Goal: Task Accomplishment & Management: Manage account settings

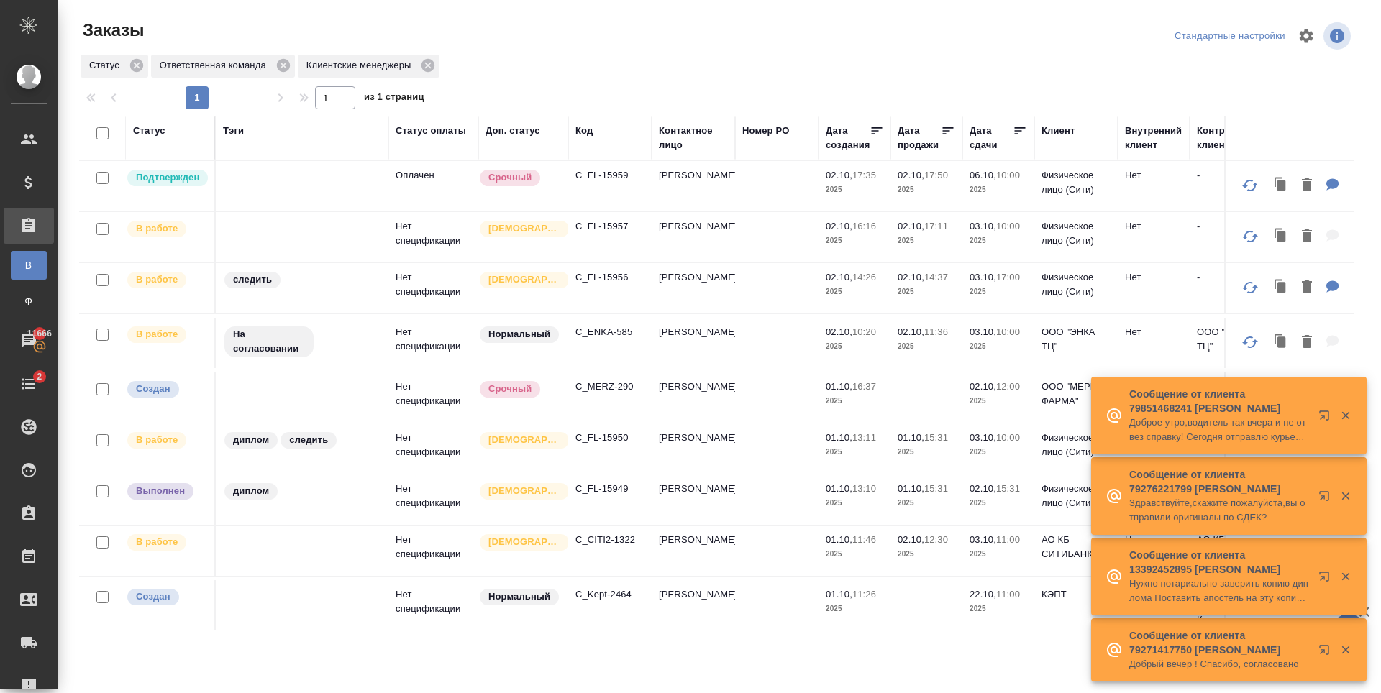
click at [604, 172] on p "C_FL-15959" at bounding box center [609, 175] width 69 height 14
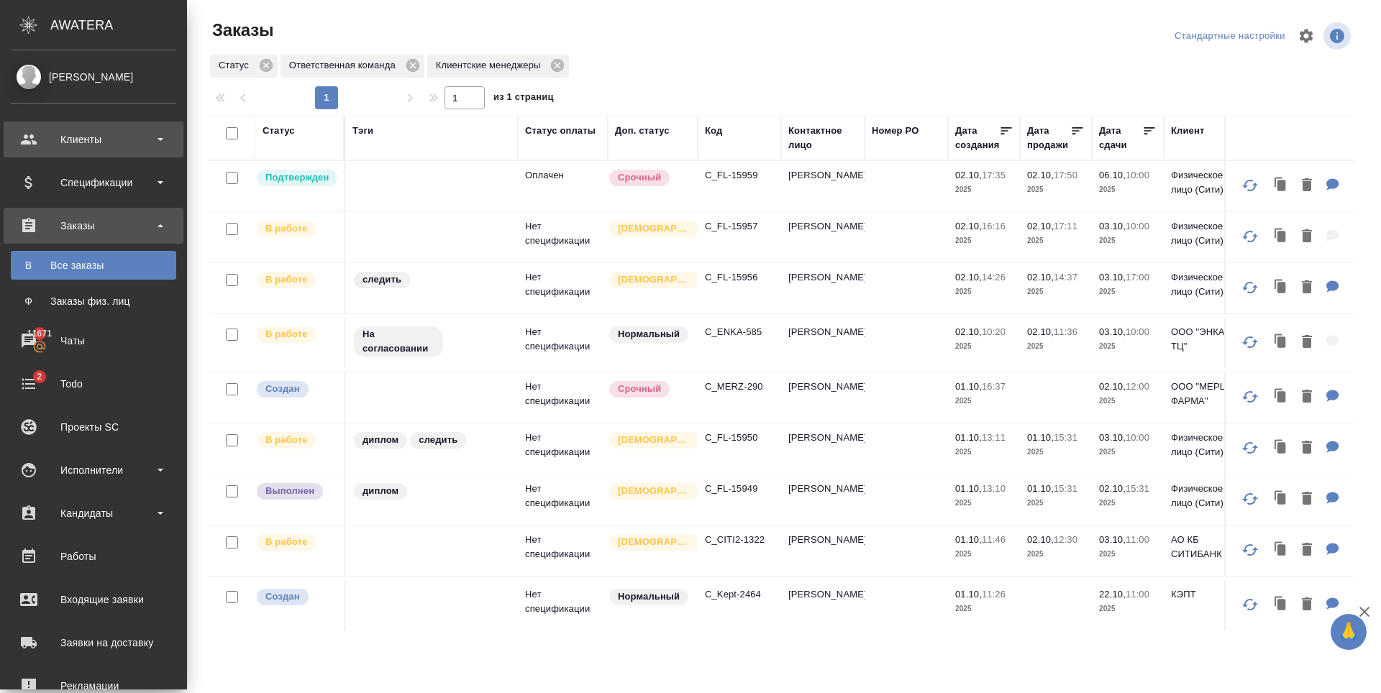
click at [102, 139] on div "Клиенты" at bounding box center [93, 140] width 165 height 22
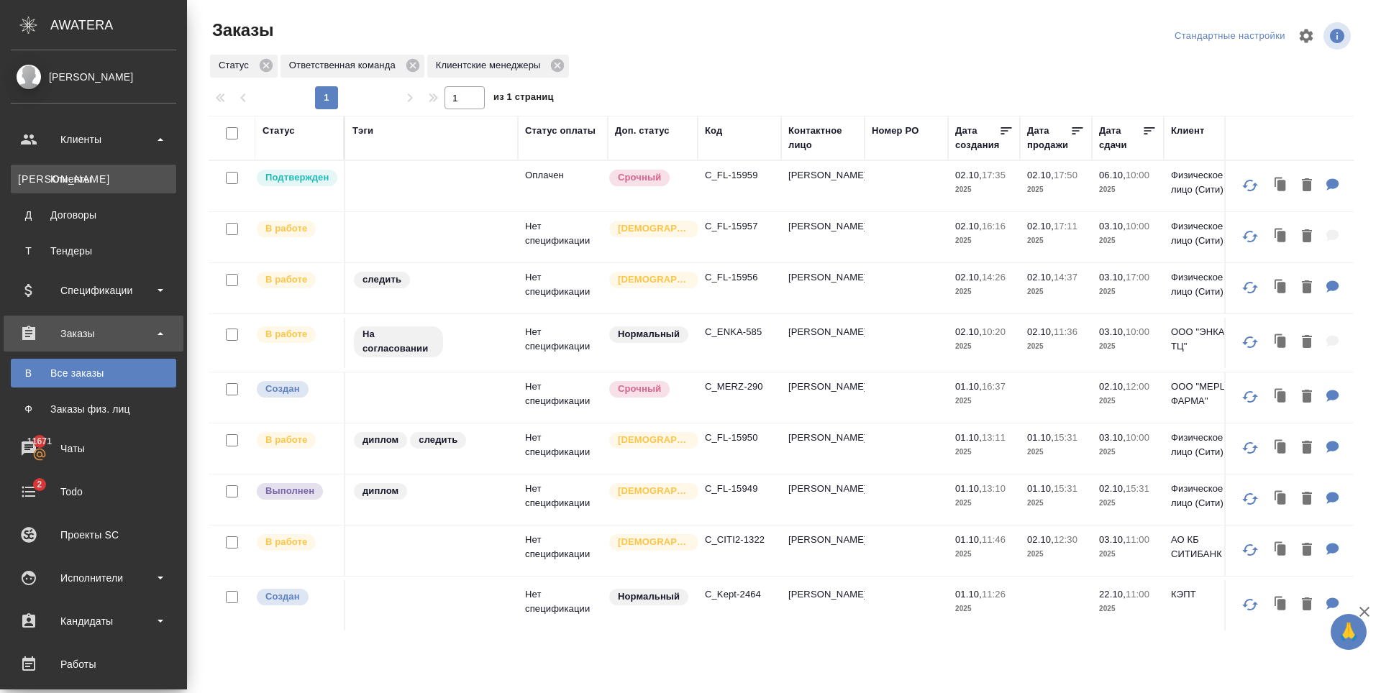
click at [105, 176] on div "Клиенты" at bounding box center [93, 179] width 151 height 14
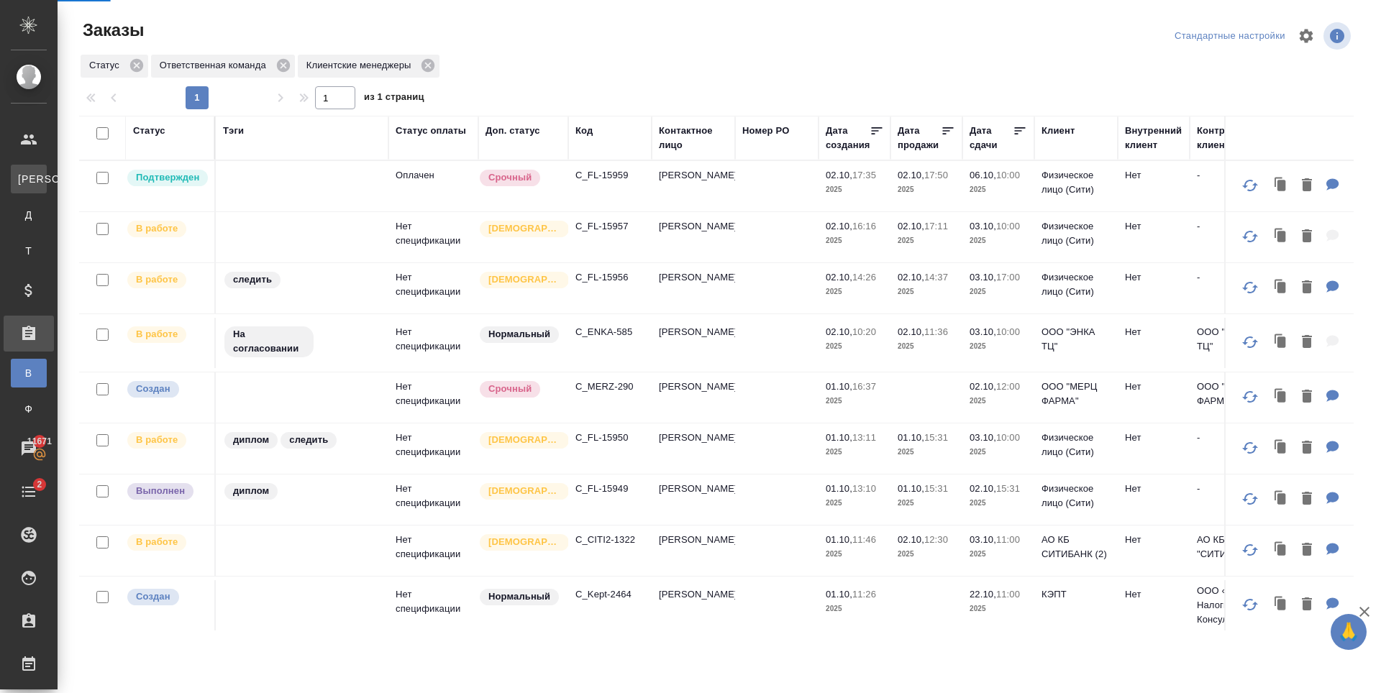
select select "RU"
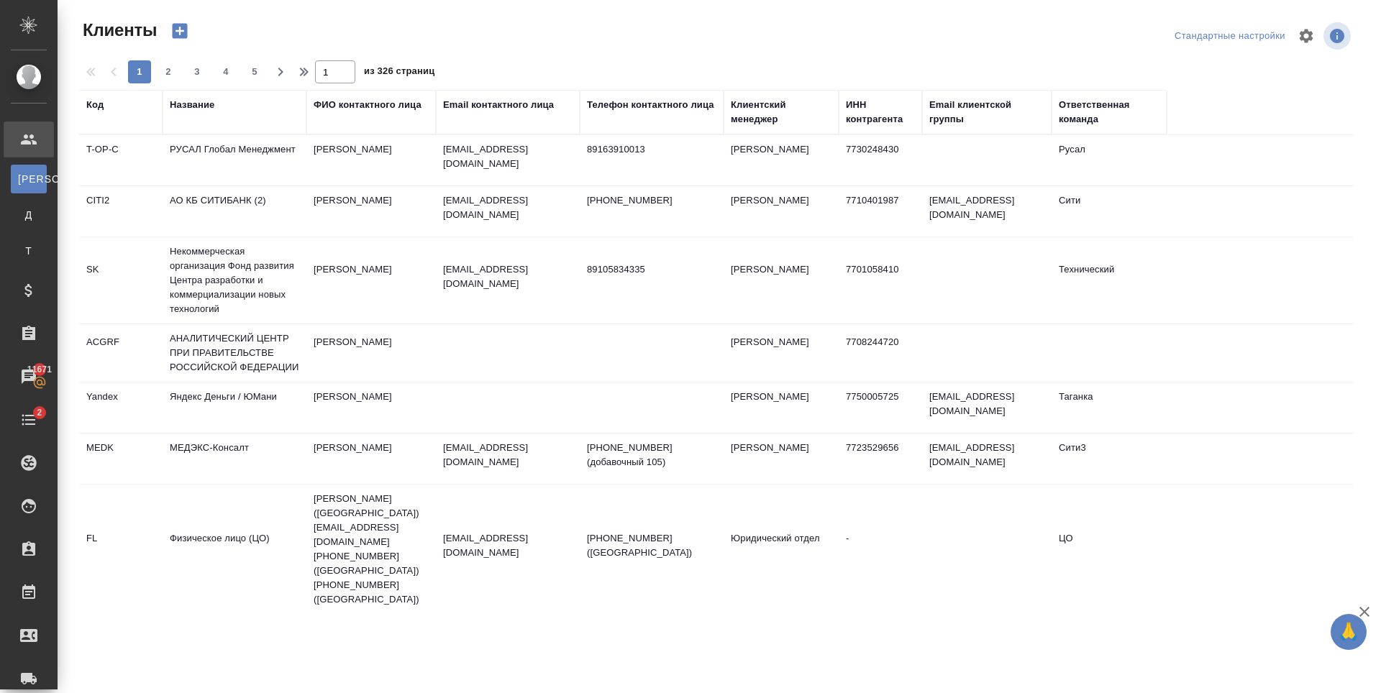
click at [522, 101] on div "Email контактного лица" at bounding box center [498, 105] width 111 height 14
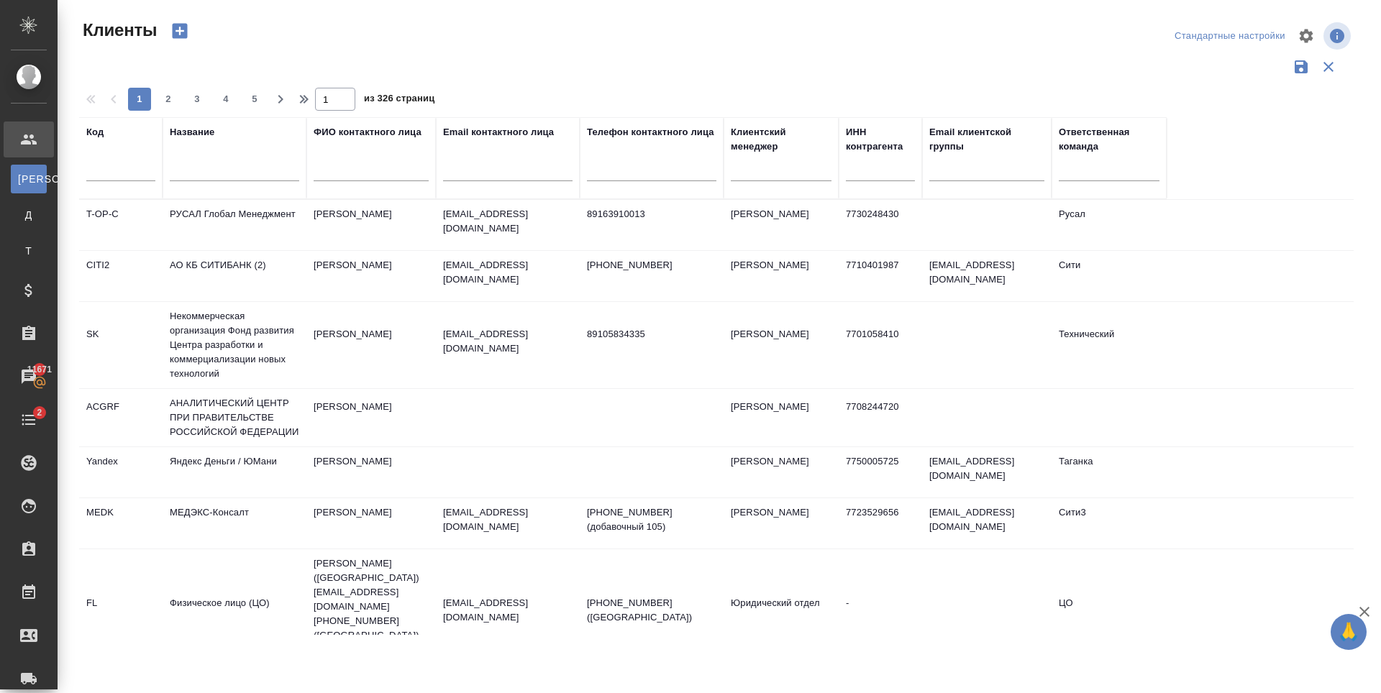
click at [501, 175] on input "text" at bounding box center [507, 172] width 129 height 18
paste input "ak_office@icloud.com"
type input "ak_office@icloud.com"
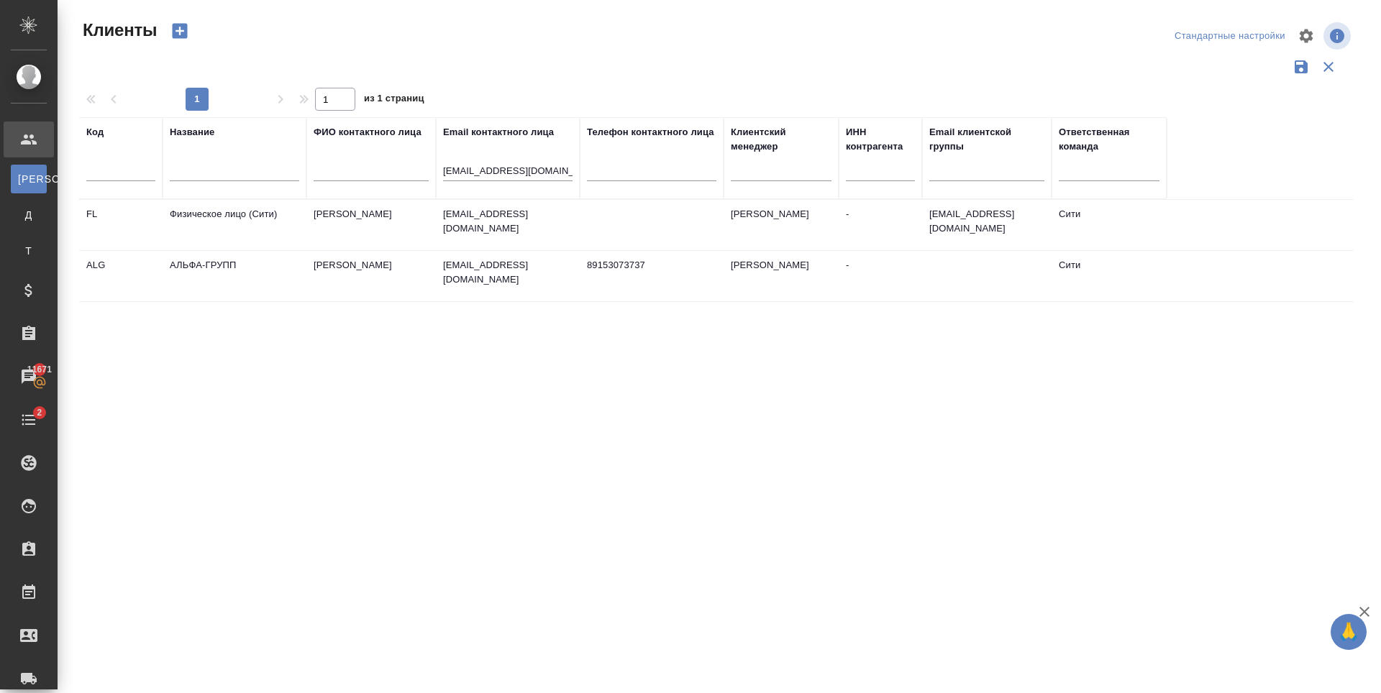
click at [528, 275] on td "ak_office@icloud.com" at bounding box center [508, 276] width 144 height 50
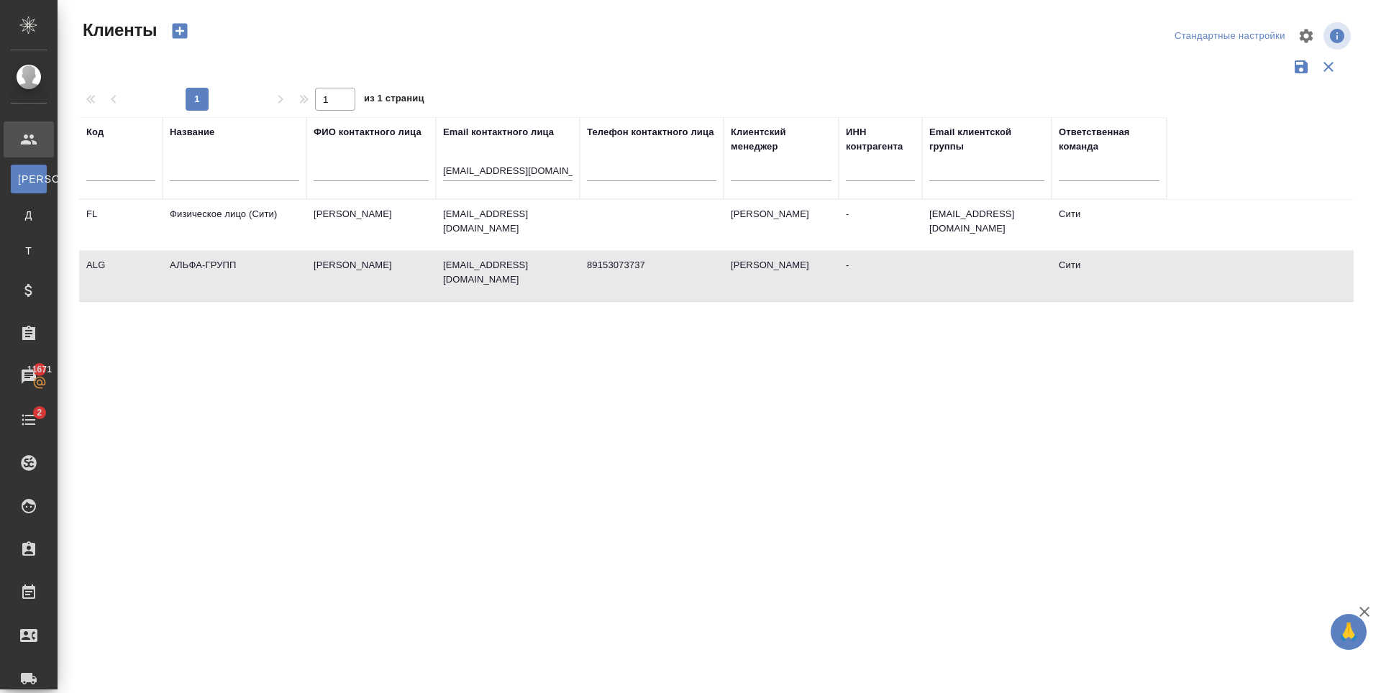
click at [528, 275] on td "ak_office@icloud.com" at bounding box center [508, 276] width 144 height 50
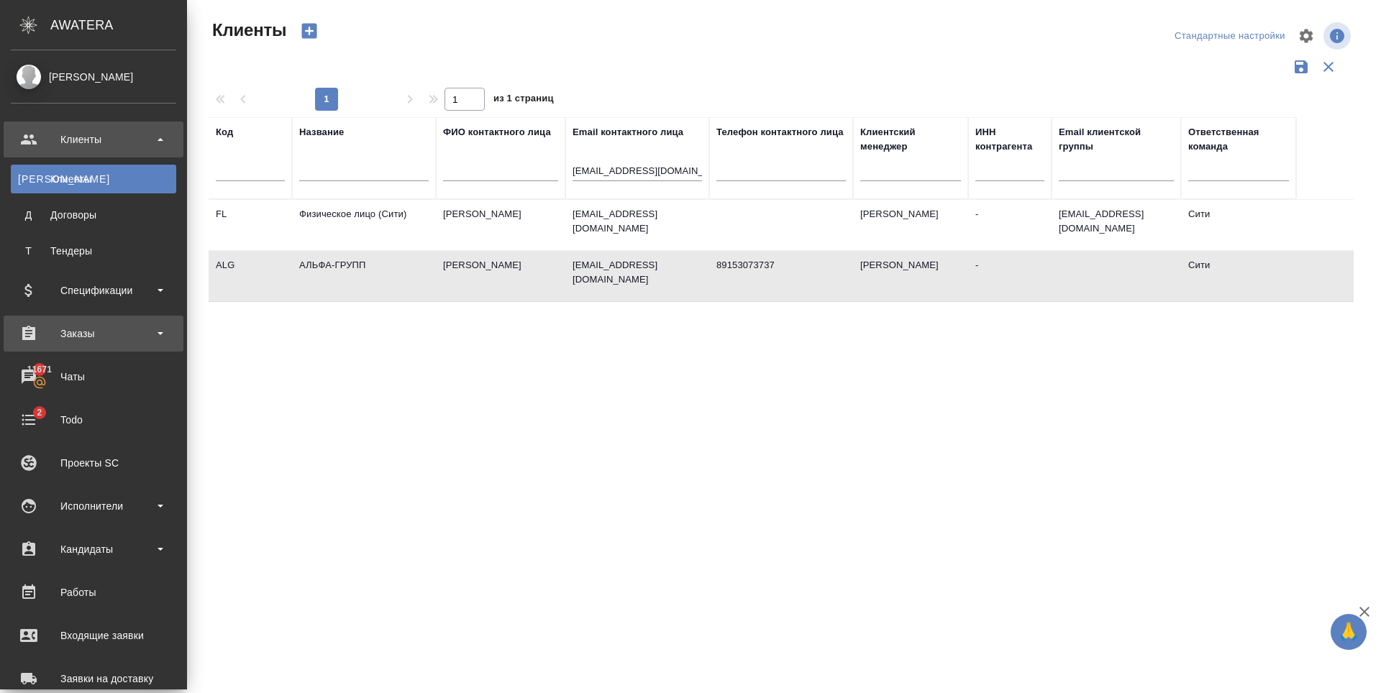
click at [48, 342] on div "Заказы" at bounding box center [93, 334] width 165 height 22
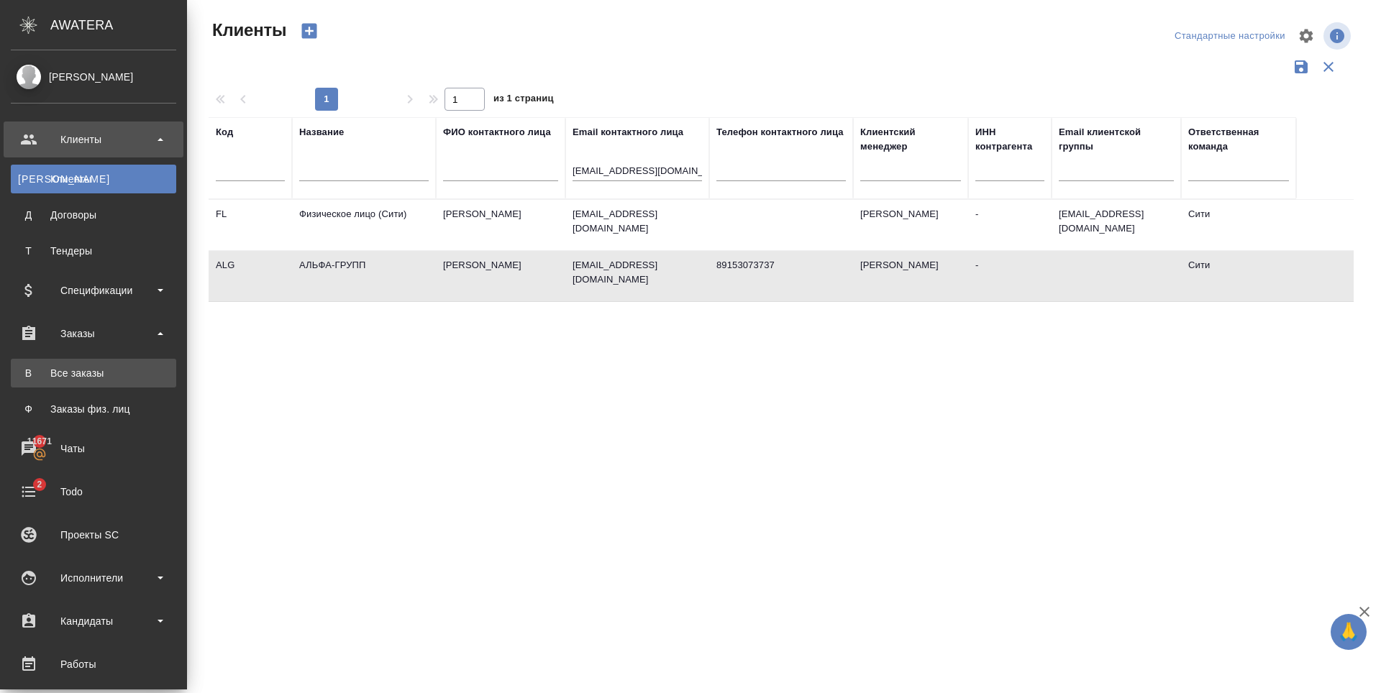
click at [58, 371] on div "Все заказы" at bounding box center [93, 373] width 151 height 14
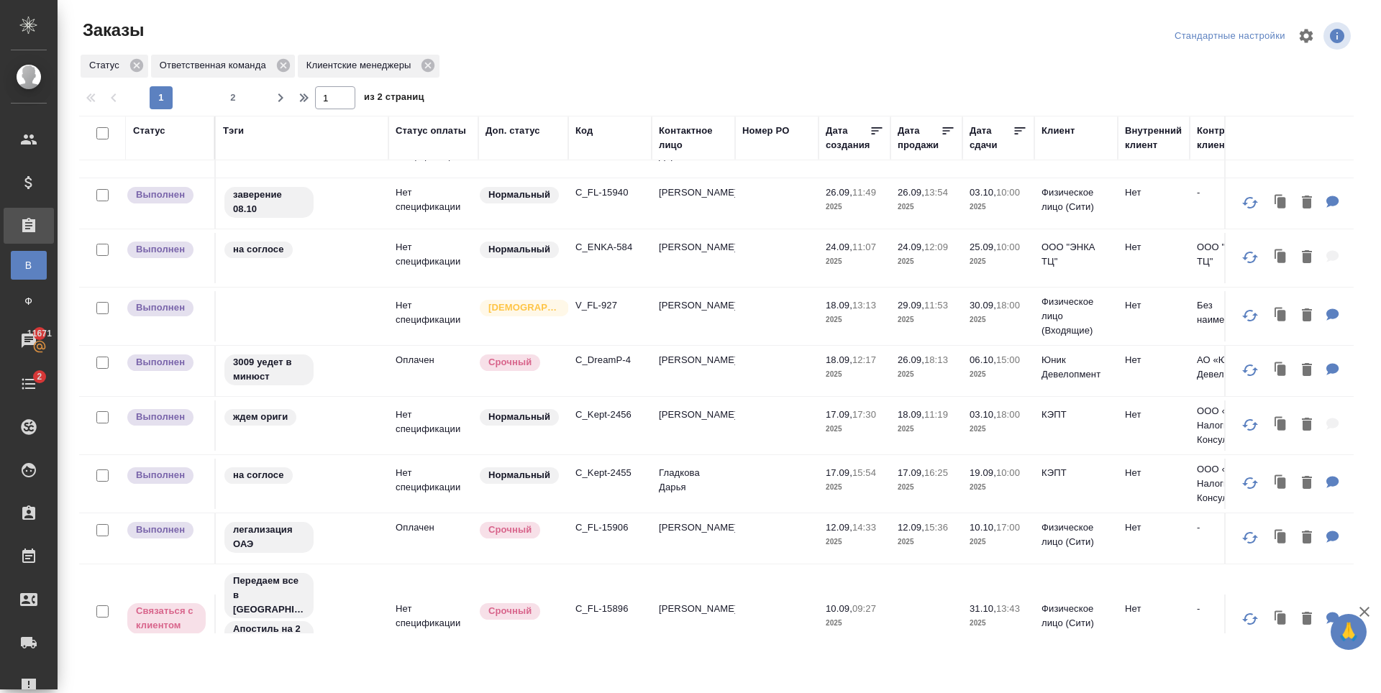
scroll to position [763, 0]
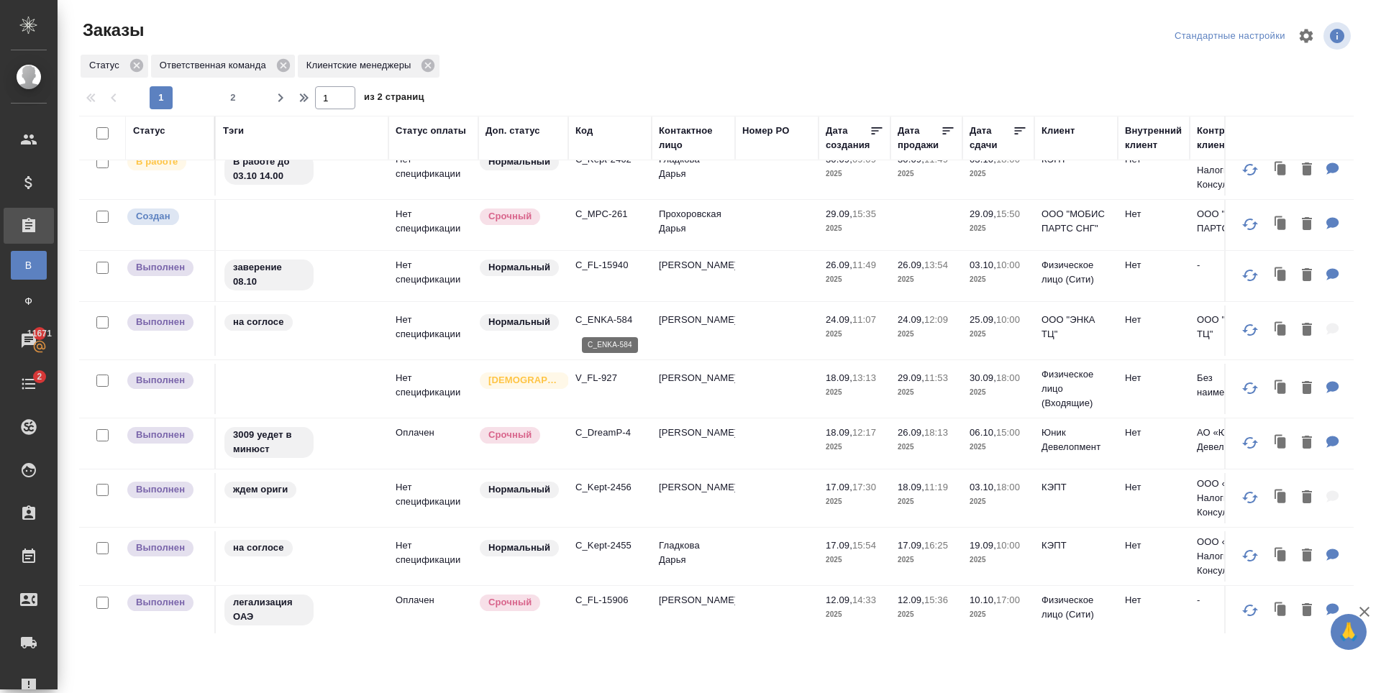
click at [604, 314] on p "C_ENKA-584" at bounding box center [609, 320] width 69 height 14
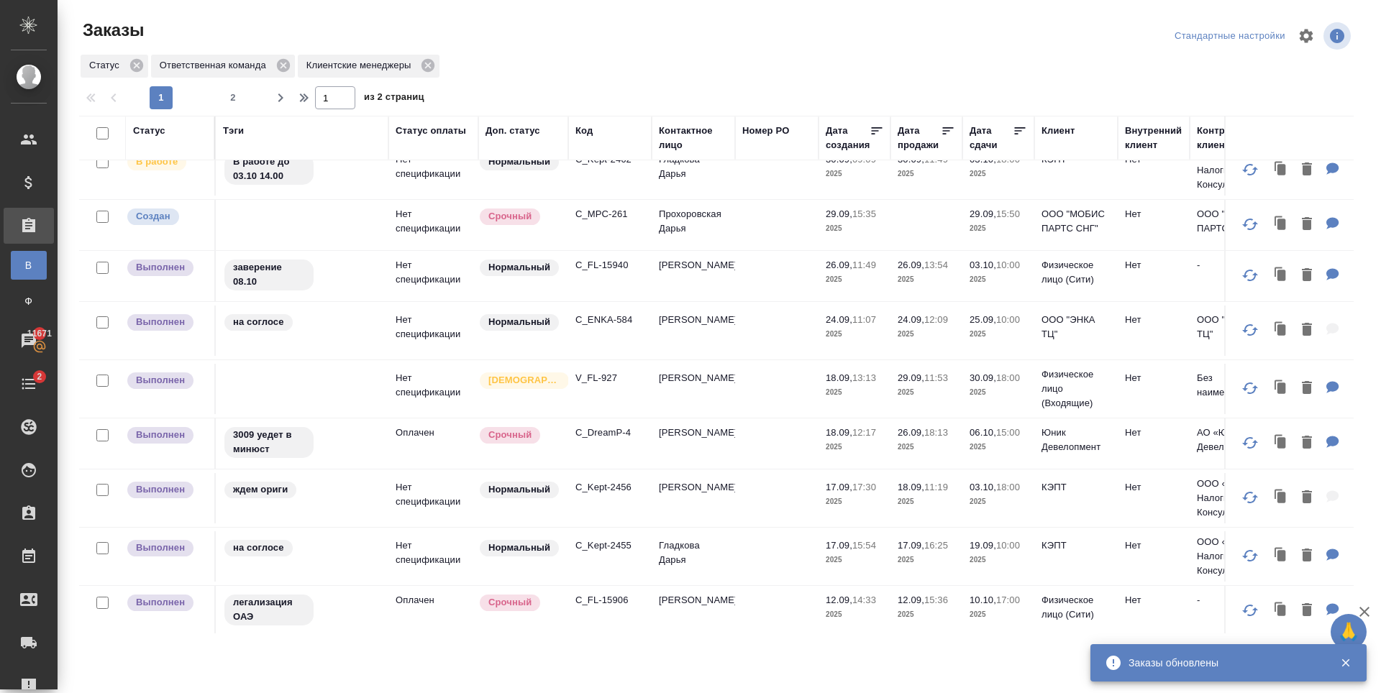
scroll to position [979, 0]
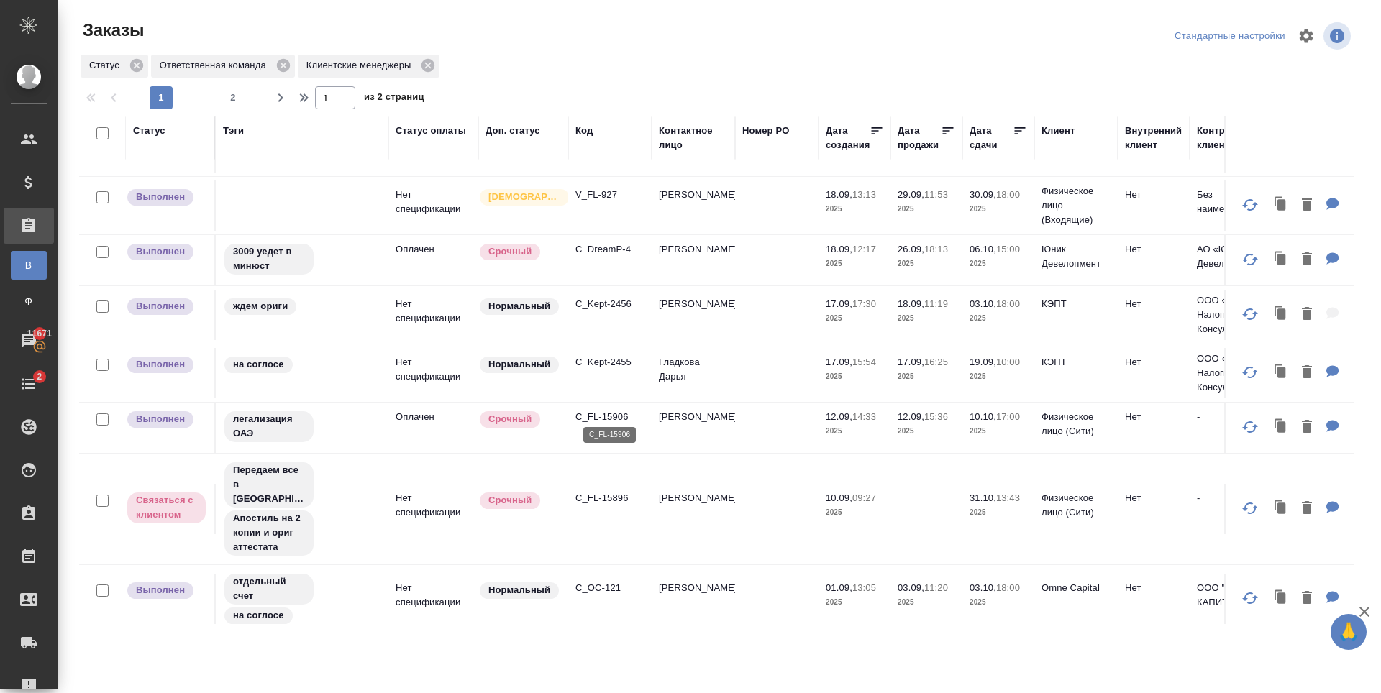
click at [616, 410] on p "C_FL-15906" at bounding box center [609, 417] width 69 height 14
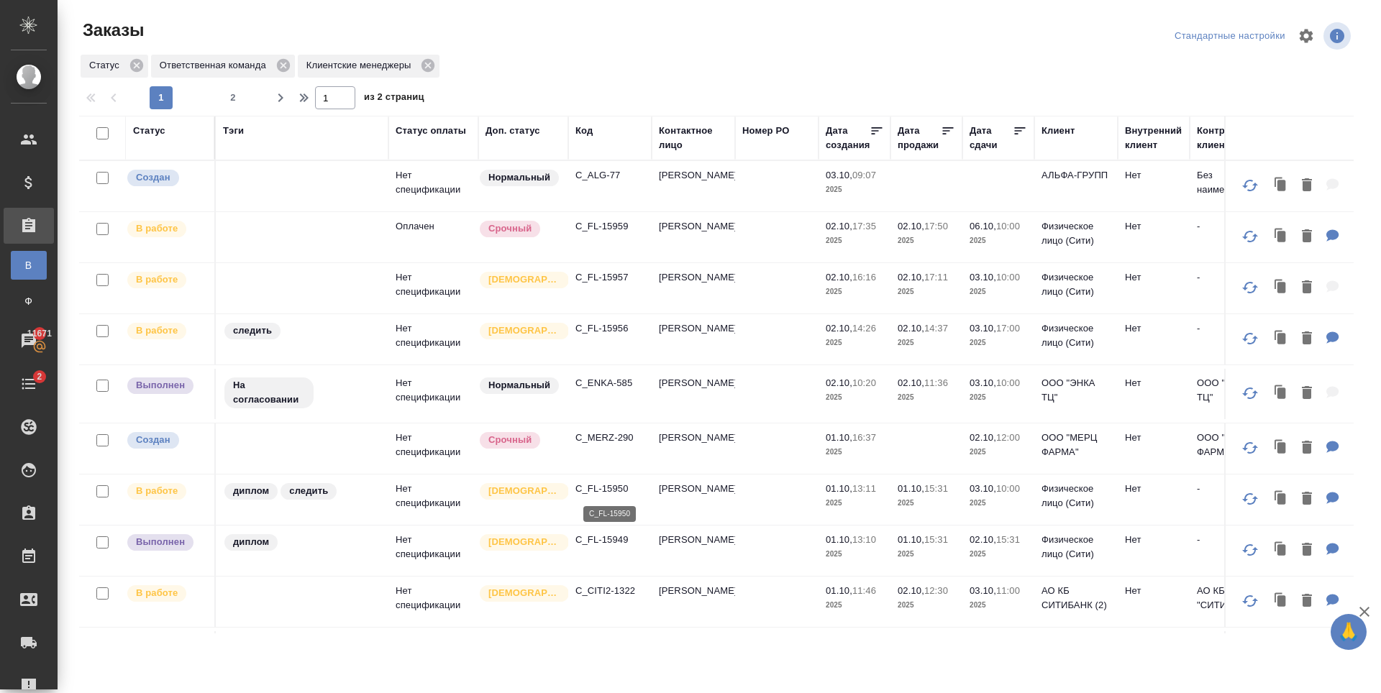
click at [606, 485] on p "C_FL-15950" at bounding box center [609, 489] width 69 height 14
click at [617, 545] on p "C_FL-15949" at bounding box center [609, 540] width 69 height 14
click at [602, 276] on p "C_FL-15957" at bounding box center [609, 277] width 69 height 14
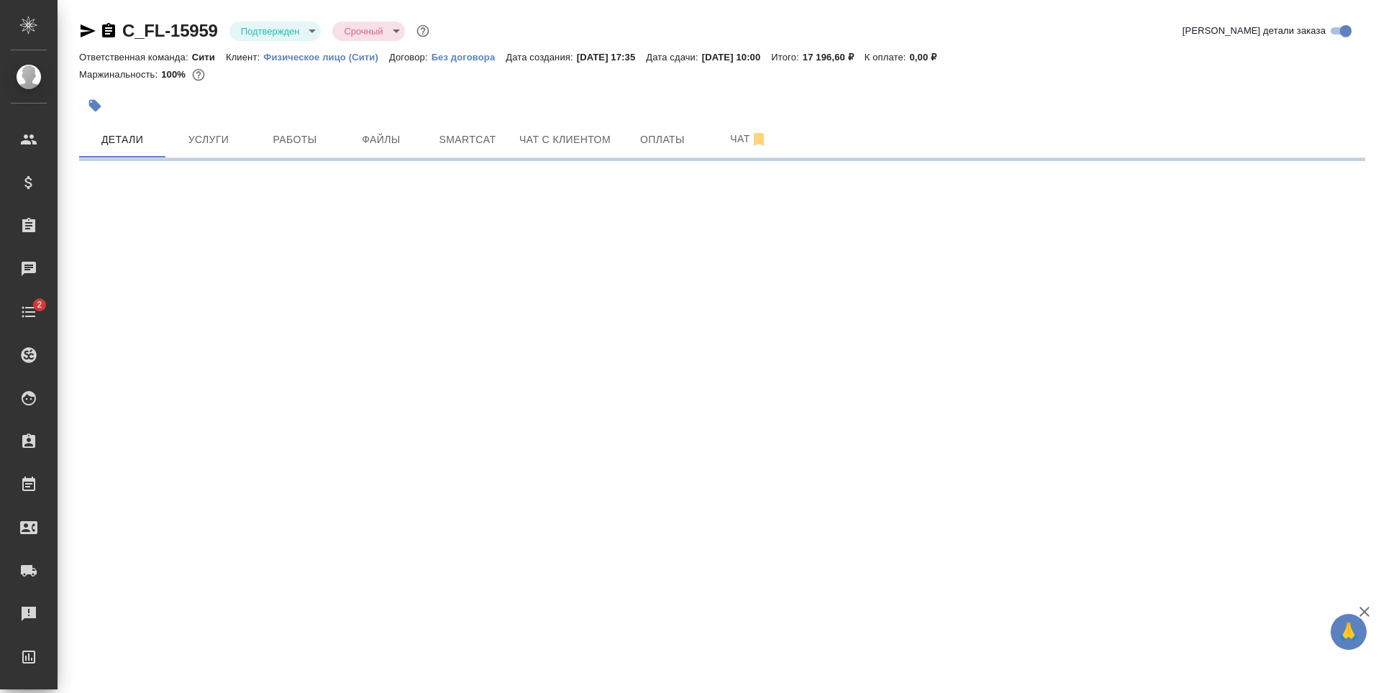
select select "RU"
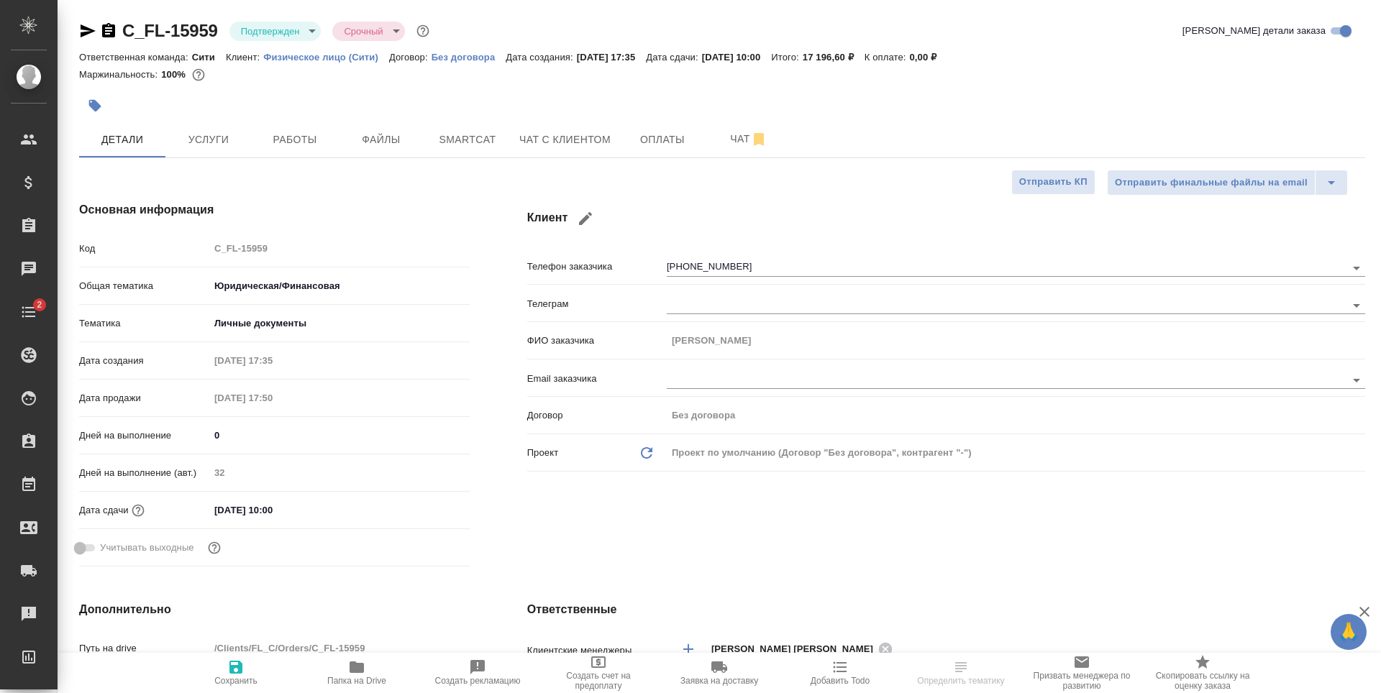
type textarea "x"
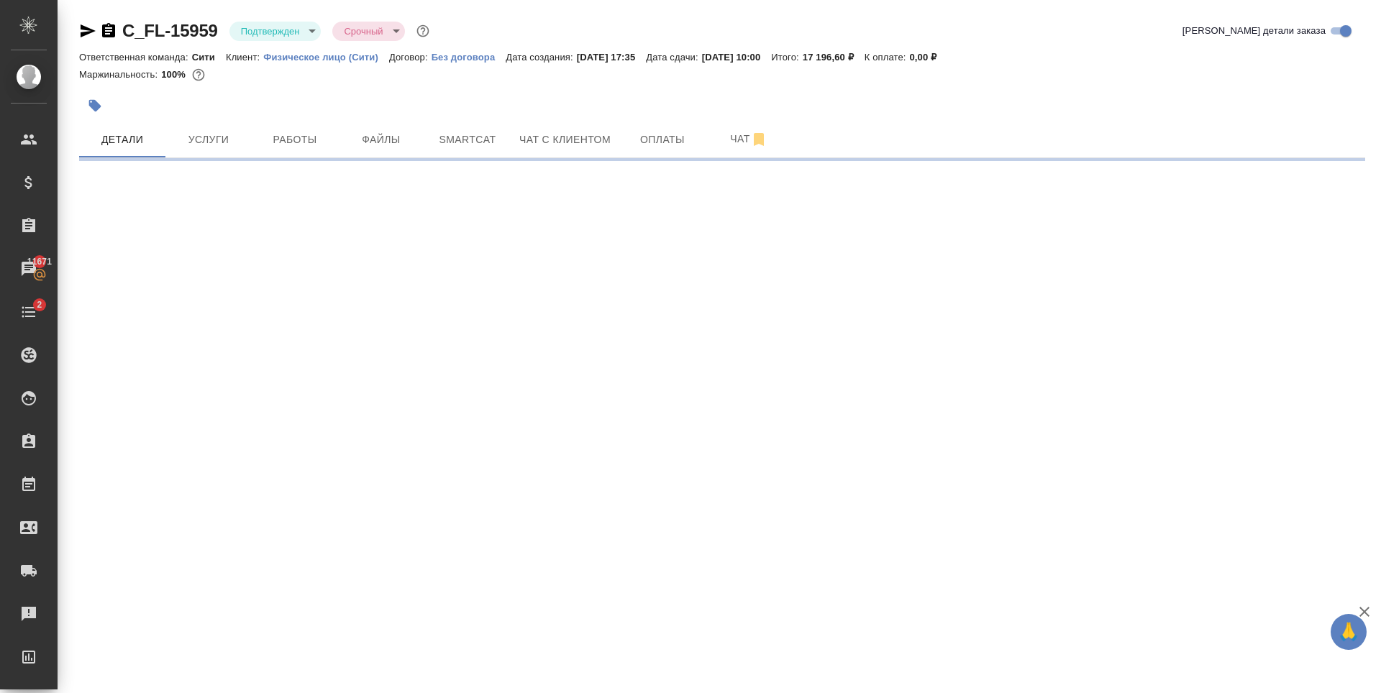
select select "RU"
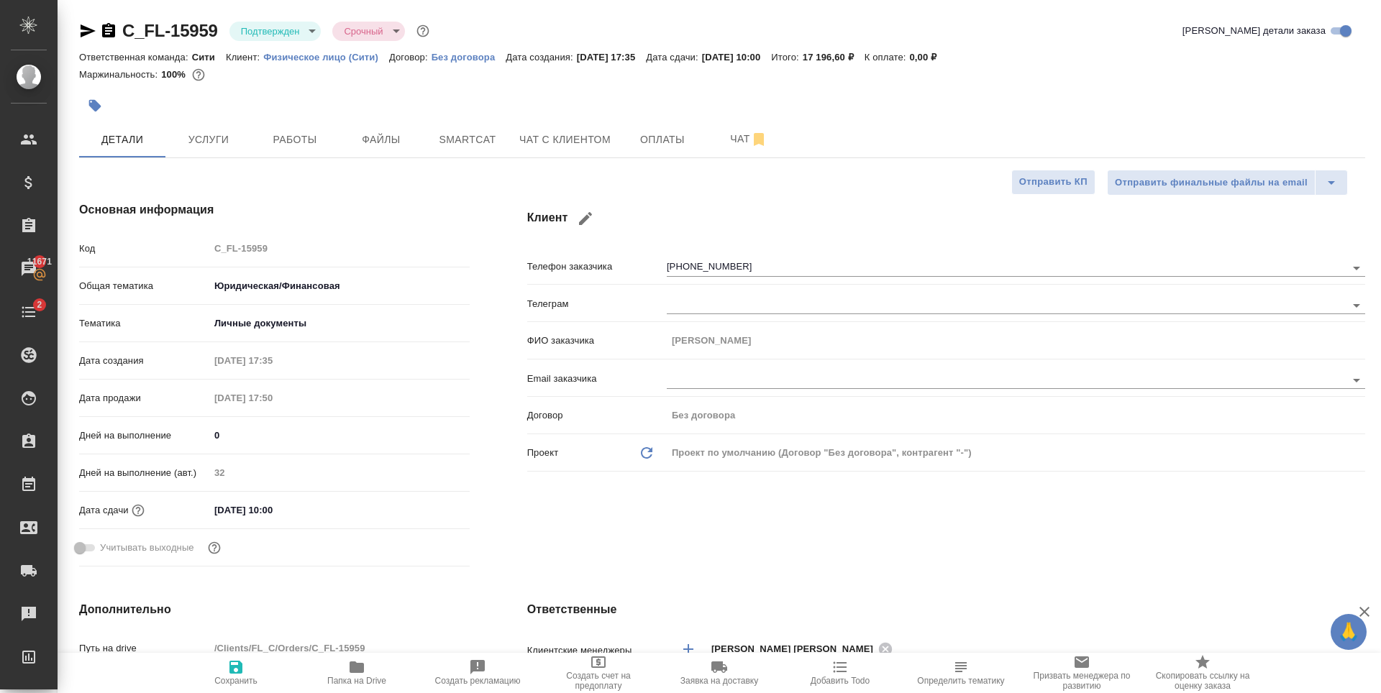
type textarea "x"
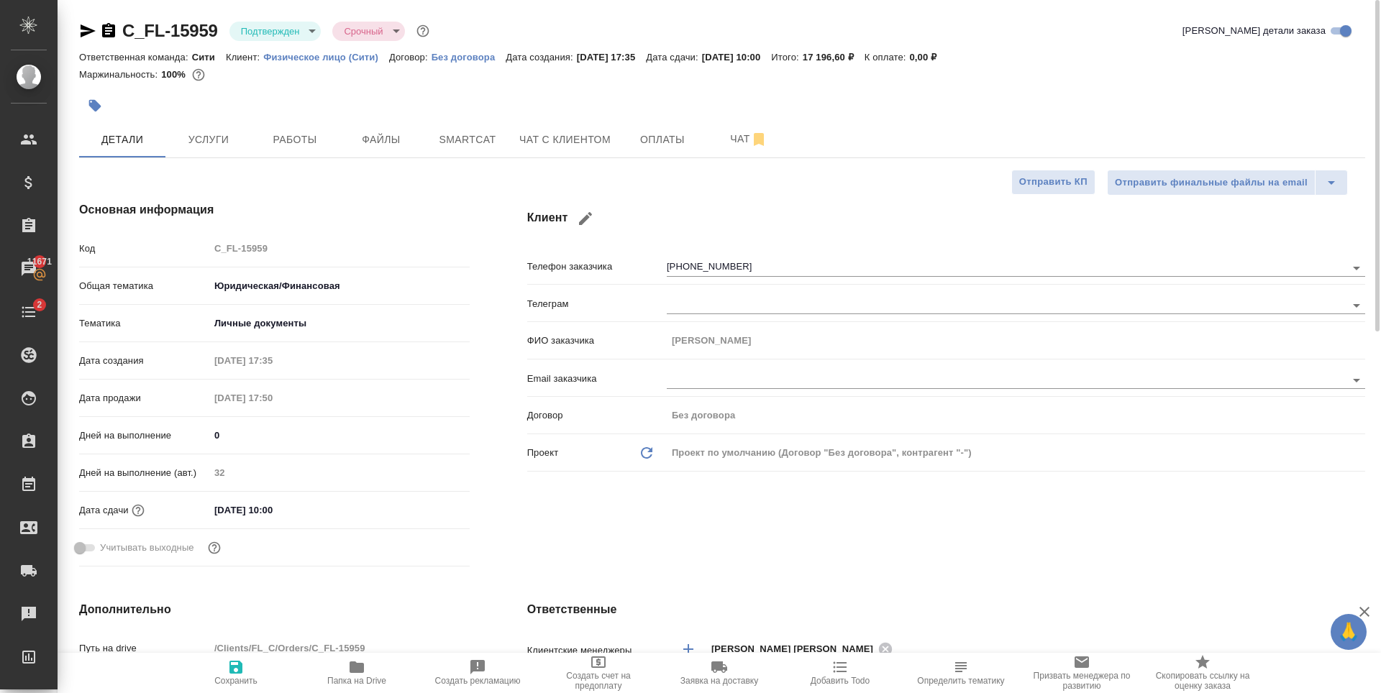
type textarea "x"
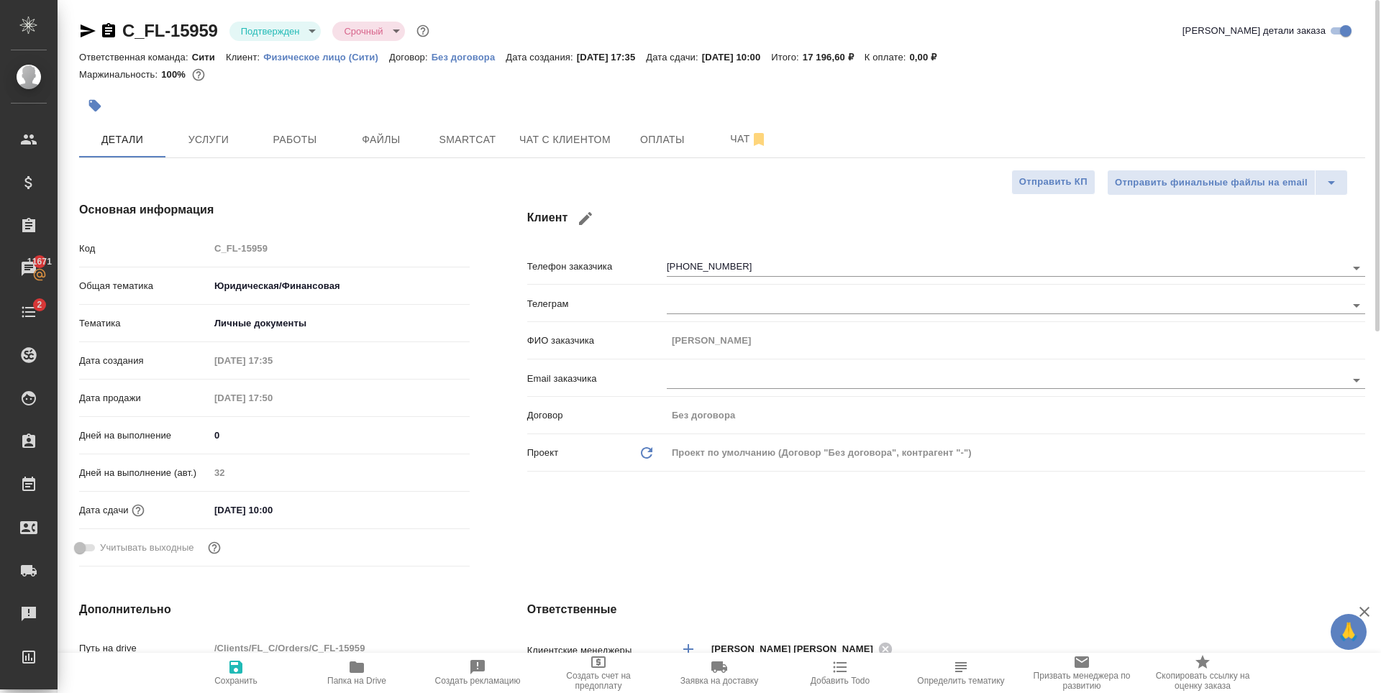
type textarea "x"
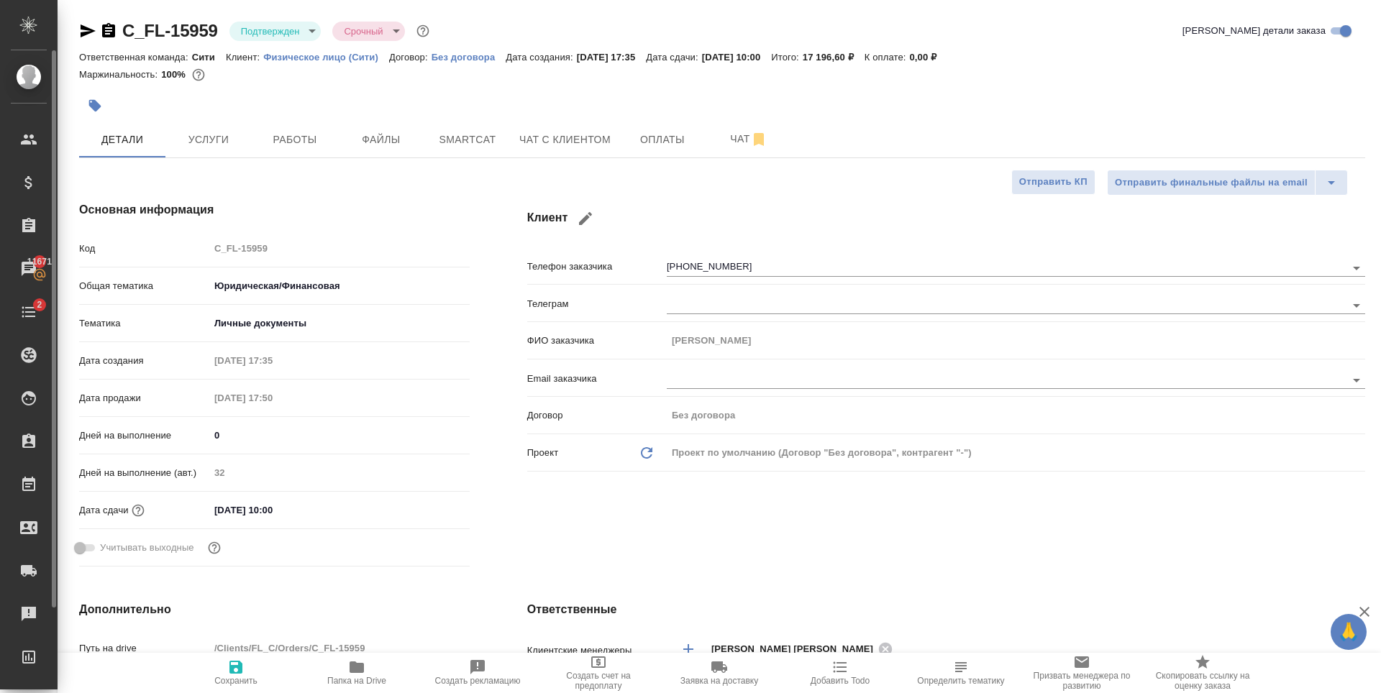
type textarea "x"
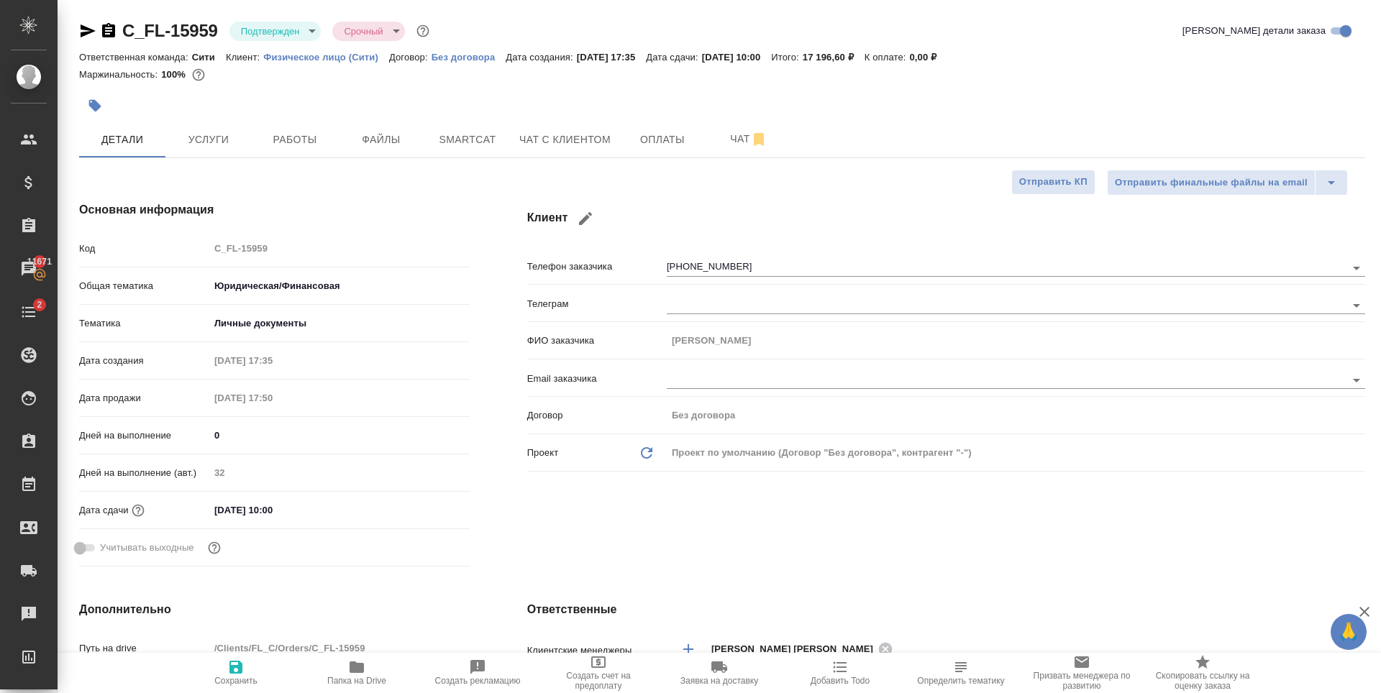
type textarea "x"
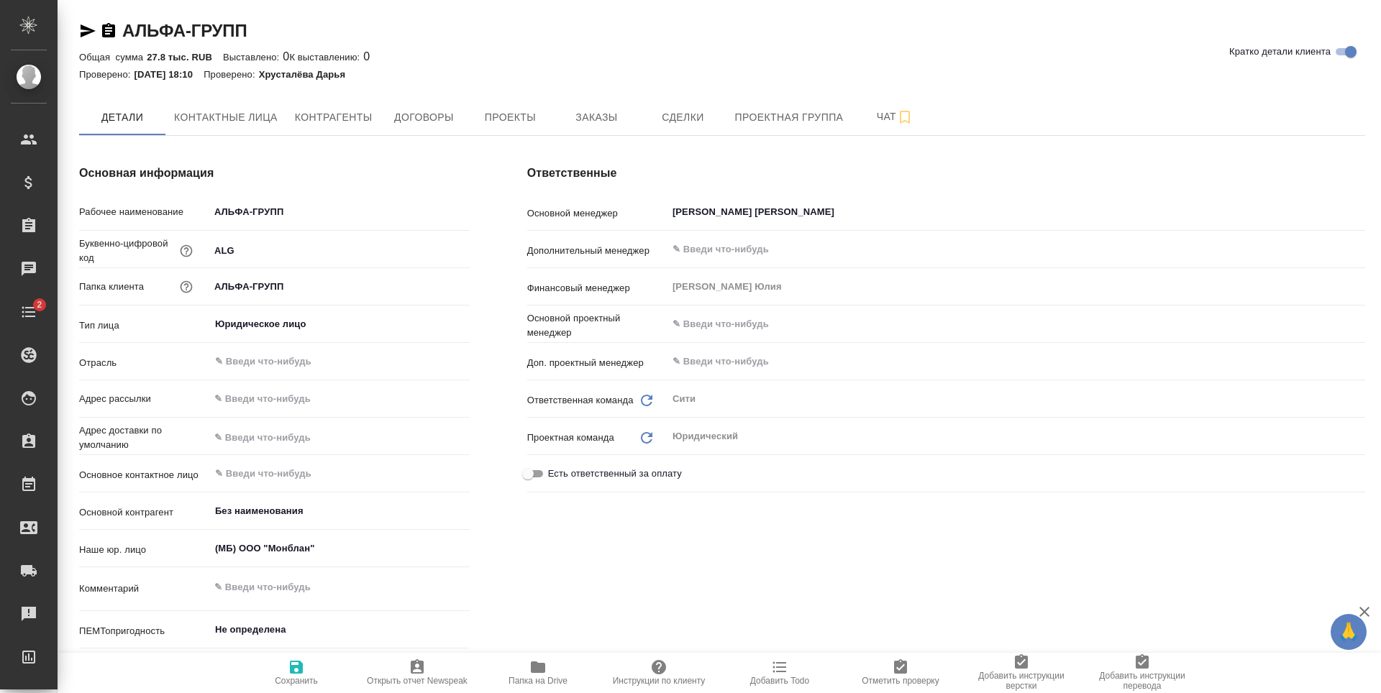
type textarea "x"
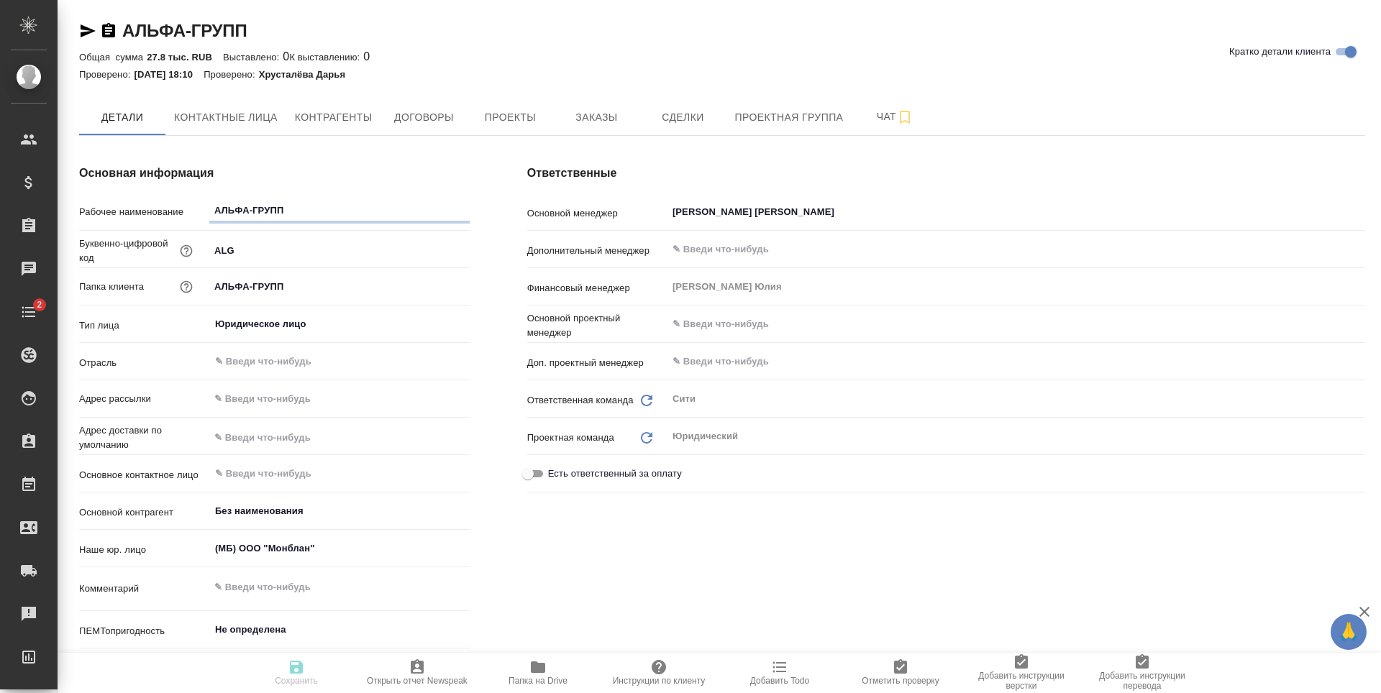
type textarea "x"
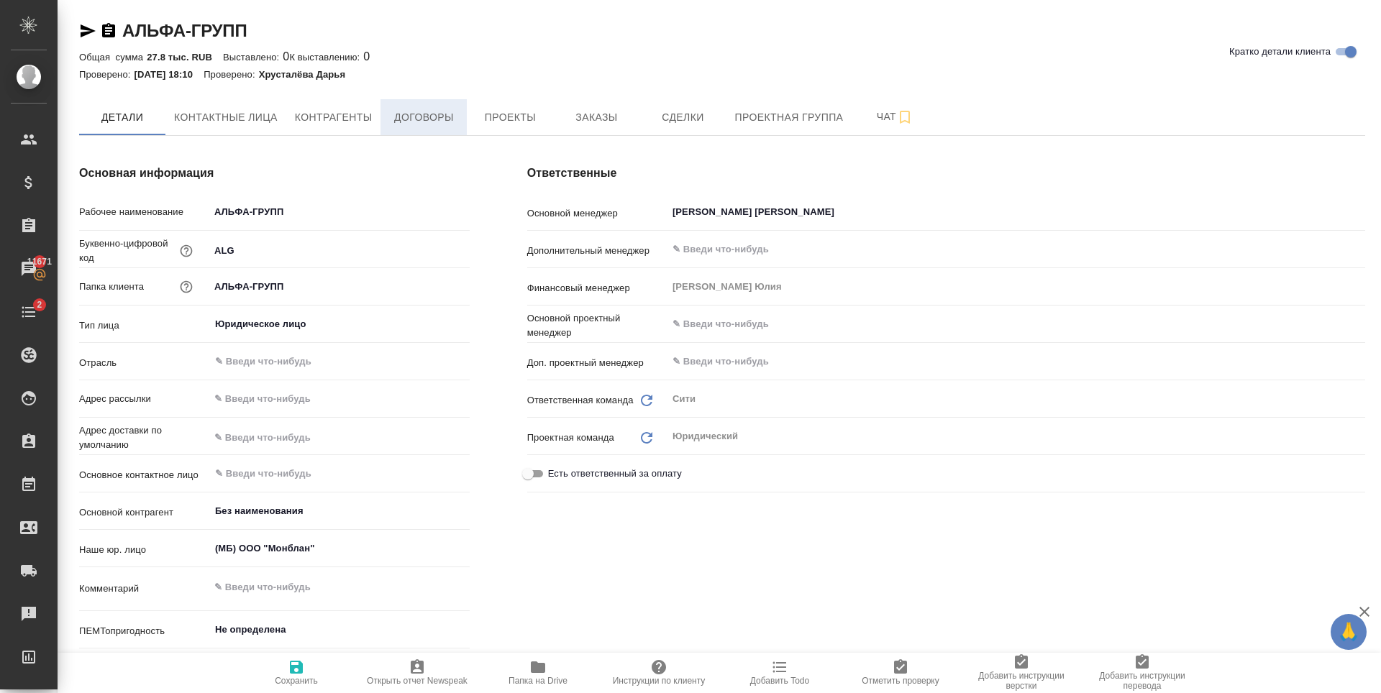
type textarea "x"
click at [592, 127] on button "Заказы" at bounding box center [596, 117] width 86 height 36
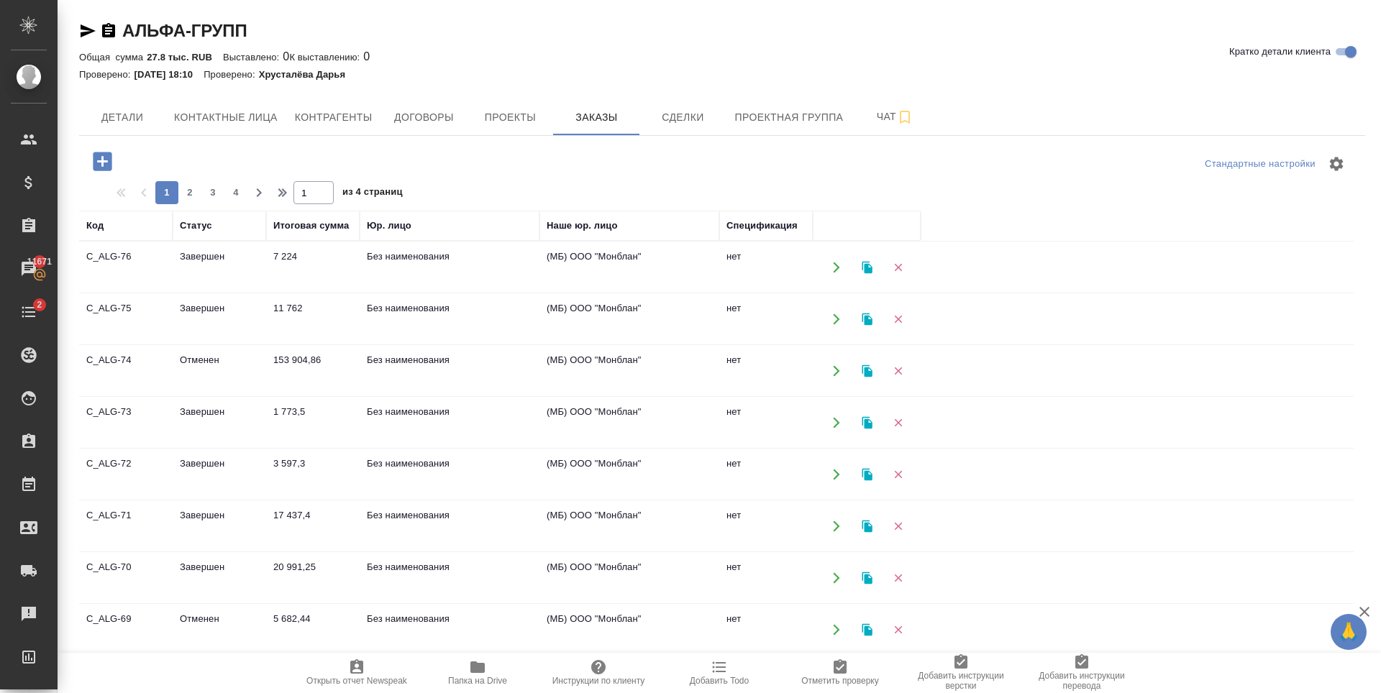
click at [107, 163] on icon "button" at bounding box center [102, 161] width 19 height 19
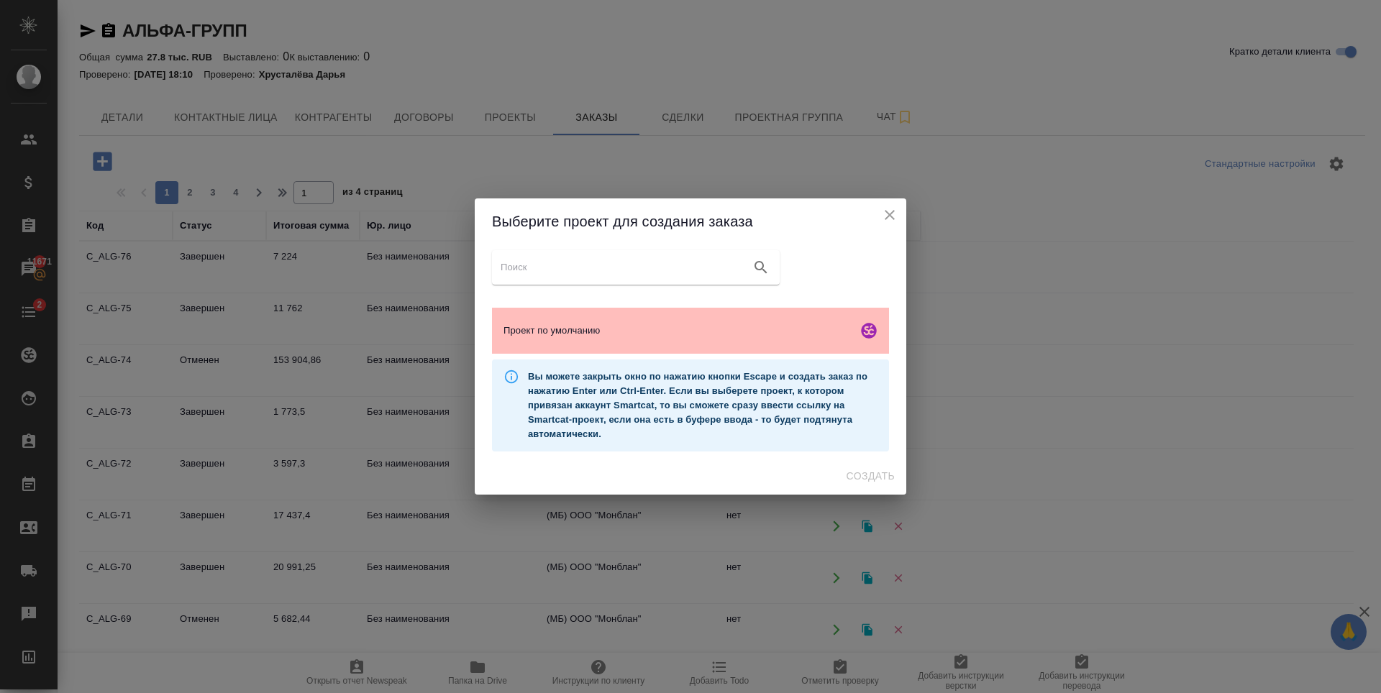
click at [555, 334] on span "Проект по умолчанию" at bounding box center [677, 331] width 348 height 14
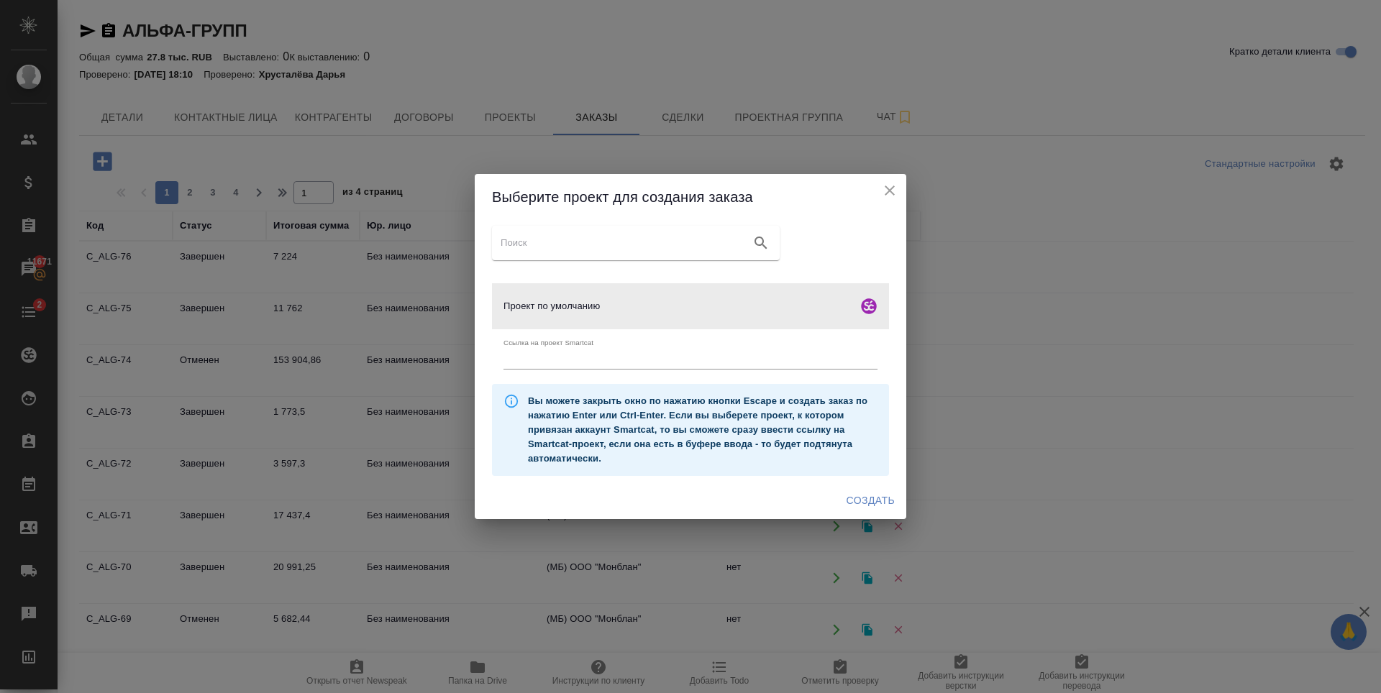
click at [868, 501] on span "Создать" at bounding box center [871, 501] width 48 height 18
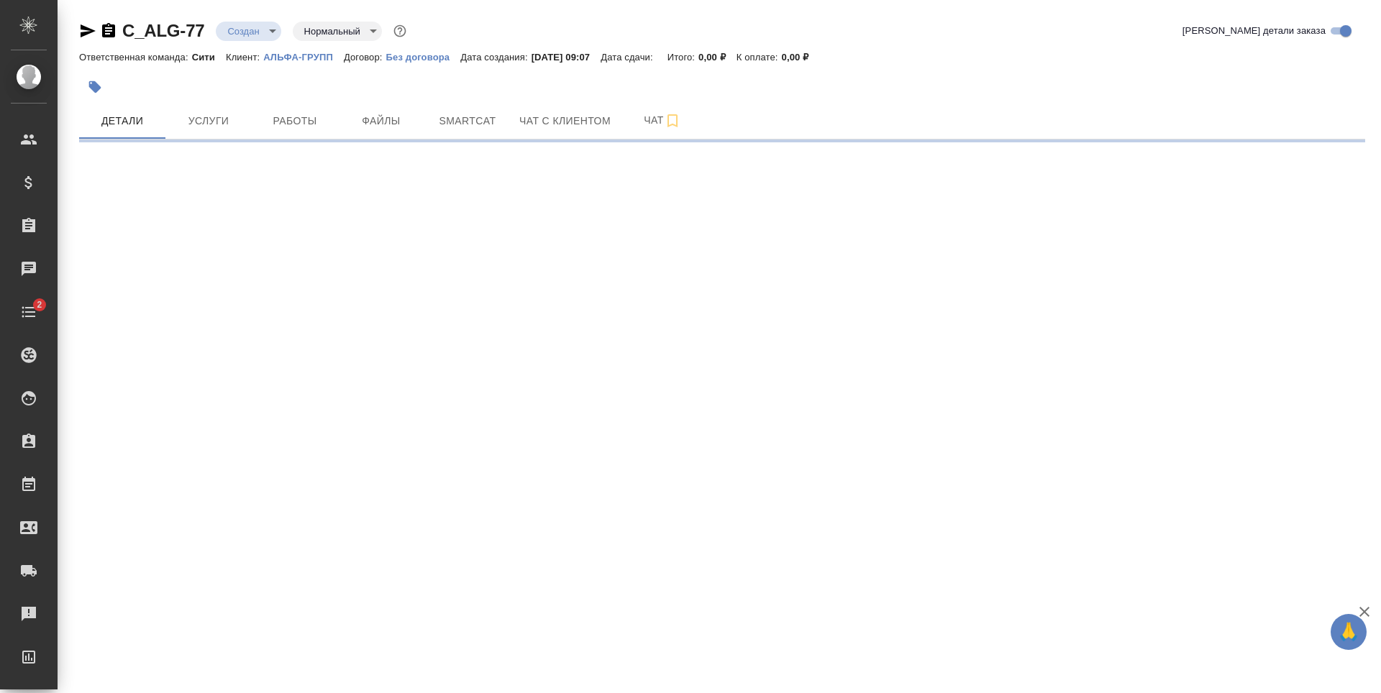
select select "RU"
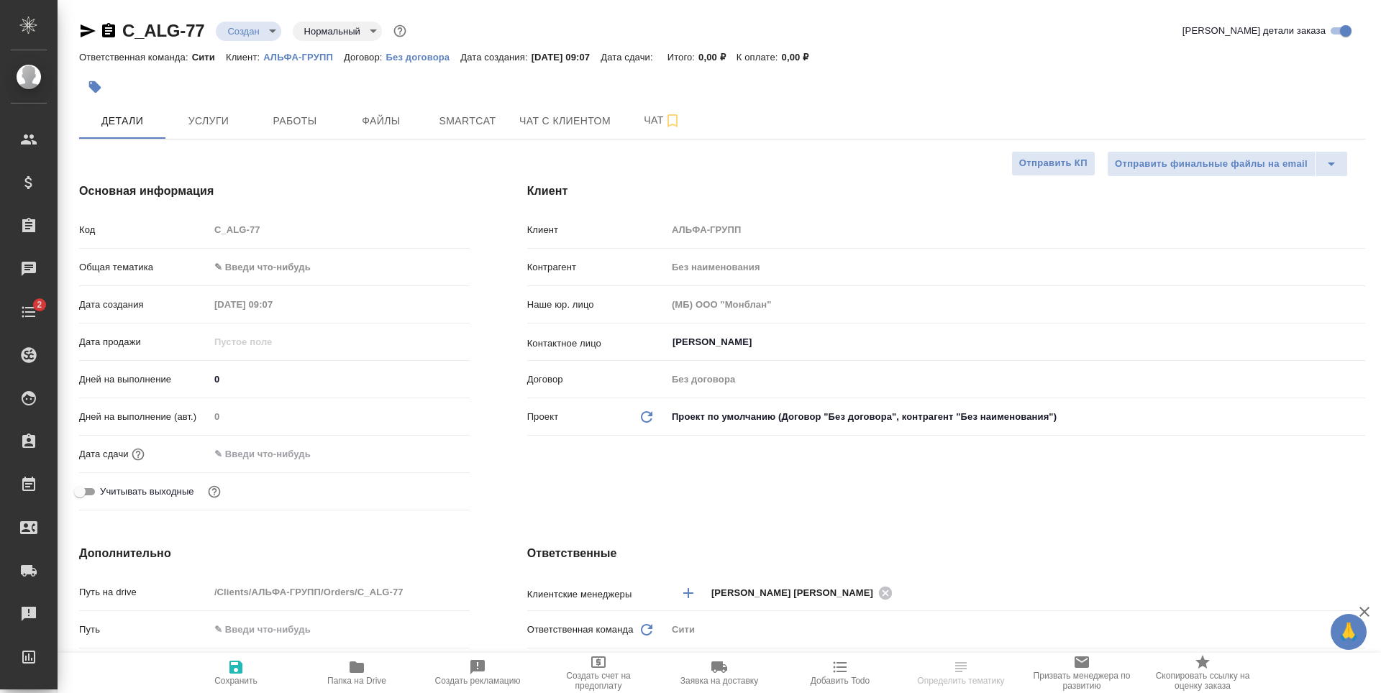
type textarea "x"
click at [746, 347] on input "[PERSON_NAME]" at bounding box center [992, 342] width 642 height 17
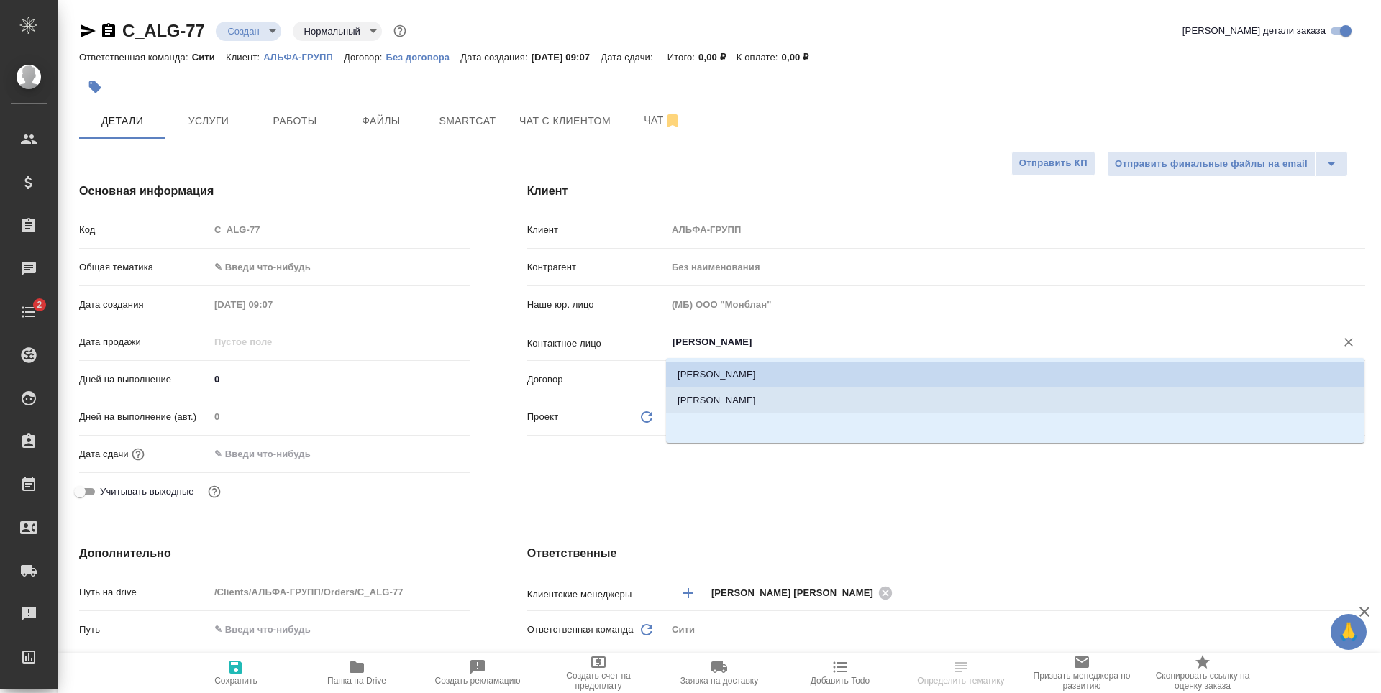
click at [780, 391] on li "Маслова Полина" at bounding box center [1015, 401] width 698 height 26
type input "Маслова Полина"
type textarea "x"
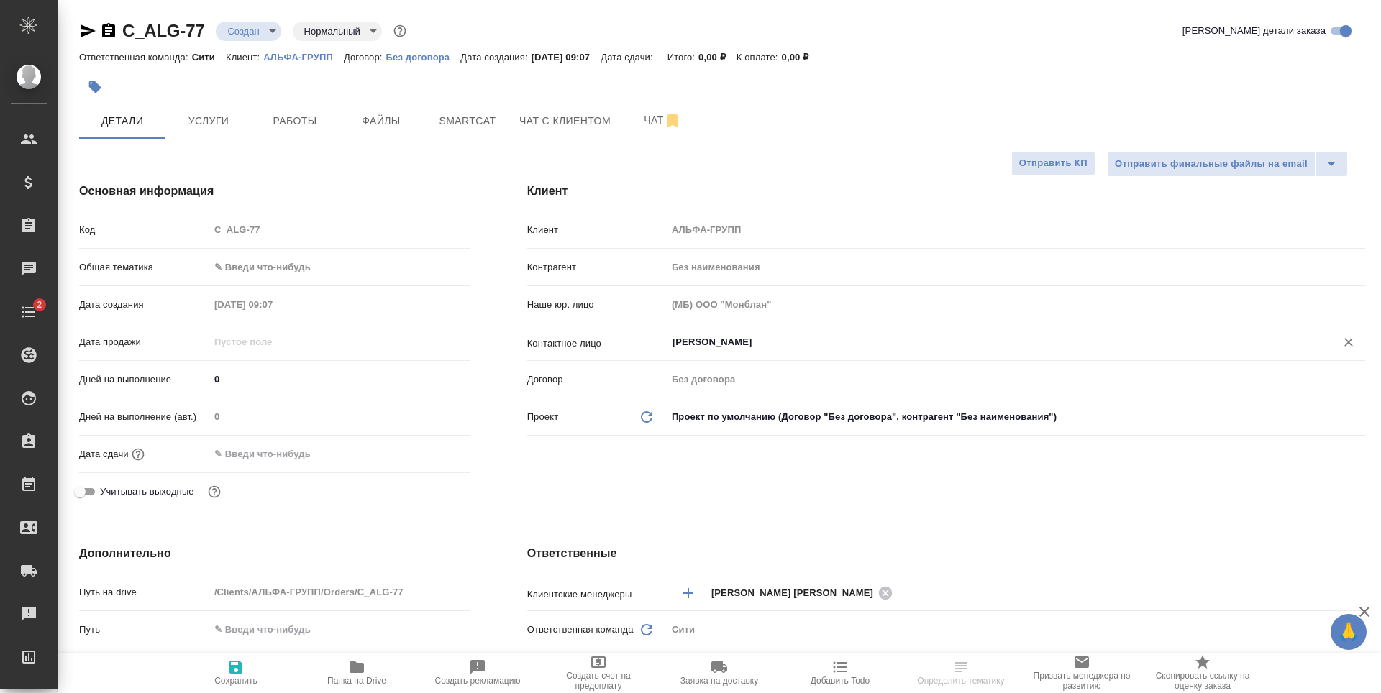
click at [225, 670] on span "Сохранить" at bounding box center [236, 672] width 104 height 27
type textarea "x"
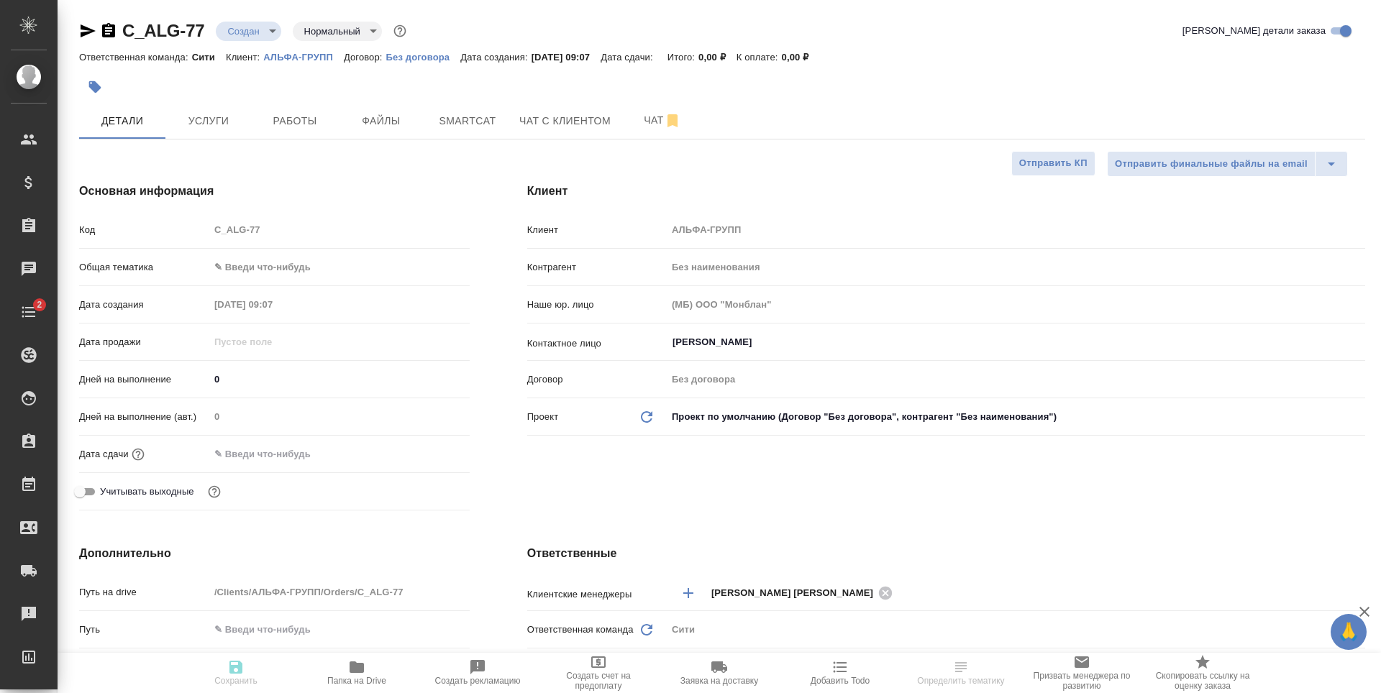
type textarea "x"
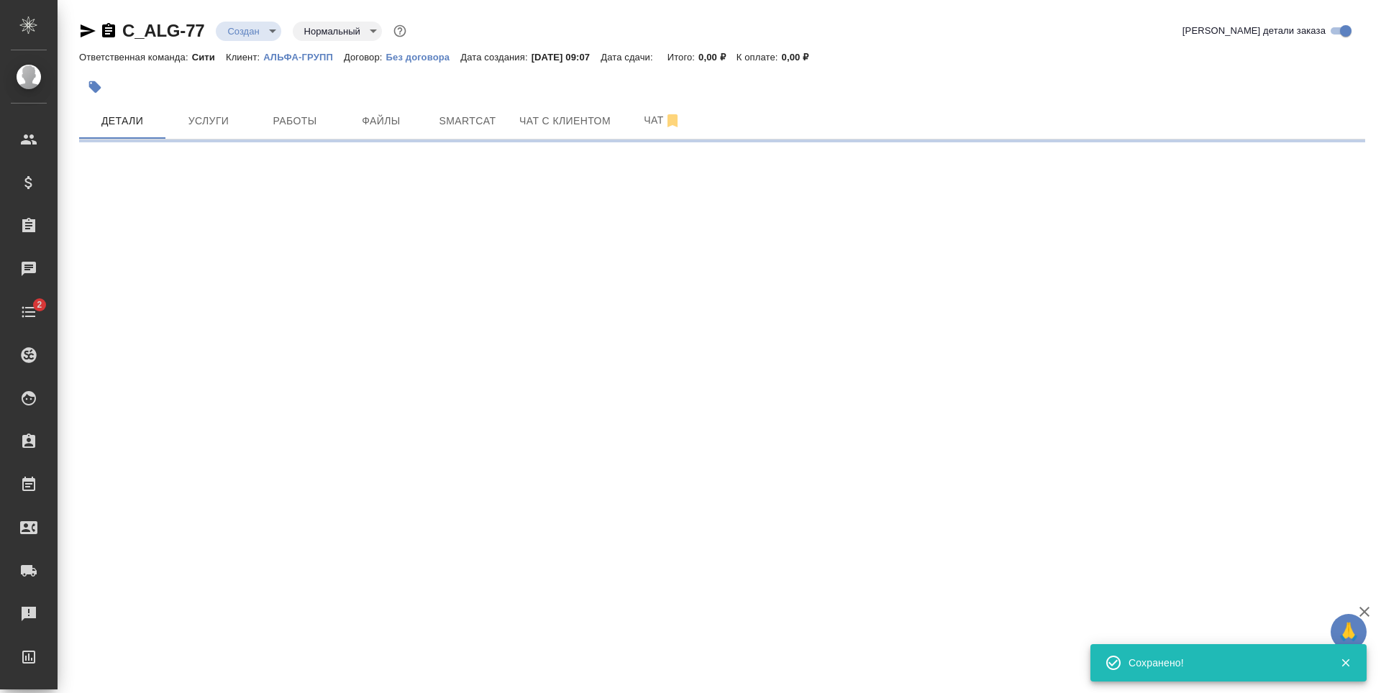
select select "RU"
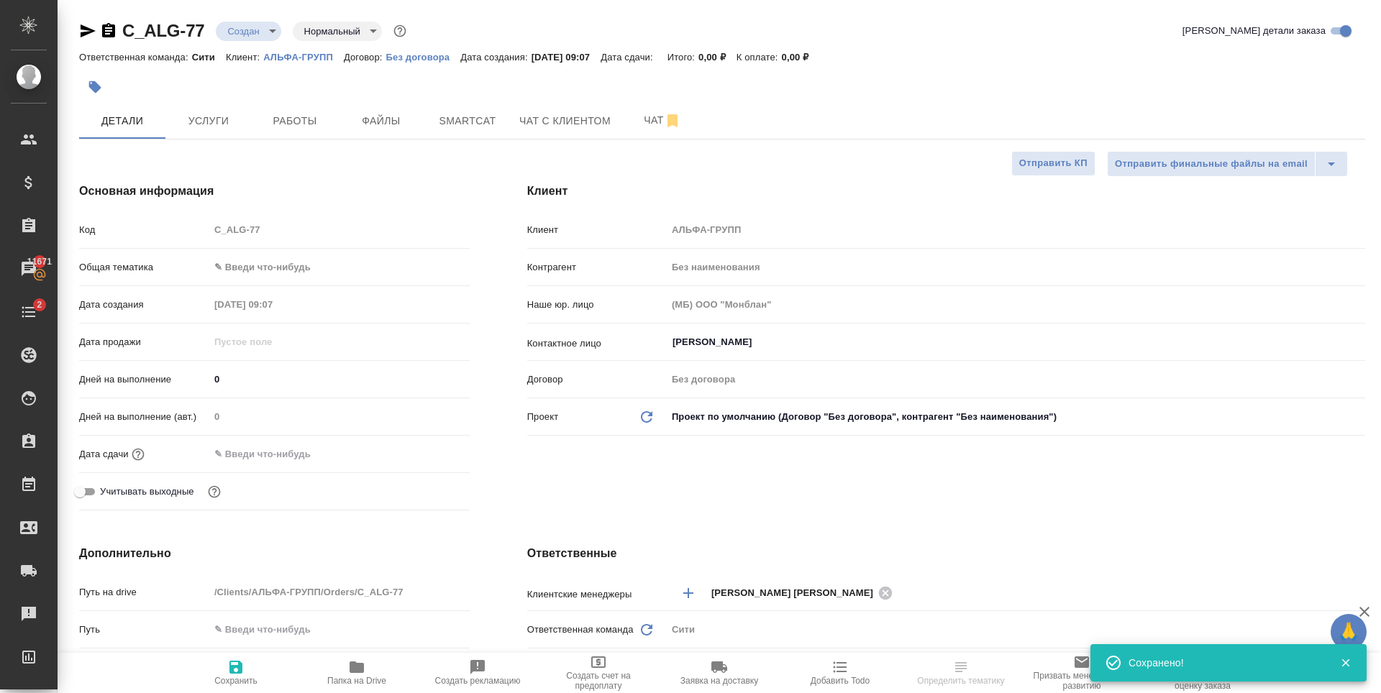
type textarea "x"
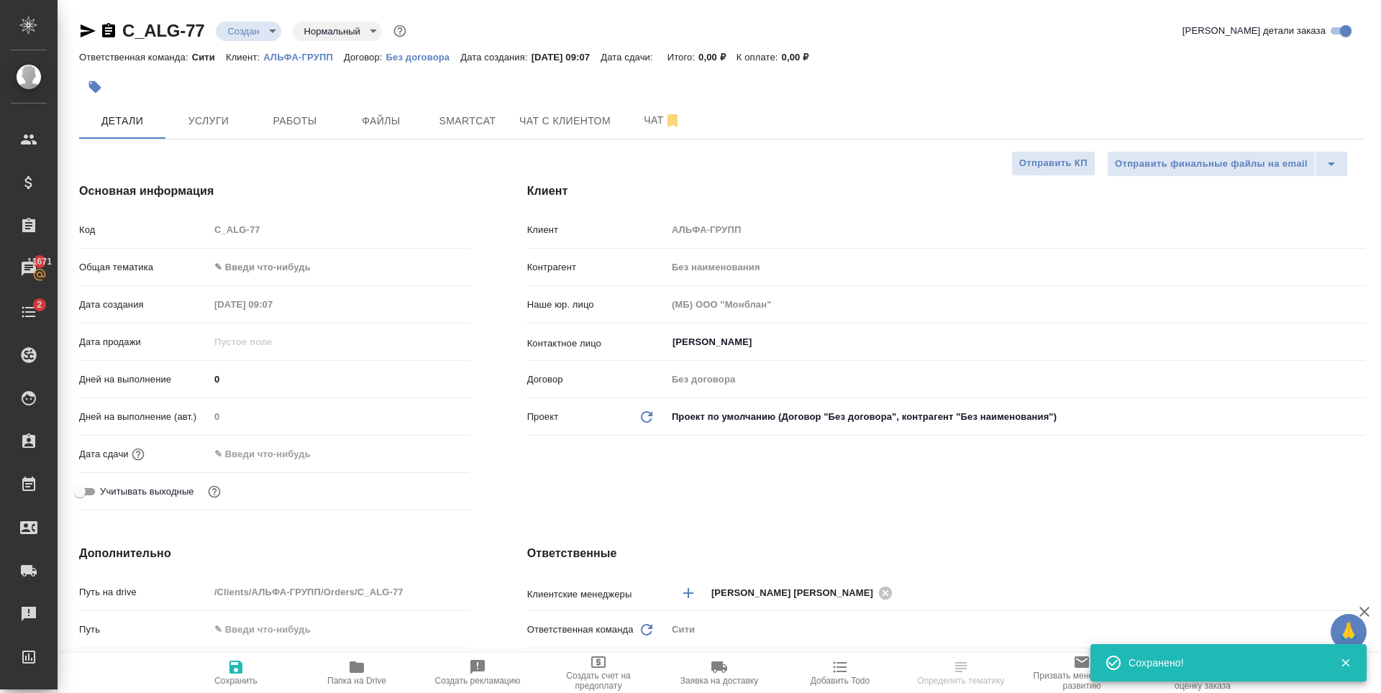
type textarea "x"
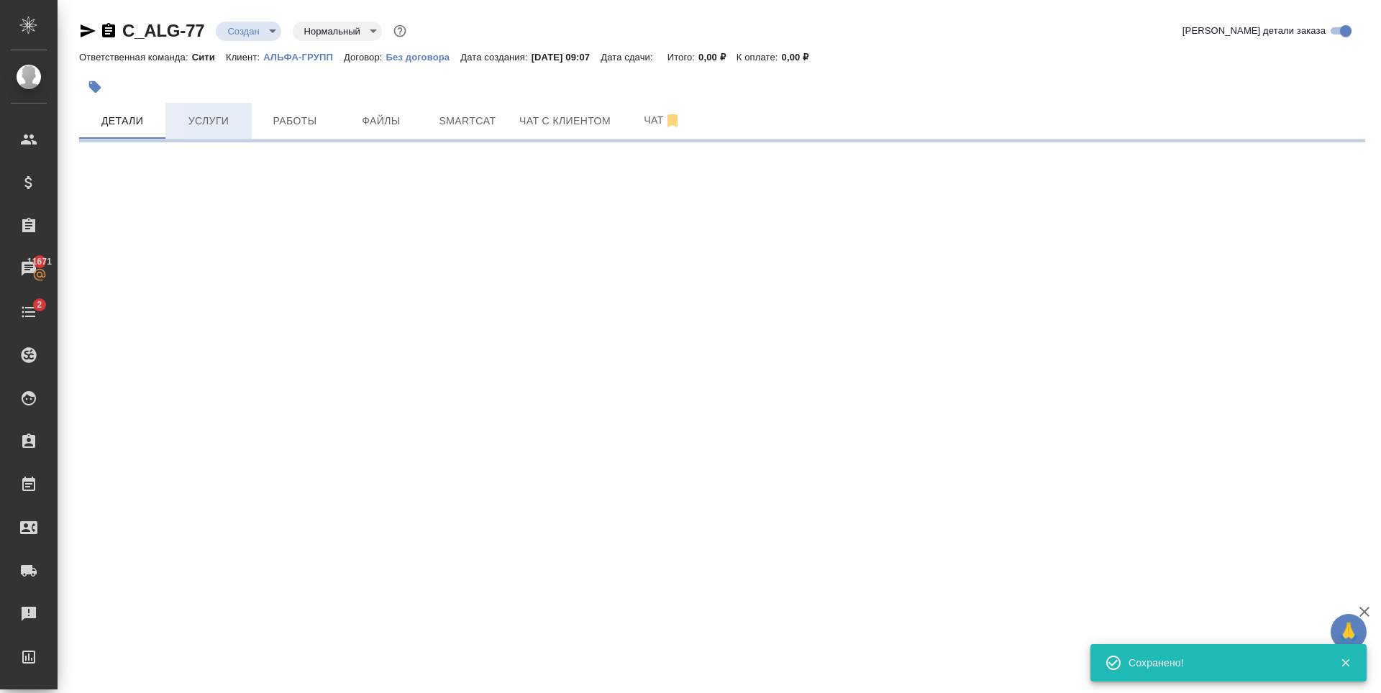
select select "RU"
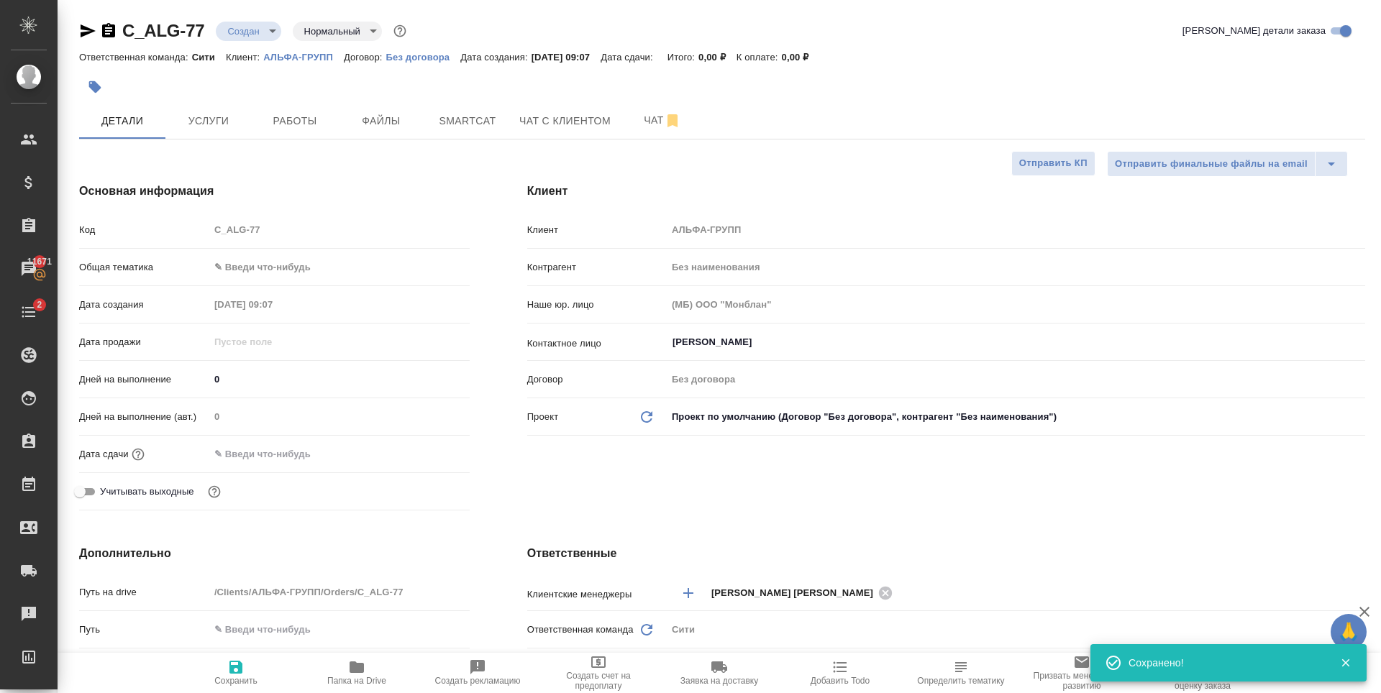
type textarea "x"
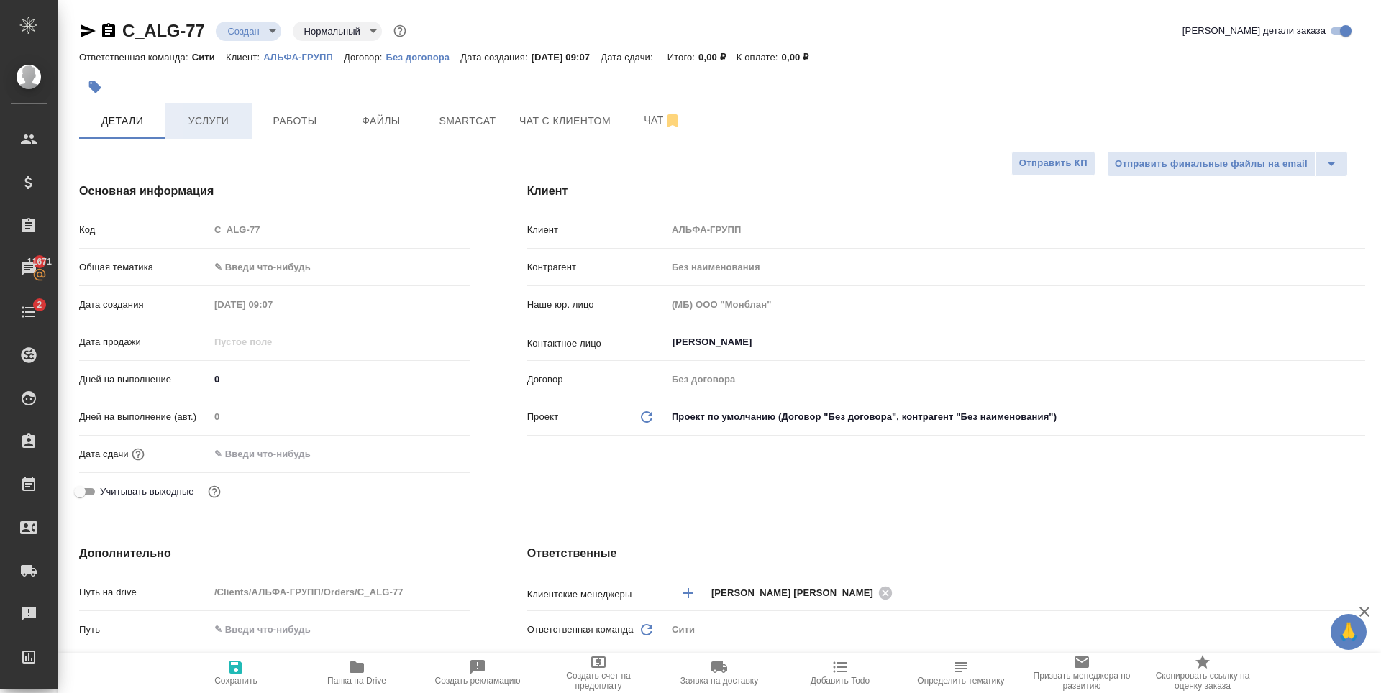
click at [224, 126] on span "Услуги" at bounding box center [208, 121] width 69 height 18
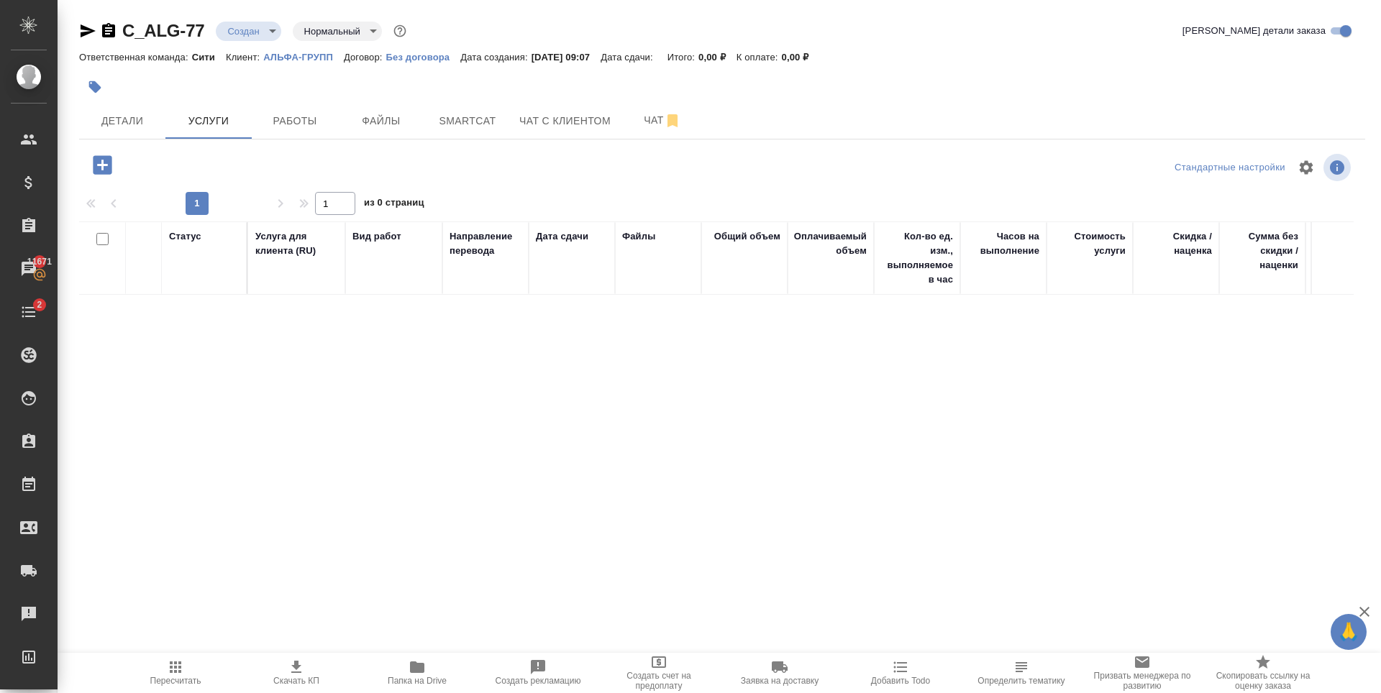
click at [93, 162] on icon "button" at bounding box center [102, 164] width 25 height 25
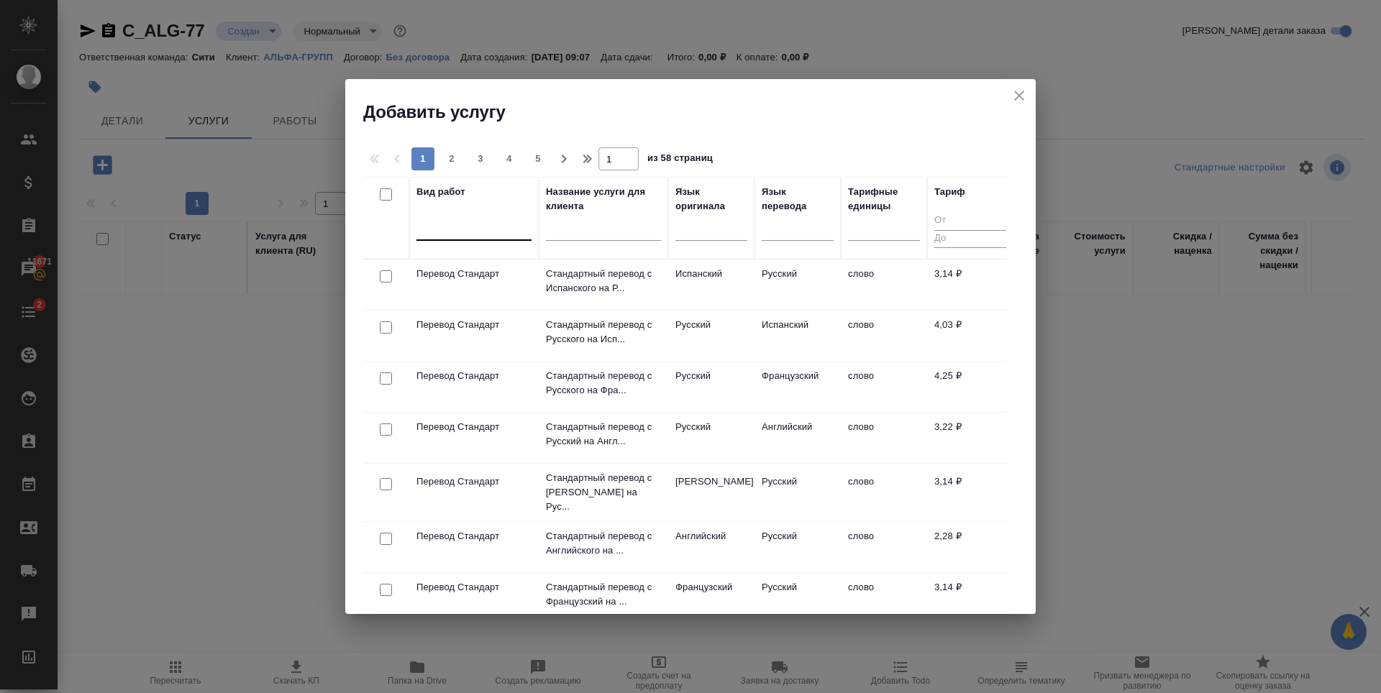
click at [475, 237] on div at bounding box center [473, 226] width 115 height 21
type input "k"
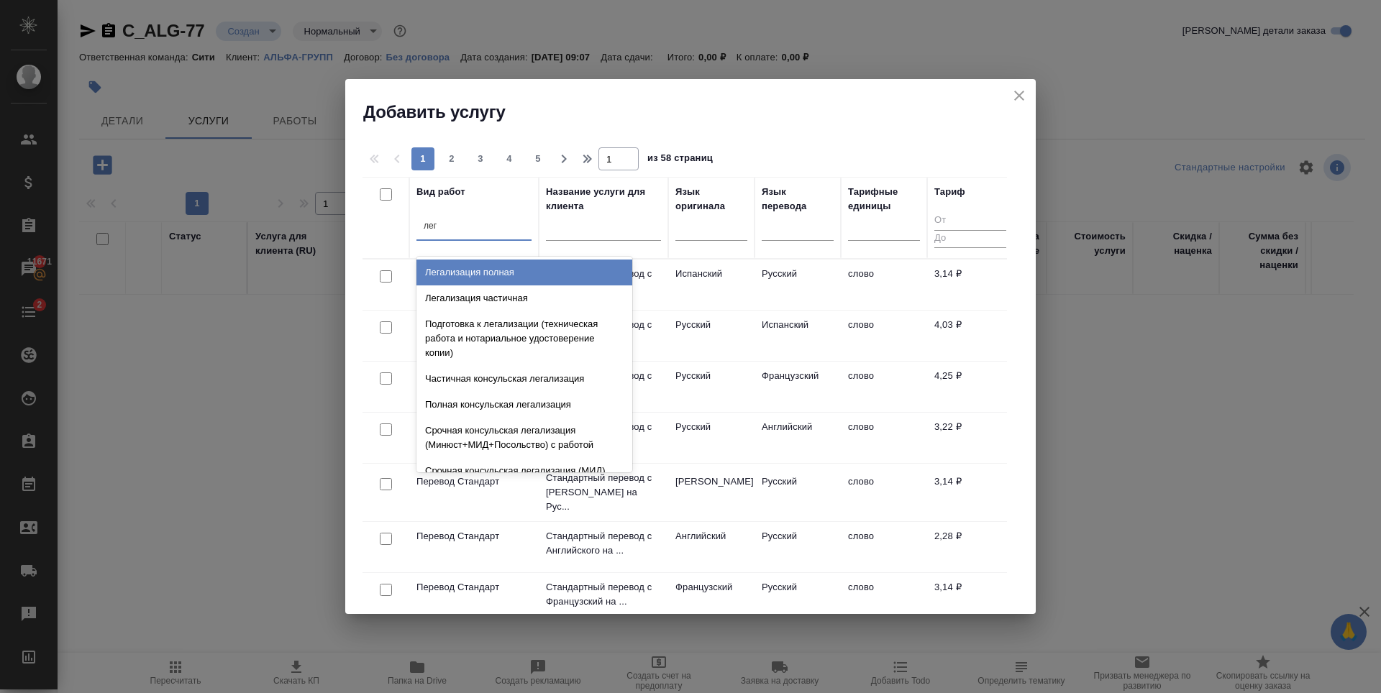
type input "лега"
click at [499, 268] on div "Легализация полная" at bounding box center [524, 273] width 216 height 26
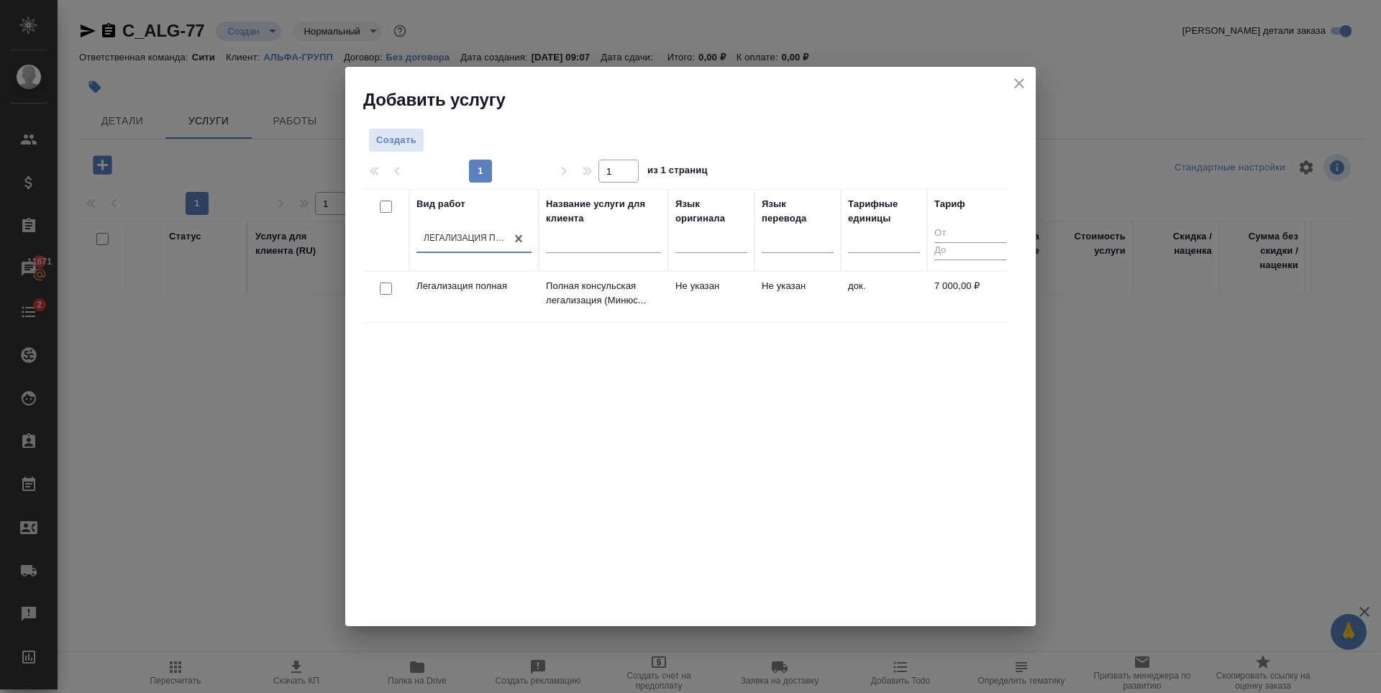
click at [688, 419] on div "Вид работ option Легализация полная, selected. 0 results available. Select is f…" at bounding box center [684, 405] width 644 height 432
click at [929, 344] on div "Вид работ Легализация полная Название услуги для клиента Язык оригинала Язык пе…" at bounding box center [684, 405] width 644 height 432
click at [385, 292] on input "checkbox" at bounding box center [386, 289] width 12 height 12
checkbox input "true"
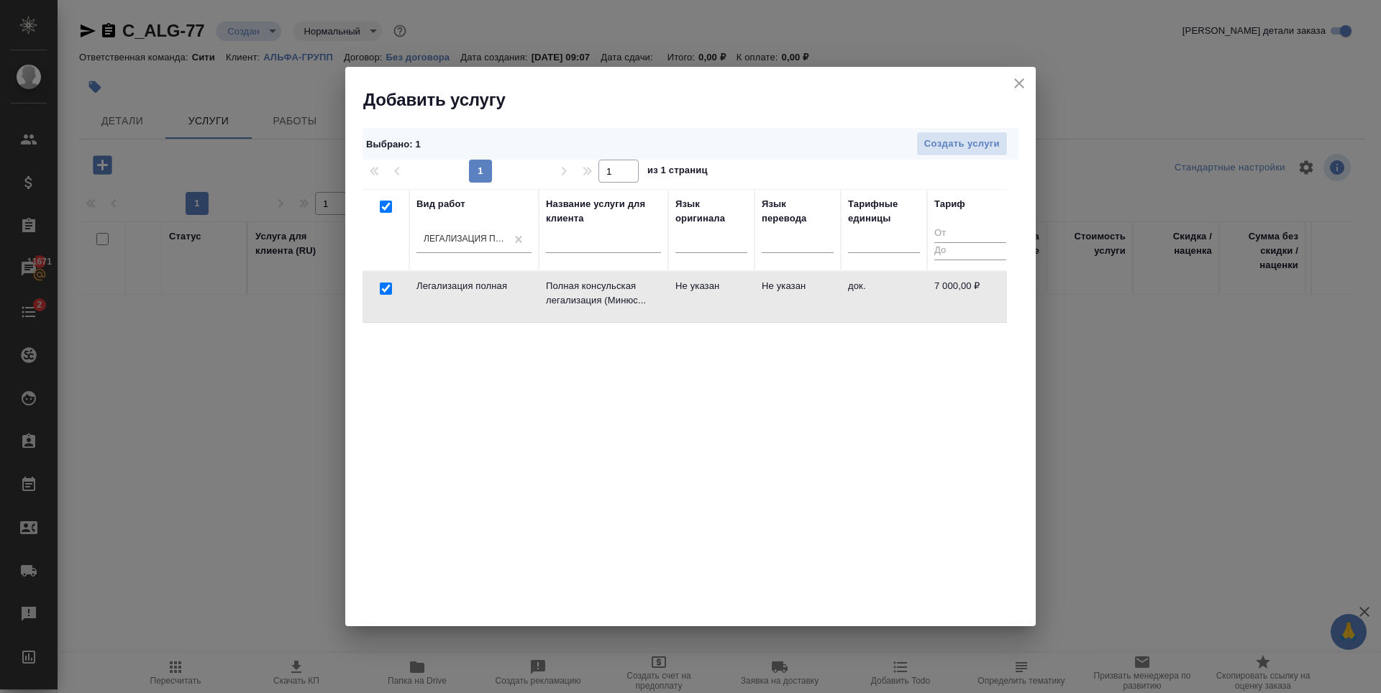
click at [383, 289] on input "checkbox" at bounding box center [386, 289] width 12 height 12
checkbox input "false"
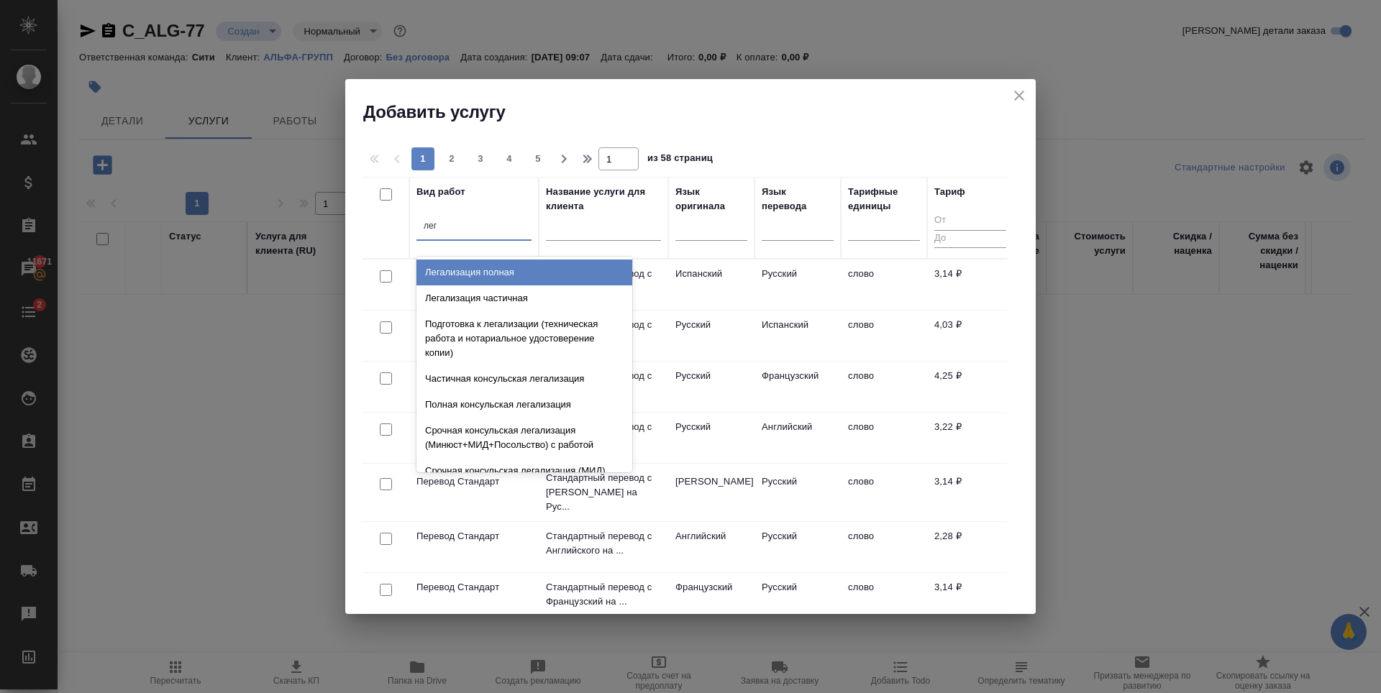
type input "лега"
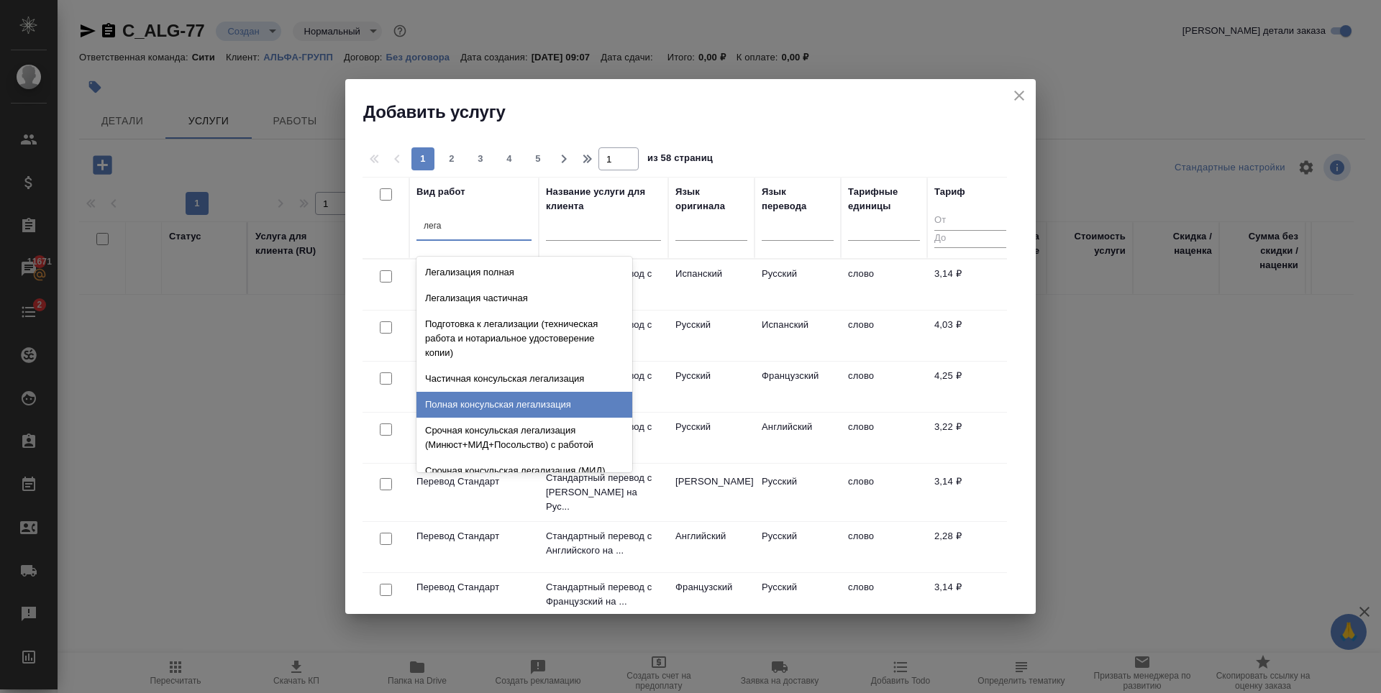
click at [524, 394] on div "Полная консульская легализация" at bounding box center [524, 405] width 216 height 26
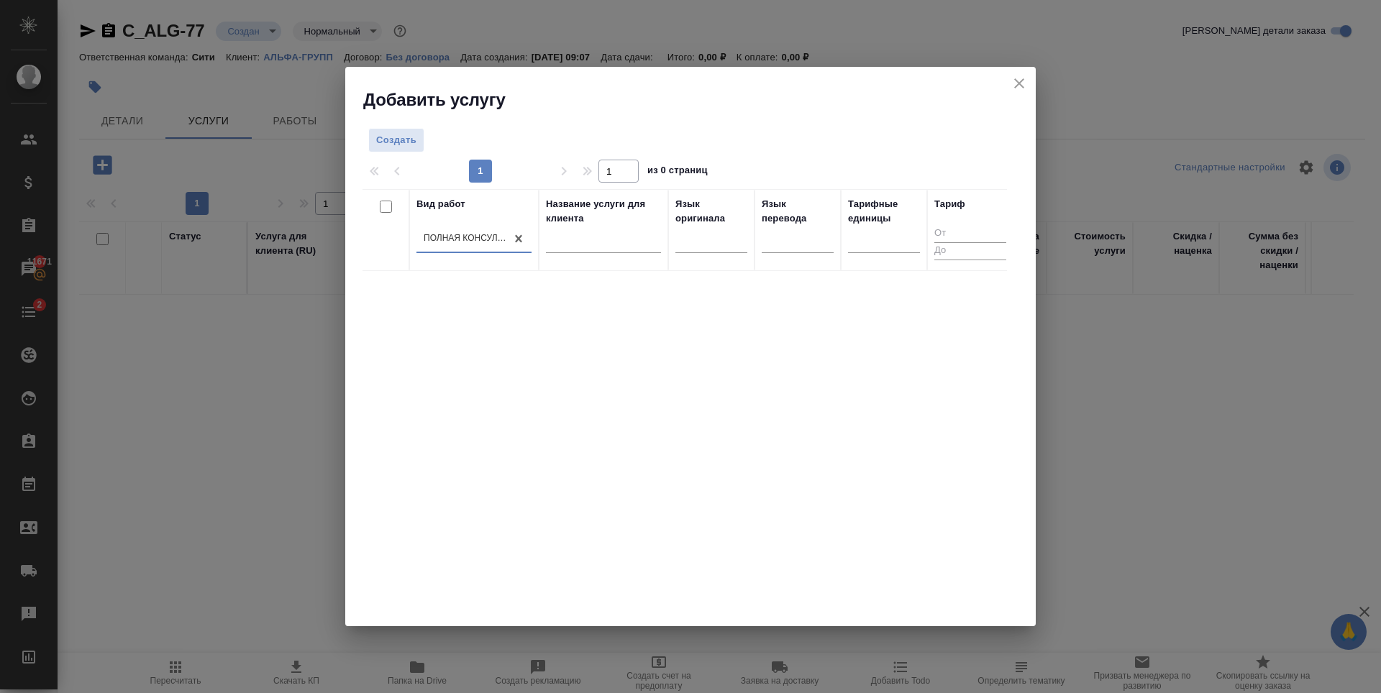
click at [522, 369] on div "Вид работ option Полная консульская легализация, selected. 0 results available.…" at bounding box center [684, 405] width 644 height 432
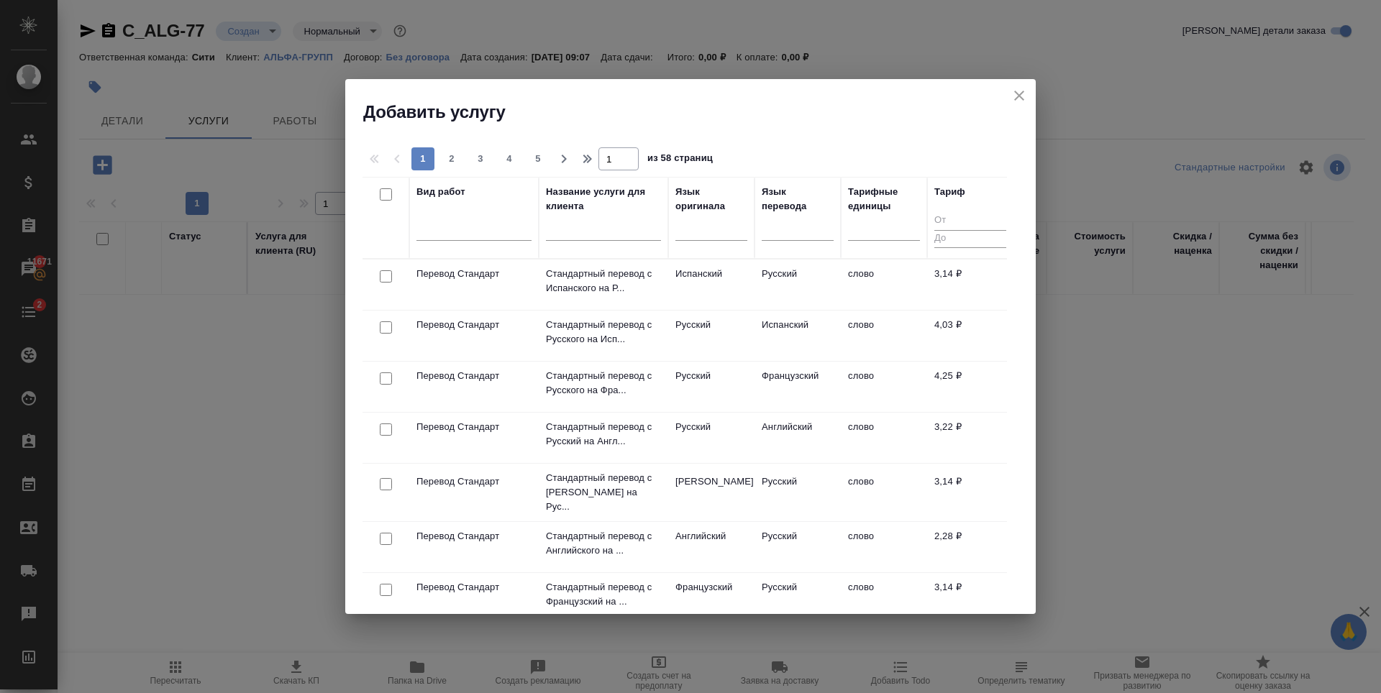
click at [450, 210] on div "Вид работ" at bounding box center [473, 218] width 115 height 66
click at [452, 233] on div at bounding box center [473, 226] width 115 height 21
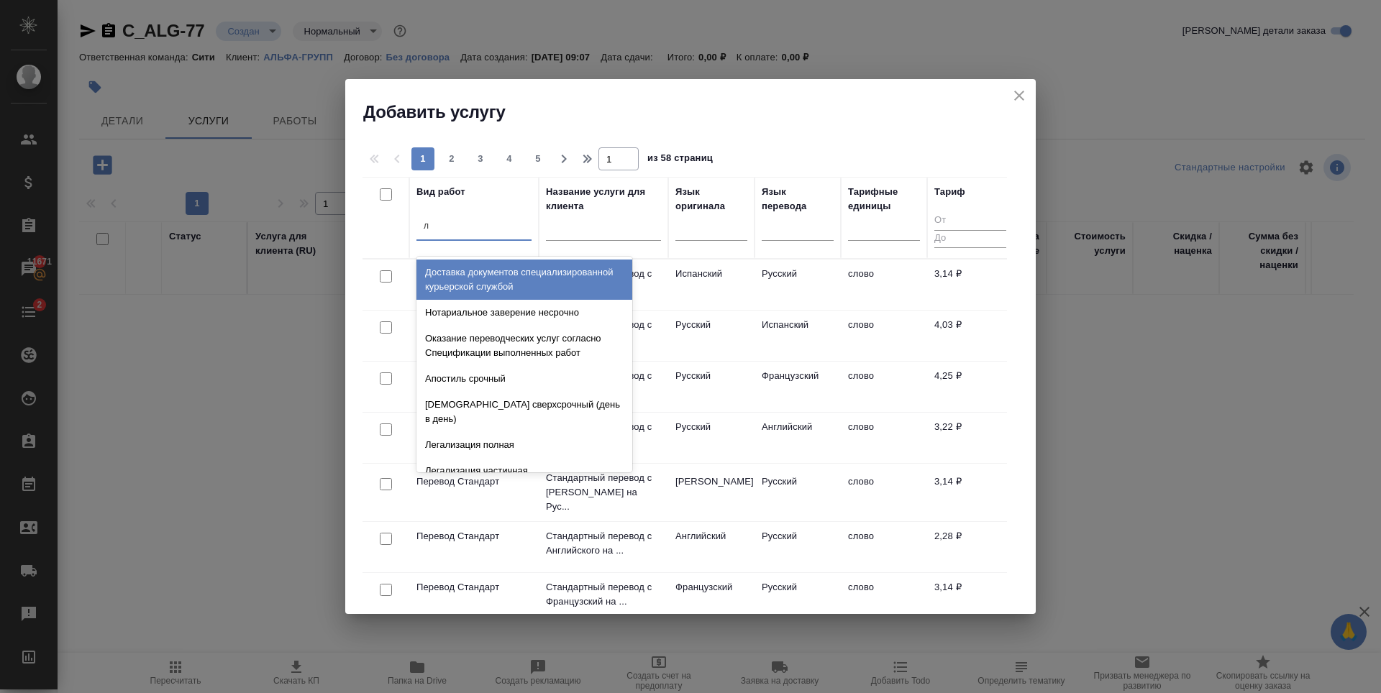
type input "ле"
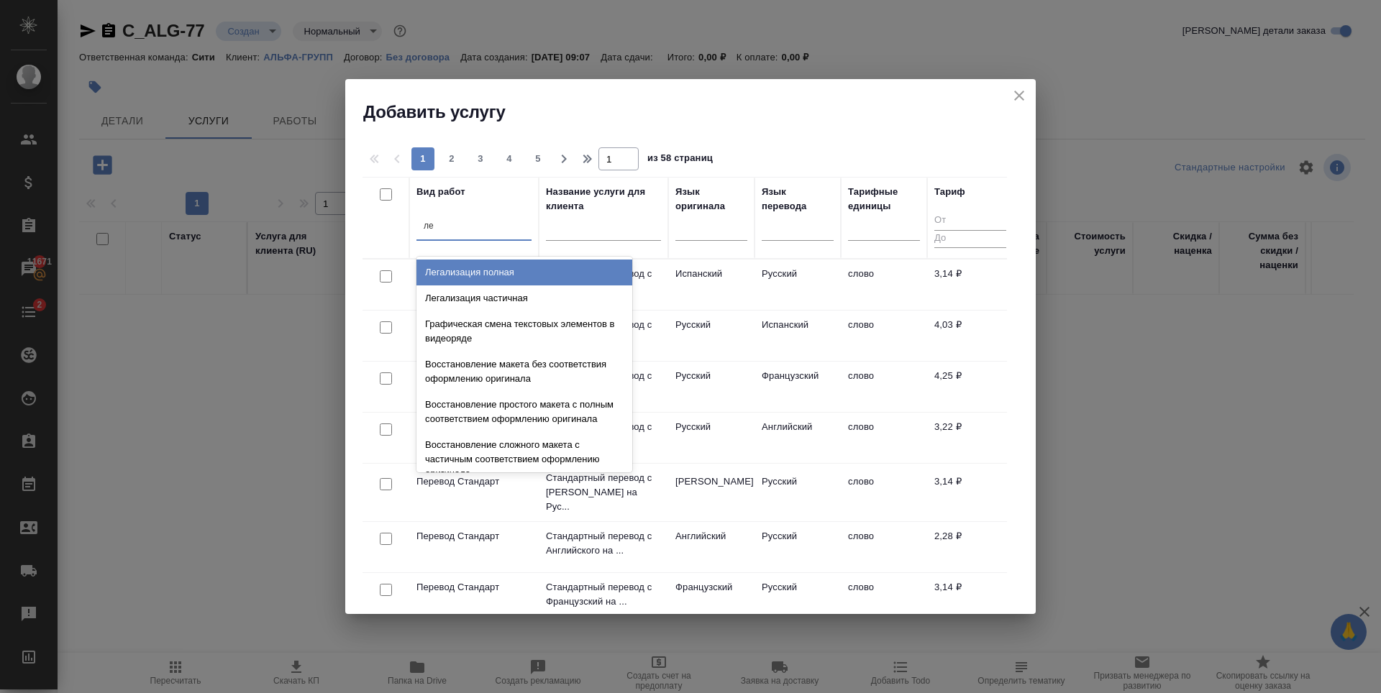
click at [478, 277] on div "Легализация полная" at bounding box center [524, 273] width 216 height 26
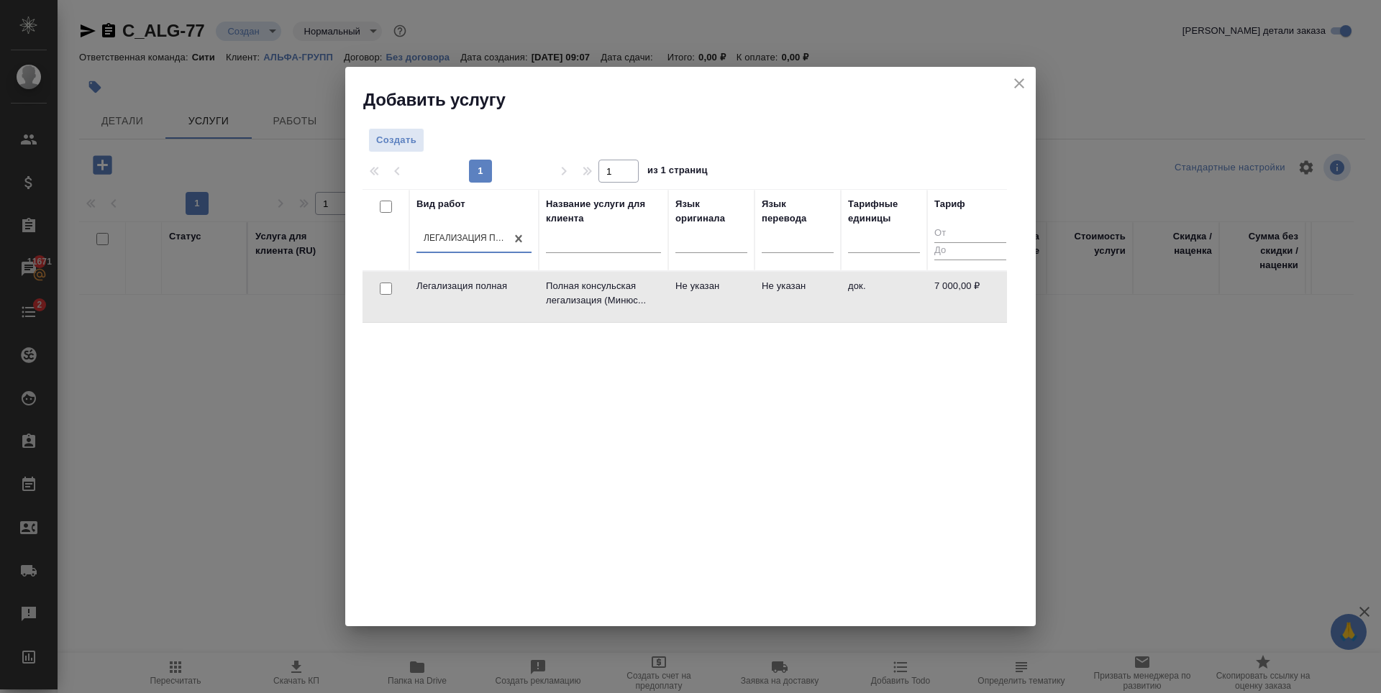
click at [385, 294] on input "checkbox" at bounding box center [386, 289] width 12 height 12
checkbox input "true"
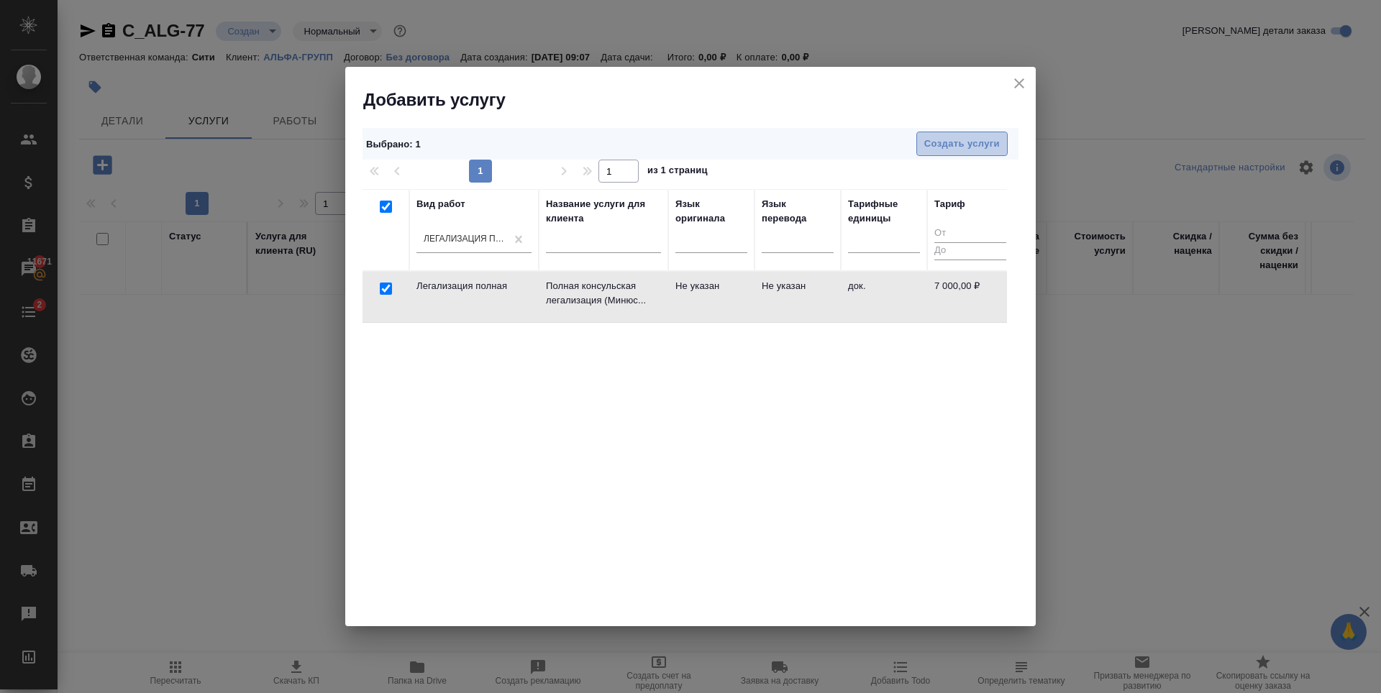
click at [974, 141] on span "Создать услуги" at bounding box center [962, 144] width 76 height 17
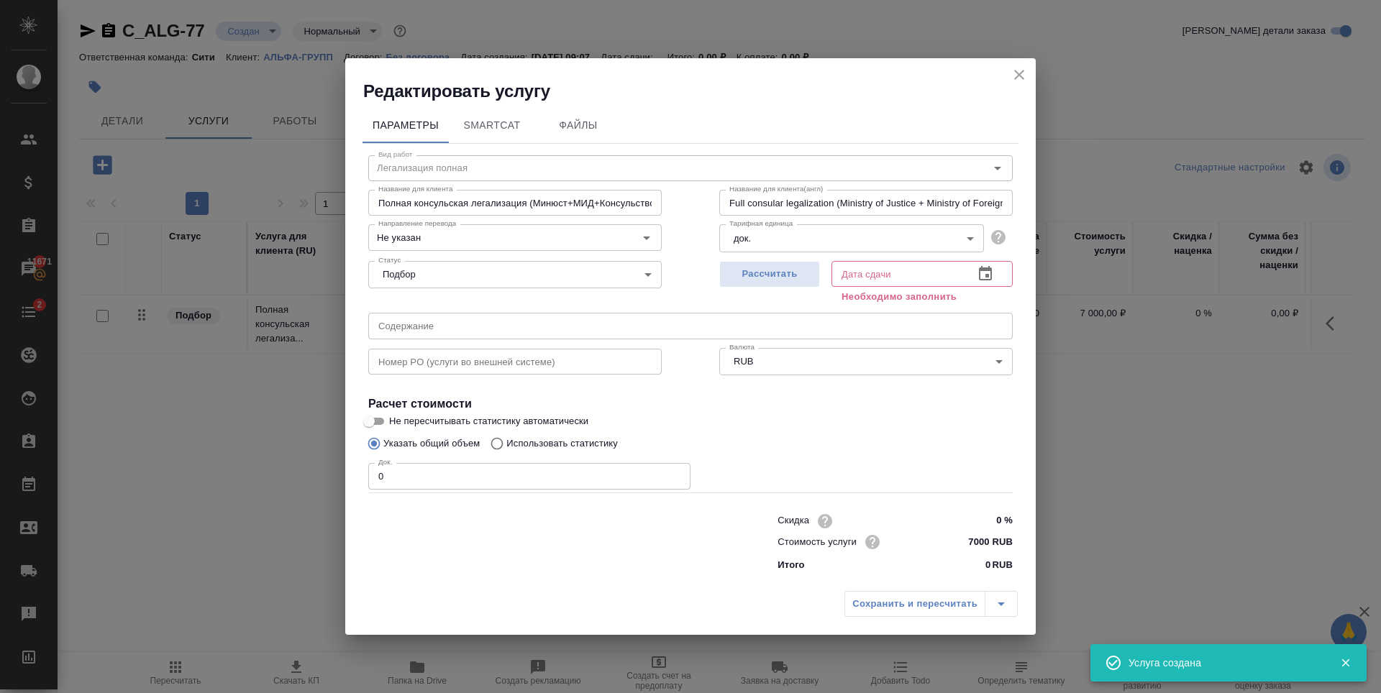
click at [437, 476] on input "0" at bounding box center [529, 476] width 322 height 26
type input "2"
click at [460, 526] on div at bounding box center [543, 542] width 409 height 58
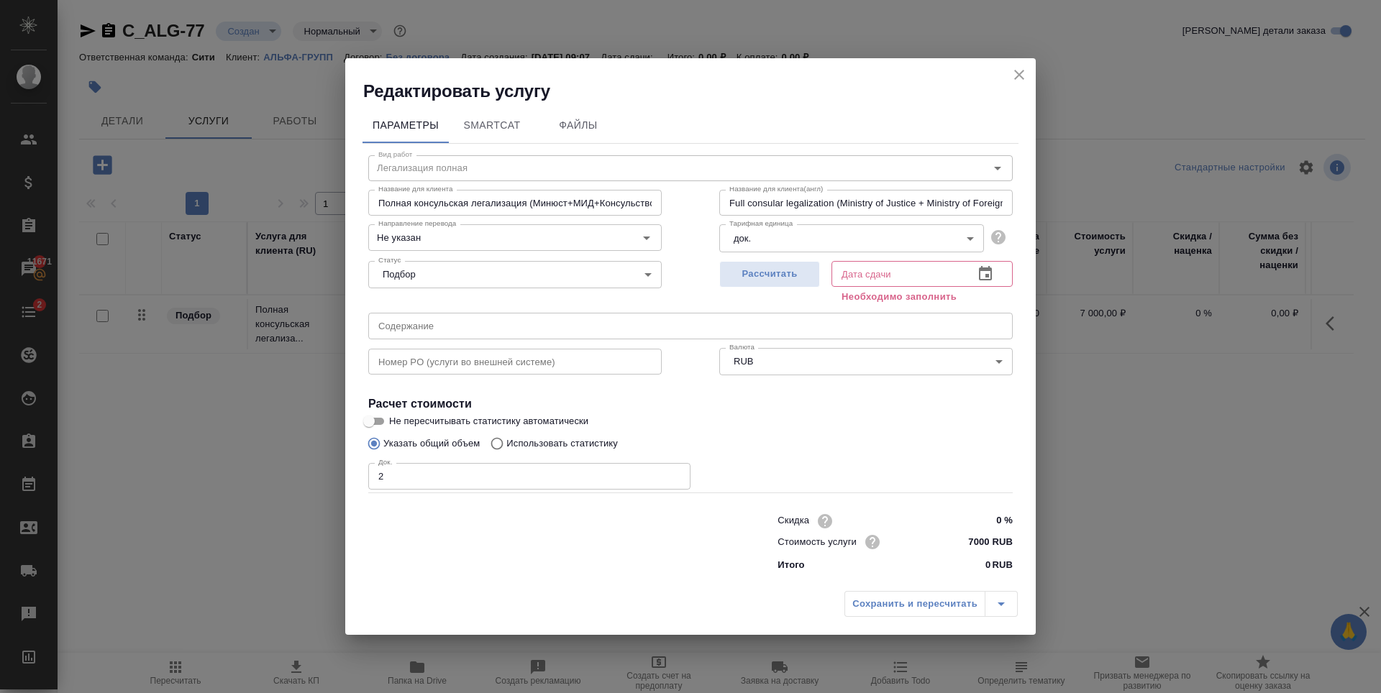
click at [993, 277] on icon "button" at bounding box center [985, 273] width 17 height 17
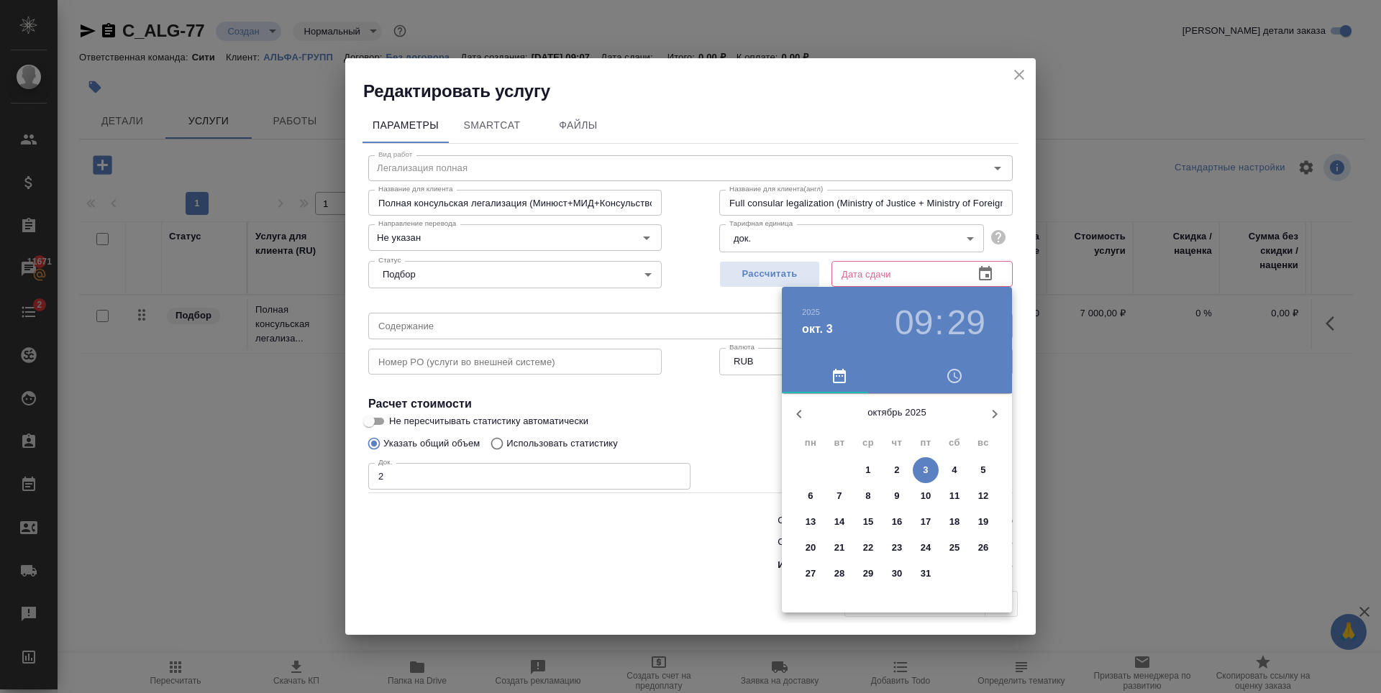
click at [766, 273] on div at bounding box center [690, 346] width 1381 height 693
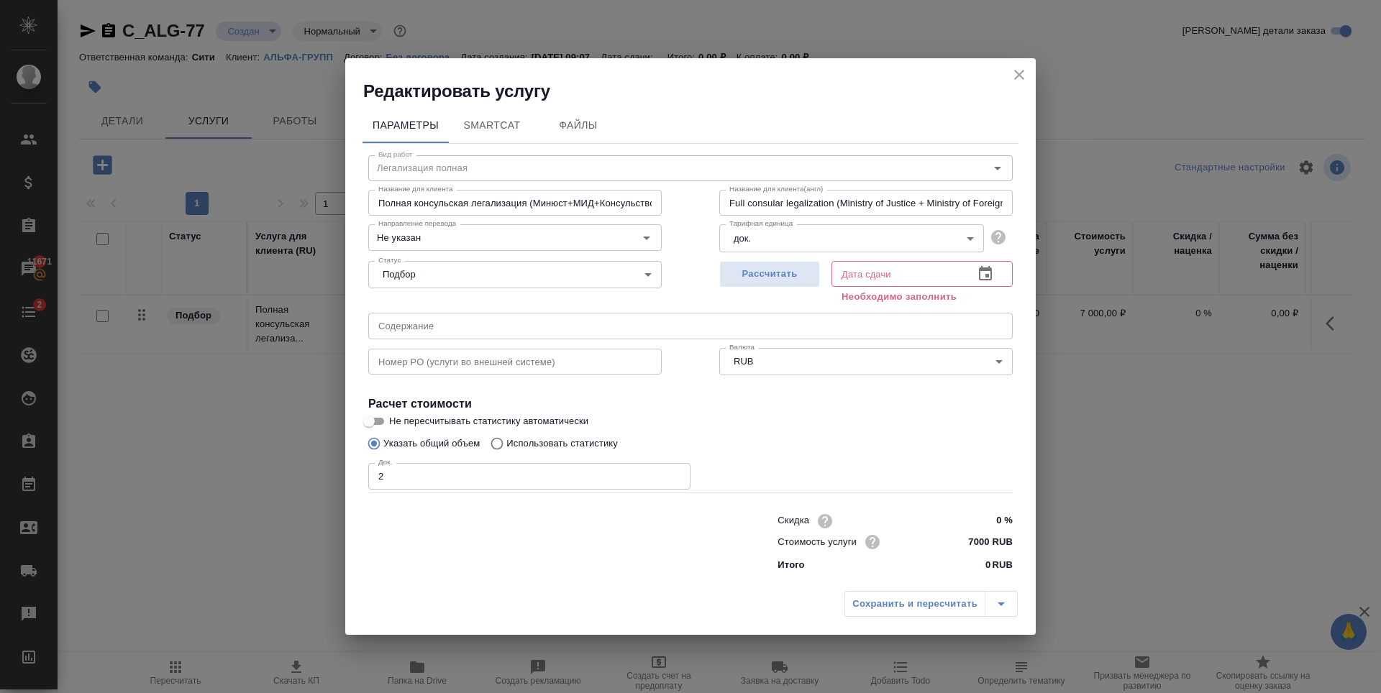
click at [766, 273] on span "Рассчитать" at bounding box center [769, 274] width 85 height 17
type input "15.10.2025 12:41"
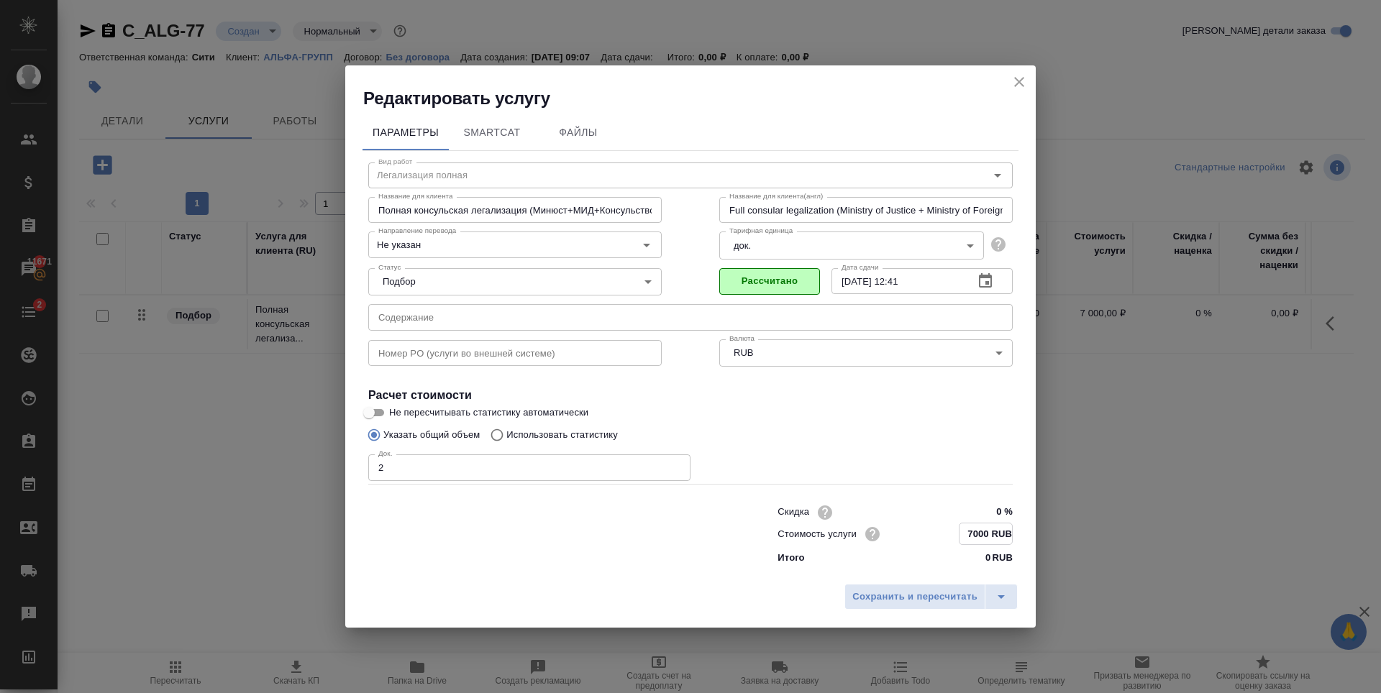
drag, startPoint x: 986, startPoint y: 537, endPoint x: 959, endPoint y: 542, distance: 27.8
click at [959, 542] on input "7000 RUB" at bounding box center [985, 534] width 53 height 21
drag, startPoint x: 987, startPoint y: 532, endPoint x: 949, endPoint y: 546, distance: 40.5
click at [949, 545] on div "Стоимость услуги 7000 RUB" at bounding box center [894, 534] width 235 height 22
type input "11000 RUB"
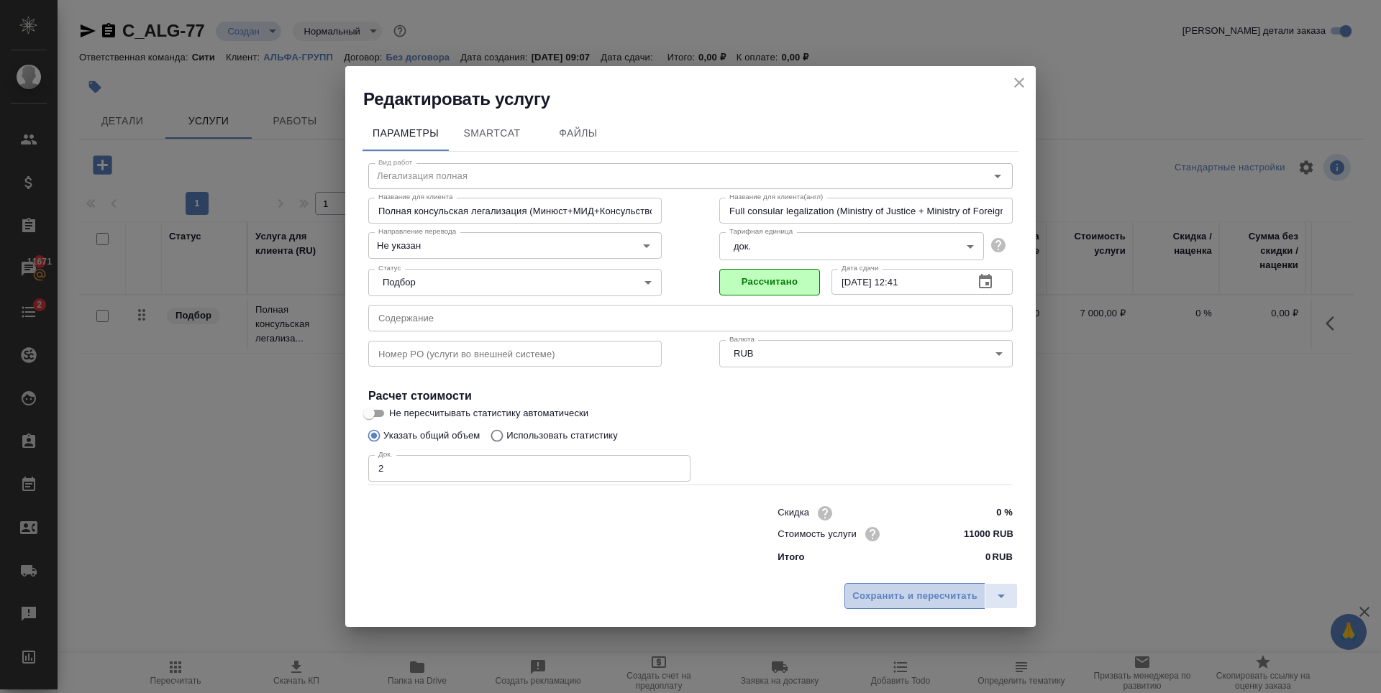
click at [923, 598] on span "Сохранить и пересчитать" at bounding box center [914, 596] width 125 height 17
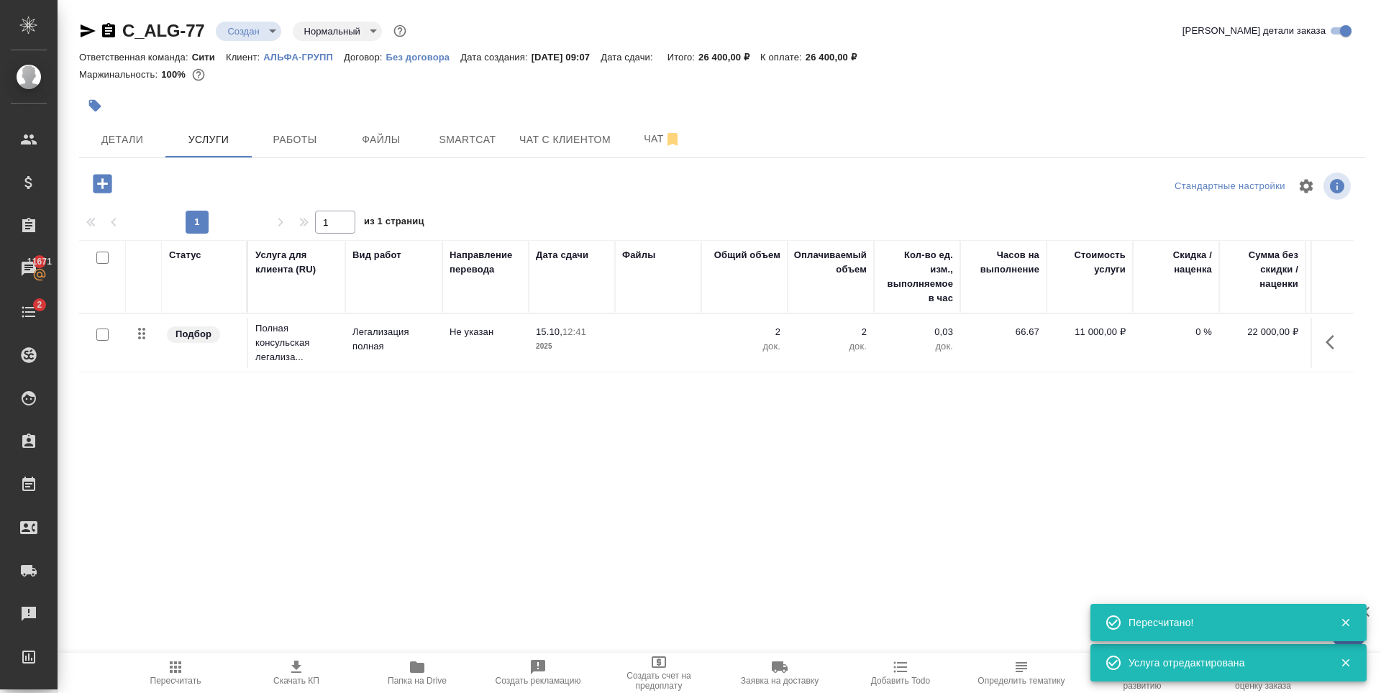
scroll to position [0, 81]
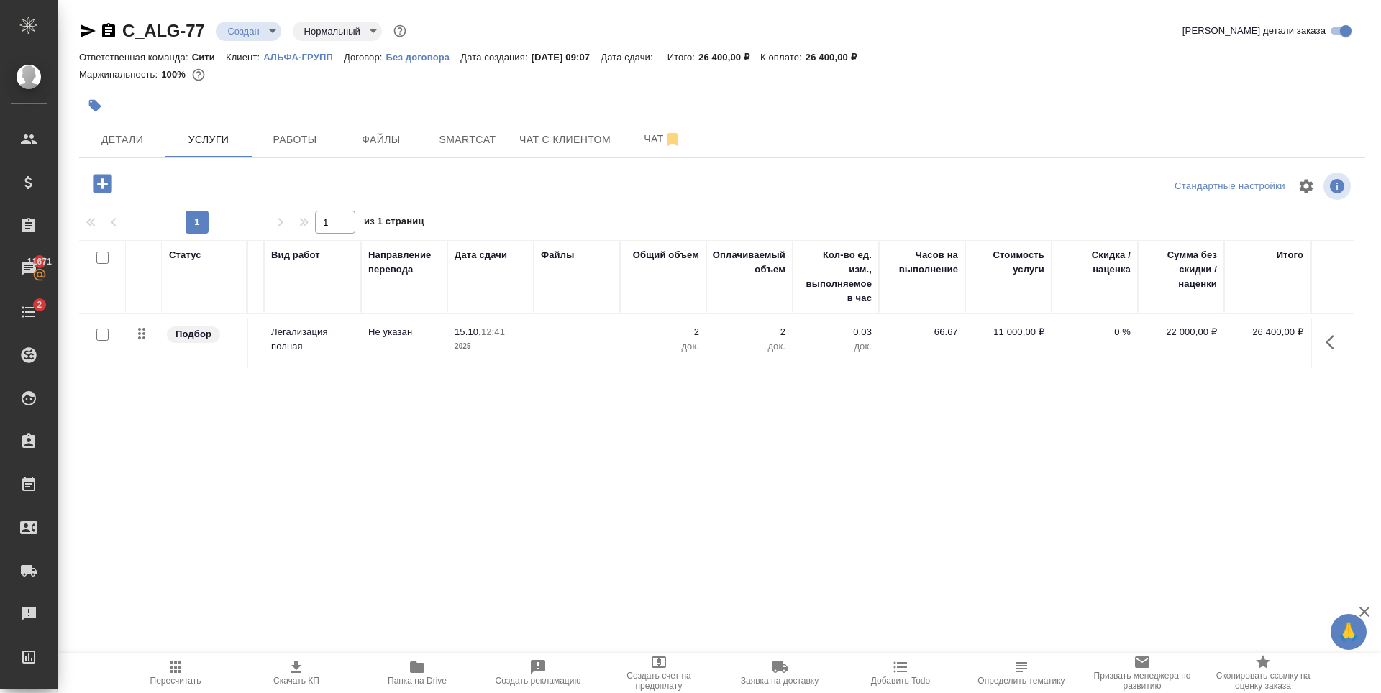
click at [1013, 334] on p "11 000,00 ₽" at bounding box center [1008, 332] width 72 height 14
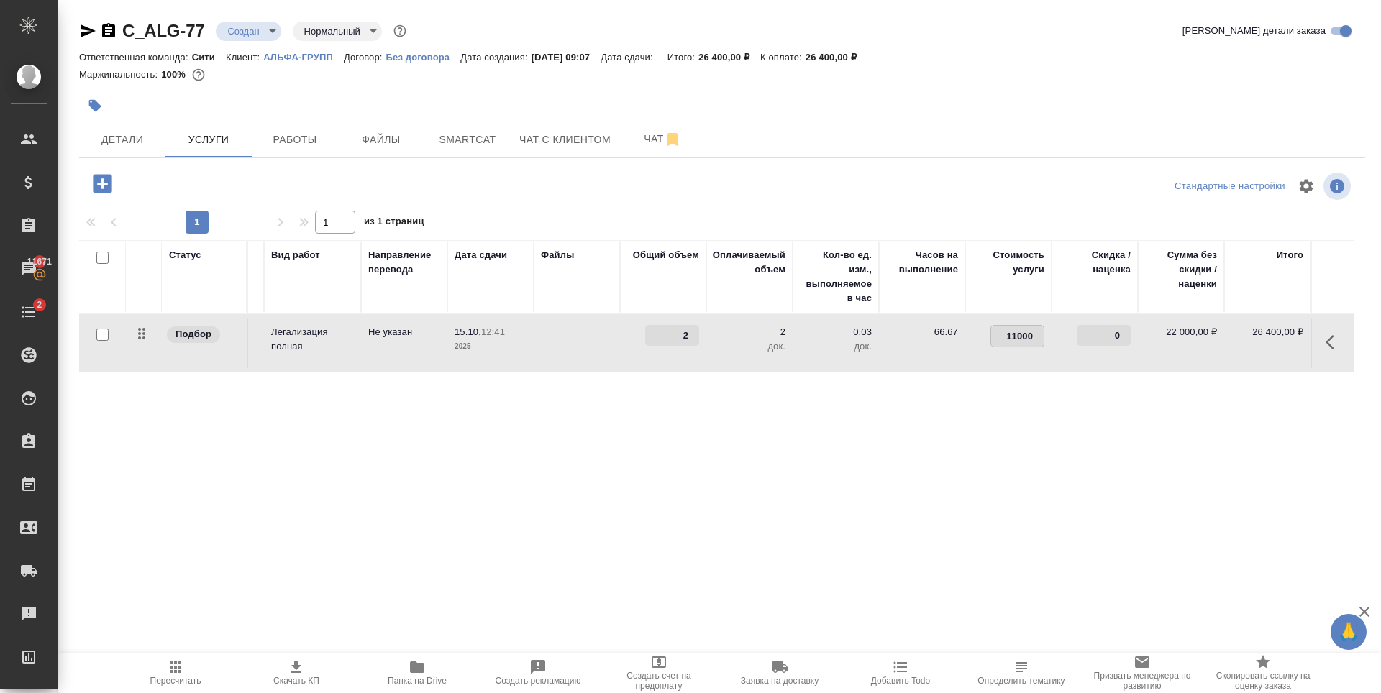
click at [1013, 334] on input "11000" at bounding box center [1017, 336] width 53 height 21
type input "10560"
click at [1116, 455] on div "Статус Услуга для клиента (RU) Вид работ Направление перевода Дата сдачи Файлы …" at bounding box center [716, 394] width 1274 height 309
type input "1"
click at [690, 339] on input "1" at bounding box center [672, 335] width 54 height 21
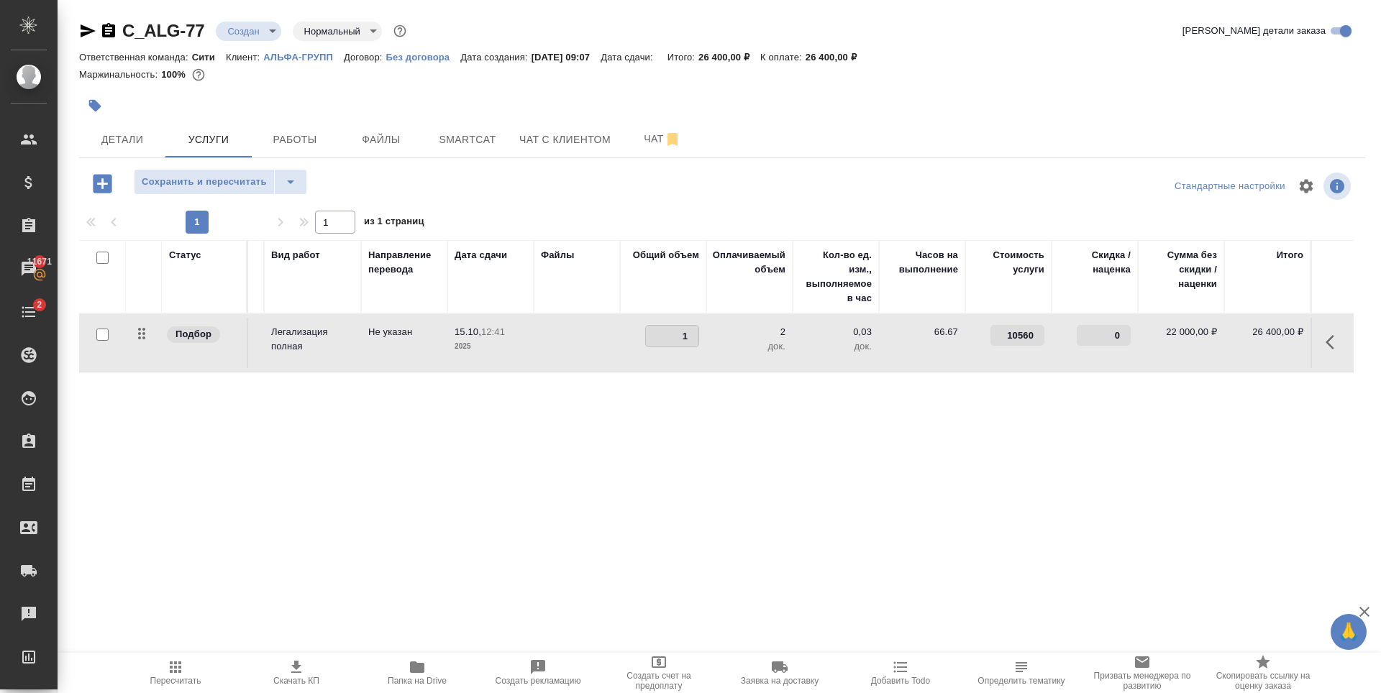
click at [666, 432] on div "Статус Услуга для клиента (RU) Вид работ Направление перевода Дата сдачи Файлы …" at bounding box center [716, 394] width 1274 height 309
click at [239, 183] on span "Сохранить и пересчитать" at bounding box center [204, 182] width 125 height 17
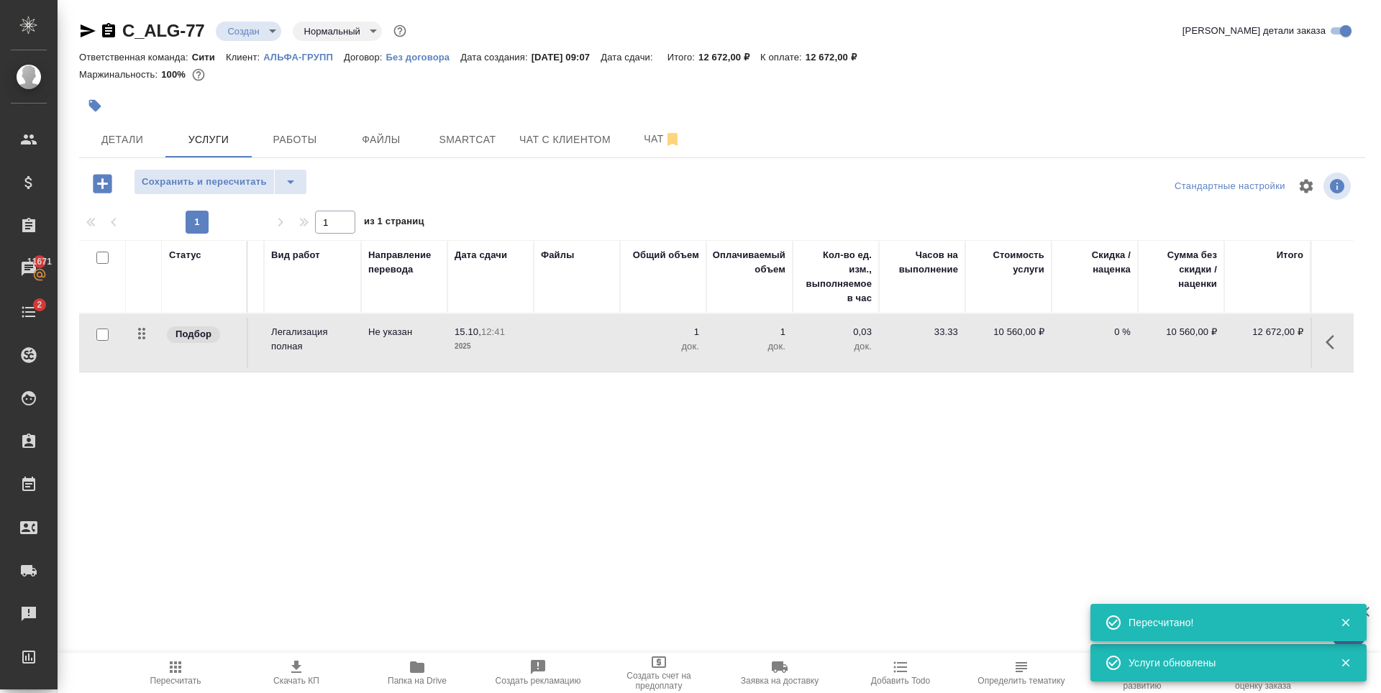
click at [1272, 441] on div "Статус Услуга для клиента (RU) Вид работ Направление перевода Дата сдачи Файлы …" at bounding box center [716, 394] width 1274 height 309
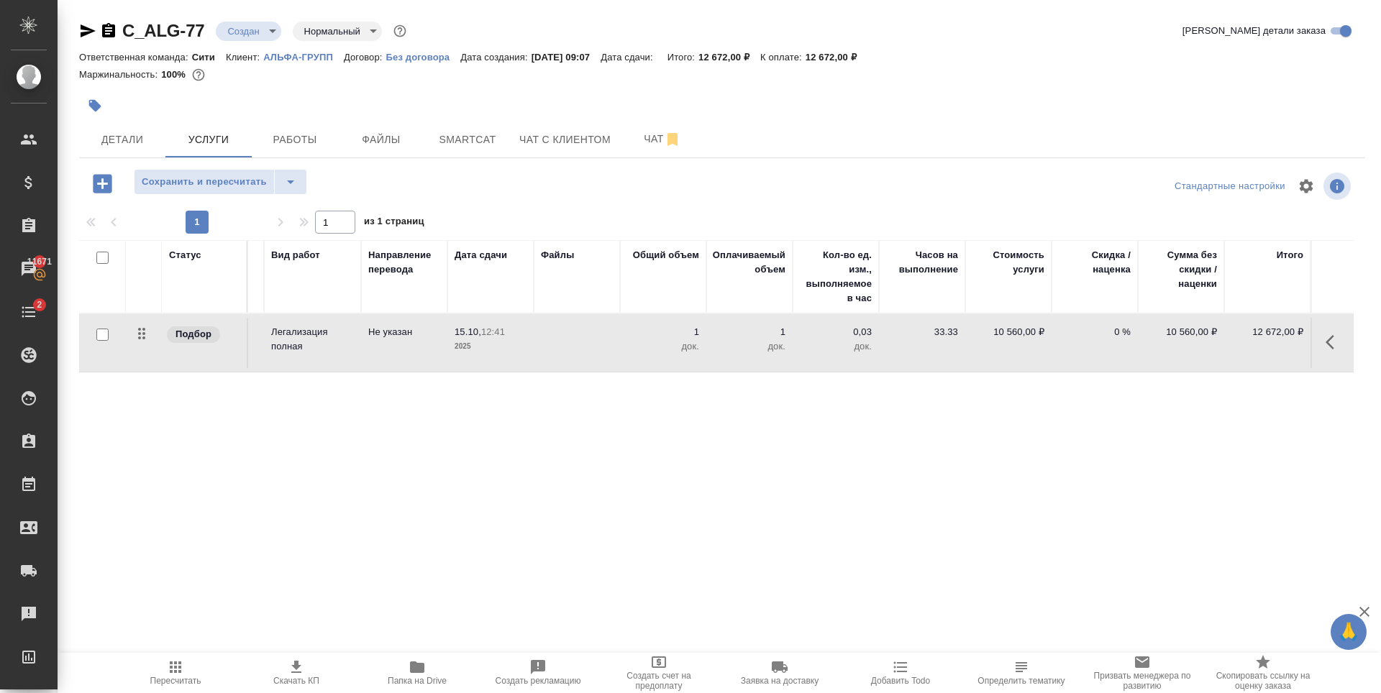
click at [1011, 334] on p "10 560,00 ₽" at bounding box center [1008, 332] width 72 height 14
click at [1011, 334] on input "10560" at bounding box center [1017, 336] width 53 height 21
type input "11000"
click at [866, 502] on div "Статус Услуга для клиента (RU) Вид работ Направление перевода Дата сдачи Файлы …" at bounding box center [716, 394] width 1274 height 309
click at [245, 183] on span "Сохранить и пересчитать" at bounding box center [204, 182] width 125 height 17
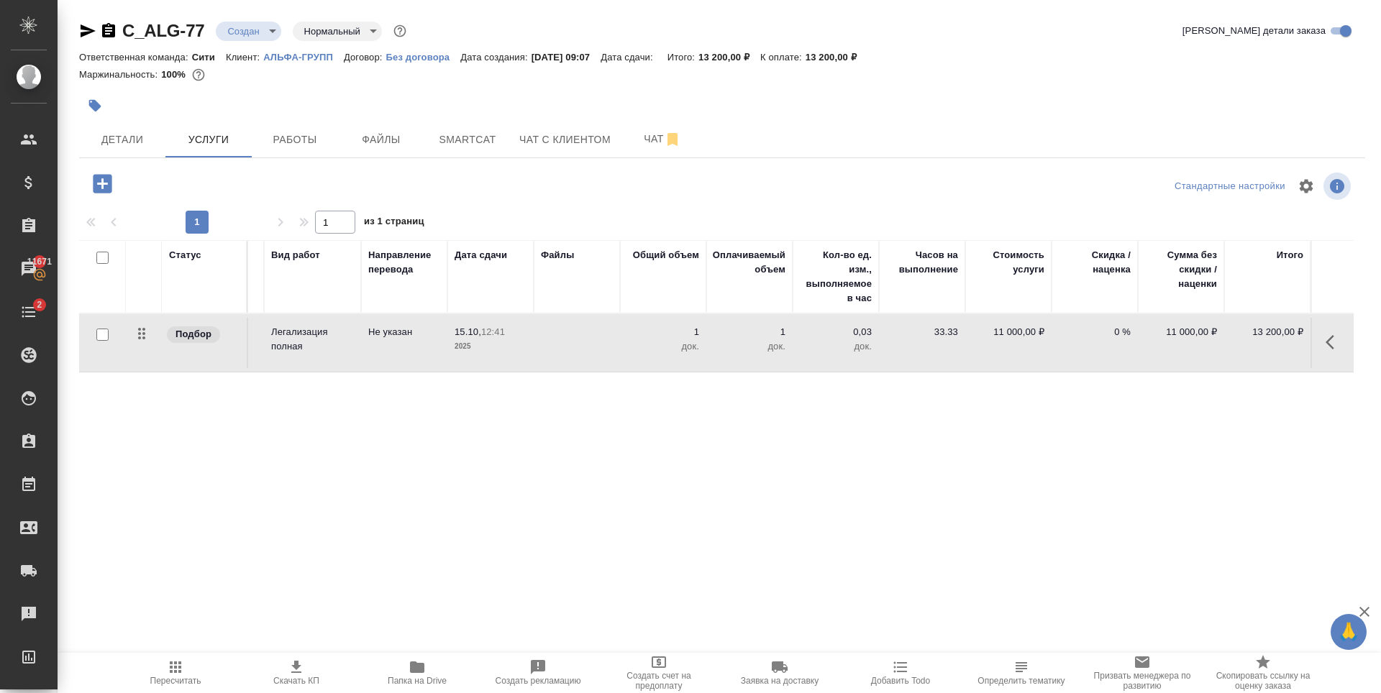
click at [1005, 335] on p "11 000,00 ₽" at bounding box center [1008, 332] width 72 height 14
click at [1005, 335] on input "11000" at bounding box center [1017, 336] width 53 height 21
type input "10560"
click at [215, 483] on div "Статус Услуга для клиента (RU) Вид работ Направление перевода Дата сдачи Файлы …" at bounding box center [716, 394] width 1274 height 309
click at [216, 186] on span "Сохранить и пересчитать" at bounding box center [204, 182] width 125 height 17
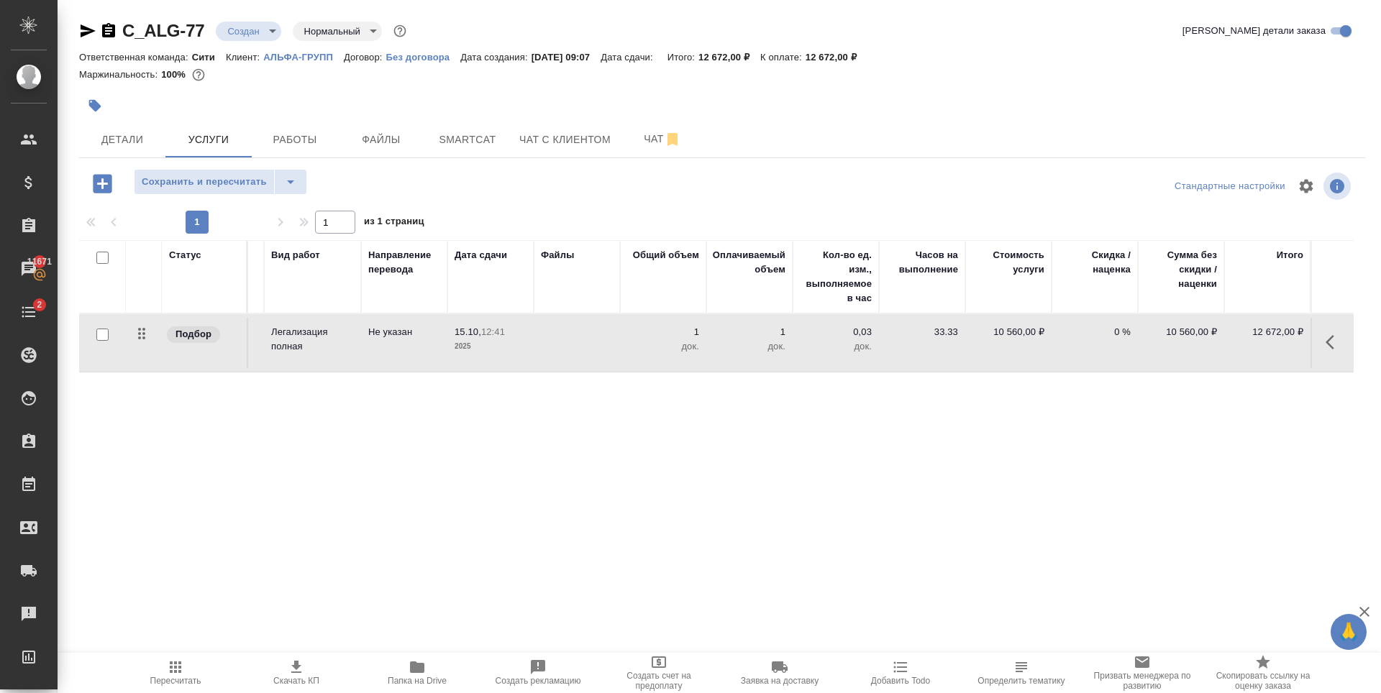
click at [1002, 334] on p "10 560,00 ₽" at bounding box center [1008, 332] width 72 height 14
type input "11000"
click at [240, 174] on span "Сохранить и пересчитать" at bounding box center [204, 182] width 125 height 17
click at [1153, 479] on div "Статус Услуга для клиента (RU) Вид работ Направление перевода Дата сдачи Файлы …" at bounding box center [716, 394] width 1274 height 309
click at [695, 331] on p "1" at bounding box center [663, 332] width 72 height 14
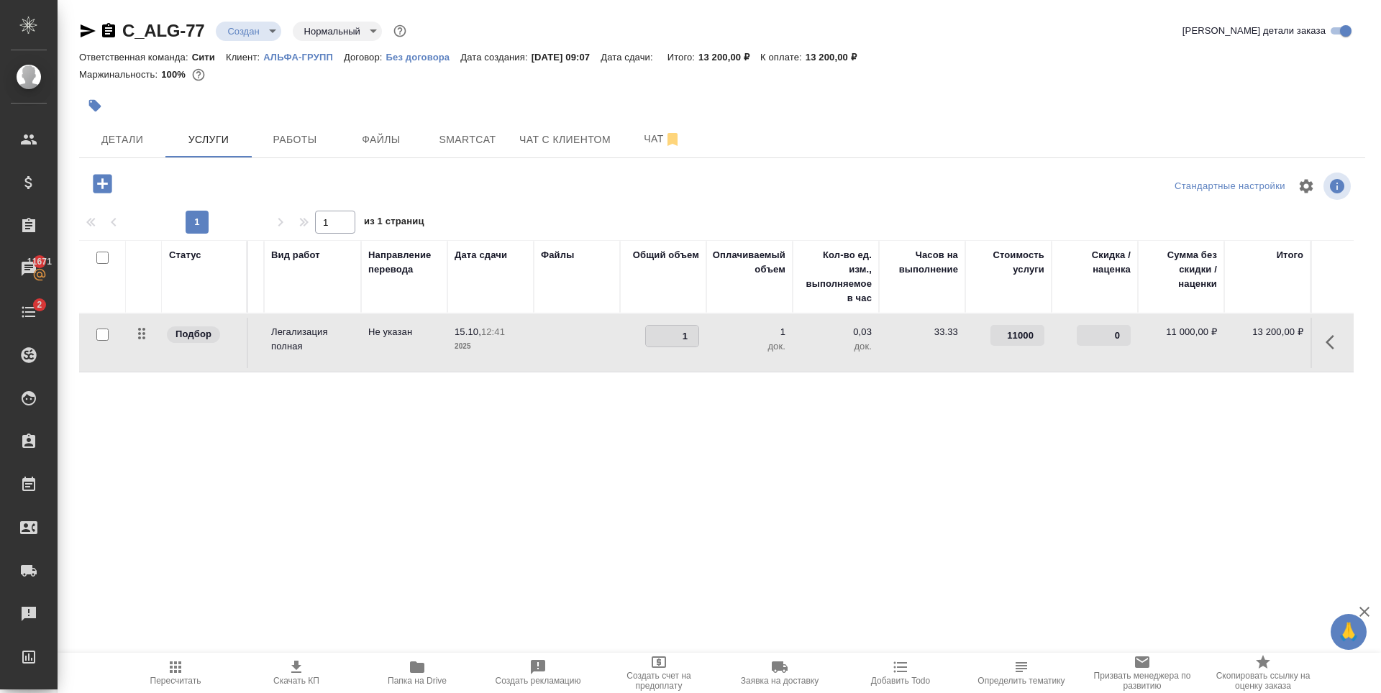
click at [695, 331] on input "1" at bounding box center [672, 336] width 53 height 21
type input "2"
click at [694, 331] on input "2" at bounding box center [672, 336] width 53 height 21
click at [688, 409] on div "Статус Услуга для клиента (RU) Вид работ Направление перевода Дата сдачи Файлы …" at bounding box center [716, 394] width 1274 height 309
click at [189, 187] on span "Сохранить и пересчитать" at bounding box center [204, 182] width 125 height 17
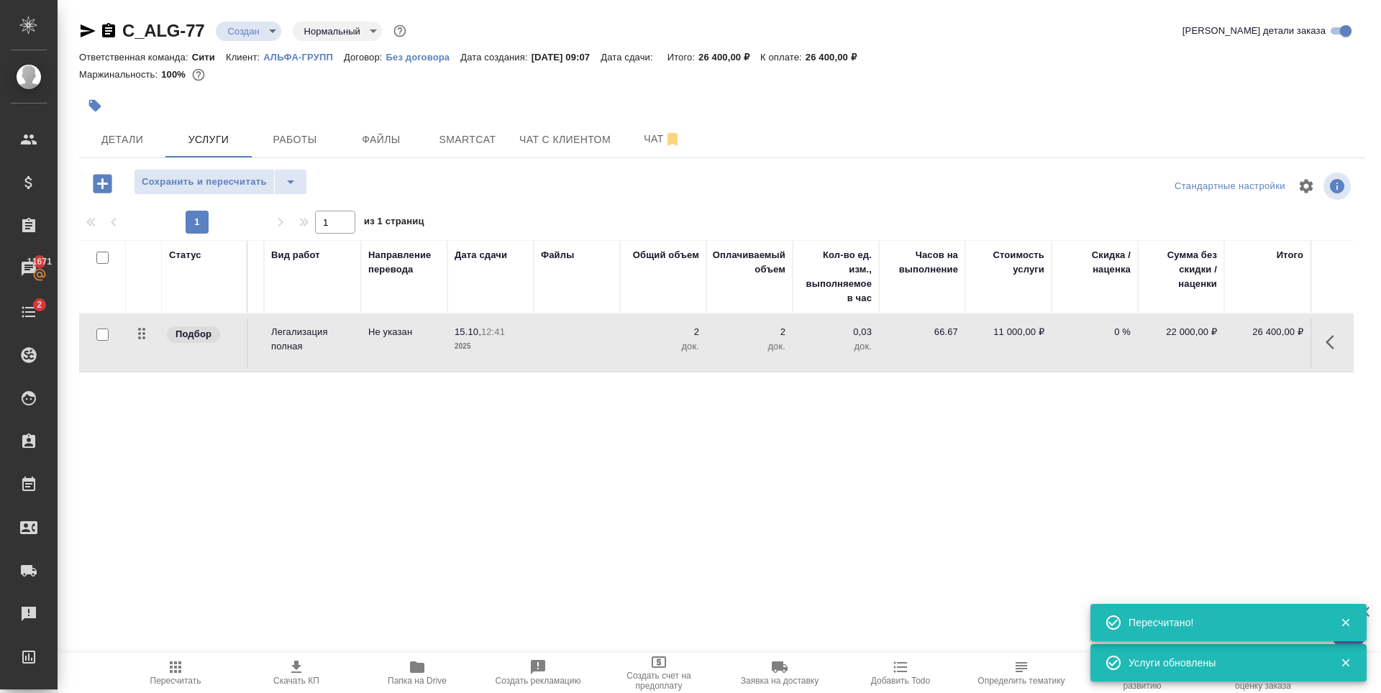
click at [442, 506] on div "Статус Услуга для клиента (RU) Вид работ Направление перевода Дата сдачи Файлы …" at bounding box center [716, 394] width 1274 height 309
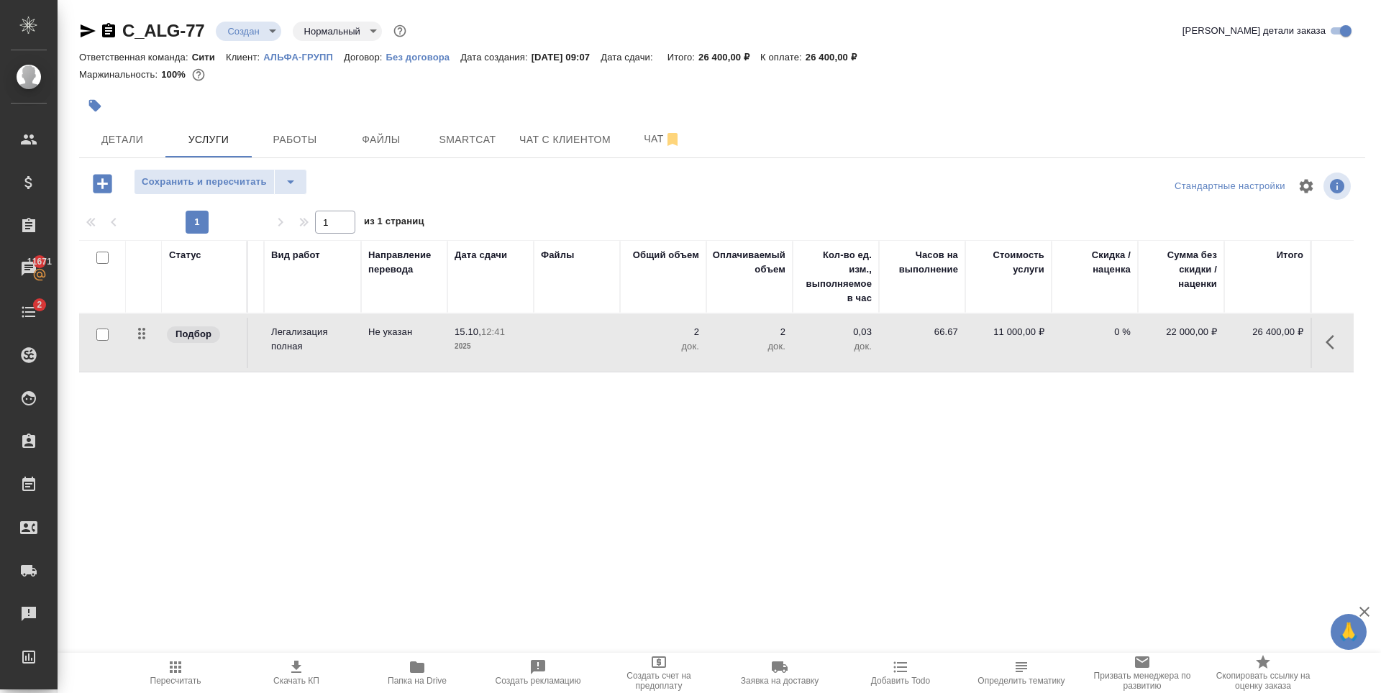
click at [816, 506] on div "Статус Услуга для клиента (RU) Вид работ Направление перевода Дата сдачи Файлы …" at bounding box center [716, 394] width 1274 height 309
click at [232, 178] on span "Сохранить и пересчитать" at bounding box center [204, 182] width 125 height 17
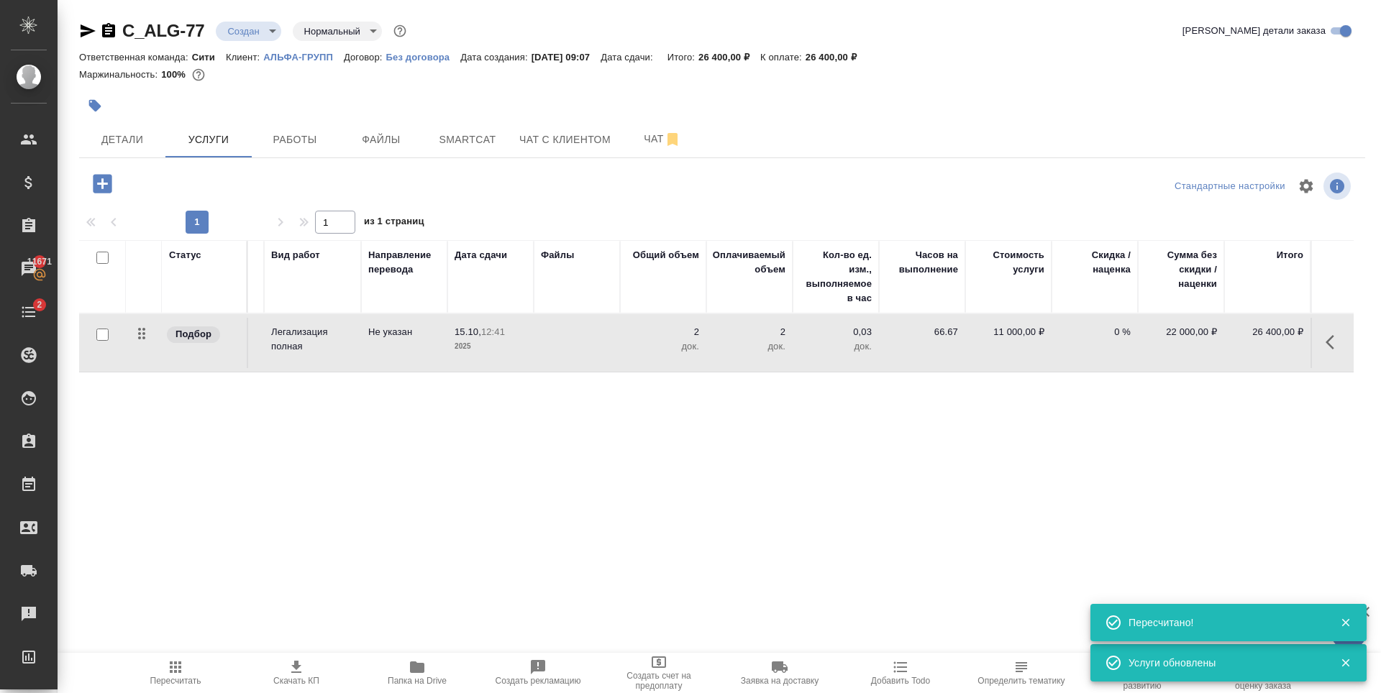
click at [801, 493] on div "Статус Услуга для клиента (RU) Вид работ Направление перевода Дата сдачи Файлы …" at bounding box center [716, 394] width 1274 height 309
click at [105, 186] on icon "button" at bounding box center [102, 183] width 19 height 19
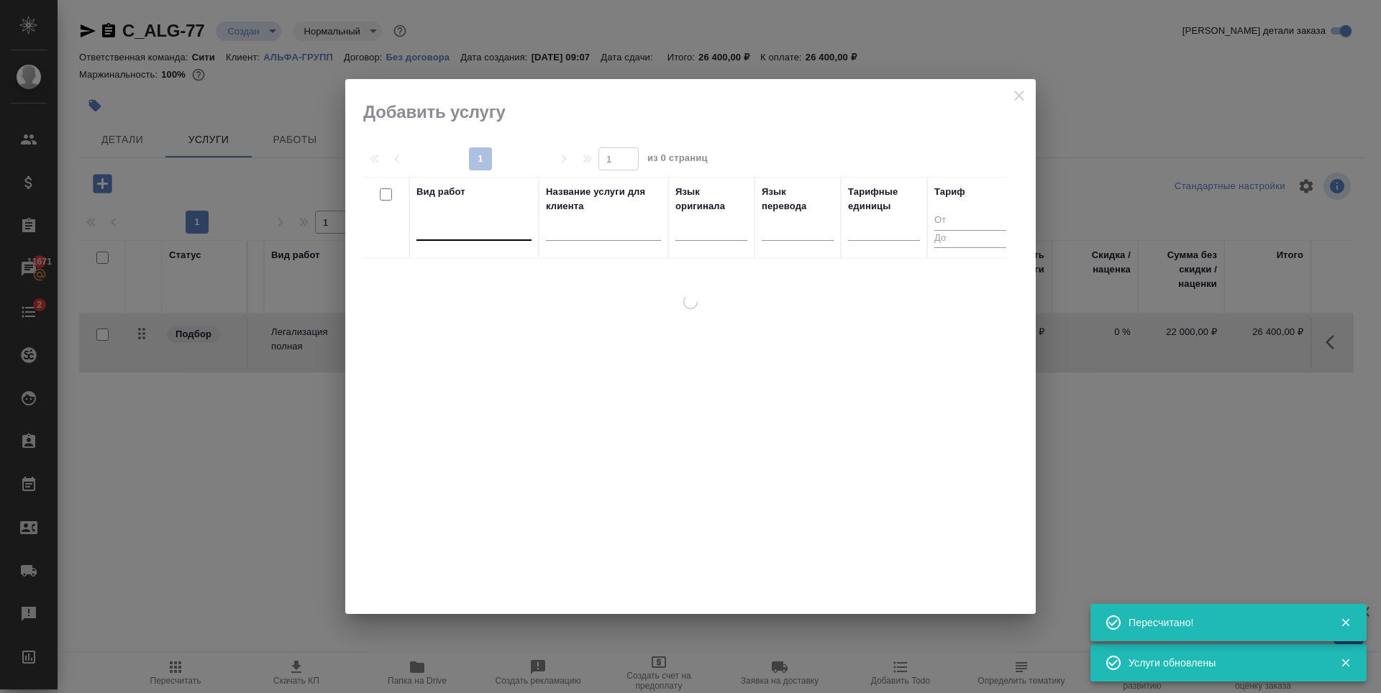
click at [455, 227] on div at bounding box center [473, 226] width 115 height 21
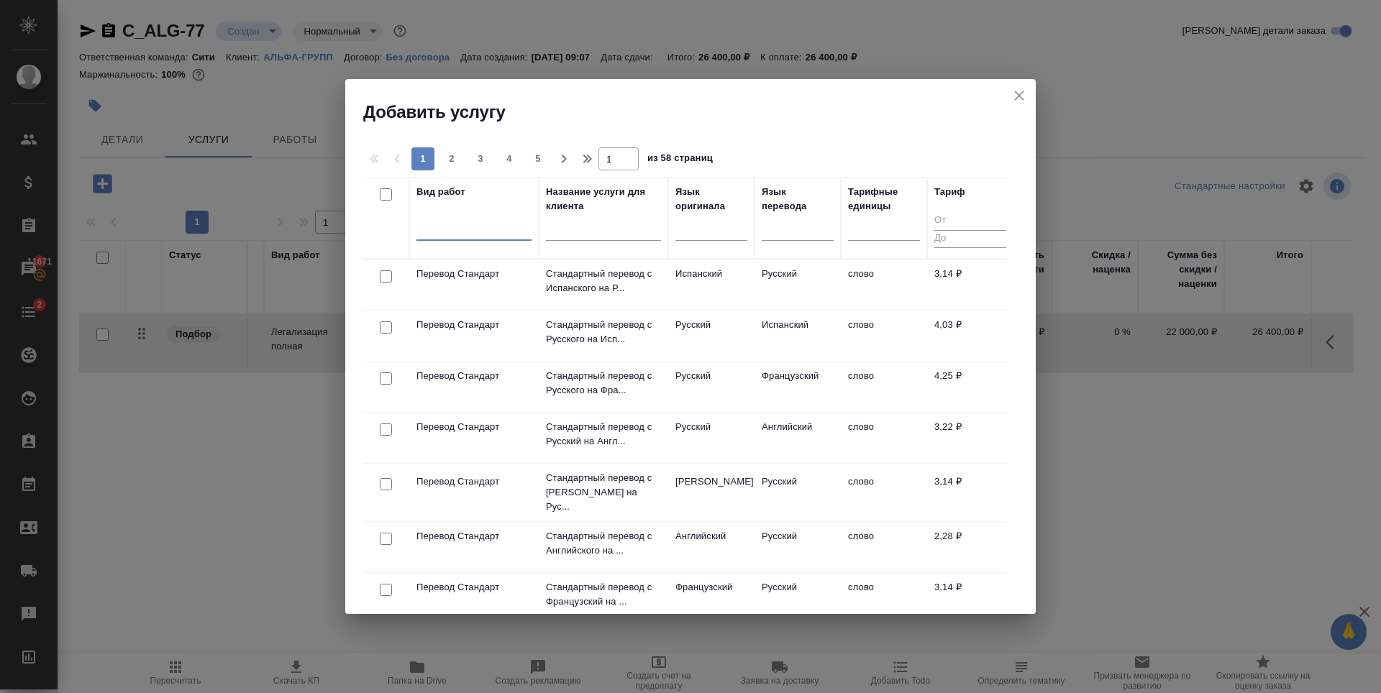
click at [460, 229] on div at bounding box center [473, 226] width 115 height 21
click at [1023, 100] on icon "close" at bounding box center [1019, 96] width 10 height 10
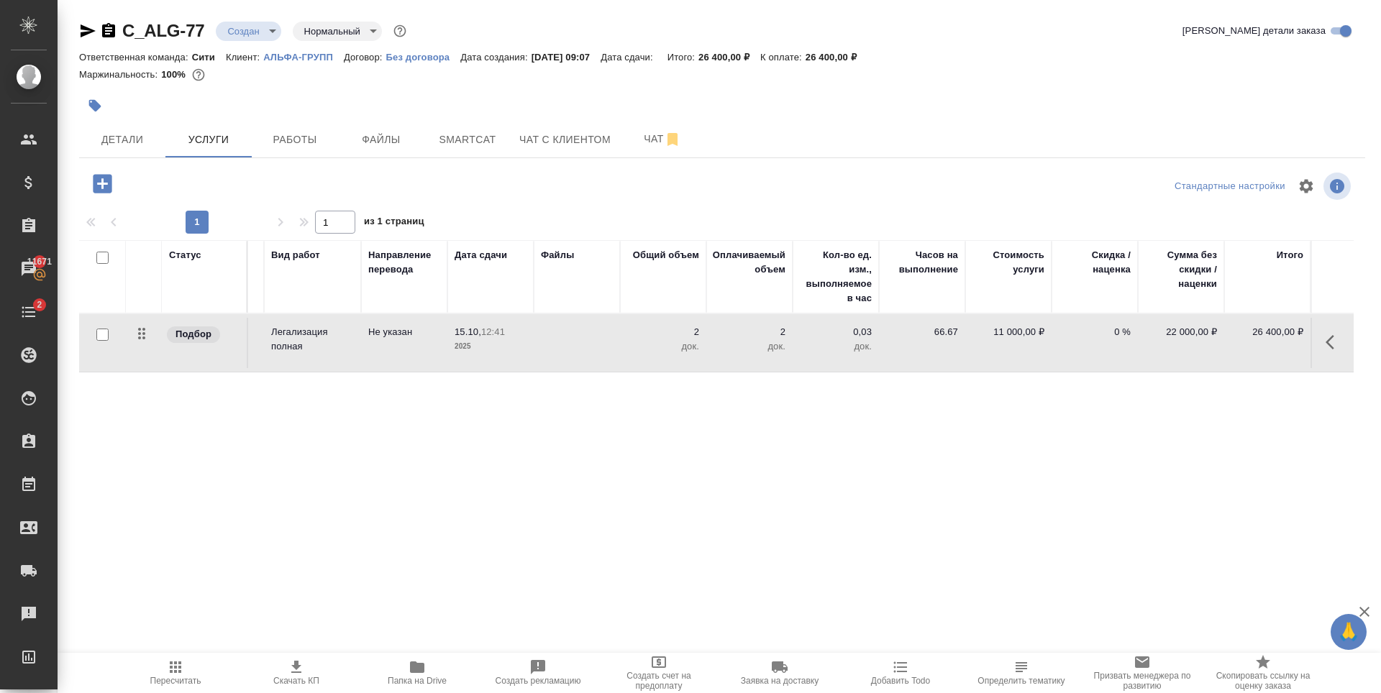
click at [332, 417] on div "Статус Услуга для клиента (RU) Вид работ Направление перевода Дата сдачи Файлы …" at bounding box center [716, 394] width 1274 height 309
click at [103, 180] on icon "button" at bounding box center [102, 183] width 25 height 25
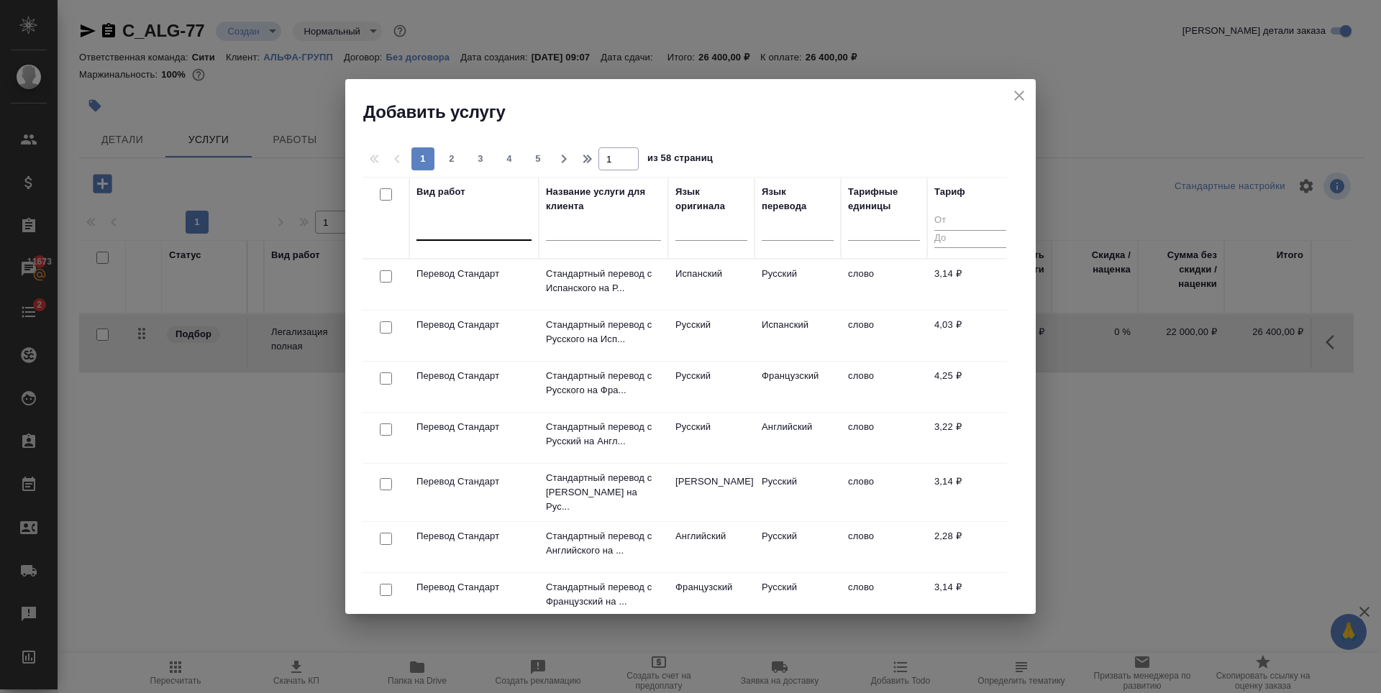
click at [459, 224] on div at bounding box center [473, 226] width 115 height 21
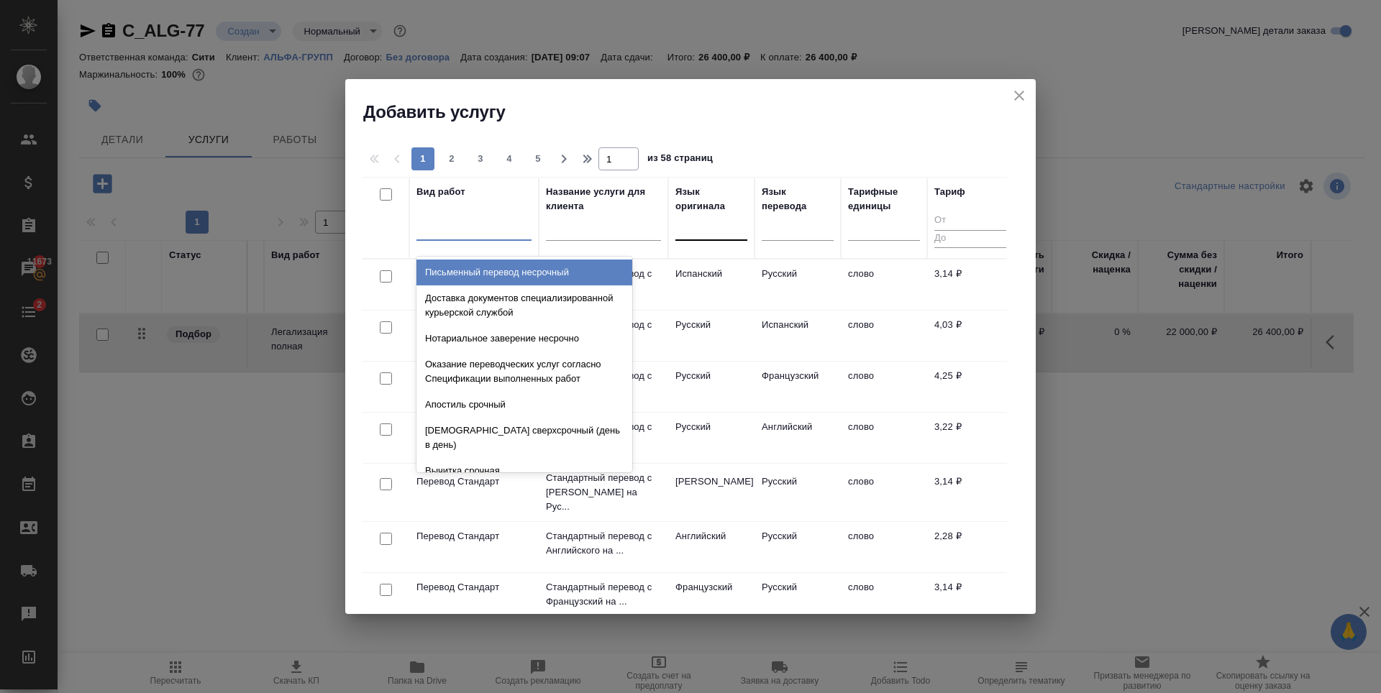
drag, startPoint x: 696, startPoint y: 232, endPoint x: 707, endPoint y: 254, distance: 24.1
click at [698, 232] on div at bounding box center [711, 226] width 72 height 21
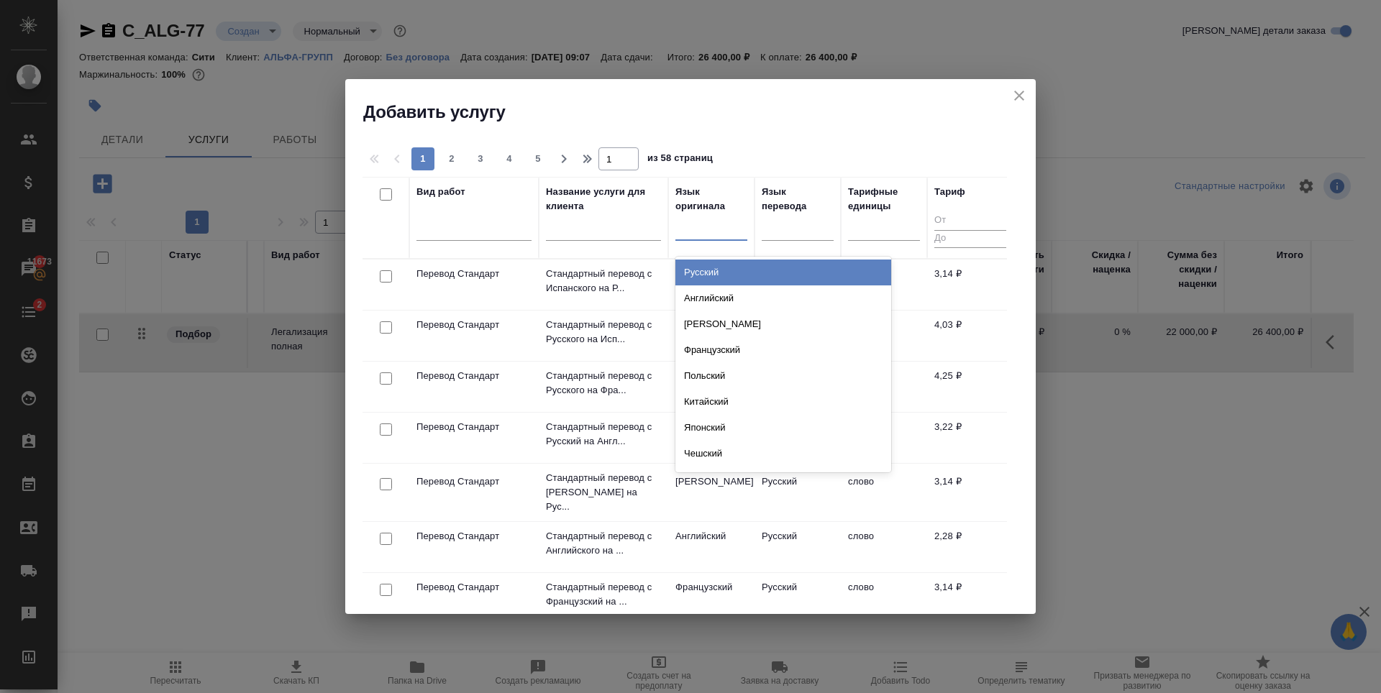
click at [713, 263] on div "Русский" at bounding box center [783, 273] width 216 height 26
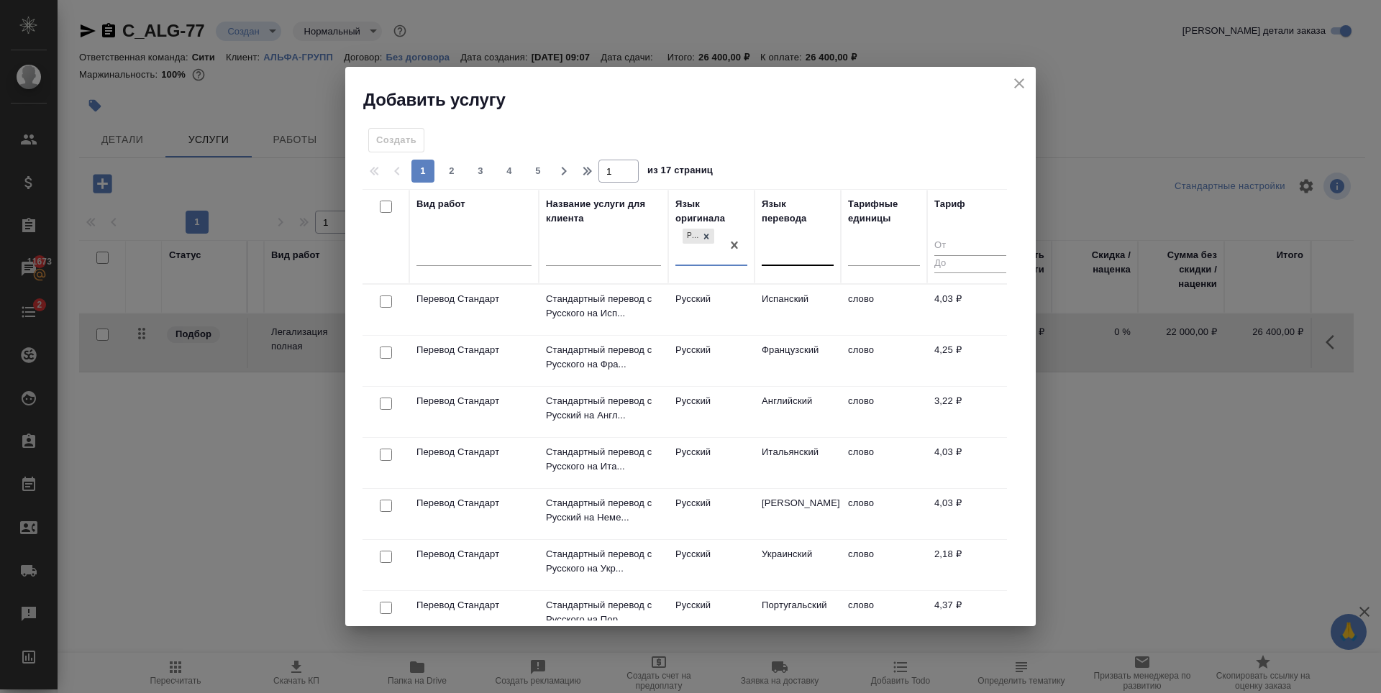
click at [793, 249] on div at bounding box center [798, 252] width 72 height 21
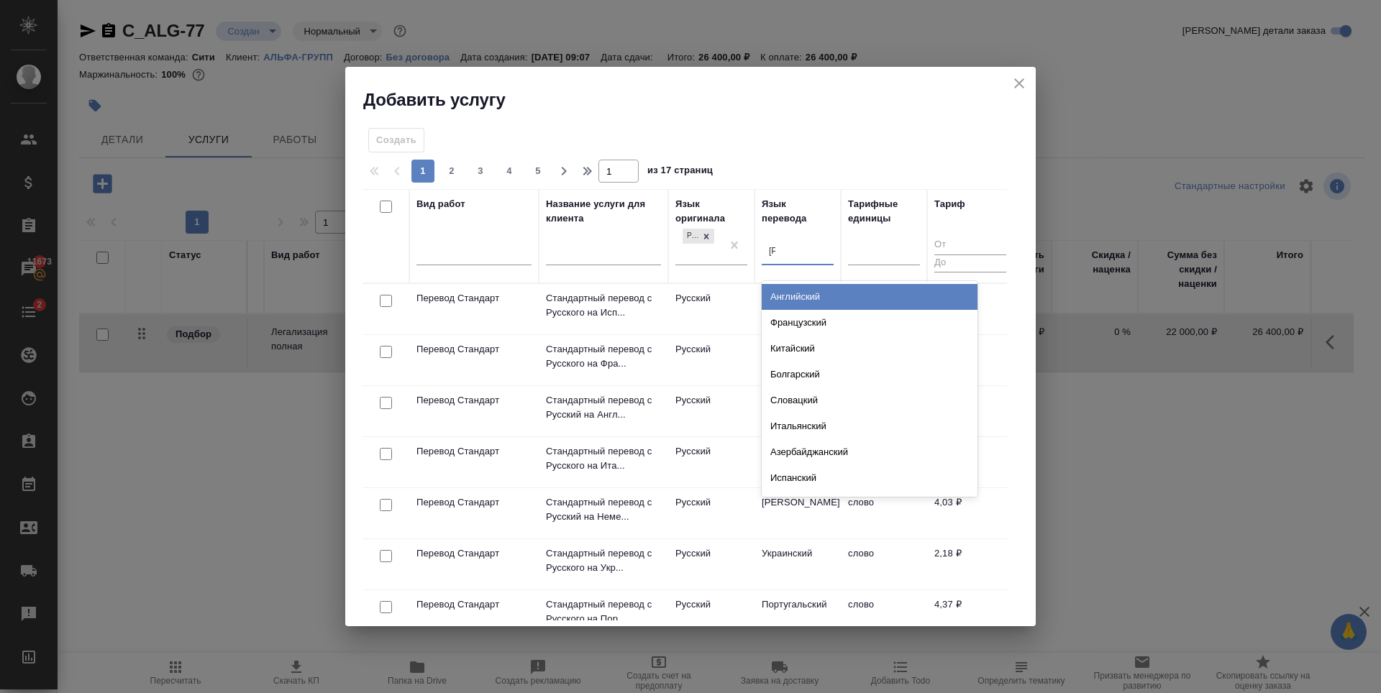
type input "ар"
click at [802, 297] on div "Болгарский" at bounding box center [870, 297] width 216 height 26
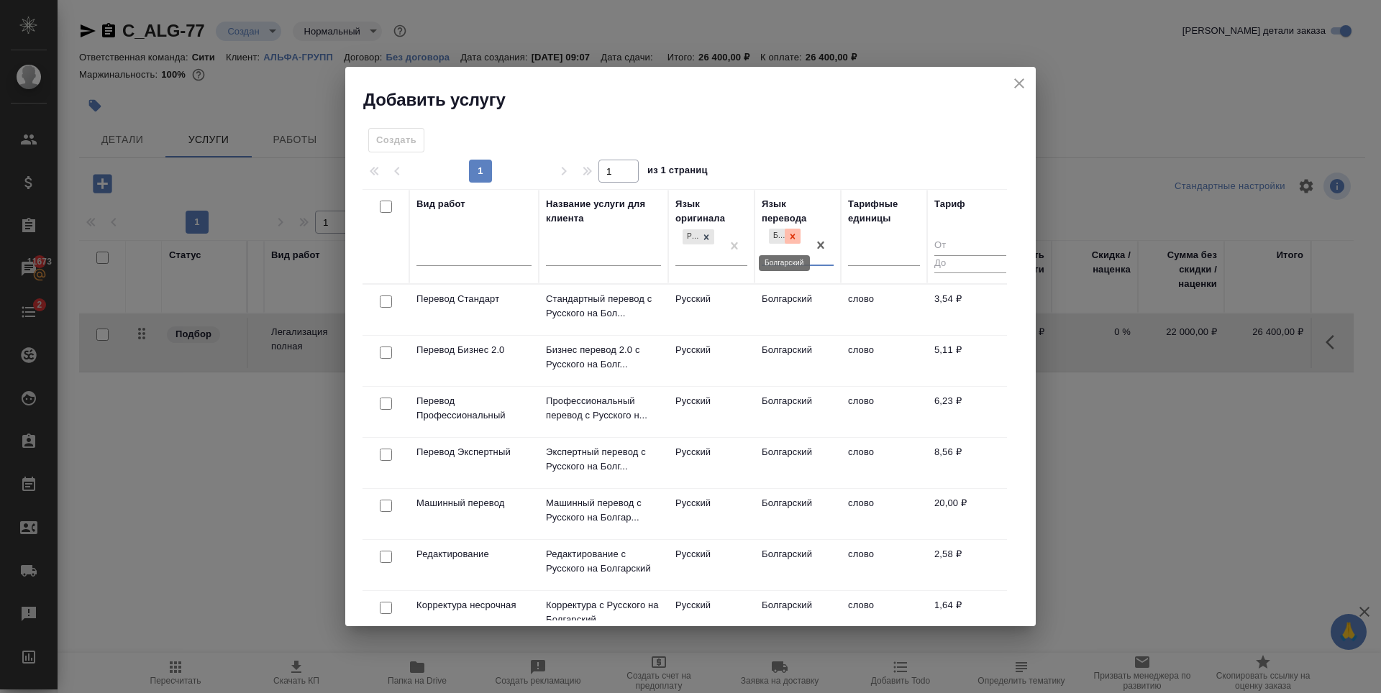
click at [793, 238] on icon at bounding box center [792, 236] width 5 height 5
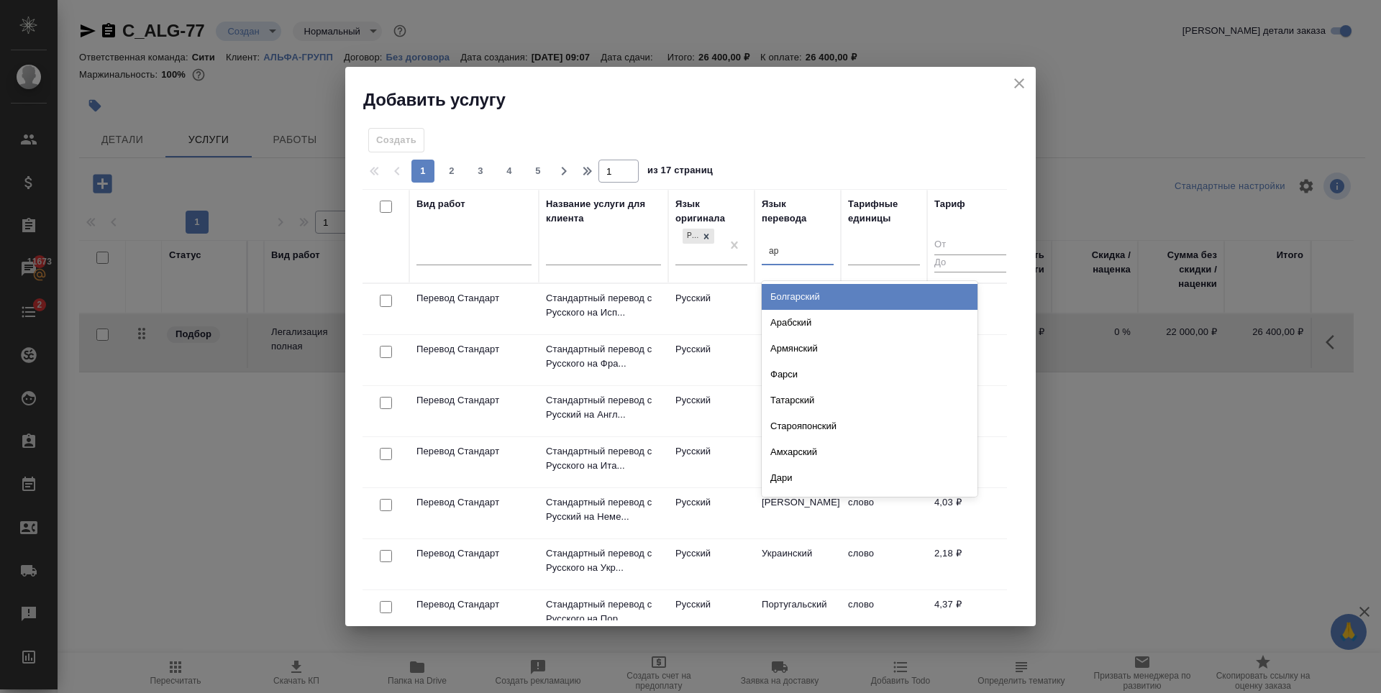
type input "ара"
click at [798, 291] on div "Арабский" at bounding box center [870, 297] width 216 height 26
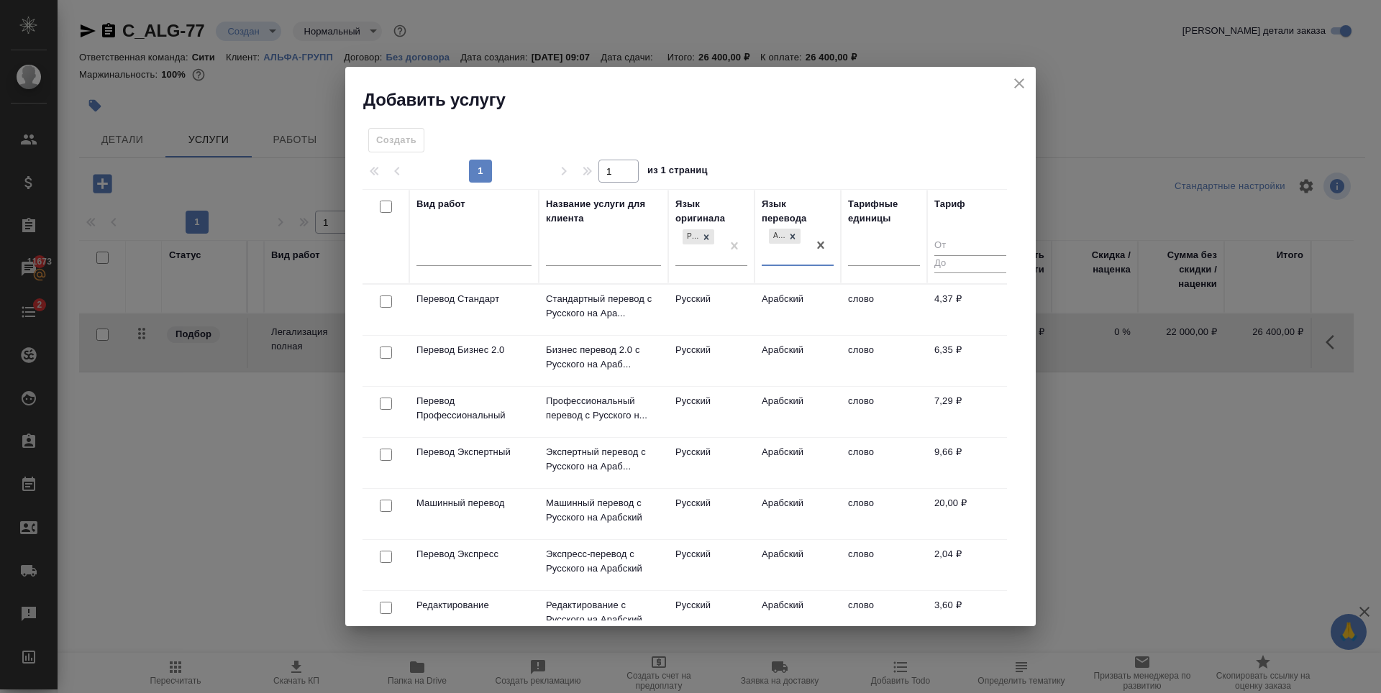
click at [383, 302] on input "checkbox" at bounding box center [386, 302] width 12 height 12
checkbox input "true"
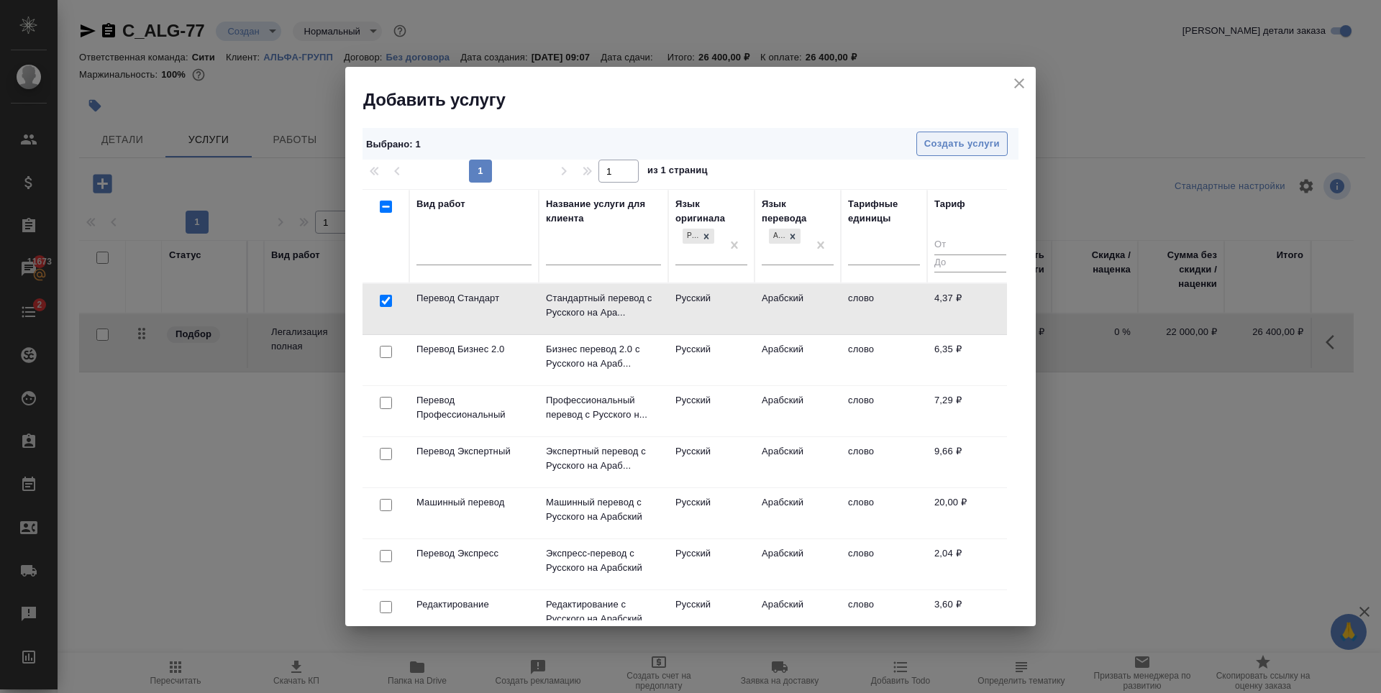
click at [967, 140] on span "Создать услуги" at bounding box center [962, 144] width 76 height 17
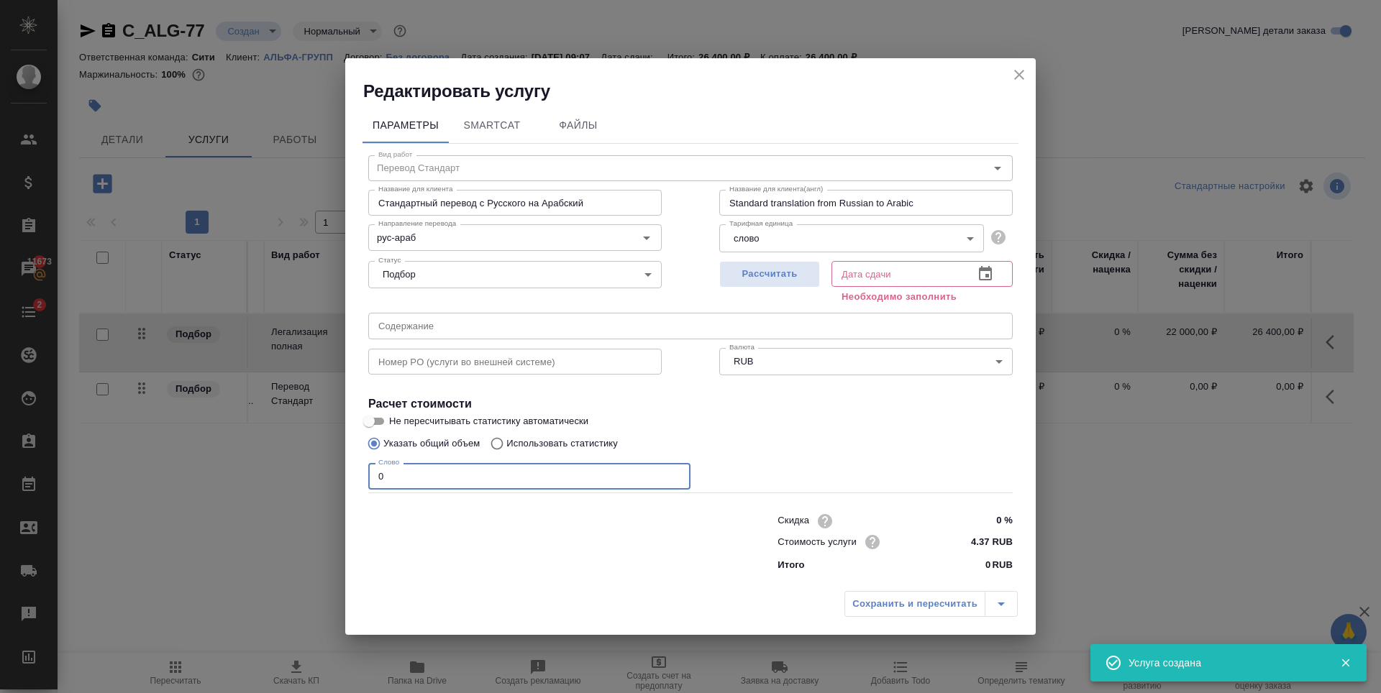
drag, startPoint x: 396, startPoint y: 473, endPoint x: 357, endPoint y: 477, distance: 39.0
click at [357, 477] on div "Параметры SmartCat Файлы Вид работ Перевод Стандарт Вид работ Название для клие…" at bounding box center [690, 344] width 690 height 482
type input "1000"
click at [780, 277] on span "Рассчитать" at bounding box center [769, 274] width 85 height 17
type input "03.10.2025 14:00"
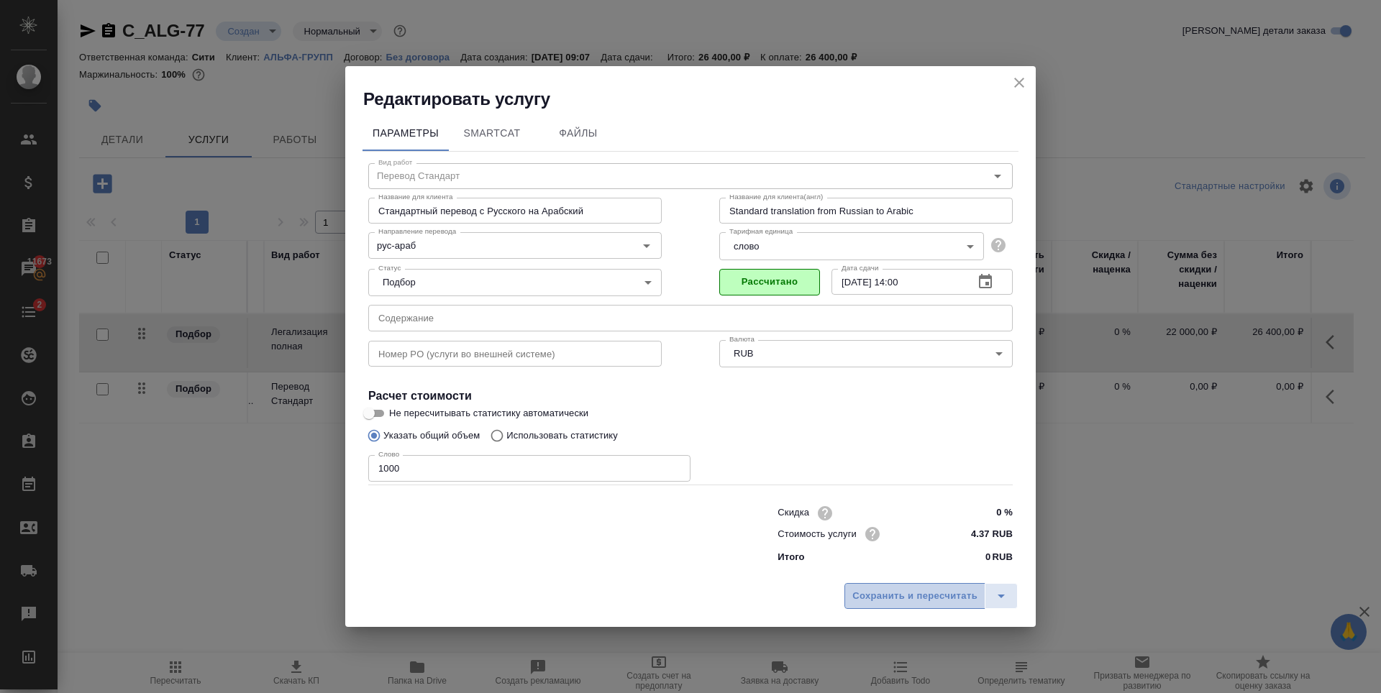
click at [892, 593] on span "Сохранить и пересчитать" at bounding box center [914, 596] width 125 height 17
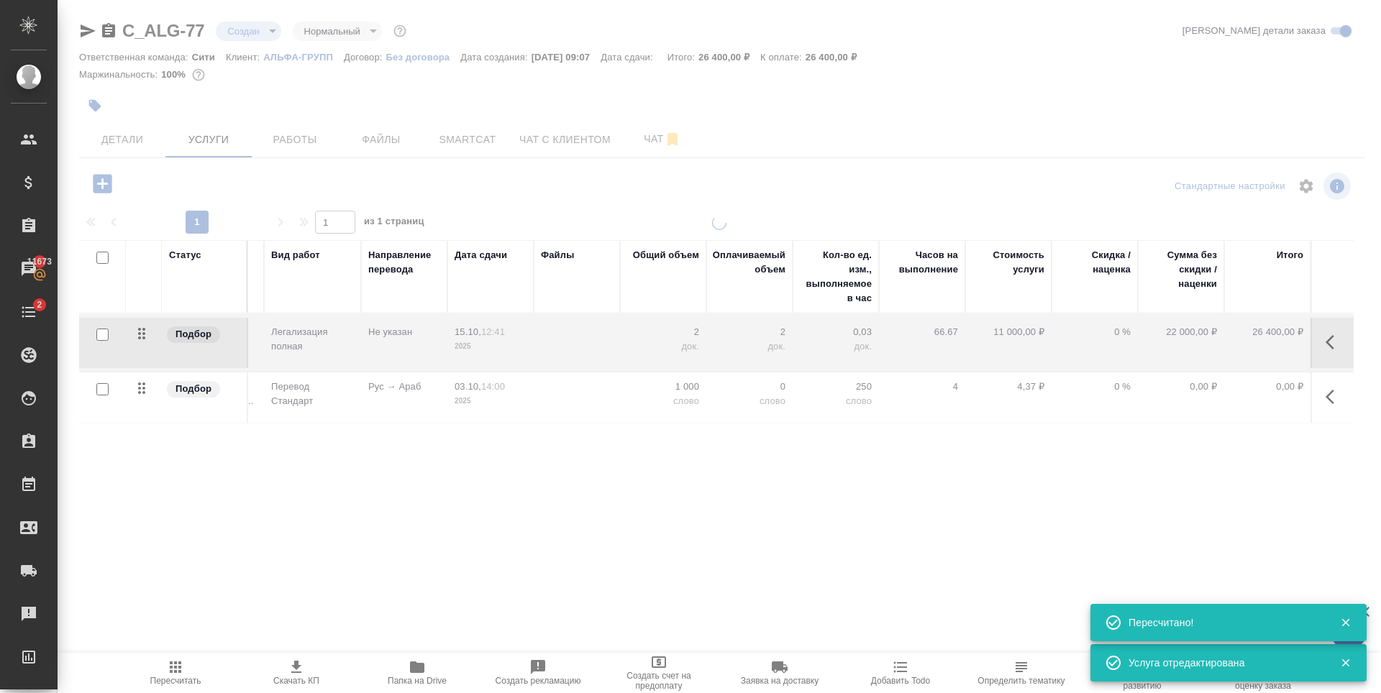
click at [317, 488] on div "Статус Услуга для клиента (RU) Вид работ Направление перевода Дата сдачи Файлы …" at bounding box center [716, 394] width 1274 height 309
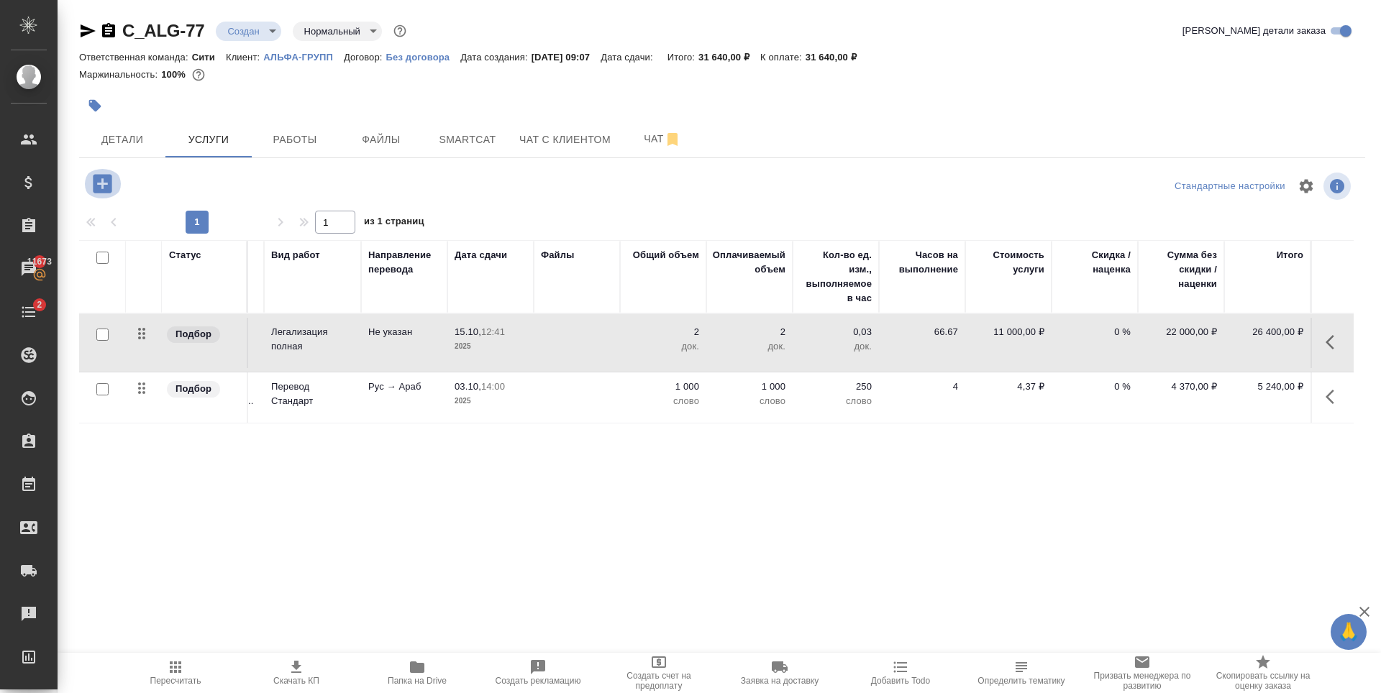
click at [101, 181] on icon "button" at bounding box center [102, 183] width 19 height 19
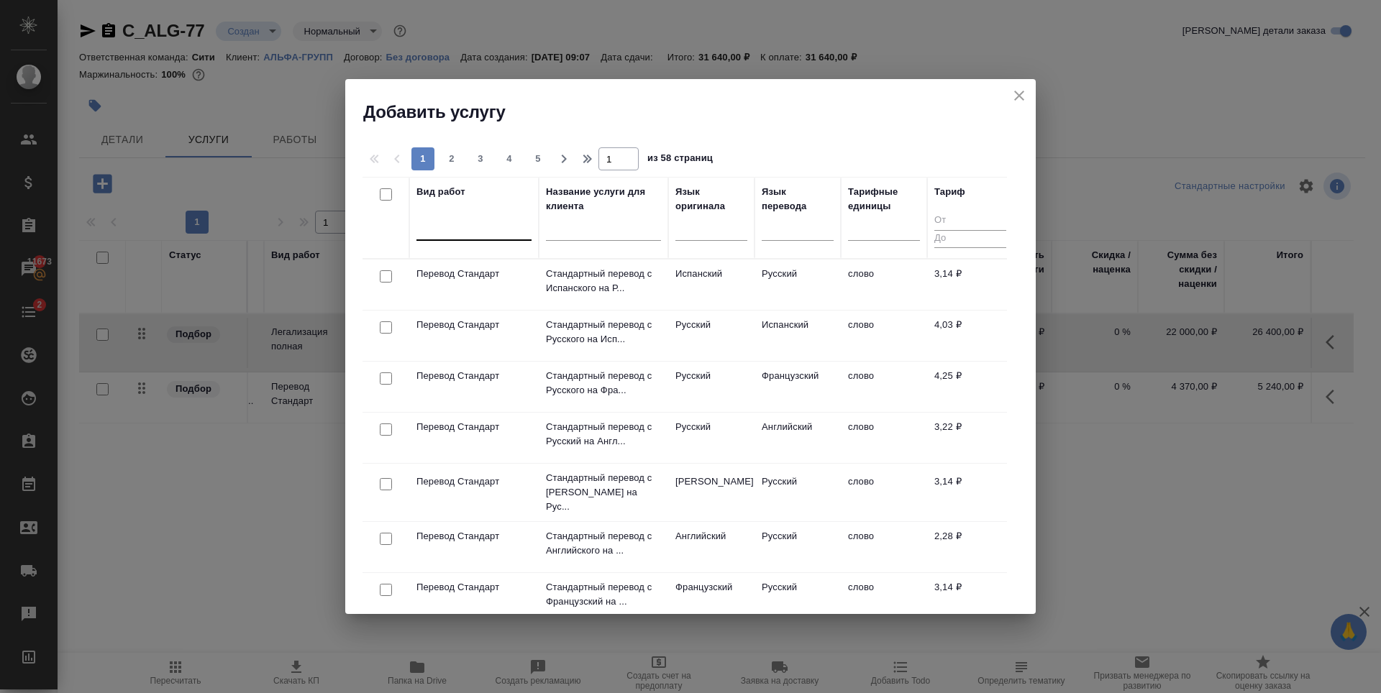
click at [446, 231] on div at bounding box center [473, 226] width 115 height 21
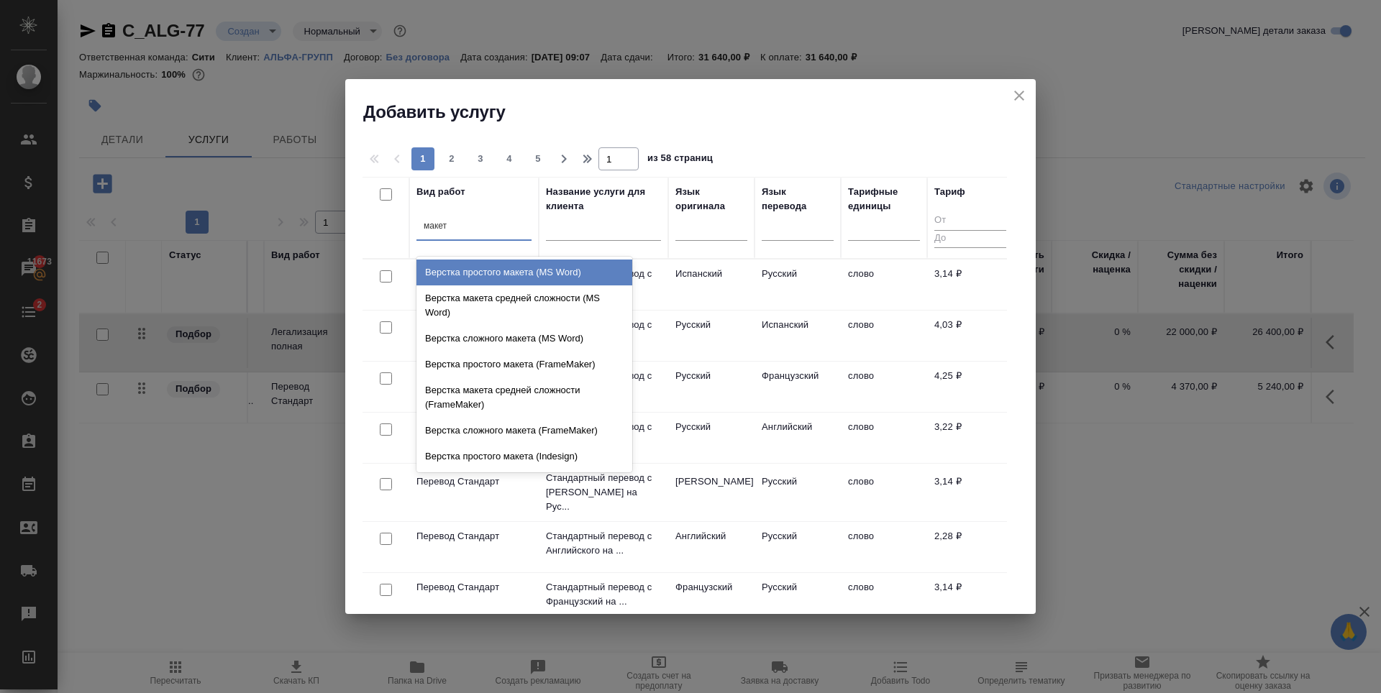
type input "макета"
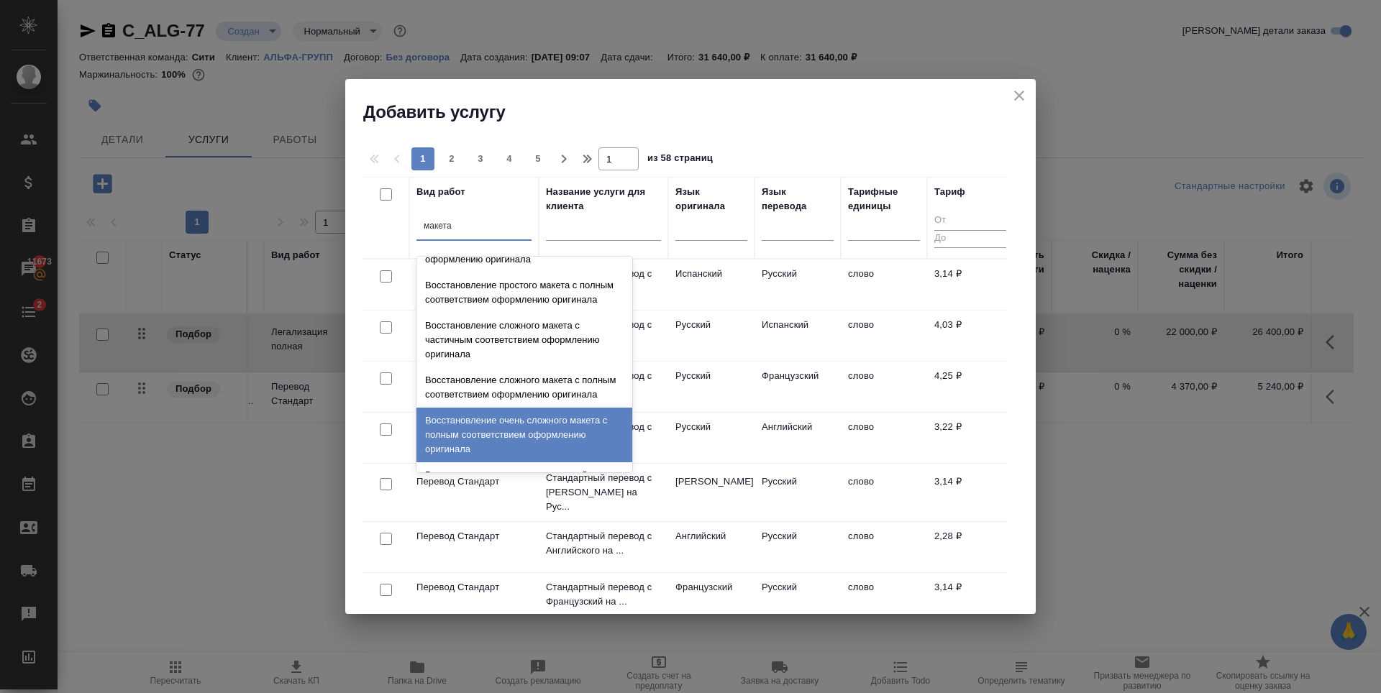
scroll to position [512, 0]
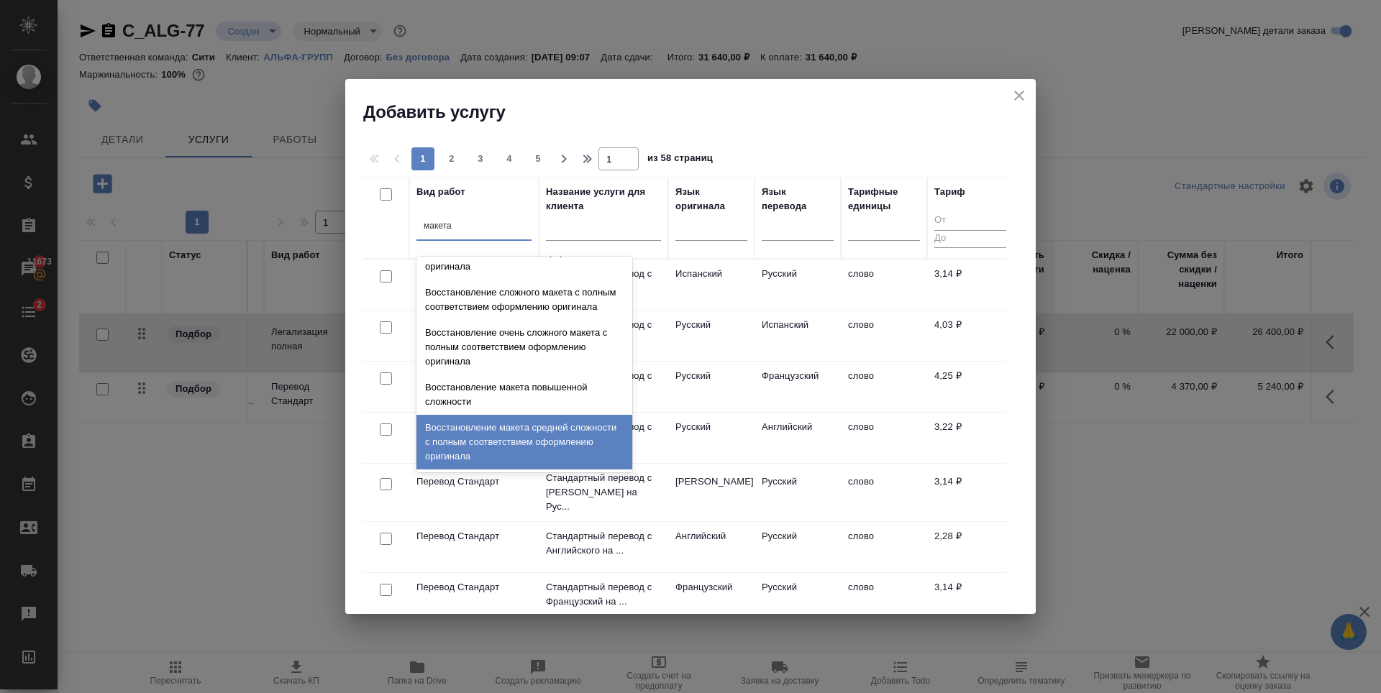
click at [489, 432] on div "Восстановление макета средней сложности с полным соответствием оформлению ориги…" at bounding box center [524, 442] width 216 height 55
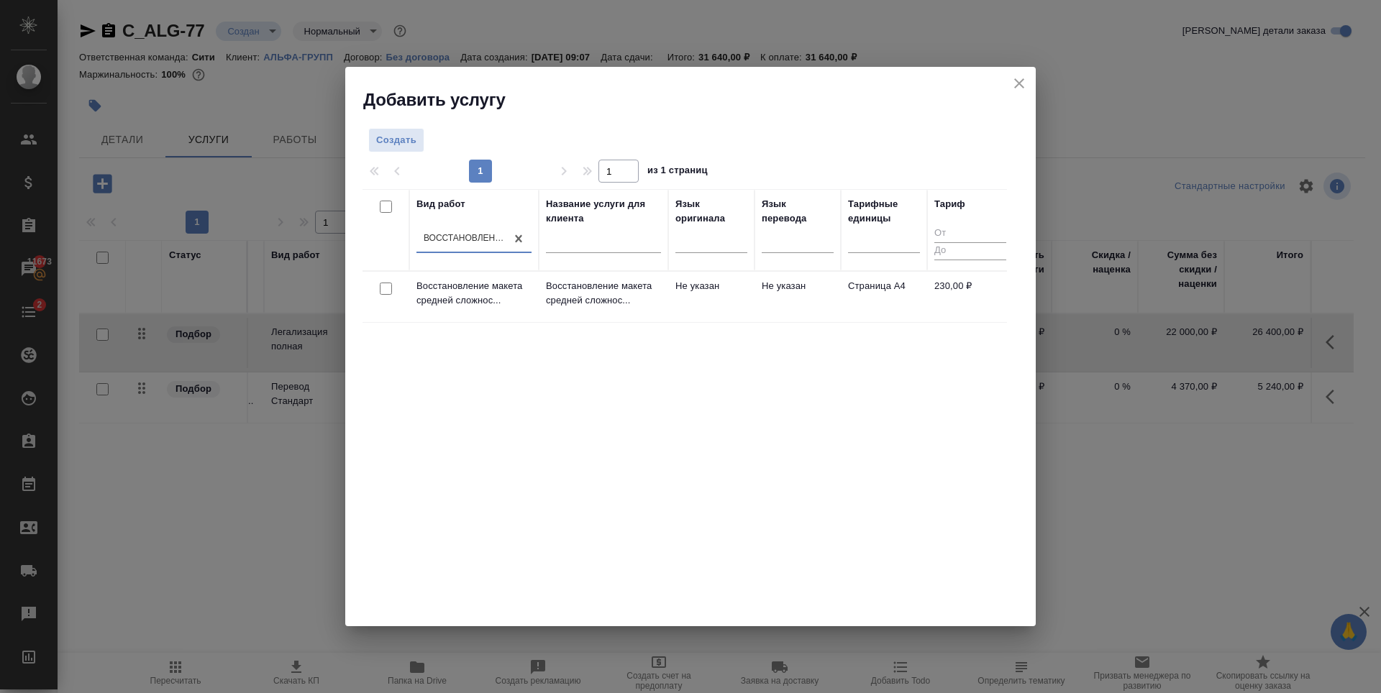
click at [387, 293] on input "checkbox" at bounding box center [386, 289] width 12 height 12
checkbox input "true"
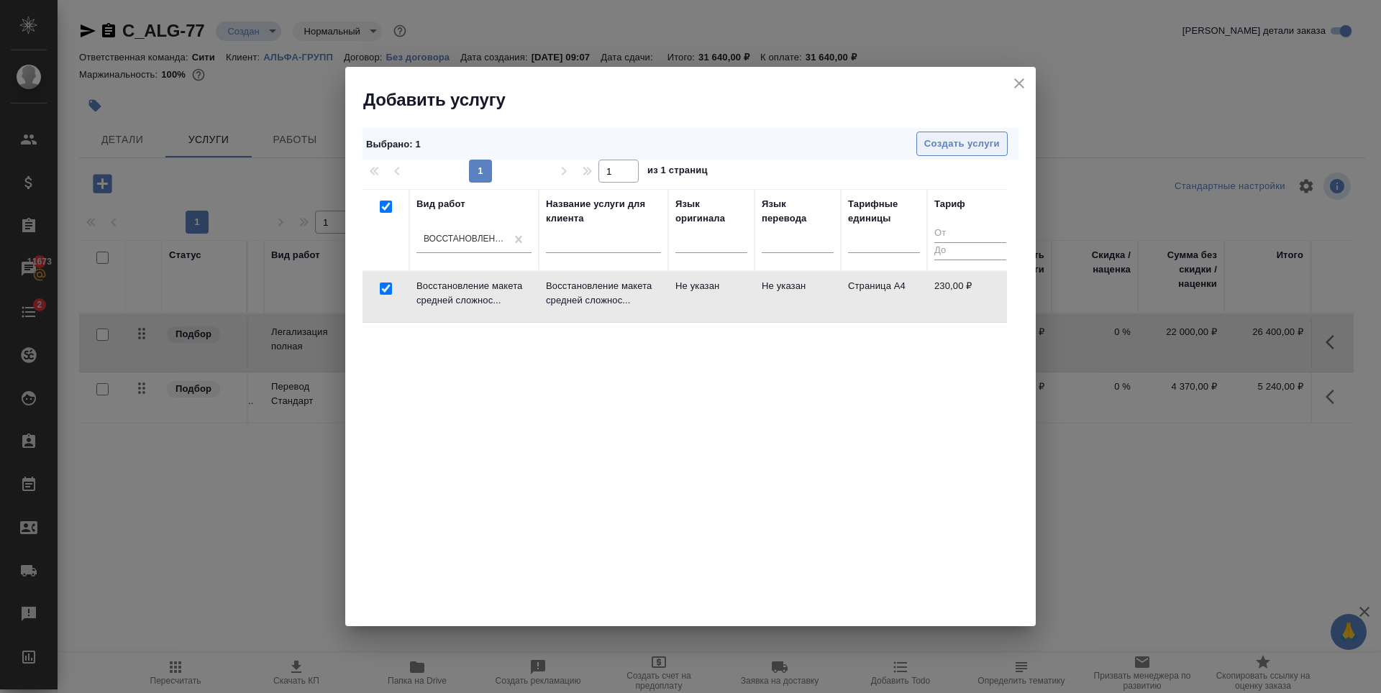
click at [978, 140] on span "Создать услуги" at bounding box center [962, 144] width 76 height 17
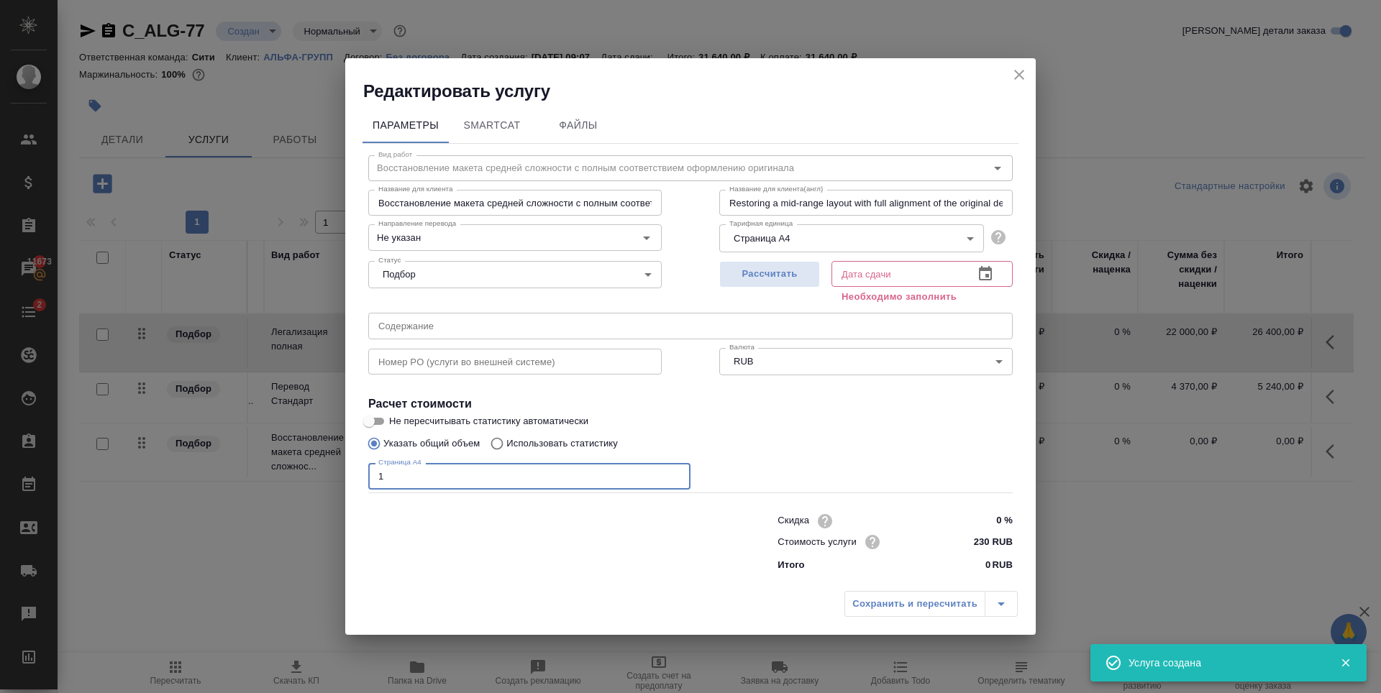
click at [675, 473] on input "1" at bounding box center [529, 476] width 322 height 26
click at [675, 473] on input "2" at bounding box center [529, 476] width 322 height 26
click at [675, 473] on input "3" at bounding box center [529, 476] width 322 height 26
click at [675, 473] on input "4" at bounding box center [529, 476] width 322 height 26
click at [675, 473] on input "5" at bounding box center [529, 476] width 322 height 26
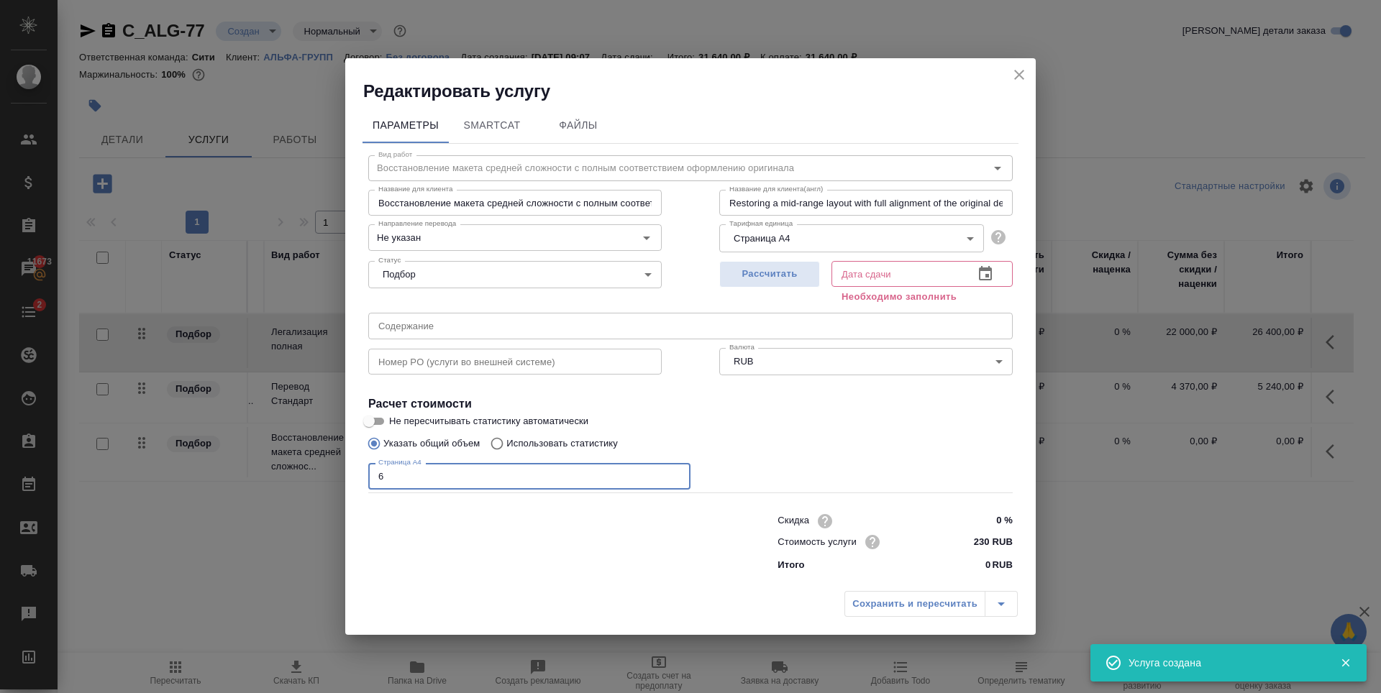
click at [675, 473] on input "6" at bounding box center [529, 476] width 322 height 26
type input "7"
click at [675, 473] on input "7" at bounding box center [529, 476] width 322 height 26
click at [780, 261] on button "Рассчитать" at bounding box center [769, 274] width 101 height 27
type input "03.10.2025 10:42"
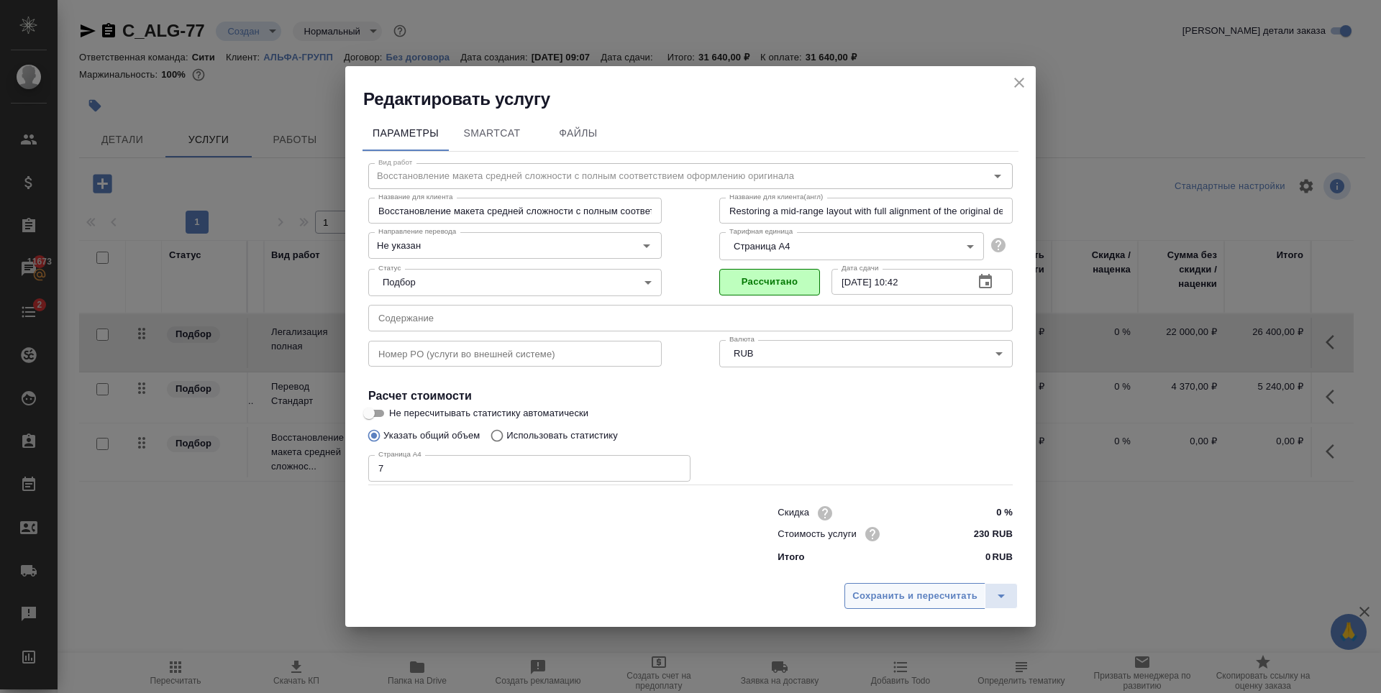
click at [888, 588] on span "Сохранить и пересчитать" at bounding box center [914, 596] width 125 height 17
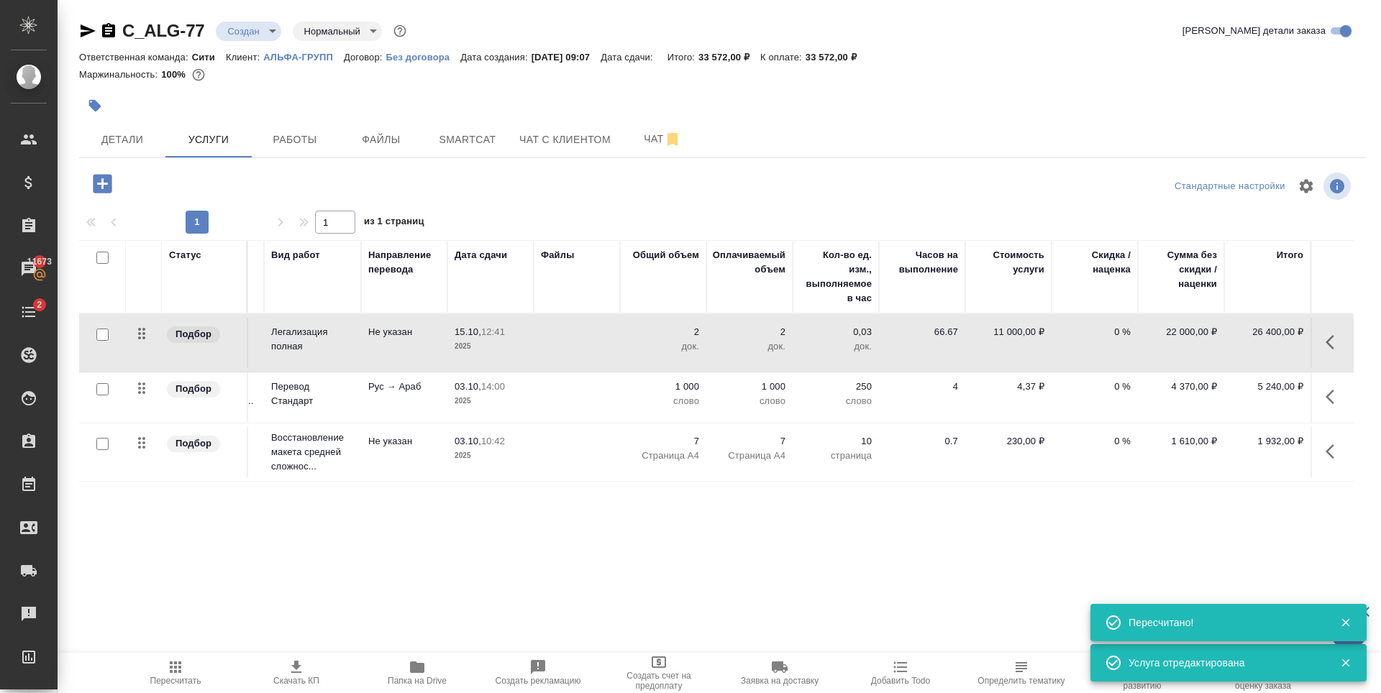
click at [304, 510] on div "Статус Услуга для клиента (RU) Вид работ Направление перевода Дата сдачи Файлы …" at bounding box center [716, 394] width 1274 height 309
click at [104, 184] on icon "button" at bounding box center [102, 183] width 25 height 25
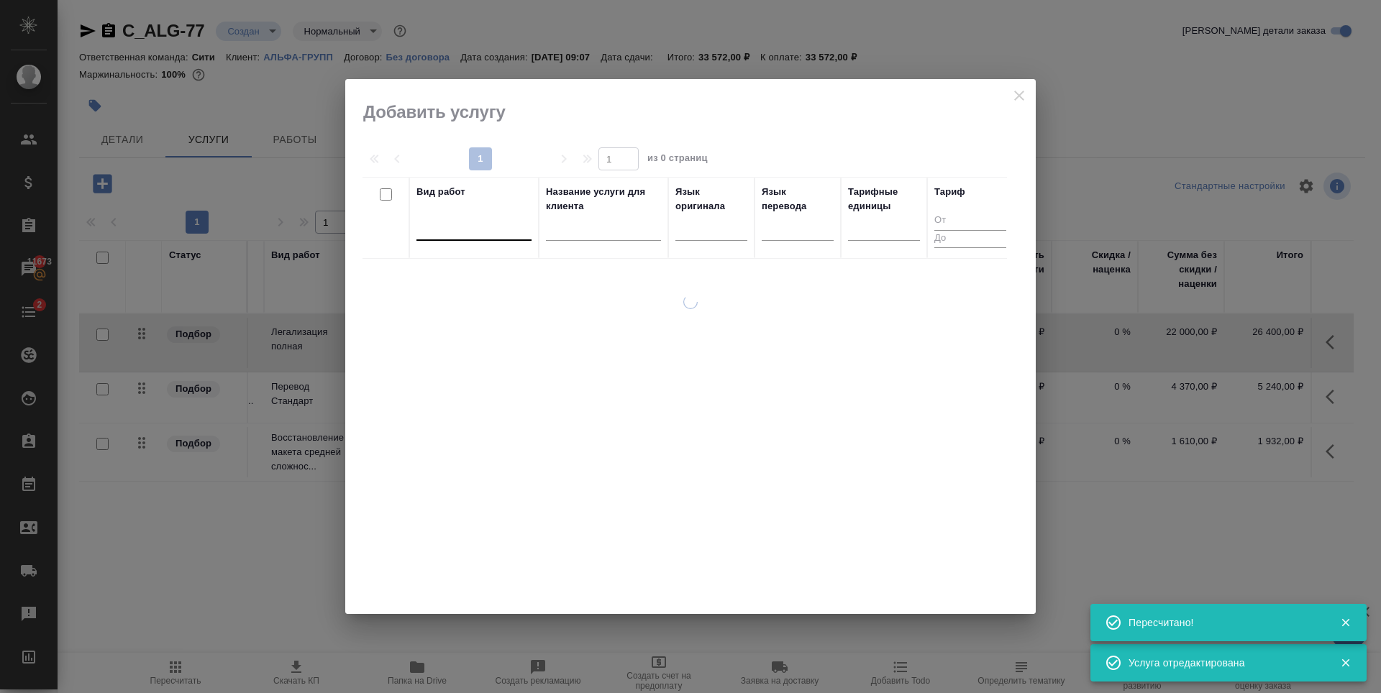
click at [485, 224] on div at bounding box center [473, 226] width 115 height 21
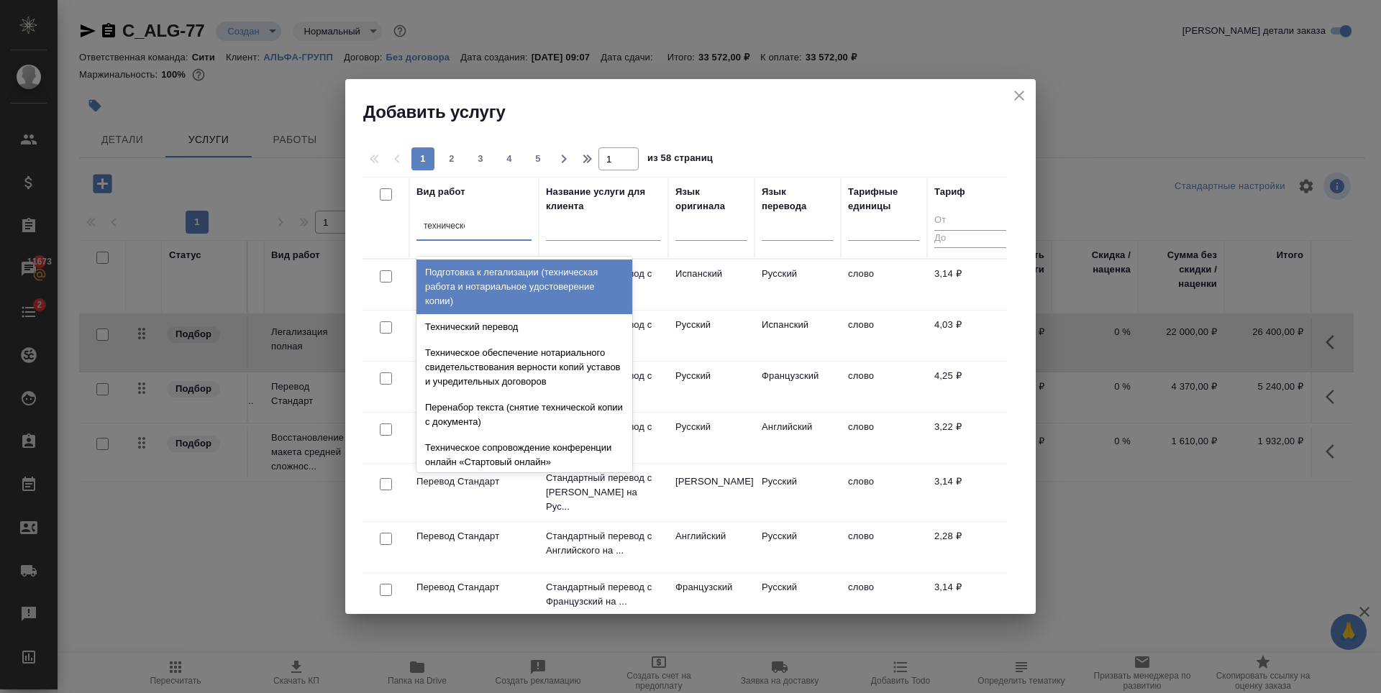
type input "техническое"
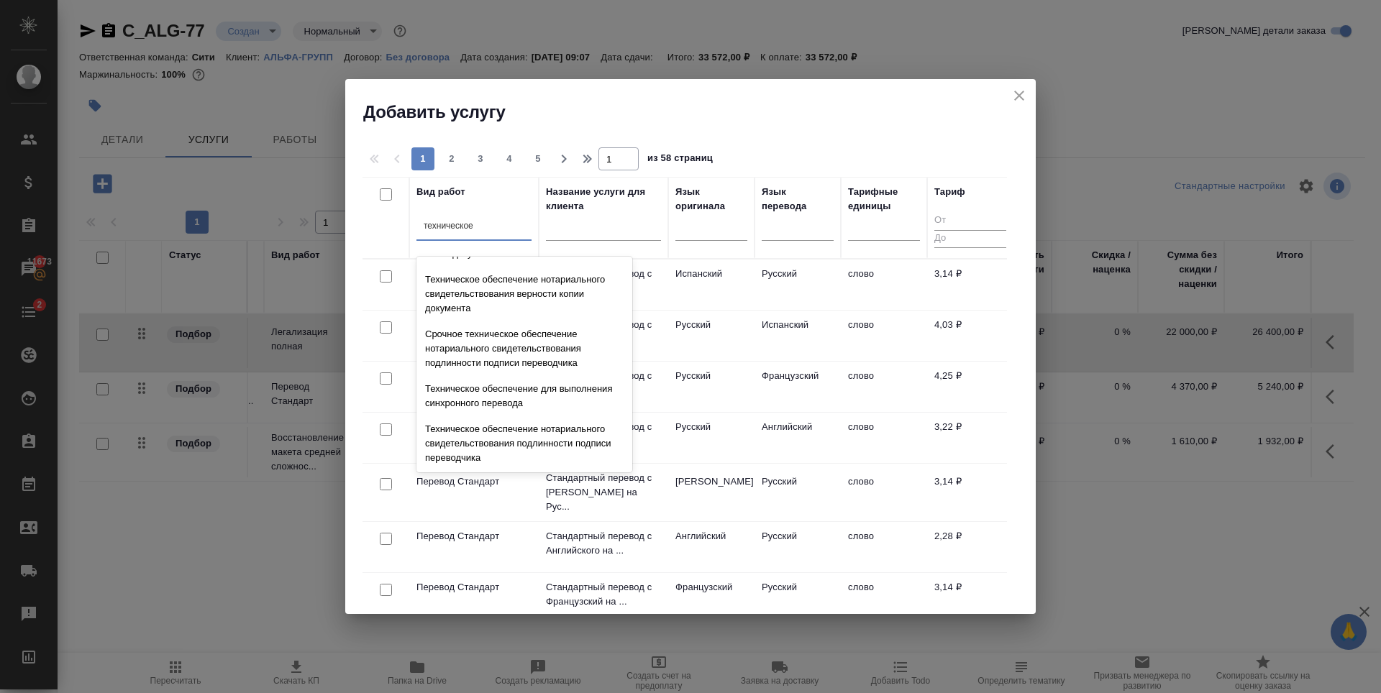
scroll to position [144, 0]
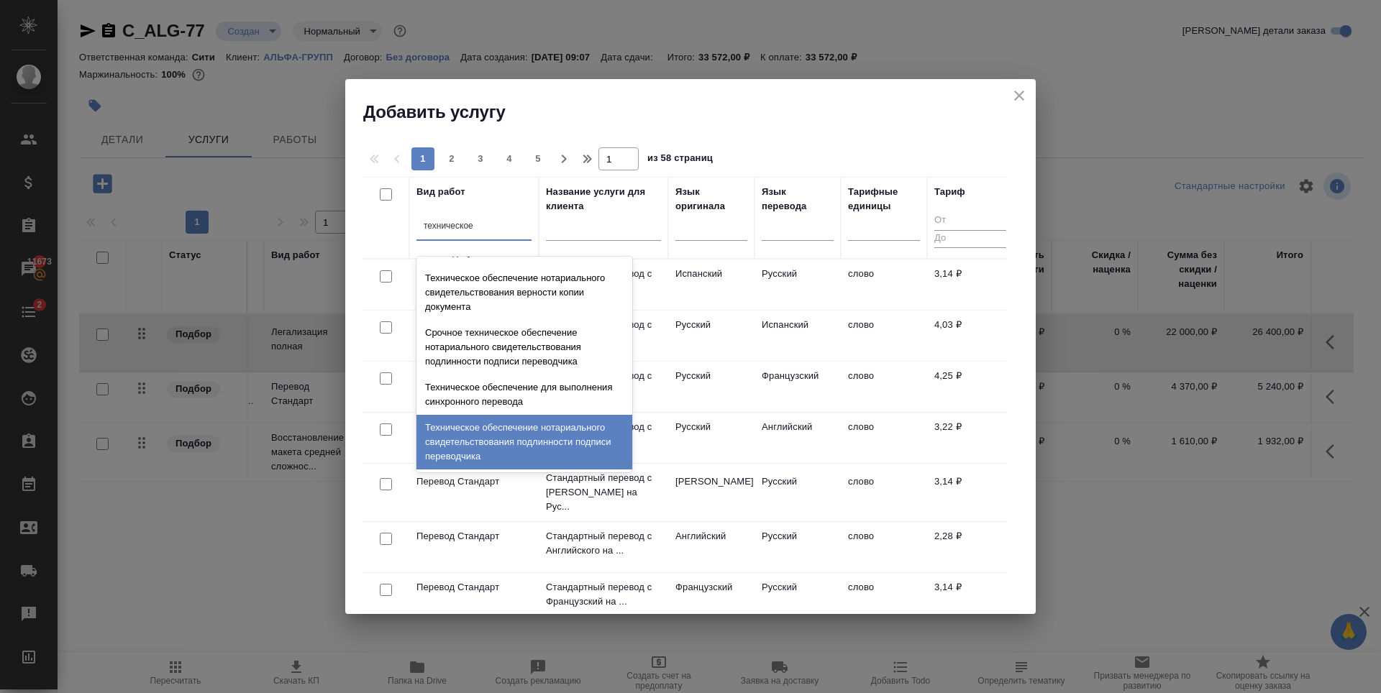
click at [480, 431] on div "Техническое обеспечение нотариального свидетельствования подлинности подписи пе…" at bounding box center [524, 442] width 216 height 55
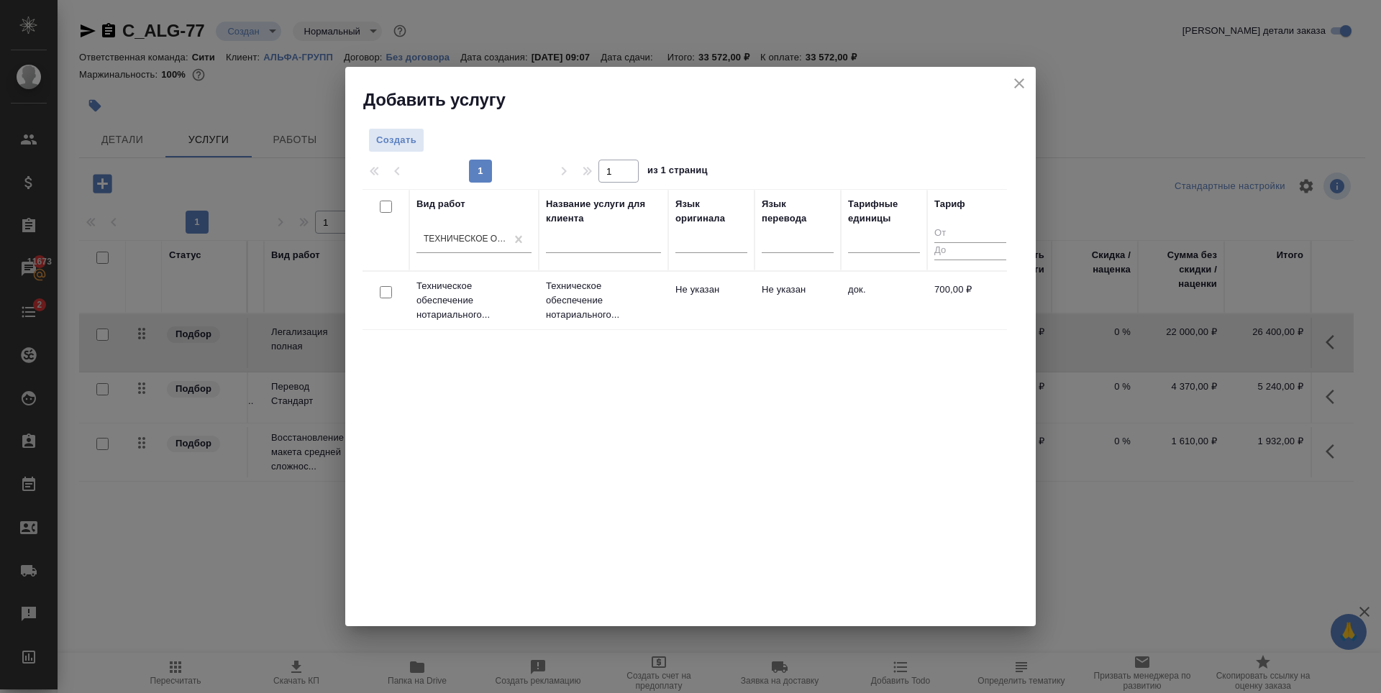
click at [386, 291] on input "checkbox" at bounding box center [386, 292] width 12 height 12
checkbox input "true"
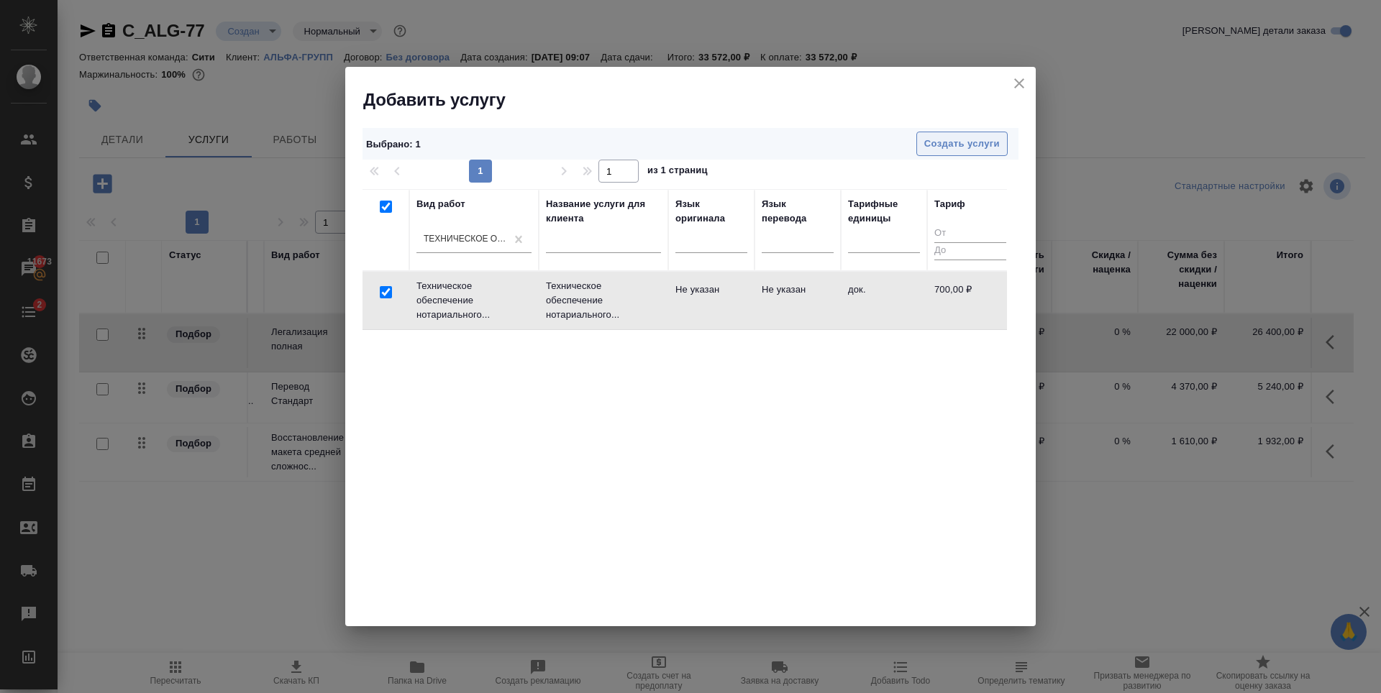
click at [976, 153] on button "Создать услуги" at bounding box center [961, 144] width 91 height 25
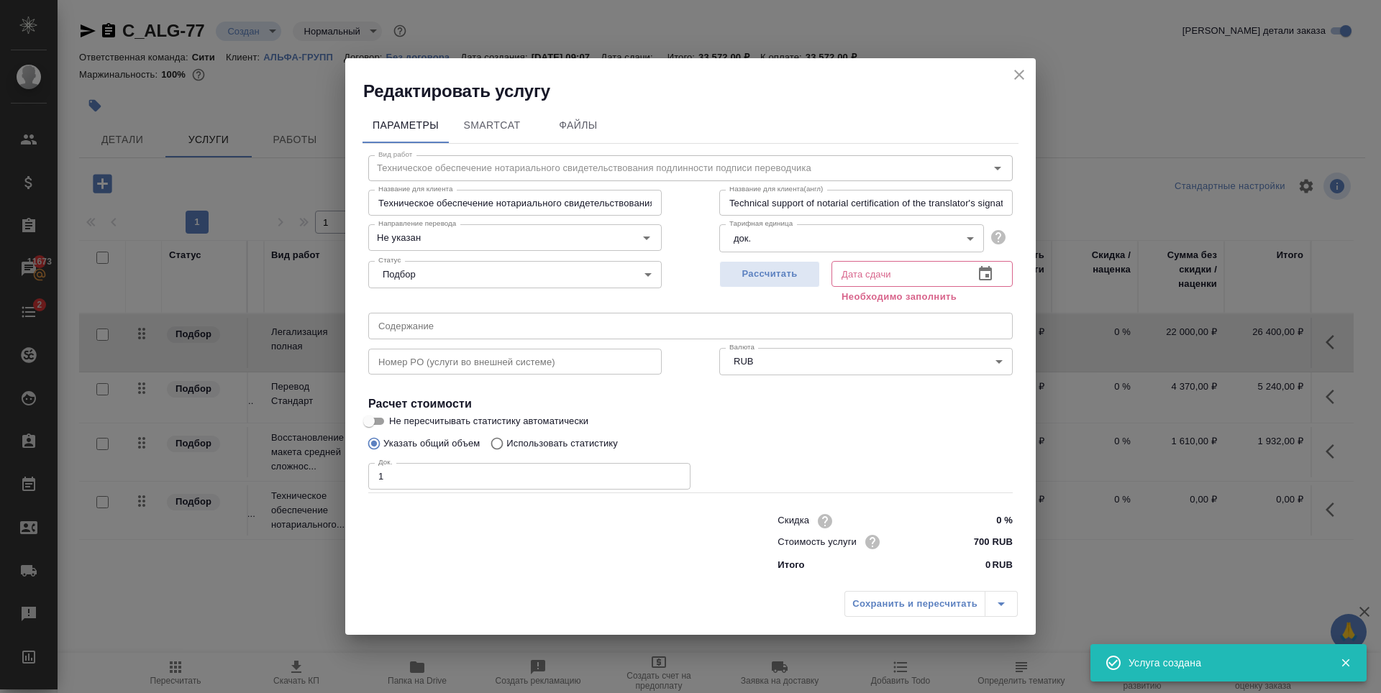
click at [675, 473] on input "1" at bounding box center [529, 476] width 322 height 26
click at [675, 473] on input "2" at bounding box center [529, 476] width 322 height 26
type input "3"
click at [675, 473] on input "3" at bounding box center [529, 476] width 322 height 26
click at [793, 278] on span "Рассчитать" at bounding box center [769, 274] width 85 height 17
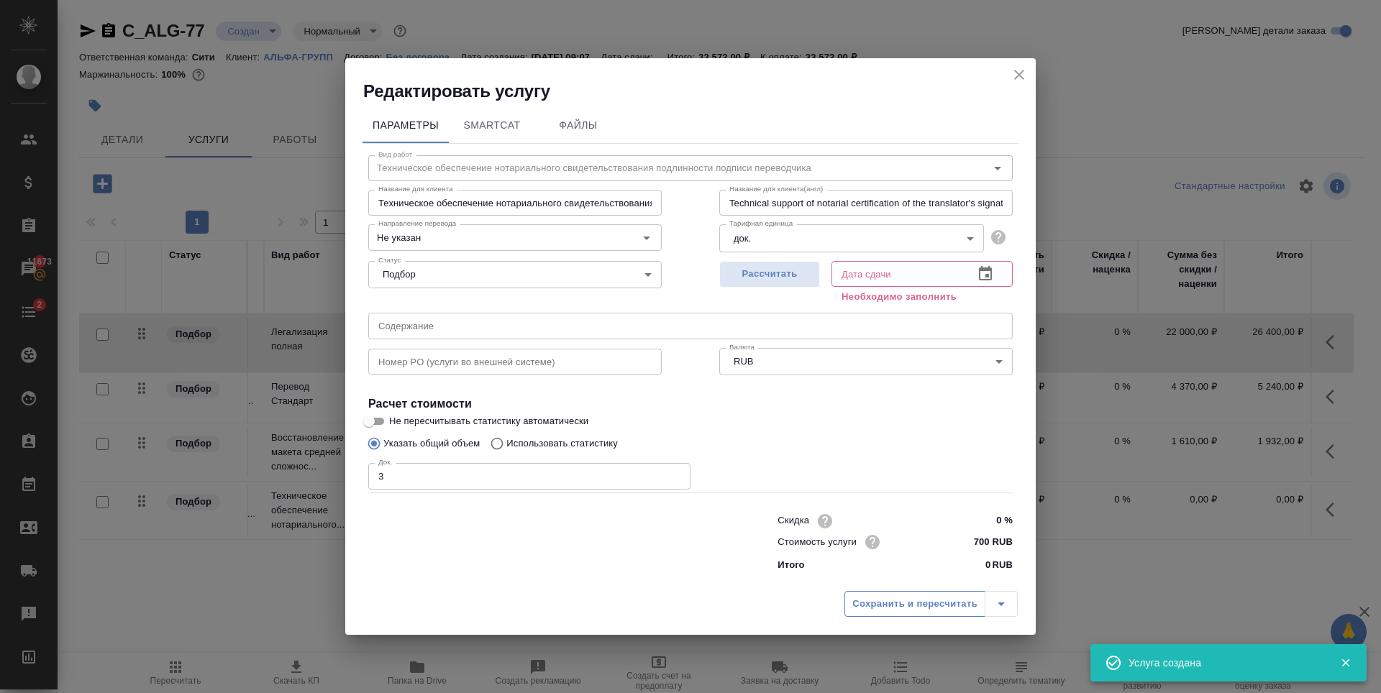
type input "03.10.2025 10:36"
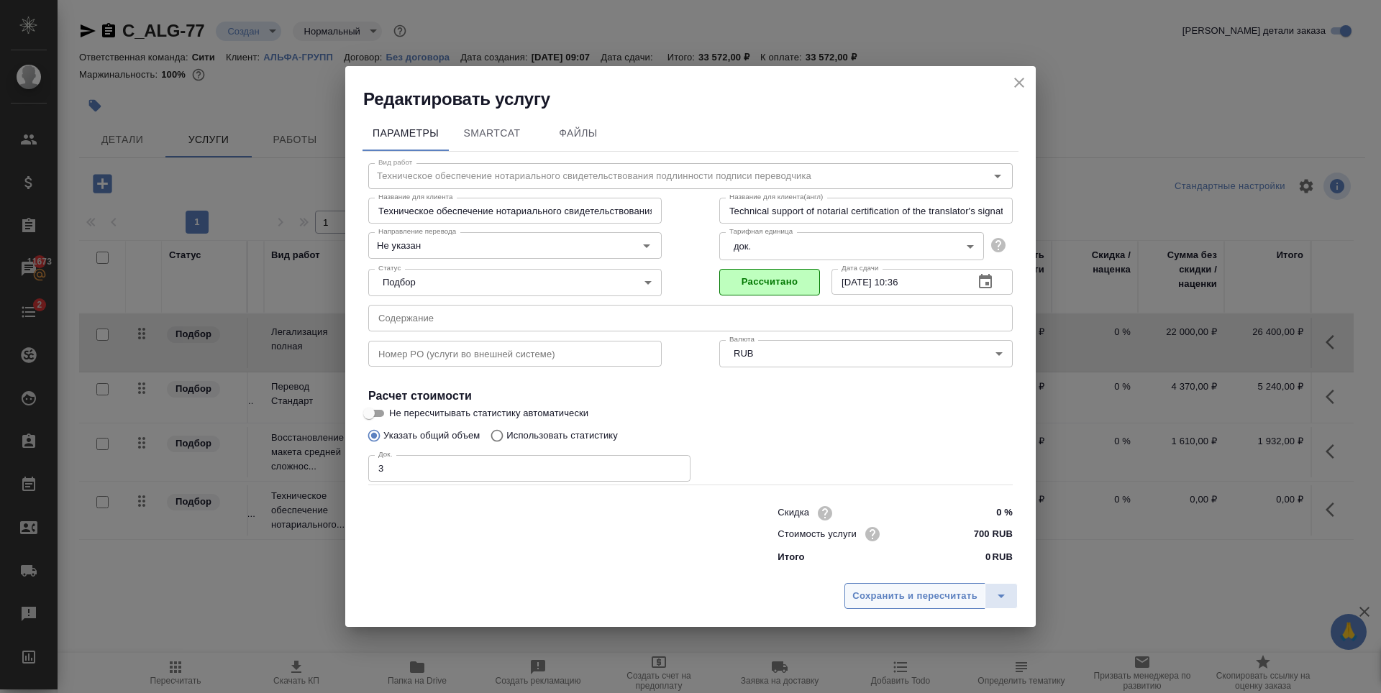
click at [908, 591] on span "Сохранить и пересчитать" at bounding box center [914, 596] width 125 height 17
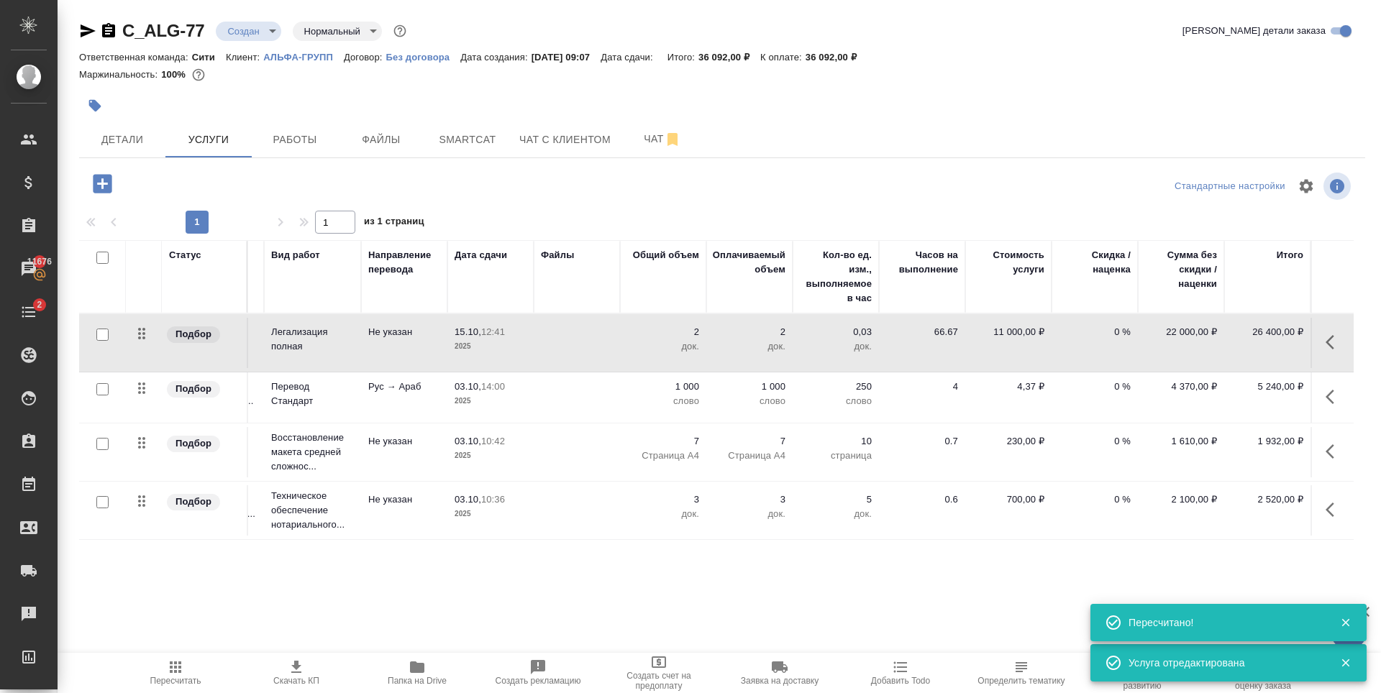
scroll to position [1, 81]
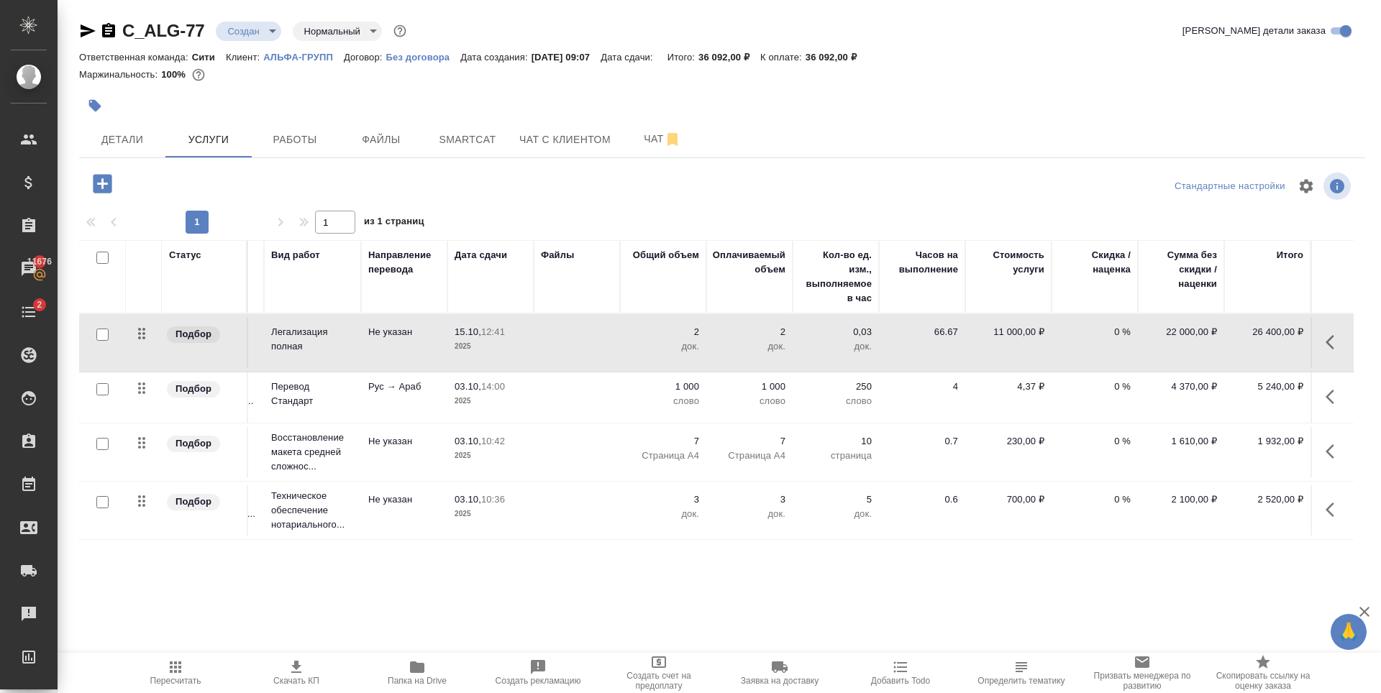
click at [106, 181] on icon "button" at bounding box center [102, 183] width 19 height 19
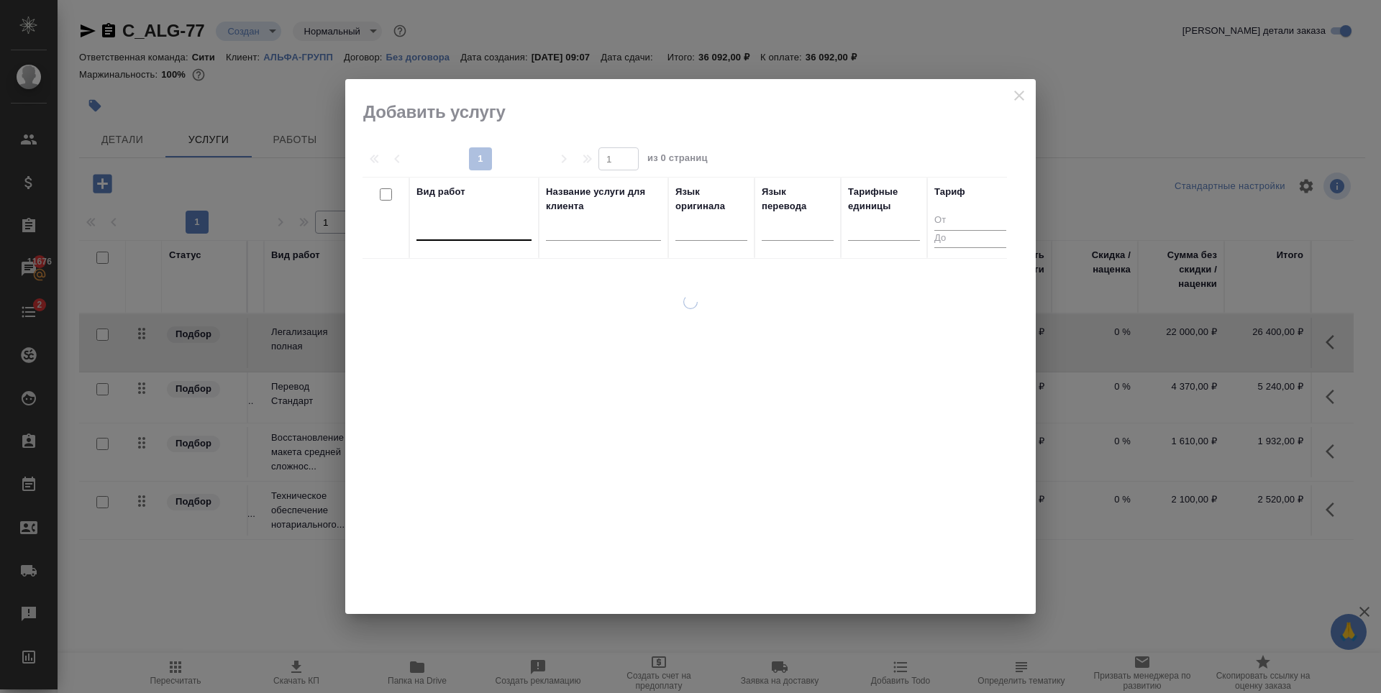
click at [450, 230] on div at bounding box center [473, 226] width 115 height 21
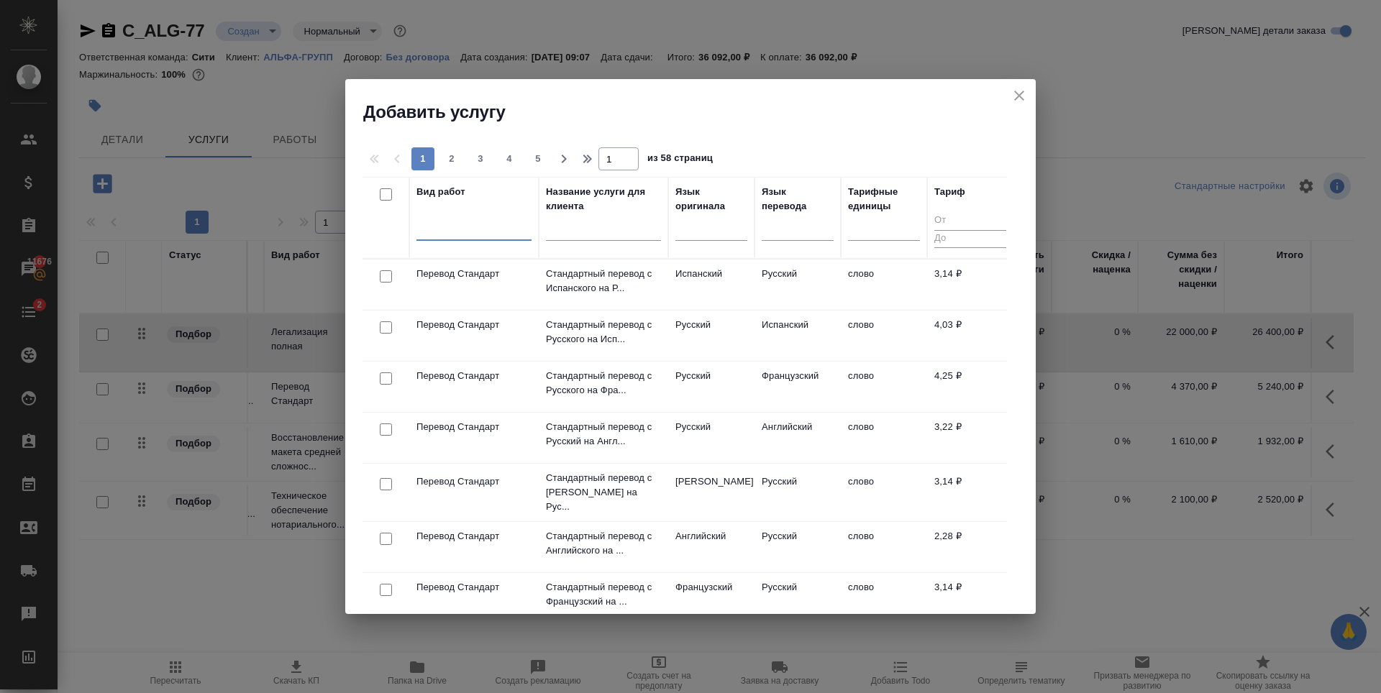
click at [431, 229] on div at bounding box center [473, 226] width 115 height 21
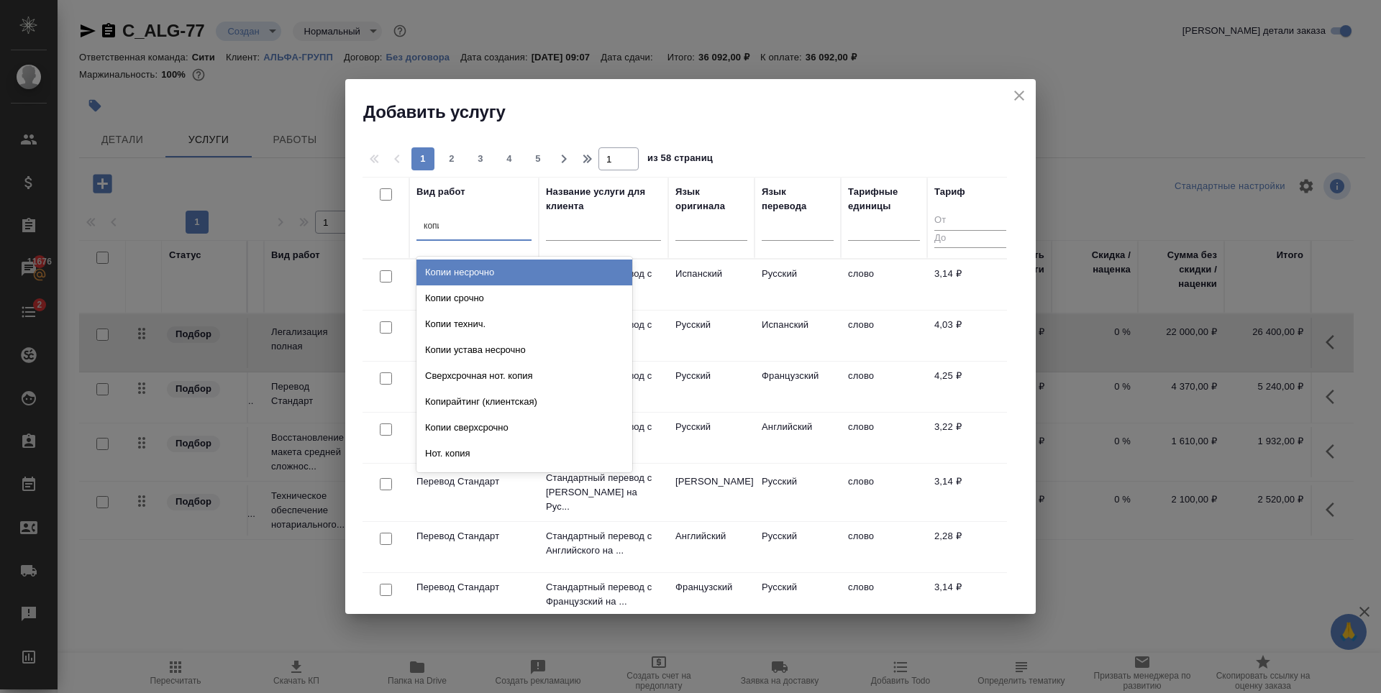
type input "копии"
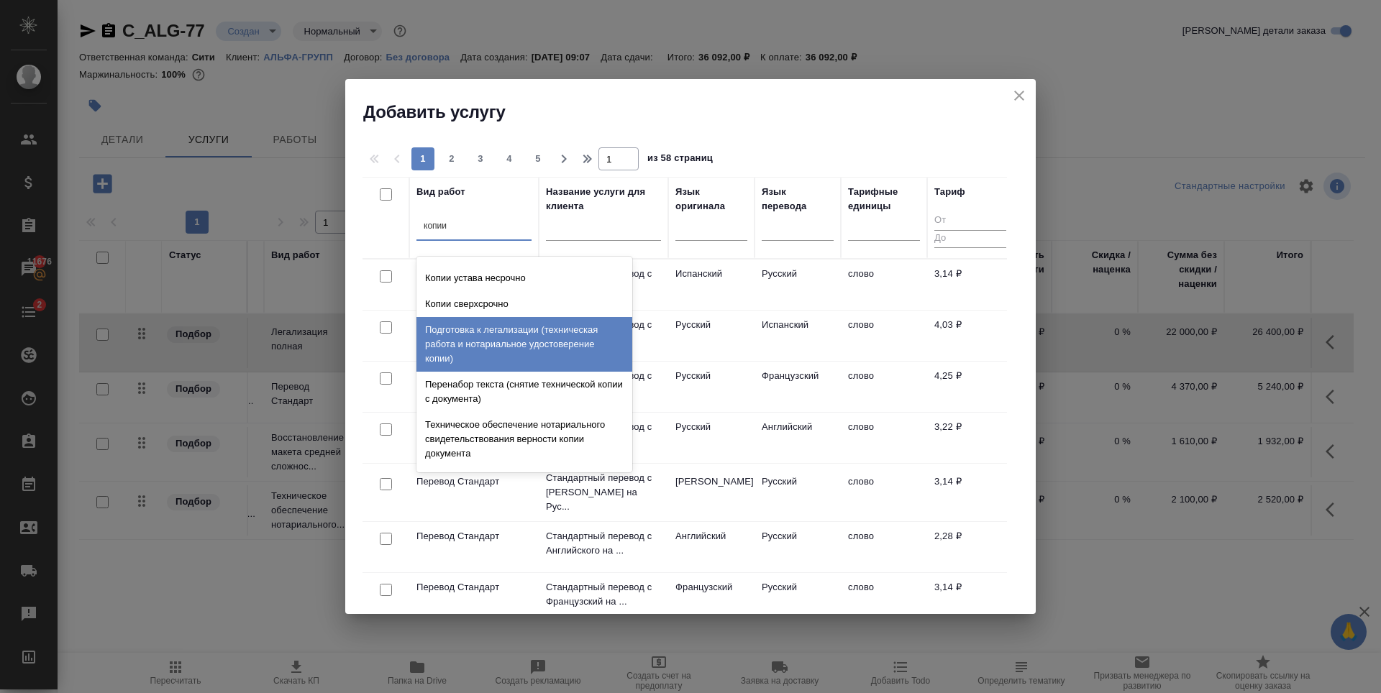
scroll to position [216, 0]
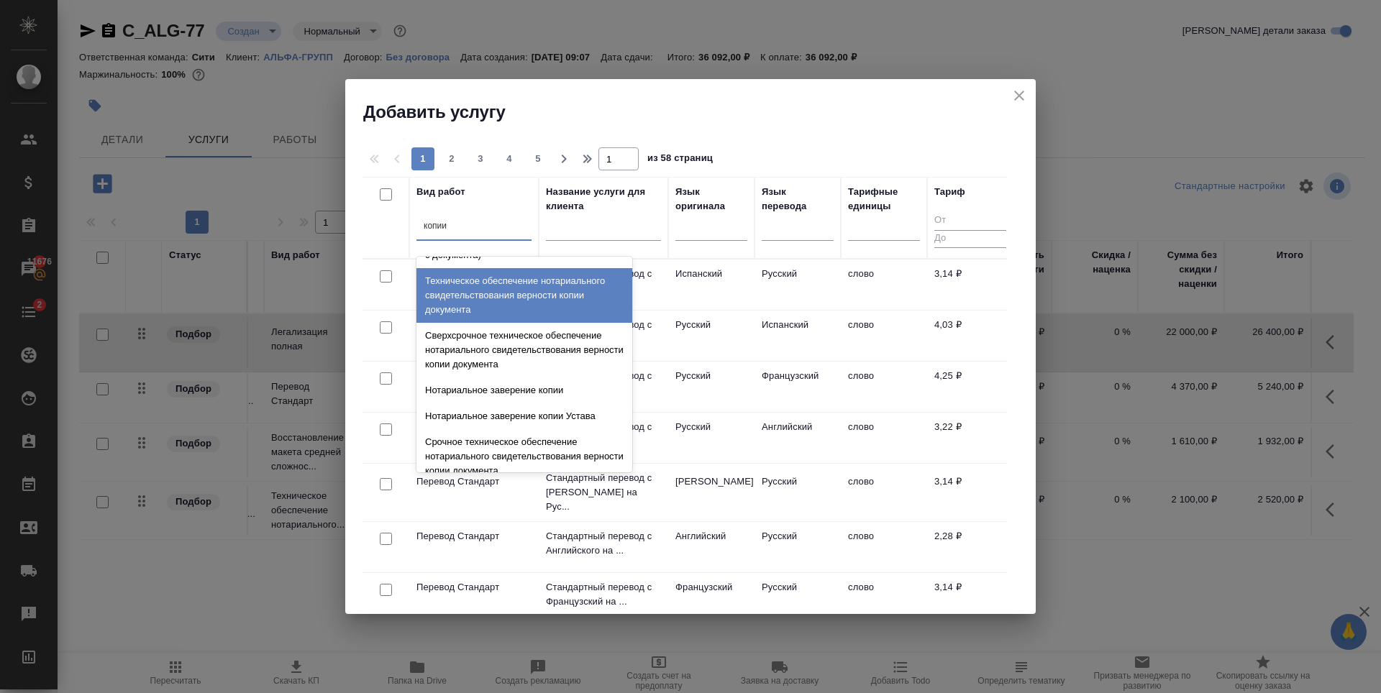
click at [498, 309] on div "Техническое обеспечение нотариального свидетельствования верности копии докумен…" at bounding box center [524, 295] width 216 height 55
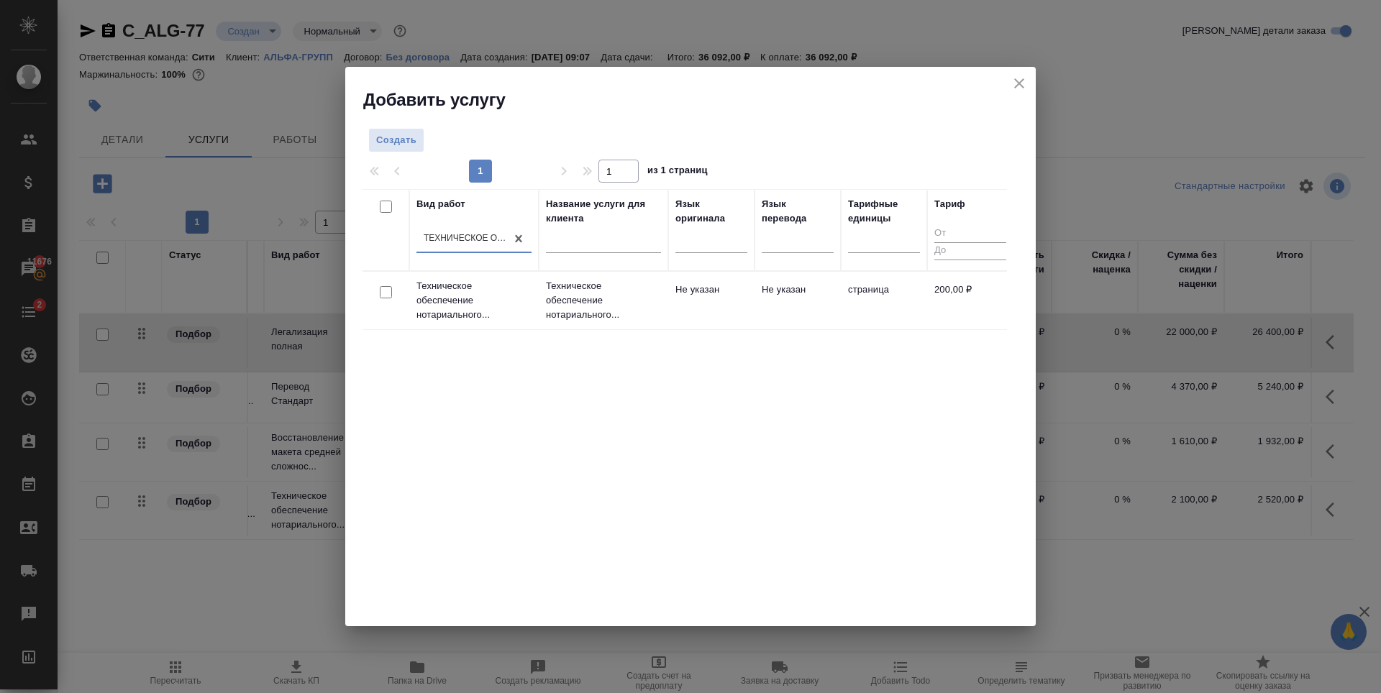
click at [383, 293] on input "checkbox" at bounding box center [386, 292] width 12 height 12
checkbox input "true"
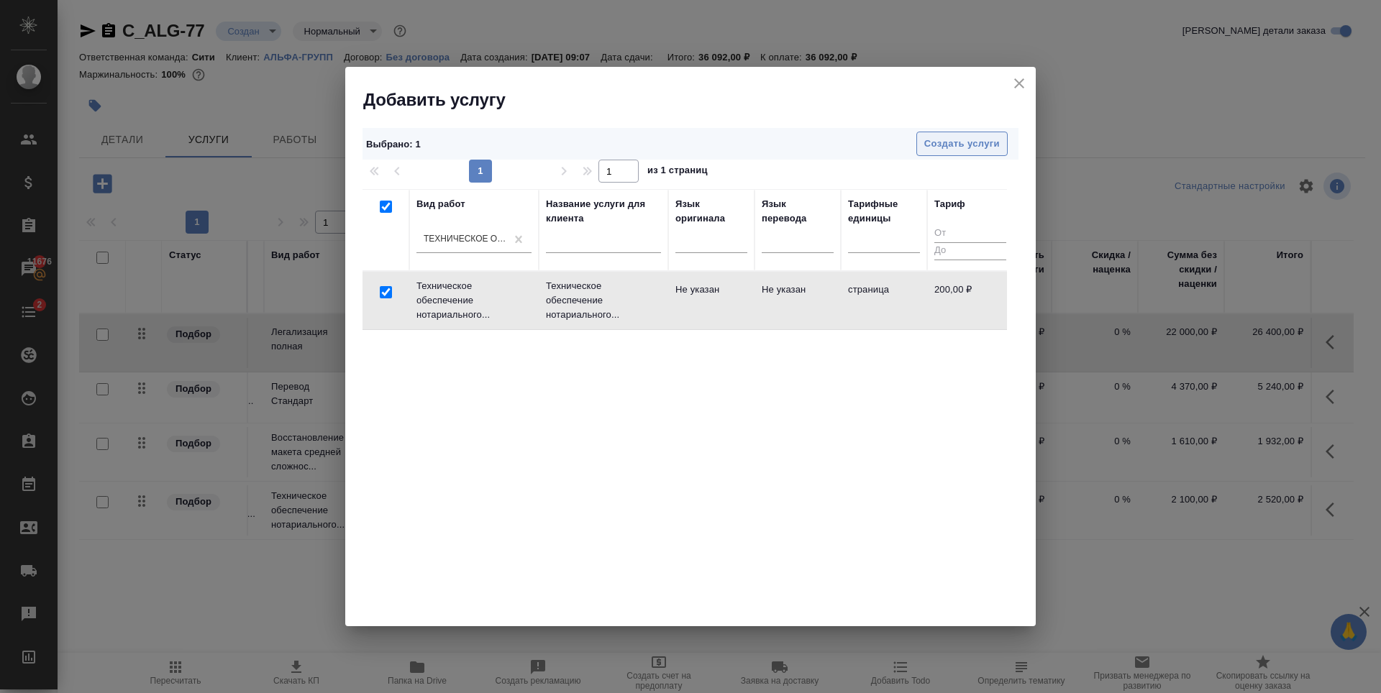
click at [959, 140] on span "Создать услуги" at bounding box center [962, 144] width 76 height 17
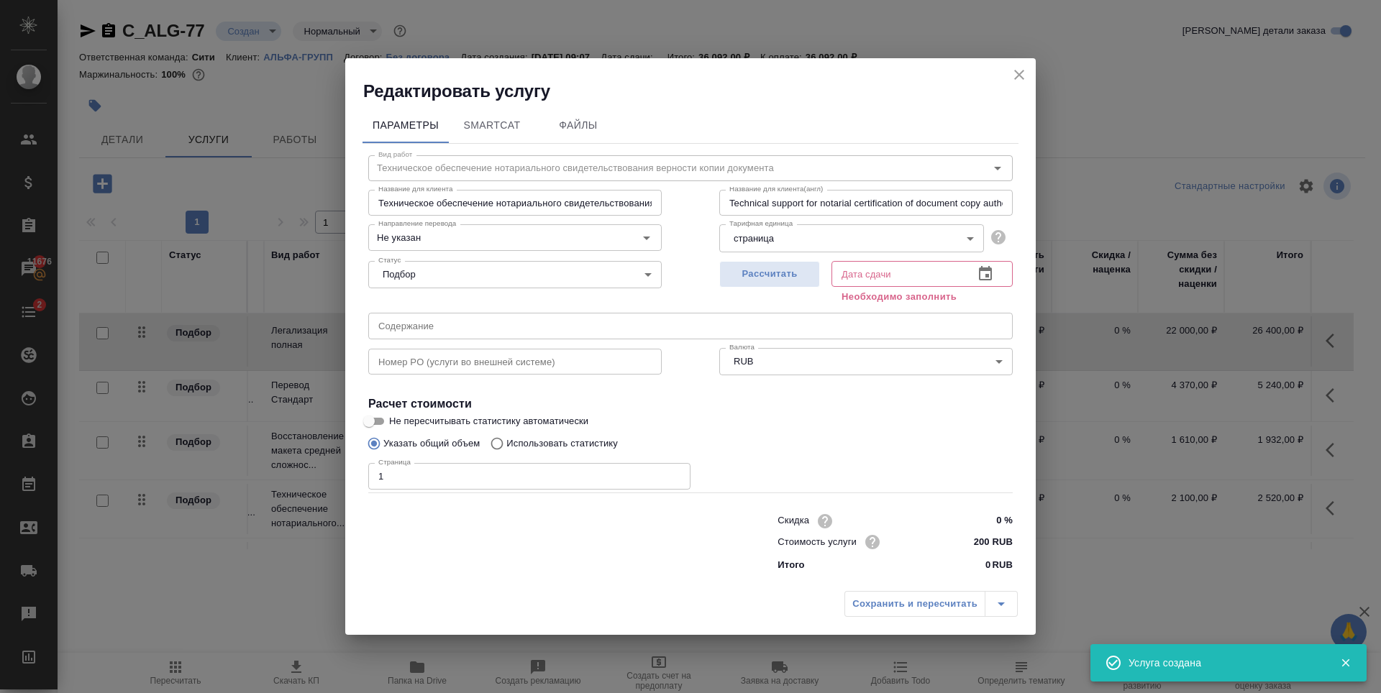
click at [674, 474] on input "1" at bounding box center [529, 476] width 322 height 26
click at [674, 474] on input "2" at bounding box center [529, 476] width 322 height 26
click at [674, 474] on input "3" at bounding box center [529, 476] width 322 height 26
type input "4"
click at [674, 474] on input "4" at bounding box center [529, 476] width 322 height 26
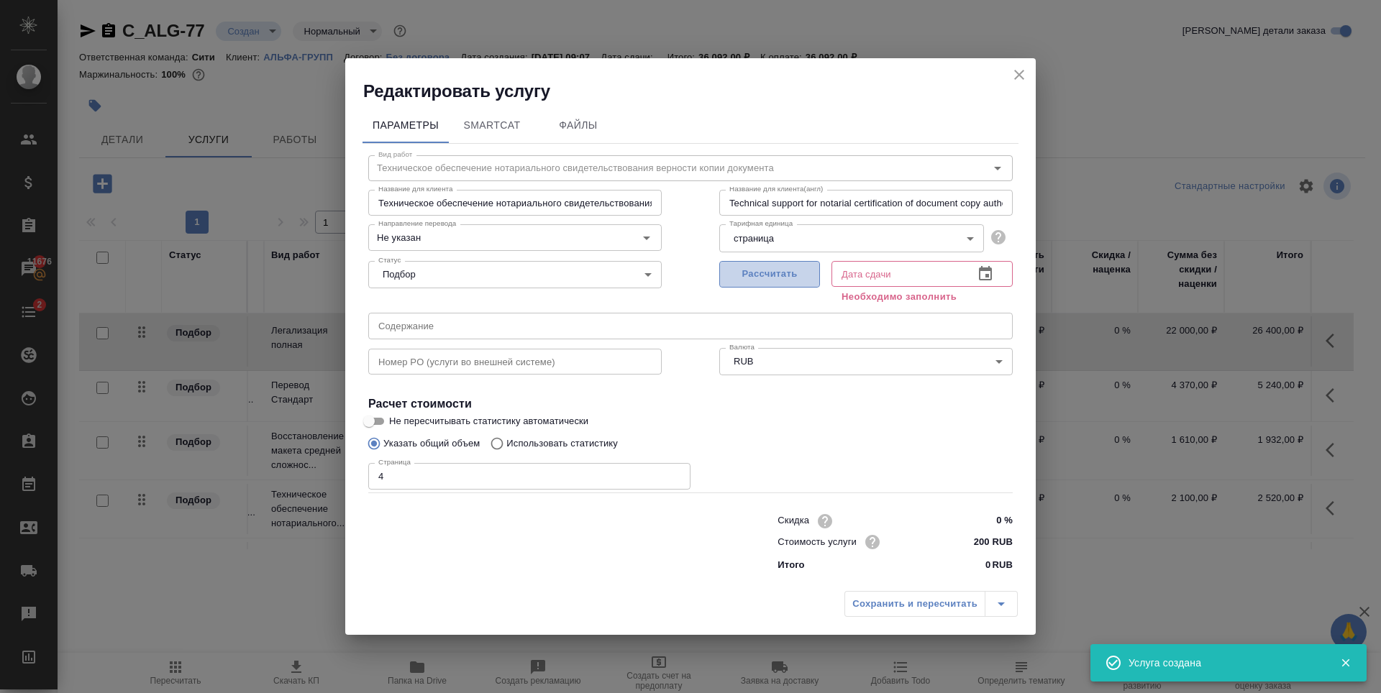
click at [795, 275] on span "Рассчитать" at bounding box center [769, 274] width 85 height 17
type input "03.10.2025 10:12"
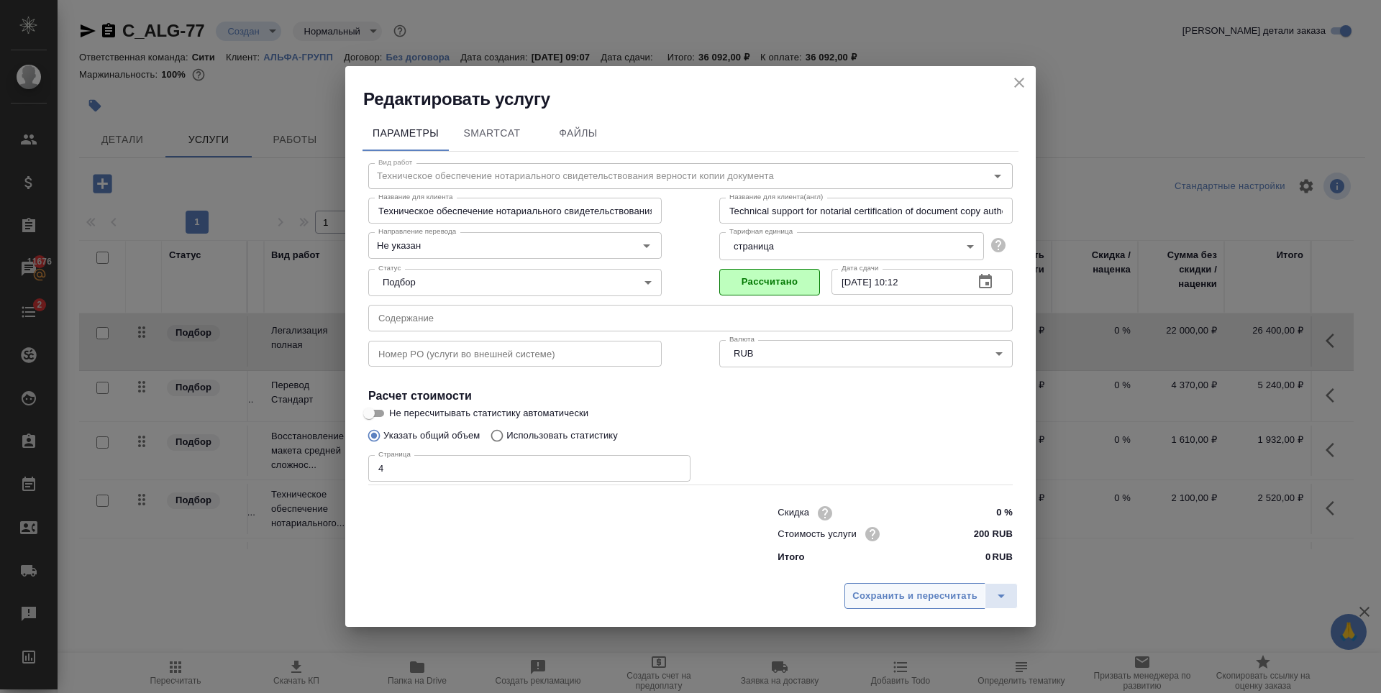
click at [875, 601] on span "Сохранить и пересчитать" at bounding box center [914, 596] width 125 height 17
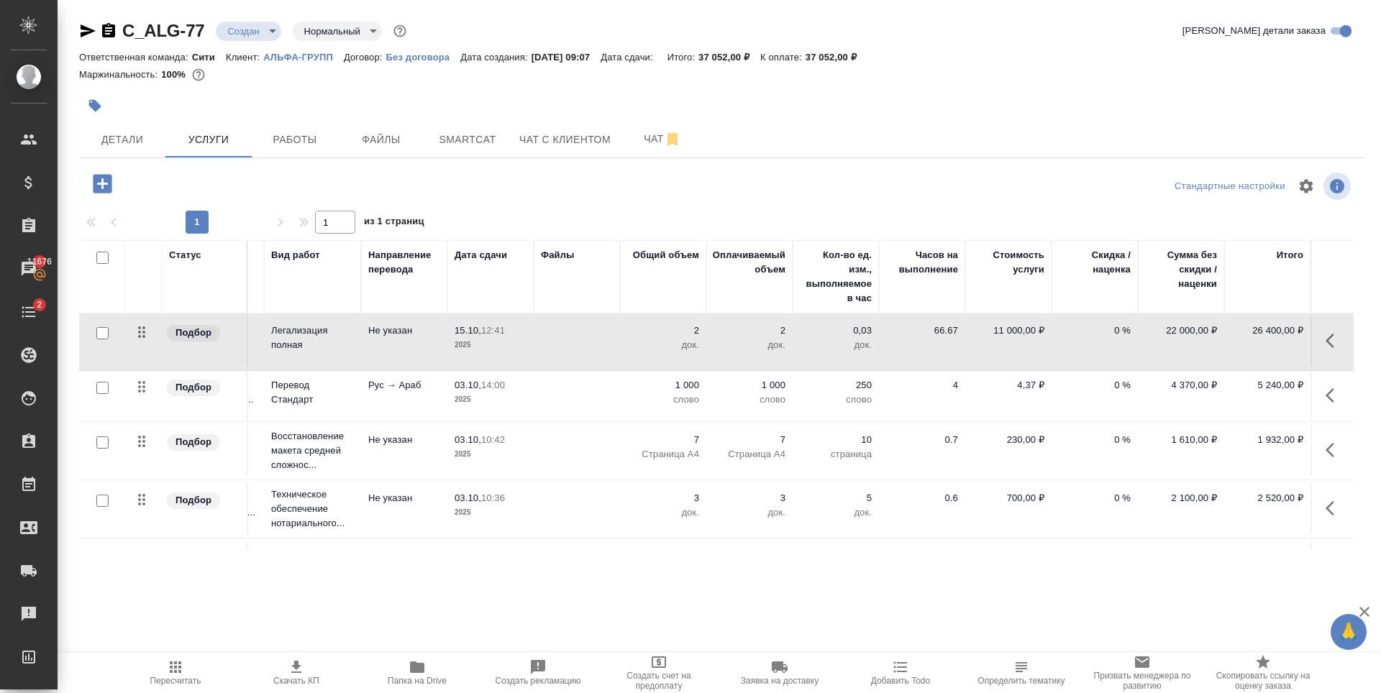
scroll to position [1, 0]
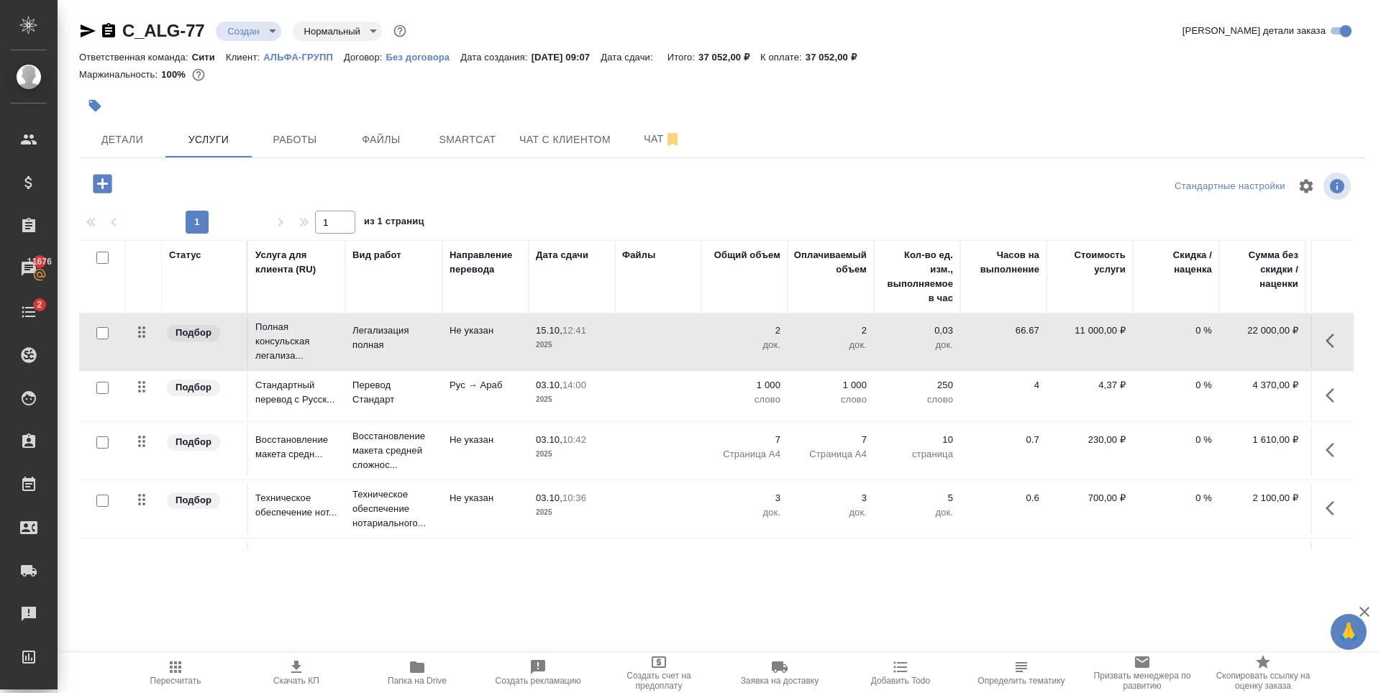
click at [408, 626] on div ".cls-1 fill:#fff; AWATERA Zaytseva Svetlana Клиенты Спецификации Заказы 11676 Ч…" at bounding box center [690, 346] width 1381 height 693
click at [779, 91] on div at bounding box center [507, 106] width 857 height 32
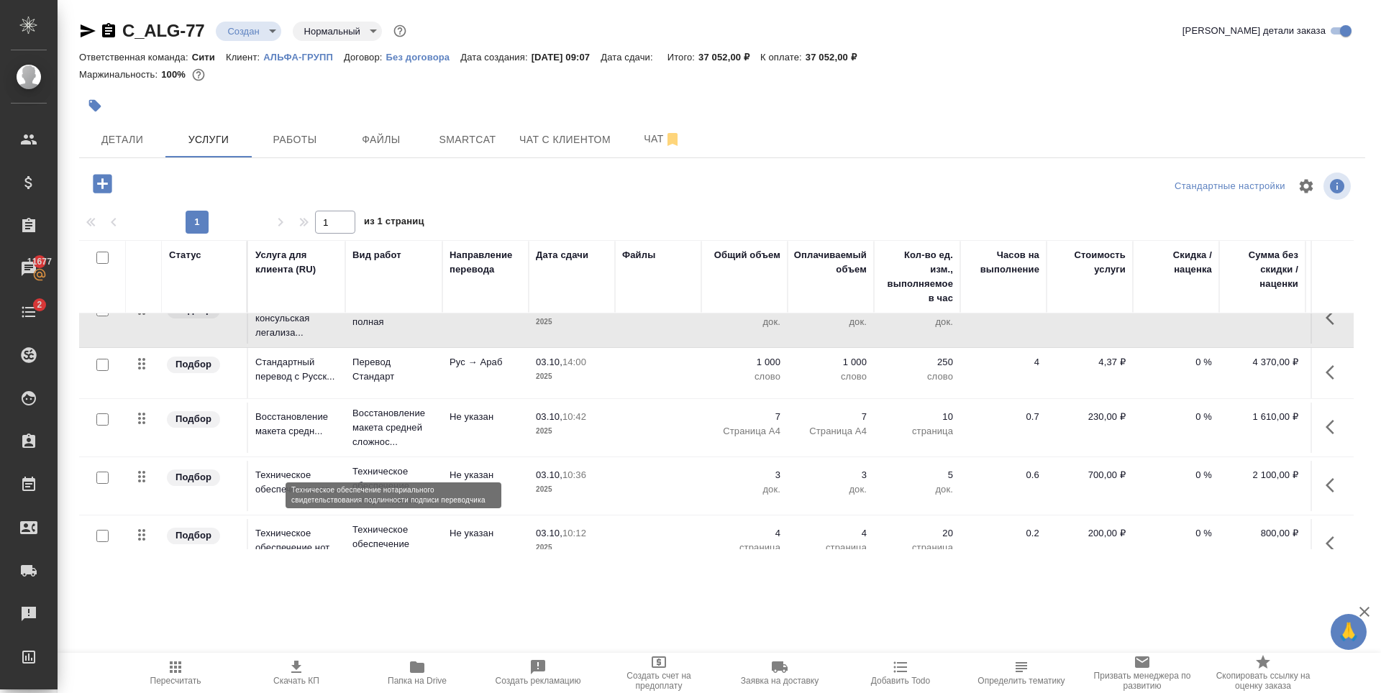
scroll to position [0, 0]
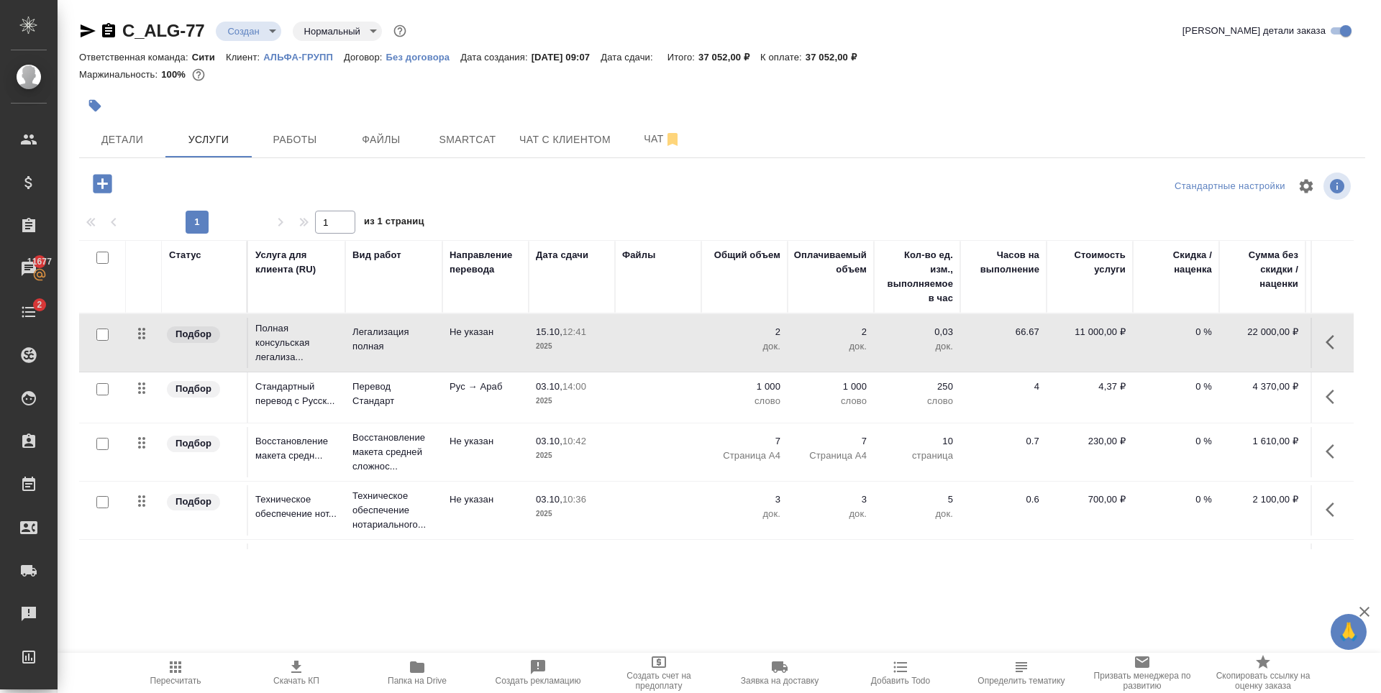
click at [440, 598] on div ".cls-1 fill:#fff; AWATERA Zaytseva Svetlana Клиенты Спецификации Заказы 11677 Ч…" at bounding box center [690, 346] width 1381 height 693
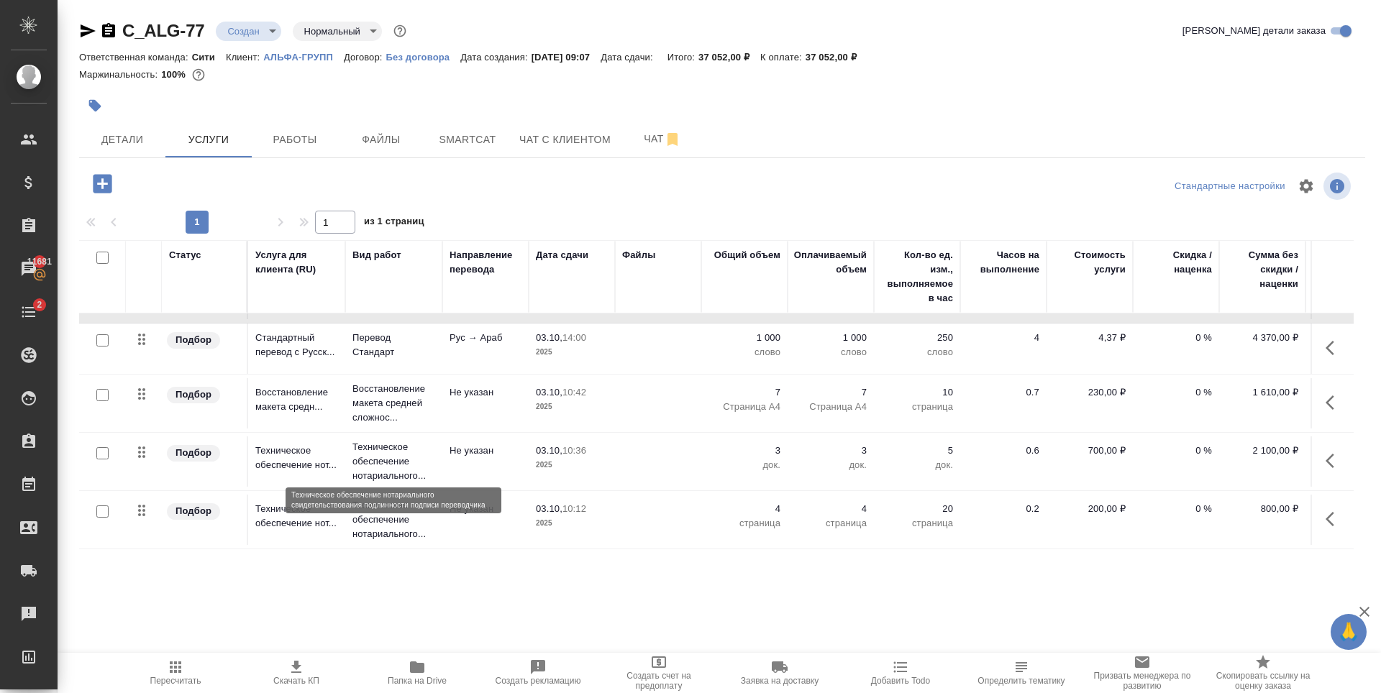
scroll to position [60, 0]
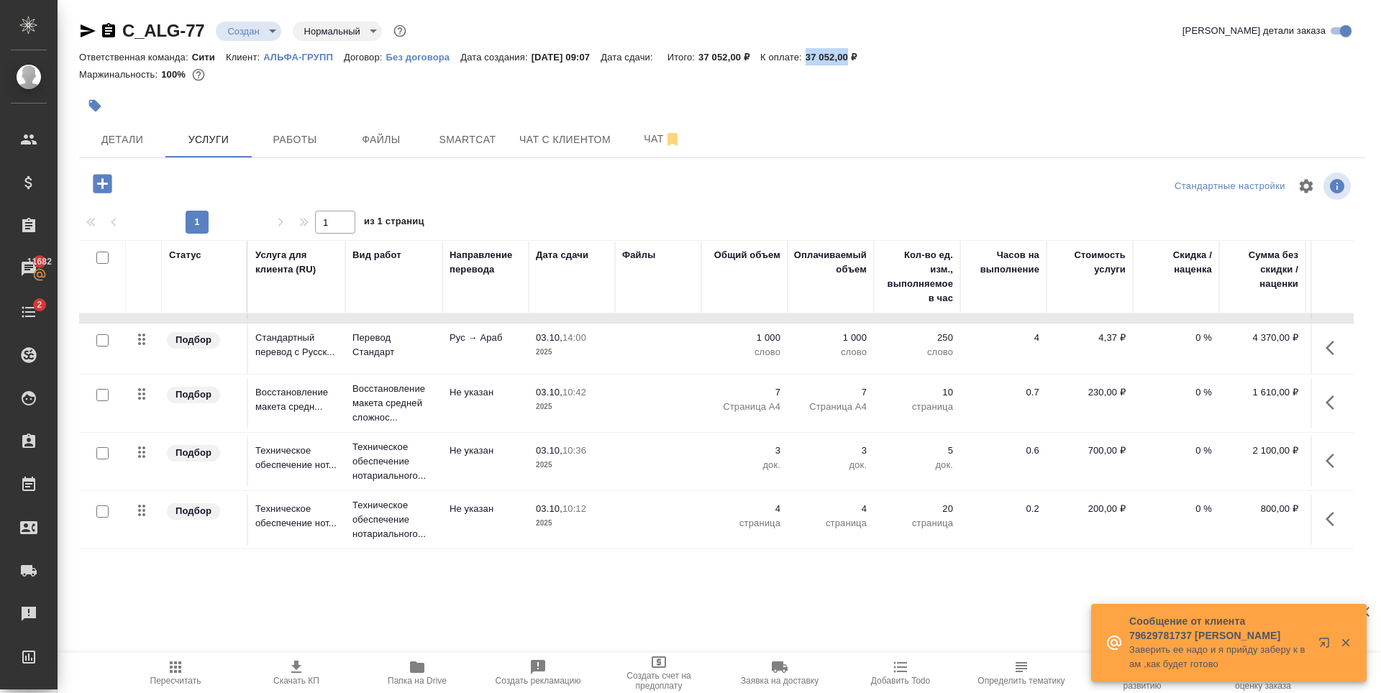
drag, startPoint x: 821, startPoint y: 59, endPoint x: 867, endPoint y: 61, distance: 46.1
click at [867, 61] on div "Ответственная команда: Сити Клиент: АЛЬФА-ГРУПП Договор: Без договора Дата созд…" at bounding box center [722, 56] width 1286 height 17
copy p "37 052,00"
drag, startPoint x: 206, startPoint y: 38, endPoint x: 120, endPoint y: 41, distance: 85.6
click at [120, 41] on div "C_ALG-77 Создан new Нормальный normal" at bounding box center [244, 30] width 330 height 23
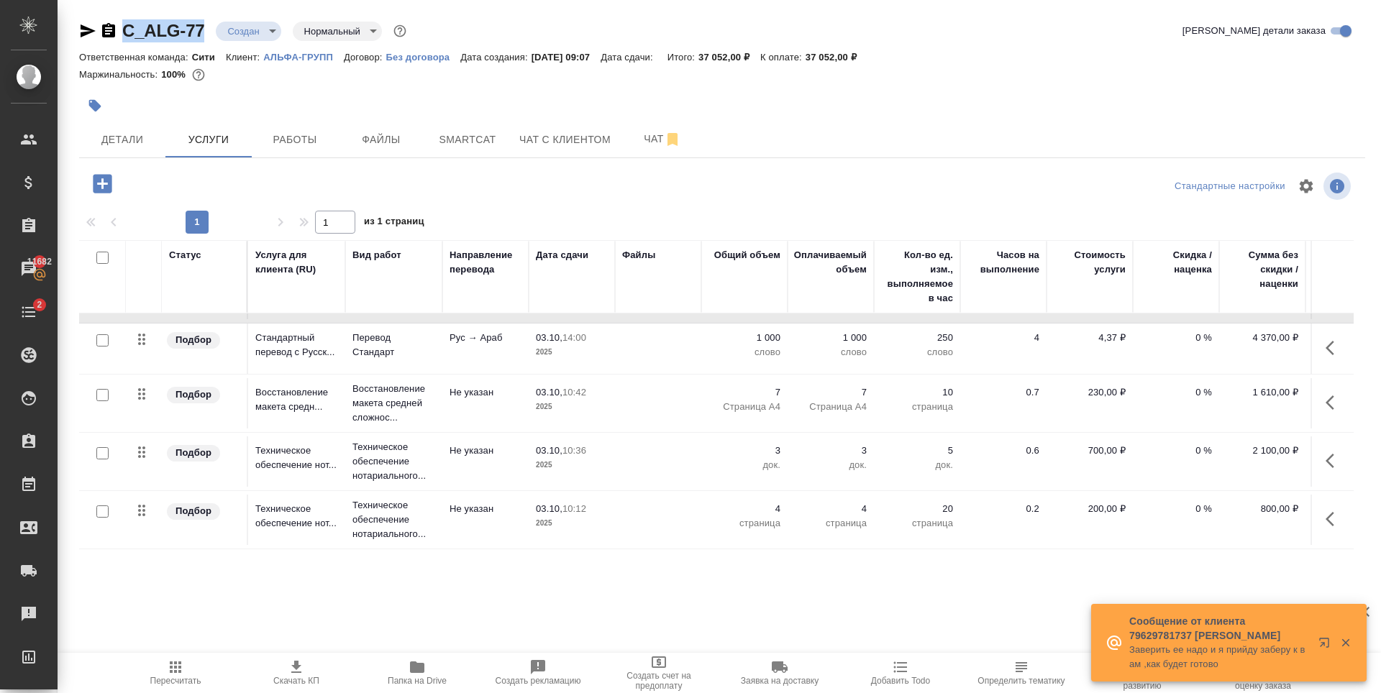
copy link "C_ALG-77"
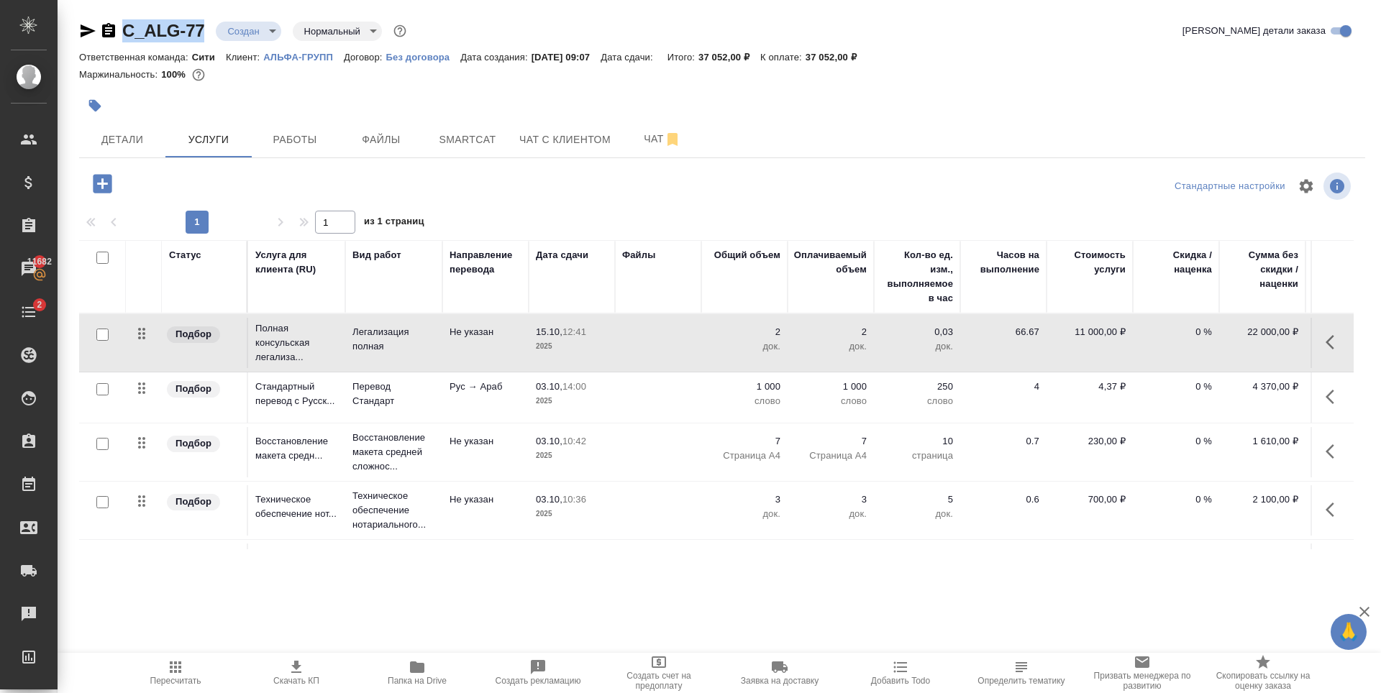
scroll to position [0, 92]
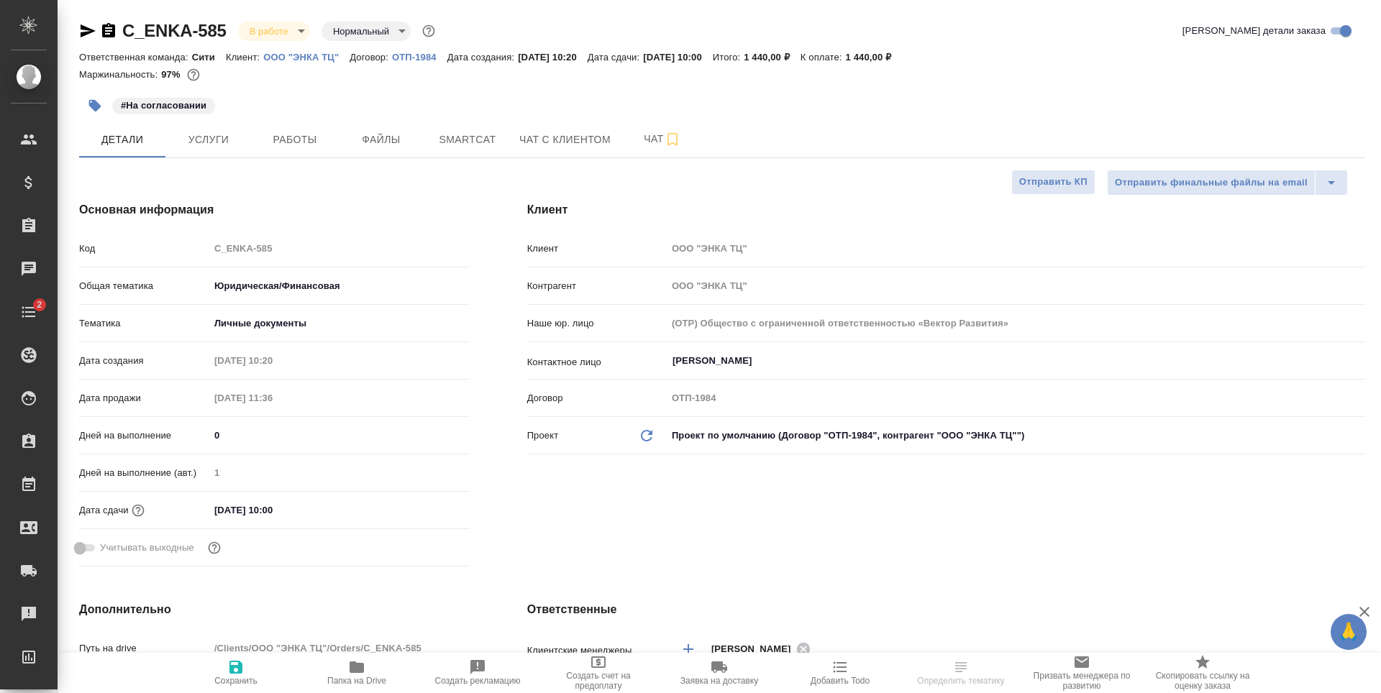
select select "RU"
click at [237, 139] on span "Услуги" at bounding box center [208, 140] width 69 height 18
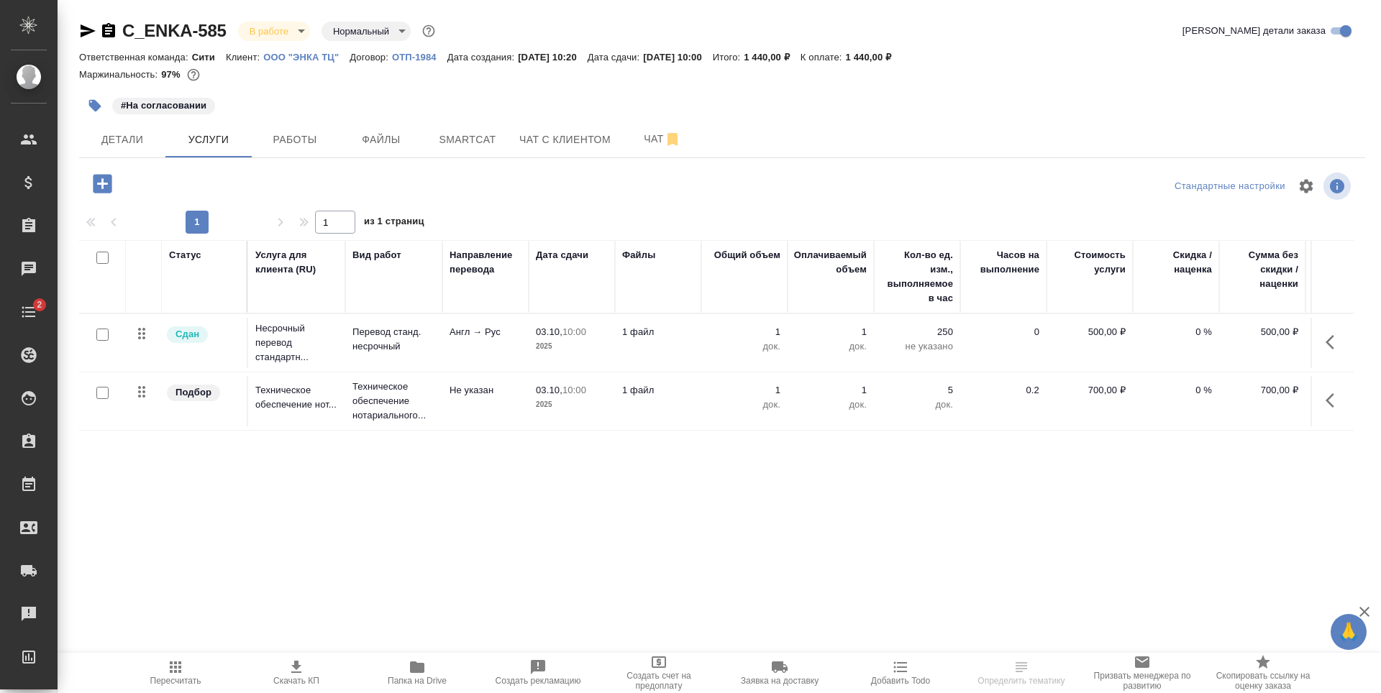
click at [269, 143] on span "Работы" at bounding box center [294, 140] width 69 height 18
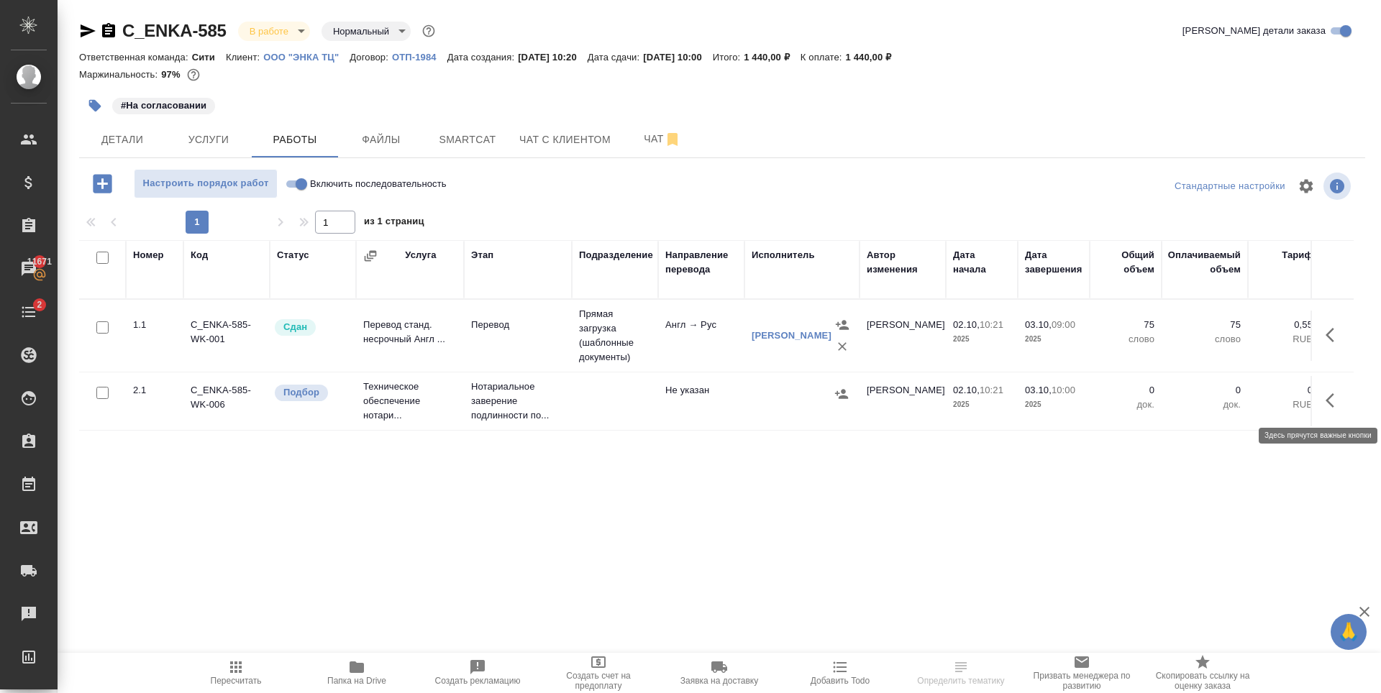
click at [1331, 410] on button "button" at bounding box center [1334, 400] width 35 height 35
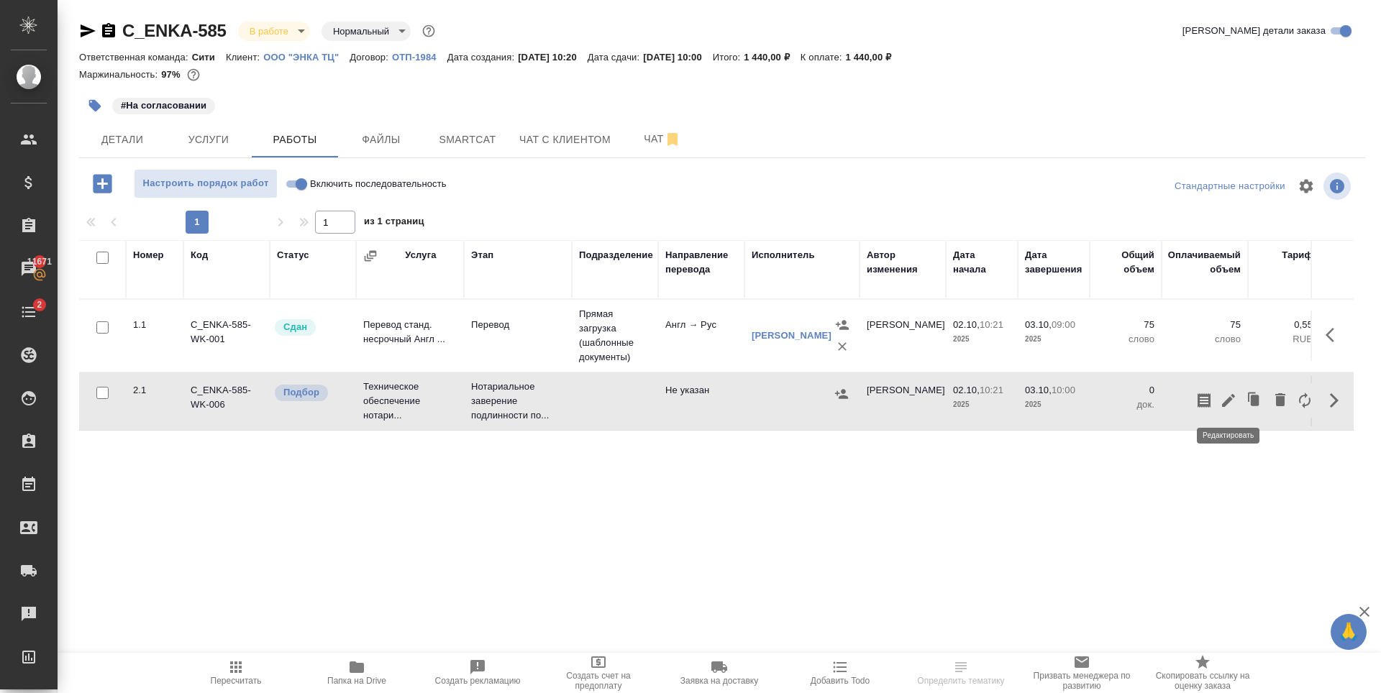
click at [1230, 402] on icon "button" at bounding box center [1228, 400] width 17 height 17
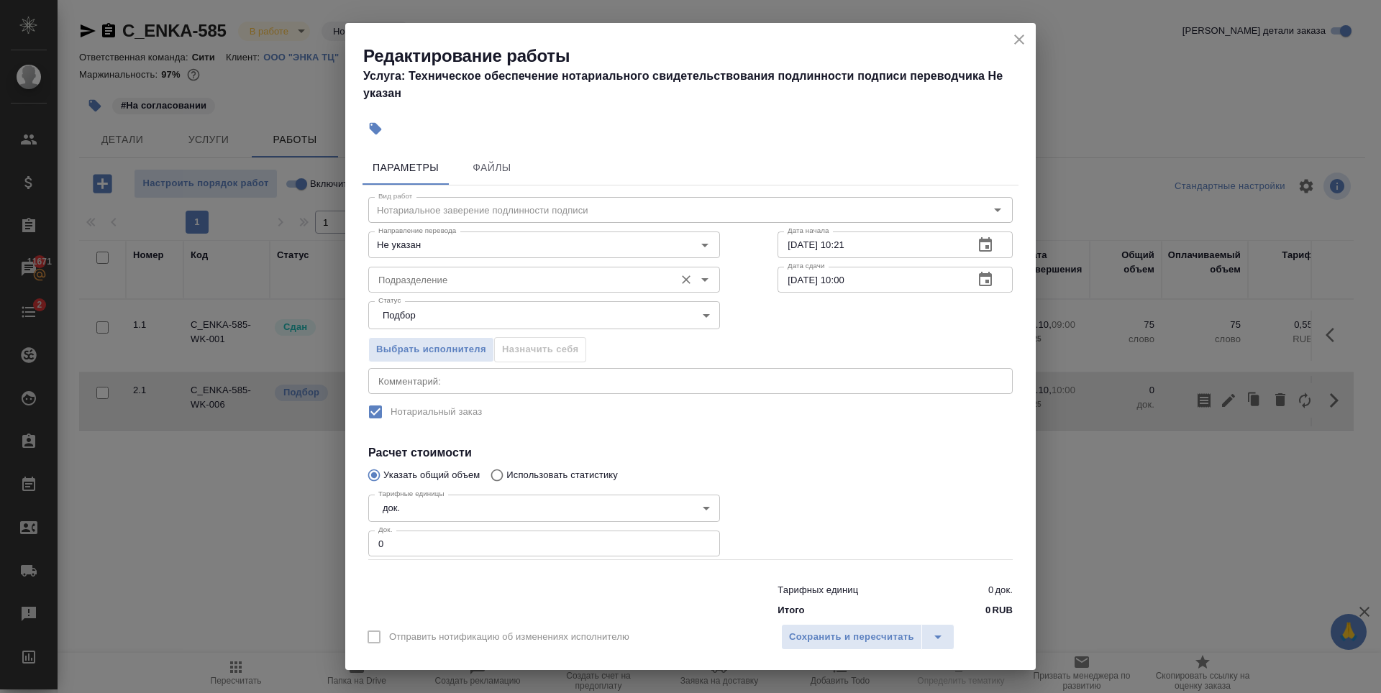
click at [491, 278] on input "Подразделение" at bounding box center [520, 279] width 295 height 17
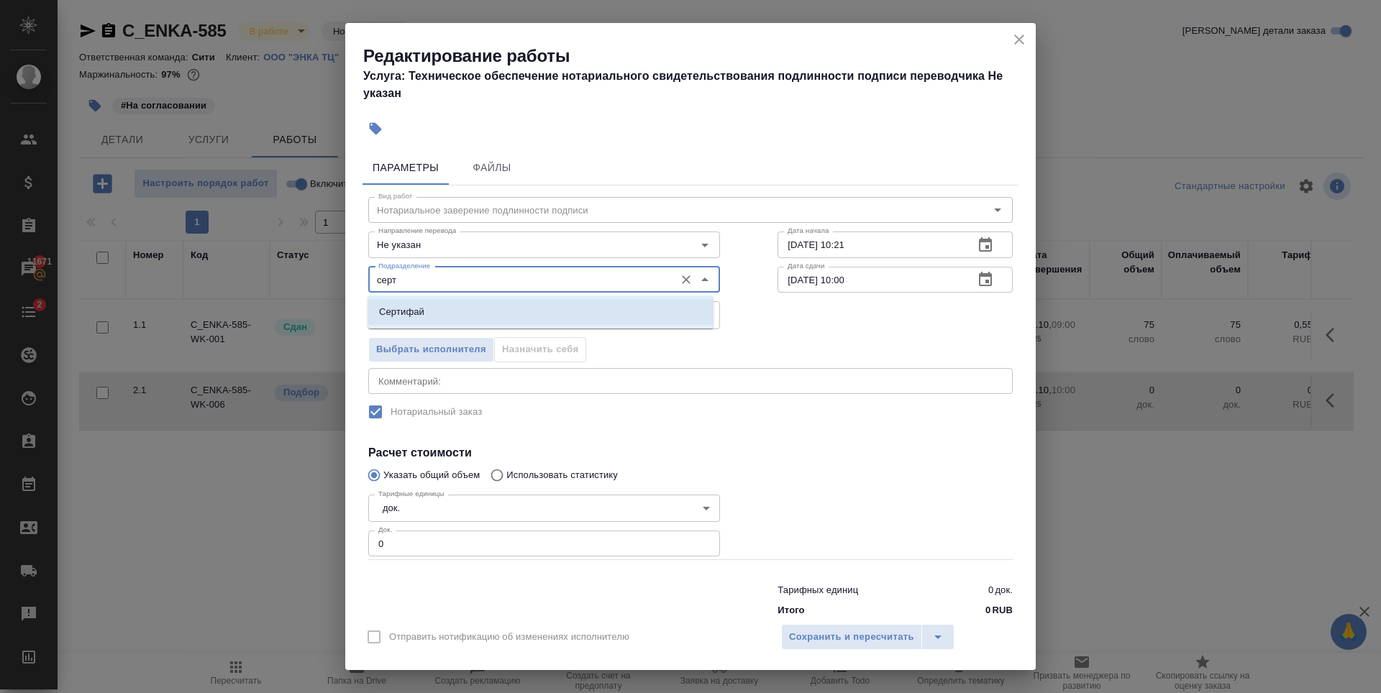
click at [516, 321] on li "Сертифай" at bounding box center [541, 312] width 346 height 26
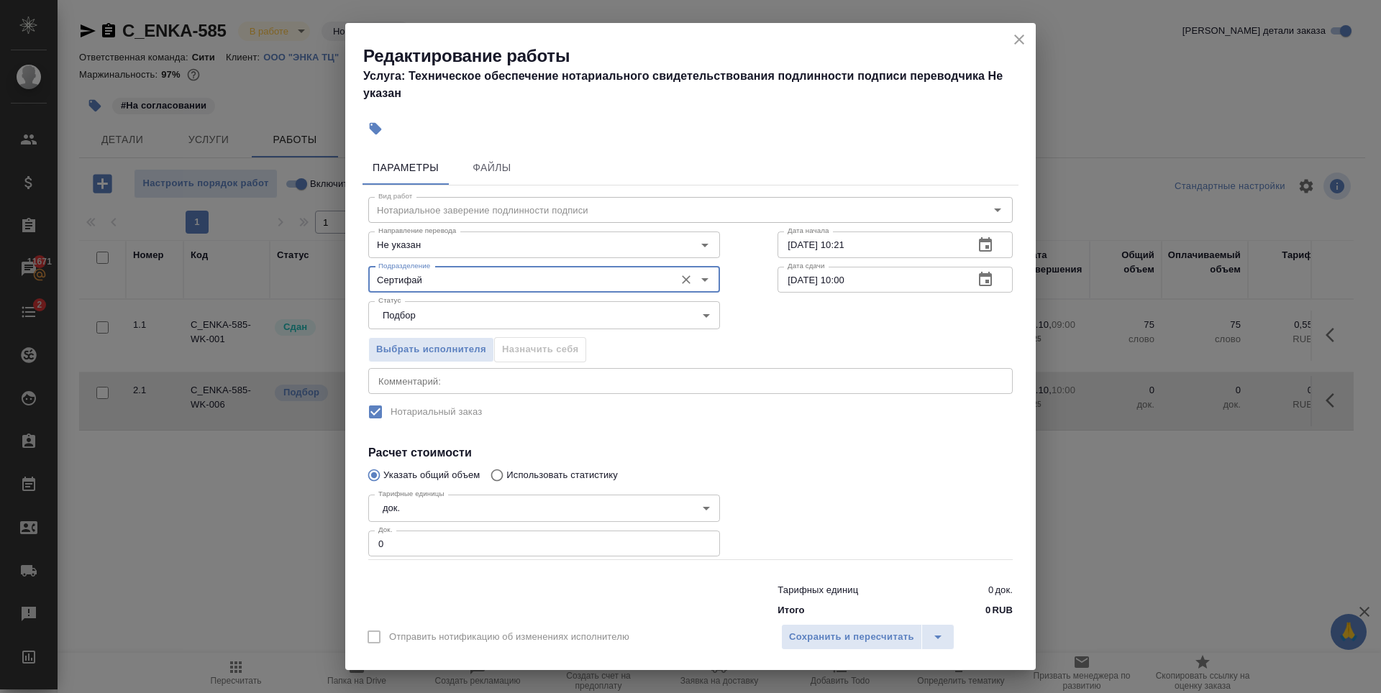
type input "Сертифай"
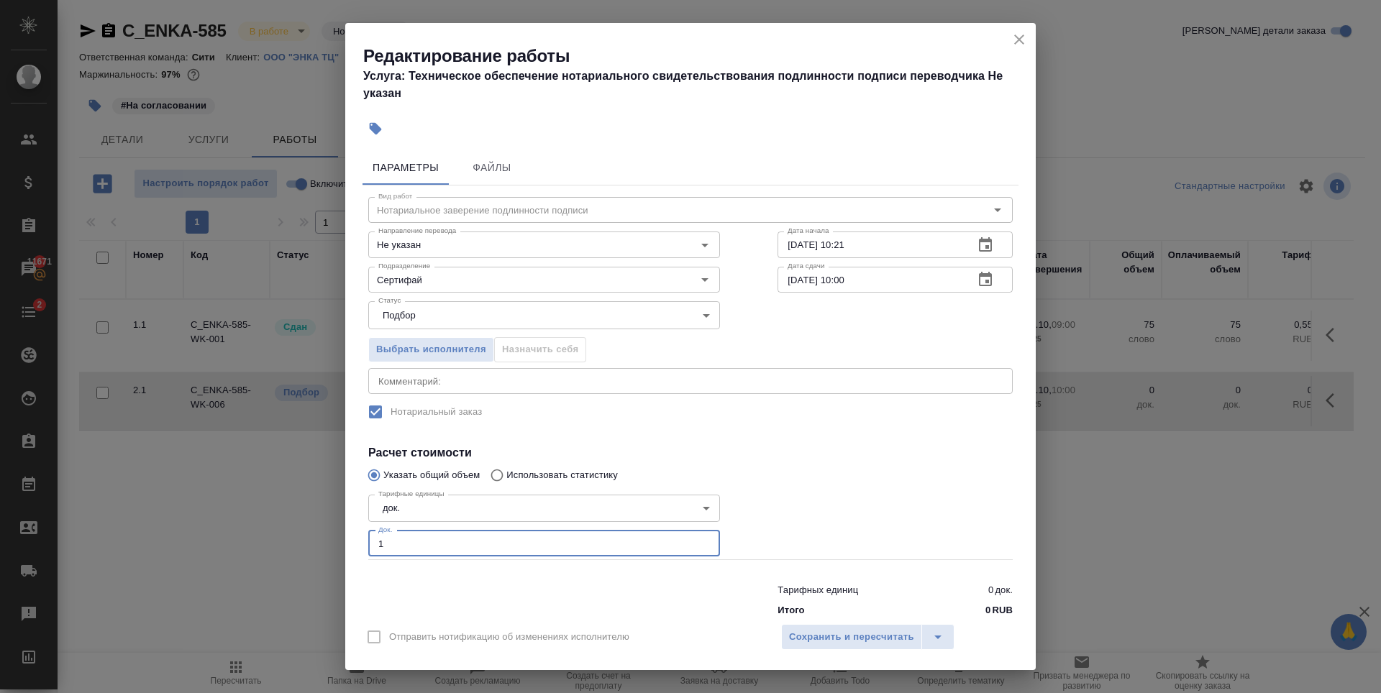
type input "1"
click at [698, 539] on input "1" at bounding box center [544, 544] width 352 height 26
click at [824, 633] on span "Сохранить и пересчитать" at bounding box center [851, 637] width 125 height 17
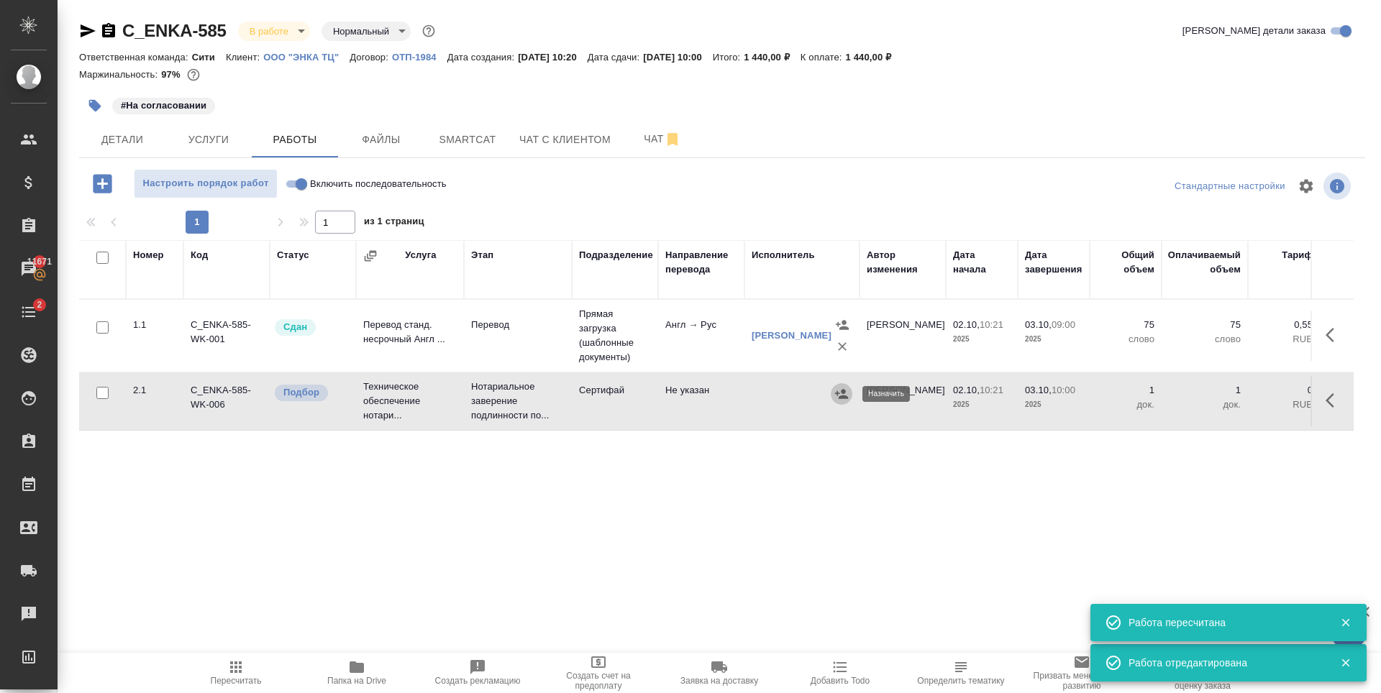
click at [838, 396] on icon "button" at bounding box center [841, 394] width 14 height 14
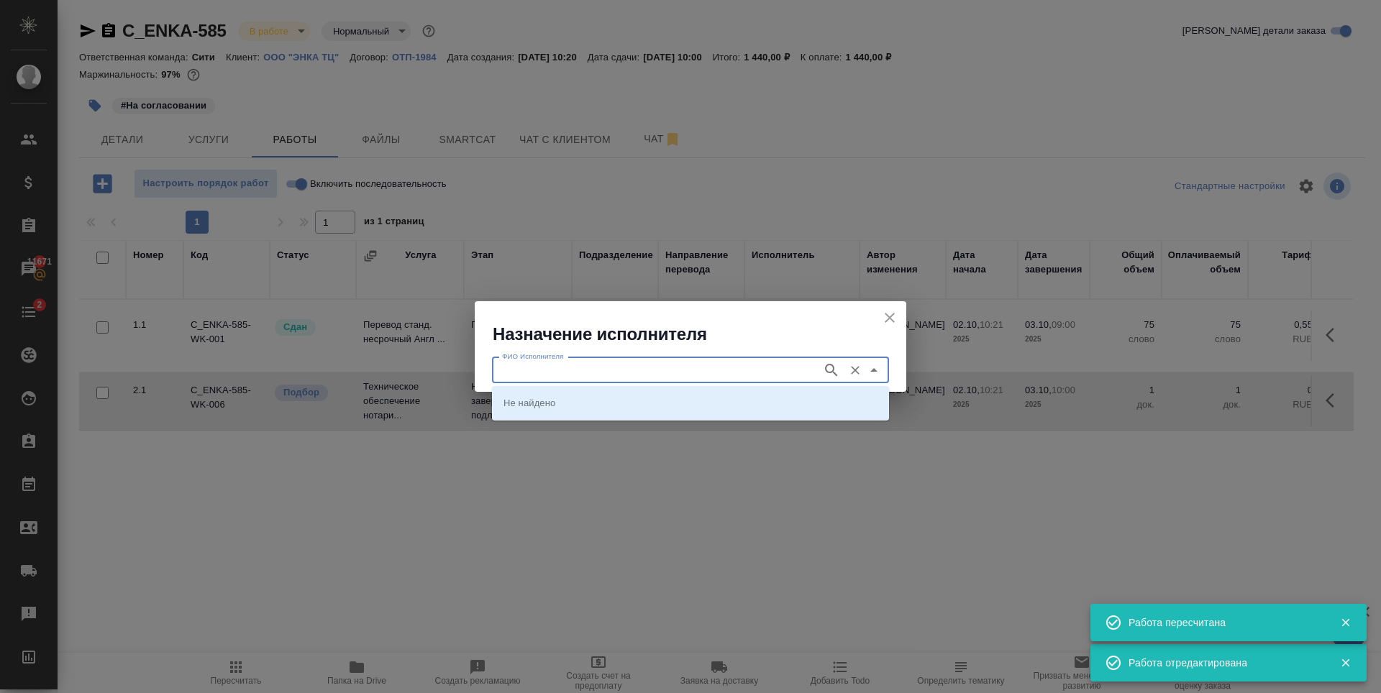
click at [690, 374] on input "ФИО Исполнителя" at bounding box center [655, 370] width 319 height 17
type input "шишенков"
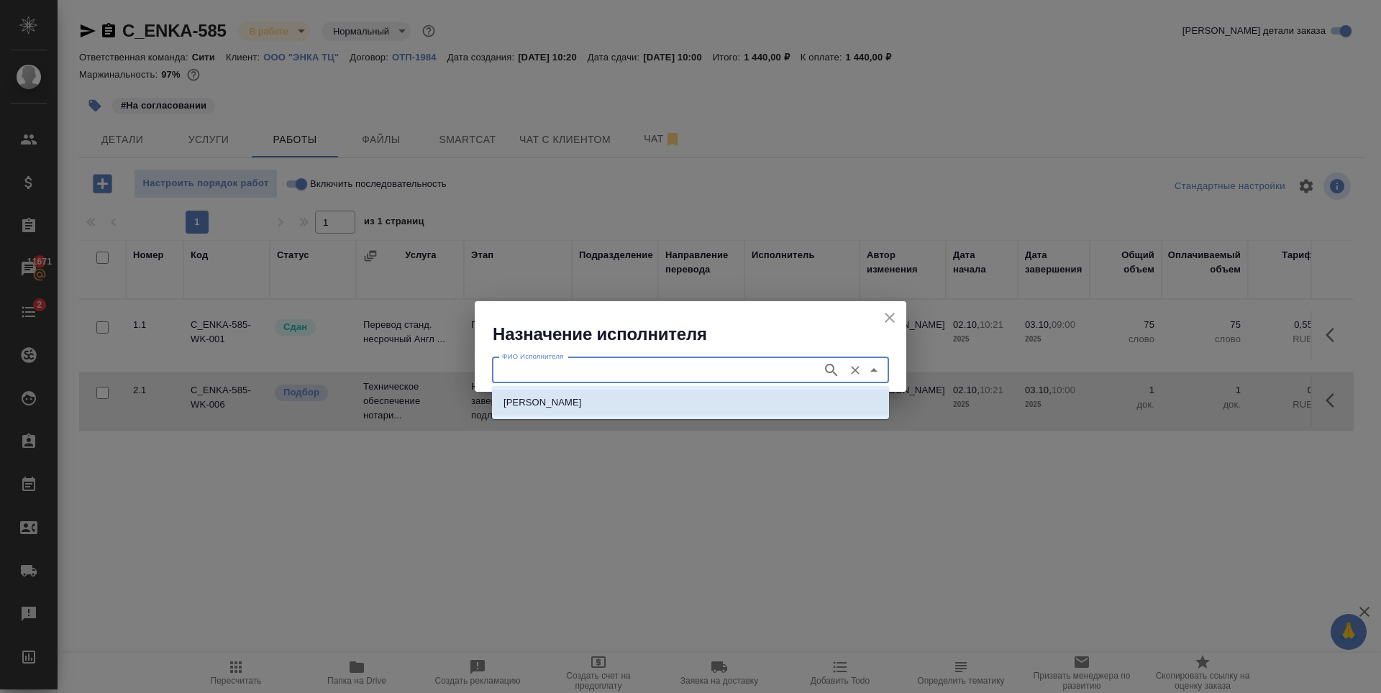
click at [582, 402] on p "НОТАРИУС Шишенков Леонид Васильевич" at bounding box center [542, 403] width 78 height 14
type input "НОТАРИУС Шишенков Леонид Васильевич"
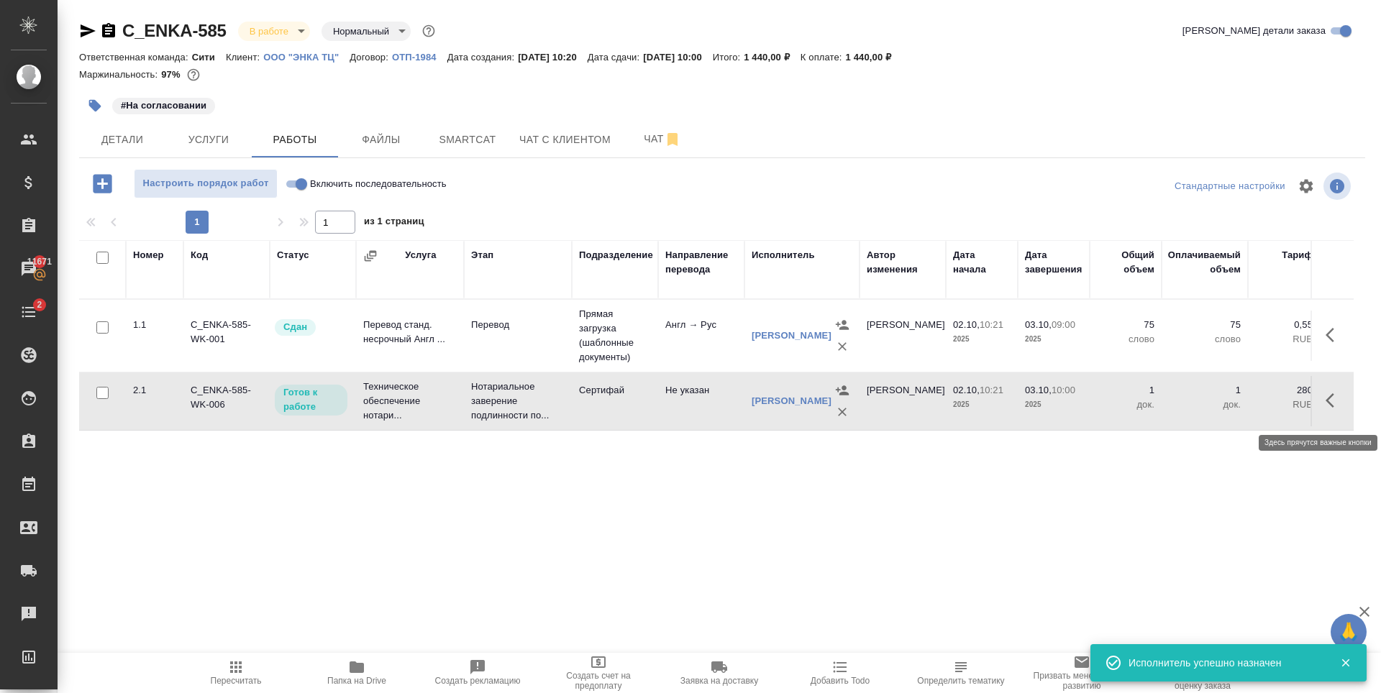
click at [1328, 408] on icon "button" at bounding box center [1330, 400] width 9 height 14
click at [1222, 408] on icon "button" at bounding box center [1228, 400] width 17 height 17
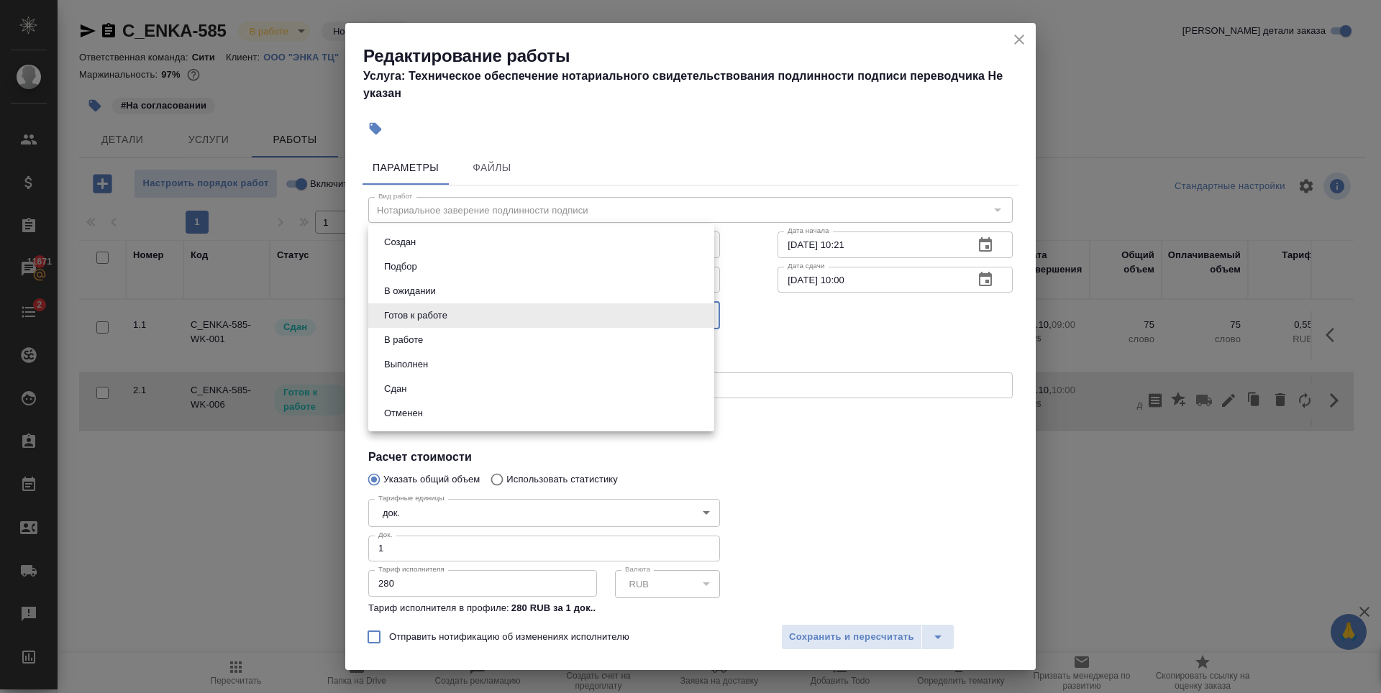
click at [455, 310] on body "🙏 .cls-1 fill:#fff; AWATERA Zaytseva Svetlana Клиенты Спецификации Заказы 11671…" at bounding box center [690, 346] width 1381 height 693
click at [433, 389] on li "Сдан" at bounding box center [541, 389] width 346 height 24
type input "closed"
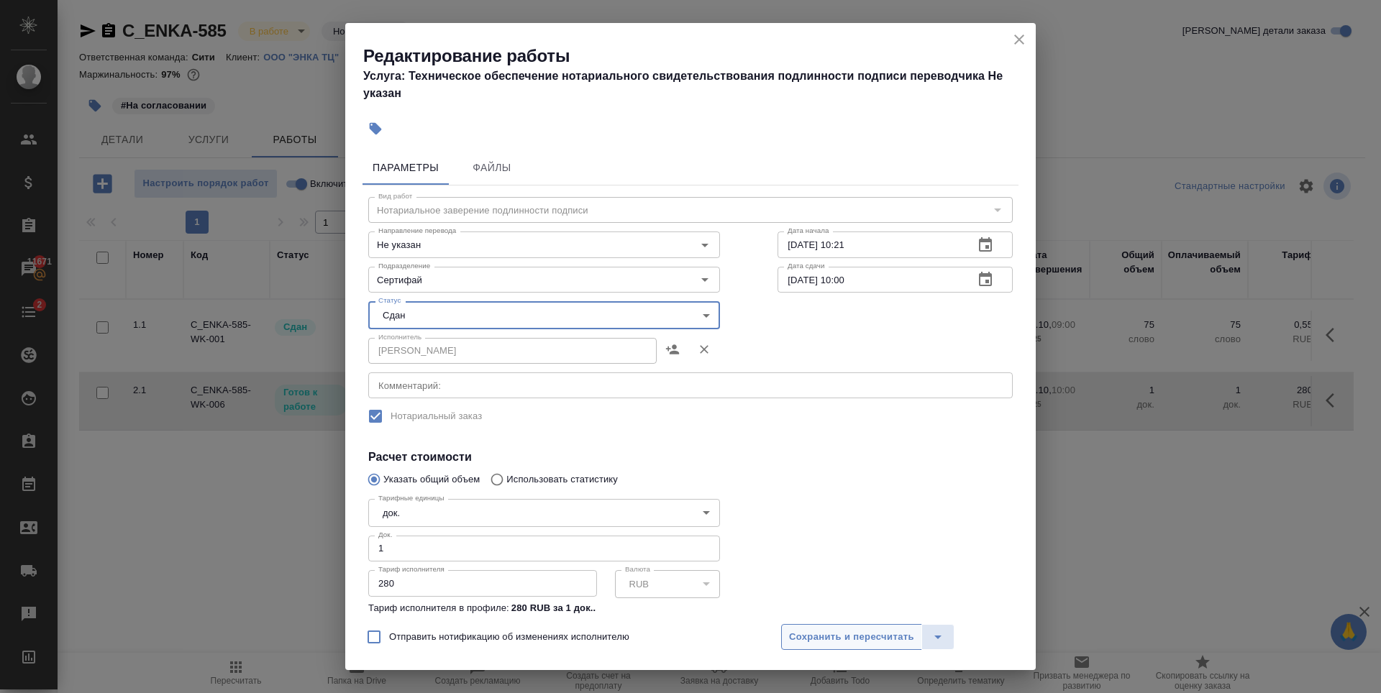
click at [862, 642] on span "Сохранить и пересчитать" at bounding box center [851, 637] width 125 height 17
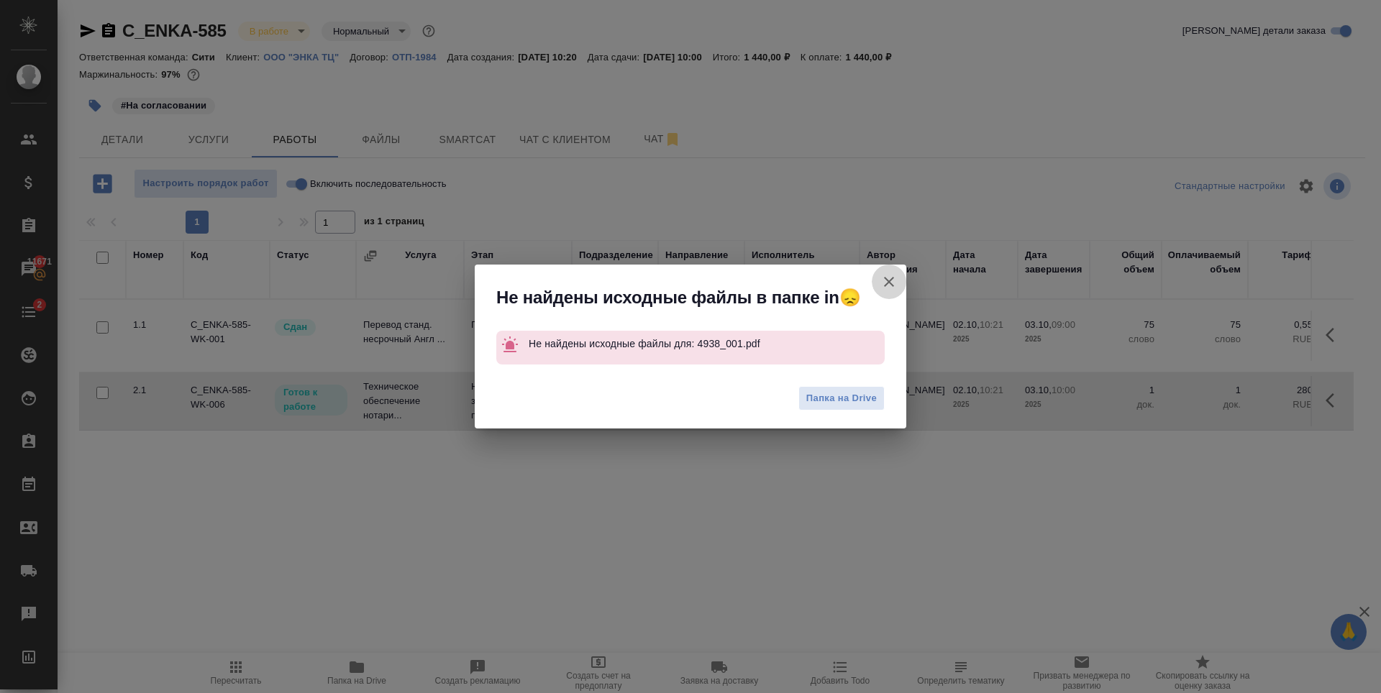
click at [892, 284] on icon "button" at bounding box center [889, 282] width 10 height 10
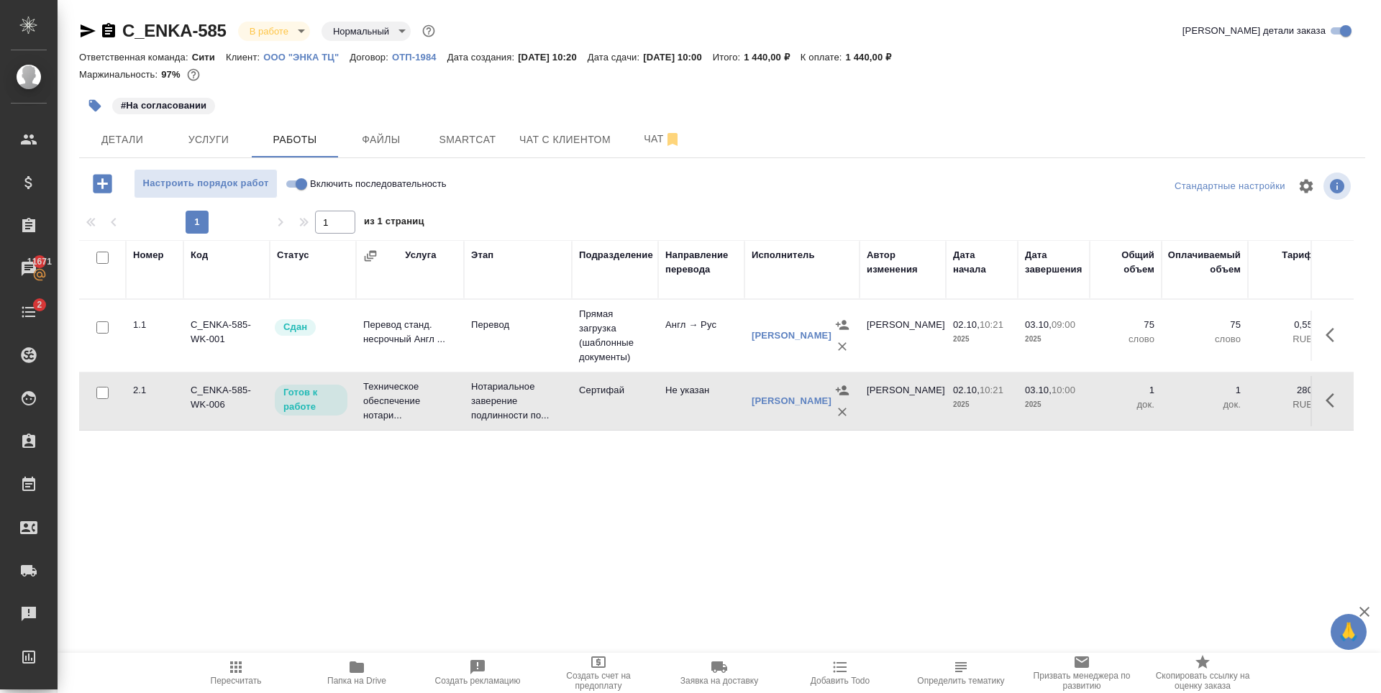
click at [309, 179] on input "Включить последовательность" at bounding box center [301, 183] width 52 height 17
checkbox input "true"
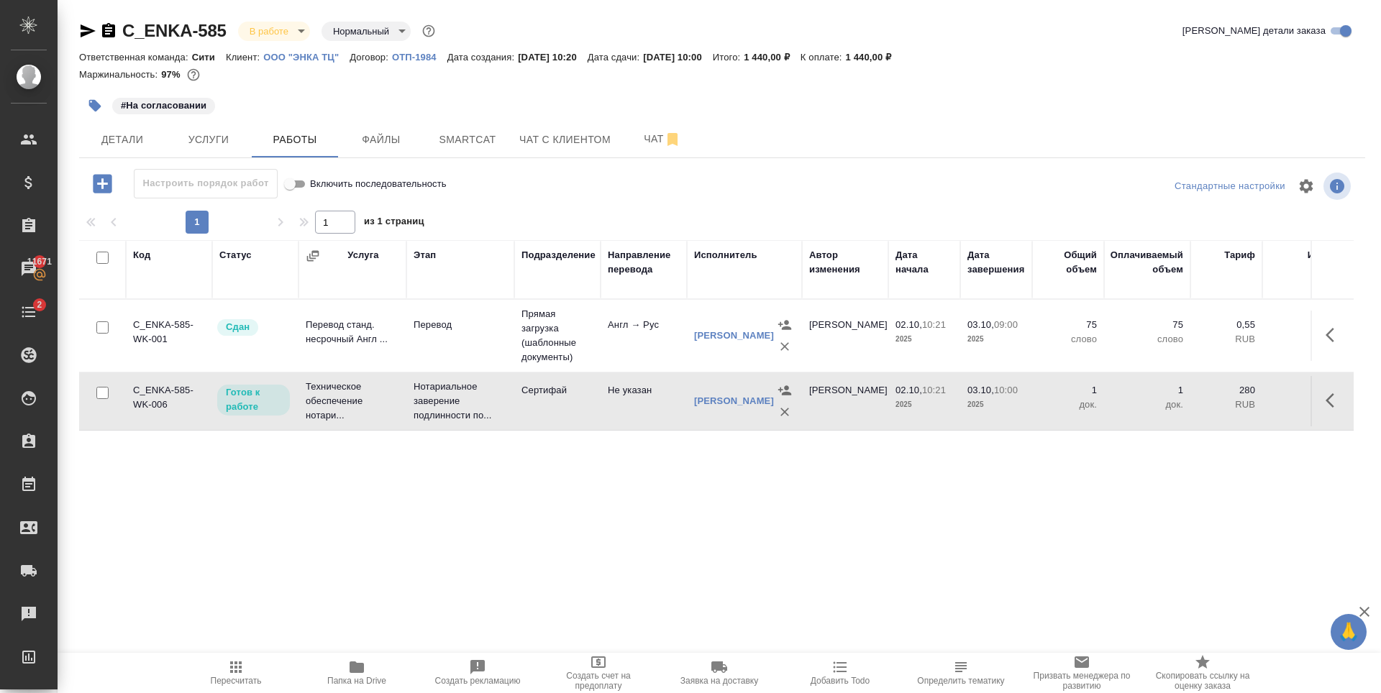
click at [1336, 406] on icon "button" at bounding box center [1334, 400] width 17 height 17
click at [1224, 409] on icon "button" at bounding box center [1228, 400] width 17 height 17
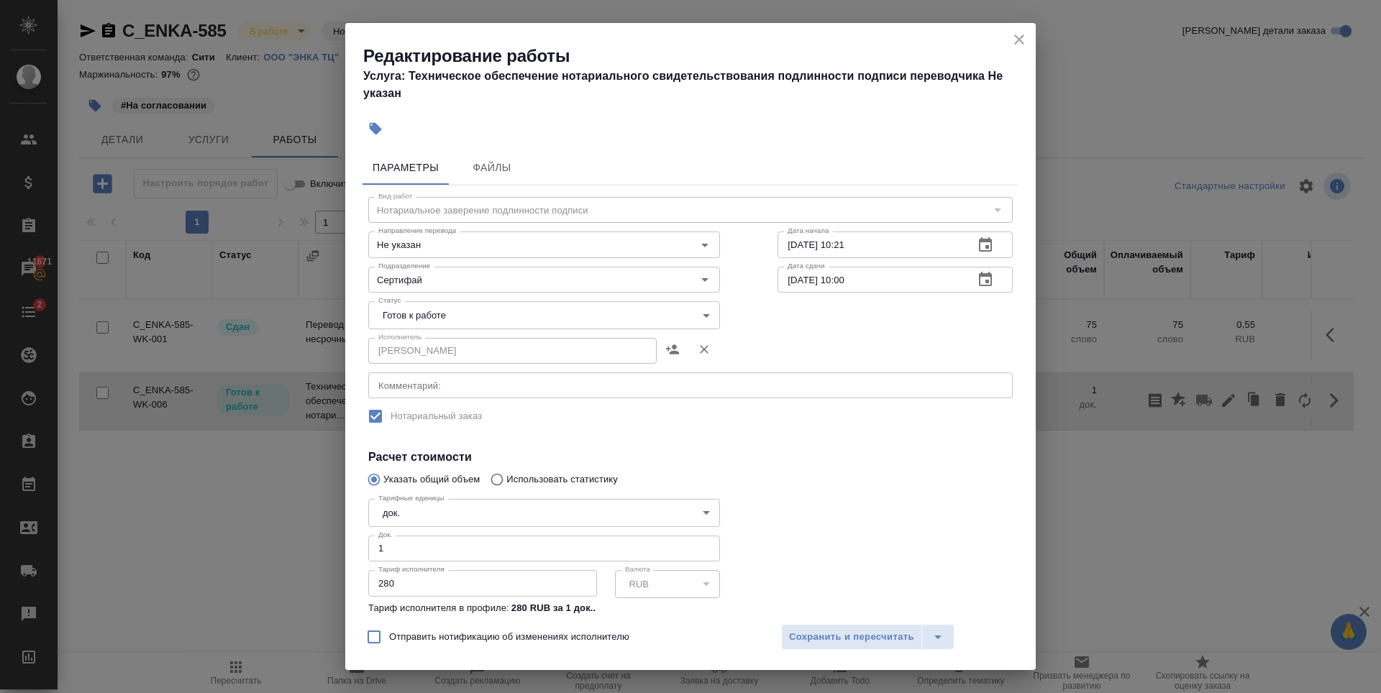
click at [556, 319] on body "🙏 .cls-1 fill:#fff; AWATERA Zaytseva Svetlana Клиенты Спецификации Заказы 11671…" at bounding box center [690, 346] width 1381 height 693
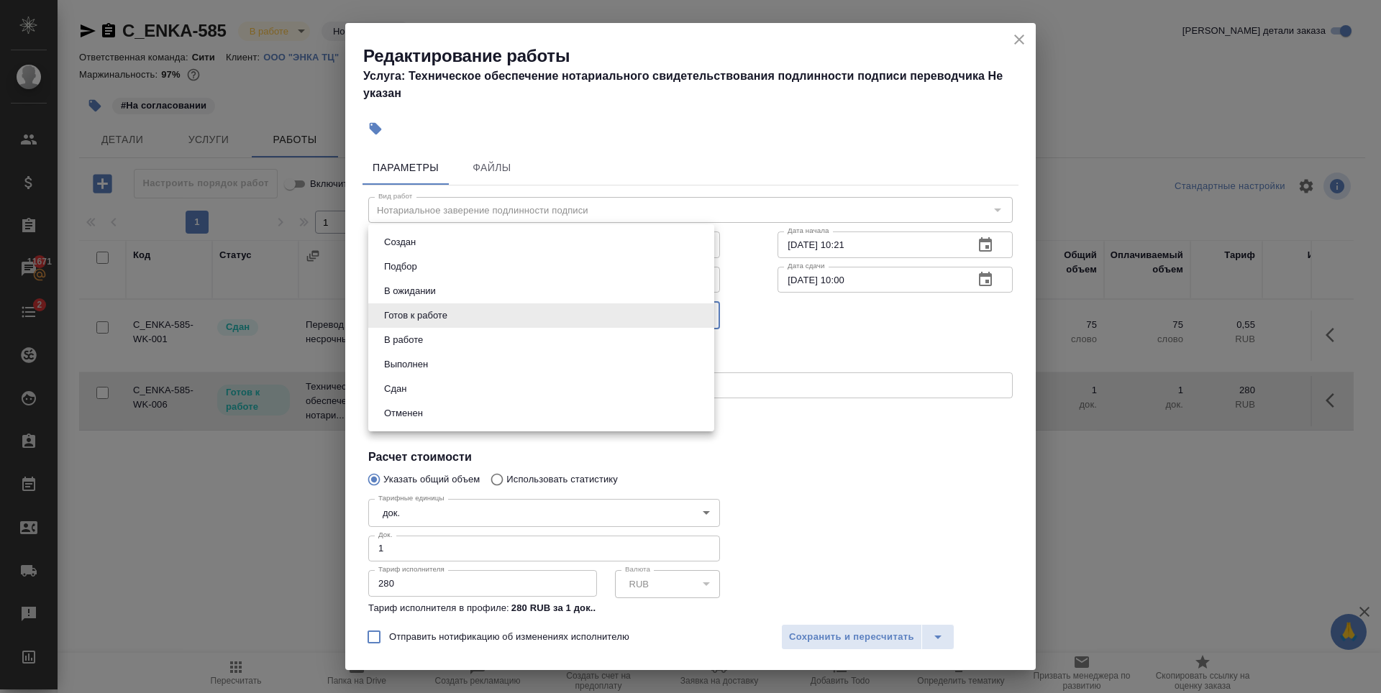
click at [504, 398] on li "Сдан" at bounding box center [541, 389] width 346 height 24
type input "closed"
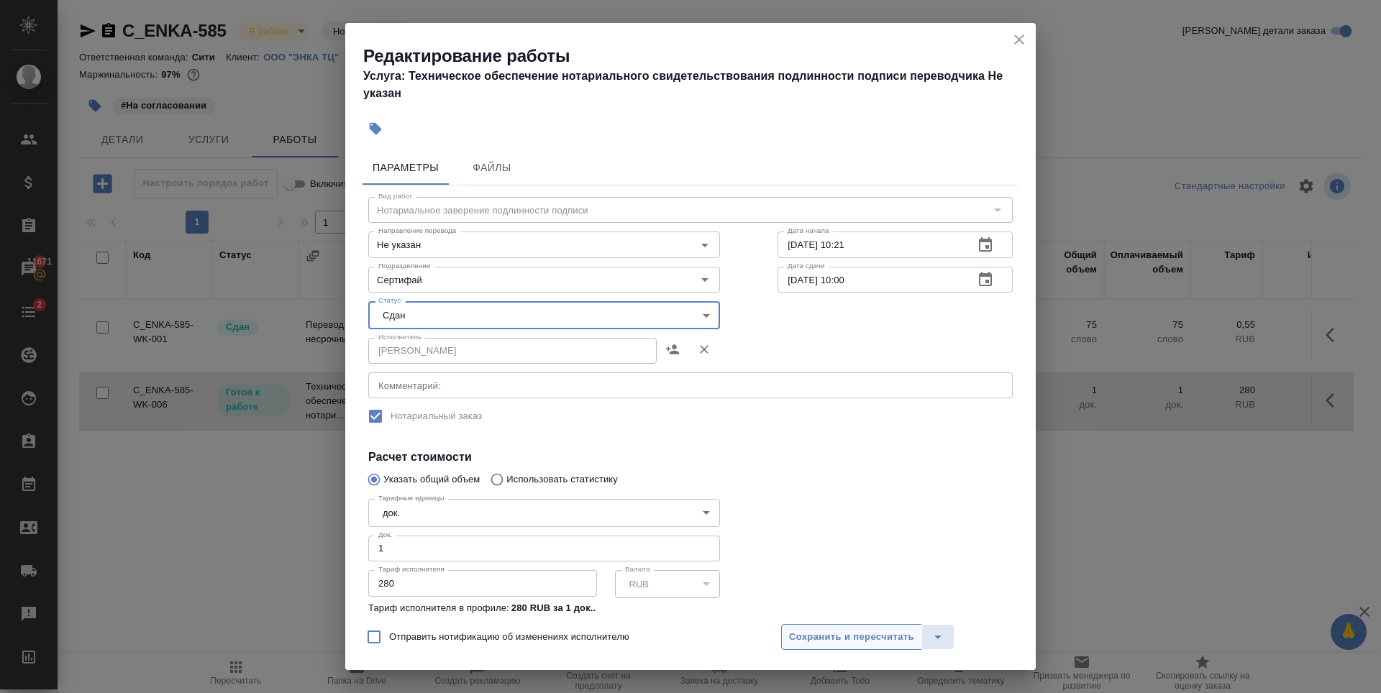
click at [837, 629] on span "Сохранить и пересчитать" at bounding box center [851, 637] width 125 height 17
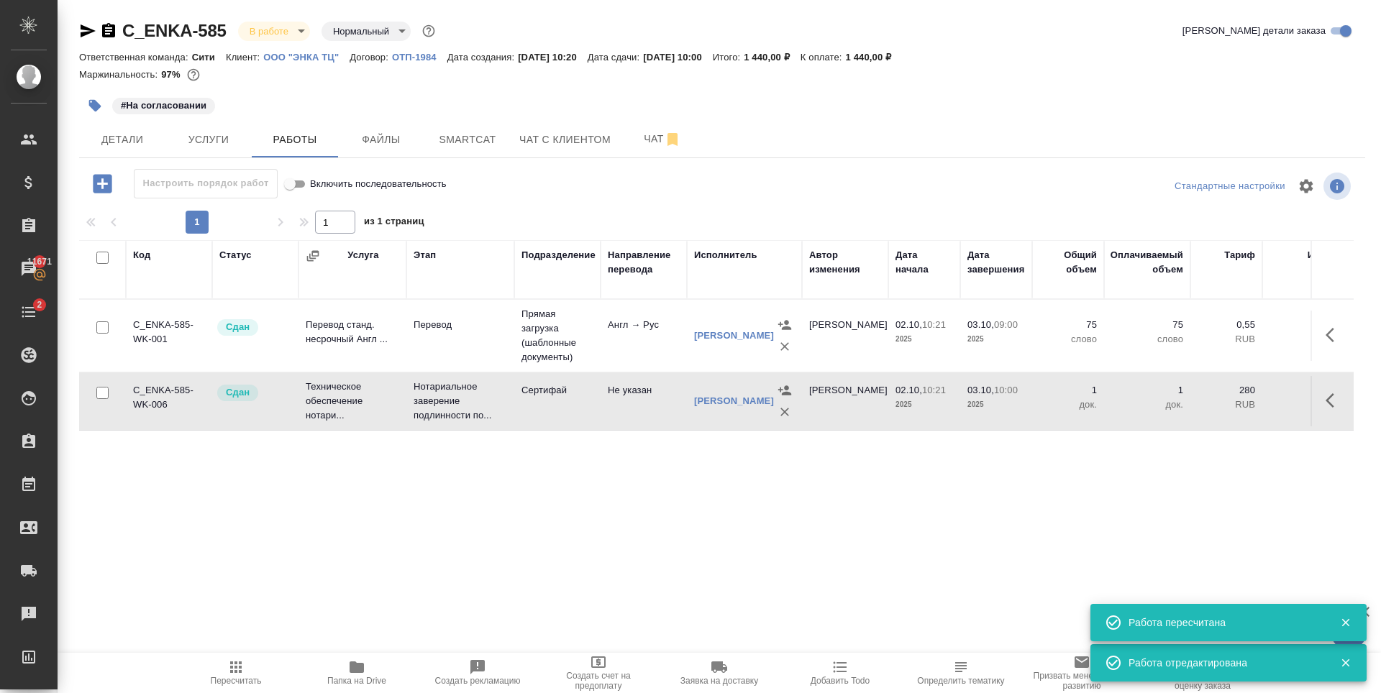
click at [401, 502] on div "Код Статус Услуга Этап Подразделение Направление перевода Исполнитель Автор изм…" at bounding box center [716, 402] width 1274 height 324
click at [284, 33] on body "🙏 .cls-1 fill:#fff; AWATERA Zaytseva Svetlana Клиенты Спецификации Заказы 11671…" at bounding box center [690, 346] width 1381 height 693
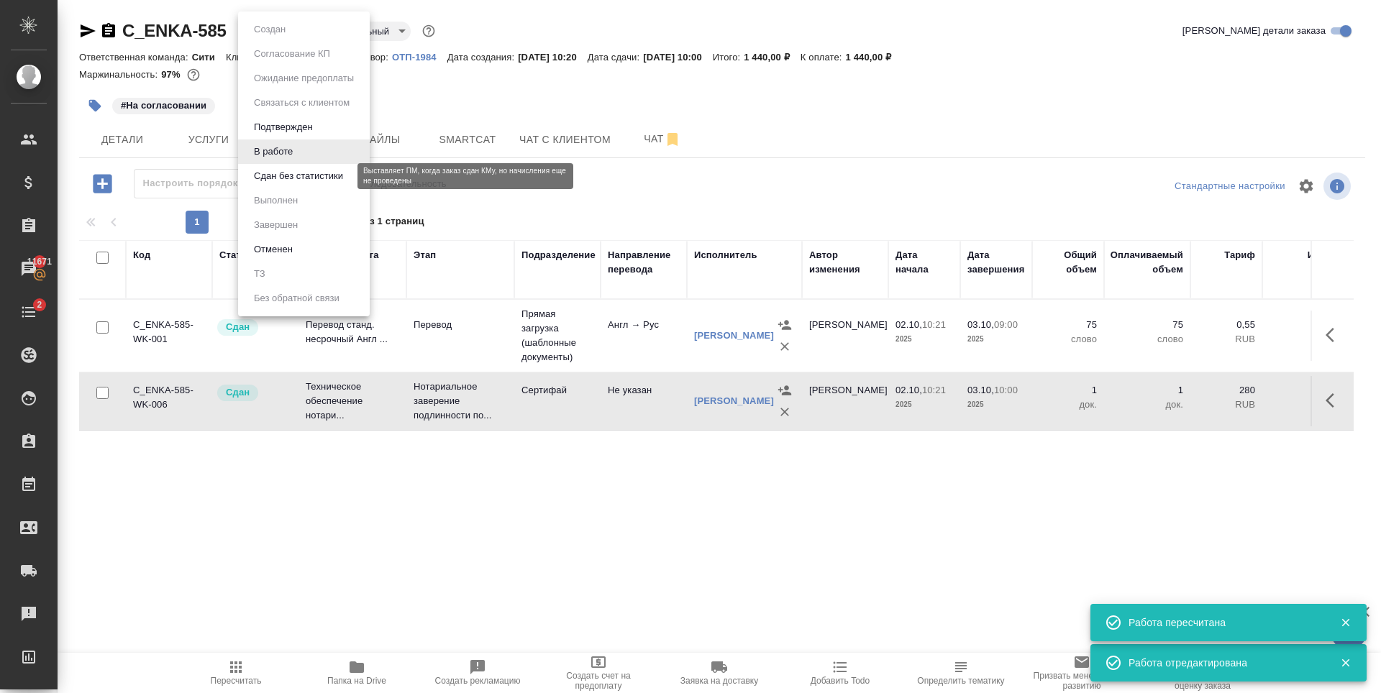
click at [296, 170] on button "Сдан без статистики" at bounding box center [299, 176] width 98 height 16
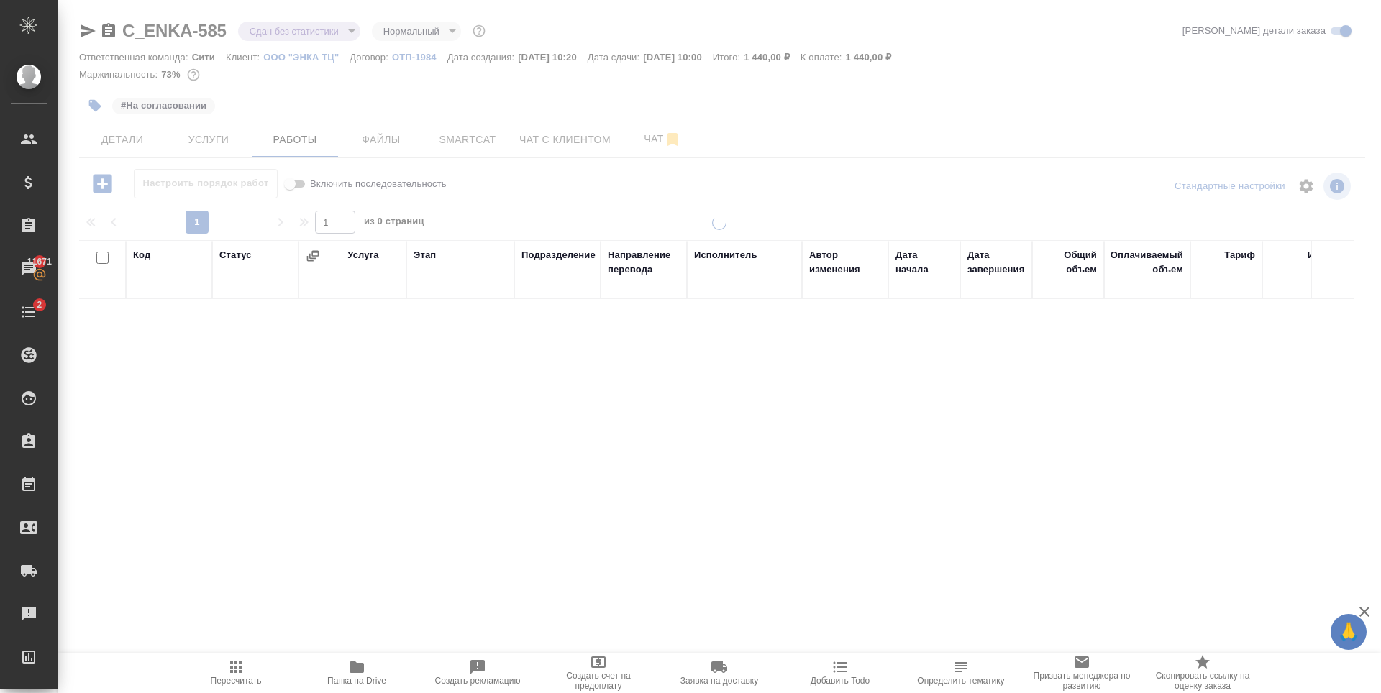
click at [284, 31] on div at bounding box center [719, 300] width 1323 height 601
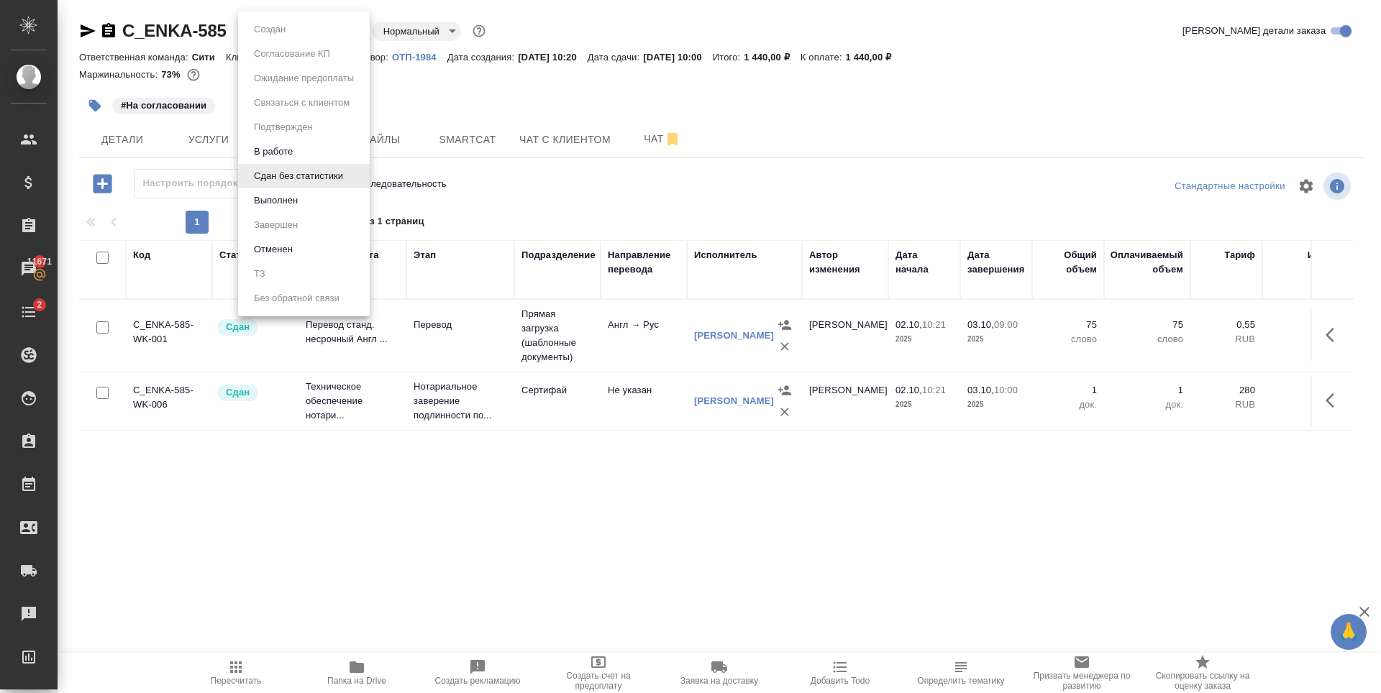
click at [284, 31] on body "🙏 .cls-1 fill:#fff; AWATERA Zaytseva Svetlana Клиенты Спецификации Заказы 11671…" at bounding box center [690, 346] width 1381 height 693
click at [295, 191] on li "Выполнен" at bounding box center [304, 200] width 132 height 24
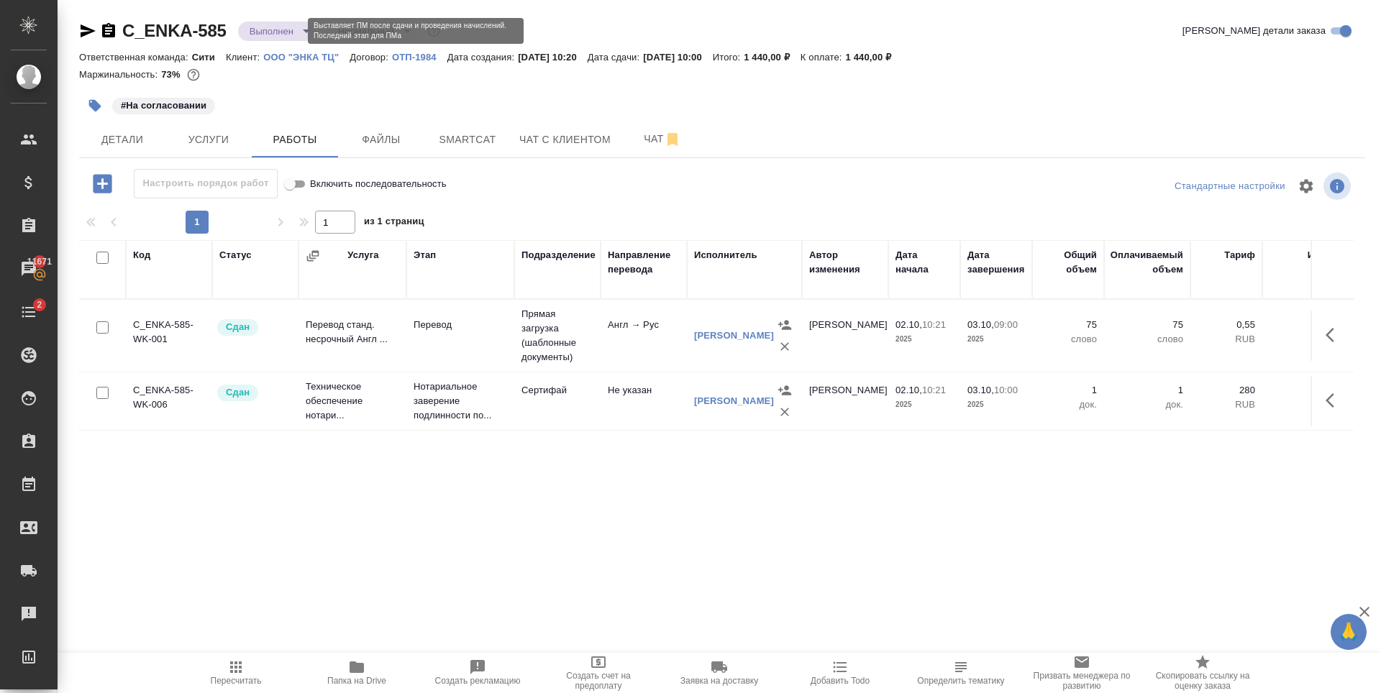
click at [282, 27] on body "🙏 .cls-1 fill:#fff; AWATERA Zaytseva Svetlana Клиенты Спецификации Заказы 11671…" at bounding box center [690, 346] width 1381 height 693
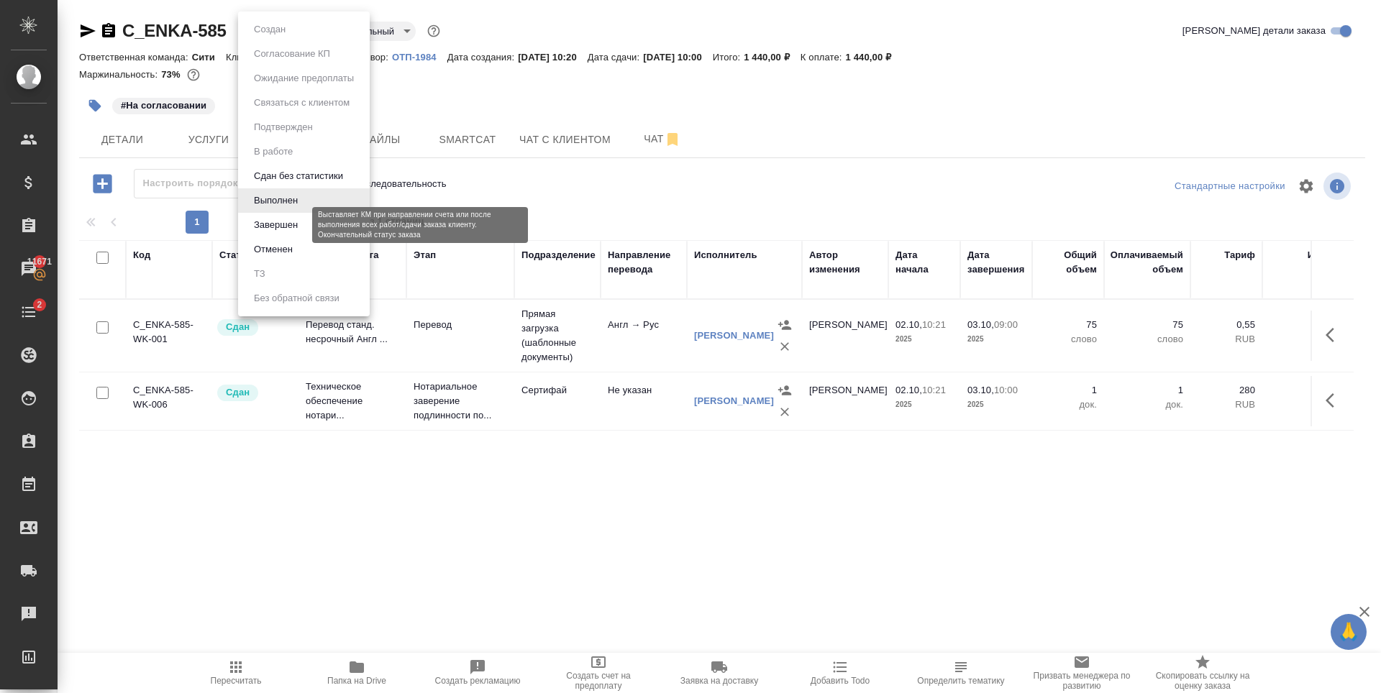
click at [279, 224] on button "Завершен" at bounding box center [276, 225] width 53 height 16
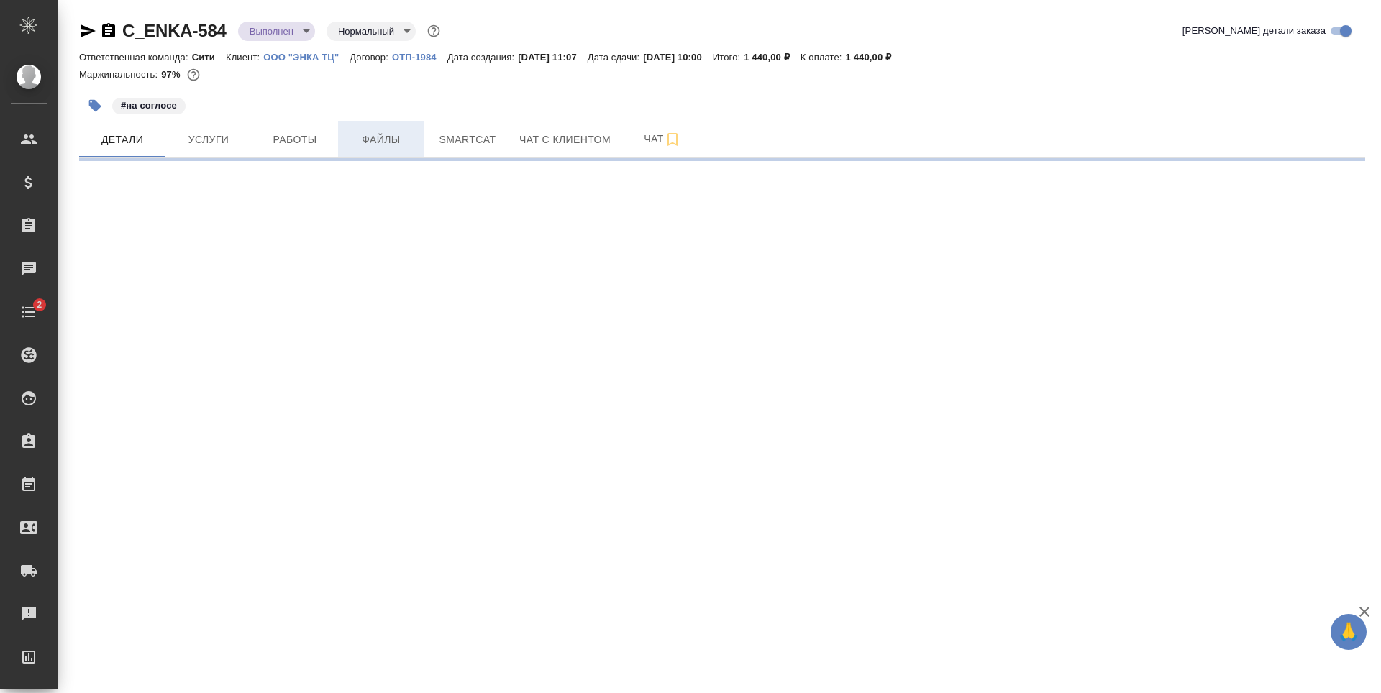
select select "RU"
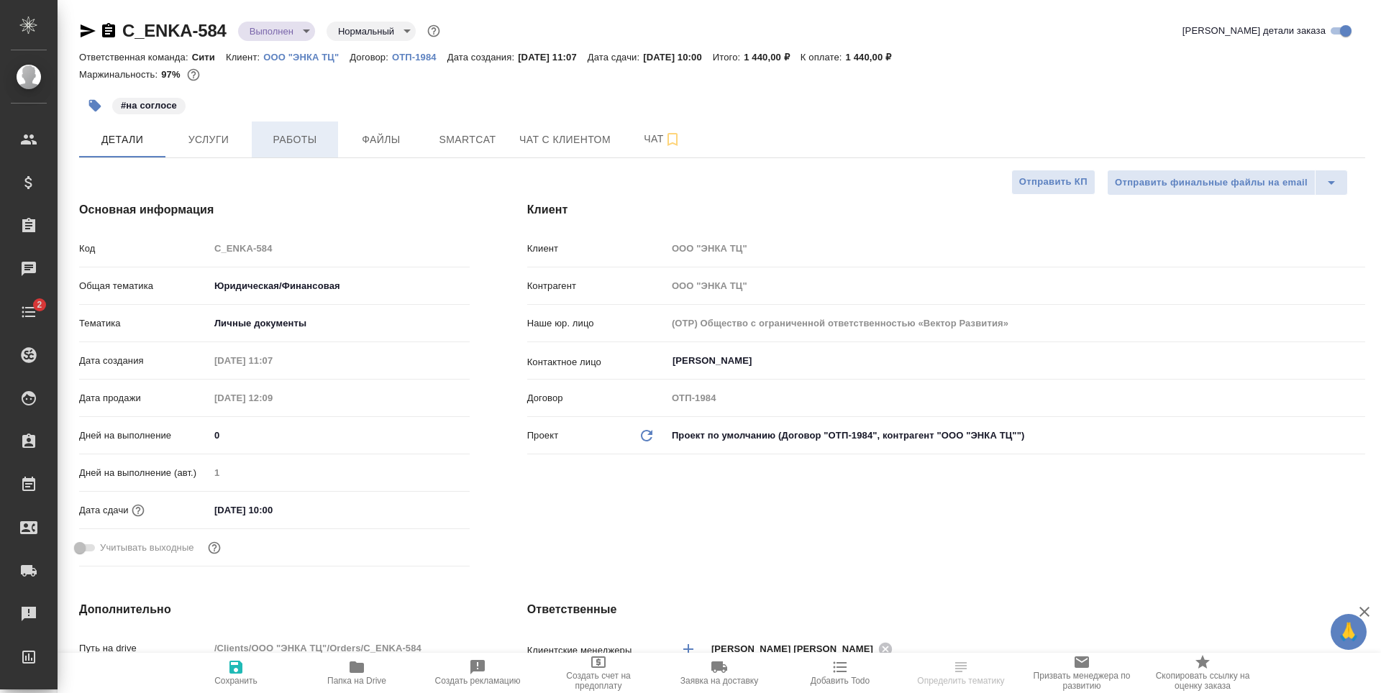
type textarea "x"
click at [293, 136] on span "Работы" at bounding box center [294, 140] width 69 height 18
type textarea "x"
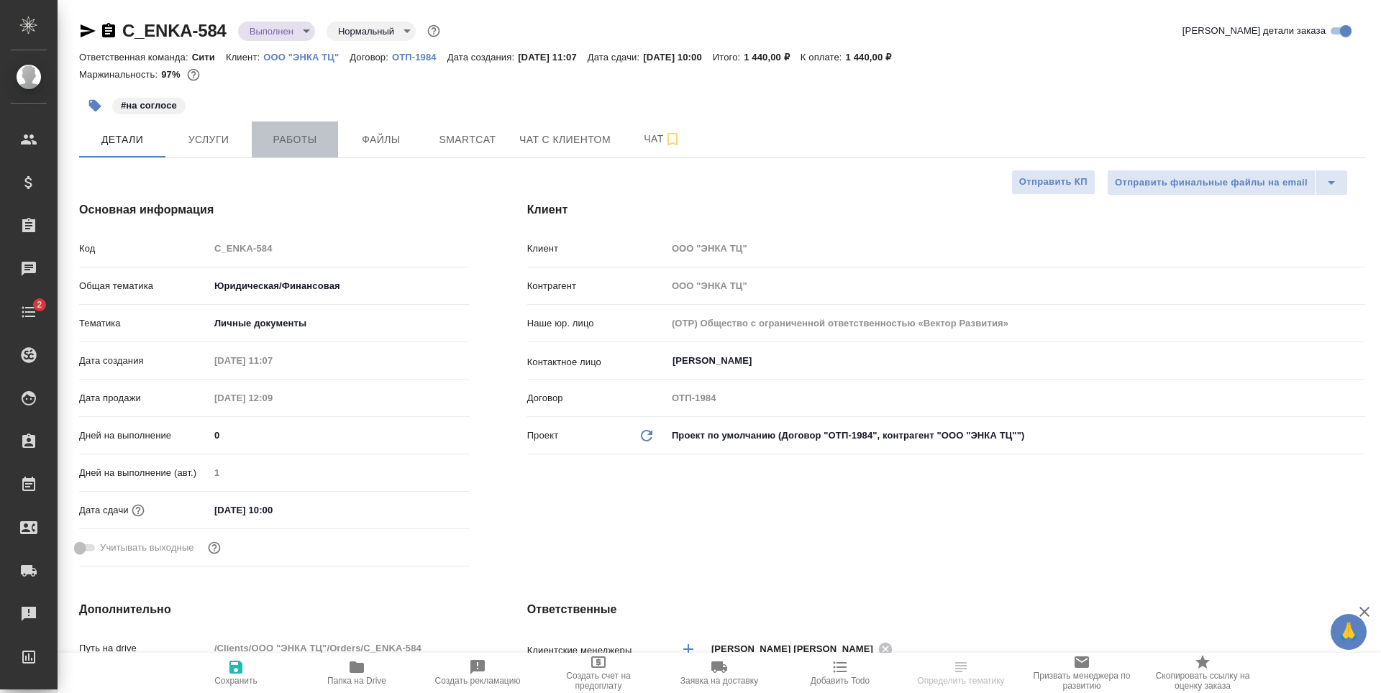
type textarea "x"
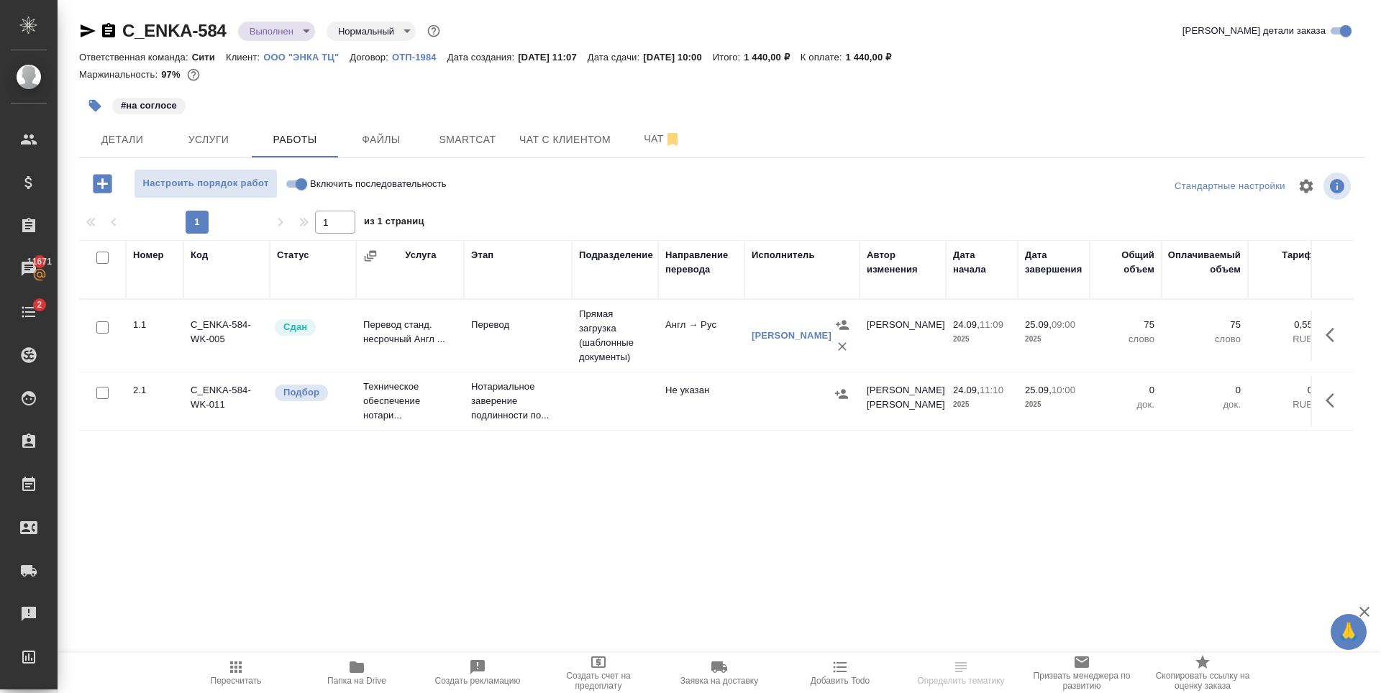
click at [1330, 408] on icon "button" at bounding box center [1334, 400] width 17 height 17
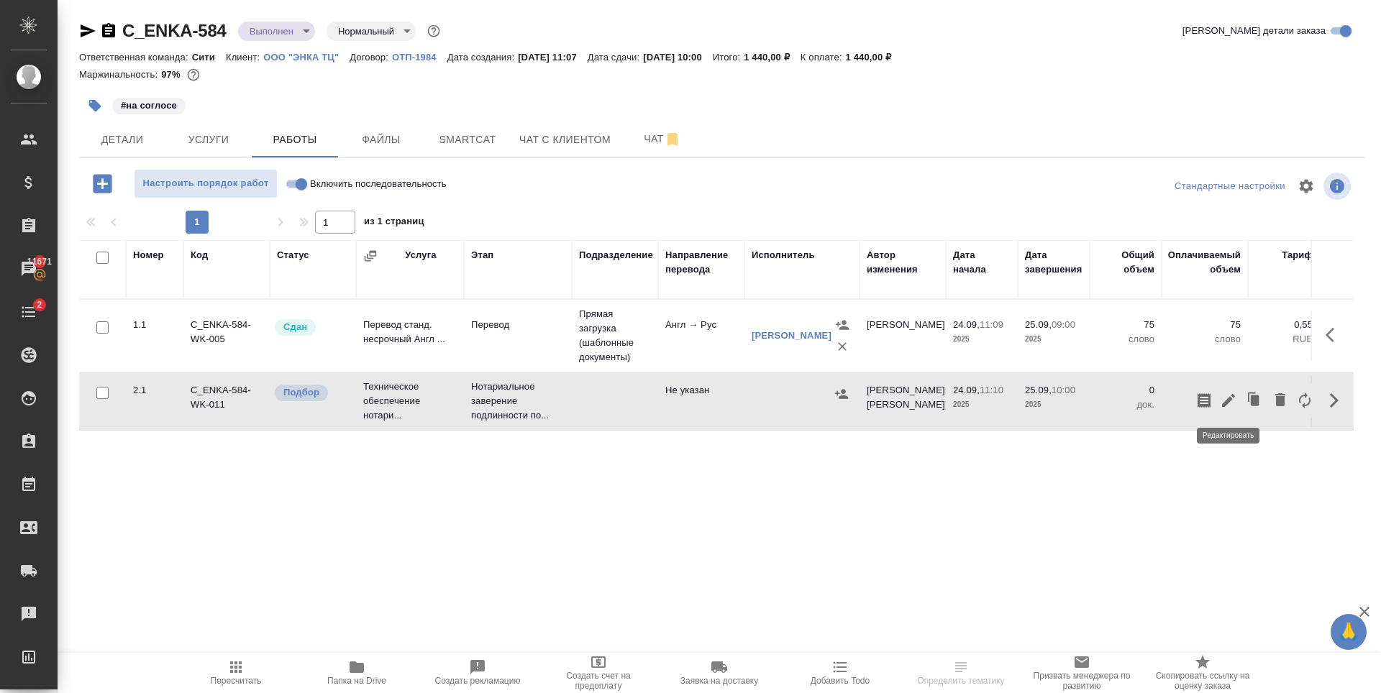
click at [1226, 400] on icon "button" at bounding box center [1228, 400] width 17 height 17
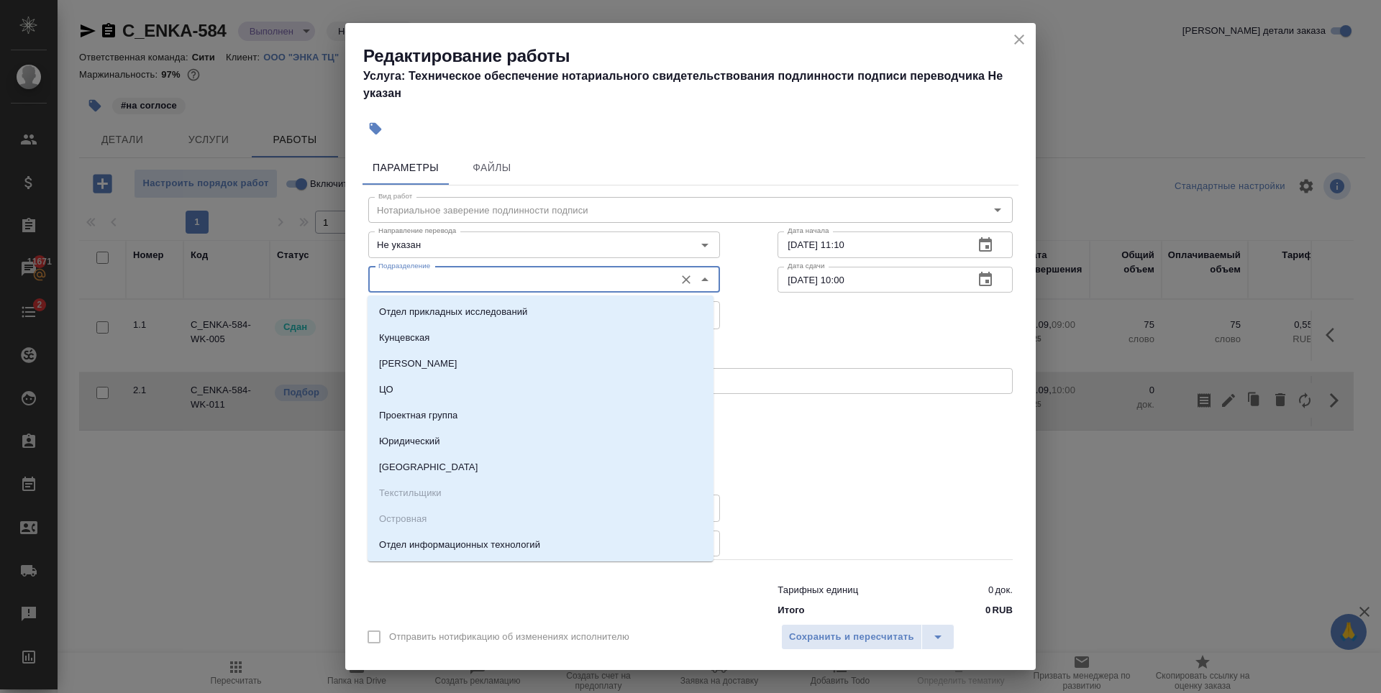
click at [449, 282] on input "Подразделение" at bounding box center [520, 279] width 295 height 17
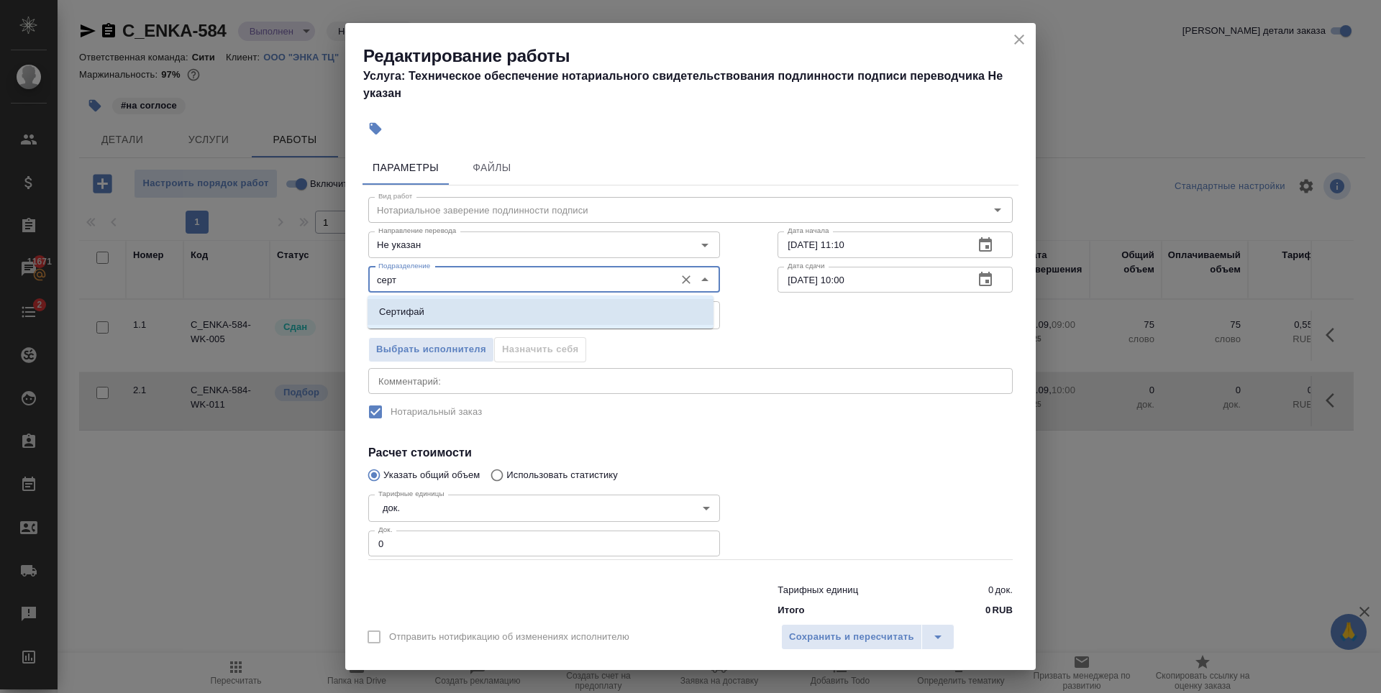
click at [475, 309] on li "Сертифай" at bounding box center [541, 312] width 346 height 26
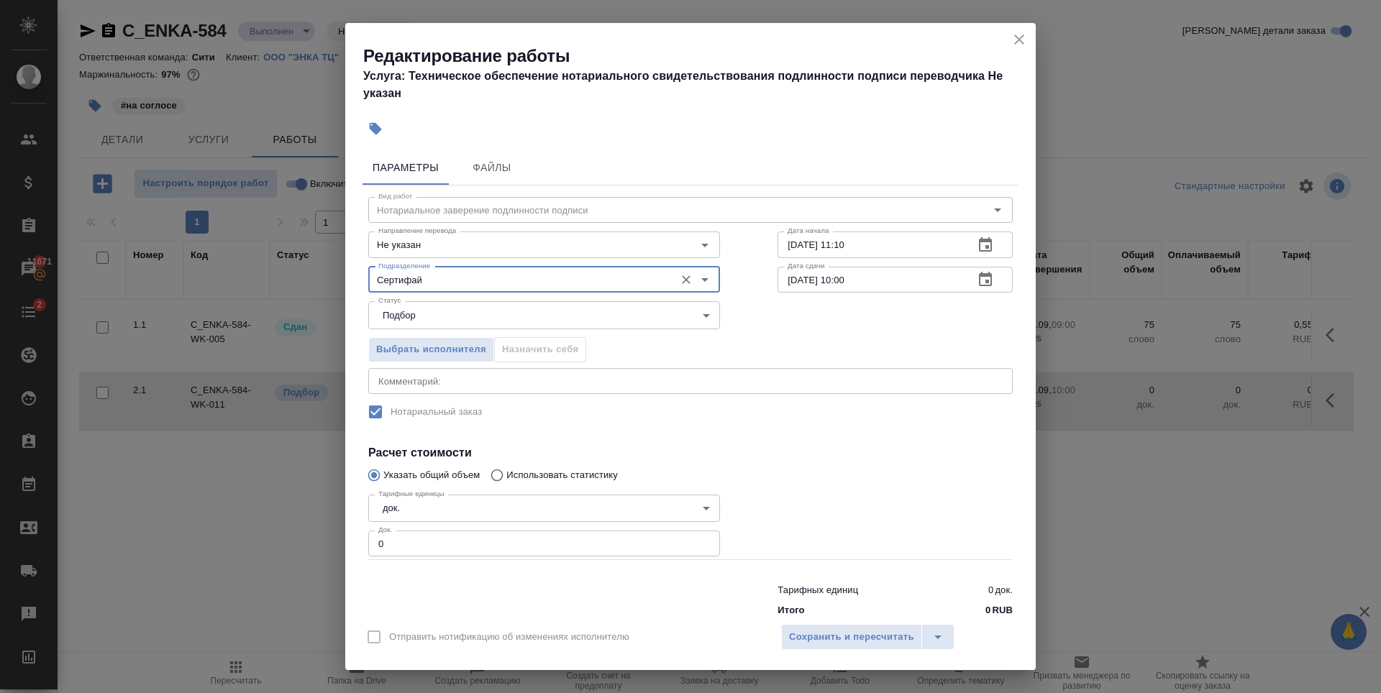
type input "Сертифай"
type input "1"
click at [698, 542] on input "1" at bounding box center [544, 544] width 352 height 26
click at [802, 626] on button "Сохранить и пересчитать" at bounding box center [851, 637] width 141 height 26
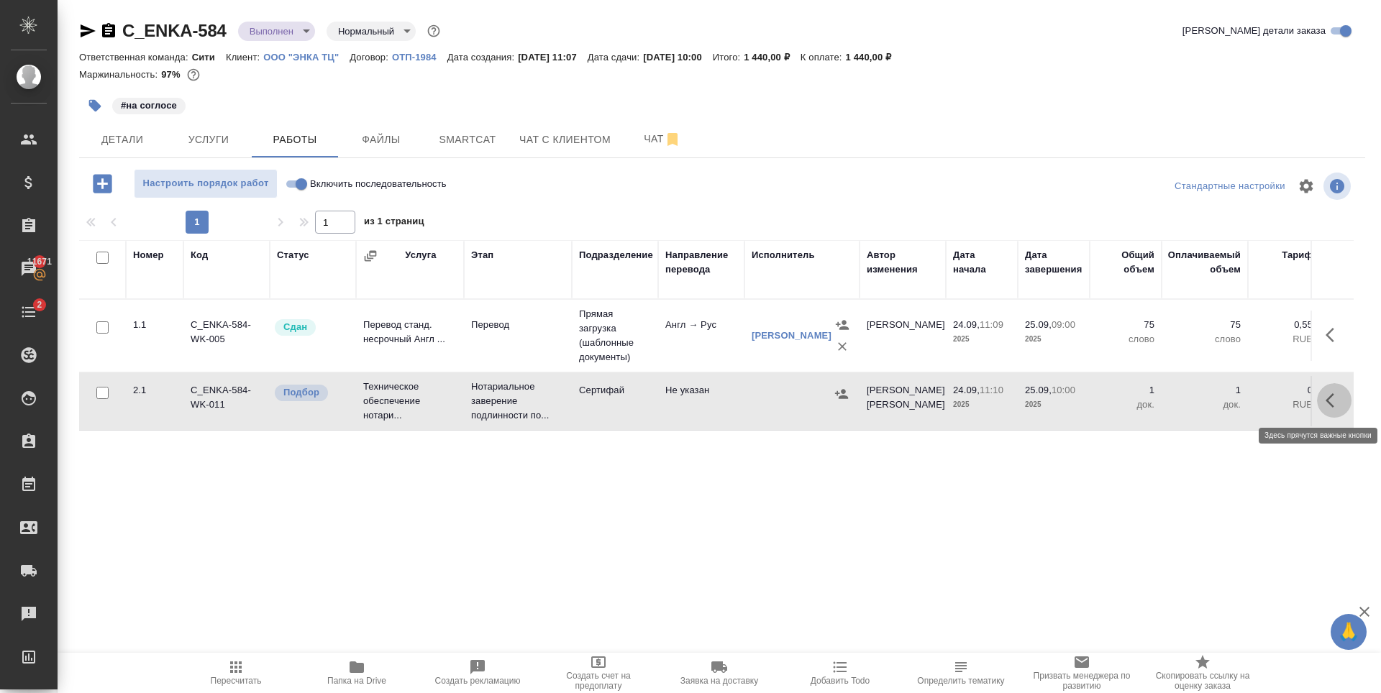
click at [1338, 403] on icon "button" at bounding box center [1334, 400] width 17 height 17
click at [293, 188] on input "Включить последовательность" at bounding box center [301, 183] width 52 height 17
checkbox input "true"
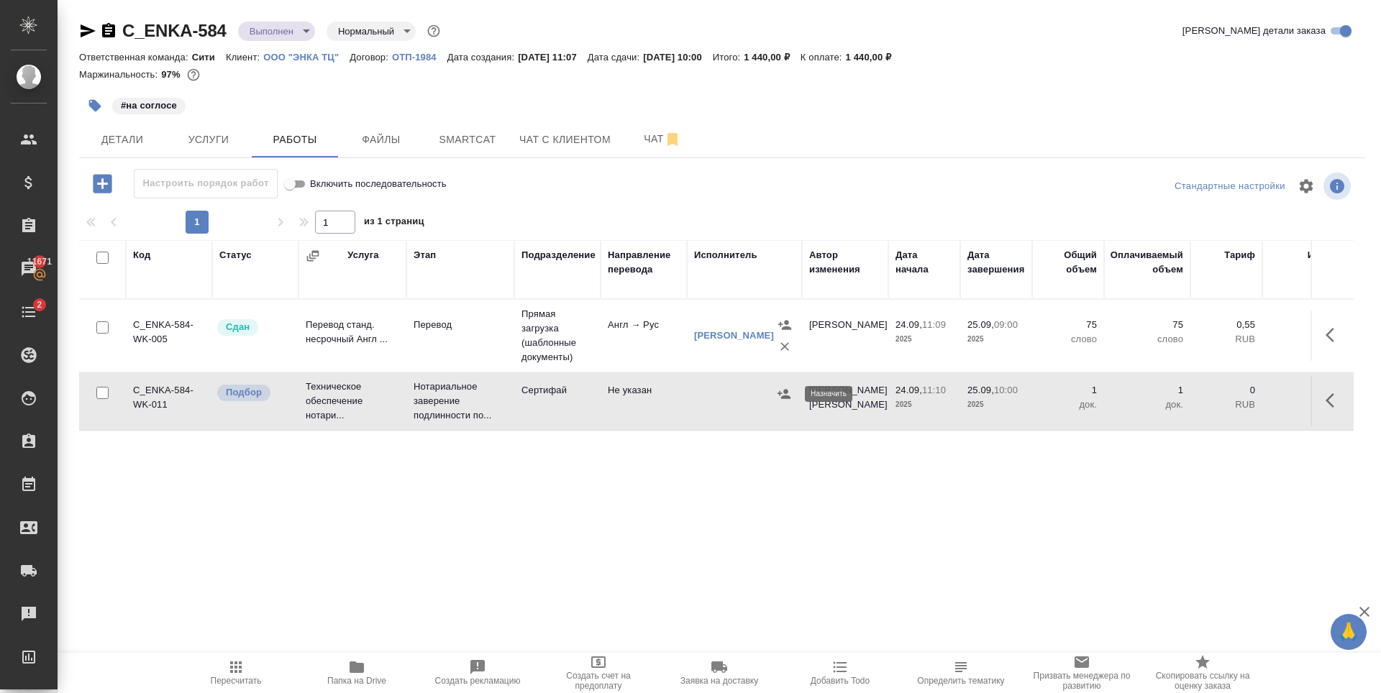
click at [782, 393] on icon "button" at bounding box center [783, 393] width 13 height 9
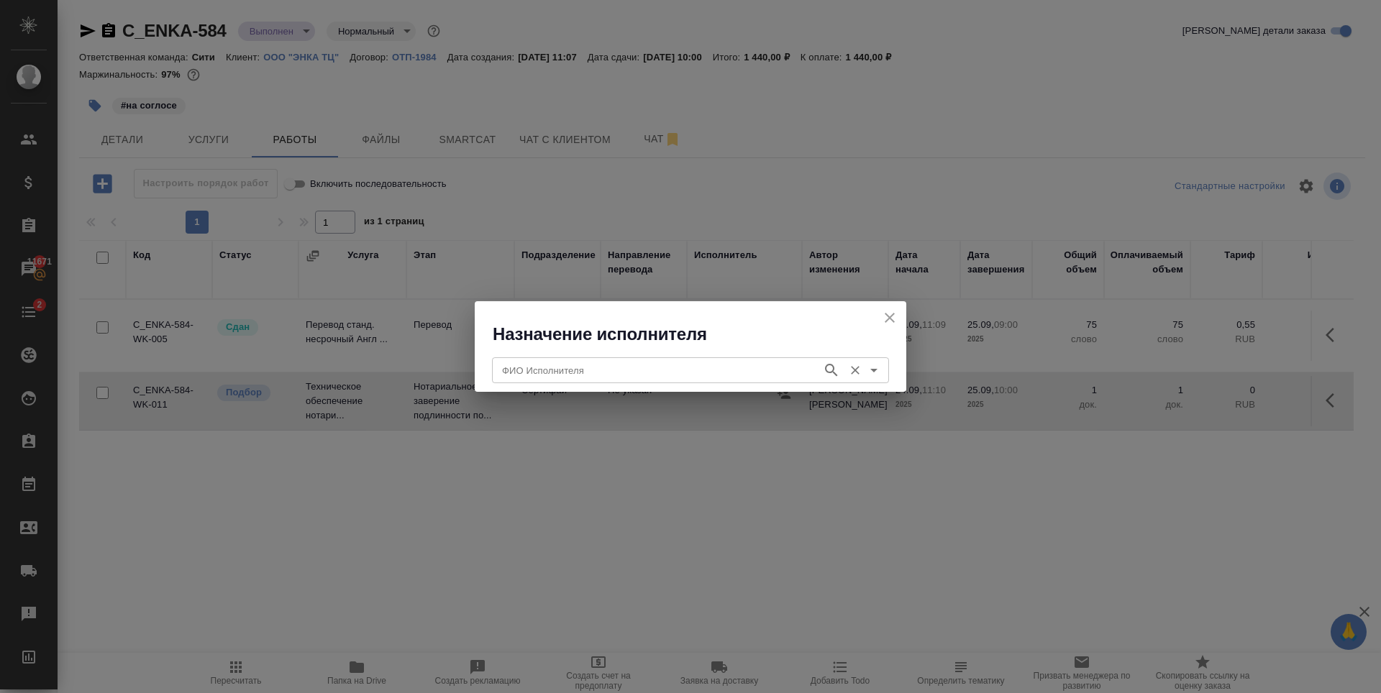
click at [716, 365] on input "ФИО Исполнителя" at bounding box center [655, 370] width 319 height 17
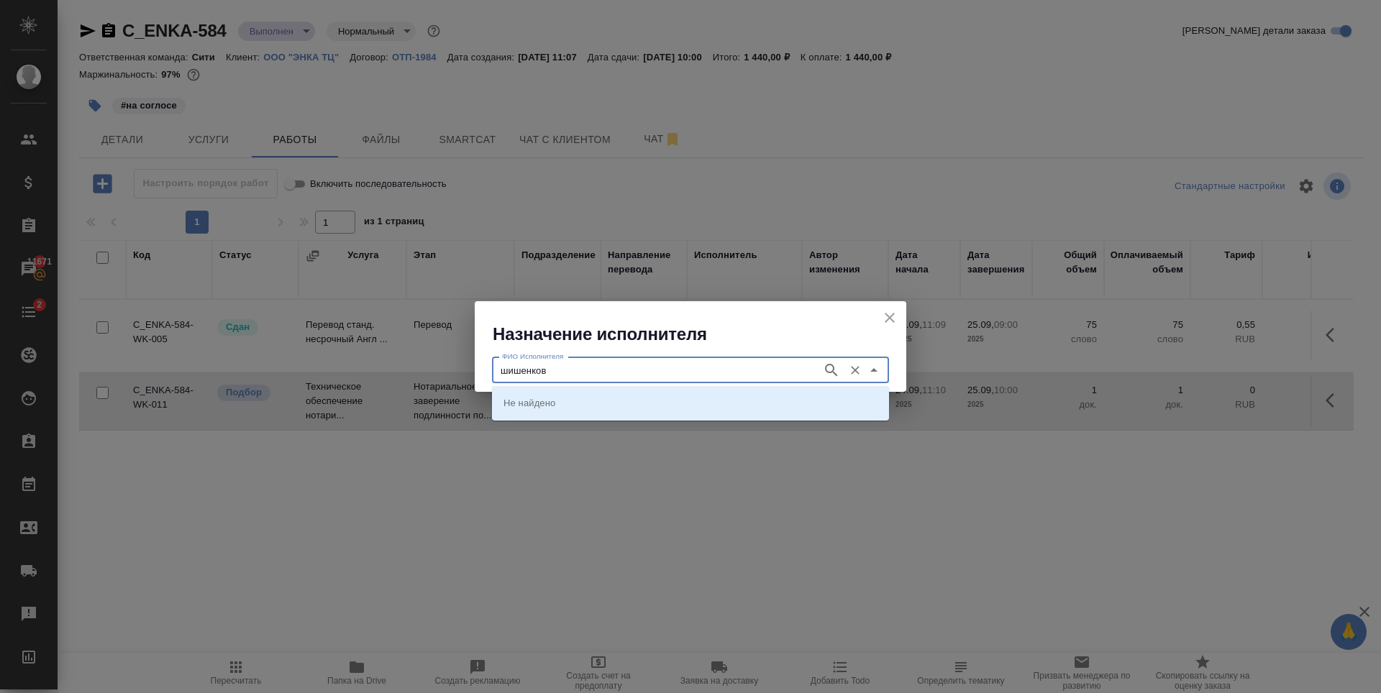
type input "шишенков"
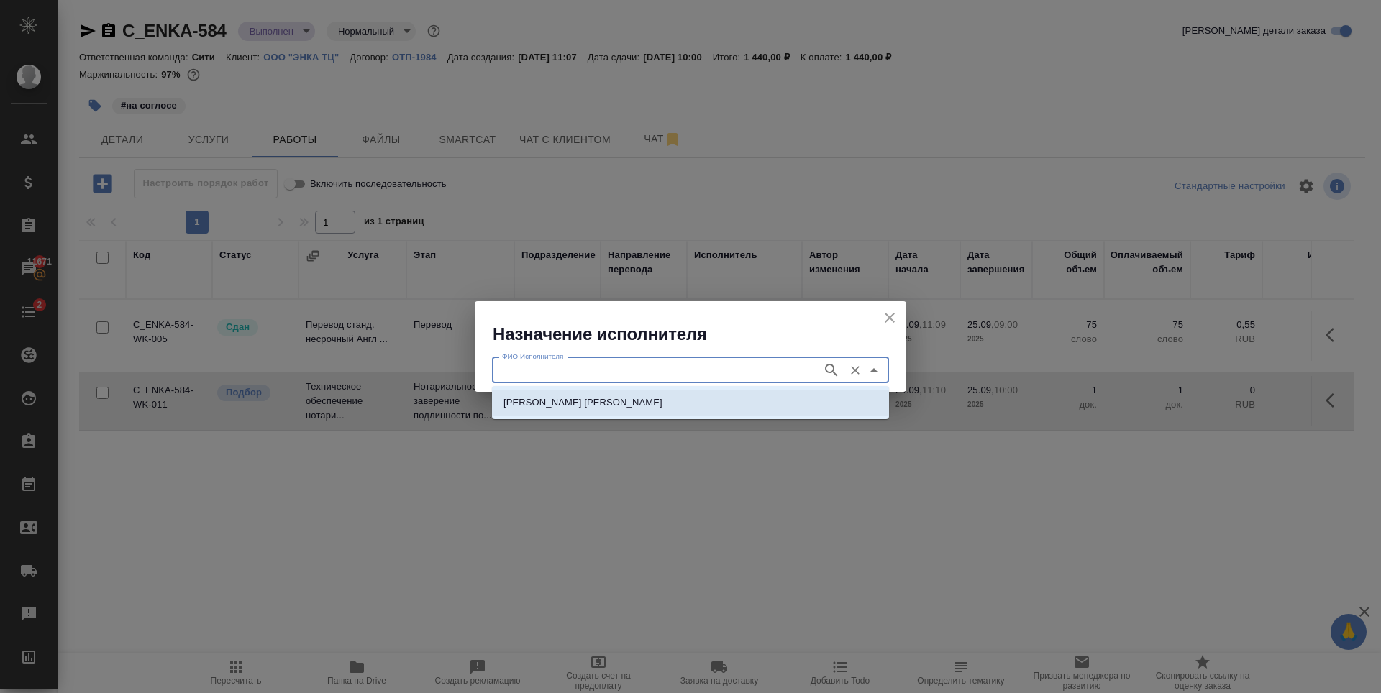
click at [789, 405] on li "НОТАРИУС Шишенков Леонид Васильевич" at bounding box center [690, 403] width 397 height 26
type input "НОТАРИУС Шишенков Леонид Васильевич"
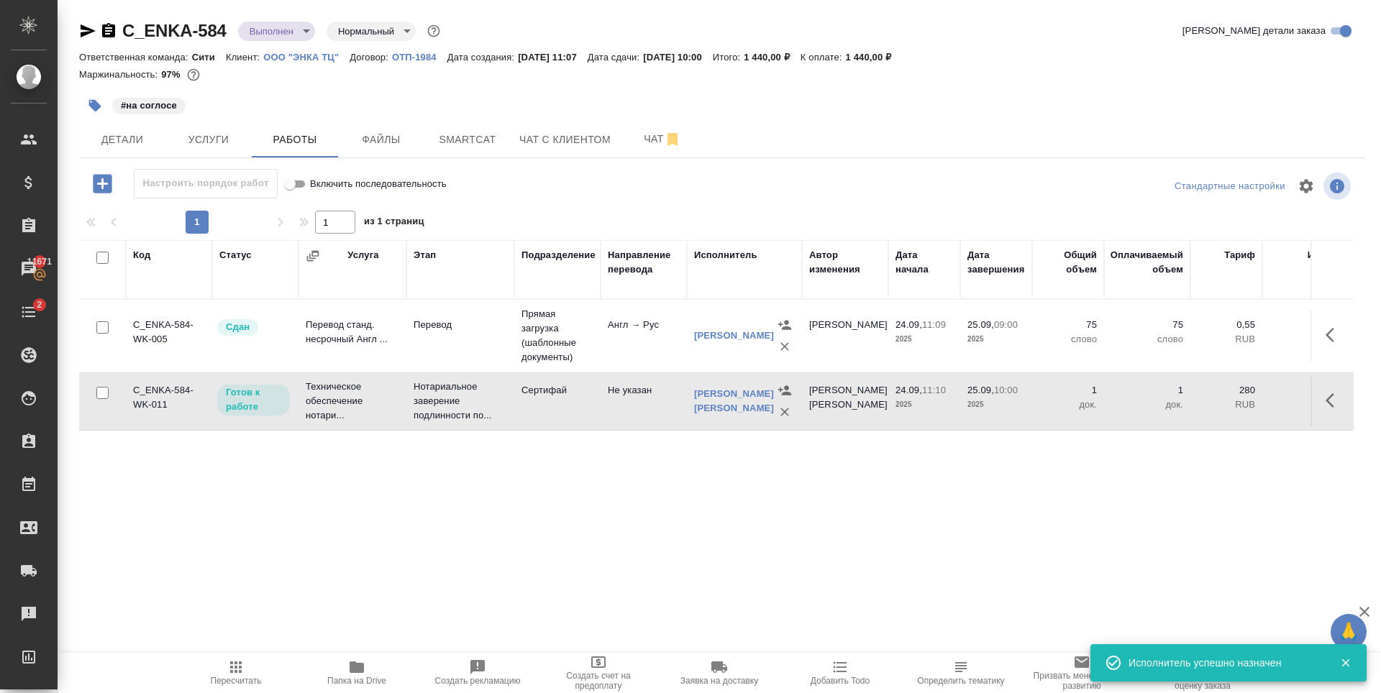
click at [1334, 409] on icon "button" at bounding box center [1334, 400] width 17 height 17
click at [1223, 407] on icon "button" at bounding box center [1228, 400] width 13 height 13
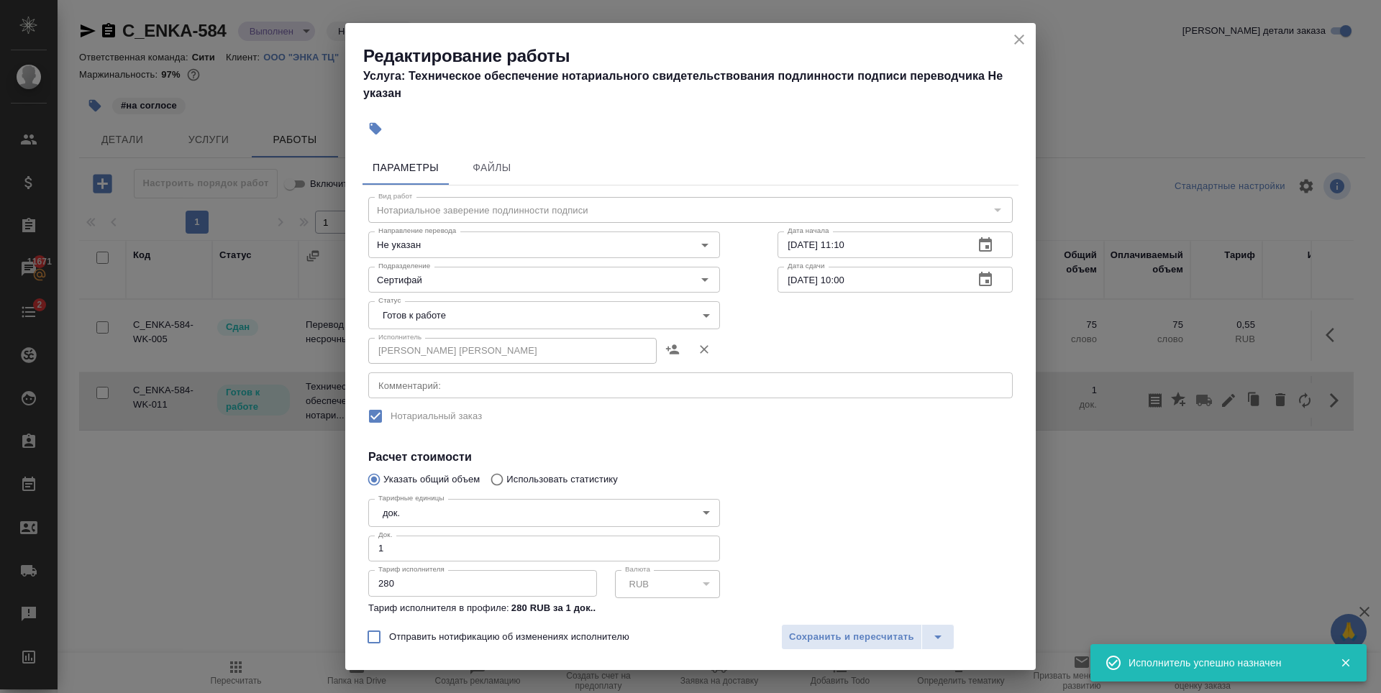
click at [465, 316] on body "🙏 .cls-1 fill:#fff; AWATERA Zaytseva Svetlana Клиенты Спецификации Заказы 11671…" at bounding box center [690, 346] width 1381 height 693
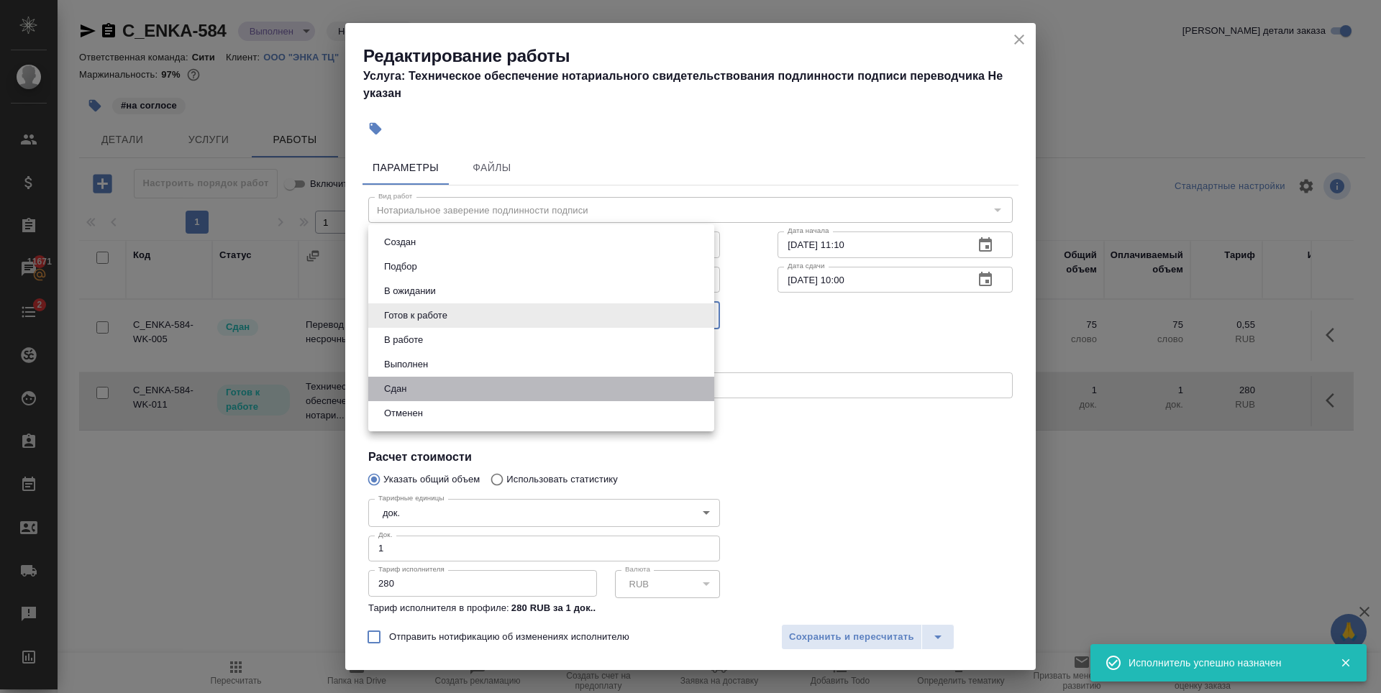
click at [418, 380] on li "Сдан" at bounding box center [541, 389] width 346 height 24
type input "closed"
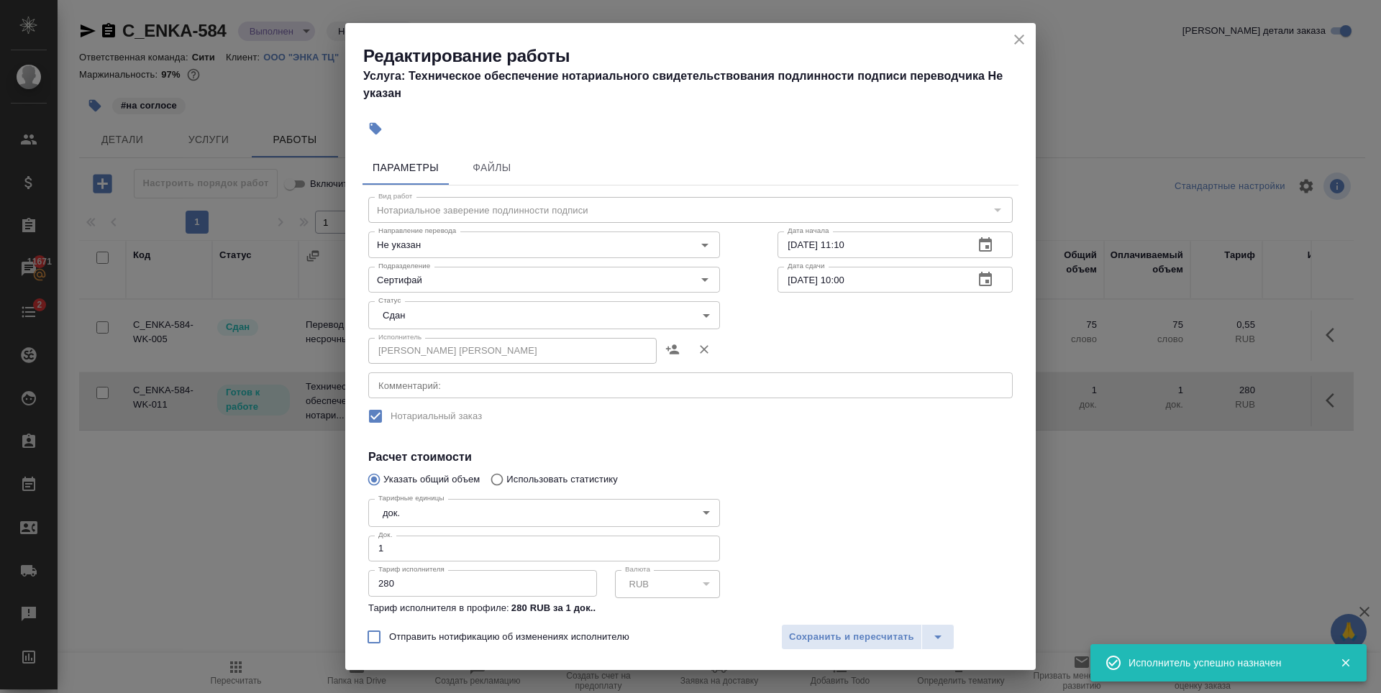
click at [854, 511] on div at bounding box center [895, 572] width 293 height 214
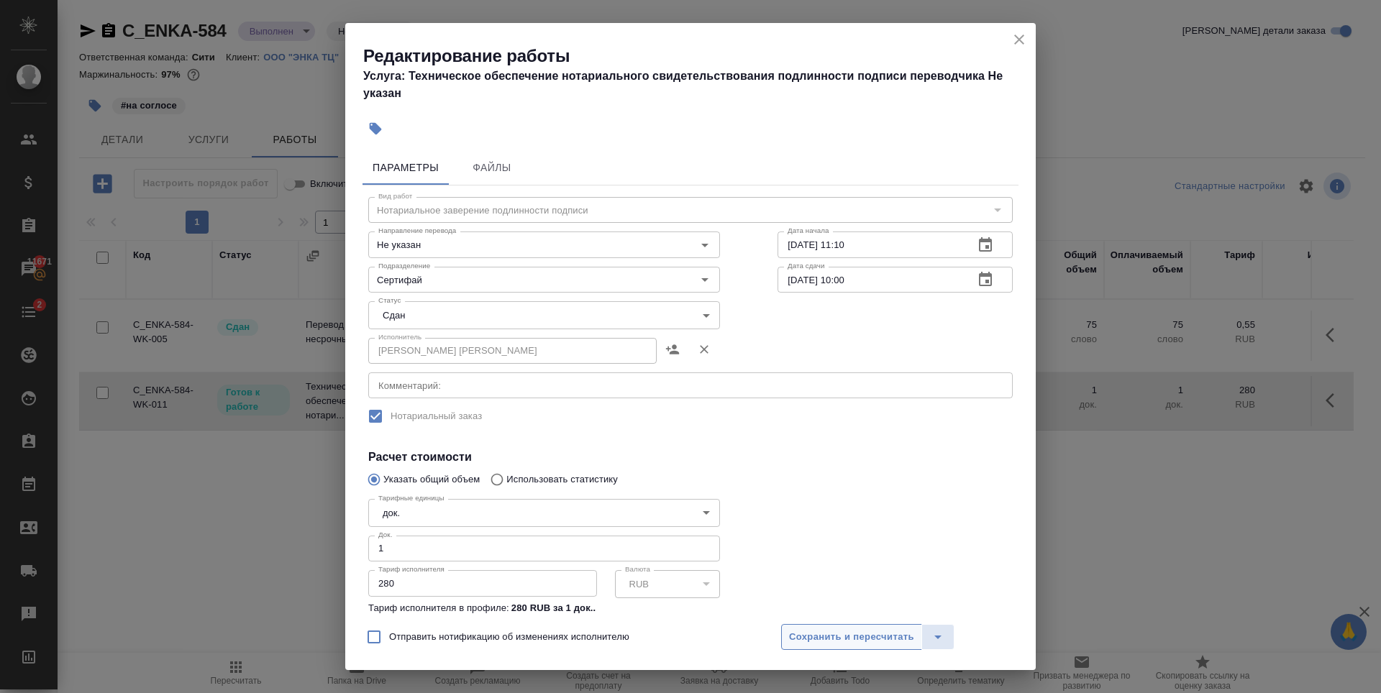
click at [865, 642] on span "Сохранить и пересчитать" at bounding box center [851, 637] width 125 height 17
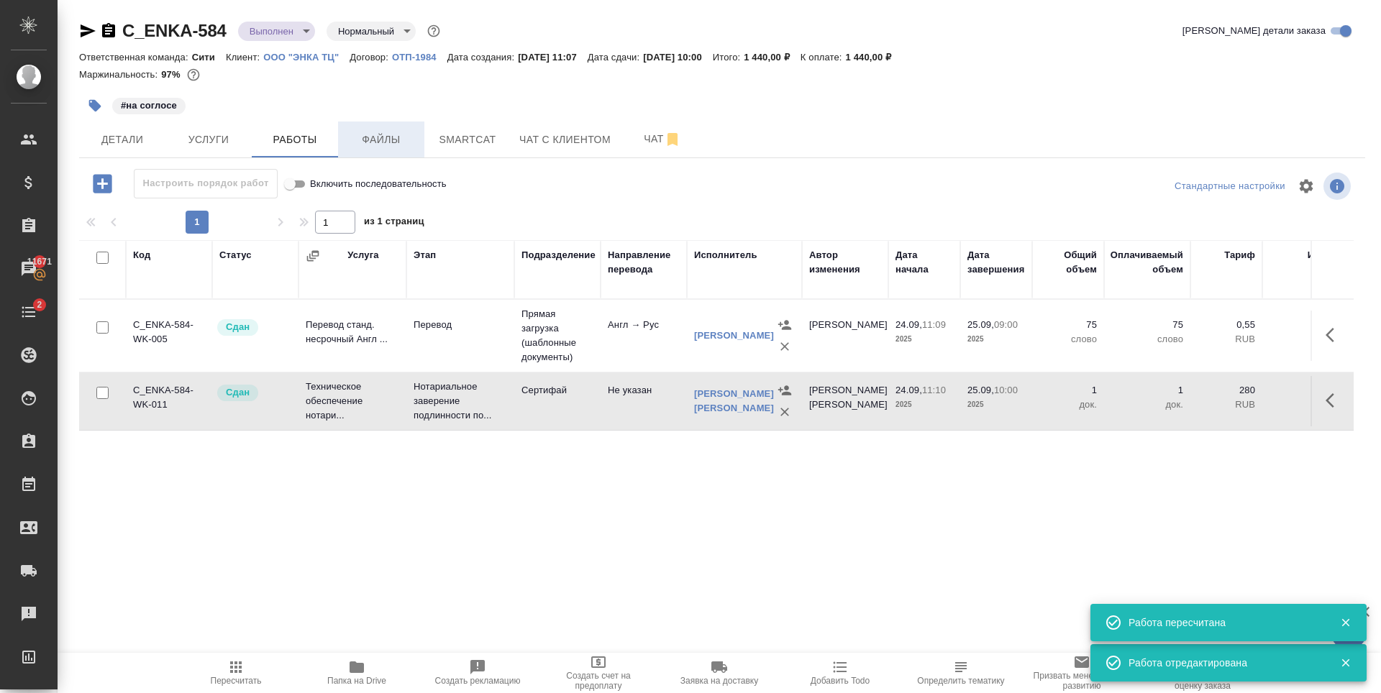
click at [368, 155] on button "Файлы" at bounding box center [381, 140] width 86 height 36
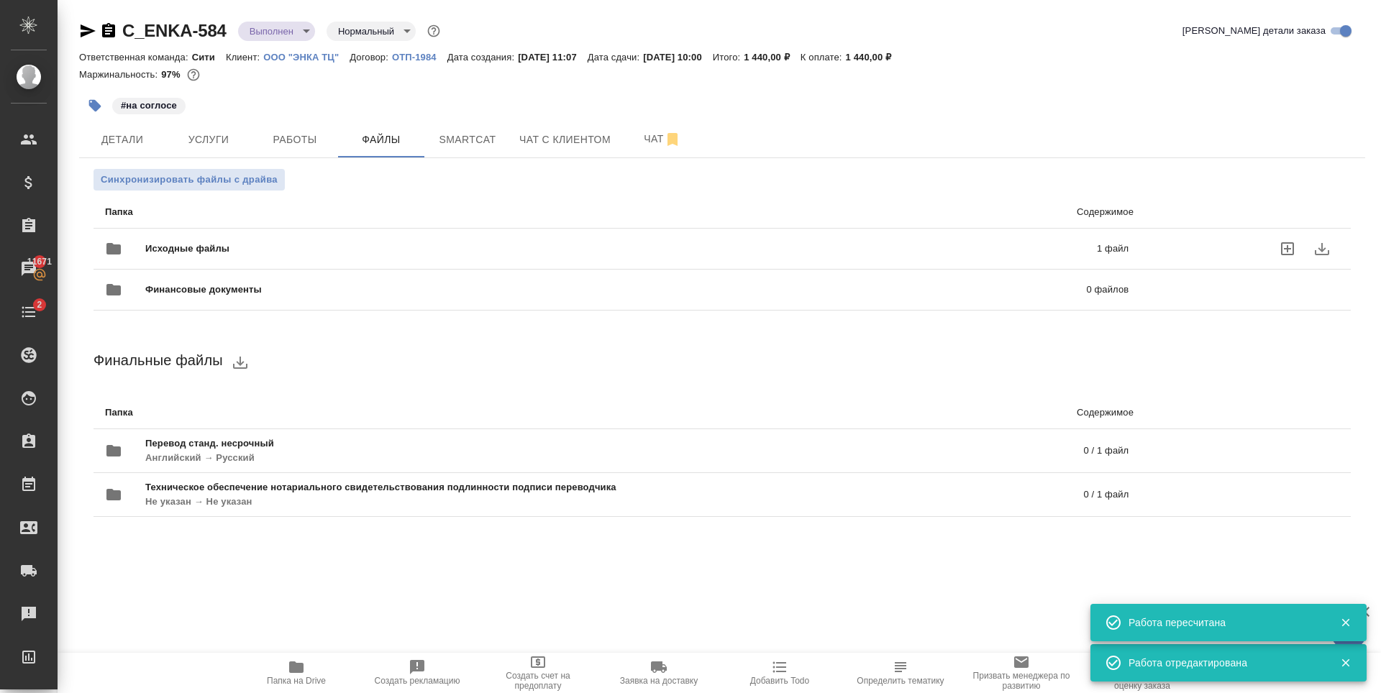
click at [281, 222] on div "Исходные файлы 1 файл" at bounding box center [617, 248] width 1052 height 63
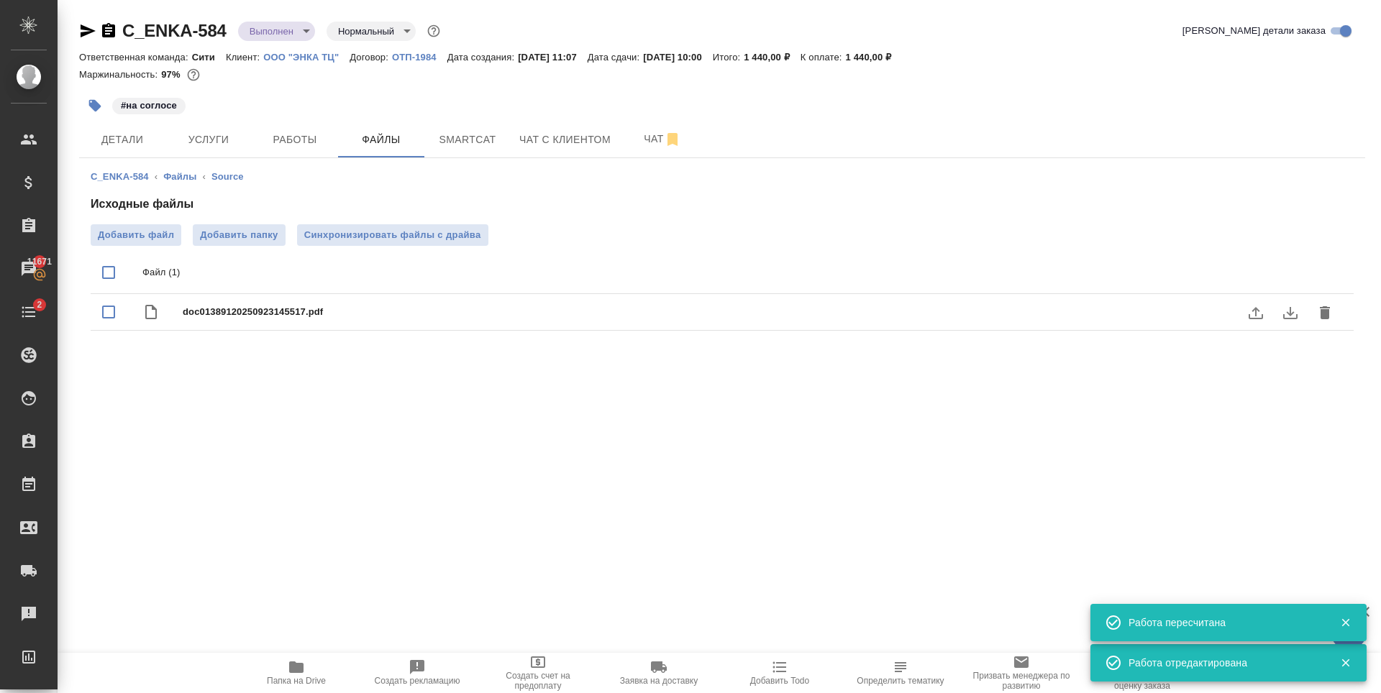
click at [1292, 312] on icon "download" at bounding box center [1290, 313] width 14 height 12
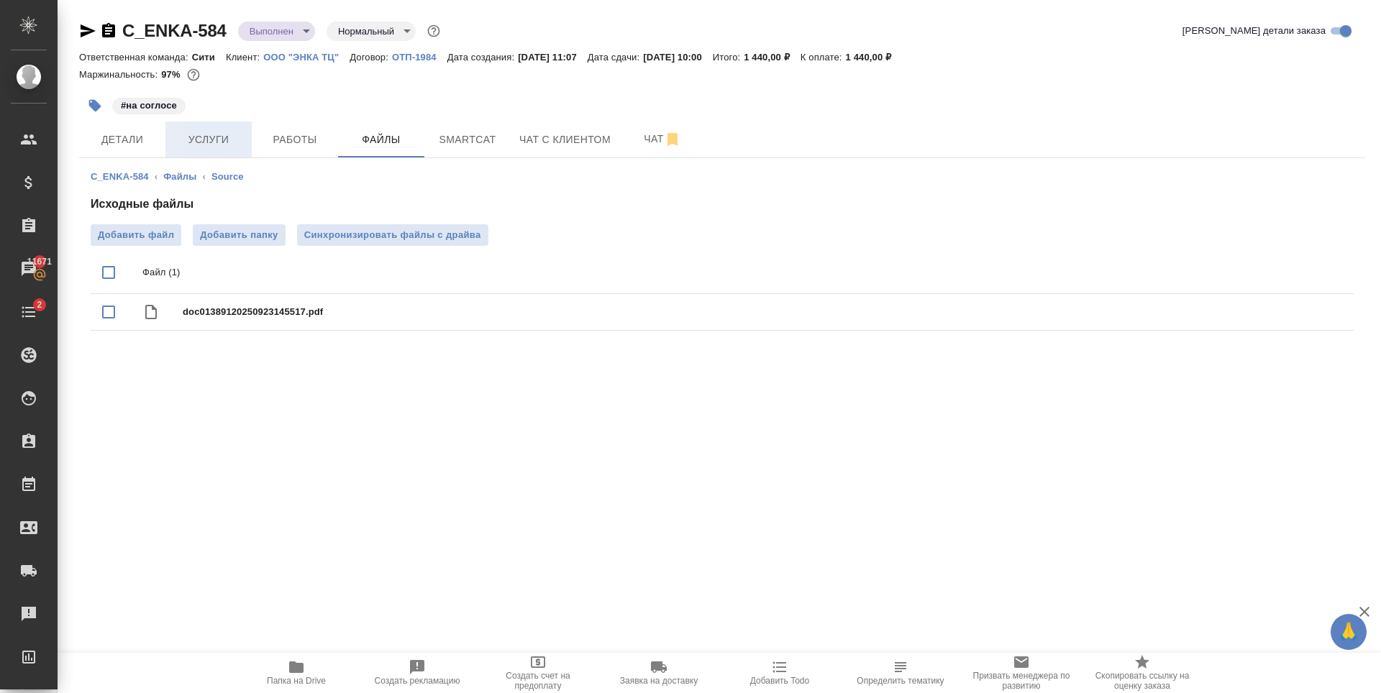
click at [200, 145] on span "Услуги" at bounding box center [208, 140] width 69 height 18
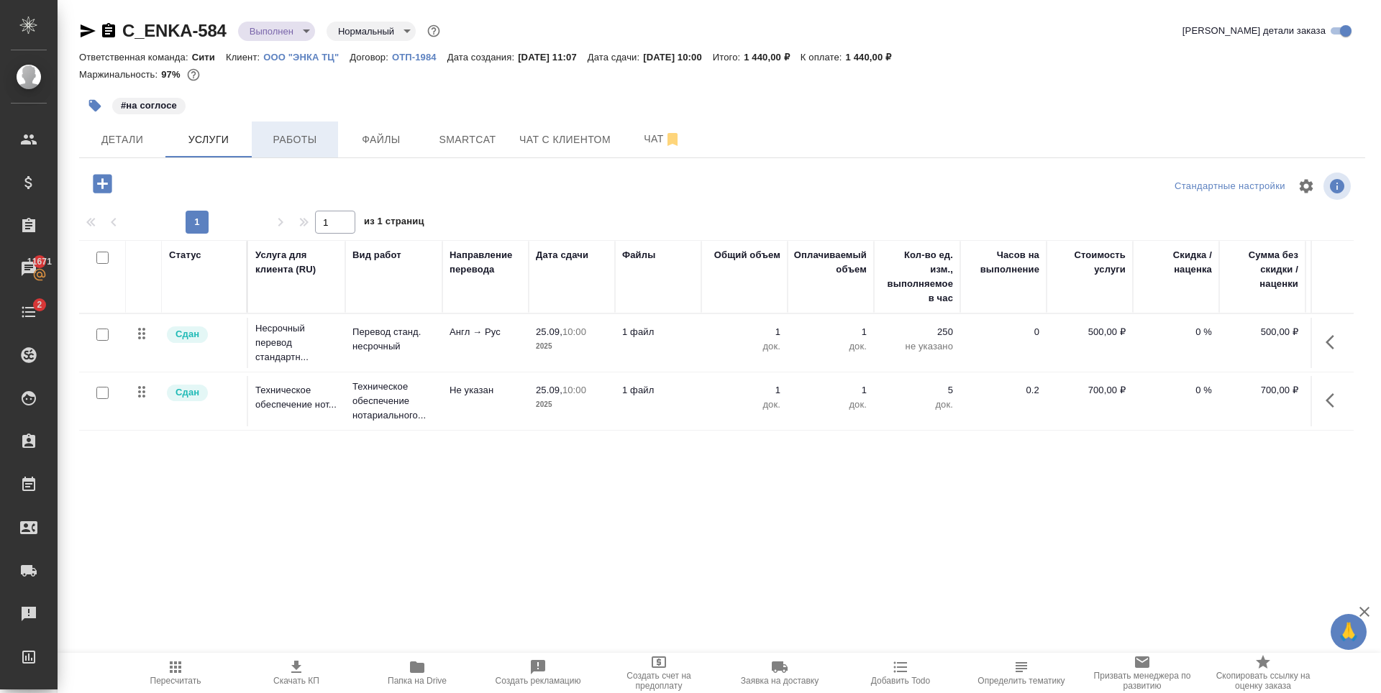
click at [318, 127] on button "Работы" at bounding box center [295, 140] width 86 height 36
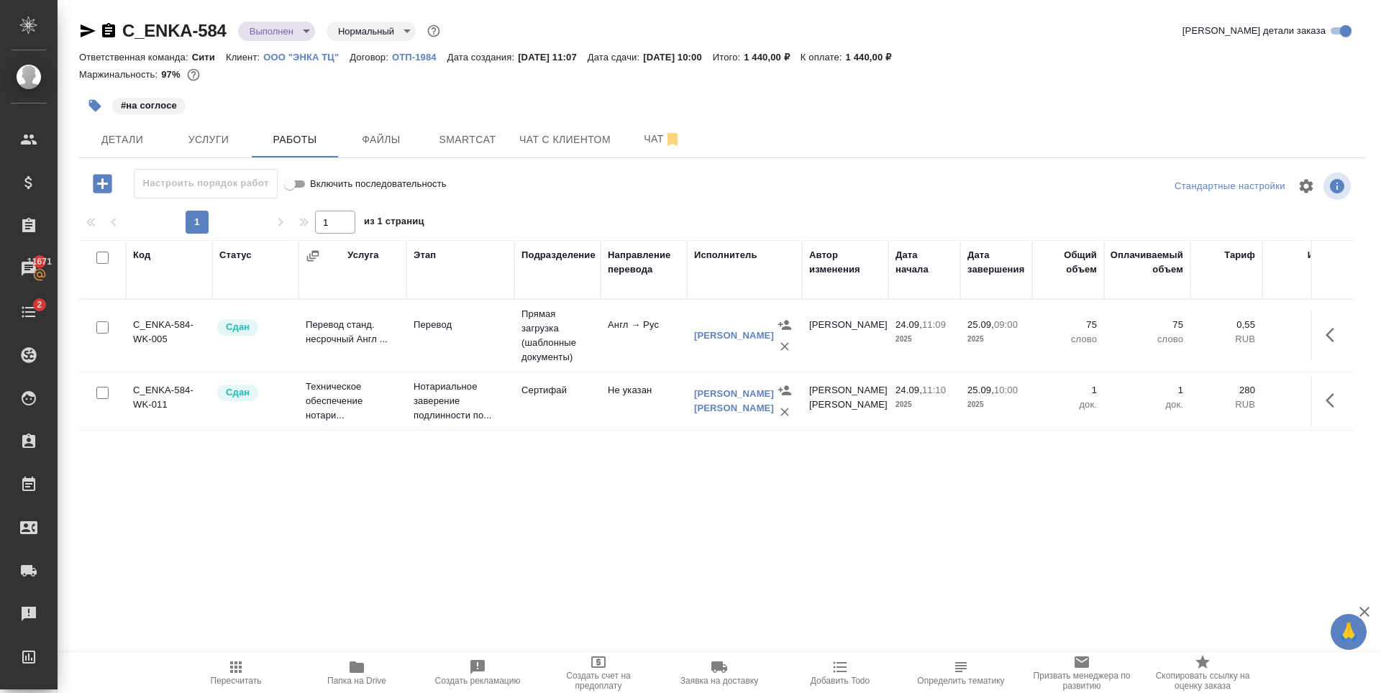
click at [376, 96] on div "#на соглосе" at bounding box center [507, 106] width 857 height 32
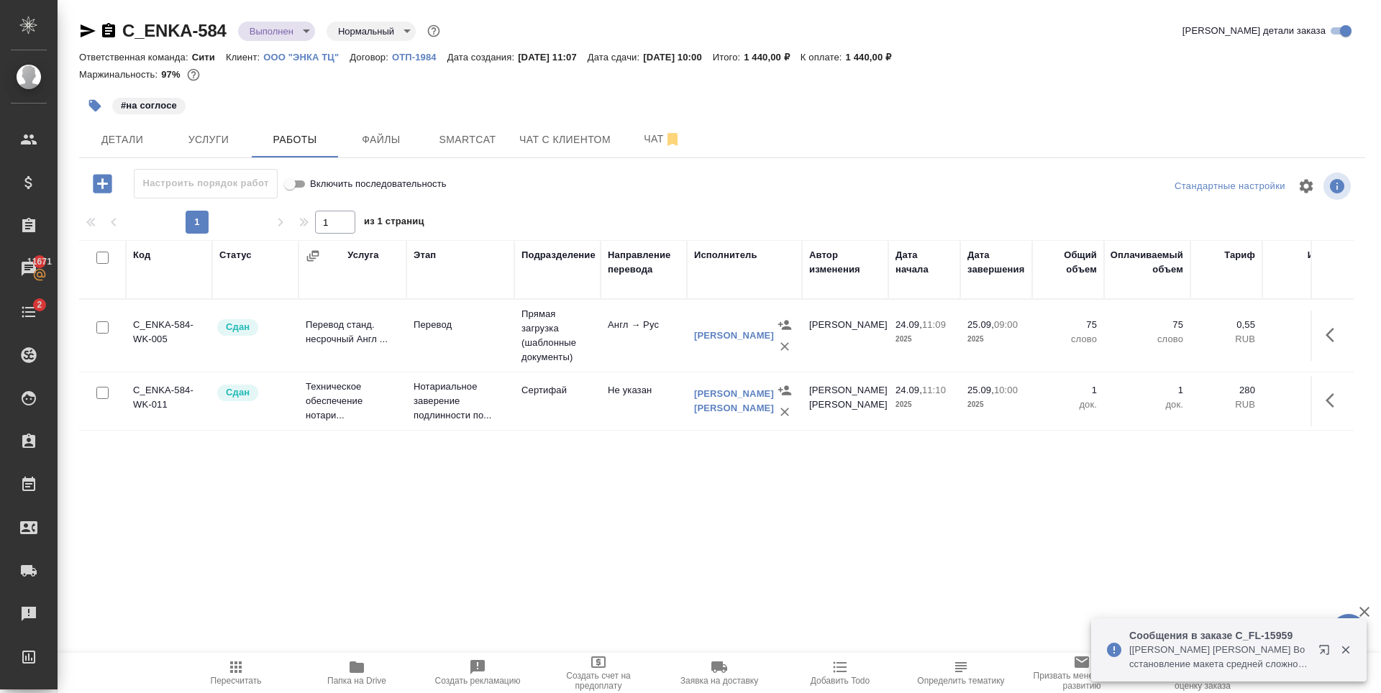
click at [1318, 652] on icon "button" at bounding box center [1326, 652] width 17 height 17
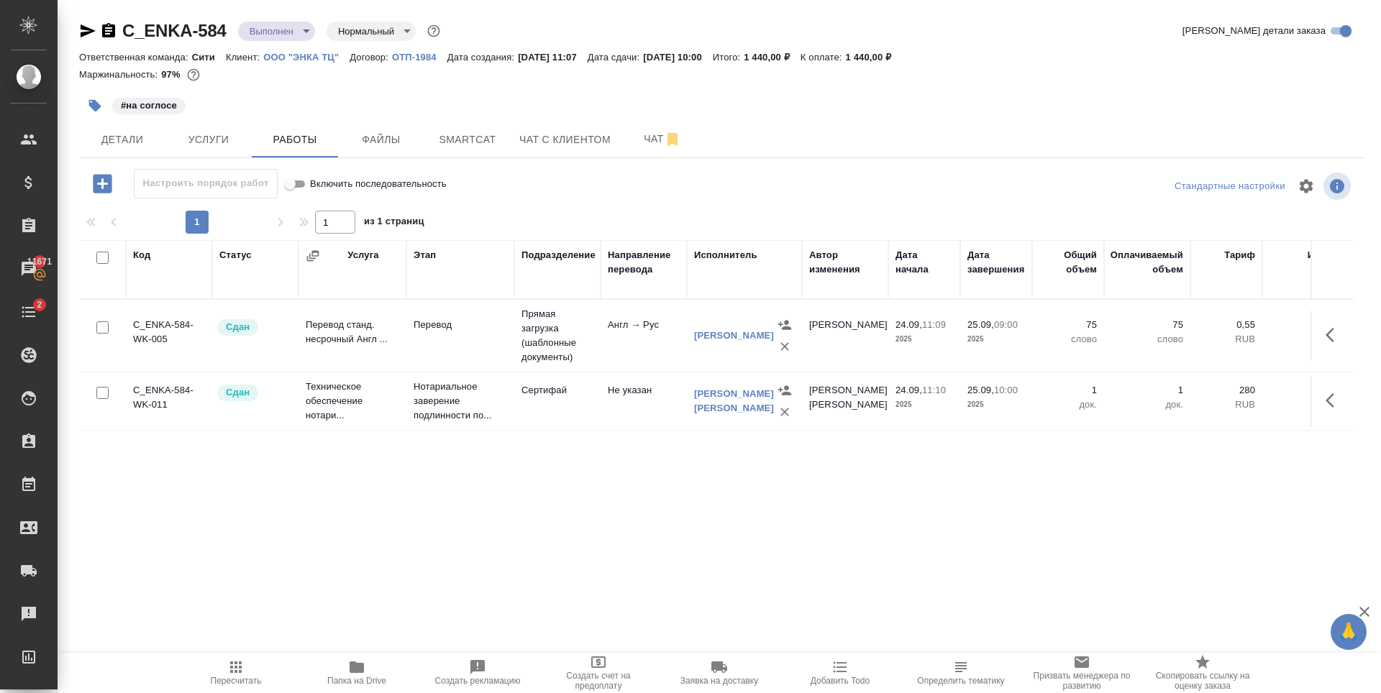
click at [360, 83] on div "Маржинальность: 97%" at bounding box center [722, 74] width 1286 height 19
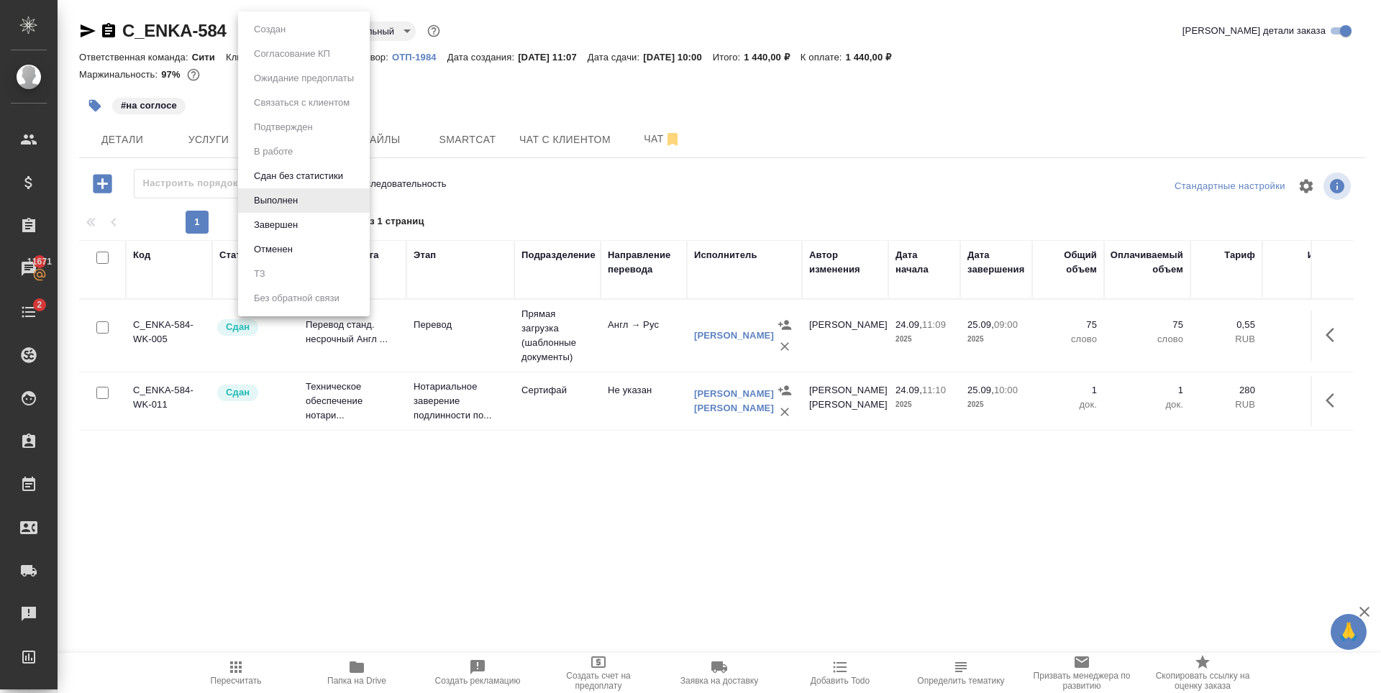
click at [264, 36] on body "🙏 .cls-1 fill:#fff; AWATERA Zaytseva Svetlana Клиенты Спецификации Заказы 11671…" at bounding box center [690, 346] width 1381 height 693
click at [293, 218] on button "Завершен" at bounding box center [276, 225] width 53 height 16
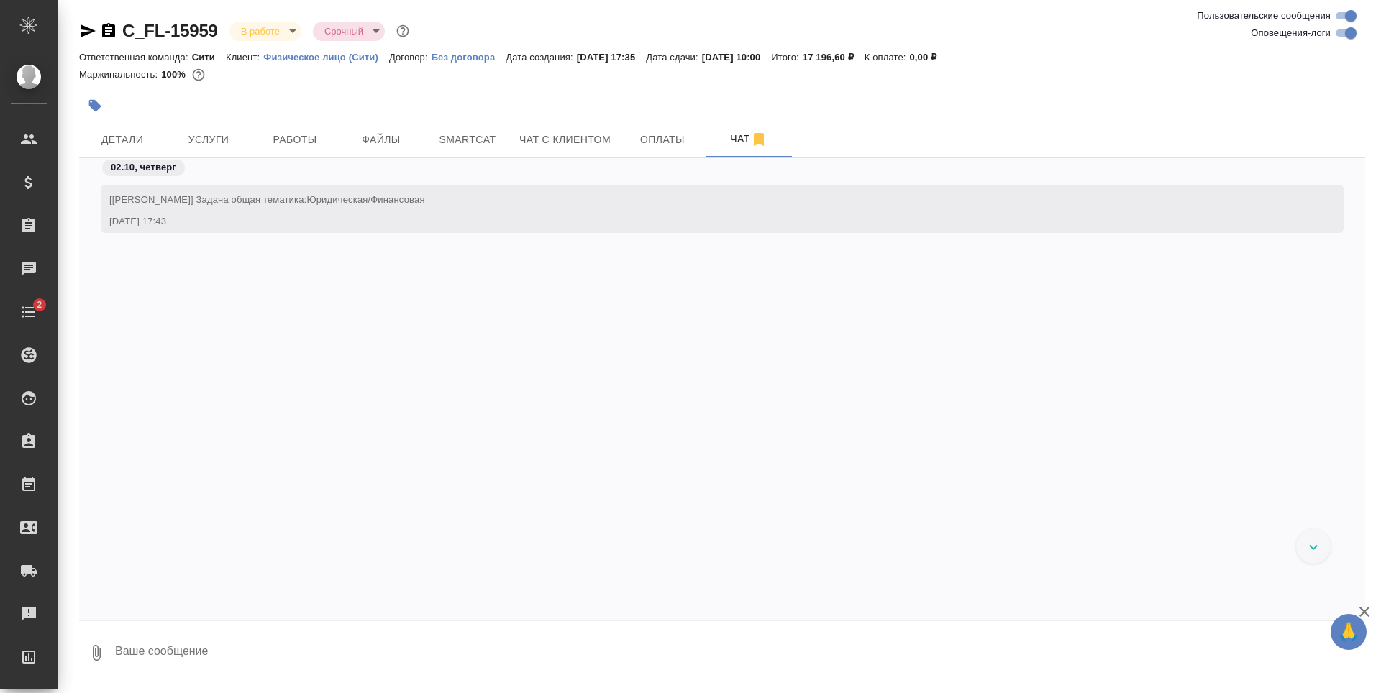
scroll to position [1999, 0]
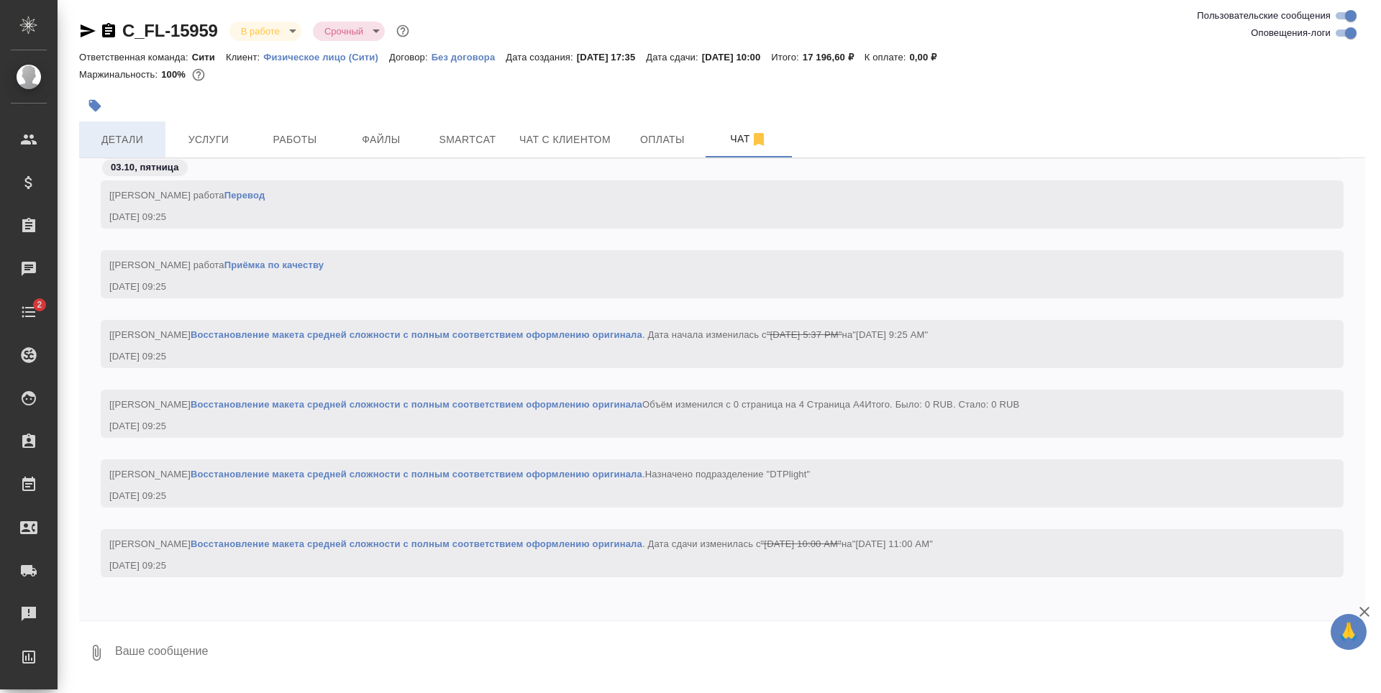
click at [142, 137] on span "Детали" at bounding box center [122, 140] width 69 height 18
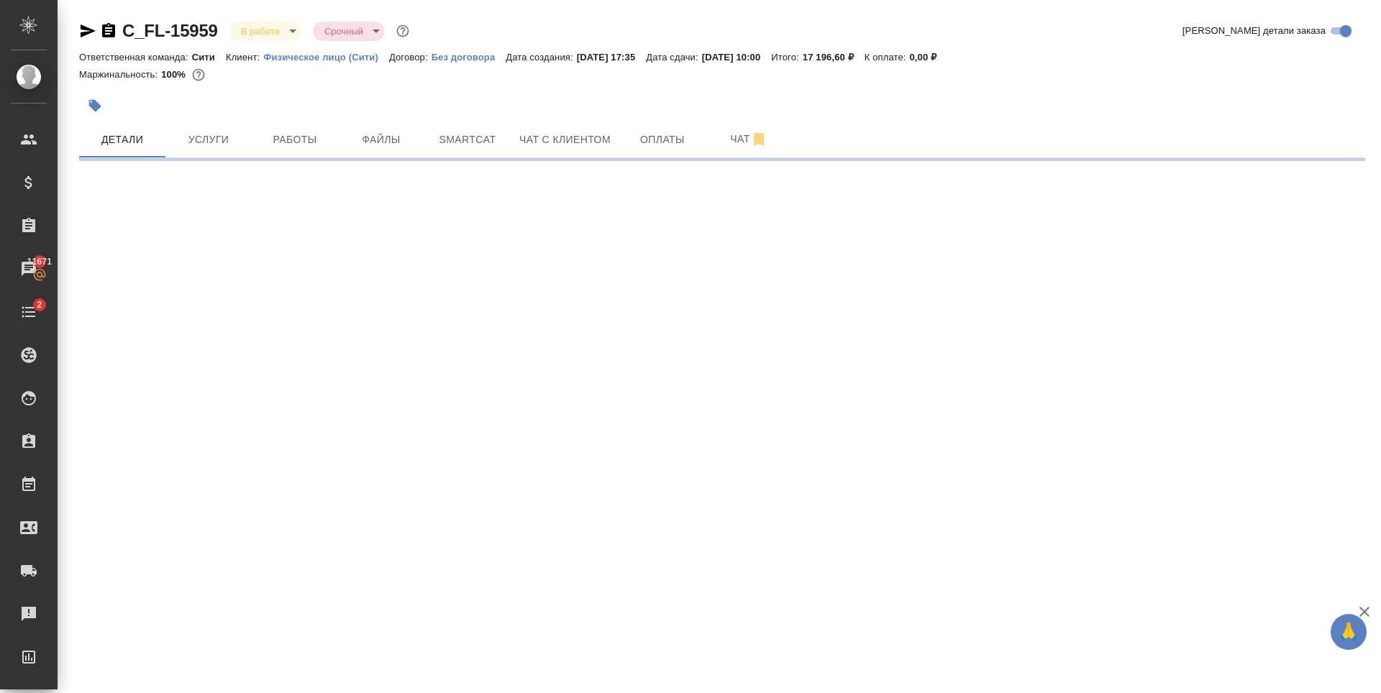
select select "RU"
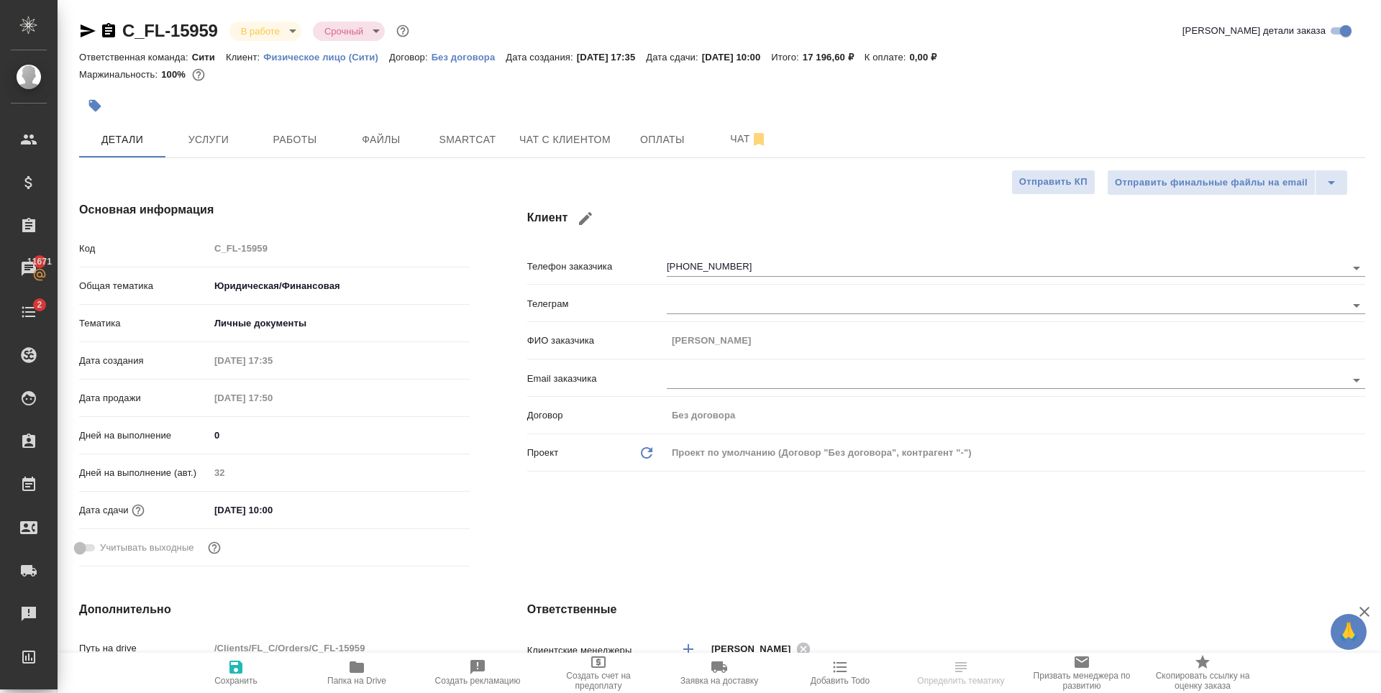
type textarea "x"
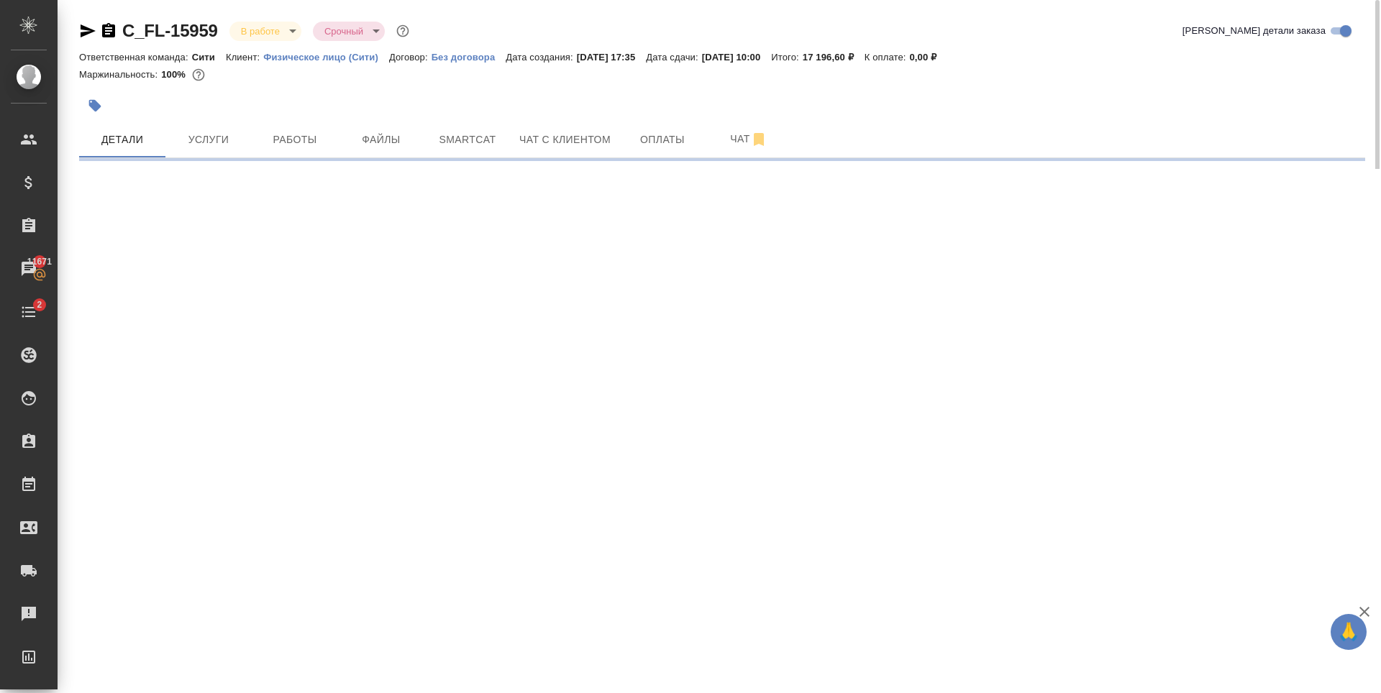
select select "RU"
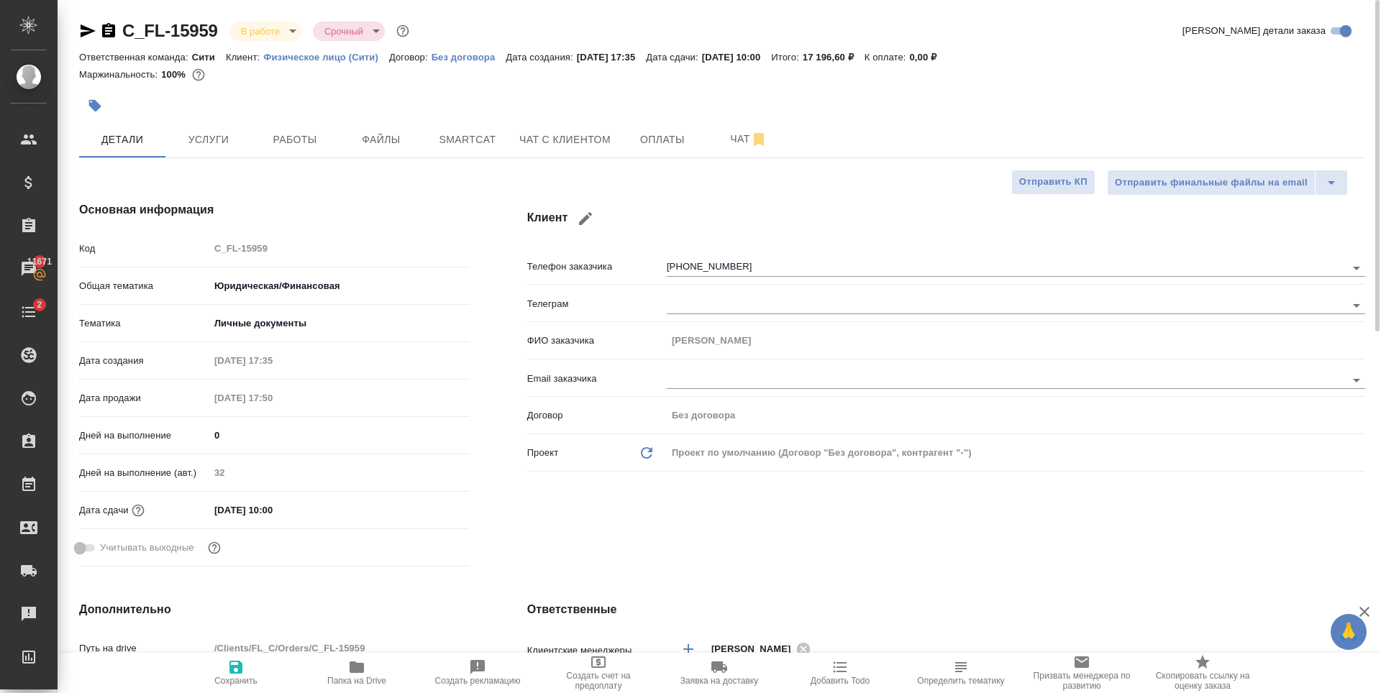
type textarea "x"
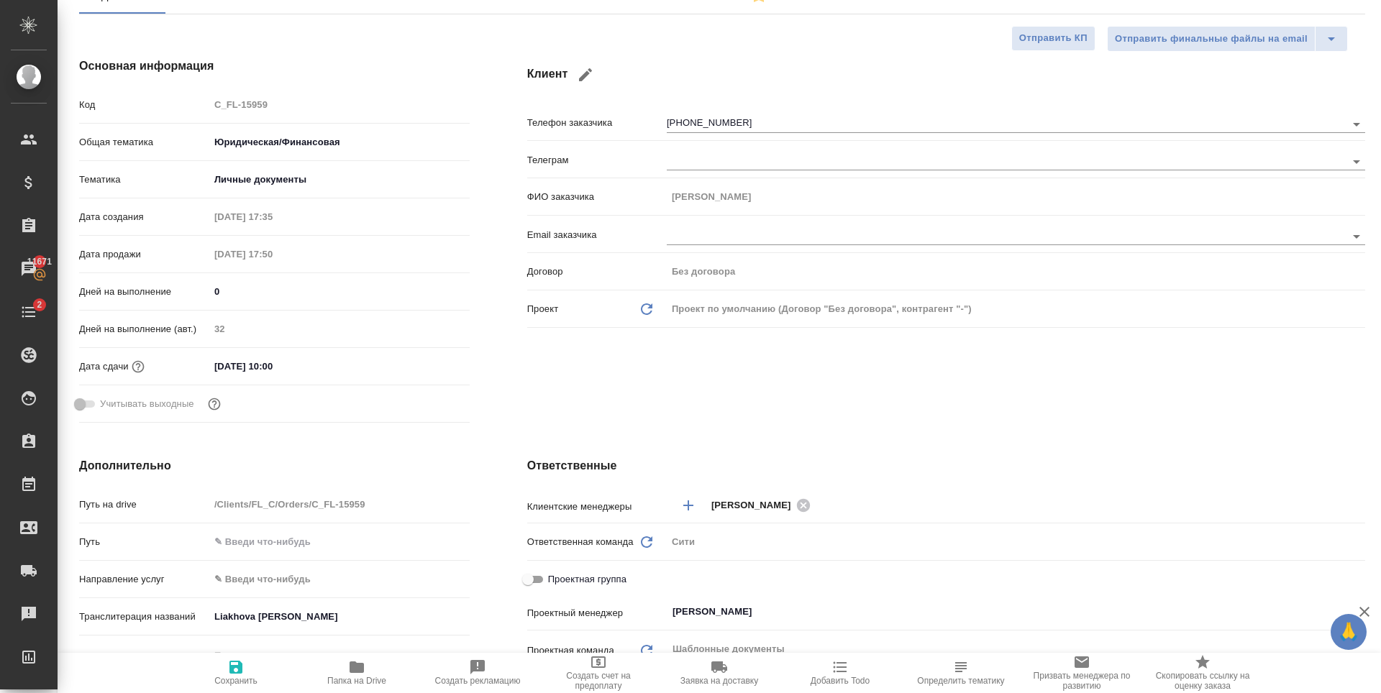
type textarea "x"
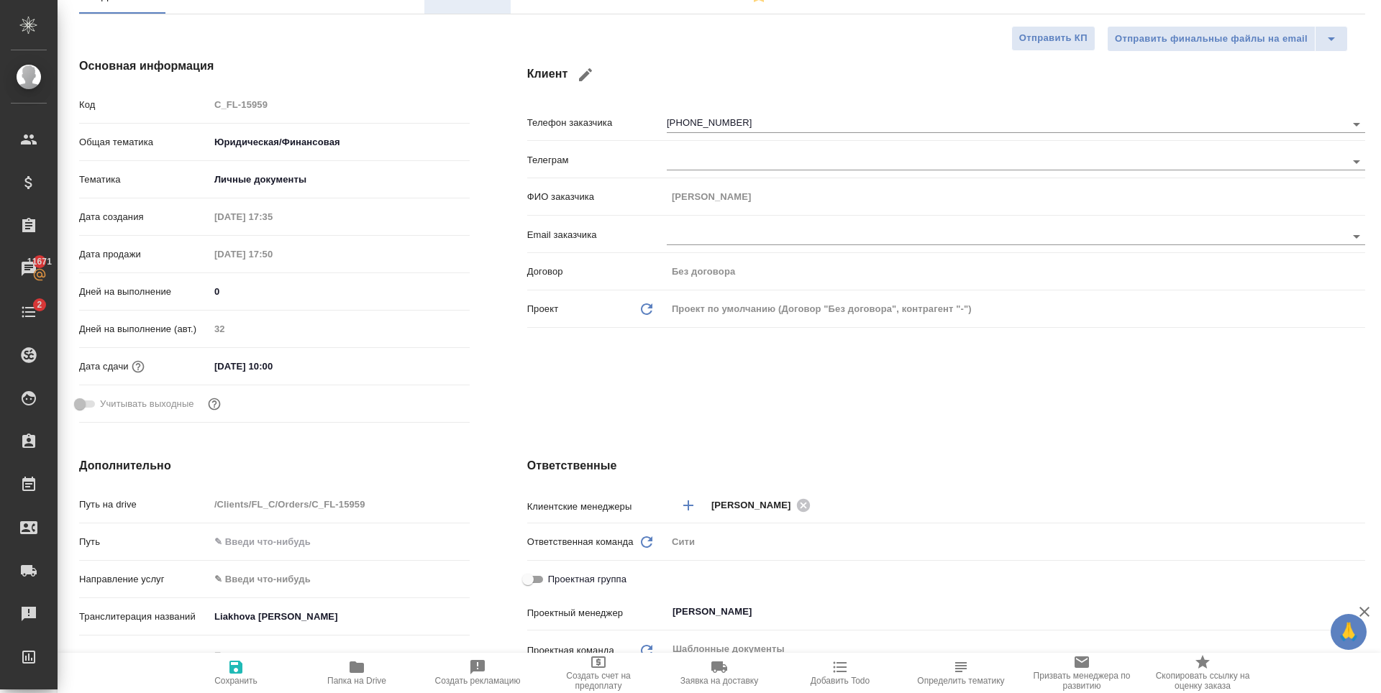
type textarea "x"
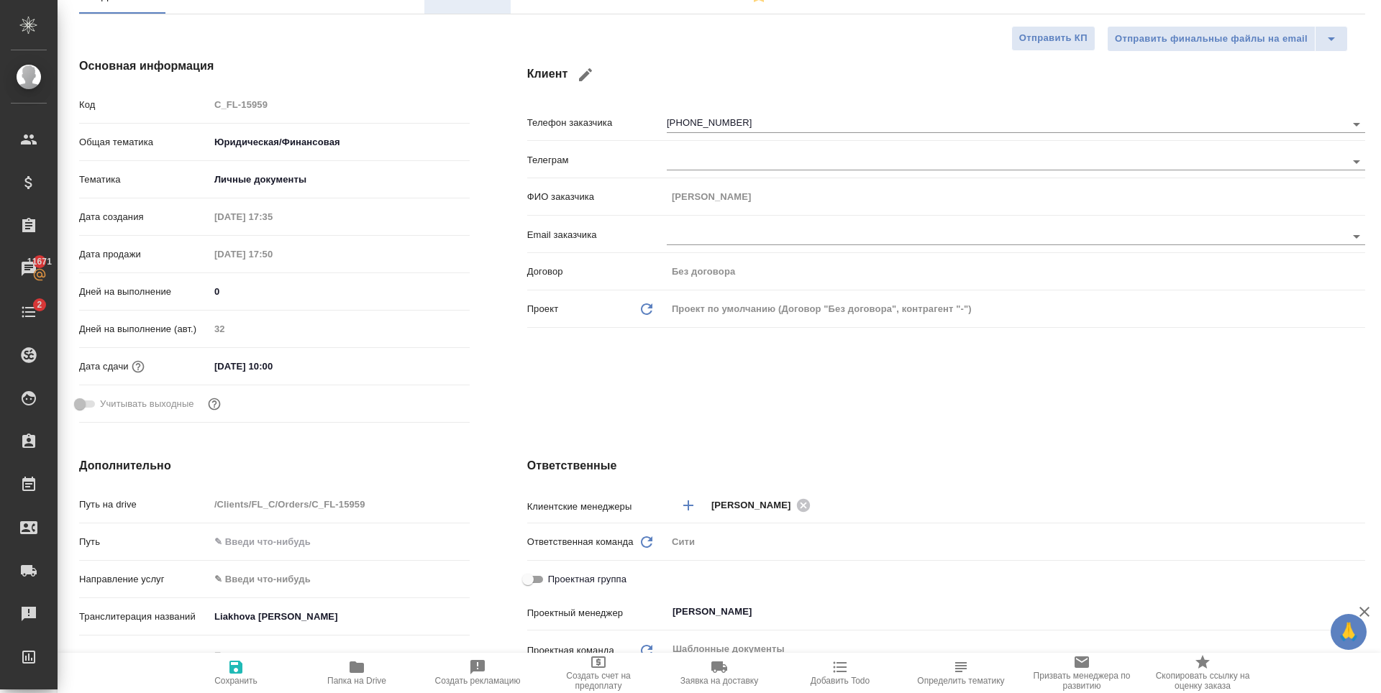
type textarea "x"
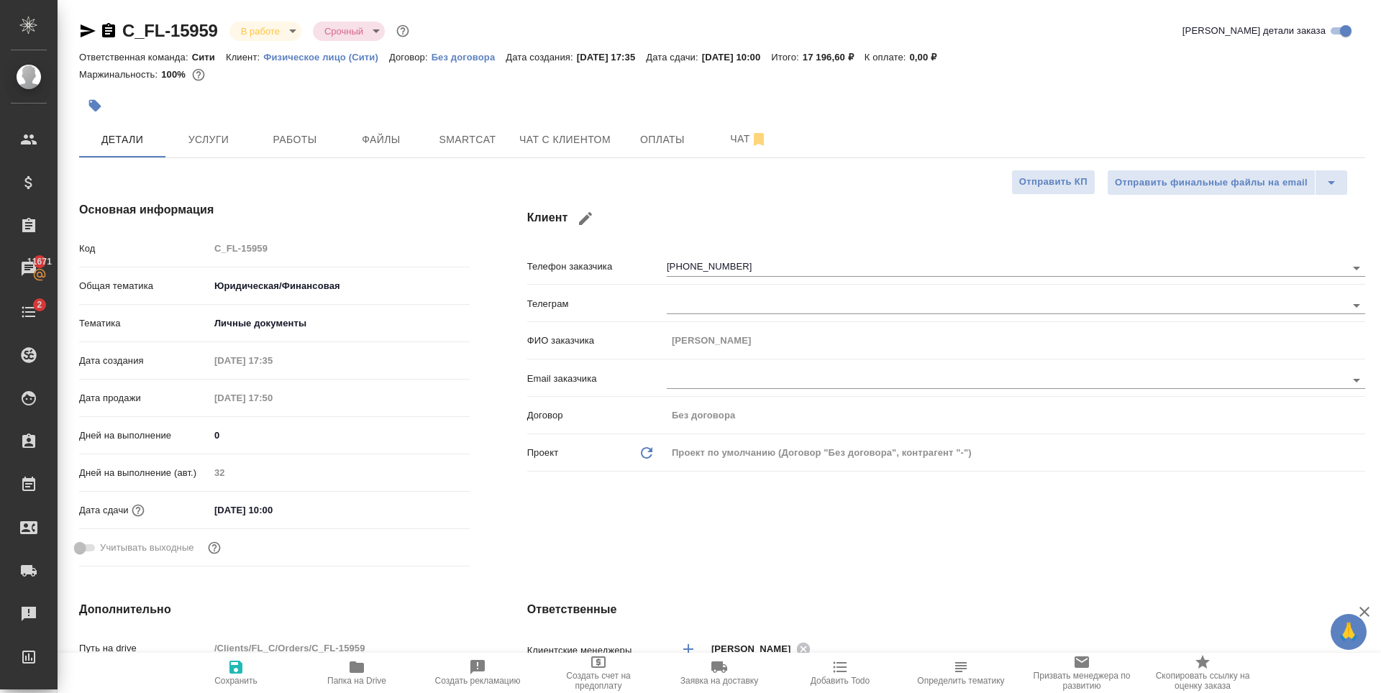
type textarea "x"
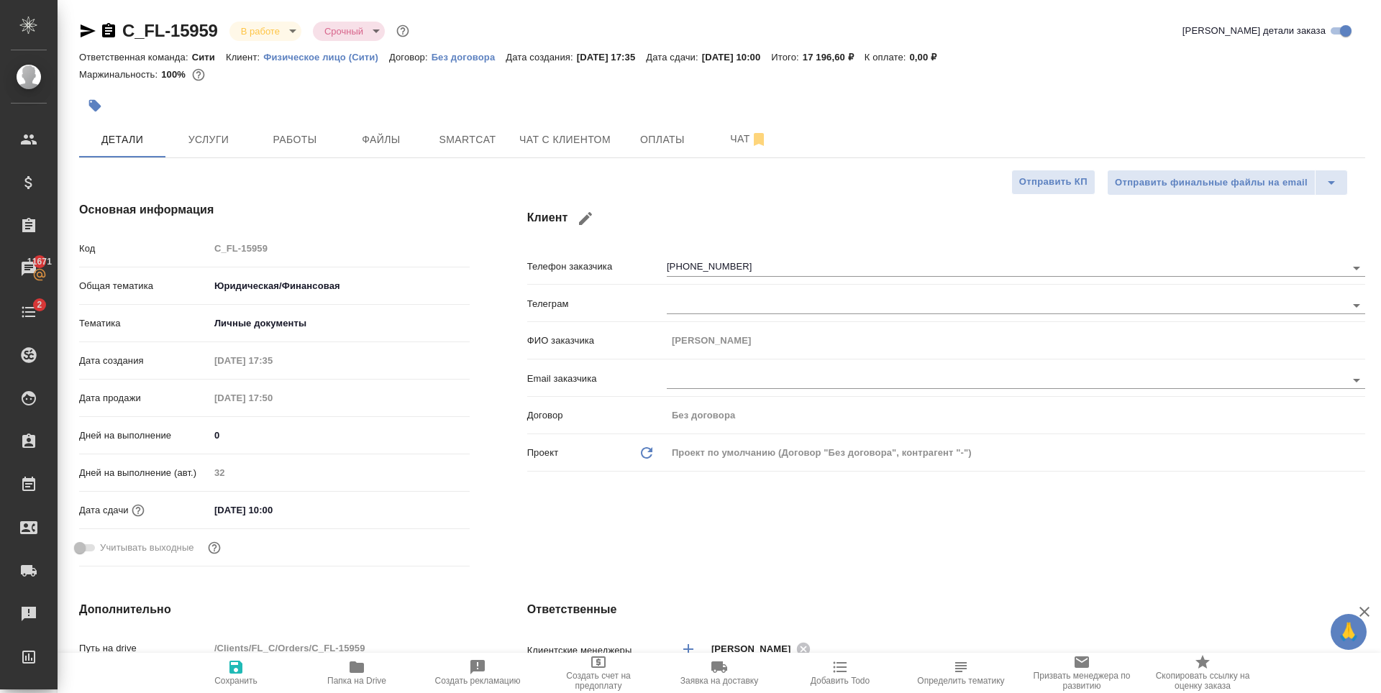
type textarea "x"
click at [213, 154] on button "Услуги" at bounding box center [208, 140] width 86 height 36
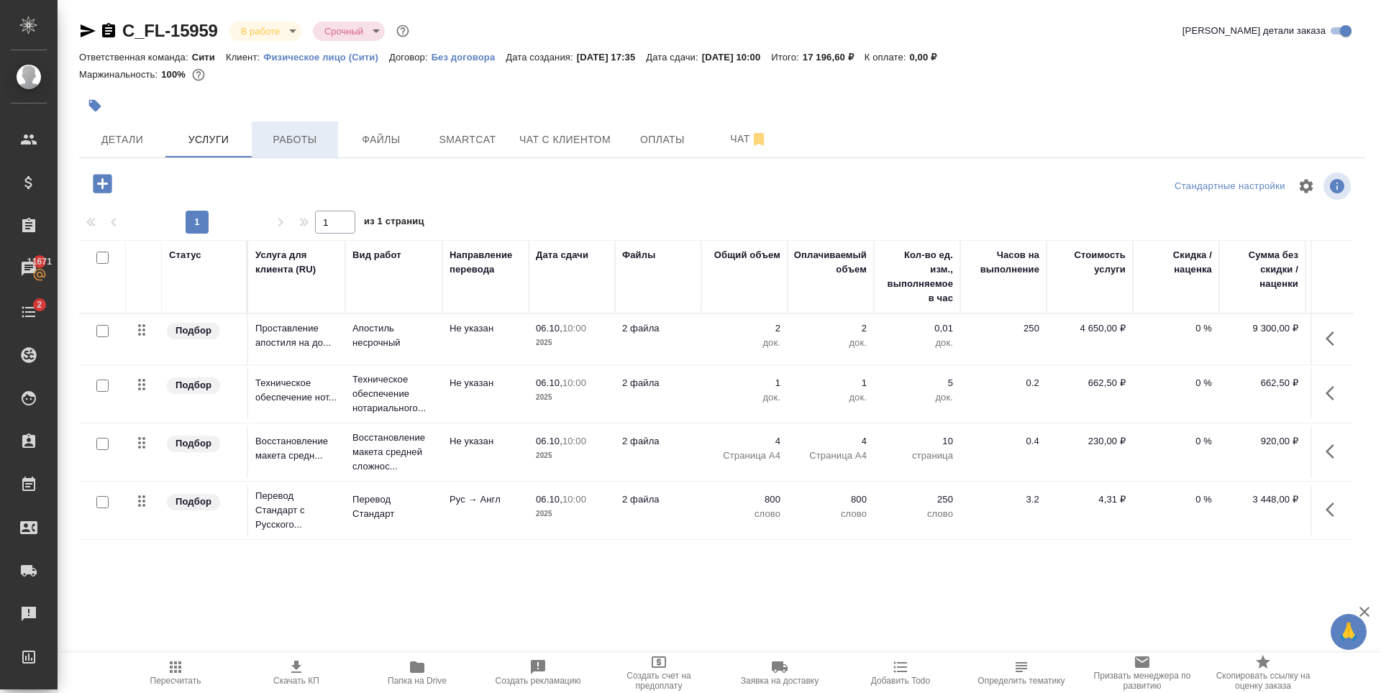
click at [281, 137] on span "Работы" at bounding box center [294, 140] width 69 height 18
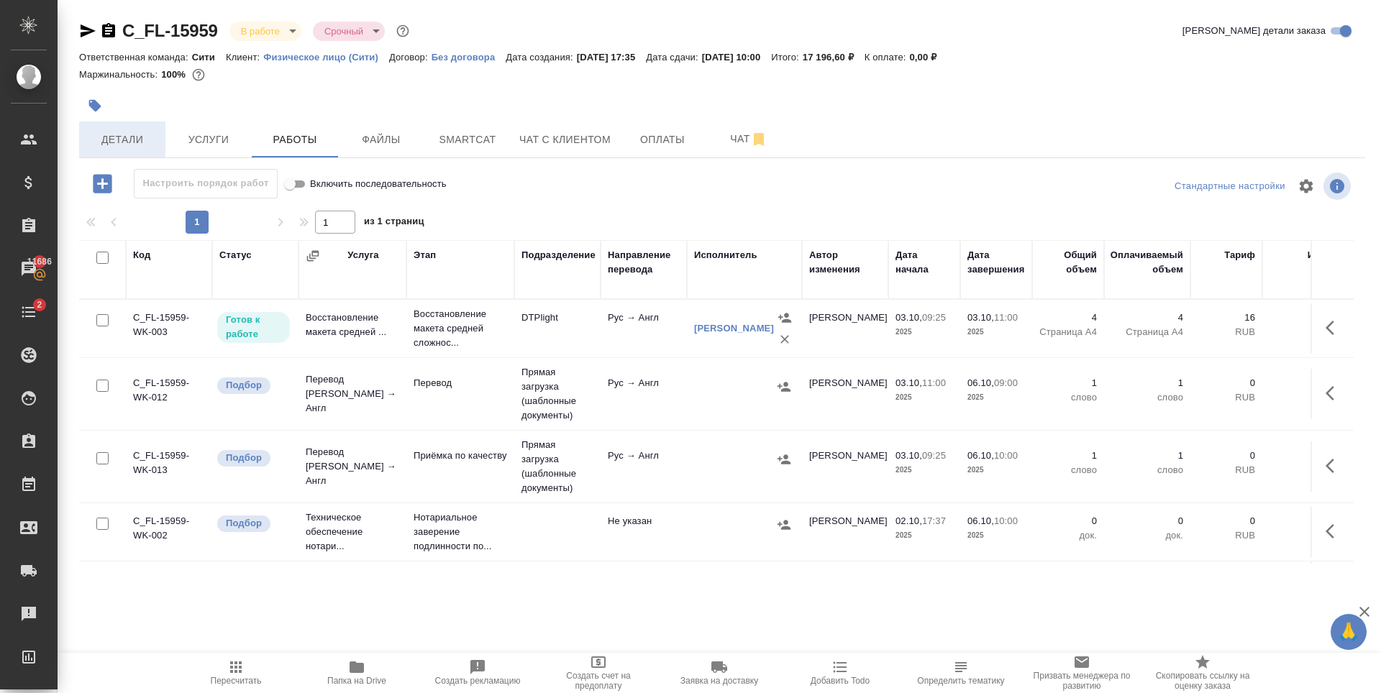
click at [137, 147] on span "Детали" at bounding box center [122, 140] width 69 height 18
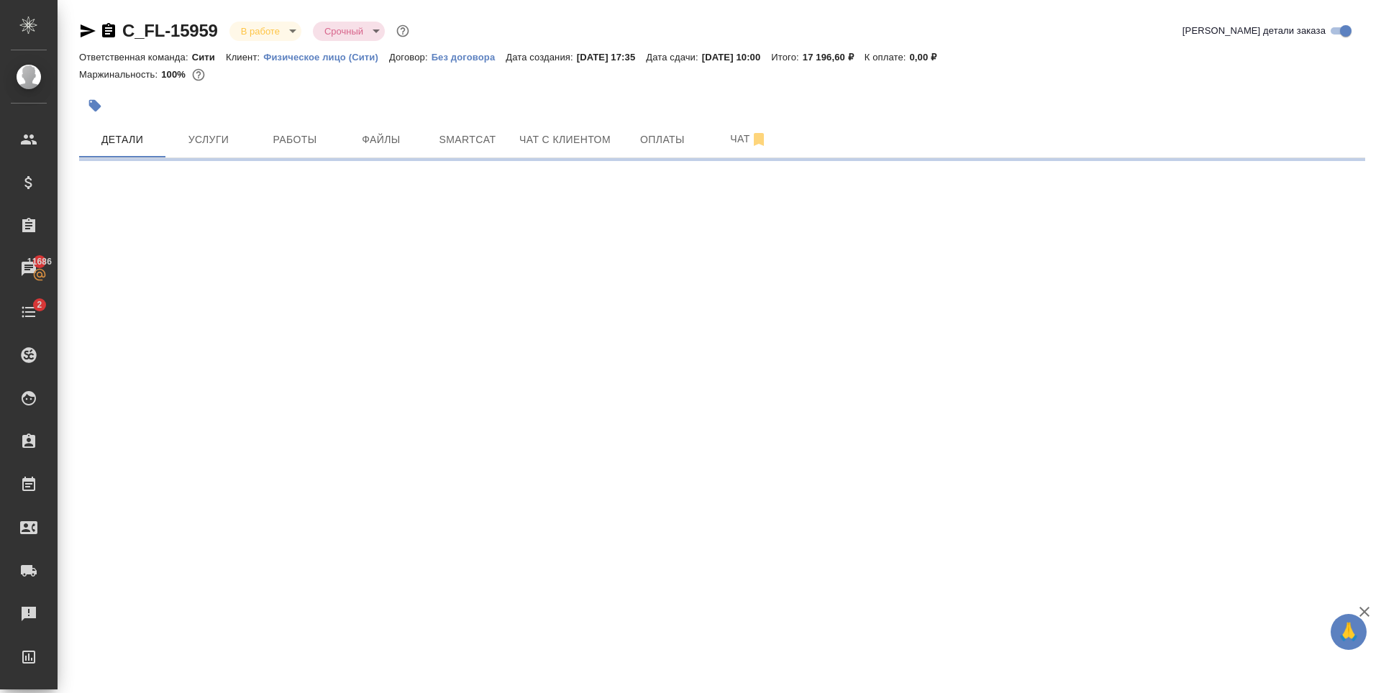
select select "RU"
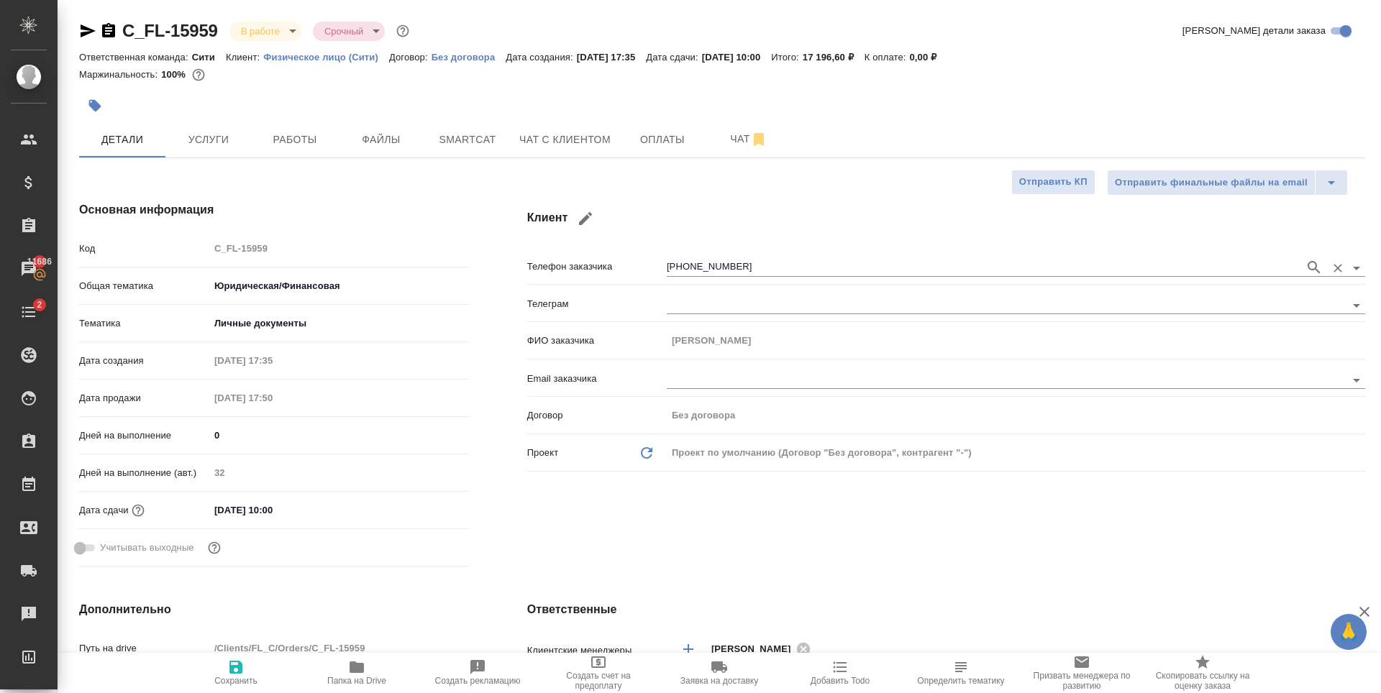
type textarea "x"
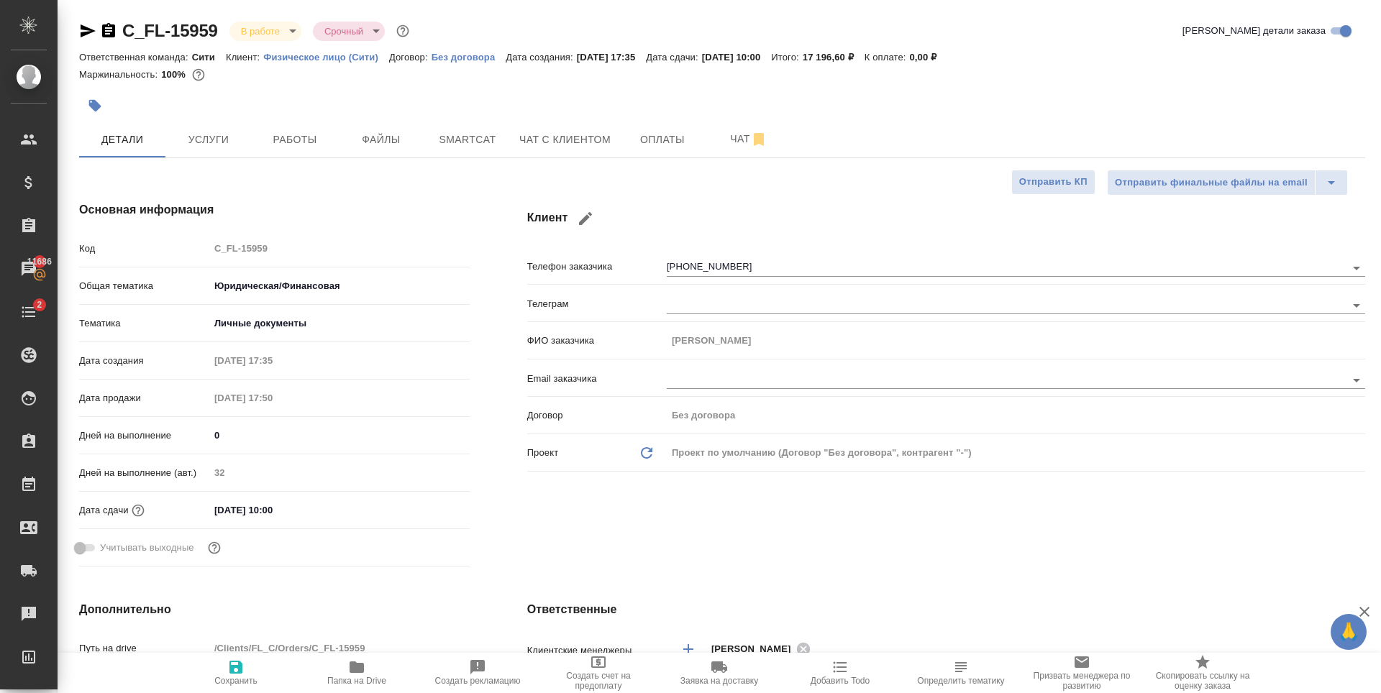
type textarea "x"
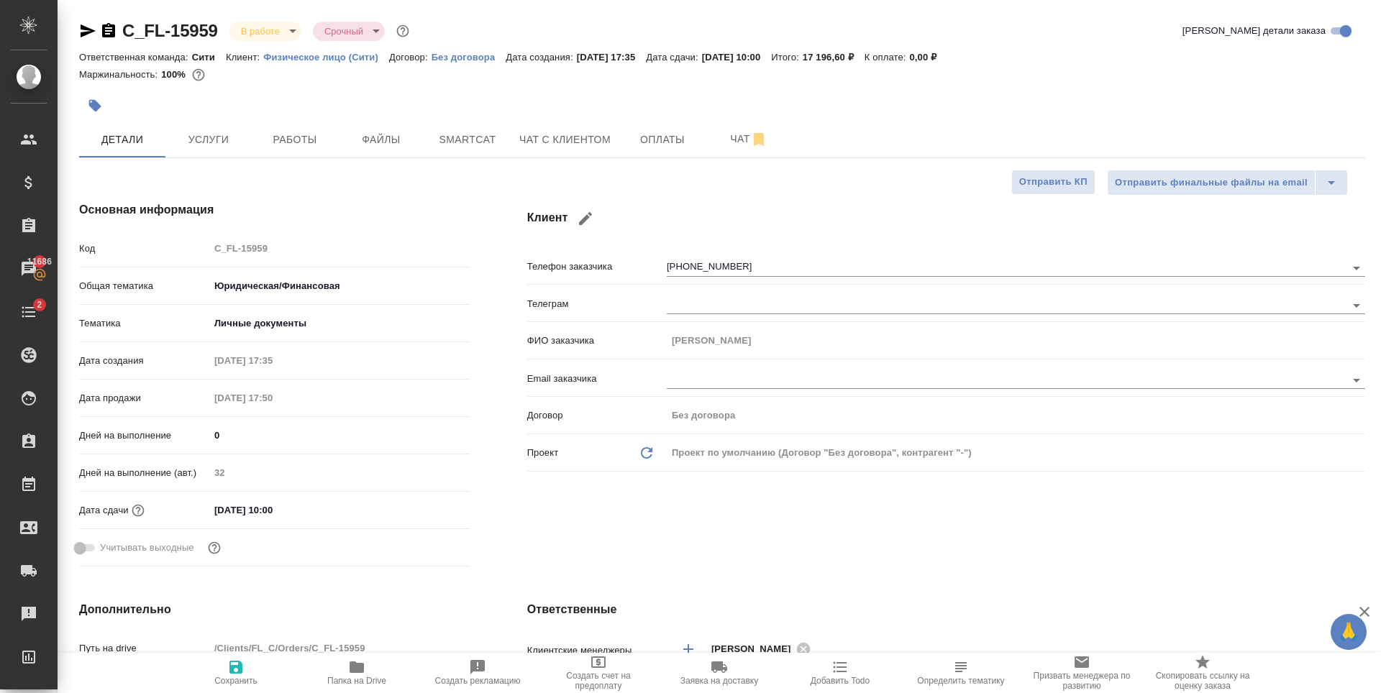
type textarea "x"
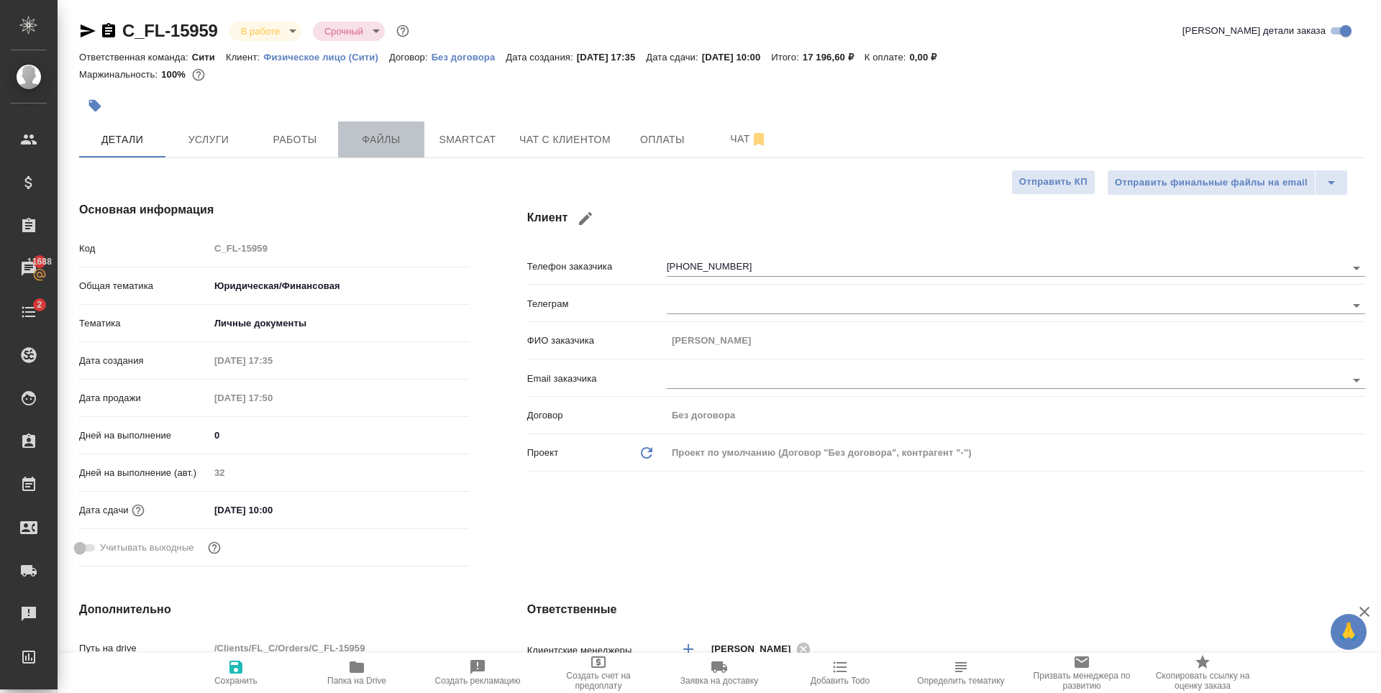
click at [407, 134] on span "Файлы" at bounding box center [381, 140] width 69 height 18
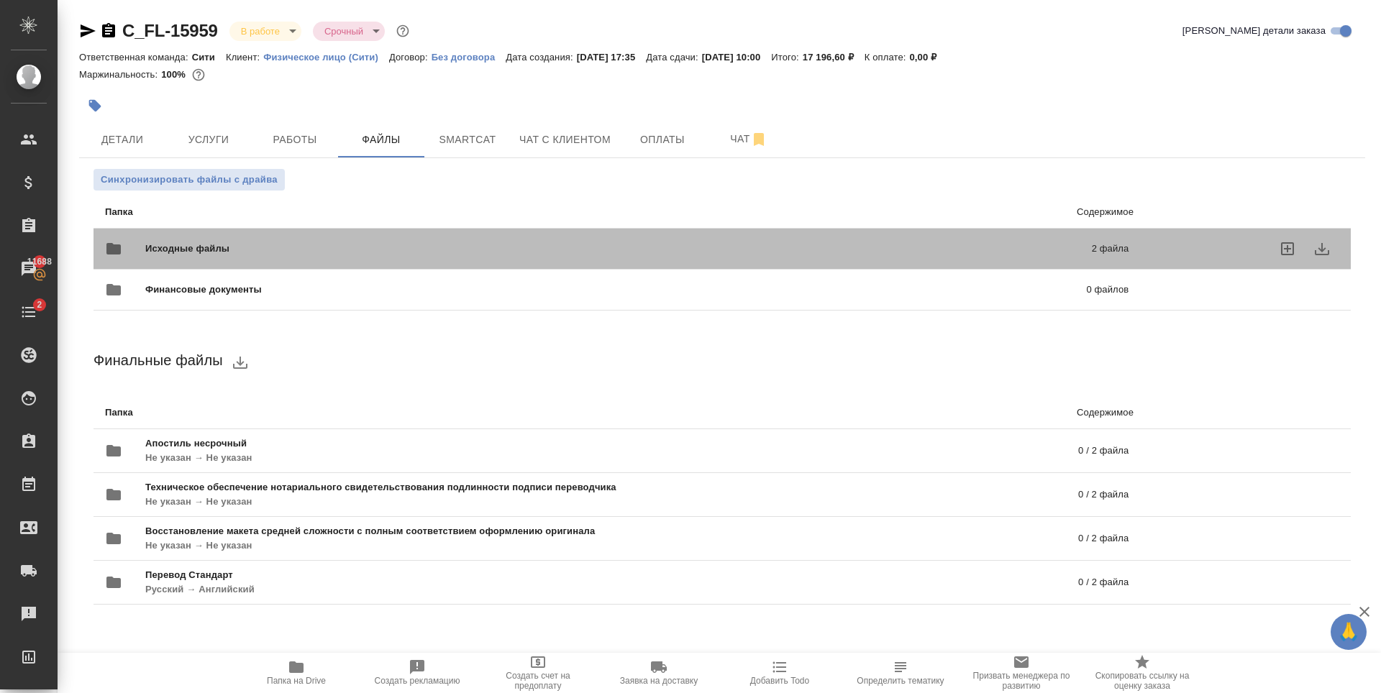
click at [254, 242] on span "Исходные файлы" at bounding box center [402, 249] width 515 height 14
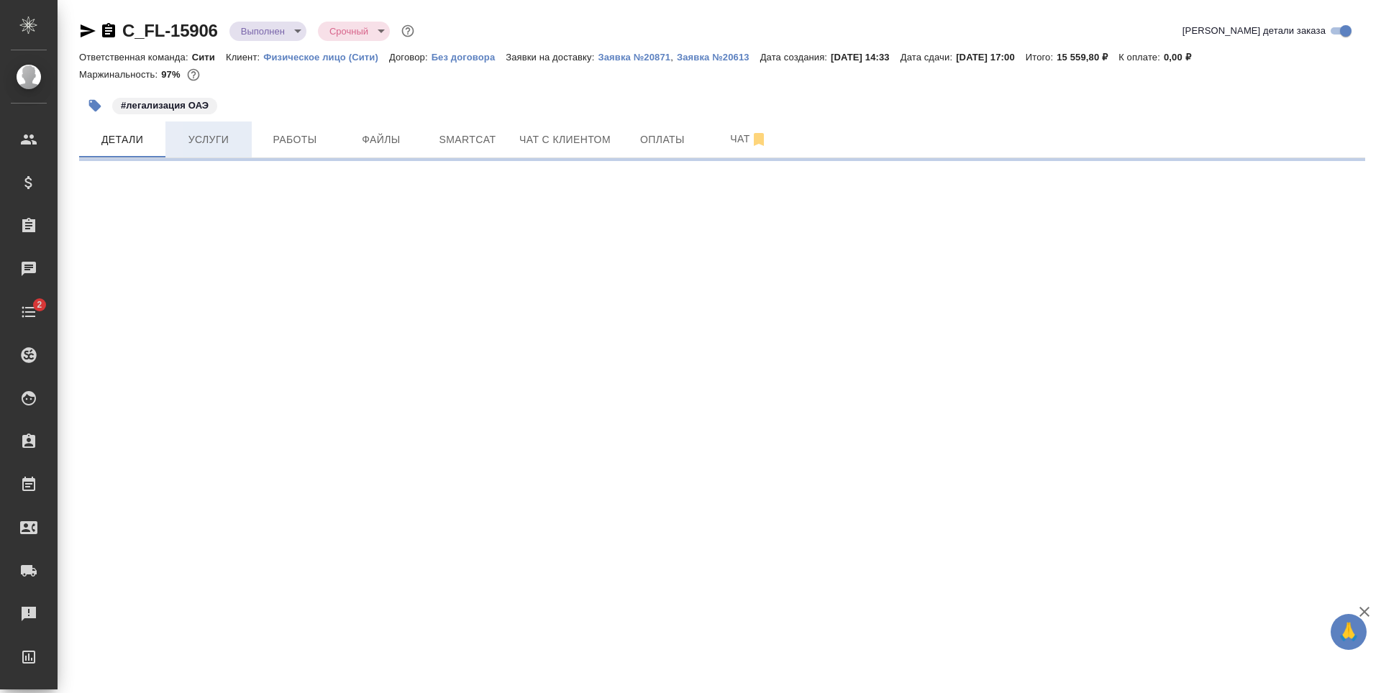
click at [212, 137] on span "Услуги" at bounding box center [208, 140] width 69 height 18
select select "RU"
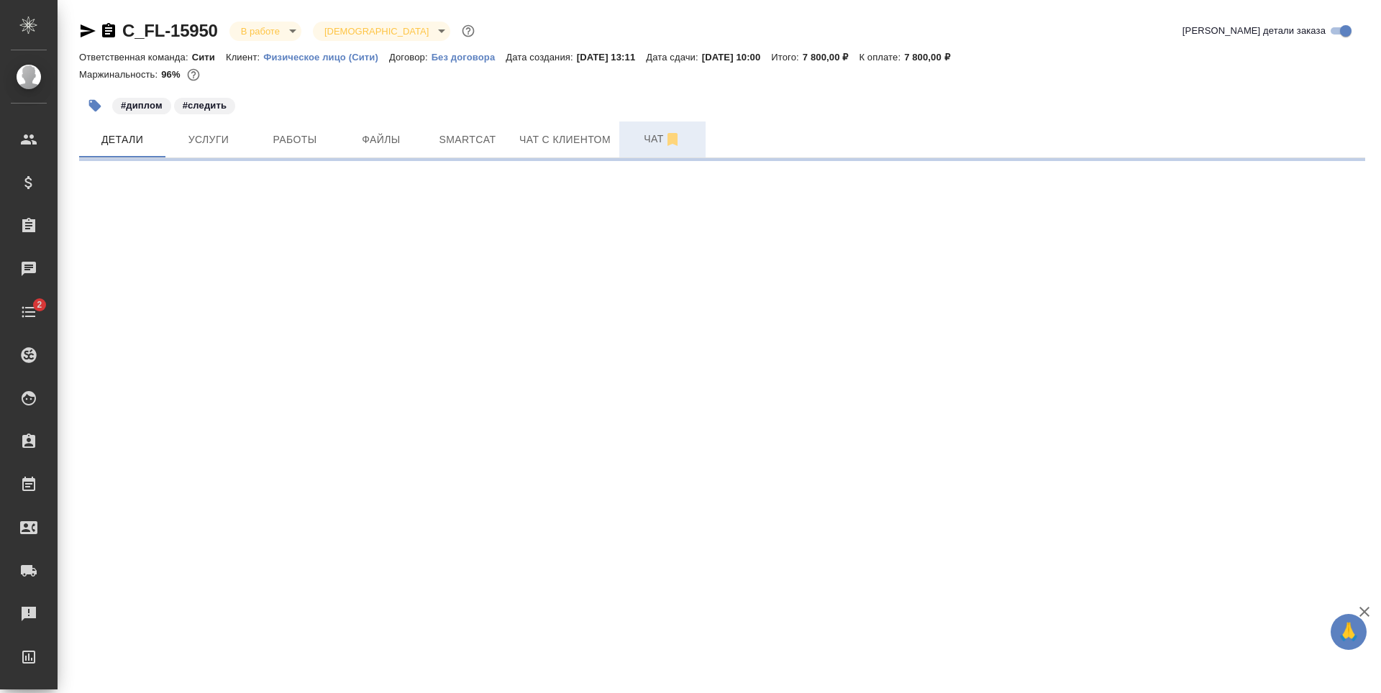
click at [632, 137] on span "Чат" at bounding box center [662, 139] width 69 height 18
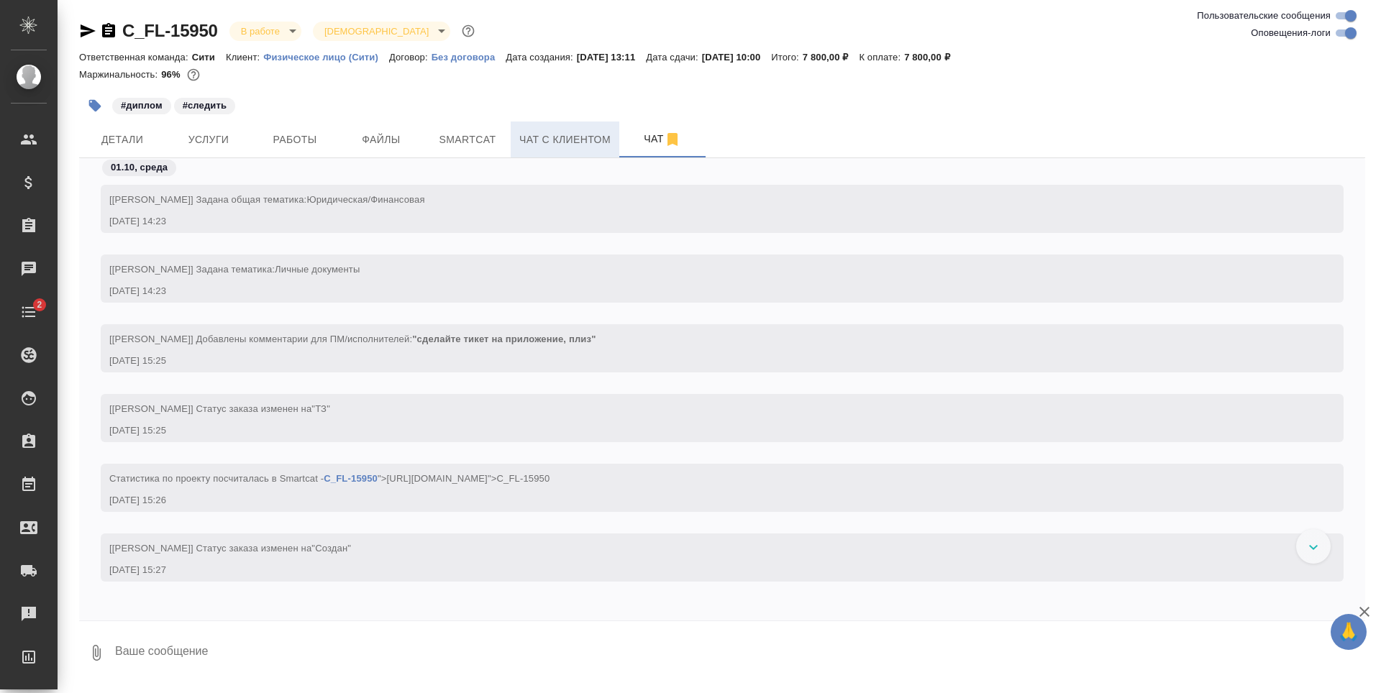
click at [536, 142] on span "Чат с клиентом" at bounding box center [564, 140] width 91 height 18
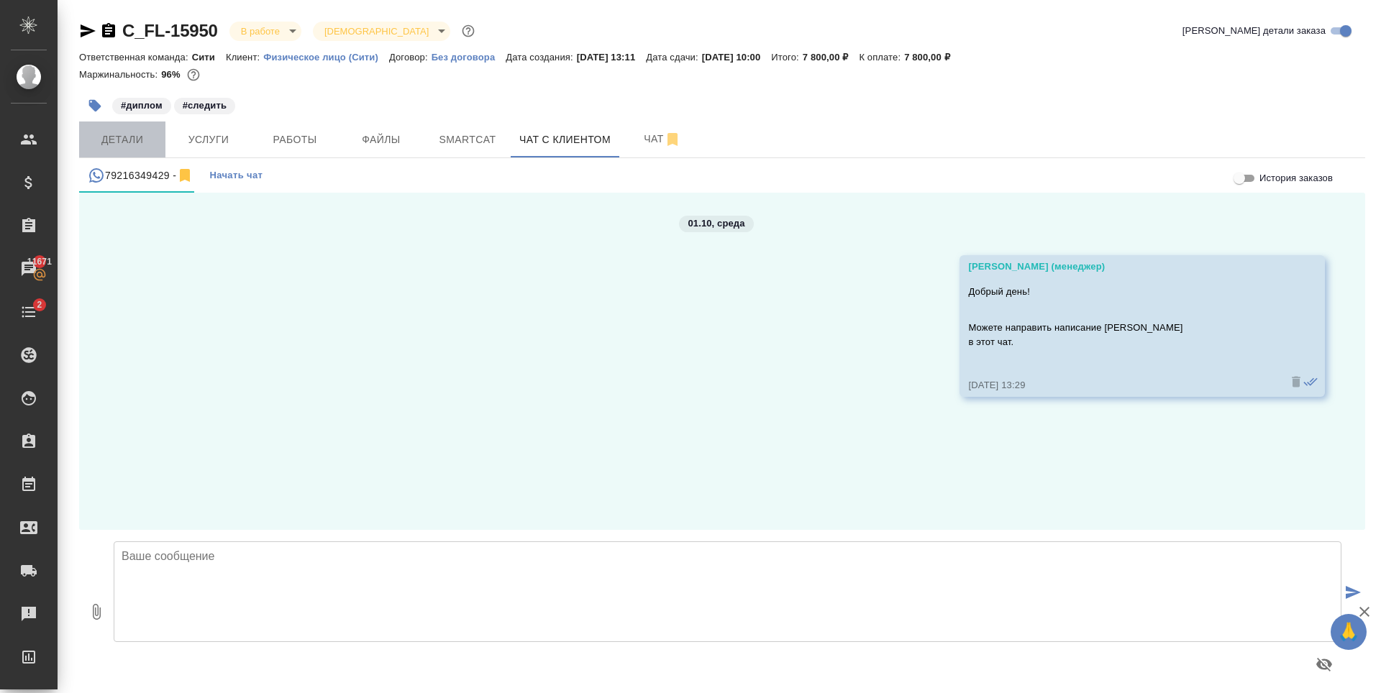
click at [134, 141] on span "Детали" at bounding box center [122, 140] width 69 height 18
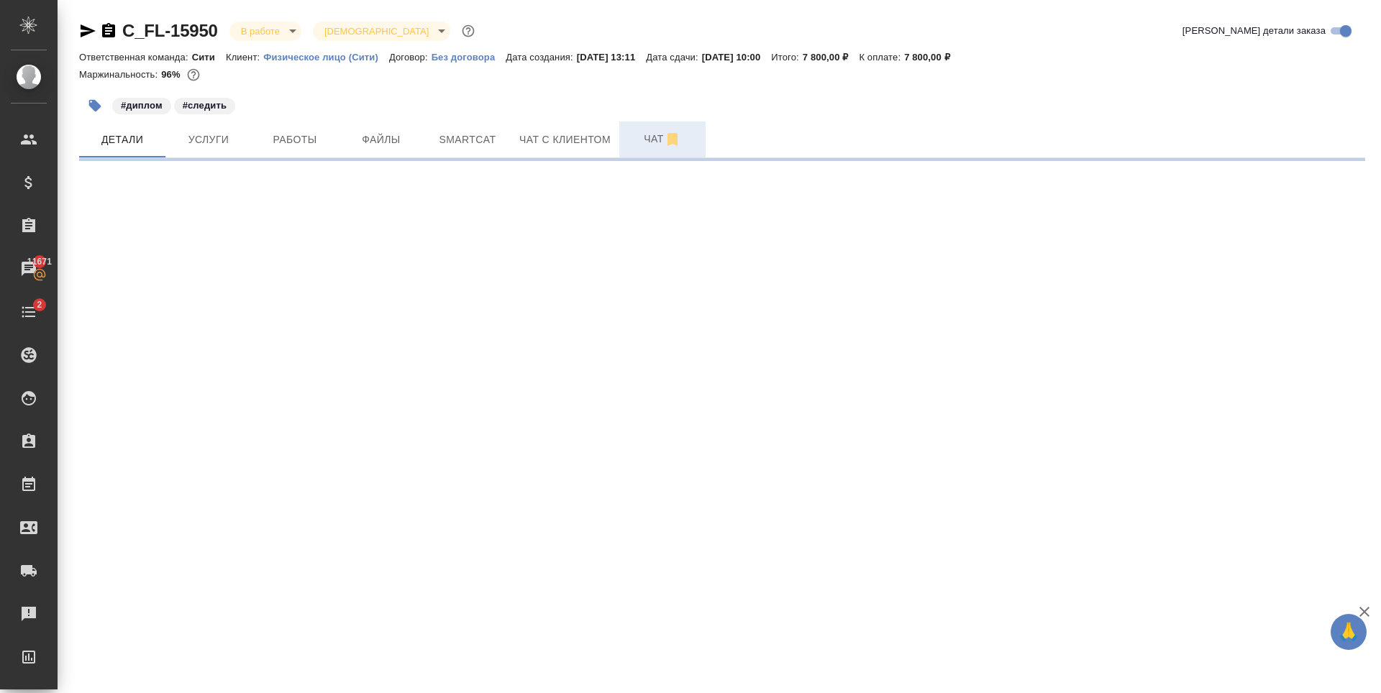
select select "RU"
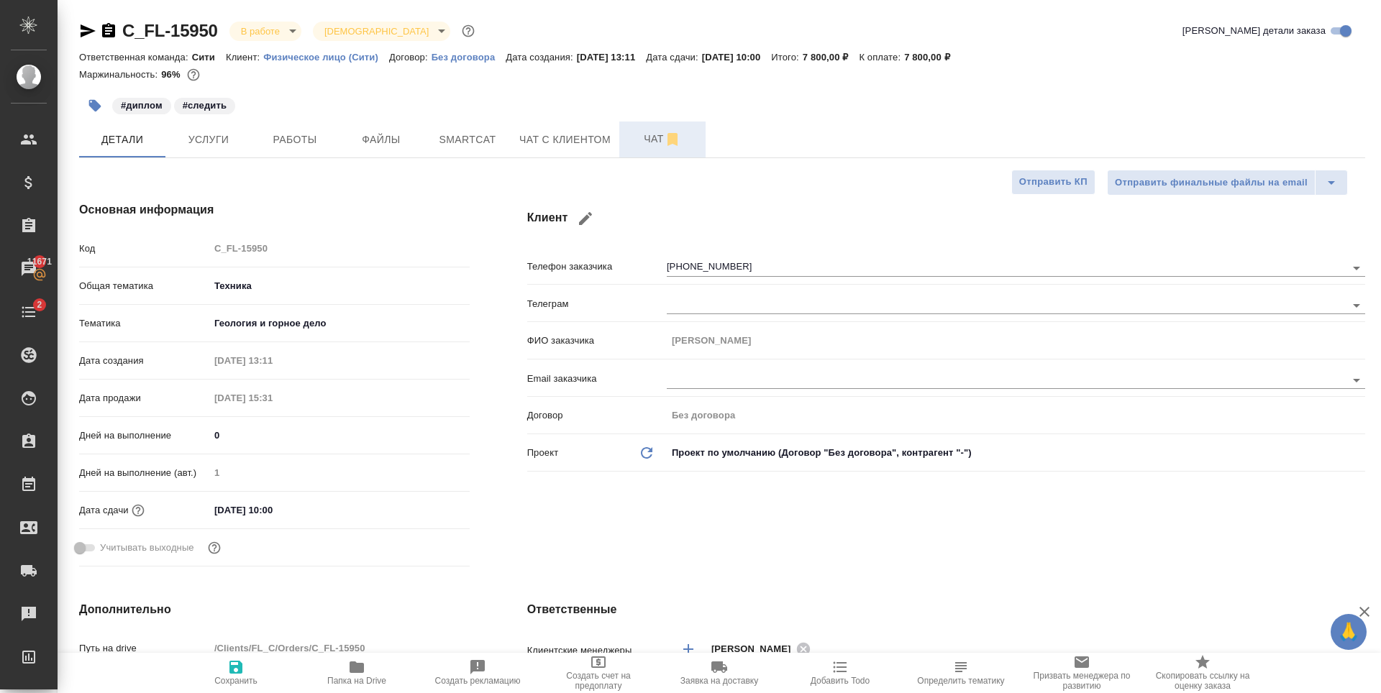
type textarea "x"
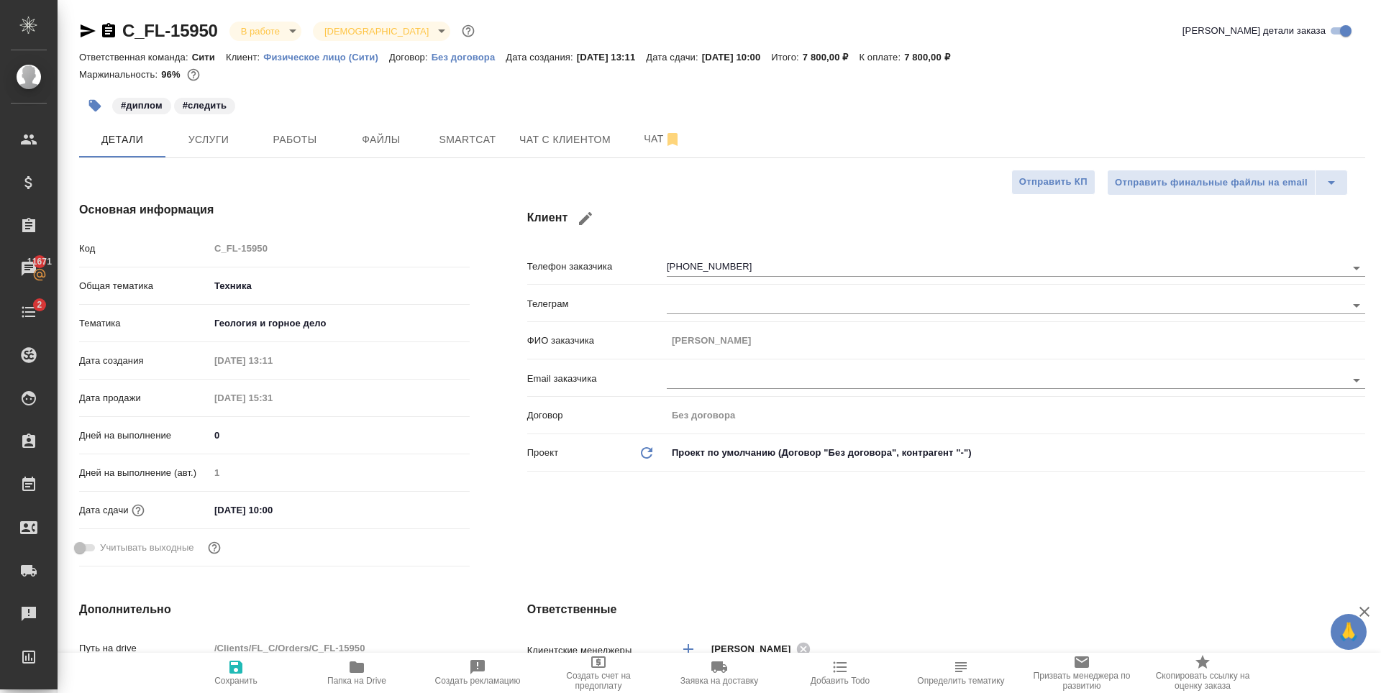
type textarea "x"
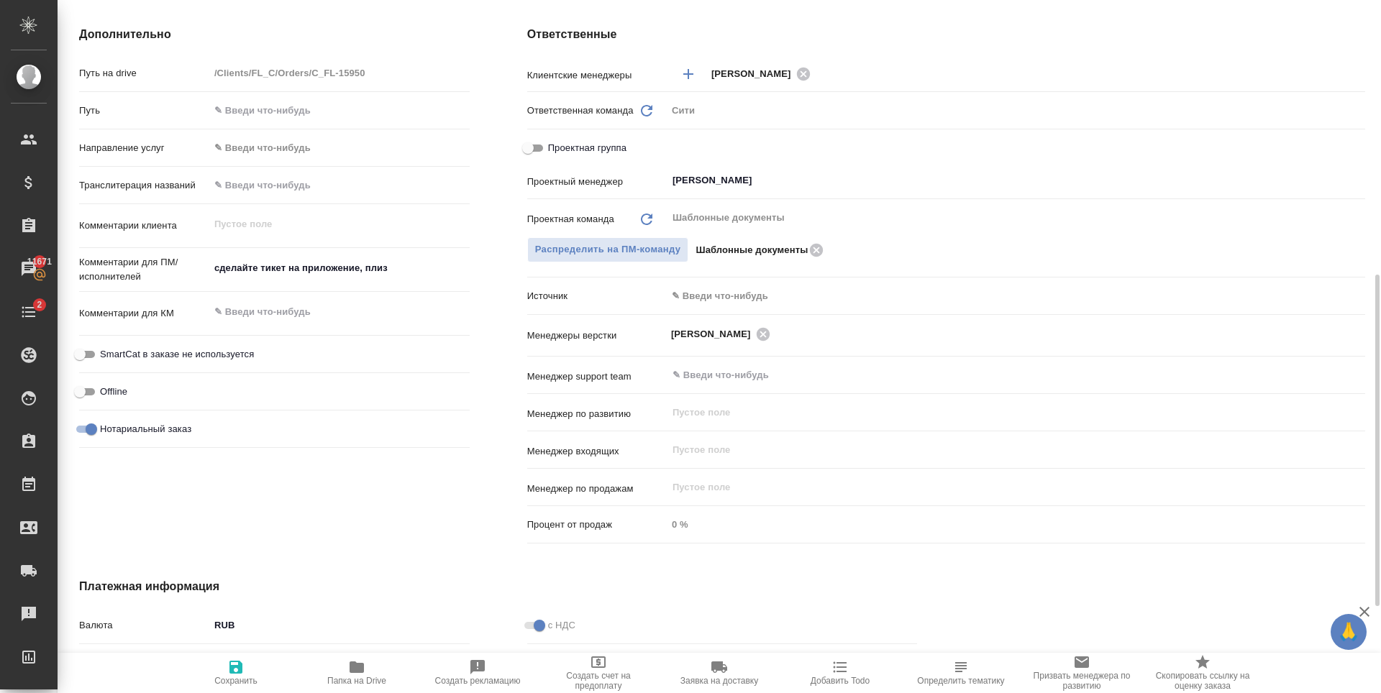
scroll to position [756, 0]
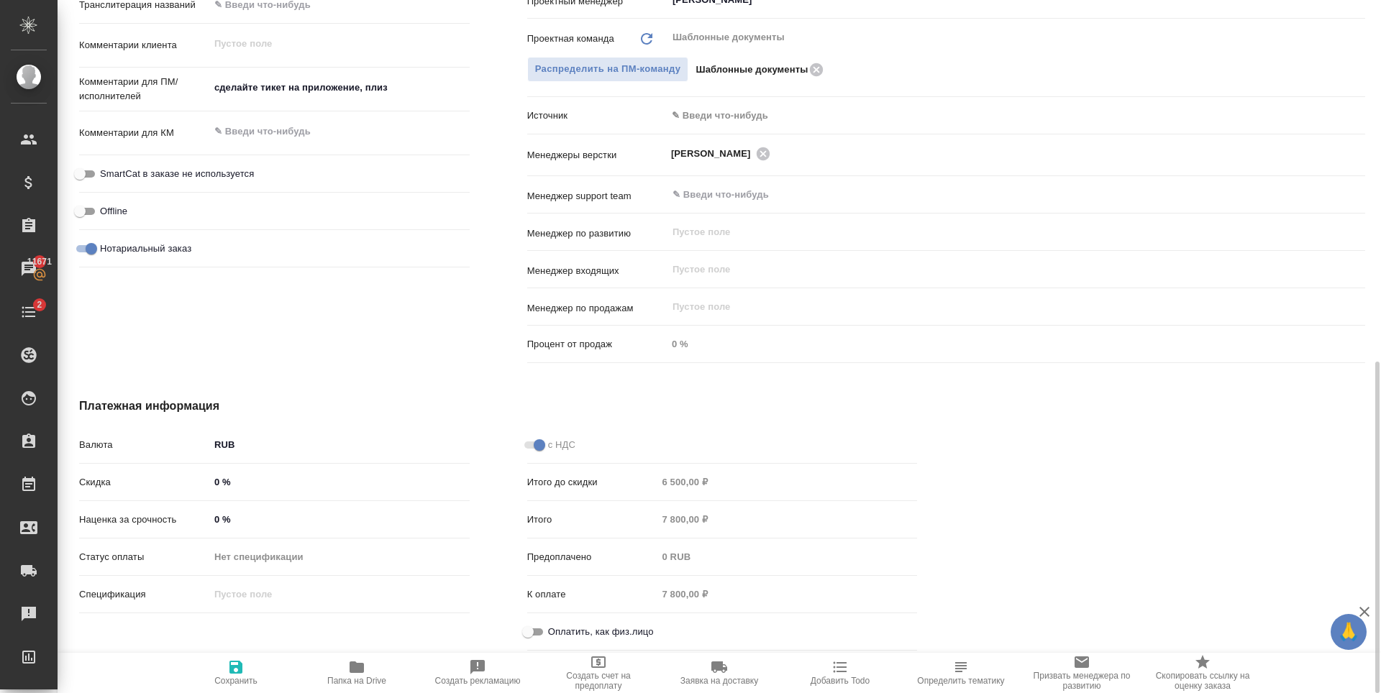
click at [533, 633] on input "Оплатить, как физ.лицо" at bounding box center [528, 632] width 52 height 17
checkbox input "true"
type textarea "x"
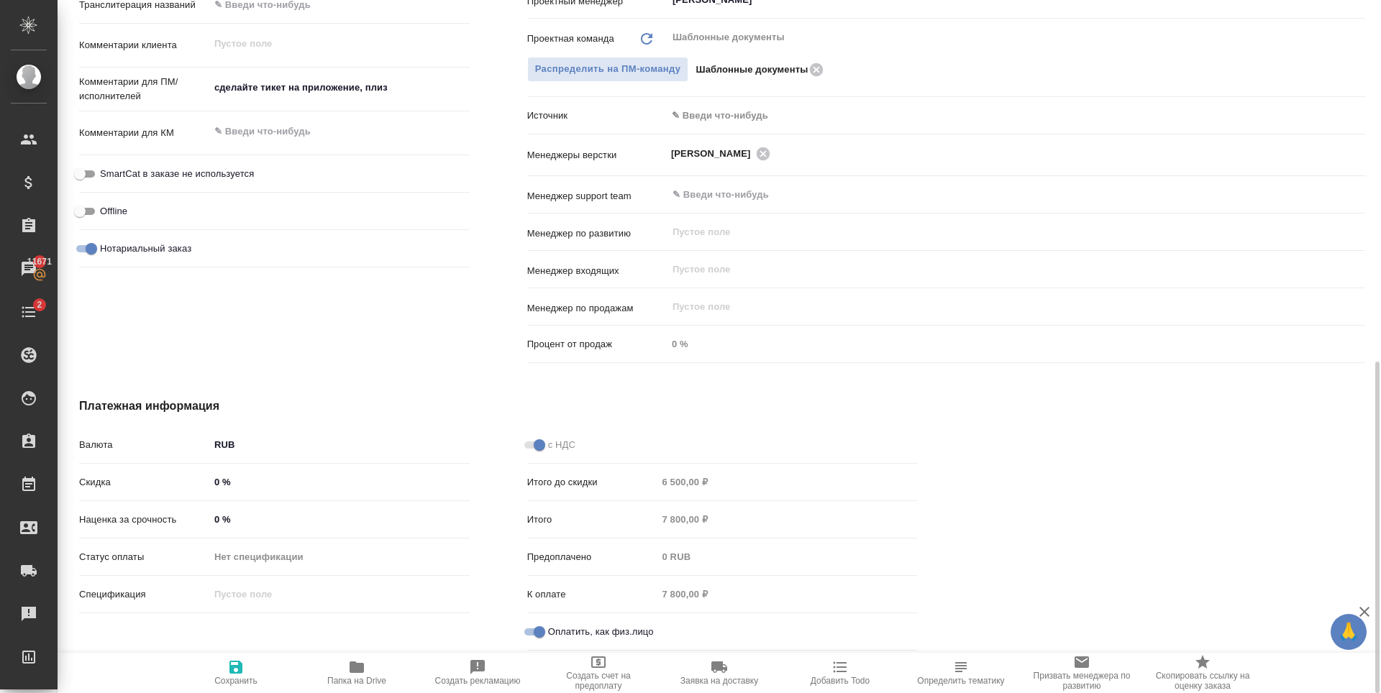
click at [231, 671] on icon "button" at bounding box center [235, 667] width 13 height 13
type textarea "x"
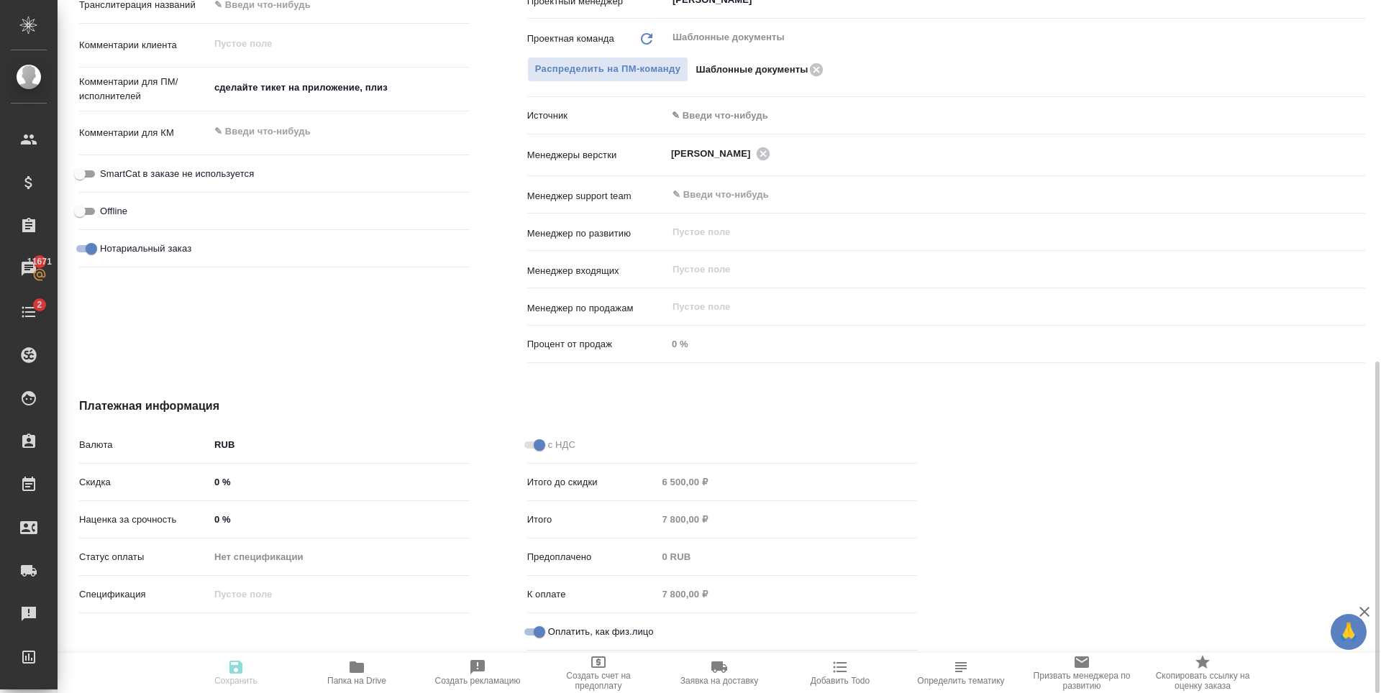
type textarea "x"
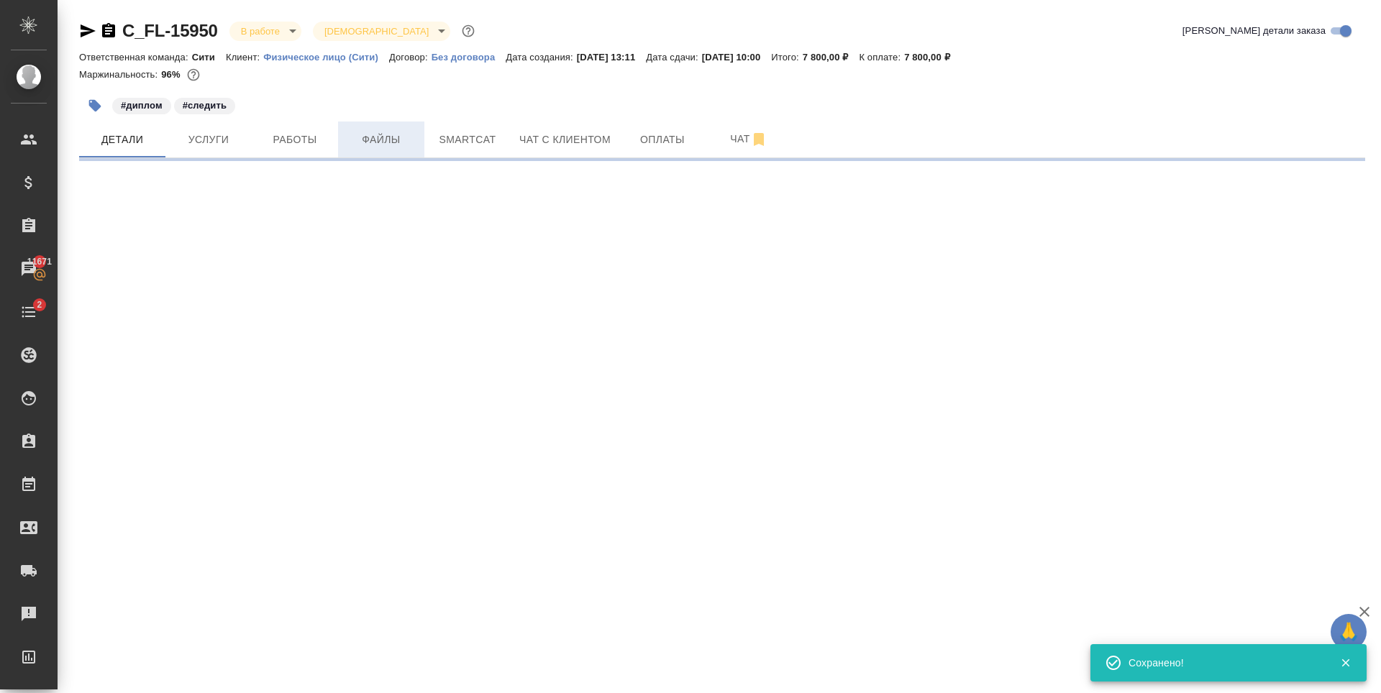
scroll to position [0, 0]
click at [688, 140] on span "Оплаты" at bounding box center [662, 140] width 69 height 18
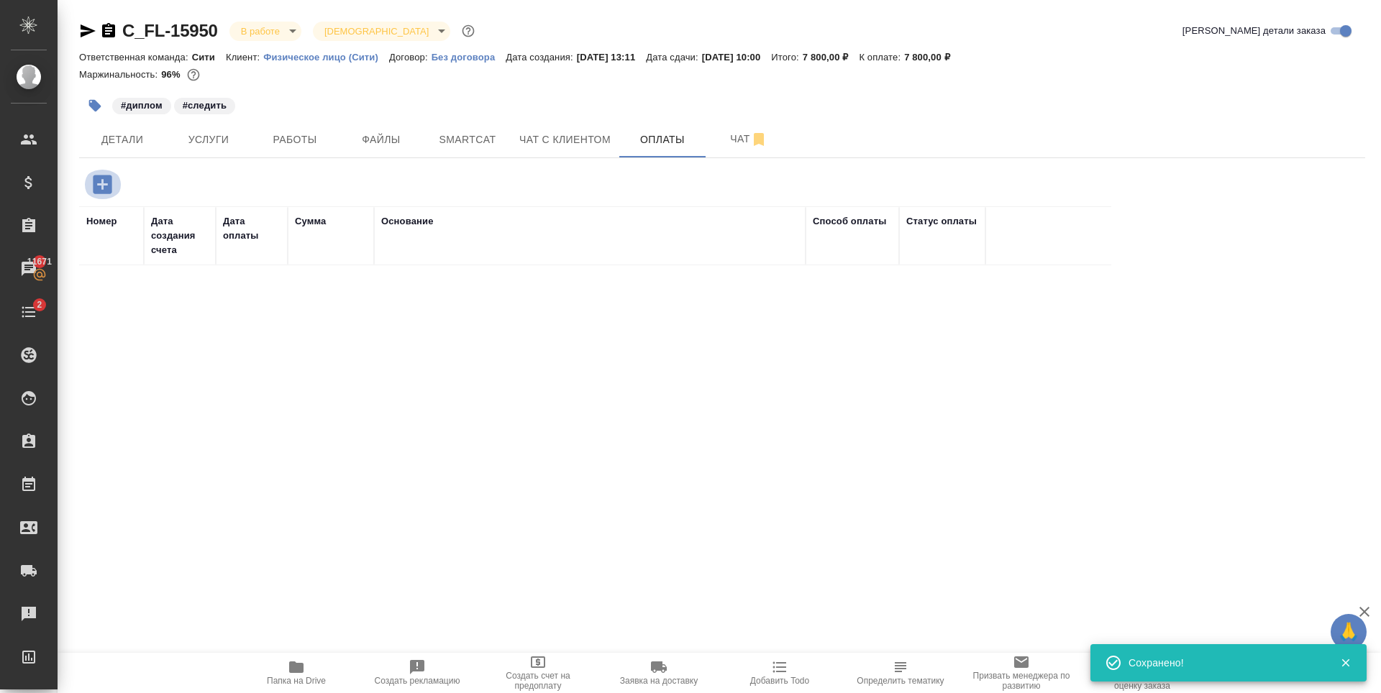
click at [99, 179] on icon "button" at bounding box center [102, 184] width 19 height 19
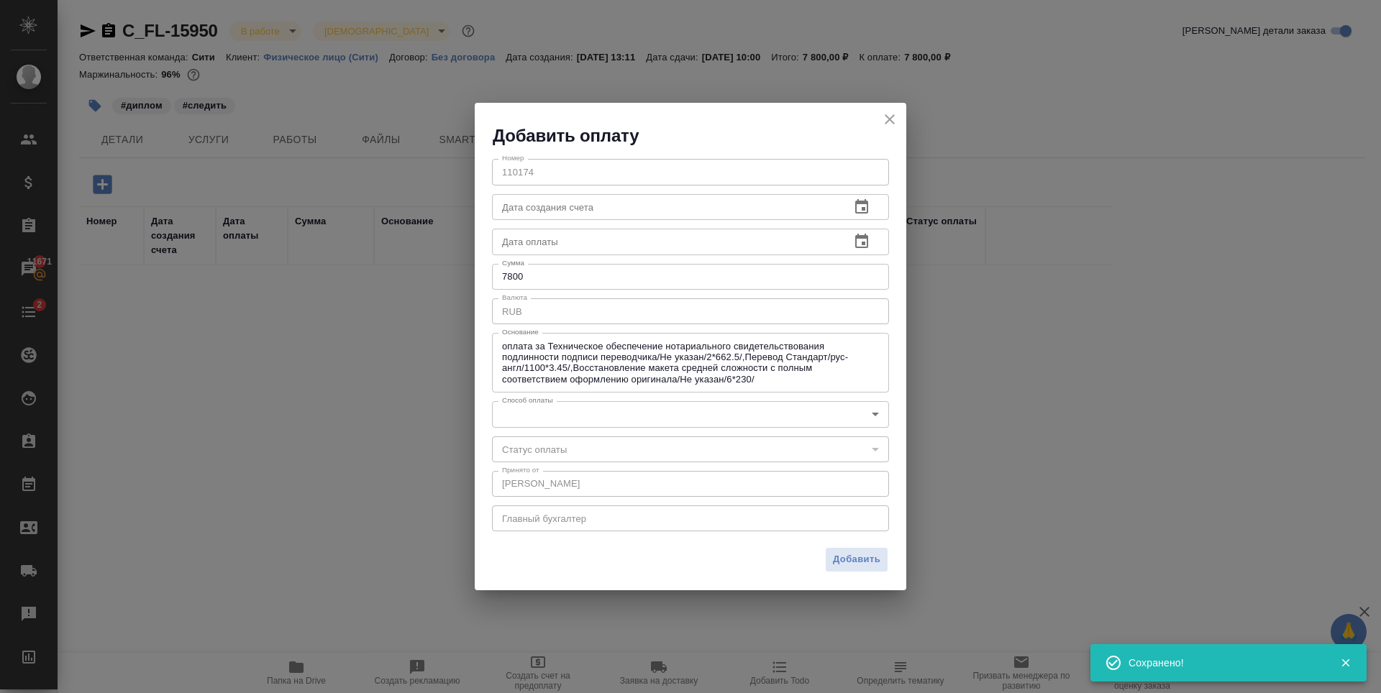
click at [587, 406] on body "🙏 .cls-1 fill:#fff; AWATERA Zaytseva Svetlana Клиенты Спецификации Заказы 11671…" at bounding box center [690, 346] width 1381 height 693
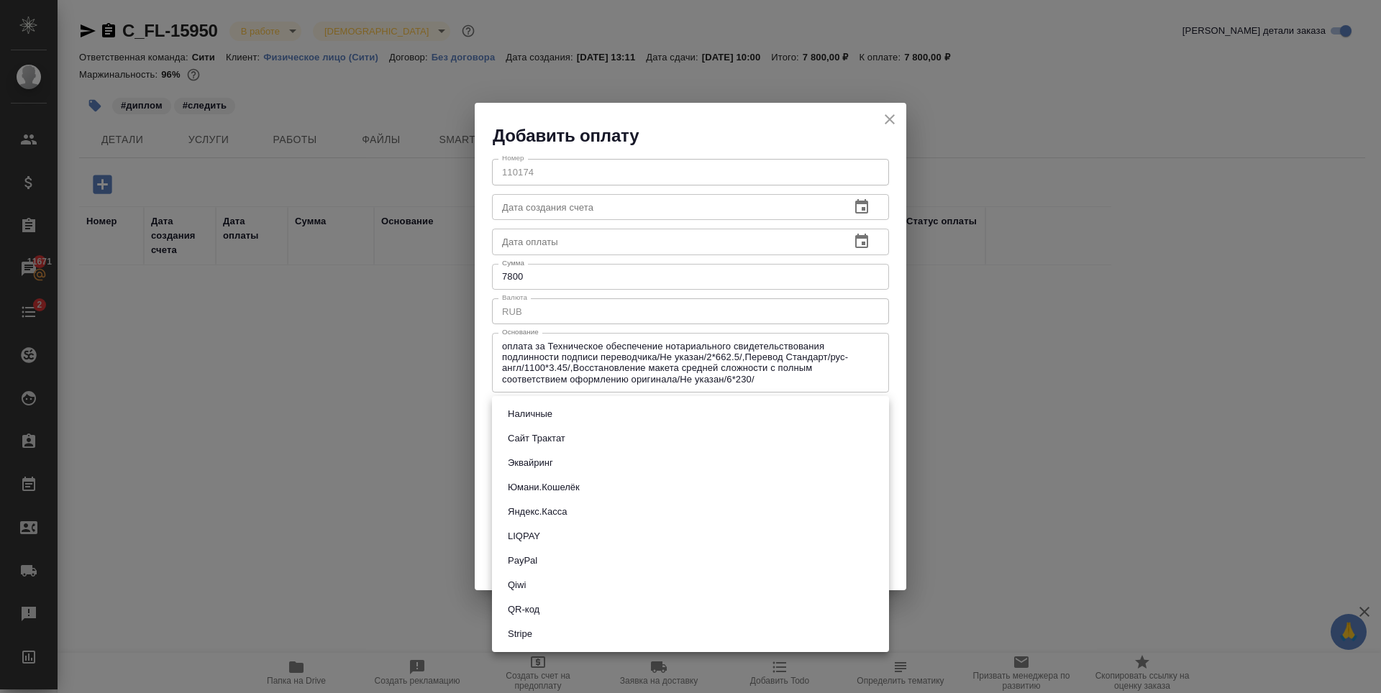
click at [549, 610] on li "QR-код" at bounding box center [690, 610] width 397 height 24
type input "60e5684acae83f185c96e013"
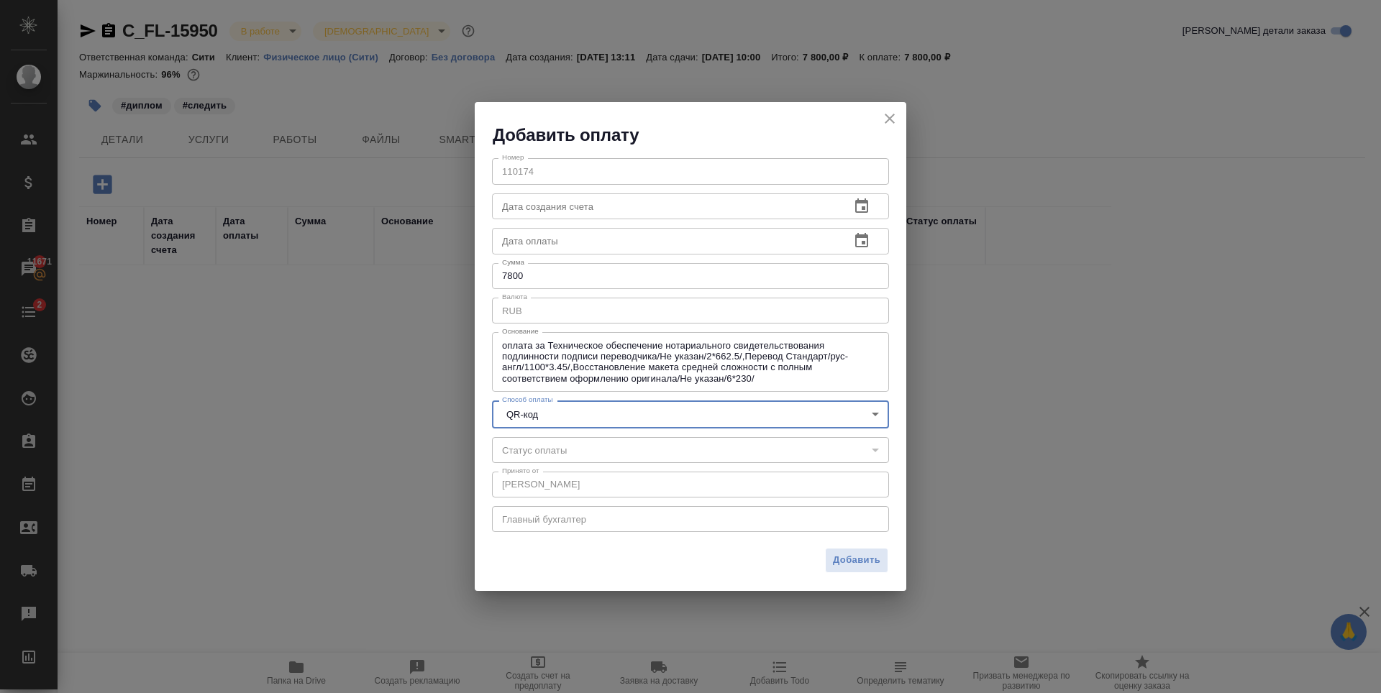
click at [726, 248] on input "text" at bounding box center [665, 241] width 347 height 26
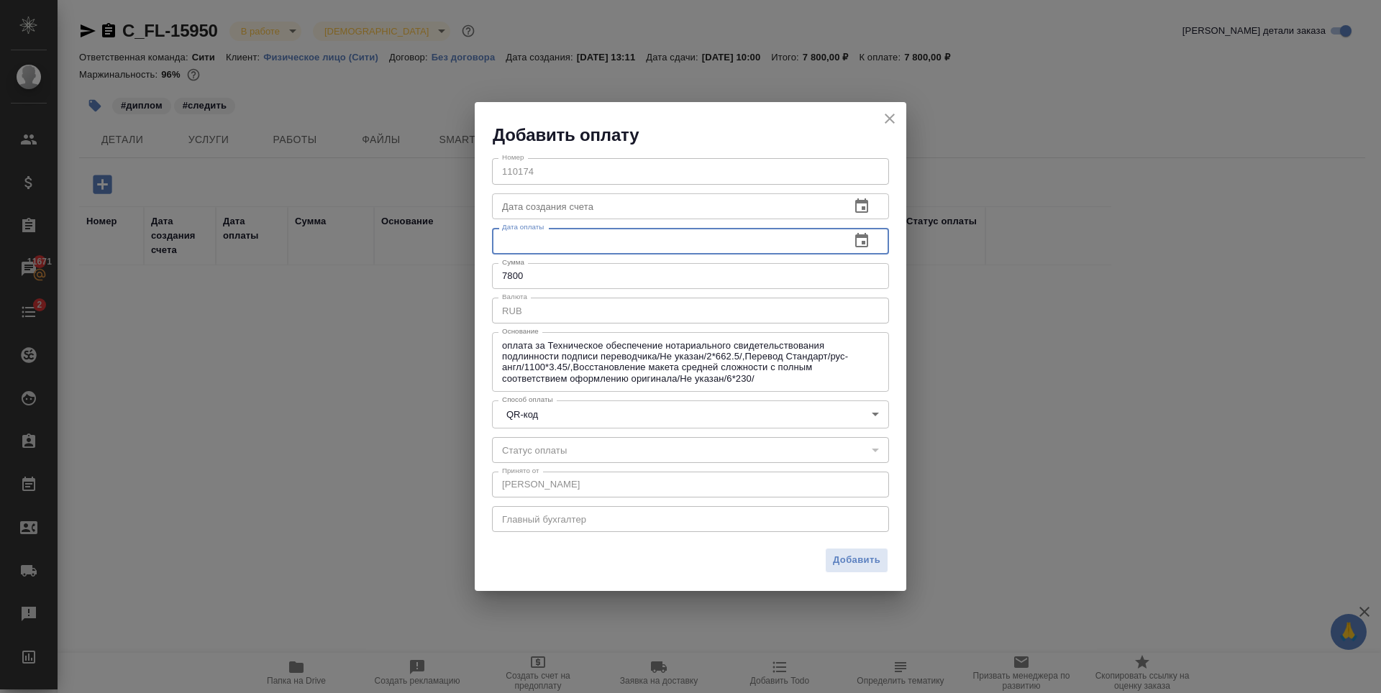
click at [866, 242] on icon "button" at bounding box center [861, 240] width 17 height 17
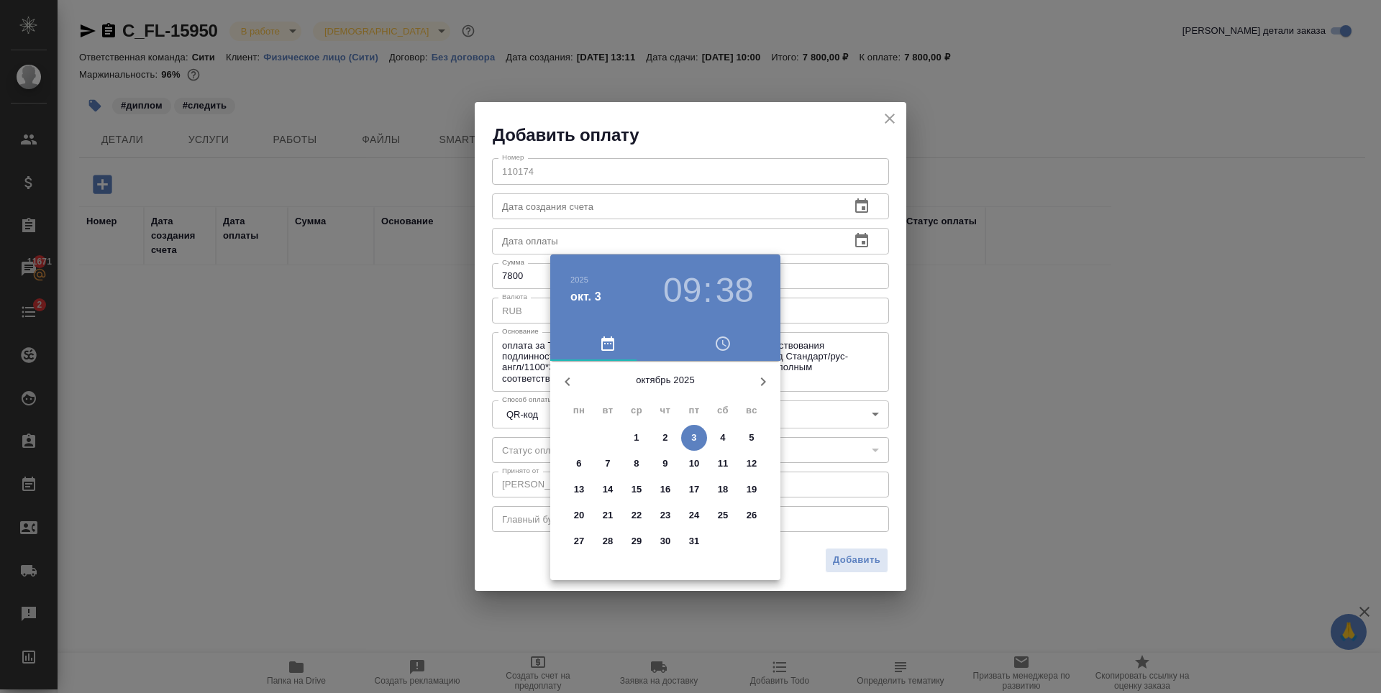
click at [627, 440] on span "1" at bounding box center [637, 438] width 26 height 14
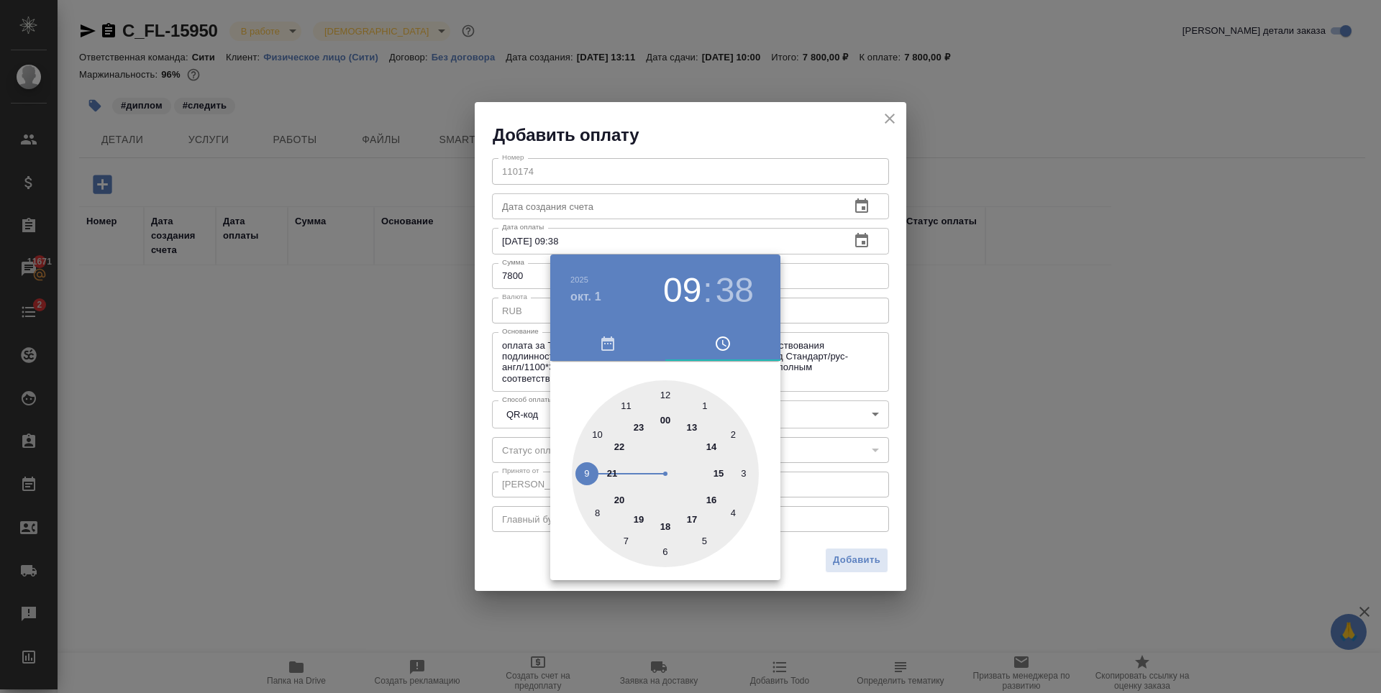
click at [720, 476] on div at bounding box center [665, 473] width 187 height 187
type input "01.10.2025 15:38"
click at [696, 131] on div at bounding box center [690, 346] width 1381 height 693
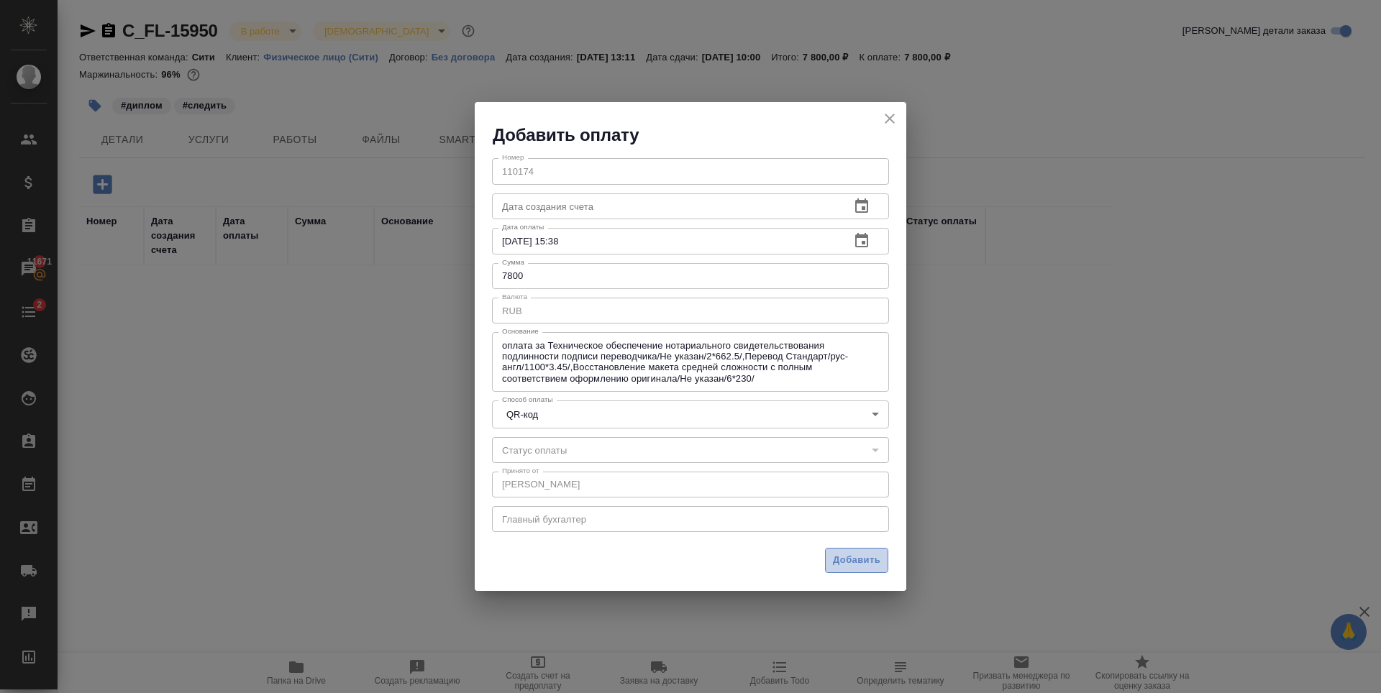
click at [867, 565] on span "Добавить" at bounding box center [856, 560] width 47 height 17
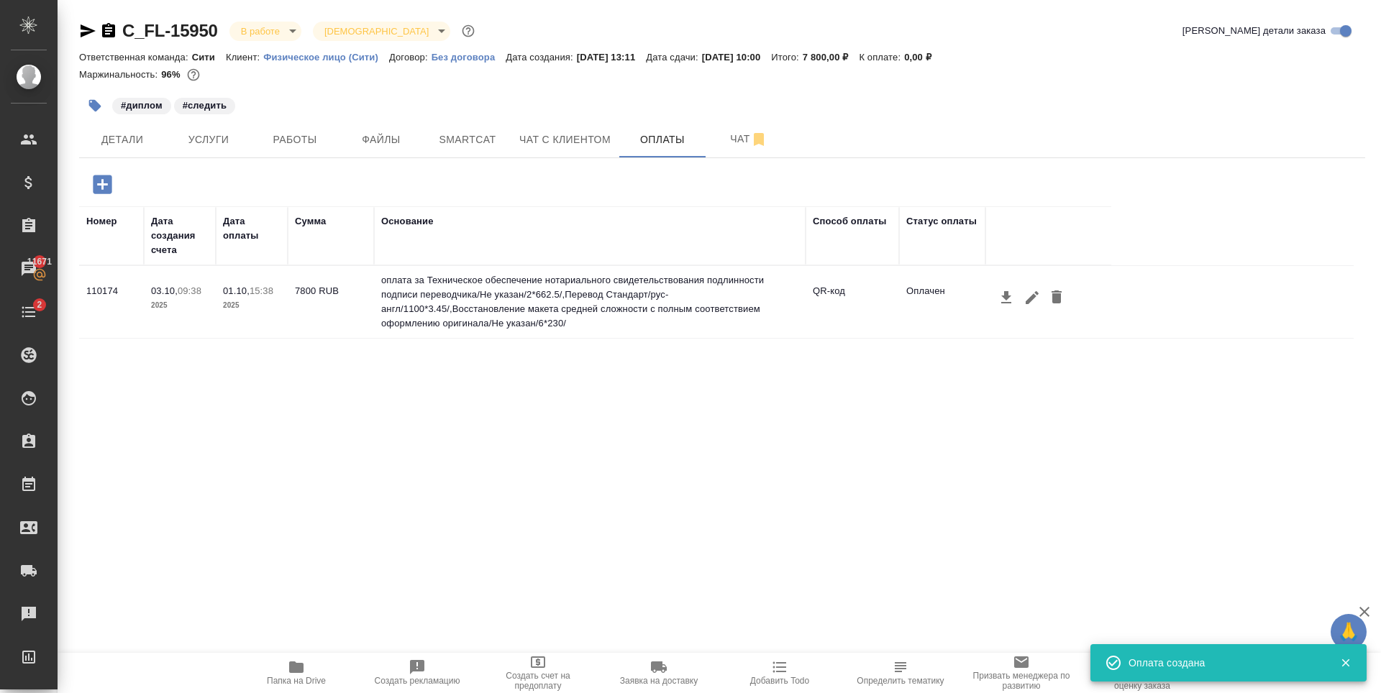
click at [793, 480] on div "Номер Дата создания счета Дата оплаты Сумма Основание Способ оплаты Статус опла…" at bounding box center [716, 422] width 1274 height 432
click at [559, 140] on span "Чат с клиентом" at bounding box center [564, 140] width 91 height 18
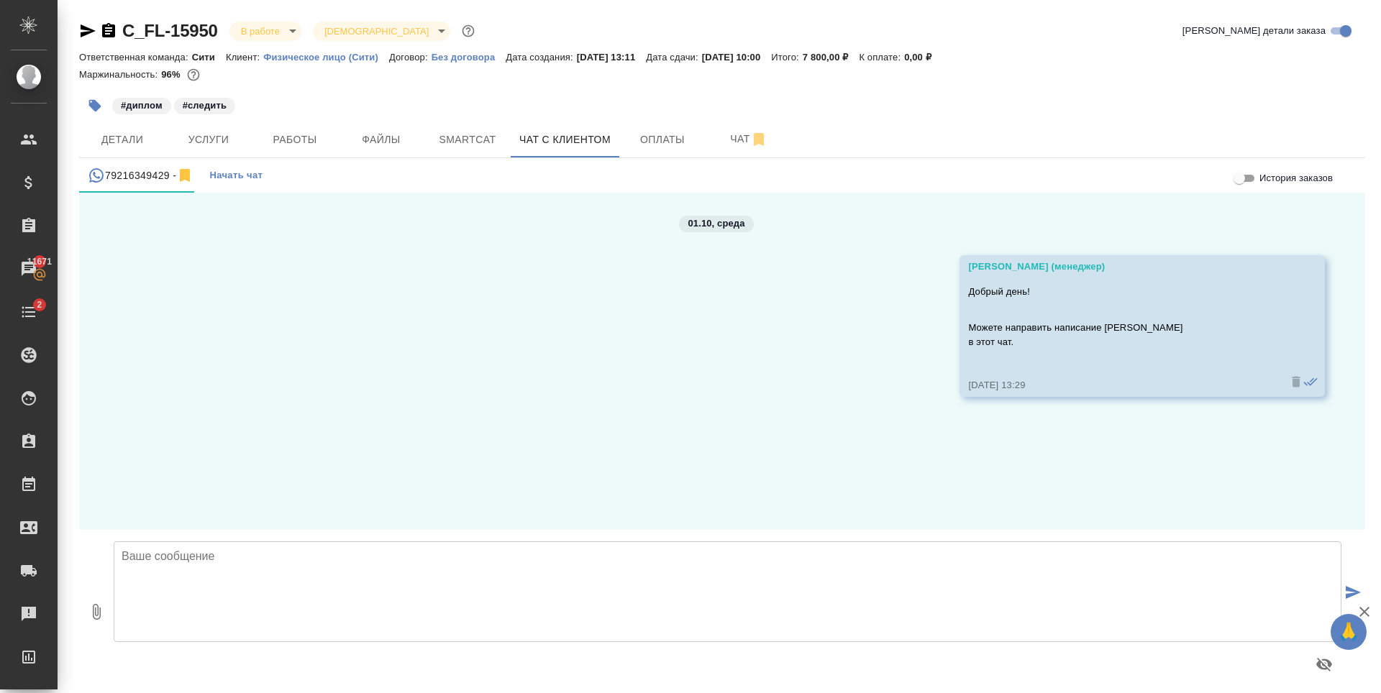
click at [188, 583] on textarea at bounding box center [728, 592] width 1228 height 101
type textarea "Антон, добрый день! Направляю перевод на согласование перед заверением!"
click at [89, 611] on icon "button" at bounding box center [96, 611] width 17 height 17
type input "C:\fakepath\doc01699820251001100637(en).docx"
click at [475, 586] on textarea "Антон, добрый день! Направляю перевод на согласование перед заверением!" at bounding box center [728, 592] width 1228 height 101
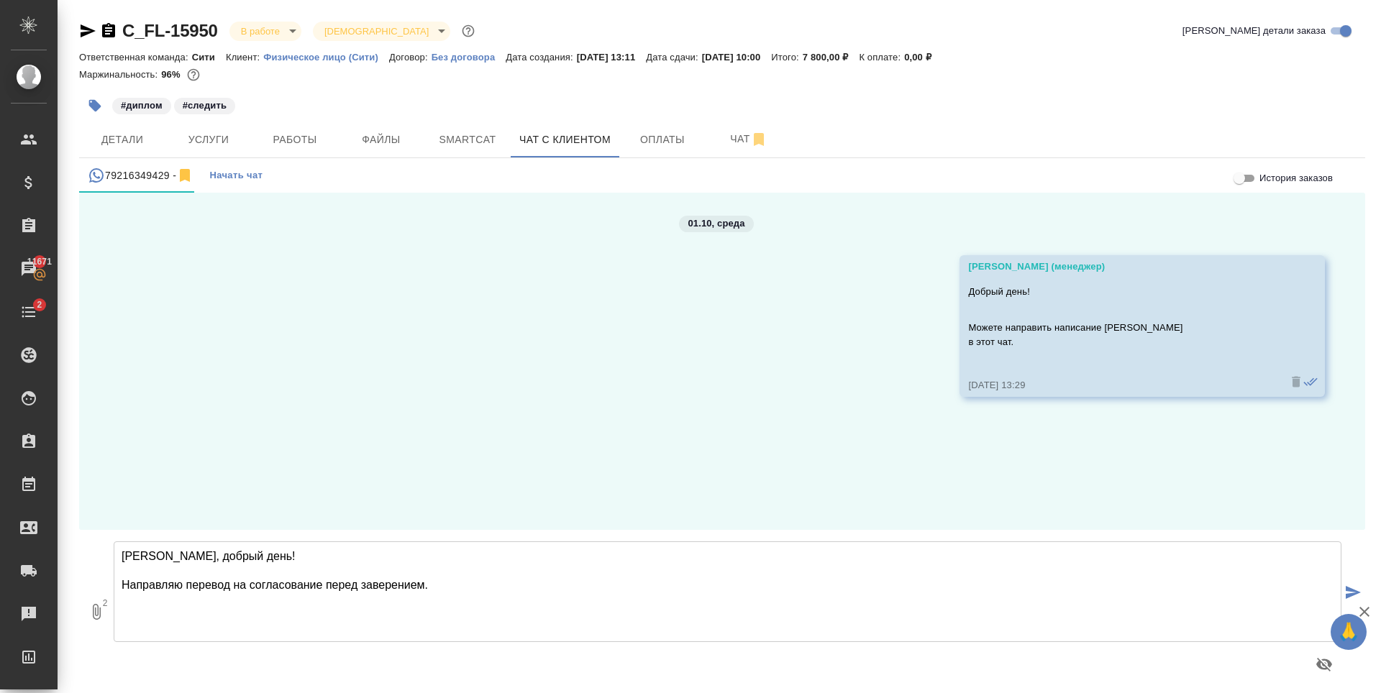
type textarea "Антон, добрый день! Направляю перевод на согласование перед заверением."
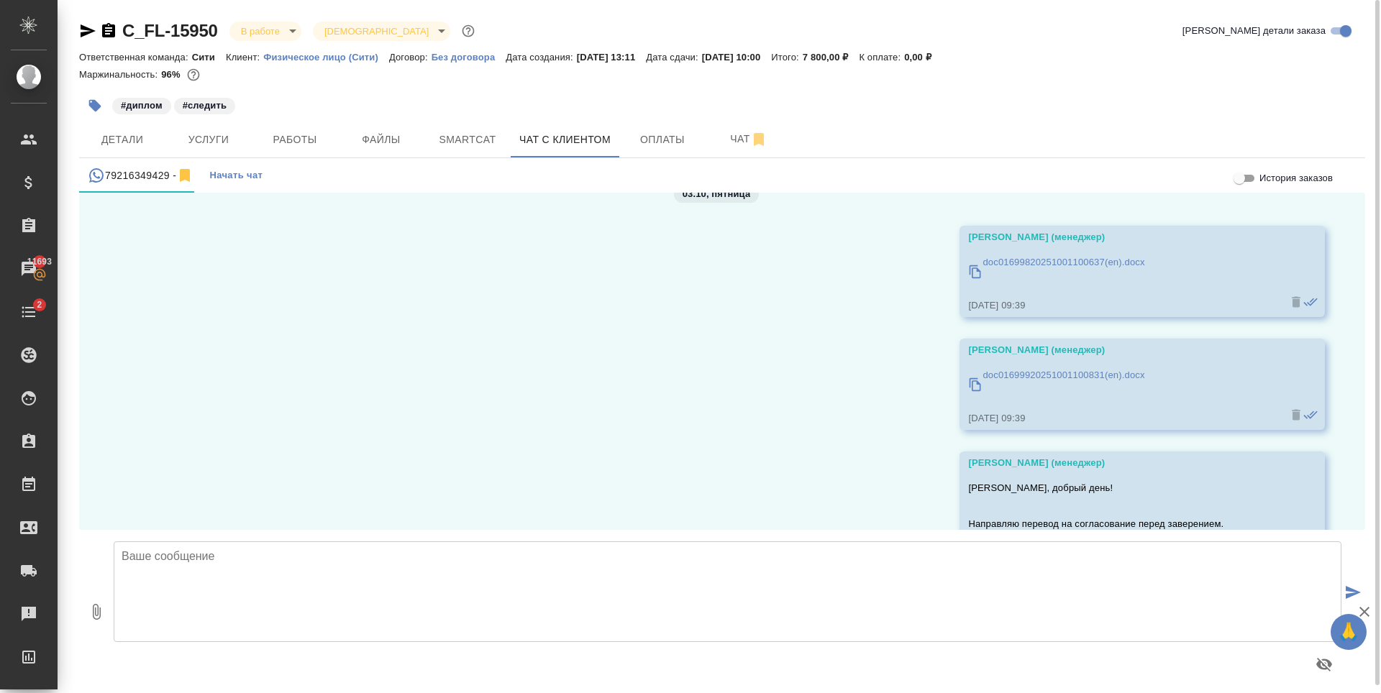
scroll to position [165, 0]
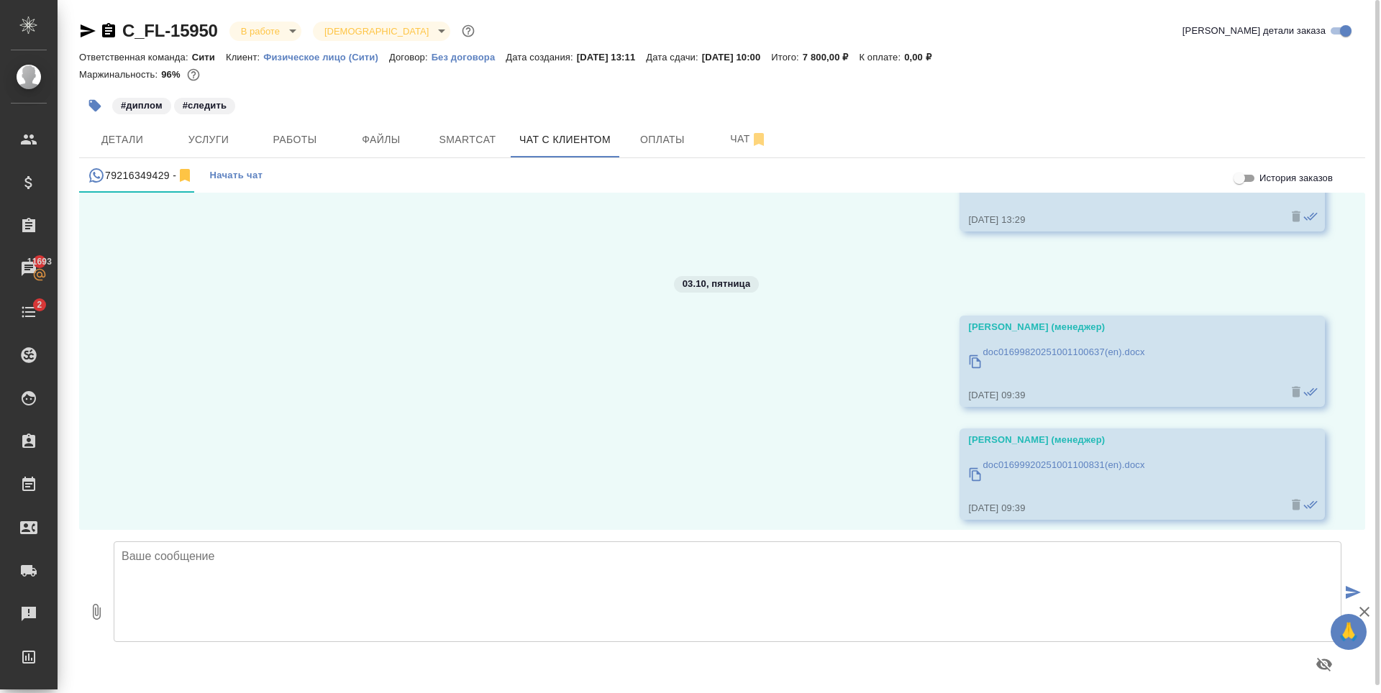
click at [1049, 467] on p "doc01699920251001100831(en).docx" at bounding box center [1063, 465] width 162 height 14
click at [1071, 352] on p "doc01699820251001100637(en).docx" at bounding box center [1063, 352] width 162 height 14
click at [378, 138] on span "Файлы" at bounding box center [381, 140] width 69 height 18
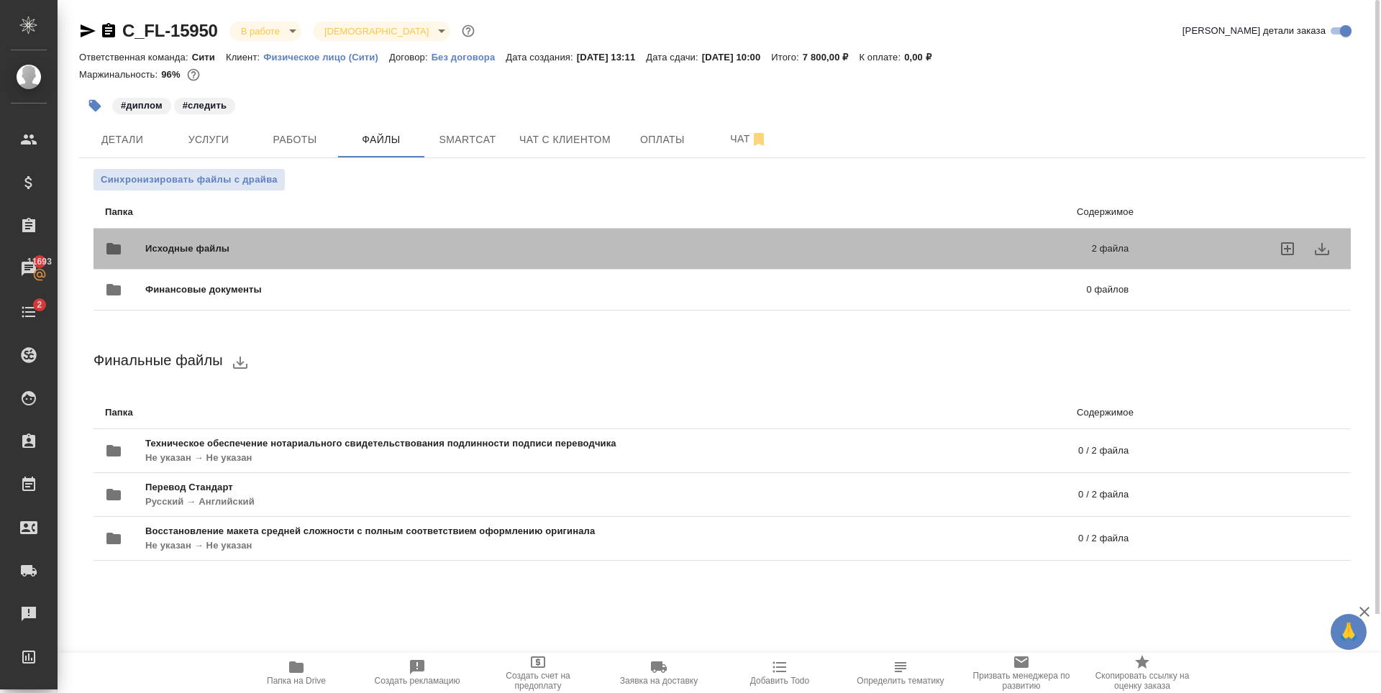
click at [278, 230] on div "Исходные файлы 2 файла" at bounding box center [617, 248] width 1052 height 63
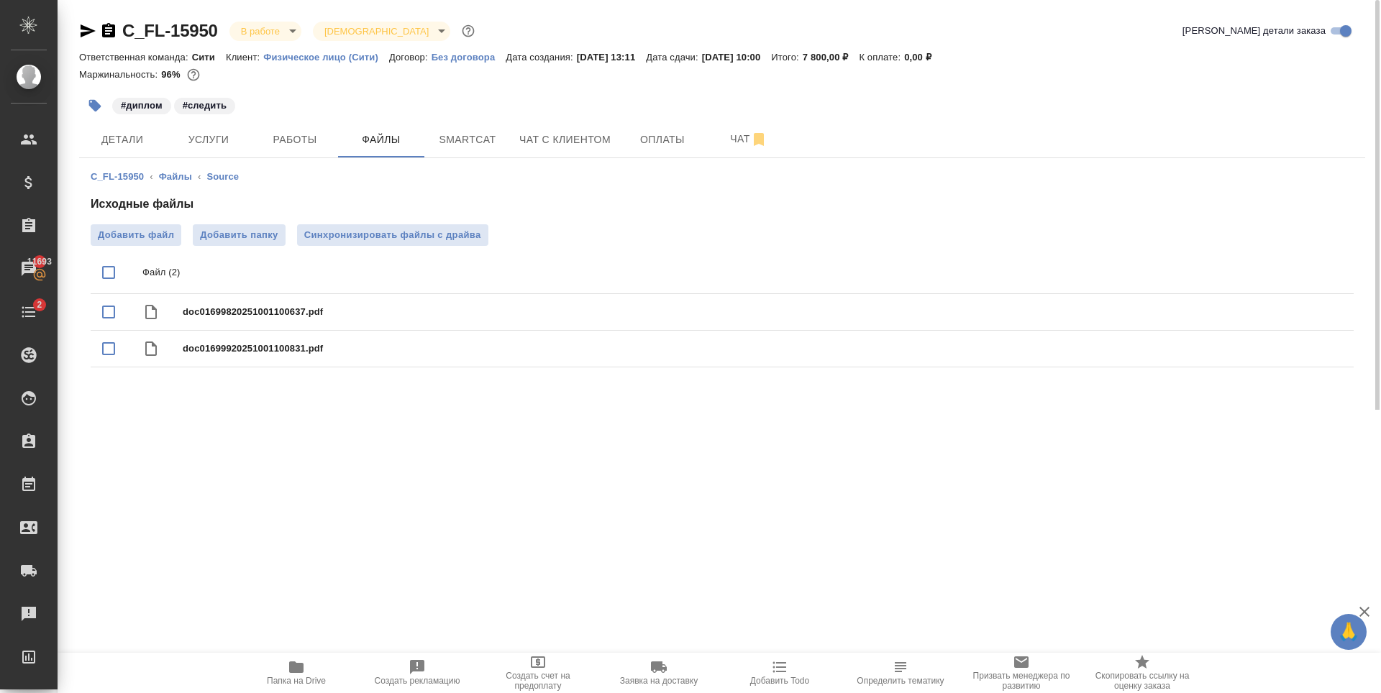
click at [111, 274] on input "checkbox" at bounding box center [109, 272] width 30 height 30
checkbox input "true"
click at [1290, 268] on icon "download" at bounding box center [1290, 274] width 14 height 12
click at [109, 275] on input "checkbox" at bounding box center [109, 272] width 30 height 30
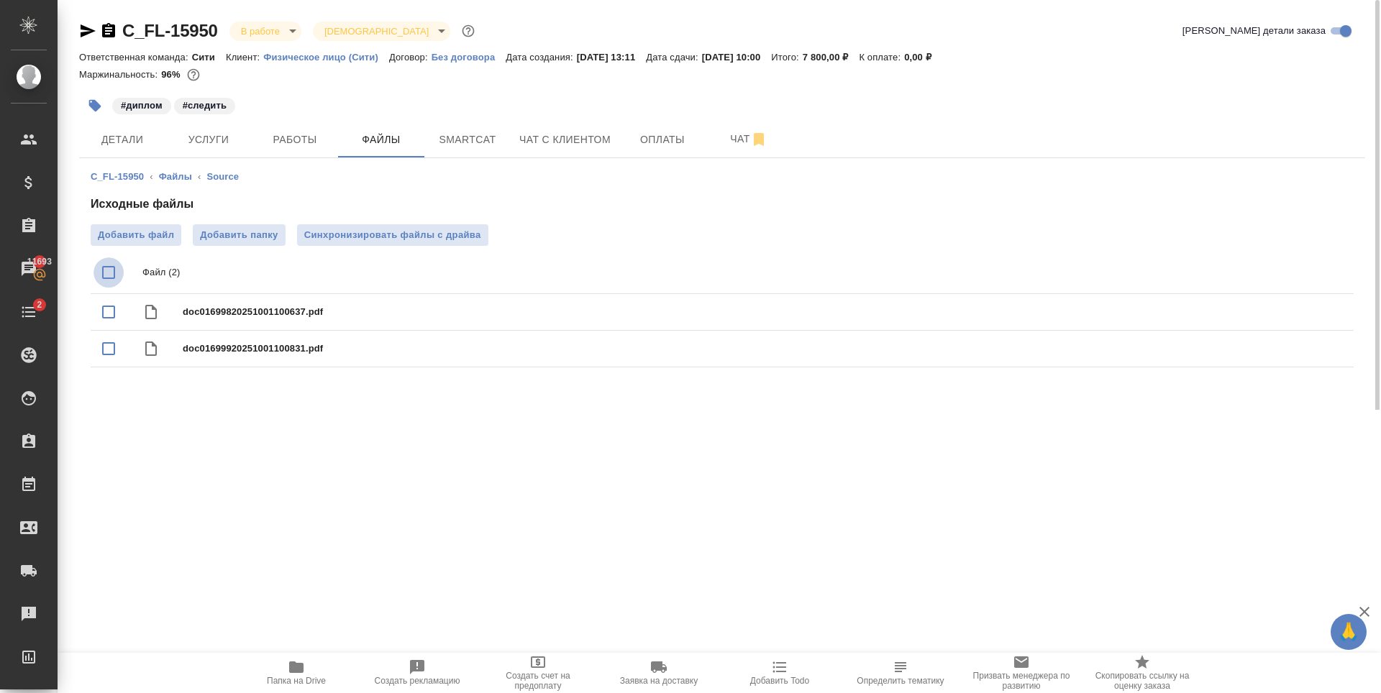
checkbox input "true"
click at [109, 275] on input "checkbox" at bounding box center [109, 272] width 30 height 30
checkbox input "false"
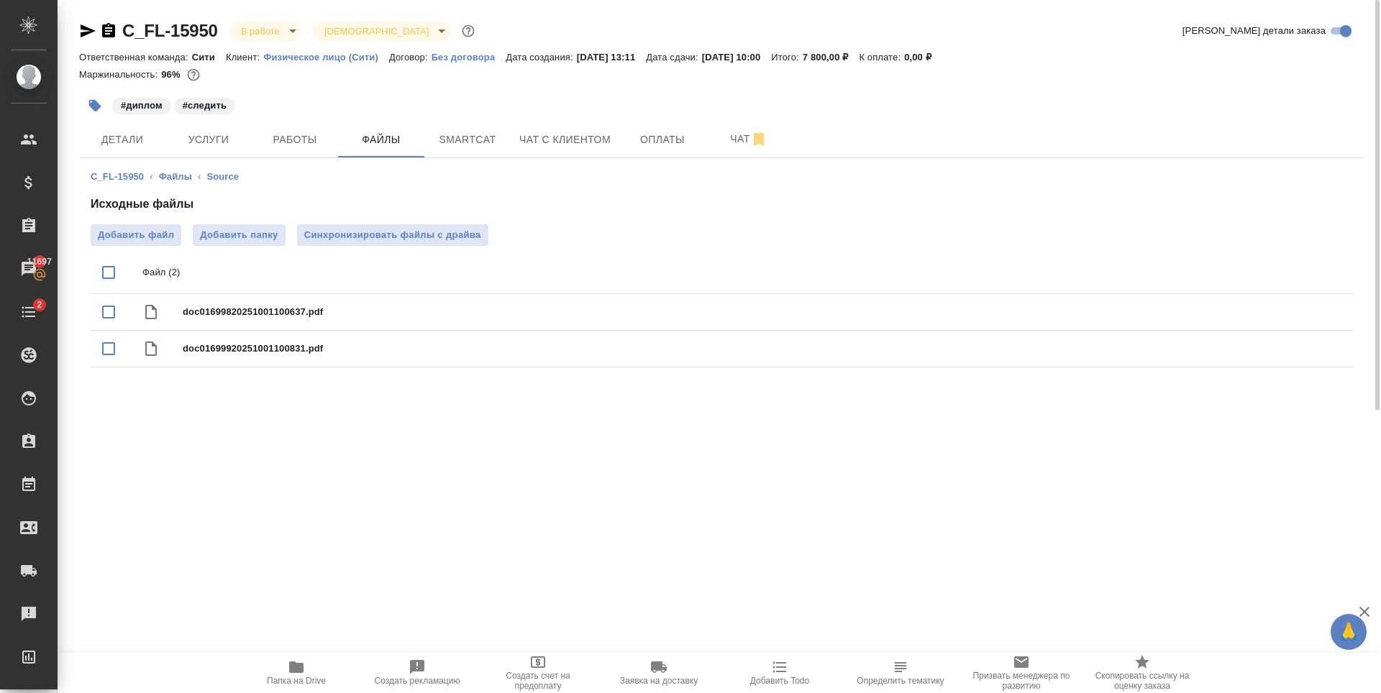
click at [493, 466] on div ".cls-1 fill:#fff; AWATERA Zaytseva Svetlana Клиенты Спецификации Заказы 11697 Ч…" at bounding box center [690, 346] width 1381 height 693
click at [599, 129] on button "Чат с клиентом" at bounding box center [565, 140] width 109 height 36
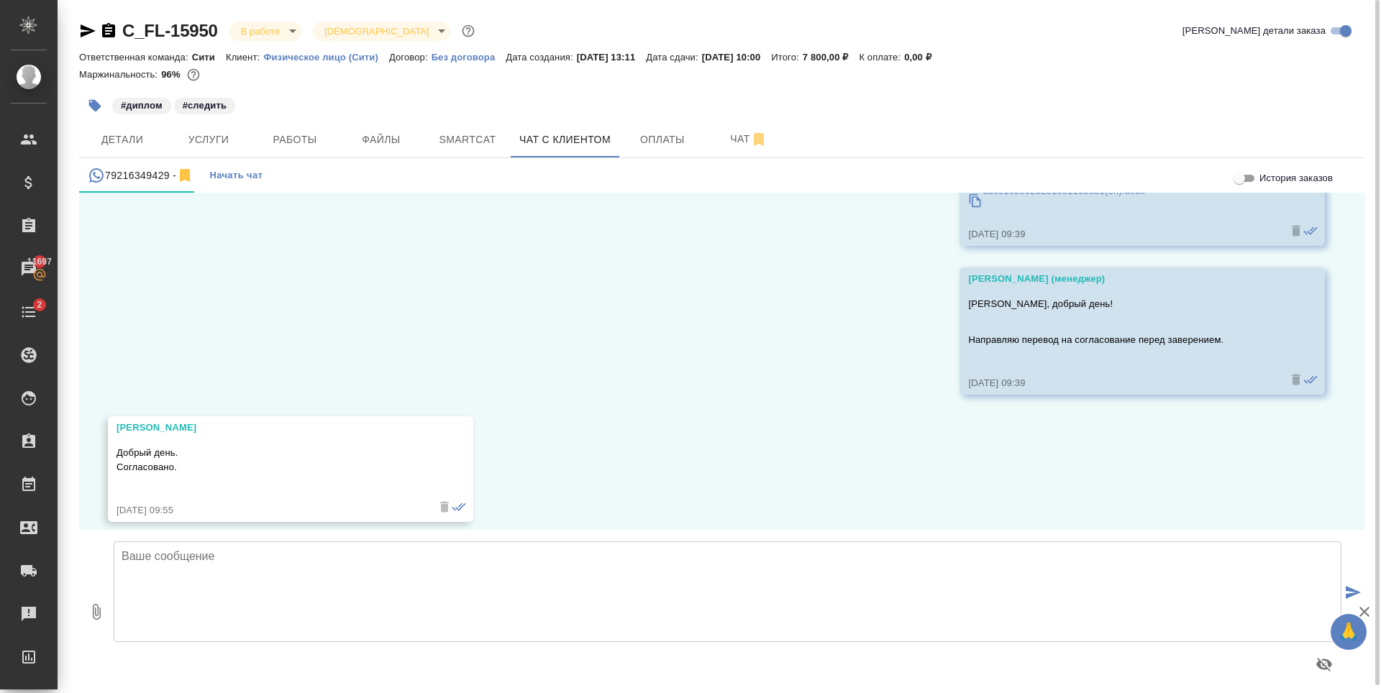
scroll to position [453, 0]
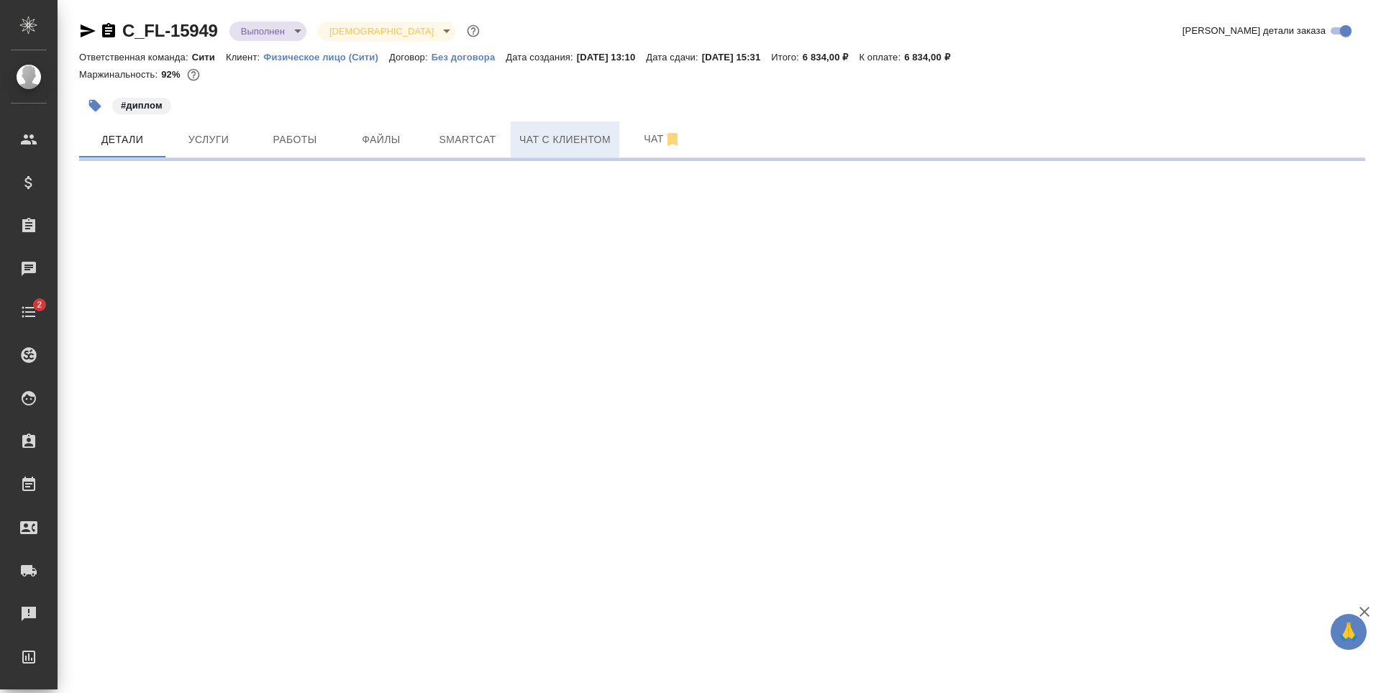
click at [582, 132] on span "Чат с клиентом" at bounding box center [564, 140] width 91 height 18
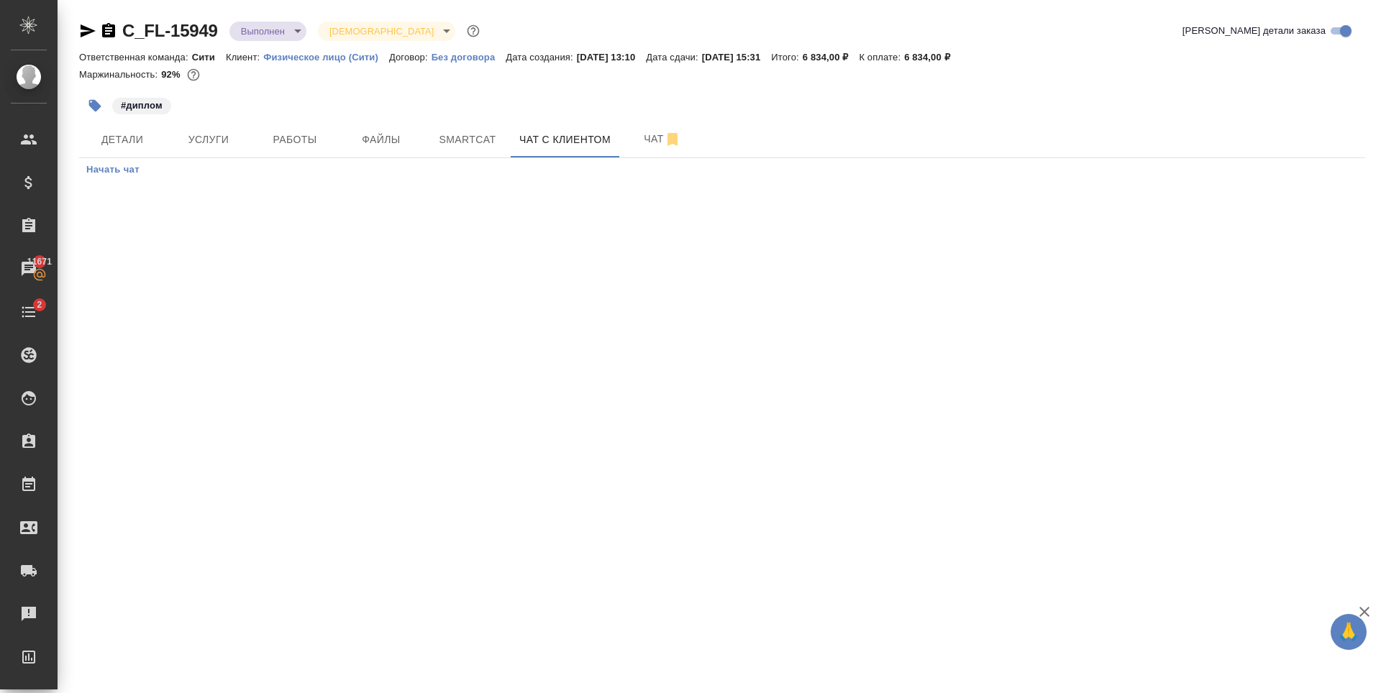
click at [433, 498] on div ".cls-1 fill:#fff; AWATERA [PERSON_NAME] Спецификации Заказы 11671 Чаты 2 Todo П…" at bounding box center [690, 346] width 1381 height 693
click at [137, 142] on span "Детали" at bounding box center [122, 140] width 69 height 18
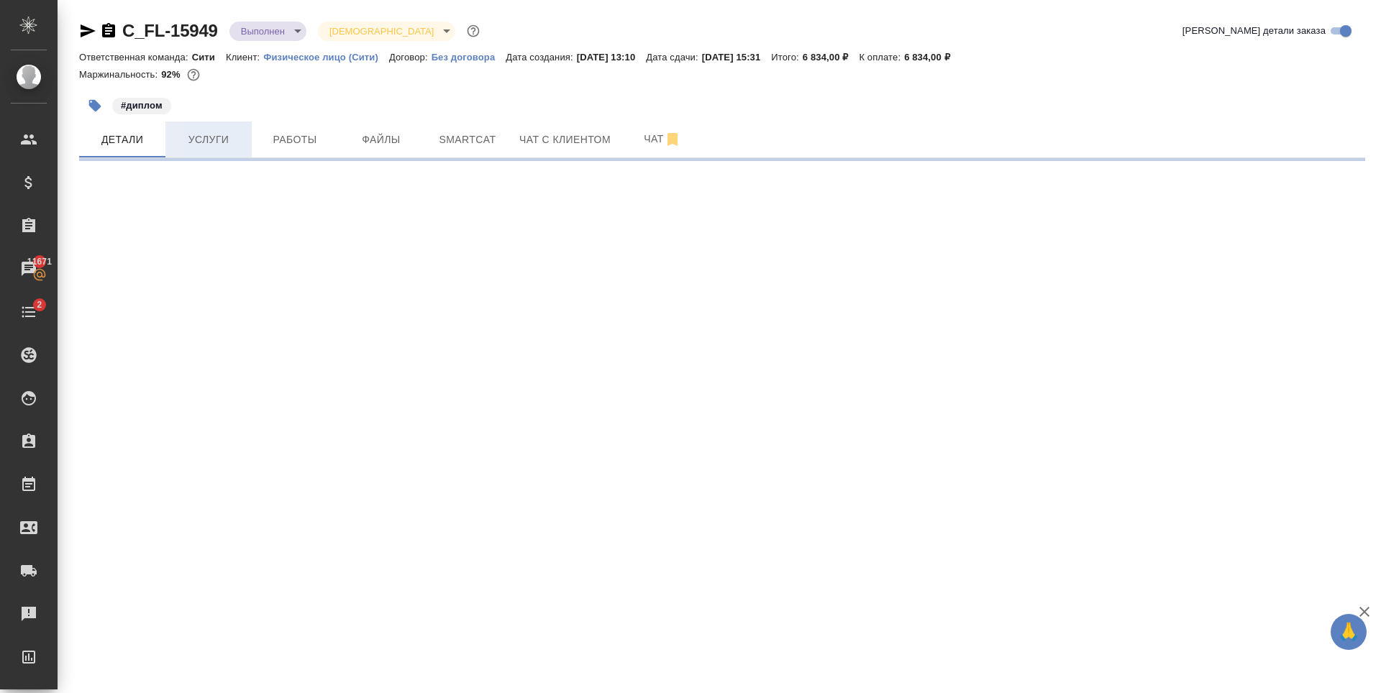
select select "RU"
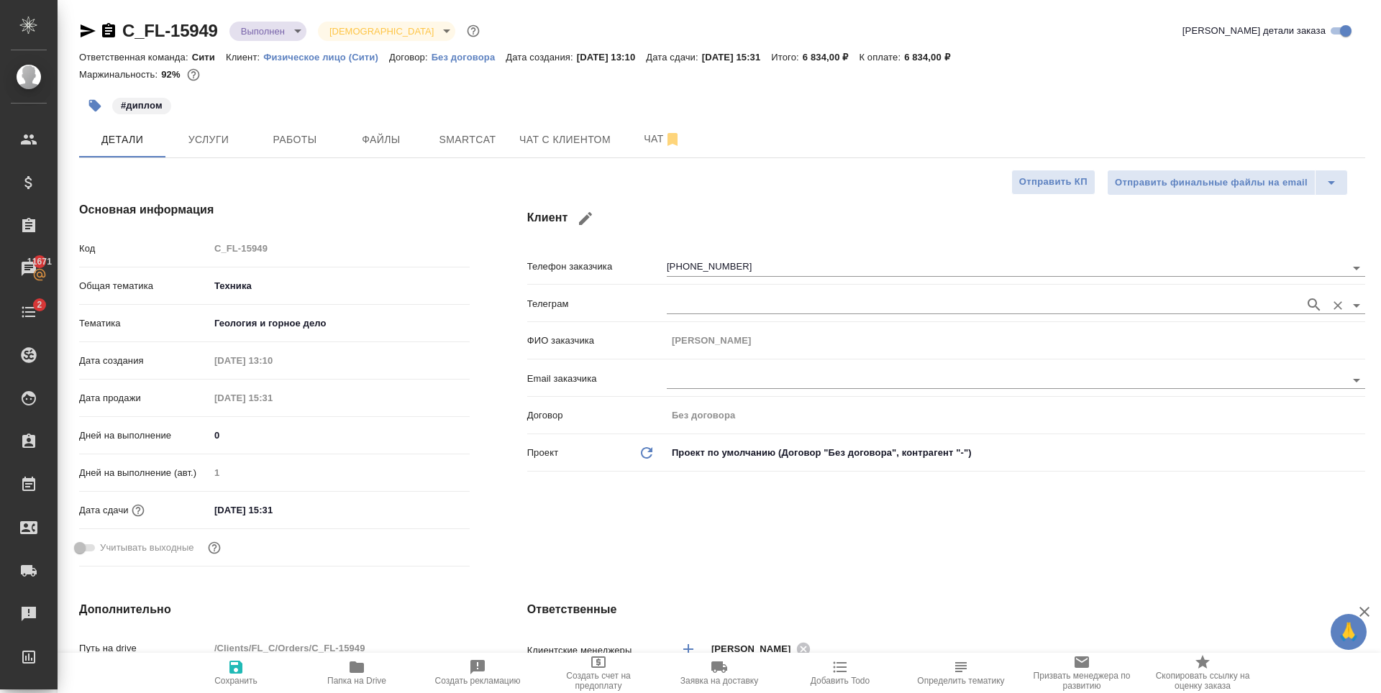
type textarea "x"
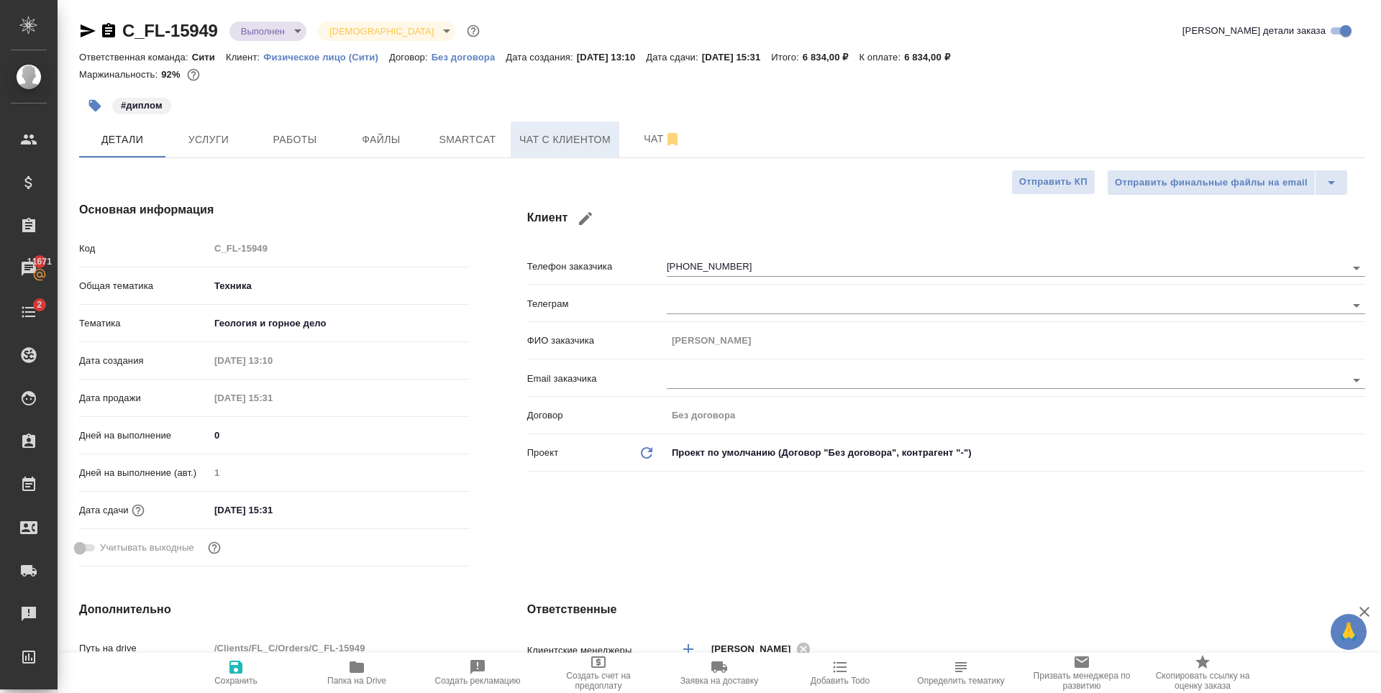
type textarea "x"
click at [561, 141] on span "Чат с клиентом" at bounding box center [564, 140] width 91 height 18
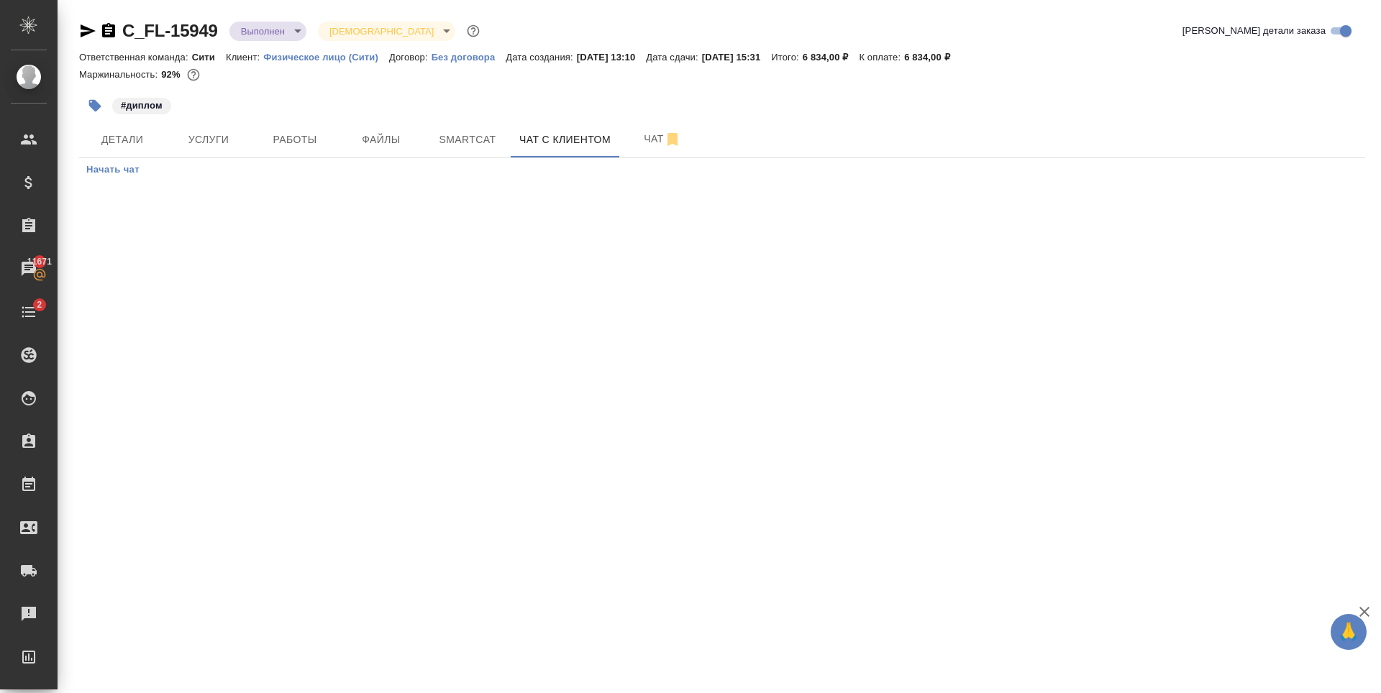
click at [80, 29] on icon "button" at bounding box center [87, 30] width 17 height 17
click at [114, 132] on span "Детали" at bounding box center [122, 140] width 69 height 18
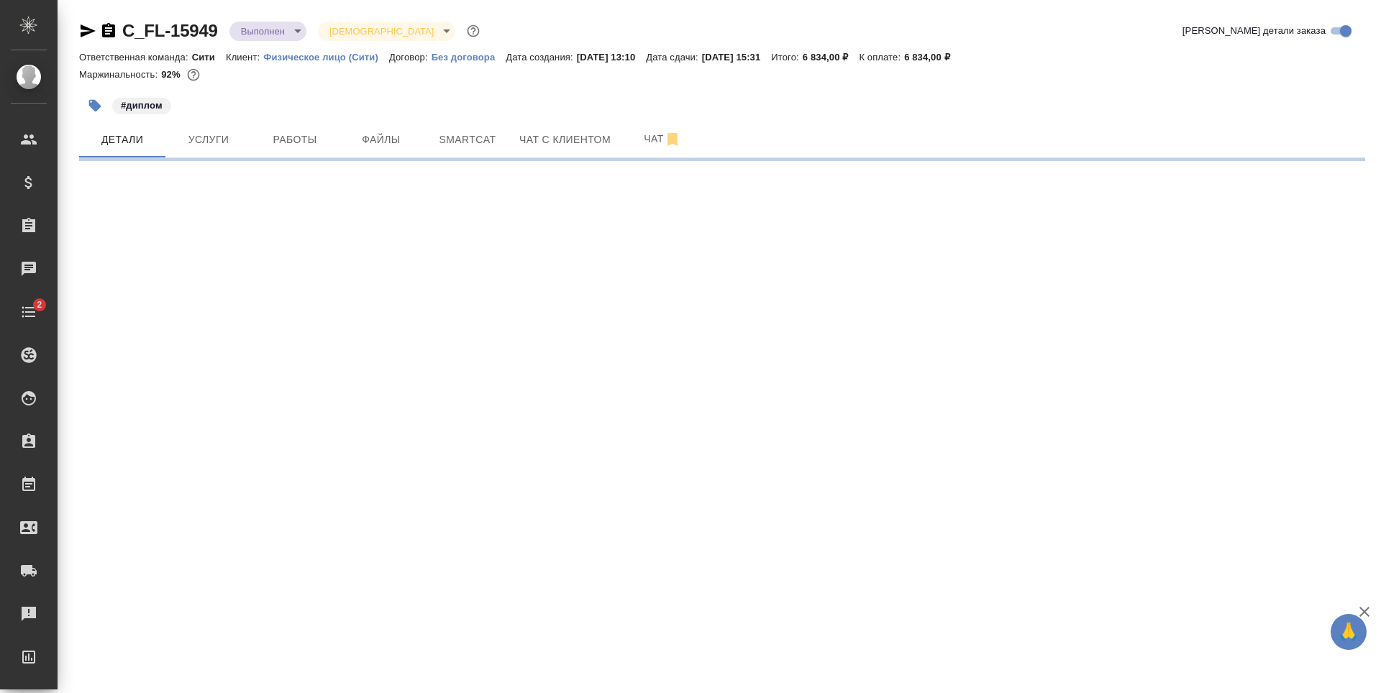
select select "RU"
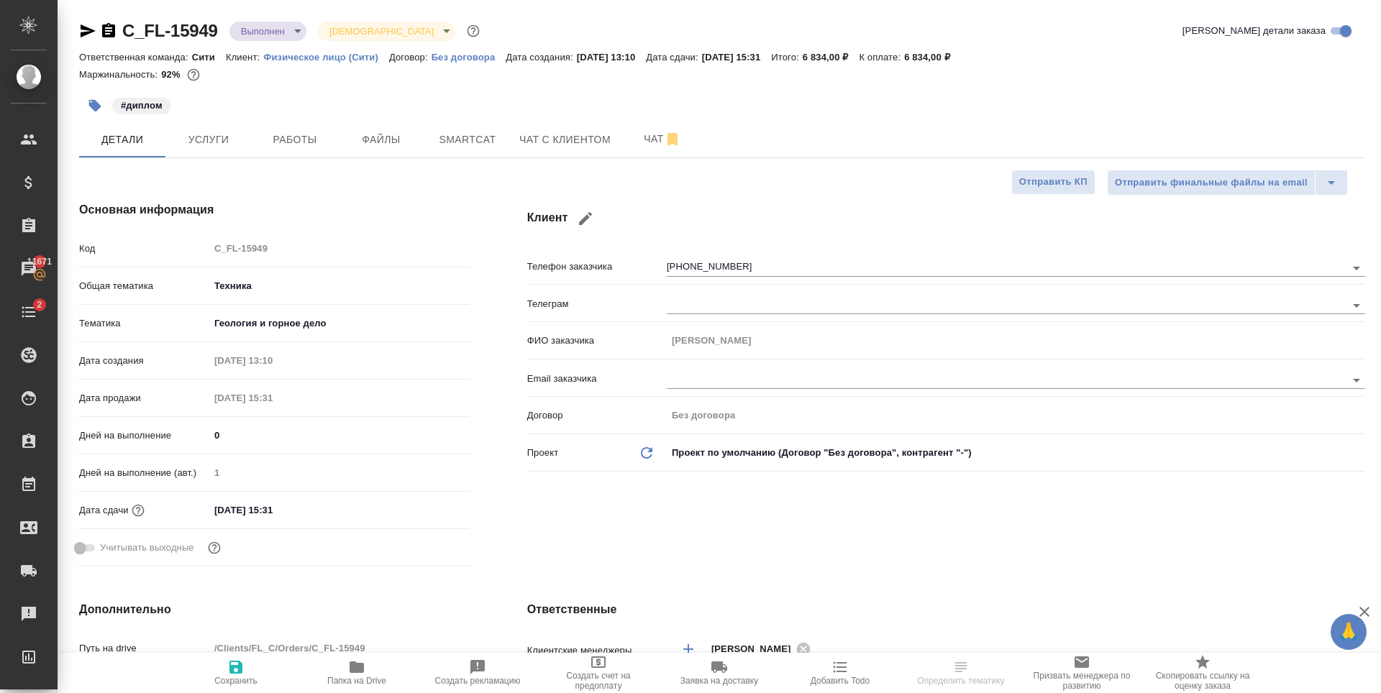
type textarea "x"
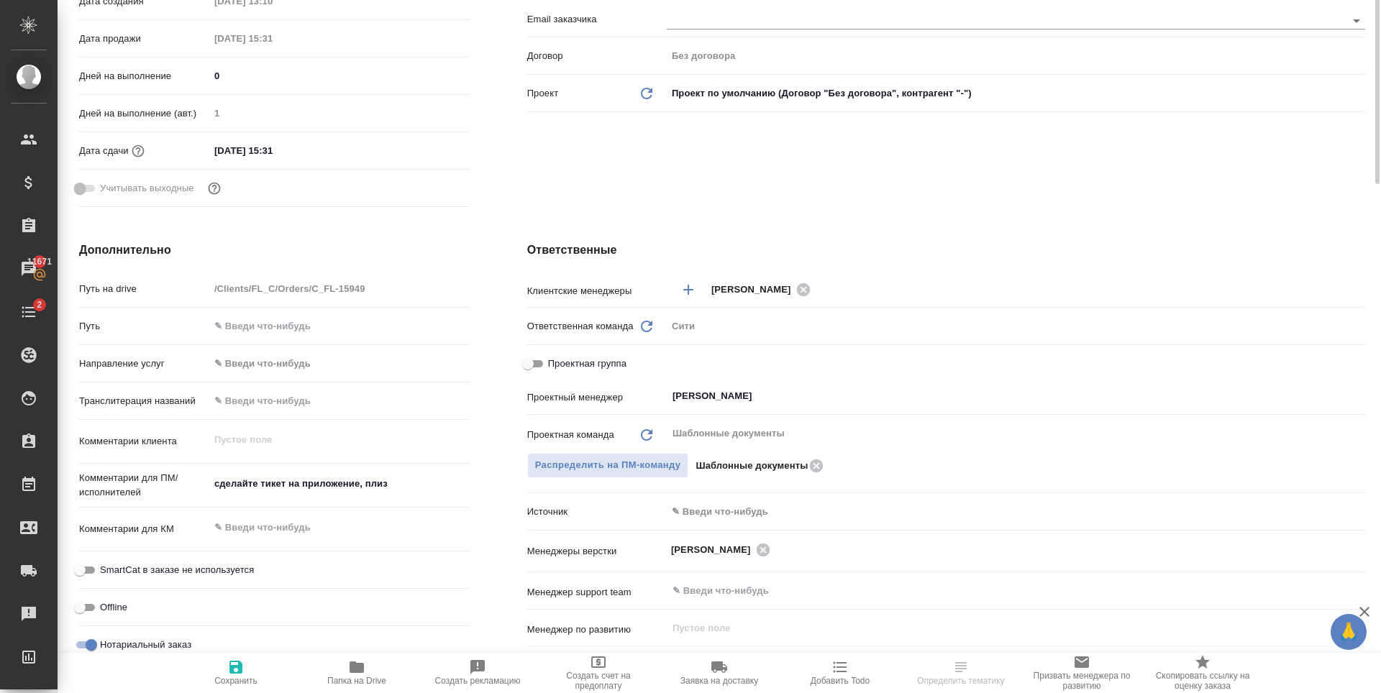
scroll to position [144, 0]
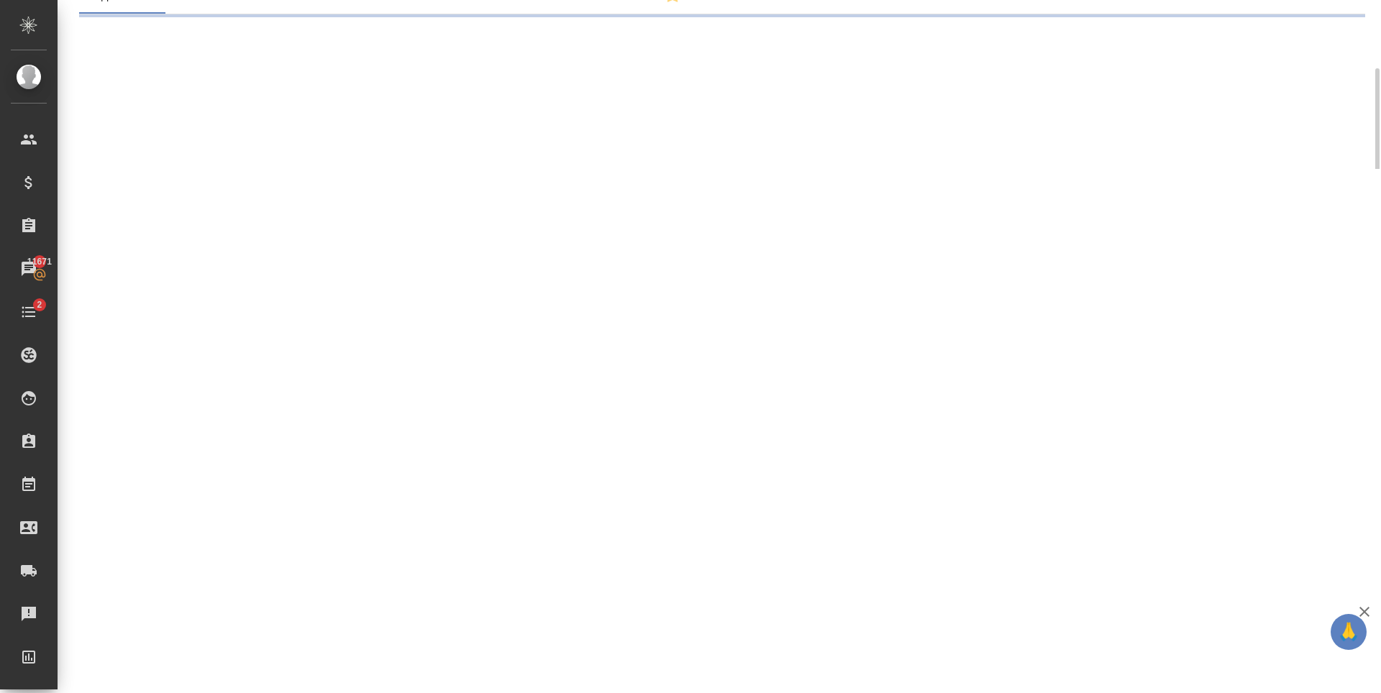
select select "RU"
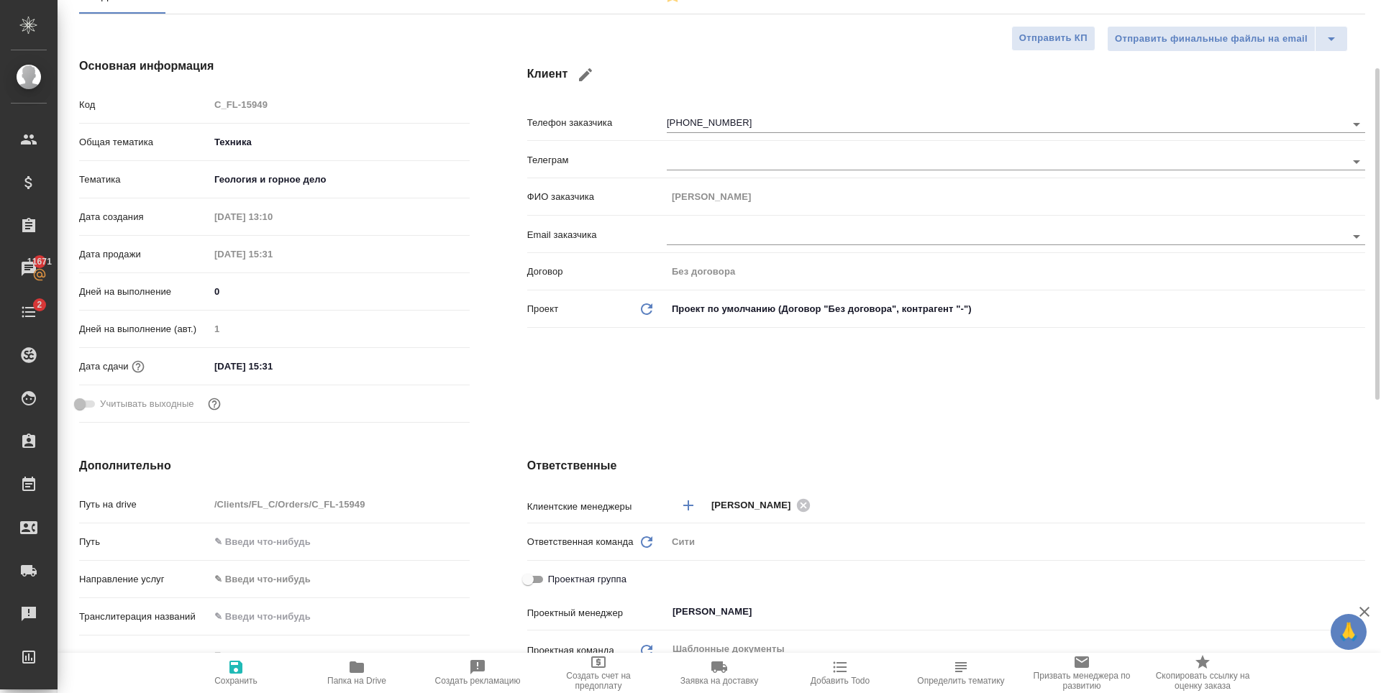
type textarea "x"
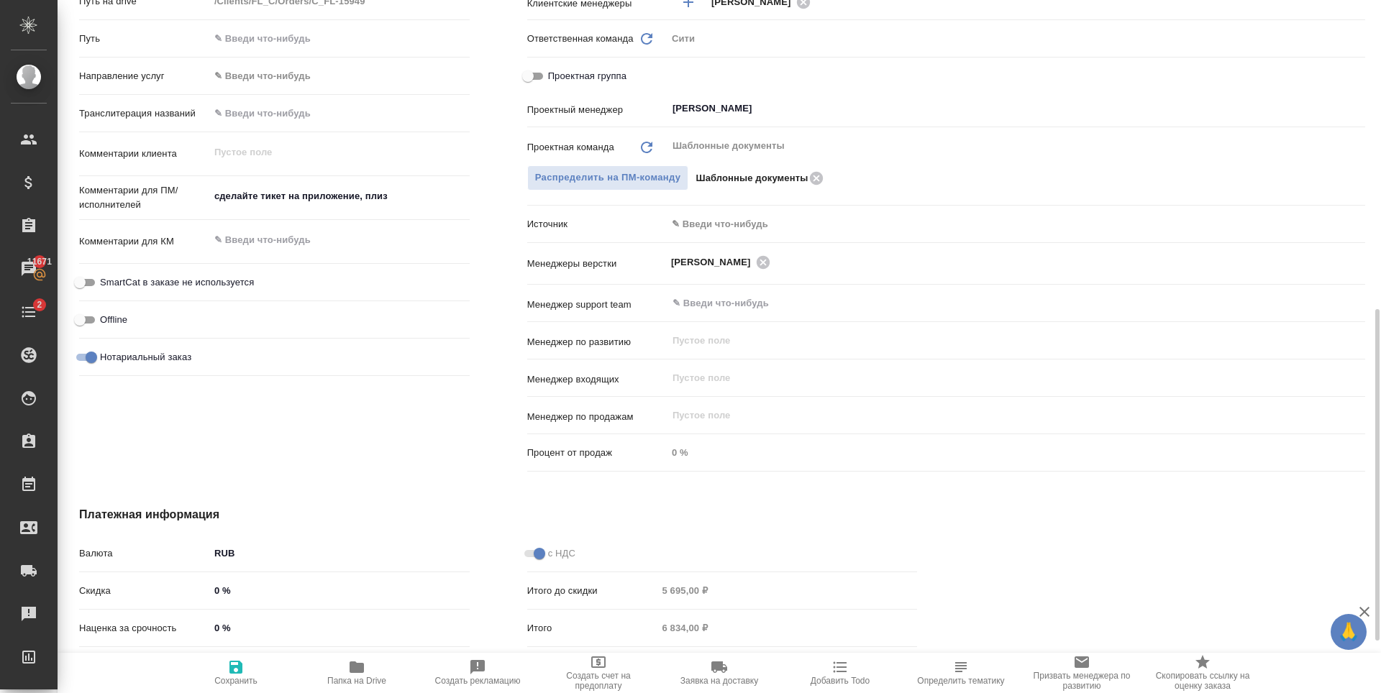
scroll to position [756, 0]
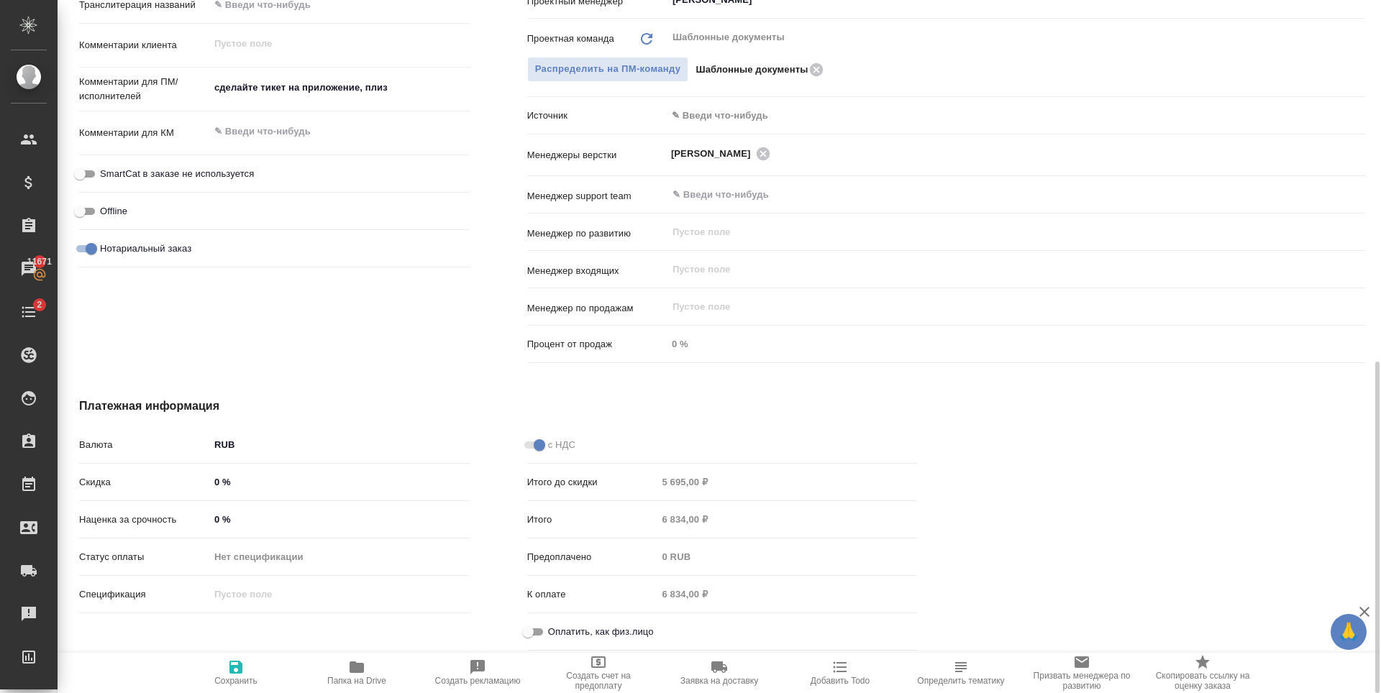
click at [528, 638] on input "Оплатить, как физ.лицо" at bounding box center [528, 632] width 52 height 17
checkbox input "true"
type textarea "x"
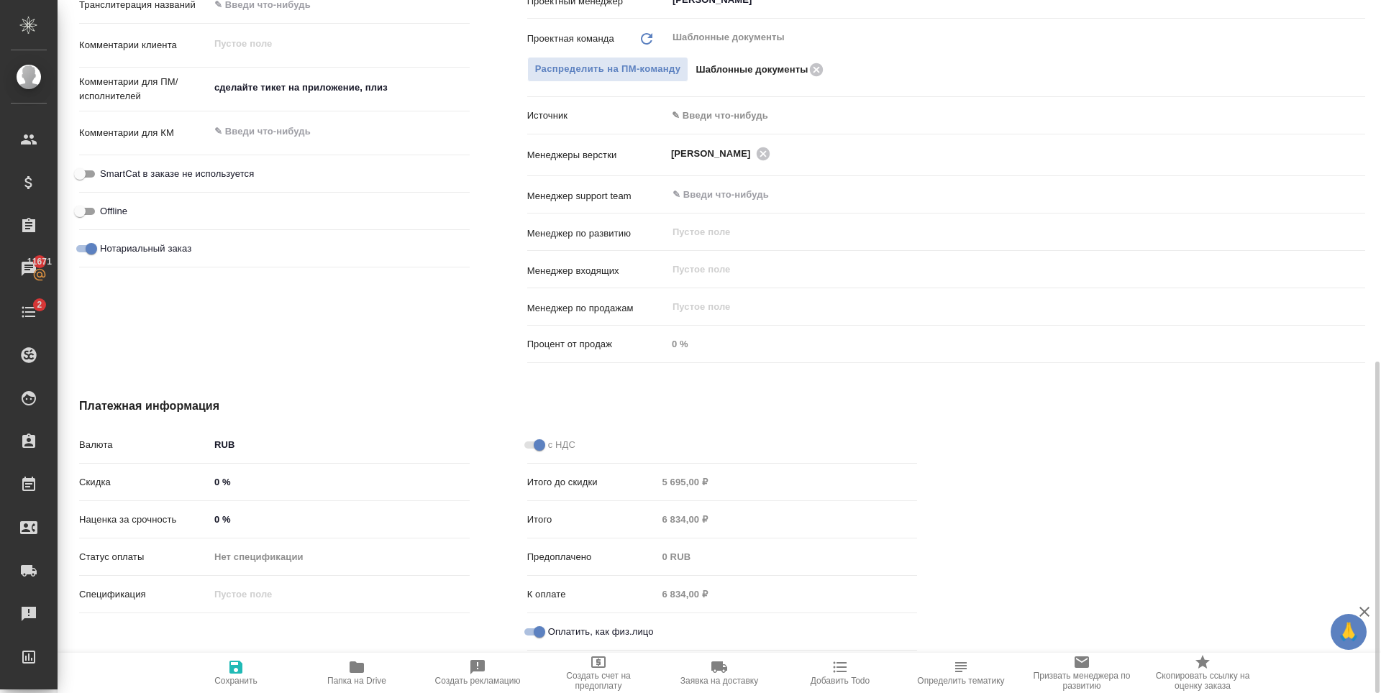
click at [235, 678] on span "Сохранить" at bounding box center [235, 681] width 43 height 10
type textarea "x"
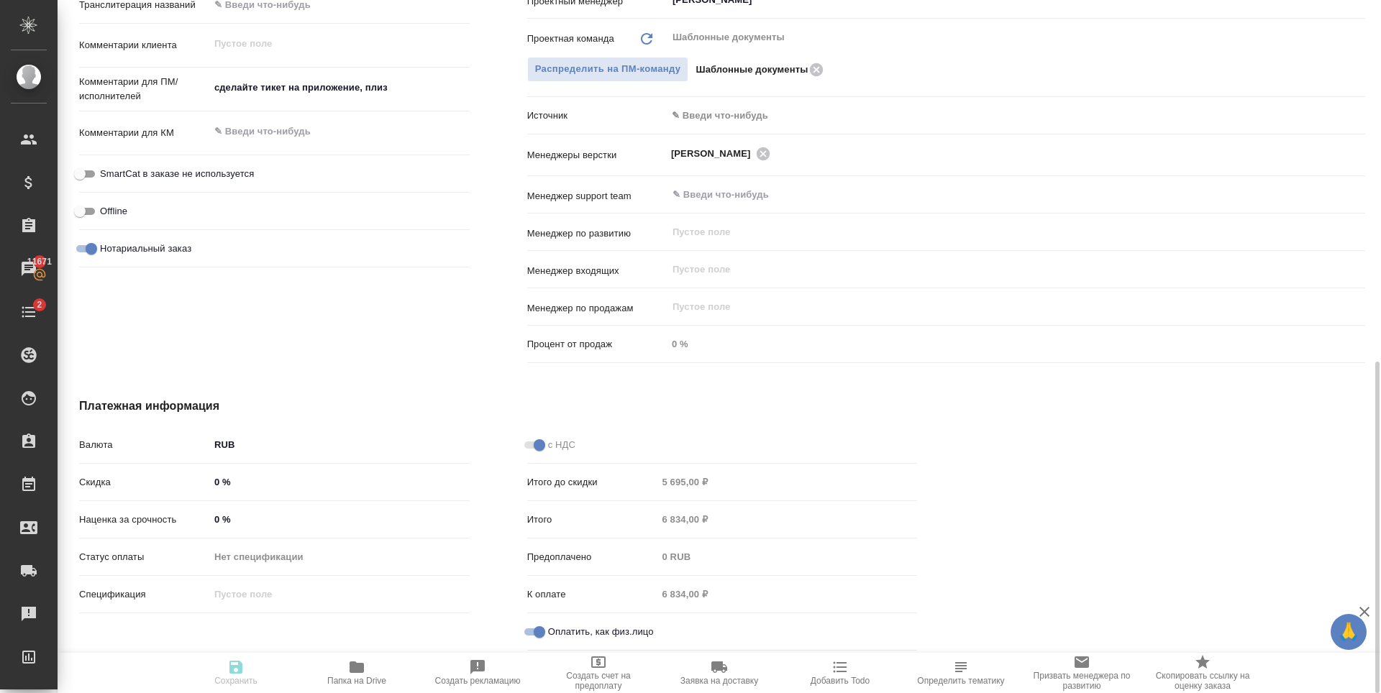
type textarea "x"
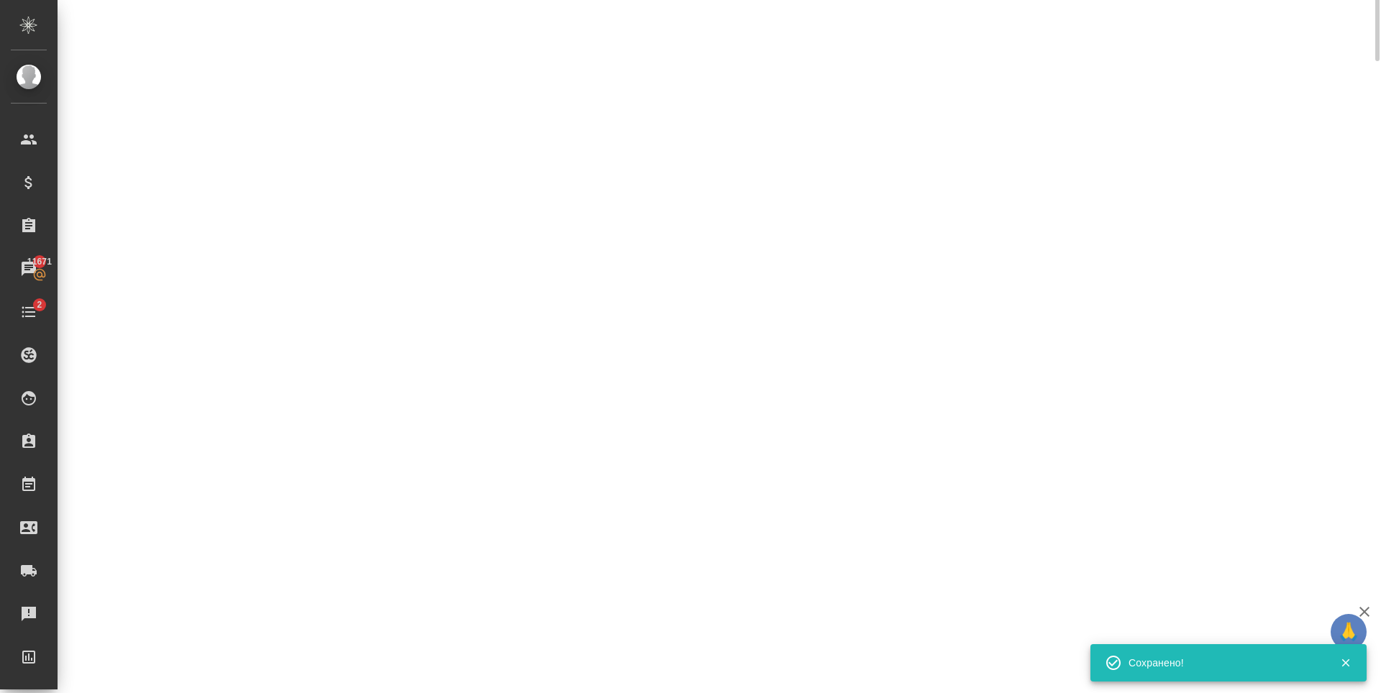
scroll to position [37, 0]
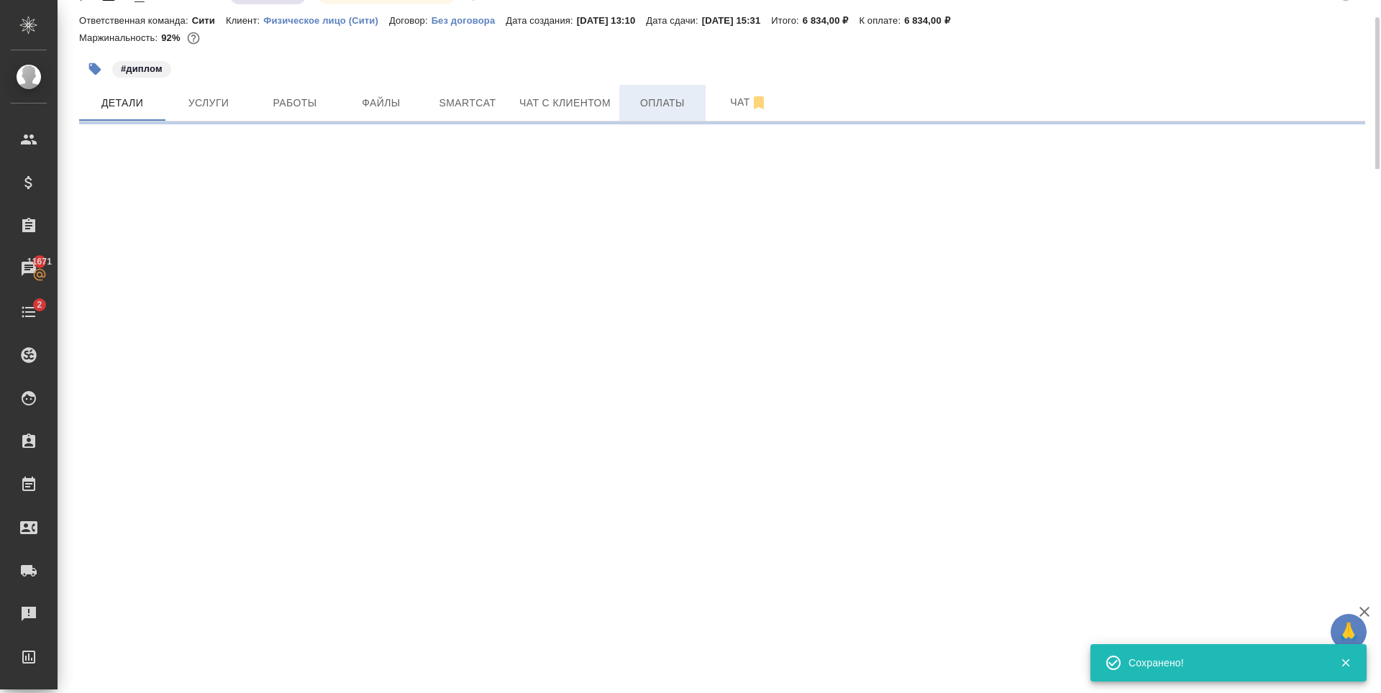
click at [686, 98] on span "Оплаты" at bounding box center [662, 103] width 69 height 18
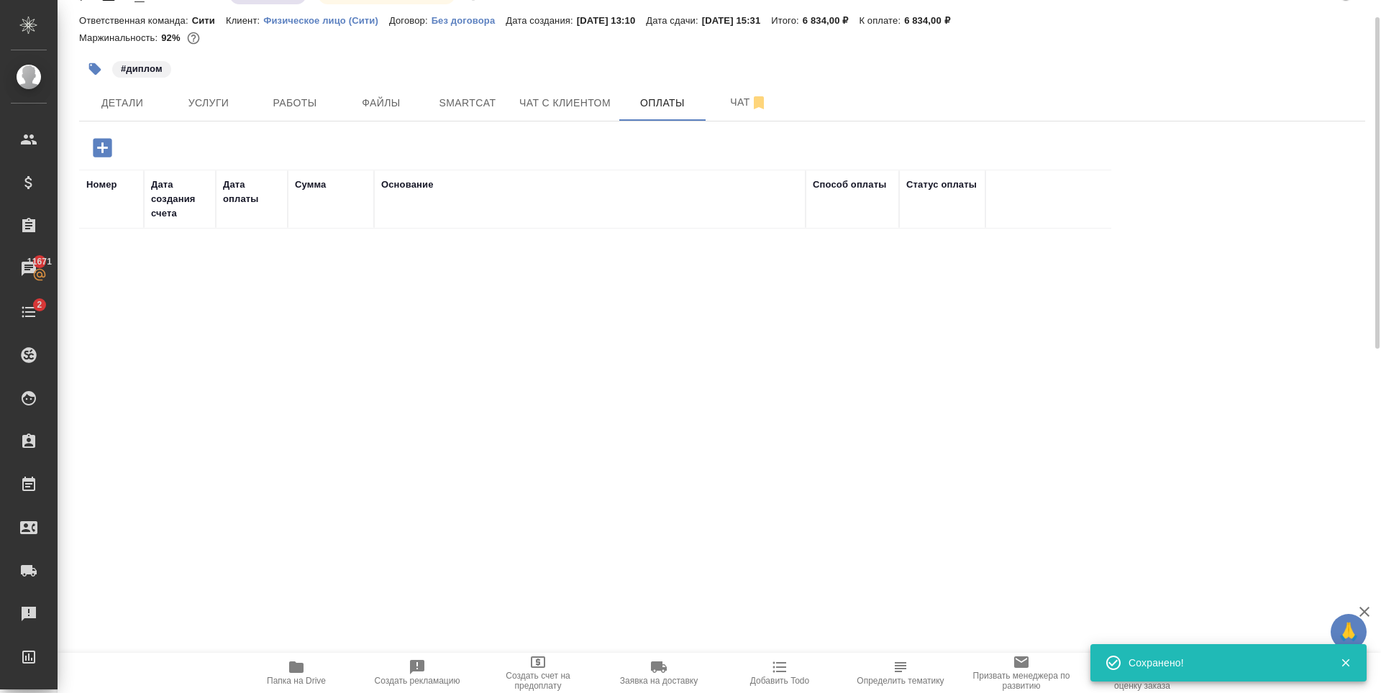
click at [101, 149] on icon "button" at bounding box center [102, 147] width 19 height 19
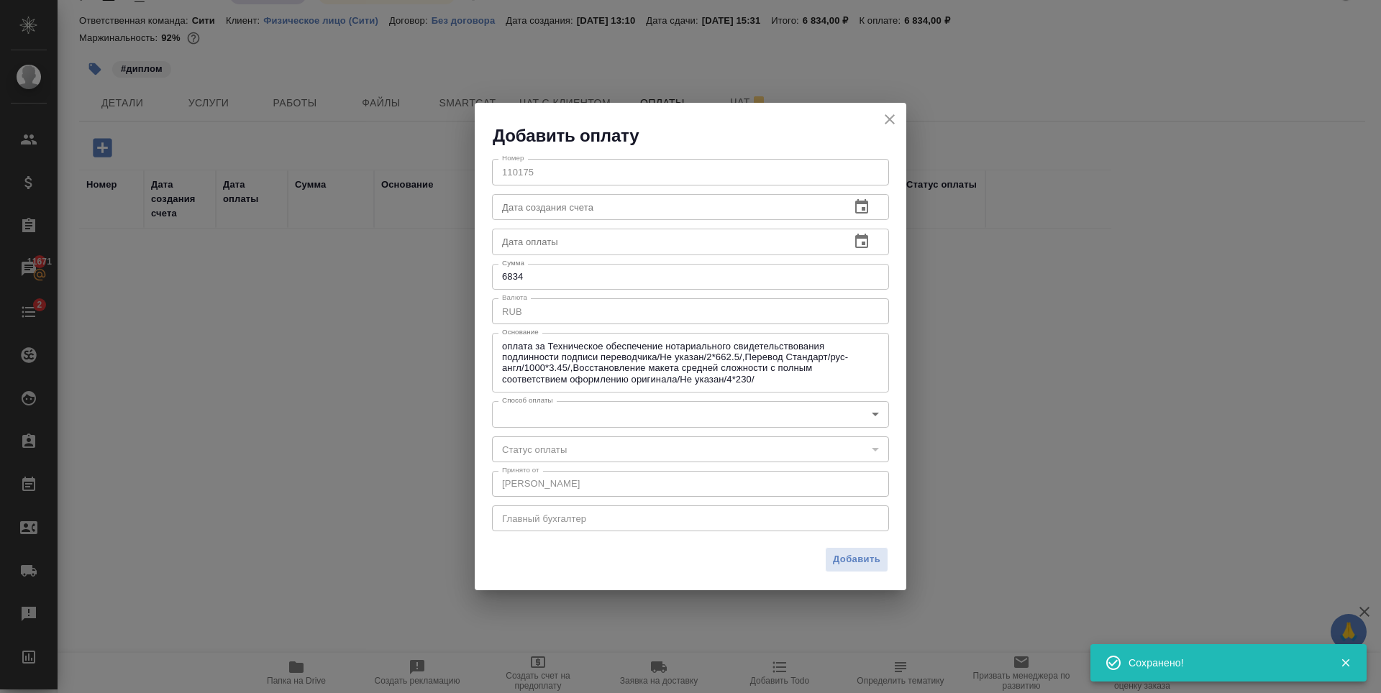
click at [718, 240] on input "text" at bounding box center [665, 242] width 347 height 26
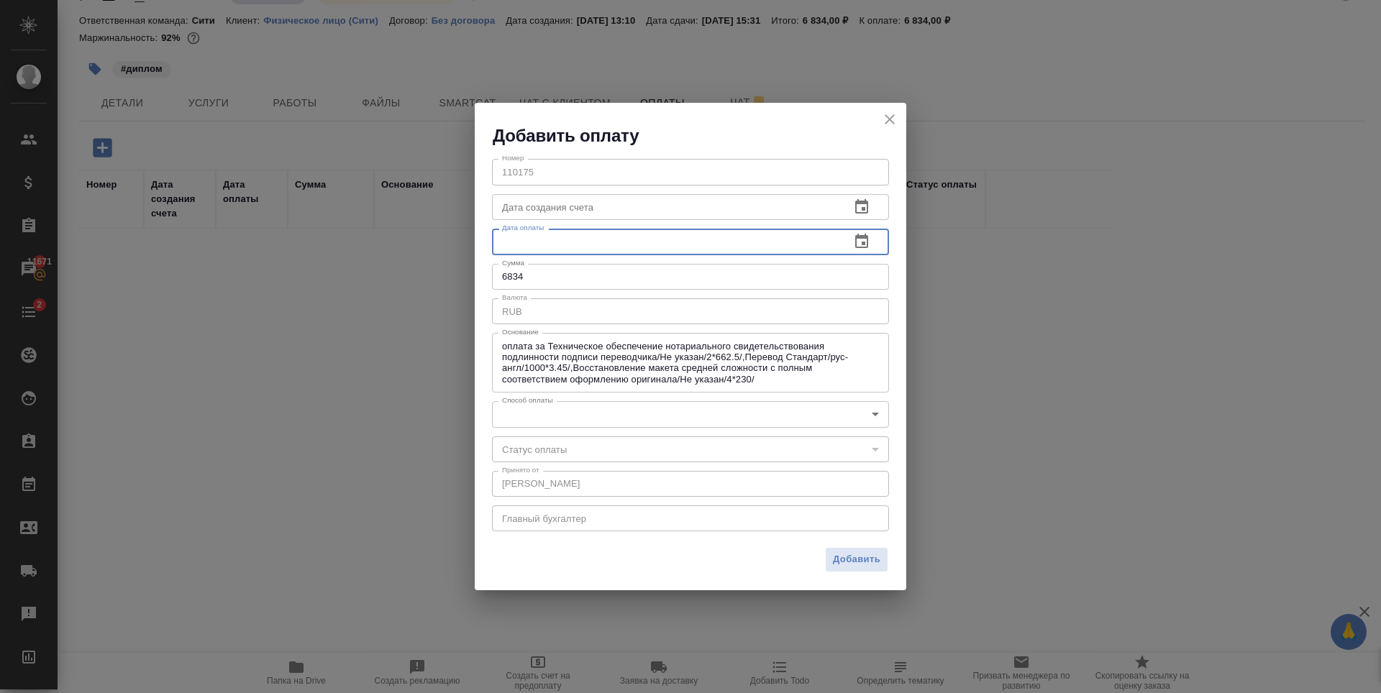
click at [856, 239] on icon "button" at bounding box center [861, 241] width 13 height 14
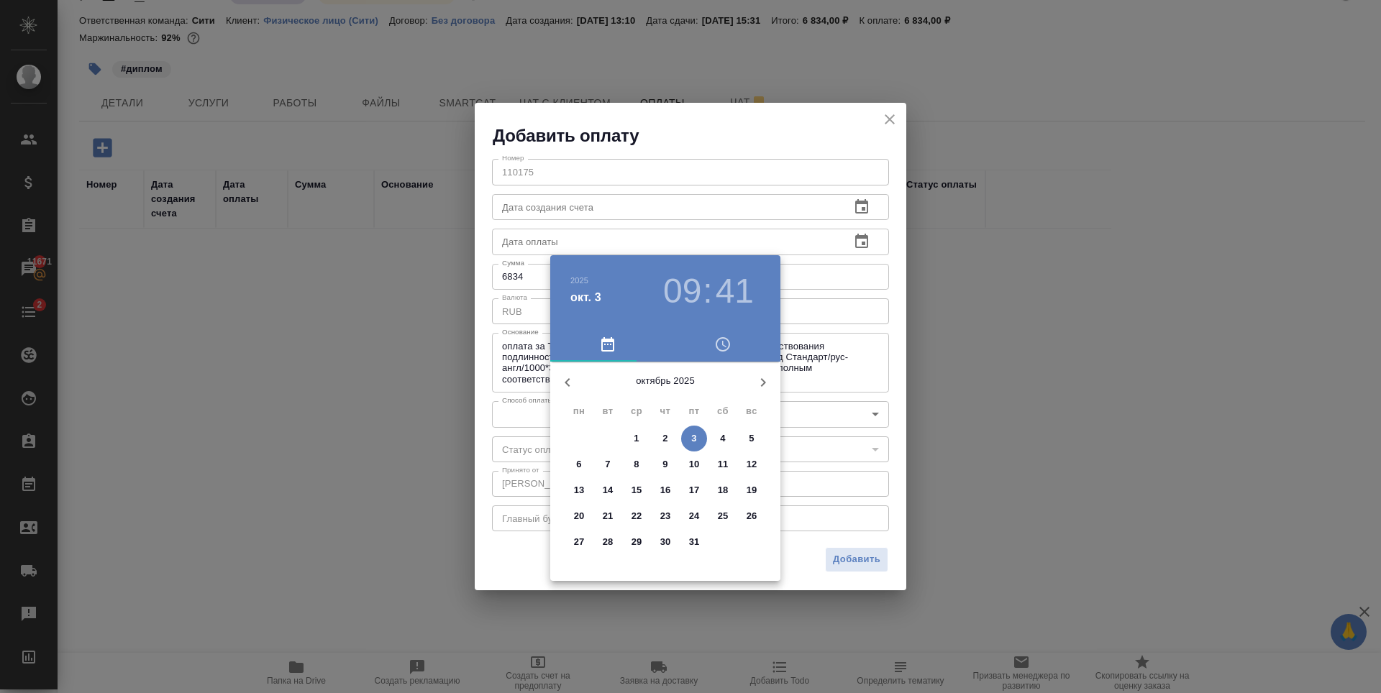
click at [637, 435] on p "1" at bounding box center [636, 439] width 5 height 14
type input "01.10.2025 09:41"
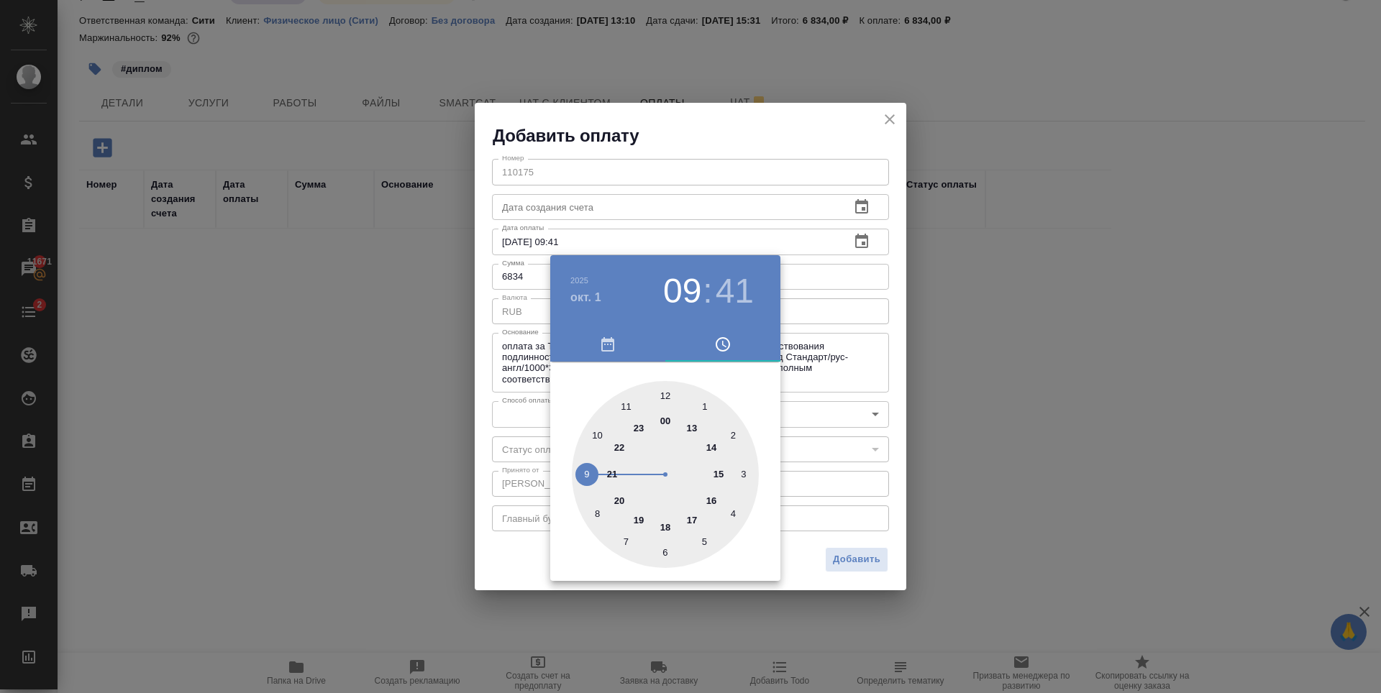
click at [734, 152] on div at bounding box center [690, 346] width 1381 height 693
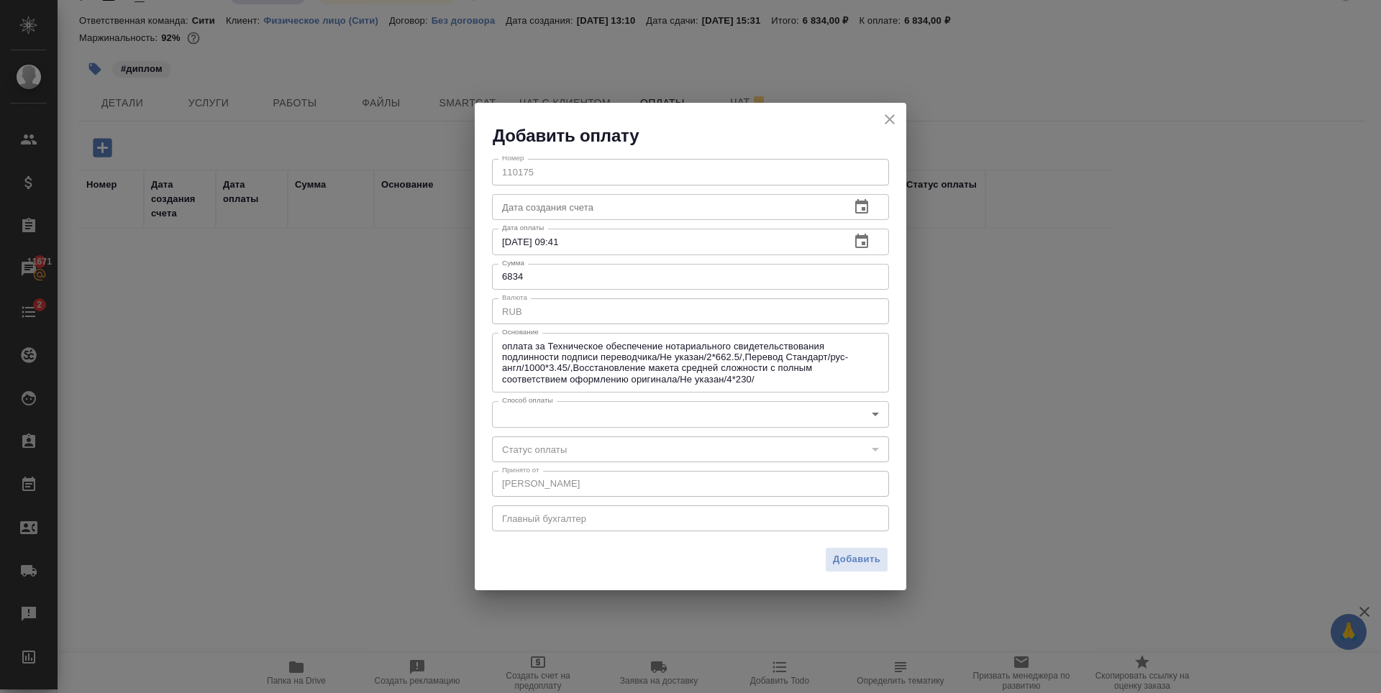
click at [741, 420] on body "🙏 .cls-1 fill:#fff; AWATERA Zaytseva Svetlana Клиенты Спецификации Заказы 11671…" at bounding box center [690, 346] width 1381 height 693
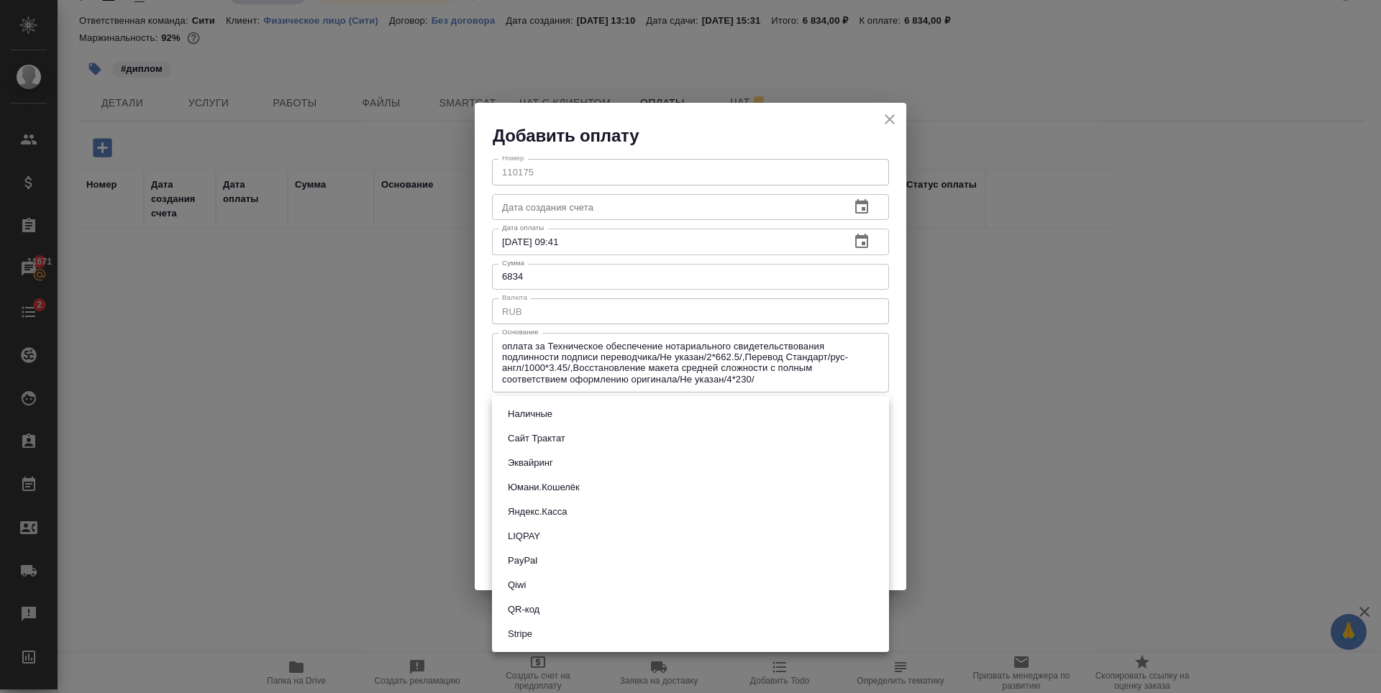
click at [538, 608] on button "QR-код" at bounding box center [523, 610] width 40 height 16
type input "60e5684acae83f185c96e013"
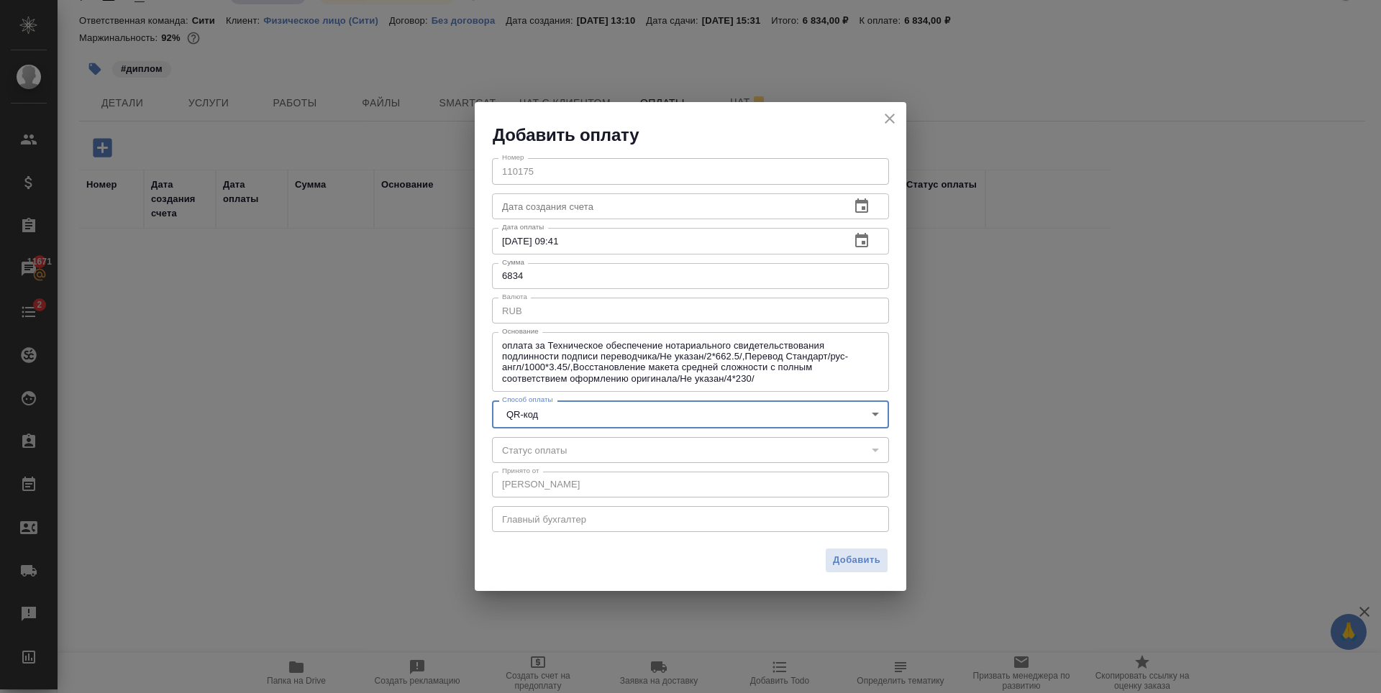
click at [880, 236] on div "01.10.2025 09:41 Дата оплаты" at bounding box center [690, 241] width 397 height 26
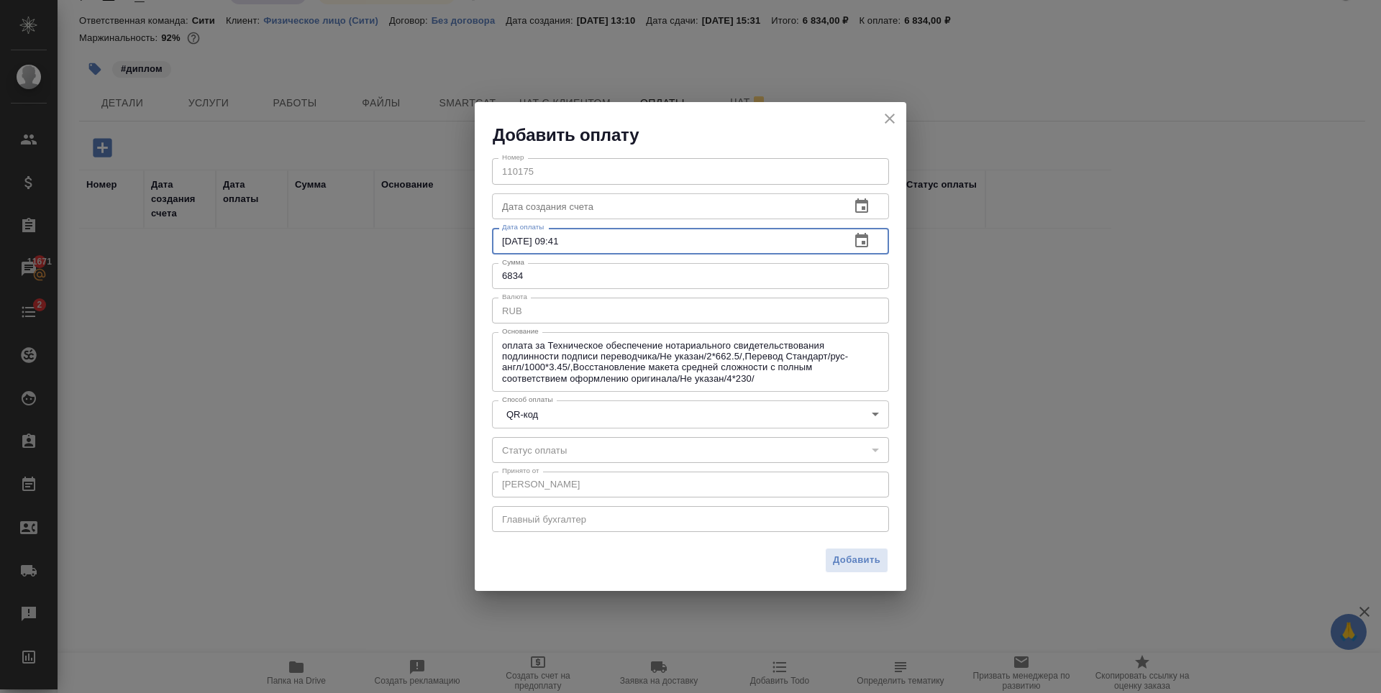
click at [862, 240] on icon "button" at bounding box center [861, 240] width 17 height 17
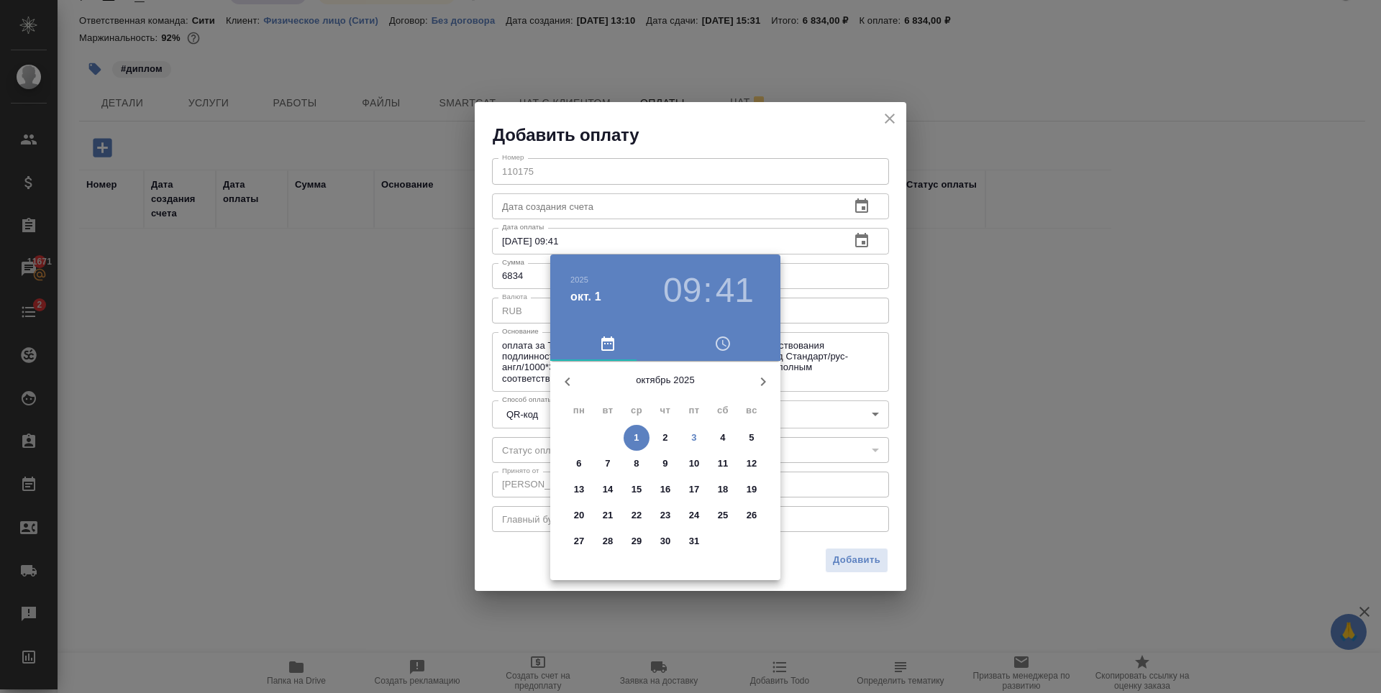
click at [686, 289] on h3 "09" at bounding box center [682, 290] width 38 height 40
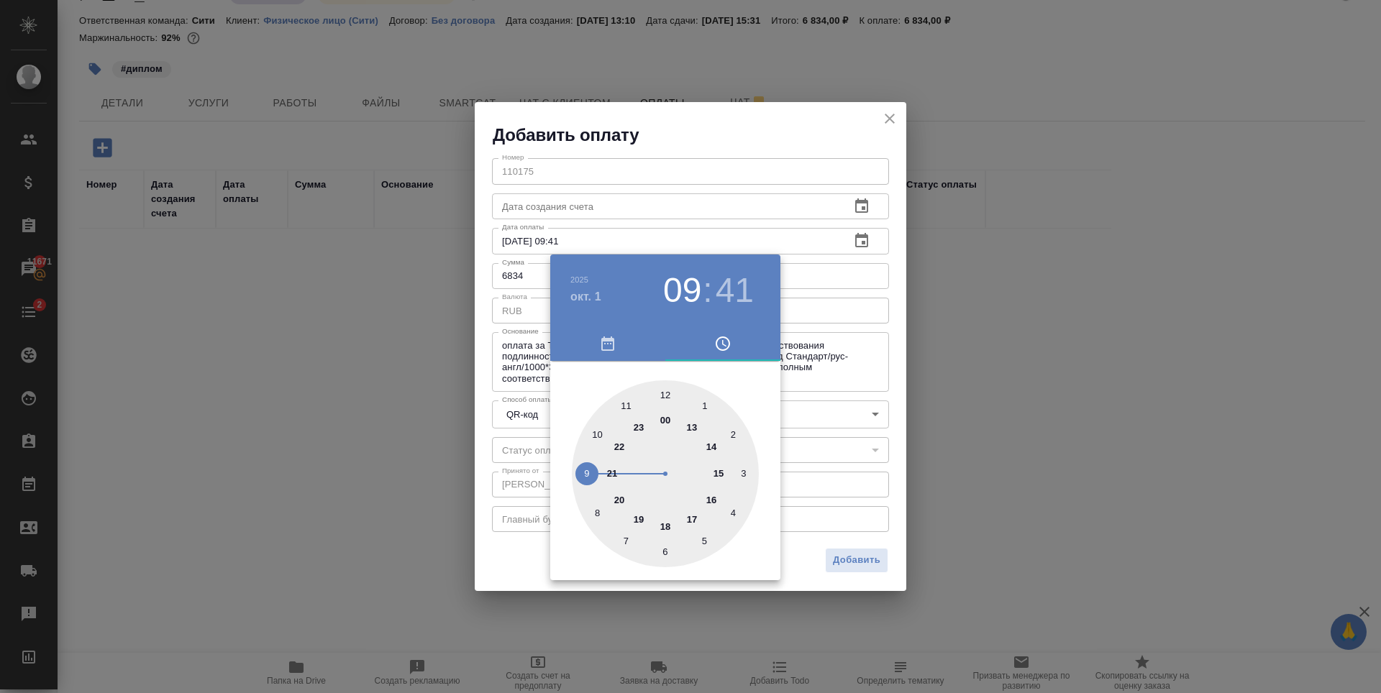
click at [720, 471] on div at bounding box center [665, 473] width 187 height 187
type input "01.10.2025 15:41"
click at [750, 163] on div at bounding box center [690, 346] width 1381 height 693
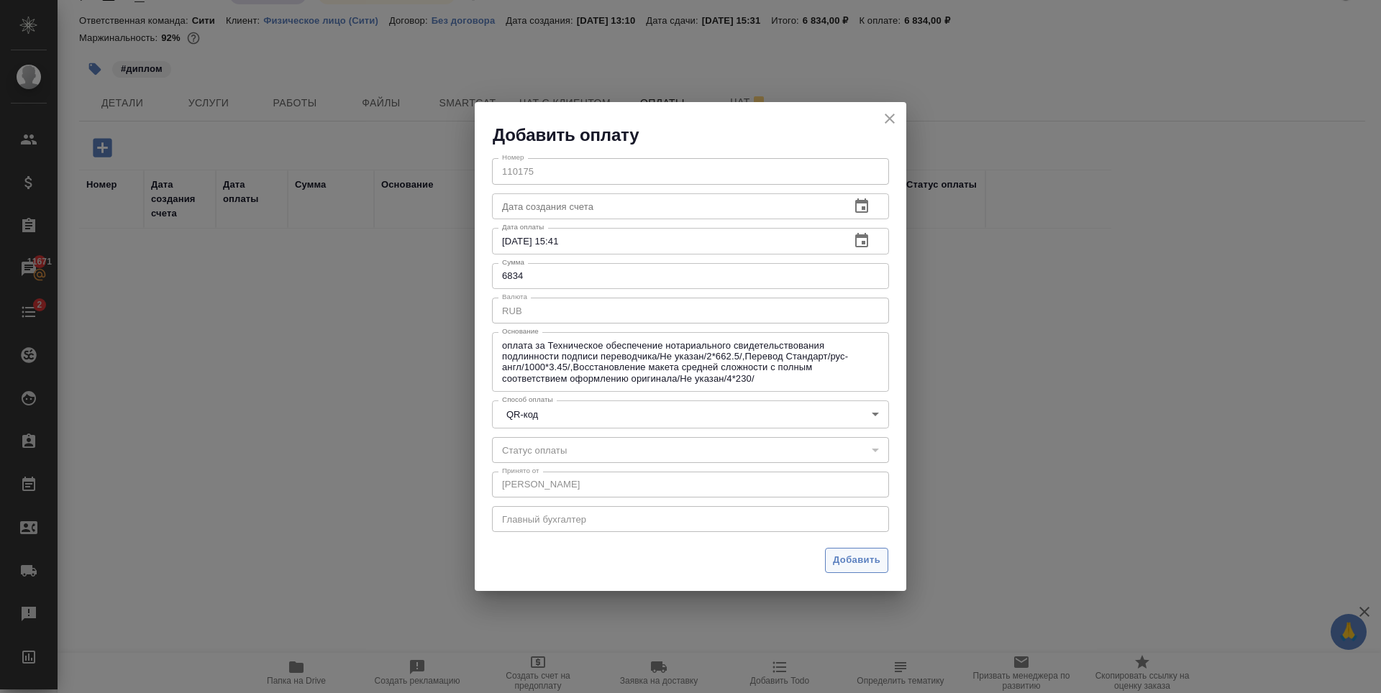
click at [857, 567] on span "Добавить" at bounding box center [856, 560] width 47 height 17
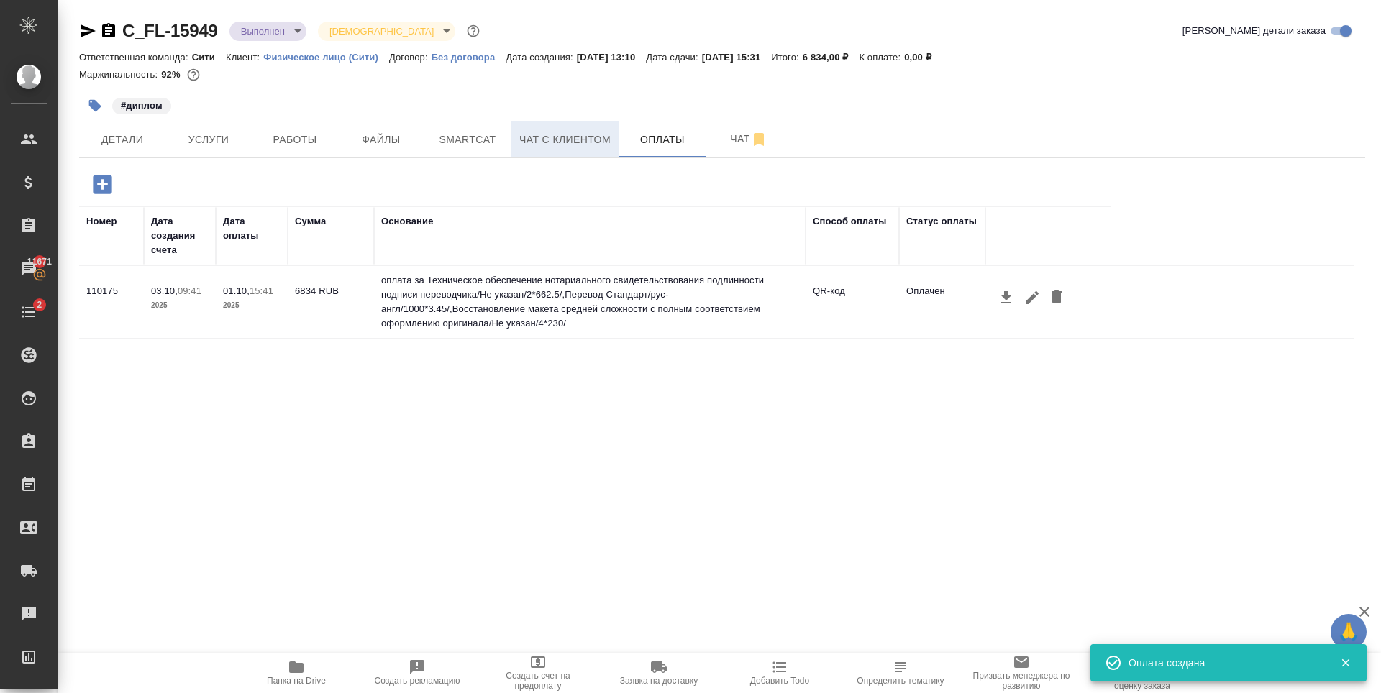
click at [582, 141] on span "Чат с клиентом" at bounding box center [564, 140] width 91 height 18
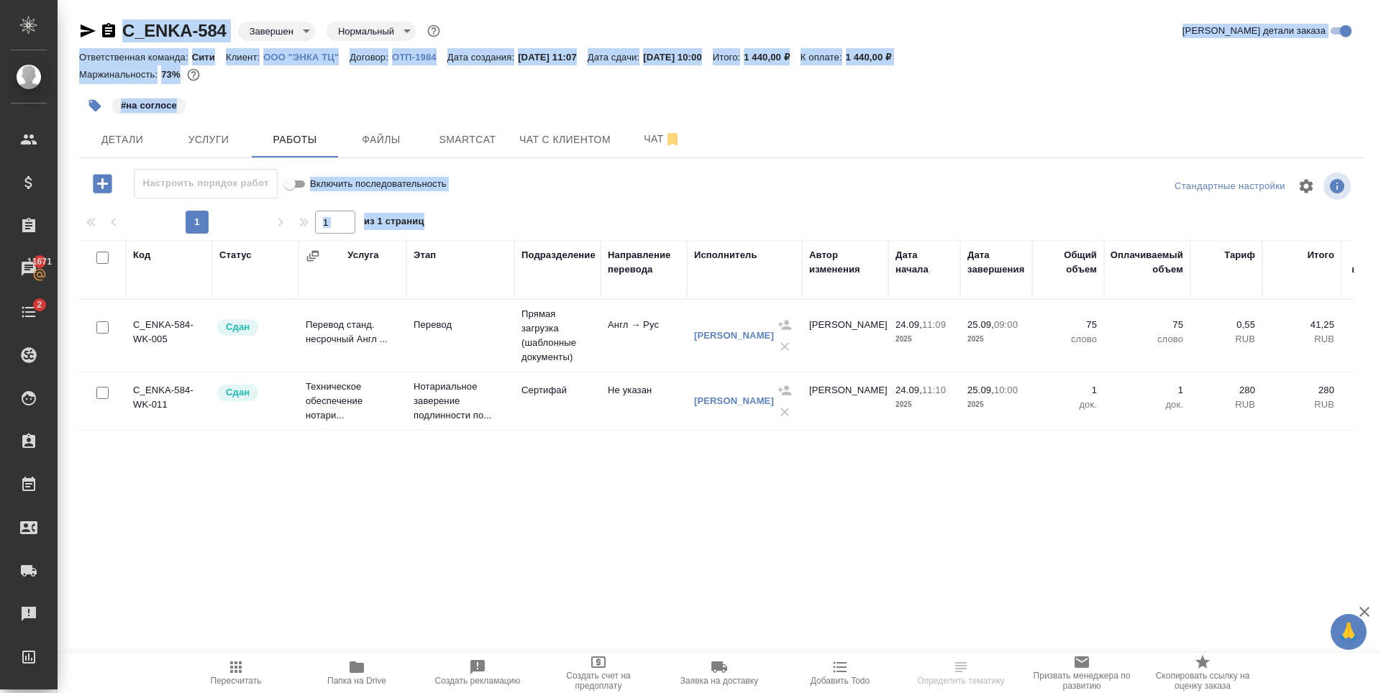
click at [233, 35] on div "C_ENKA-584 Завершен closed Нормальный normal" at bounding box center [261, 30] width 364 height 23
click at [235, 31] on div "C_ENKA-584 Завершен closed Нормальный normal" at bounding box center [261, 30] width 364 height 23
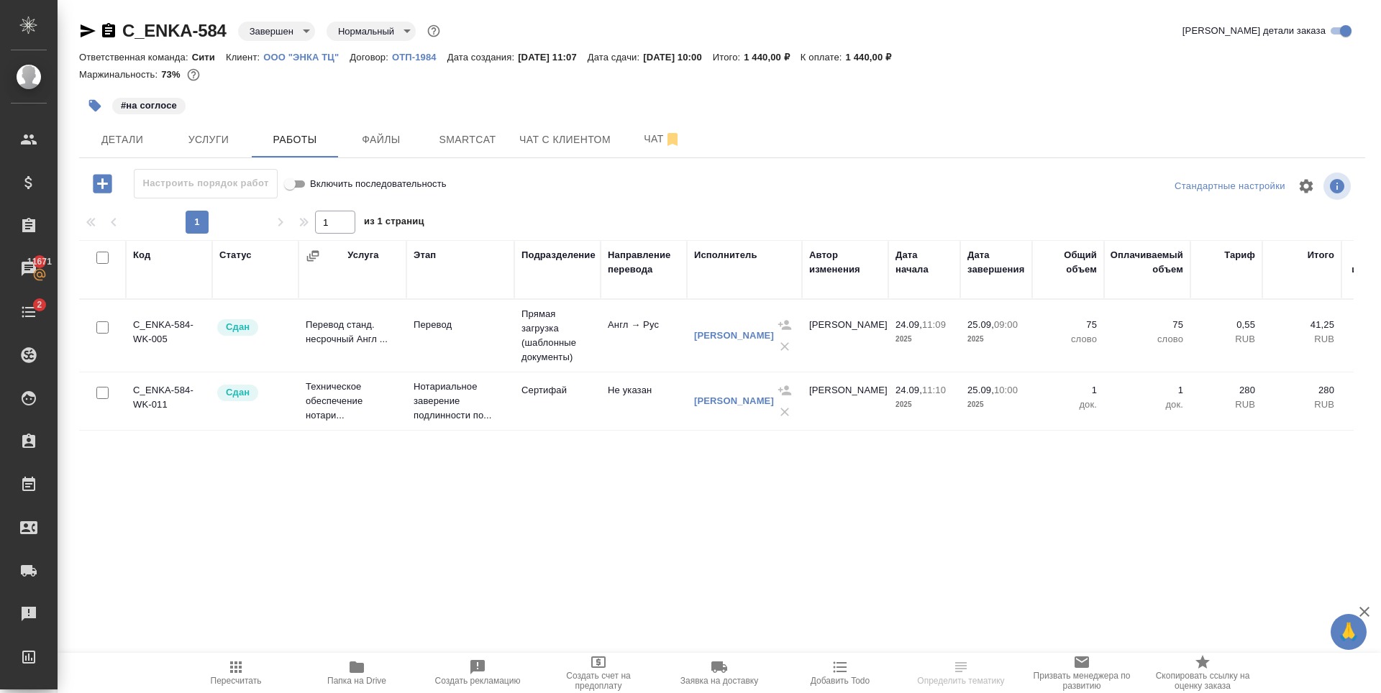
drag, startPoint x: 587, startPoint y: 12, endPoint x: 556, endPoint y: 11, distance: 30.9
click at [588, 11] on div "C_ENKA-584 Завершен closed Нормальный normal Кратко детали заказа Ответственная…" at bounding box center [722, 300] width 1302 height 601
drag, startPoint x: 227, startPoint y: 32, endPoint x: 124, endPoint y: 37, distance: 103.7
click at [124, 37] on div "C_ENKA-584 Завершен closed Нормальный normal" at bounding box center [261, 30] width 364 height 23
copy link "C_ENKA-584"
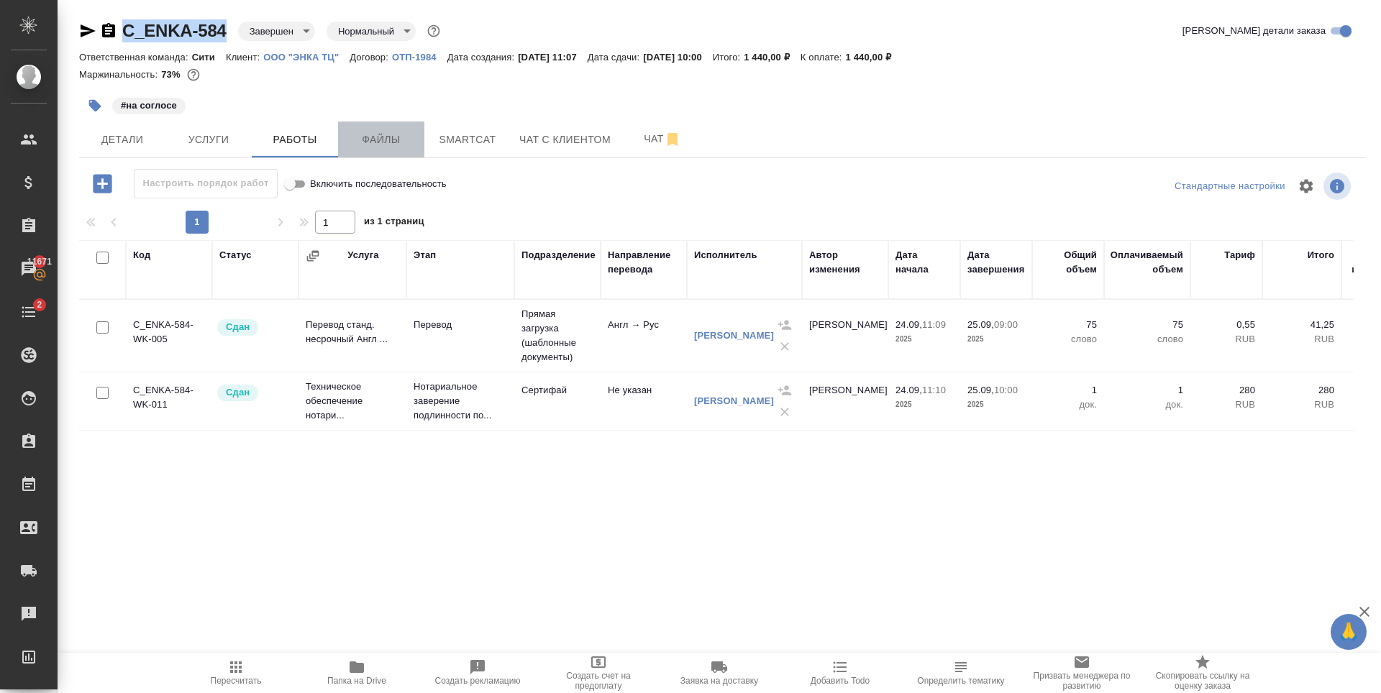
click at [406, 154] on button "Файлы" at bounding box center [381, 140] width 86 height 36
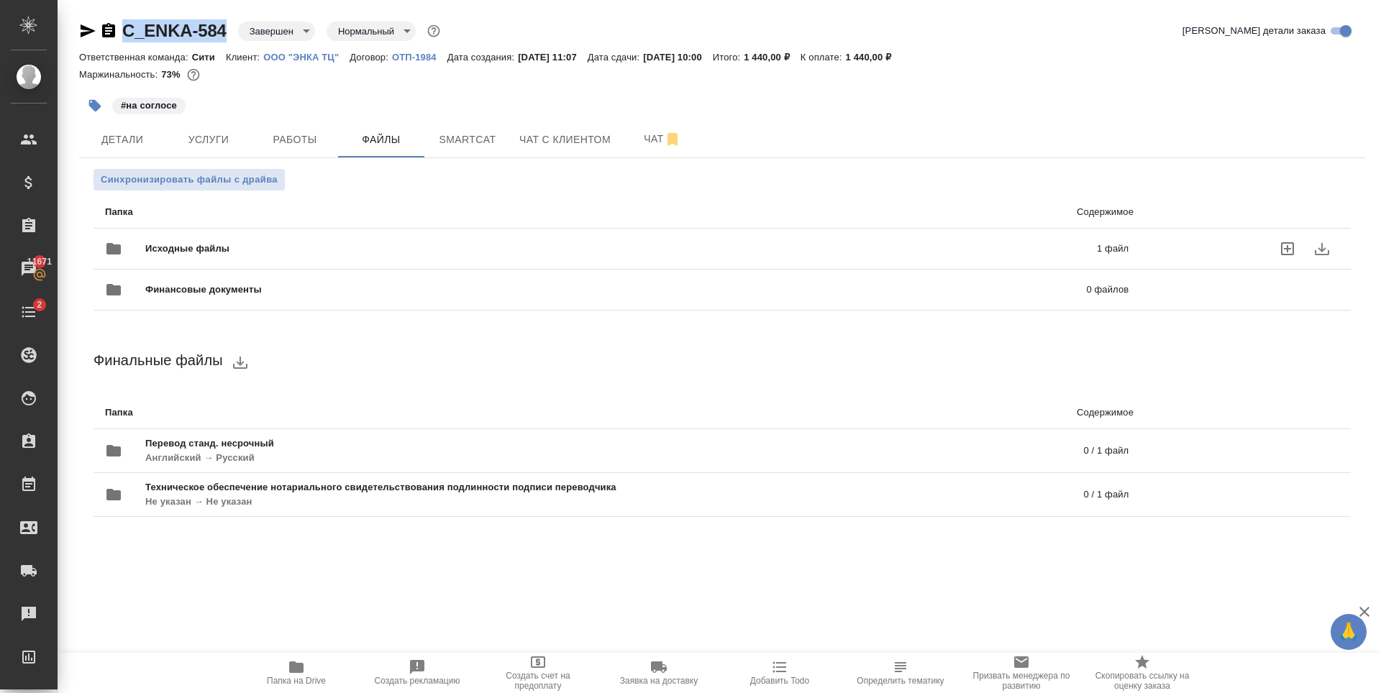
click at [888, 244] on p "1 файл" at bounding box center [895, 249] width 465 height 14
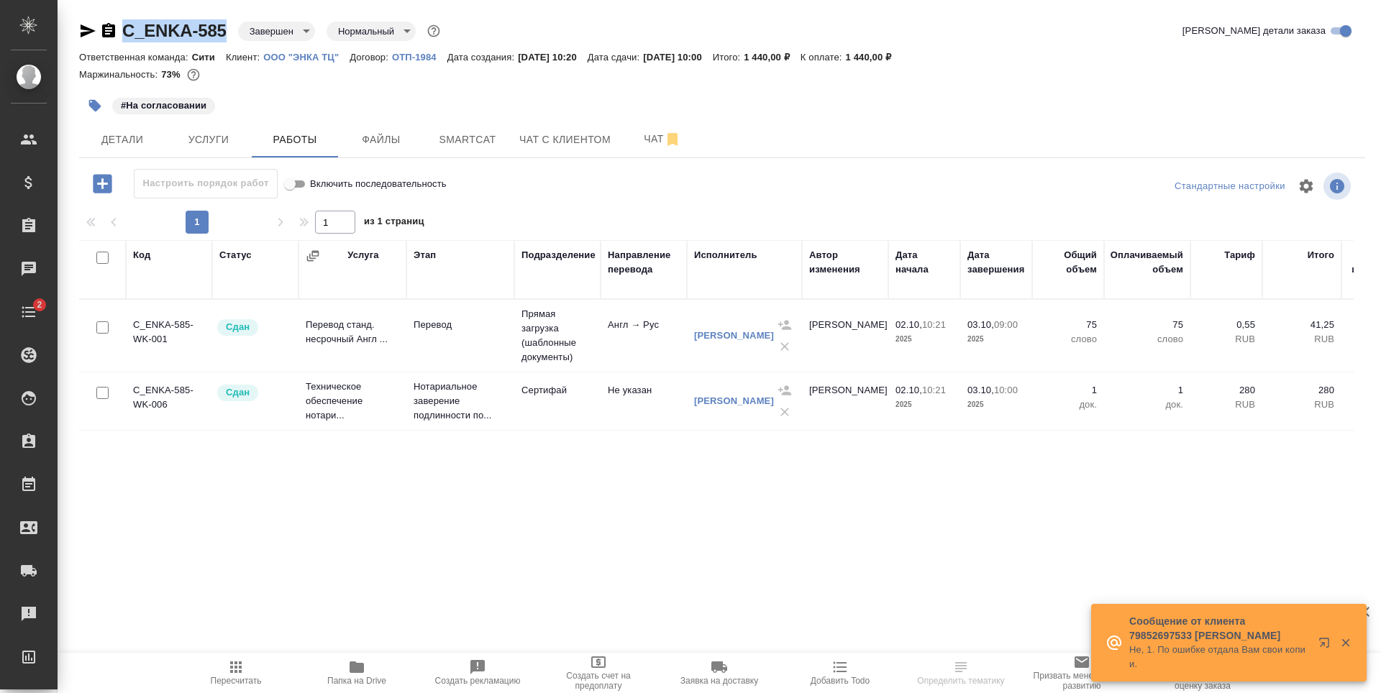
drag, startPoint x: 0, startPoint y: 0, endPoint x: 124, endPoint y: 41, distance: 130.3
click at [124, 41] on div "C_ENKA-585 Завершен closed Нормальный normal" at bounding box center [261, 30] width 364 height 23
copy link "C_ENKA-585"
click at [409, 143] on span "Файлы" at bounding box center [381, 140] width 69 height 18
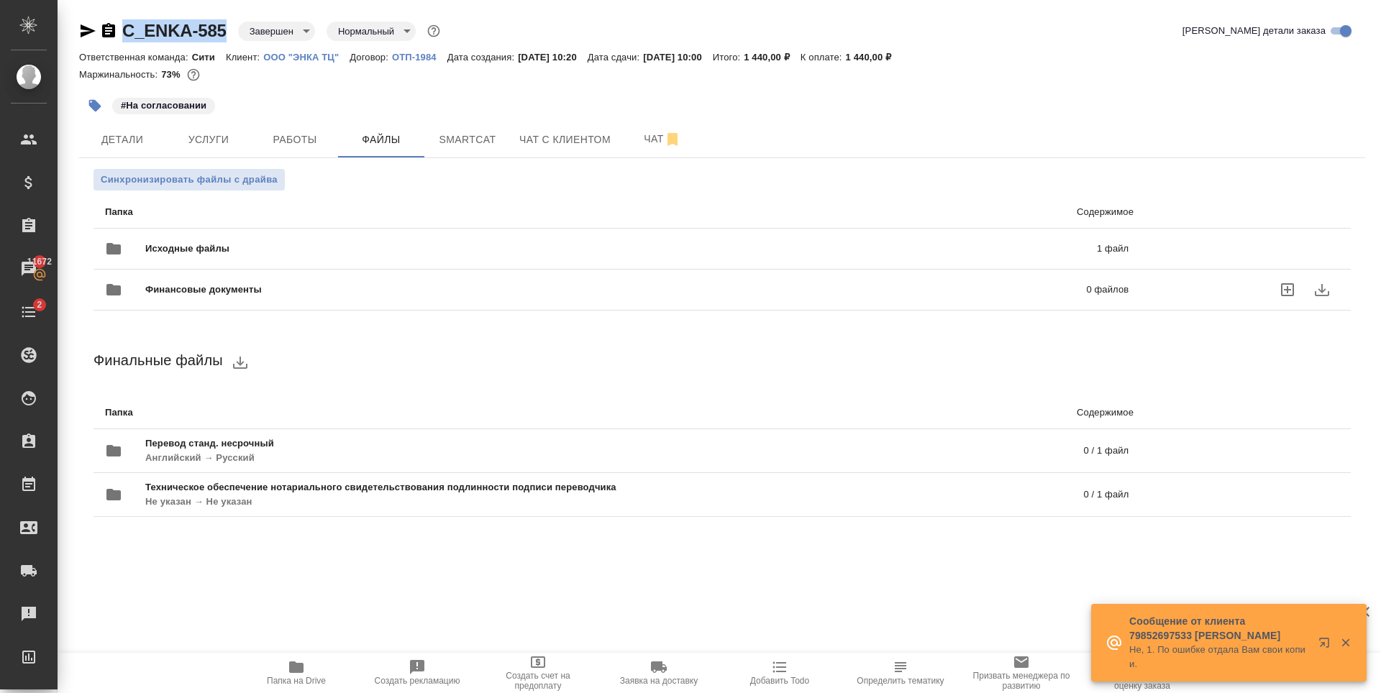
click at [475, 249] on span "Исходные файлы" at bounding box center [404, 249] width 518 height 14
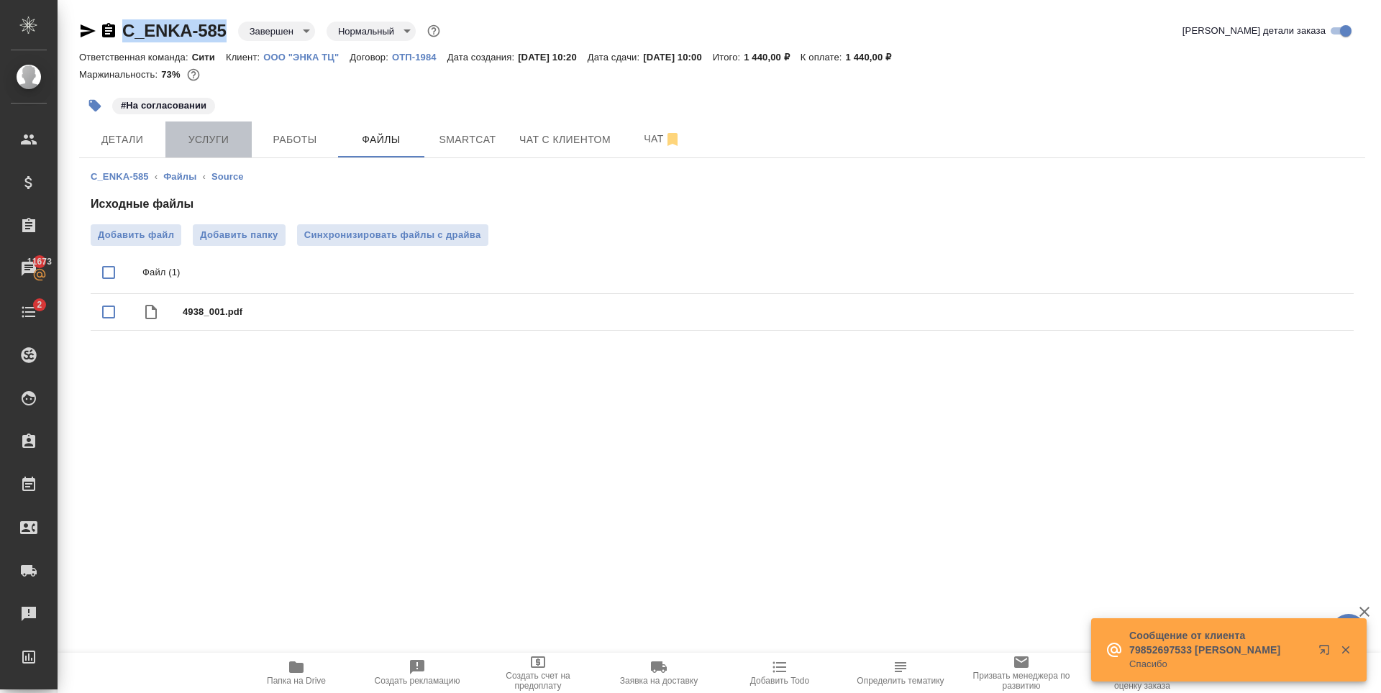
click at [219, 142] on span "Услуги" at bounding box center [208, 140] width 69 height 18
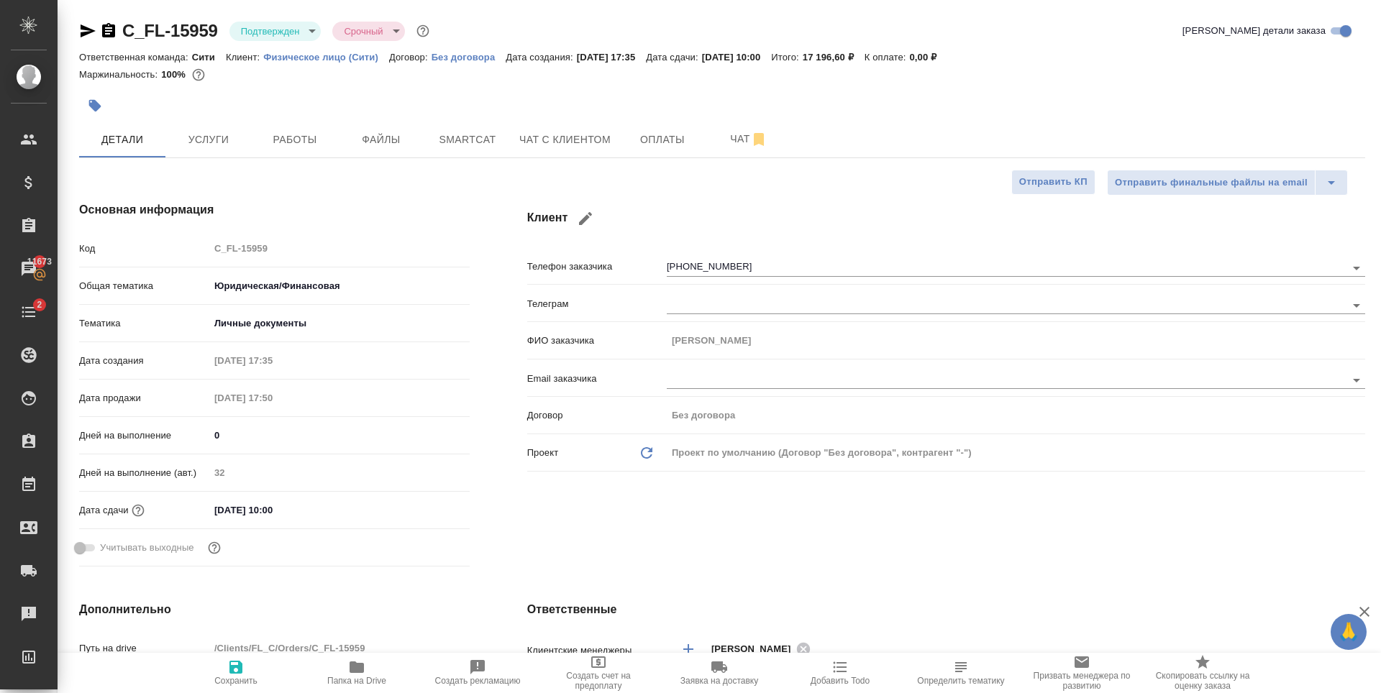
select select "RU"
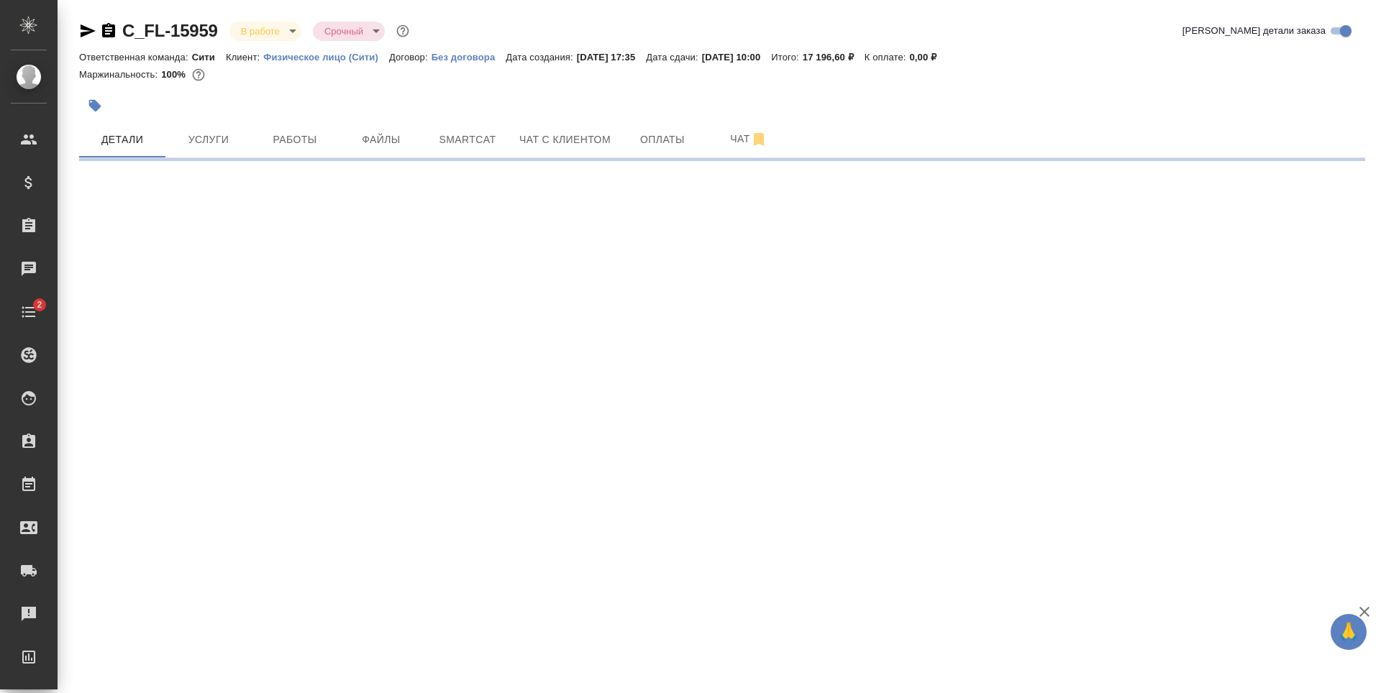
select select "RU"
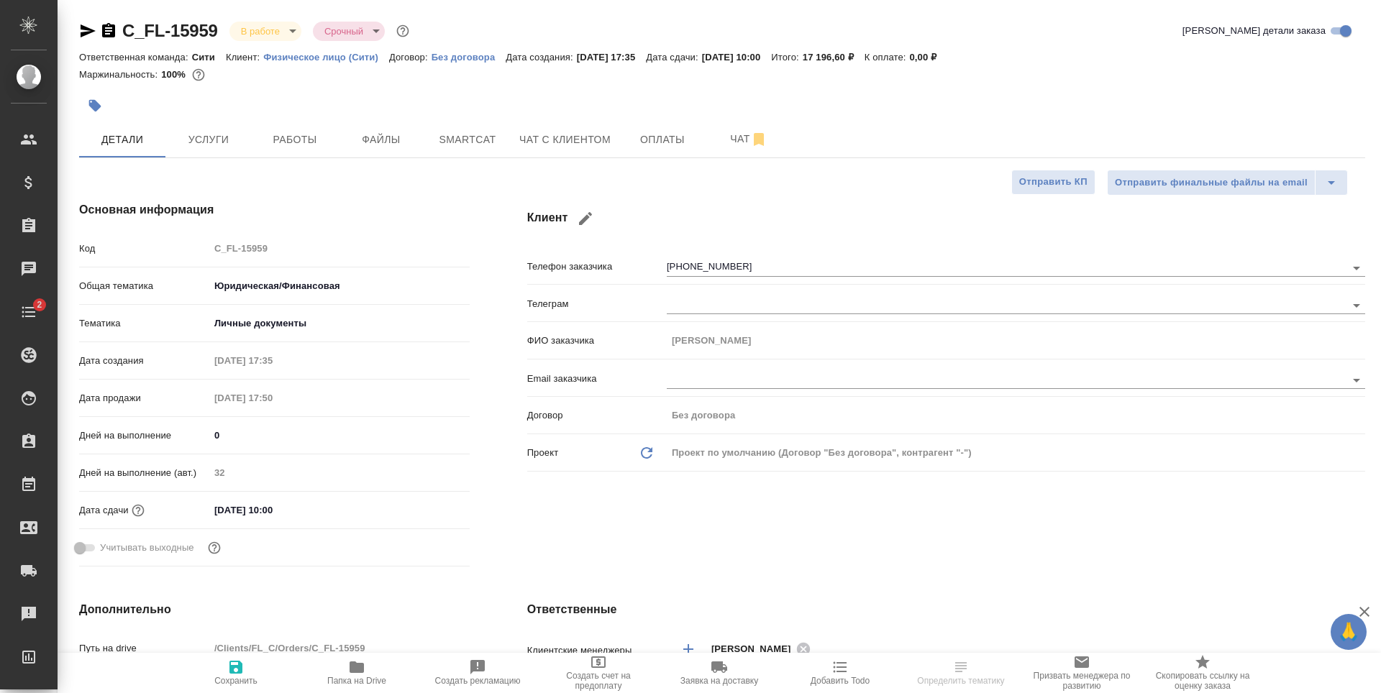
type textarea "x"
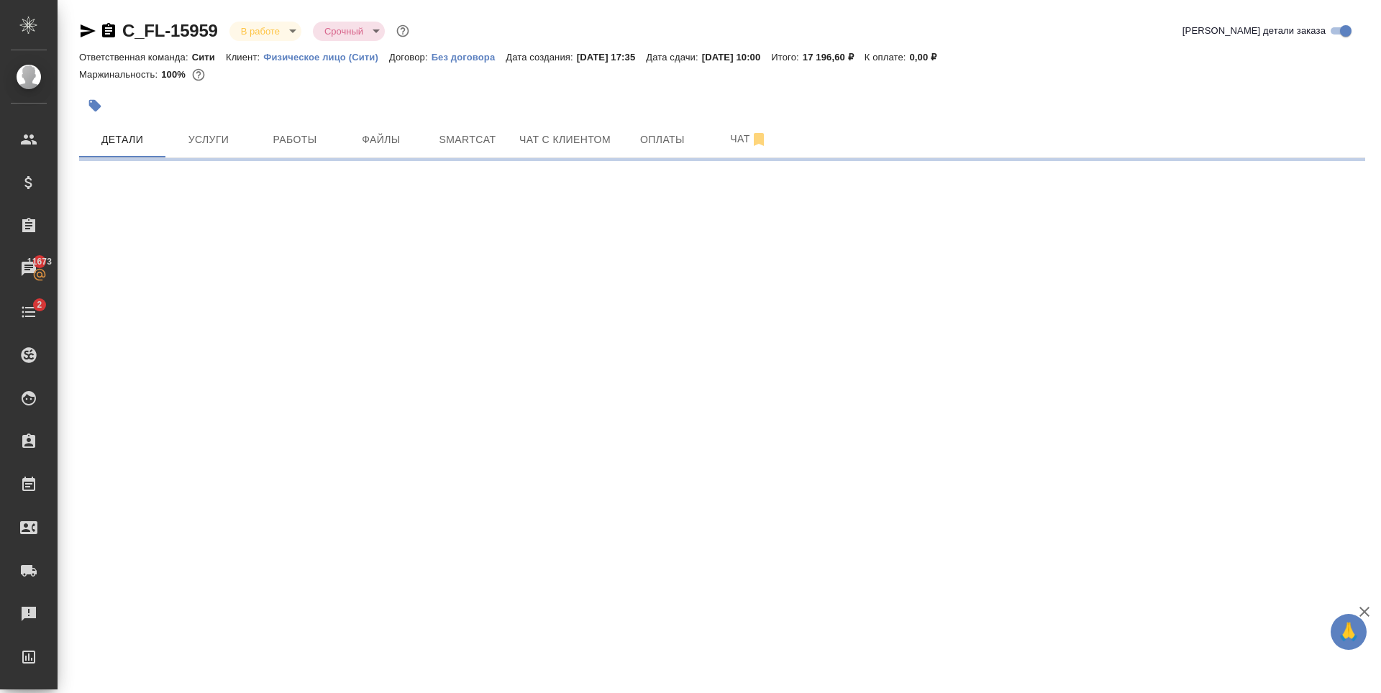
select select "RU"
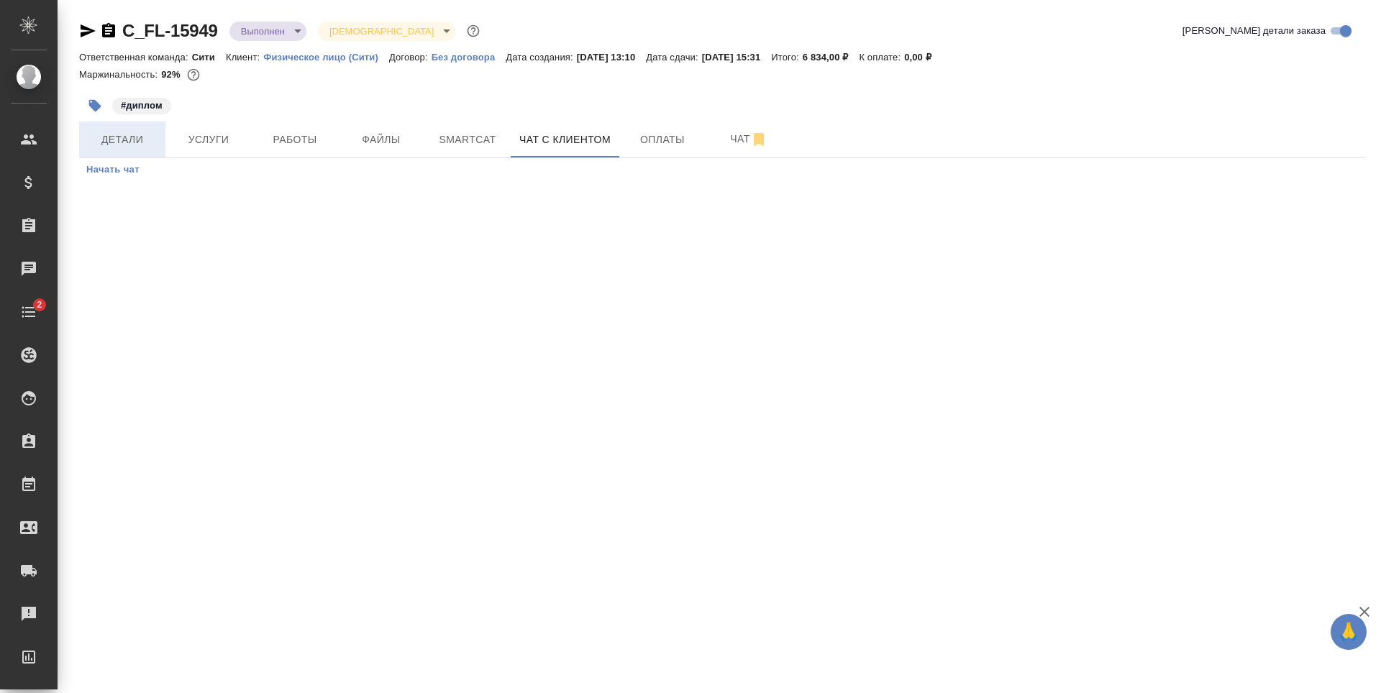
click at [127, 132] on span "Детали" at bounding box center [122, 140] width 69 height 18
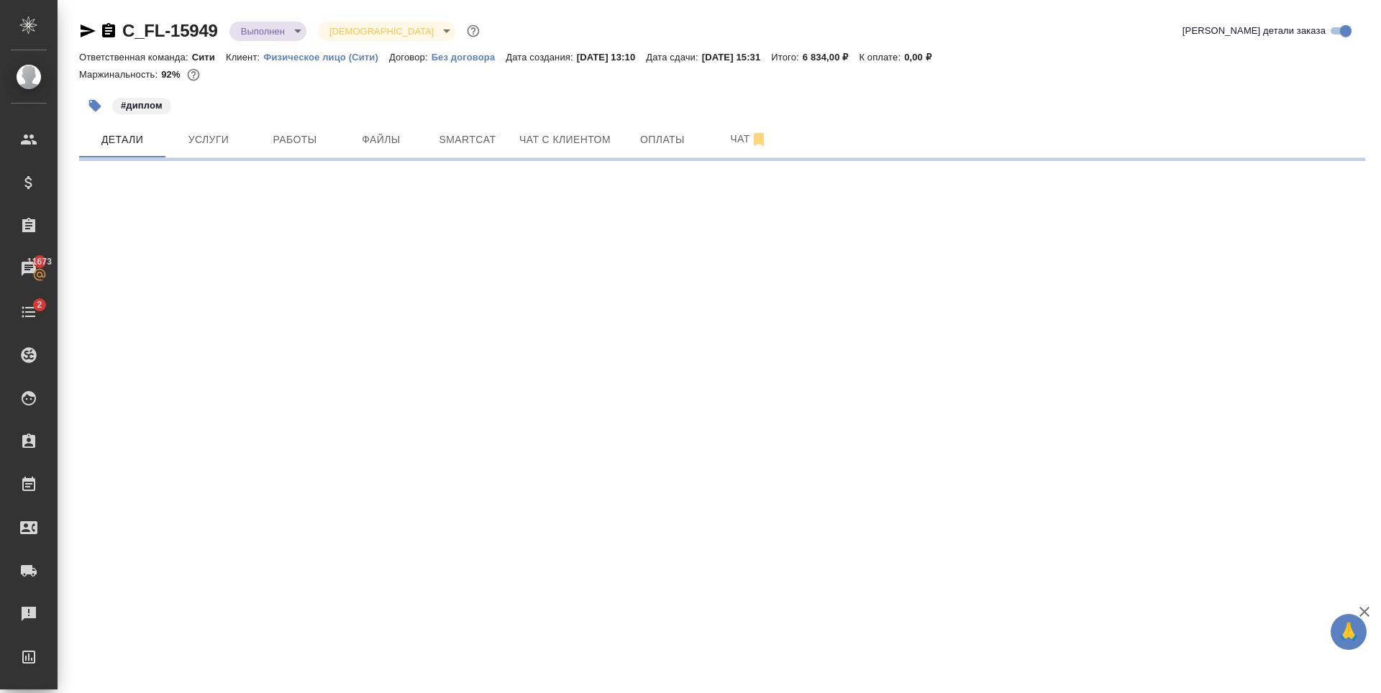
select select "RU"
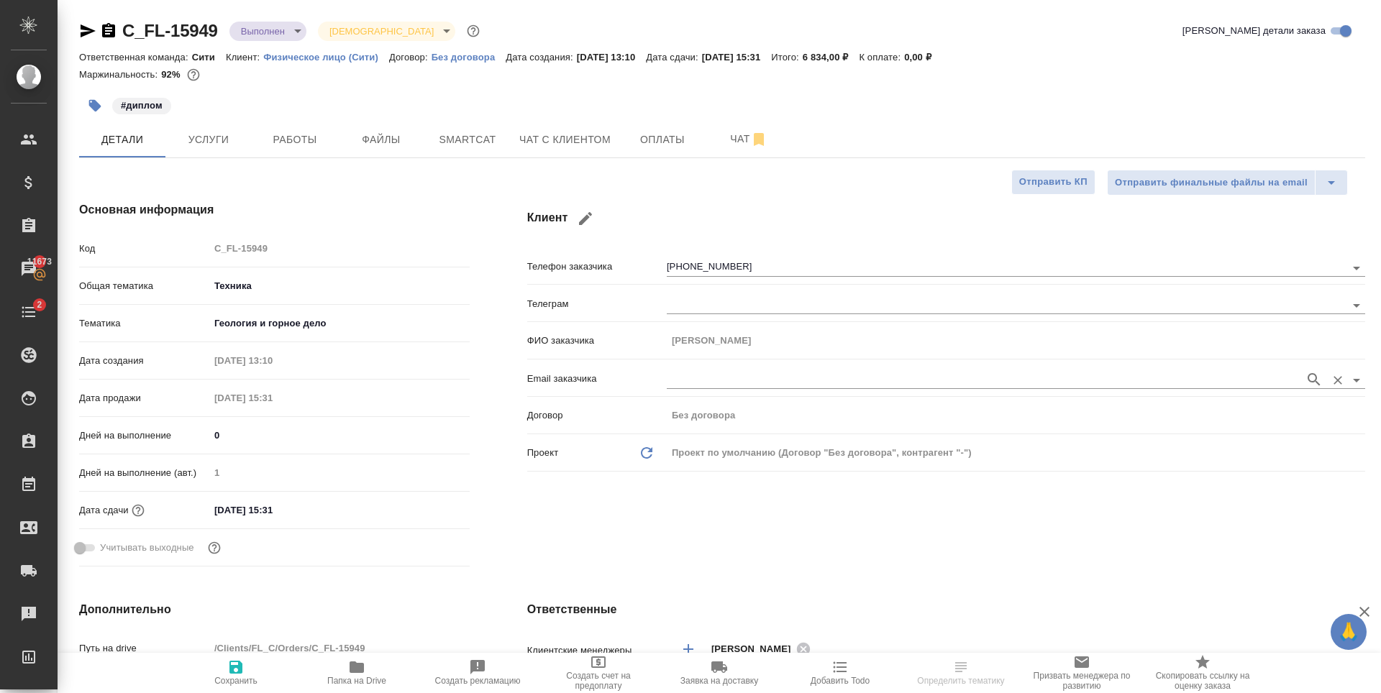
type textarea "x"
click at [686, 271] on input "[PHONE_NUMBER]" at bounding box center [982, 267] width 631 height 17
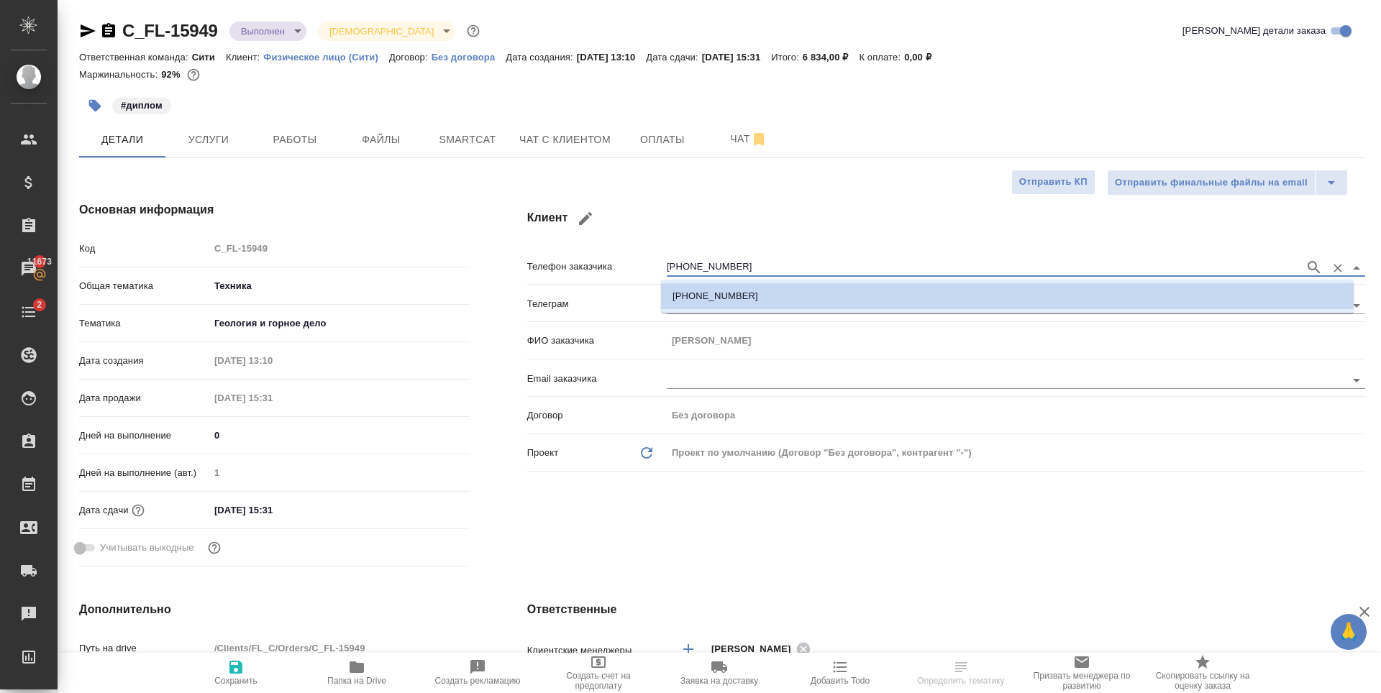
click at [686, 271] on input "[PHONE_NUMBER]" at bounding box center [982, 267] width 631 height 17
click at [742, 265] on input "[PHONE_NUMBER]" at bounding box center [982, 267] width 631 height 17
click at [742, 265] on div ".cls-1 fill:#fff; AWATERA Zaytseva Svetlana Клиенты Спецификации Заказы 11673 Ч…" at bounding box center [690, 346] width 1381 height 693
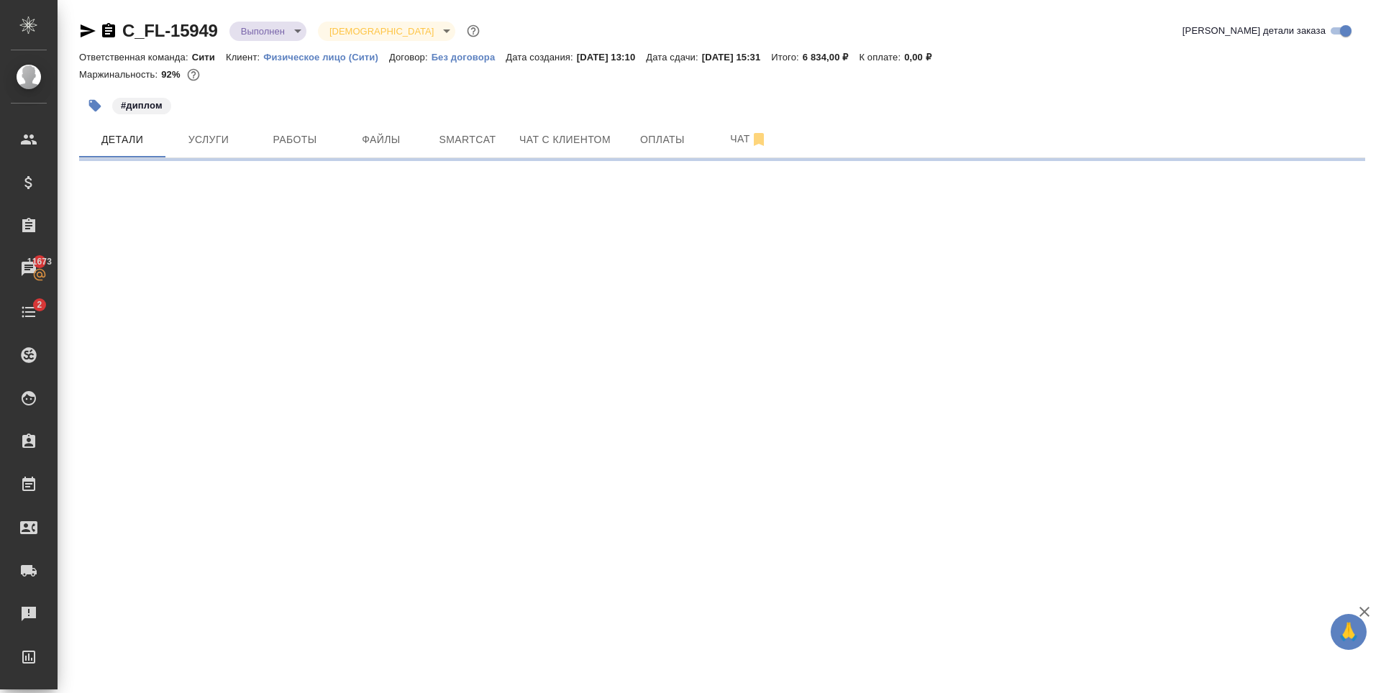
click at [742, 265] on div ".cls-1 fill:#fff; AWATERA Zaytseva Svetlana Клиенты Спецификации Заказы 11673 Ч…" at bounding box center [690, 346] width 1381 height 693
select select "RU"
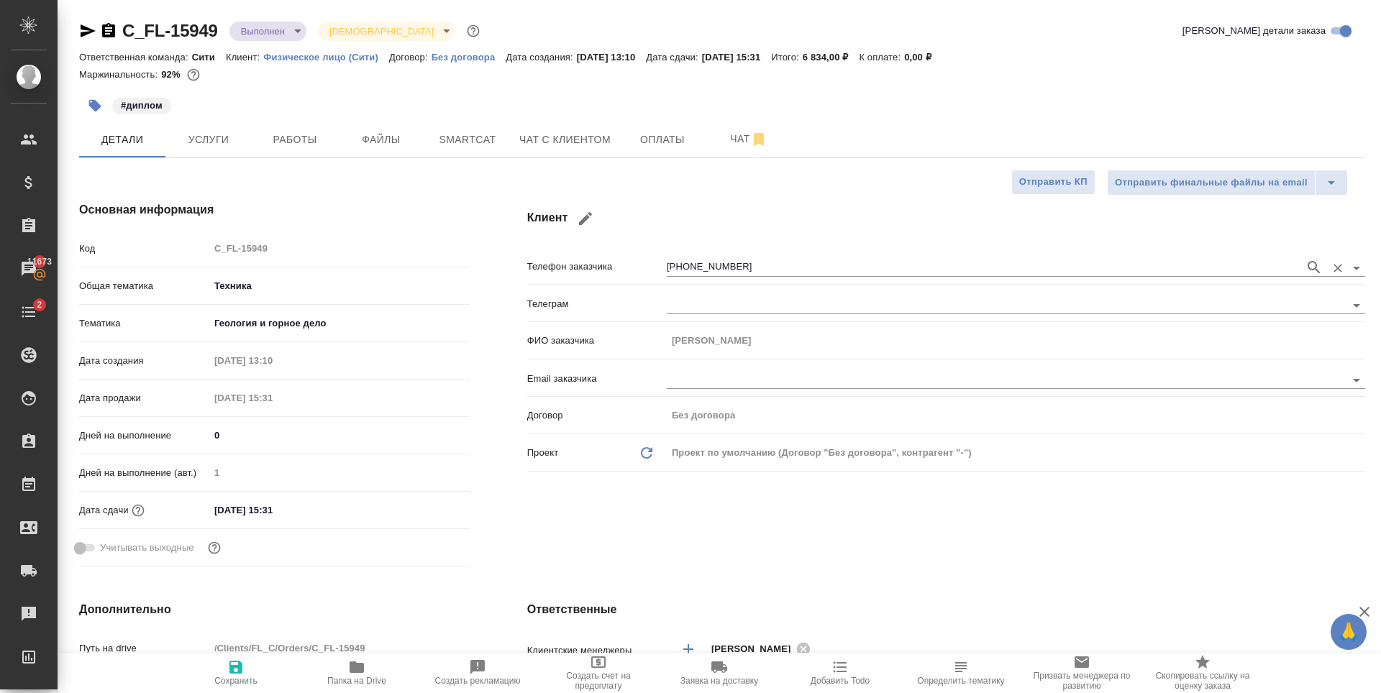
type textarea "x"
click at [1331, 265] on icon "Очистить" at bounding box center [1338, 268] width 14 height 14
click at [242, 675] on icon "button" at bounding box center [235, 667] width 17 height 17
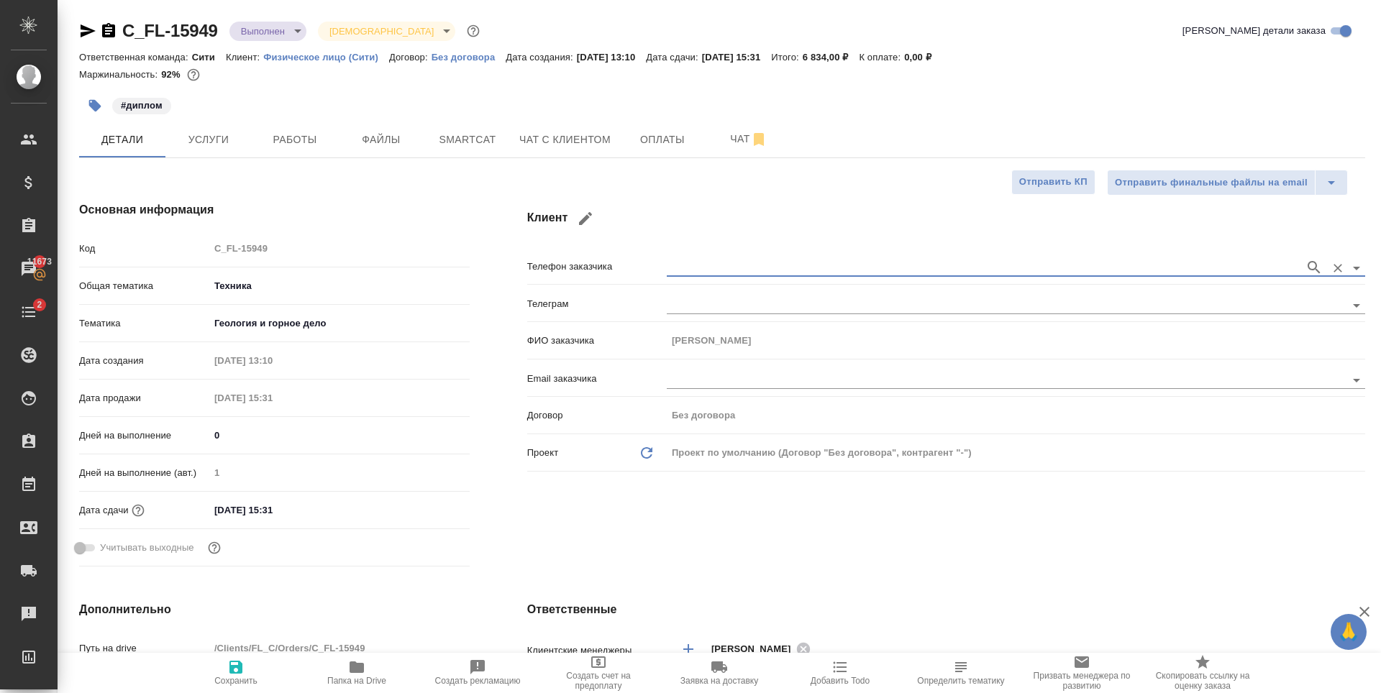
type textarea "x"
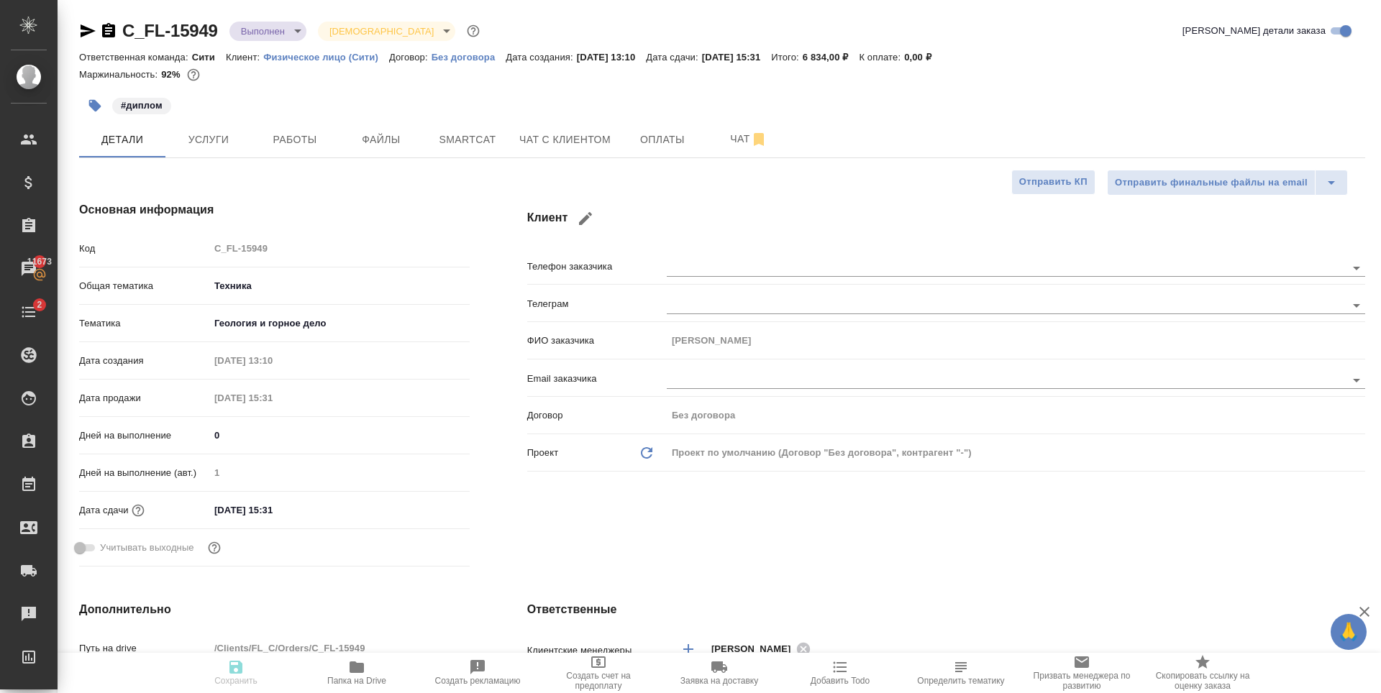
type textarea "x"
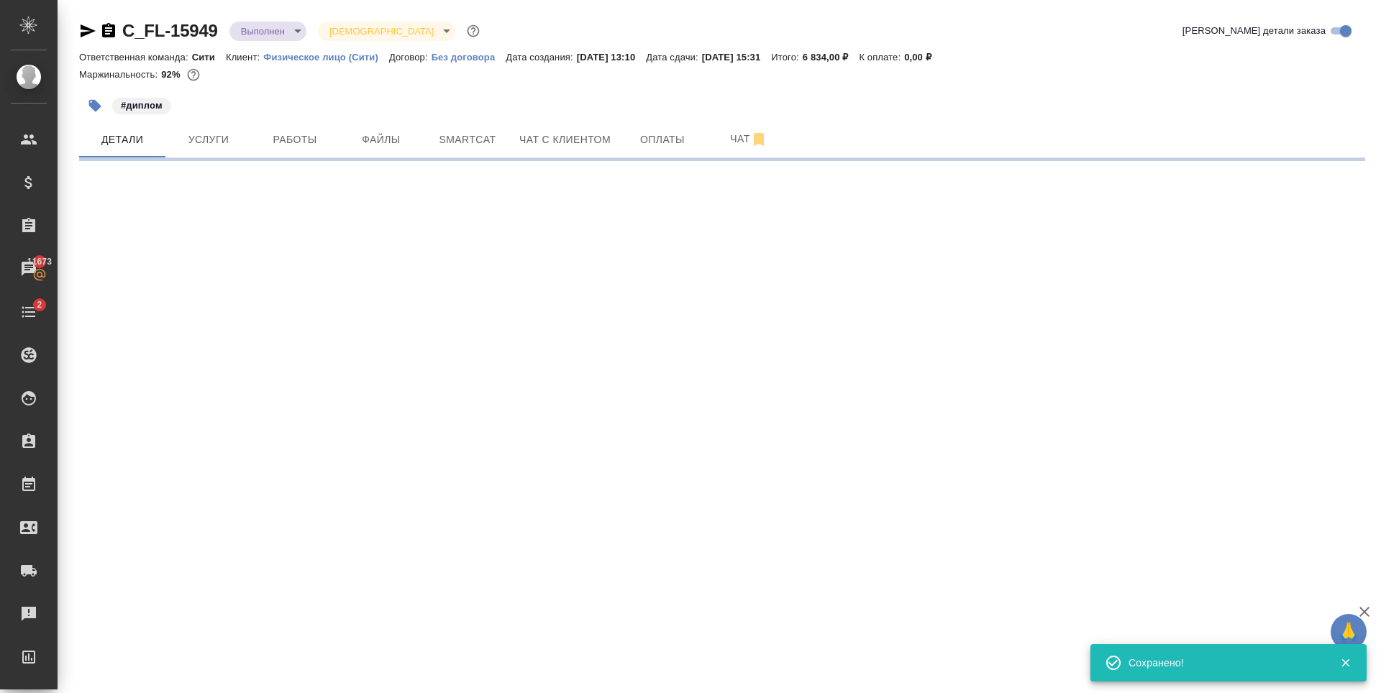
select select "RU"
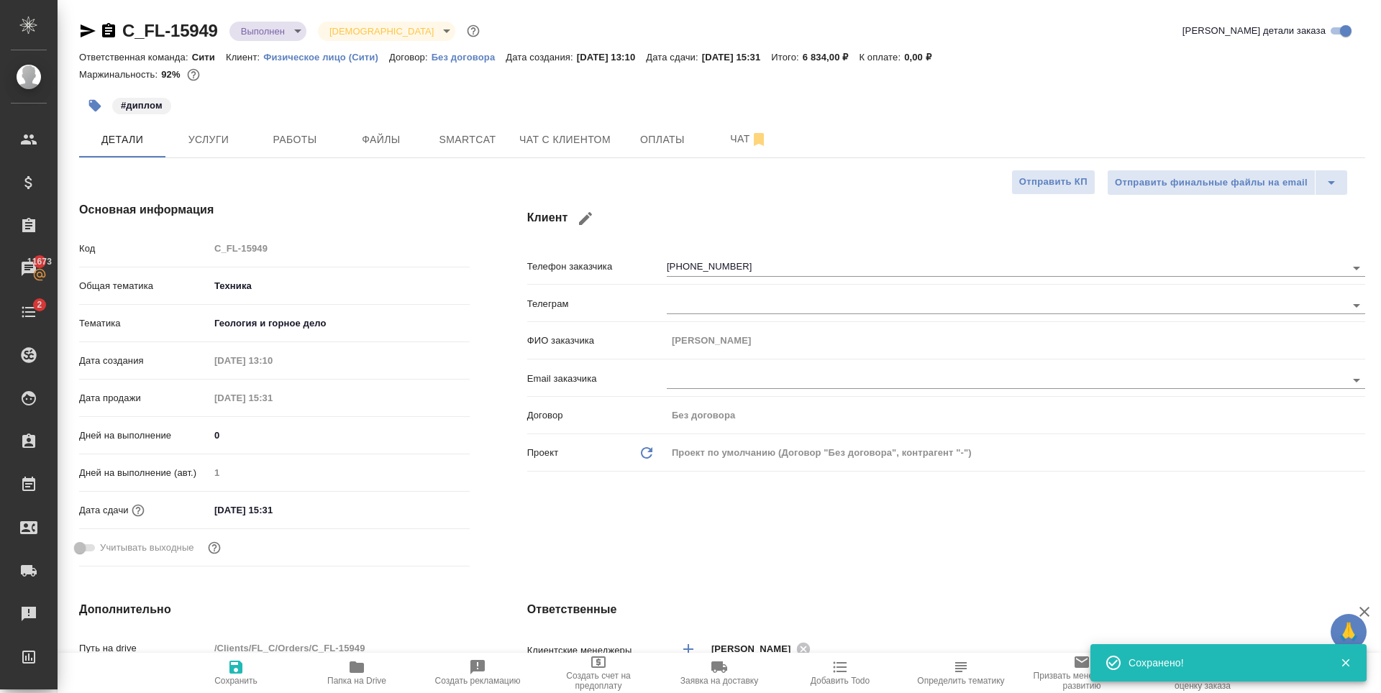
type textarea "x"
click at [709, 265] on input "+7 989 828 56 27" at bounding box center [982, 267] width 631 height 17
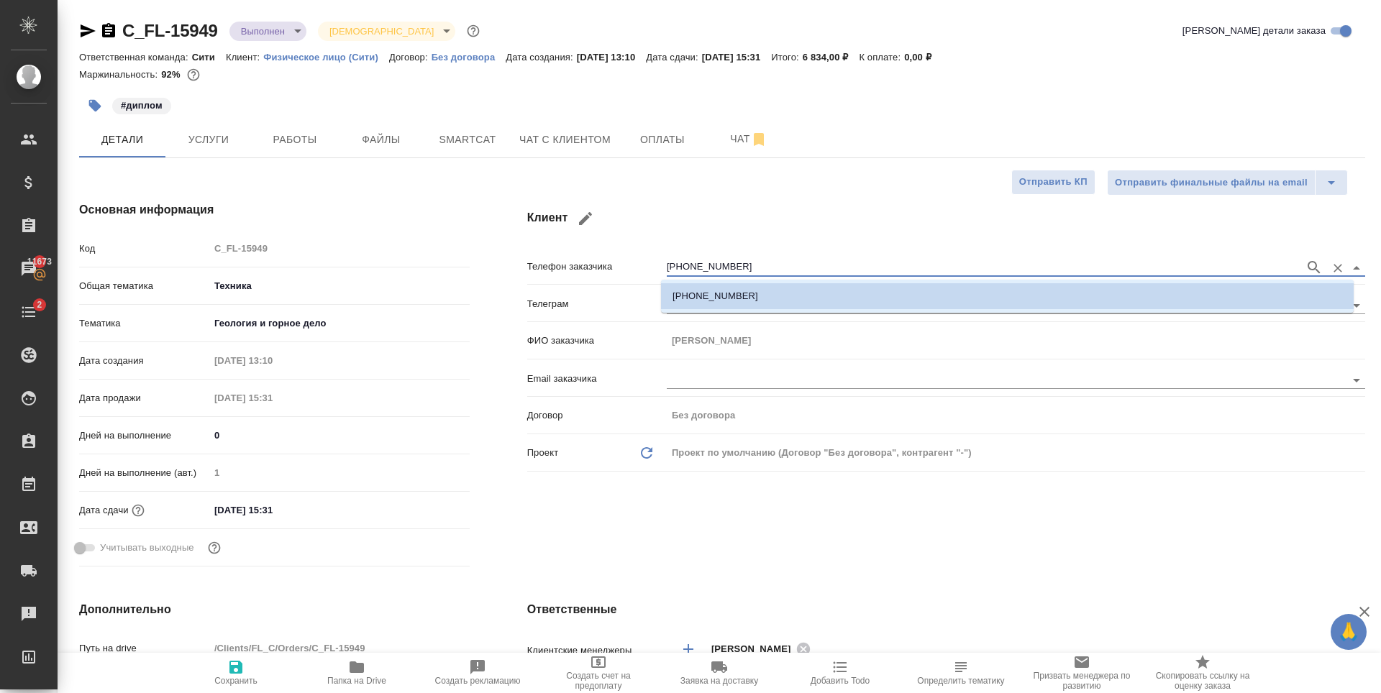
click at [233, 678] on span "Сохранить" at bounding box center [235, 681] width 43 height 10
type textarea "x"
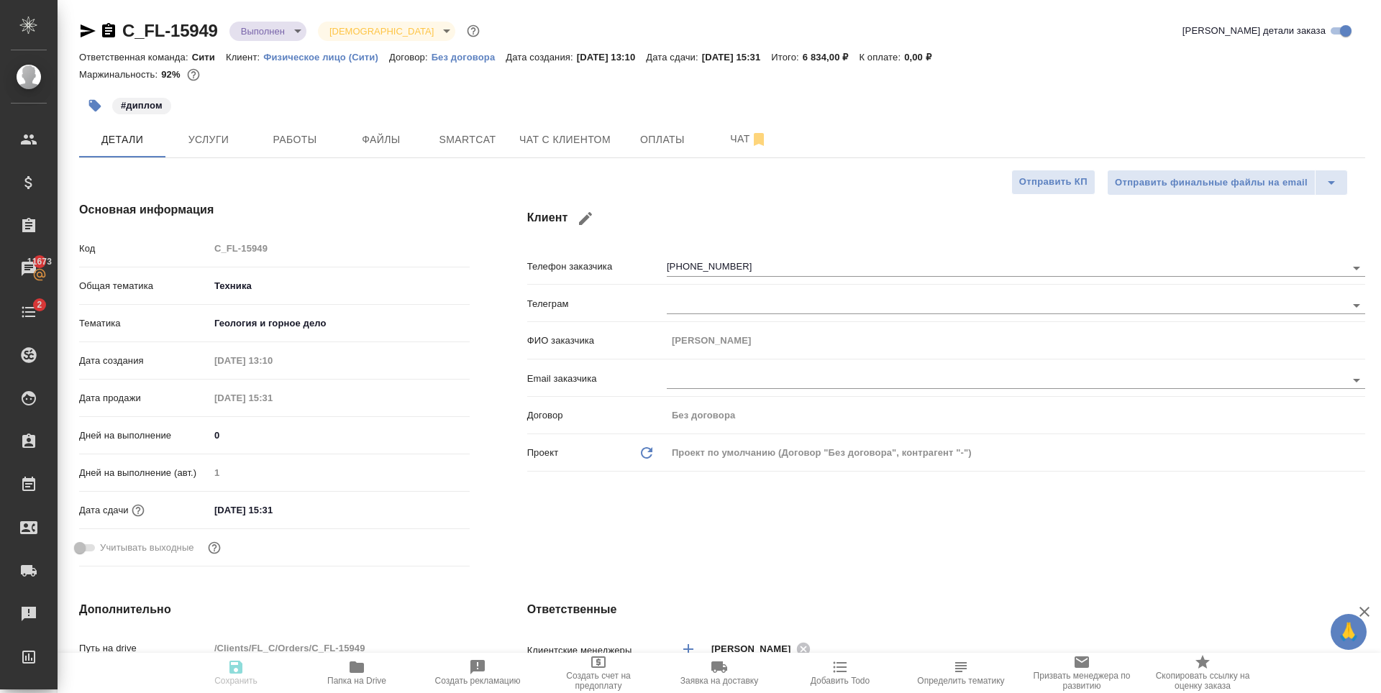
type textarea "x"
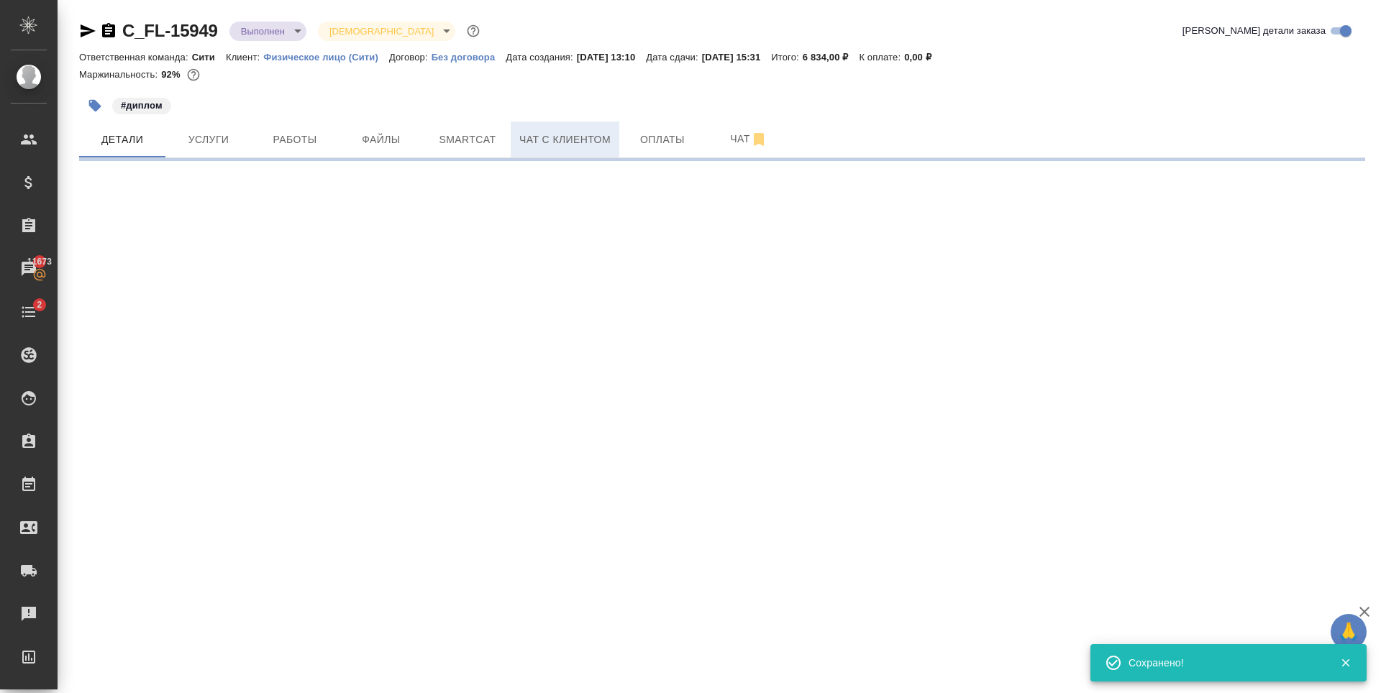
click at [585, 134] on span "Чат с клиентом" at bounding box center [564, 140] width 91 height 18
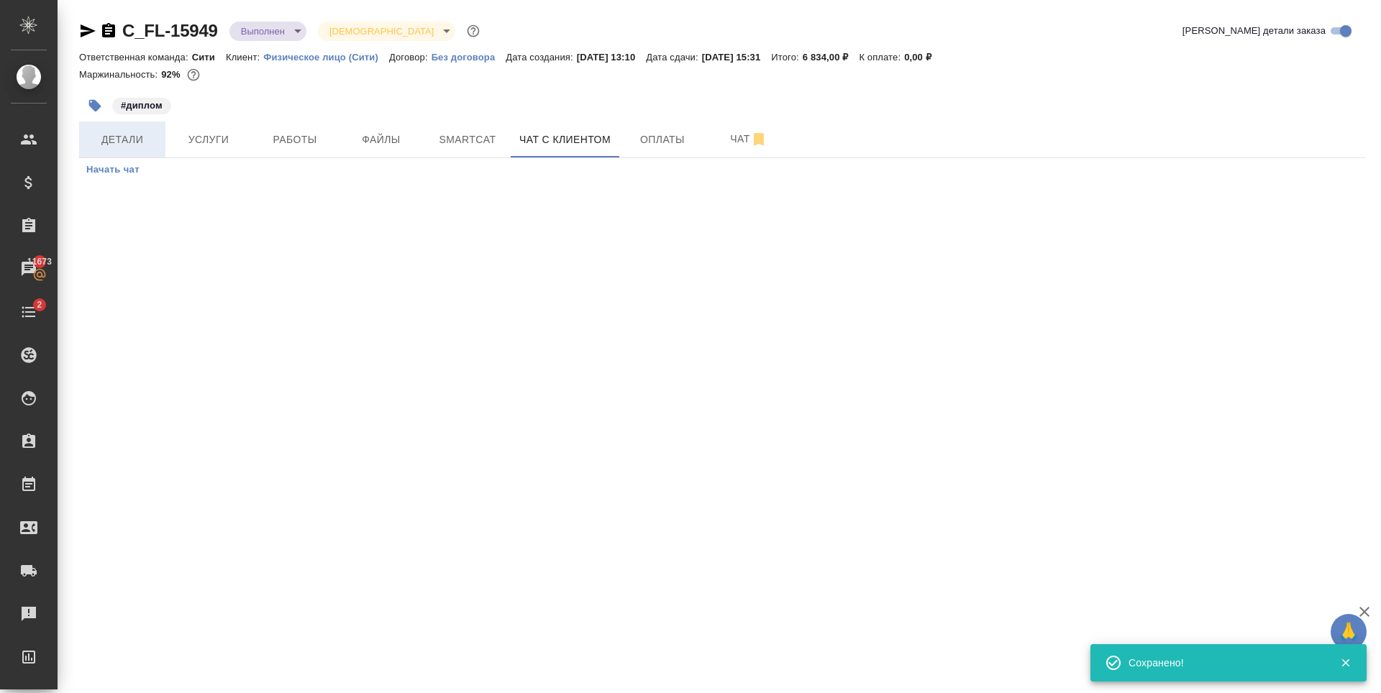
click at [113, 136] on span "Детали" at bounding box center [122, 140] width 69 height 18
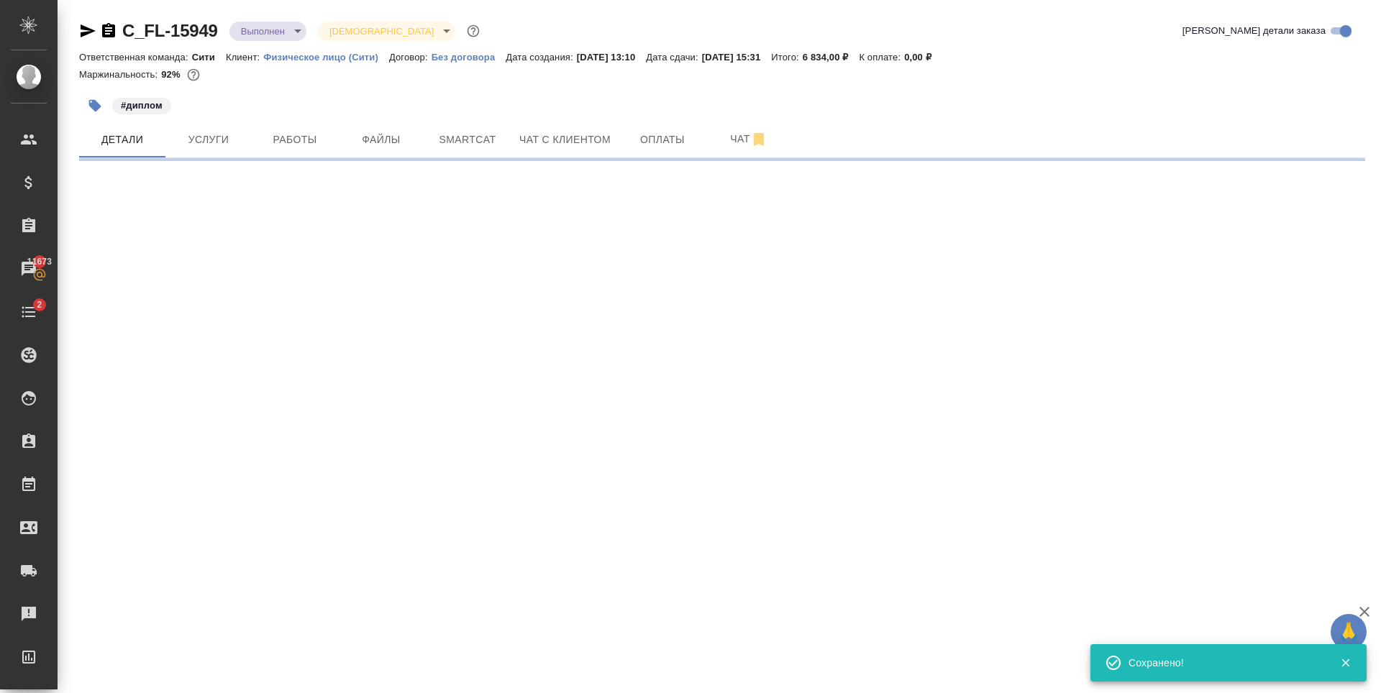
select select "RU"
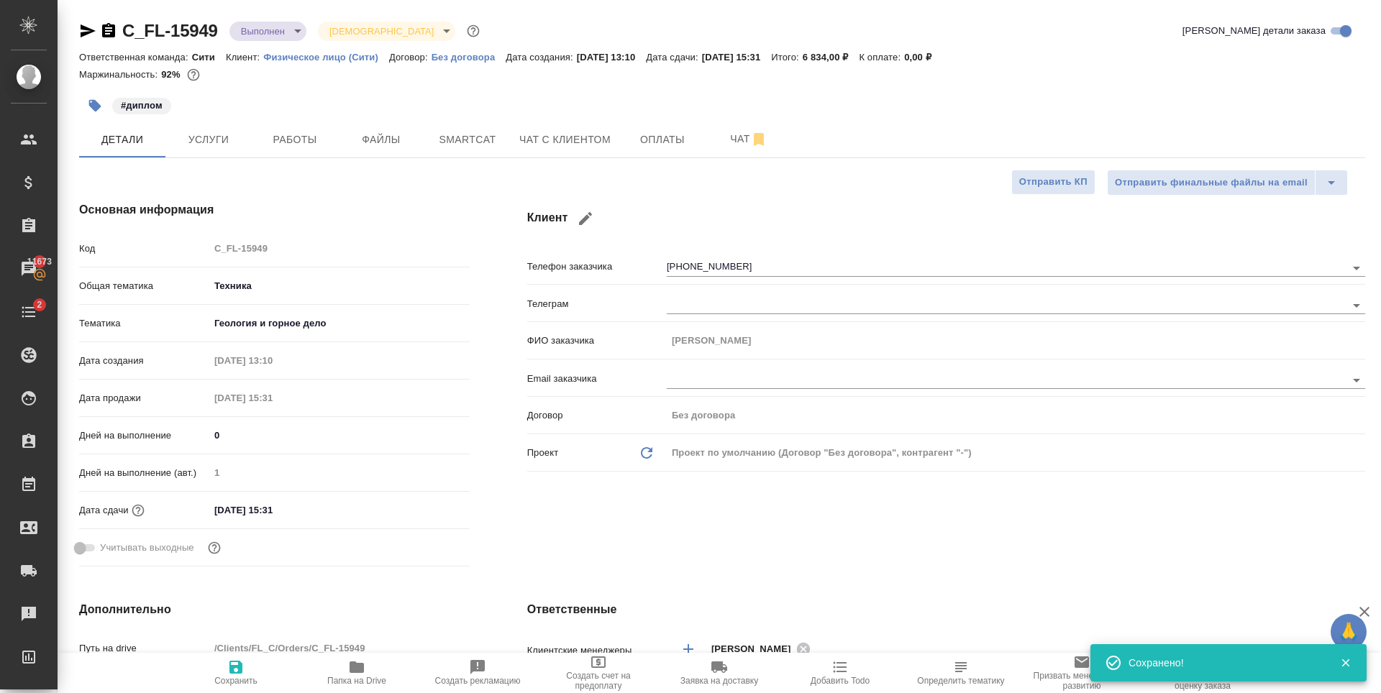
type textarea "x"
click at [566, 101] on div "#диплом" at bounding box center [507, 106] width 857 height 32
click at [578, 131] on span "Чат с клиентом" at bounding box center [564, 140] width 91 height 18
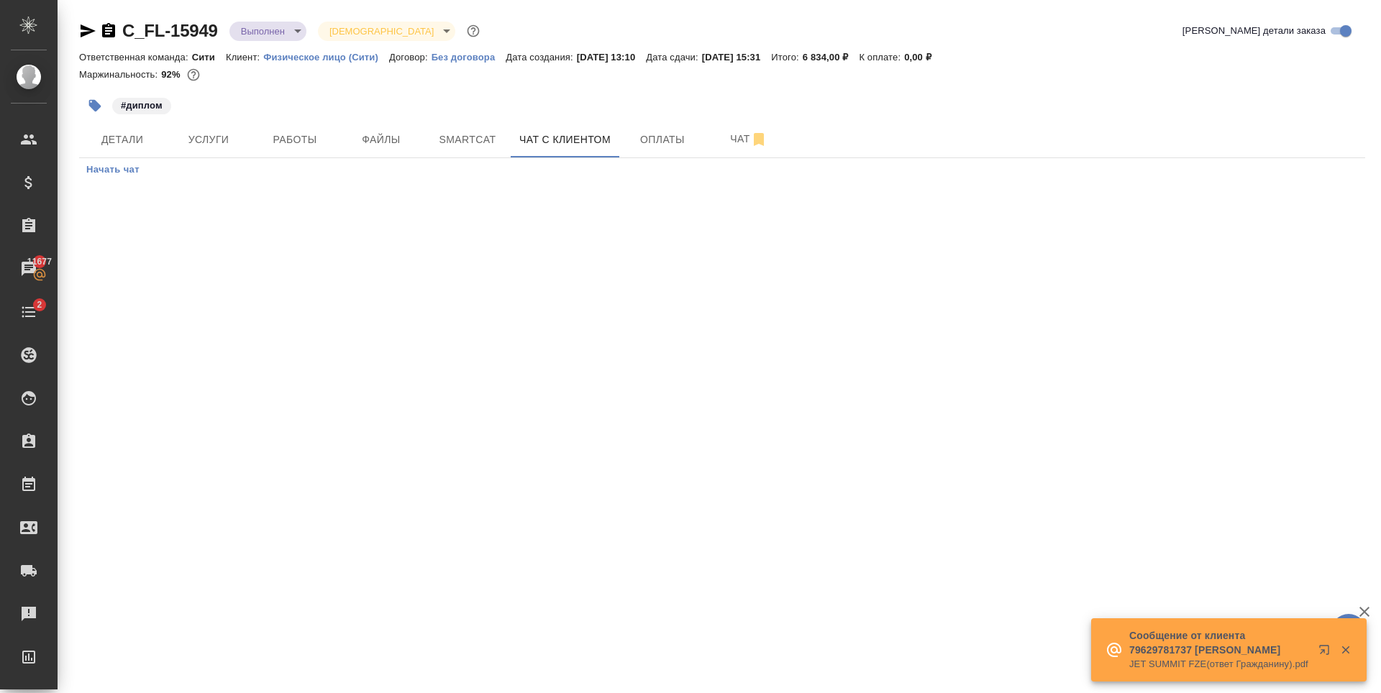
click at [353, 285] on div ".cls-1 fill:#fff; AWATERA Zaytseva Svetlana Клиенты Спецификации Заказы 11677 Ч…" at bounding box center [690, 346] width 1381 height 693
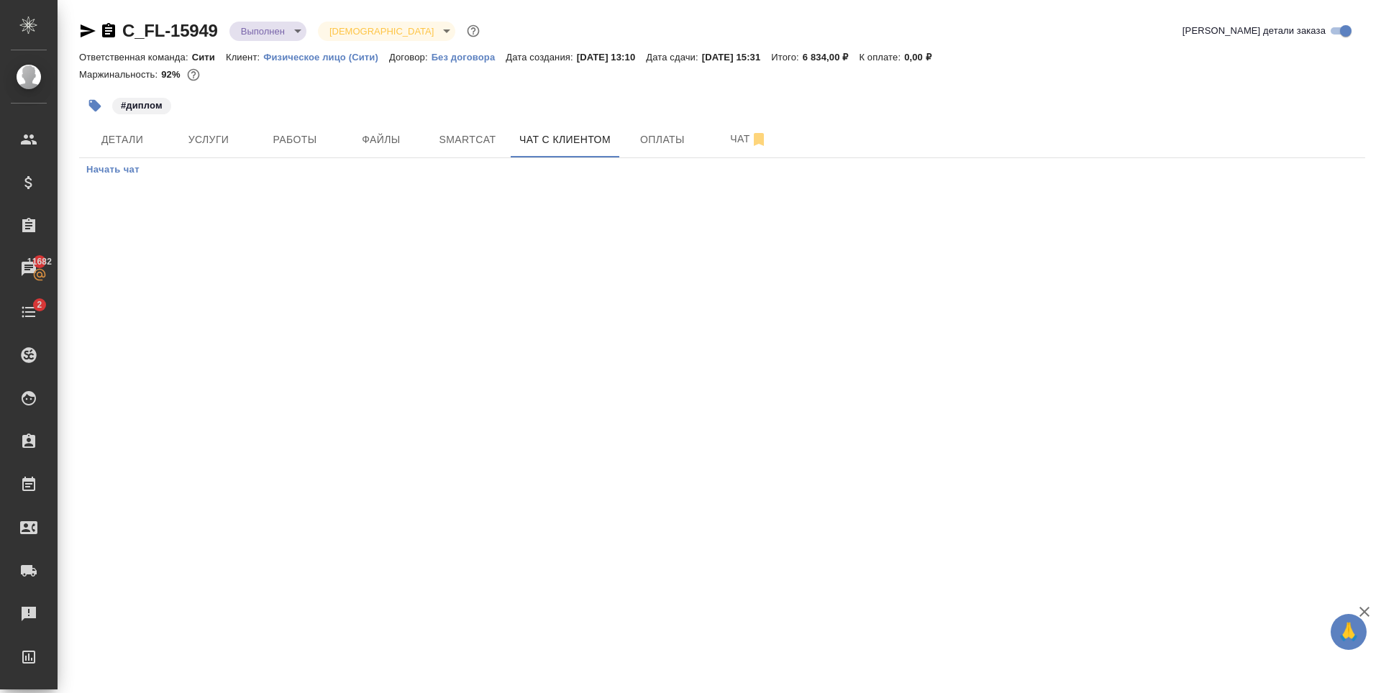
click at [314, 361] on div ".cls-1 fill:#fff; AWATERA [PERSON_NAME] Спецификации Заказы 11682 Чаты 2 Todo П…" at bounding box center [690, 346] width 1381 height 693
drag, startPoint x: 221, startPoint y: 36, endPoint x: 124, endPoint y: 38, distance: 96.4
click at [124, 38] on div "C_FL-15949 Выполнен completed Святая троица holyTrinity" at bounding box center [280, 30] width 403 height 23
copy link "C_FL-15949"
click at [513, 355] on div ".cls-1 fill:#fff; AWATERA [PERSON_NAME] Спецификации Заказы 11686 Чаты 2 Todo П…" at bounding box center [690, 346] width 1381 height 693
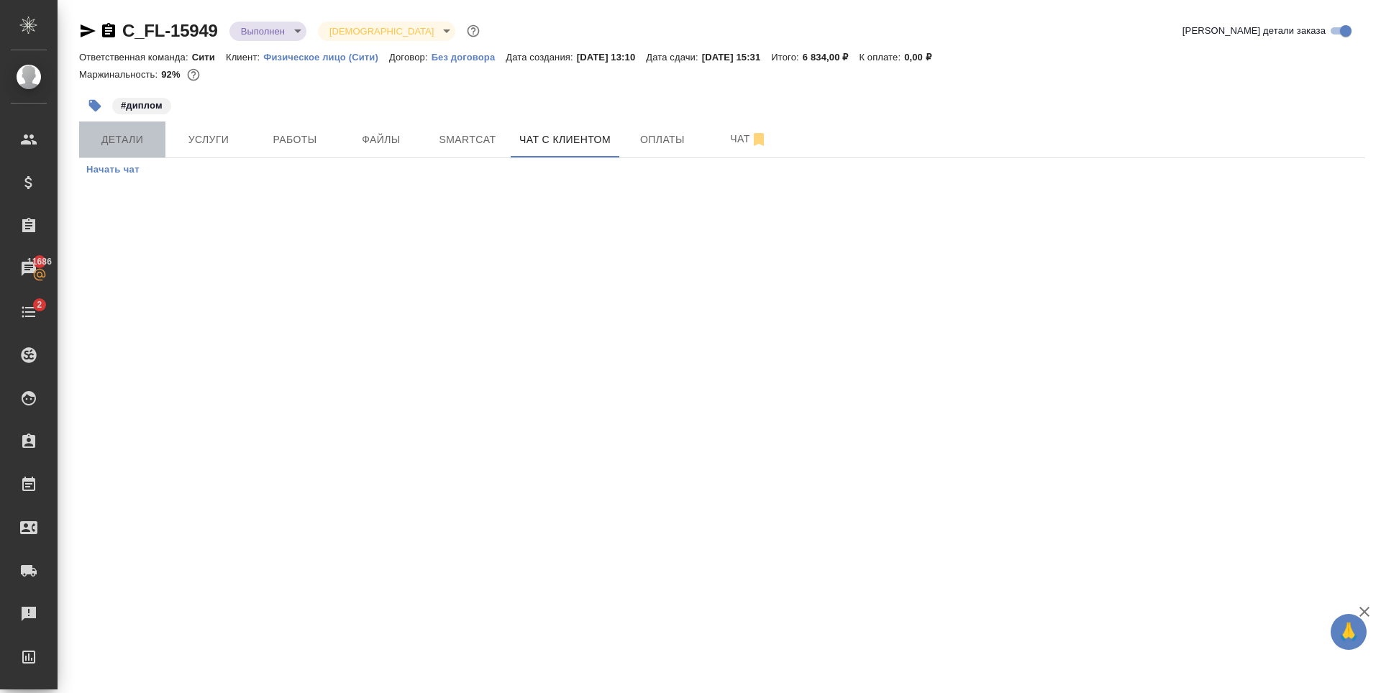
click at [156, 143] on span "Детали" at bounding box center [122, 140] width 69 height 18
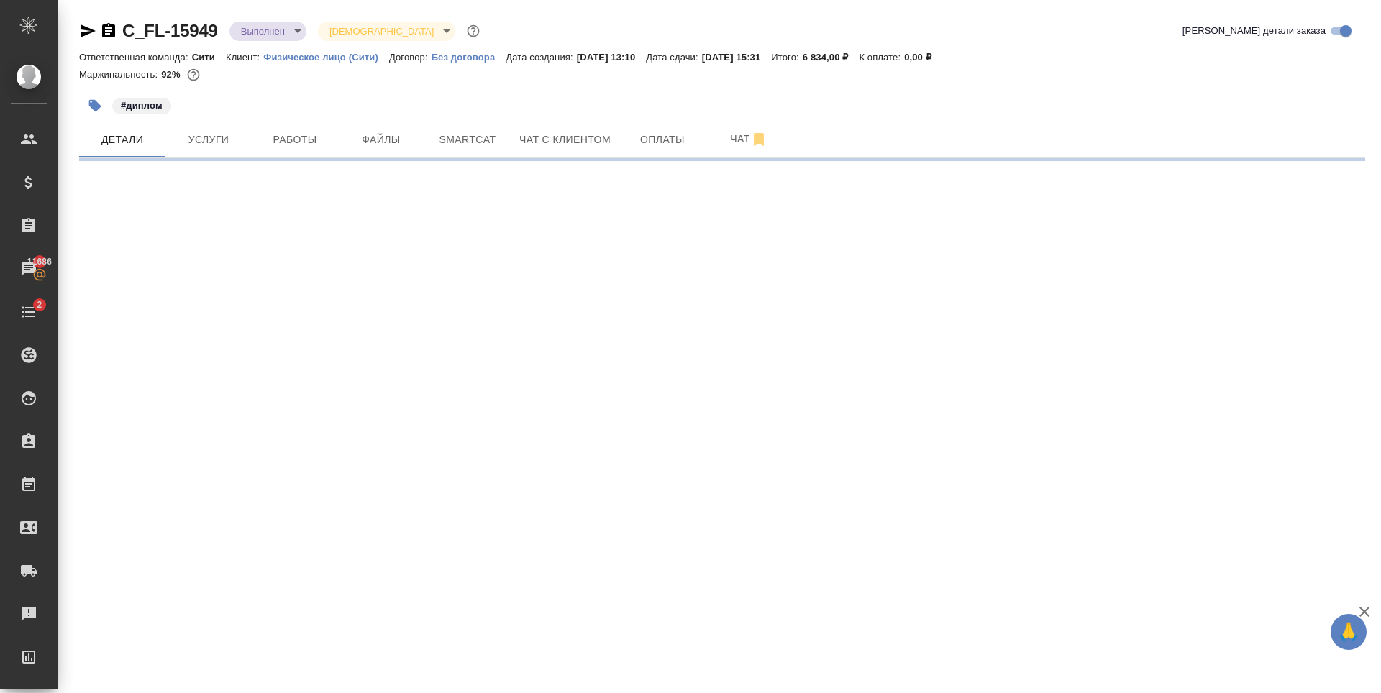
select select "RU"
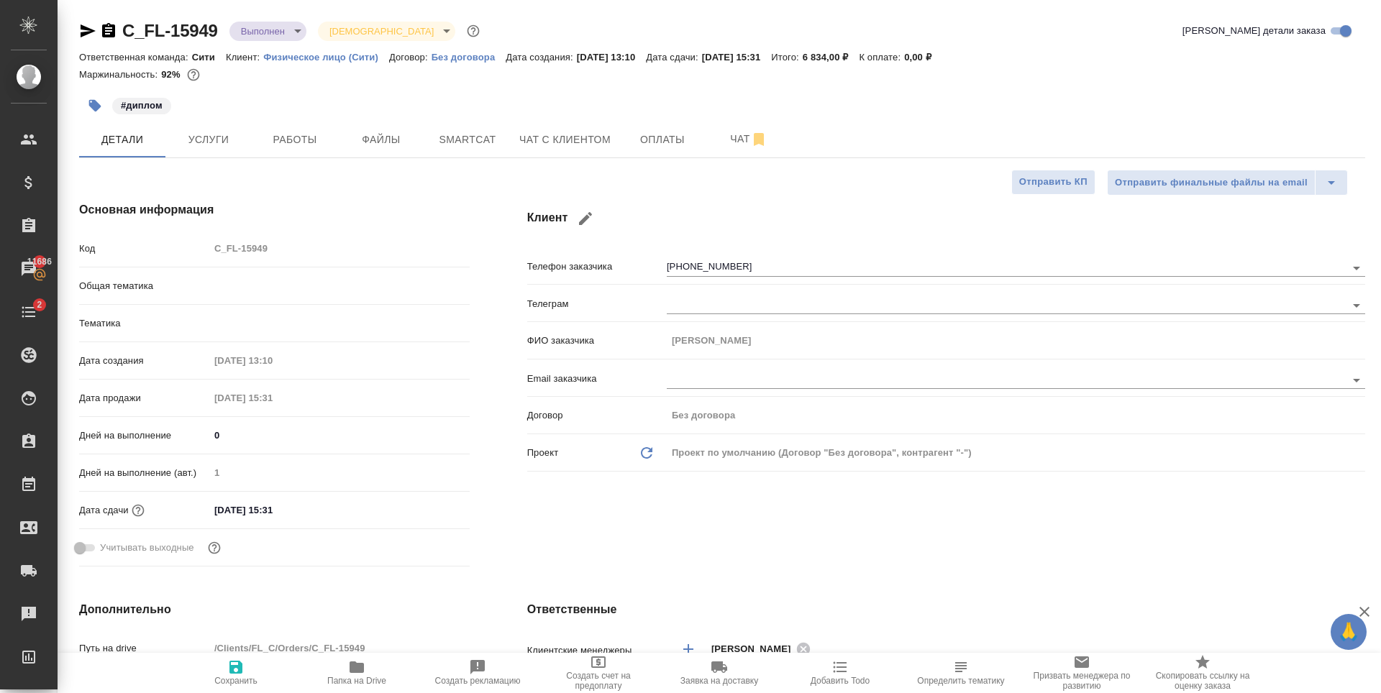
type textarea "x"
type input "[PERSON_NAME]"
type input "Шаблонные документы"
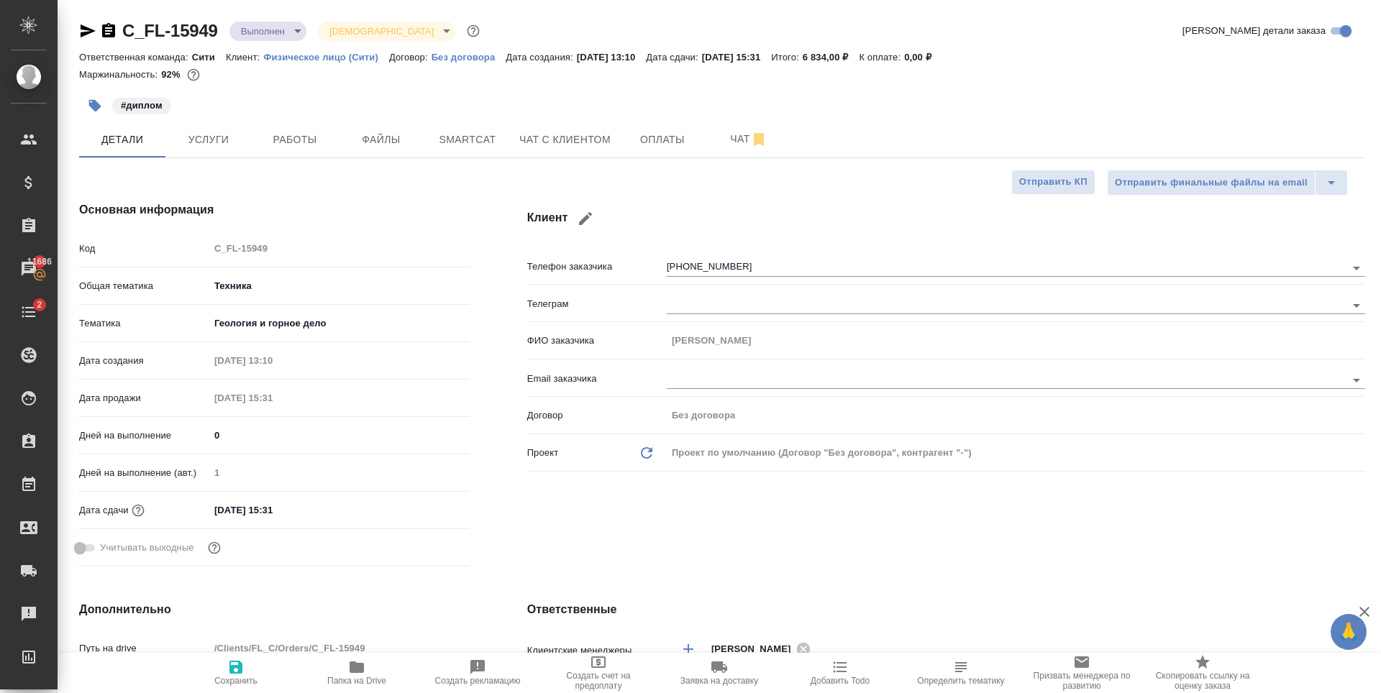
type textarea "x"
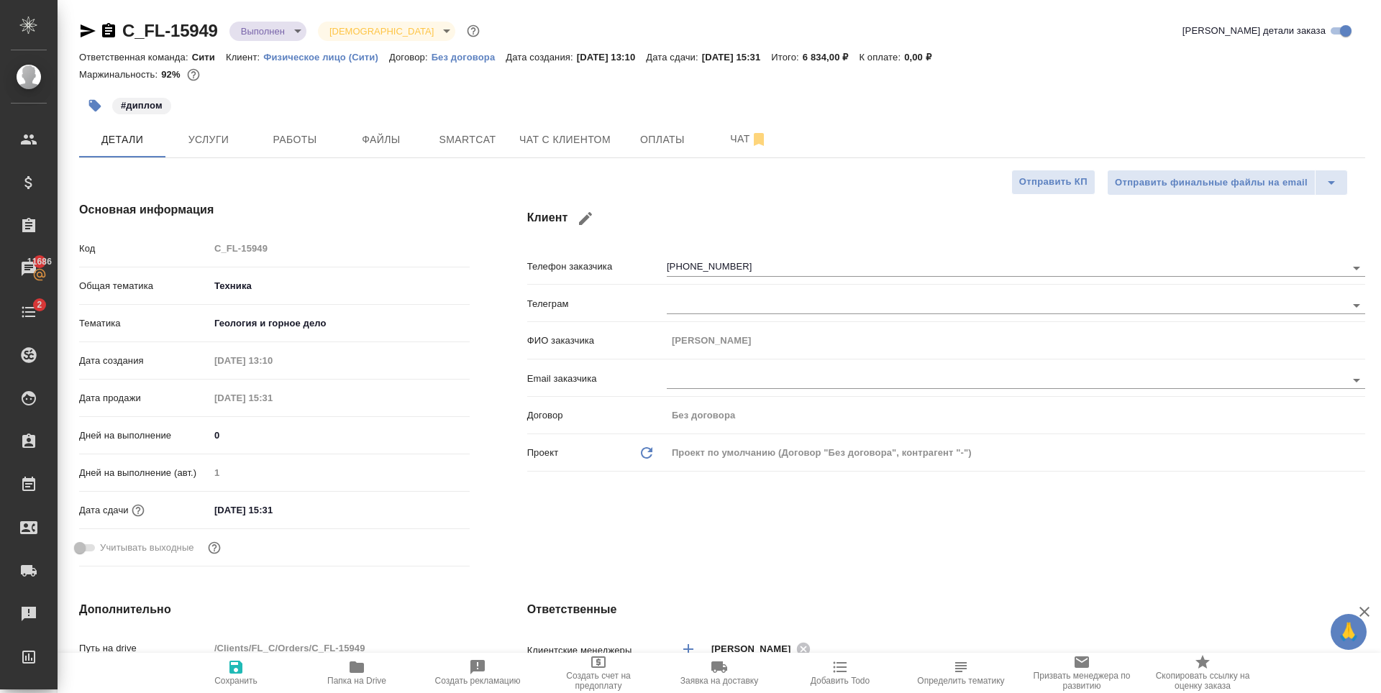
type textarea "x"
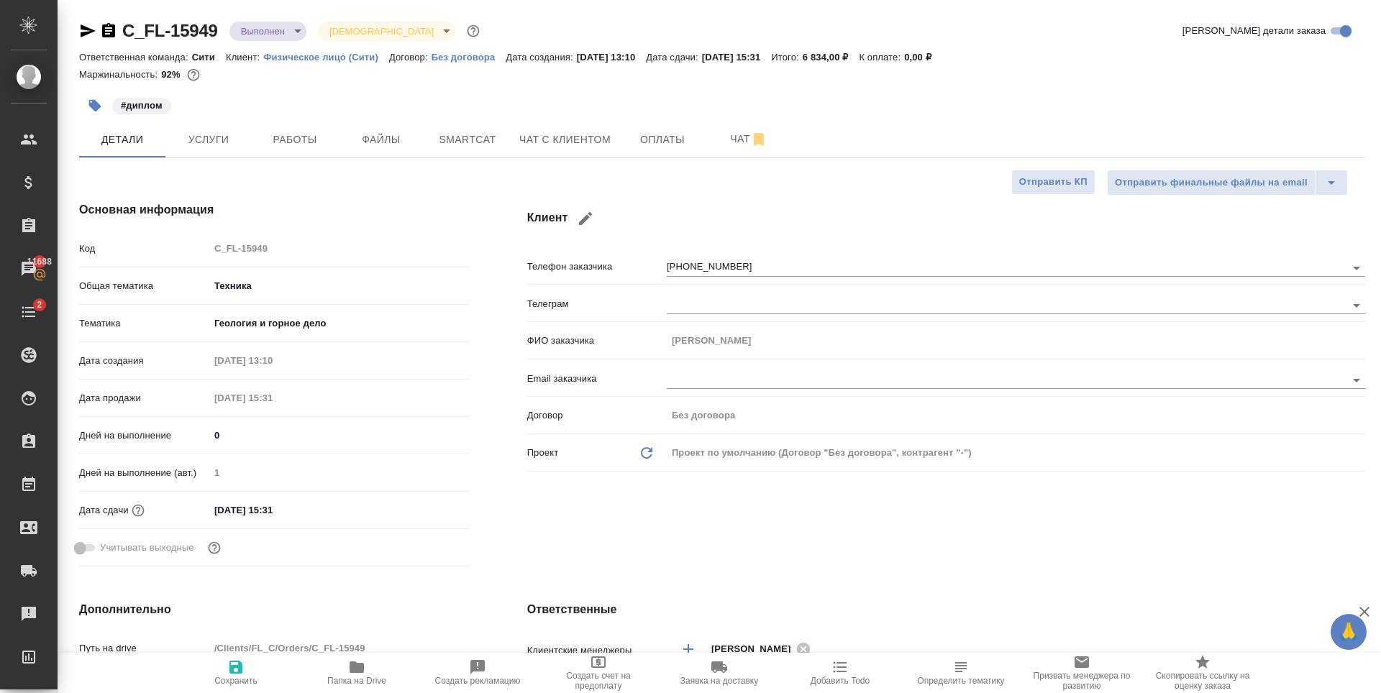
type textarea "x"
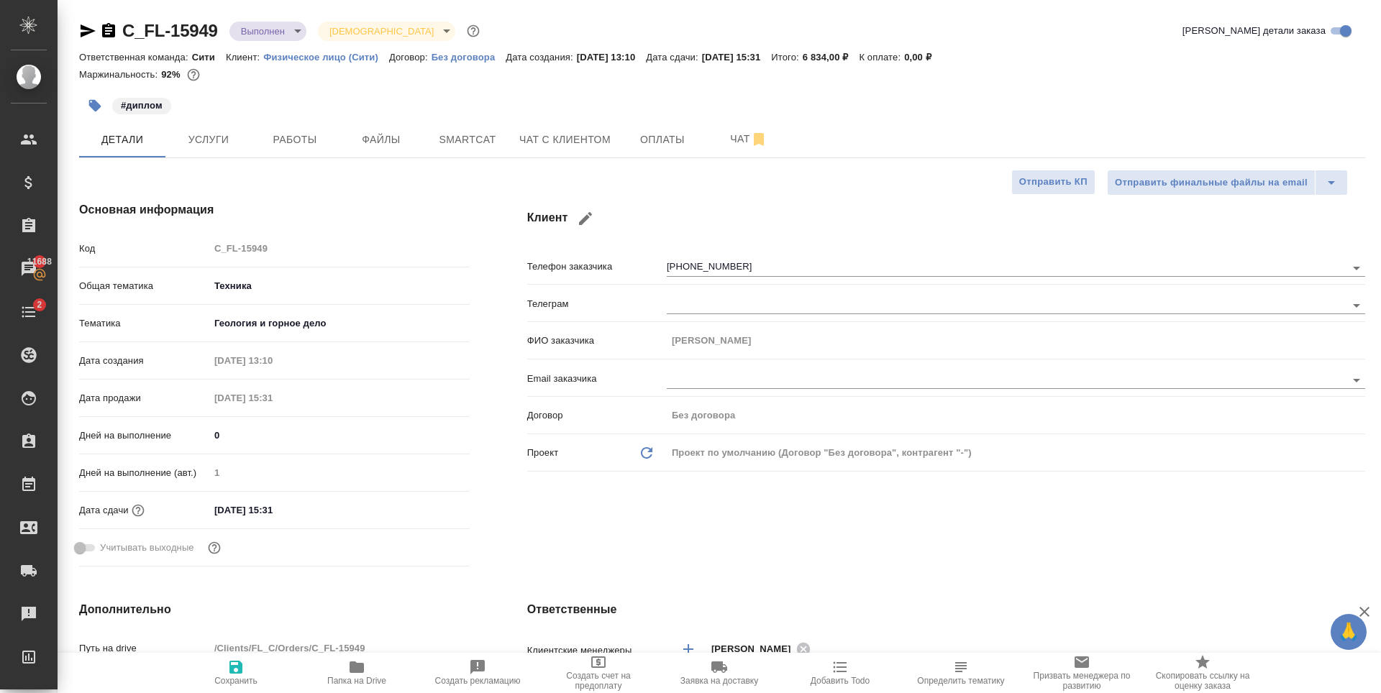
type textarea "x"
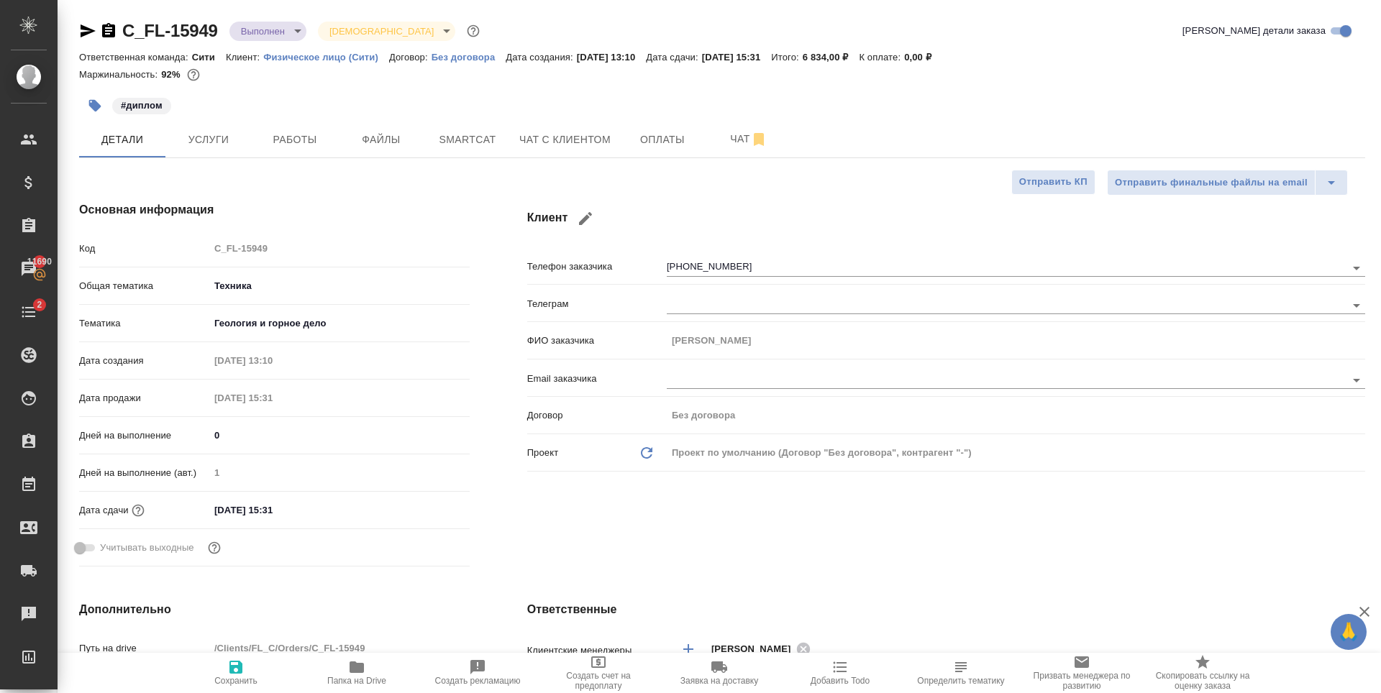
type textarea "x"
click at [548, 139] on span "Чат с клиентом" at bounding box center [564, 140] width 91 height 18
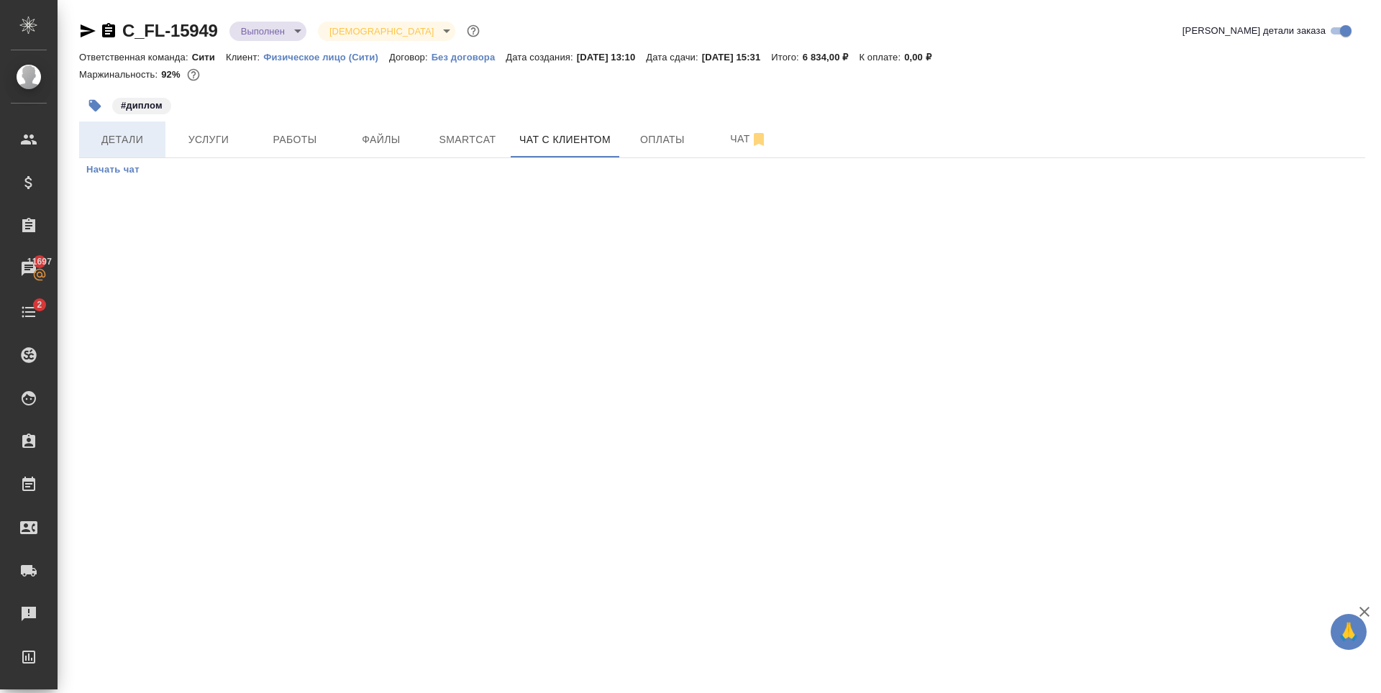
click at [111, 141] on span "Детали" at bounding box center [122, 140] width 69 height 18
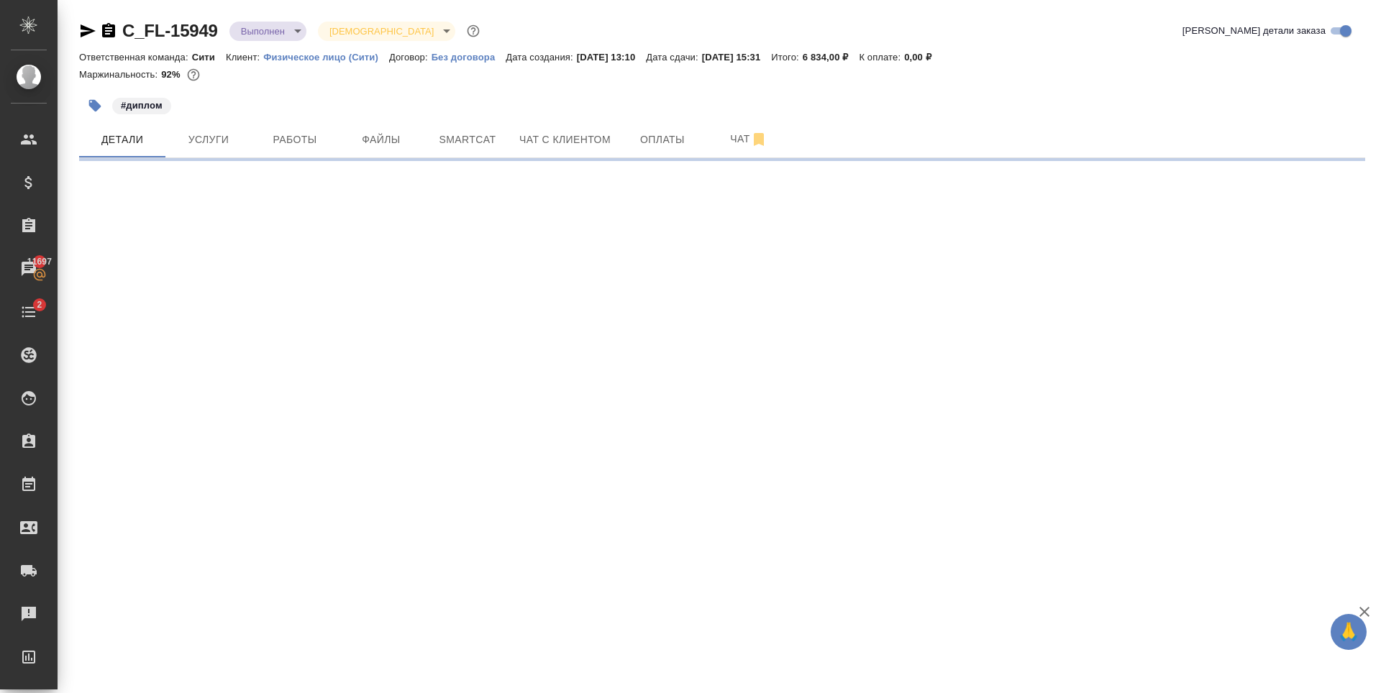
select select "RU"
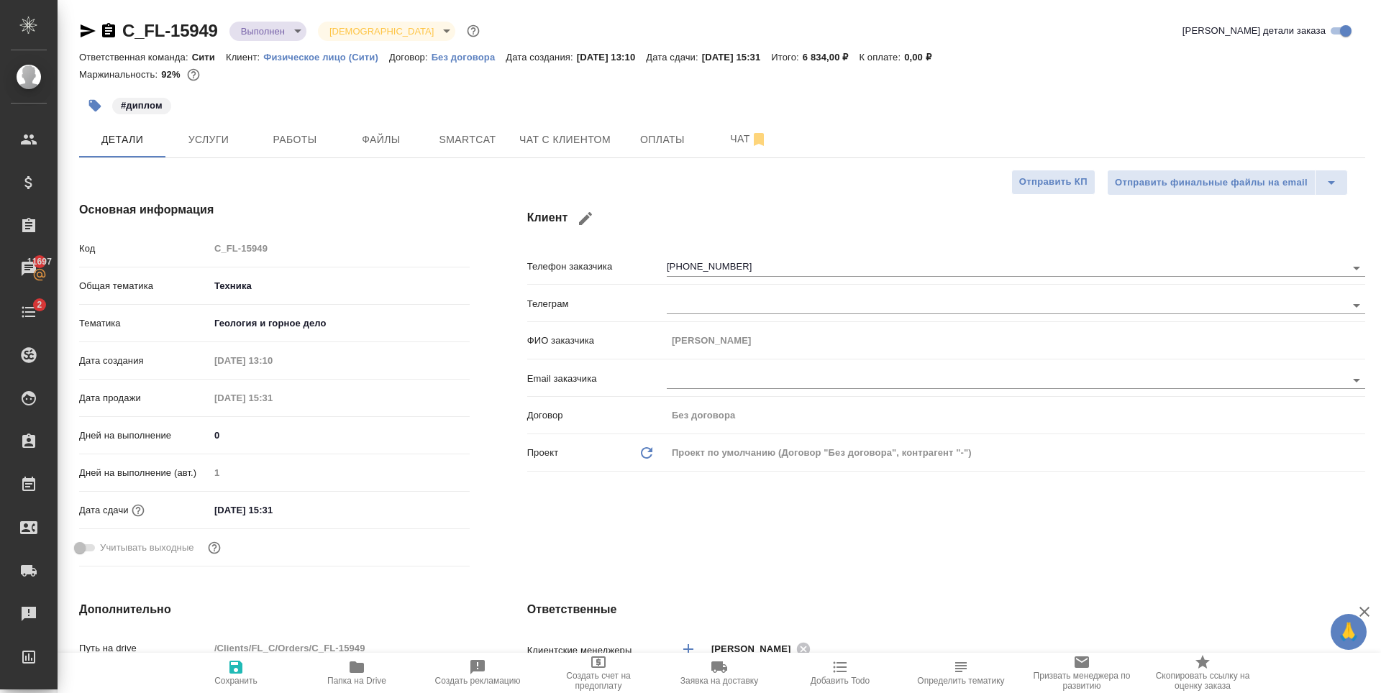
type textarea "x"
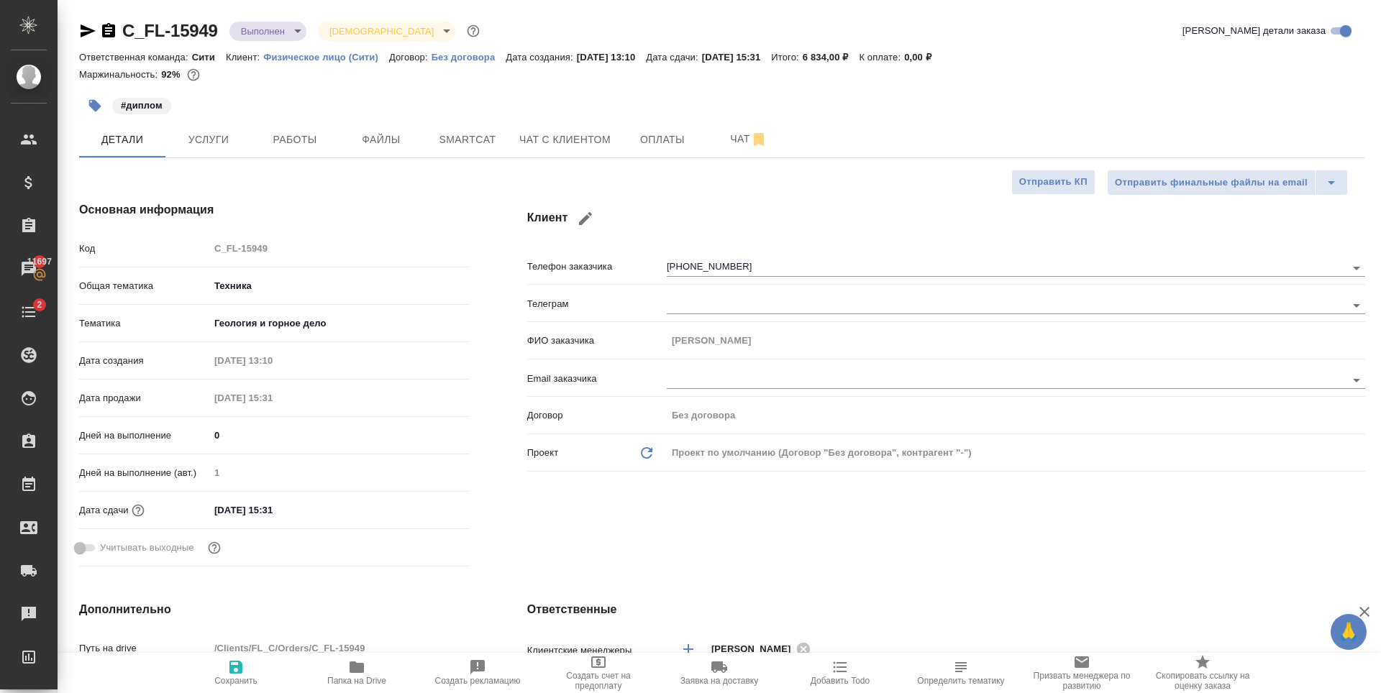
type textarea "x"
click at [528, 155] on button "Чат с клиентом" at bounding box center [565, 140] width 109 height 36
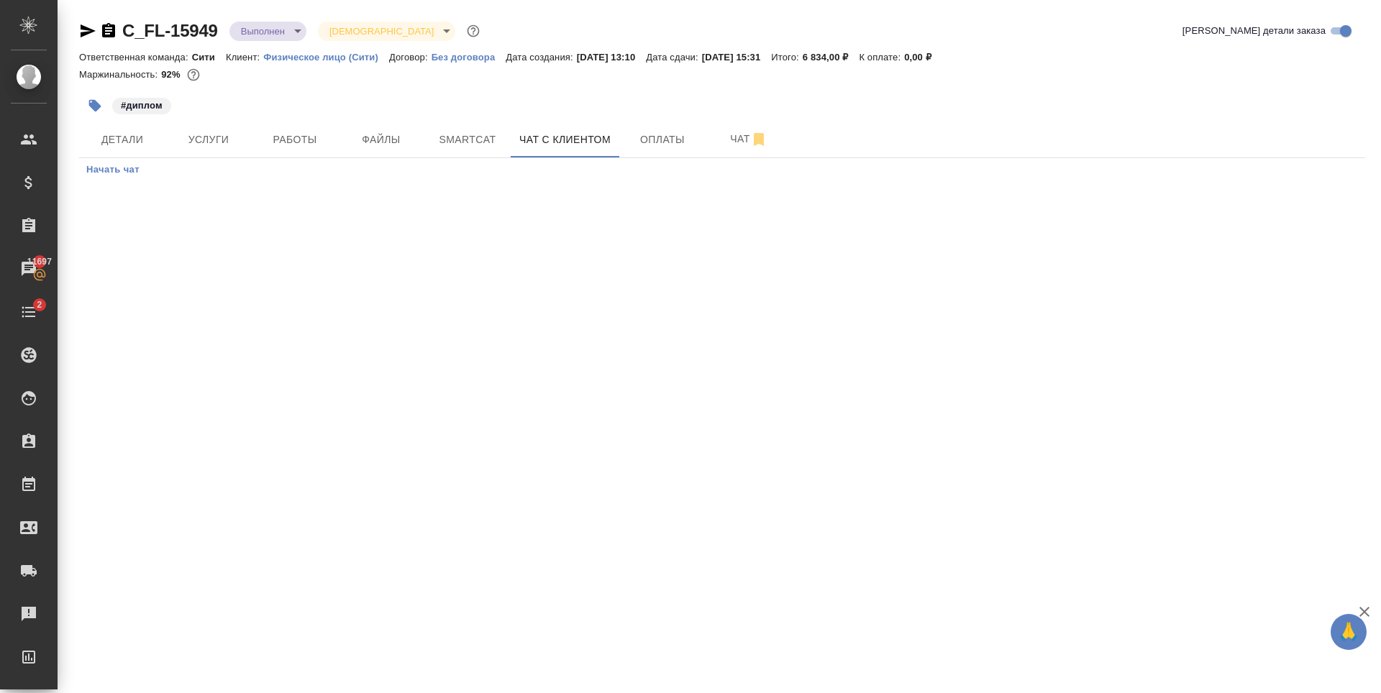
click at [648, 76] on div "Маржинальность: 92%" at bounding box center [722, 74] width 1286 height 19
click at [134, 124] on button "Детали" at bounding box center [122, 140] width 86 height 36
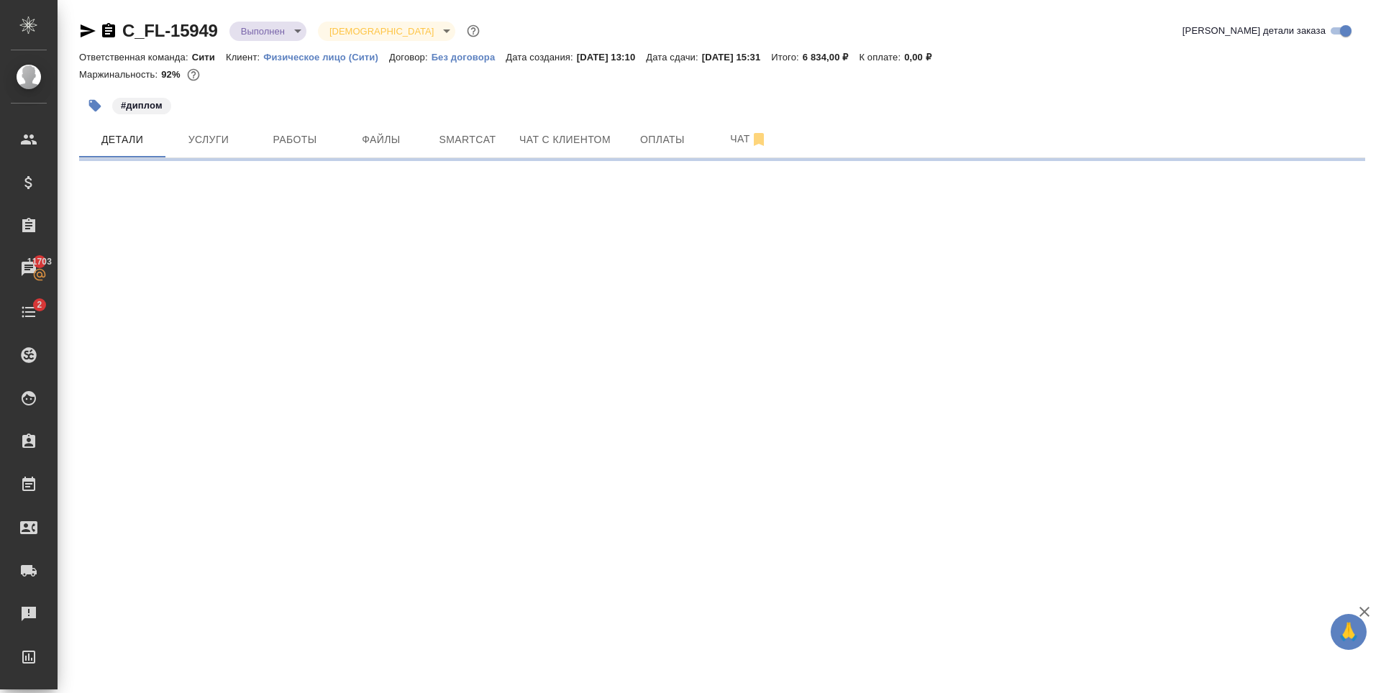
select select "RU"
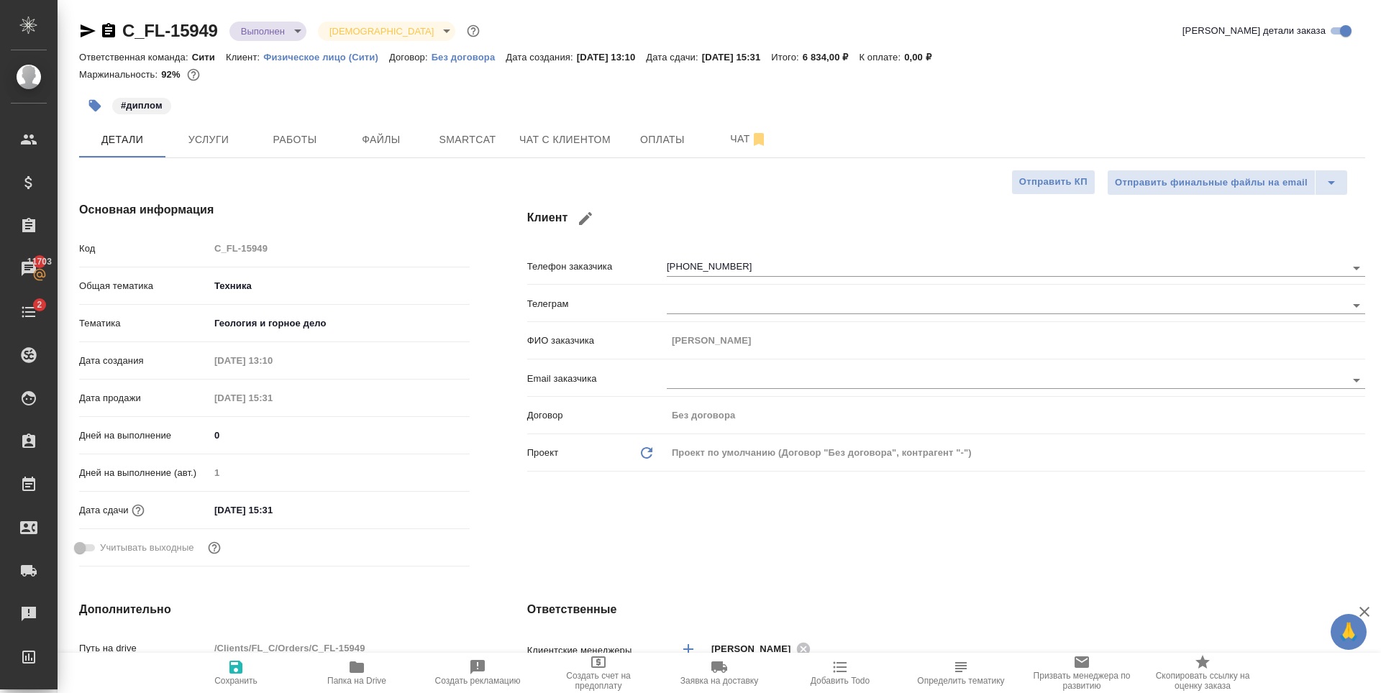
type textarea "x"
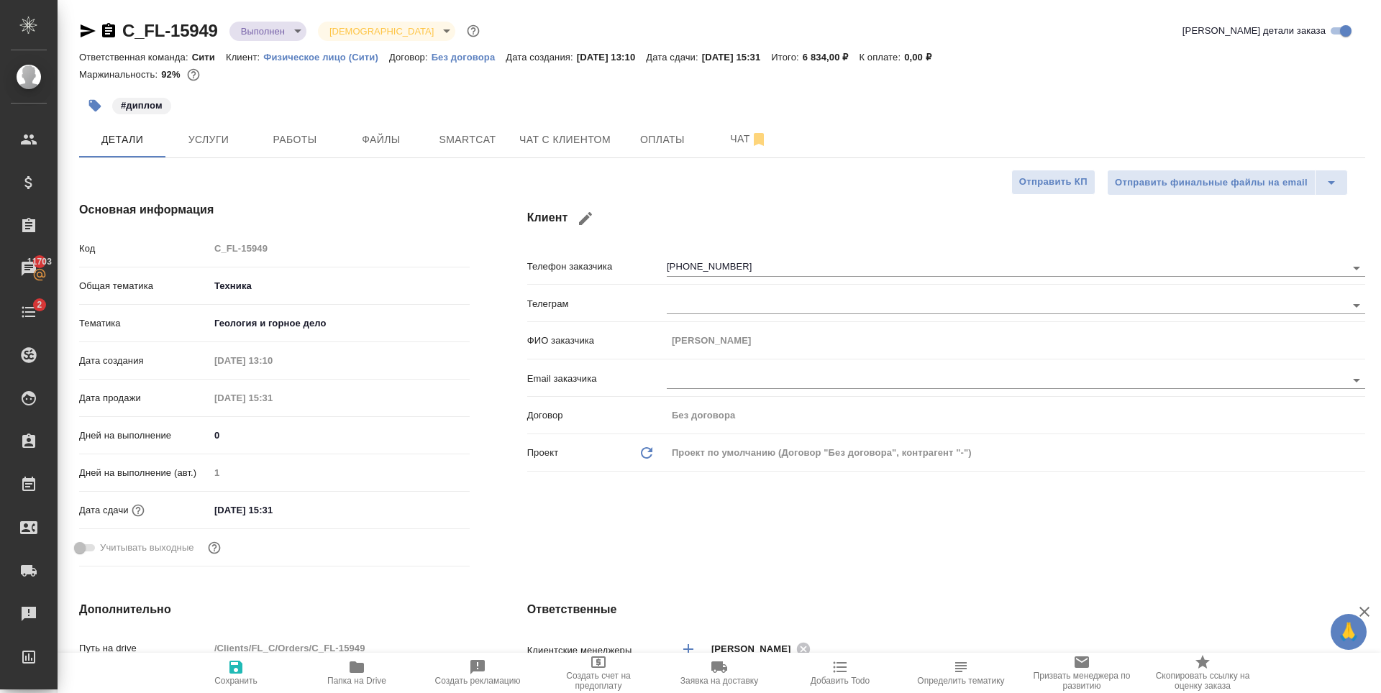
type textarea "x"
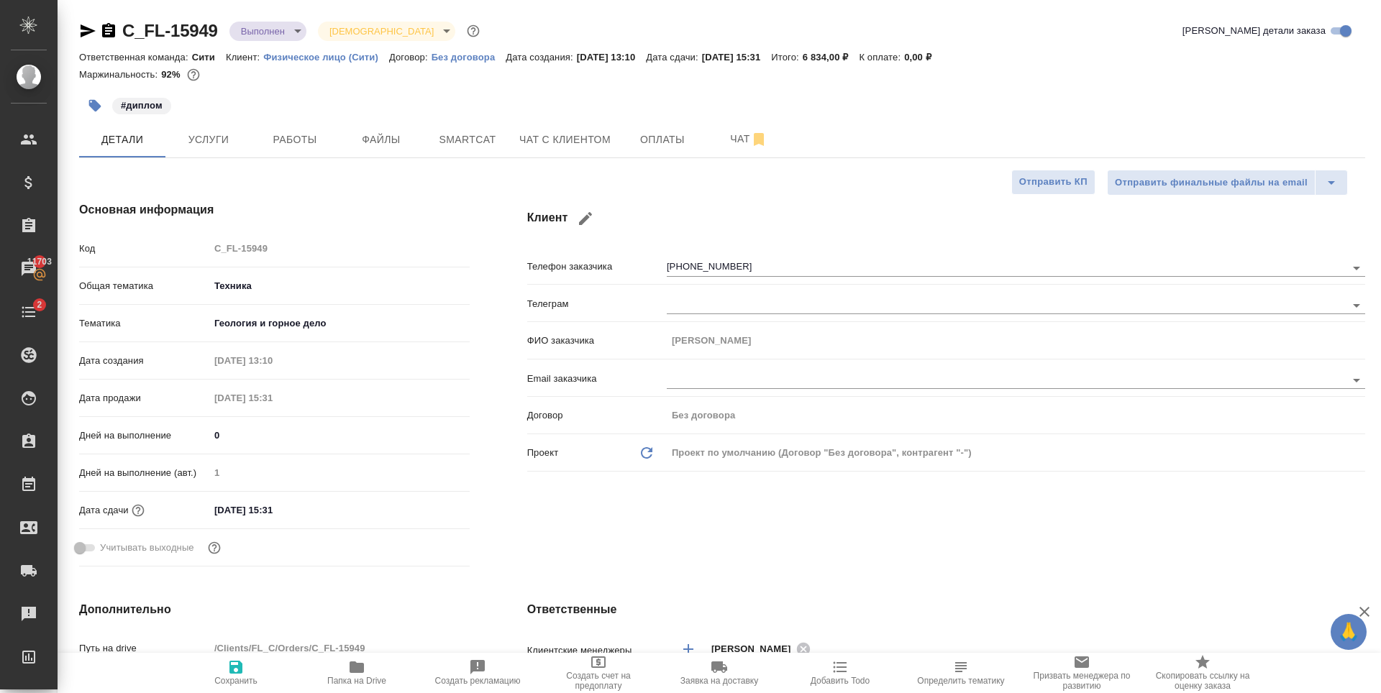
type textarea "x"
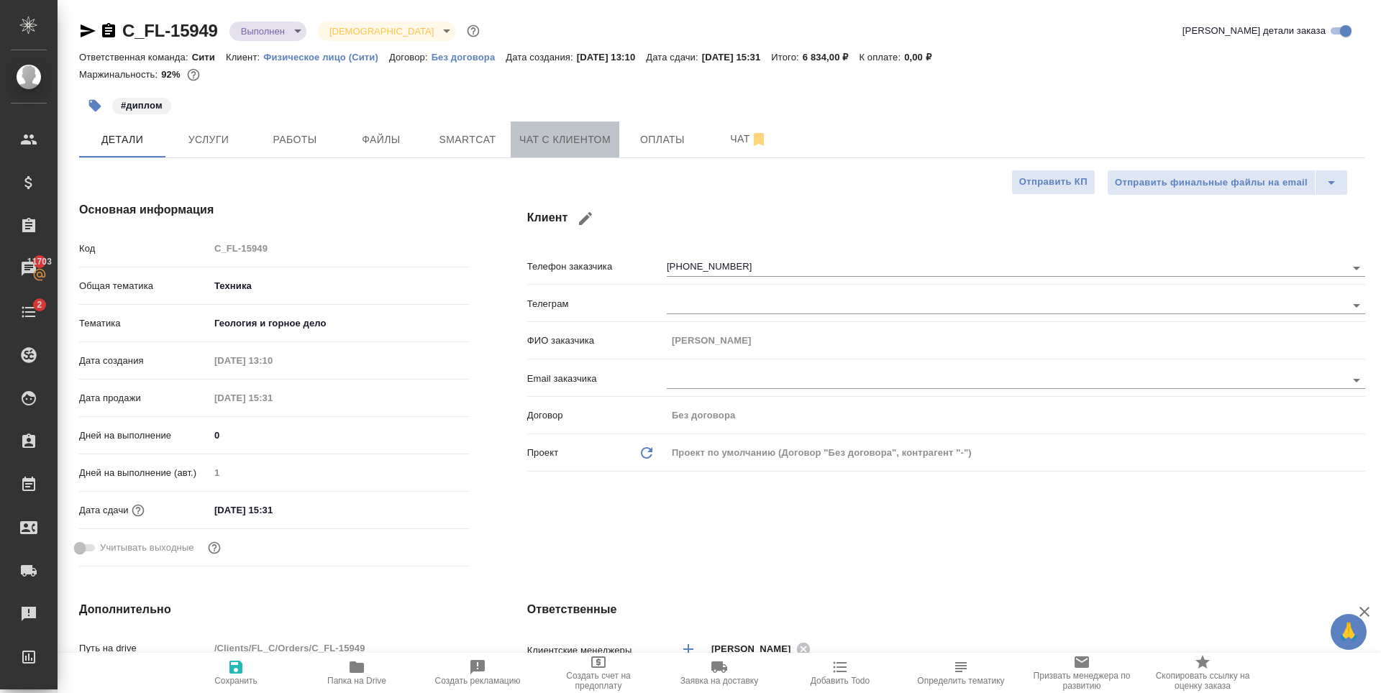
click at [577, 141] on span "Чат с клиентом" at bounding box center [564, 140] width 91 height 18
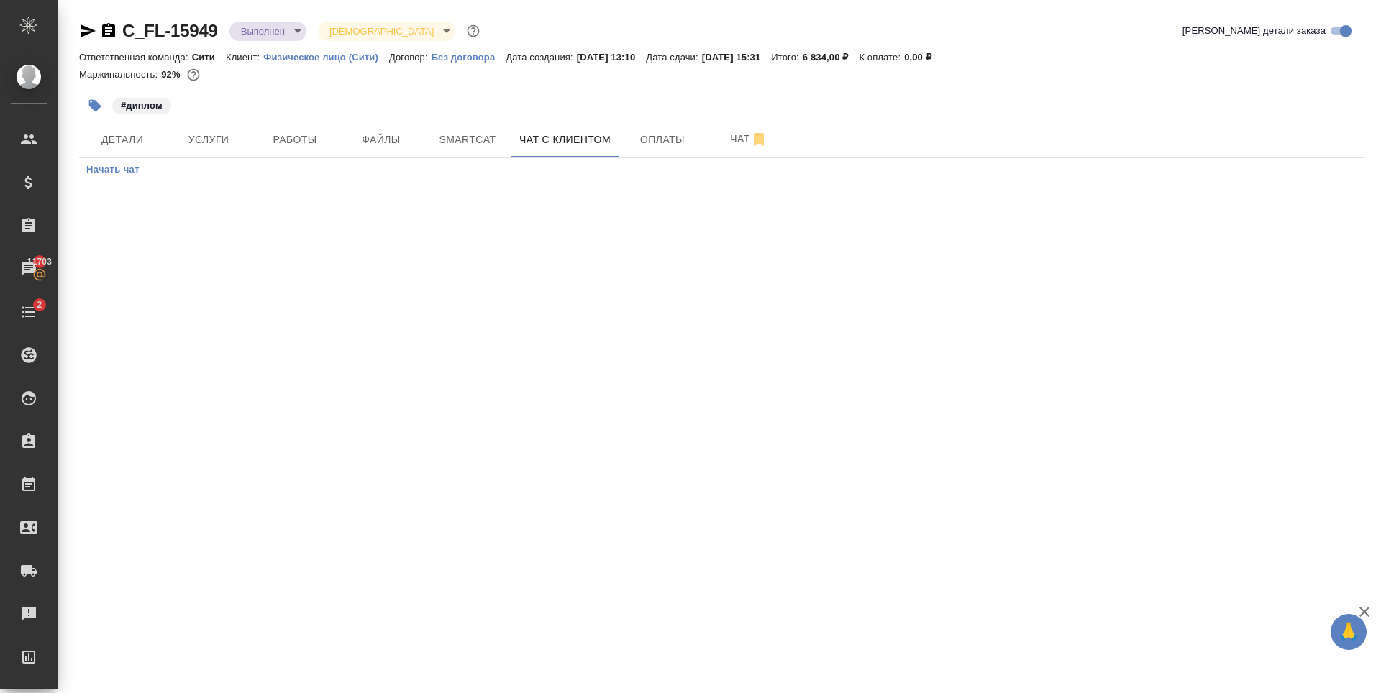
click at [377, 308] on div ".cls-1 fill:#fff; AWATERA Zaytseva Svetlana Клиенты Спецификации Заказы 11703 Ч…" at bounding box center [690, 346] width 1381 height 693
click at [91, 29] on icon "button" at bounding box center [88, 30] width 15 height 13
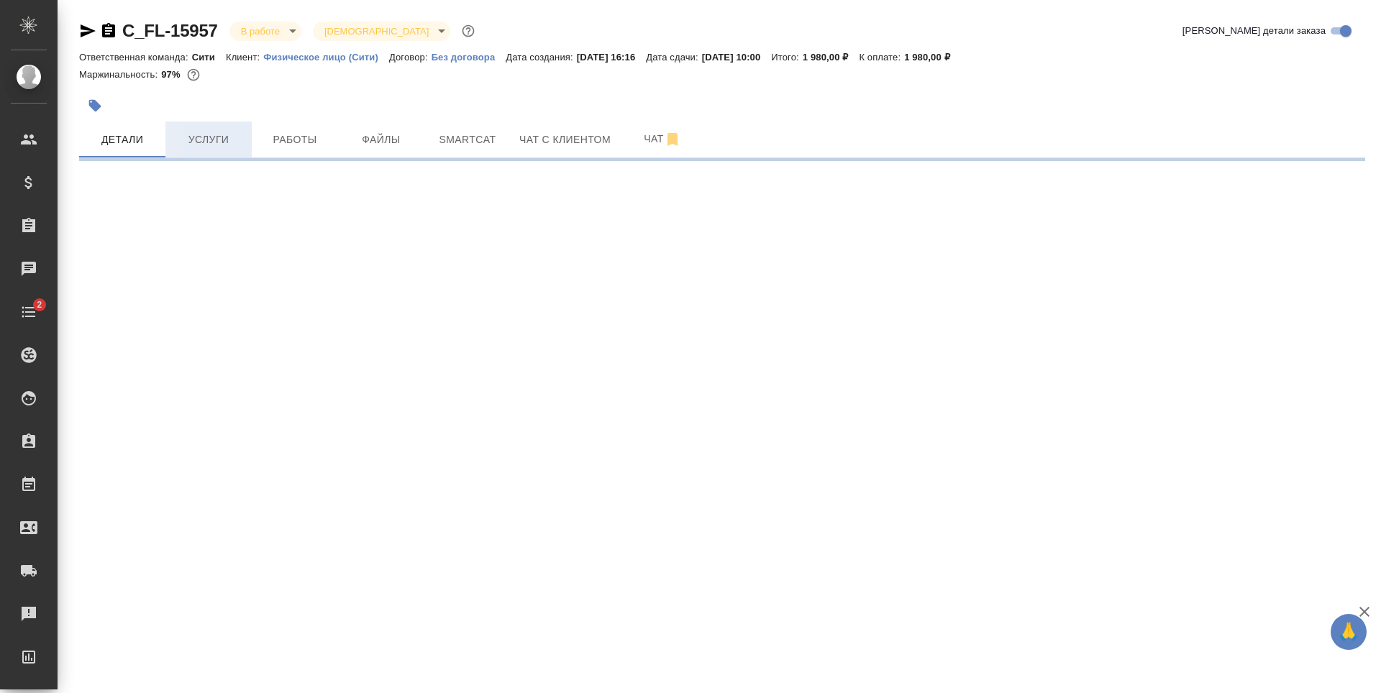
click at [201, 147] on span "Услуги" at bounding box center [208, 140] width 69 height 18
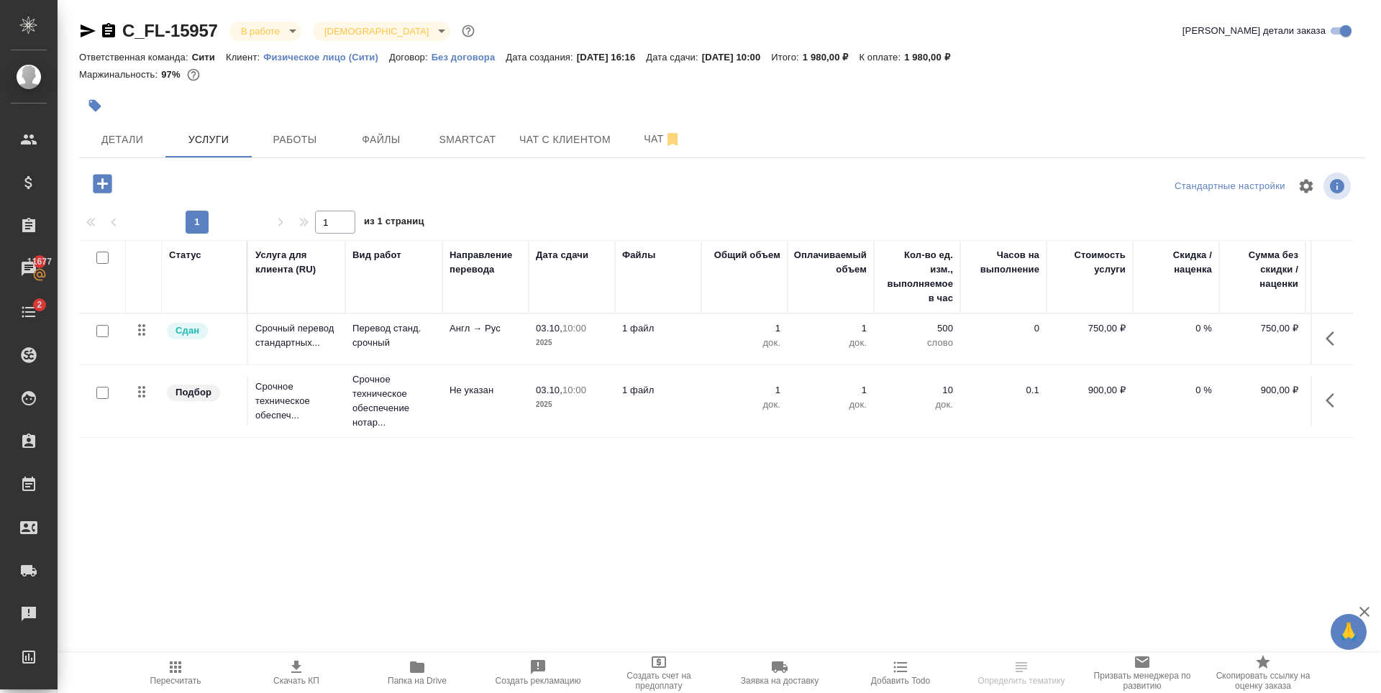
click at [634, 459] on div "Статус Услуга для клиента (RU) Вид работ Направление перевода Дата сдачи Файлы …" at bounding box center [716, 394] width 1274 height 309
click at [291, 148] on span "Работы" at bounding box center [294, 140] width 69 height 18
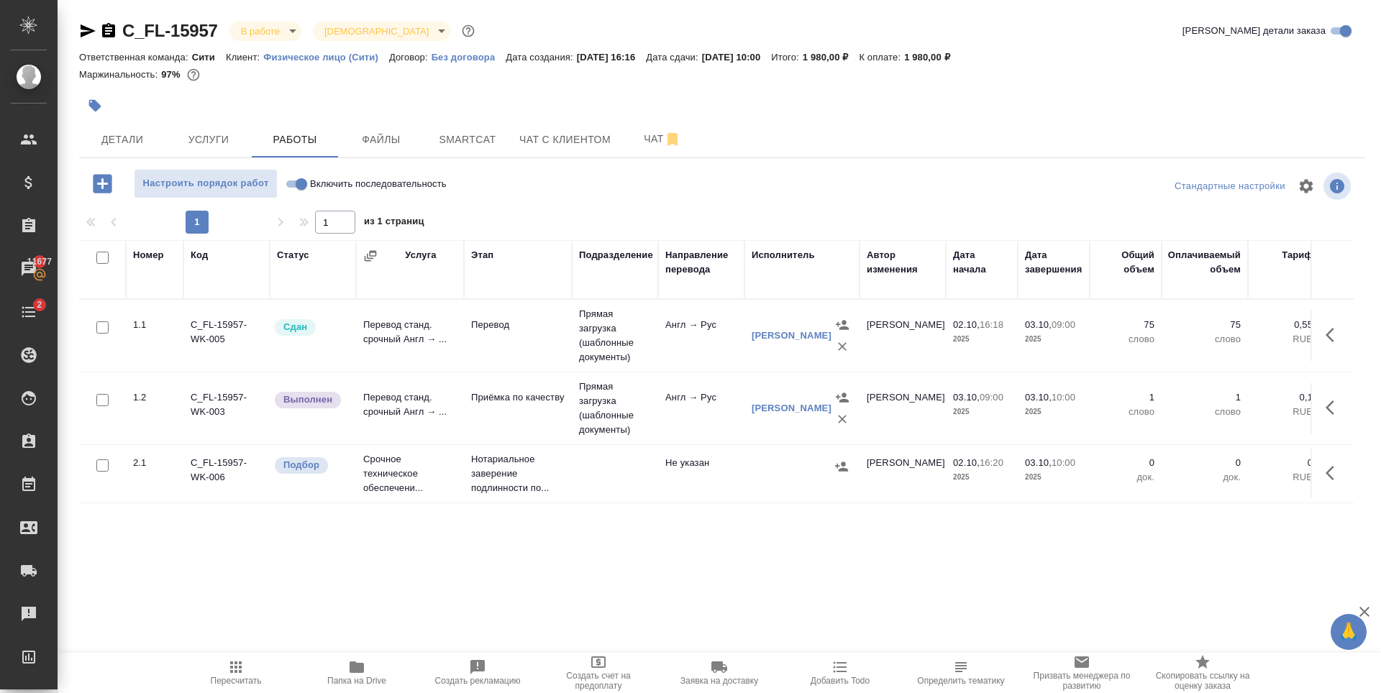
click at [1324, 414] on button "button" at bounding box center [1334, 408] width 35 height 35
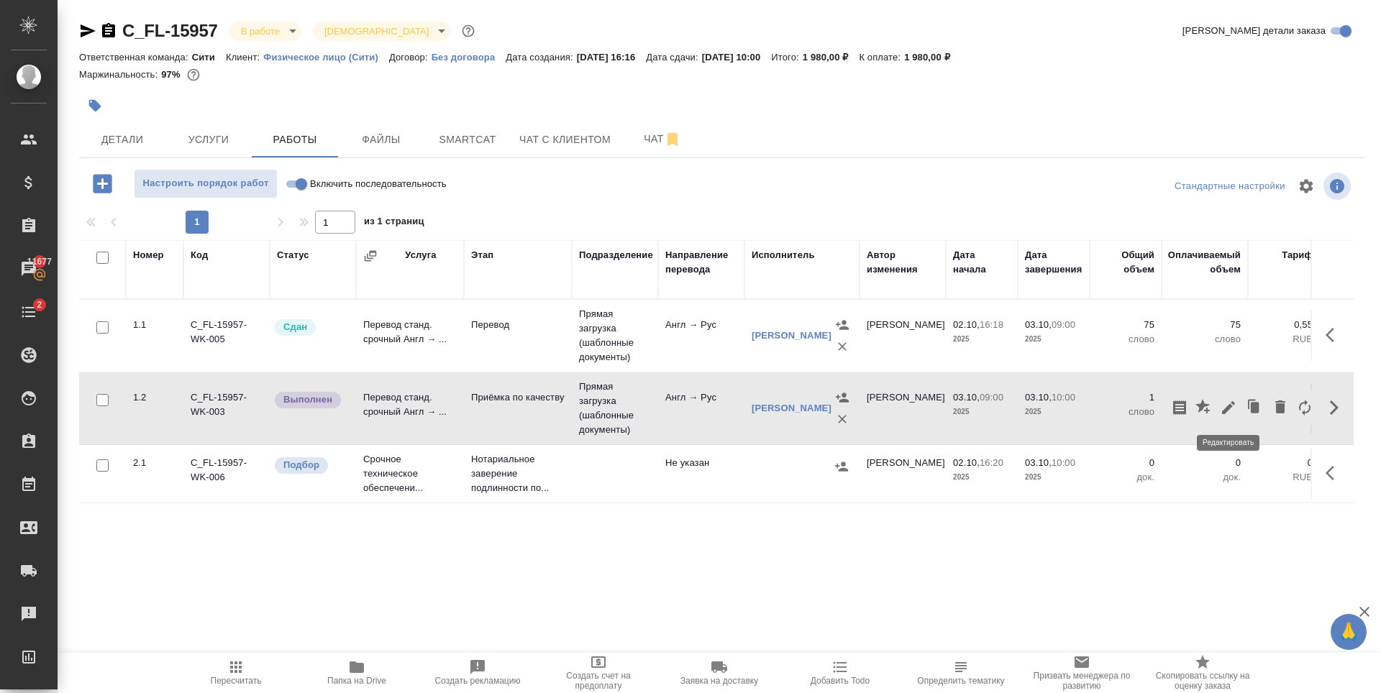
click at [1231, 414] on icon "button" at bounding box center [1228, 407] width 17 height 17
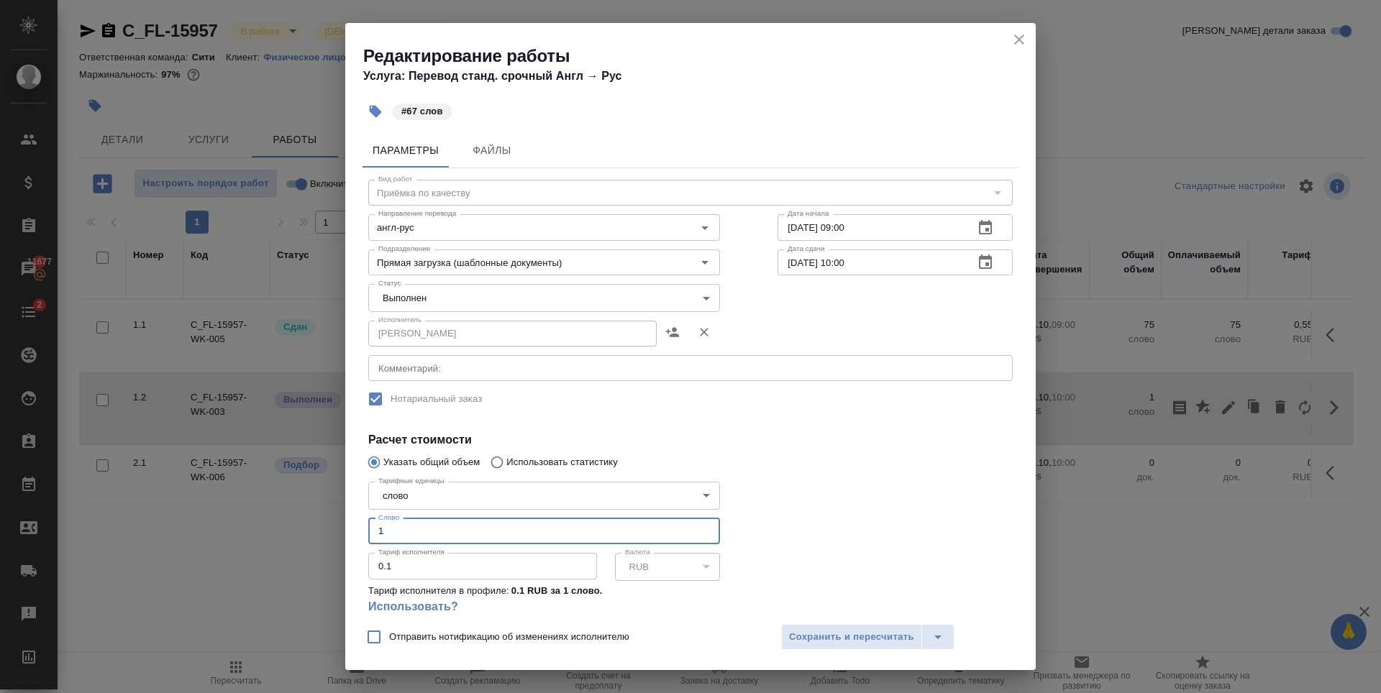
drag, startPoint x: 393, startPoint y: 532, endPoint x: 345, endPoint y: 543, distance: 50.1
click at [339, 539] on div "Редактирование работы Услуга: Перевод станд. срочный Англ → Рус #67 слов Параме…" at bounding box center [690, 346] width 1381 height 693
type input "67"
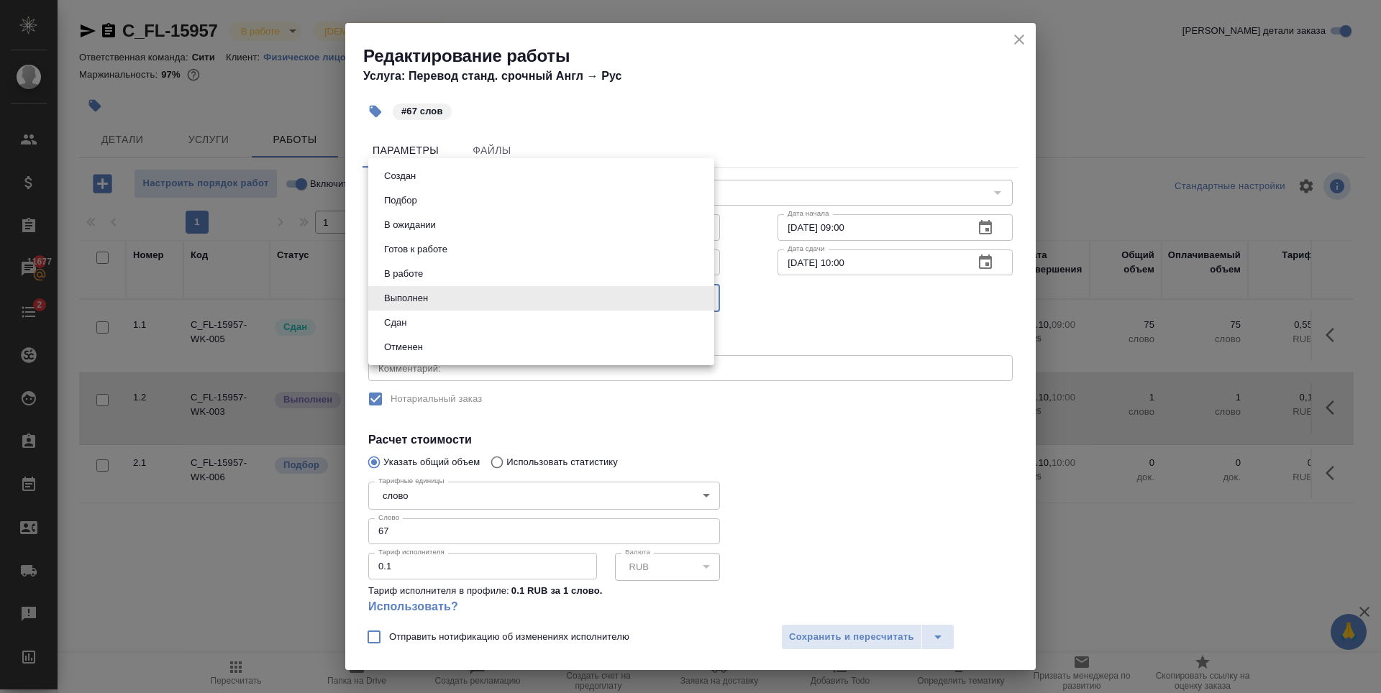
click at [562, 286] on body "🙏 .cls-1 fill:#fff; AWATERA [PERSON_NAME] Спецификации Заказы 11677 Чаты 2 Todo…" at bounding box center [690, 346] width 1381 height 693
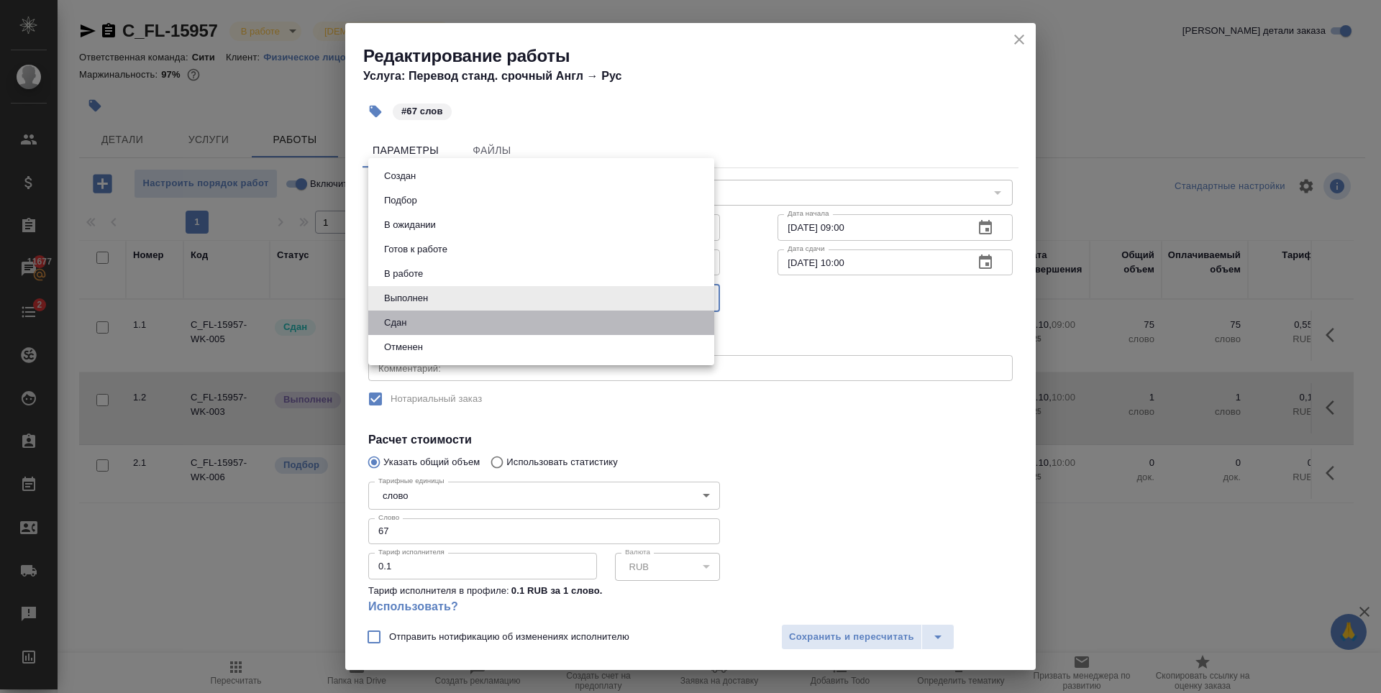
click at [427, 327] on li "Сдан" at bounding box center [541, 323] width 346 height 24
type input "closed"
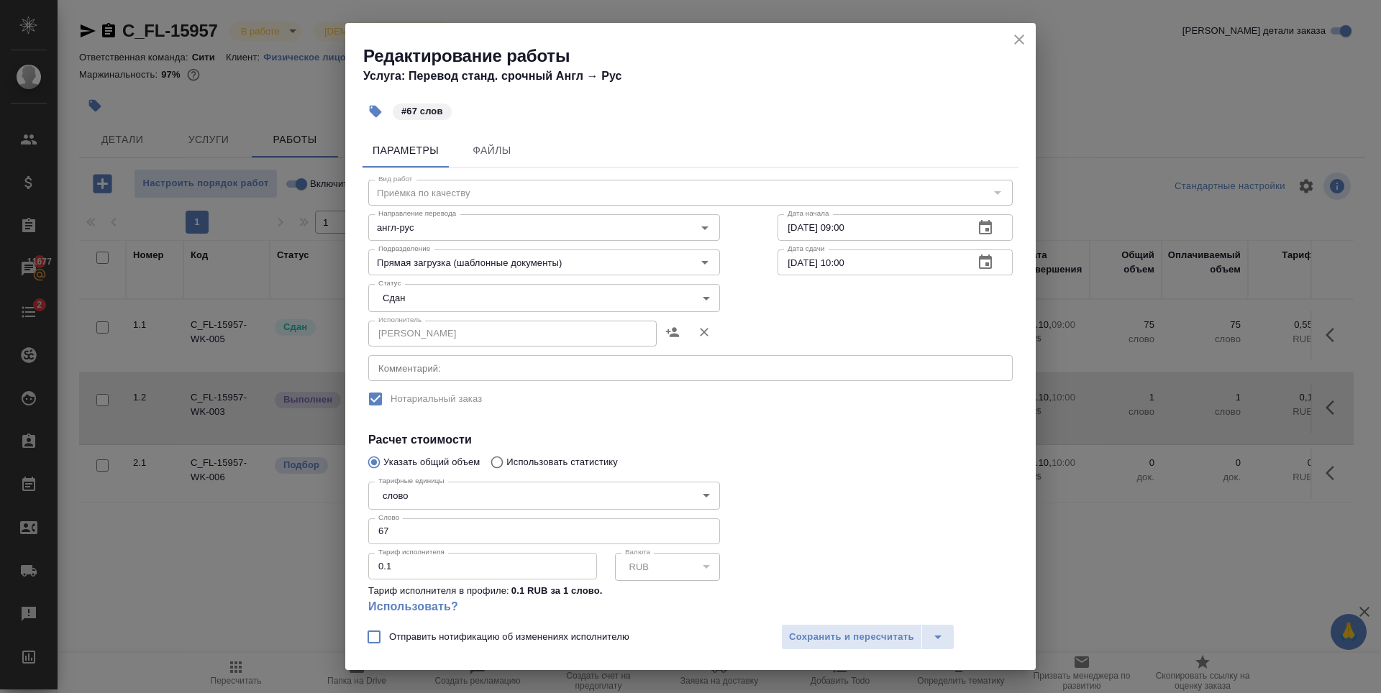
click at [888, 439] on h4 "Расчет стоимости" at bounding box center [690, 440] width 644 height 17
click at [875, 640] on span "Сохранить и пересчитать" at bounding box center [851, 637] width 125 height 17
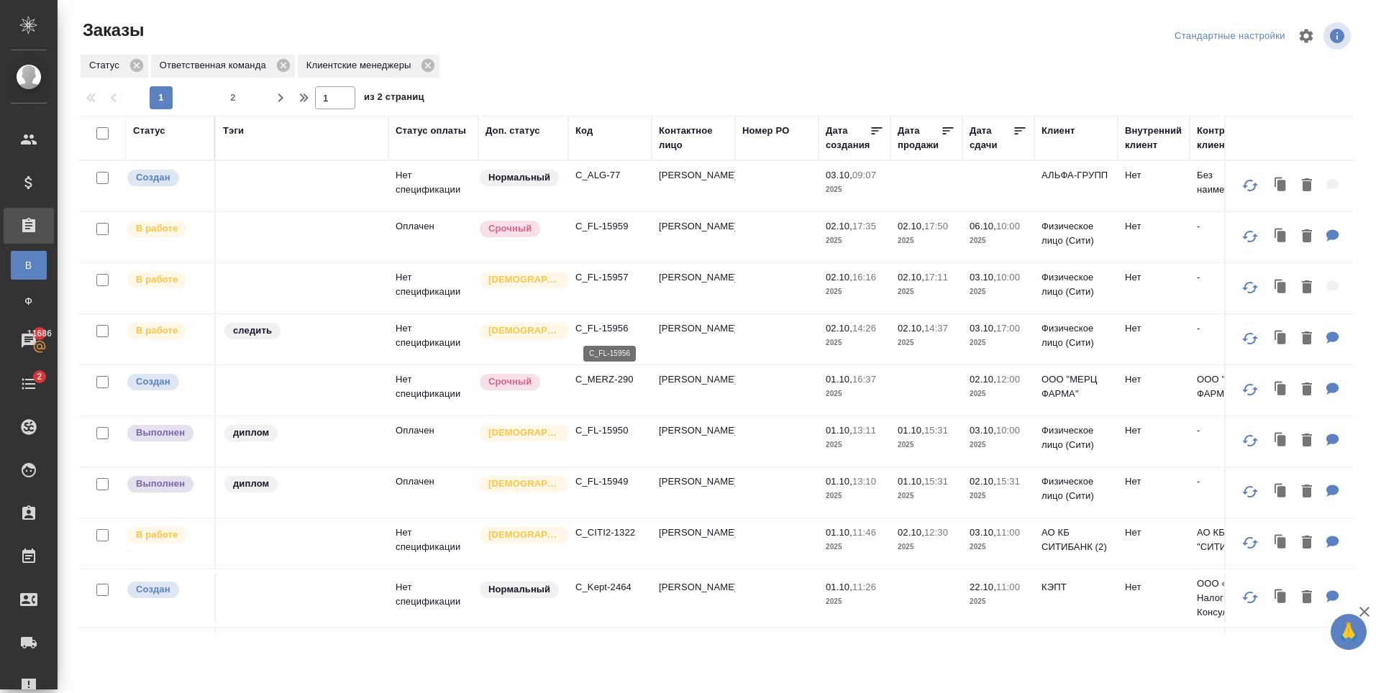
click at [602, 334] on p "C_FL-15956" at bounding box center [609, 328] width 69 height 14
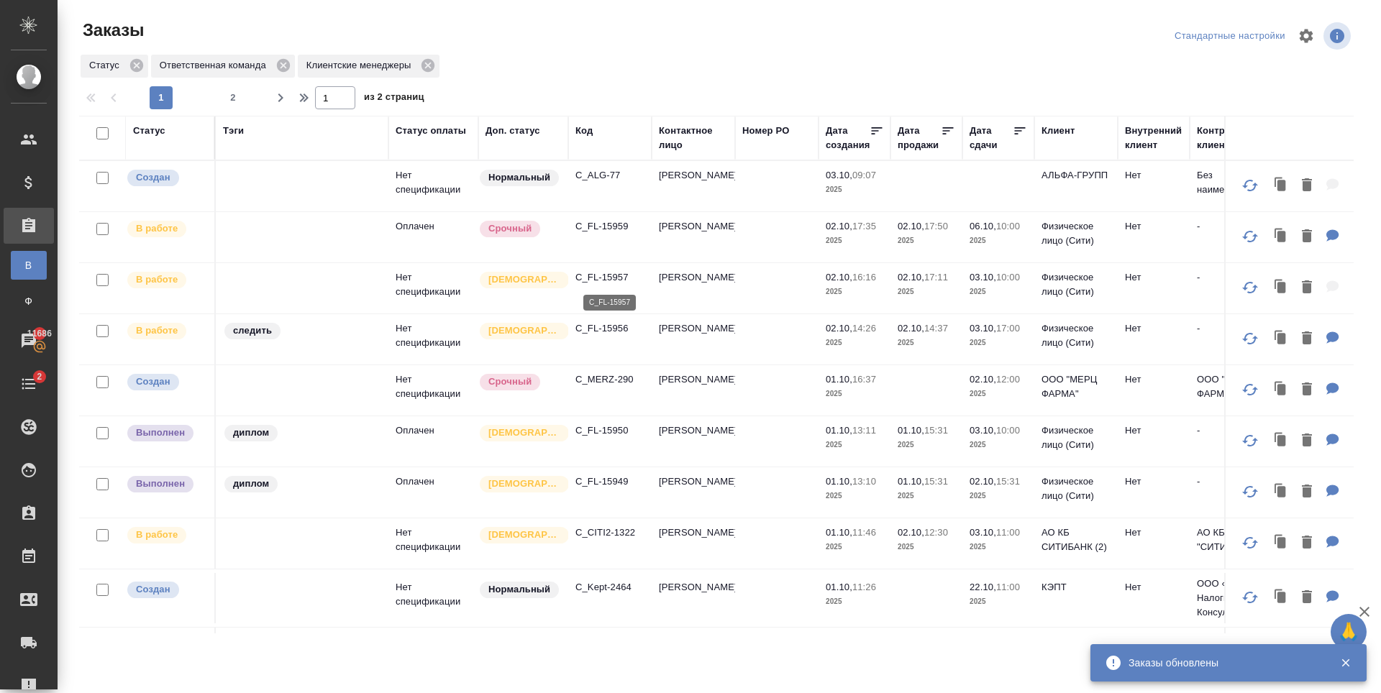
click at [603, 278] on p "C_FL-15957" at bounding box center [609, 277] width 69 height 14
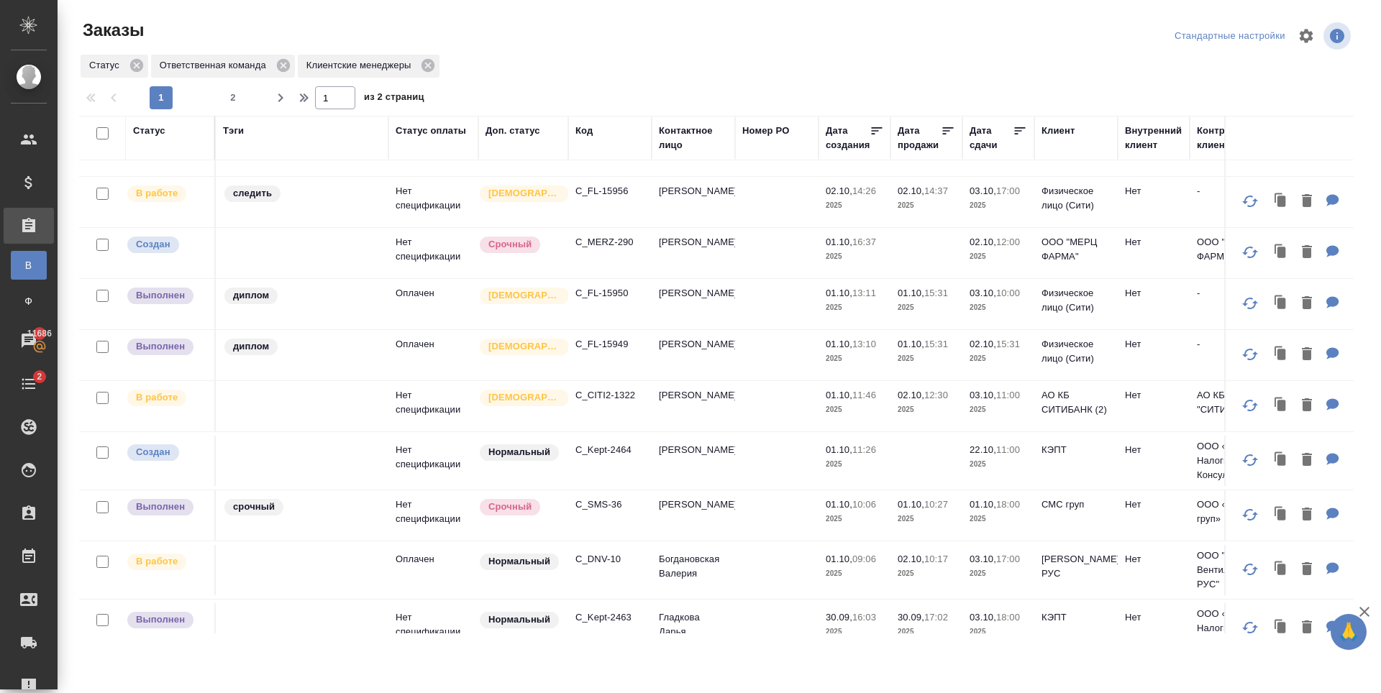
scroll to position [144, 0]
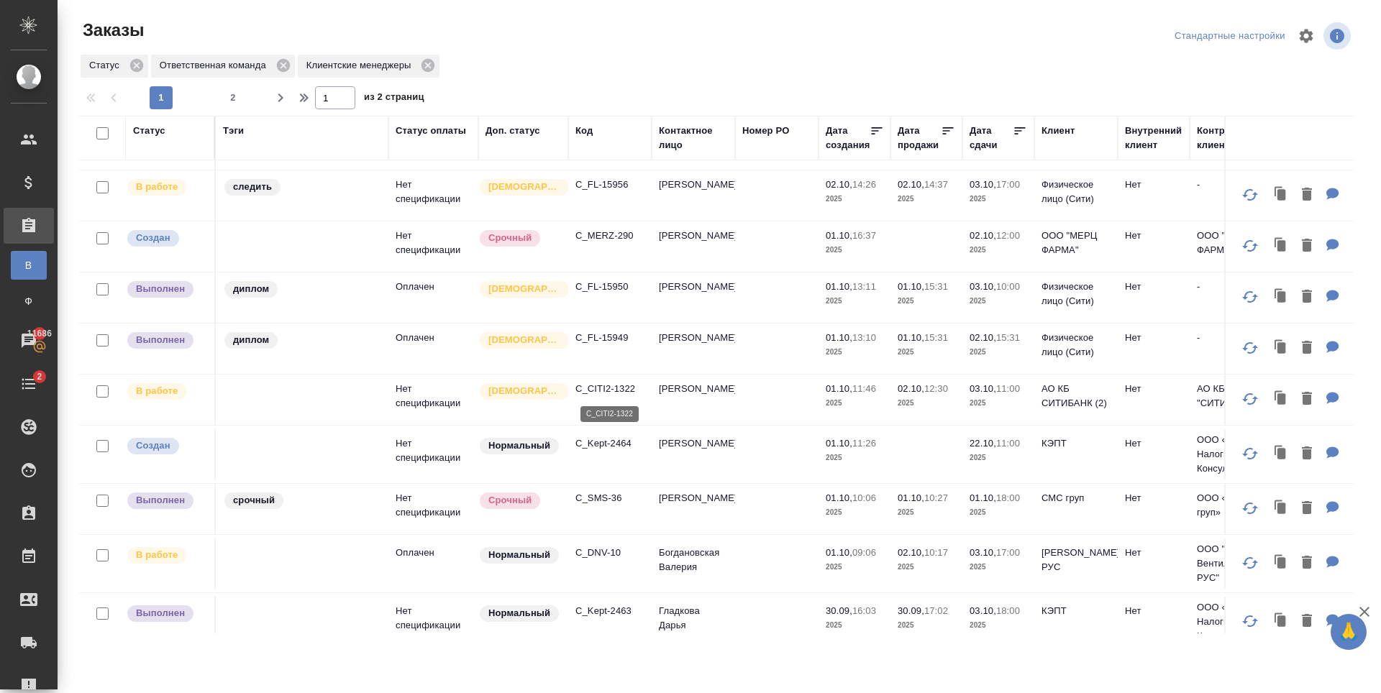
click at [618, 390] on p "C_CITI2-1322" at bounding box center [609, 389] width 69 height 14
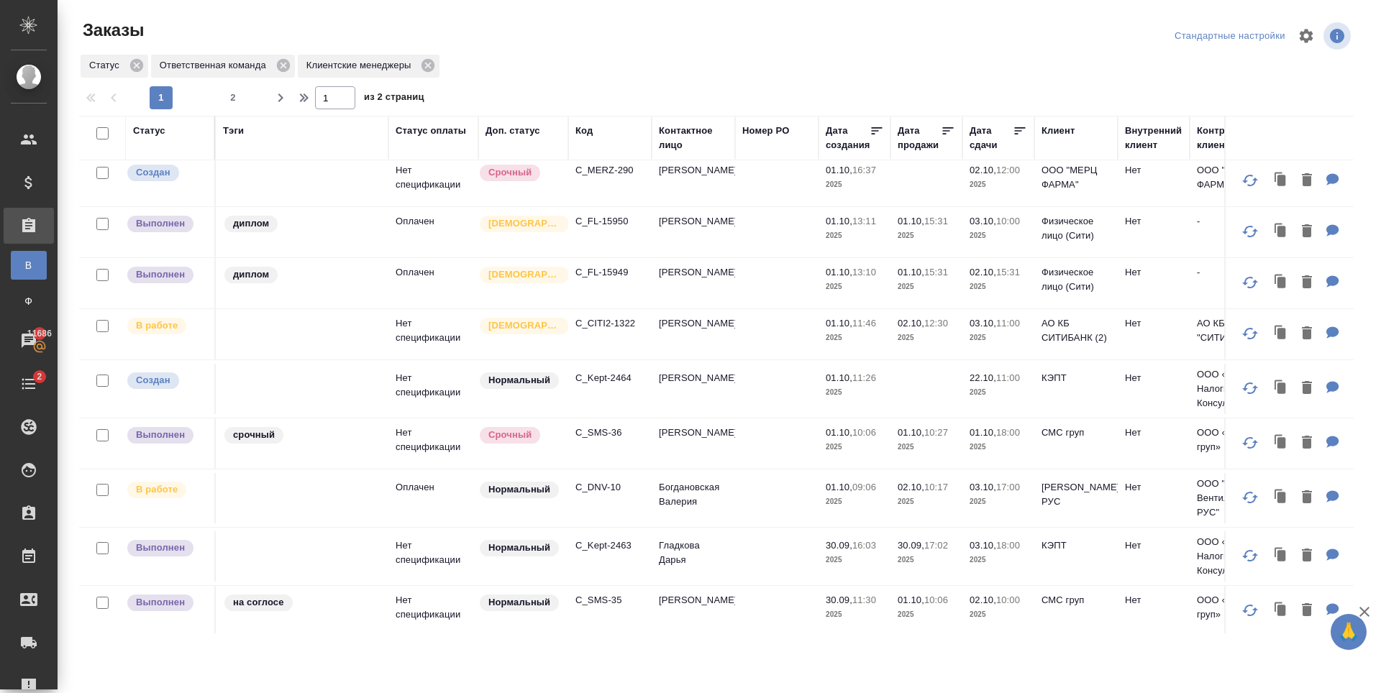
scroll to position [288, 0]
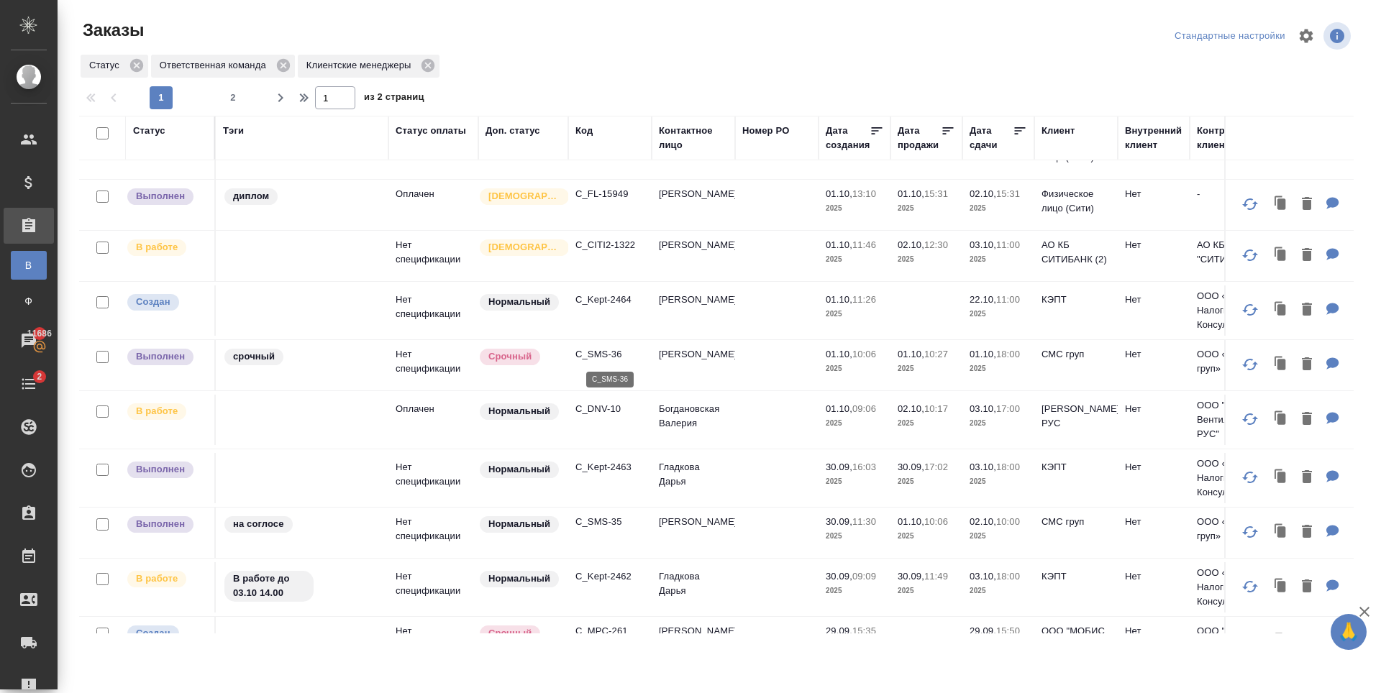
click at [614, 355] on p "C_SMS-36" at bounding box center [609, 354] width 69 height 14
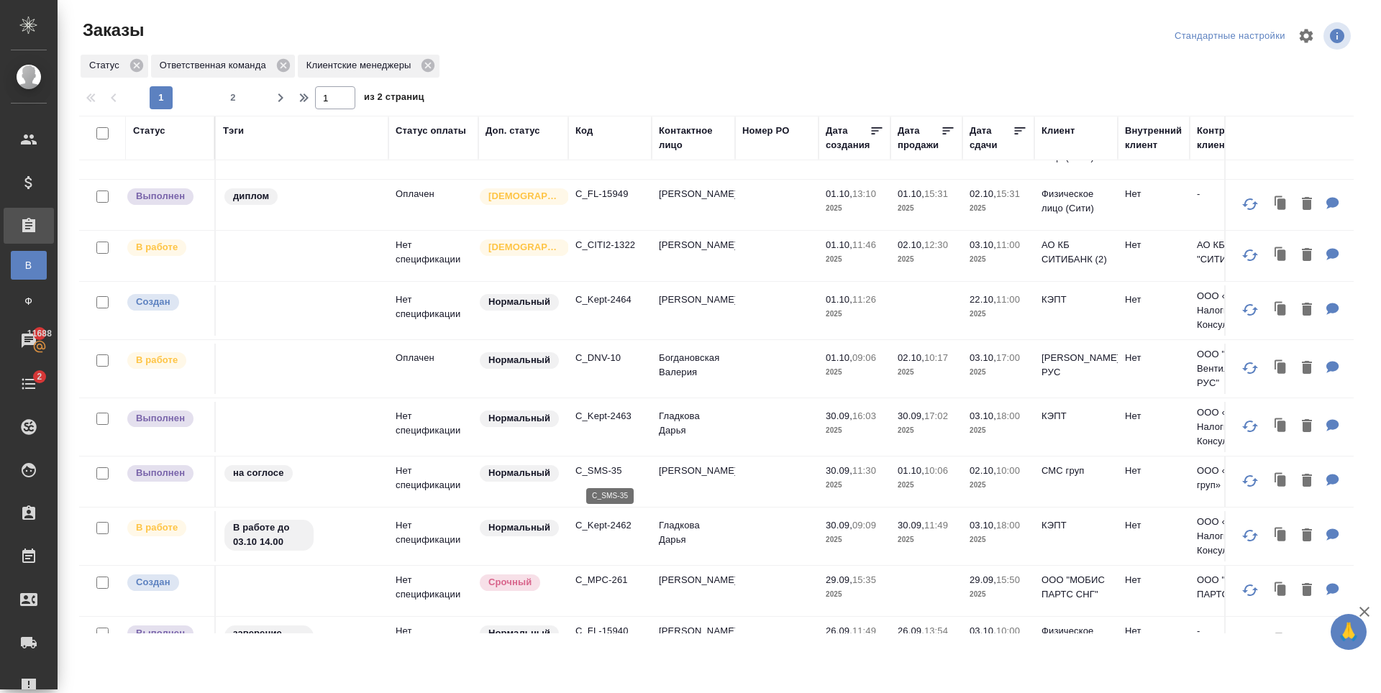
click at [600, 471] on p "C_SMS-35" at bounding box center [609, 471] width 69 height 14
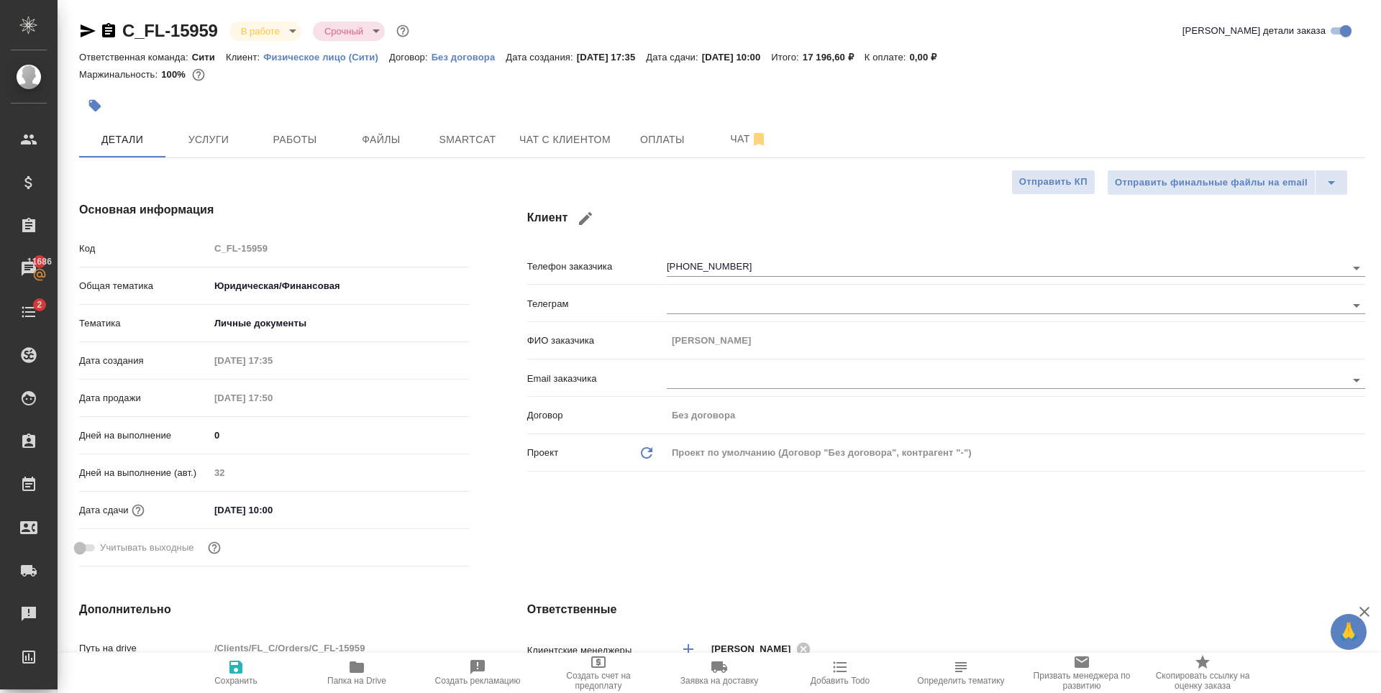
select select "RU"
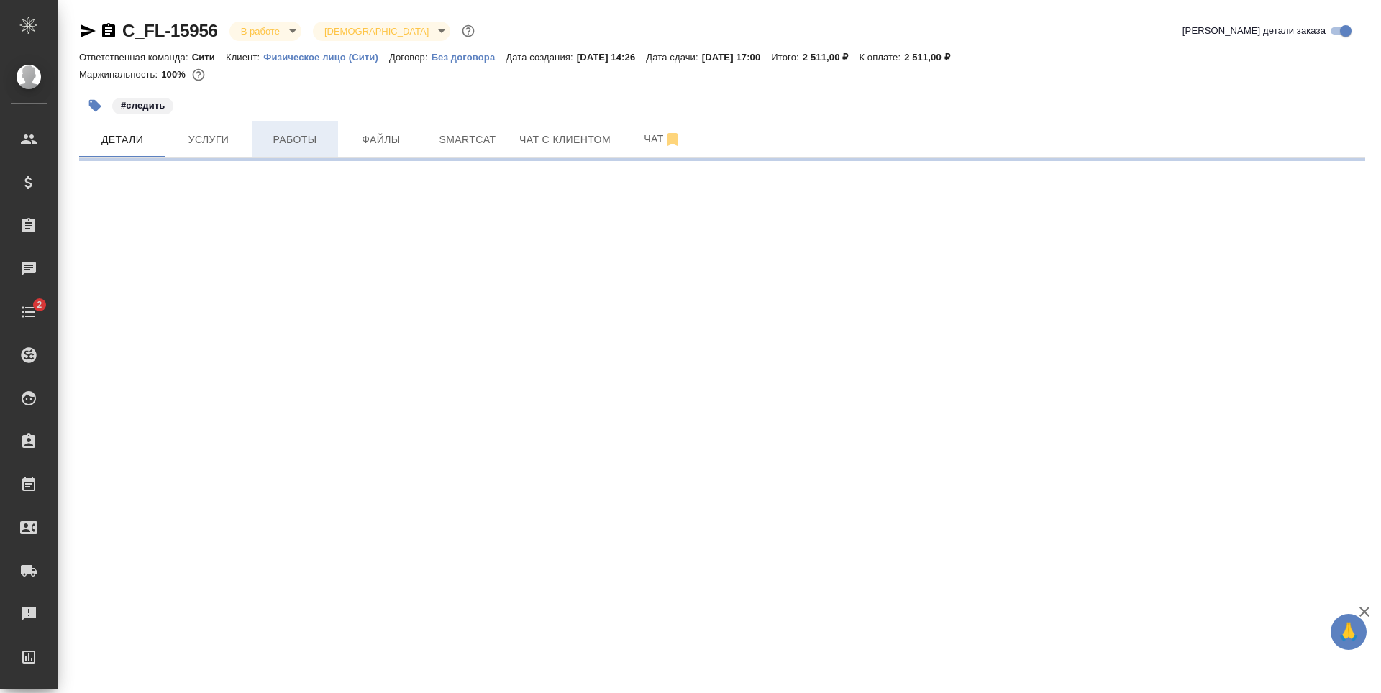
select select "RU"
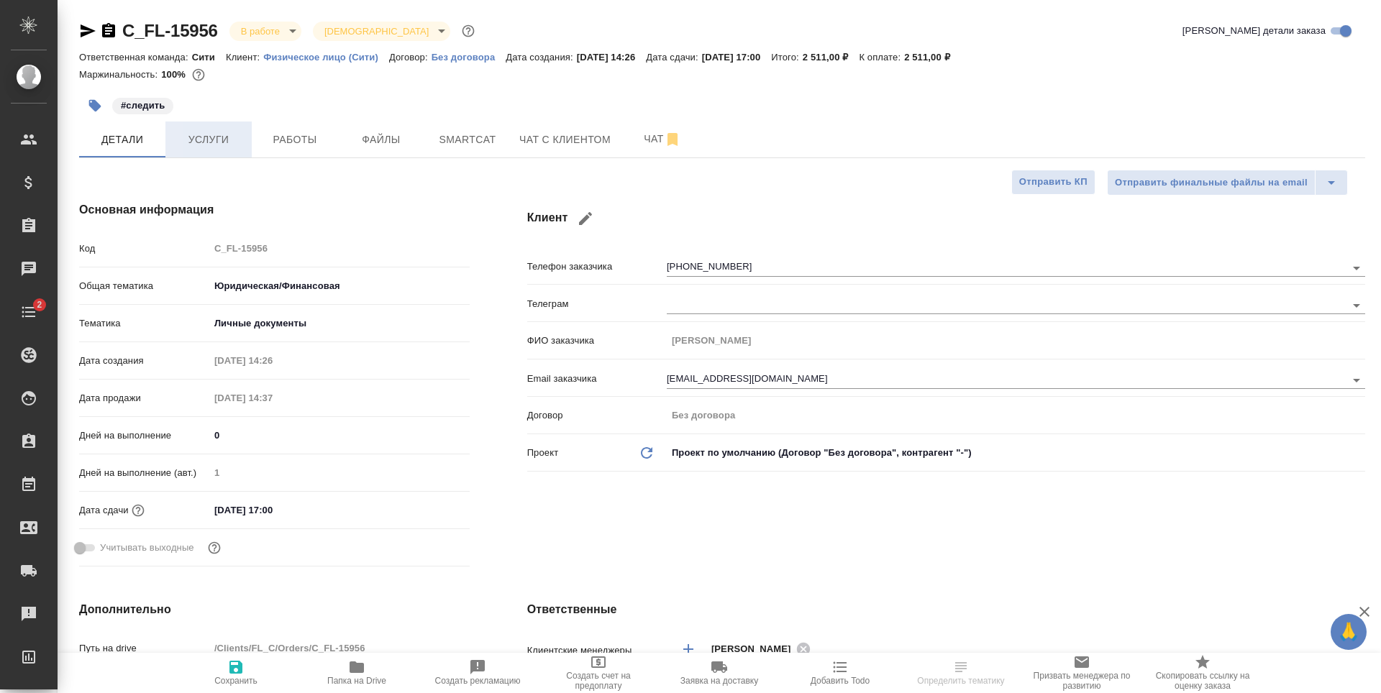
click at [225, 140] on span "Услуги" at bounding box center [208, 140] width 69 height 18
type textarea "x"
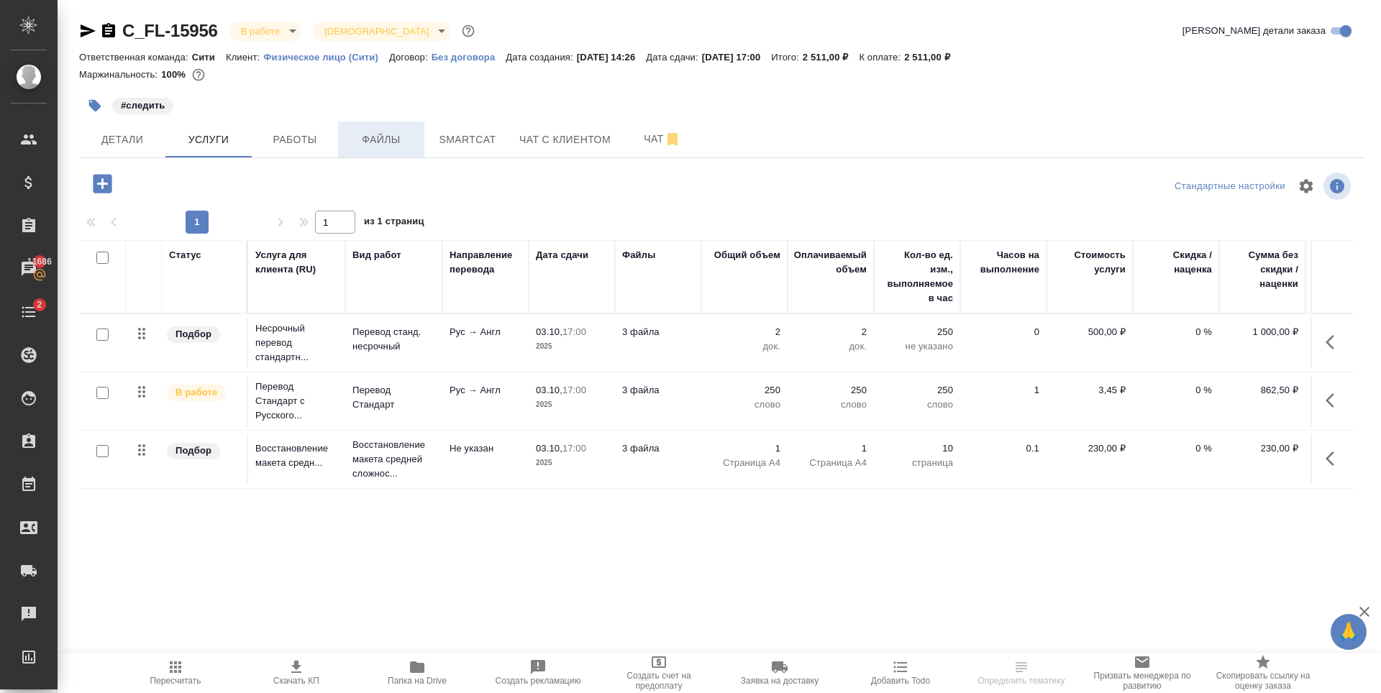
click at [387, 147] on span "Файлы" at bounding box center [381, 140] width 69 height 18
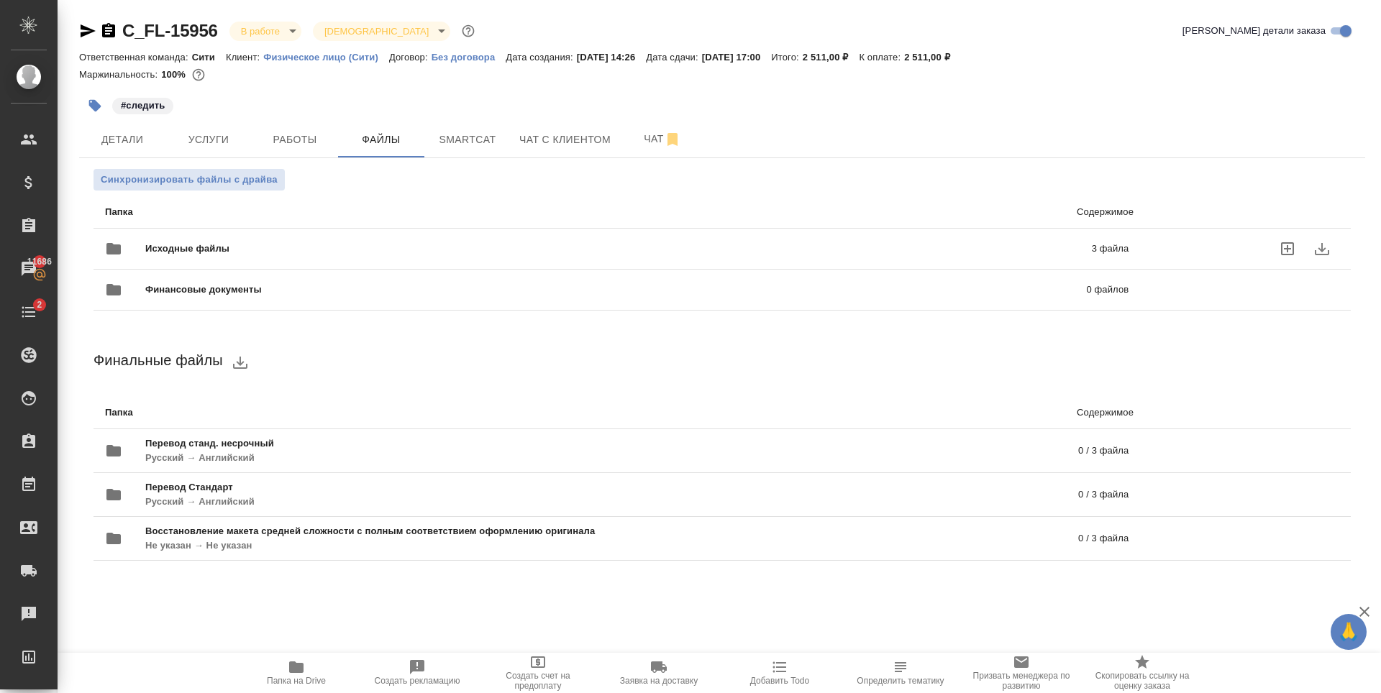
click at [224, 253] on span "Исходные файлы" at bounding box center [402, 249] width 515 height 14
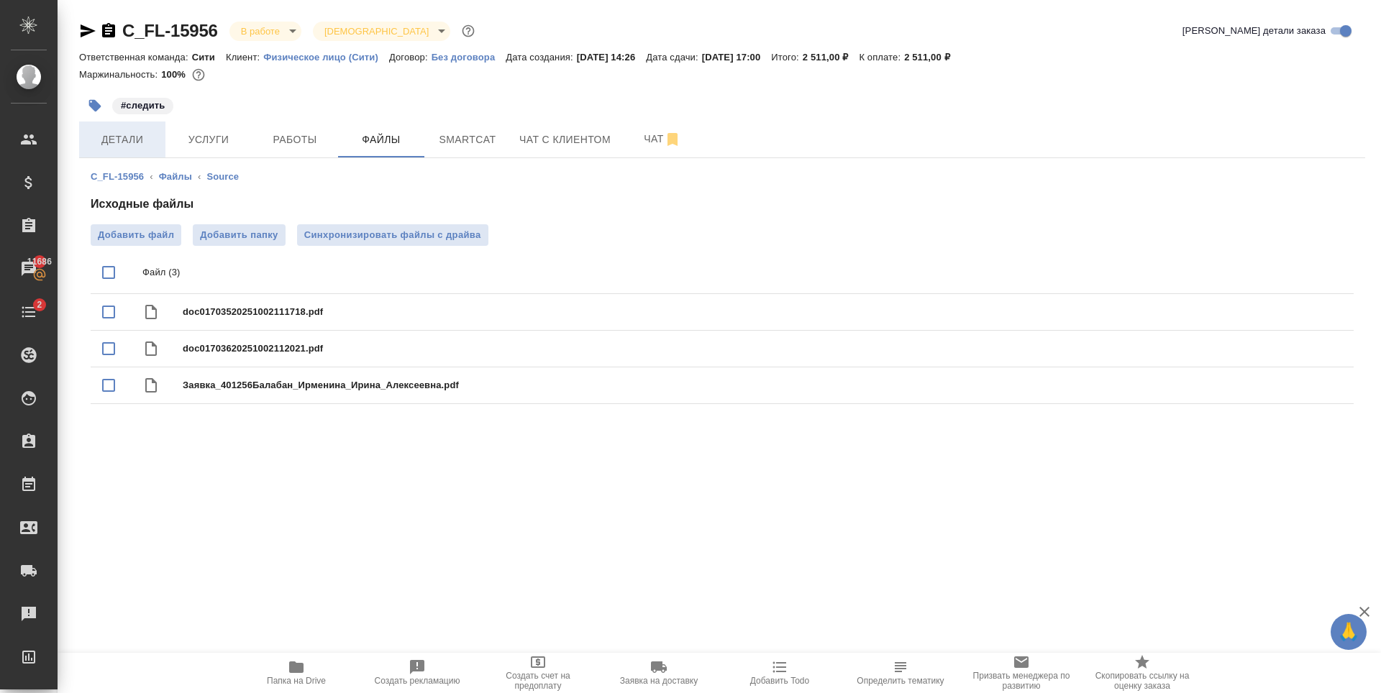
click at [136, 140] on span "Детали" at bounding box center [122, 140] width 69 height 18
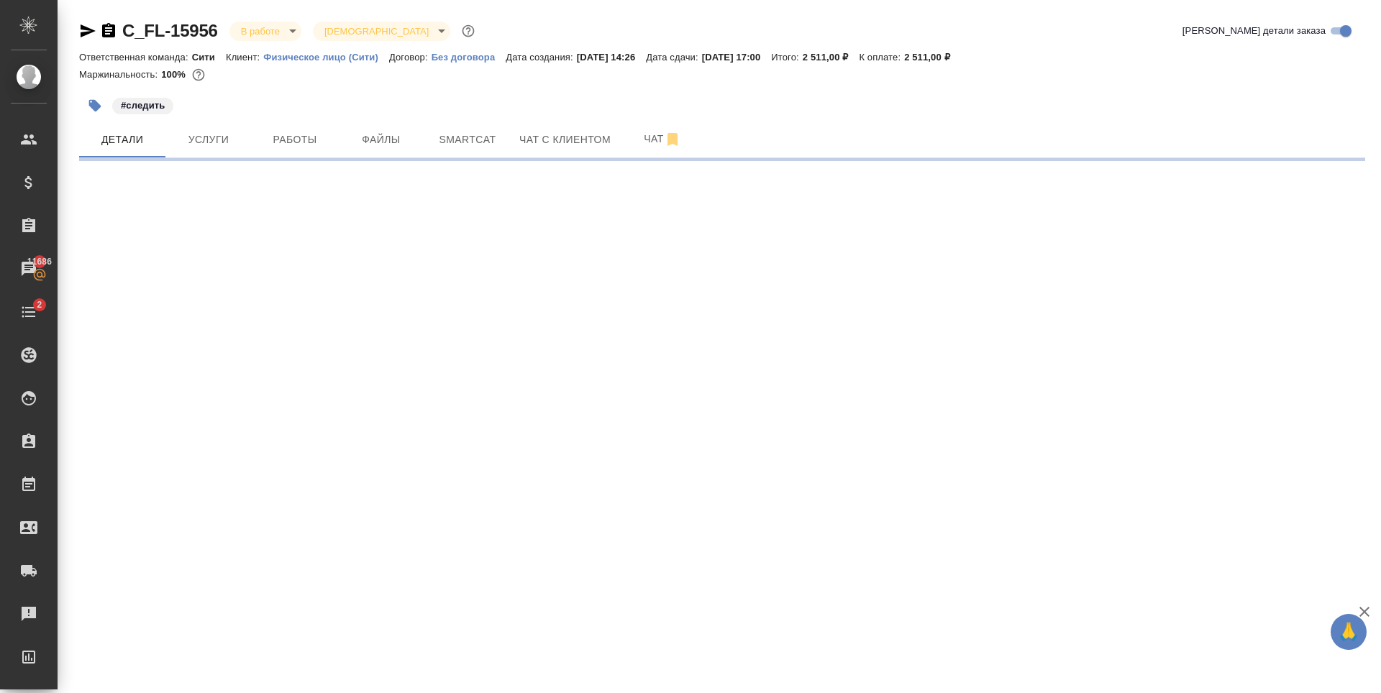
click at [93, 108] on icon "button" at bounding box center [95, 106] width 12 height 12
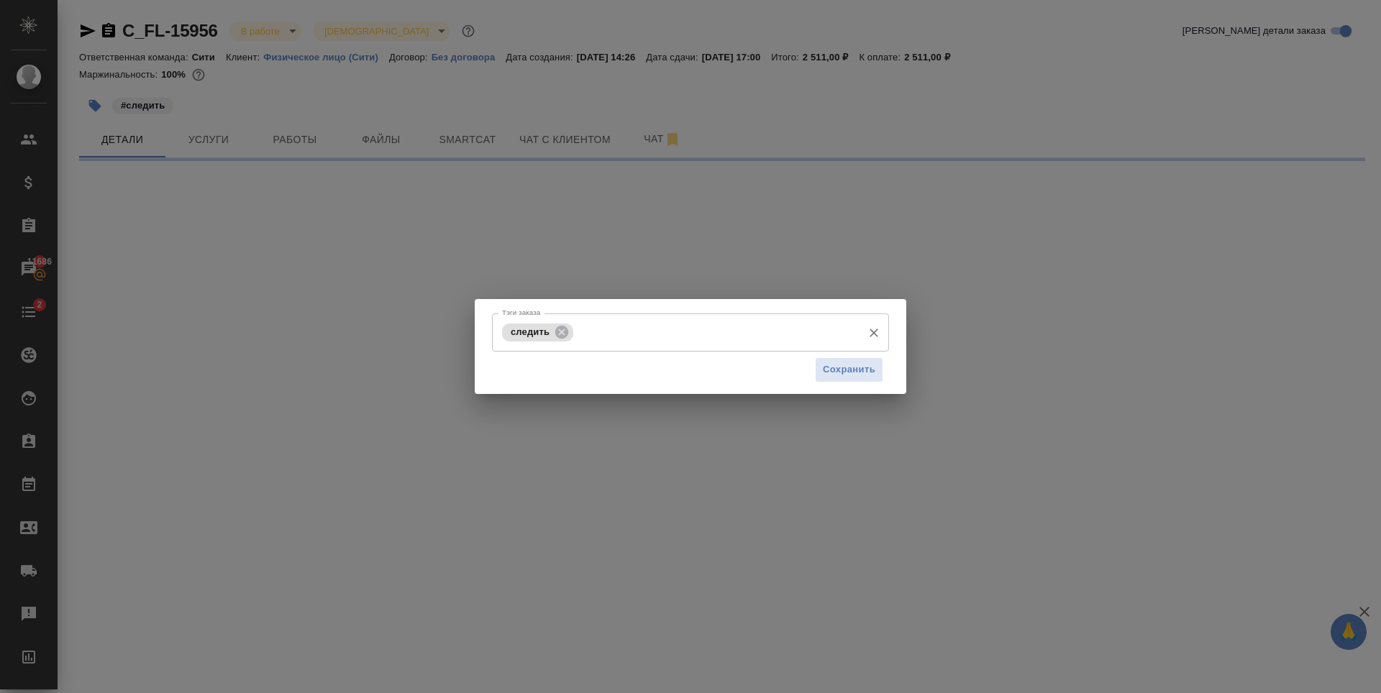
click at [672, 340] on input "Тэги заказа" at bounding box center [716, 332] width 278 height 24
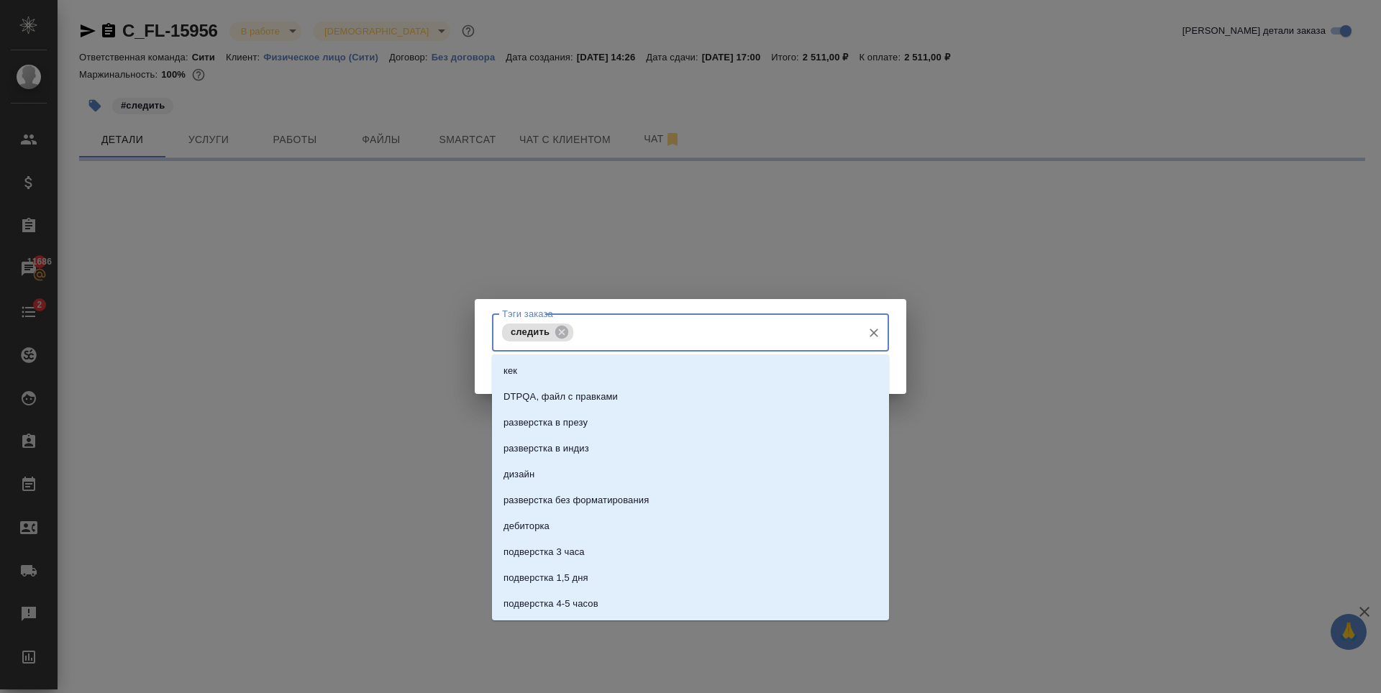
click at [879, 334] on button "Очистить" at bounding box center [874, 333] width 20 height 20
select select "RU"
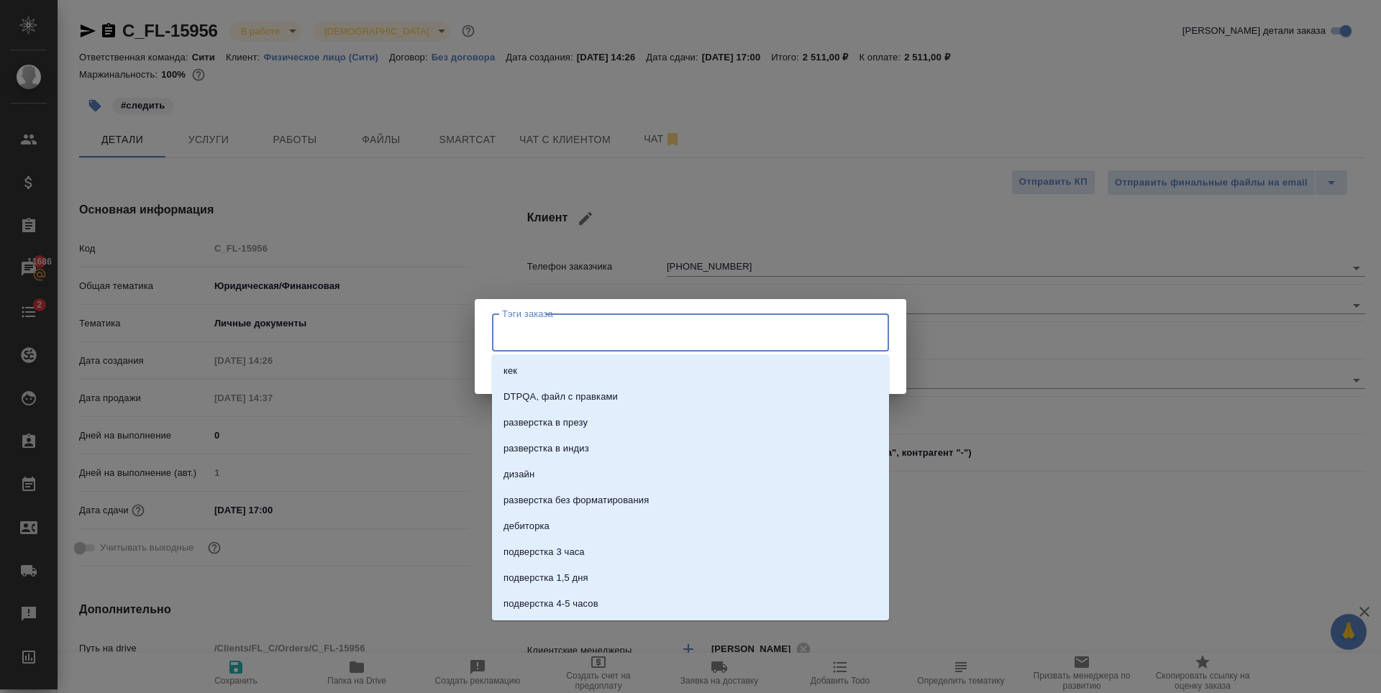
type textarea "x"
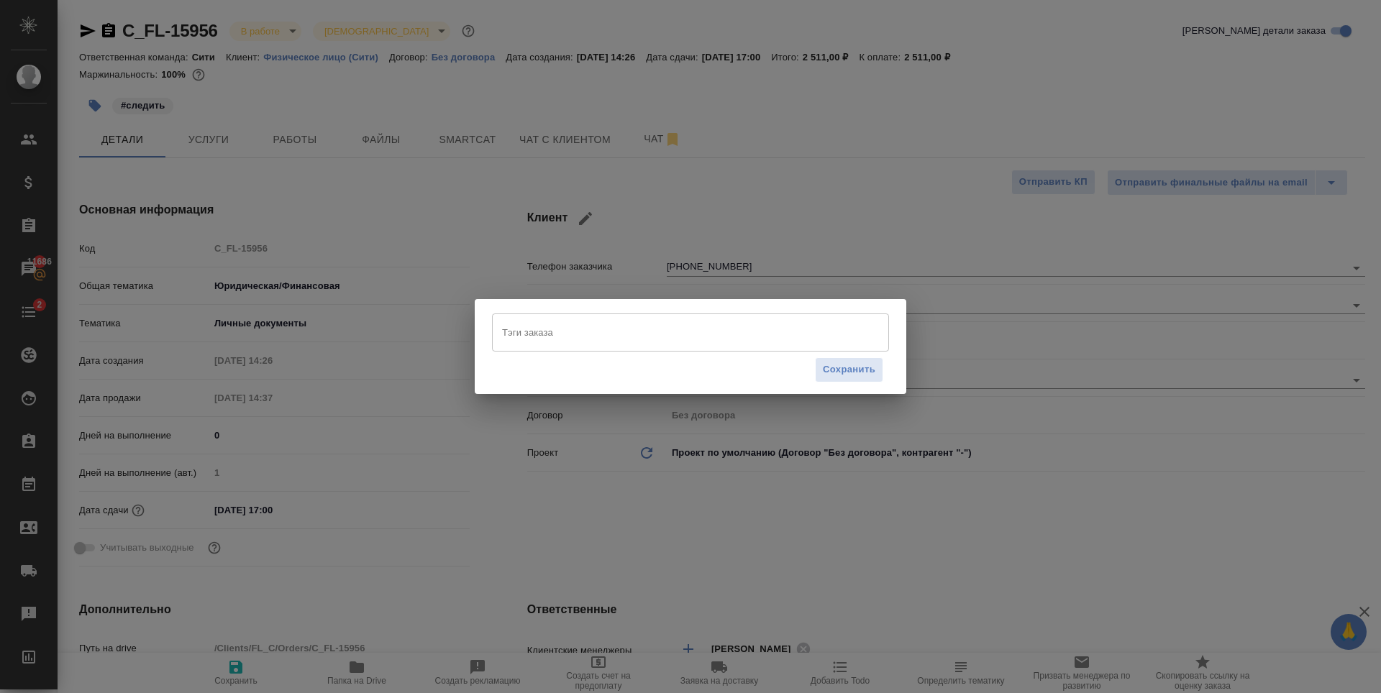
click at [750, 55] on div "Тэги заказа [PERSON_NAME] заказа Сохранить" at bounding box center [690, 346] width 1381 height 693
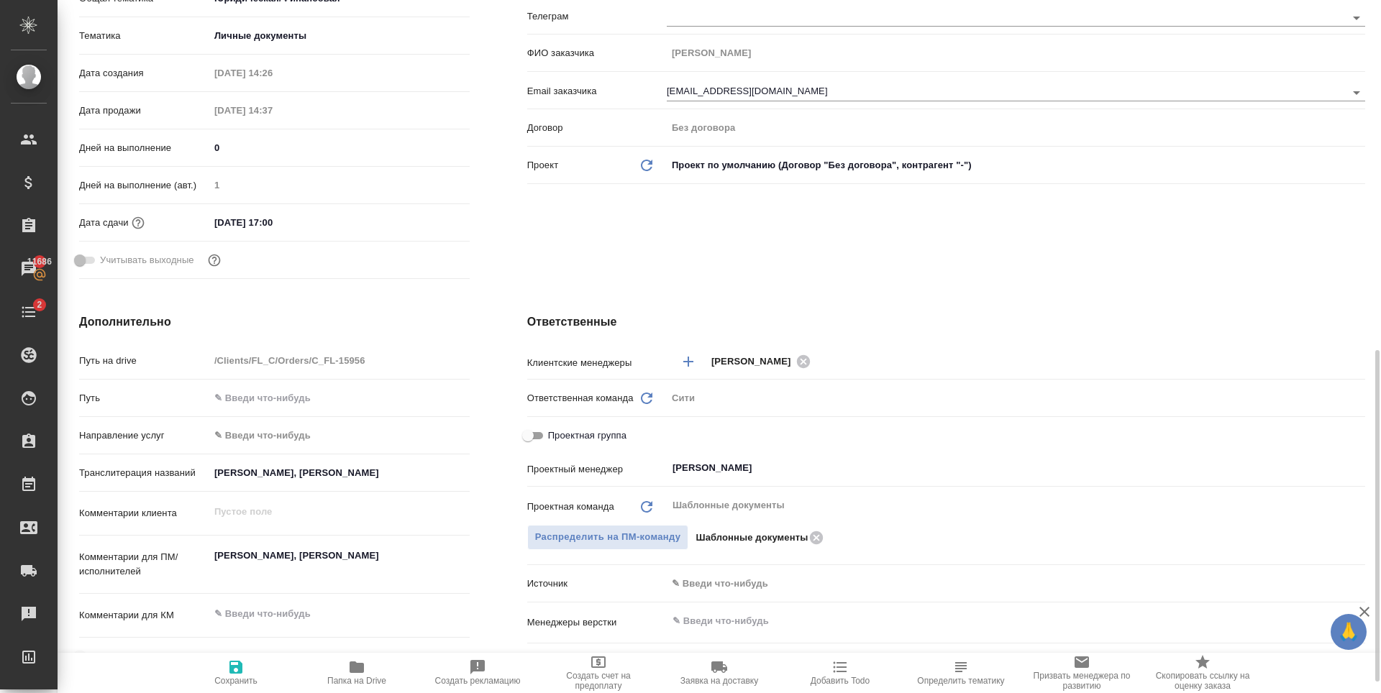
scroll to position [432, 0]
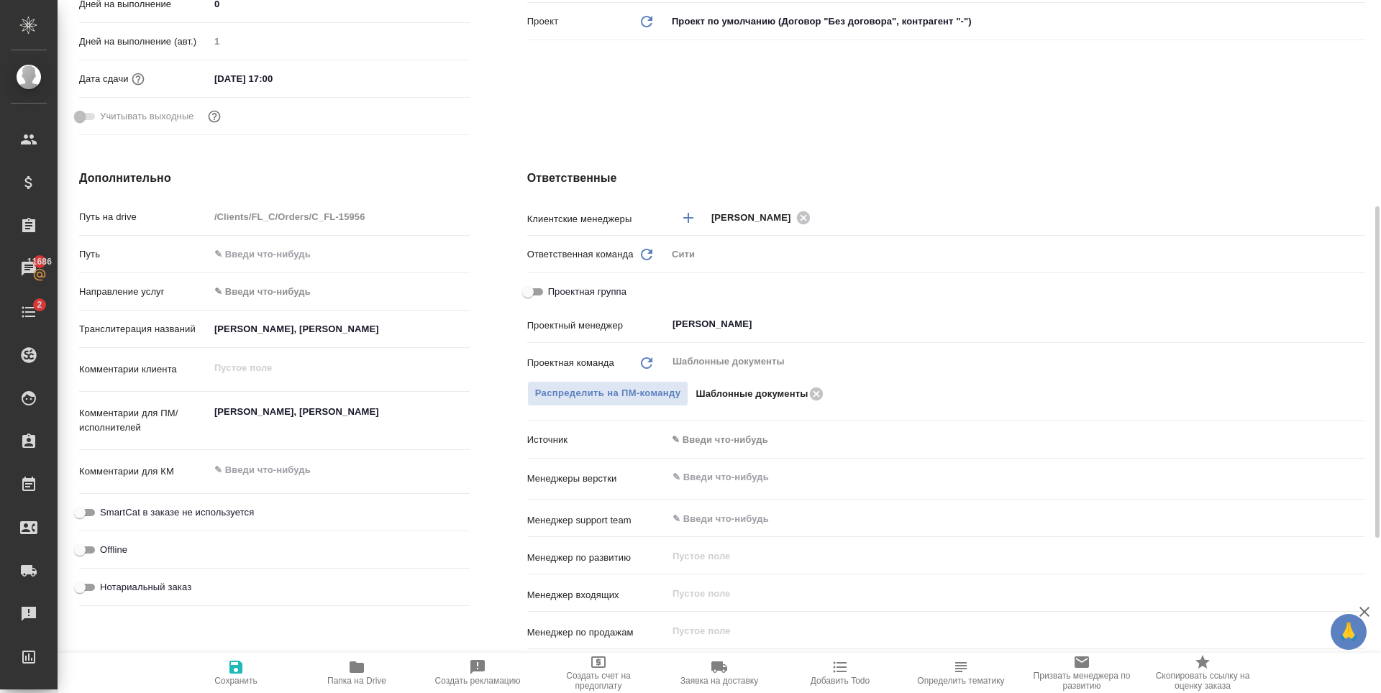
type textarea "x"
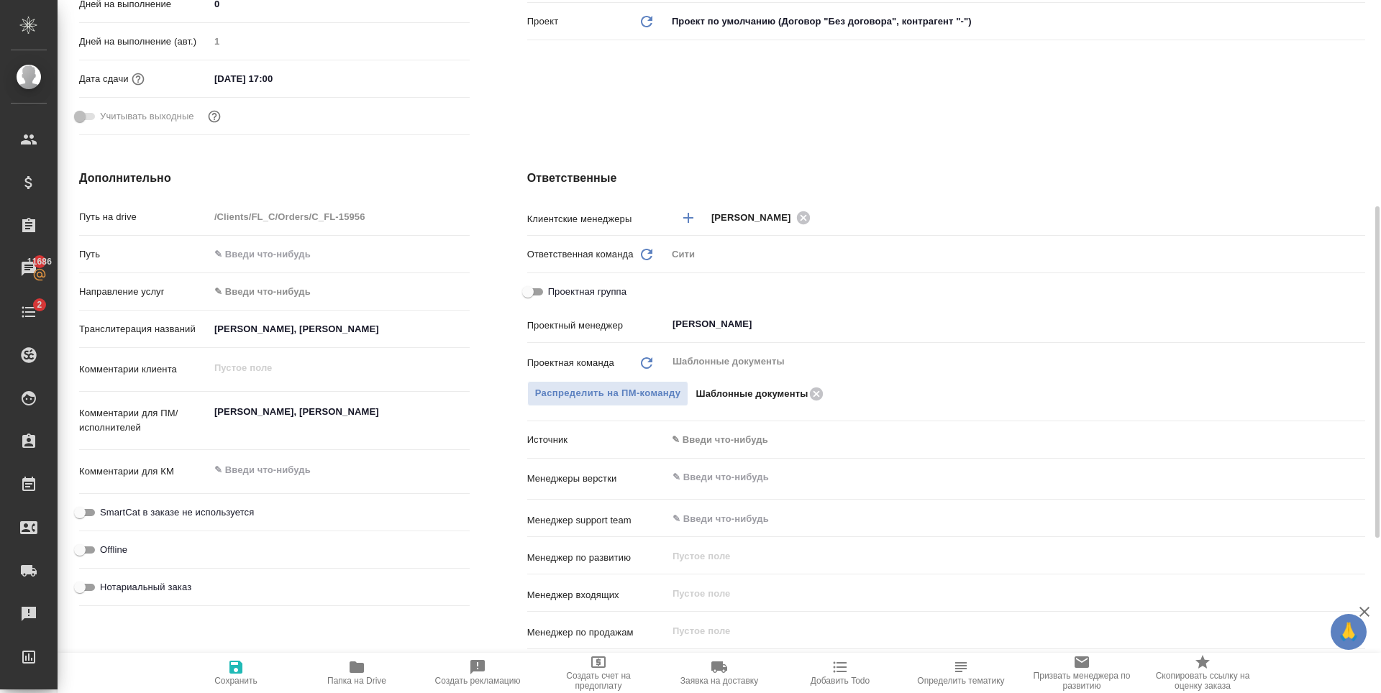
type textarea "x"
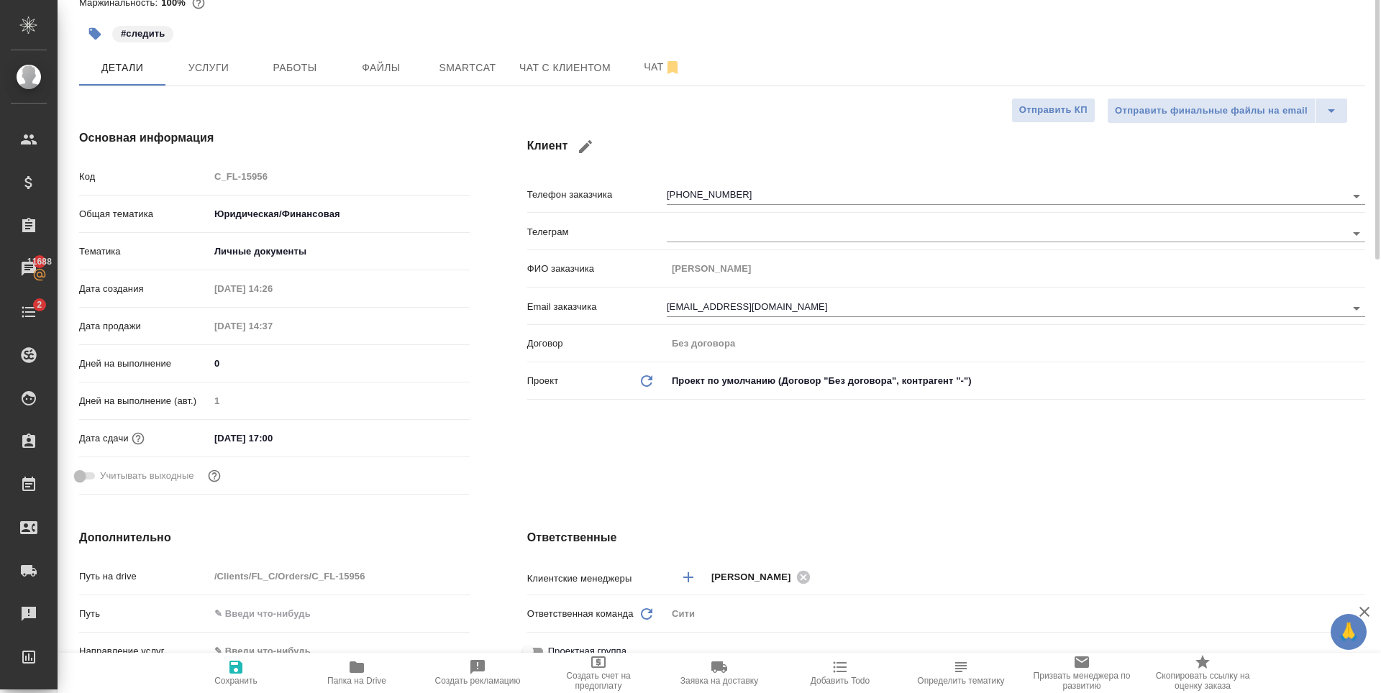
scroll to position [0, 0]
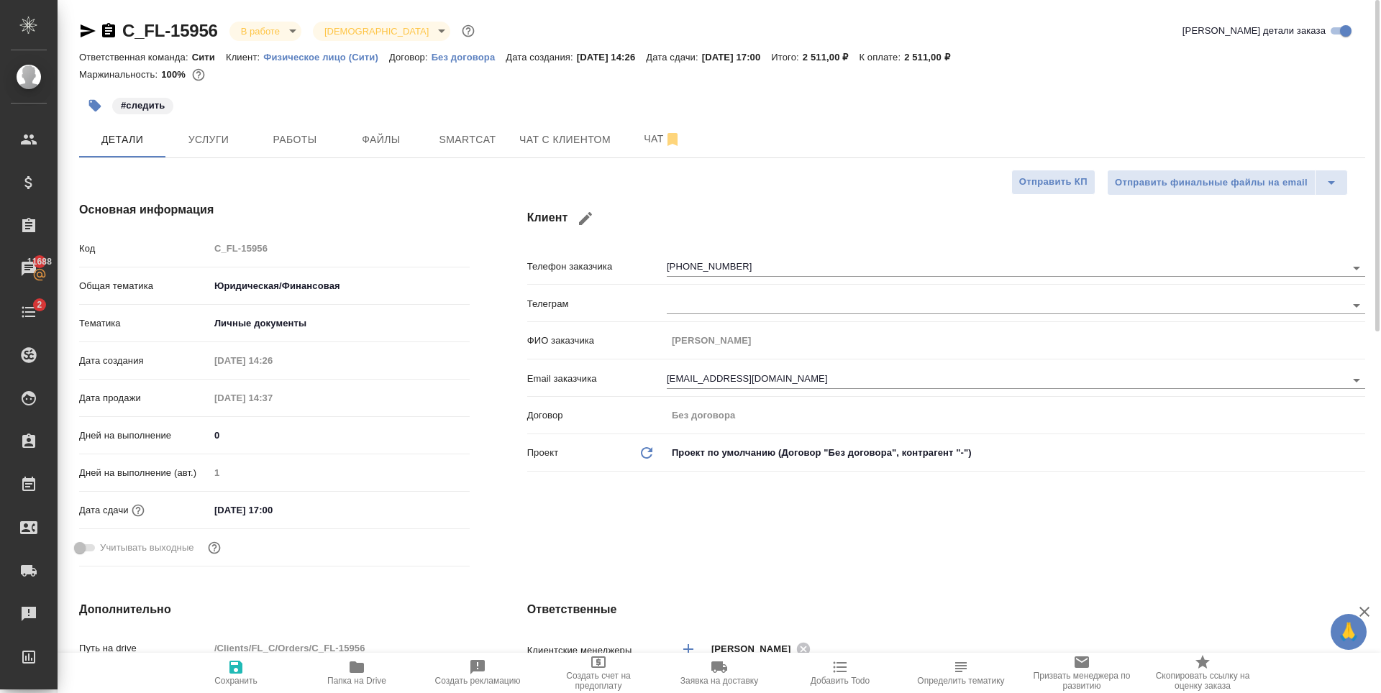
type textarea "x"
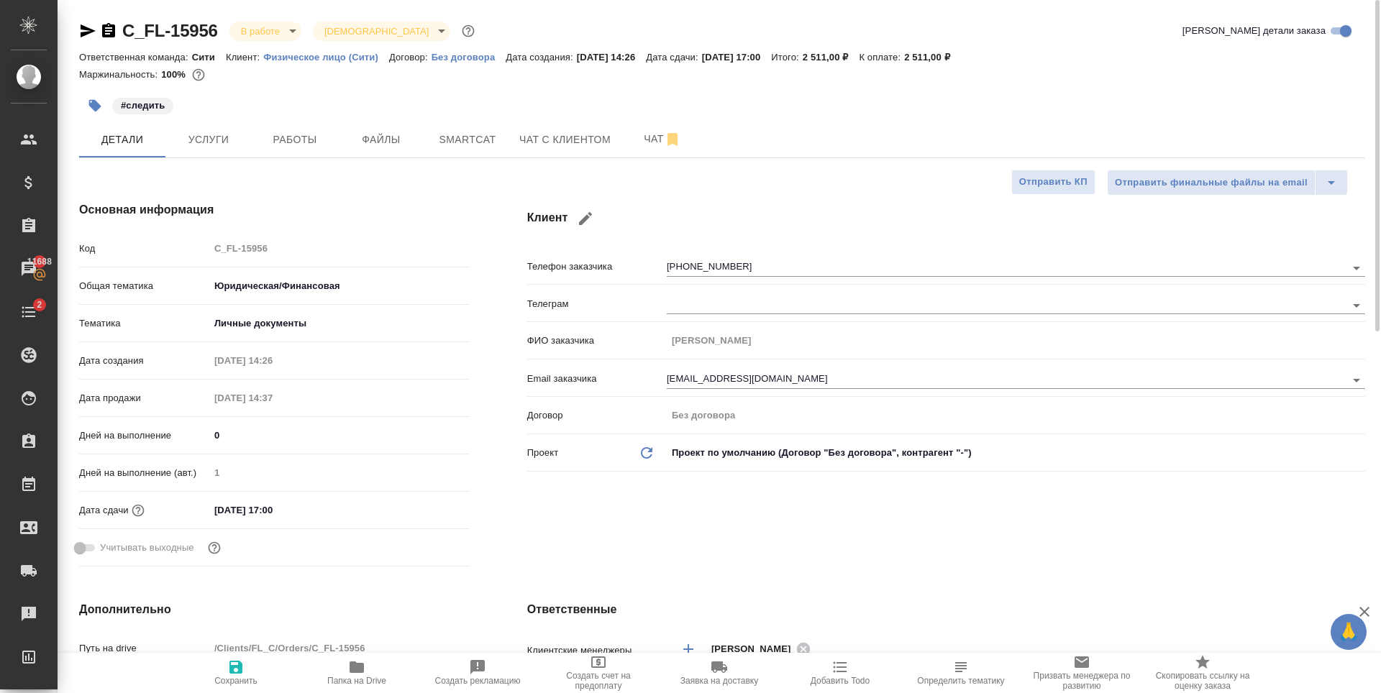
type textarea "x"
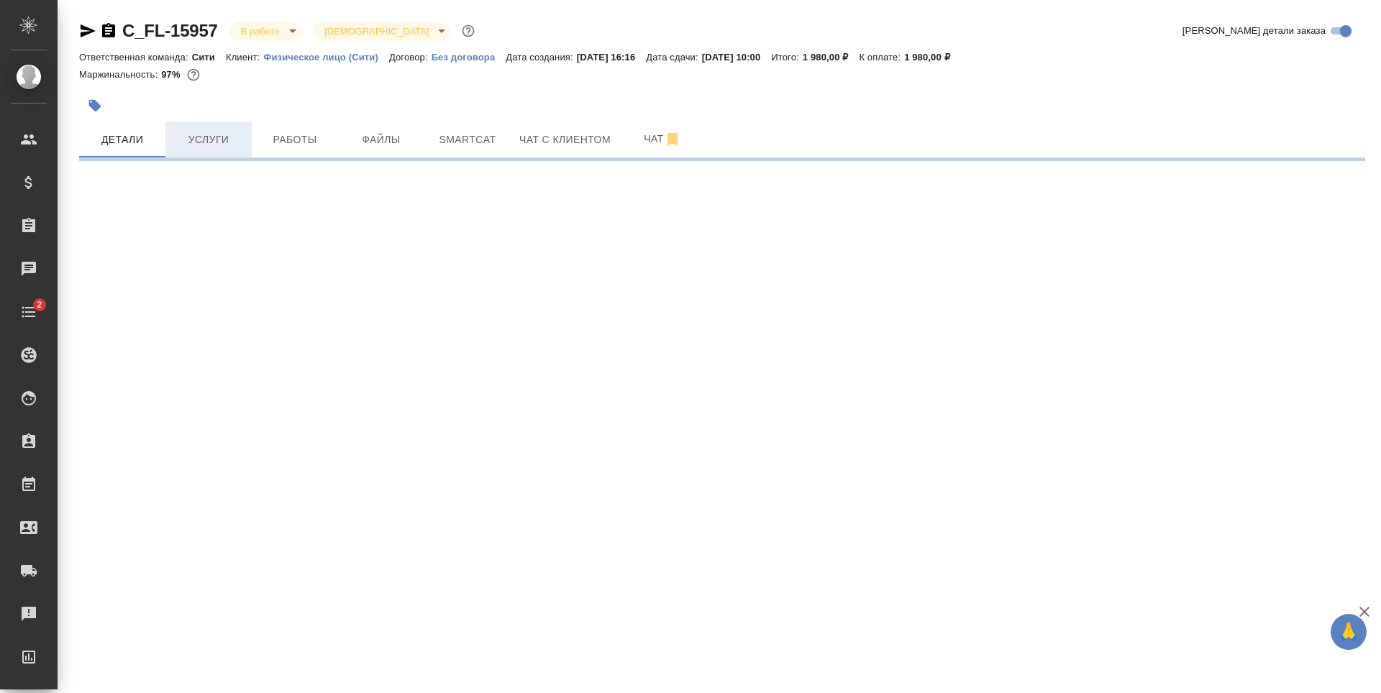
select select "RU"
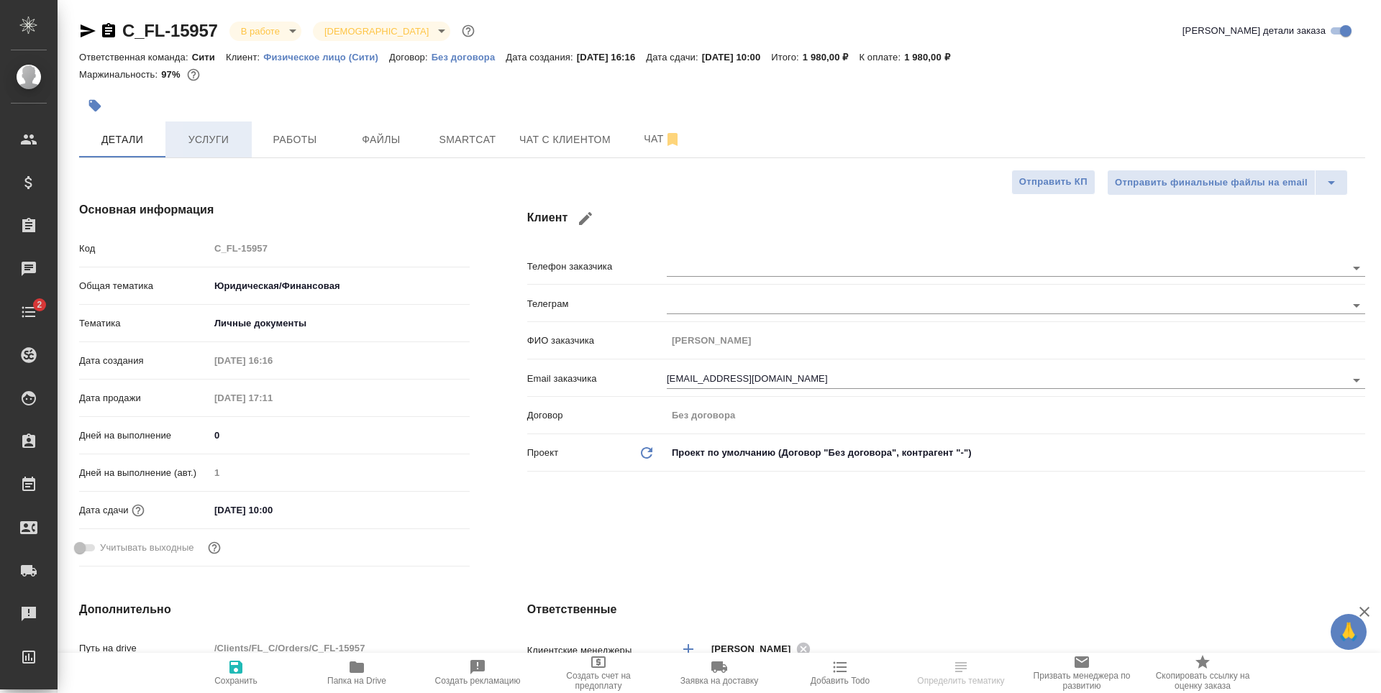
type textarea "x"
click at [216, 147] on span "Услуги" at bounding box center [208, 140] width 69 height 18
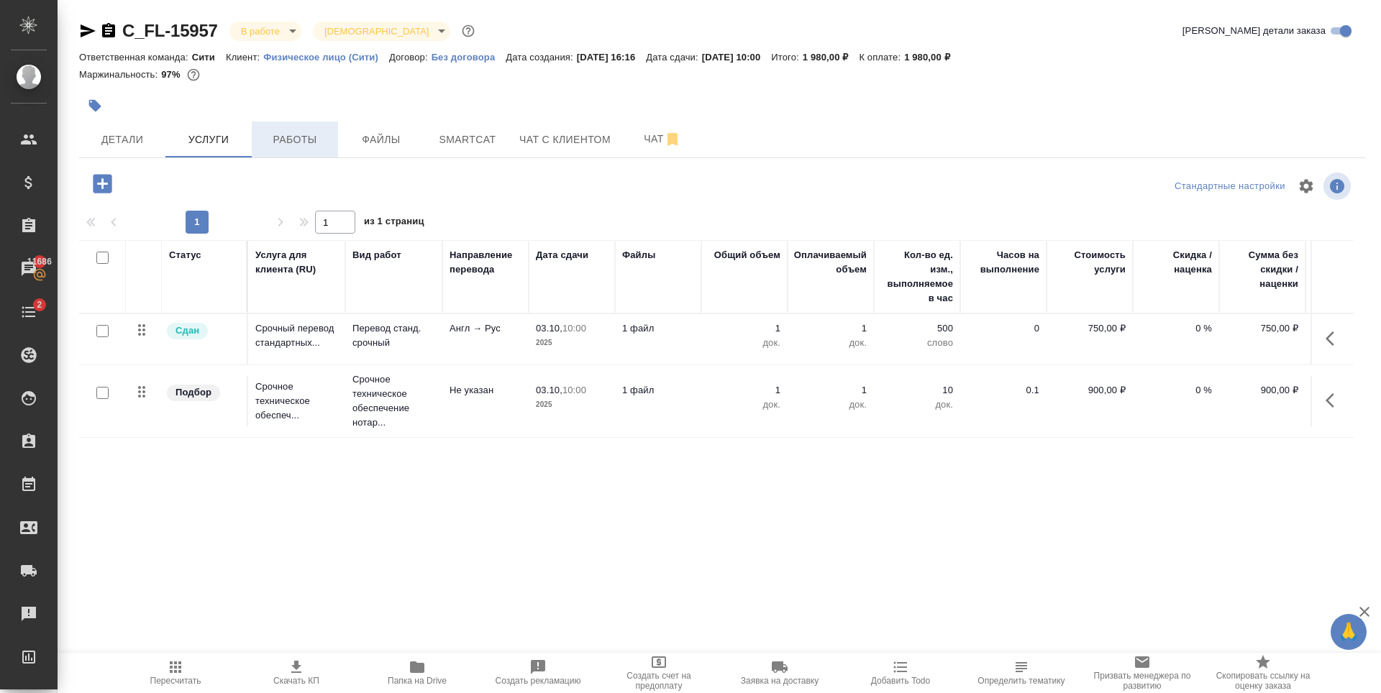
click at [283, 147] on span "Работы" at bounding box center [294, 140] width 69 height 18
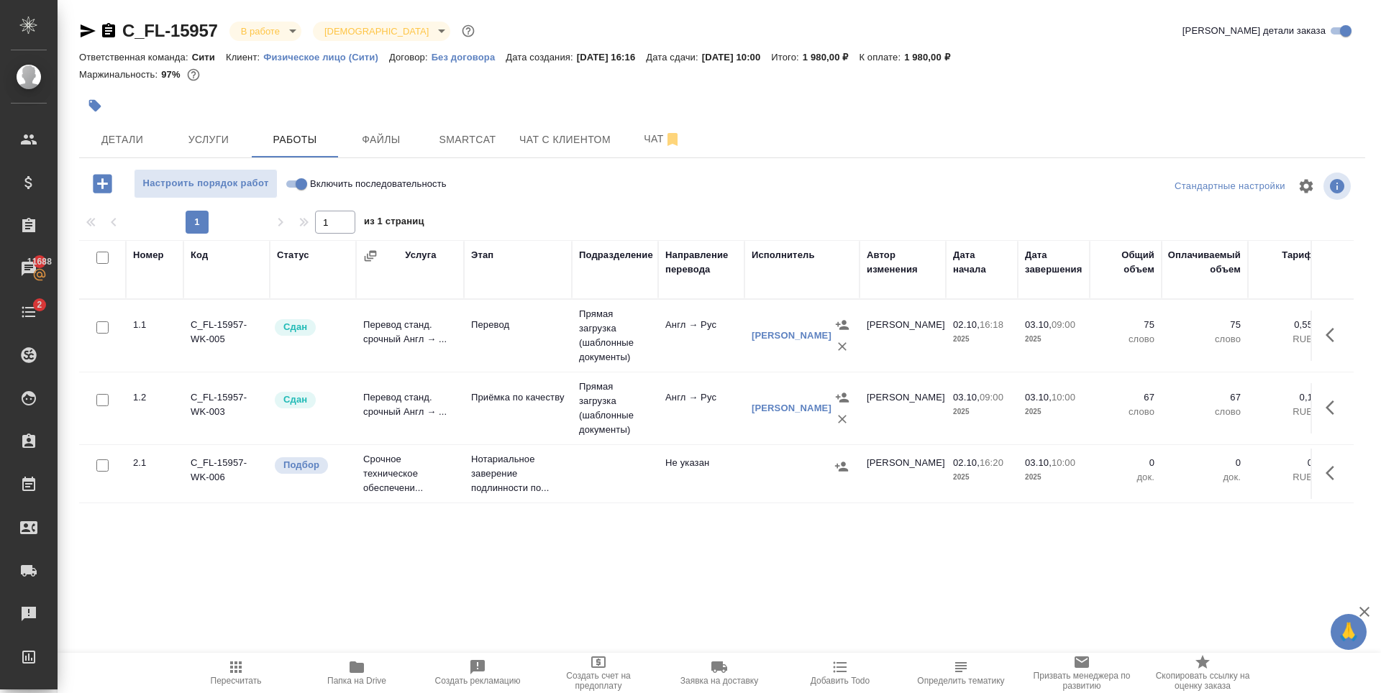
click at [1333, 473] on icon "button" at bounding box center [1334, 473] width 17 height 17
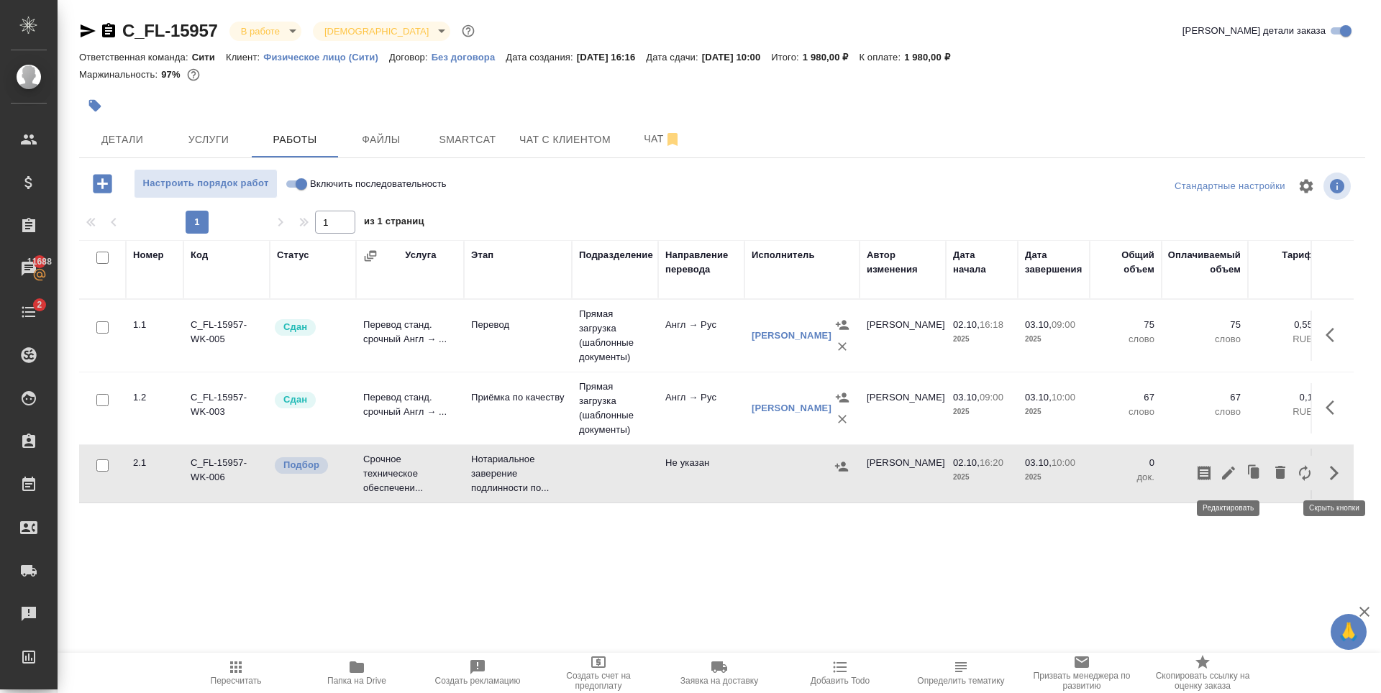
click at [1228, 478] on icon "button" at bounding box center [1228, 473] width 17 height 17
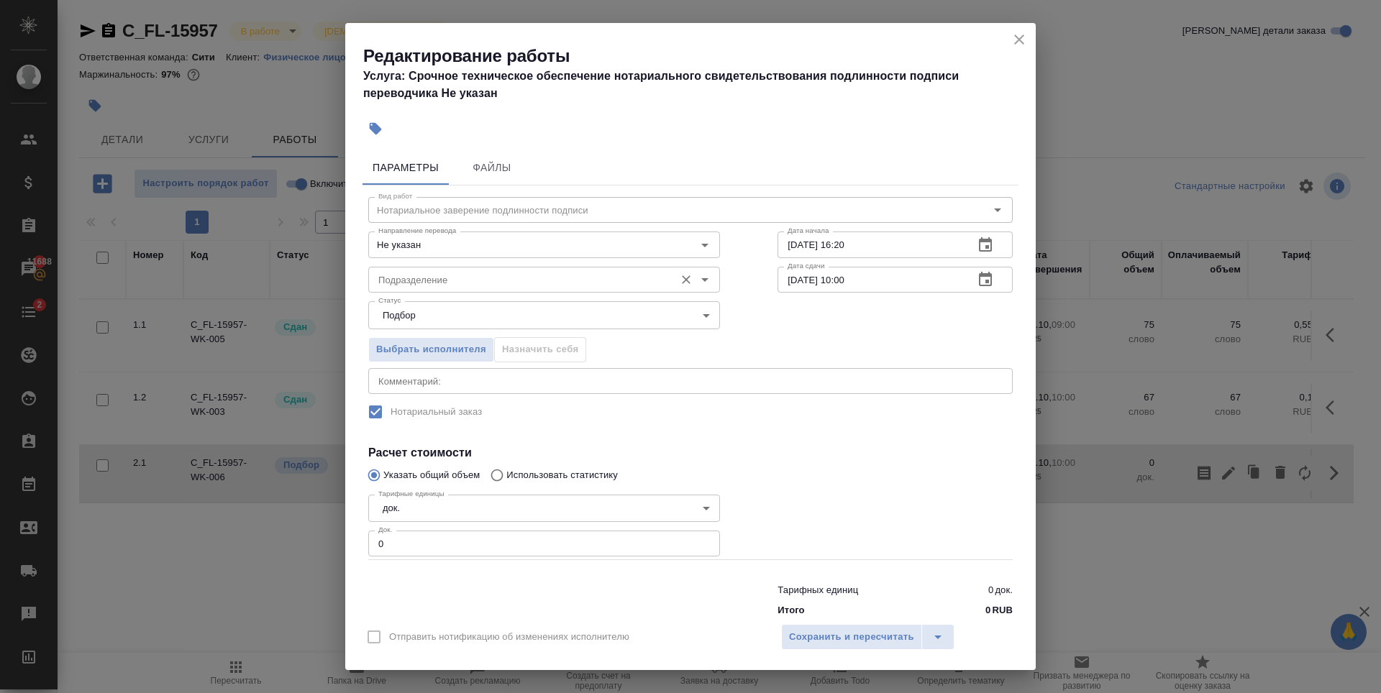
click at [488, 281] on input "Подразделение" at bounding box center [520, 279] width 295 height 17
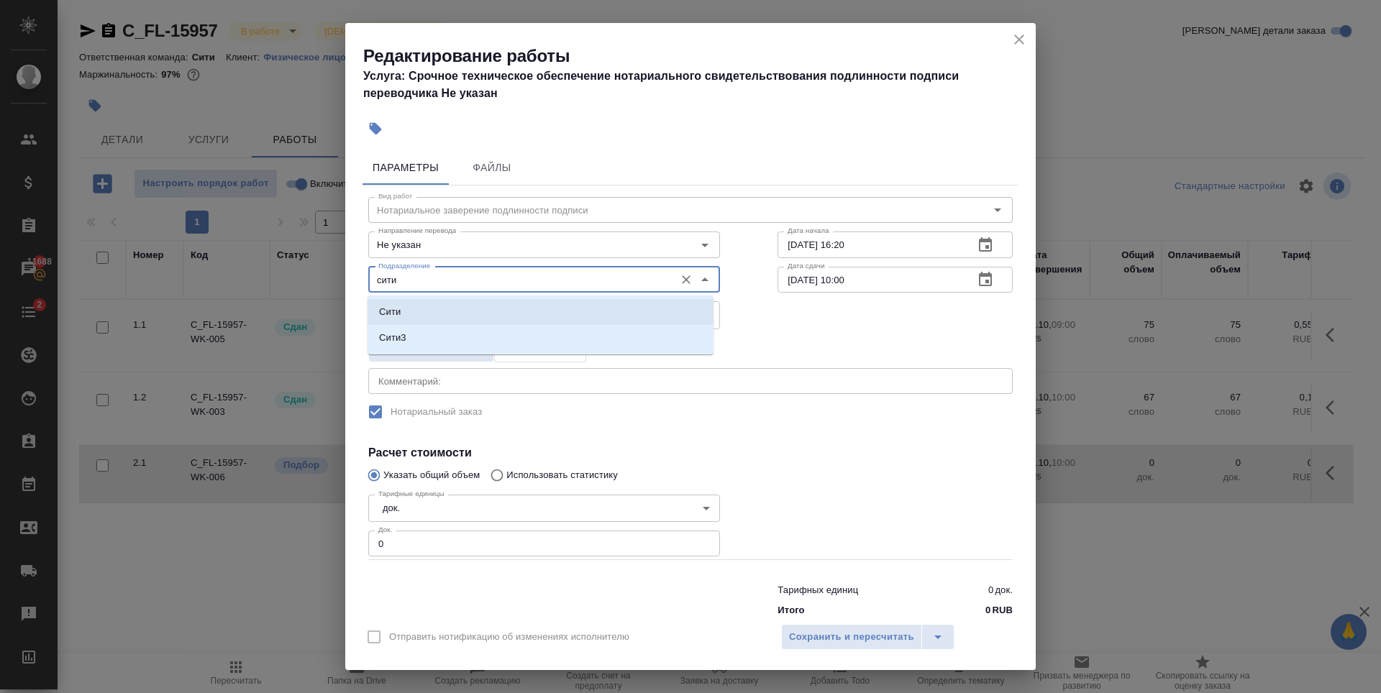
click at [544, 321] on li "Сити" at bounding box center [541, 312] width 346 height 26
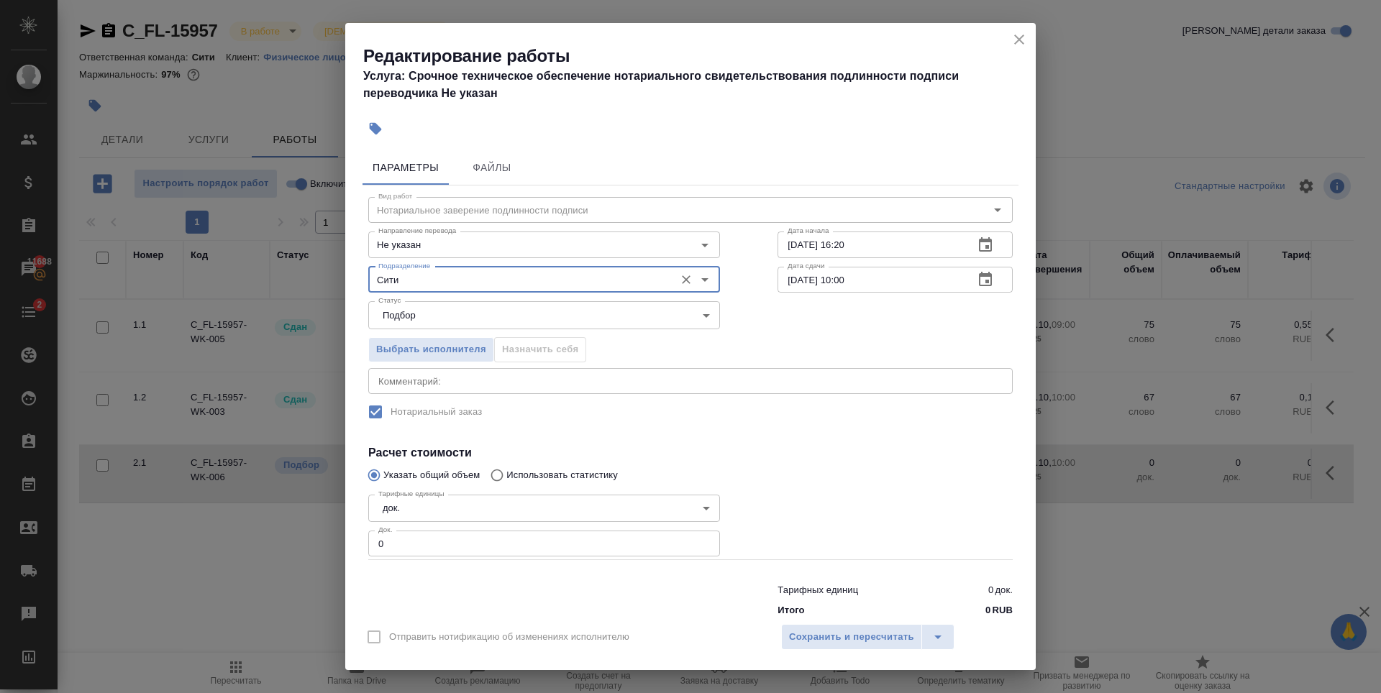
type input "Сити"
type input "1"
click at [698, 540] on input "1" at bounding box center [544, 544] width 352 height 26
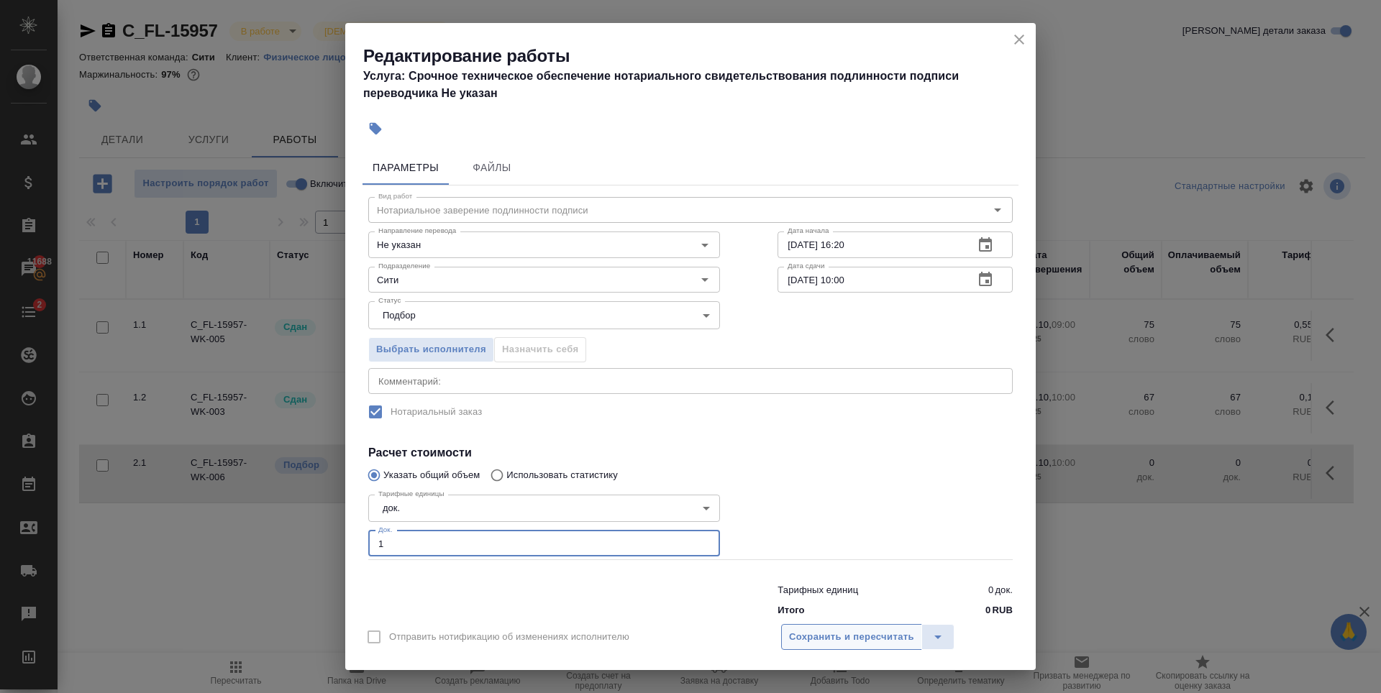
click at [833, 630] on span "Сохранить и пересчитать" at bounding box center [851, 637] width 125 height 17
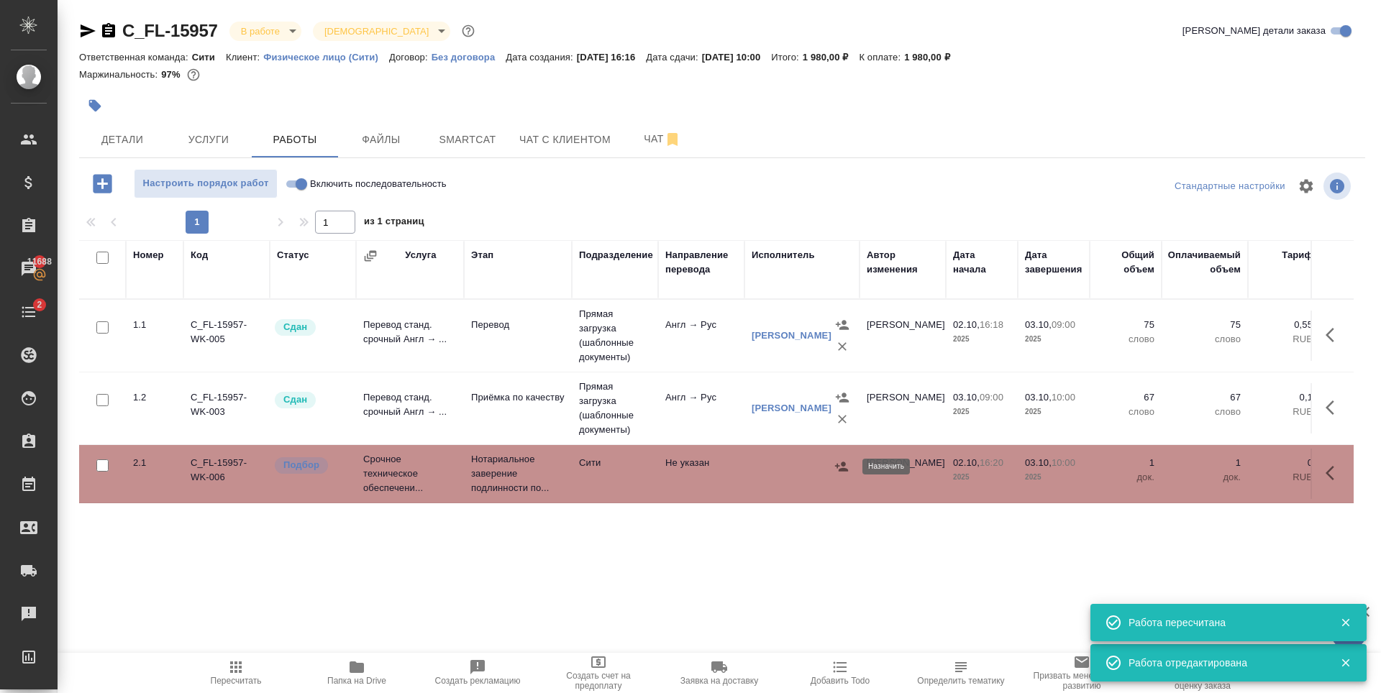
click at [837, 468] on icon "button" at bounding box center [841, 466] width 13 height 9
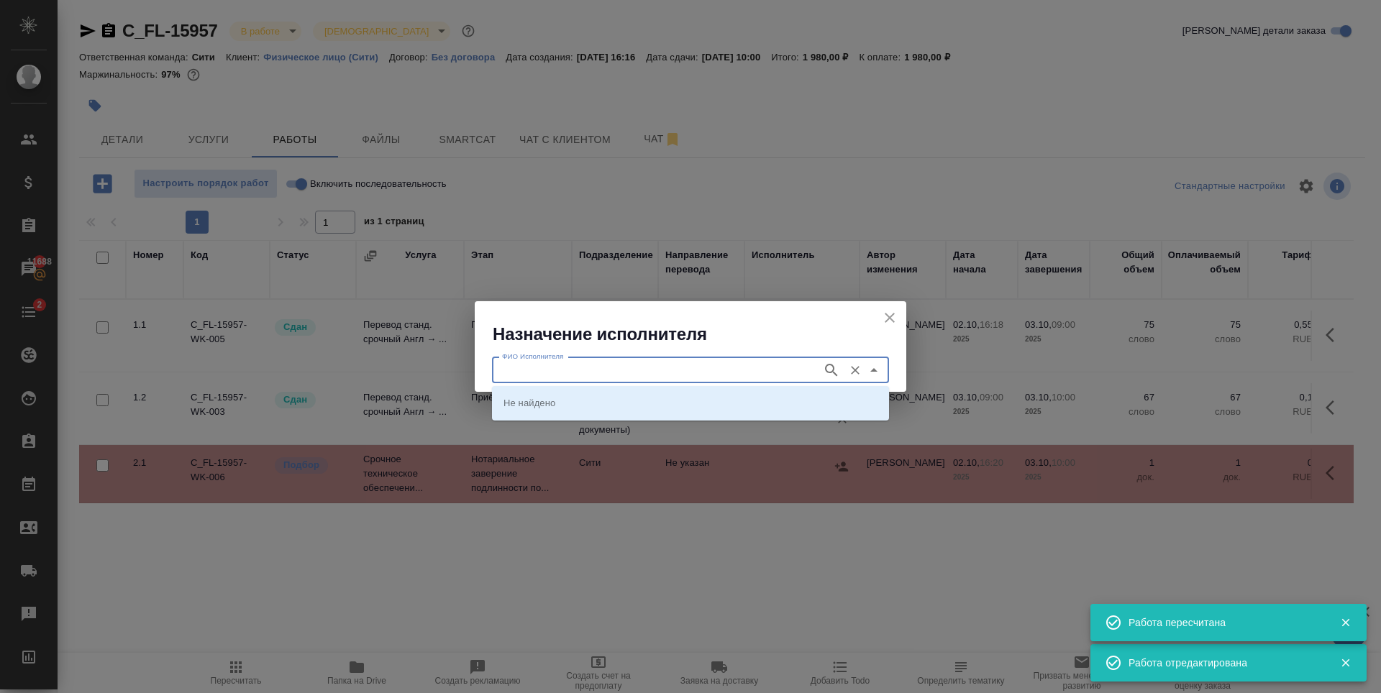
click at [644, 365] on input "ФИО Исполнителя" at bounding box center [655, 370] width 319 height 17
type input "крылова"
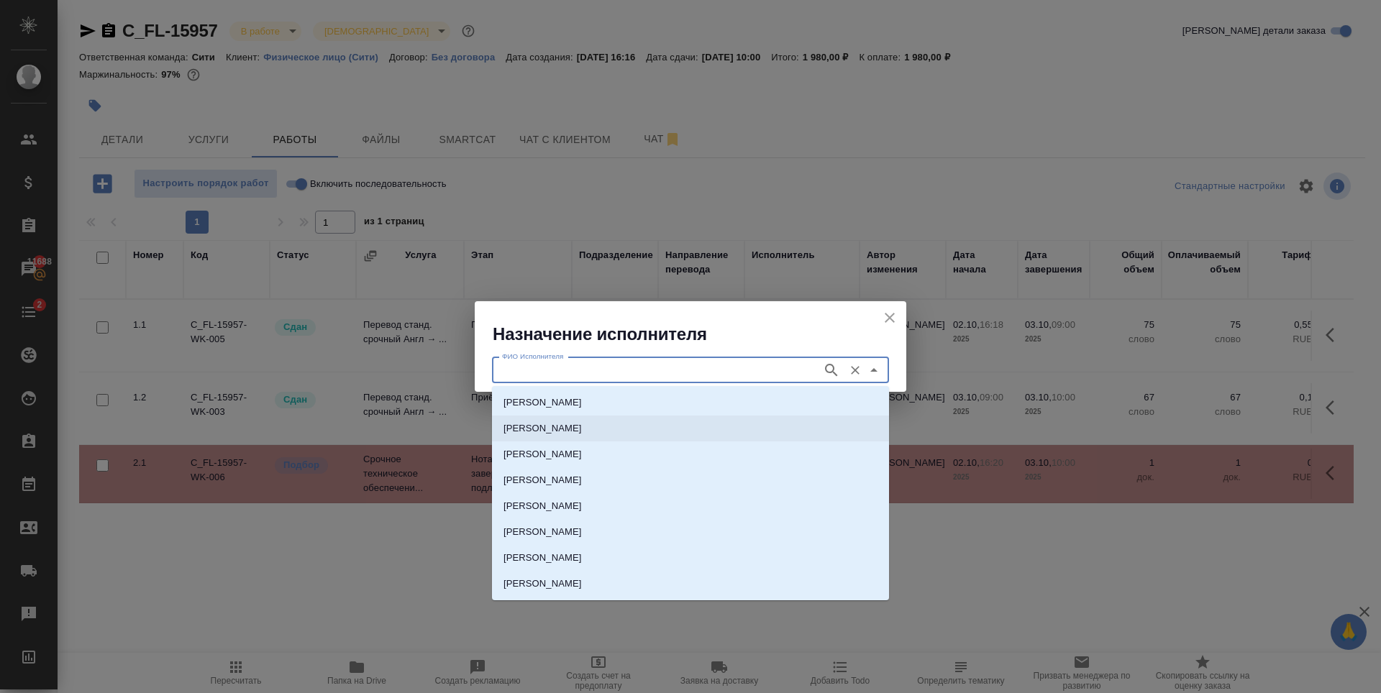
click at [582, 429] on p "[PERSON_NAME]" at bounding box center [542, 428] width 78 height 14
type input "НОТАРИУС Крылова Юлия Владимировна"
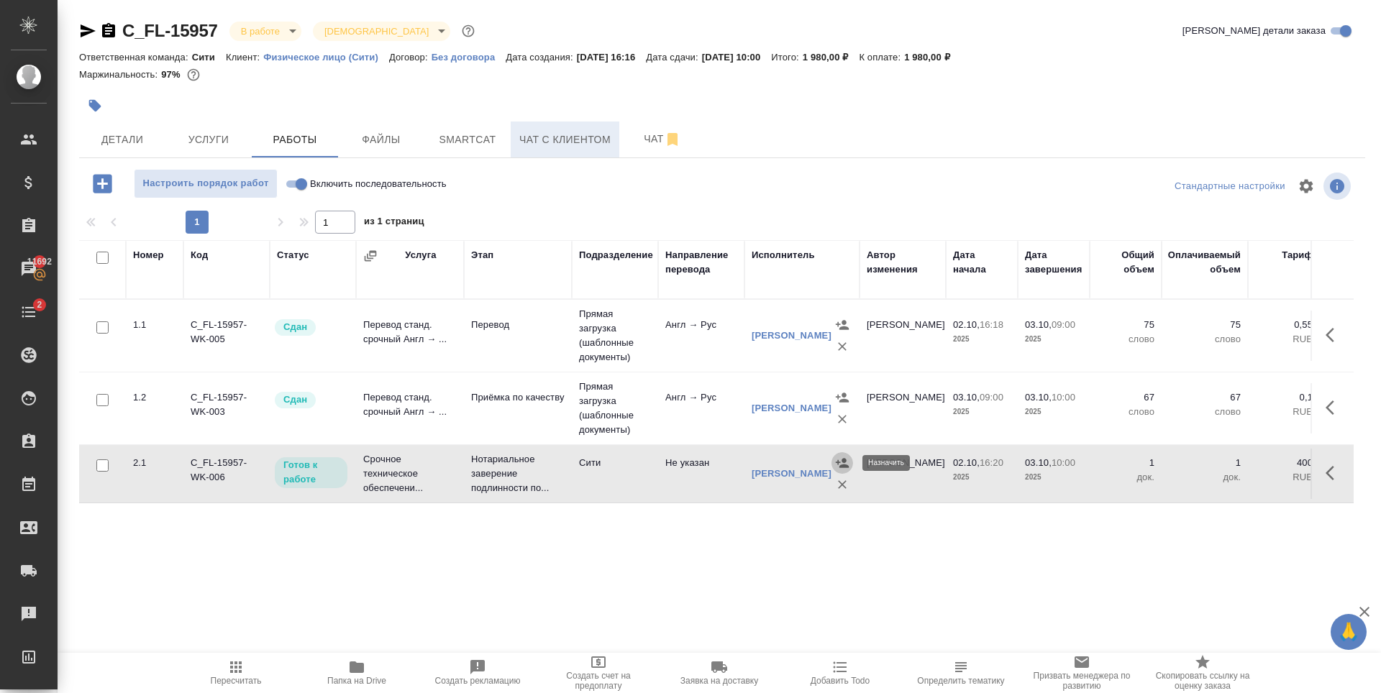
click at [527, 142] on span "Чат с клиентом" at bounding box center [564, 140] width 91 height 18
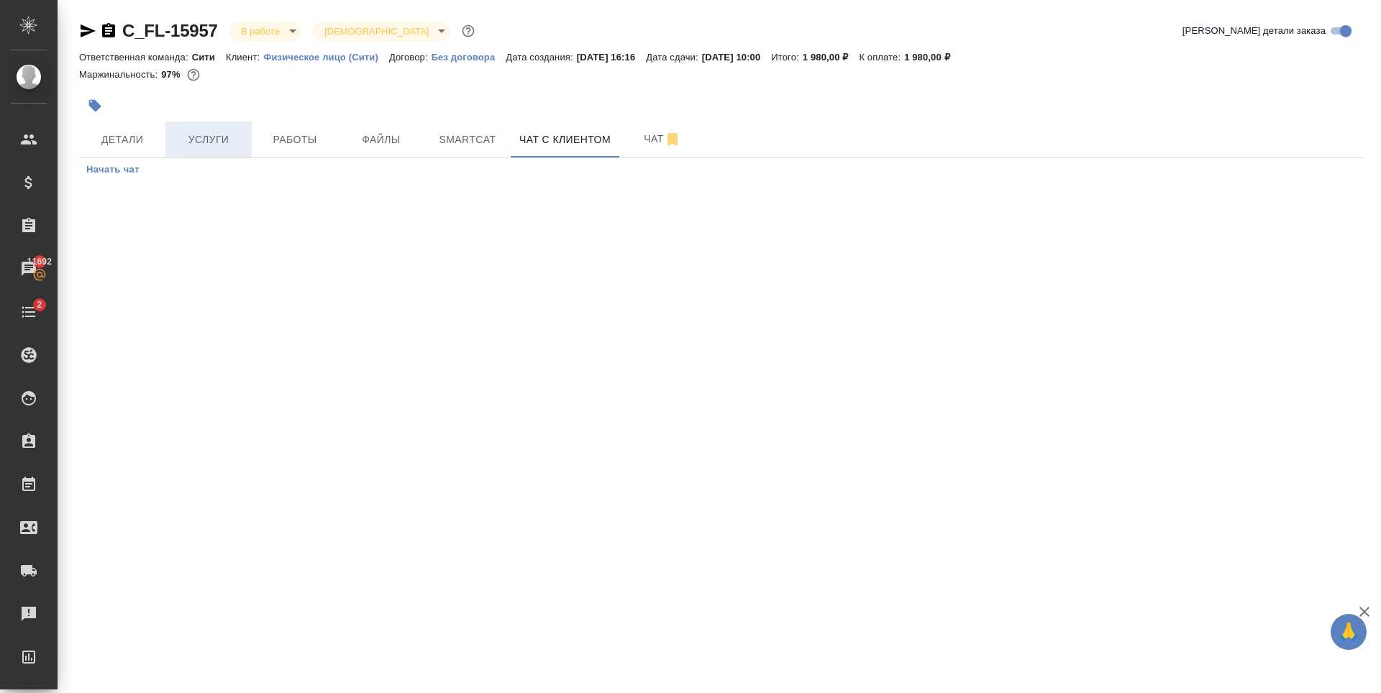
click at [196, 155] on button "Услуги" at bounding box center [208, 140] width 86 height 36
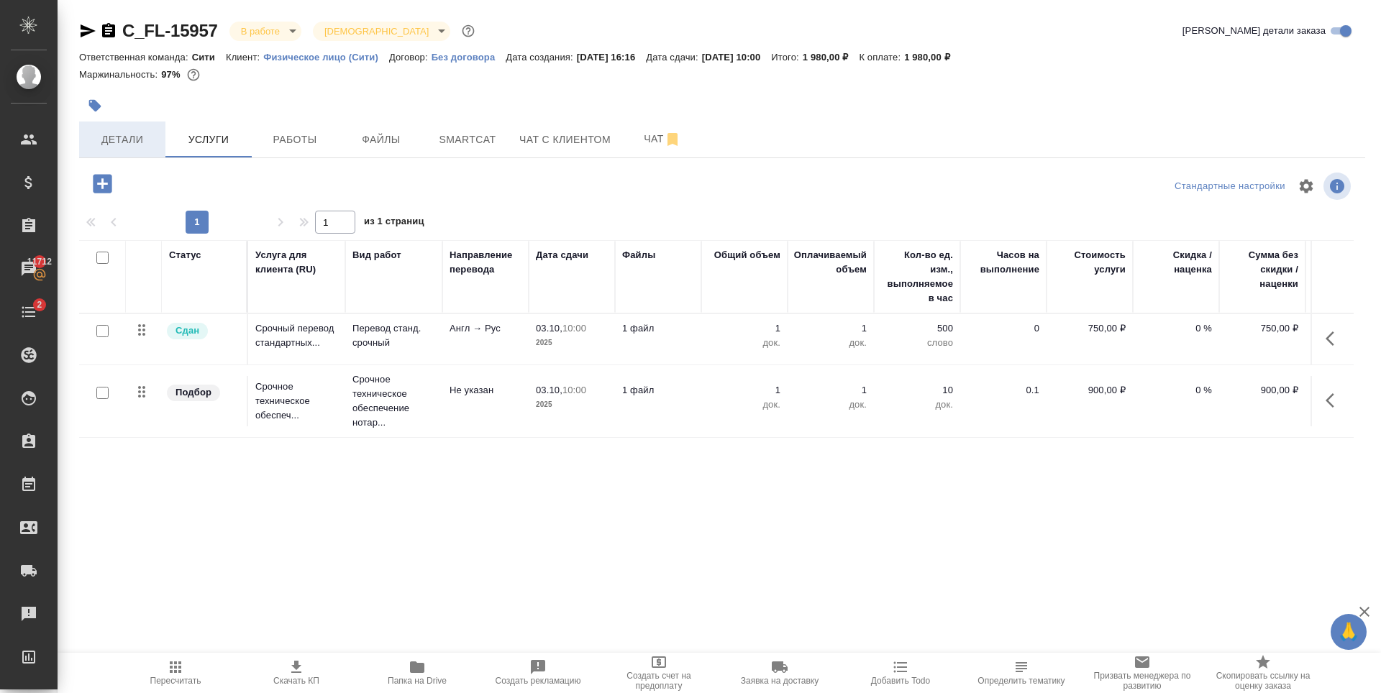
click at [139, 129] on button "Детали" at bounding box center [122, 140] width 86 height 36
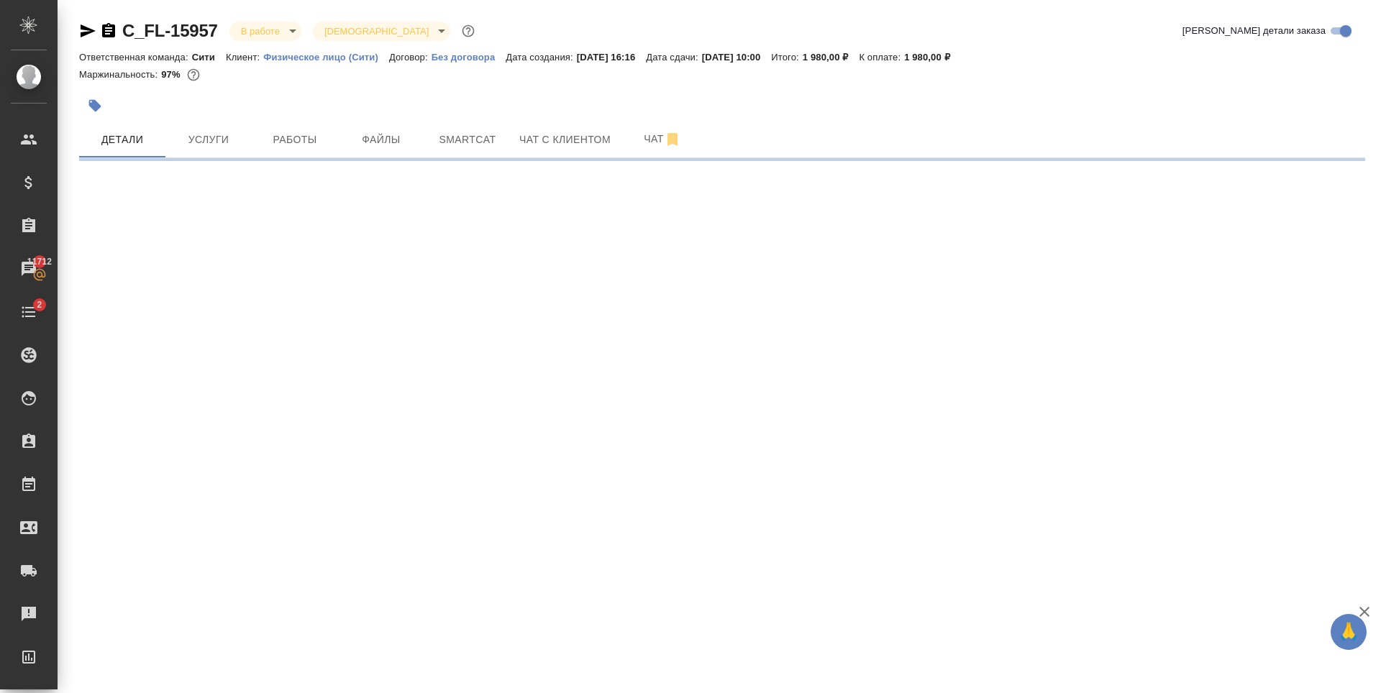
select select "RU"
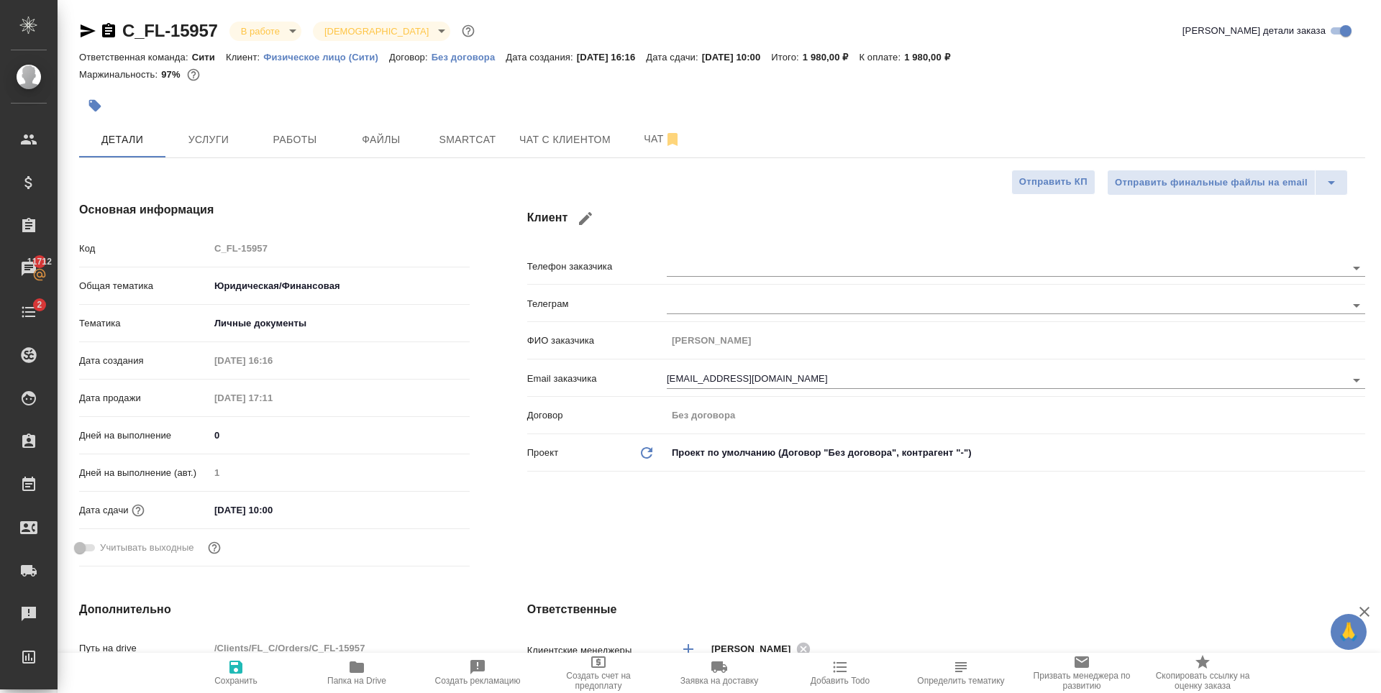
type textarea "x"
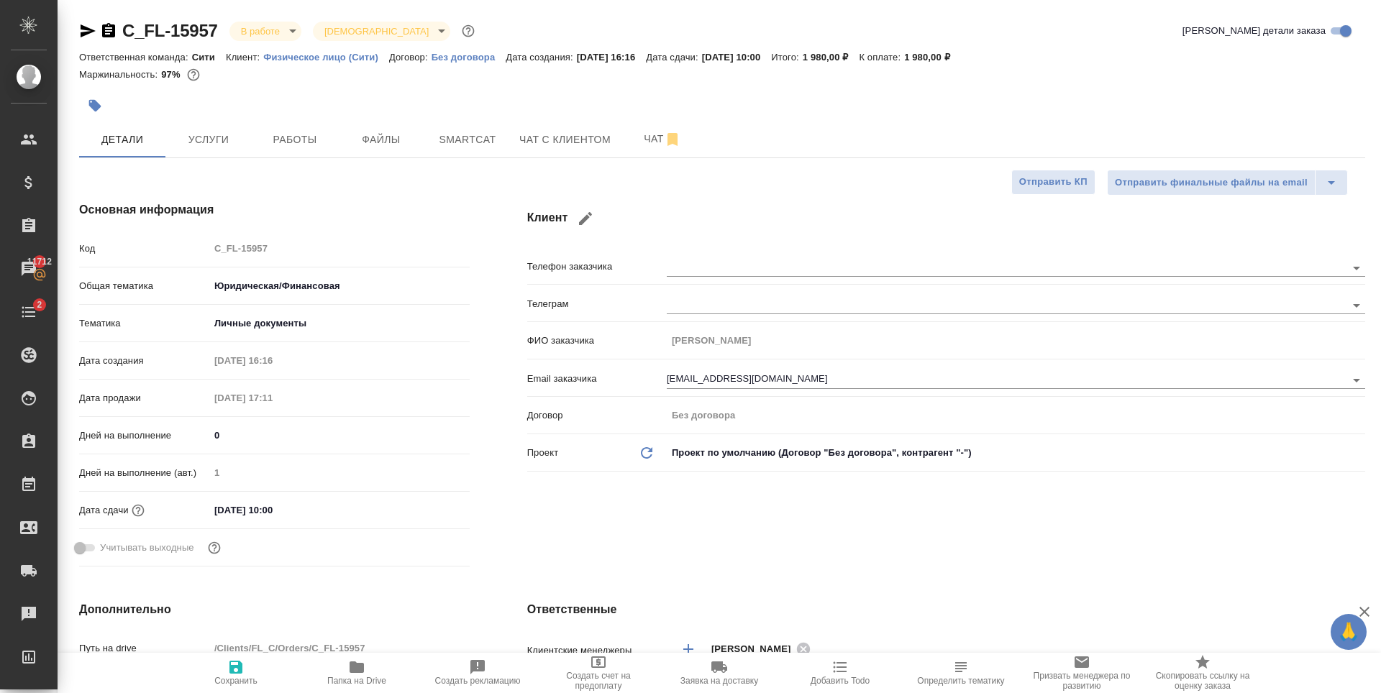
type textarea "x"
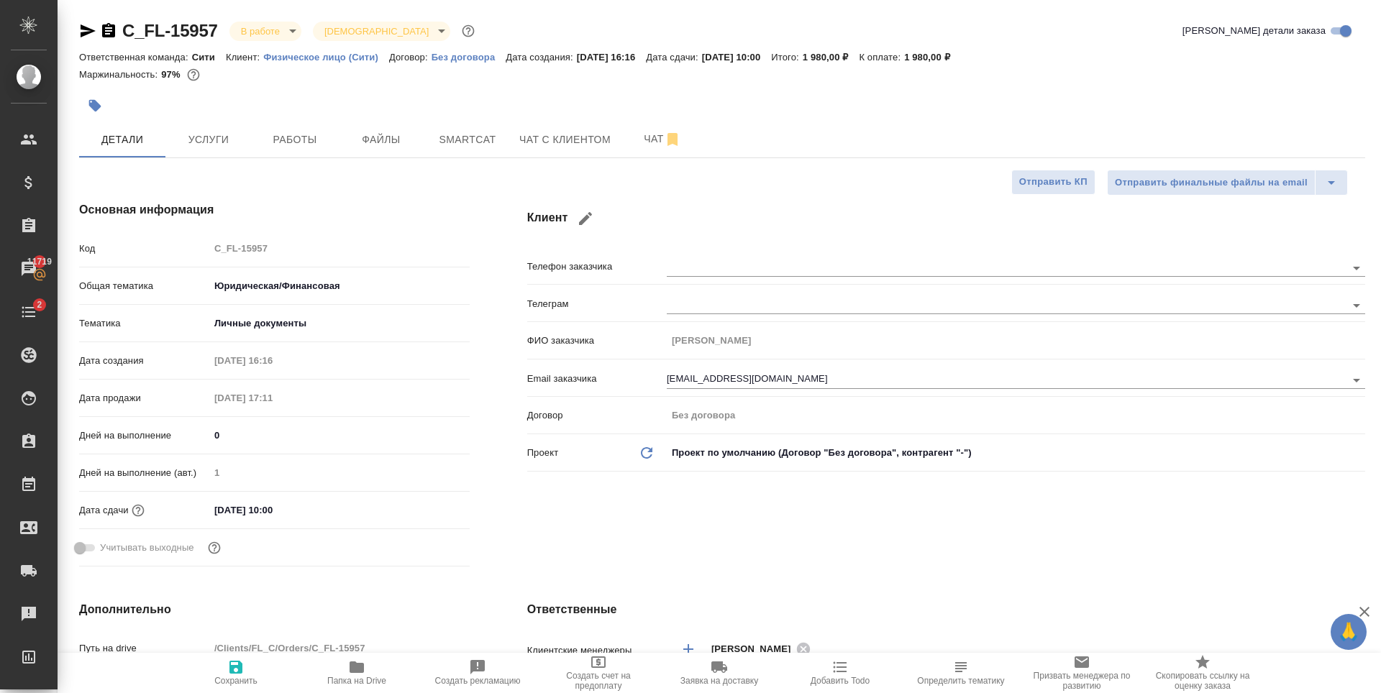
type textarea "x"
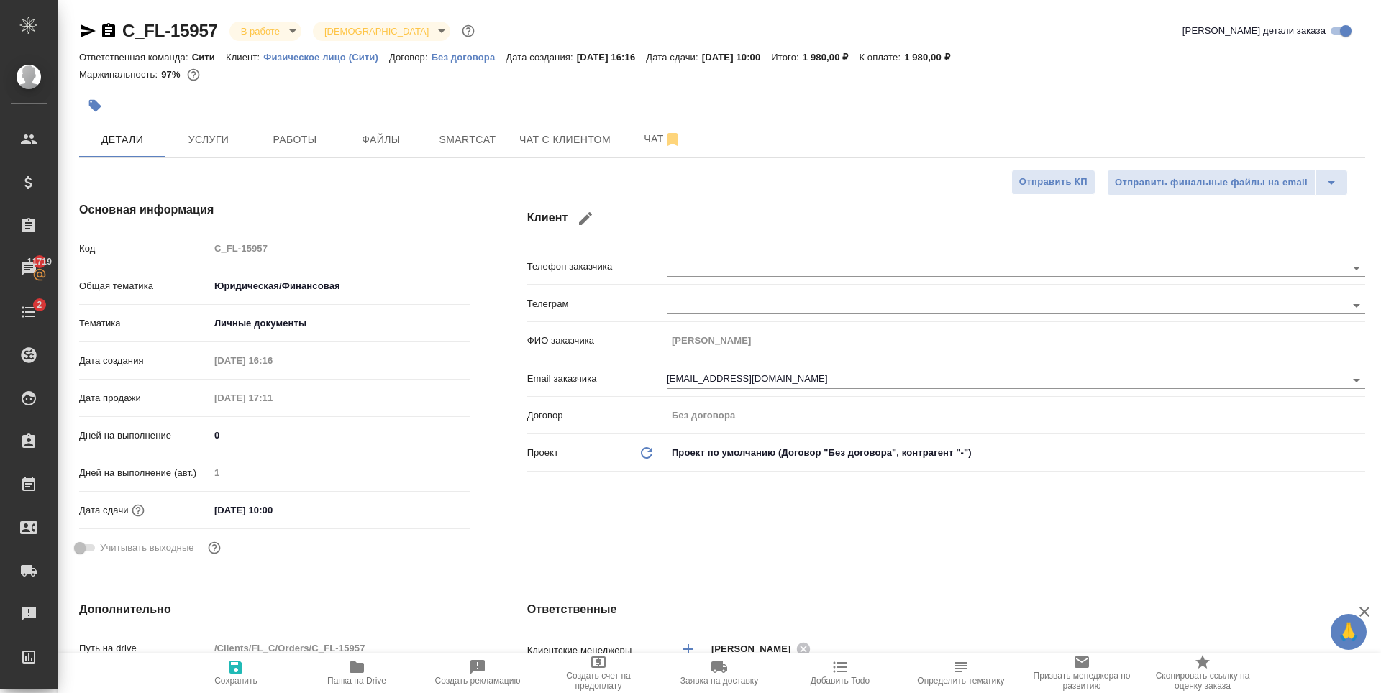
type textarea "x"
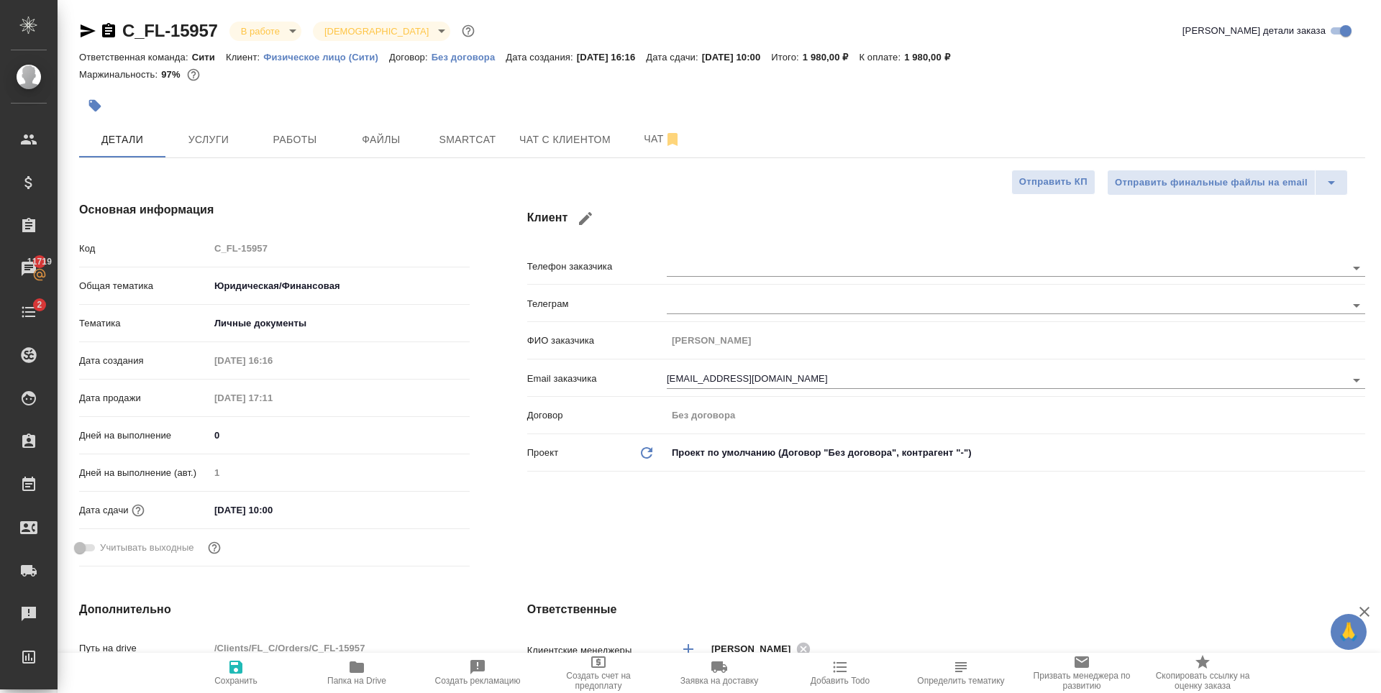
type textarea "x"
click at [524, 133] on span "Чат с клиентом" at bounding box center [564, 140] width 91 height 18
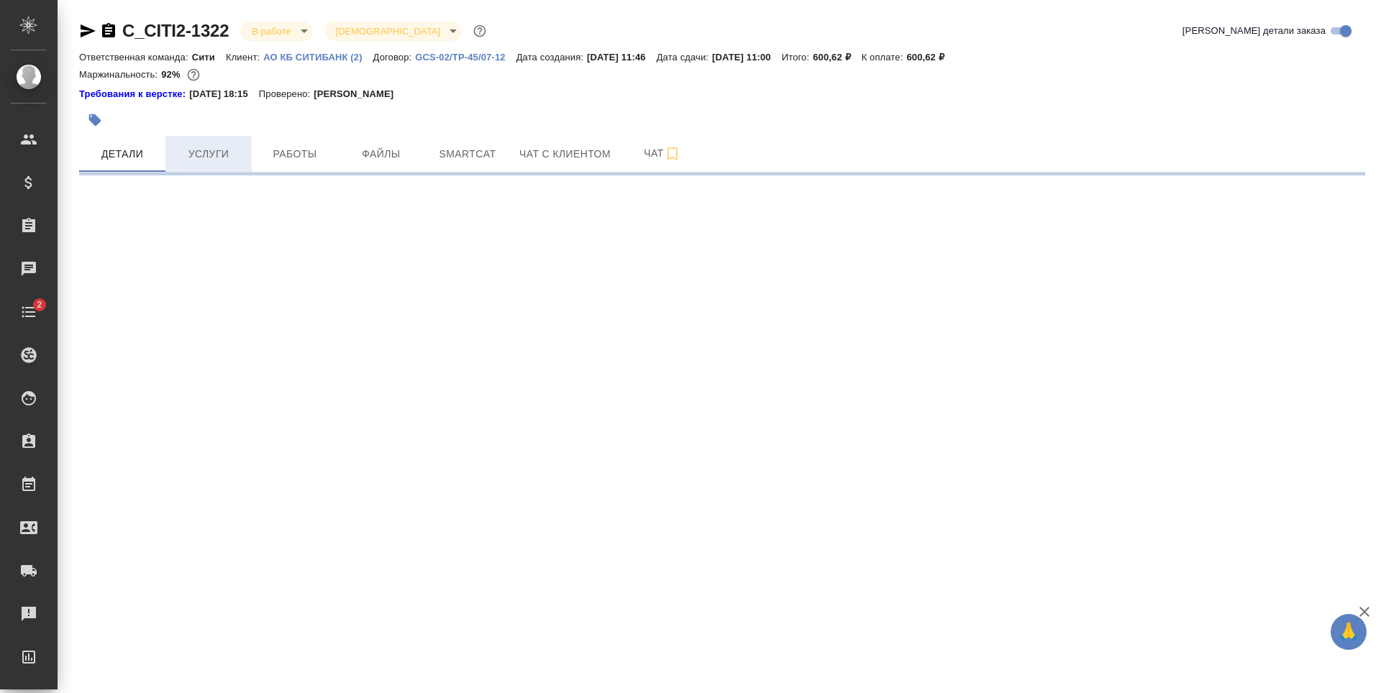
select select "RU"
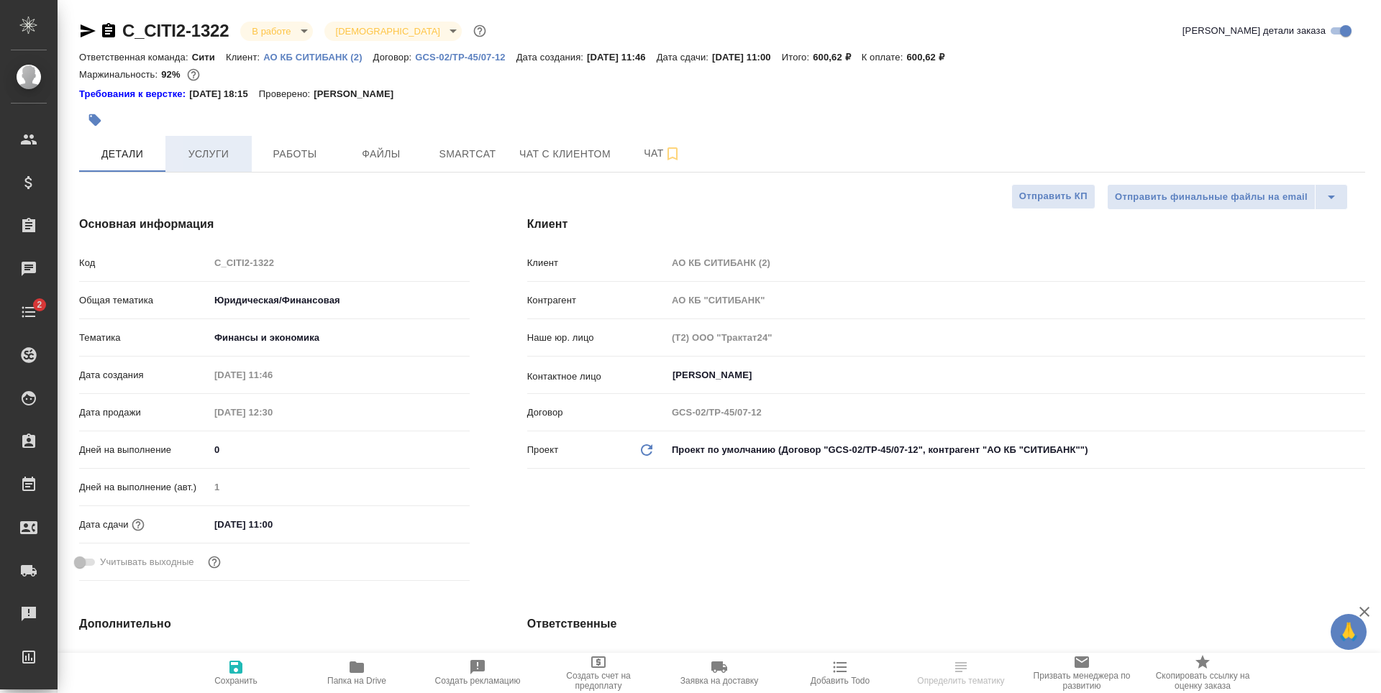
type textarea "x"
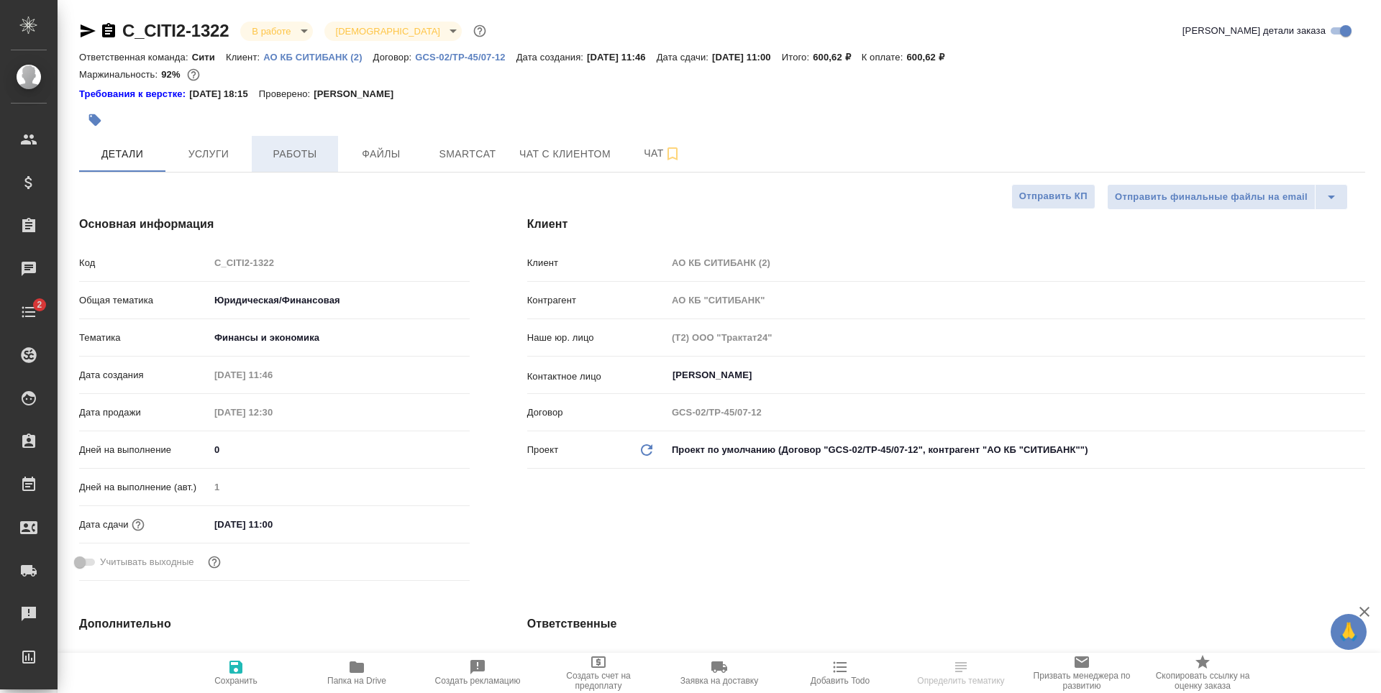
type textarea "x"
click at [232, 166] on button "Услуги" at bounding box center [208, 154] width 86 height 36
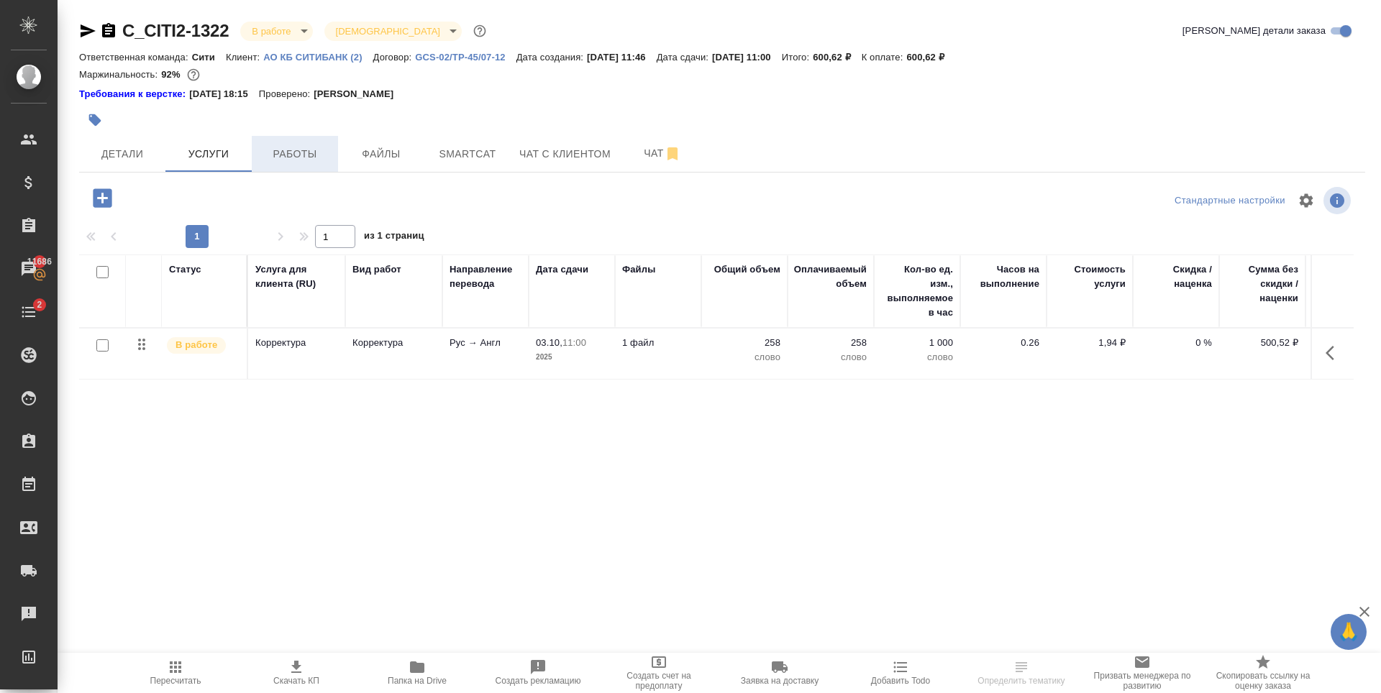
click at [306, 167] on button "Работы" at bounding box center [295, 154] width 86 height 36
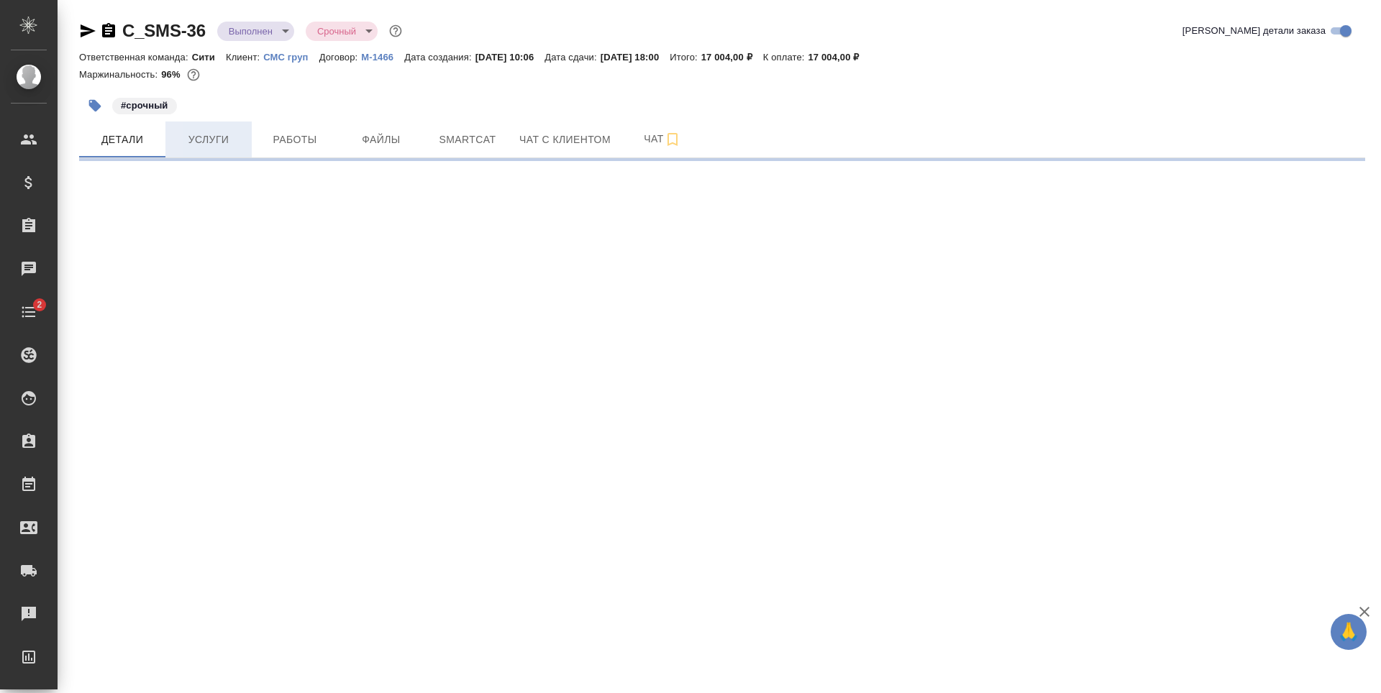
click at [227, 131] on span "Услуги" at bounding box center [208, 140] width 69 height 18
select select "RU"
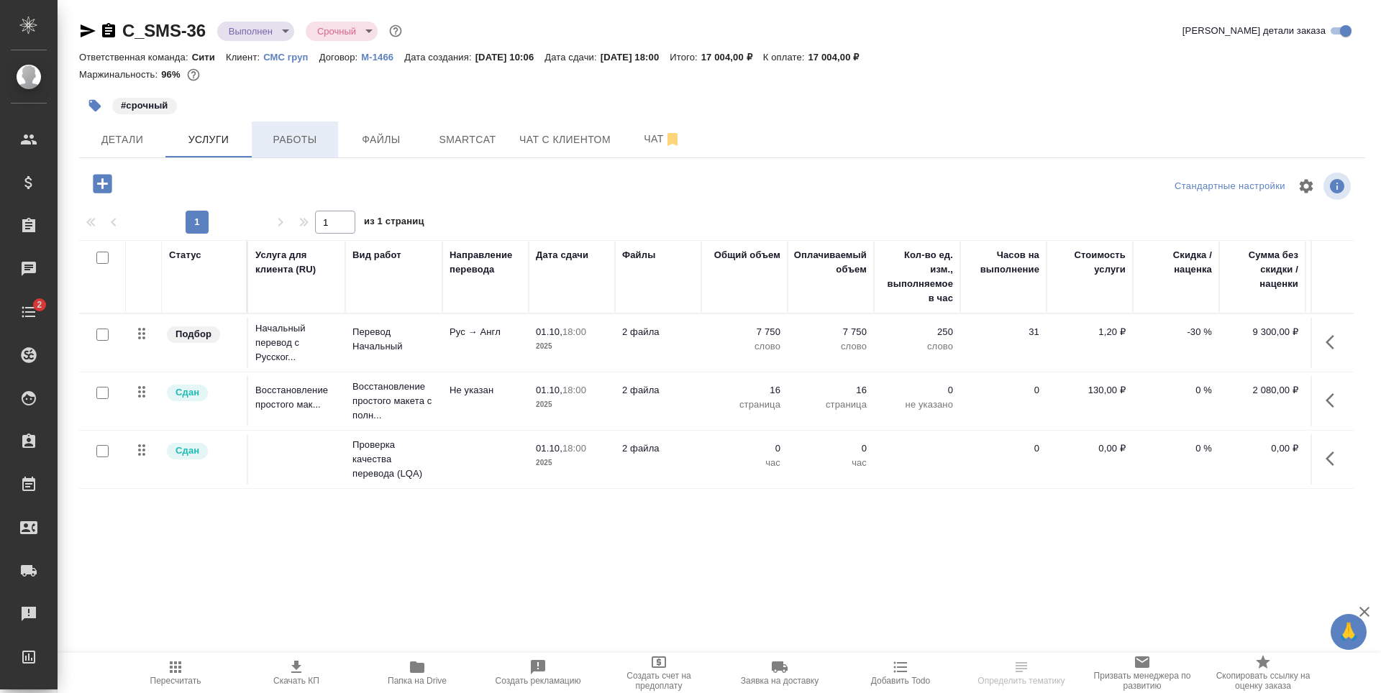
click at [266, 145] on span "Работы" at bounding box center [294, 140] width 69 height 18
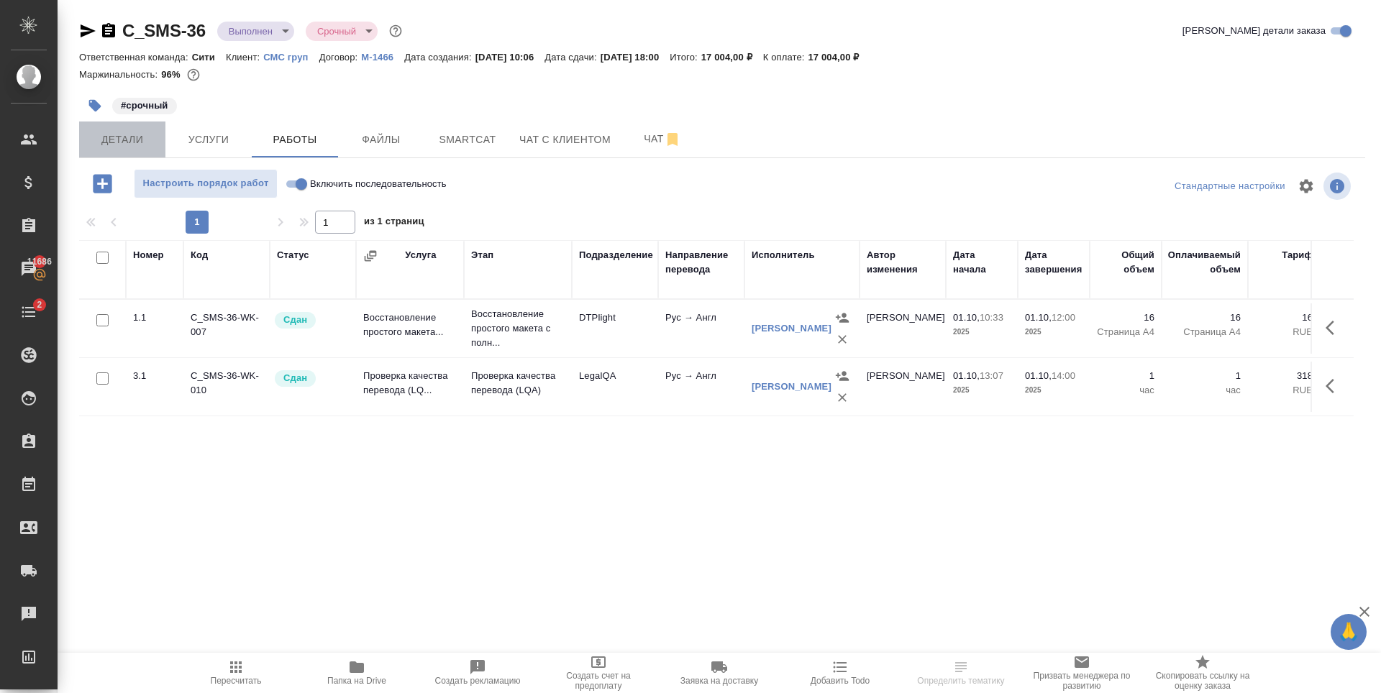
click at [121, 132] on span "Детали" at bounding box center [122, 140] width 69 height 18
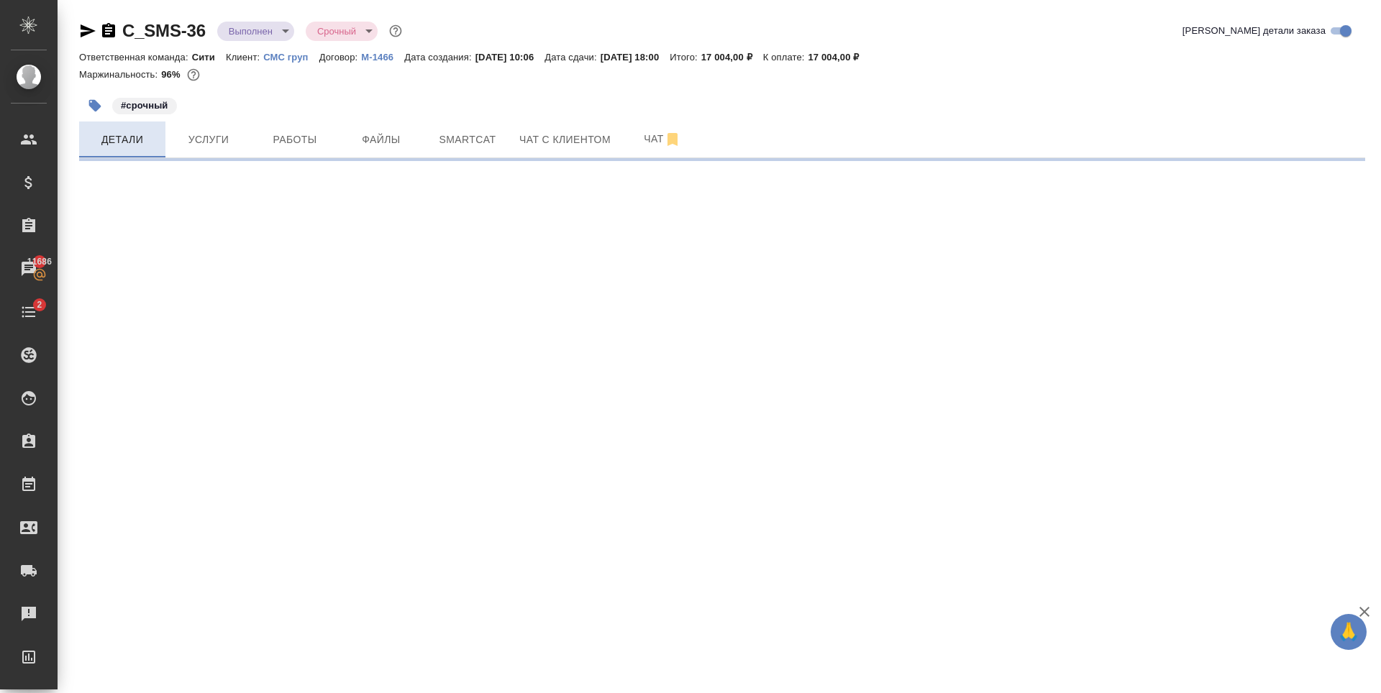
select select "RU"
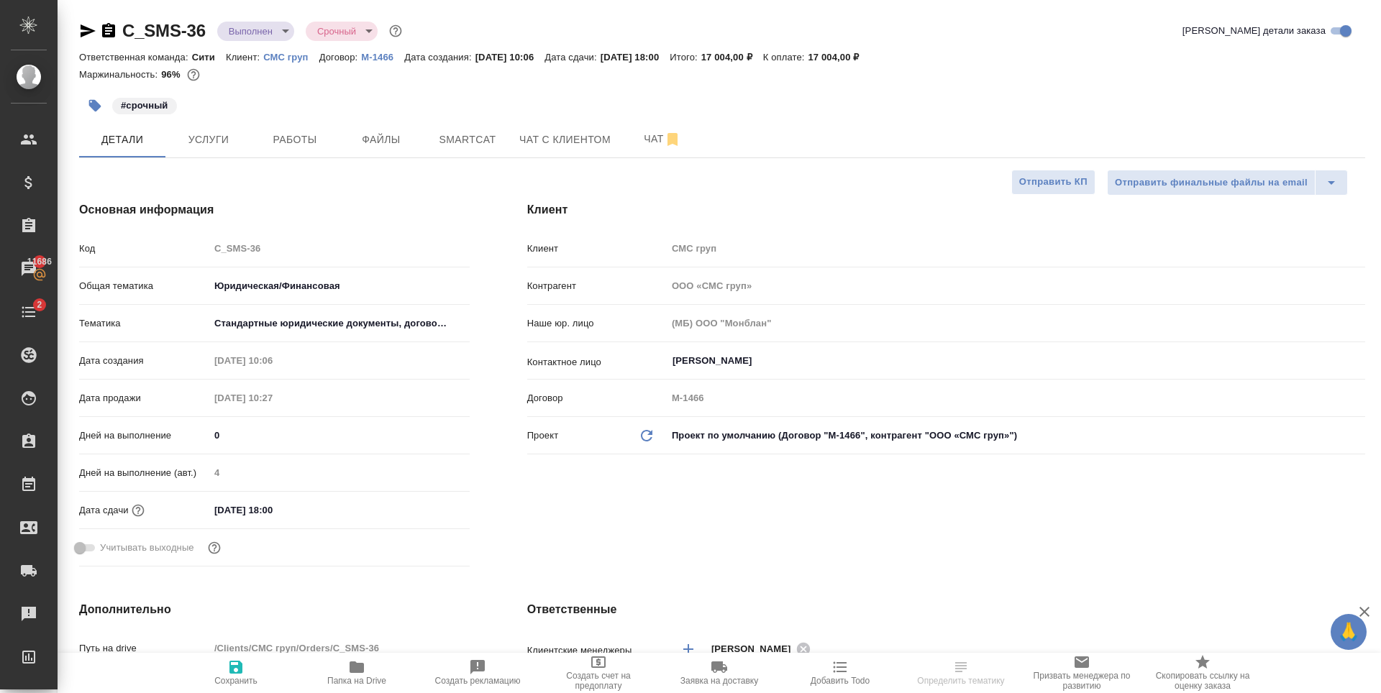
type textarea "x"
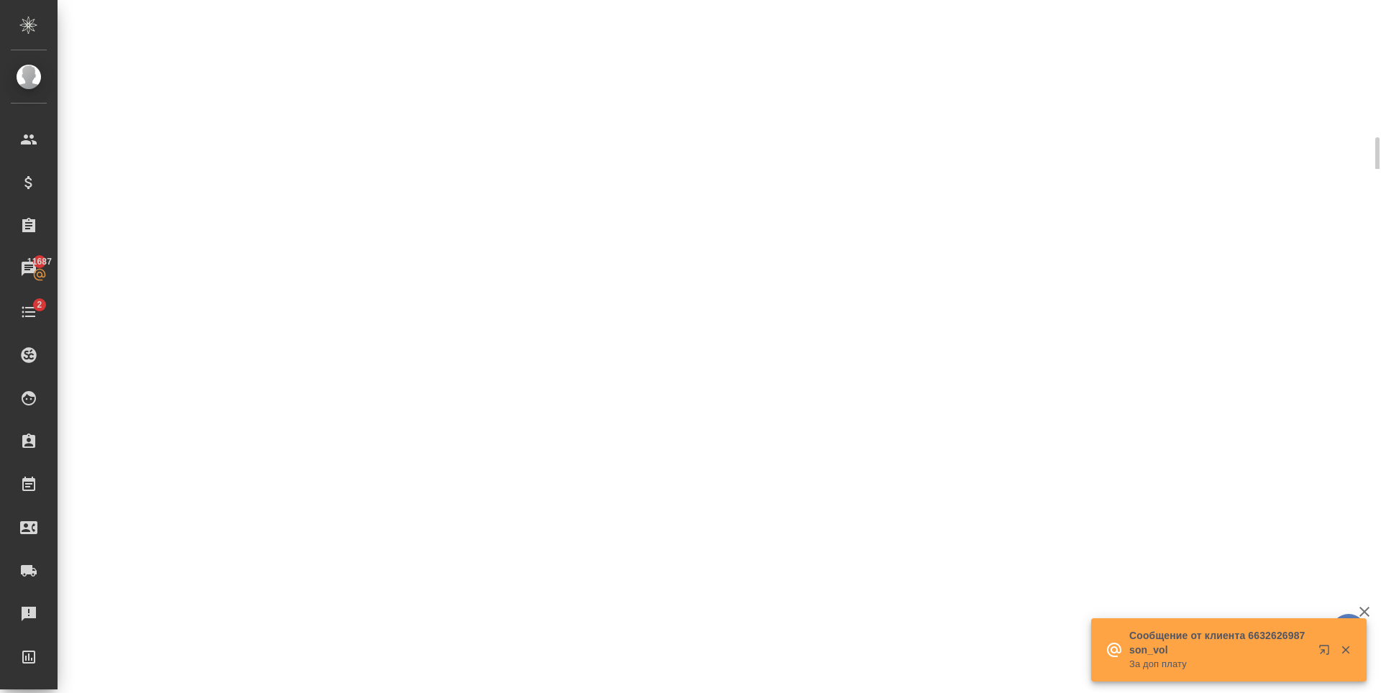
select select "RU"
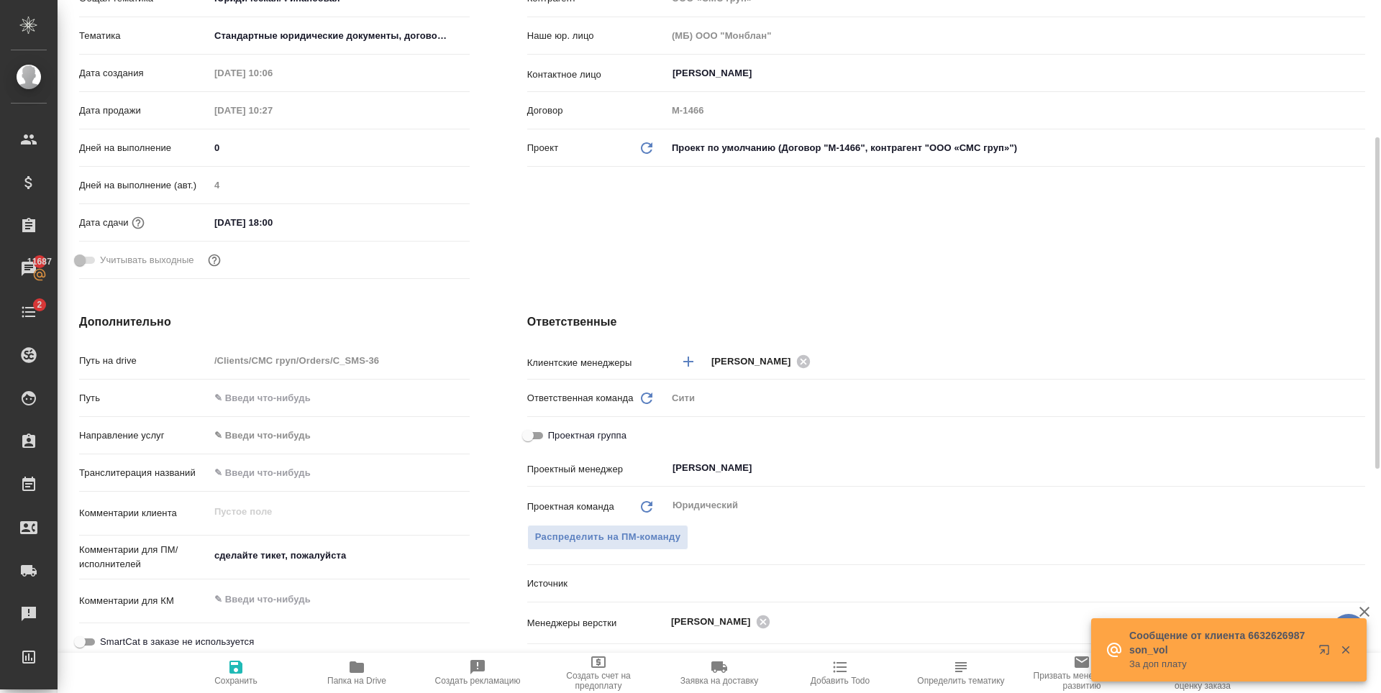
type textarea "x"
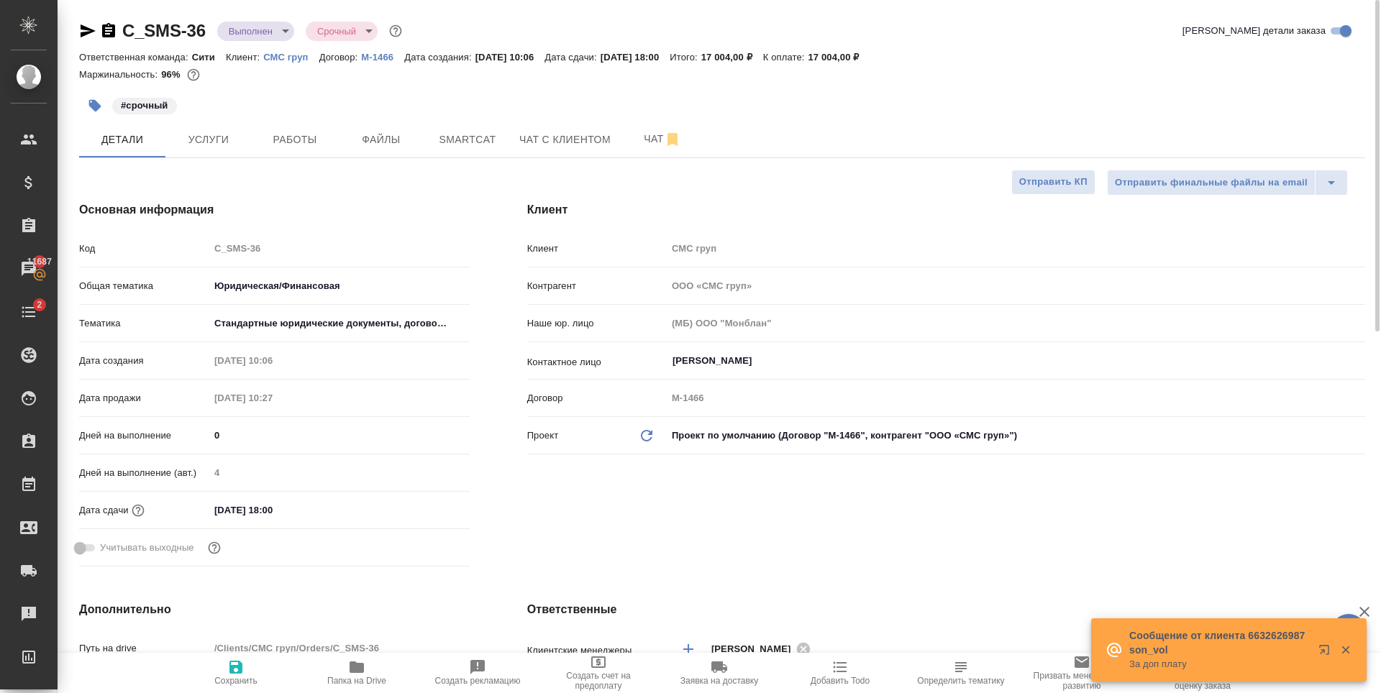
click at [265, 24] on body "🙏 .cls-1 fill:#fff; AWATERA [PERSON_NAME] Спецификации Заказы 11687 Чаты 2 Todo…" at bounding box center [690, 346] width 1381 height 693
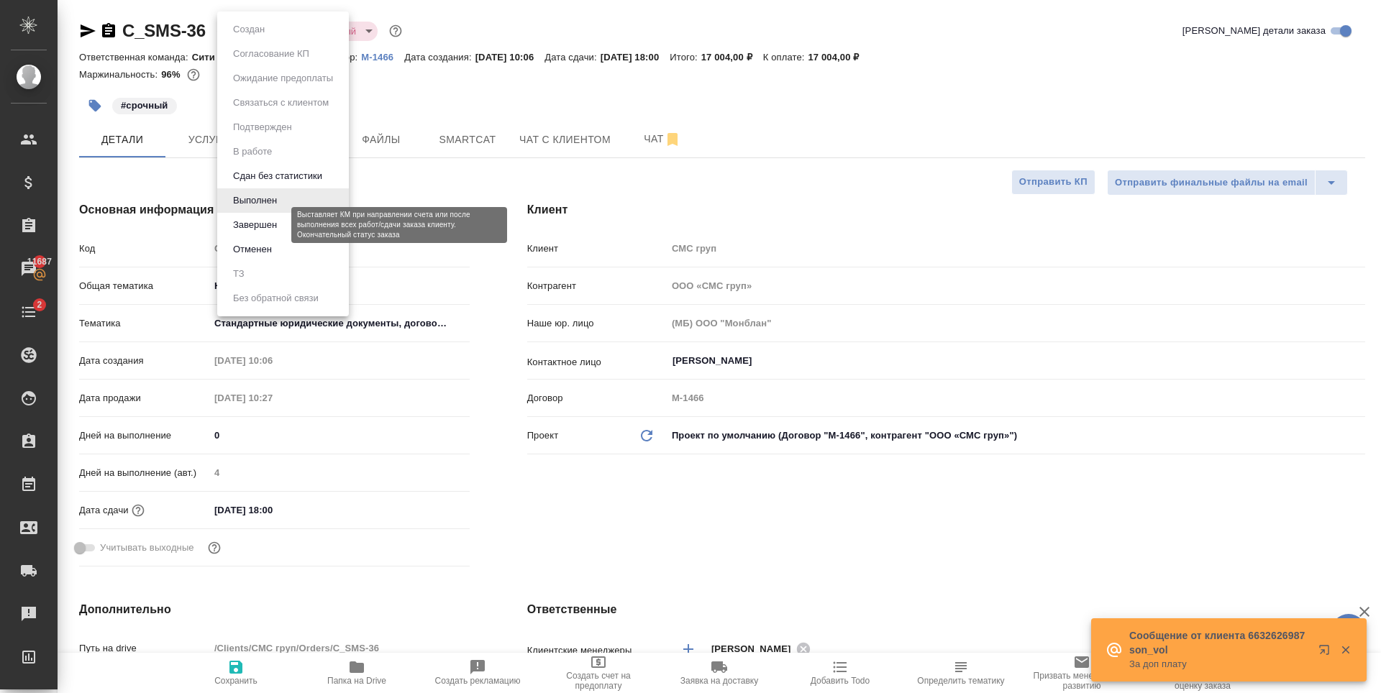
click at [272, 224] on button "Завершен" at bounding box center [255, 225] width 53 height 16
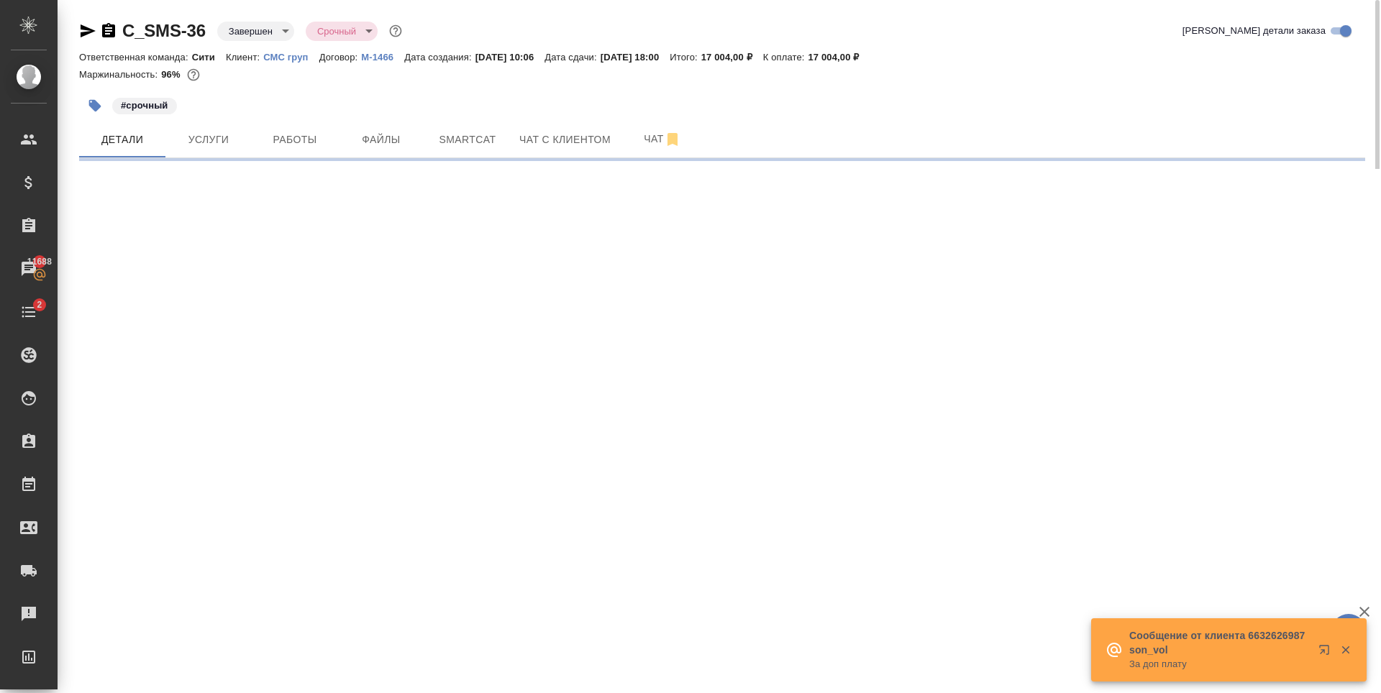
select select "RU"
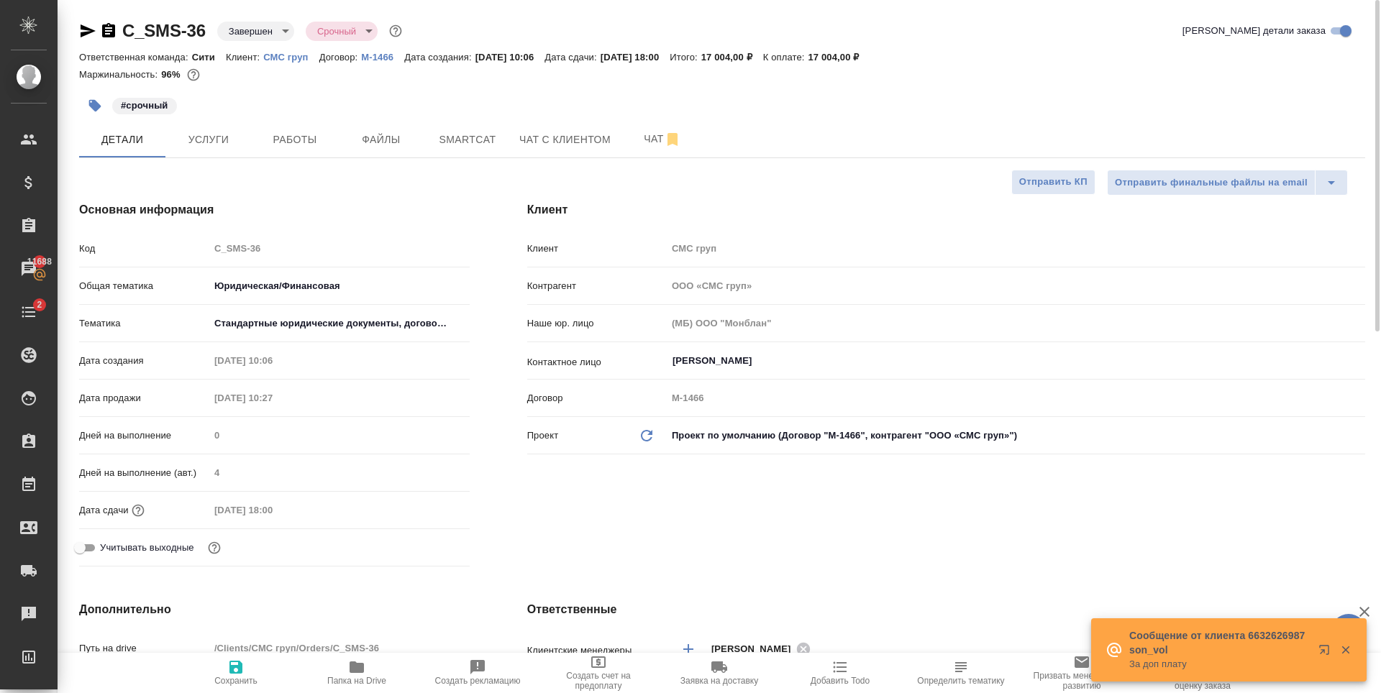
type textarea "x"
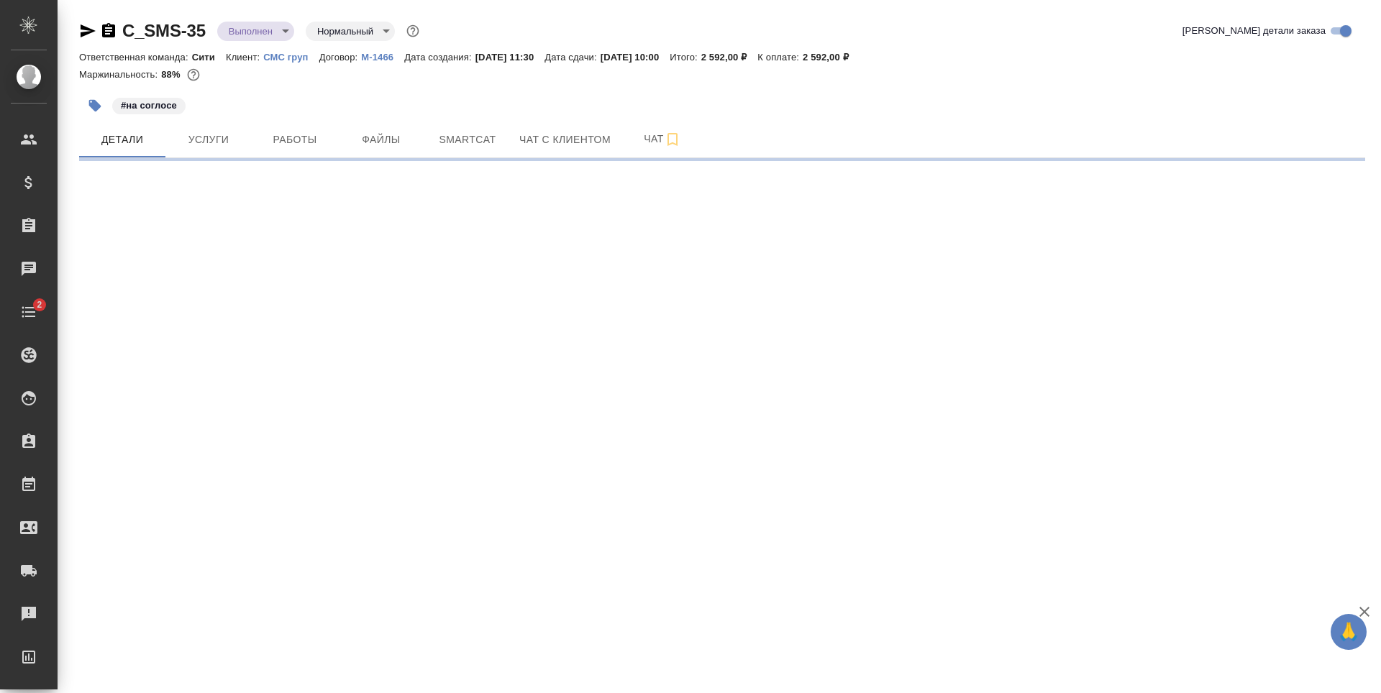
select select "RU"
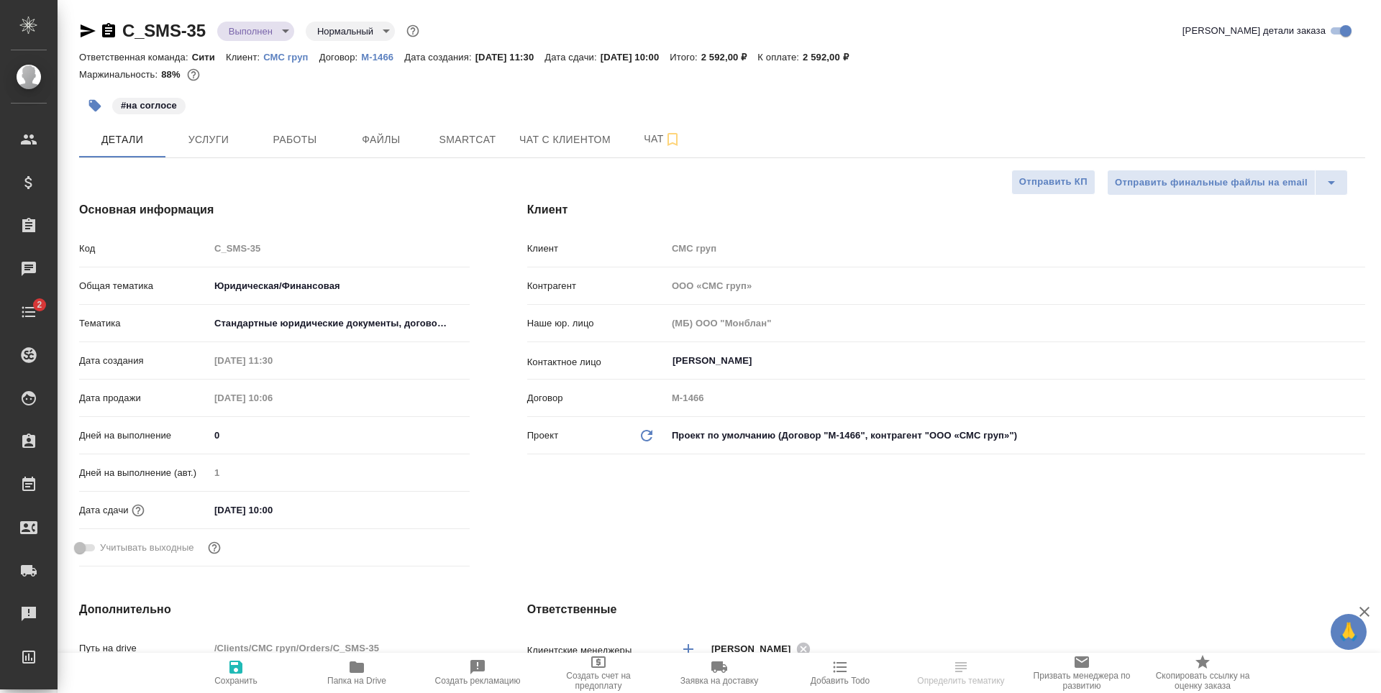
type textarea "x"
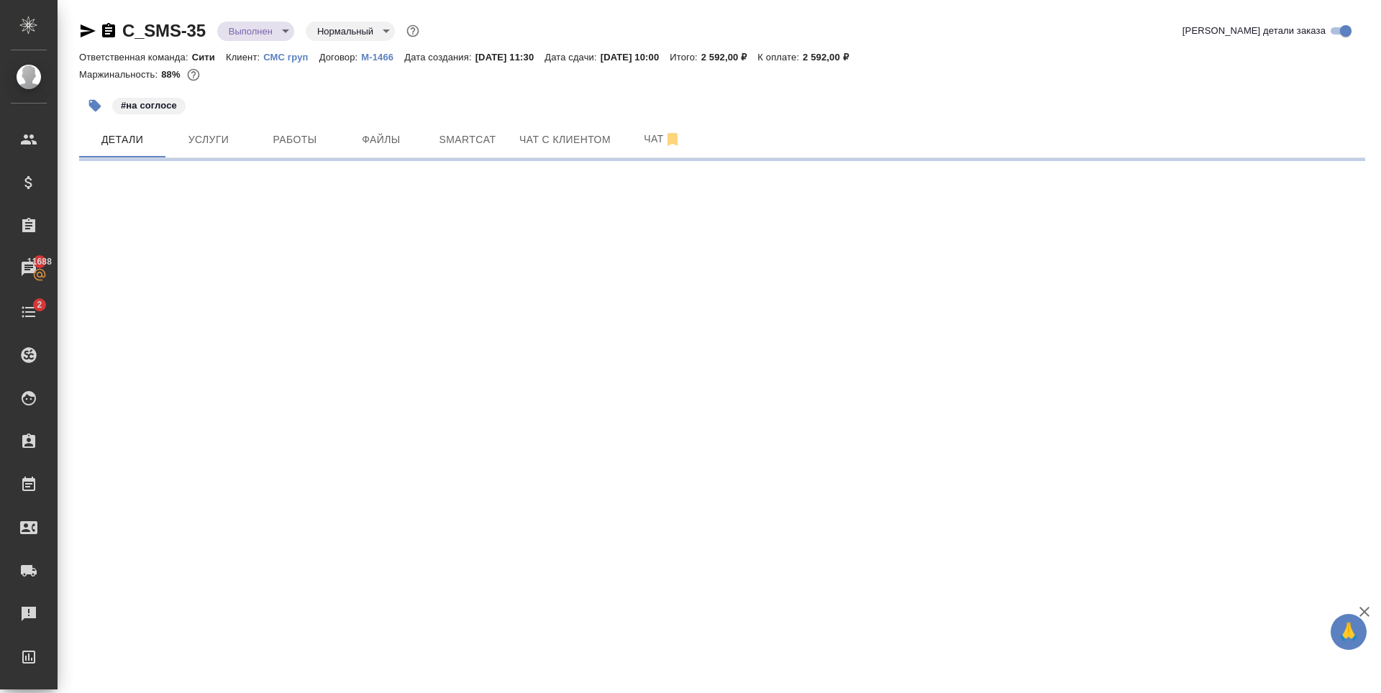
select select "RU"
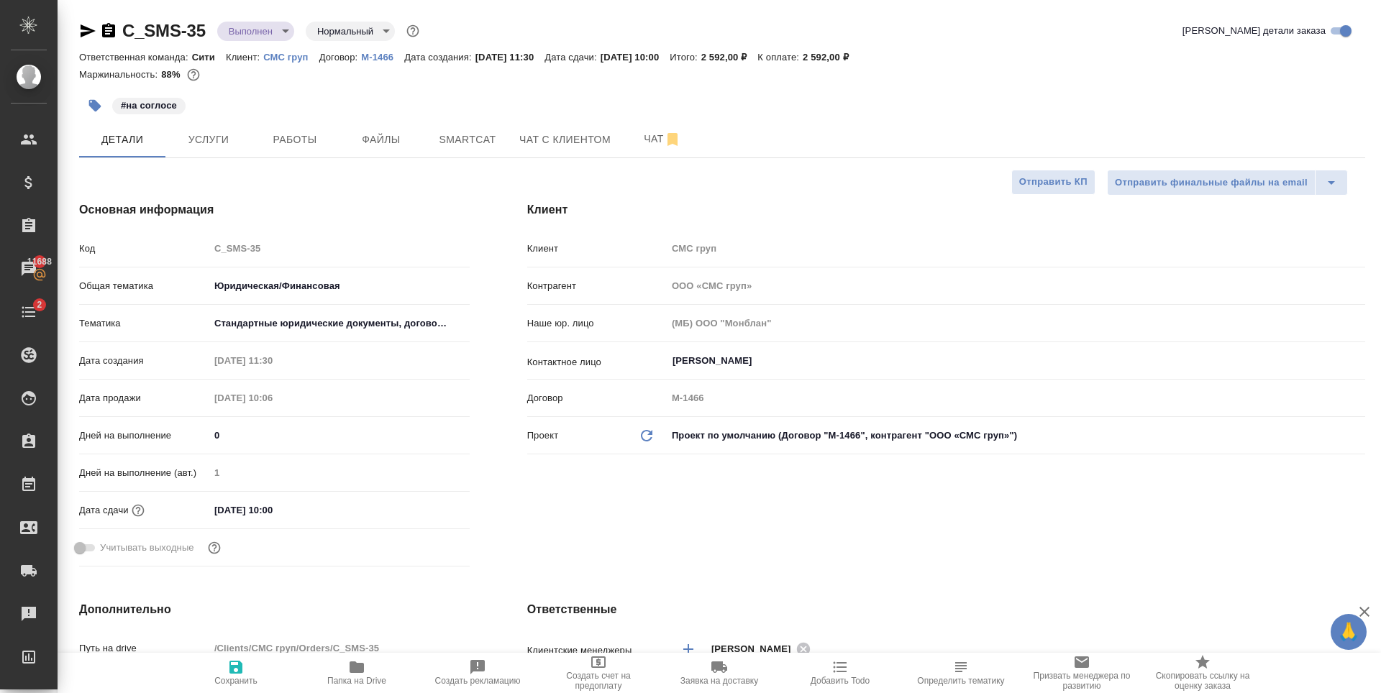
type textarea "x"
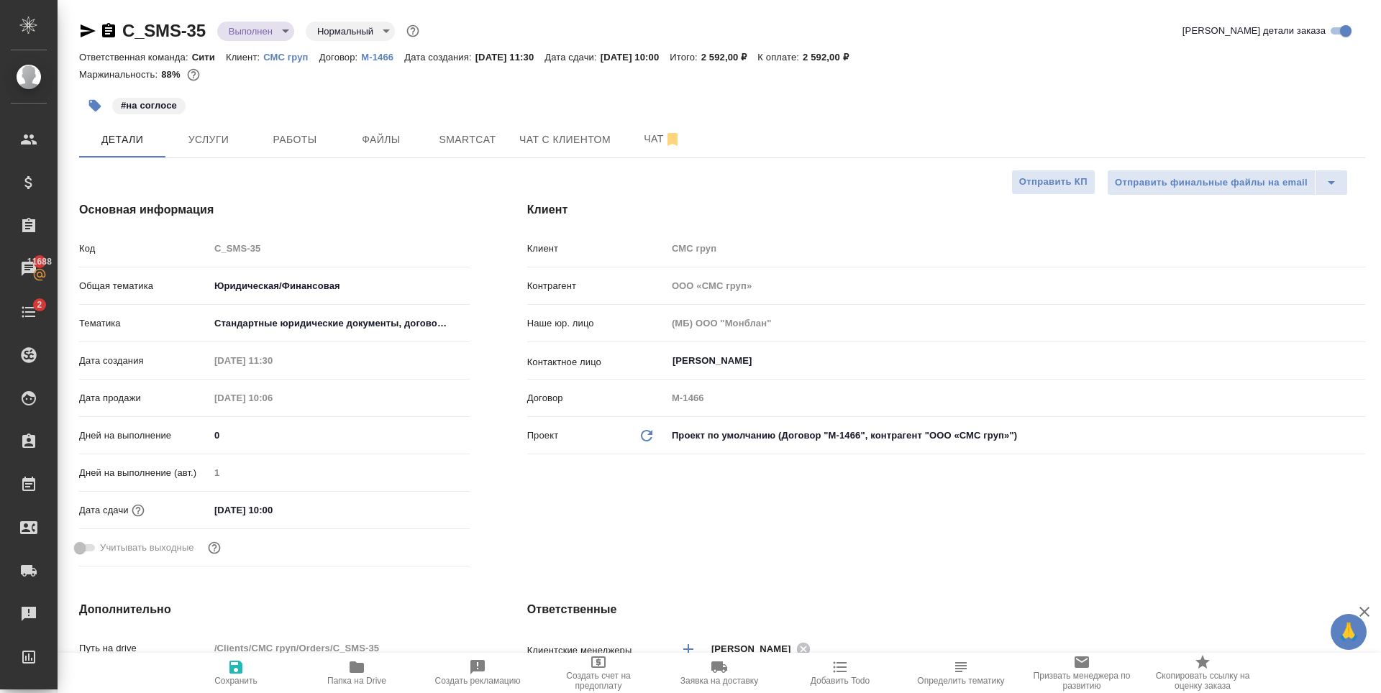
type textarea "x"
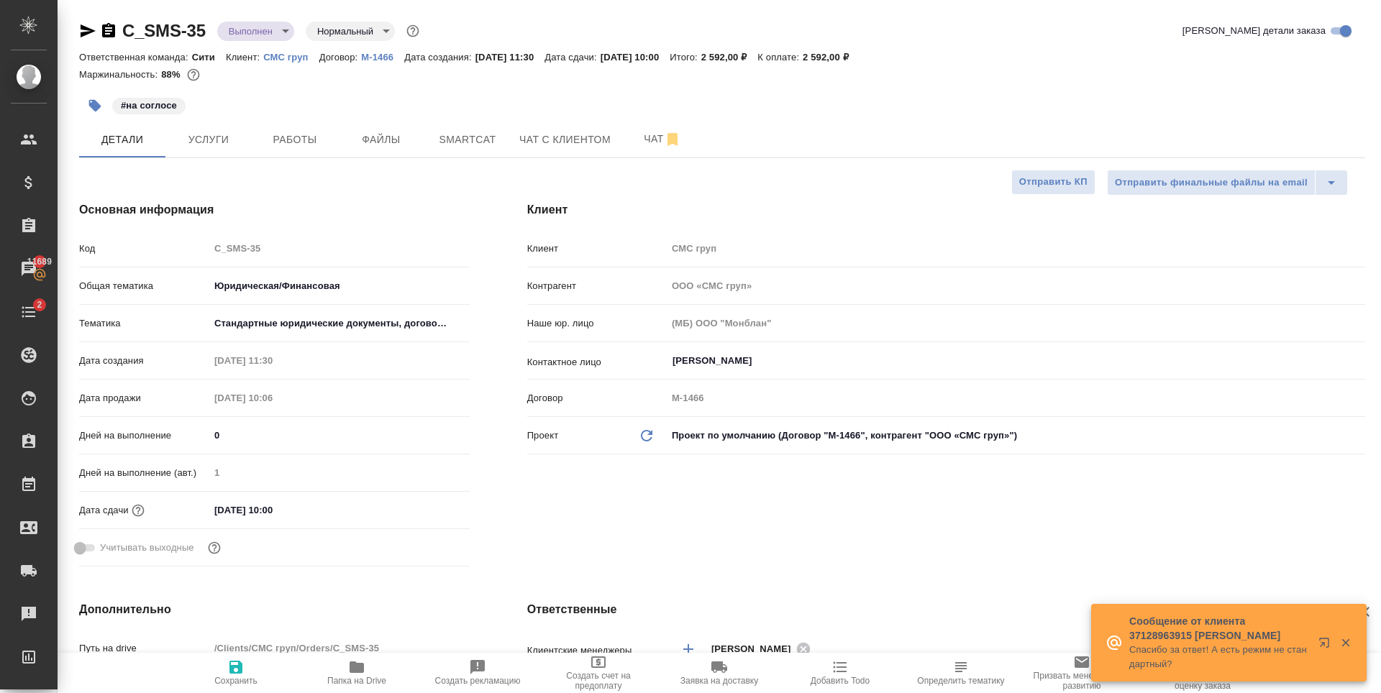
type textarea "x"
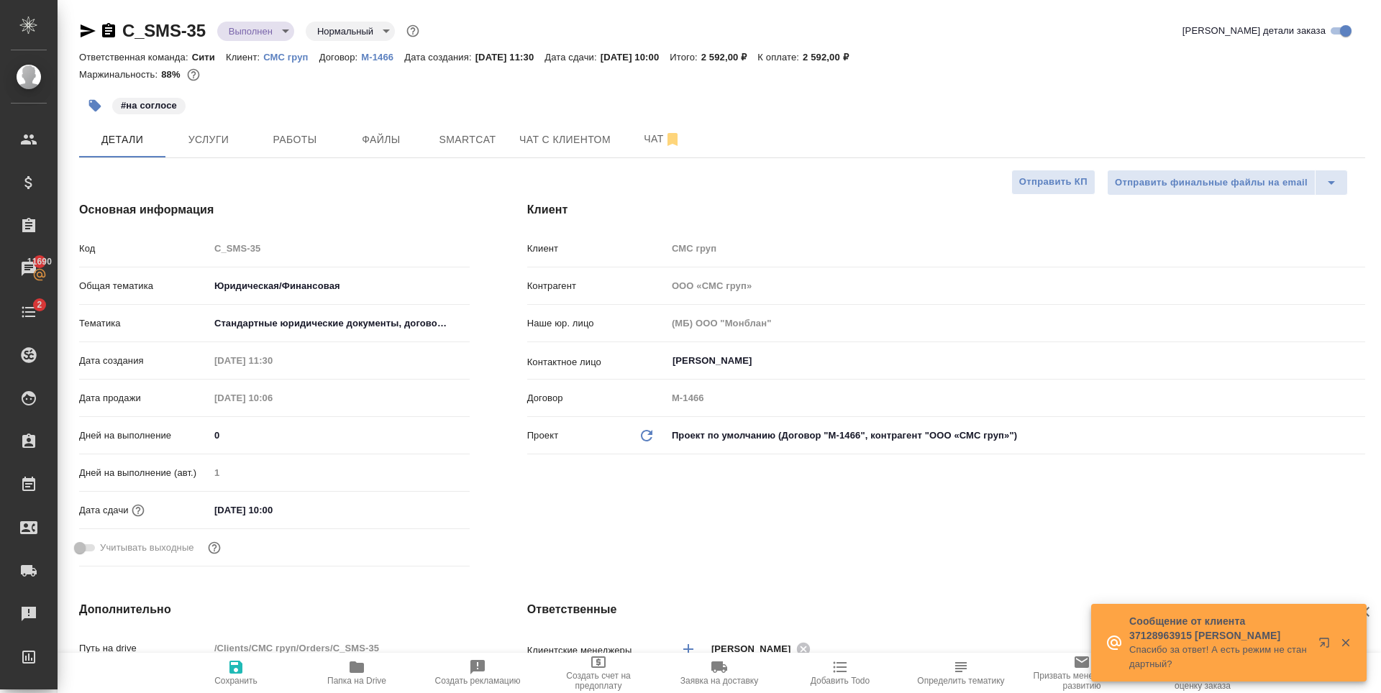
type textarea "x"
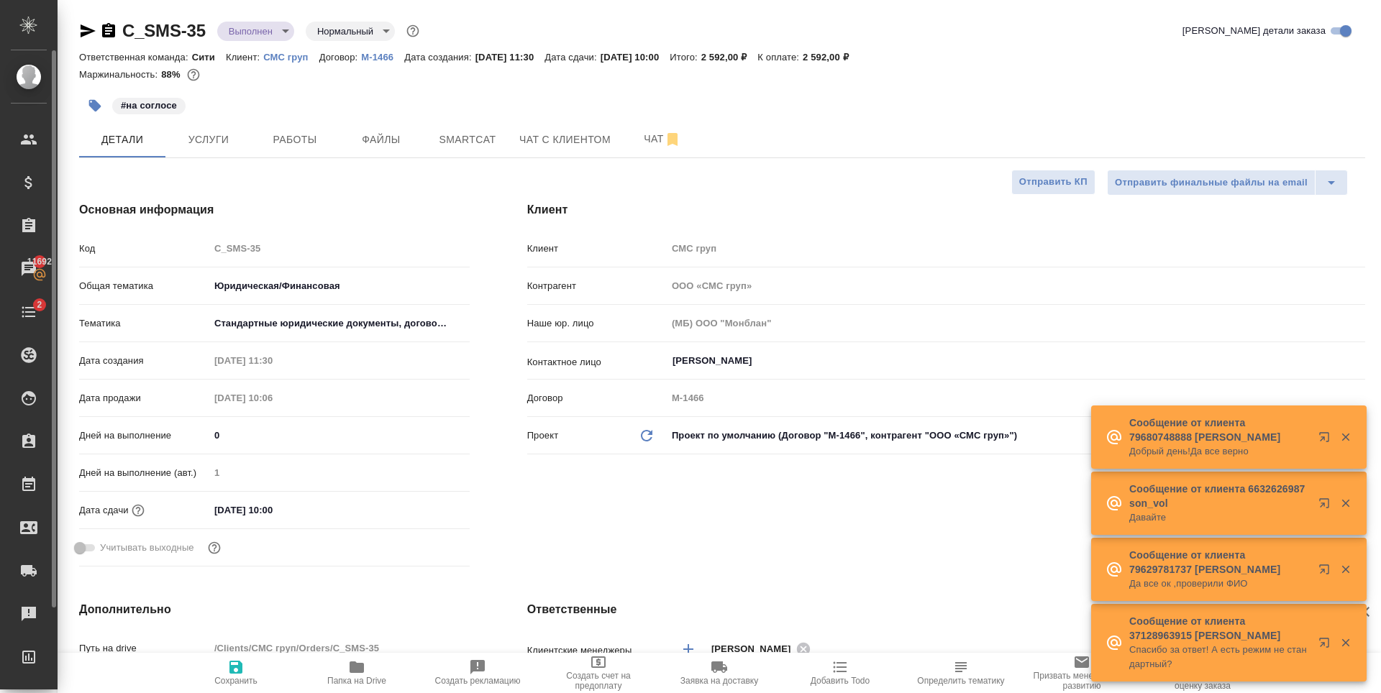
type textarea "x"
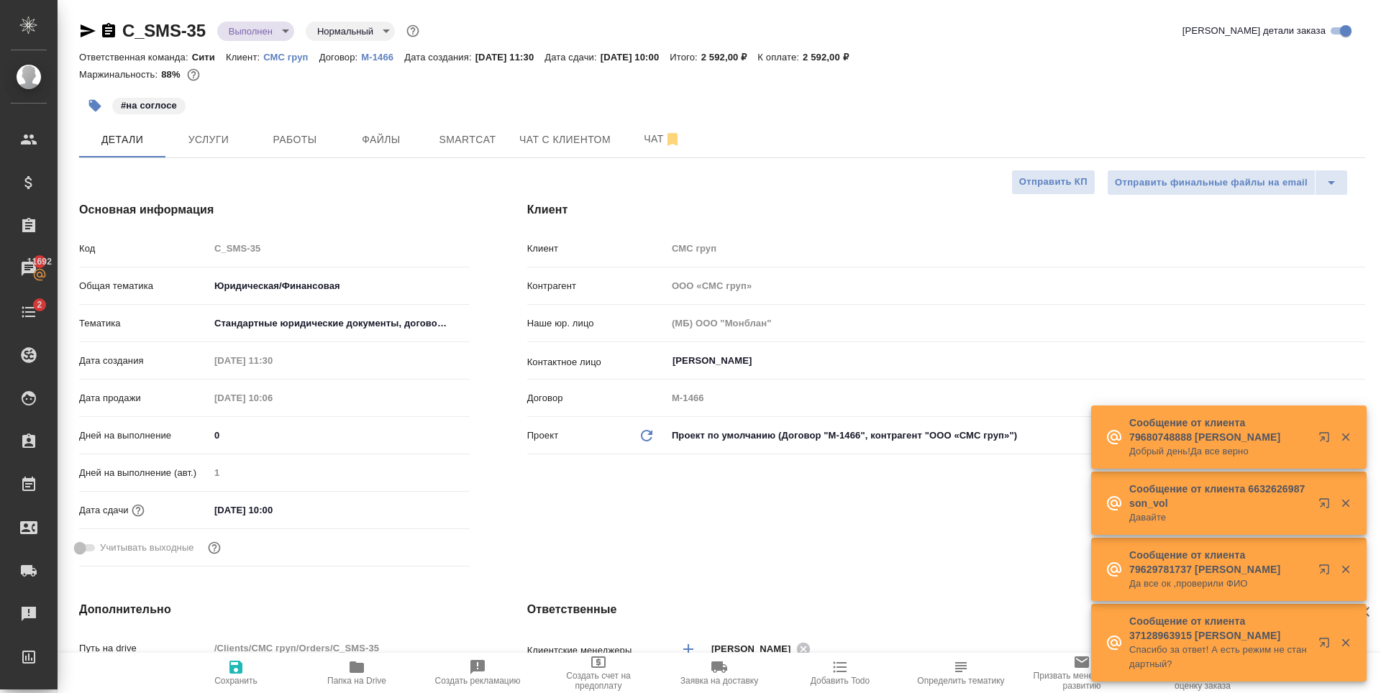
type textarea "x"
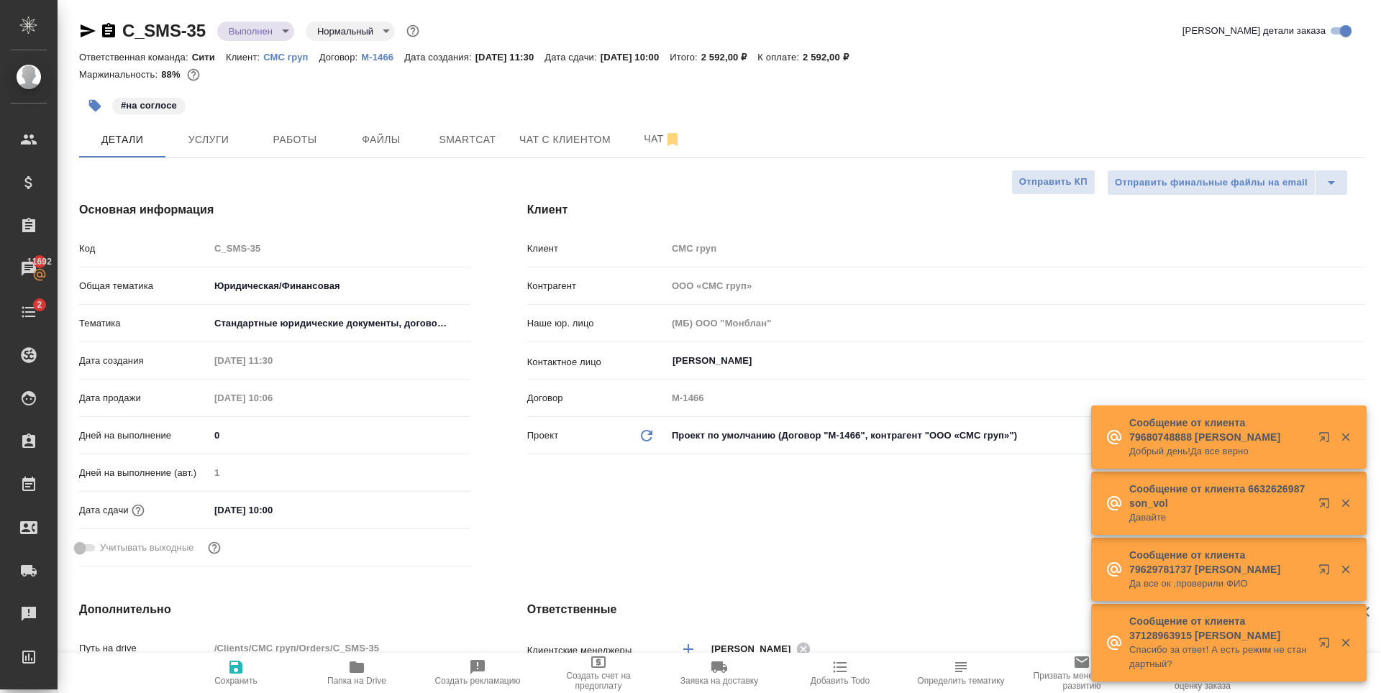
type textarea "x"
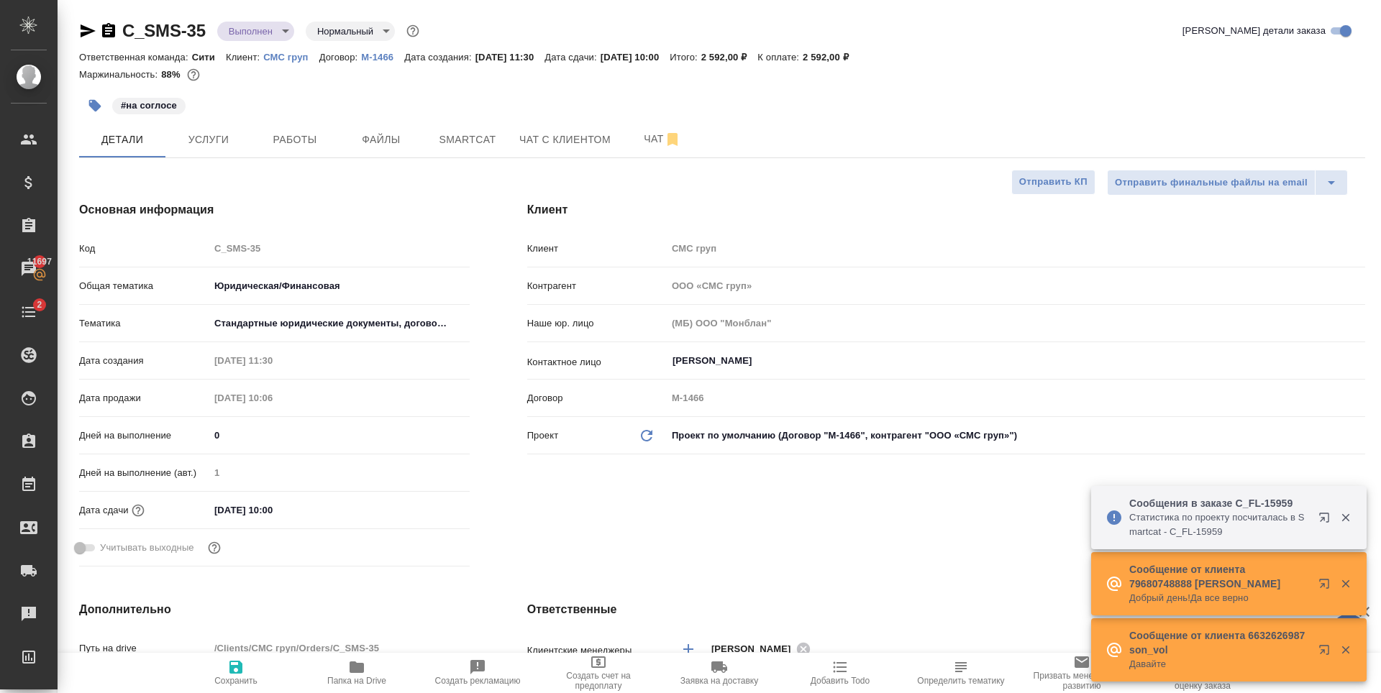
type textarea "x"
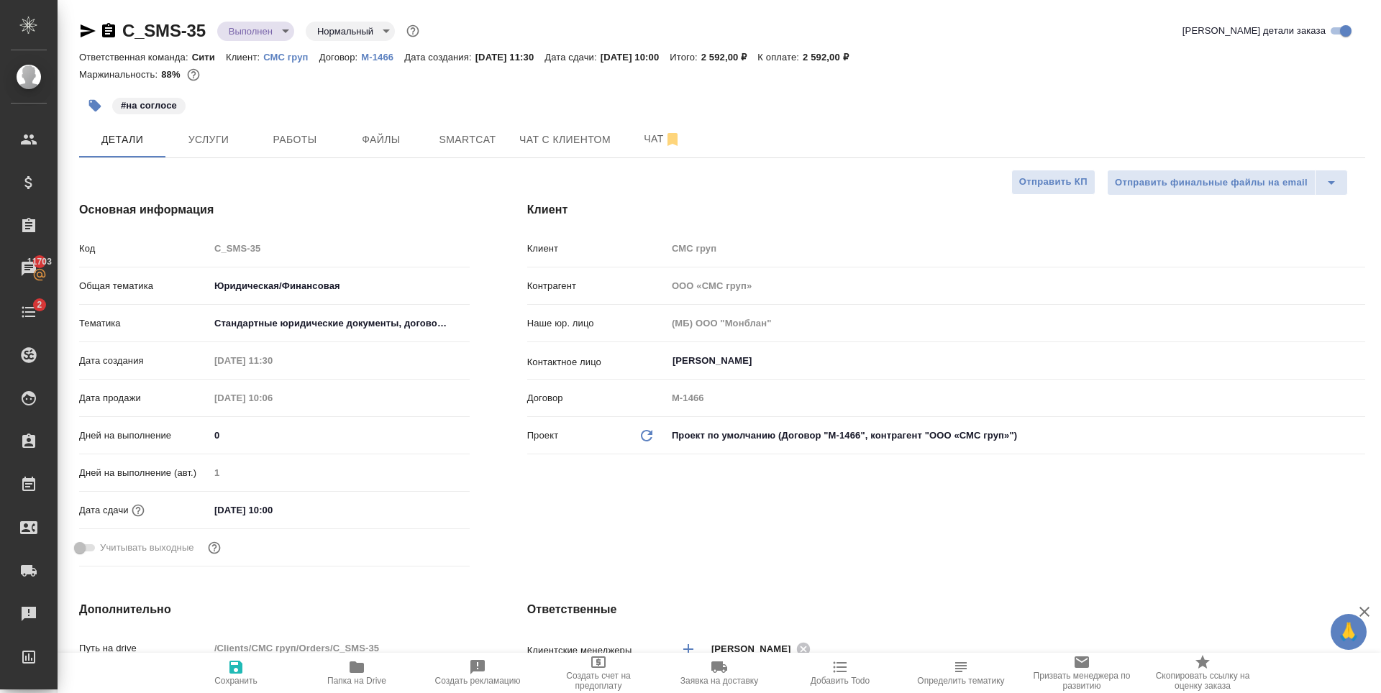
type textarea "x"
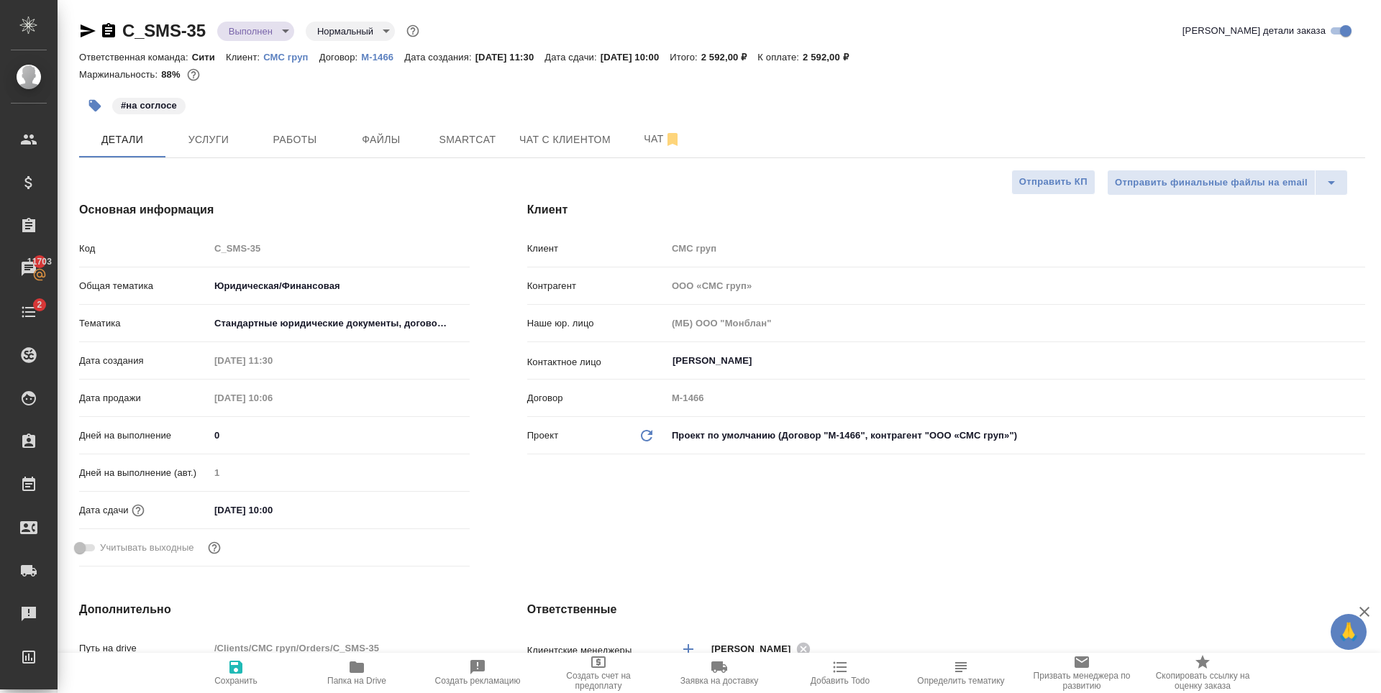
type textarea "x"
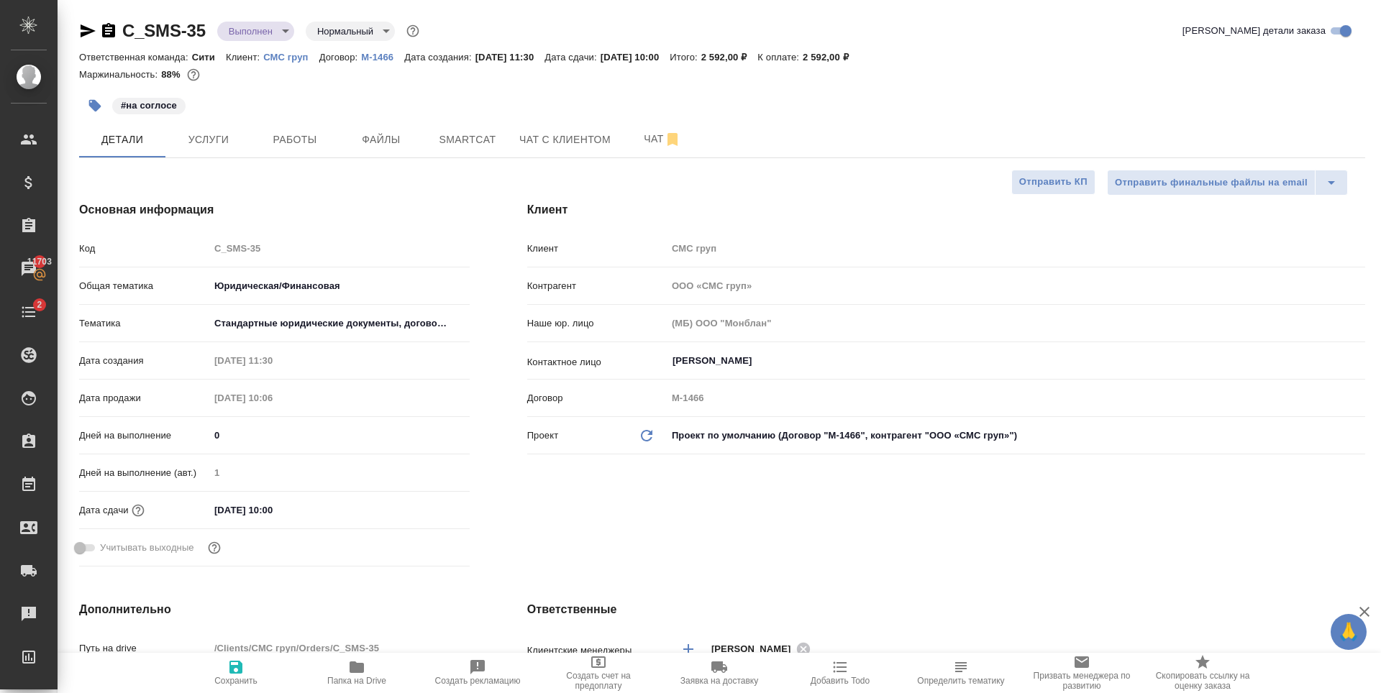
type textarea "x"
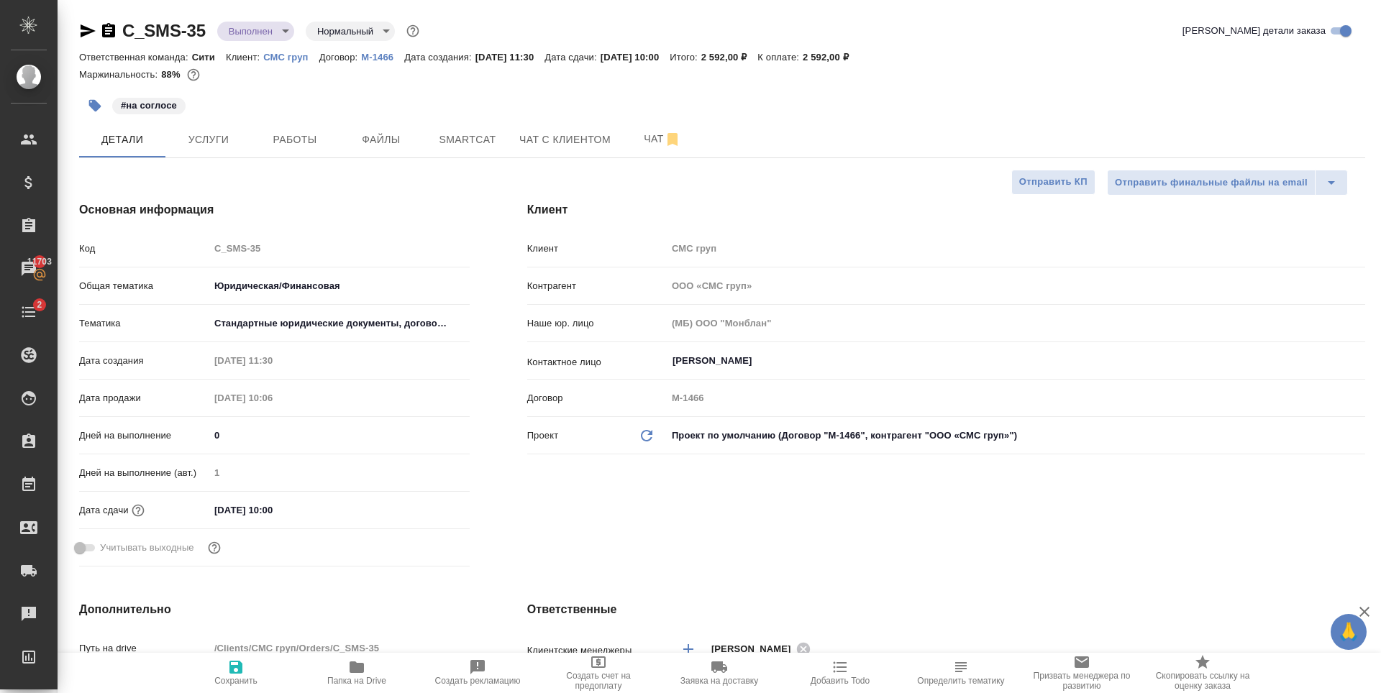
type textarea "x"
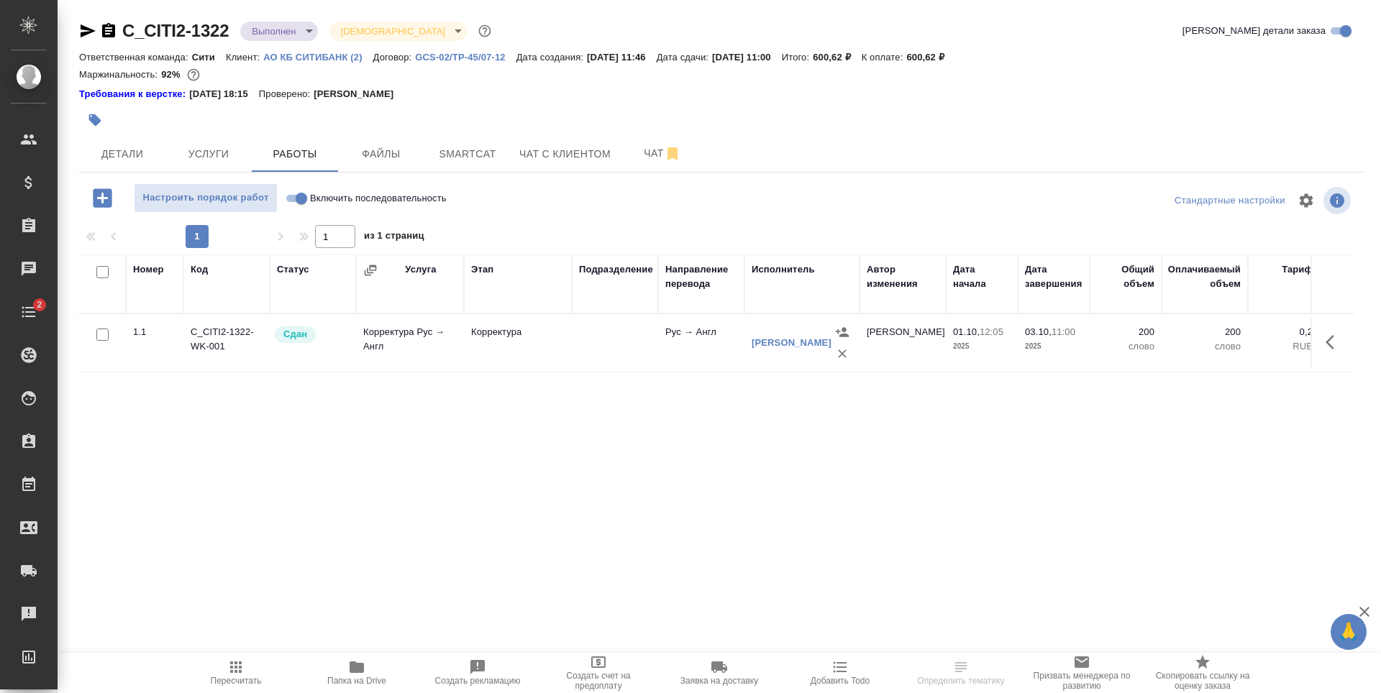
click at [603, 411] on div "Номер Код Статус Услуга Этап Подразделение Направление перевода Исполнитель Авт…" at bounding box center [716, 417] width 1274 height 324
click at [347, 674] on span "Папка на Drive" at bounding box center [357, 672] width 104 height 27
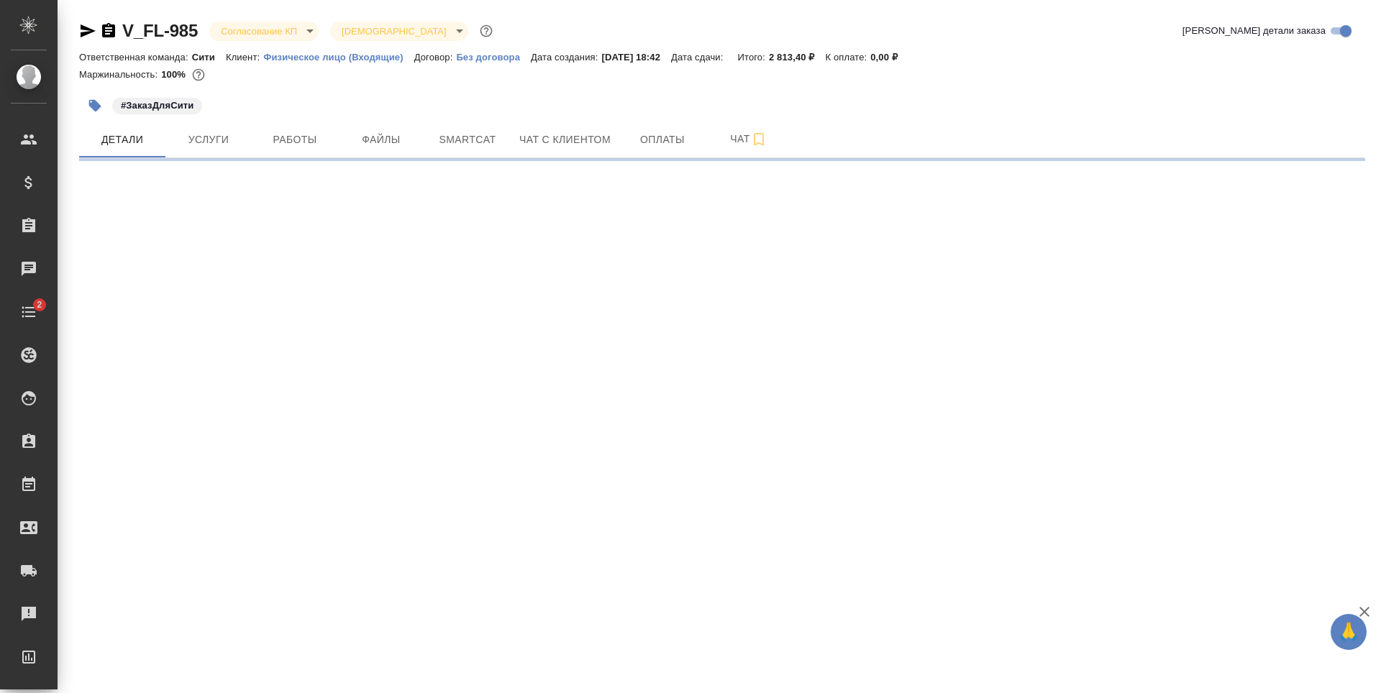
select select "RU"
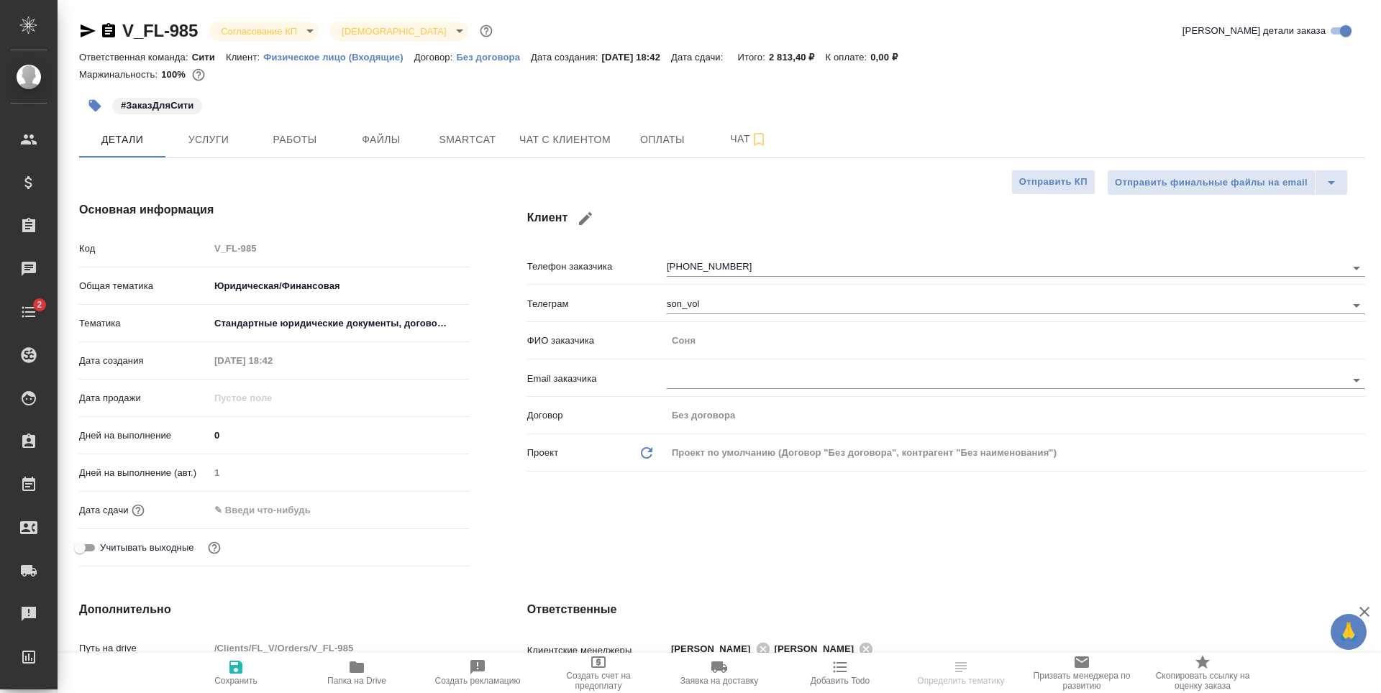
type textarea "x"
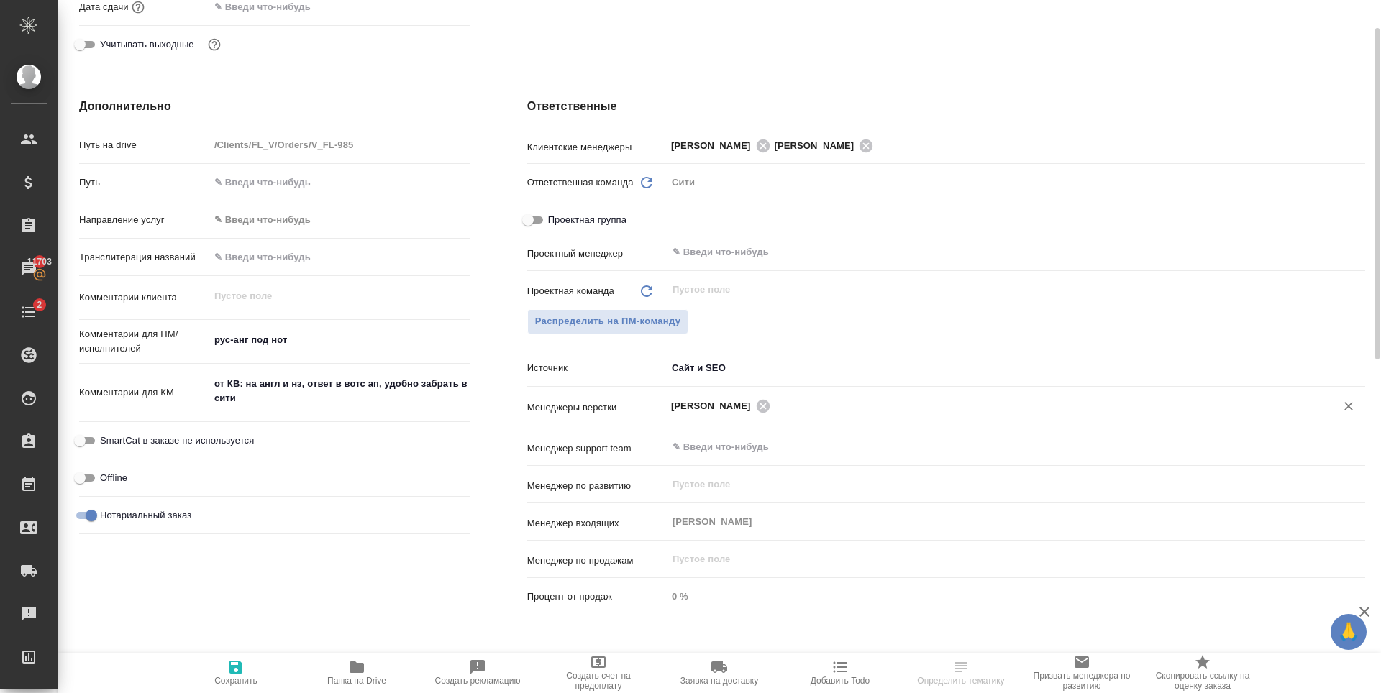
scroll to position [575, 0]
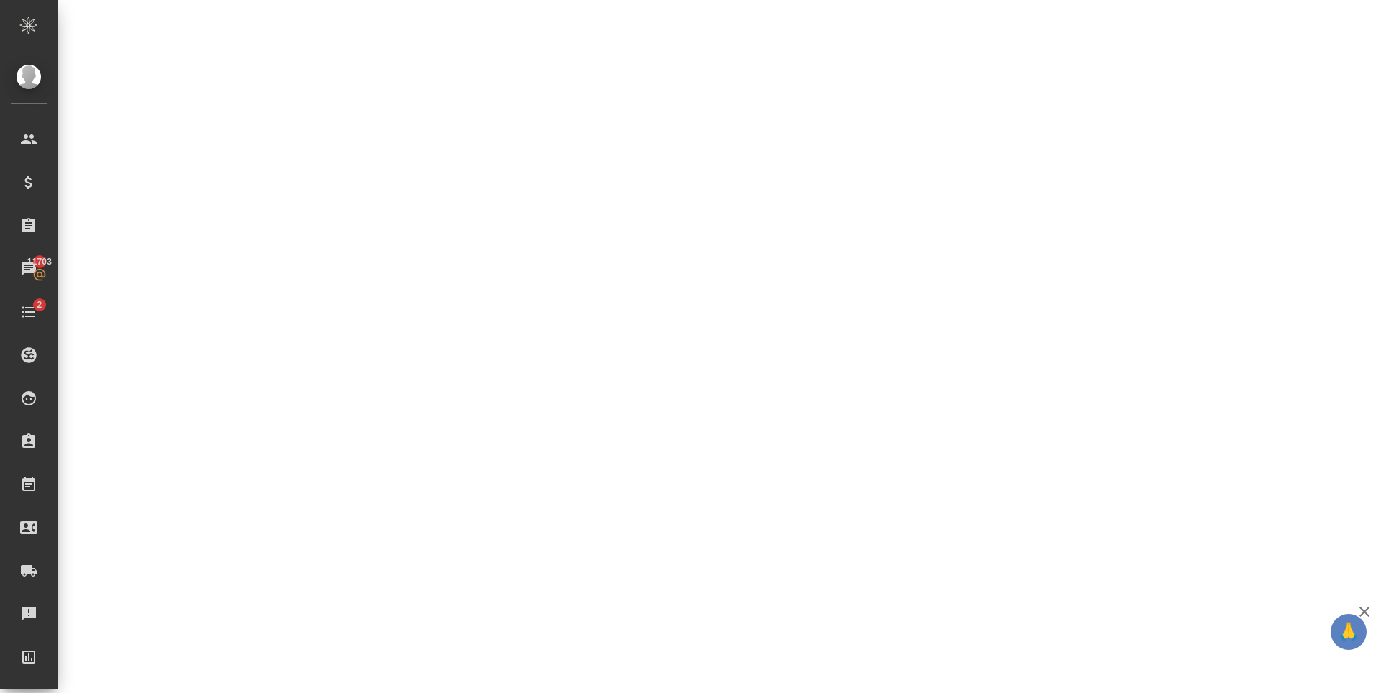
select select "RU"
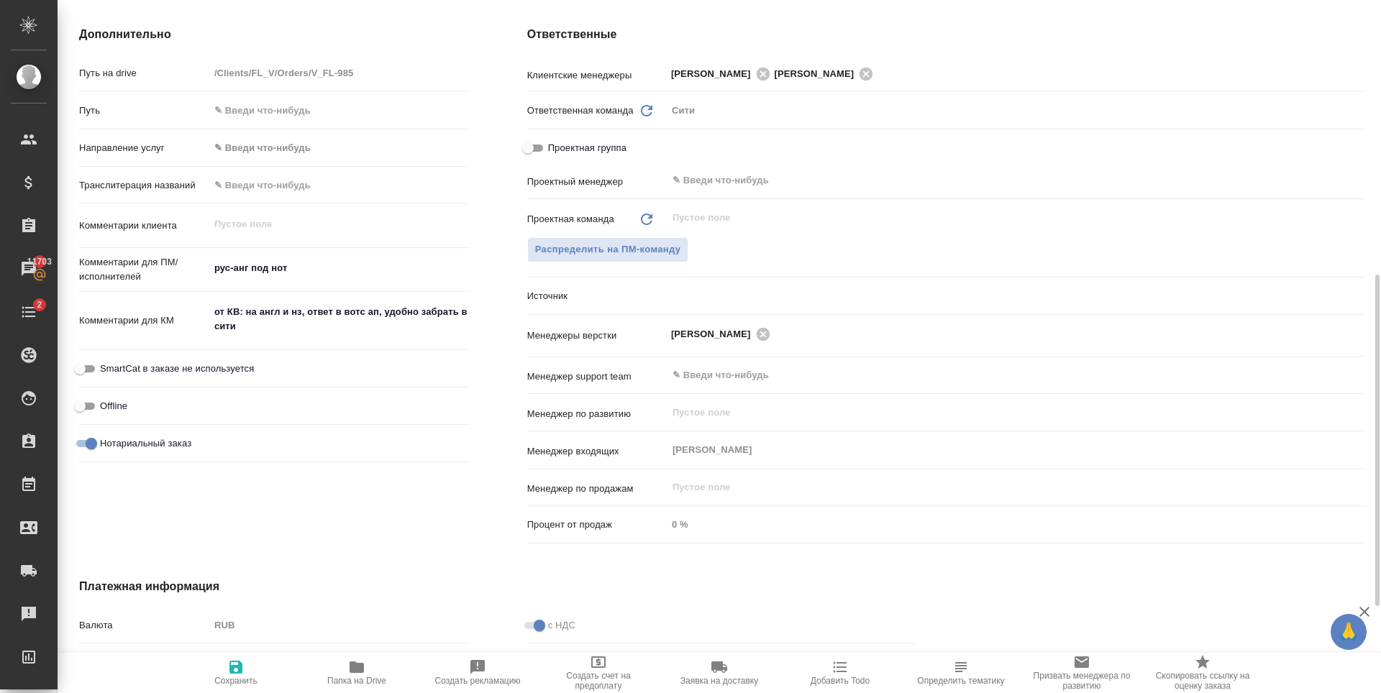
type textarea "x"
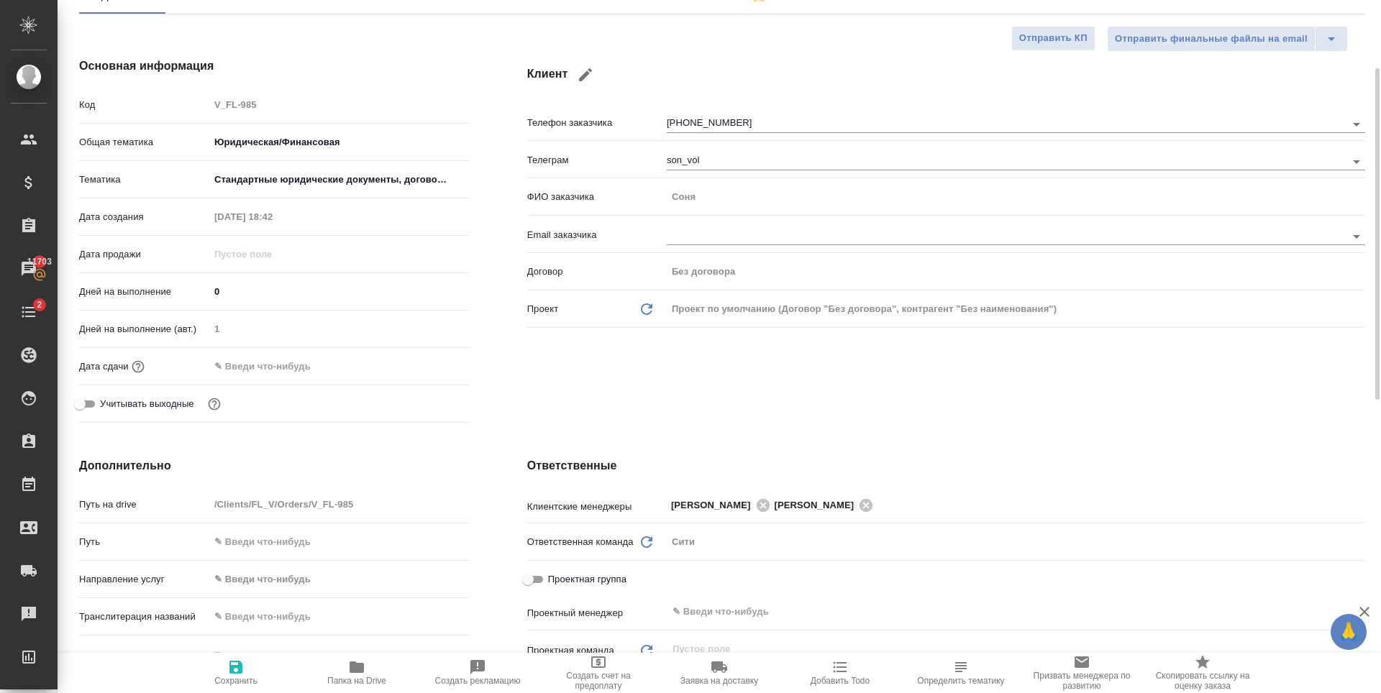
scroll to position [0, 0]
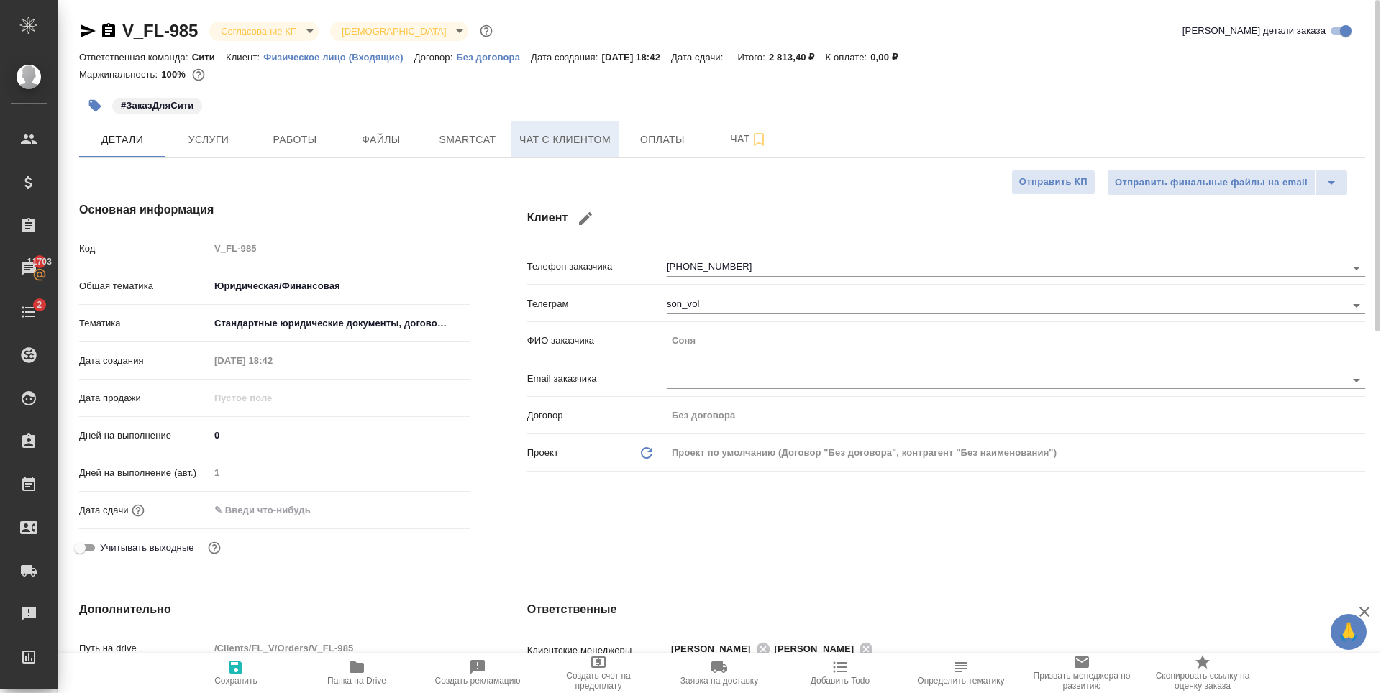
click at [593, 141] on span "Чат с клиентом" at bounding box center [564, 140] width 91 height 18
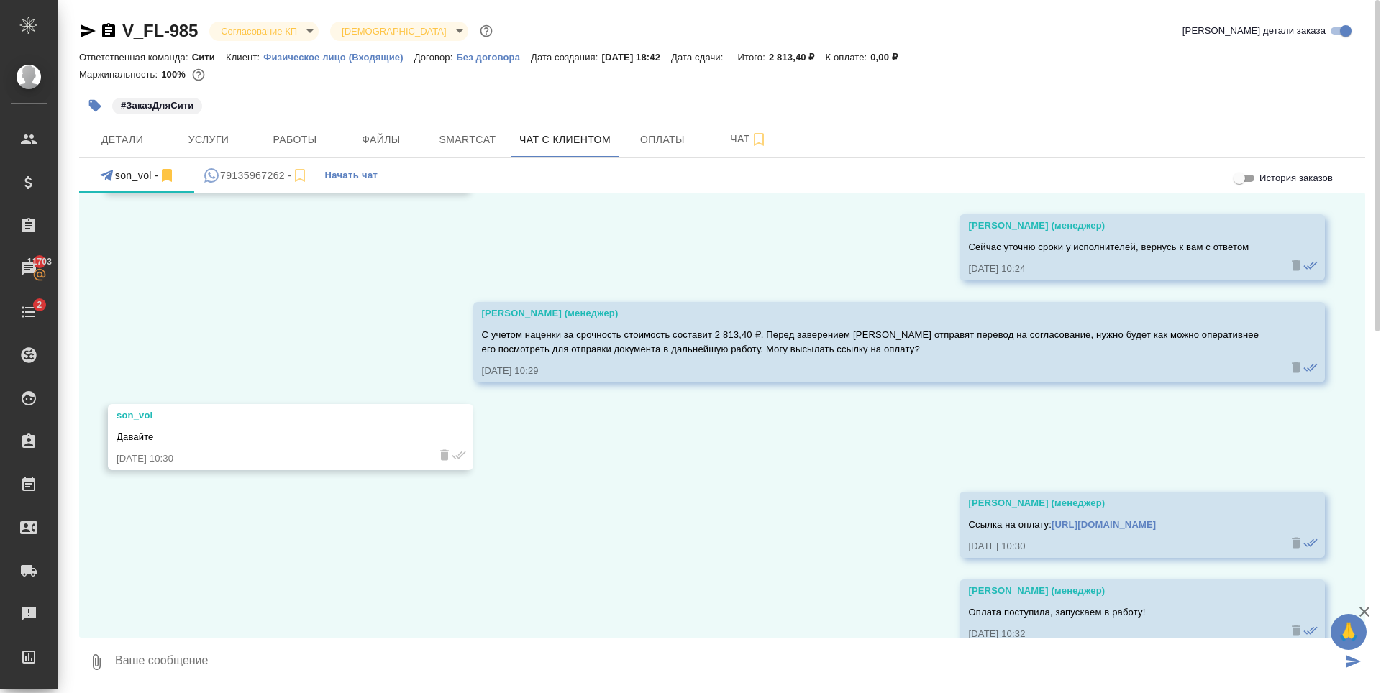
scroll to position [762, 0]
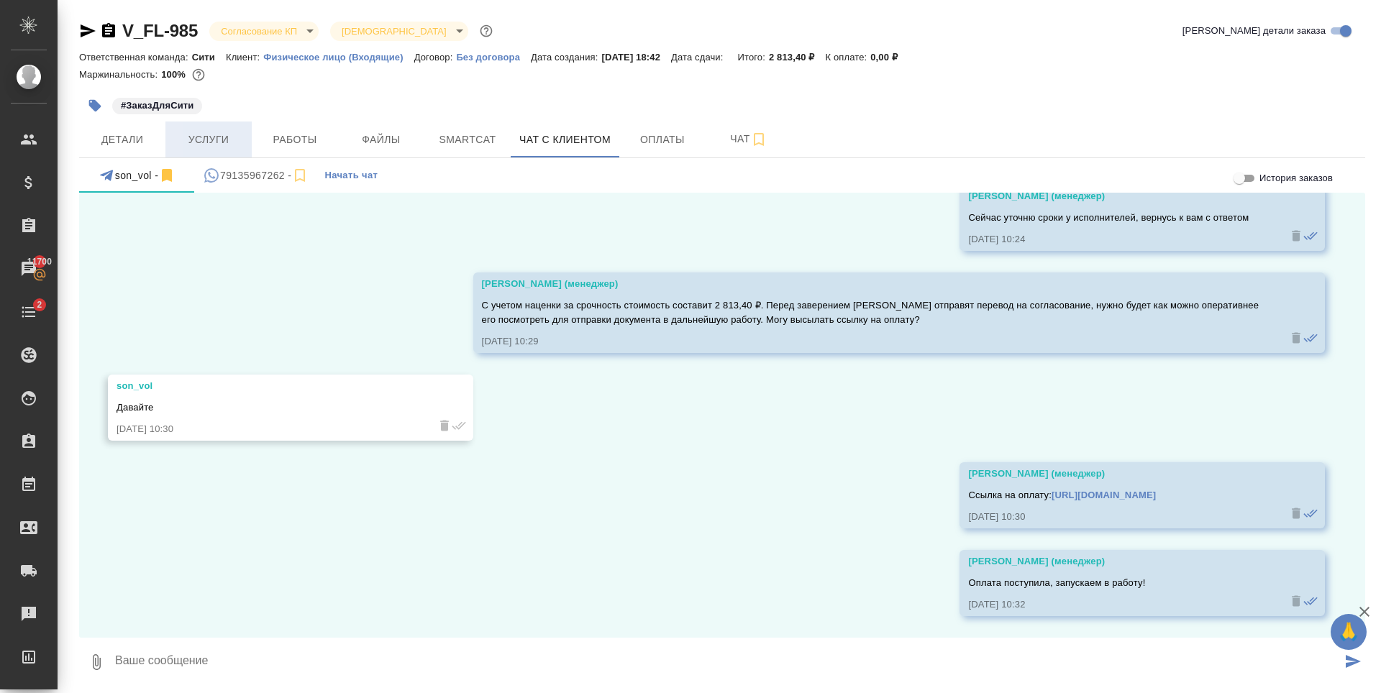
click at [211, 141] on span "Услуги" at bounding box center [208, 140] width 69 height 18
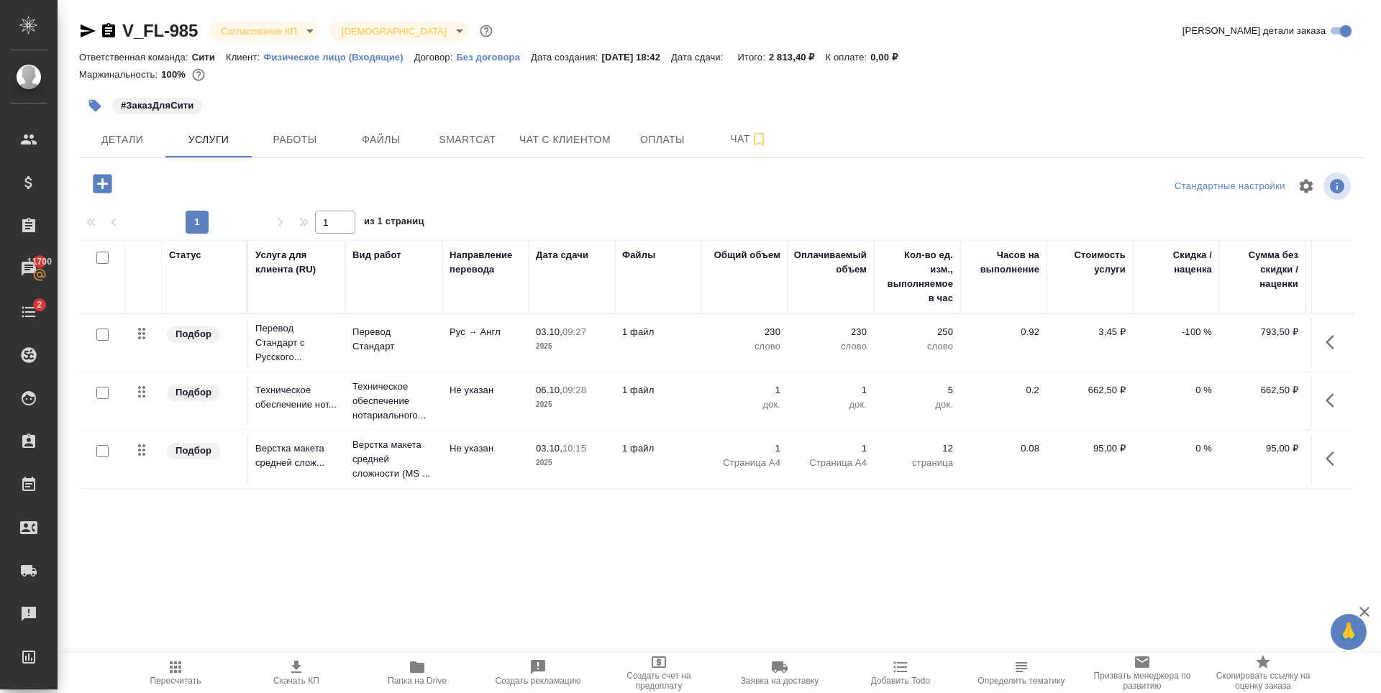
click at [314, 82] on div "Маржинальность: 100%" at bounding box center [722, 74] width 1286 height 19
click at [355, 137] on span "Файлы" at bounding box center [381, 140] width 69 height 18
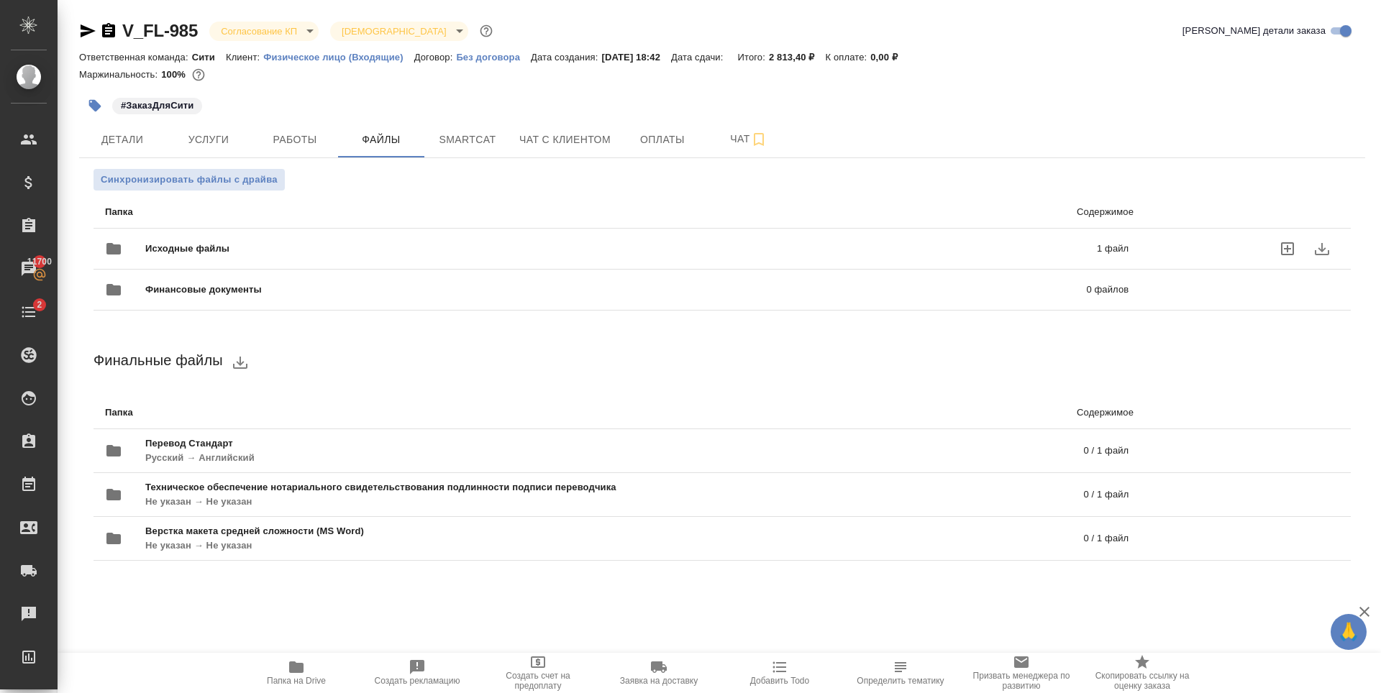
click at [821, 251] on p "1 файл" at bounding box center [895, 249] width 465 height 14
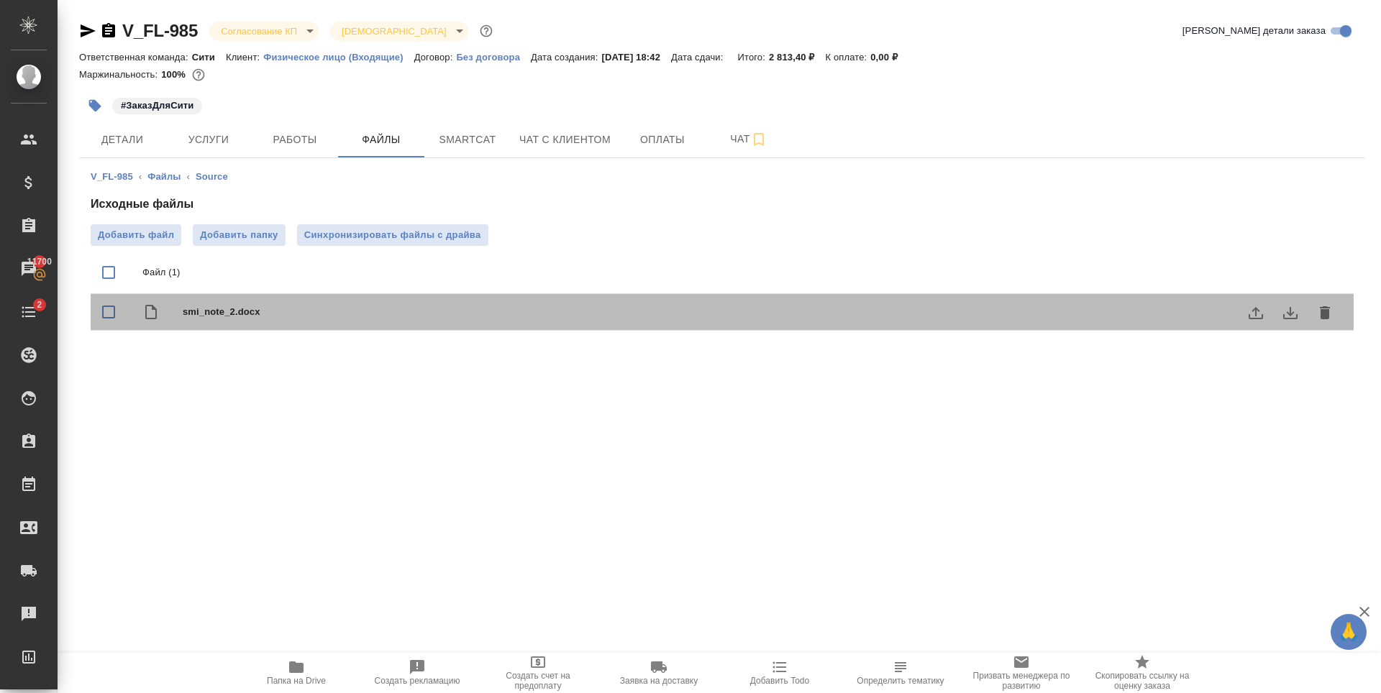
click at [271, 314] on span "smi_note_2.docx" at bounding box center [751, 312] width 1136 height 14
checkbox input "true"
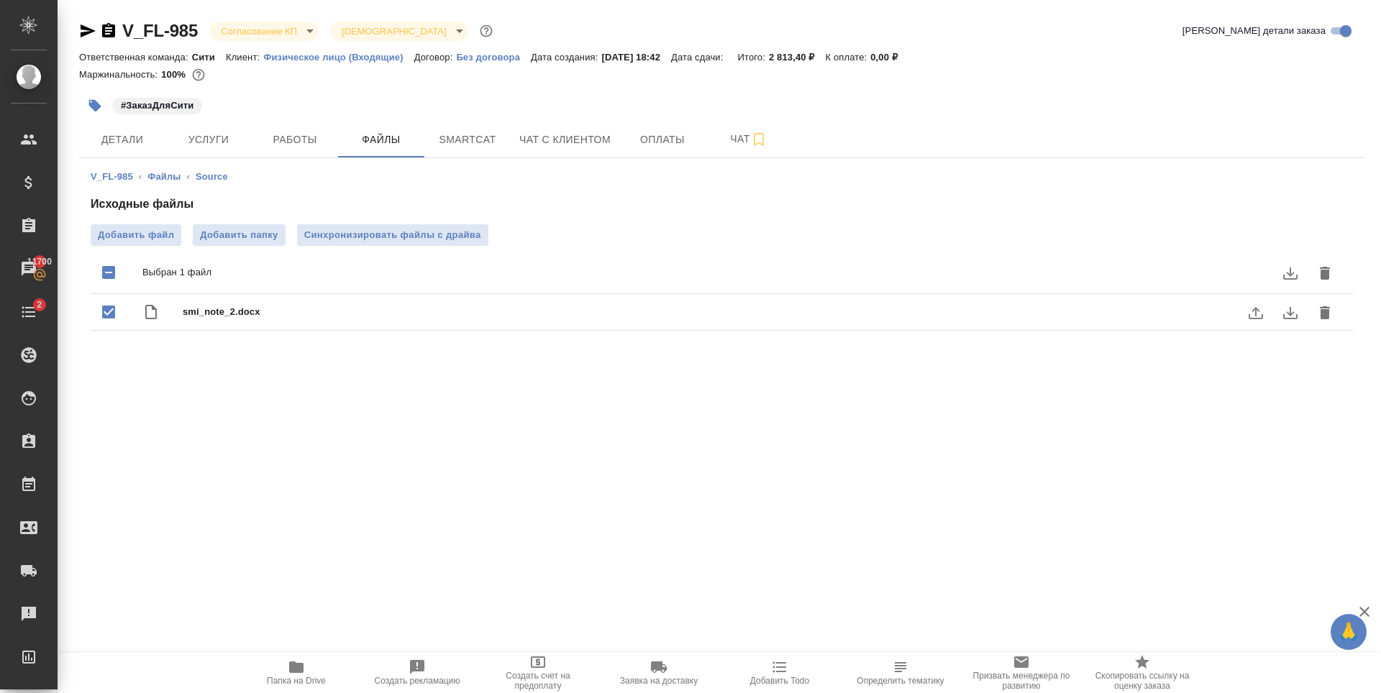
click at [1299, 319] on button "download" at bounding box center [1290, 313] width 35 height 35
click at [262, 32] on body "🙏 .cls-1 fill:#fff; AWATERA Zaytseva Svetlana Клиенты Спецификации Заказы 11700…" at bounding box center [690, 346] width 1381 height 693
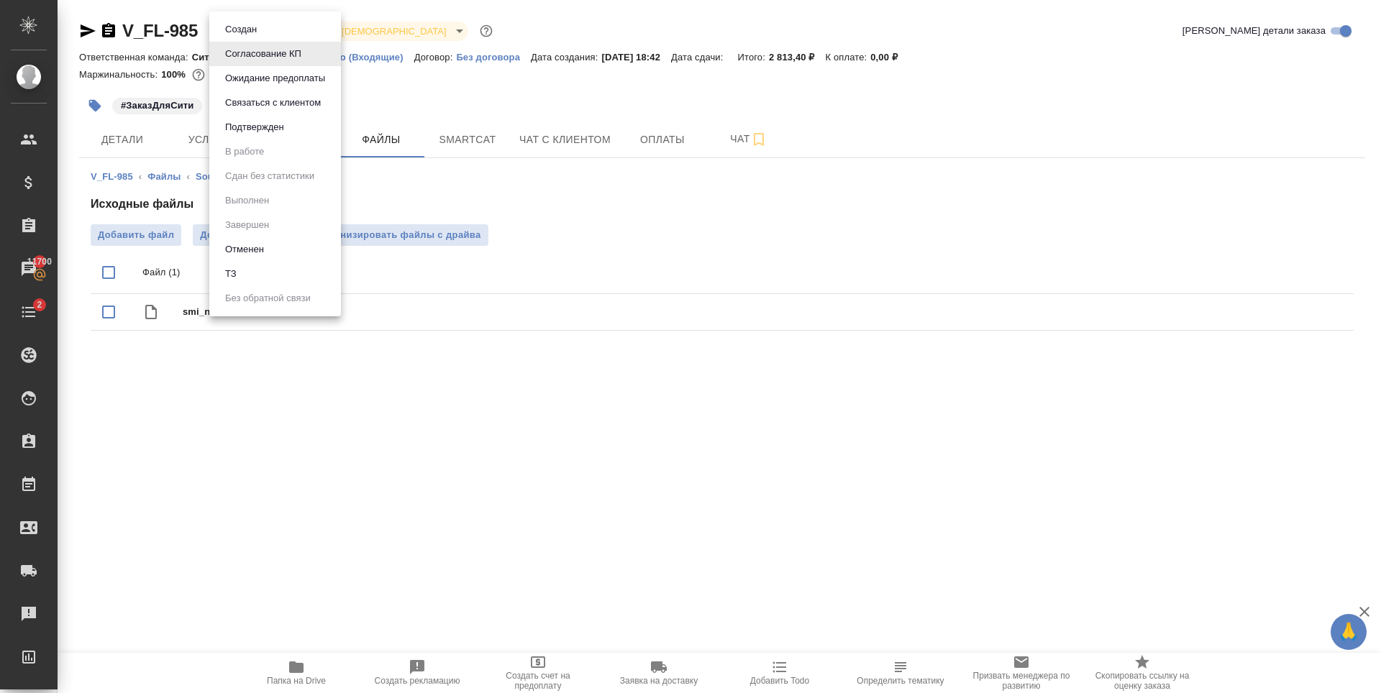
drag, startPoint x: 536, startPoint y: 402, endPoint x: 529, endPoint y: 384, distance: 19.4
click at [537, 402] on div at bounding box center [690, 346] width 1381 height 693
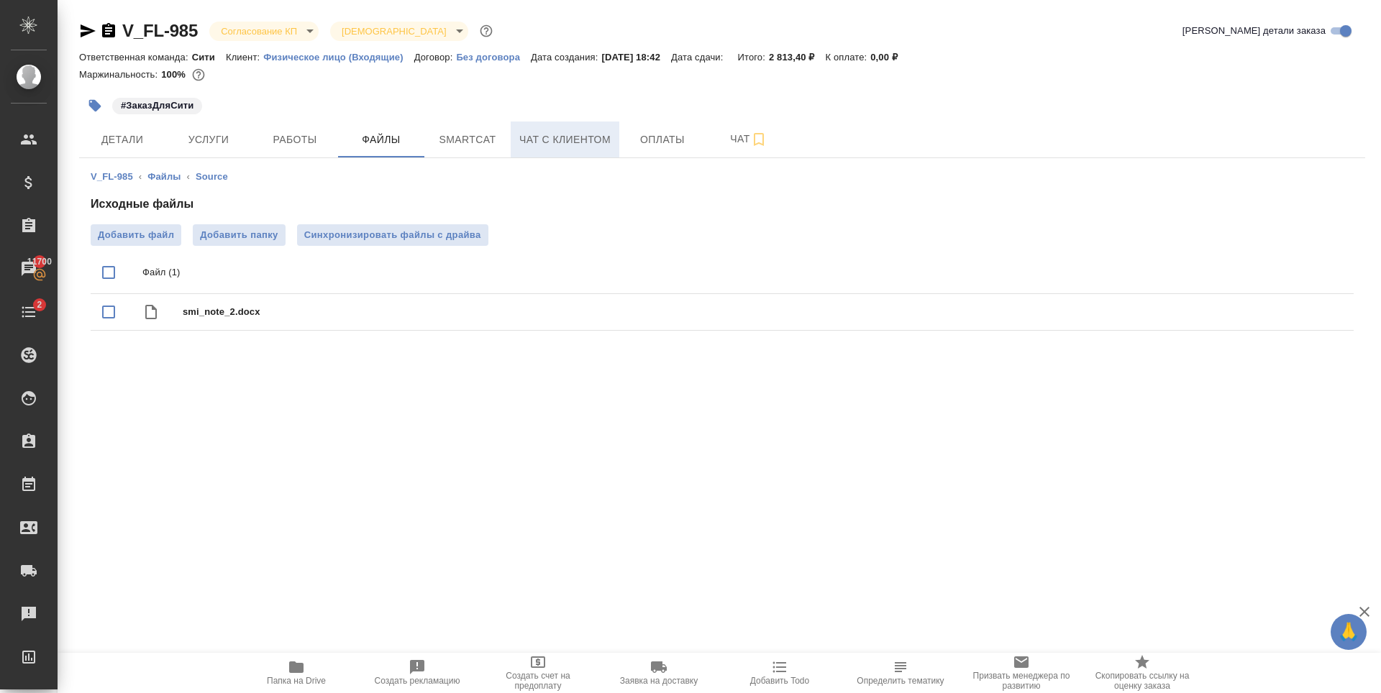
click at [553, 139] on span "Чат с клиентом" at bounding box center [564, 140] width 91 height 18
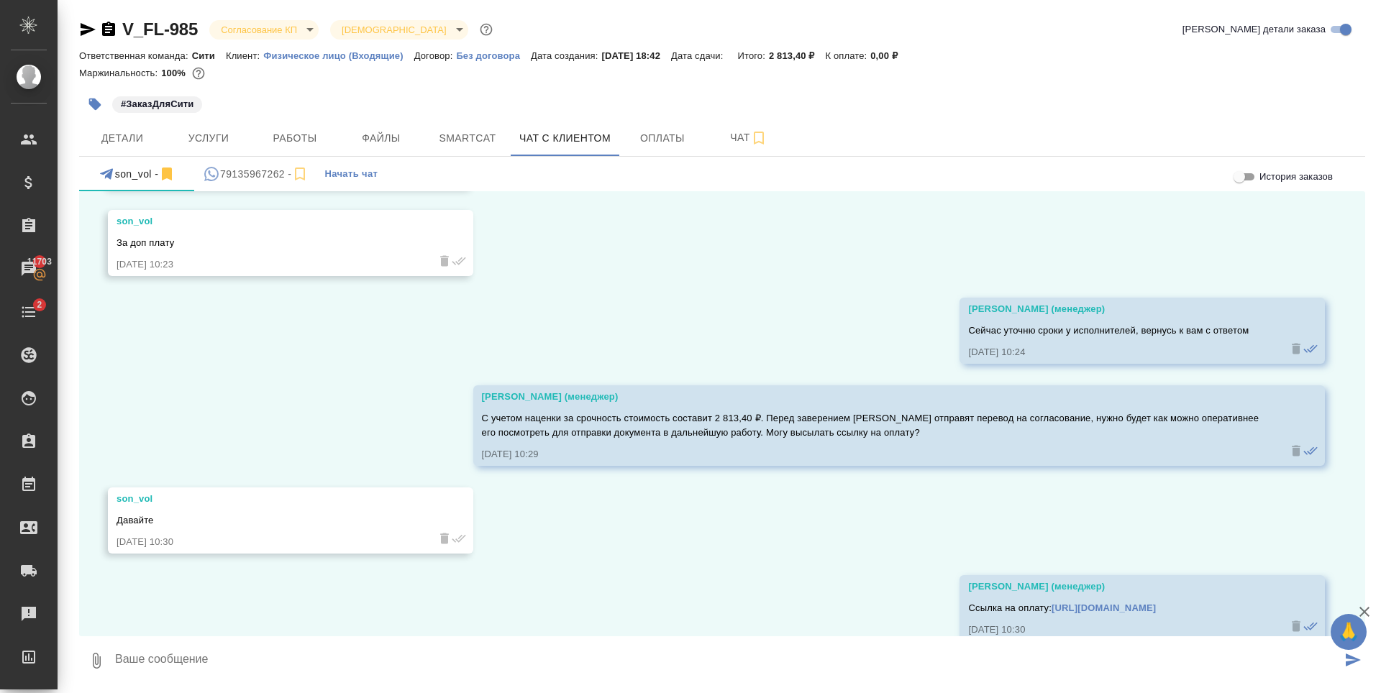
scroll to position [762, 0]
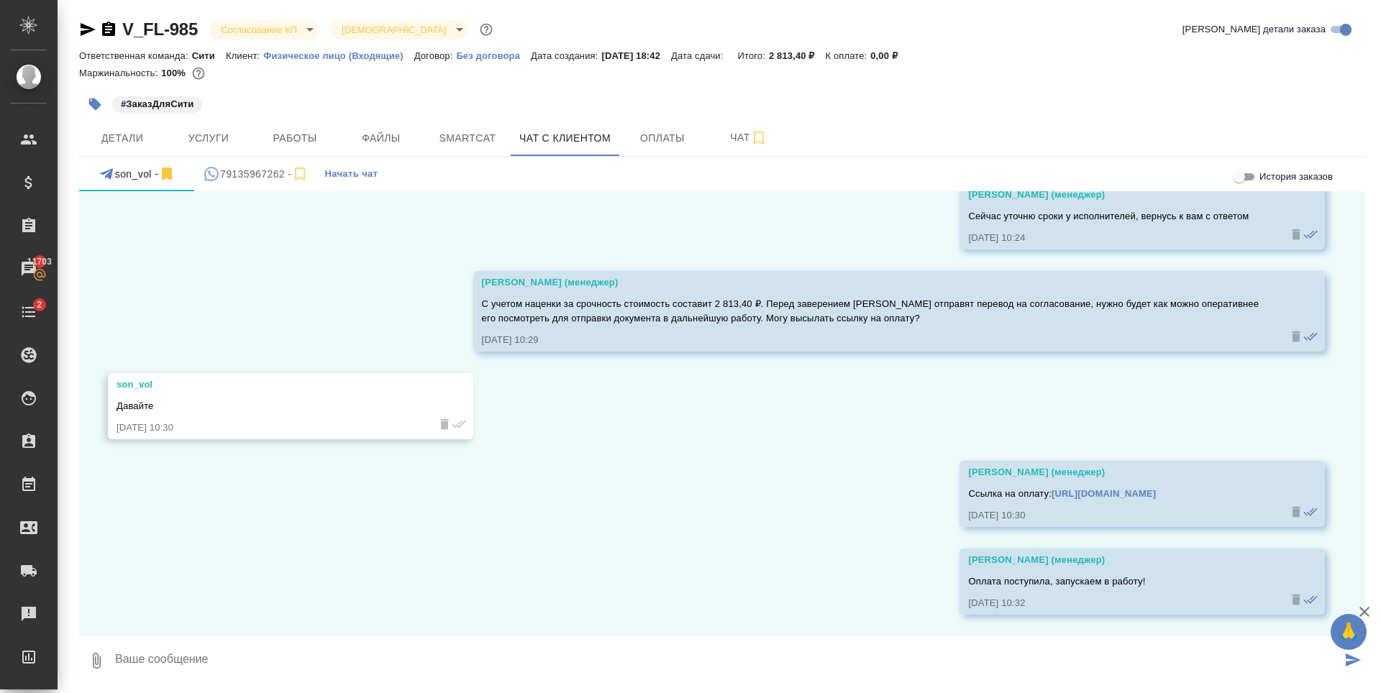
drag, startPoint x: 694, startPoint y: 437, endPoint x: 393, endPoint y: 192, distance: 387.5
click at [694, 437] on div "02.10, четверг son_vol 02.10.25, 17:59 son_vol Здравствуйте 02.10.25, 17:59 son…" at bounding box center [722, 413] width 1286 height 445
click at [143, 139] on span "Детали" at bounding box center [122, 138] width 69 height 18
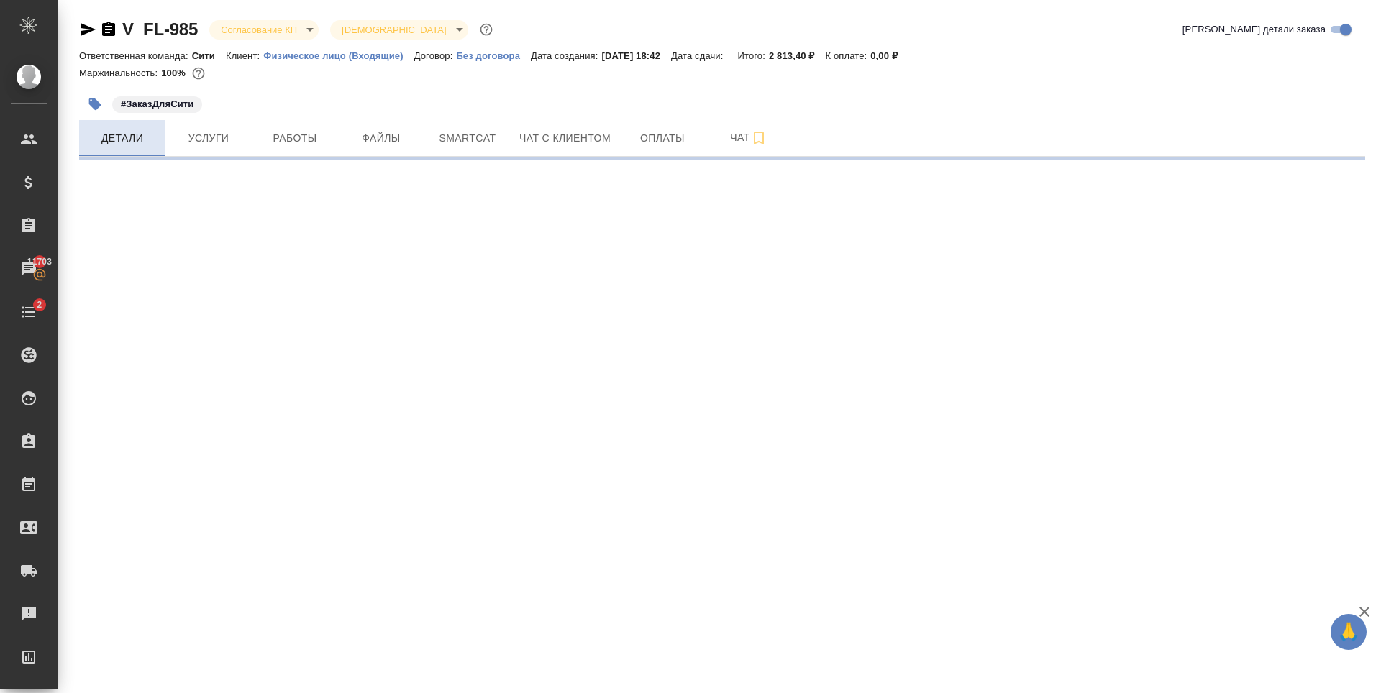
select select "RU"
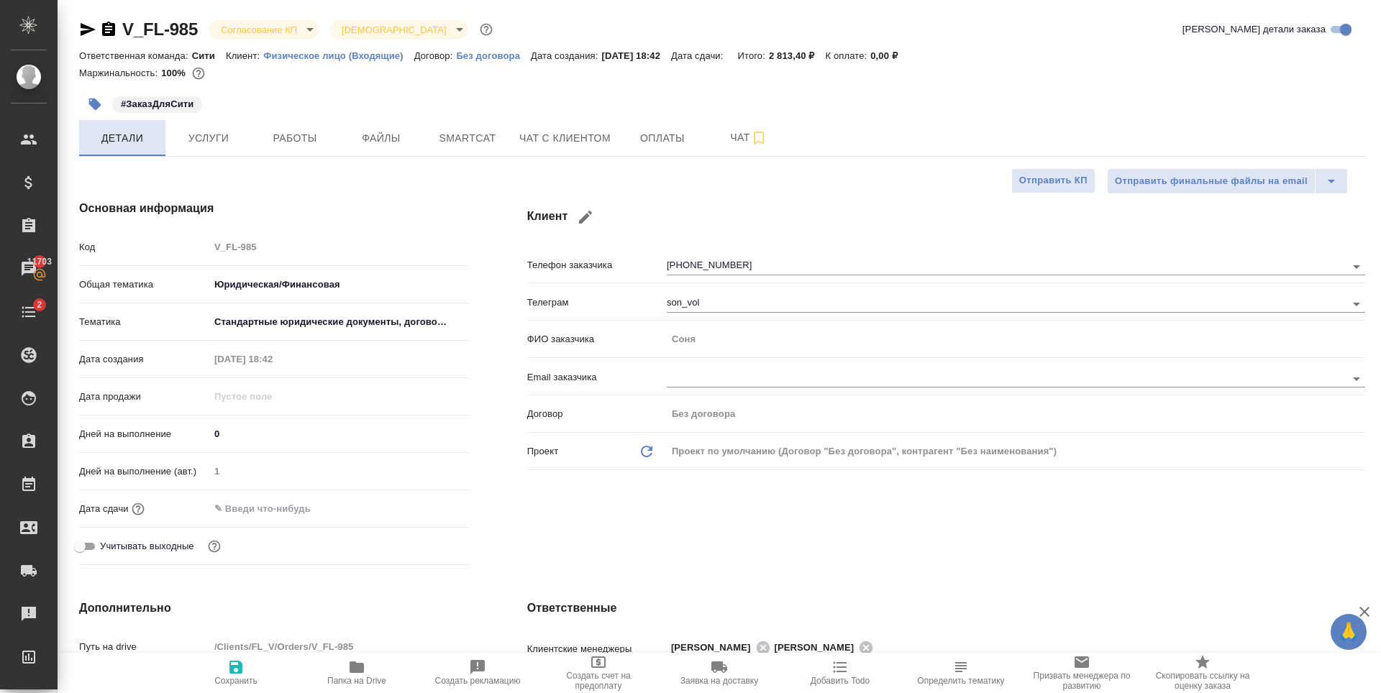
type textarea "x"
click at [760, 549] on div "Клиент Телефон заказчика [PHONE_NUMBER] Телеграм son_vol ФИО заказчика [PERSON_…" at bounding box center [945, 385] width 895 height 429
type textarea "x"
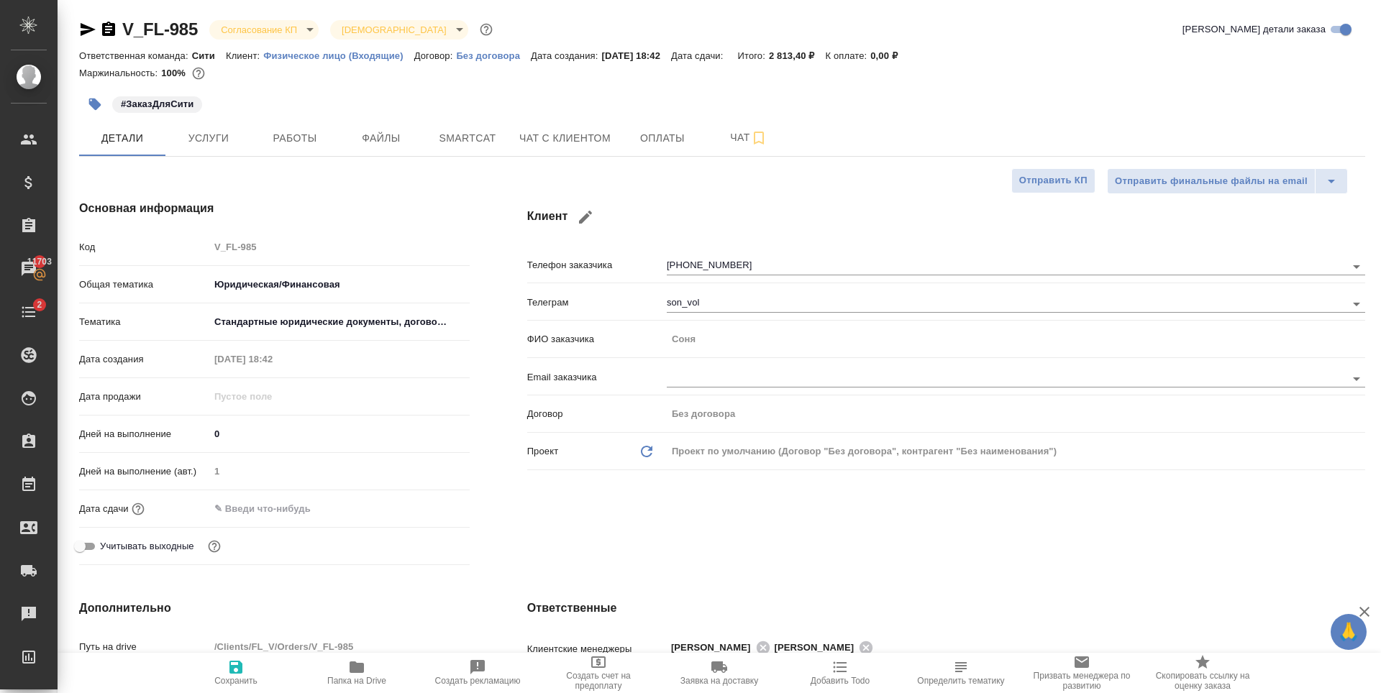
type textarea "x"
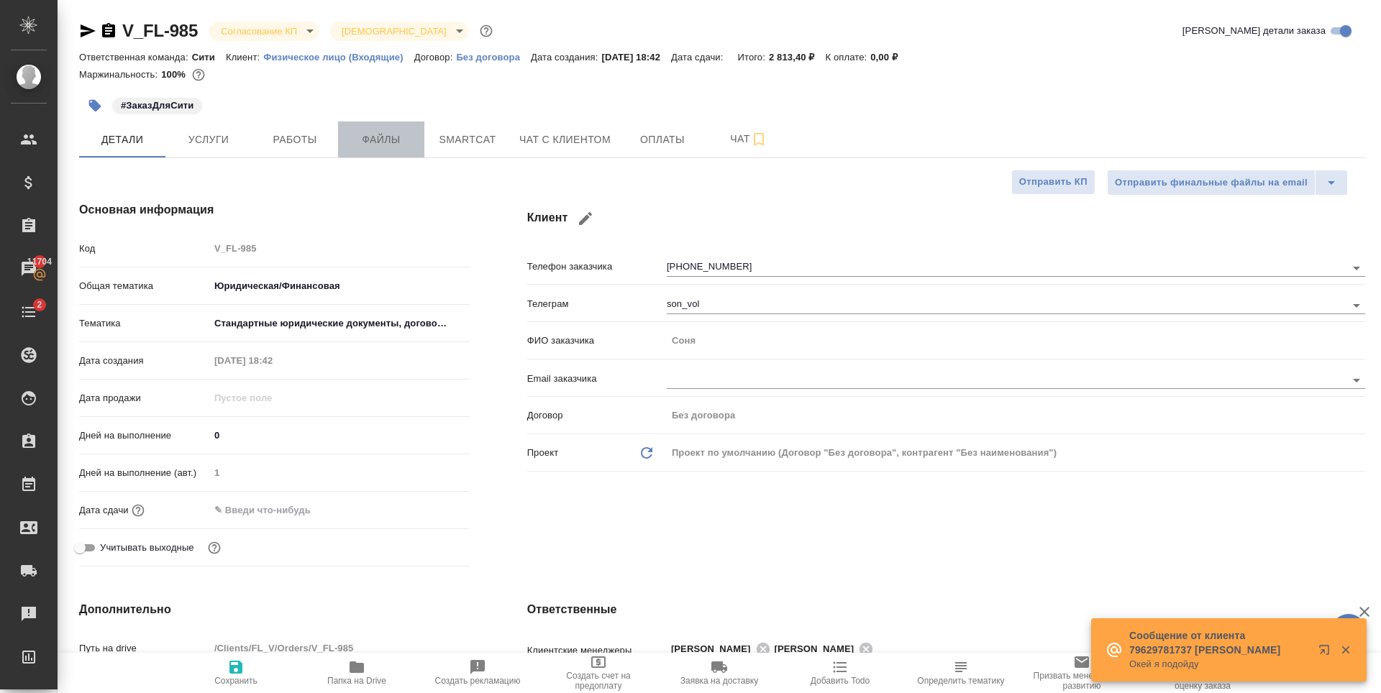
click at [370, 135] on span "Файлы" at bounding box center [381, 140] width 69 height 18
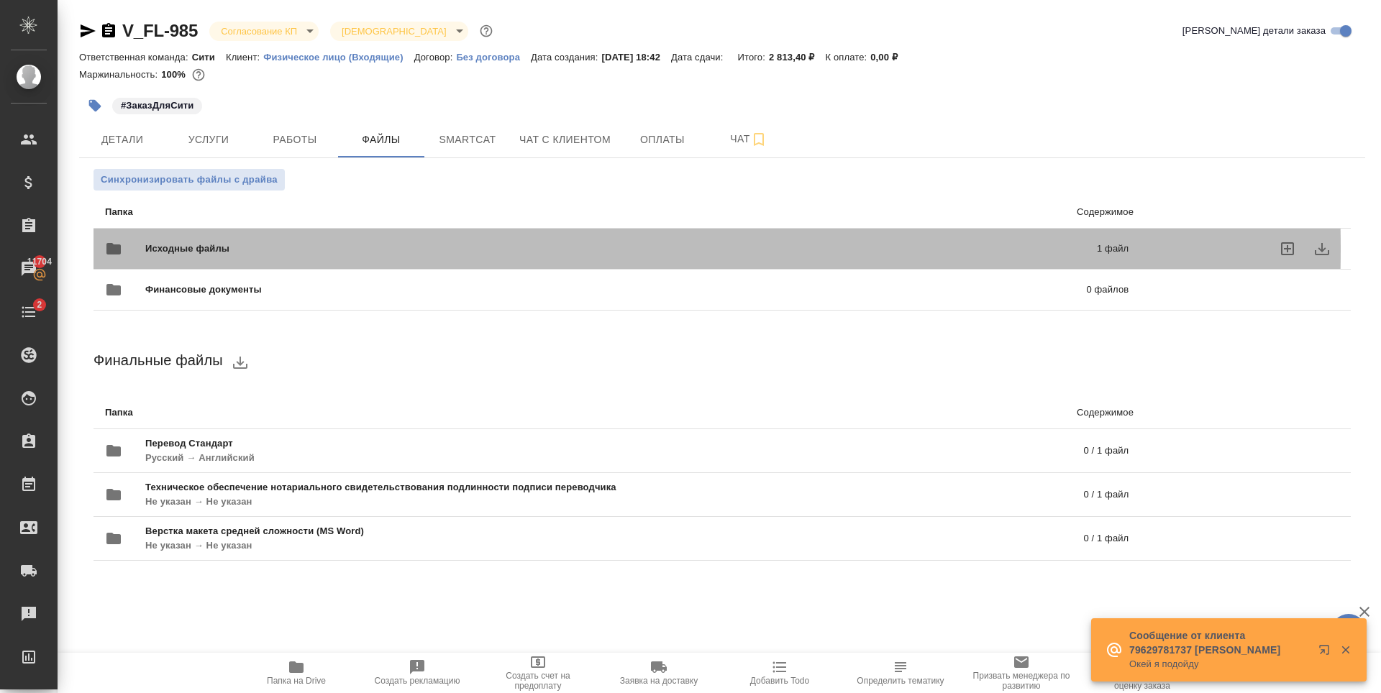
click at [296, 249] on span "Исходные файлы" at bounding box center [404, 249] width 518 height 14
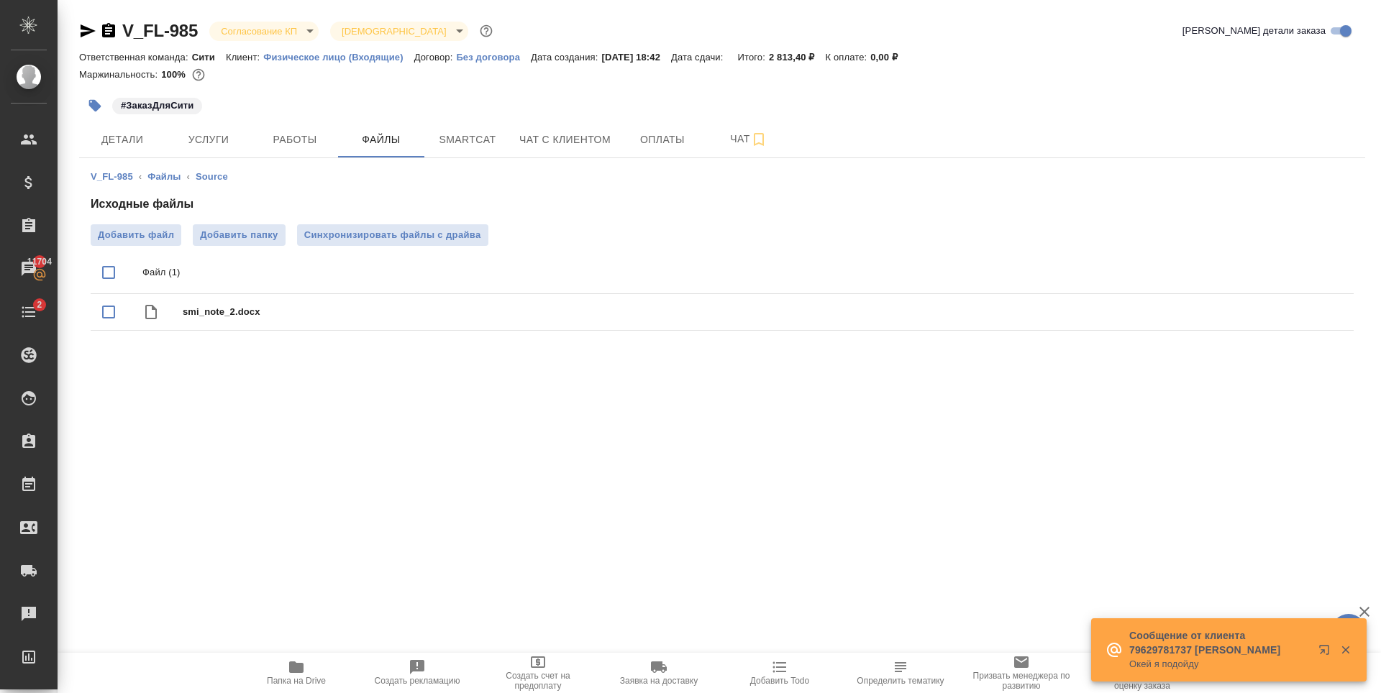
click at [488, 470] on div ".cls-1 fill:#fff; AWATERA Zaytseva Svetlana Клиенты Спецификации Заказы 11704 Ч…" at bounding box center [690, 346] width 1381 height 693
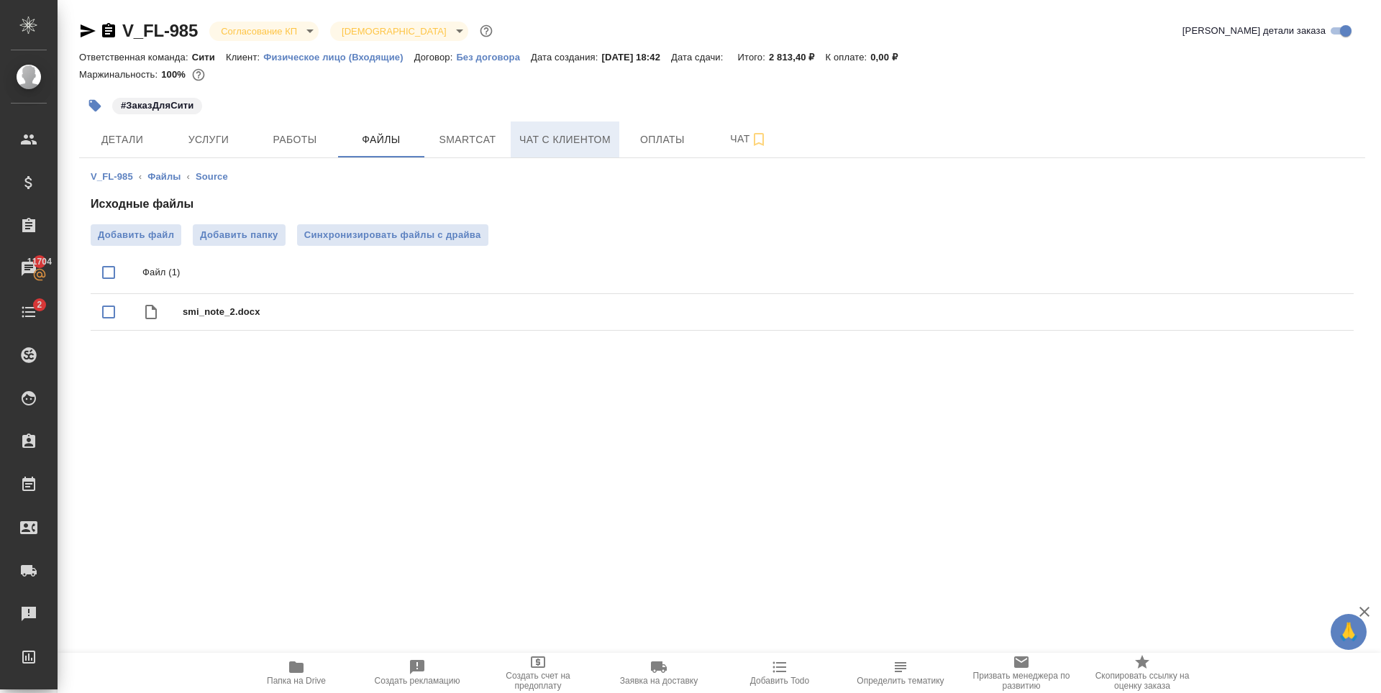
click at [553, 137] on span "Чат с клиентом" at bounding box center [564, 140] width 91 height 18
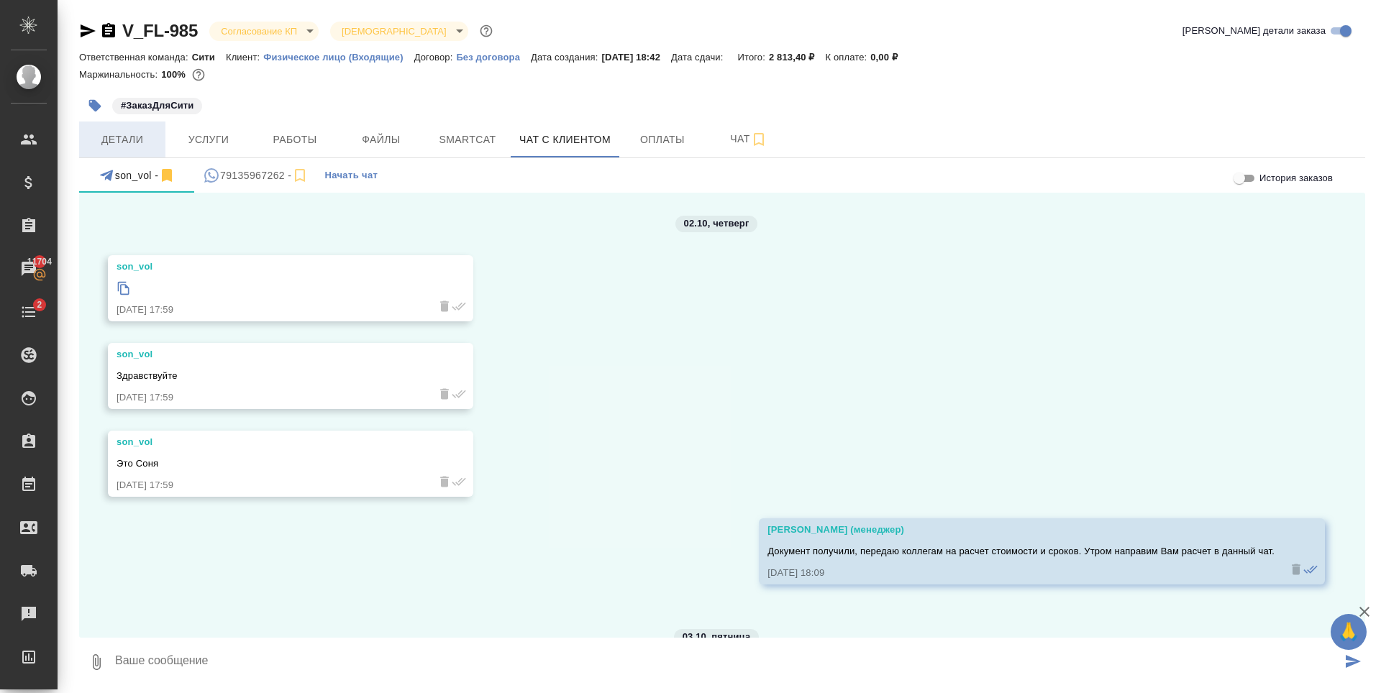
click at [152, 134] on span "Детали" at bounding box center [122, 140] width 69 height 18
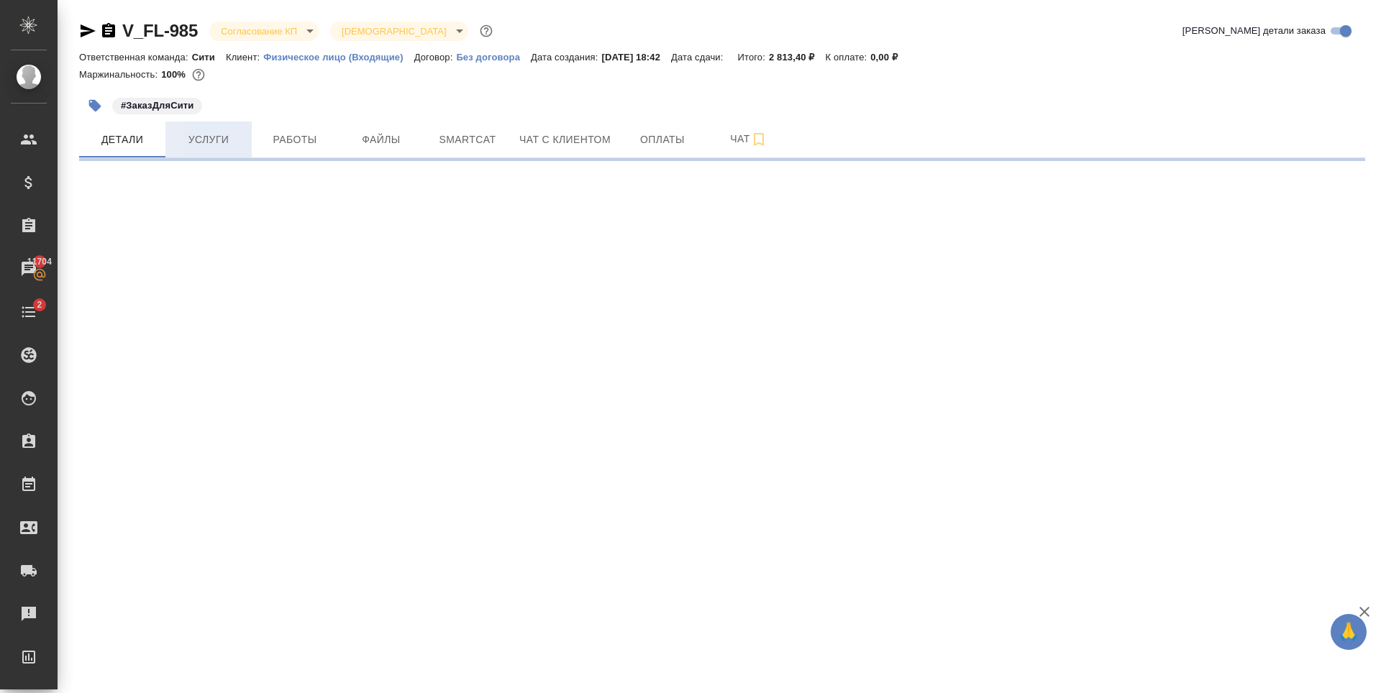
select select "RU"
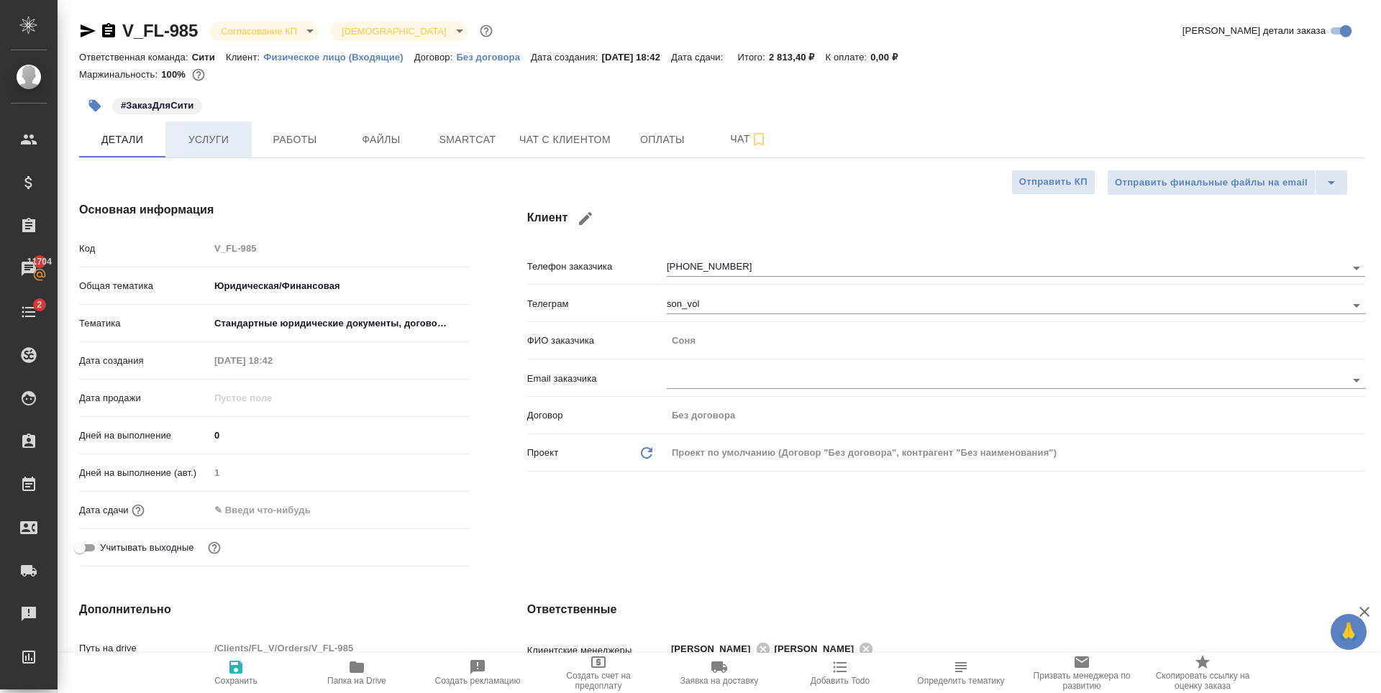
type textarea "x"
click at [387, 134] on span "Файлы" at bounding box center [381, 140] width 69 height 18
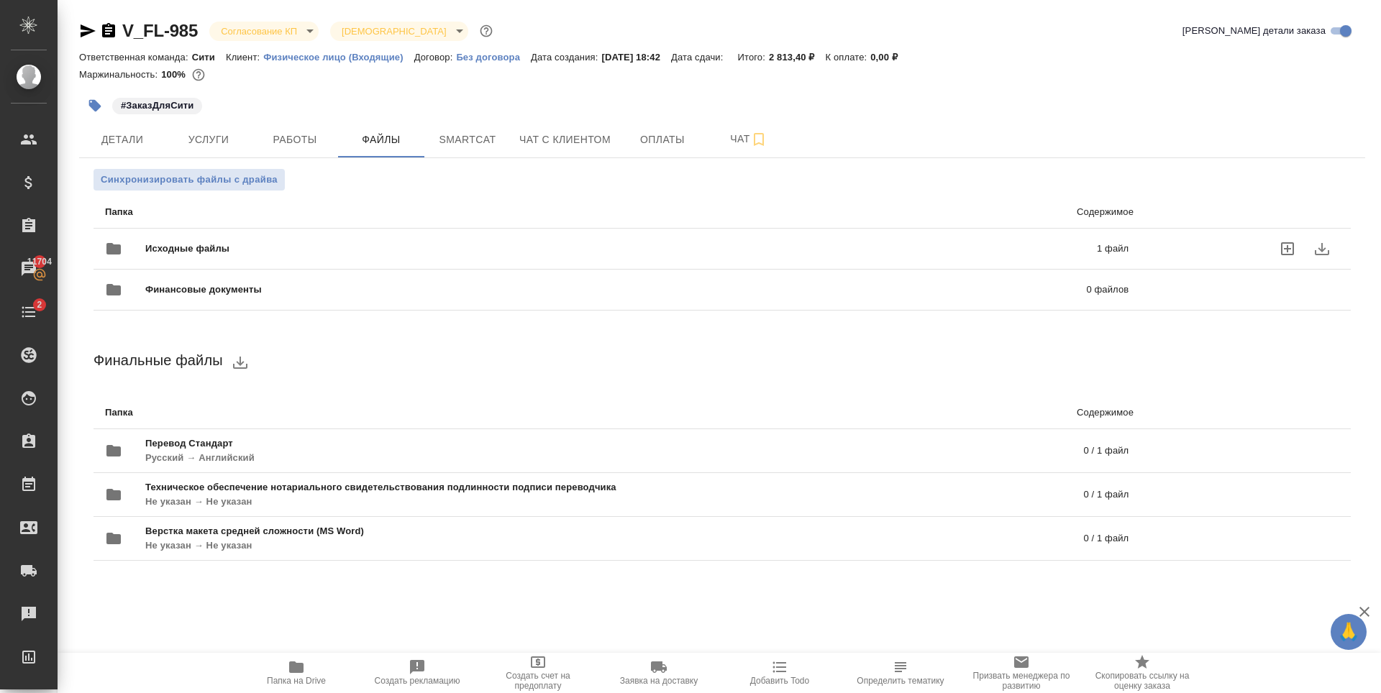
click at [745, 246] on p "1 файл" at bounding box center [895, 249] width 465 height 14
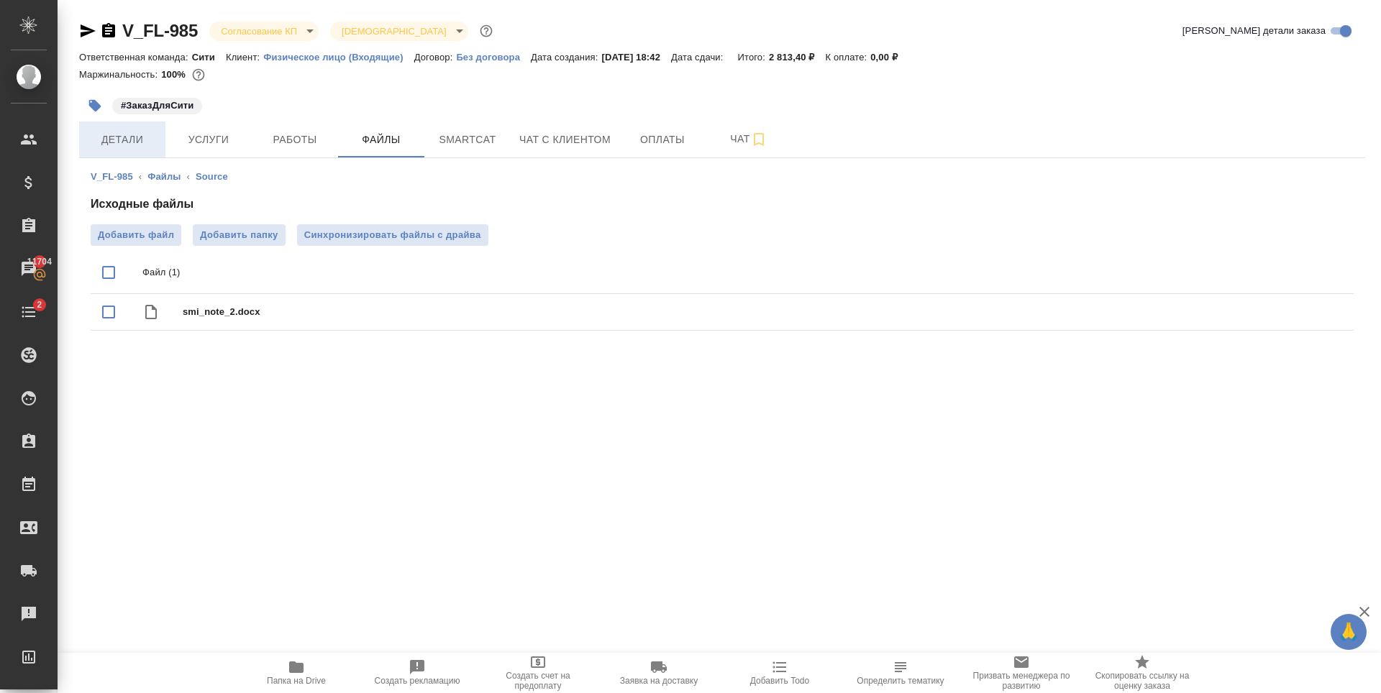
click at [137, 142] on span "Детали" at bounding box center [122, 140] width 69 height 18
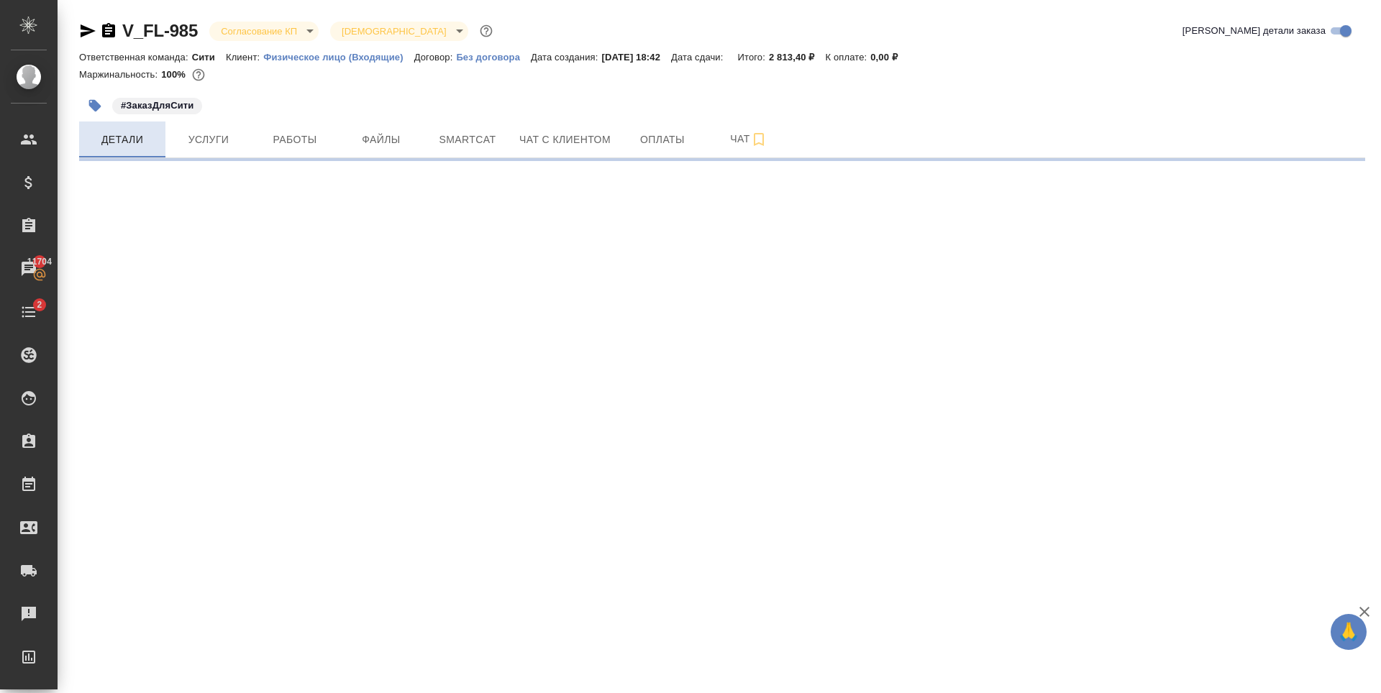
select select "RU"
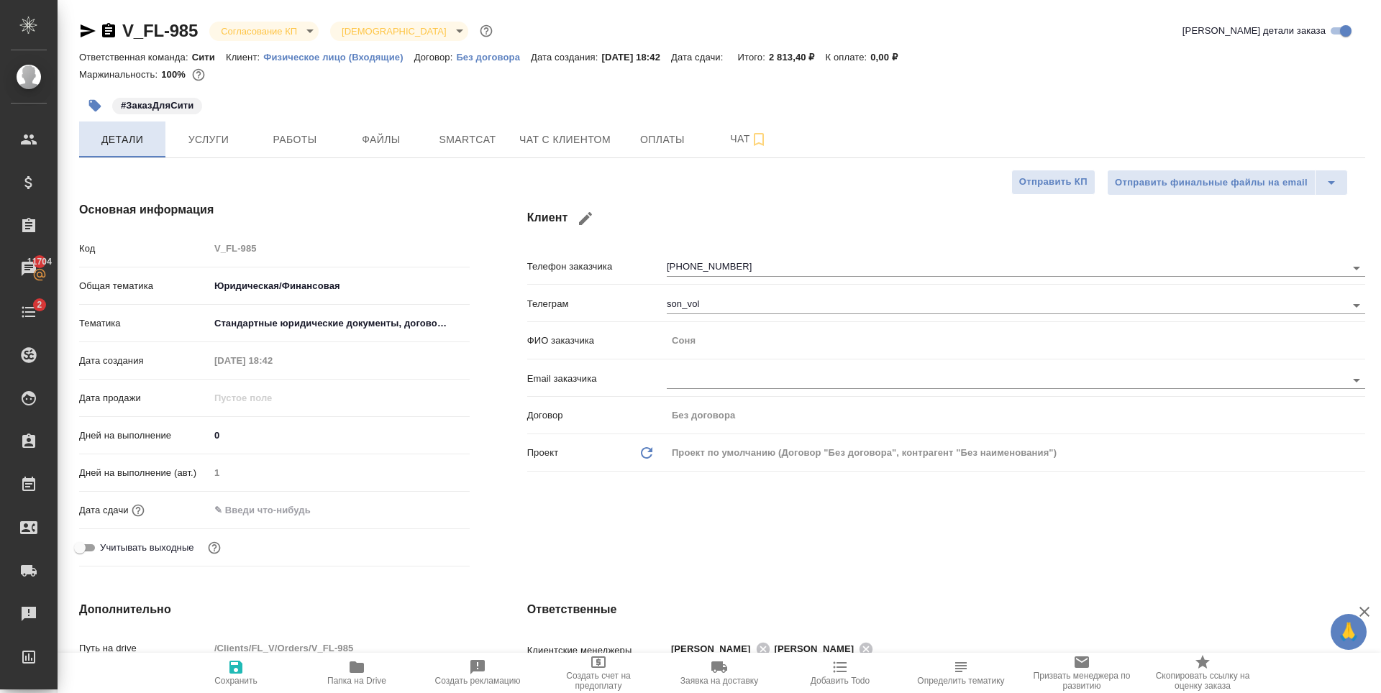
type textarea "x"
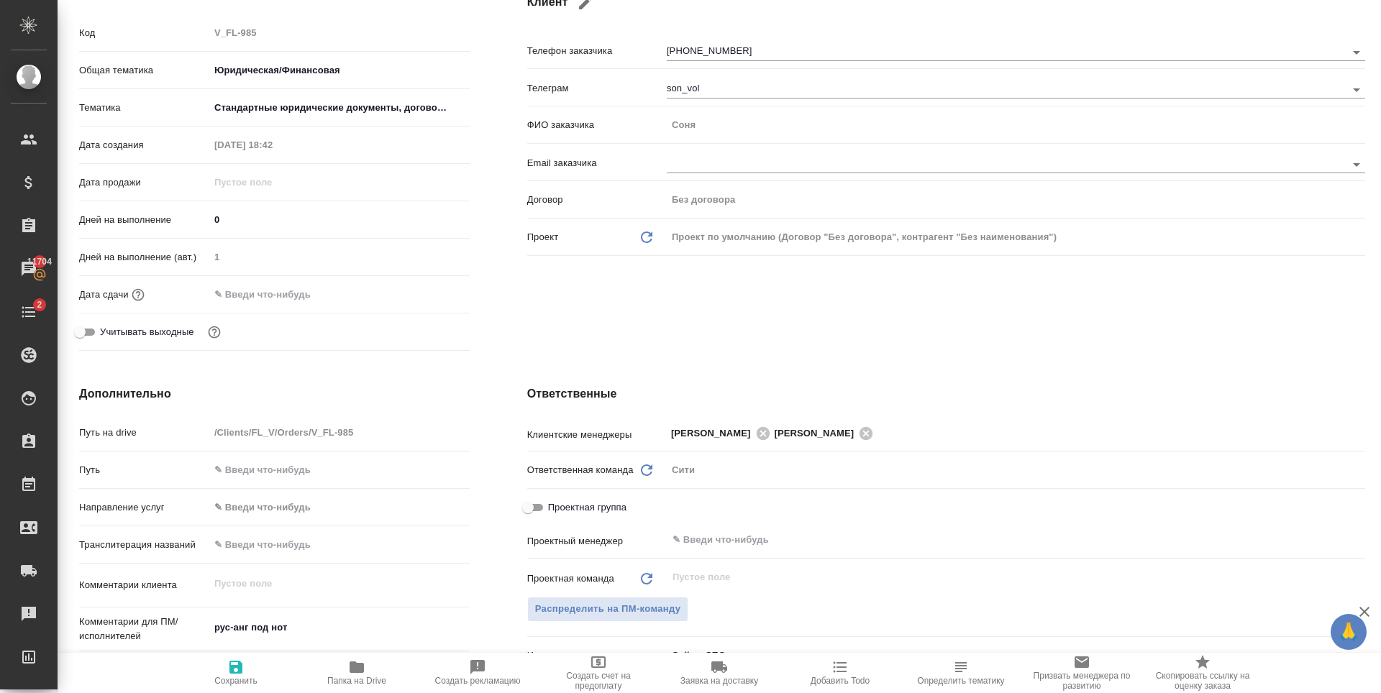
click at [703, 324] on div "Клиент Телефон заказчика +79135967262 Телеграм son_vol ФИО заказчика Соня Email…" at bounding box center [945, 171] width 895 height 429
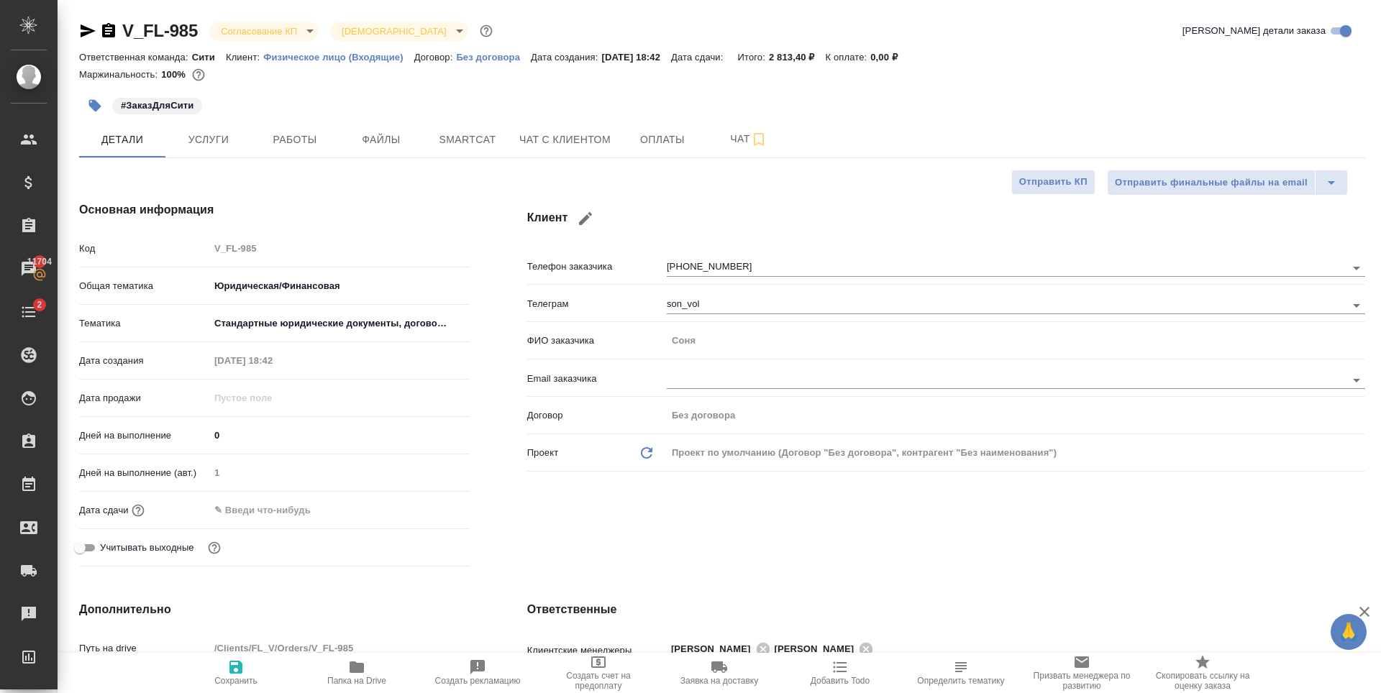
scroll to position [288, 0]
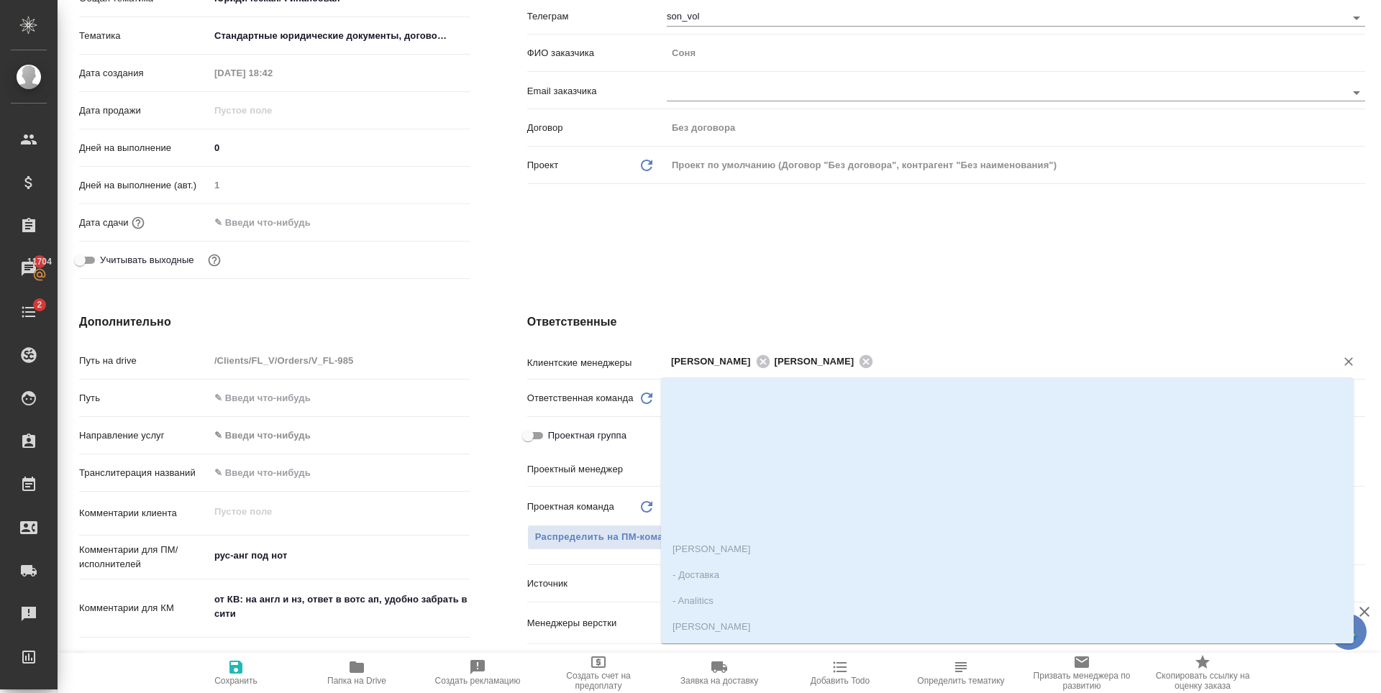
click at [945, 359] on input "text" at bounding box center [1094, 360] width 435 height 17
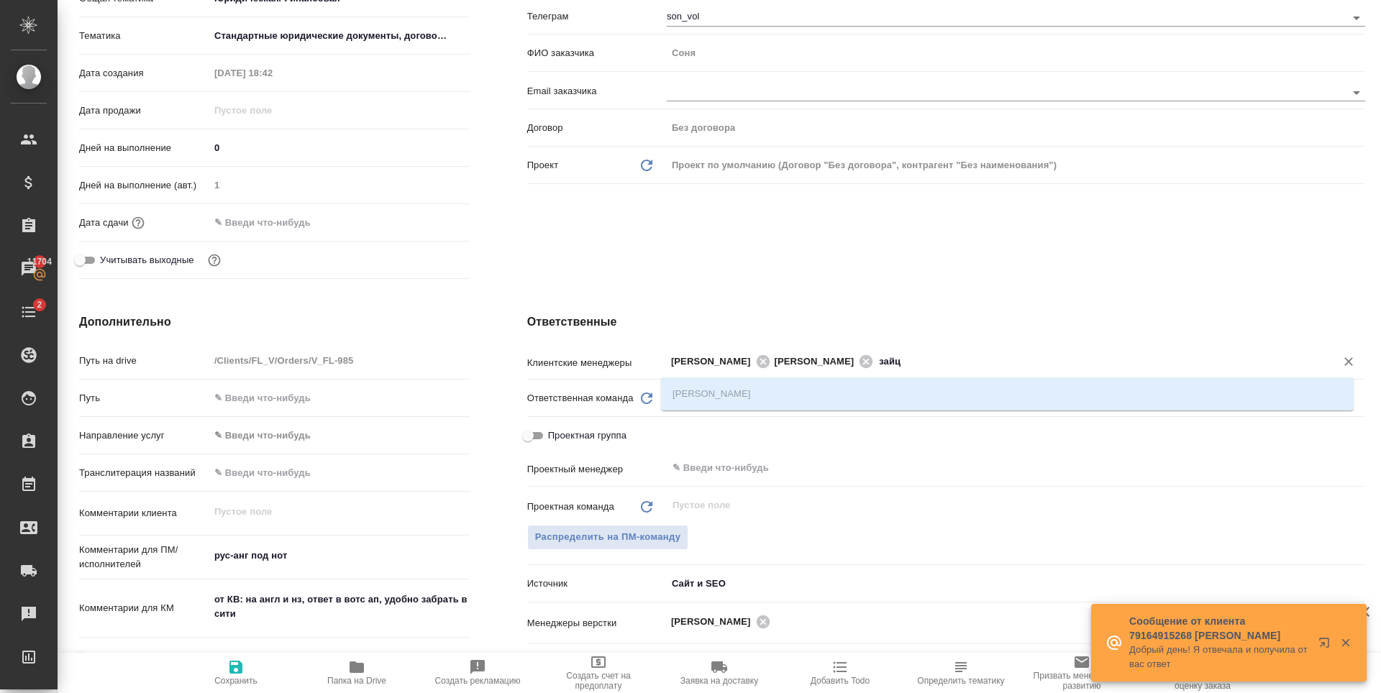
click at [868, 385] on div "Зайцева Светлана" at bounding box center [1007, 394] width 693 height 33
click at [759, 388] on div "[PERSON_NAME]" at bounding box center [1007, 394] width 693 height 33
click at [758, 388] on div "[PERSON_NAME]" at bounding box center [1007, 394] width 693 height 33
click at [739, 392] on div "[PERSON_NAME]" at bounding box center [1007, 394] width 693 height 33
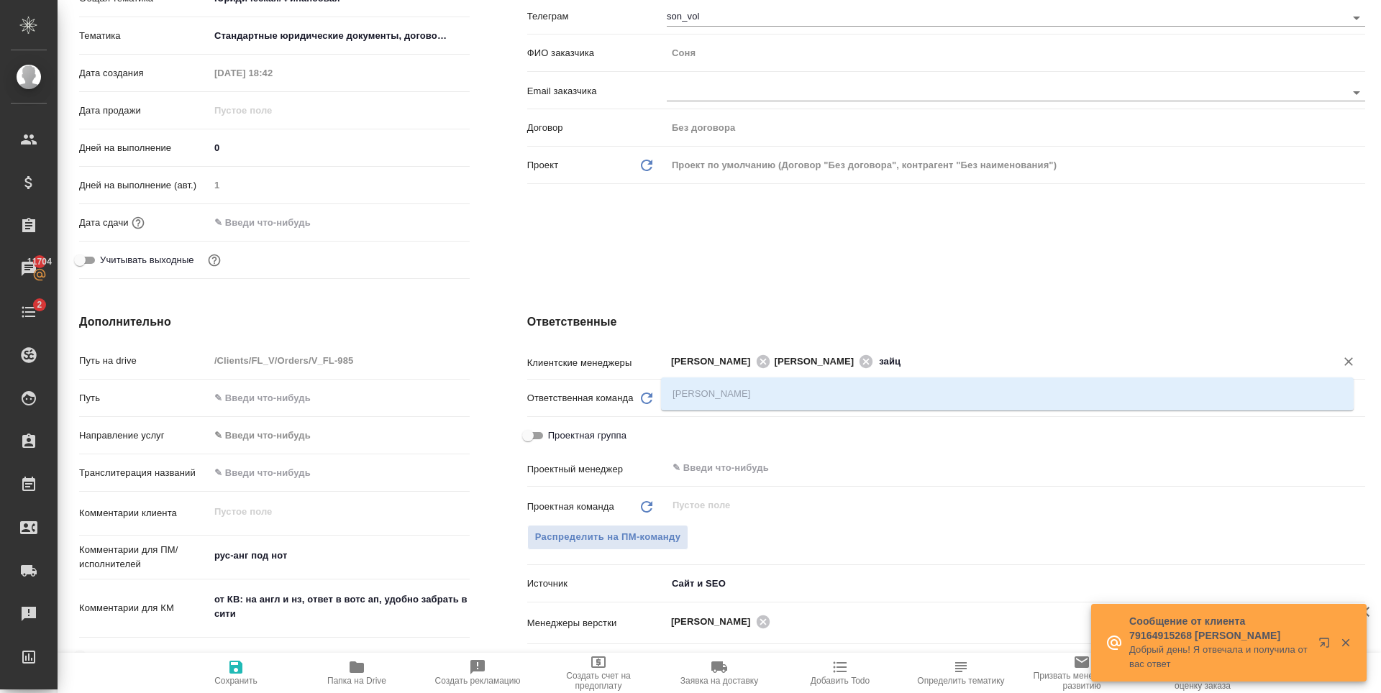
type input "зайц"
click at [760, 292] on div "Ответственные Клиентские менеджеры Димитриева Юлия Прохорова Анастасия зайц ​ О…" at bounding box center [945, 575] width 895 height 581
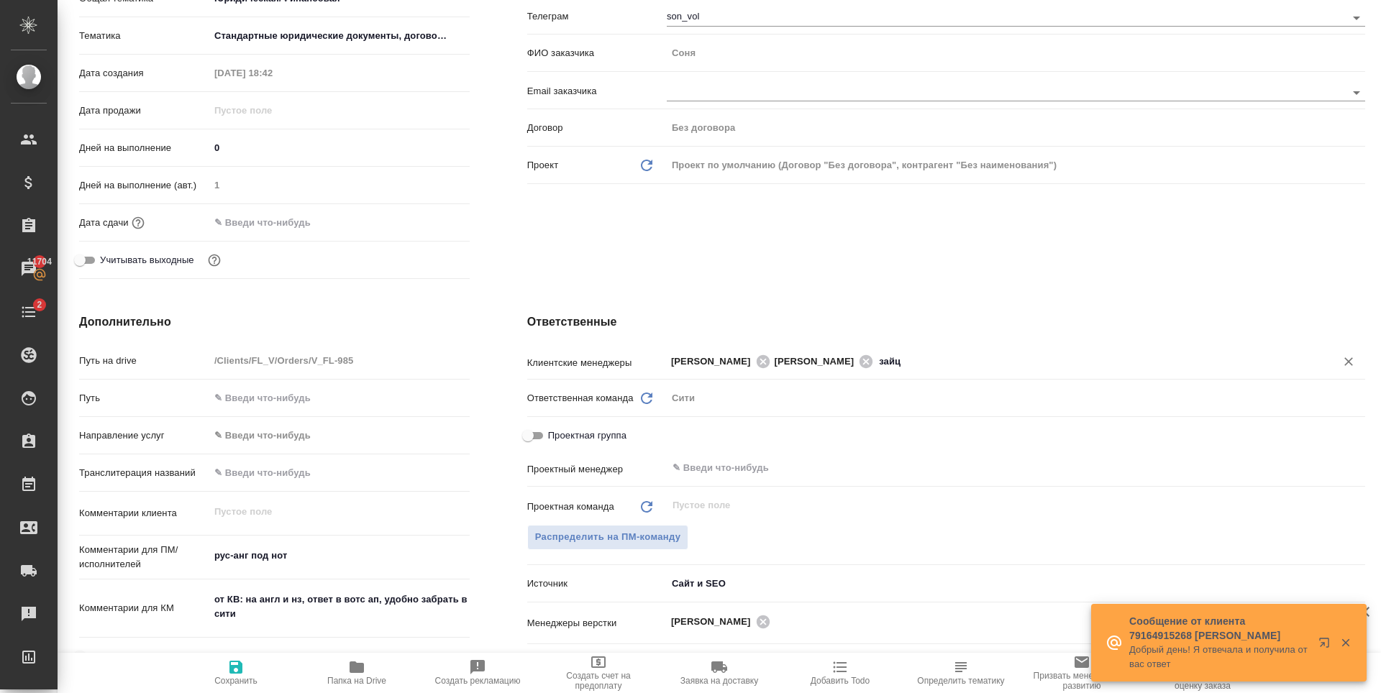
click at [940, 367] on input "зайц" at bounding box center [1094, 360] width 435 height 17
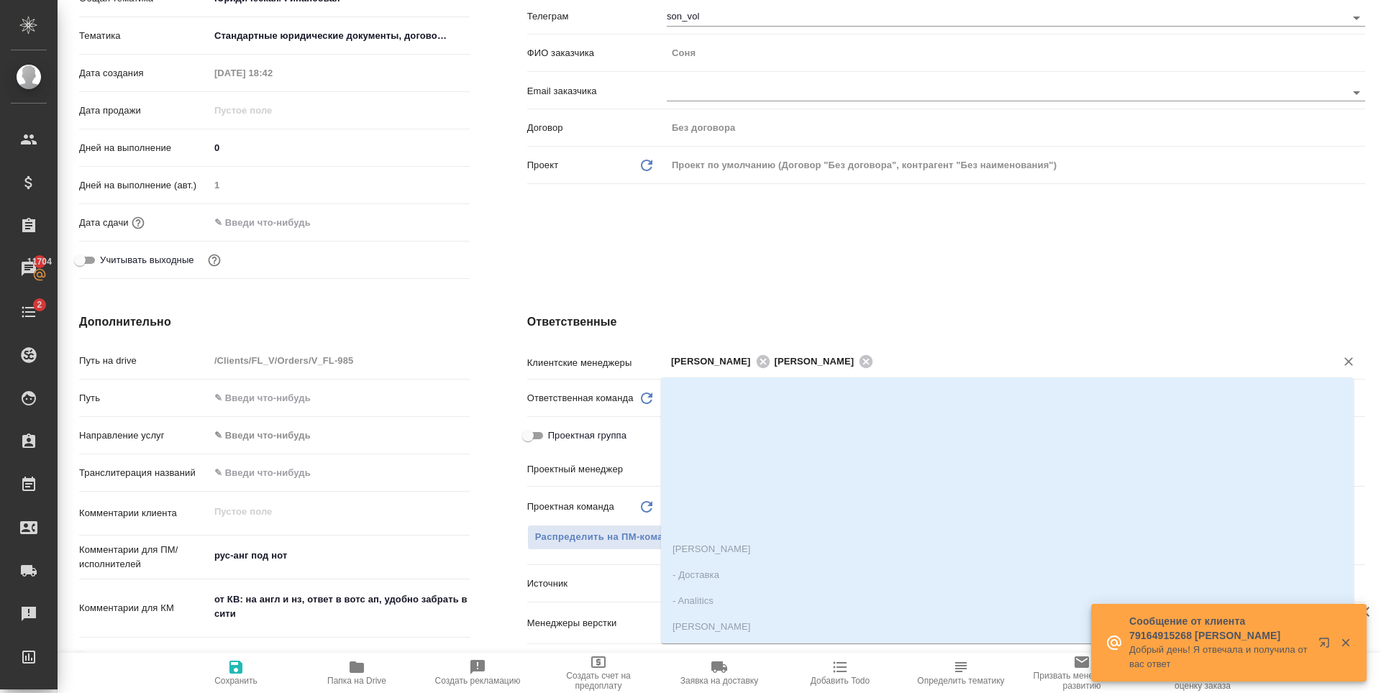
click at [918, 253] on div "Клиент Телефон заказчика +79135967262 Телеграм son_vol ФИО заказчика Соня Email…" at bounding box center [945, 99] width 895 height 429
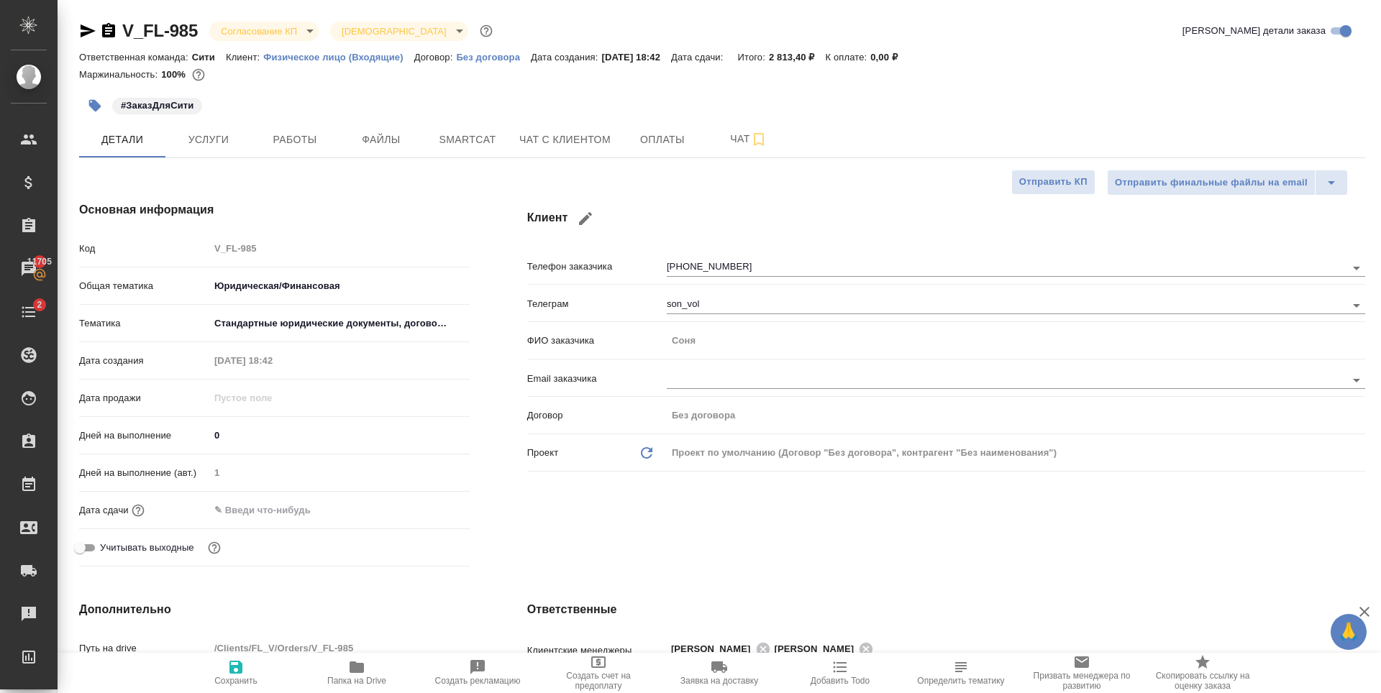
scroll to position [360, 0]
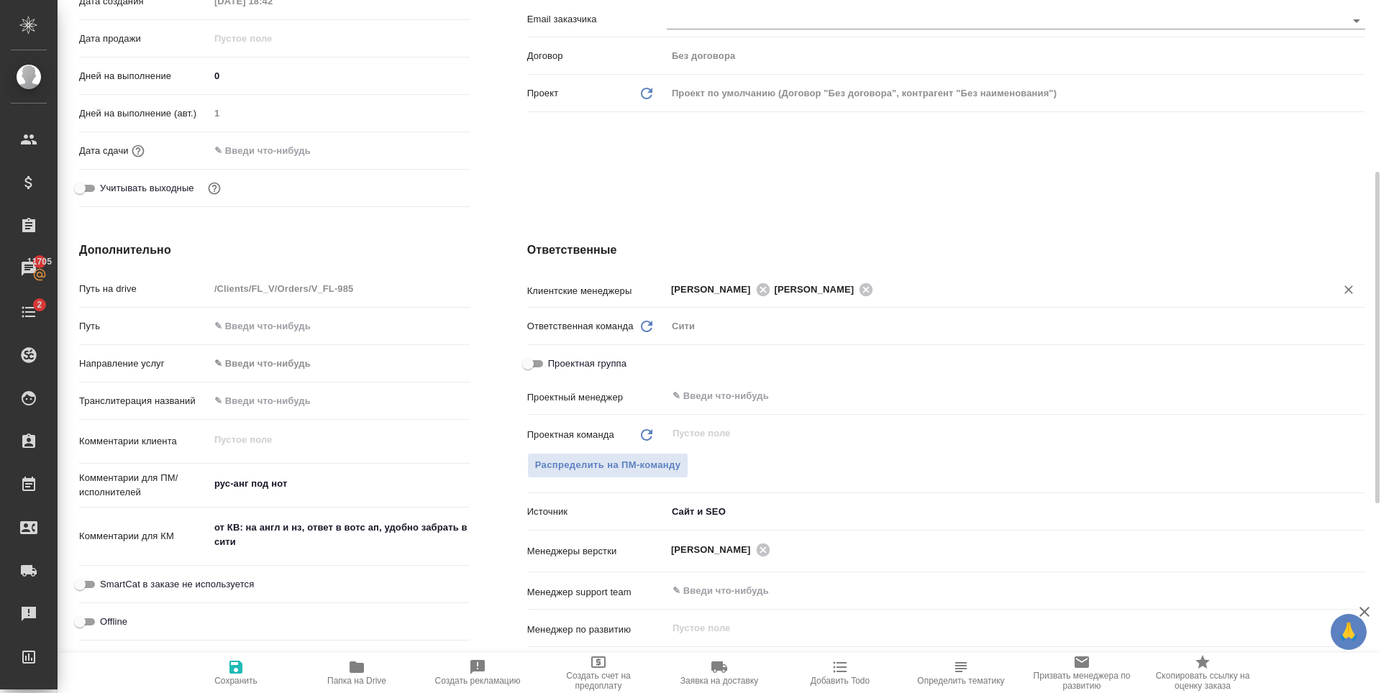
click at [919, 296] on input "text" at bounding box center [1094, 289] width 435 height 17
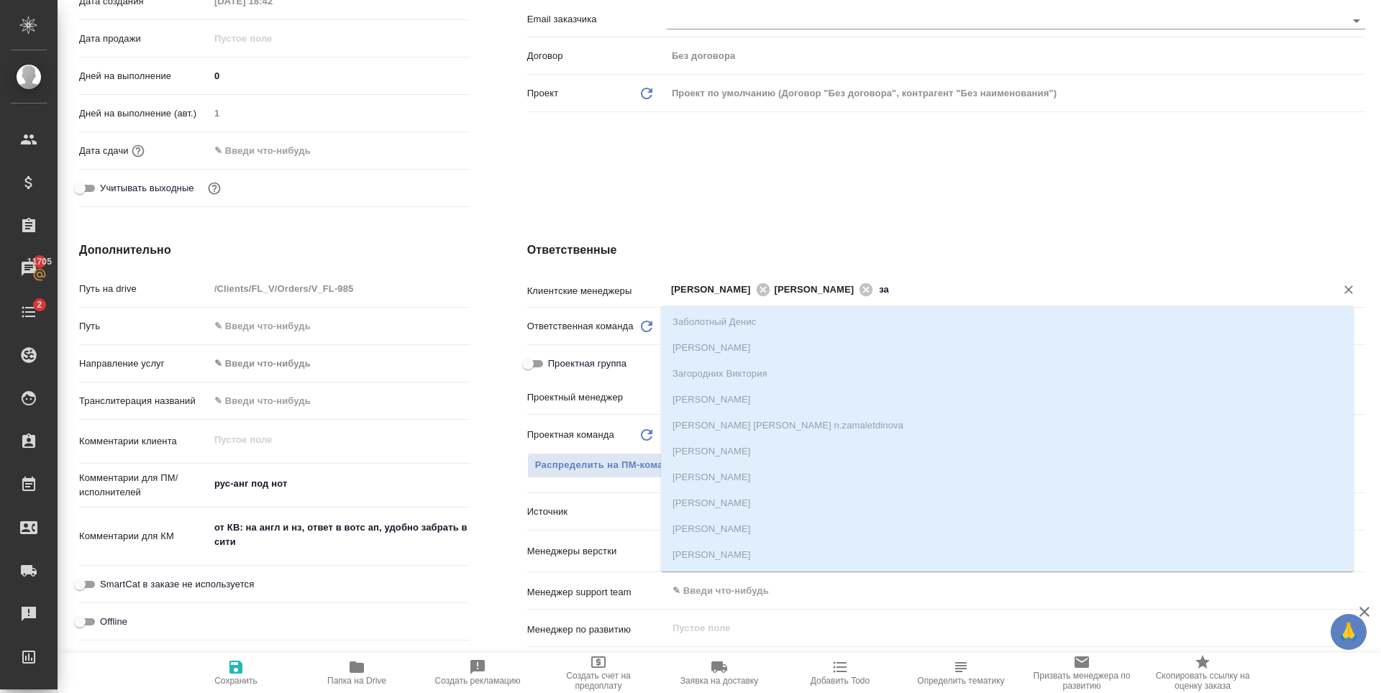
type input "з"
type textarea "x"
click at [790, 230] on div "Ответственные Клиентские менеджеры Димитриева Юлия ​ Ответственная команда Обно…" at bounding box center [945, 503] width 895 height 581
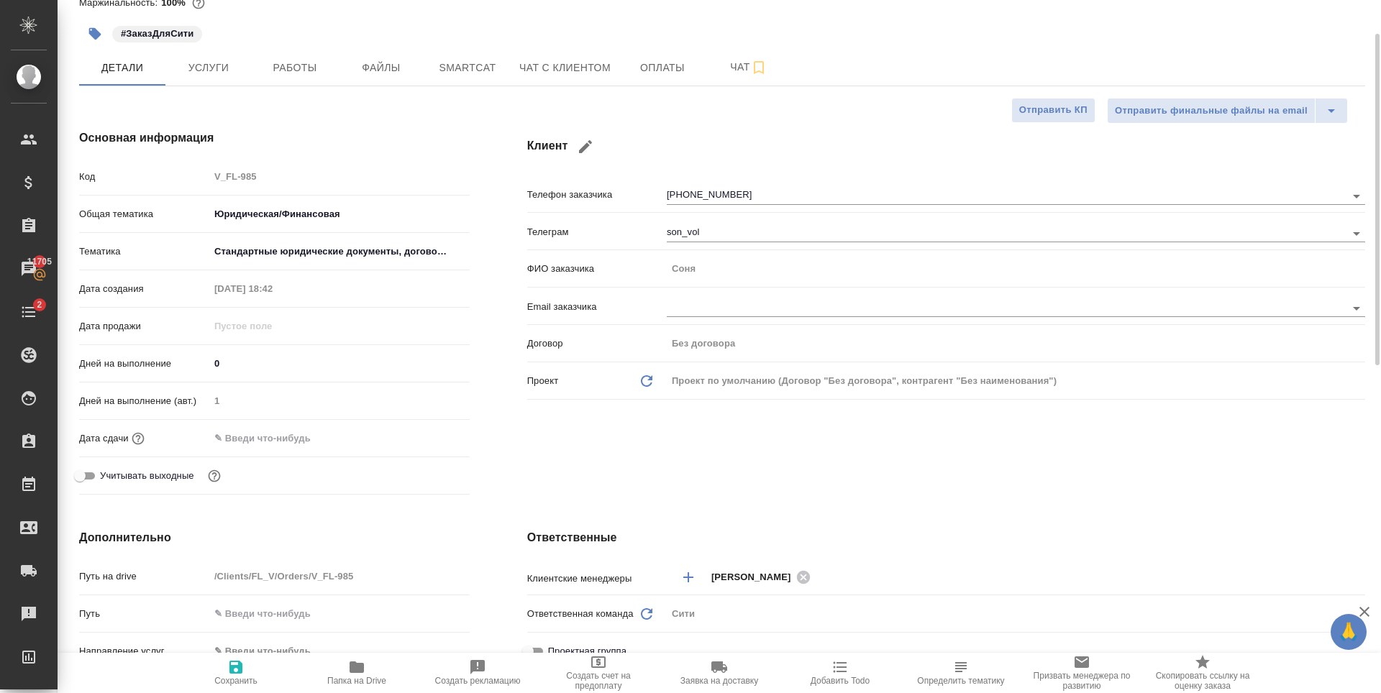
scroll to position [0, 0]
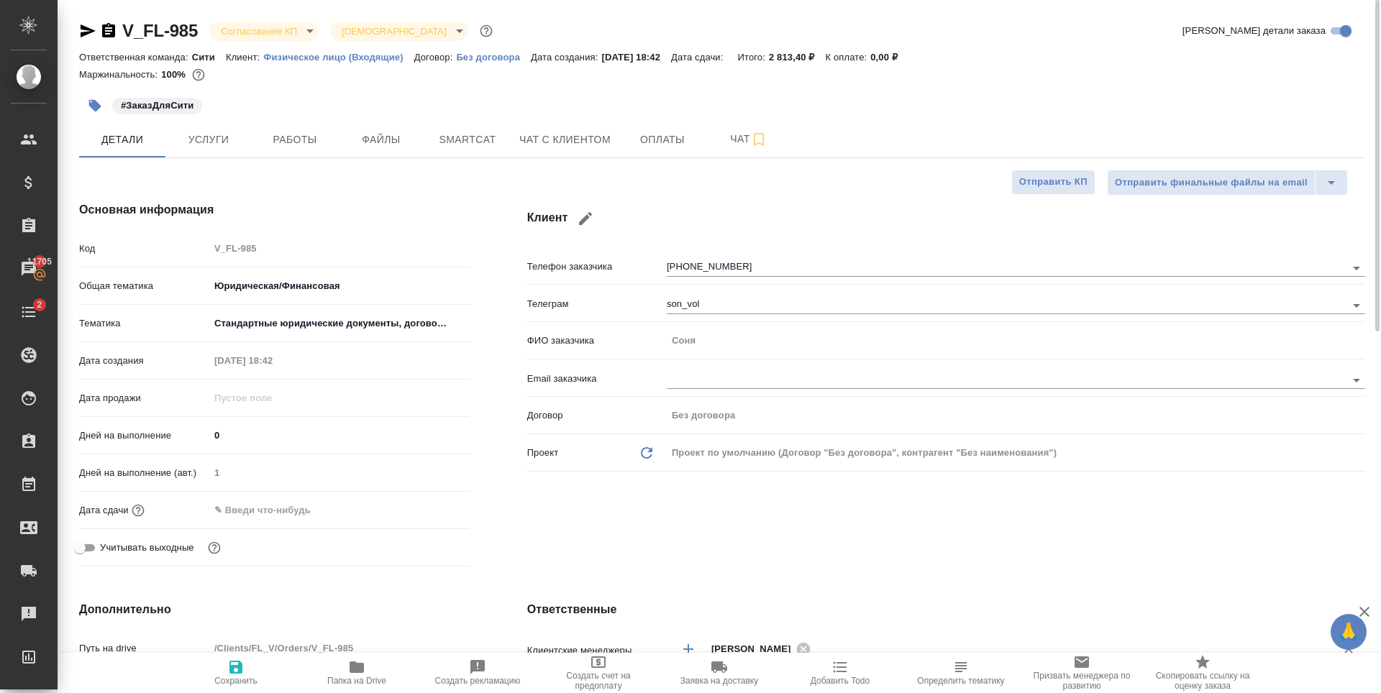
click at [854, 647] on input "text" at bounding box center [1064, 648] width 498 height 17
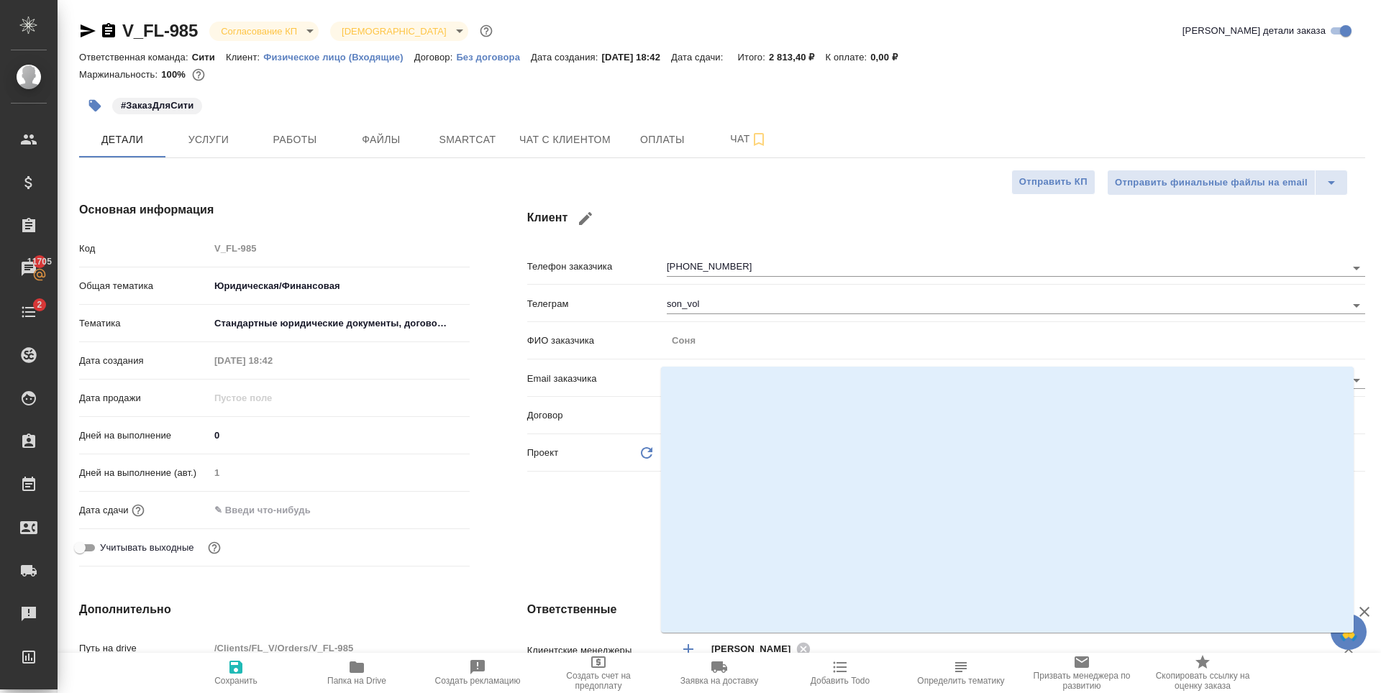
scroll to position [432, 0]
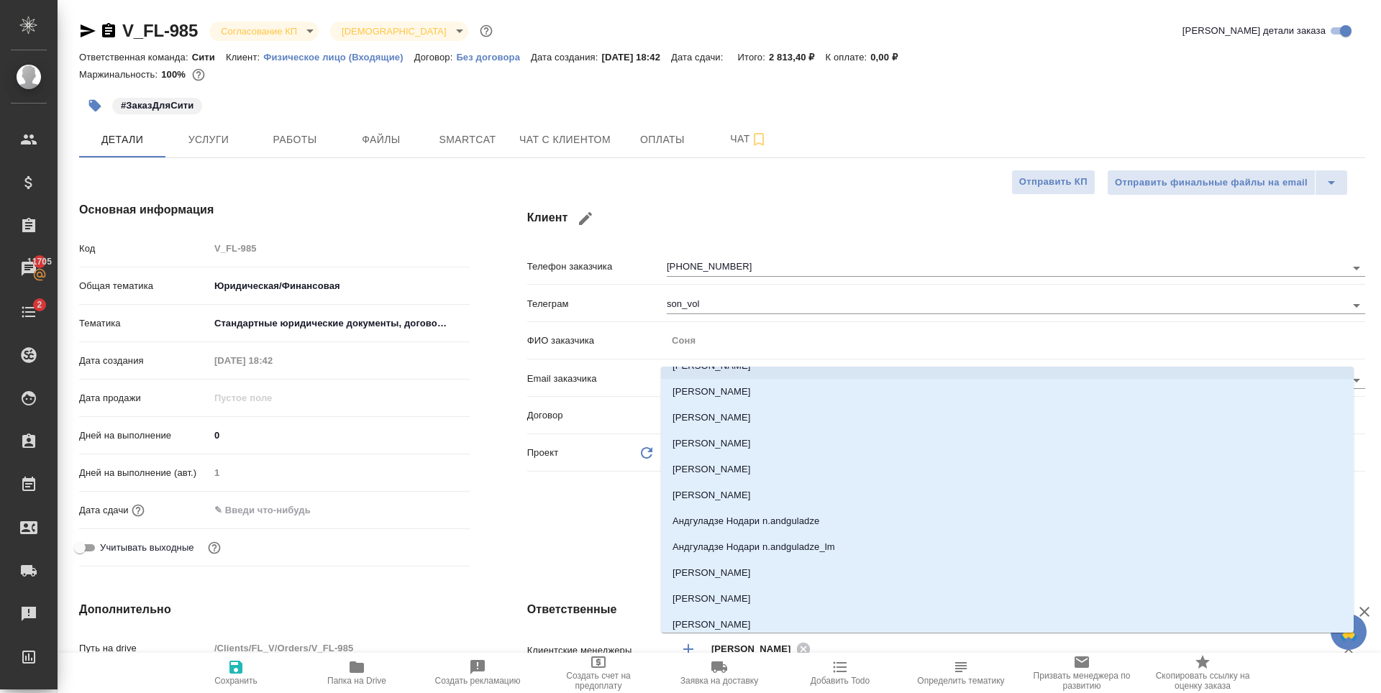
click at [548, 475] on div "Проект Обновить данные Проект по умолчанию (Договор "Без договора", контрагент …" at bounding box center [946, 458] width 838 height 37
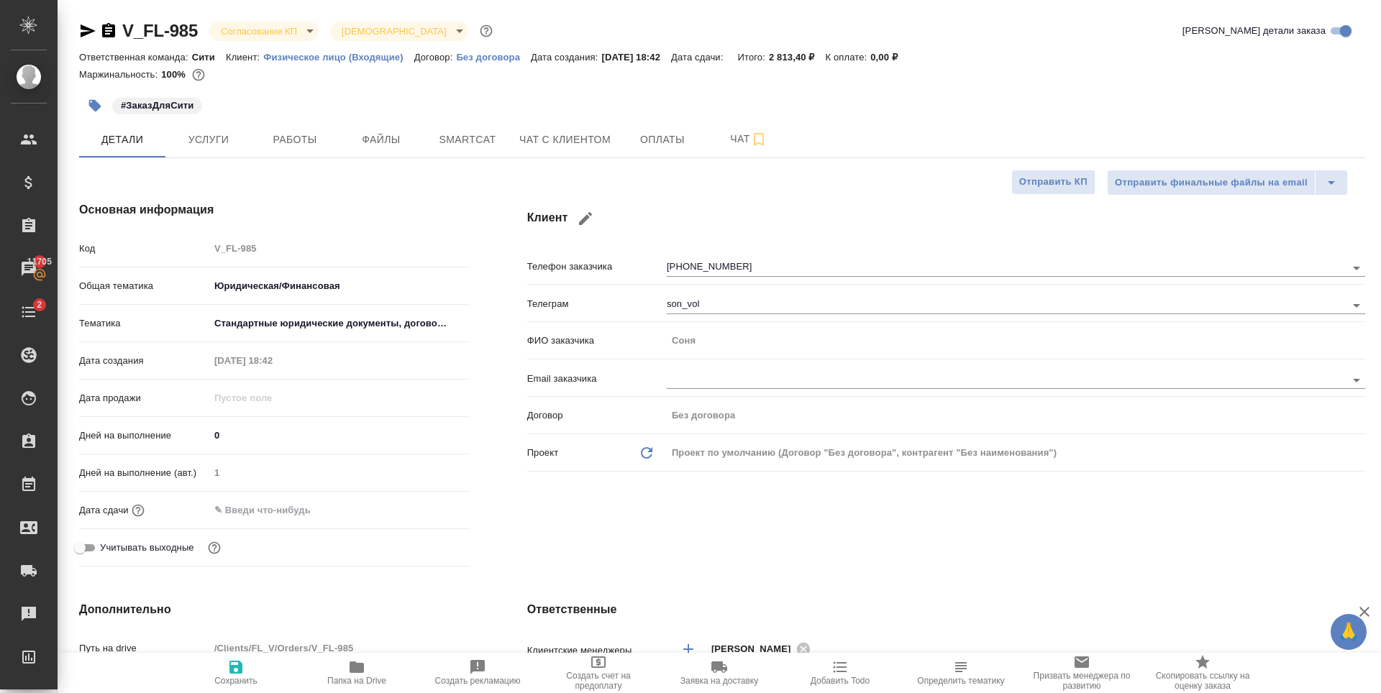
scroll to position [360, 0]
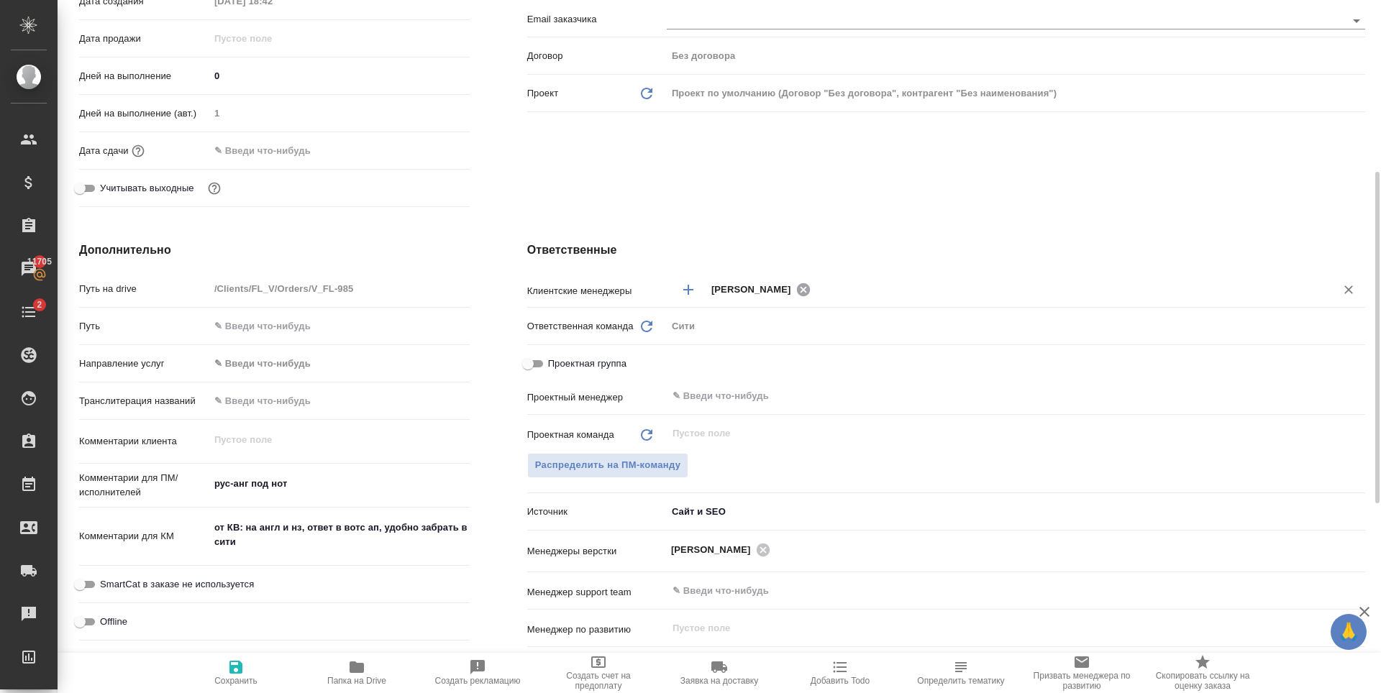
click at [798, 289] on icon at bounding box center [803, 290] width 16 height 16
type textarea "x"
click at [800, 291] on input "text" at bounding box center [1011, 289] width 601 height 17
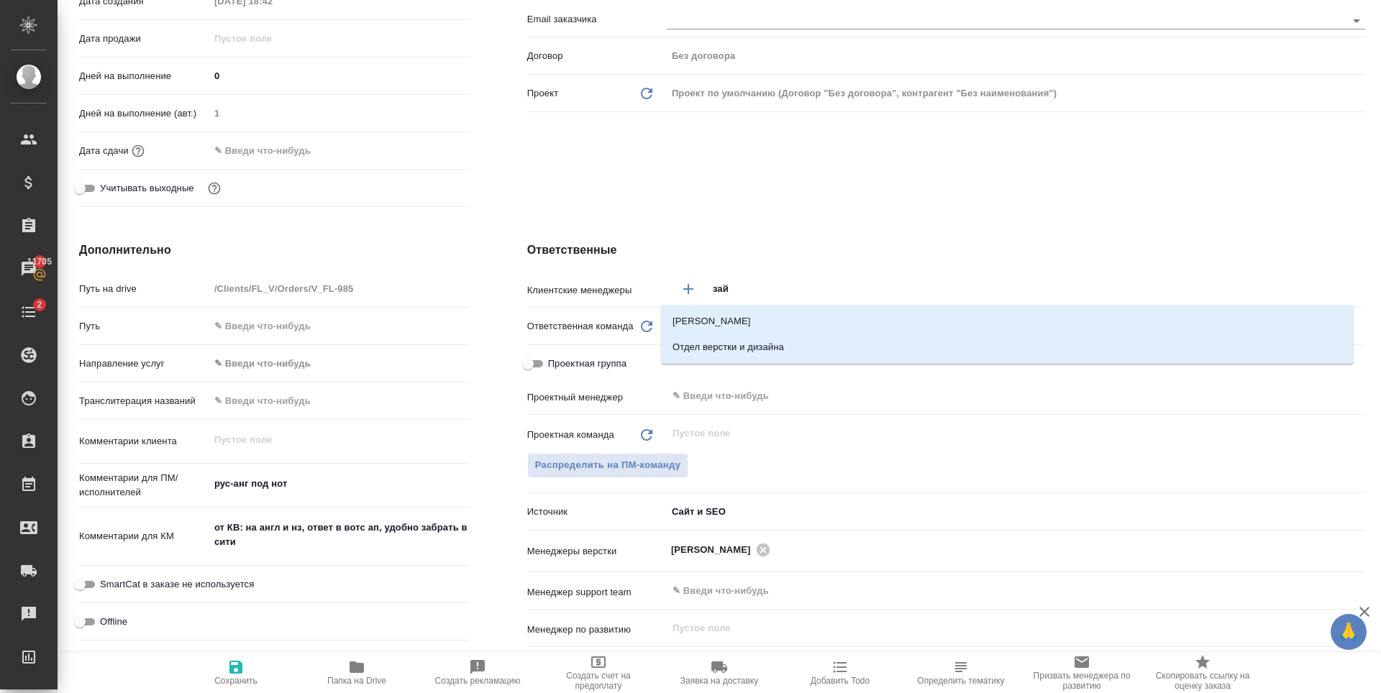
type input "зайц"
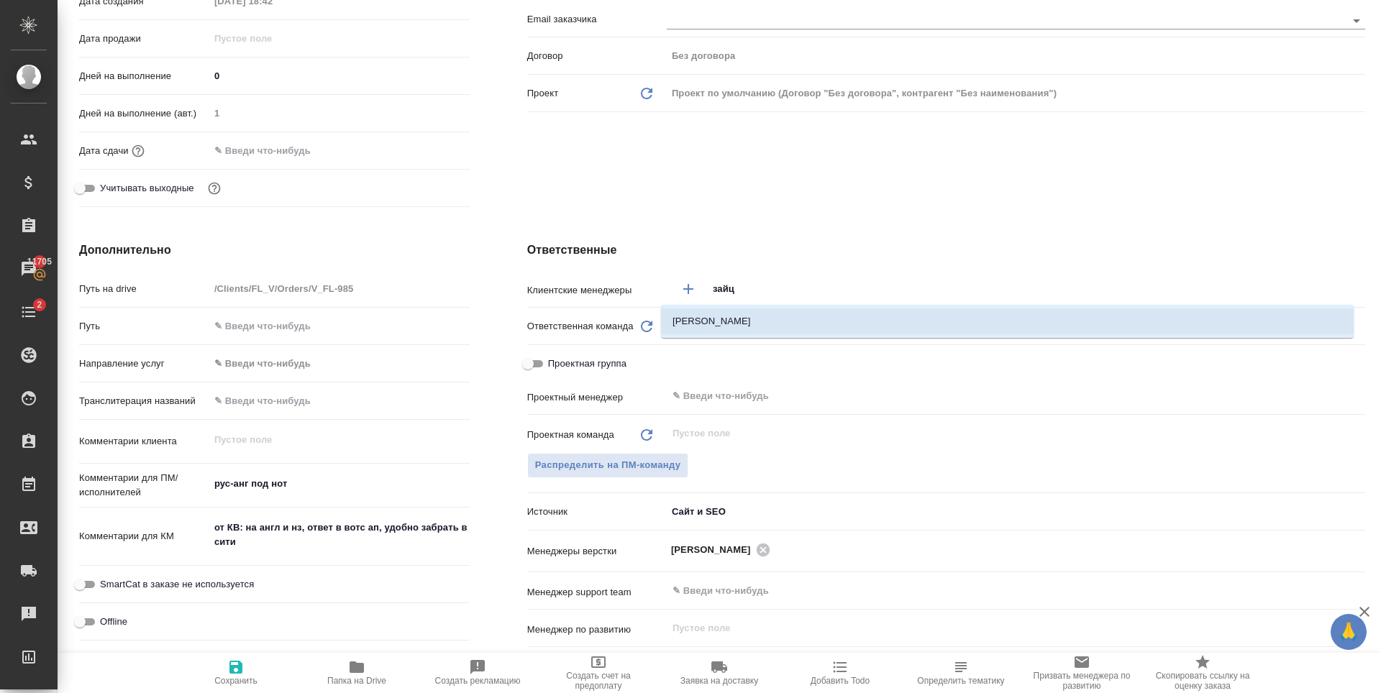
click at [757, 327] on li "[PERSON_NAME]" at bounding box center [1007, 322] width 693 height 26
type textarea "x"
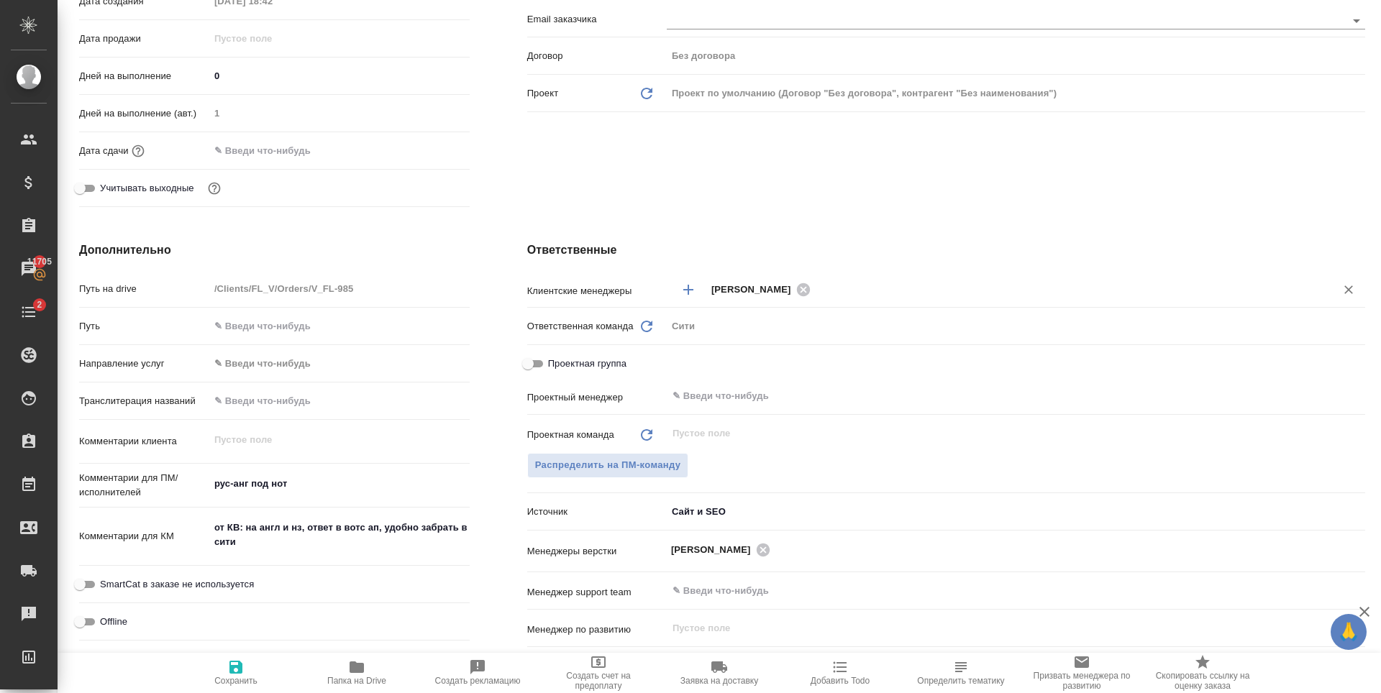
click at [242, 663] on icon "button" at bounding box center [235, 667] width 17 height 17
type textarea "x"
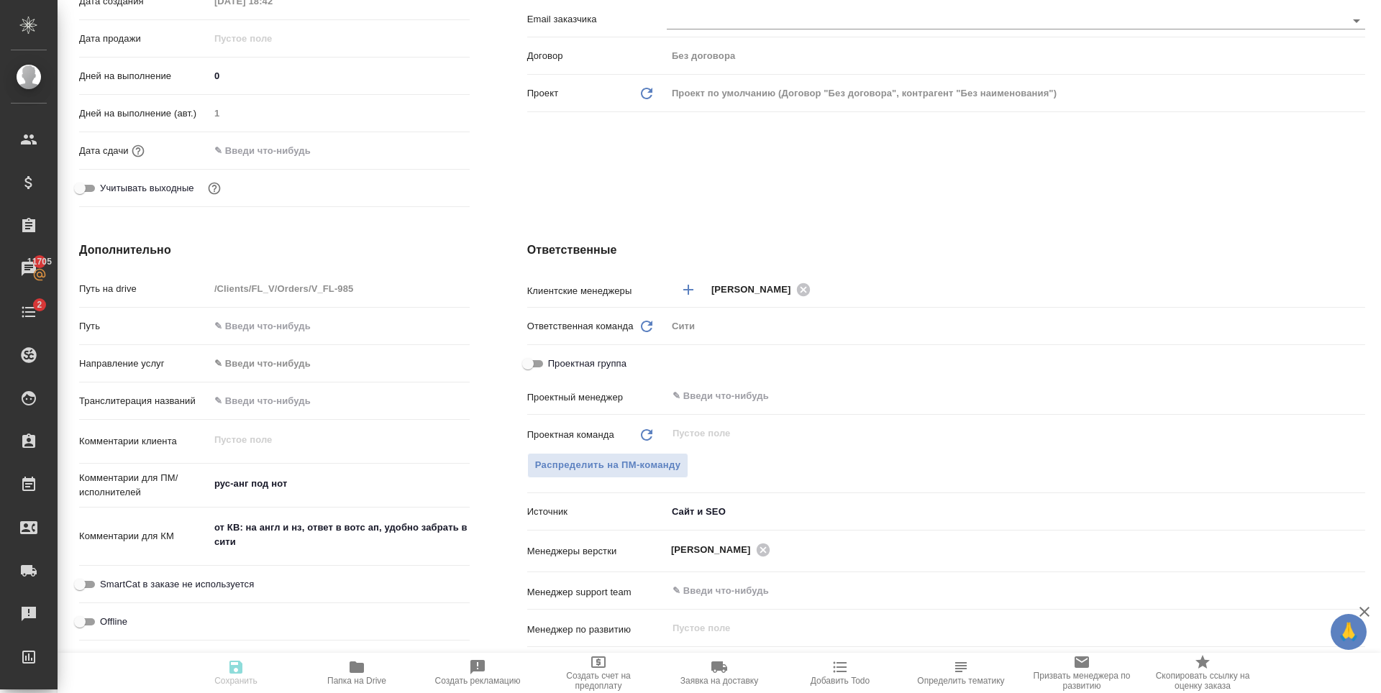
type textarea "x"
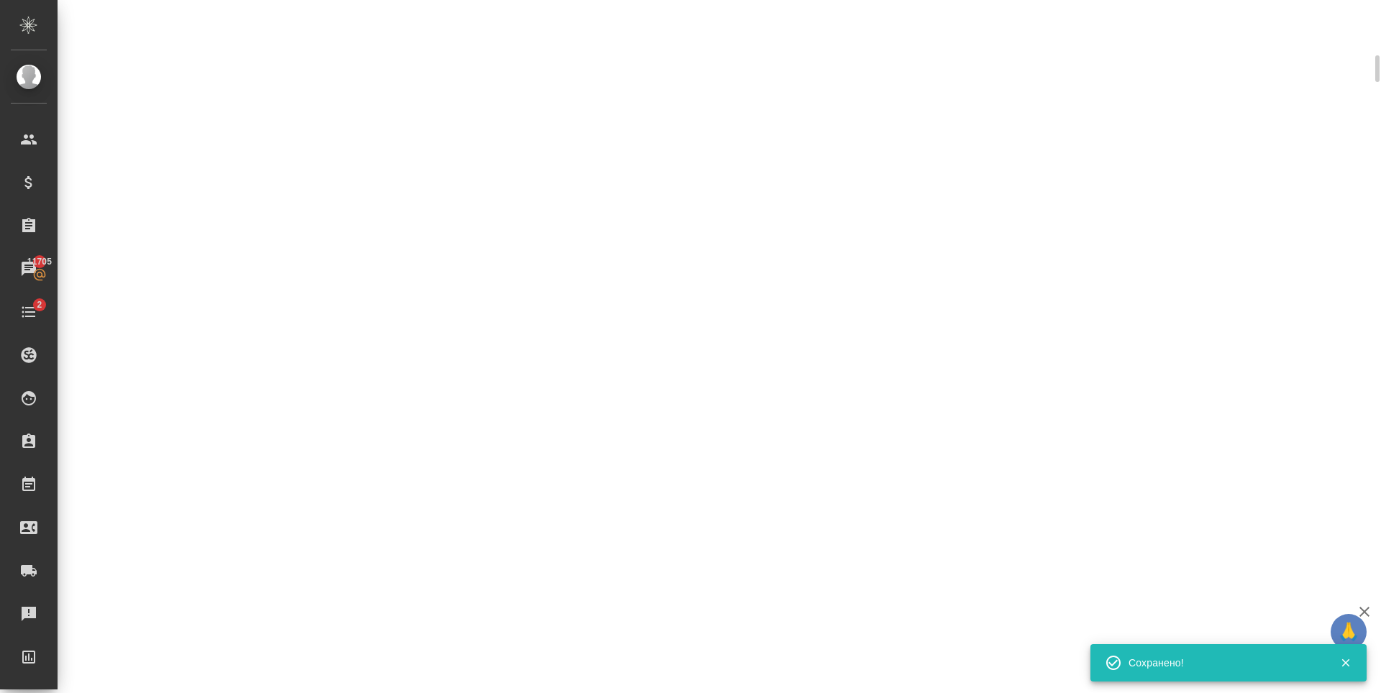
scroll to position [348, 0]
select select "RU"
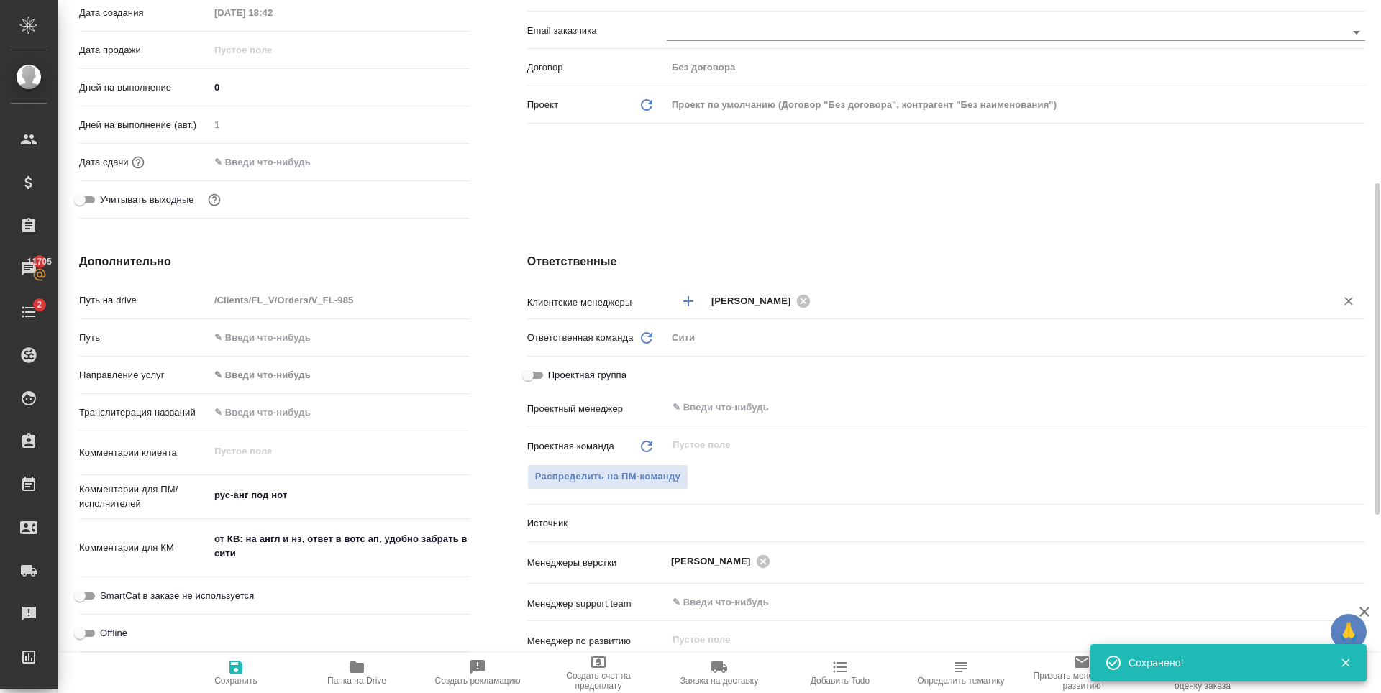
type textarea "x"
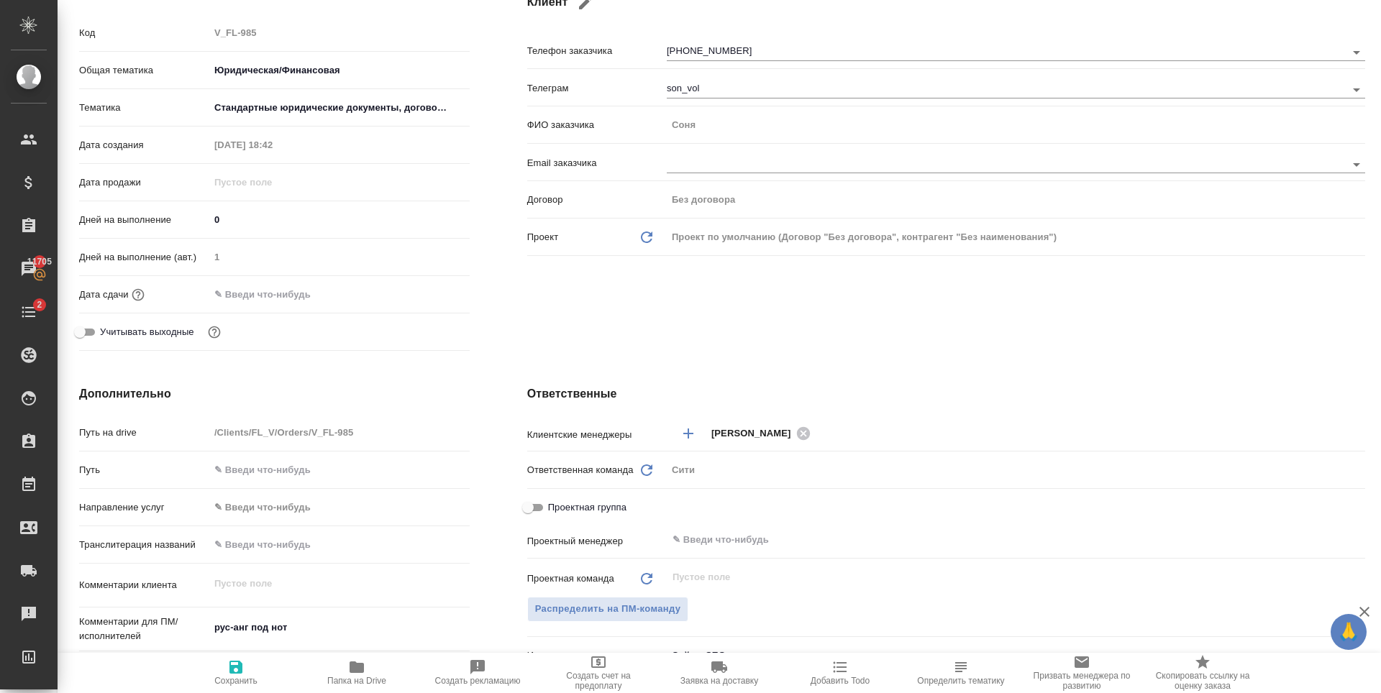
scroll to position [0, 0]
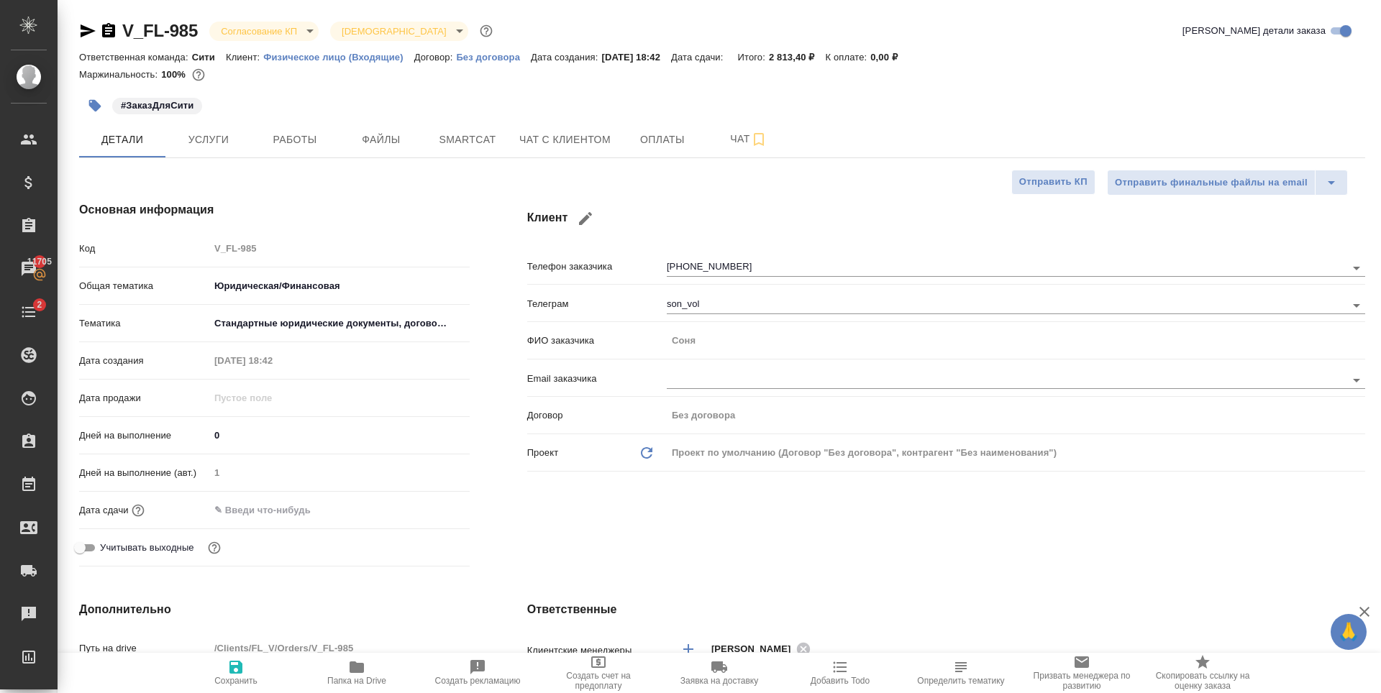
type textarea "x"
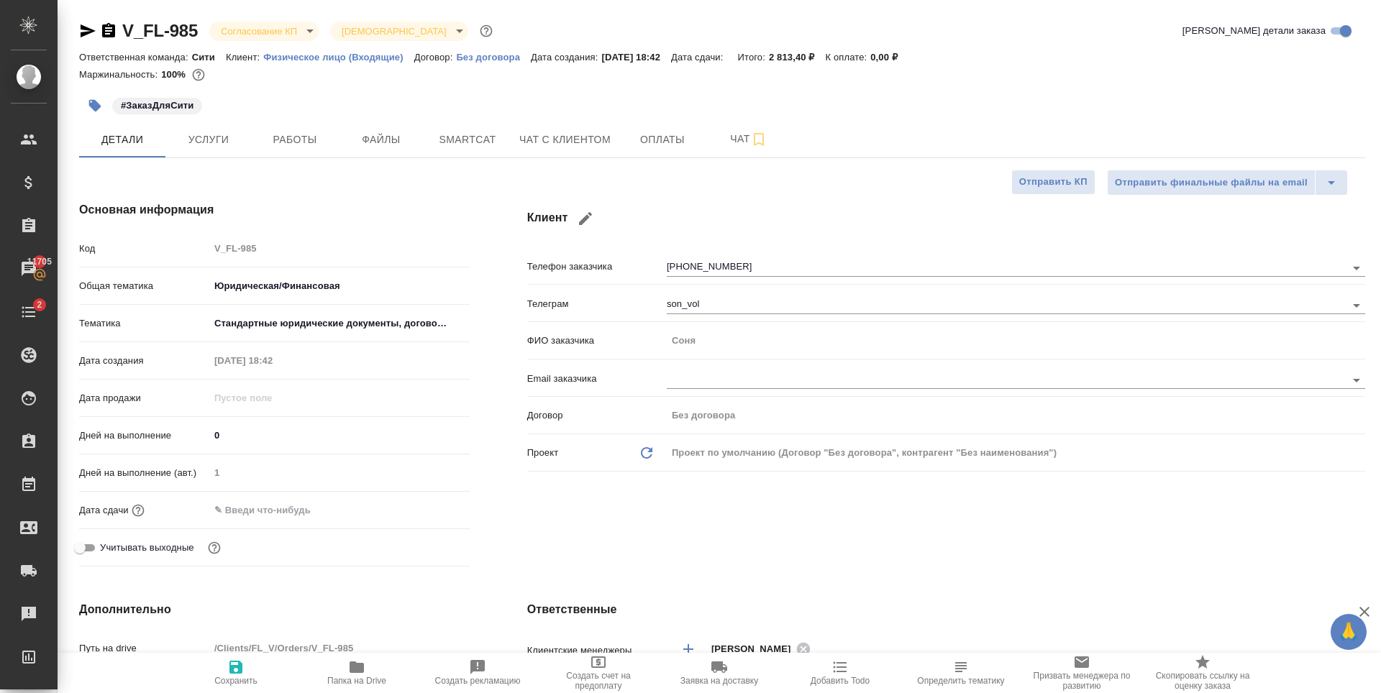
type textarea "x"
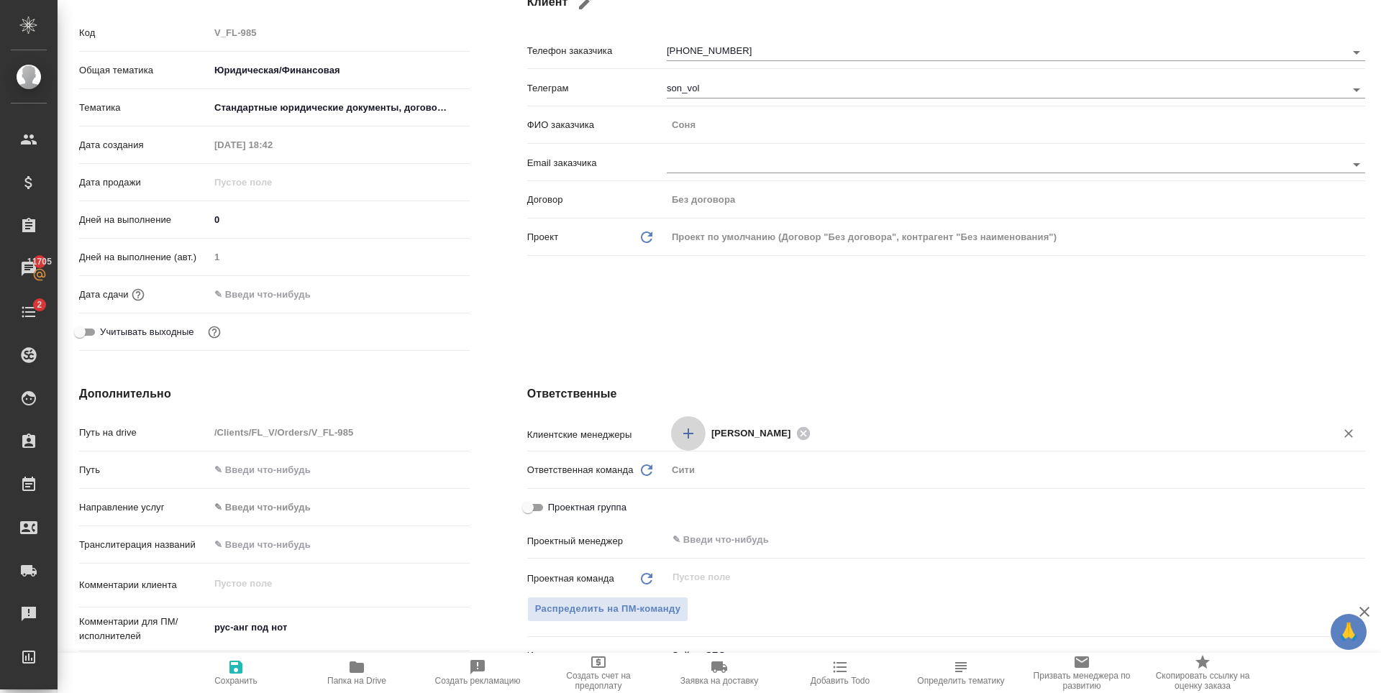
click at [683, 433] on icon "Добавить менеджера" at bounding box center [688, 434] width 10 height 10
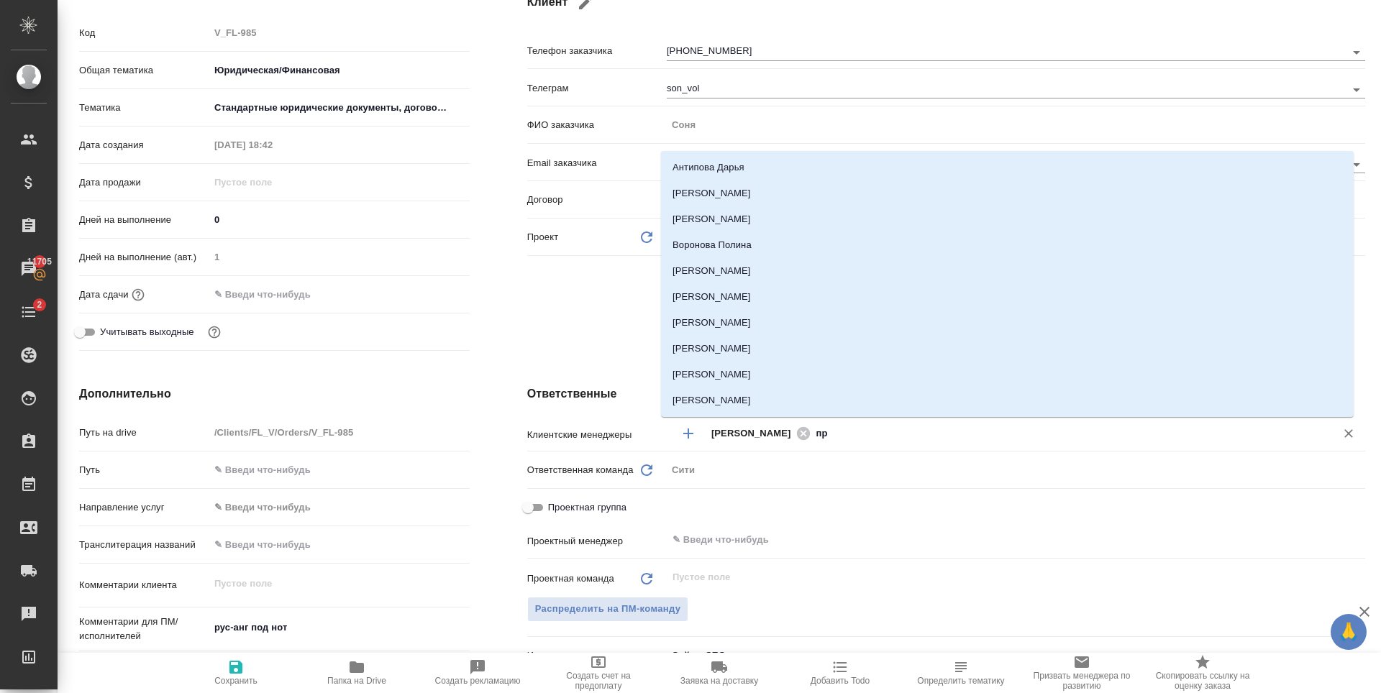
type input "про"
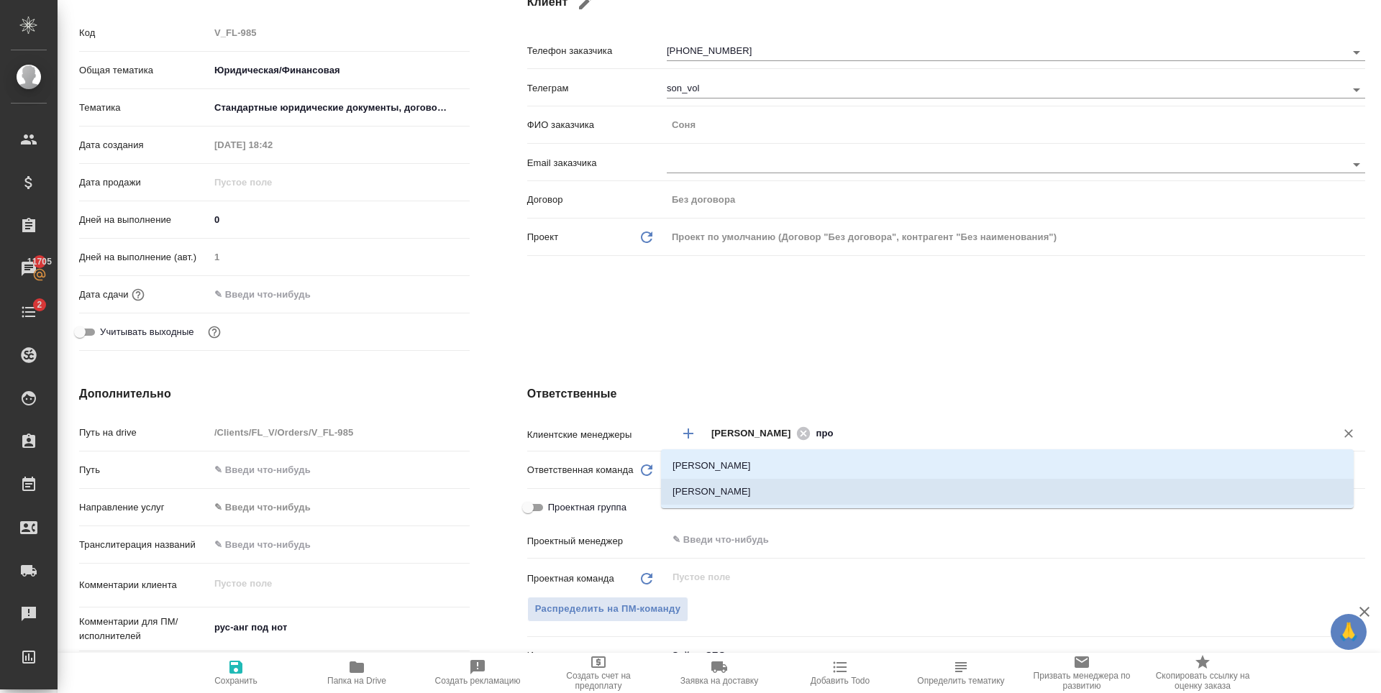
click at [788, 492] on li "Прохорова Анастасия" at bounding box center [1007, 492] width 693 height 26
type textarea "x"
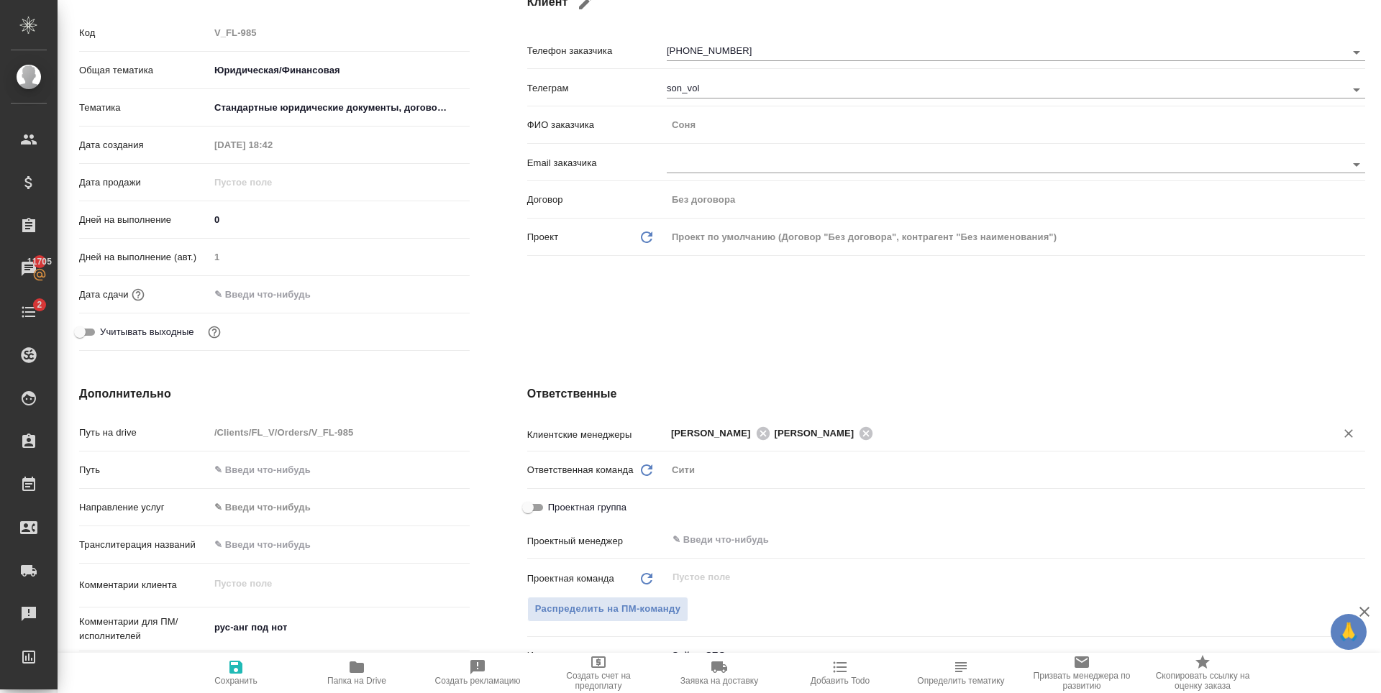
click at [226, 684] on span "Сохранить" at bounding box center [235, 681] width 43 height 10
type textarea "x"
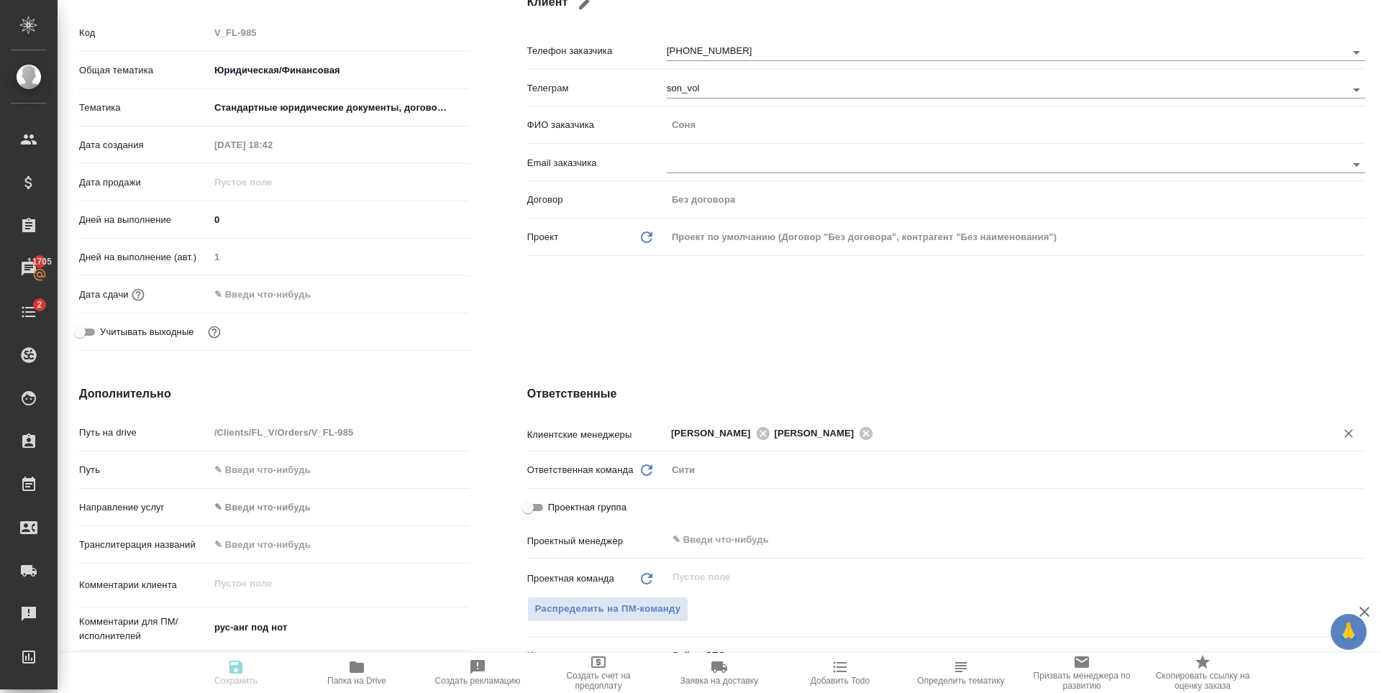
type textarea "x"
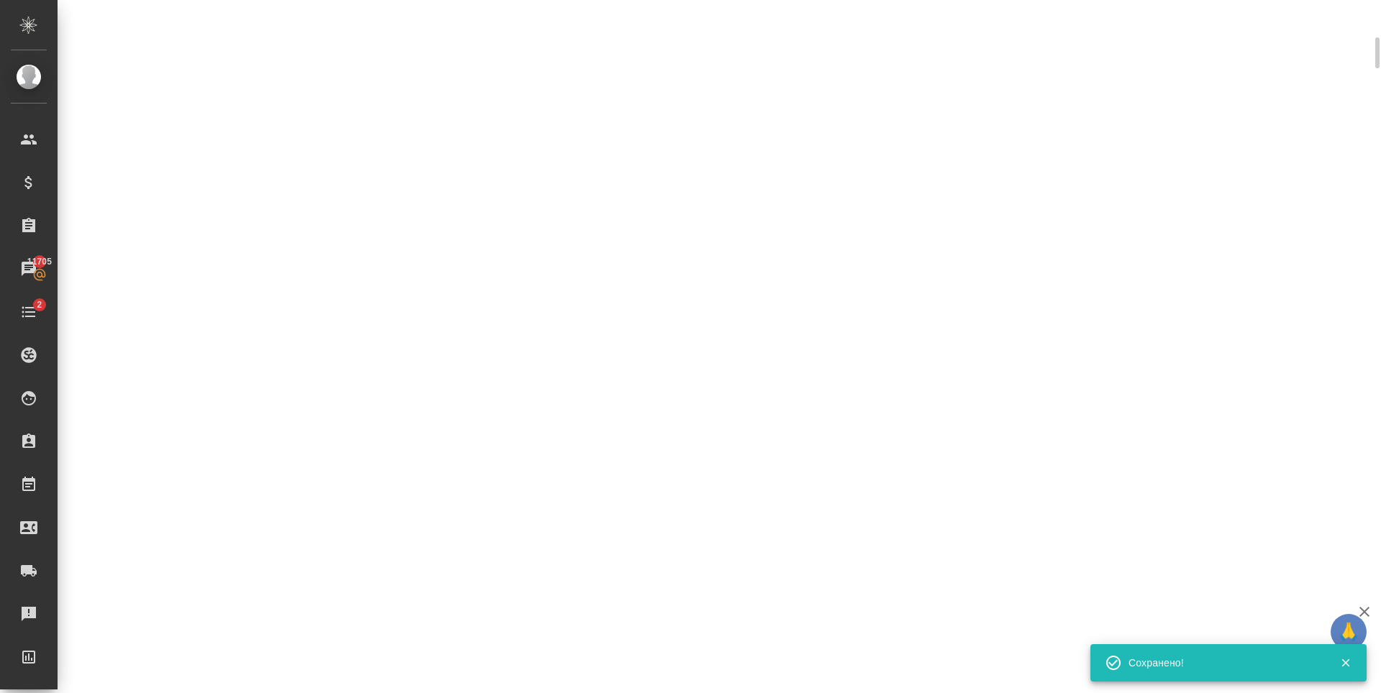
scroll to position [204, 0]
select select "RU"
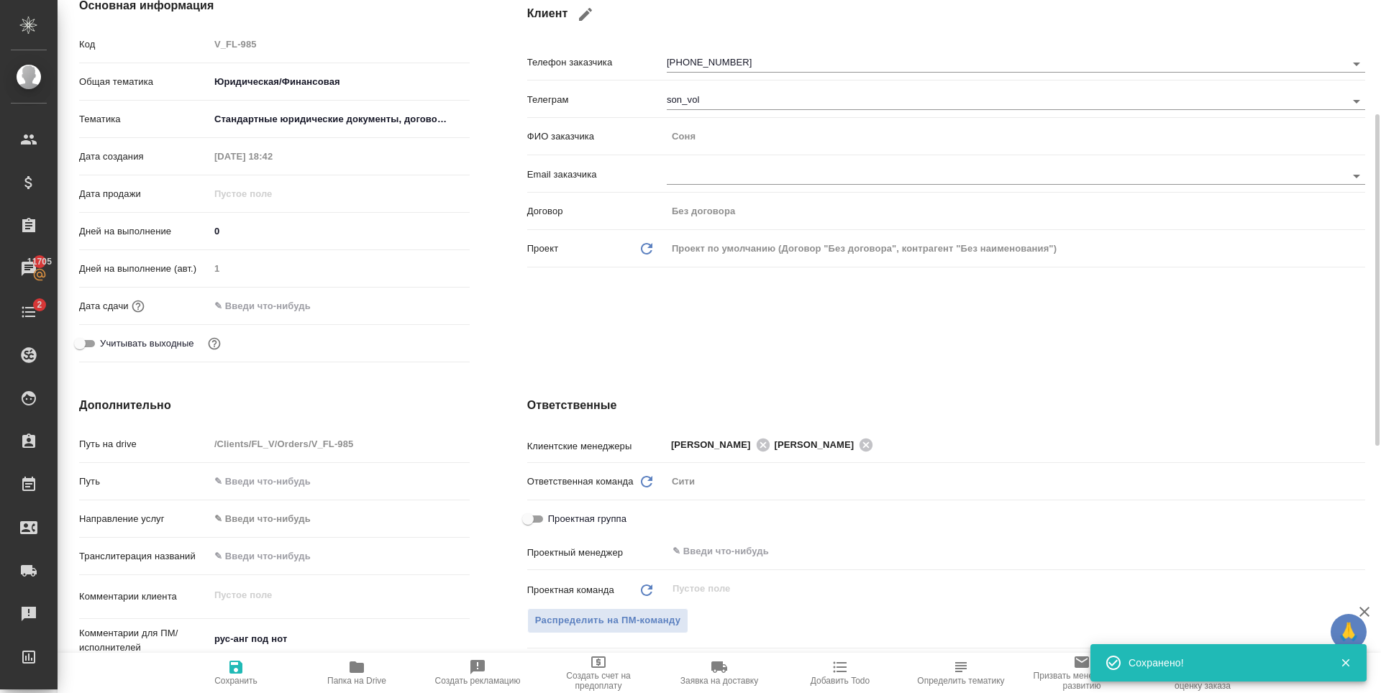
type textarea "x"
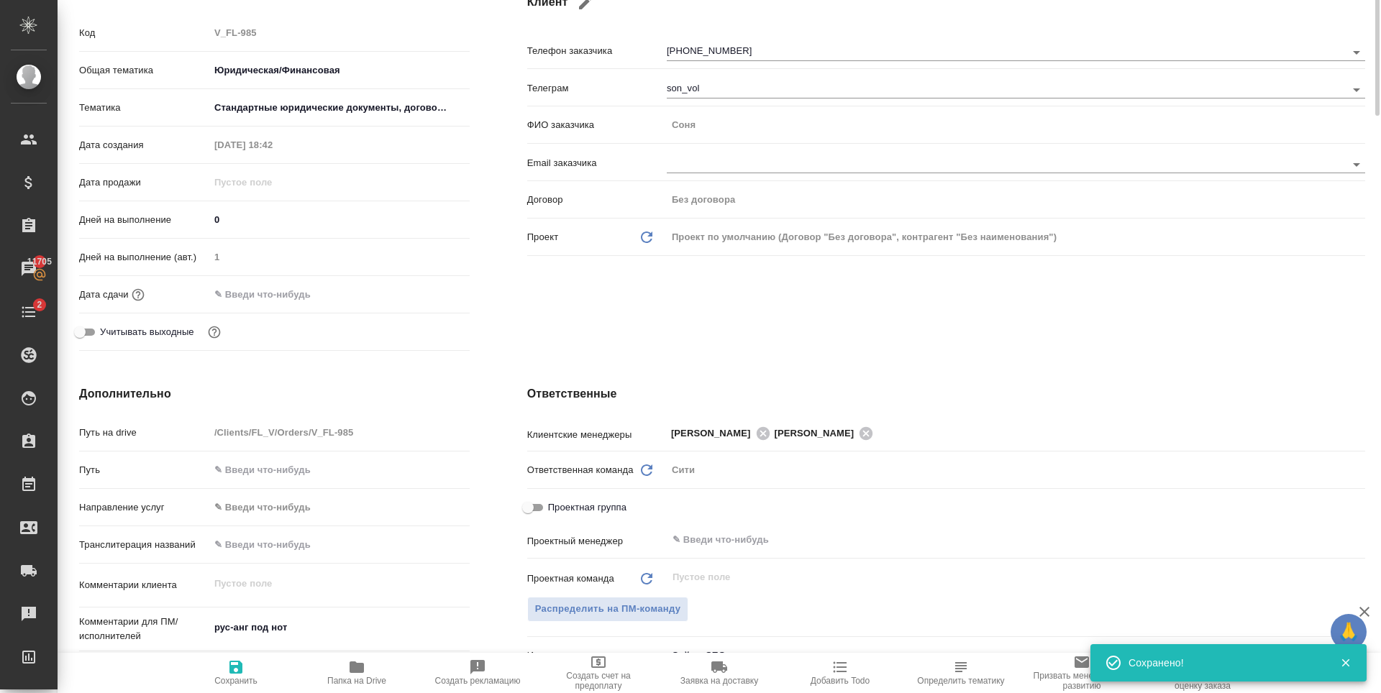
scroll to position [0, 0]
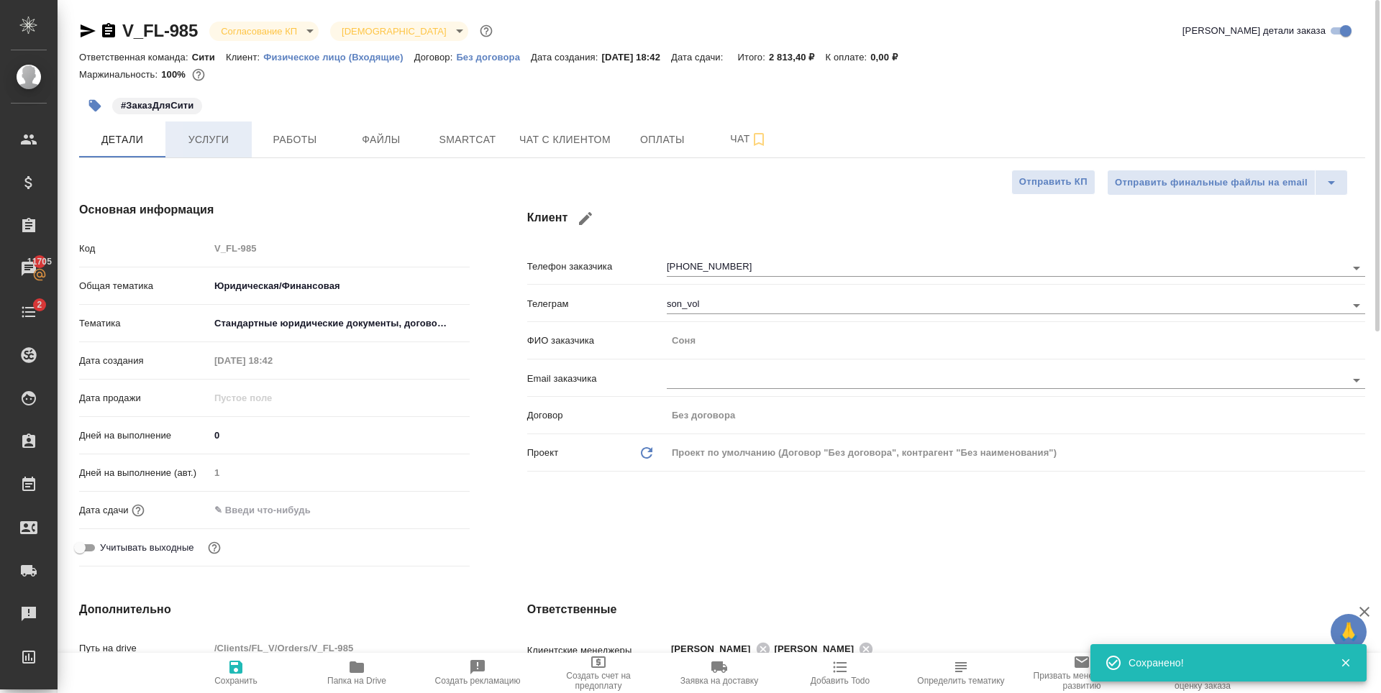
click at [226, 150] on button "Услуги" at bounding box center [208, 140] width 86 height 36
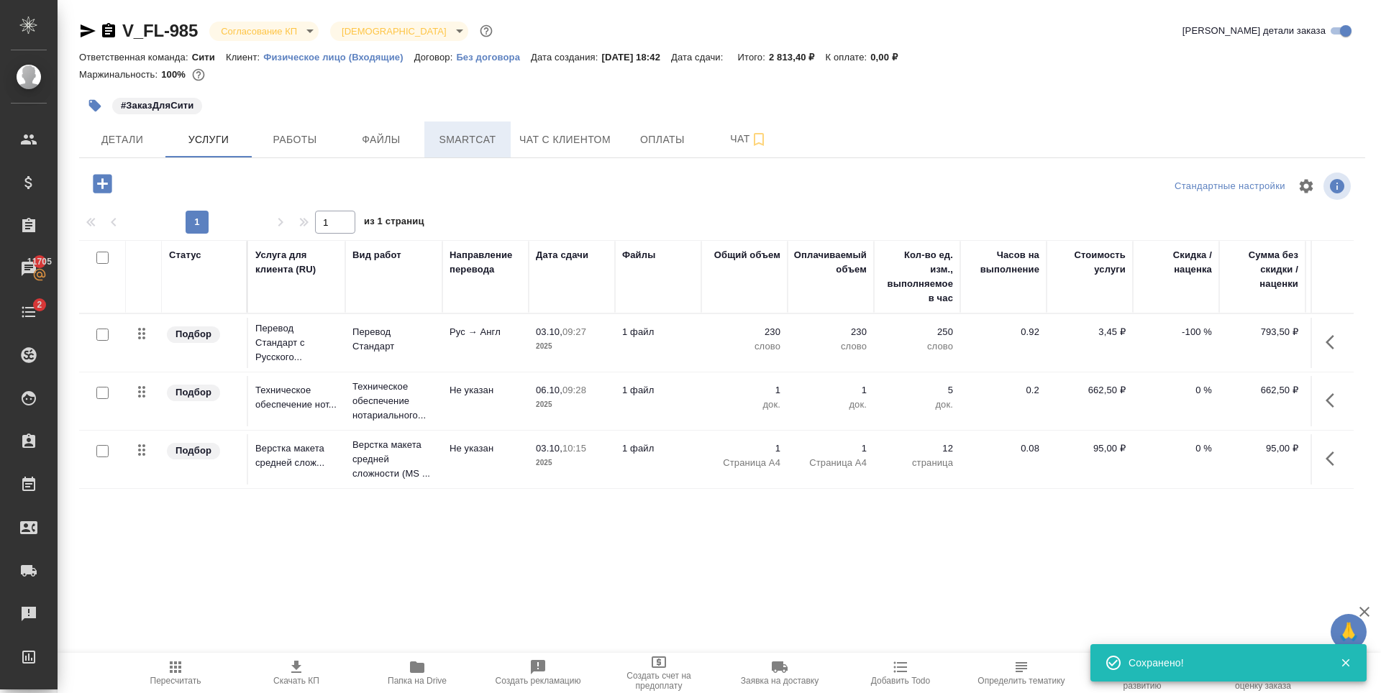
click at [486, 143] on span "Smartcat" at bounding box center [467, 140] width 69 height 18
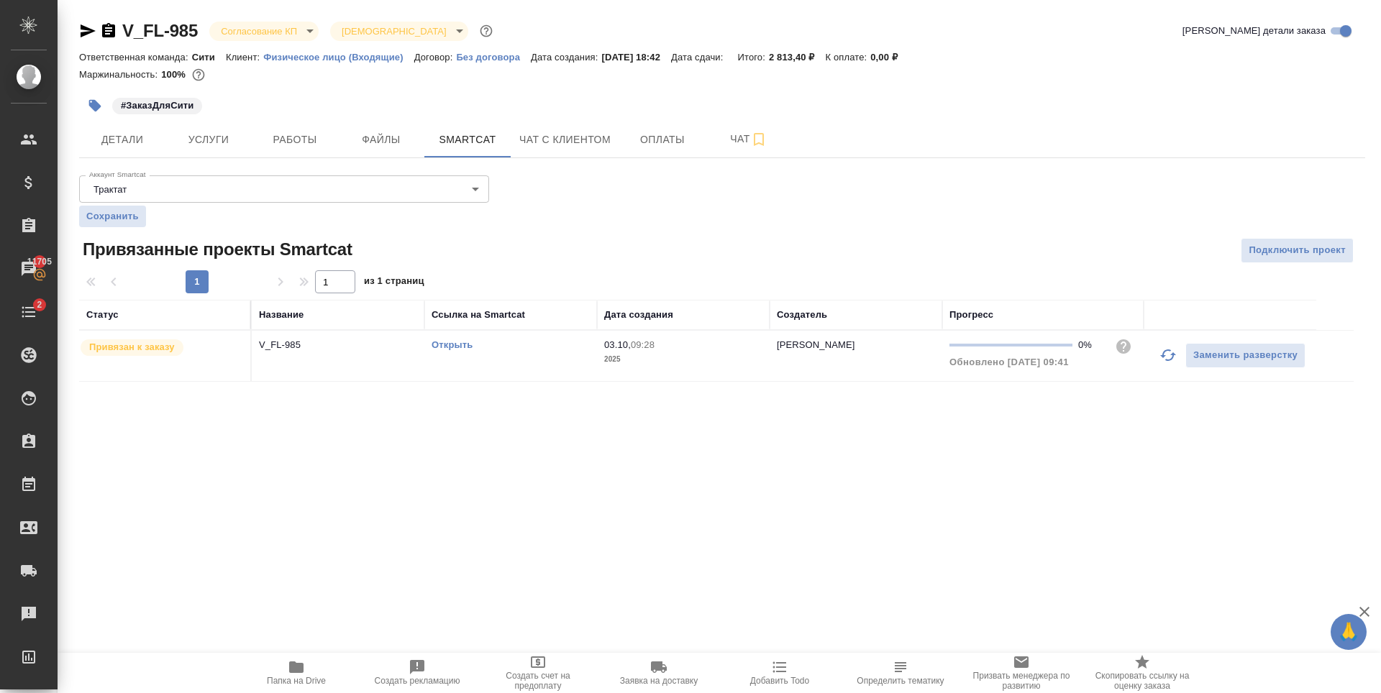
click at [298, 28] on body "🙏 .cls-1 fill:#fff; AWATERA Zaytseva Svetlana Клиенты Спецификации Заказы 11705…" at bounding box center [690, 346] width 1381 height 693
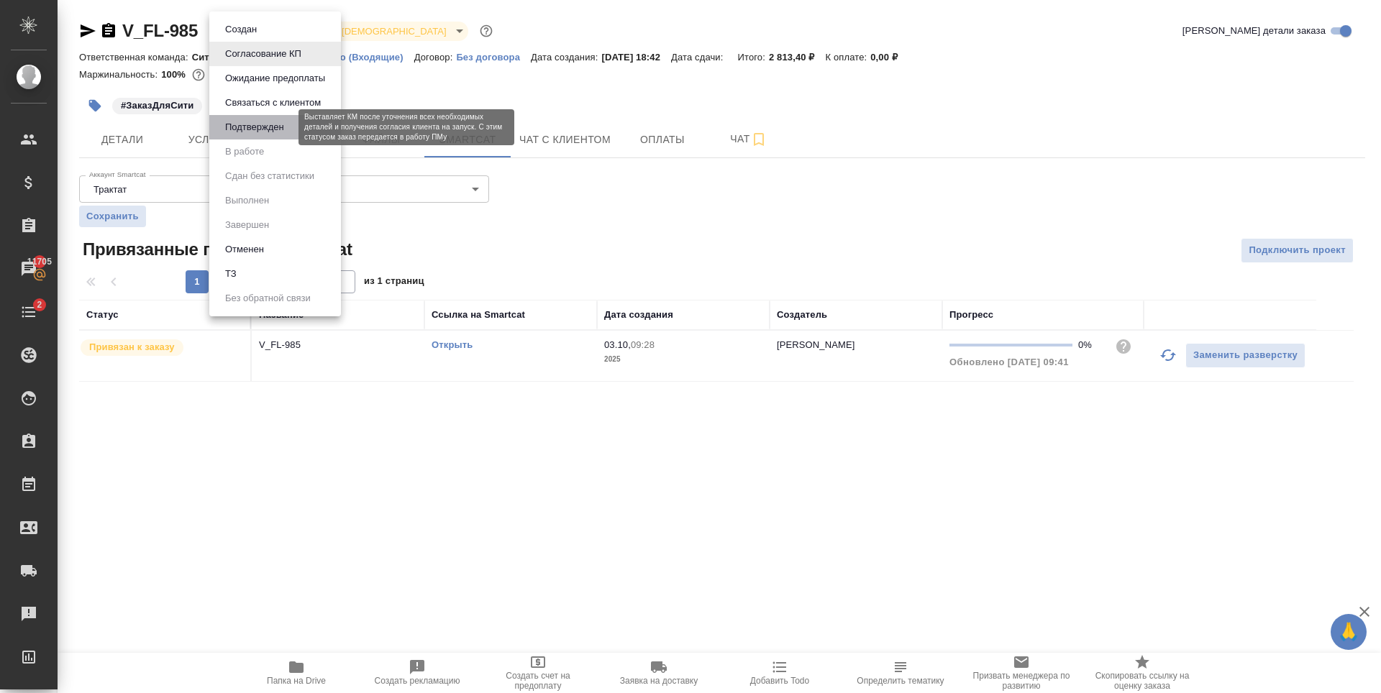
click at [273, 130] on button "Подтвержден" at bounding box center [255, 127] width 68 height 16
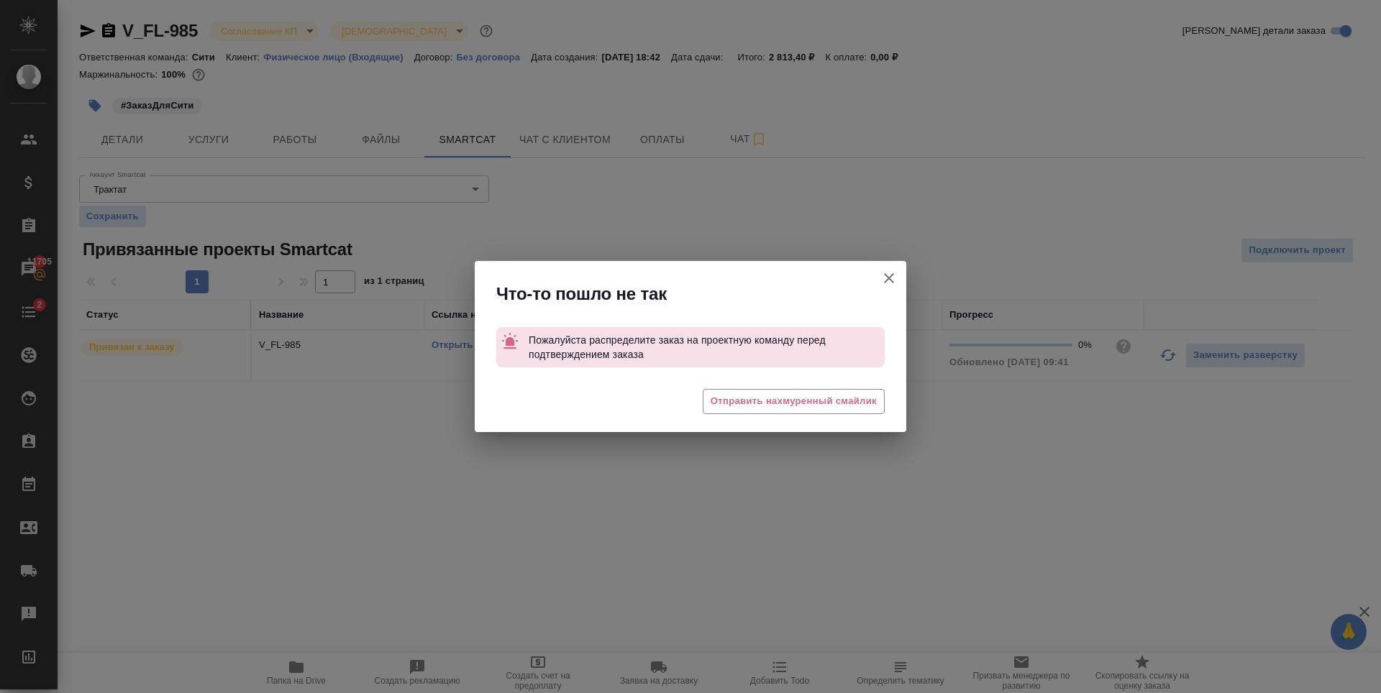
click at [890, 283] on icon "button" at bounding box center [888, 278] width 17 height 17
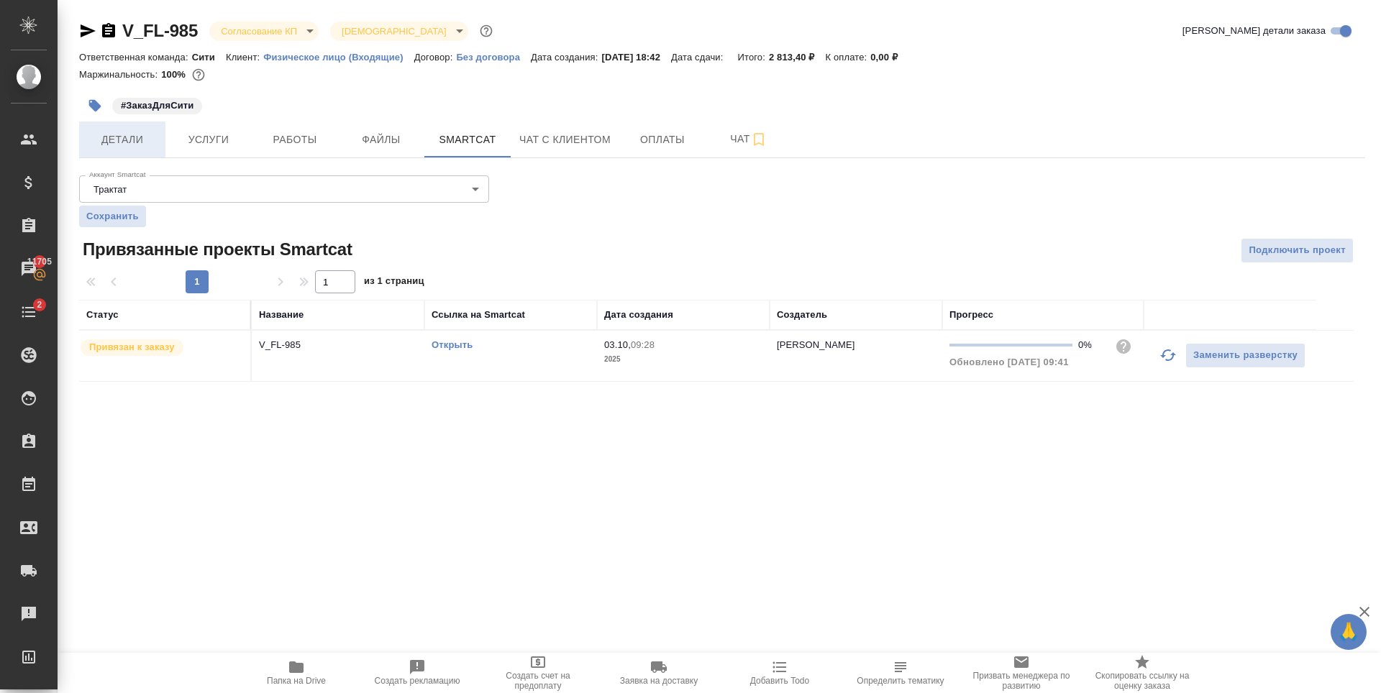
click at [133, 142] on span "Детали" at bounding box center [122, 140] width 69 height 18
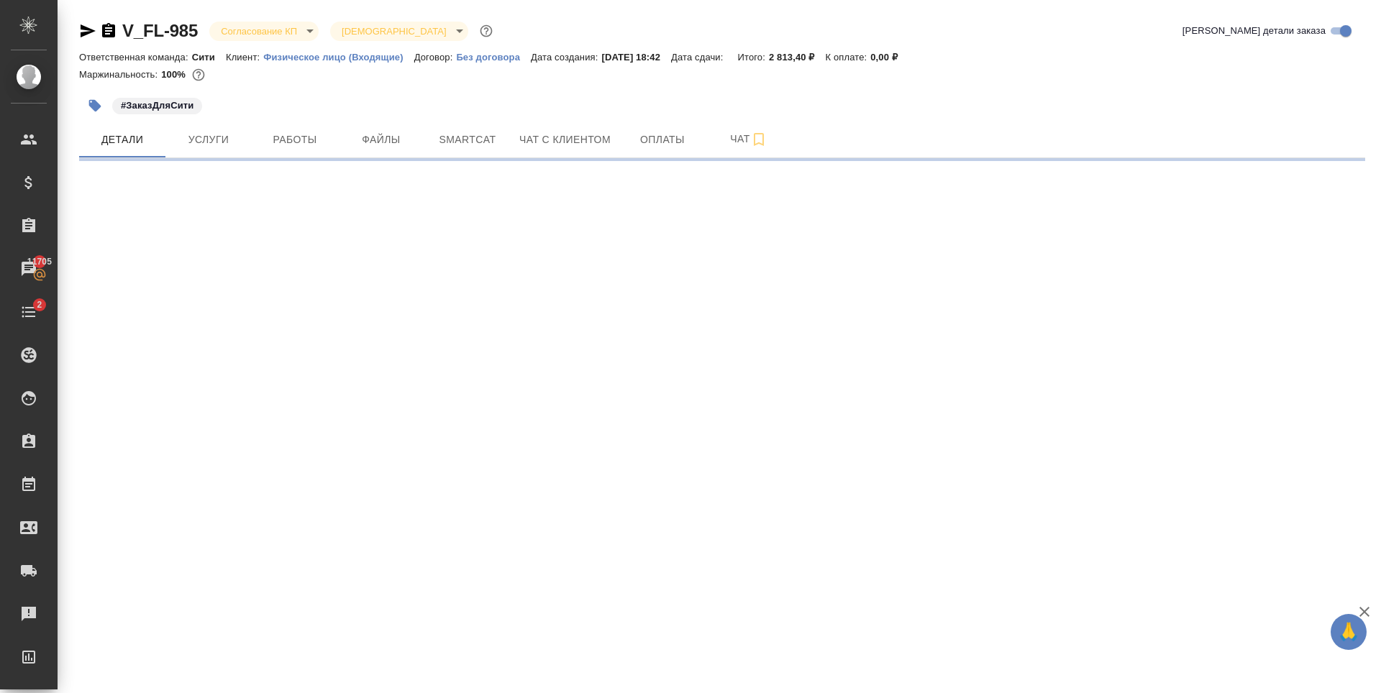
select select "RU"
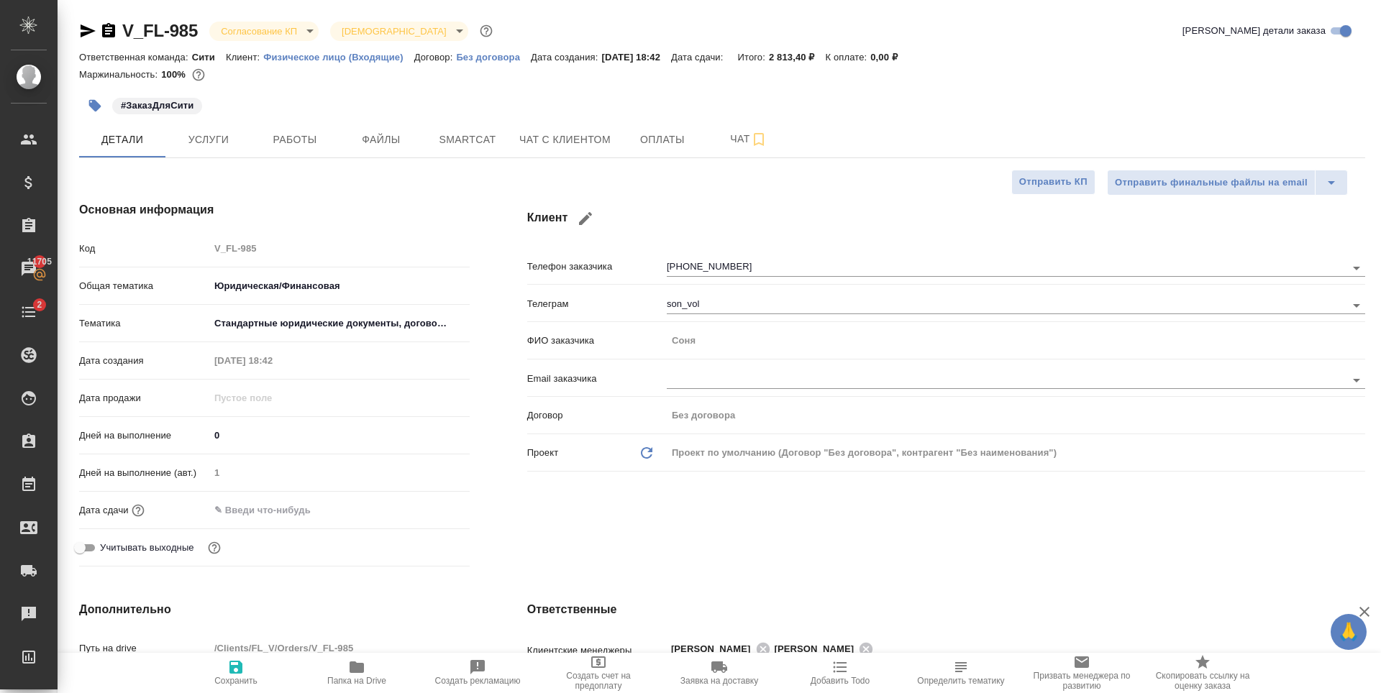
type textarea "x"
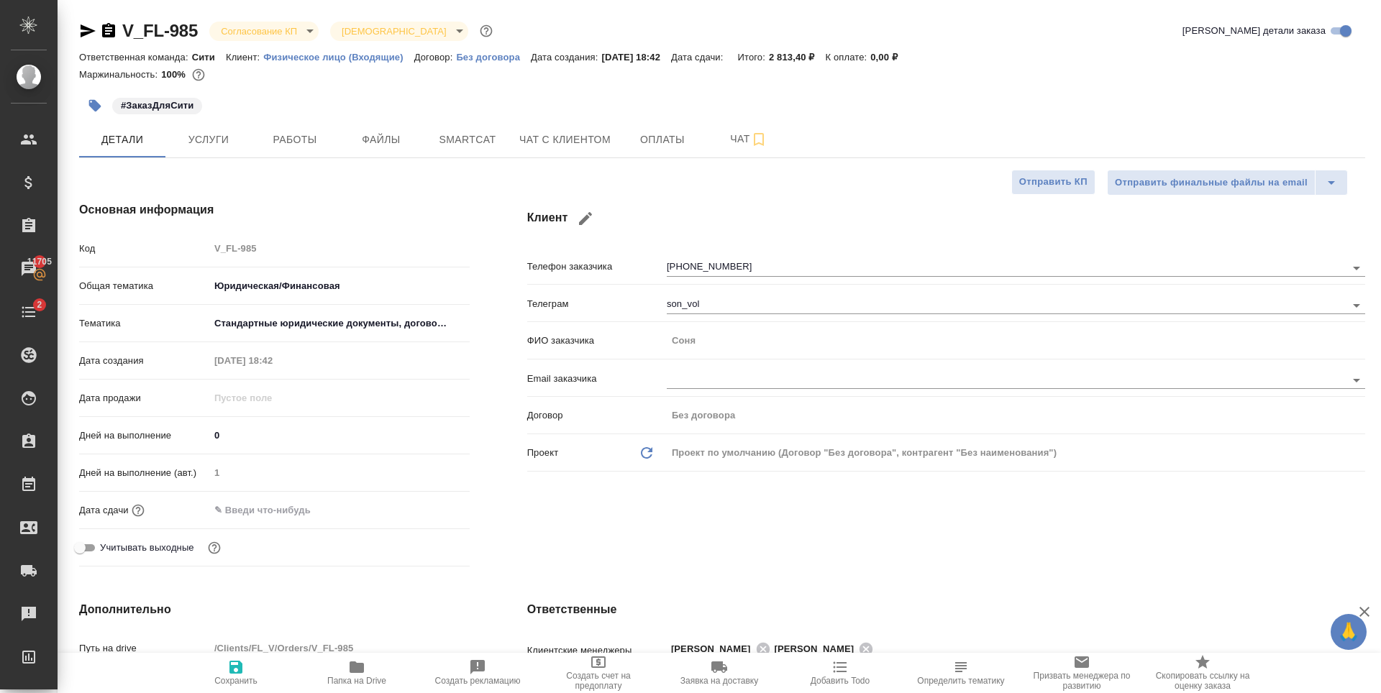
type textarea "x"
click at [286, 29] on body "🙏 .cls-1 fill:#fff; AWATERA Zaytseva Svetlana Клиенты Спецификации Заказы 11705…" at bounding box center [690, 346] width 1381 height 693
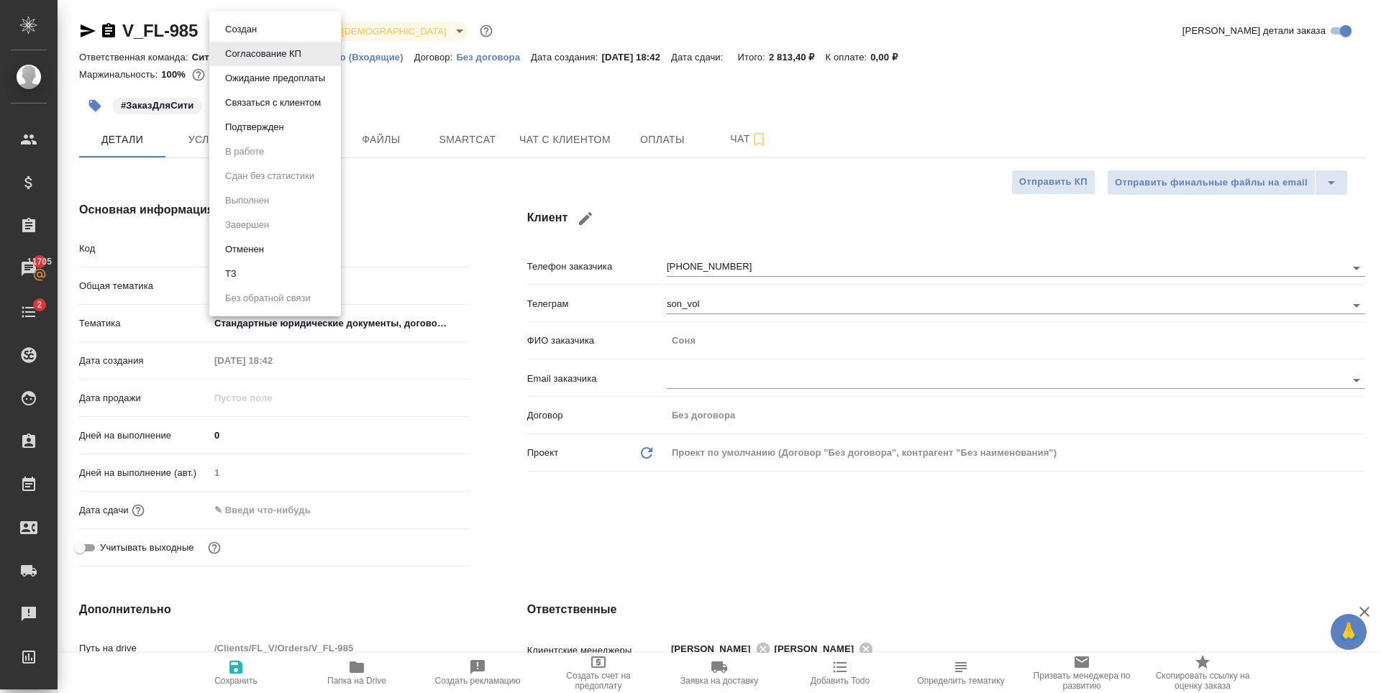
click at [713, 502] on div at bounding box center [690, 346] width 1381 height 693
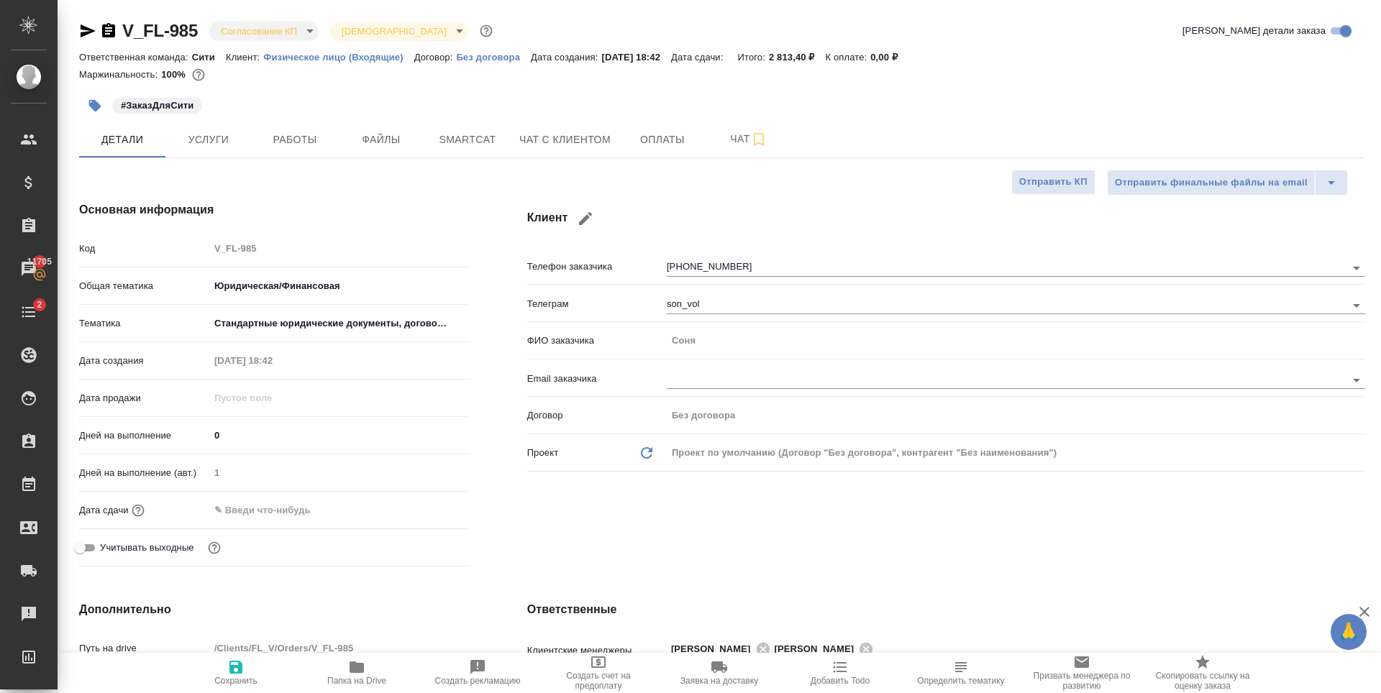
scroll to position [216, 0]
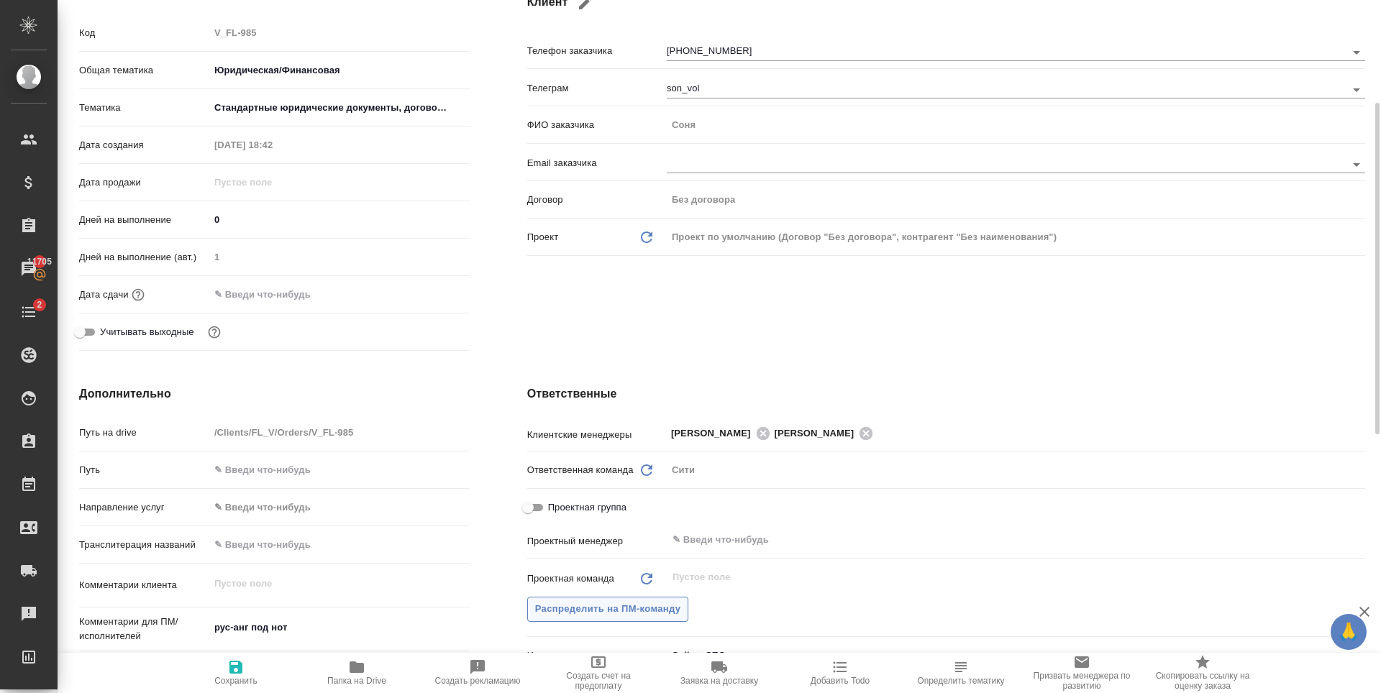
click at [640, 616] on span "Распределить на ПМ-команду" at bounding box center [608, 609] width 146 height 17
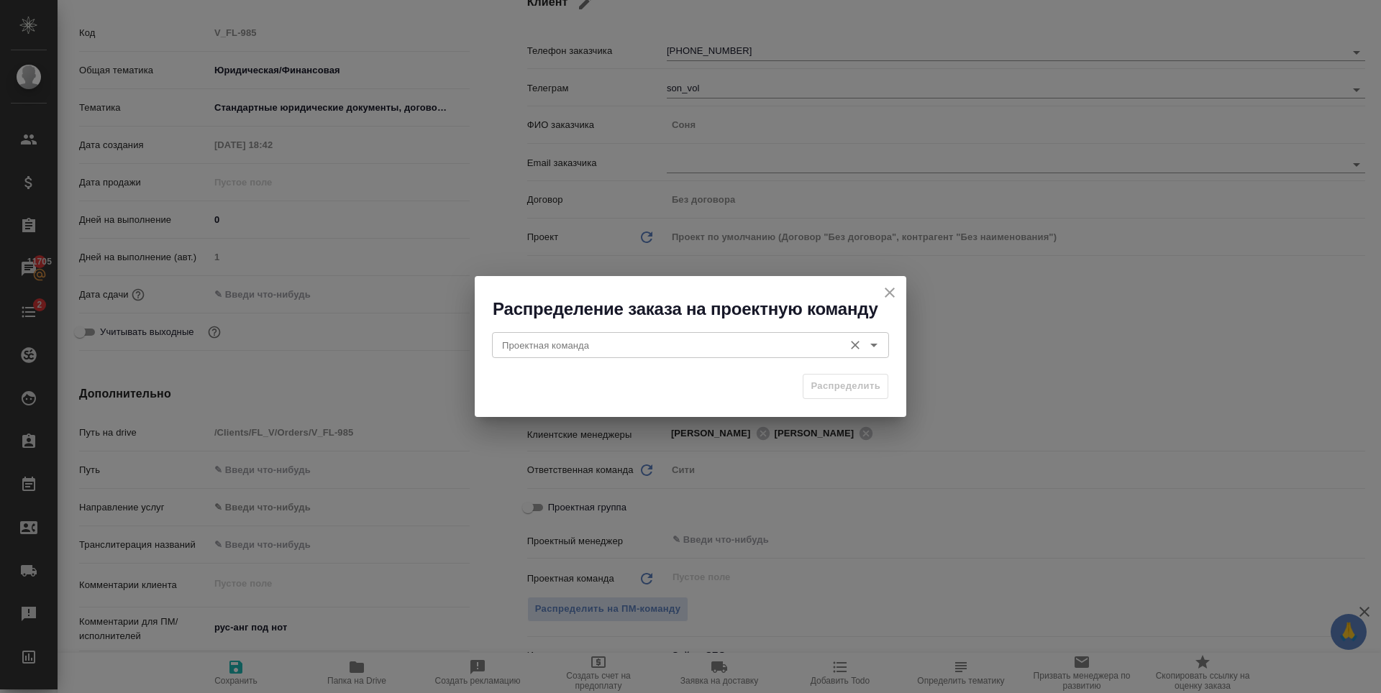
click at [638, 345] on input "Проектная команда" at bounding box center [666, 345] width 340 height 17
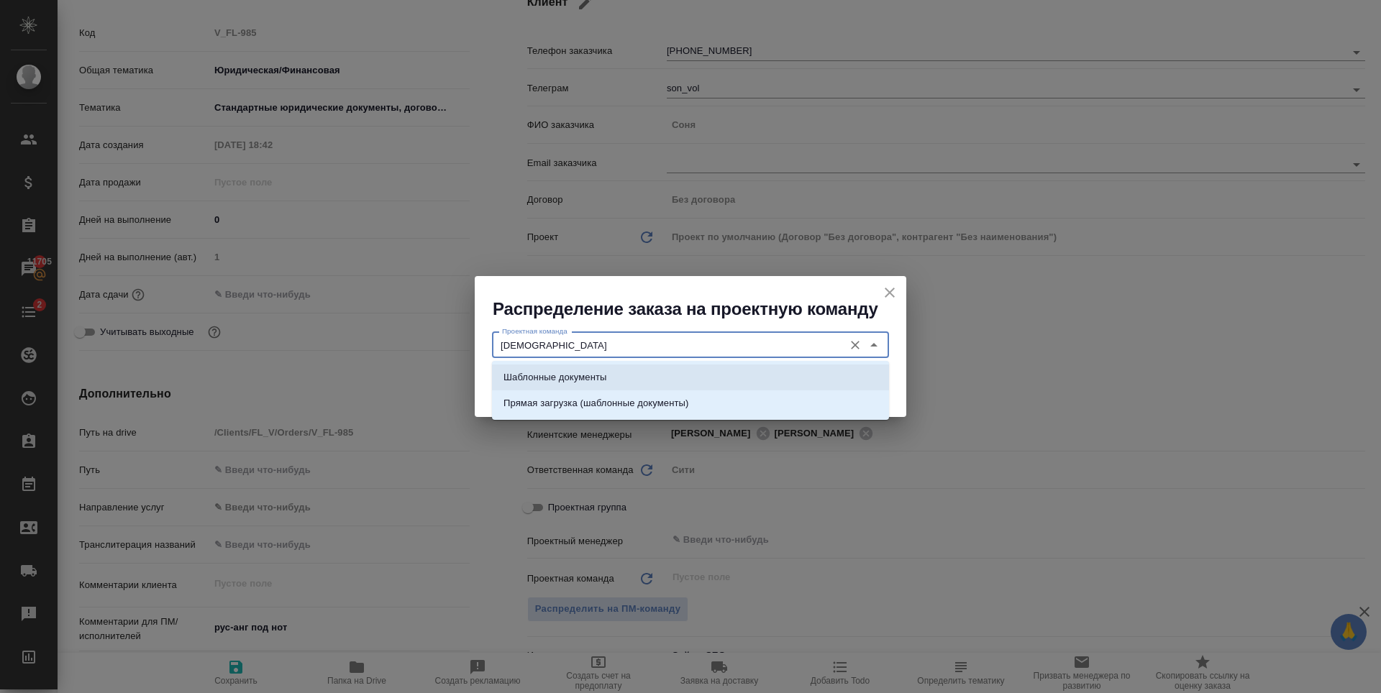
click at [648, 377] on li "Шаблонные документы" at bounding box center [690, 378] width 397 height 26
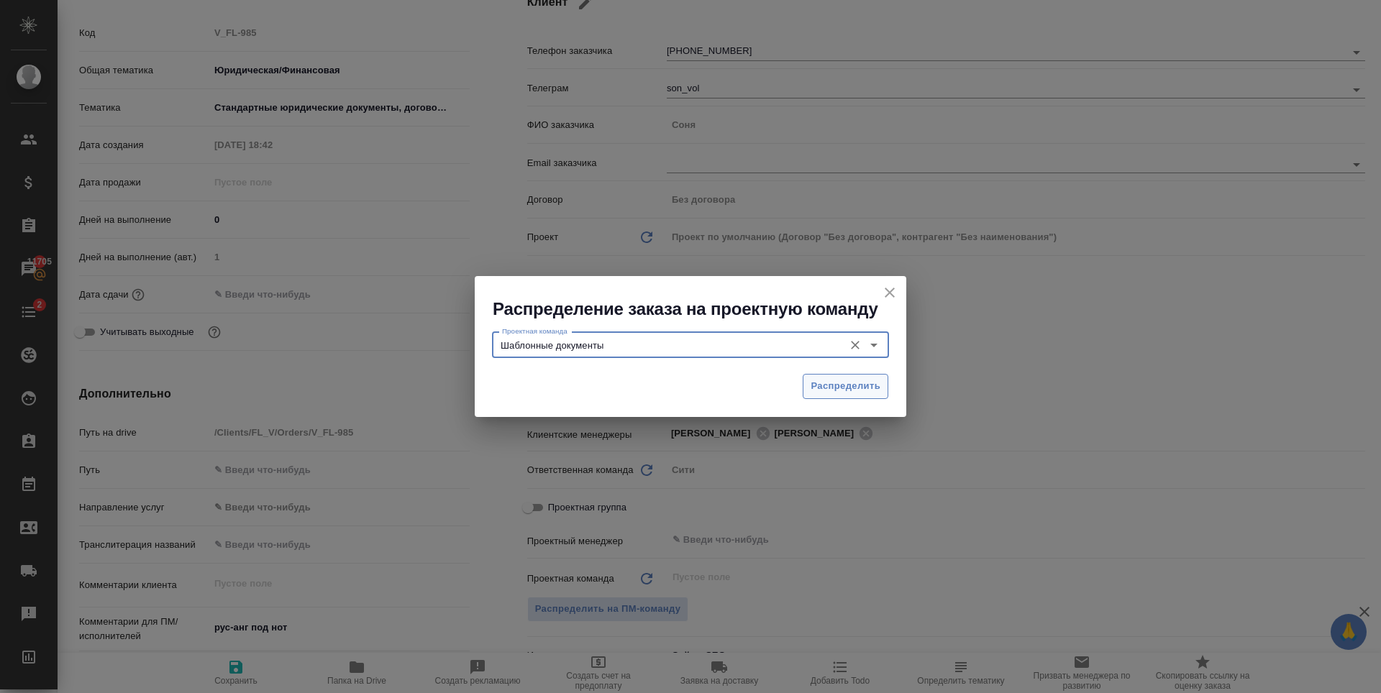
type input "Шаблонные документы"
click at [818, 391] on span "Распределить" at bounding box center [846, 386] width 70 height 17
type textarea "x"
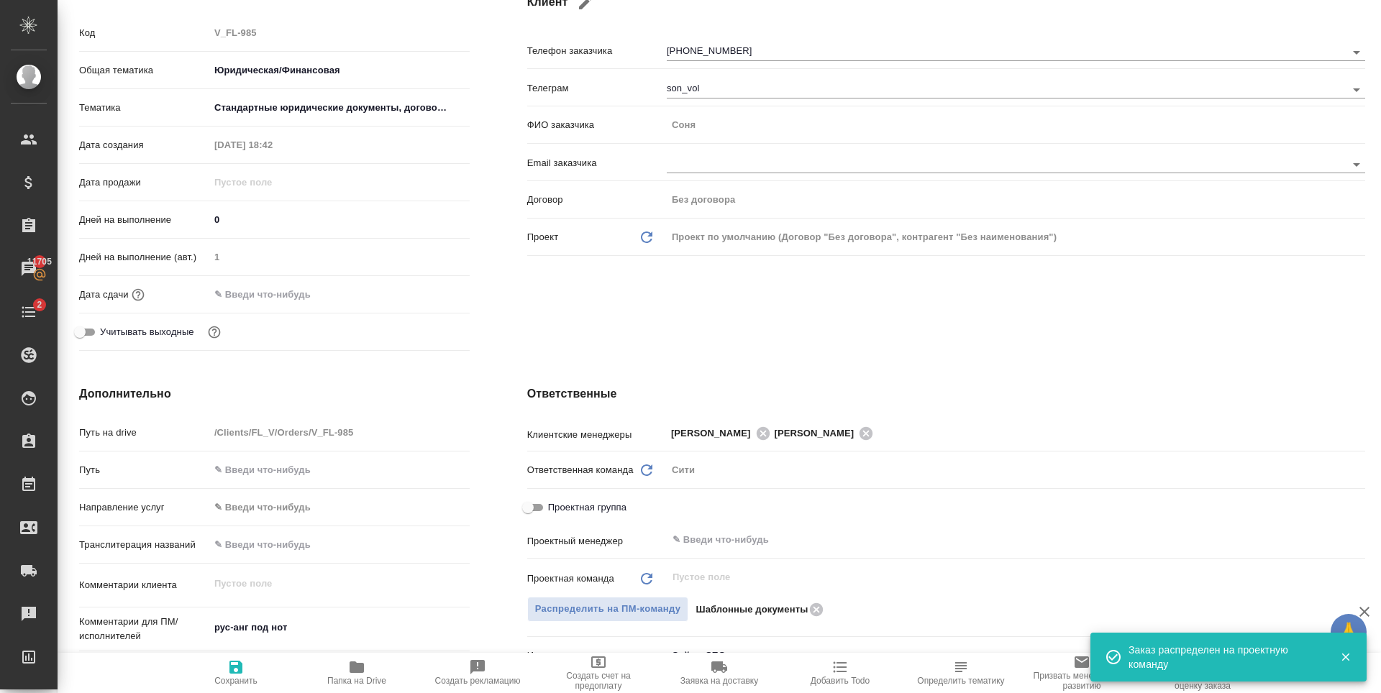
click at [238, 665] on icon "button" at bounding box center [235, 667] width 13 height 13
type textarea "x"
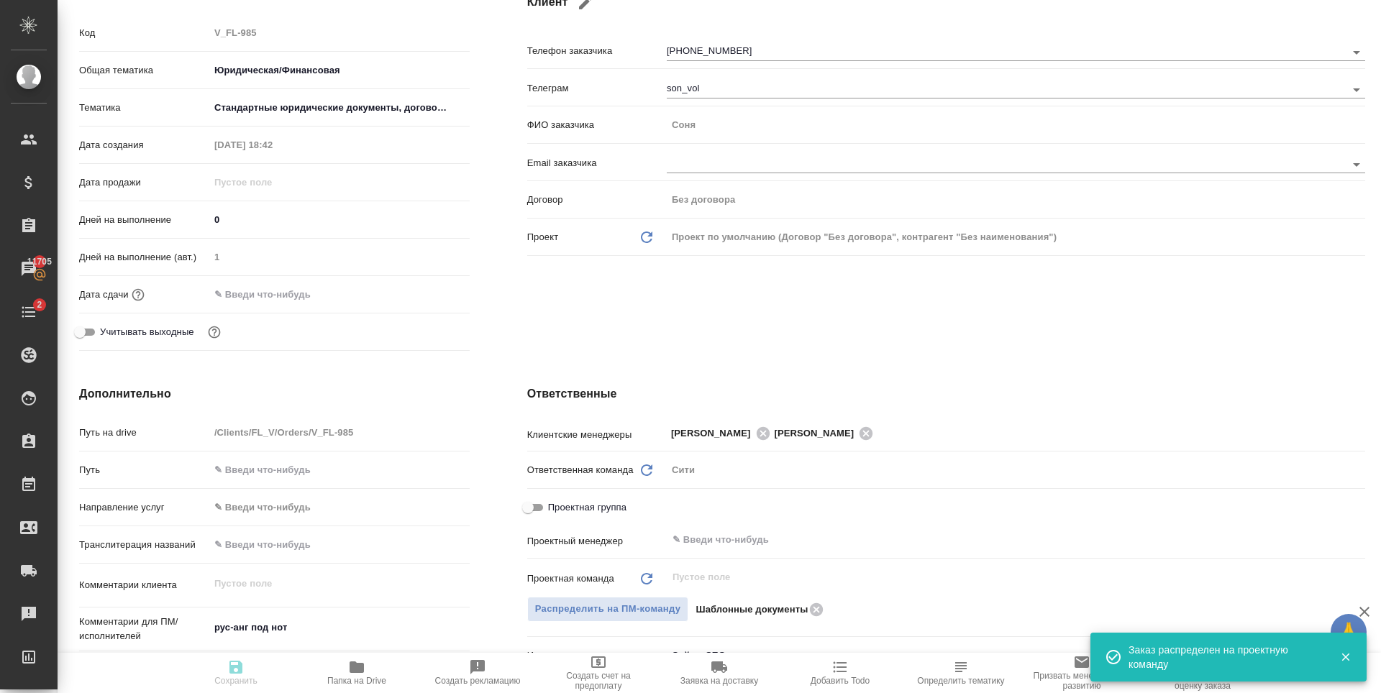
type textarea "x"
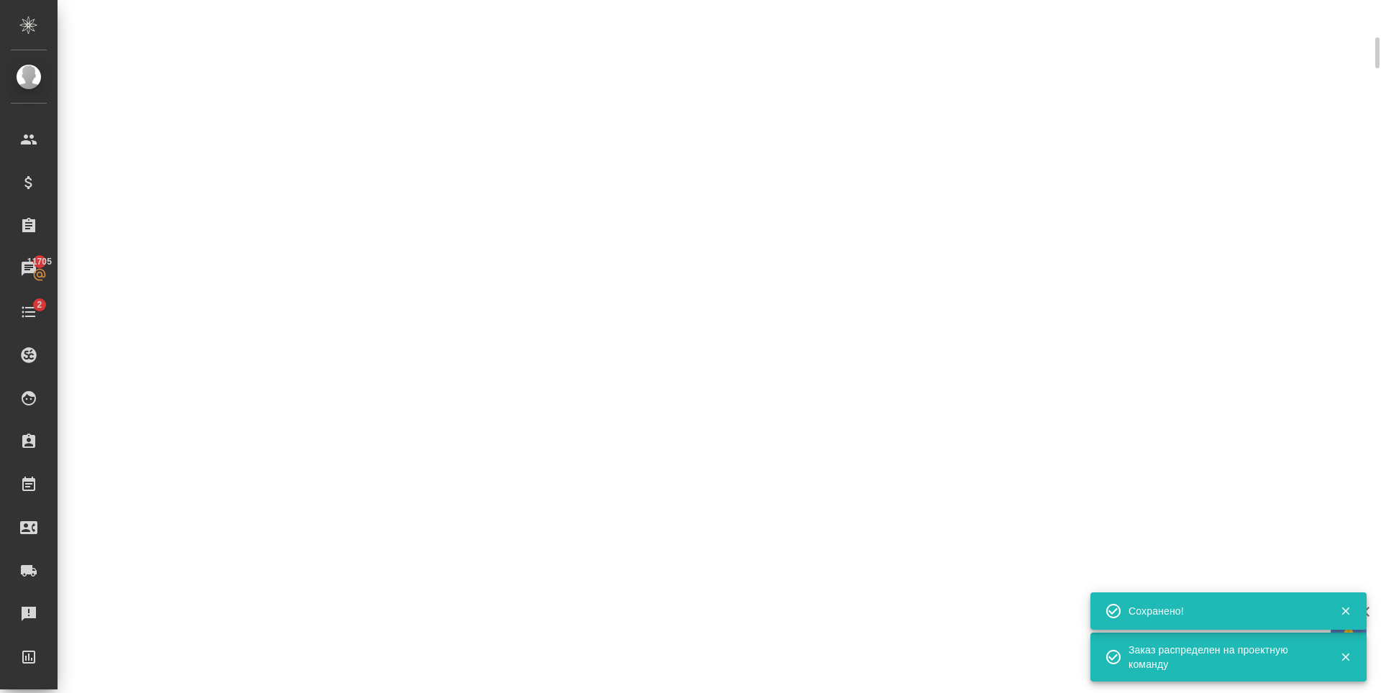
scroll to position [204, 0]
select select "RU"
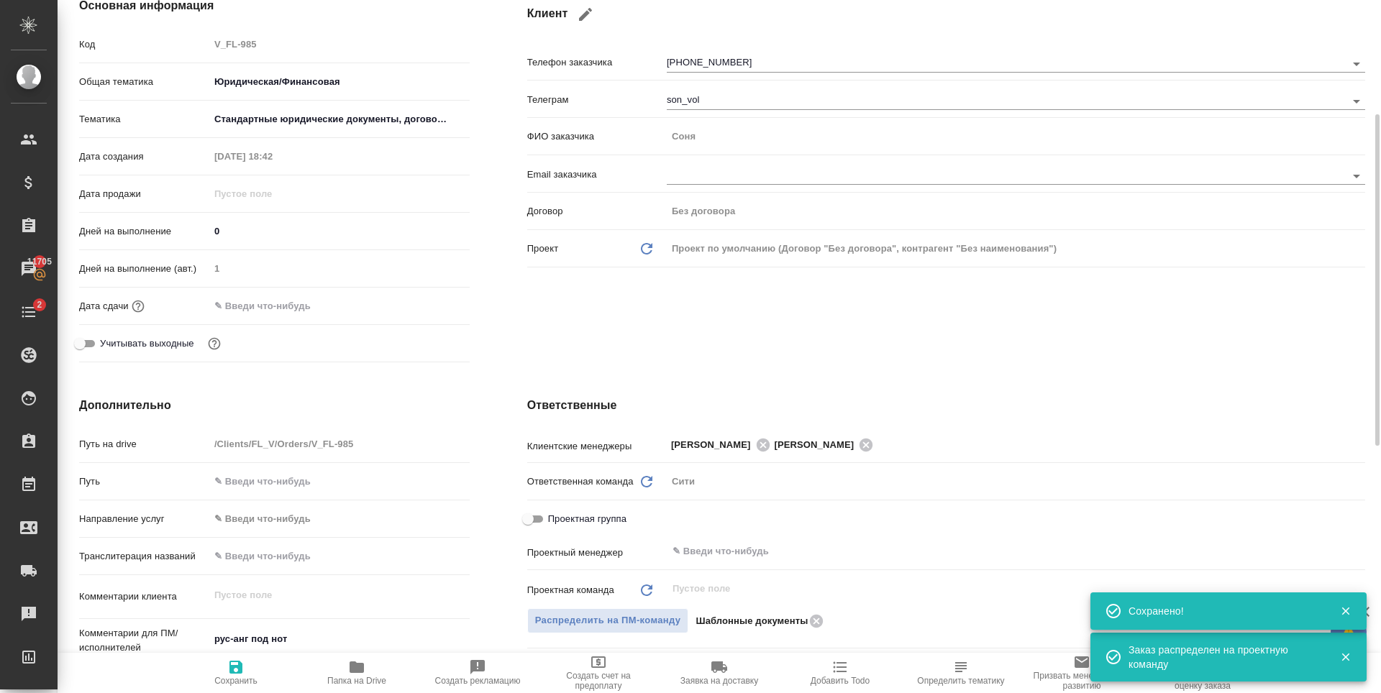
type textarea "x"
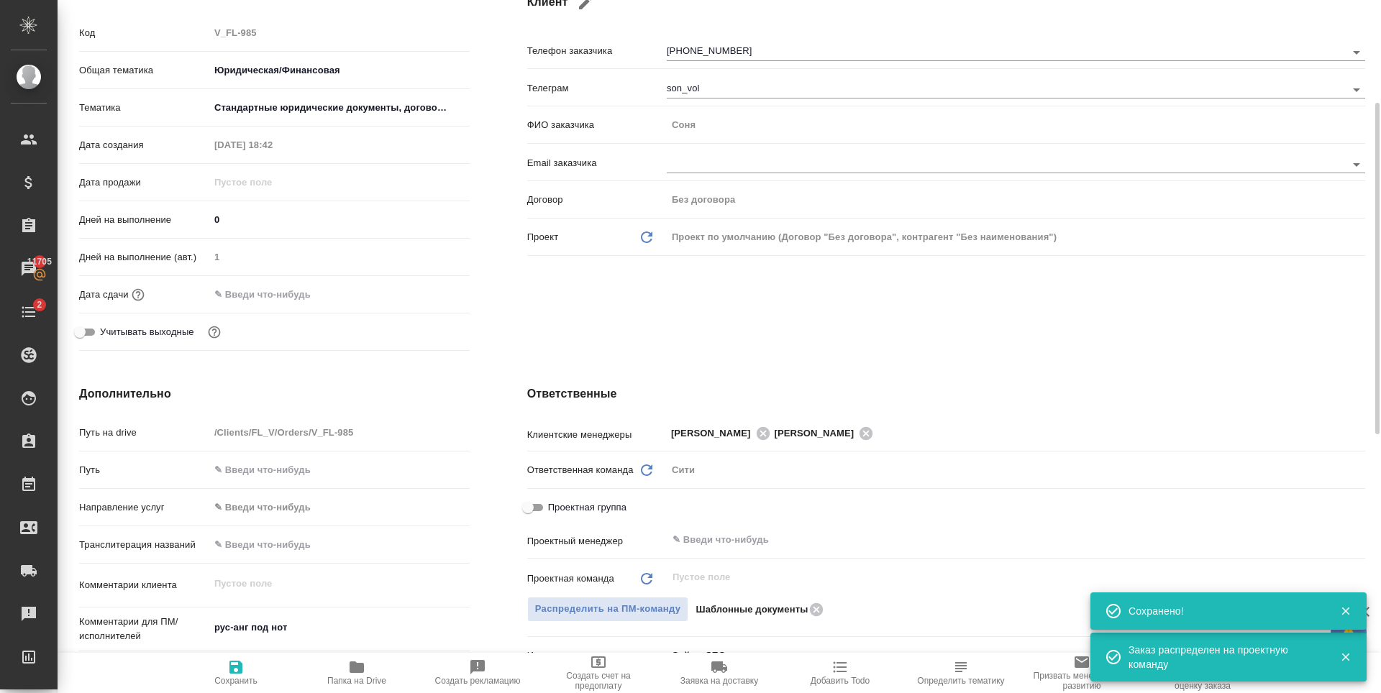
scroll to position [0, 0]
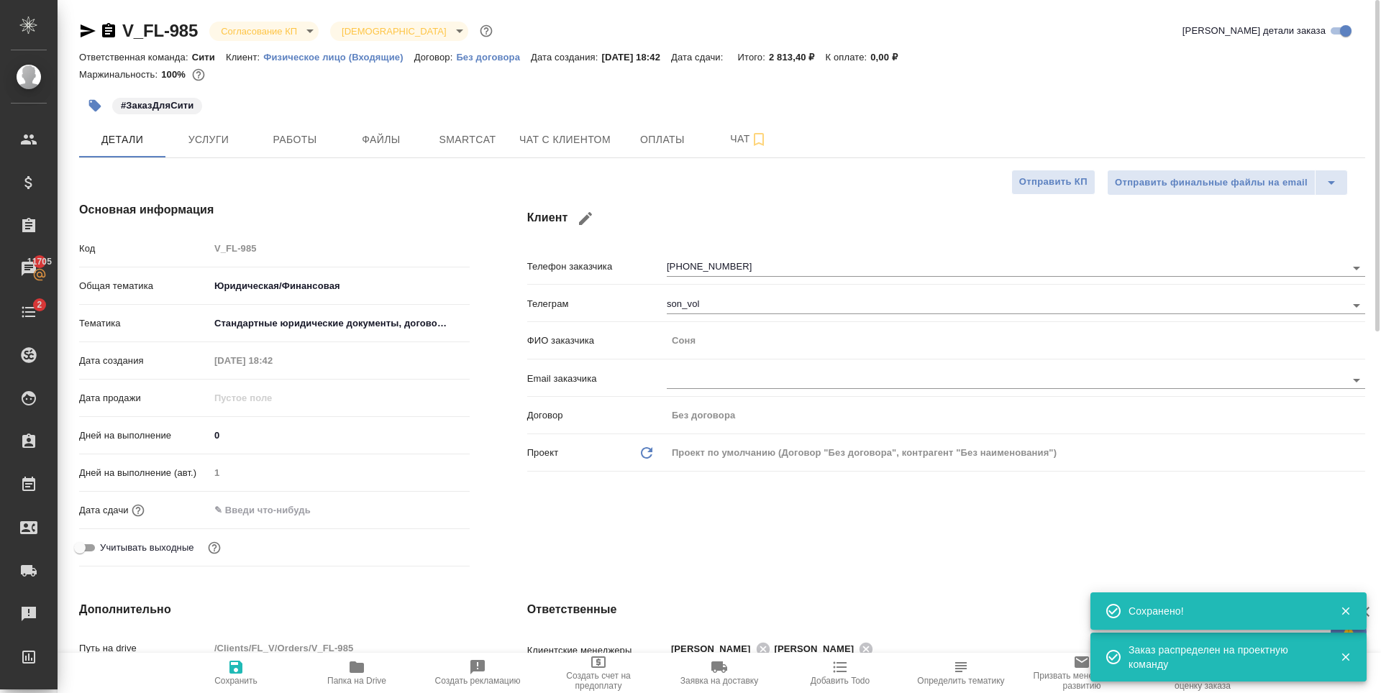
click at [290, 30] on body "🙏 .cls-1 fill:#fff; AWATERA Zaytseva Svetlana Клиенты Спецификации Заказы 11705…" at bounding box center [690, 346] width 1381 height 693
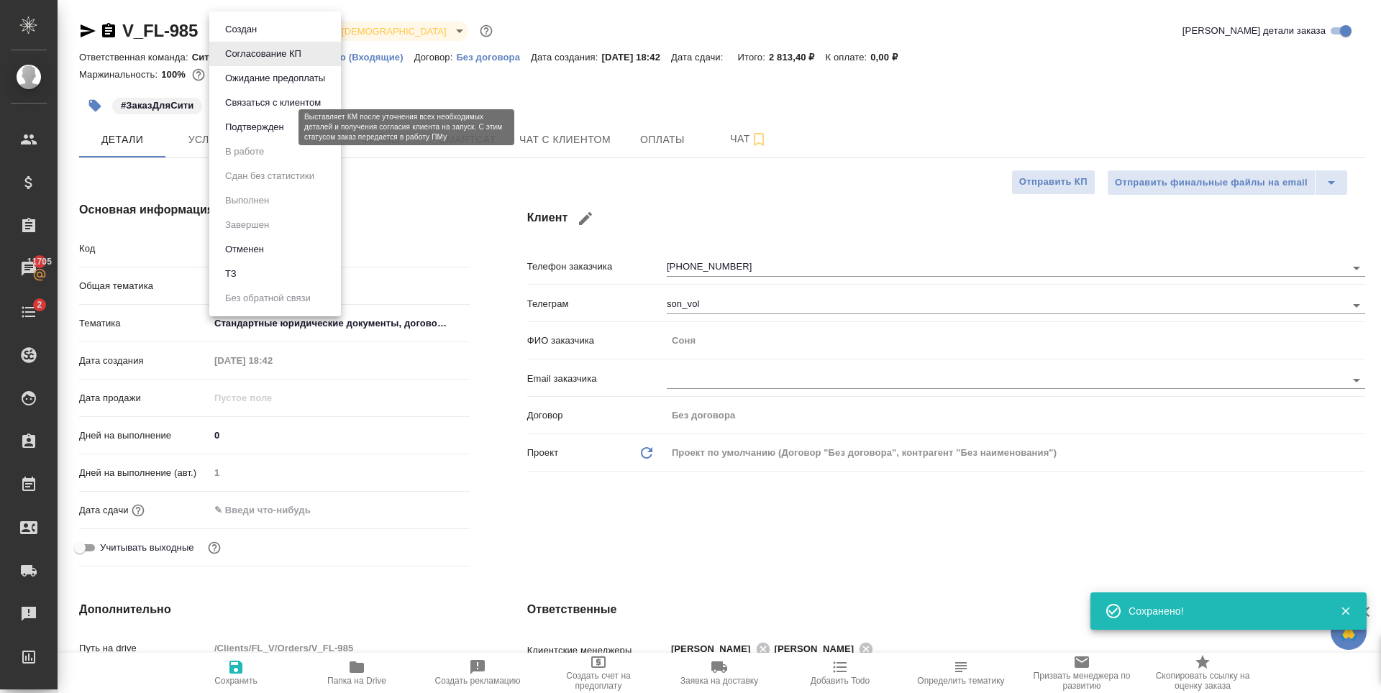
click at [277, 129] on button "Подтвержден" at bounding box center [255, 127] width 68 height 16
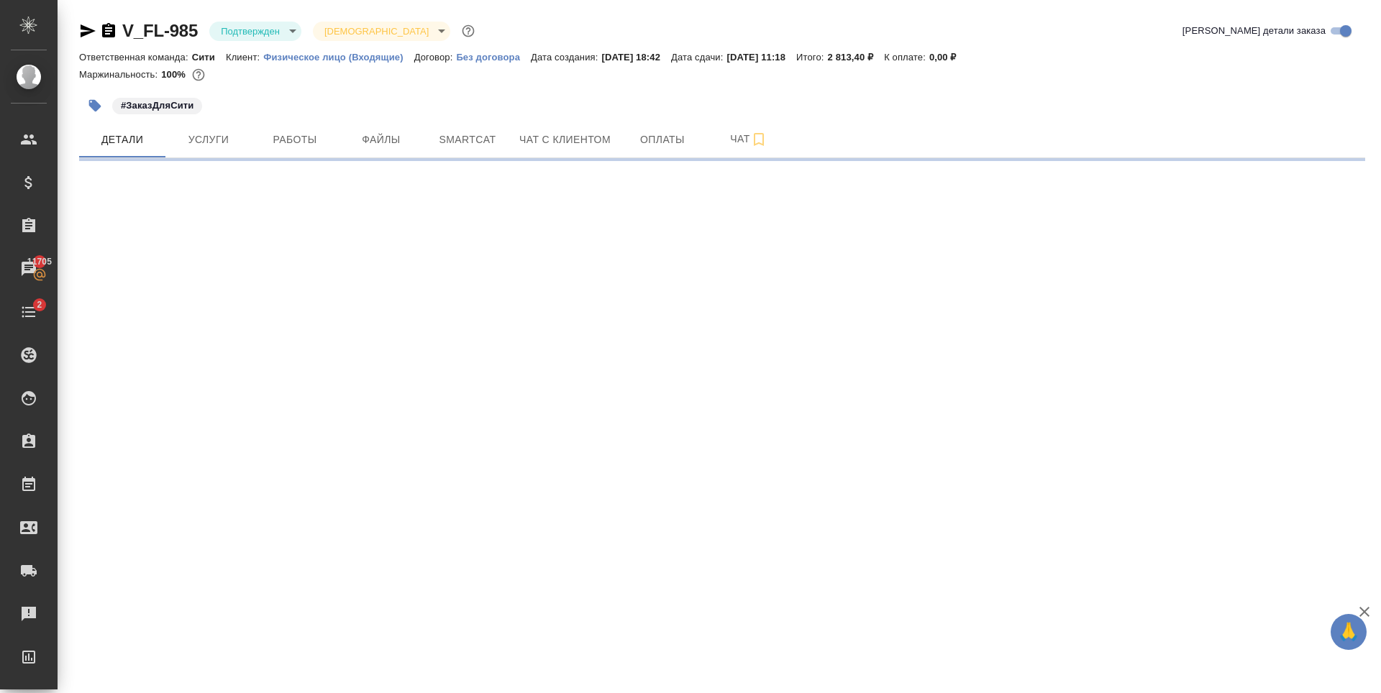
select select "RU"
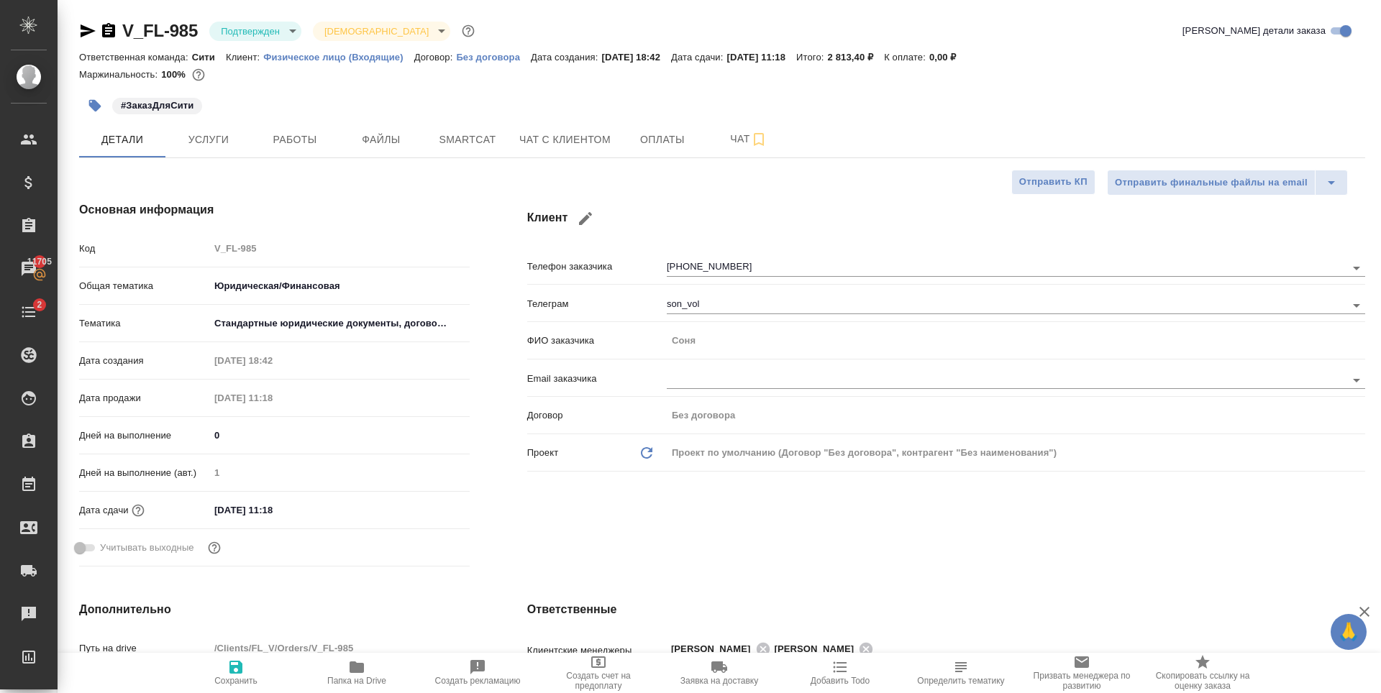
type textarea "x"
click at [211, 137] on span "Услуги" at bounding box center [208, 140] width 69 height 18
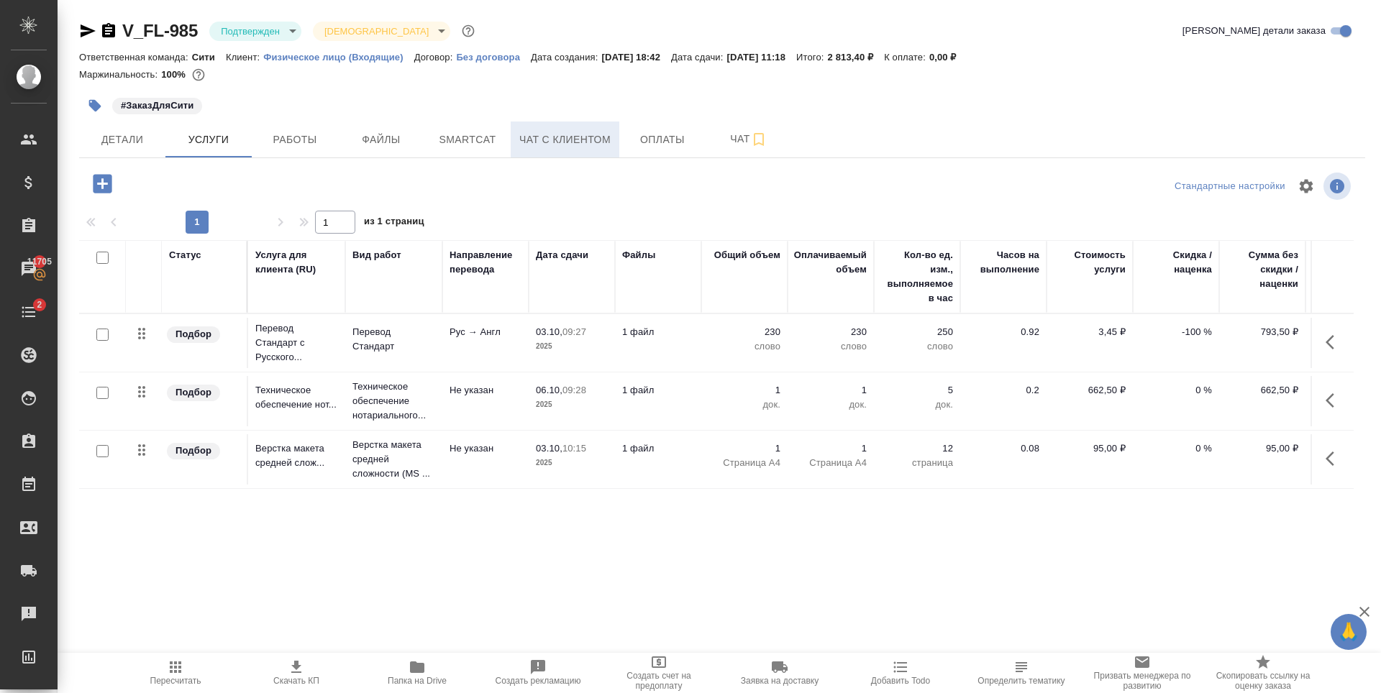
click at [598, 147] on span "Чат с клиентом" at bounding box center [564, 140] width 91 height 18
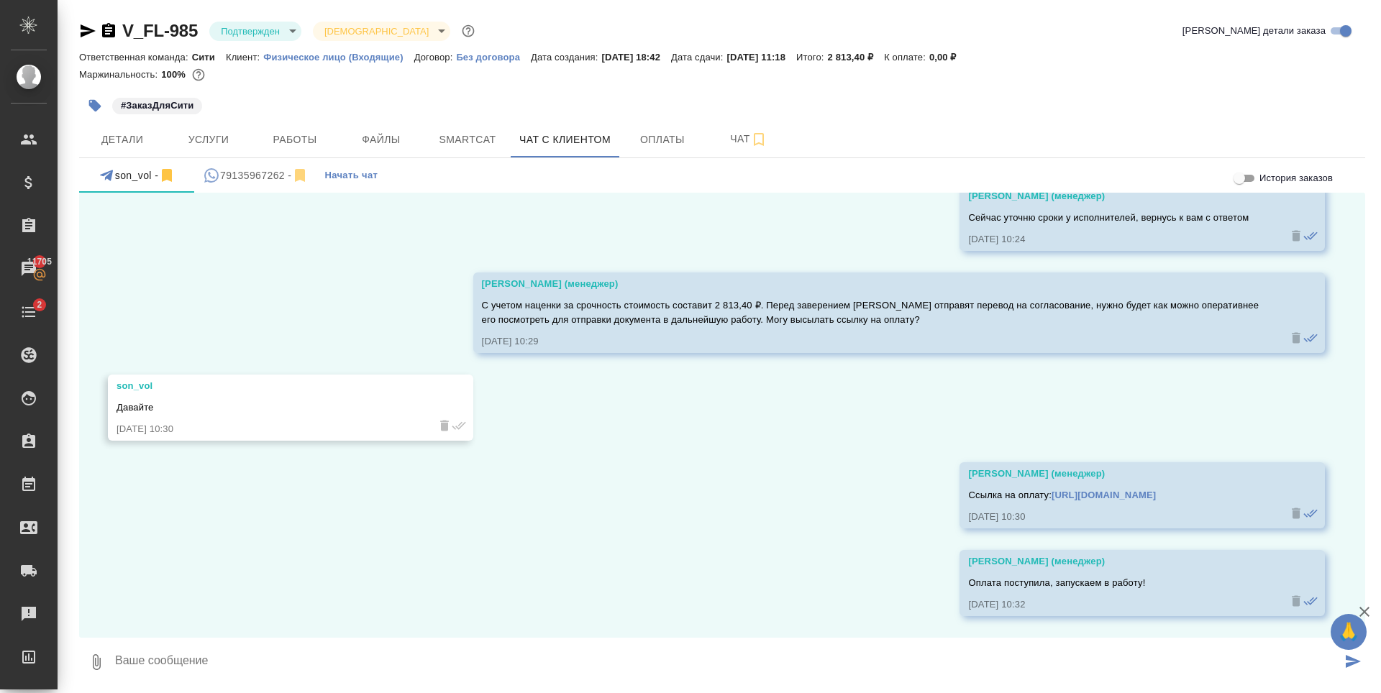
click at [284, 649] on textarea at bounding box center [728, 662] width 1228 height 49
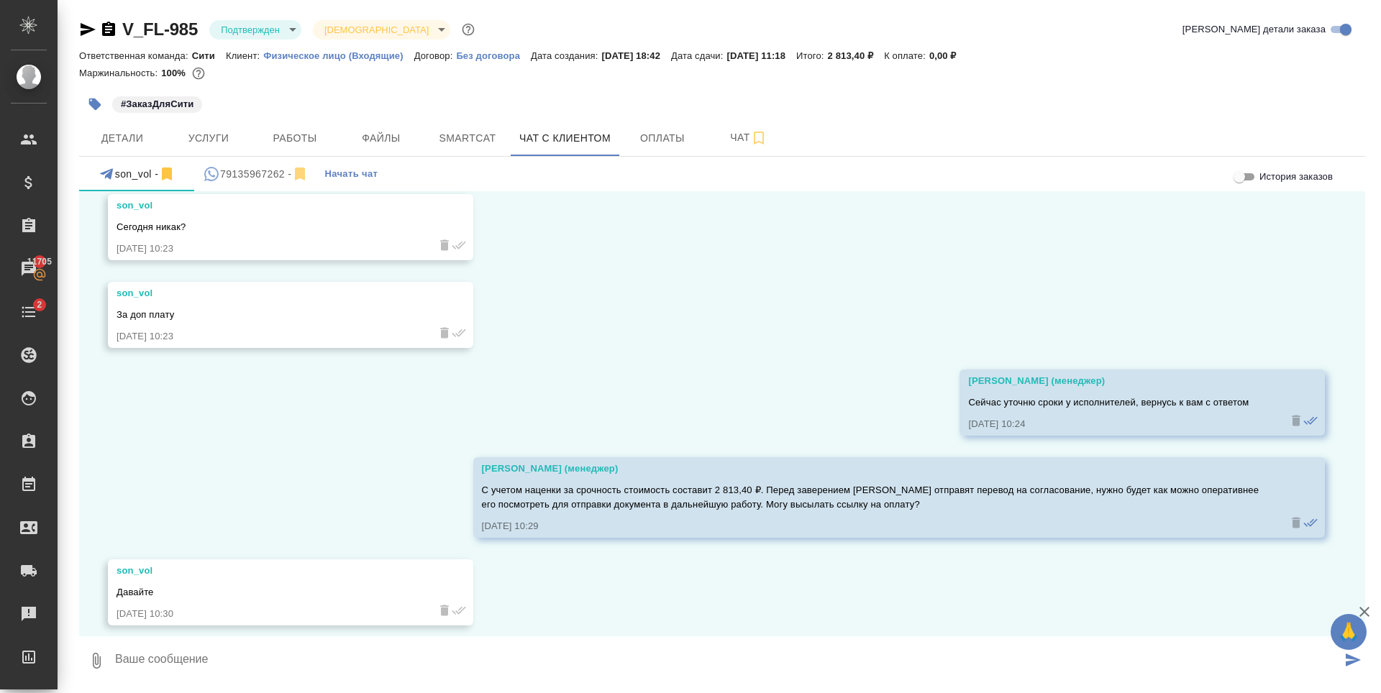
scroll to position [762, 0]
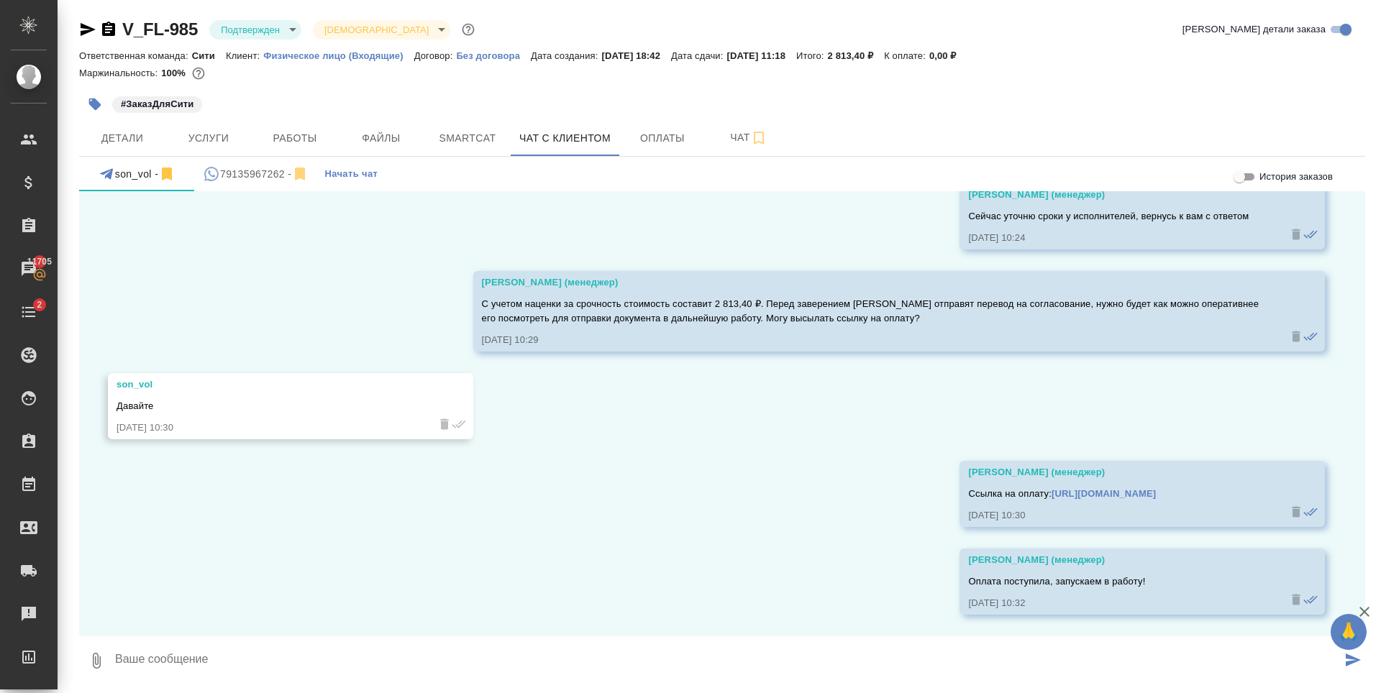
click at [271, 651] on textarea at bounding box center [728, 661] width 1228 height 49
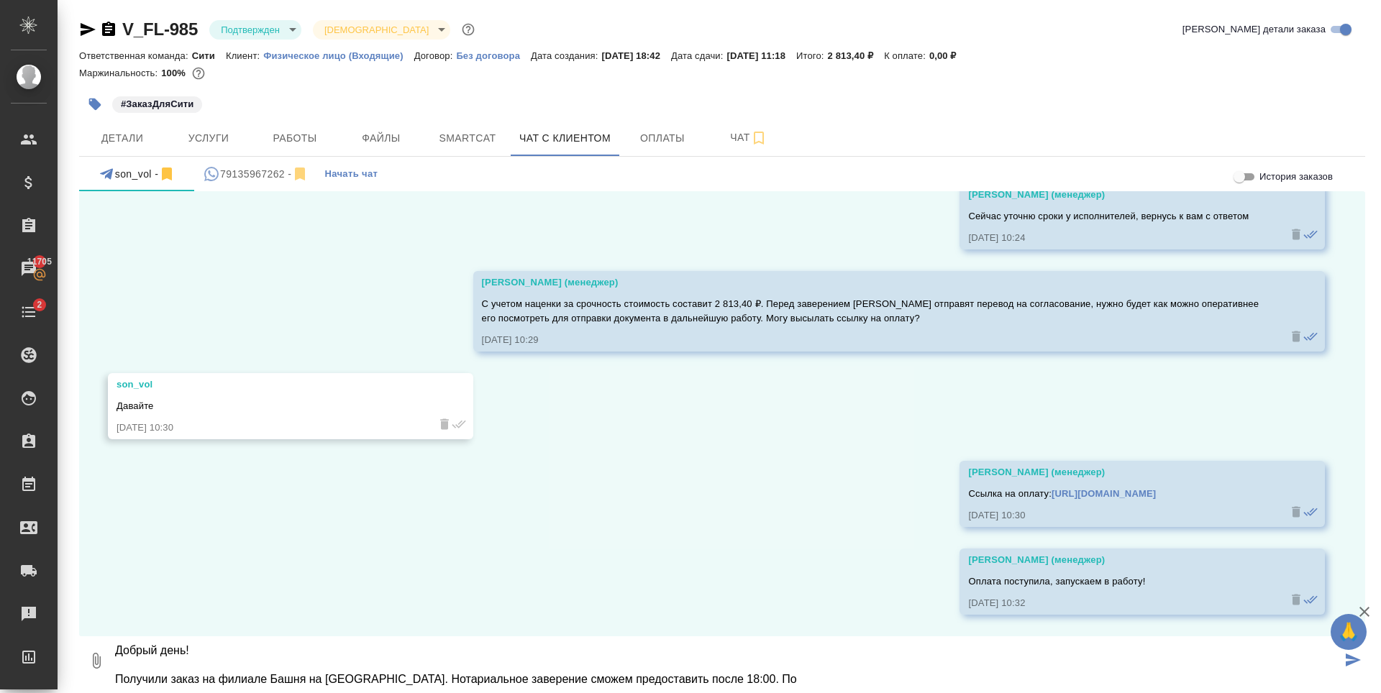
type textarea "Добрый день! Получили заказ на филиале Башня на Набережной. Нотариальное завере…"
click at [296, 147] on button "Работы" at bounding box center [295, 138] width 86 height 36
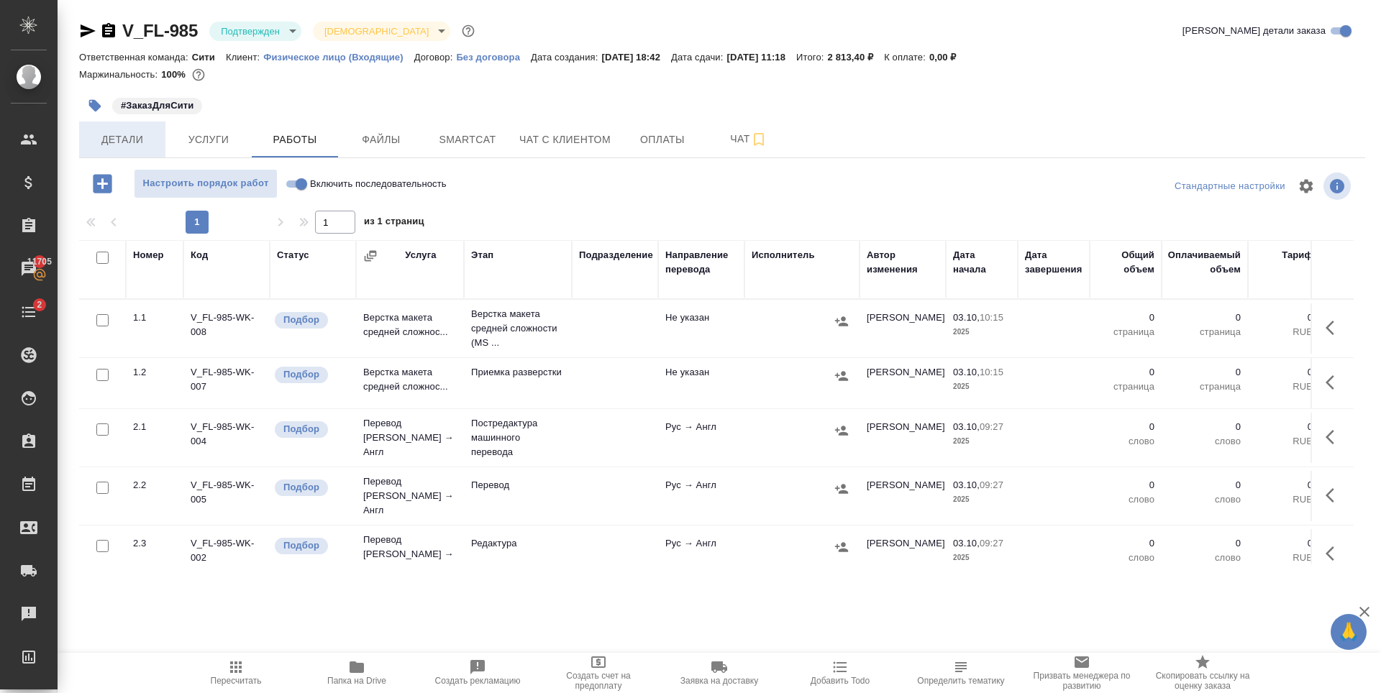
click at [144, 149] on button "Детали" at bounding box center [122, 140] width 86 height 36
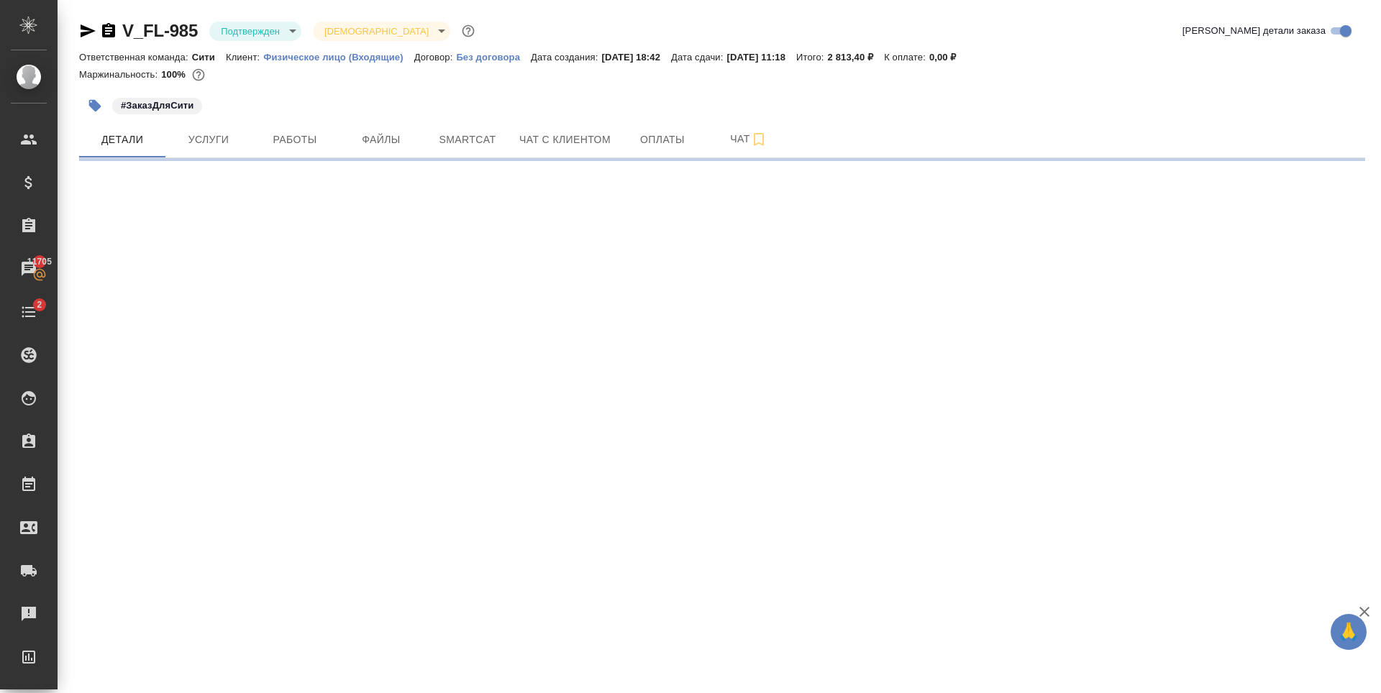
select select "RU"
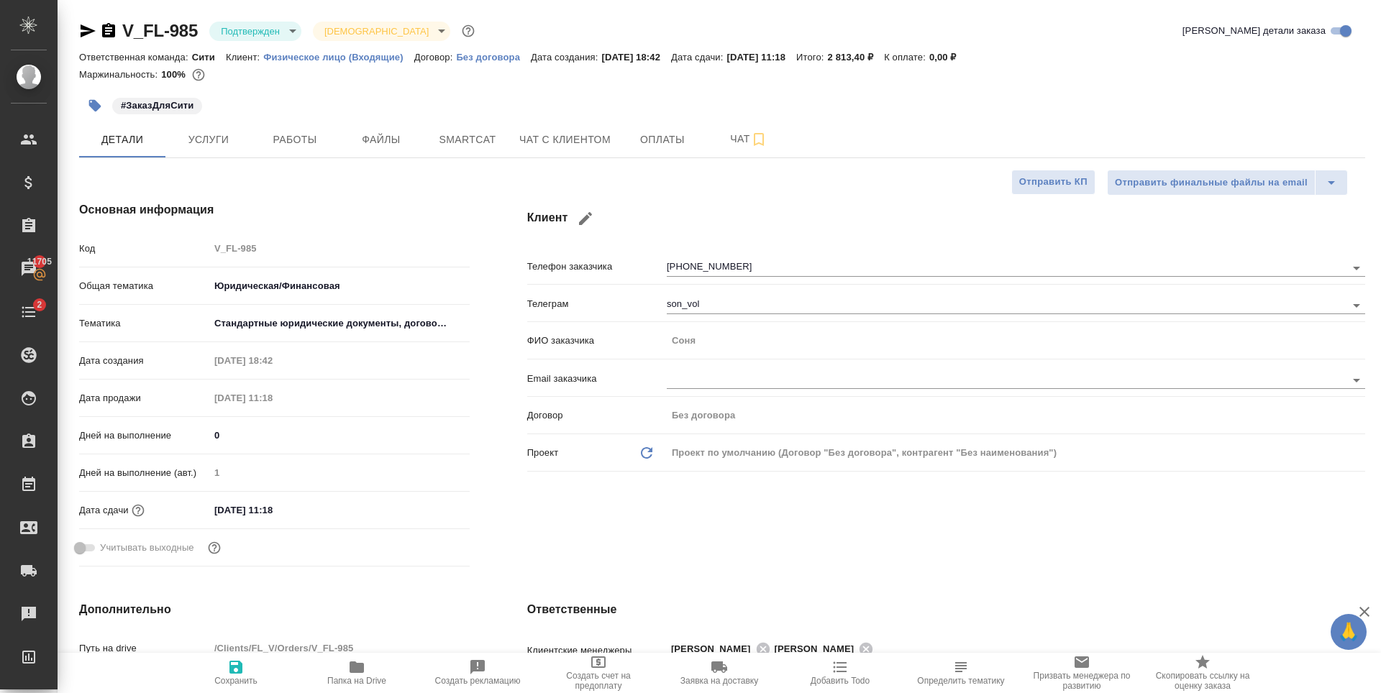
type textarea "x"
click at [303, 521] on div "Дата сдачи 06.10.2025 11:18" at bounding box center [274, 510] width 391 height 25
click at [307, 510] on input "06.10.2025 11:18" at bounding box center [272, 510] width 126 height 21
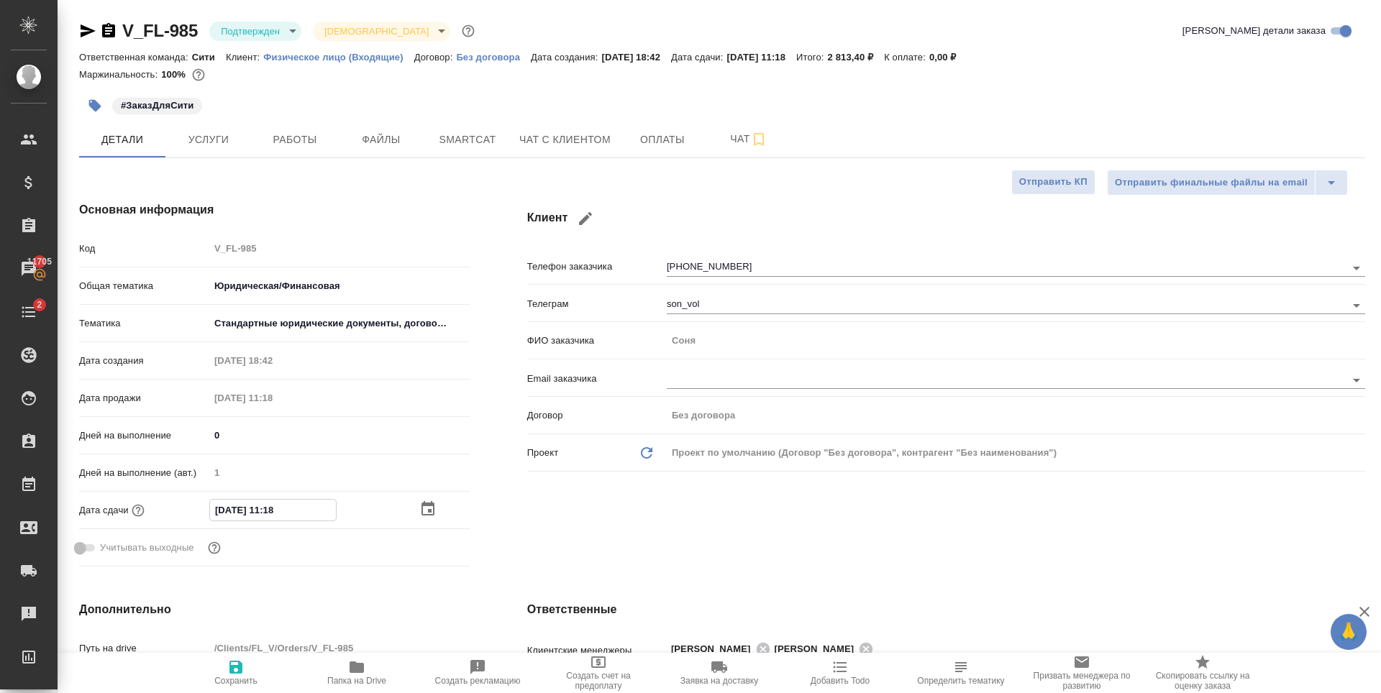
click at [421, 513] on icon "button" at bounding box center [427, 508] width 13 height 14
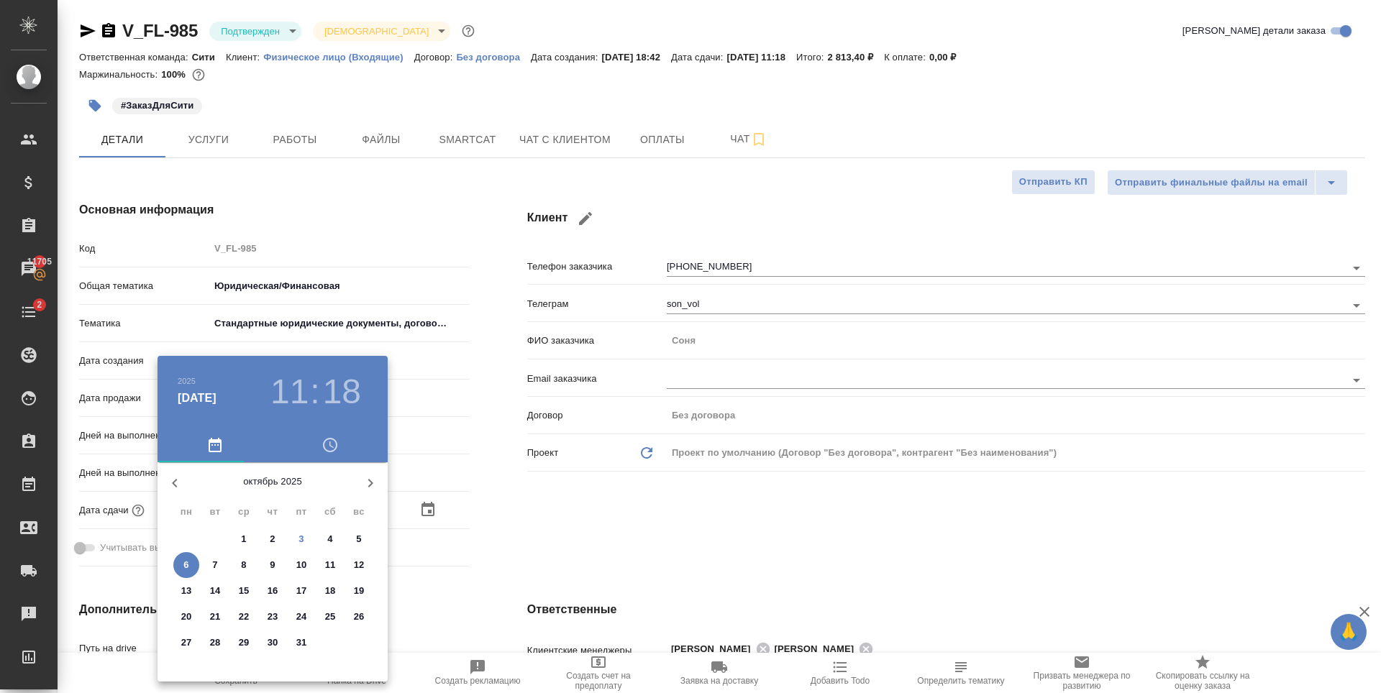
click at [188, 564] on p "6" at bounding box center [185, 565] width 5 height 14
type textarea "x"
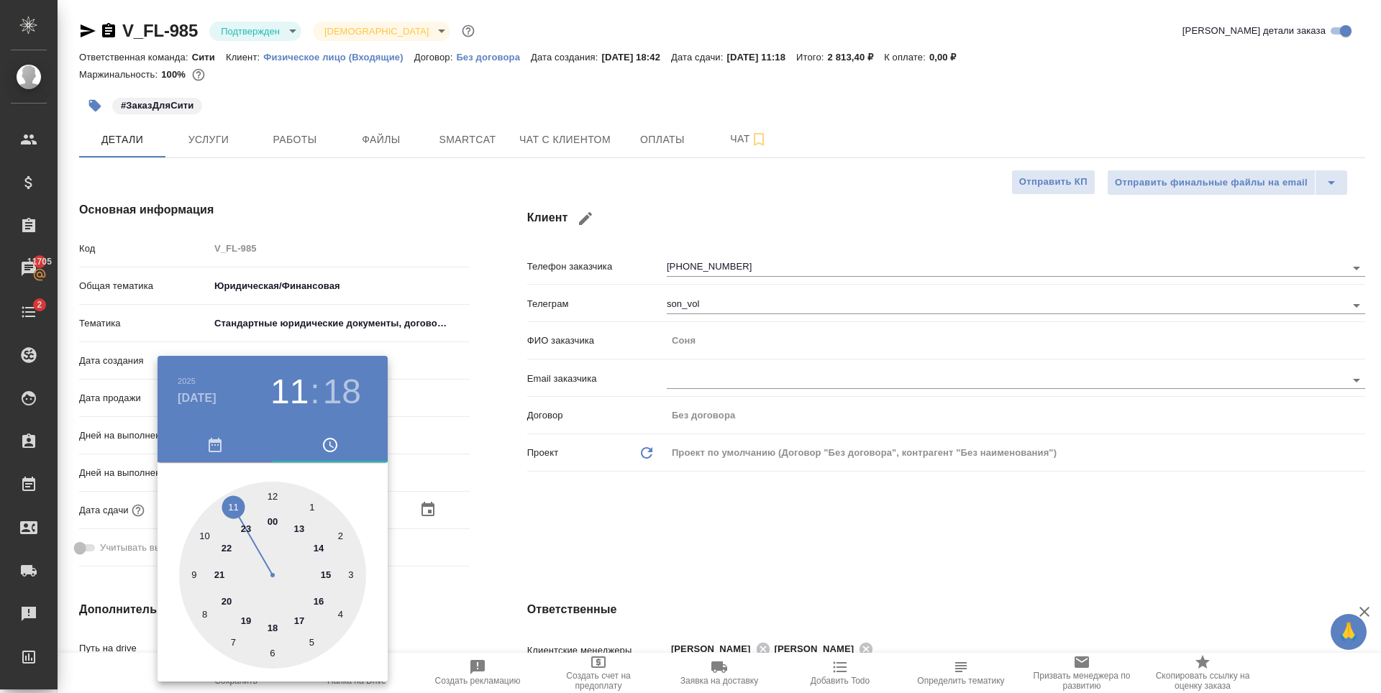
click at [317, 548] on div at bounding box center [272, 575] width 187 height 187
type input "06.10.2025 14:18"
type textarea "x"
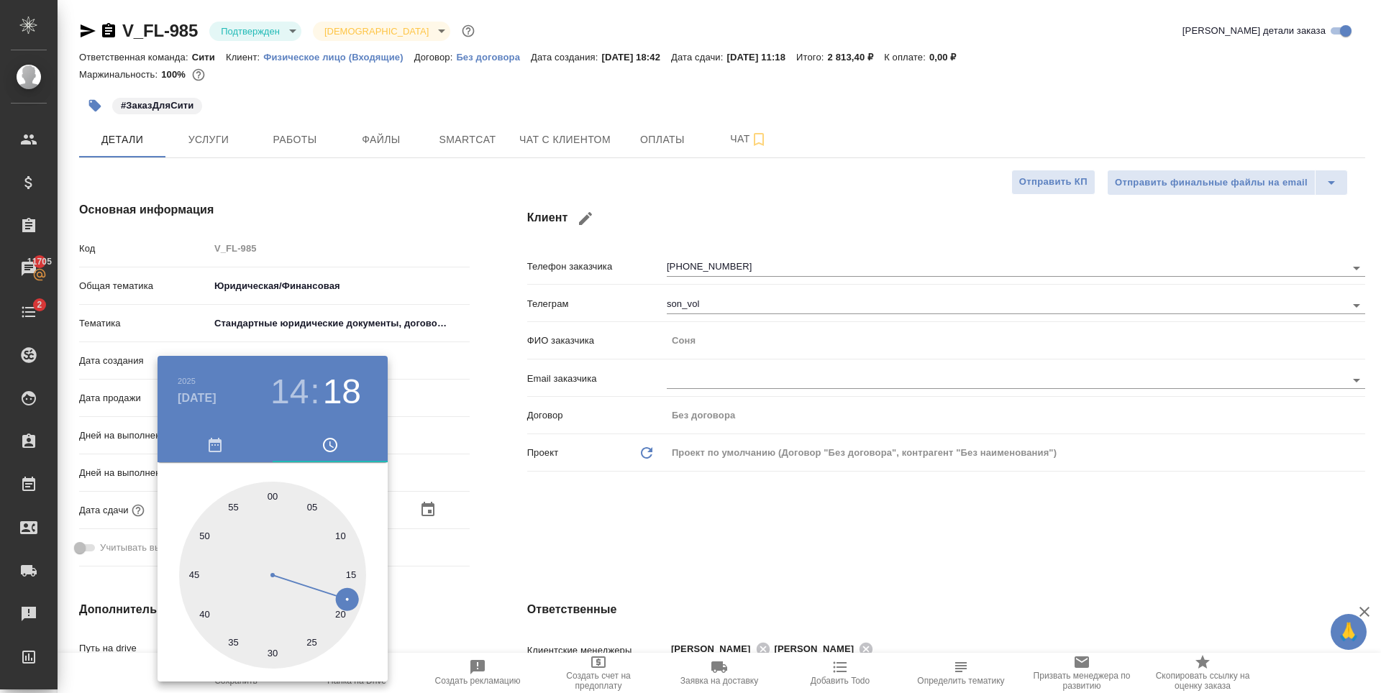
click at [274, 652] on div at bounding box center [272, 575] width 187 height 187
type input "06.10.2025 14:30"
type textarea "x"
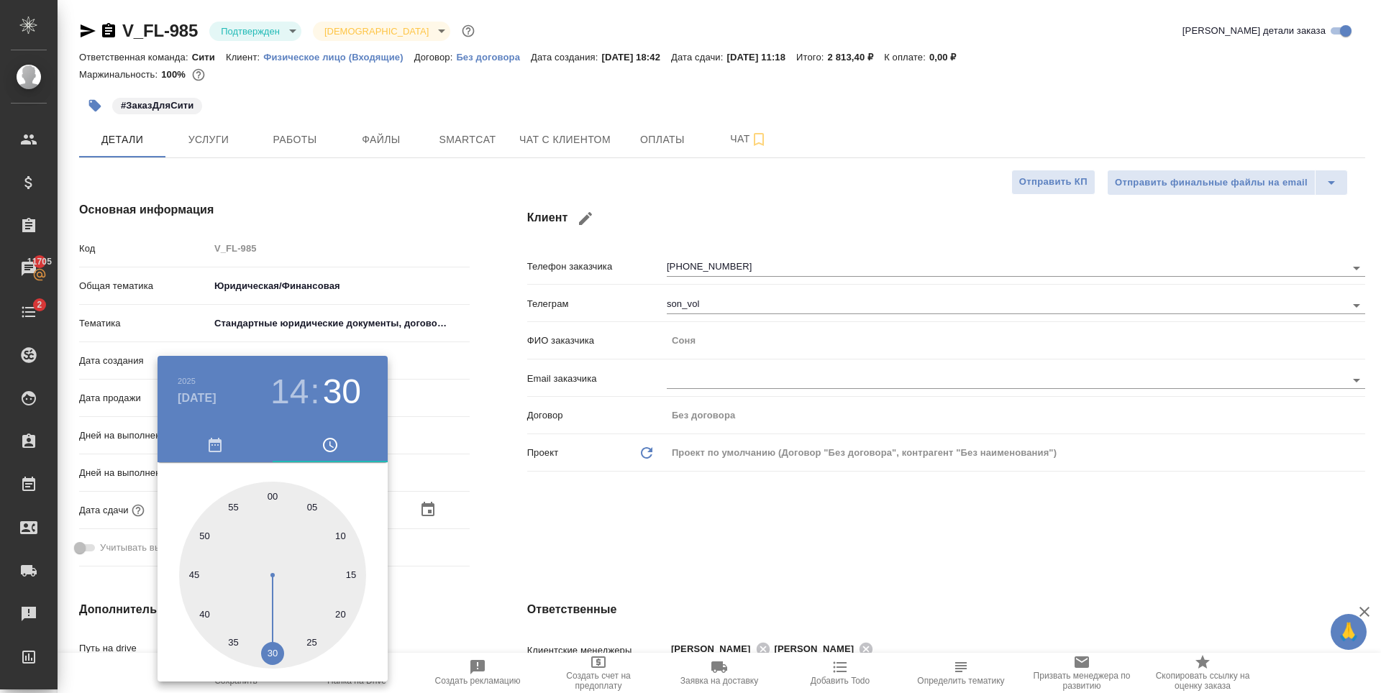
click at [560, 542] on div at bounding box center [690, 346] width 1381 height 693
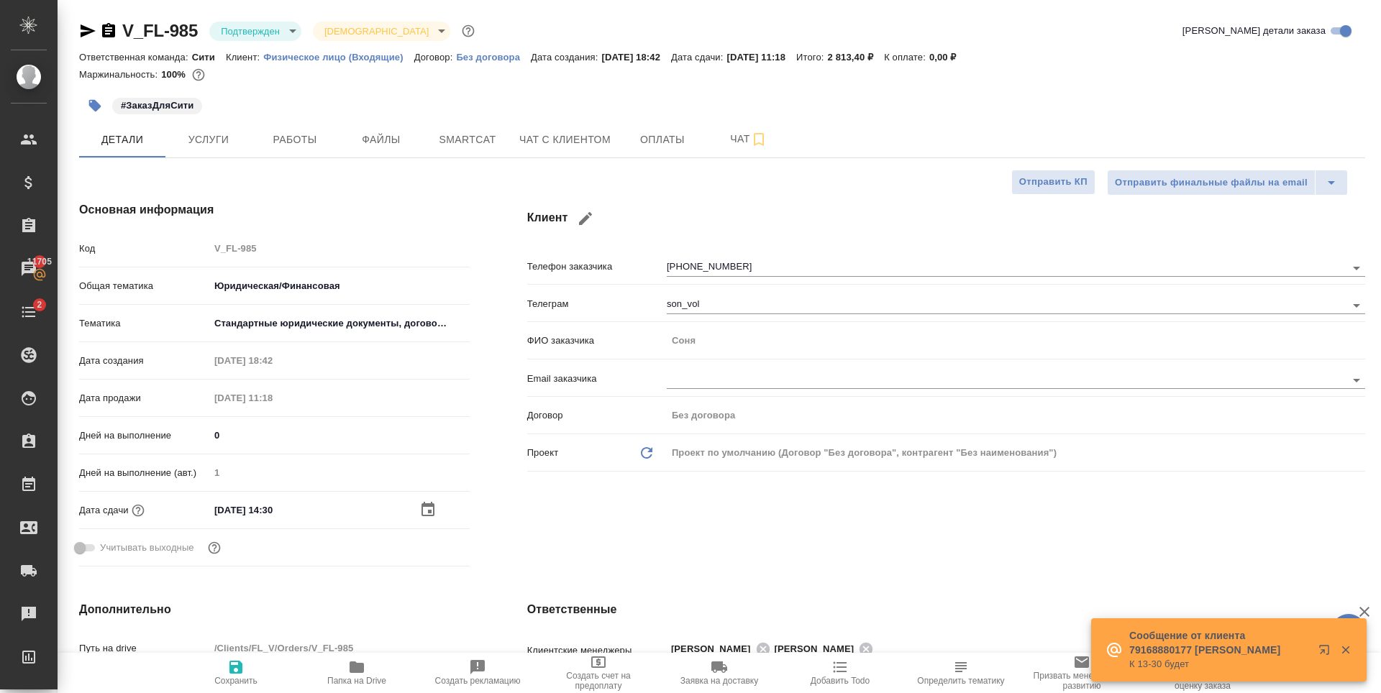
click at [237, 667] on icon "button" at bounding box center [235, 667] width 13 height 13
type textarea "x"
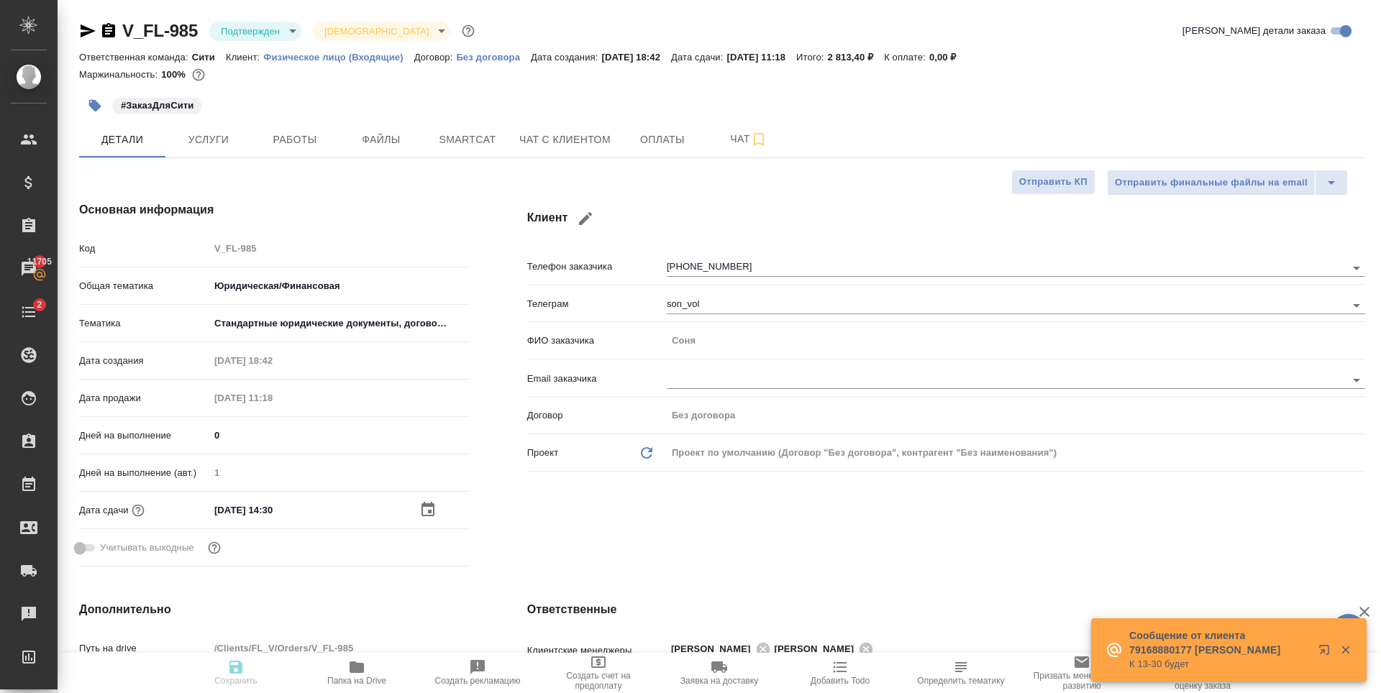
type textarea "x"
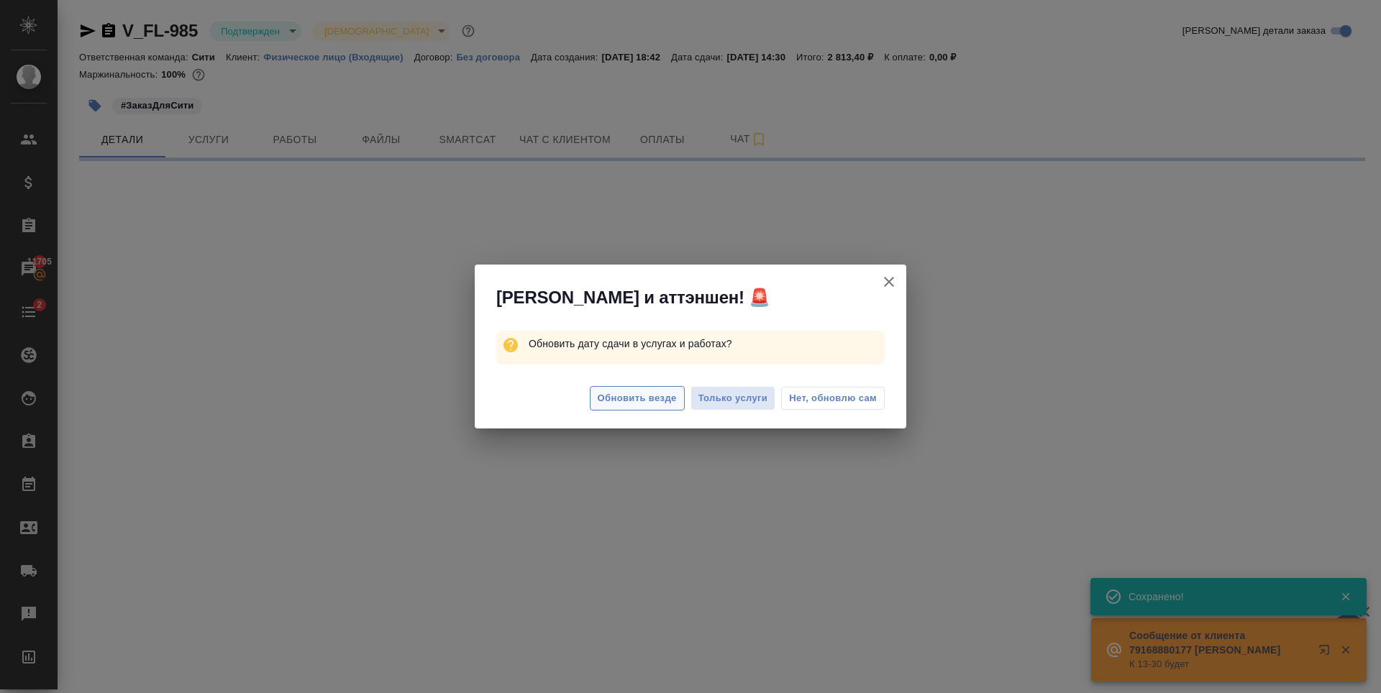
click at [647, 399] on span "Обновить везде" at bounding box center [637, 399] width 79 height 17
select select "RU"
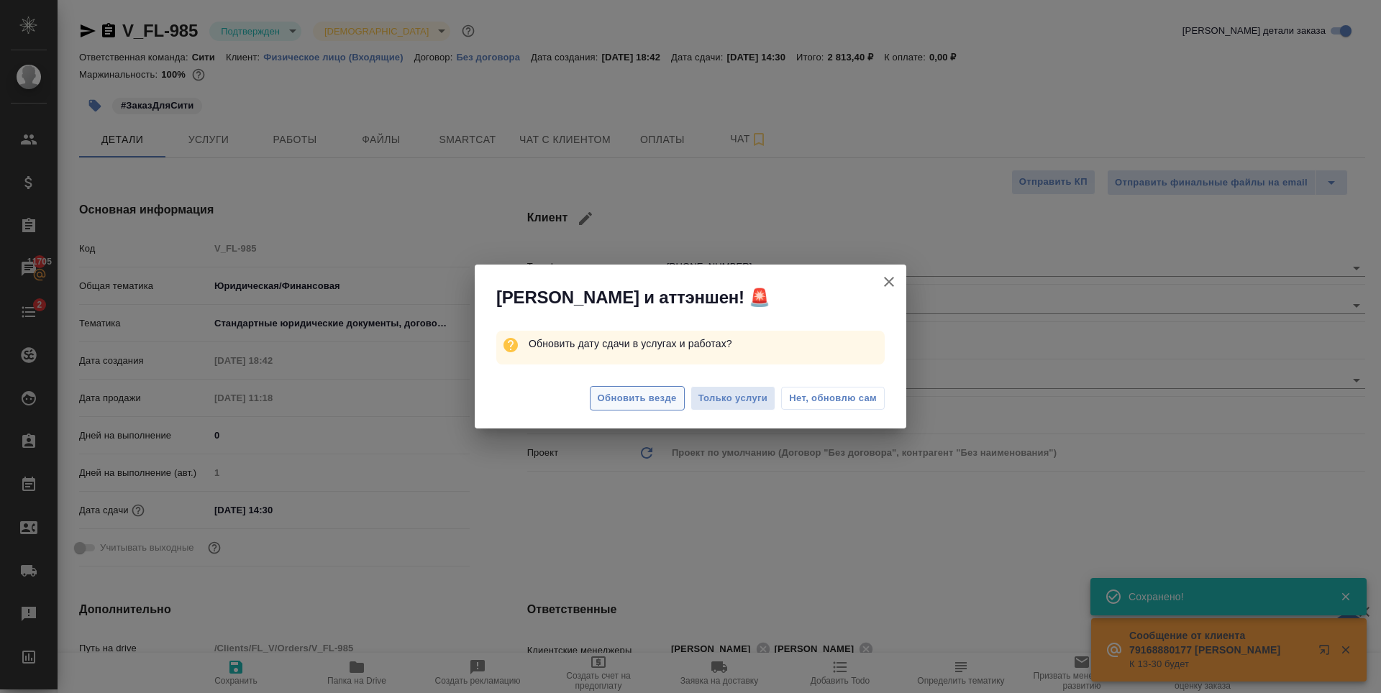
type textarea "x"
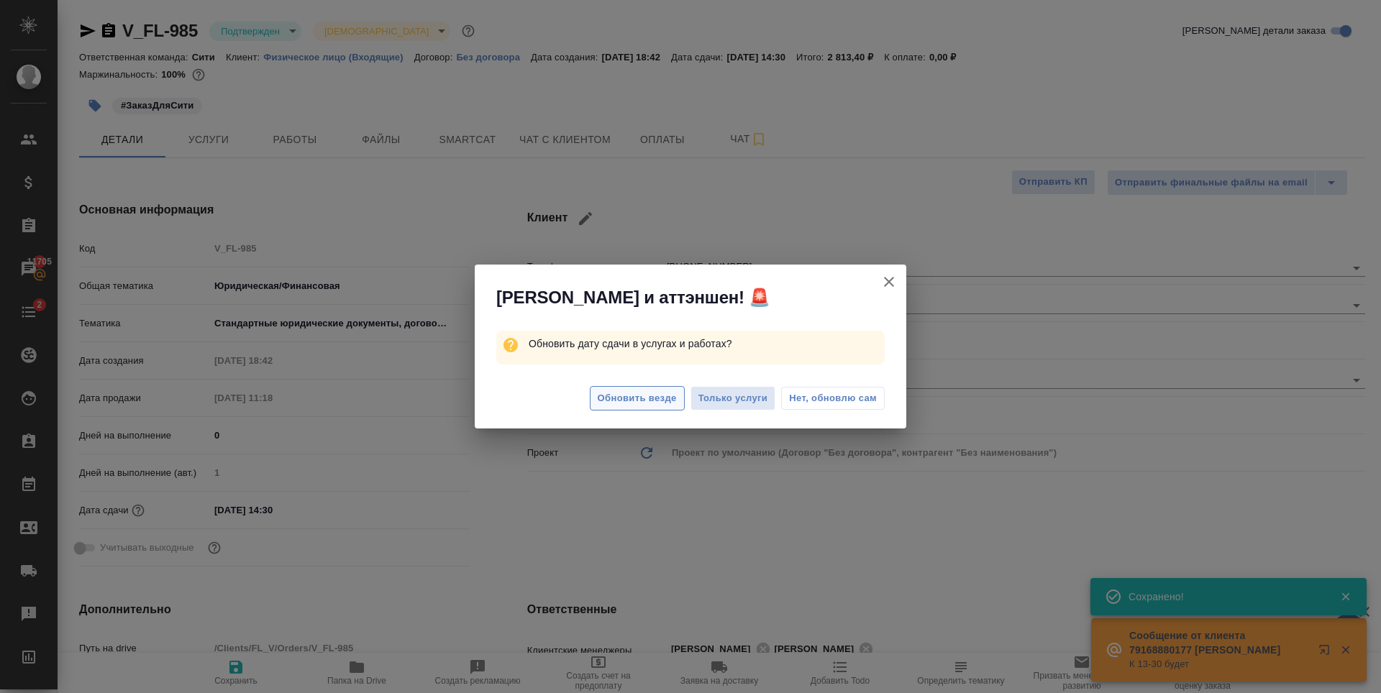
type textarea "x"
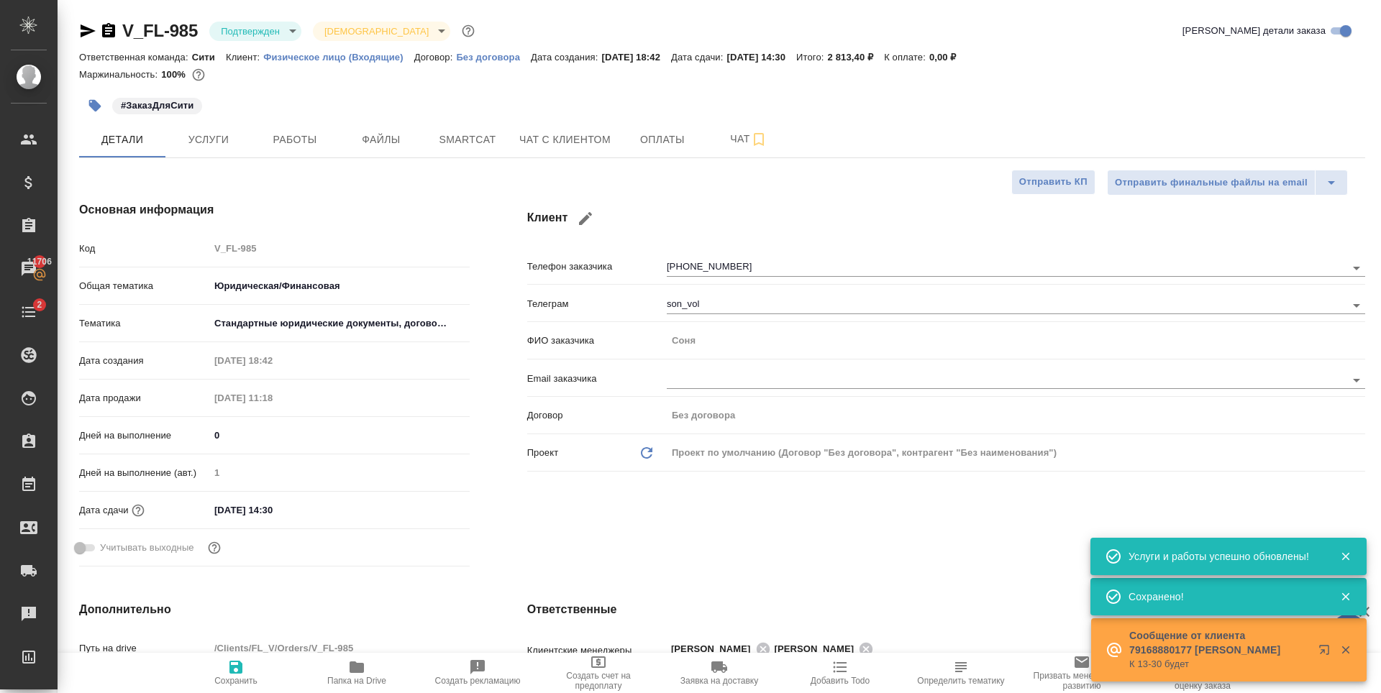
type textarea "x"
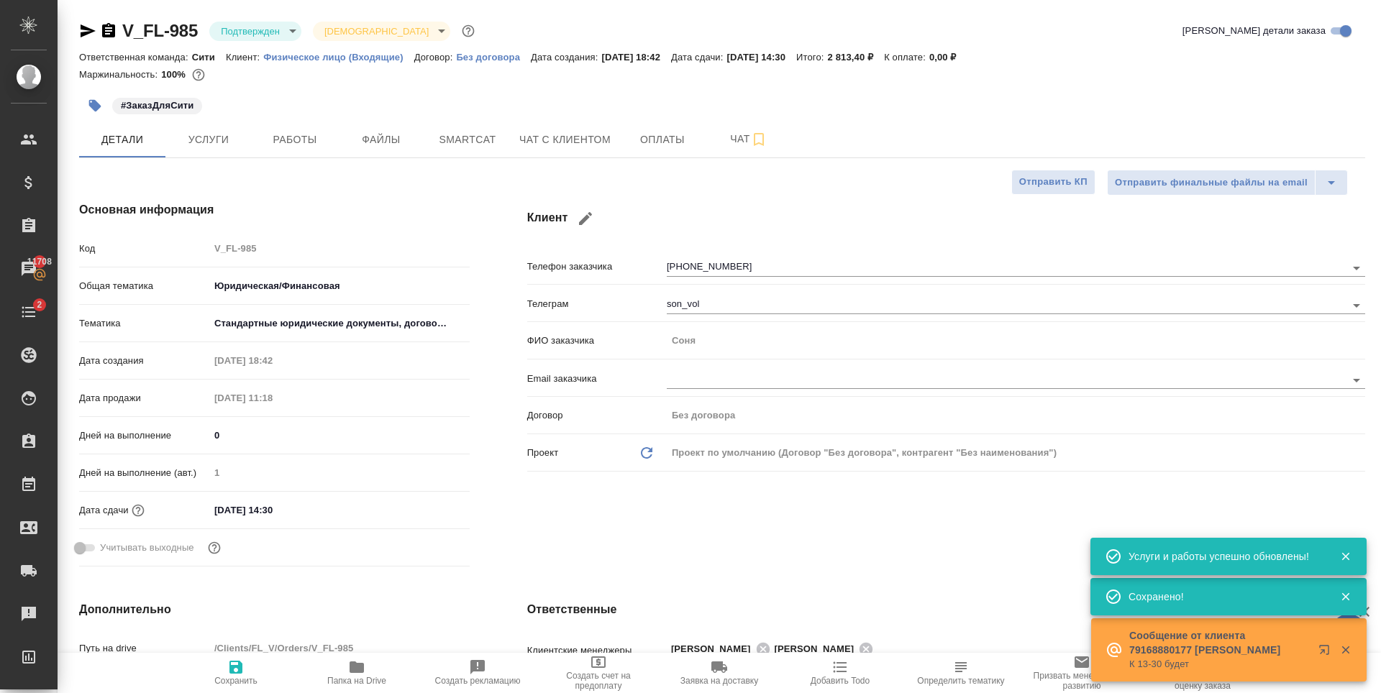
type textarea "x"
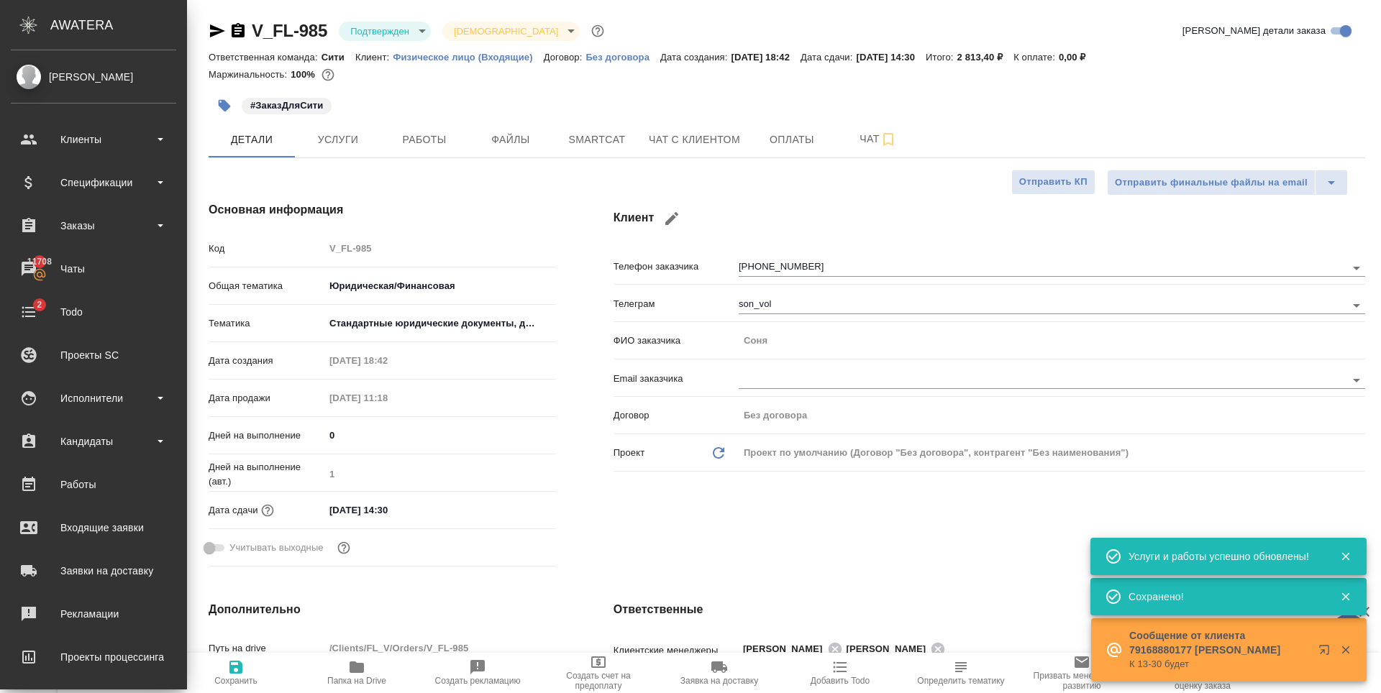
type textarea "x"
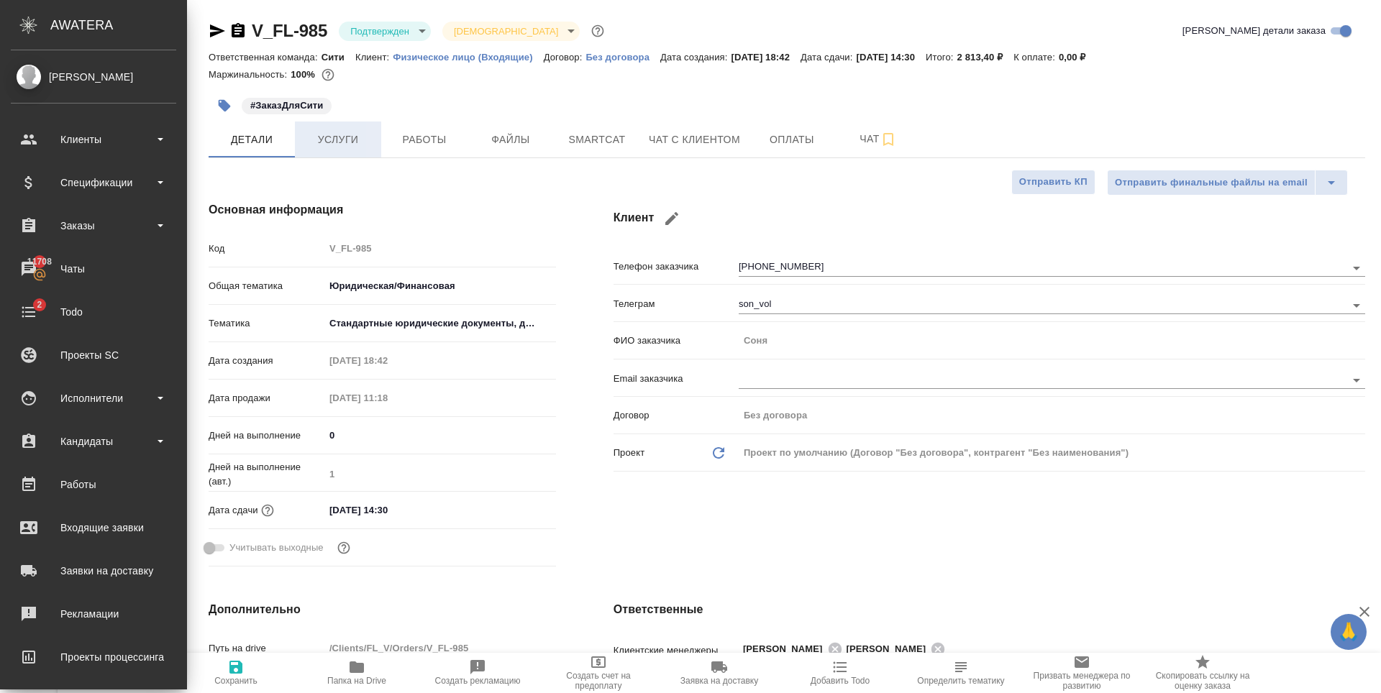
click at [325, 145] on span "Услуги" at bounding box center [338, 140] width 69 height 18
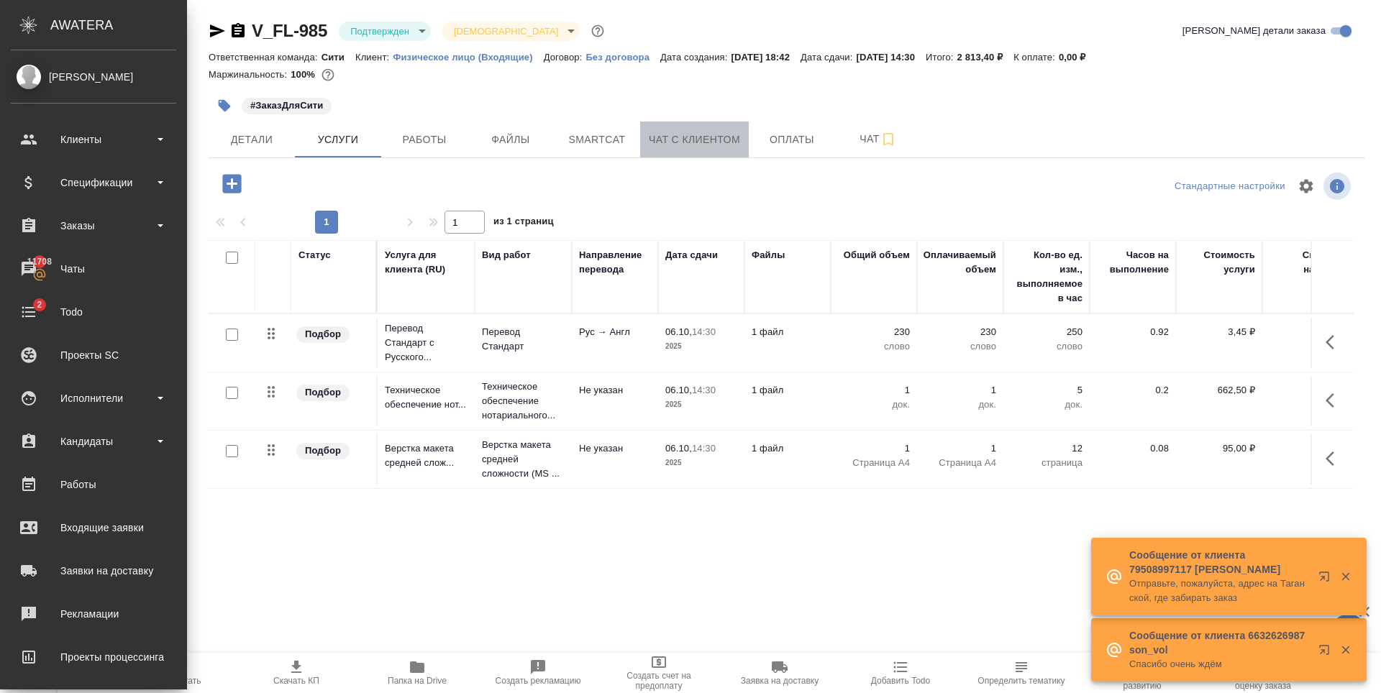
click at [710, 137] on span "Чат с клиентом" at bounding box center [694, 140] width 91 height 18
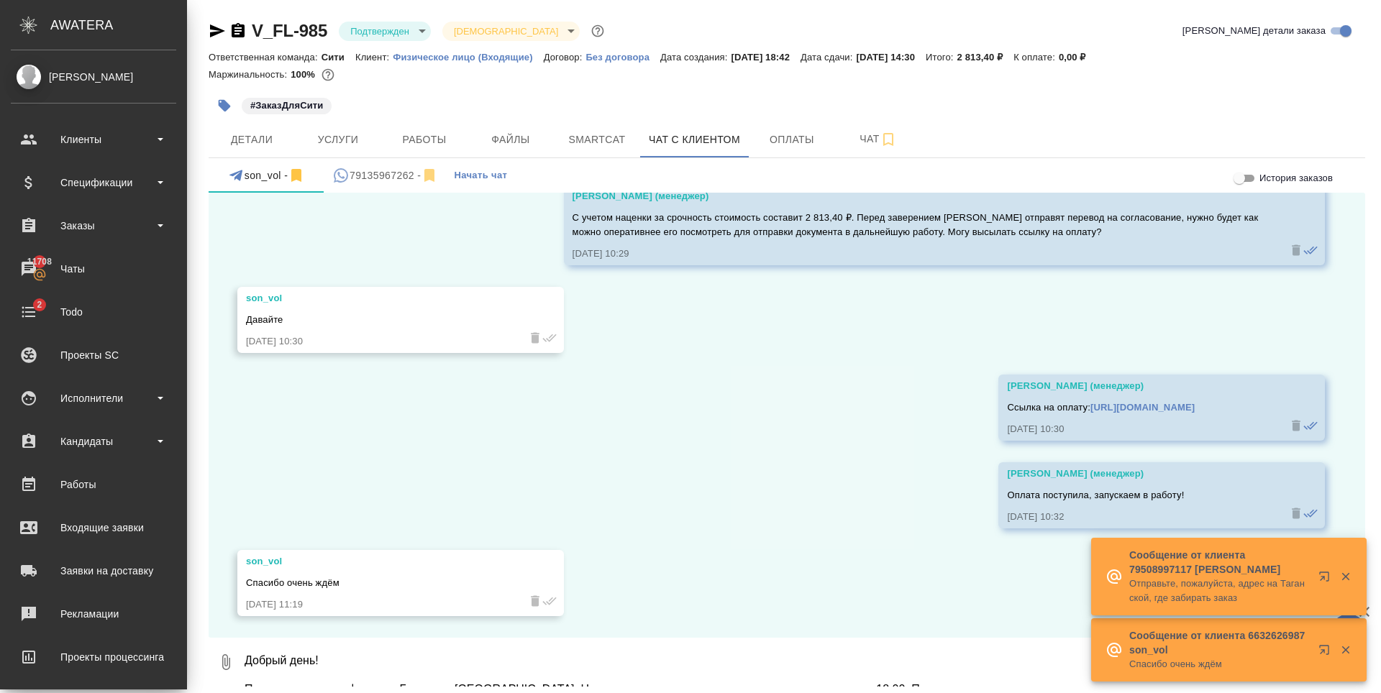
scroll to position [1, 0]
click at [496, 670] on textarea "Добрый день! Получили заказ на филиале Башня на Набережной. Нотариальное завере…" at bounding box center [792, 661] width 1098 height 49
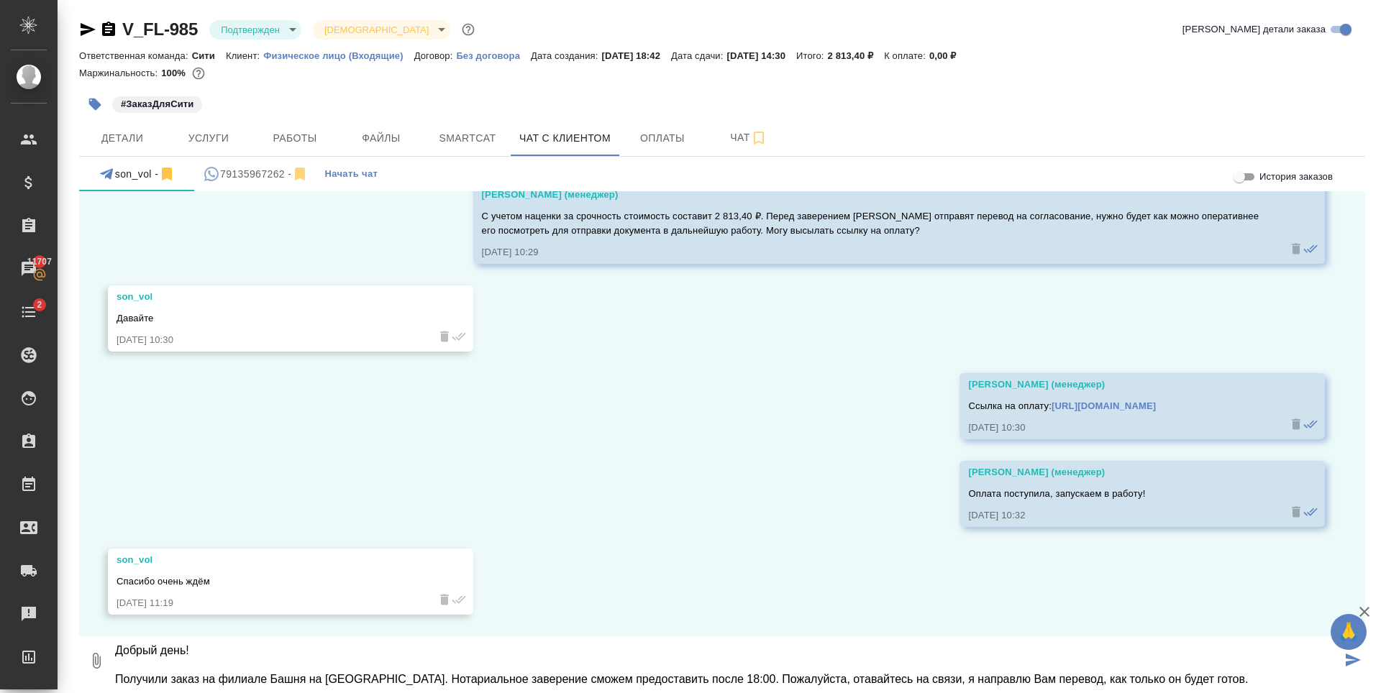
scroll to position [849, 0]
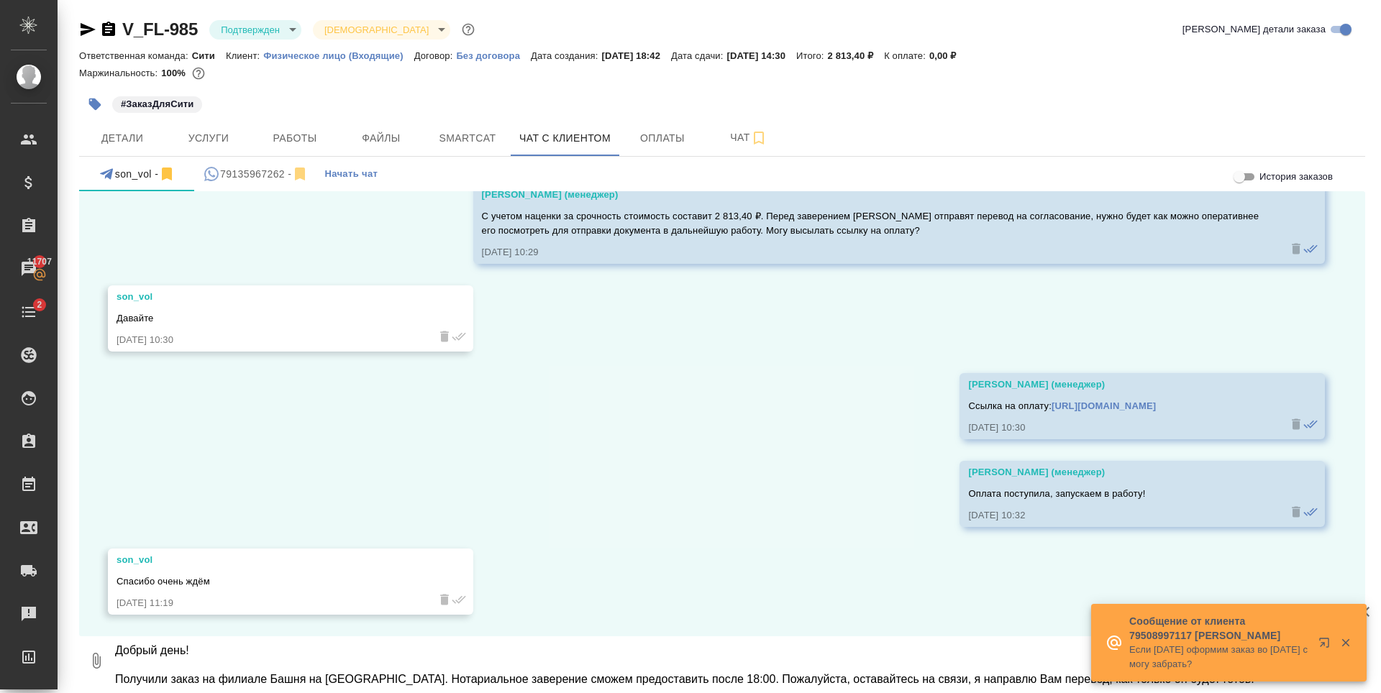
click at [908, 680] on textarea "Добрый день! Получили заказ на филиале Башня на Набережной. Нотариальное завере…" at bounding box center [728, 661] width 1228 height 49
click at [1025, 669] on textarea "Добрый день! Получили заказ на филиале Башня на Набережной. Нотариальное завере…" at bounding box center [728, 661] width 1228 height 49
type textarea "Добрый день! Получили заказ на филиале Башня на Набережной. Нотариальное завере…"
click at [120, 141] on span "Детали" at bounding box center [122, 138] width 69 height 18
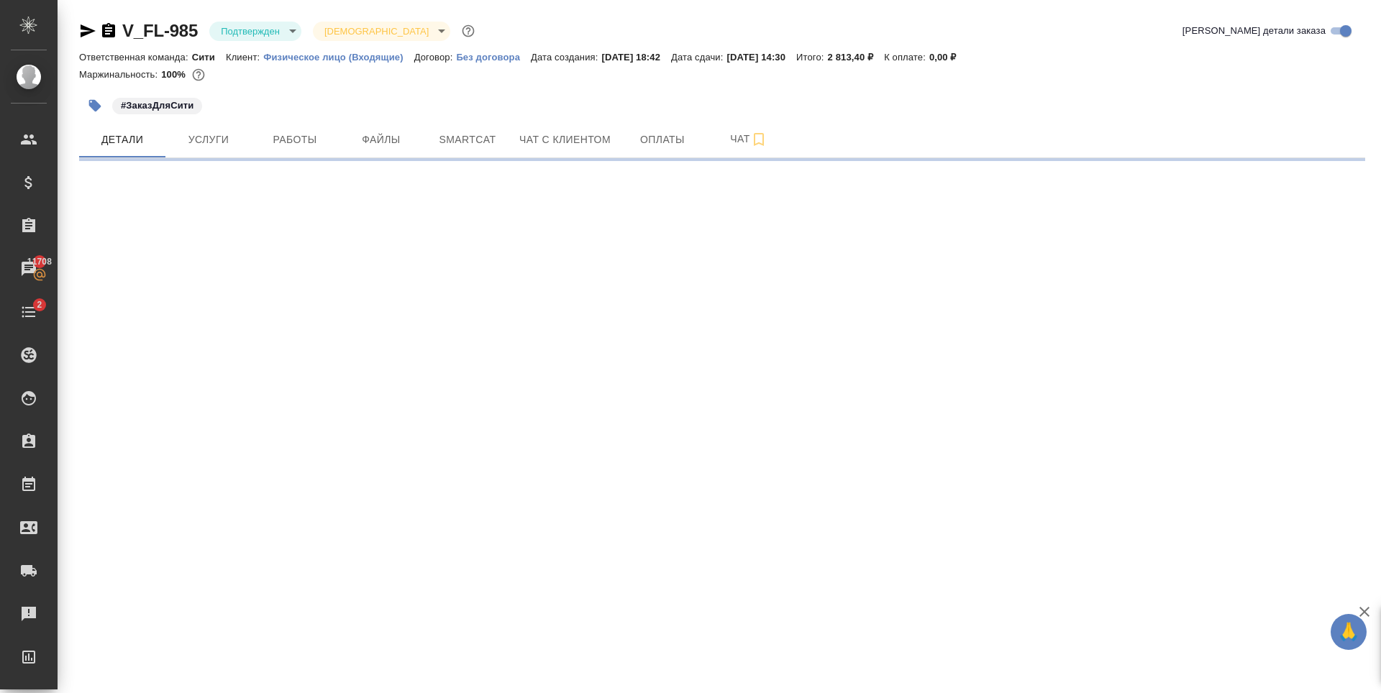
select select "RU"
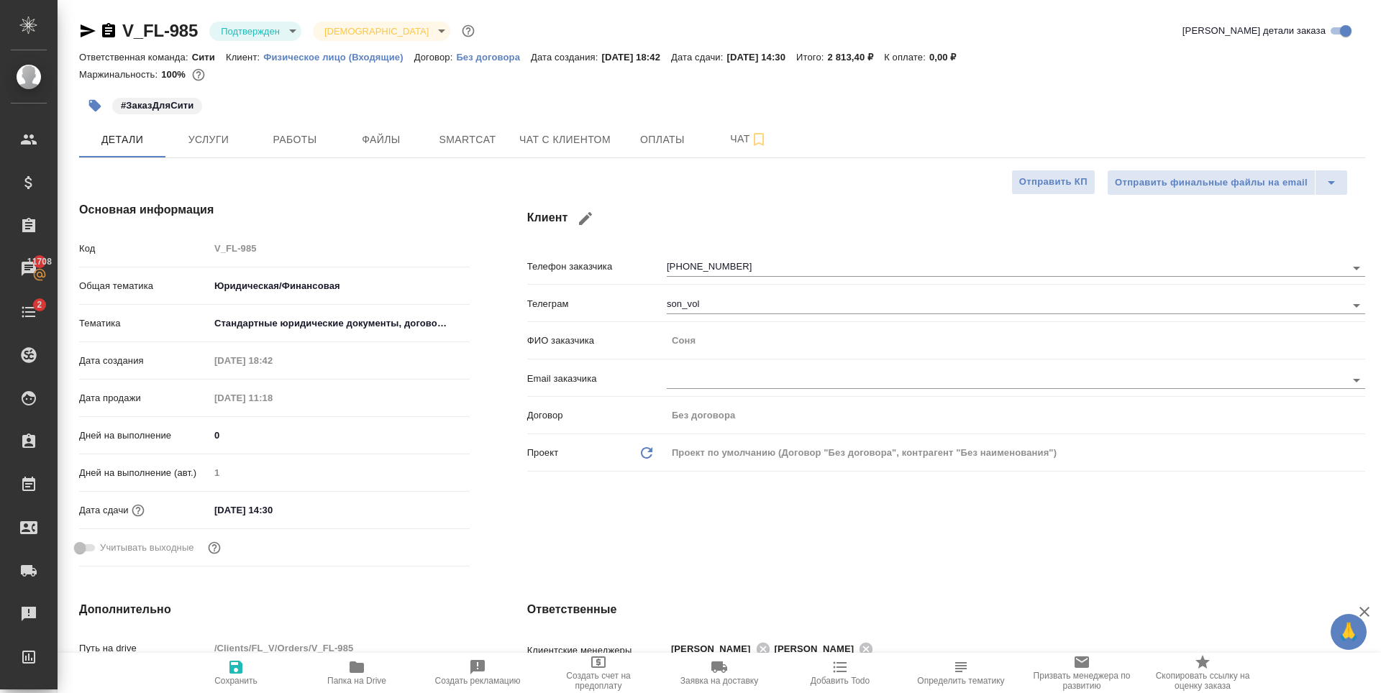
type textarea "x"
click at [289, 511] on input "06.10.2025 14:30" at bounding box center [272, 510] width 126 height 21
click at [429, 511] on icon "button" at bounding box center [427, 508] width 13 height 14
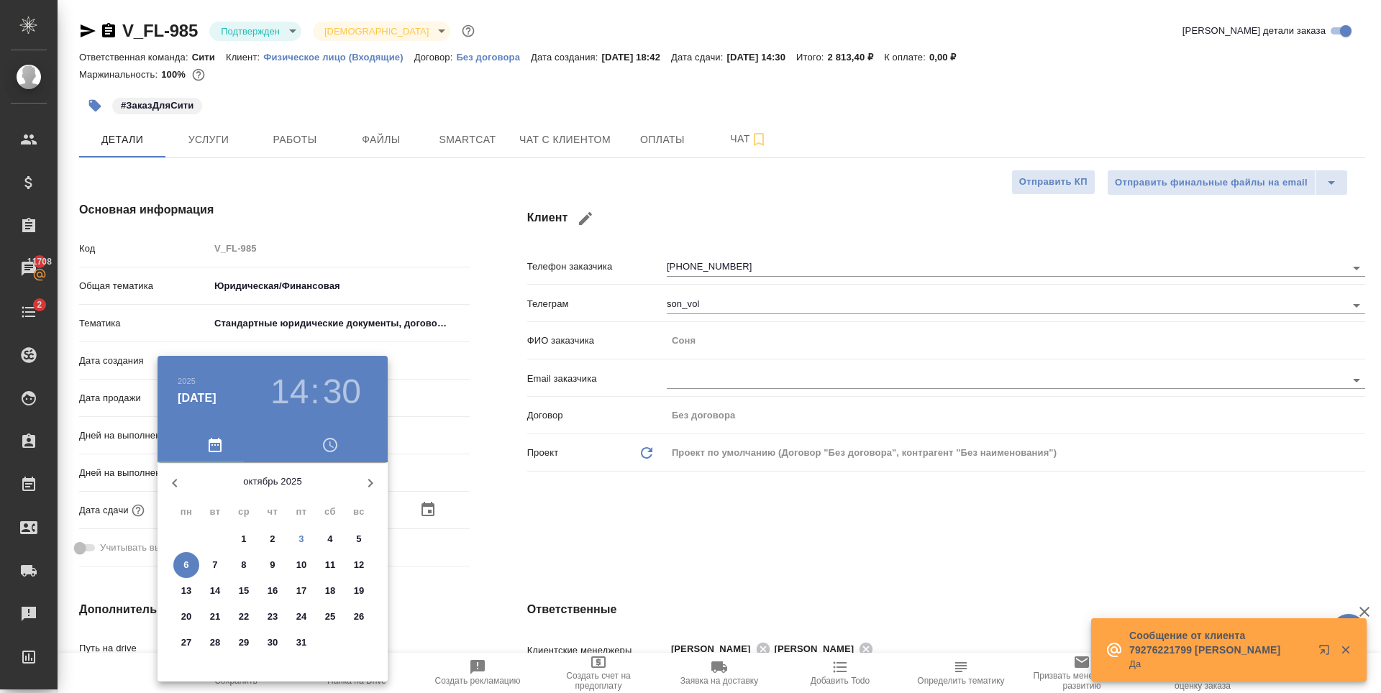
click at [298, 538] on span "3" at bounding box center [301, 539] width 26 height 14
type input "03.10.2025 14:30"
type textarea "x"
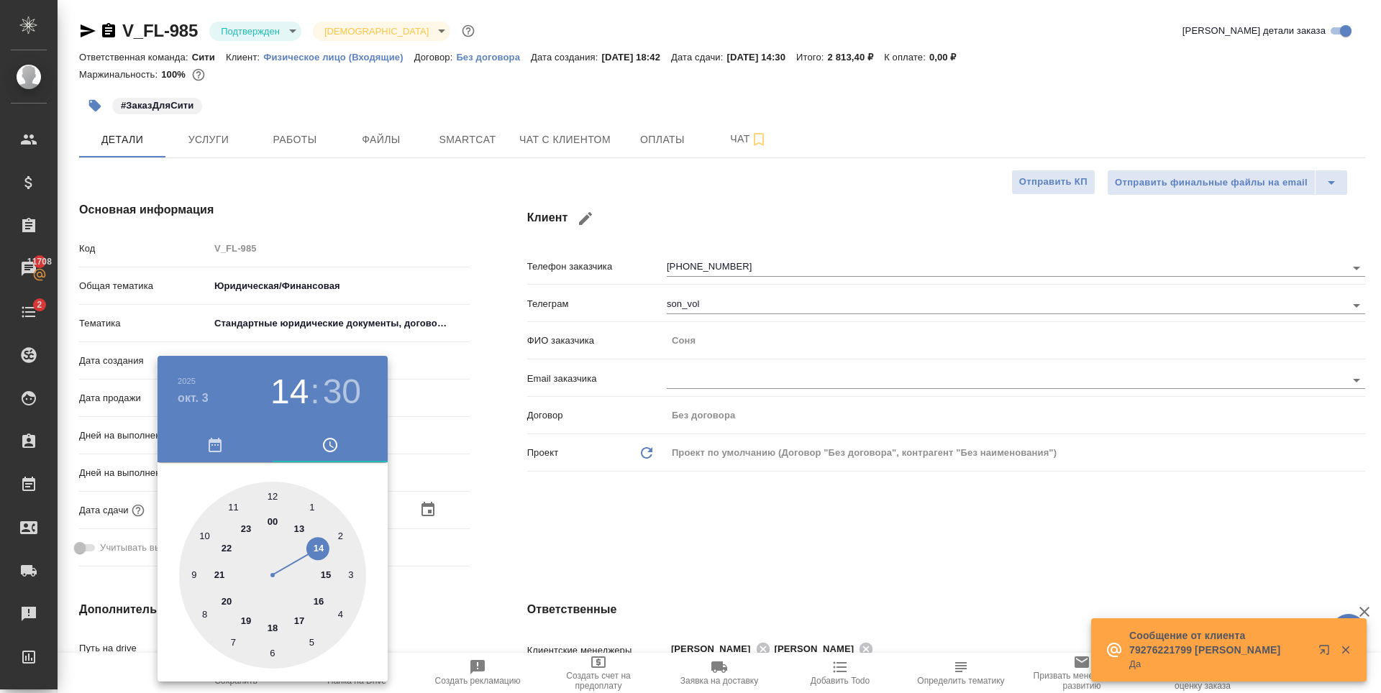
click at [588, 536] on div at bounding box center [690, 346] width 1381 height 693
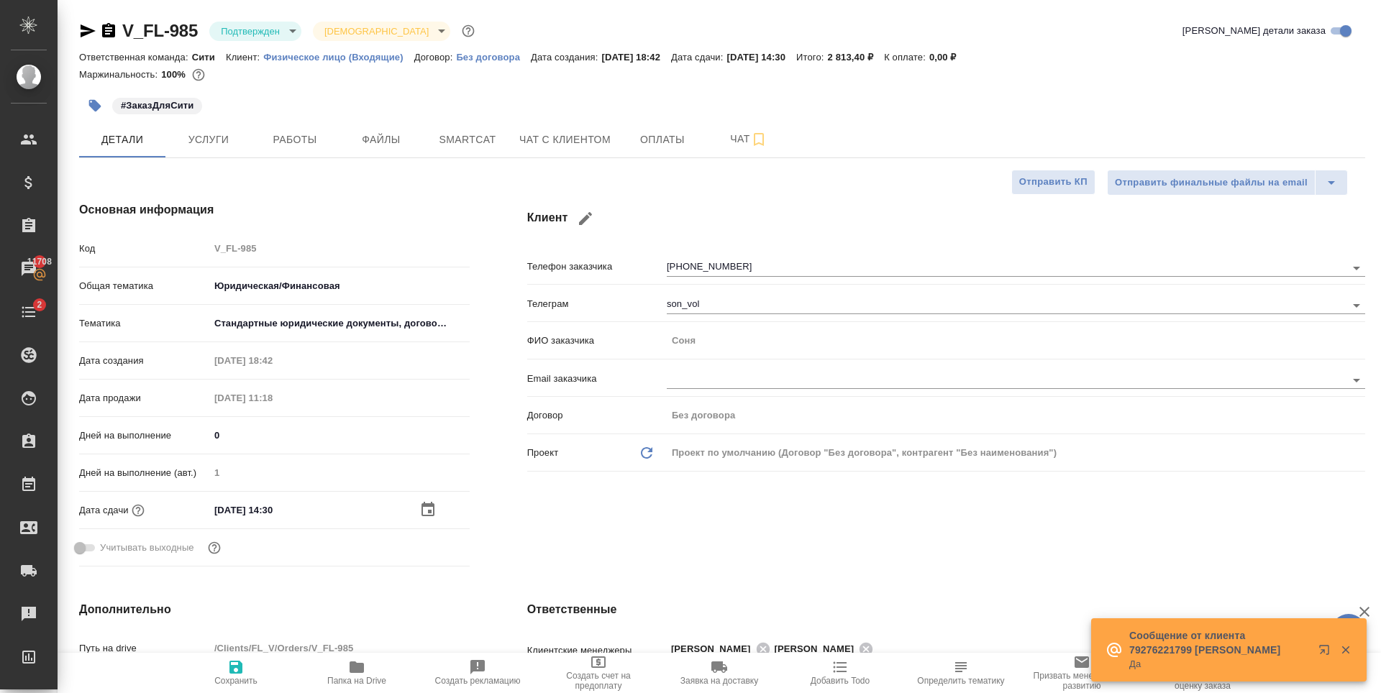
click at [245, 665] on span "Сохранить" at bounding box center [236, 672] width 104 height 27
type textarea "x"
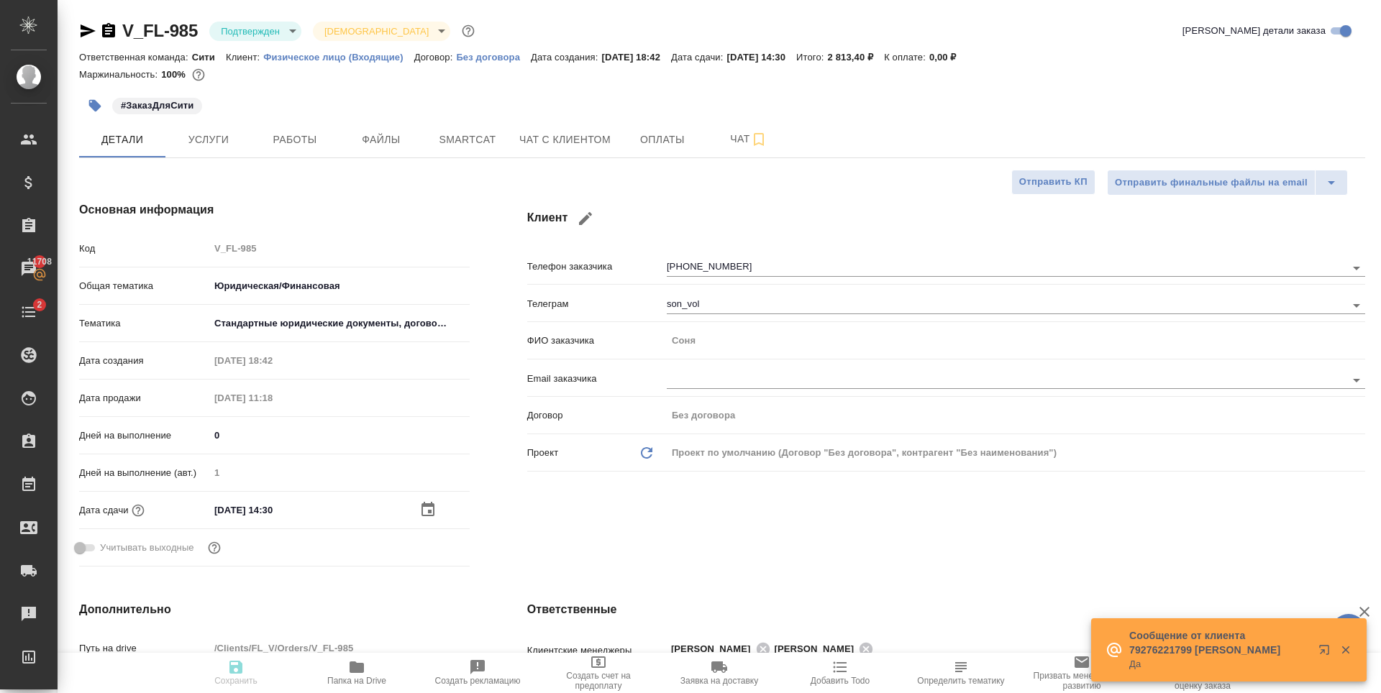
type textarea "x"
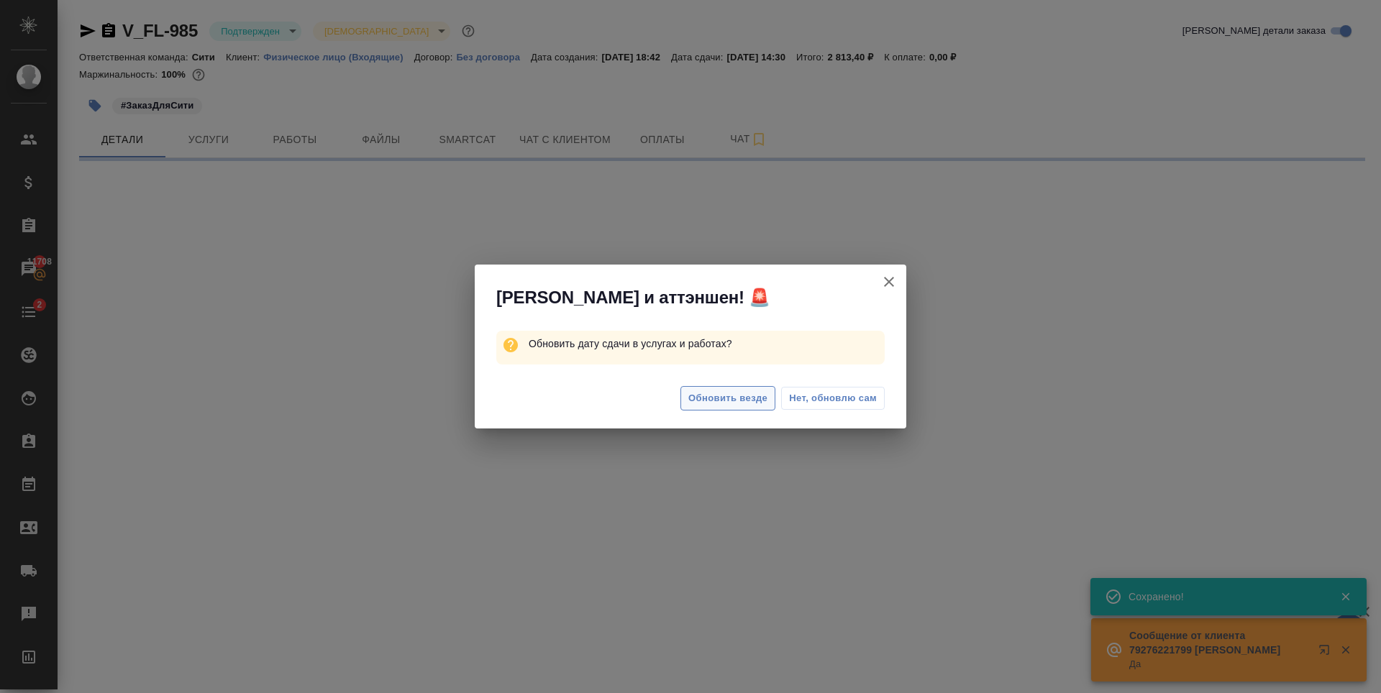
type input "inProgress"
click at [737, 406] on span "Обновить везде" at bounding box center [727, 399] width 79 height 17
select select "RU"
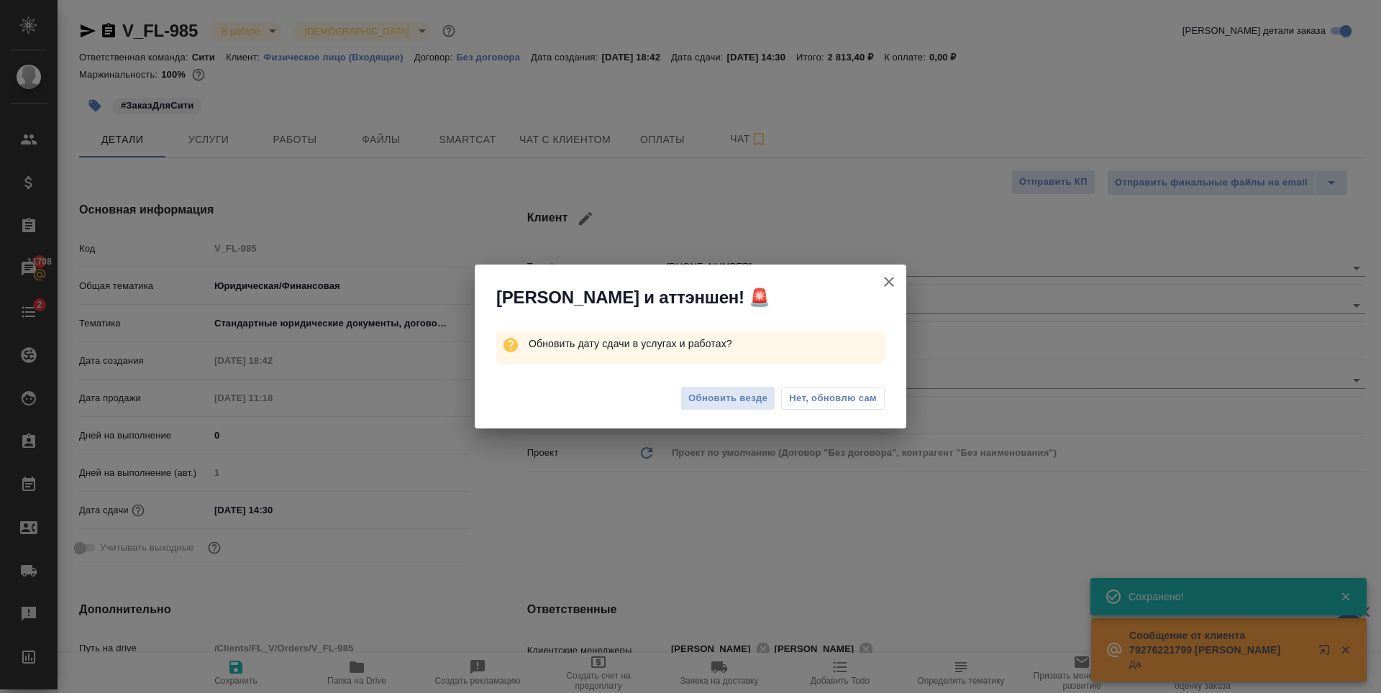
type textarea "x"
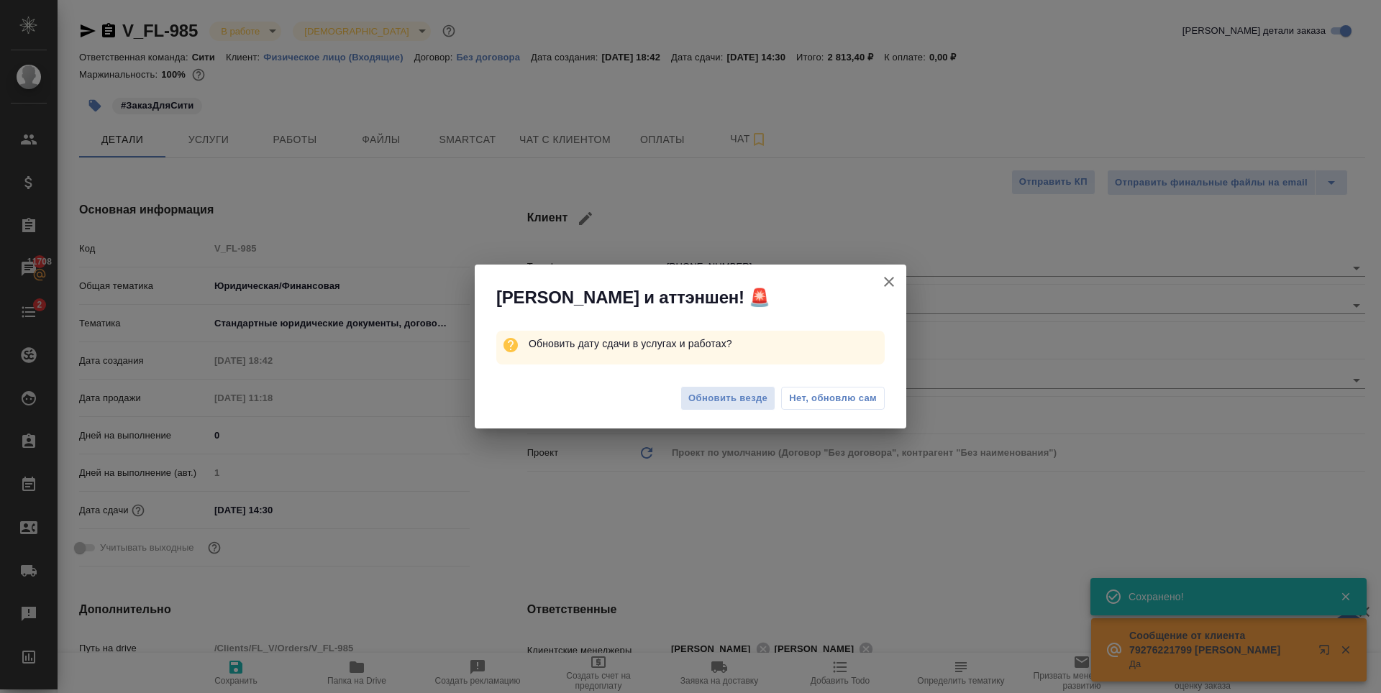
type textarea "x"
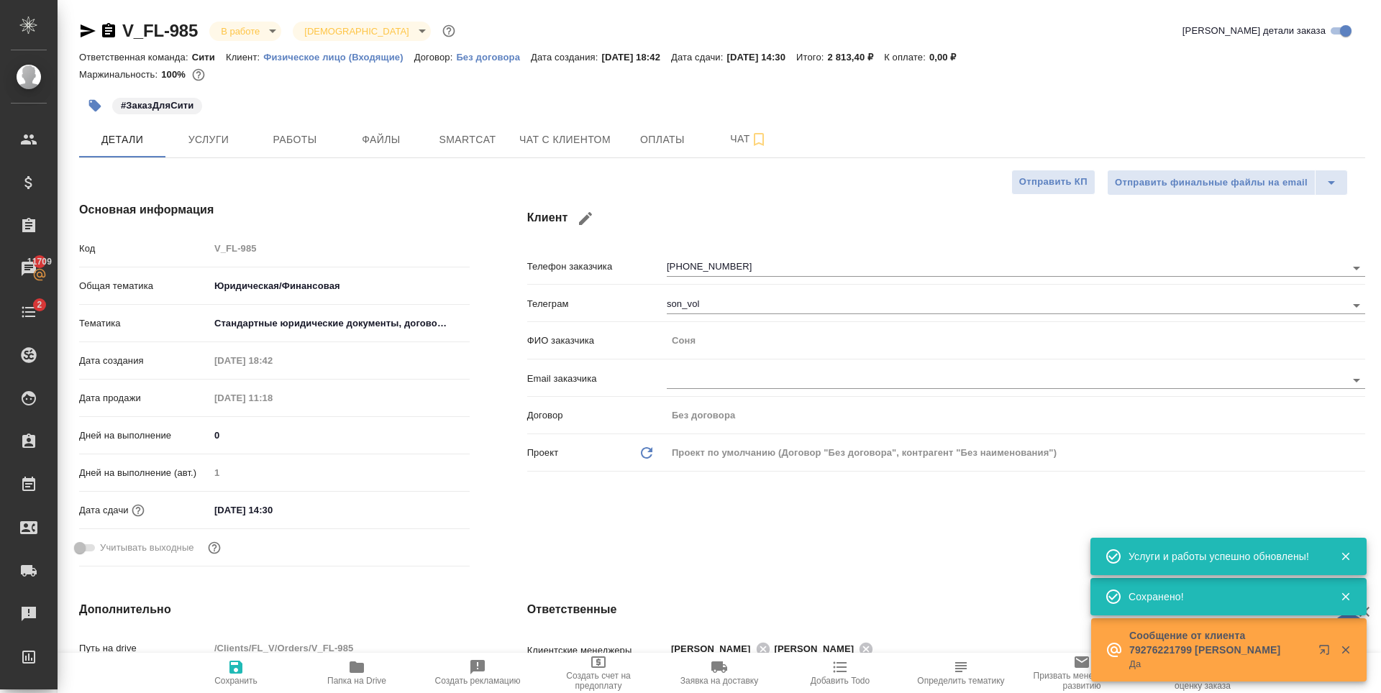
type textarea "x"
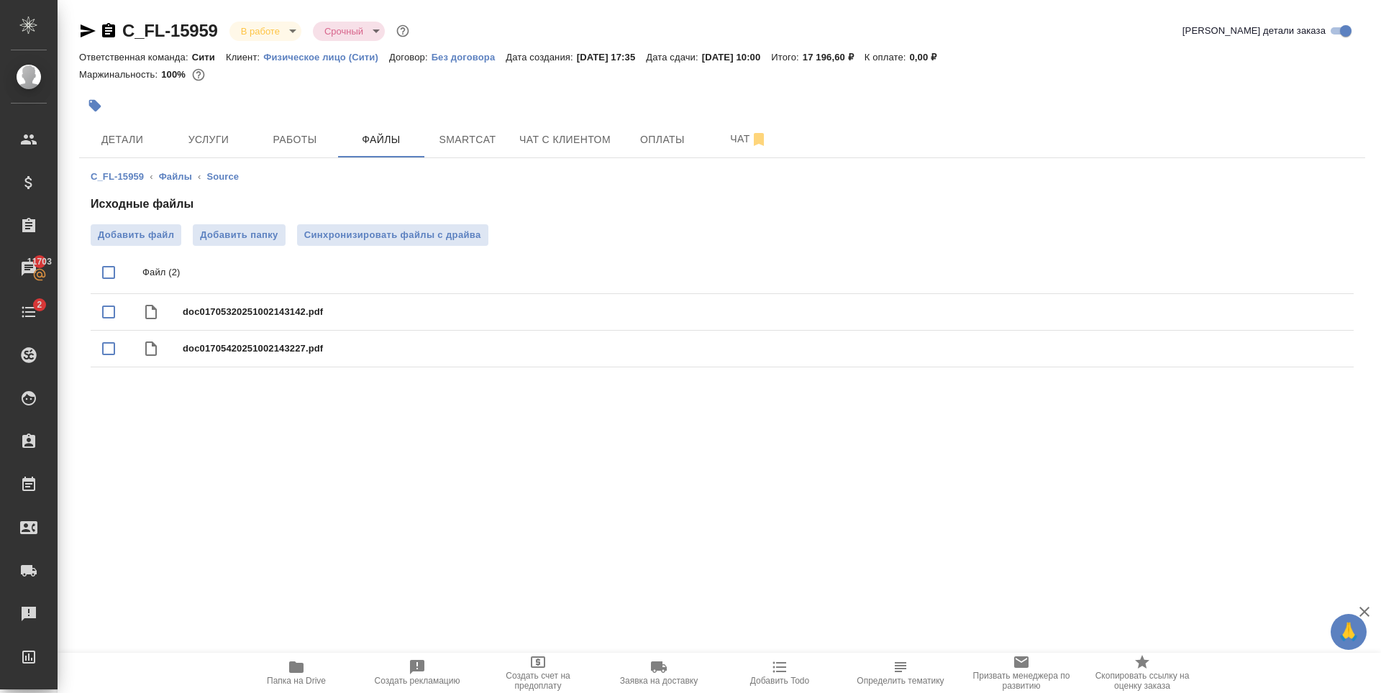
click at [503, 560] on div ".cls-1 fill:#fff; AWATERA [PERSON_NAME] Спецификации Заказы 11703 Чаты 2 Todo П…" at bounding box center [690, 346] width 1381 height 693
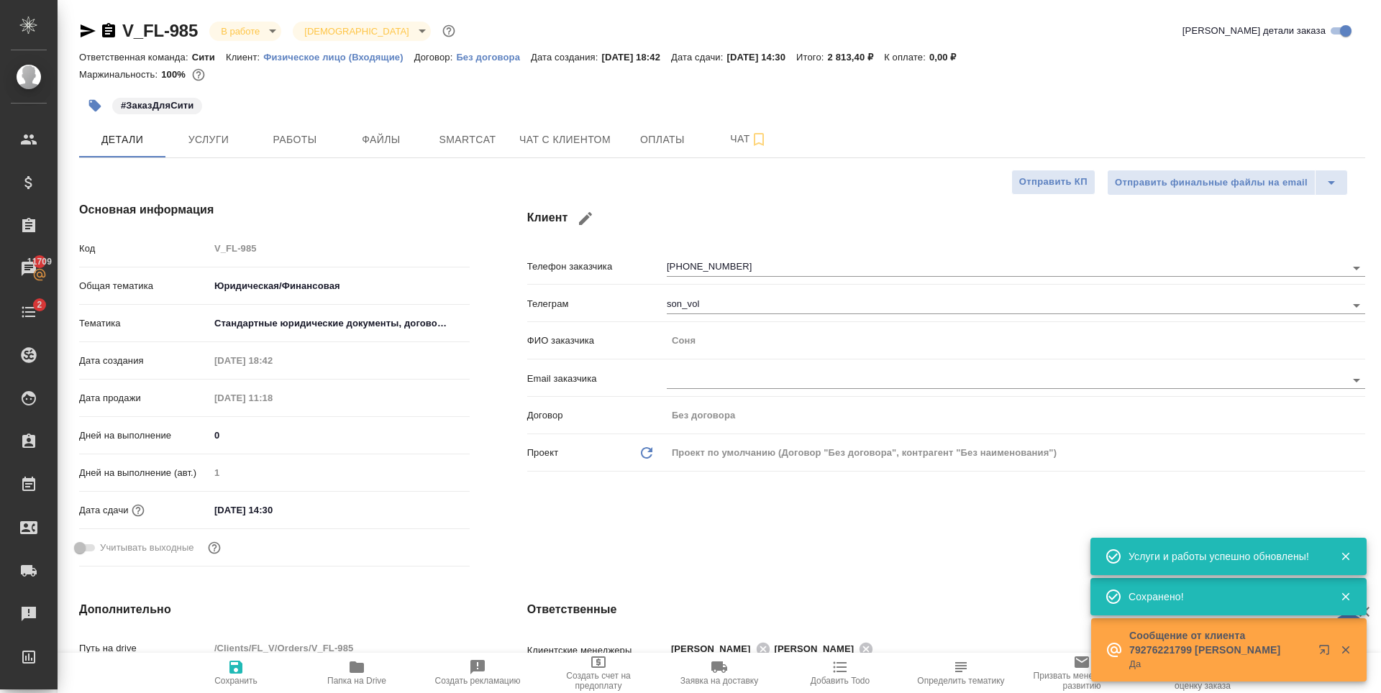
select select "RU"
click at [575, 527] on div "Клиент Телефон заказчика [PHONE_NUMBER] Телеграм son_vol ФИО заказчика [PERSON_…" at bounding box center [945, 387] width 895 height 429
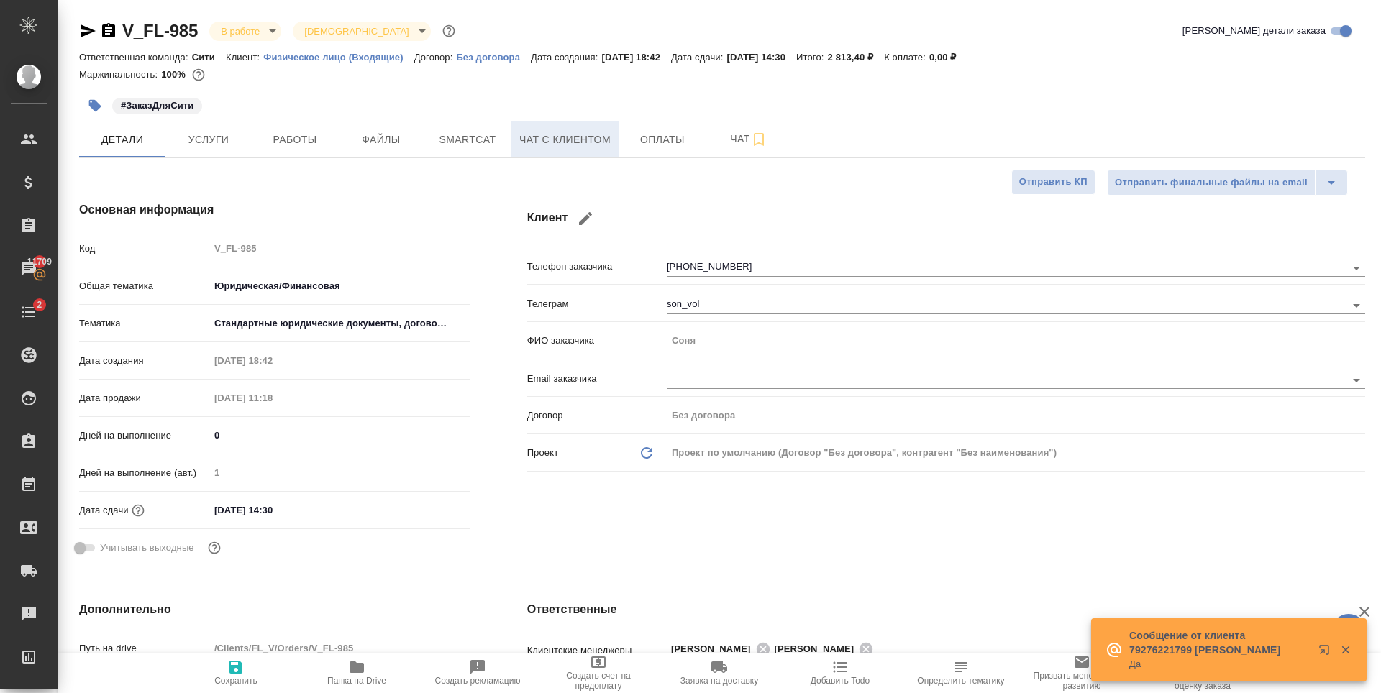
click at [558, 138] on span "Чат с клиентом" at bounding box center [564, 140] width 91 height 18
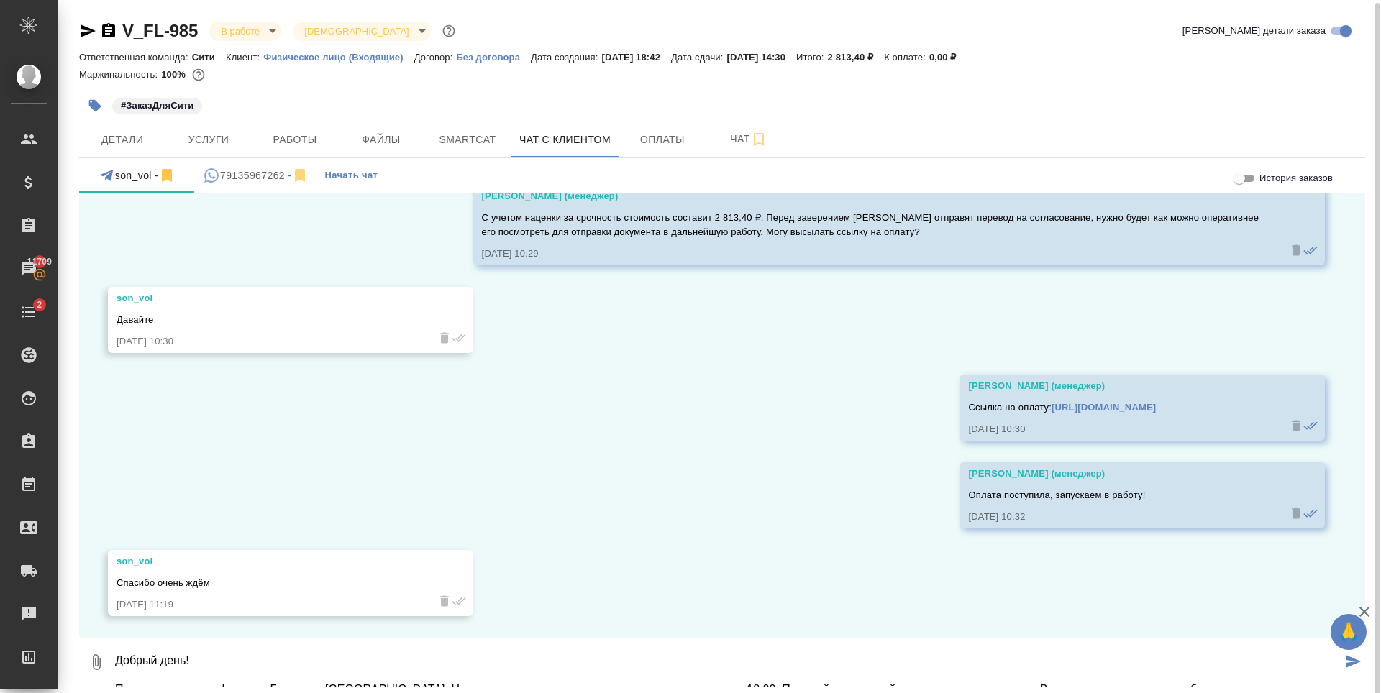
scroll to position [1, 0]
click at [240, 667] on textarea "Добрый день! Получили заказ на филиале Башня на [GEOGRAPHIC_DATA]. Нотариальное…" at bounding box center [728, 661] width 1228 height 49
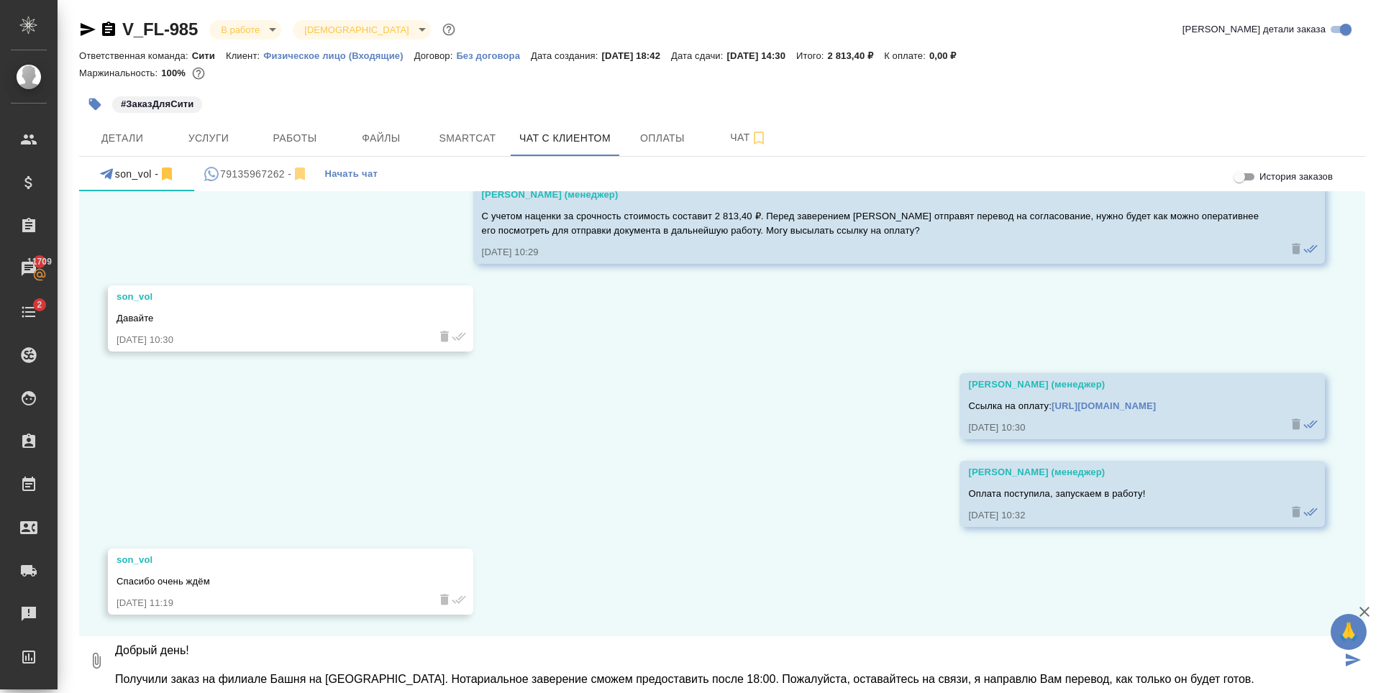
scroll to position [849, 0]
click at [260, 675] on textarea "Добрый день! Получили заказ на филиале Башня на [GEOGRAPHIC_DATA]. Нотариальное…" at bounding box center [728, 661] width 1228 height 49
click at [1215, 681] on textarea "Добрый день! Получили заказ на филиале Башня на [GEOGRAPHIC_DATA]. Нотариальное…" at bounding box center [728, 661] width 1228 height 49
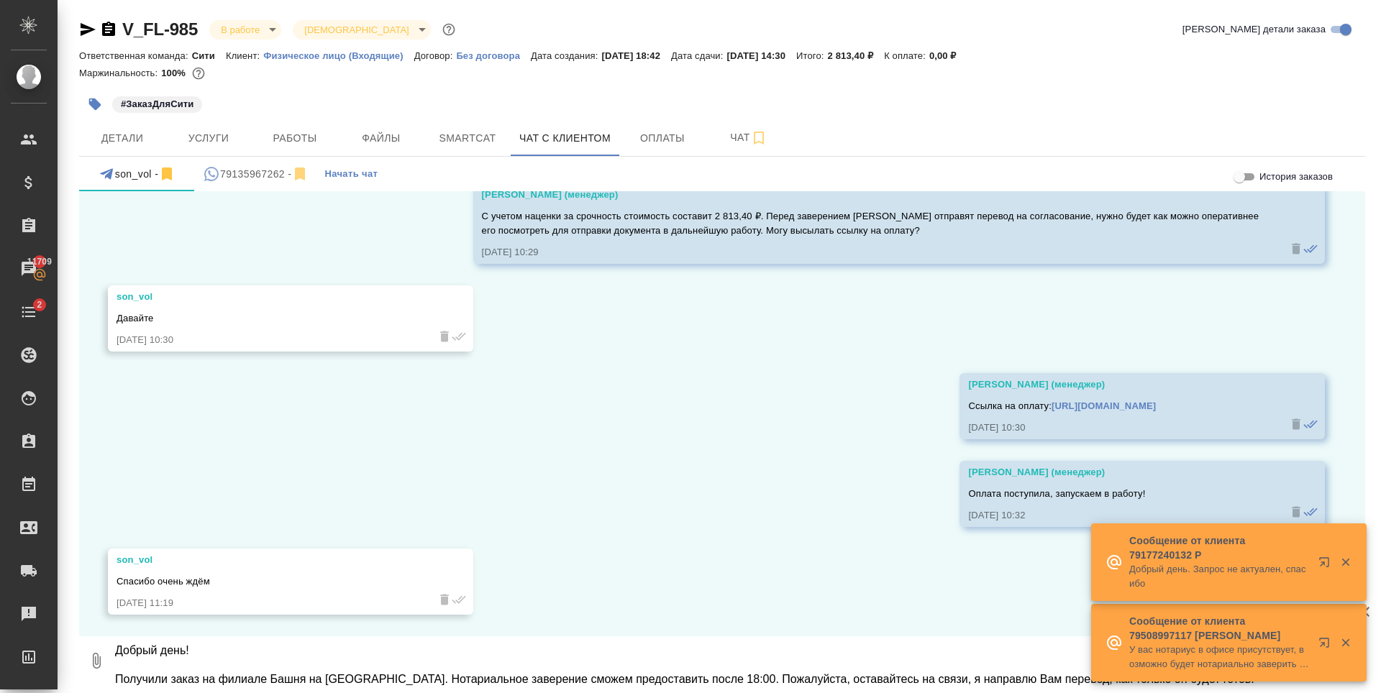
type textarea "Добрый день! Получили заказ на филиале Башня на [GEOGRAPHIC_DATA]. Нотариальное…"
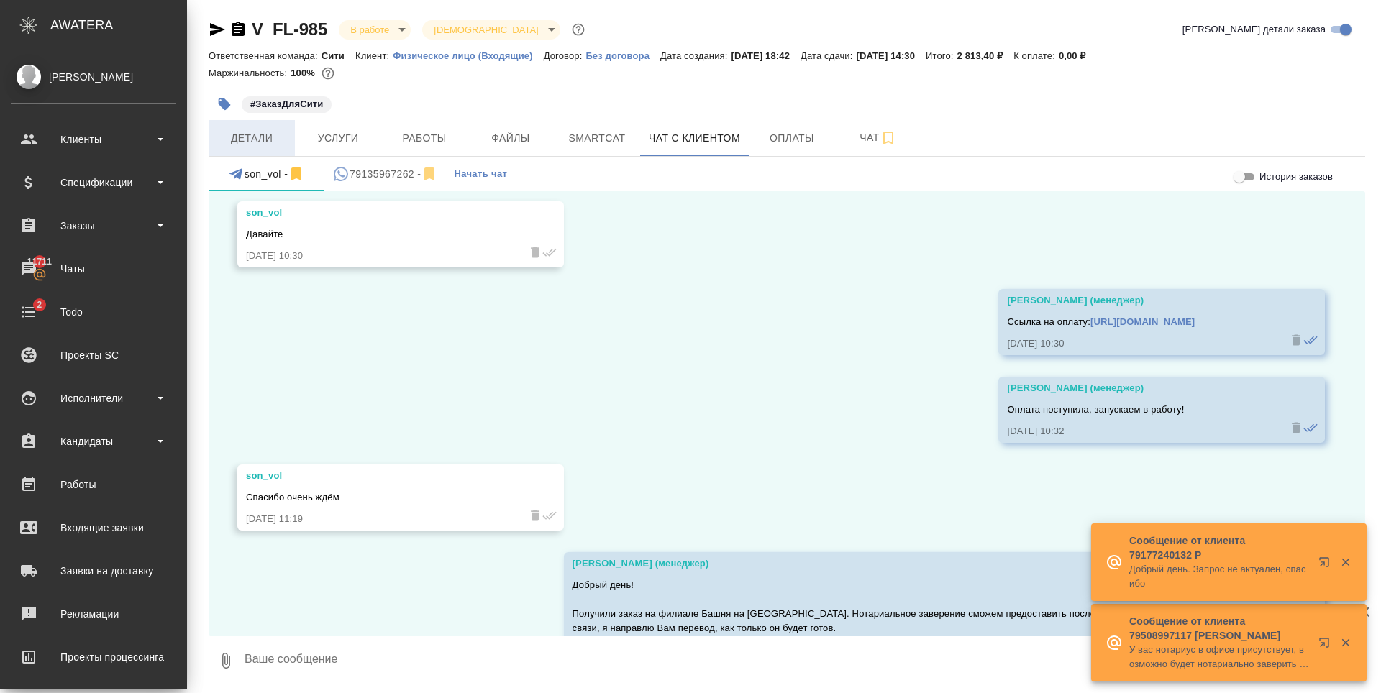
scroll to position [995, 0]
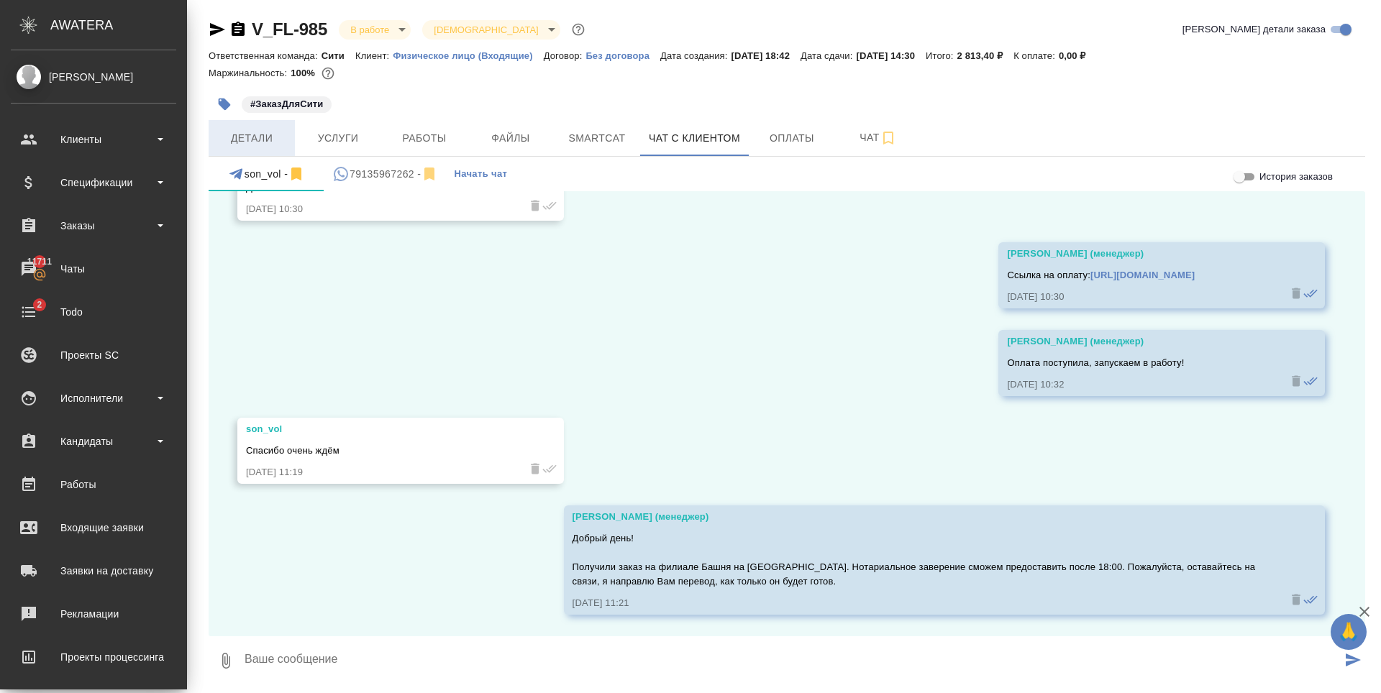
click at [256, 136] on span "Детали" at bounding box center [251, 138] width 69 height 18
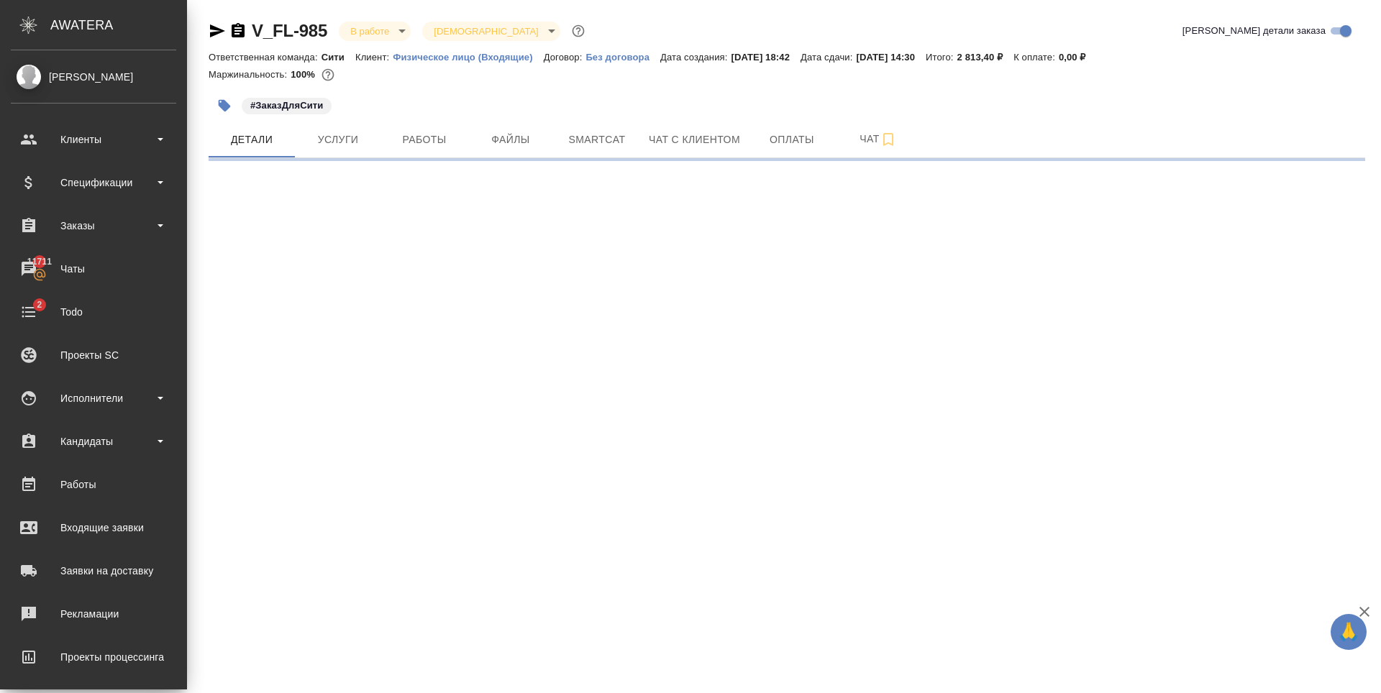
select select "RU"
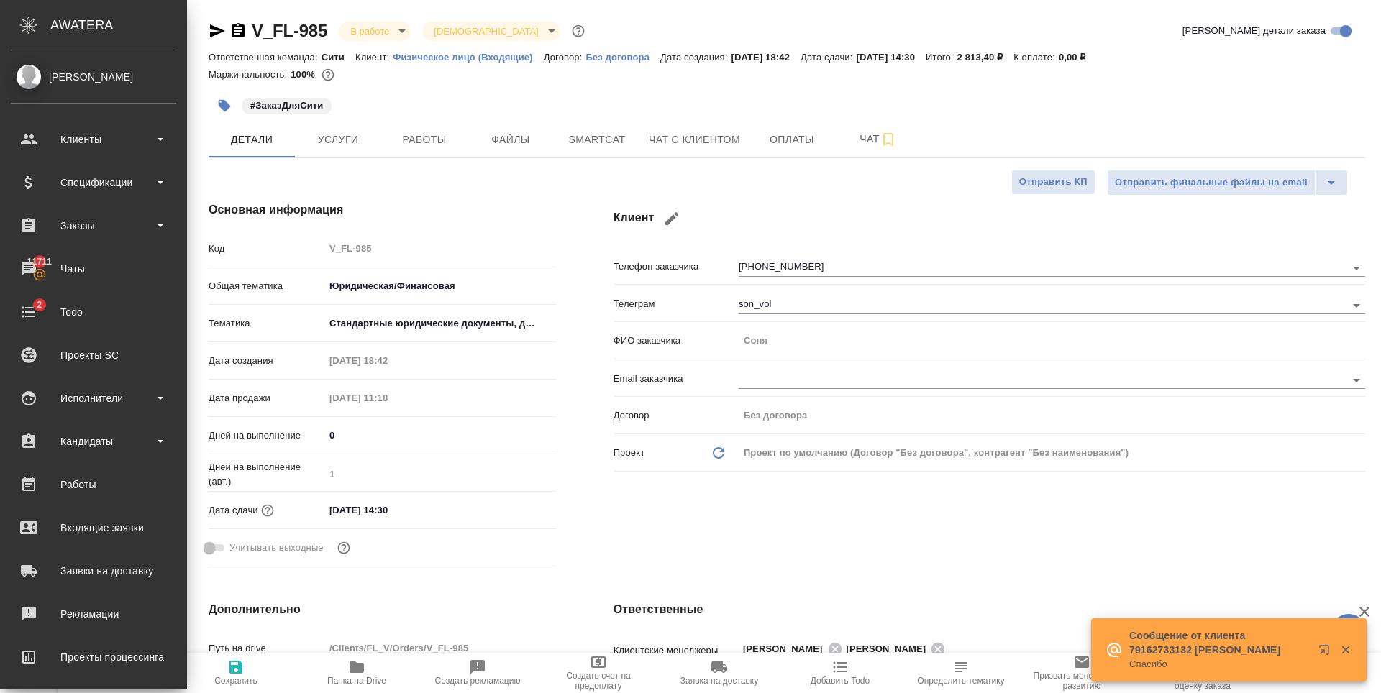
type textarea "x"
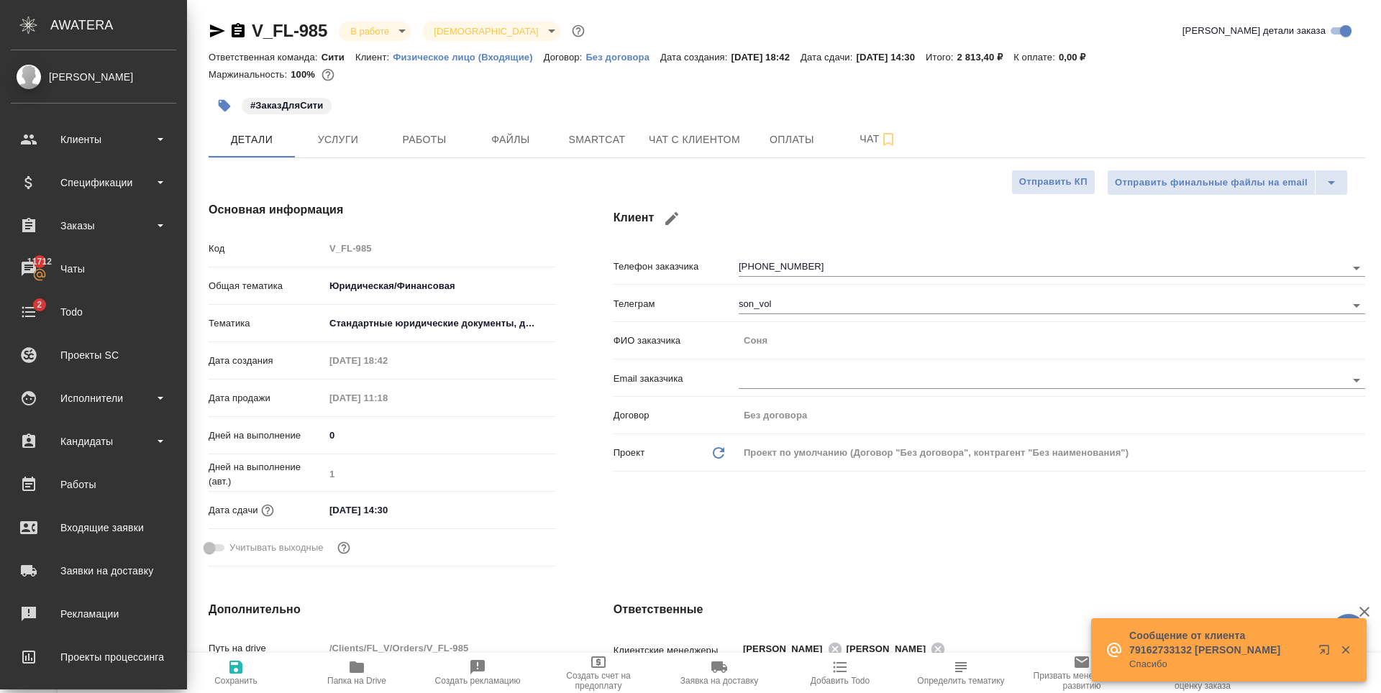
type textarea "x"
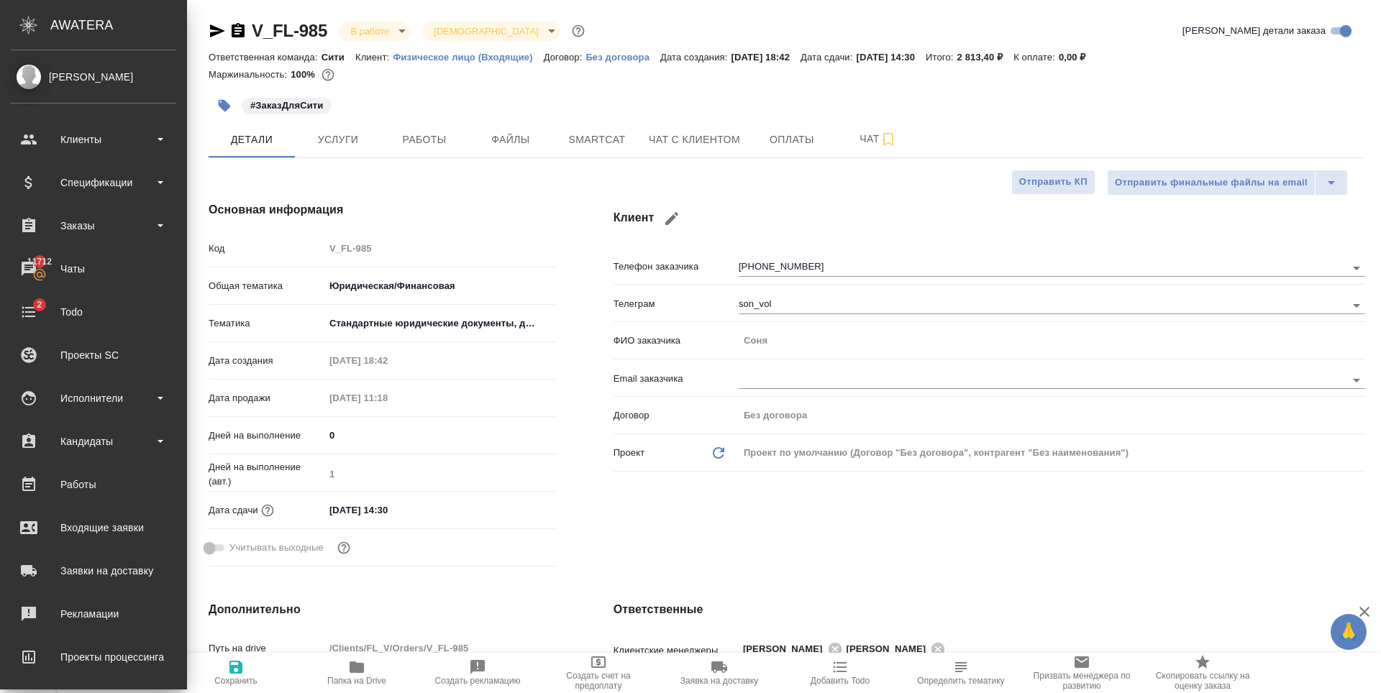
type textarea "x"
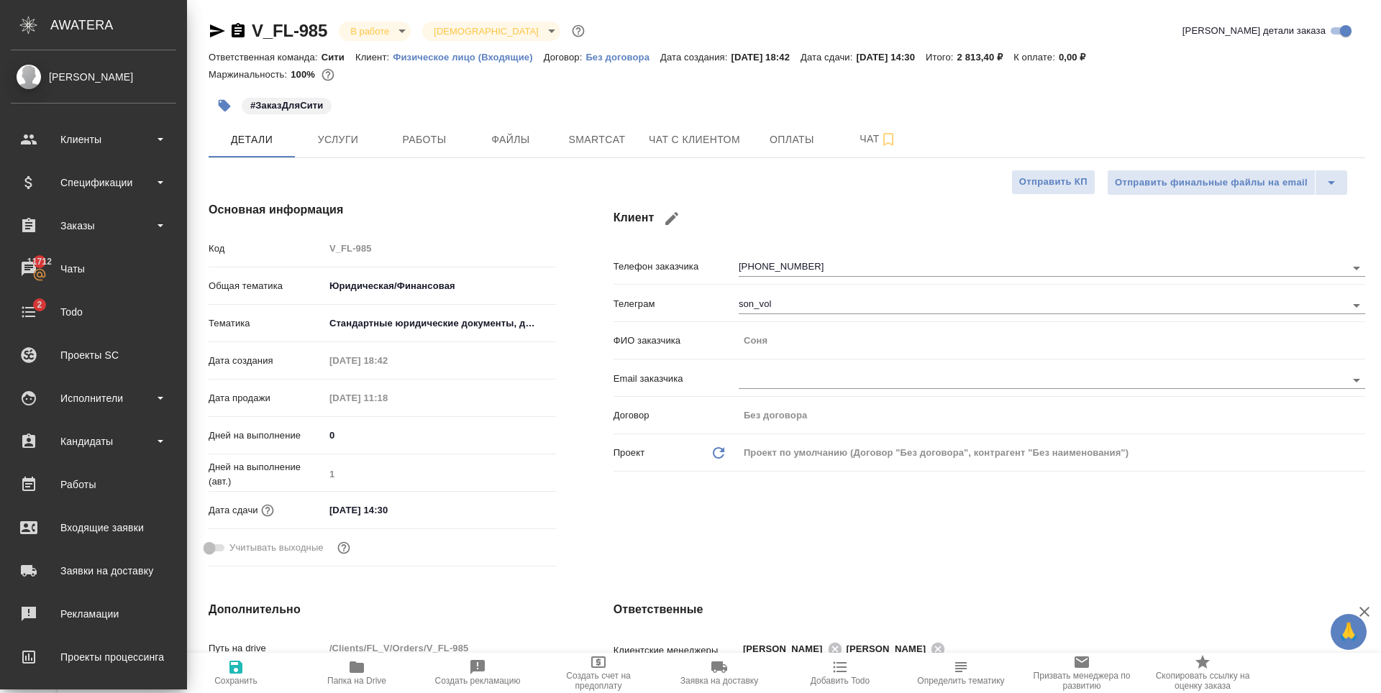
type textarea "x"
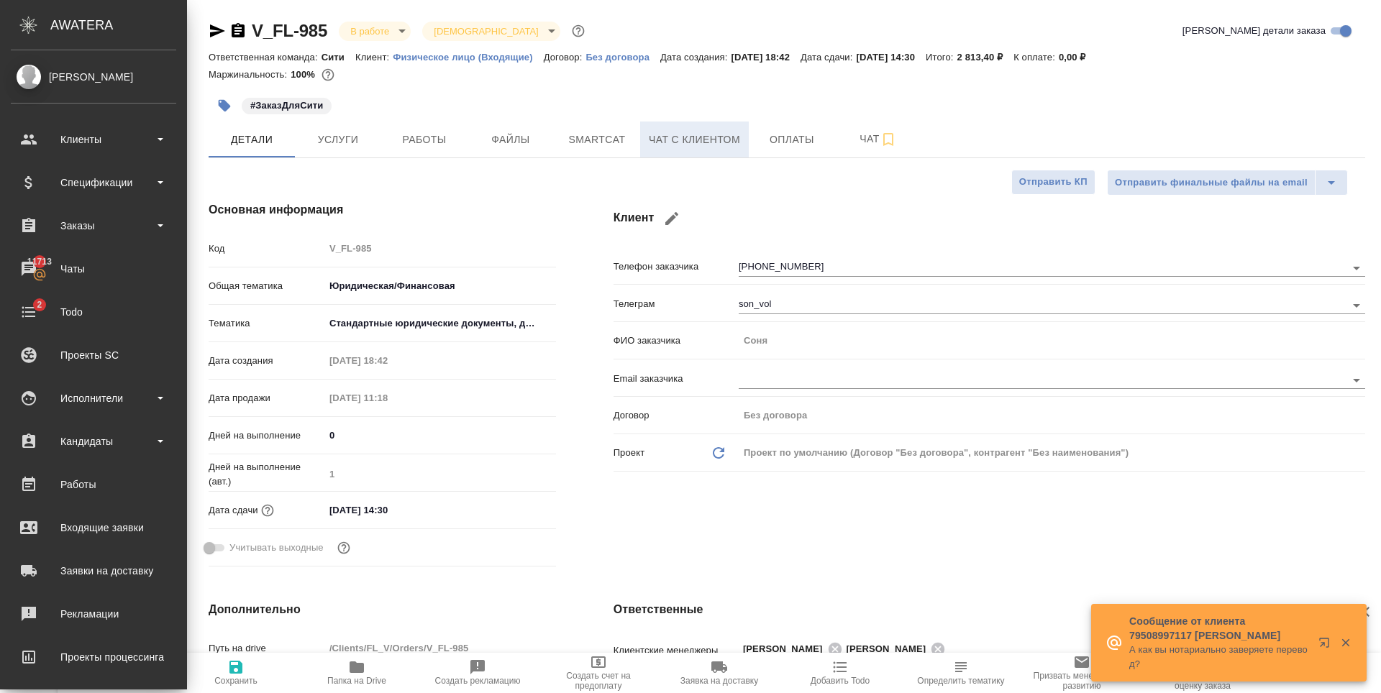
click at [687, 140] on span "Чат с клиентом" at bounding box center [694, 140] width 91 height 18
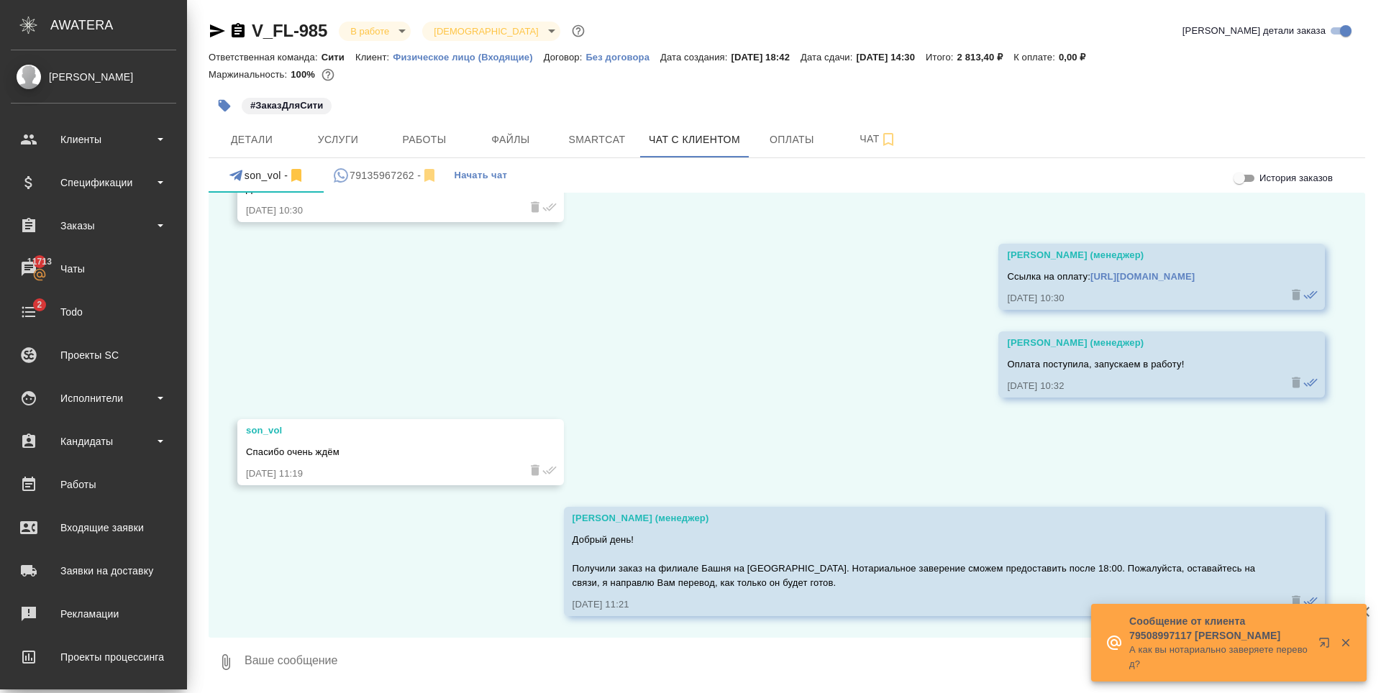
scroll to position [1, 0]
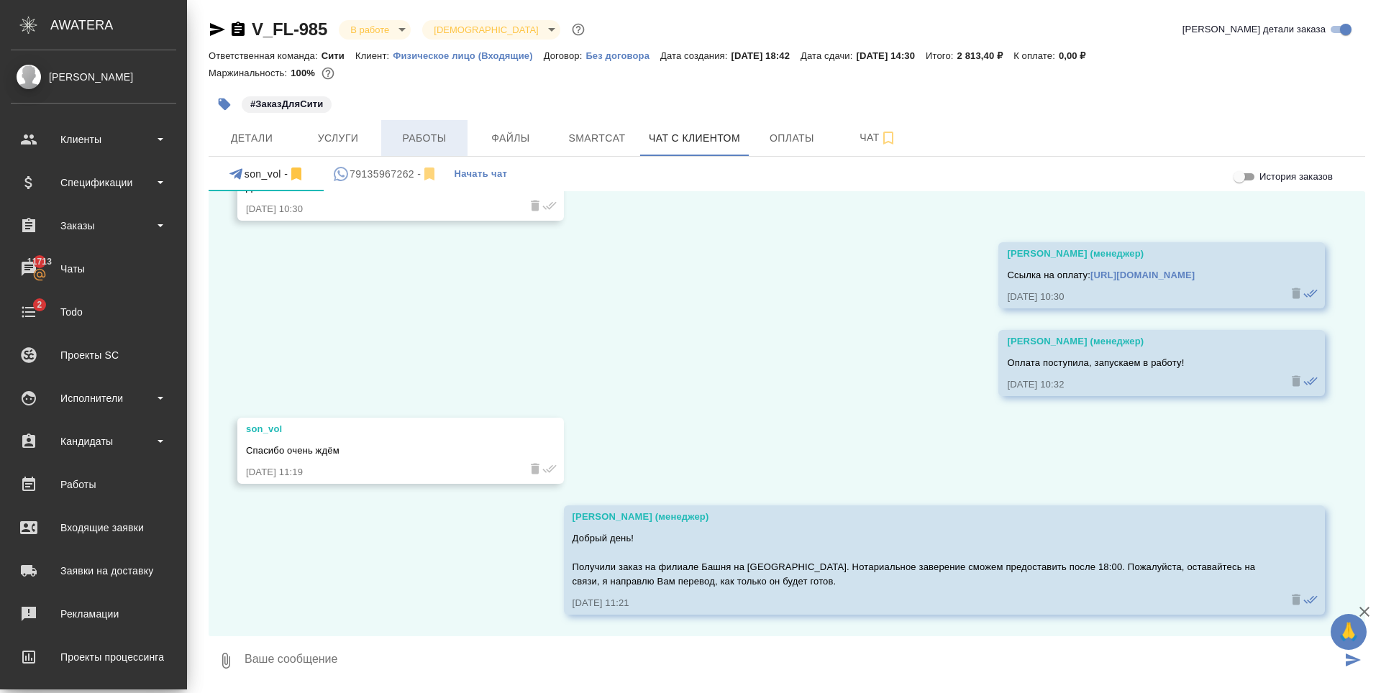
click at [406, 142] on span "Работы" at bounding box center [424, 138] width 69 height 18
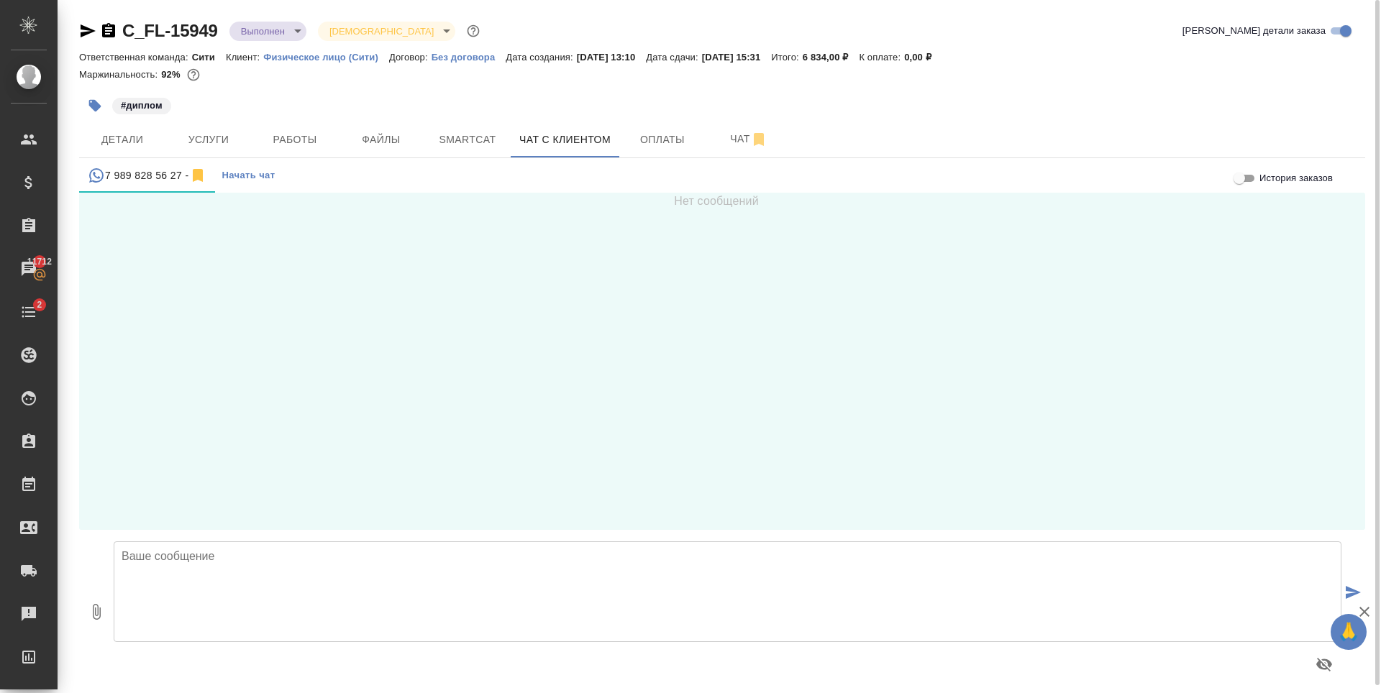
scroll to position [8, 0]
click at [468, 140] on span "Smartcat" at bounding box center [467, 140] width 69 height 18
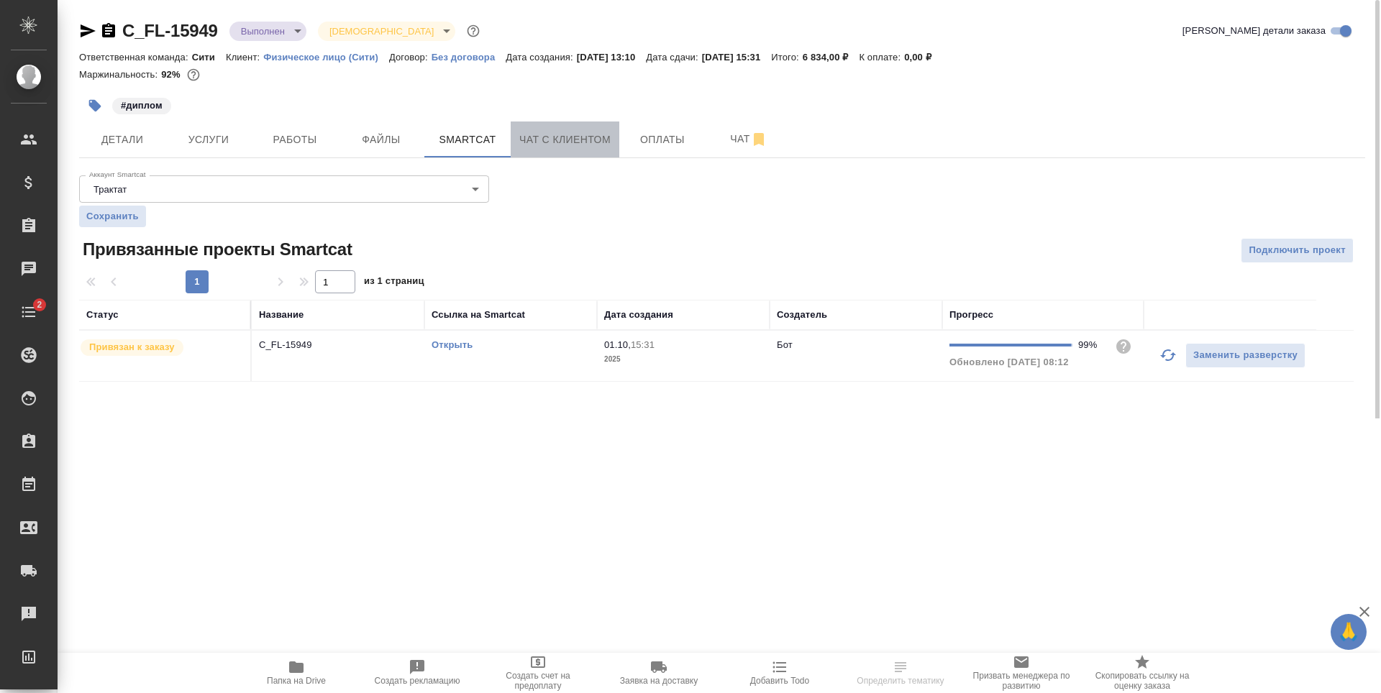
click at [561, 137] on span "Чат с клиентом" at bounding box center [564, 140] width 91 height 18
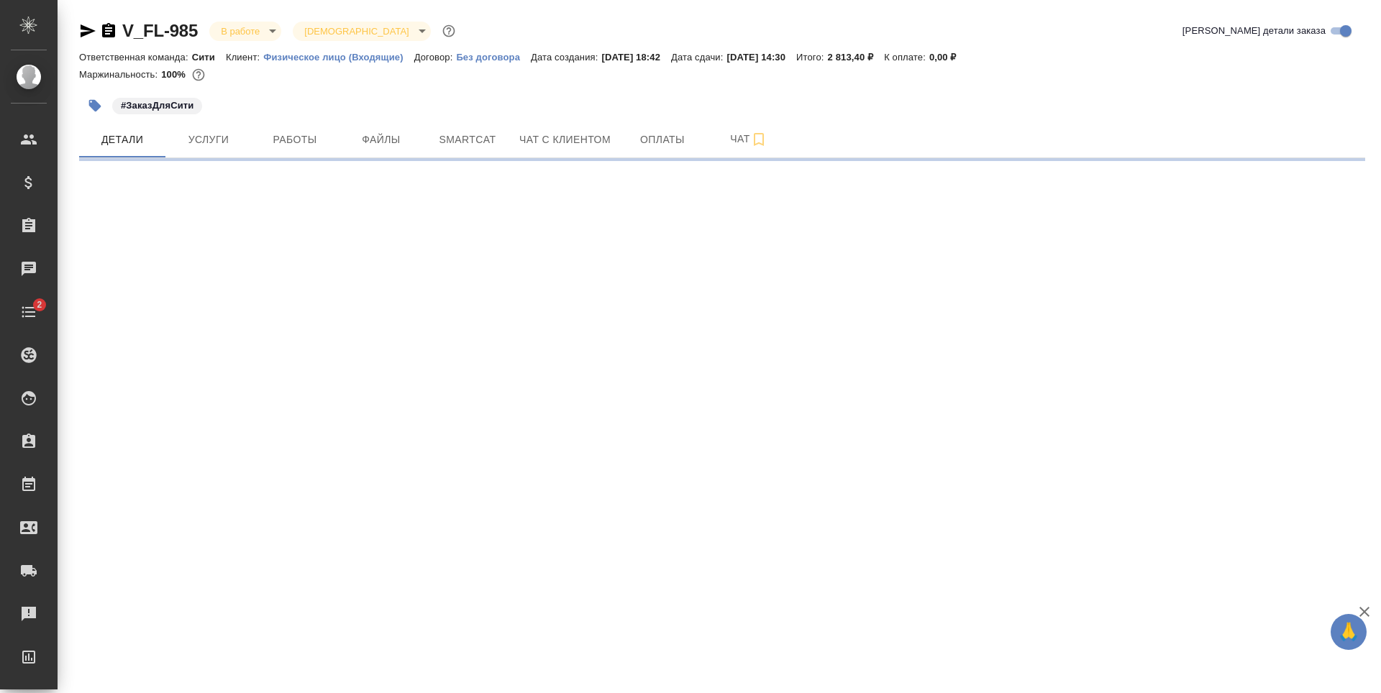
select select "RU"
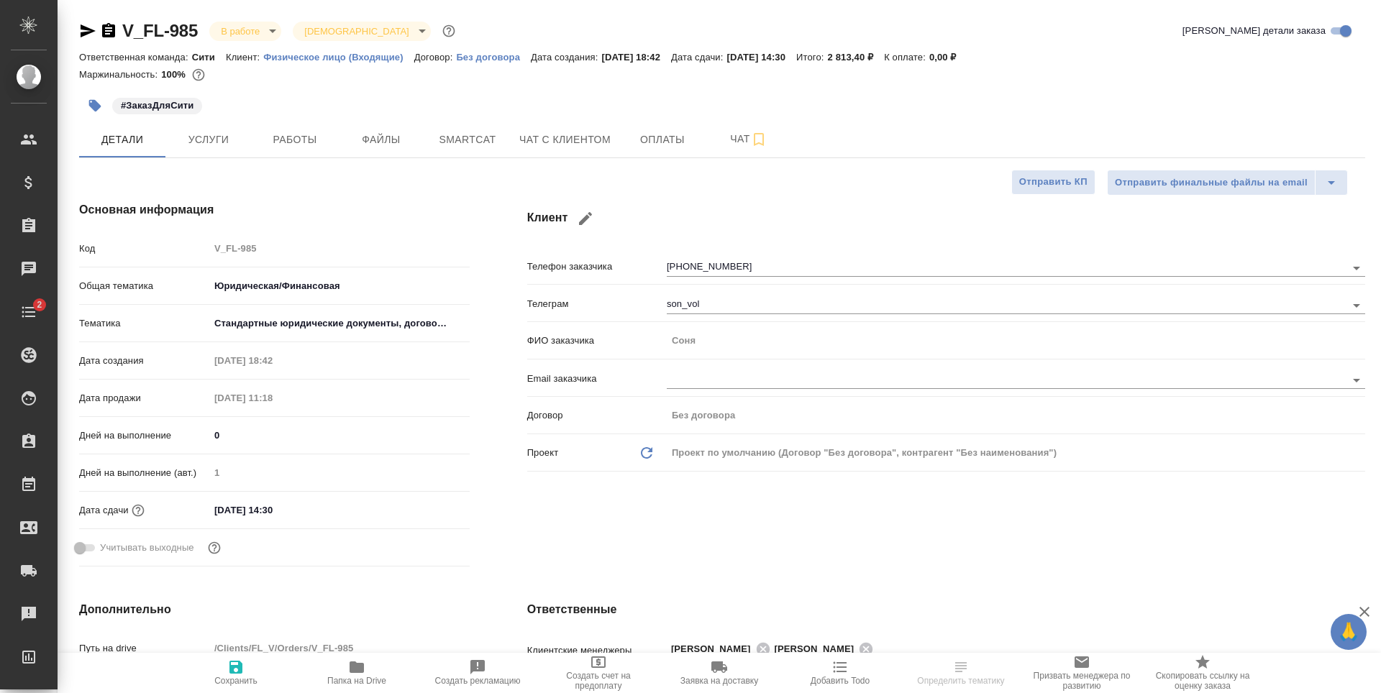
type textarea "x"
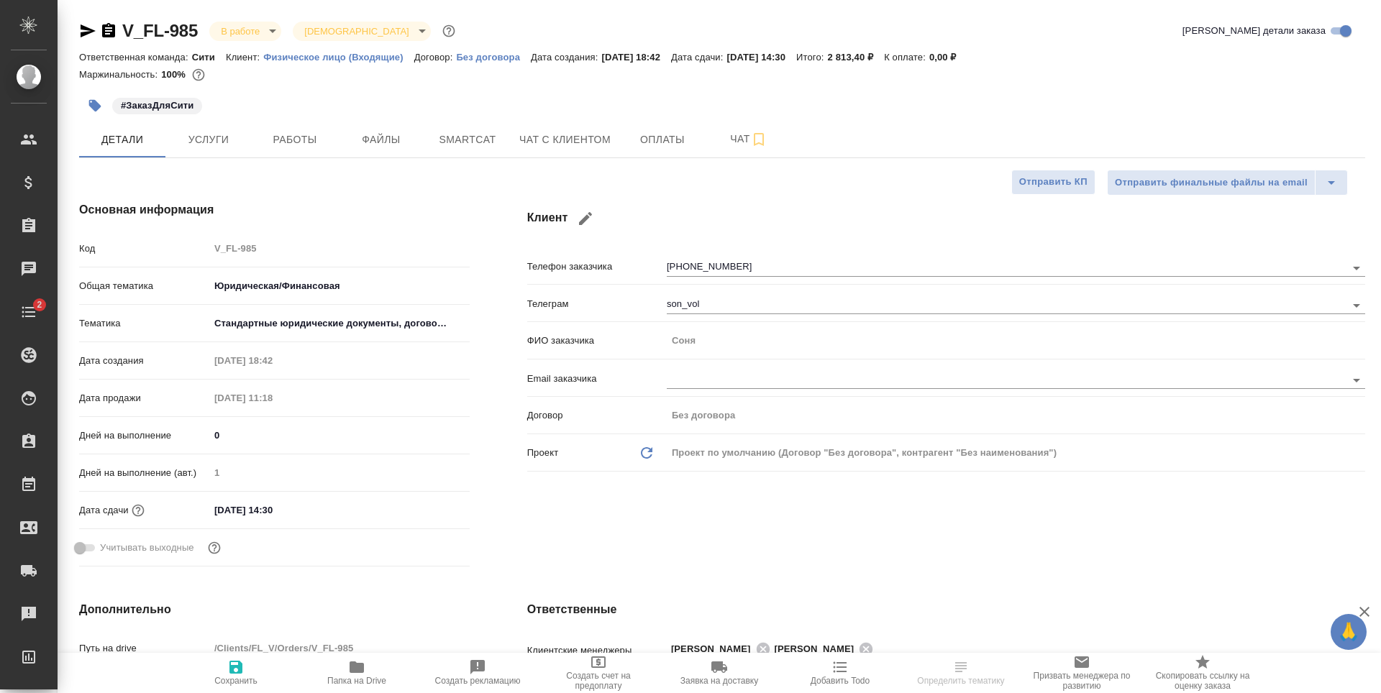
type textarea "x"
click at [216, 148] on span "Услуги" at bounding box center [208, 140] width 69 height 18
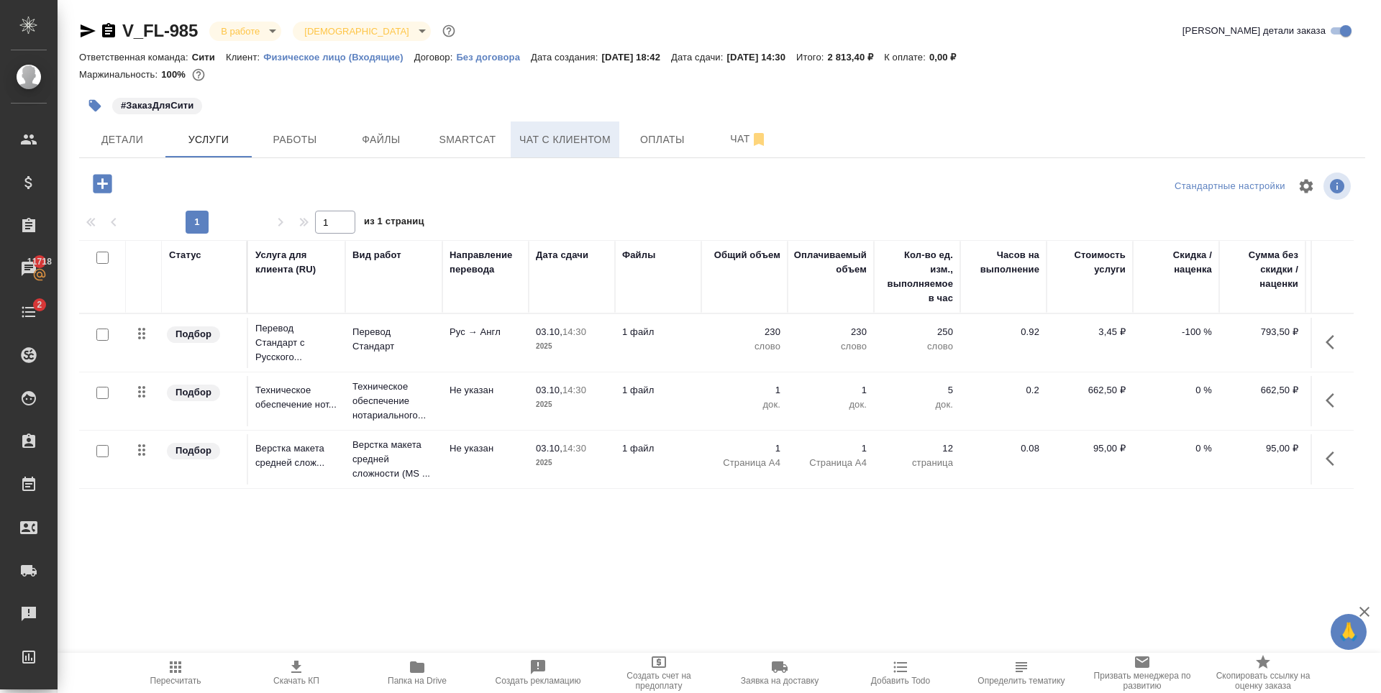
click at [603, 133] on span "Чат с клиентом" at bounding box center [564, 140] width 91 height 18
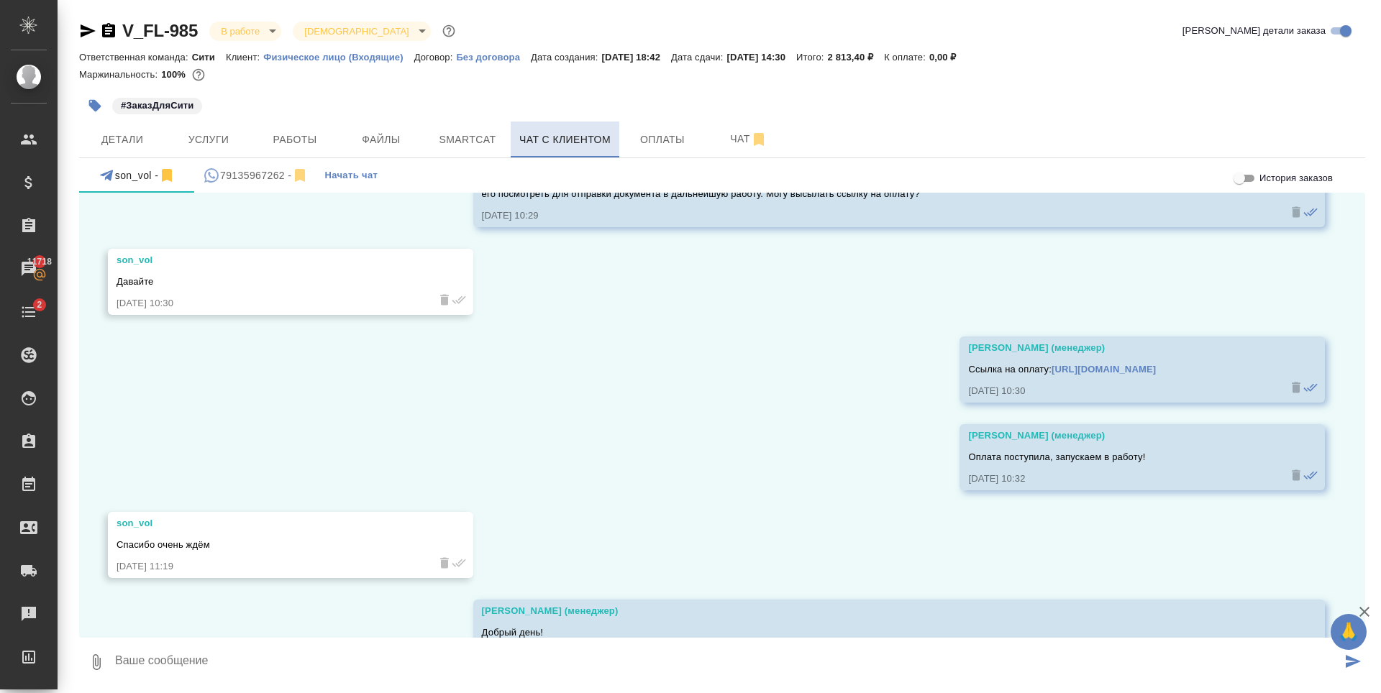
scroll to position [980, 0]
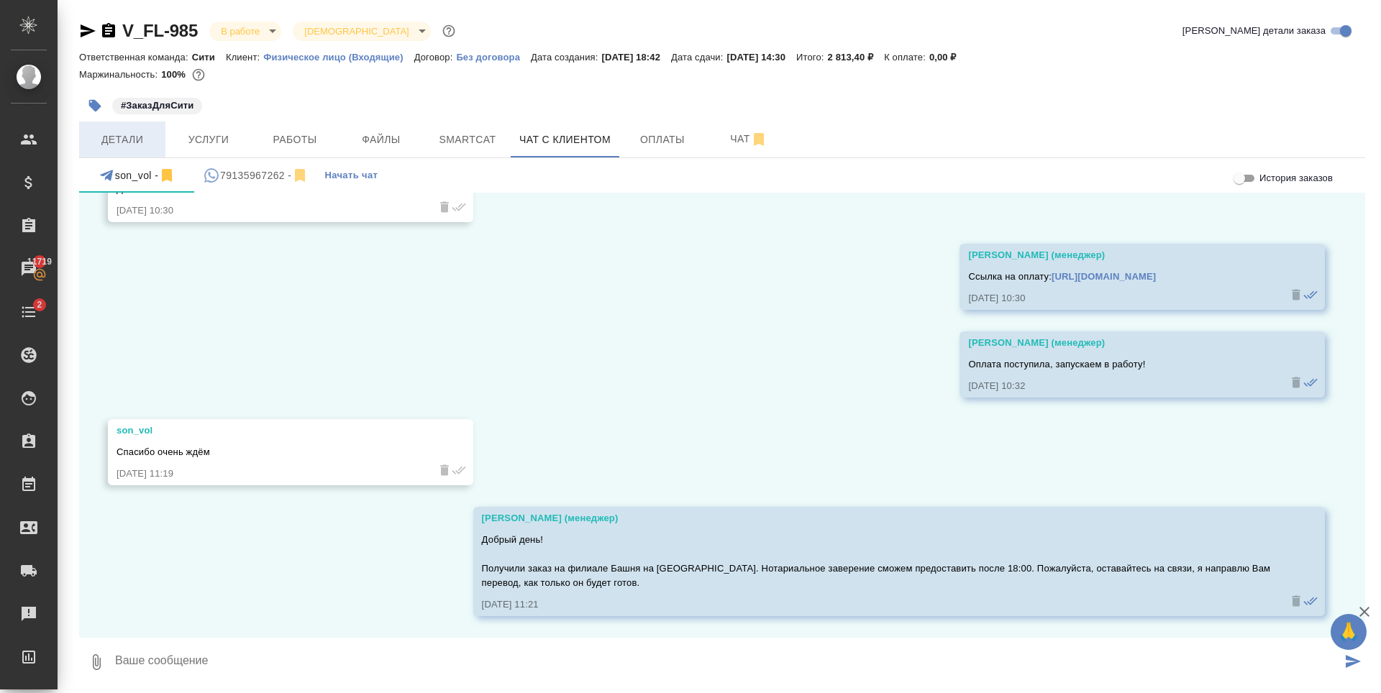
click at [147, 129] on button "Детали" at bounding box center [122, 140] width 86 height 36
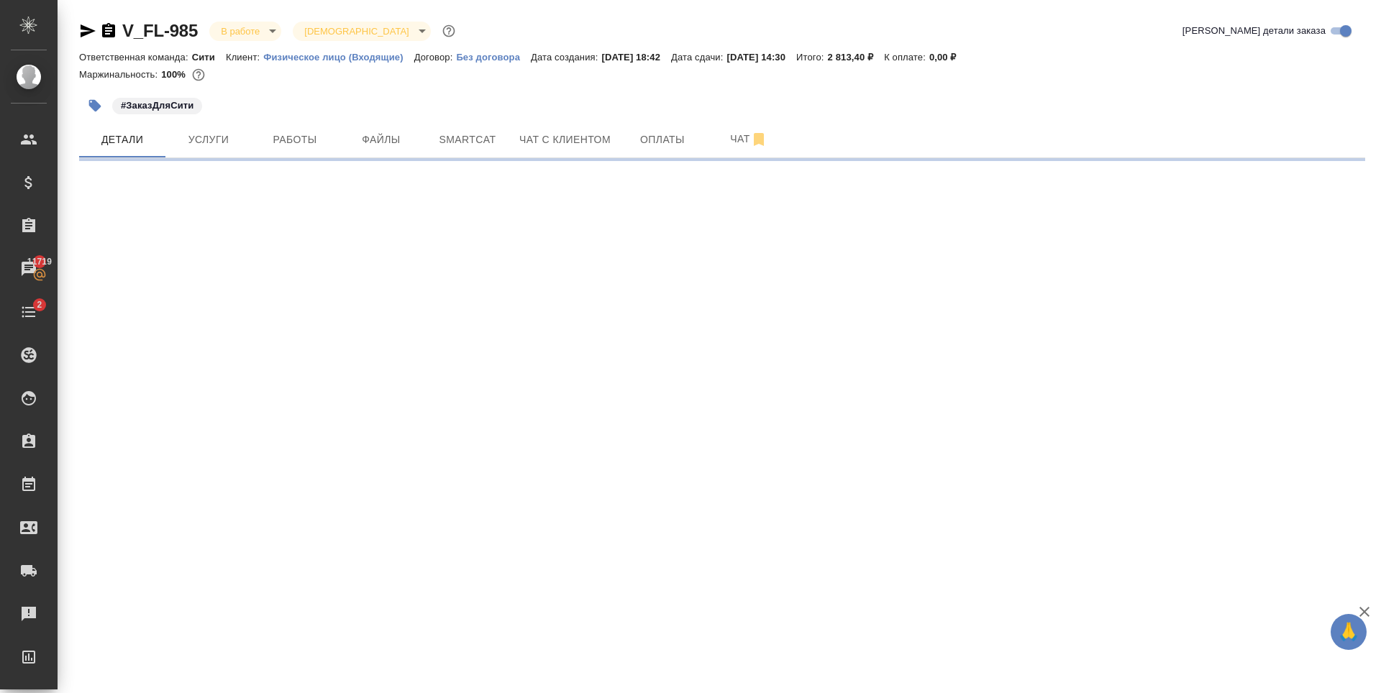
select select "RU"
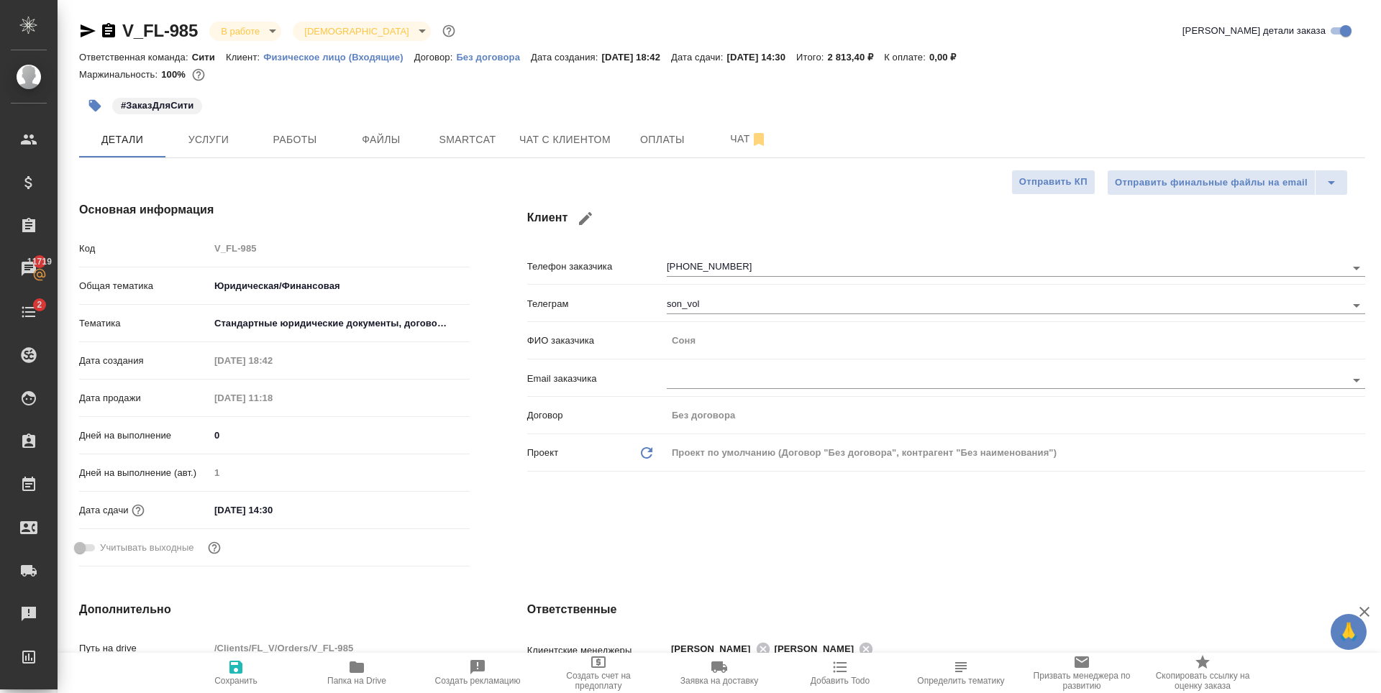
type textarea "x"
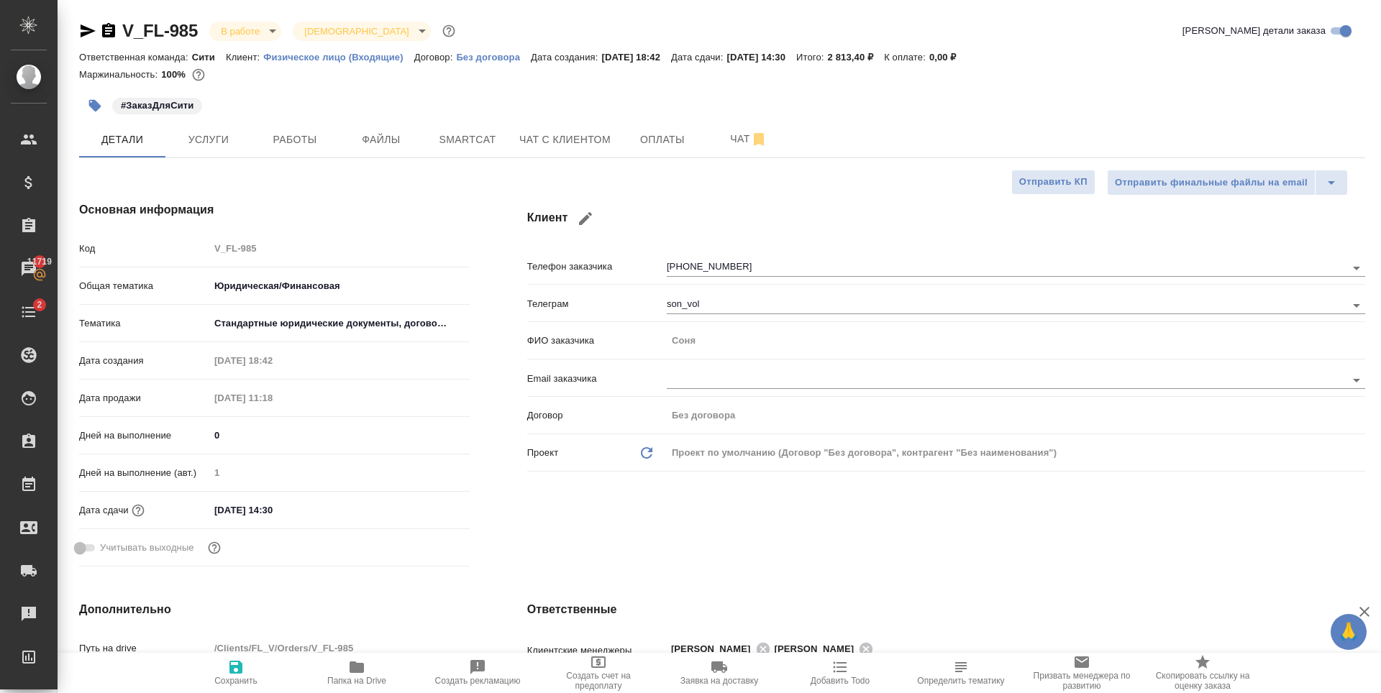
type textarea "x"
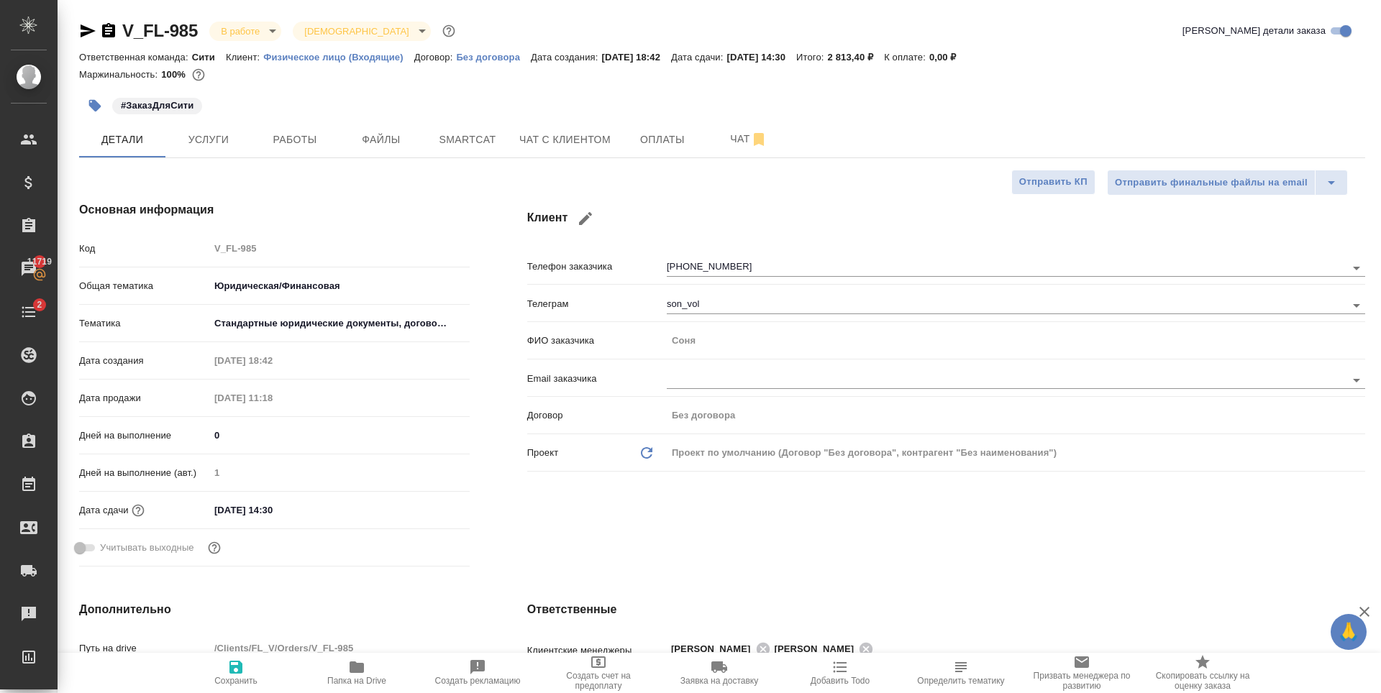
type textarea "x"
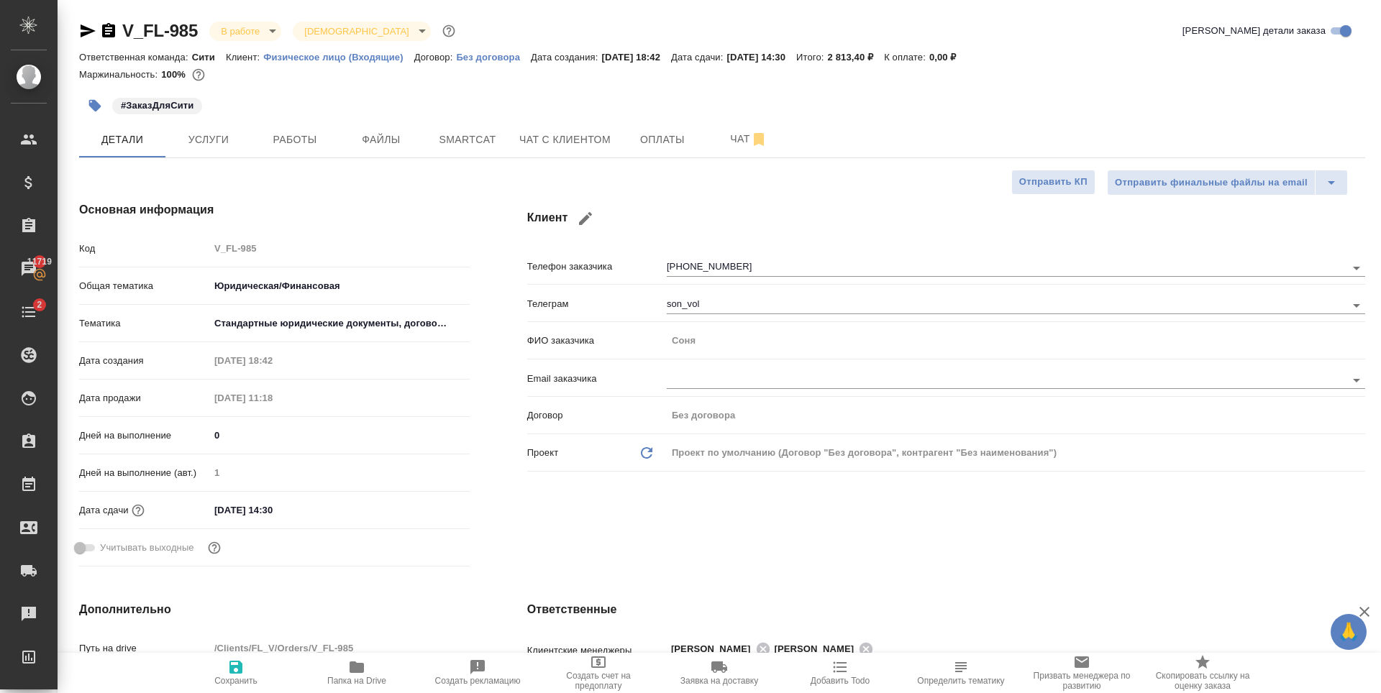
type textarea "x"
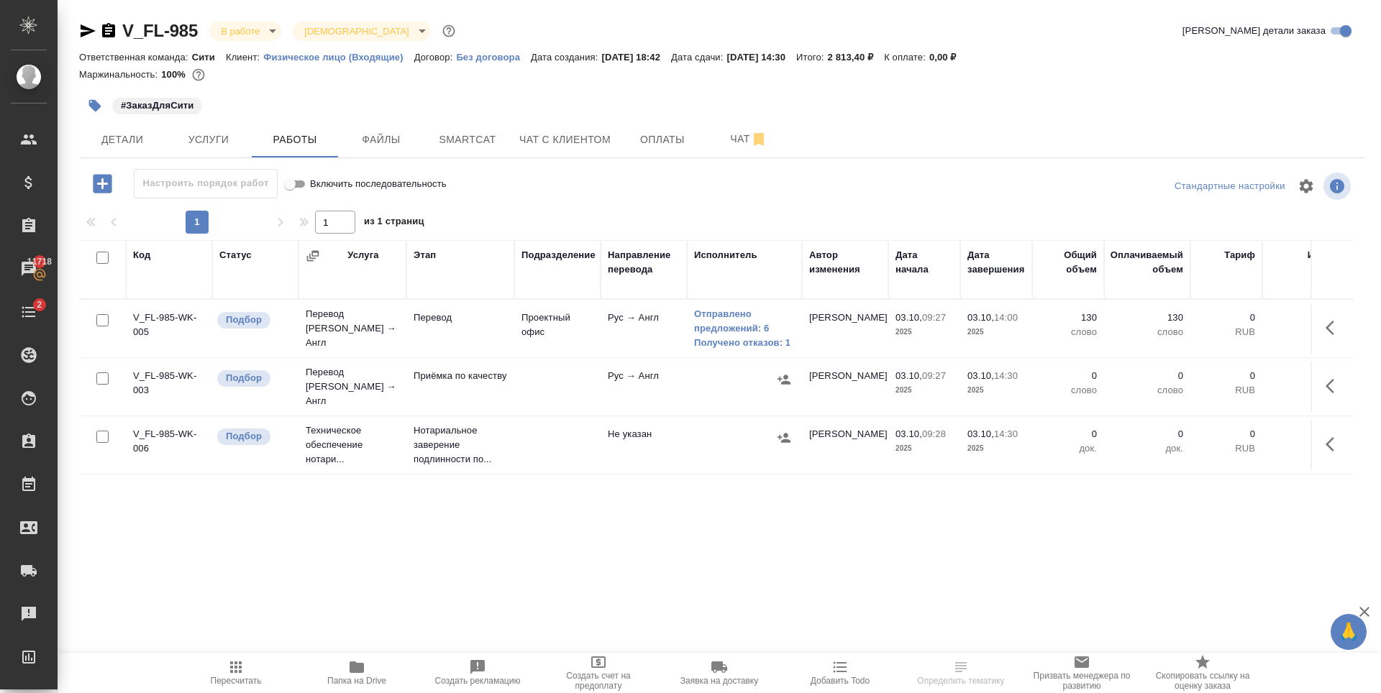
click at [776, 530] on div "Код Статус Услуга Этап Подразделение Направление перевода Исполнитель Автор изм…" at bounding box center [716, 402] width 1274 height 324
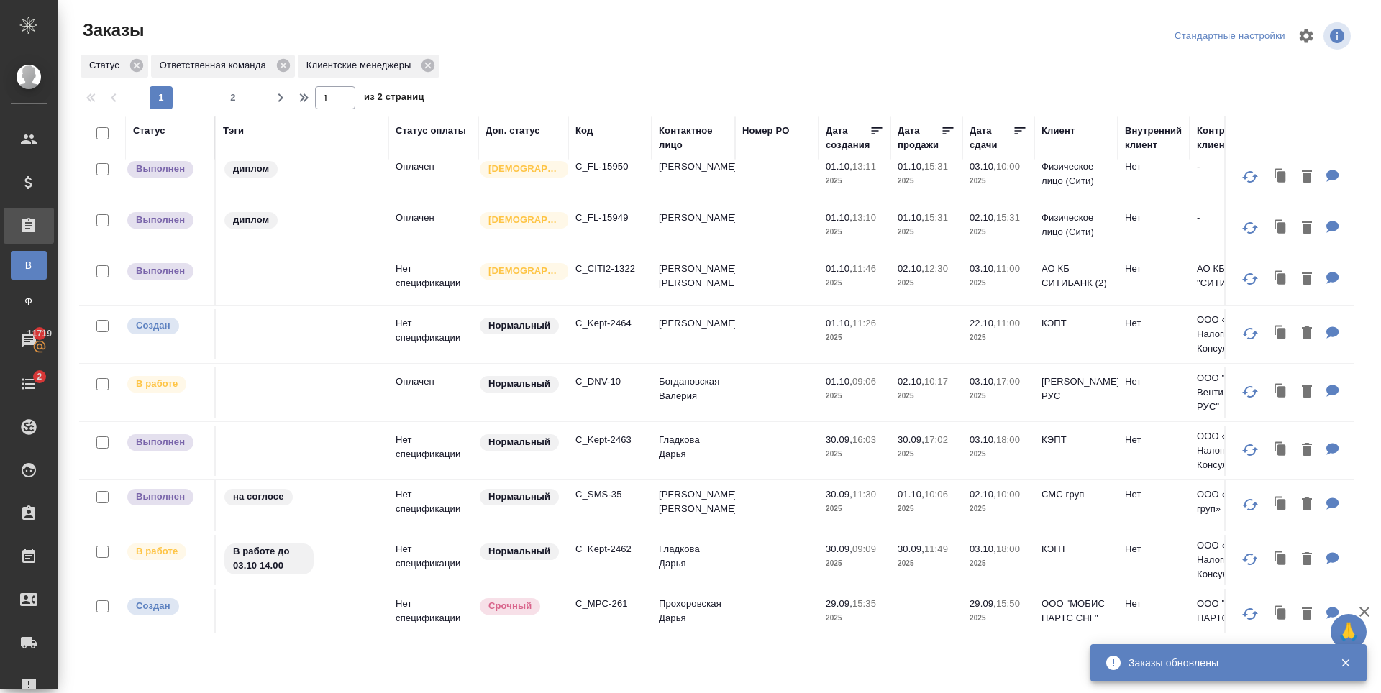
scroll to position [360, 0]
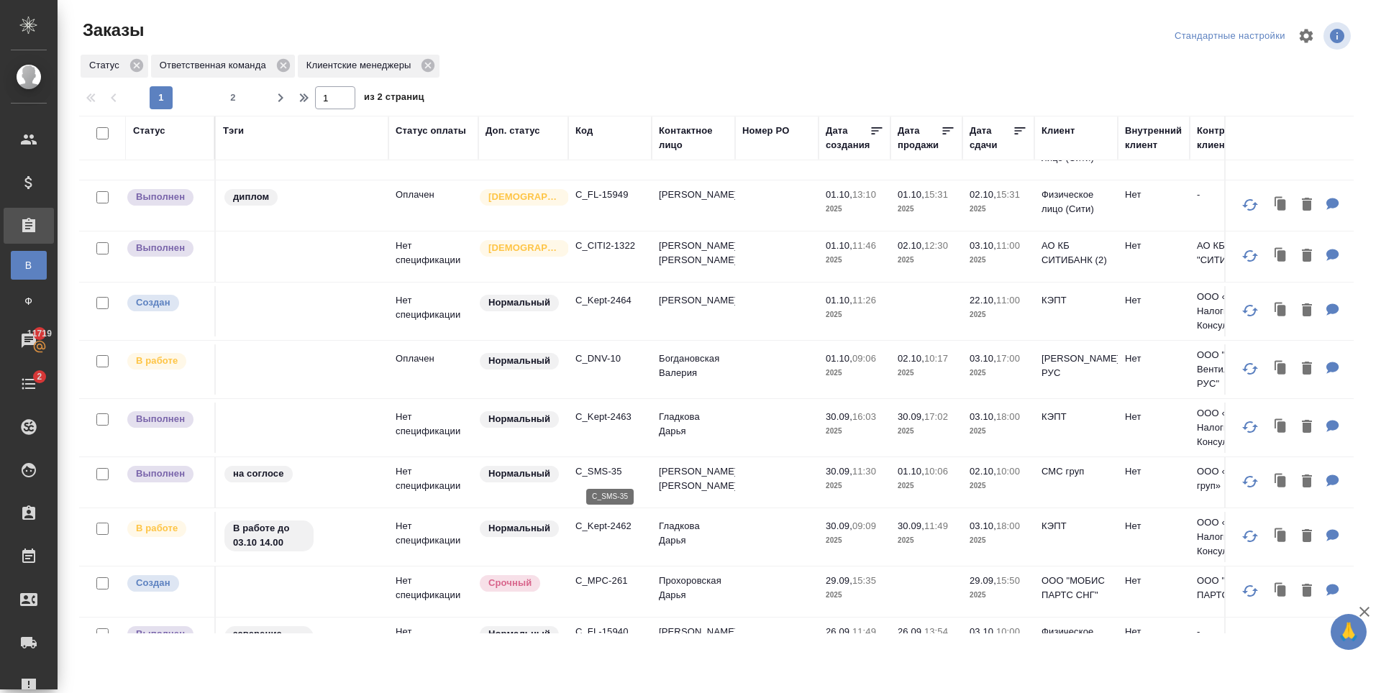
click at [606, 473] on p "C_SMS-35" at bounding box center [609, 472] width 69 height 14
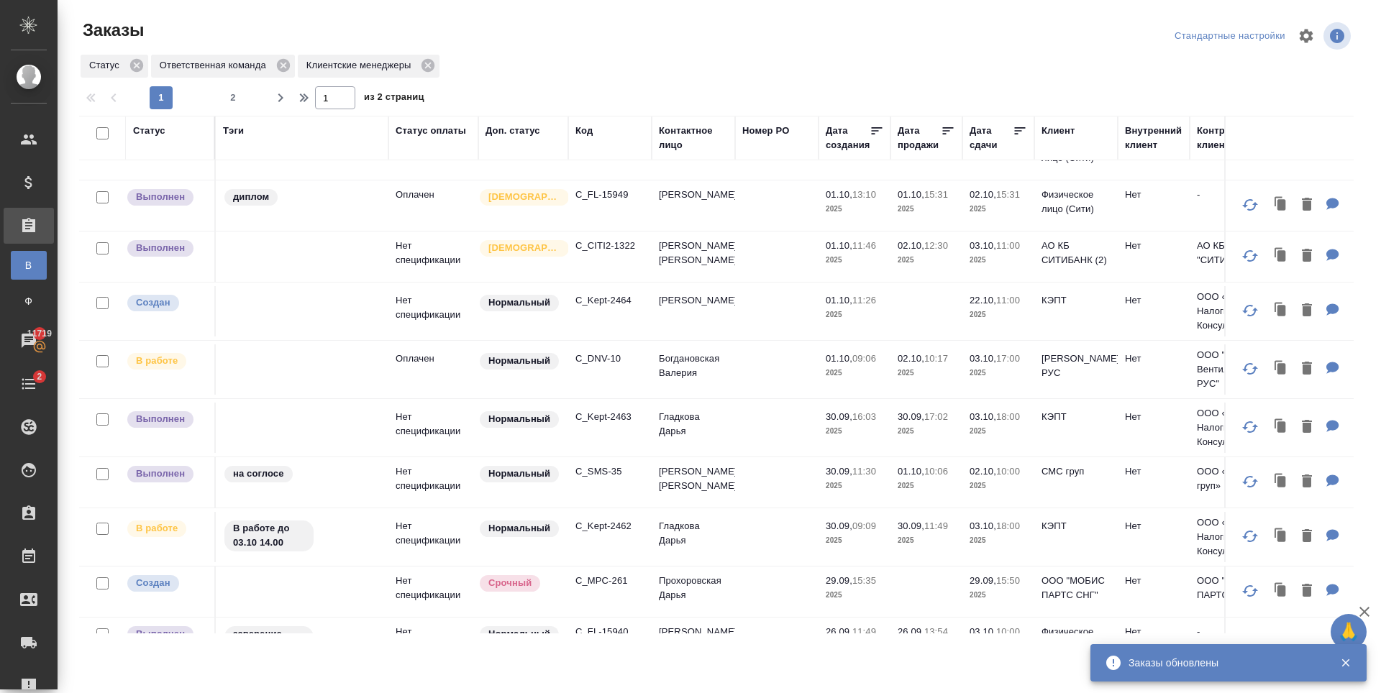
click at [474, 19] on div "Заказы" at bounding box center [293, 30] width 429 height 23
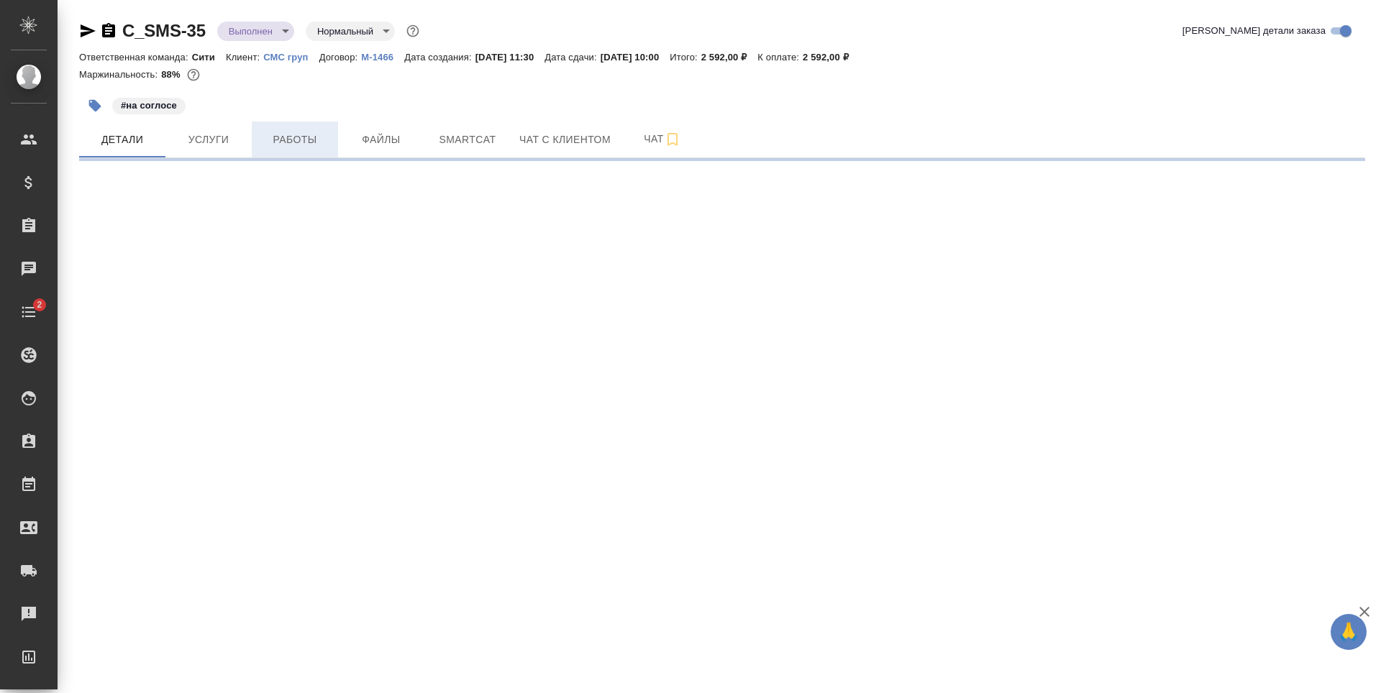
select select "RU"
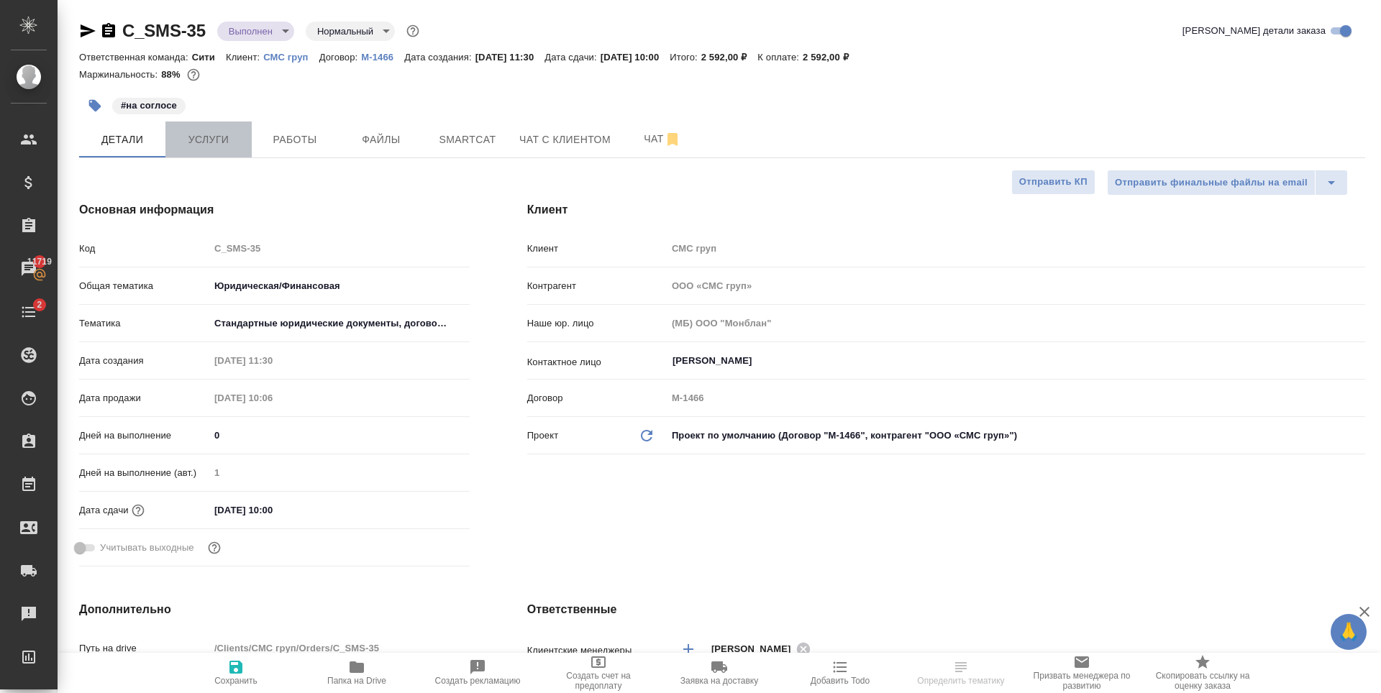
click at [217, 132] on span "Услуги" at bounding box center [208, 140] width 69 height 18
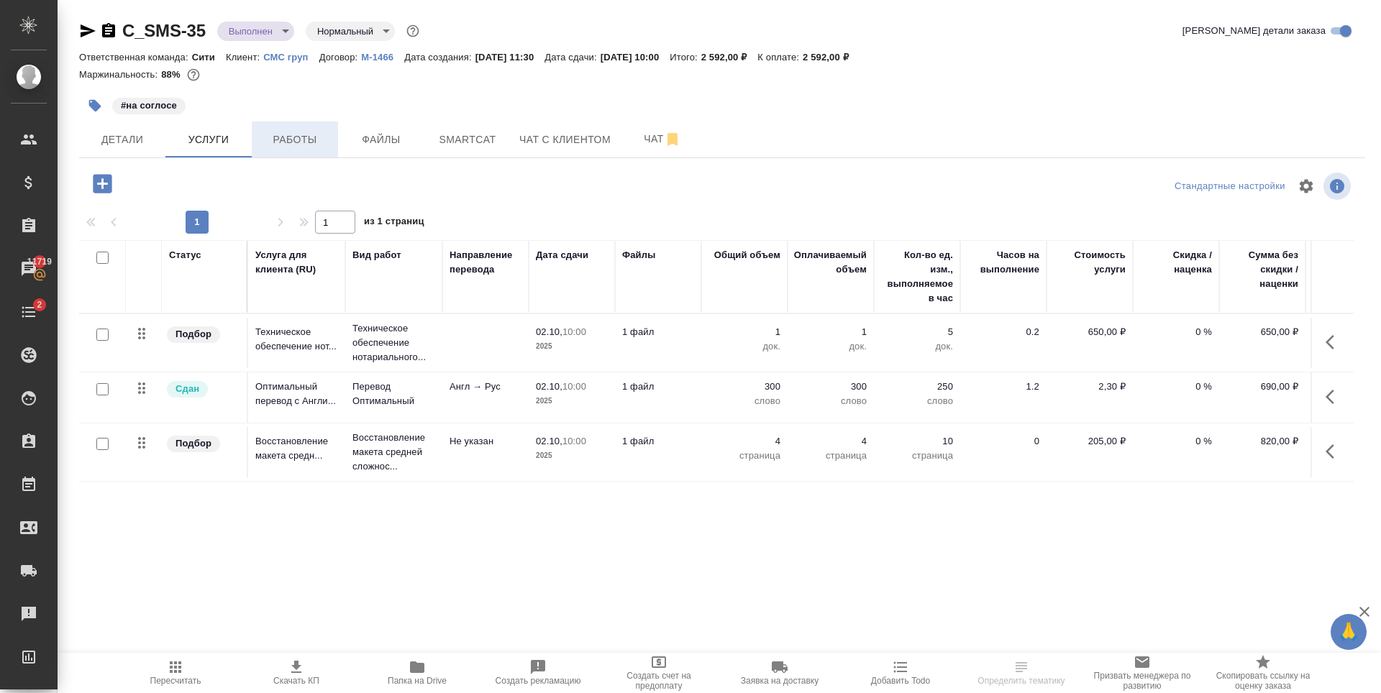
click at [291, 147] on span "Работы" at bounding box center [294, 140] width 69 height 18
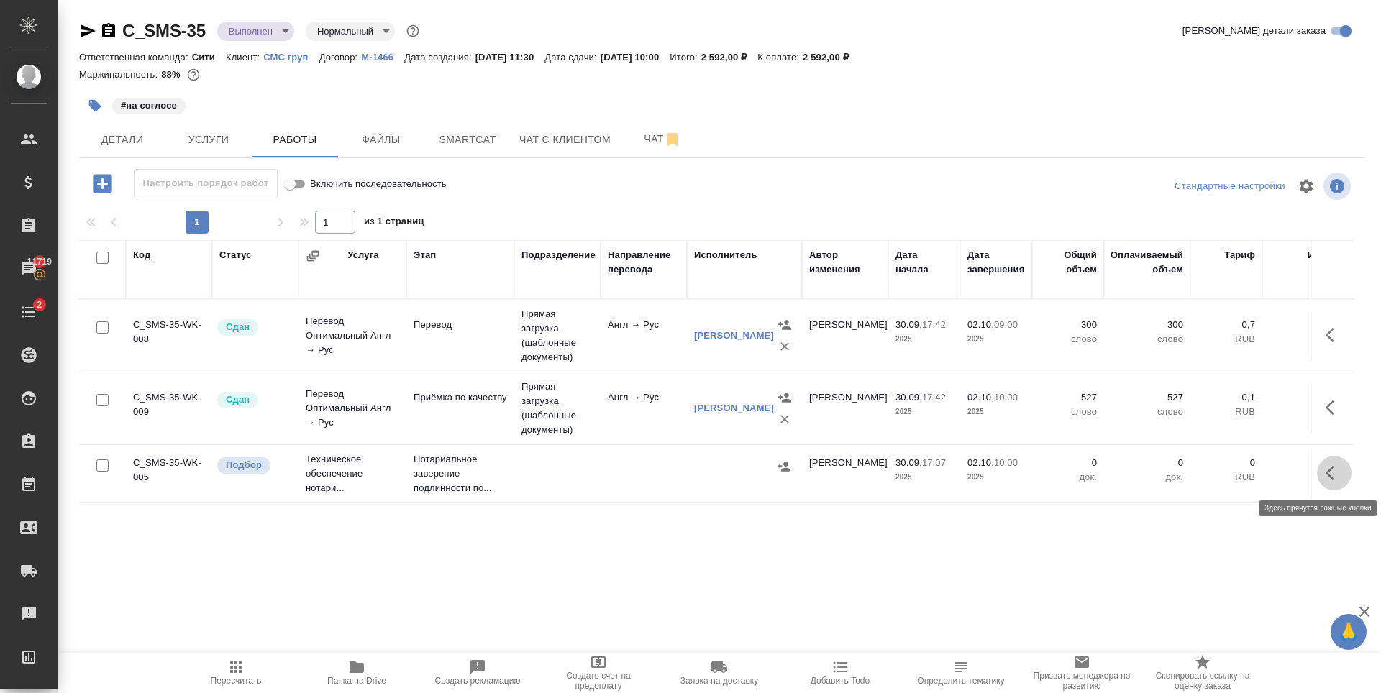
click at [1321, 478] on button "button" at bounding box center [1334, 473] width 35 height 35
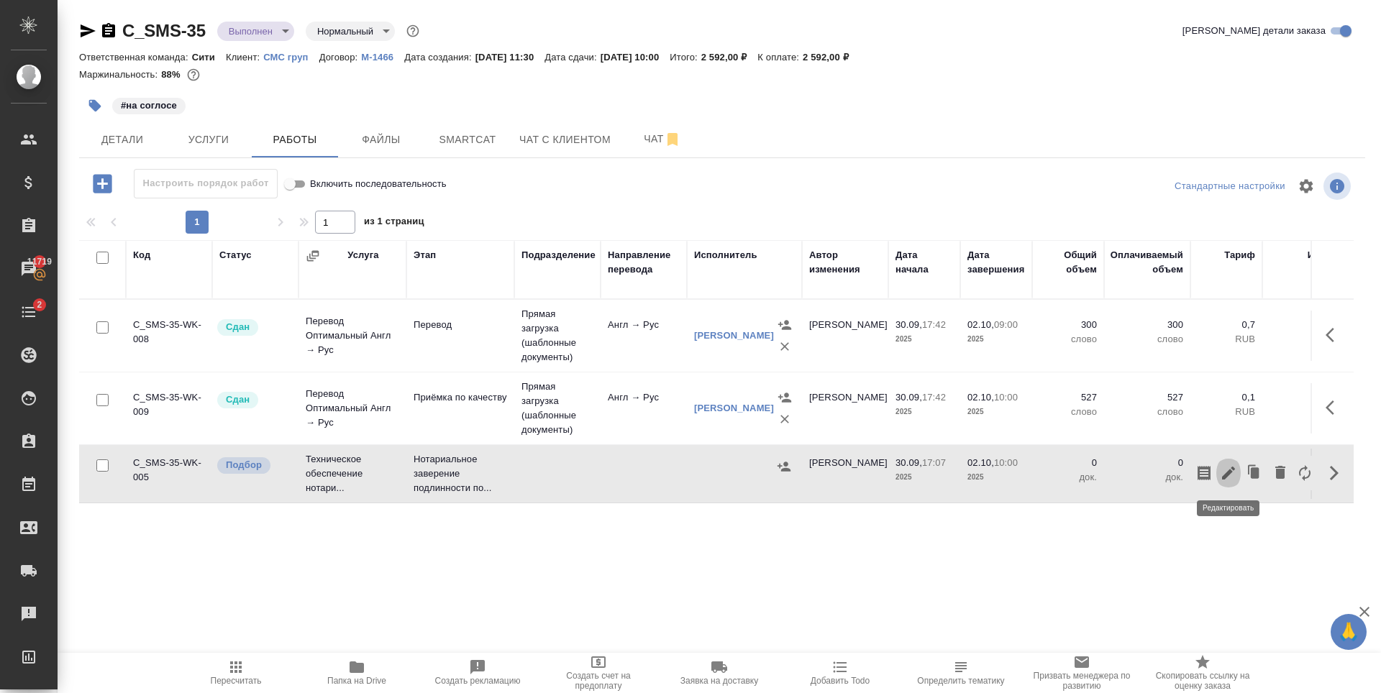
click at [1226, 475] on icon "button" at bounding box center [1228, 473] width 13 height 13
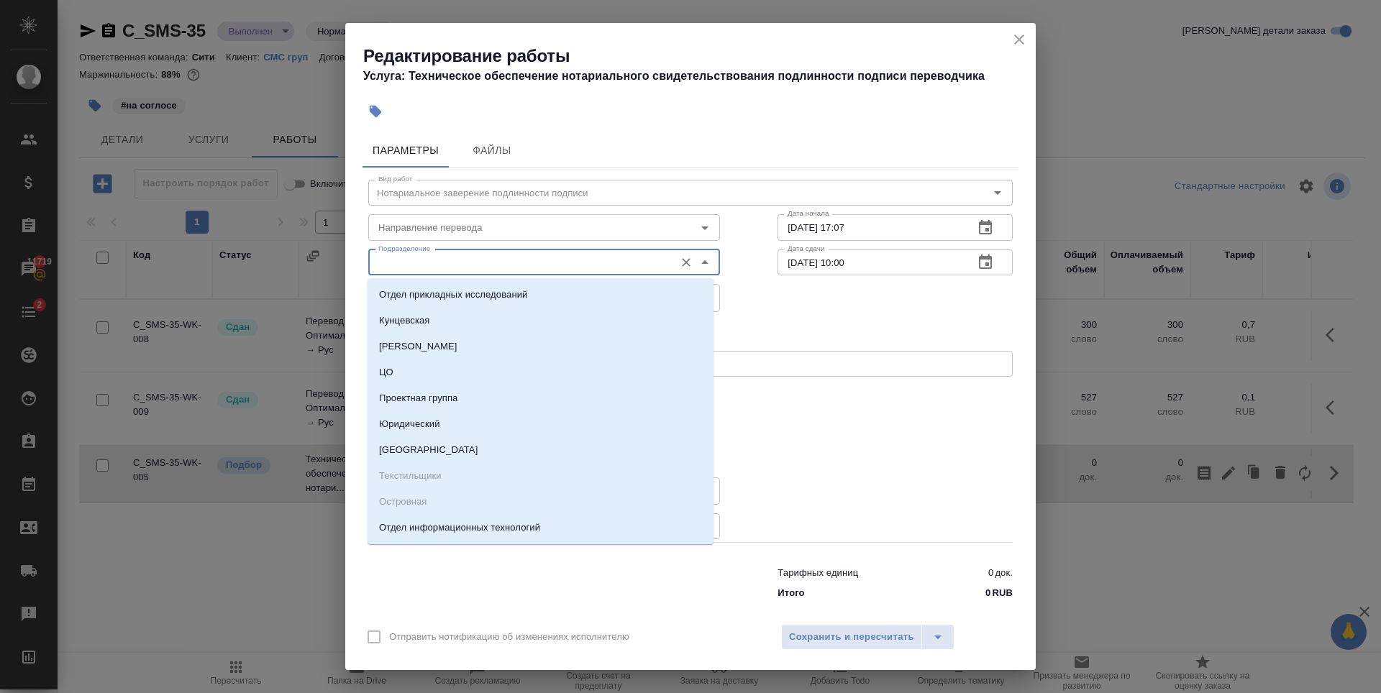
click at [492, 268] on input "Подразделение" at bounding box center [520, 262] width 295 height 17
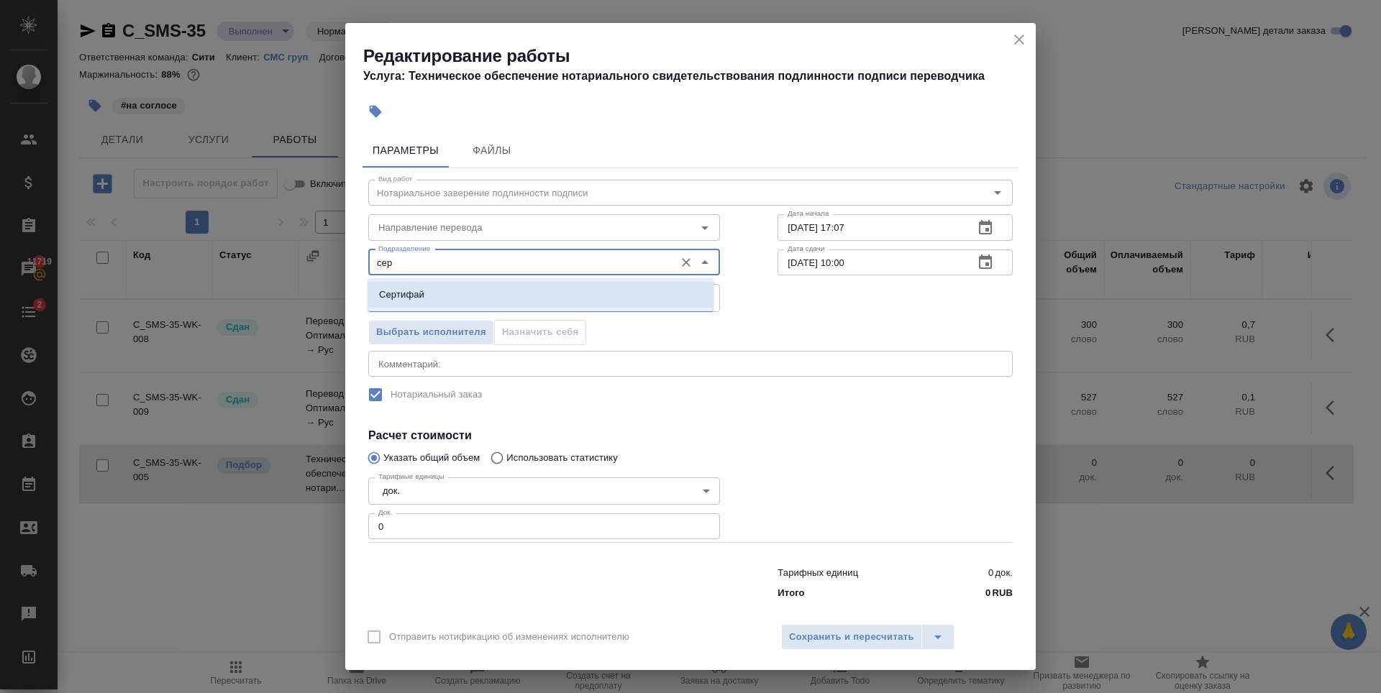
click at [528, 296] on li "Сертифай" at bounding box center [541, 295] width 346 height 26
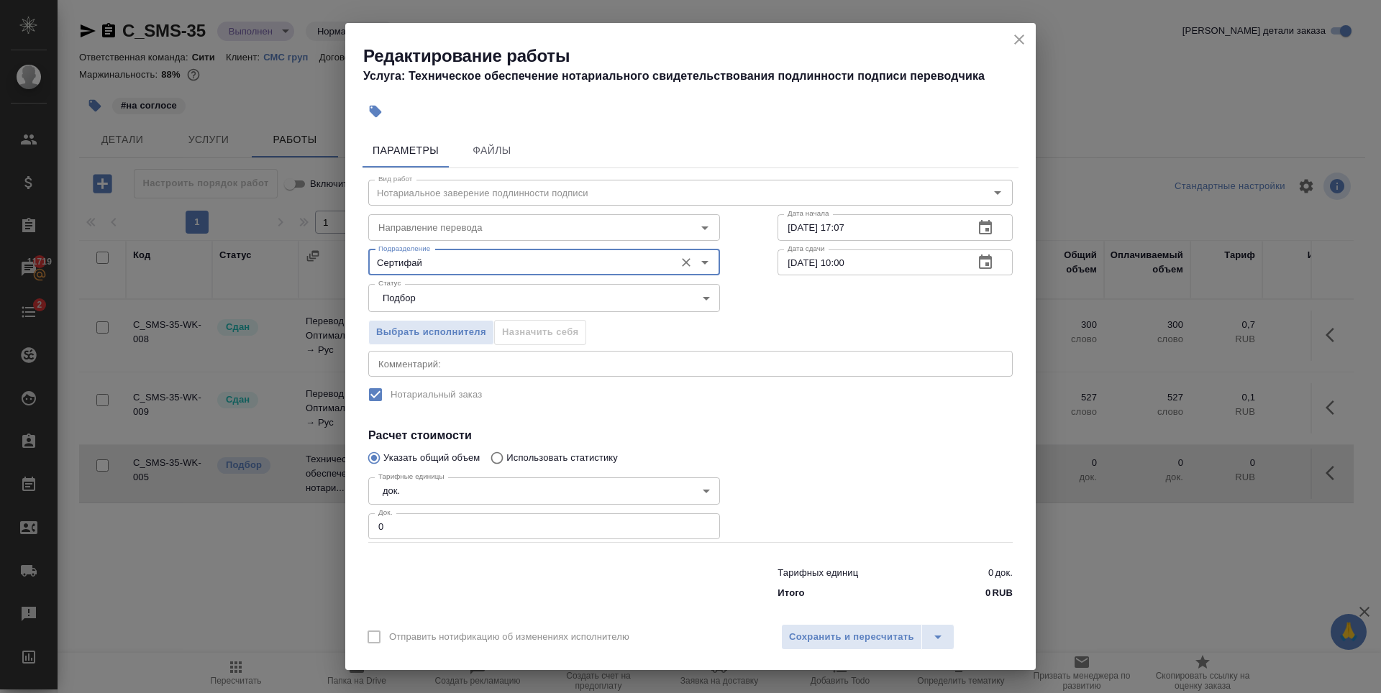
type input "Сертифай"
type input "1"
click at [698, 523] on input "1" at bounding box center [544, 527] width 352 height 26
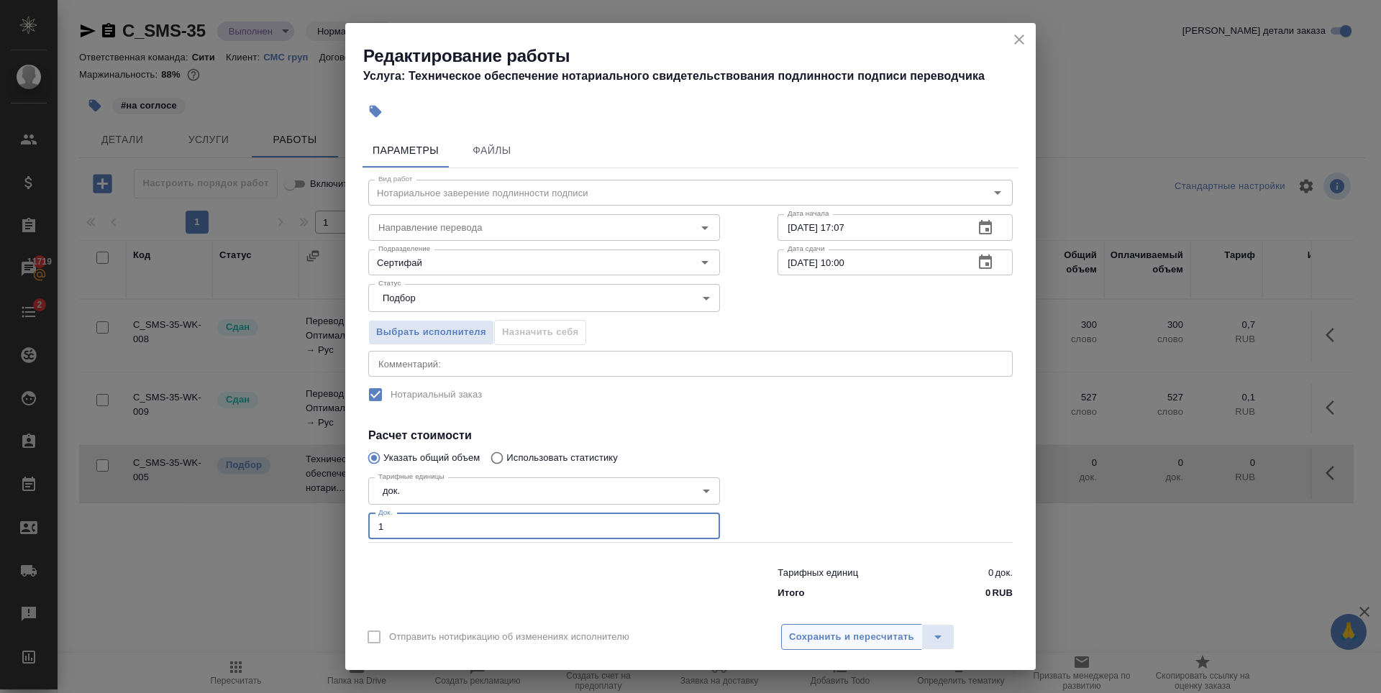
click at [873, 635] on span "Сохранить и пересчитать" at bounding box center [851, 637] width 125 height 17
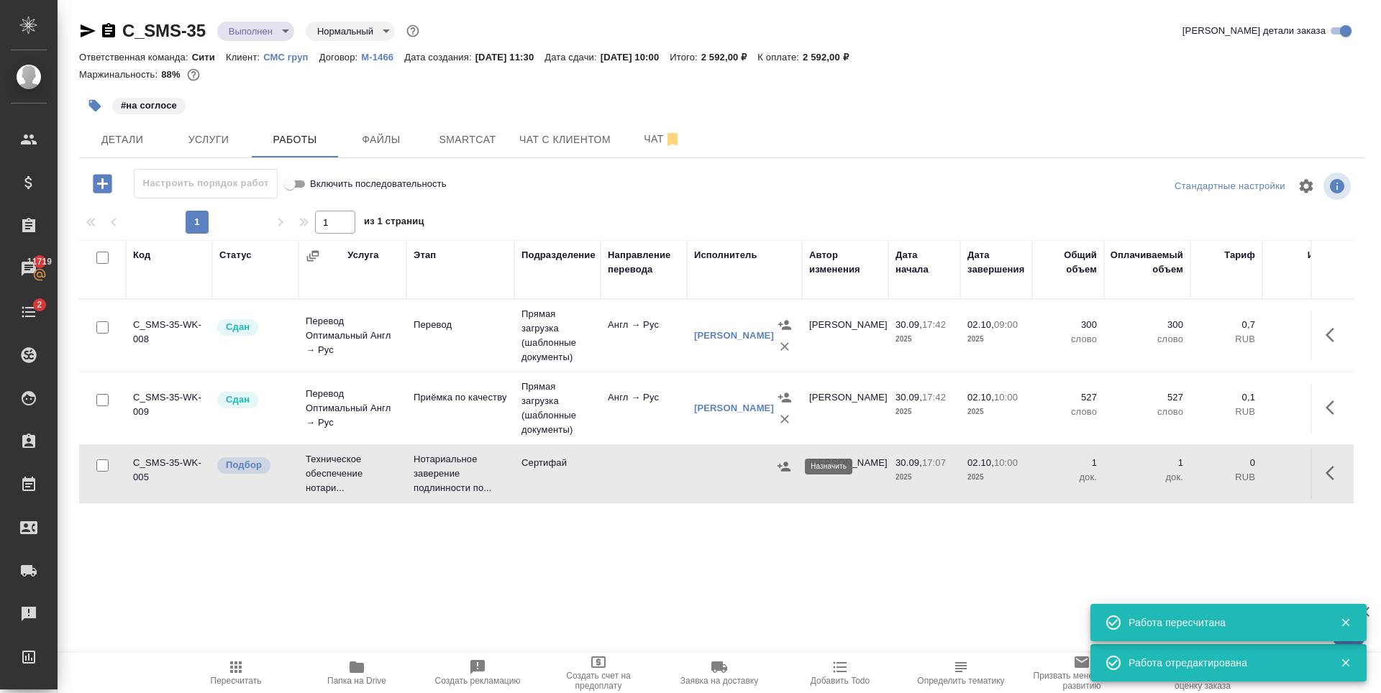
click at [785, 466] on icon "button" at bounding box center [783, 466] width 13 height 9
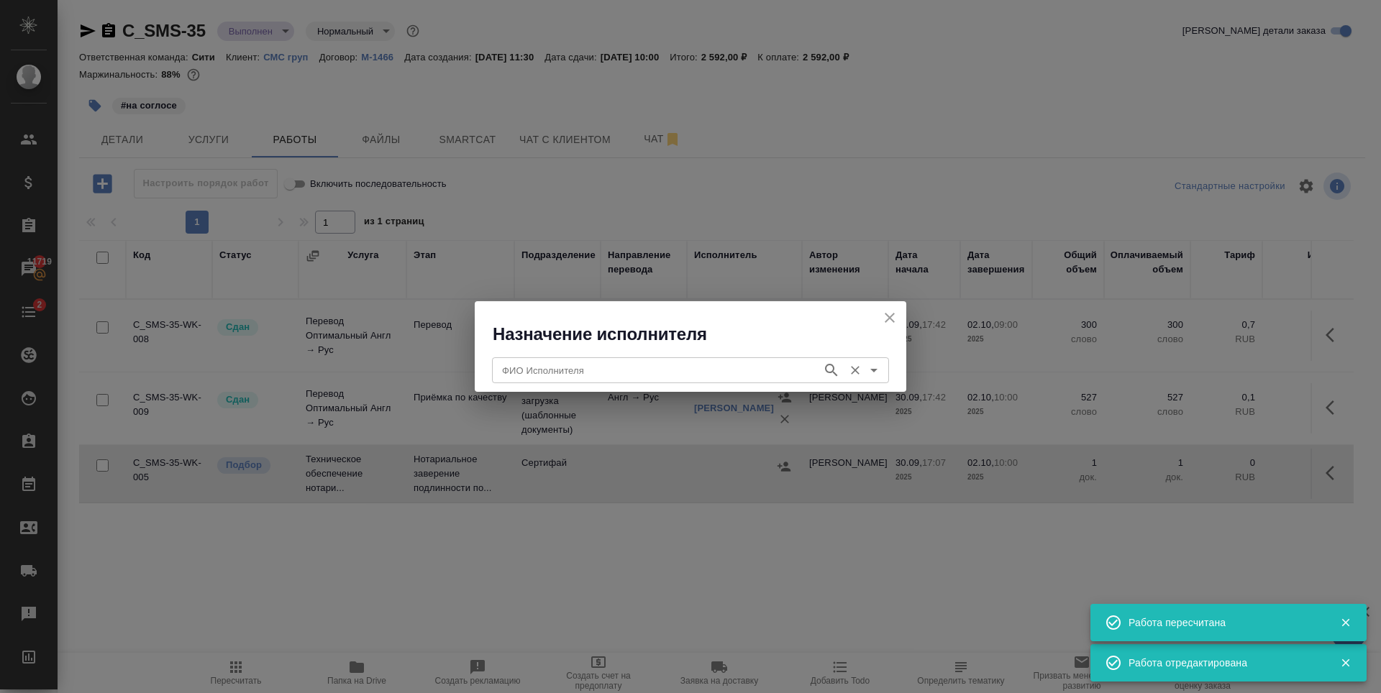
click at [584, 362] on input "ФИО Исполнителя" at bounding box center [655, 370] width 319 height 17
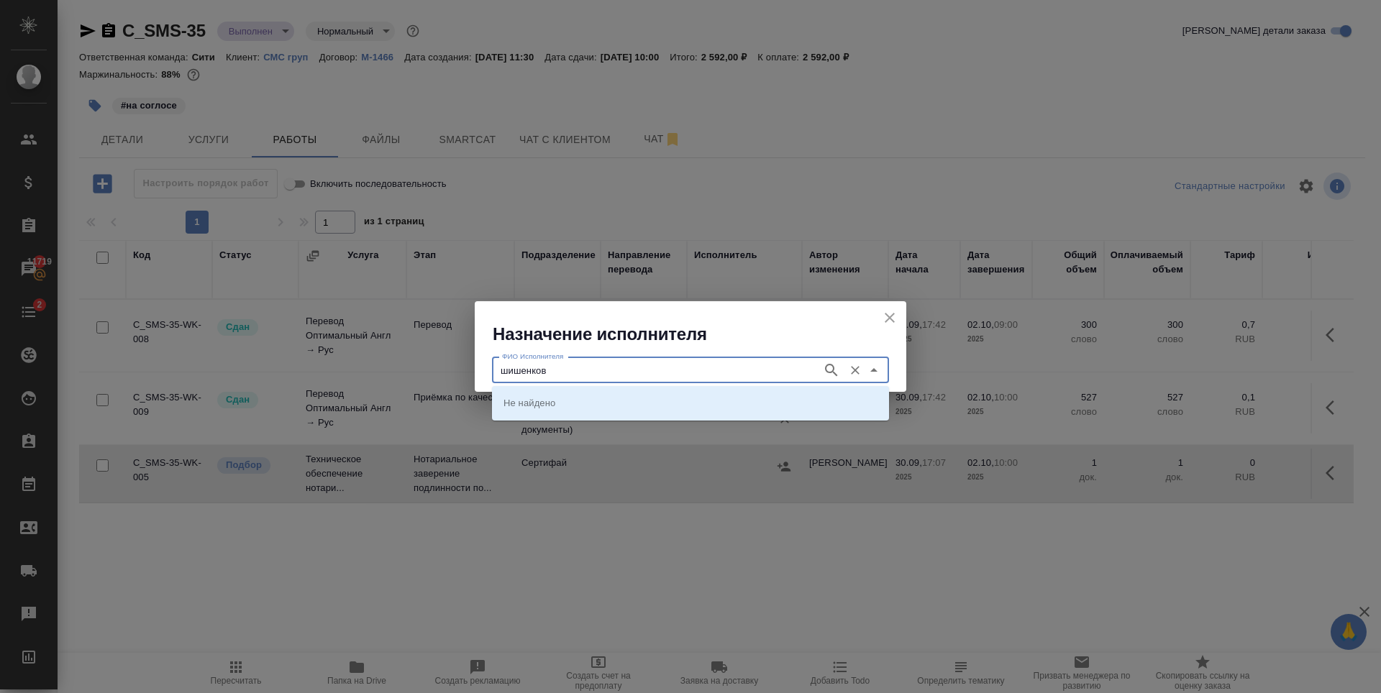
type input "шишенков"
click at [580, 400] on p "[PERSON_NAME]" at bounding box center [542, 403] width 78 height 14
type input "[PERSON_NAME]"
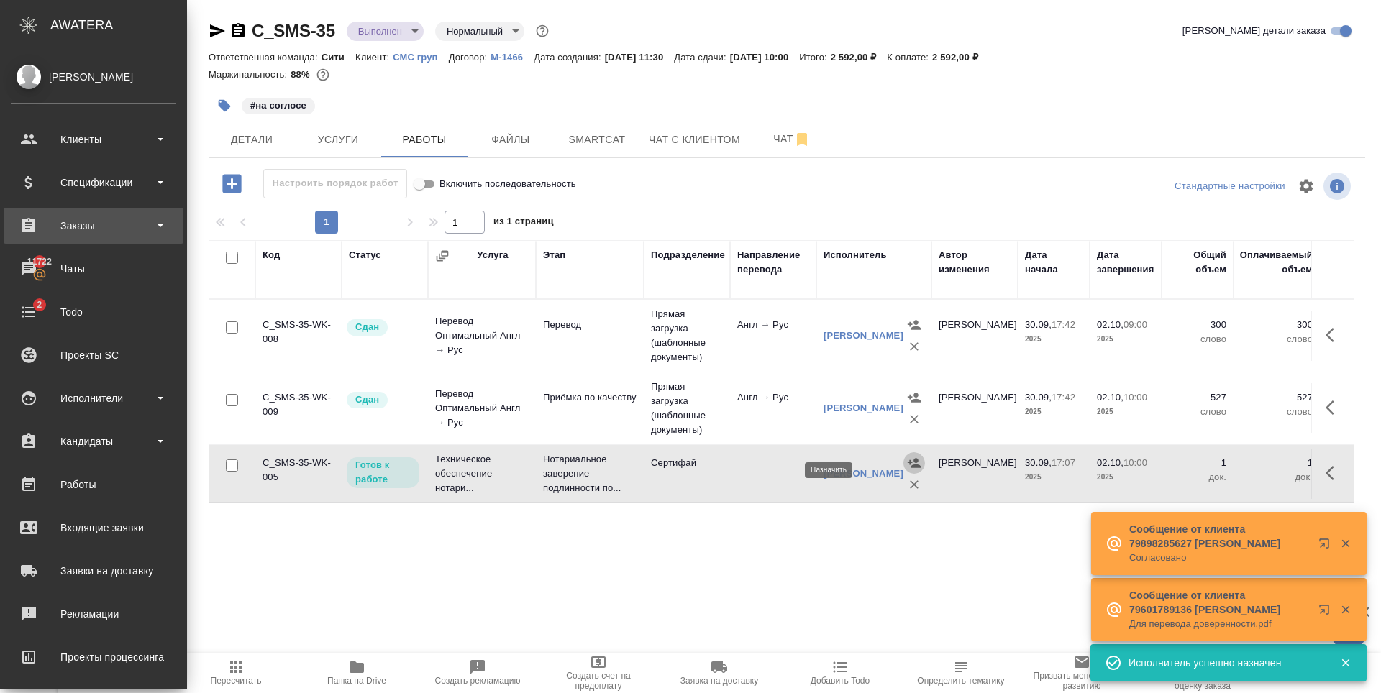
click at [63, 219] on div "Заказы" at bounding box center [93, 226] width 165 height 22
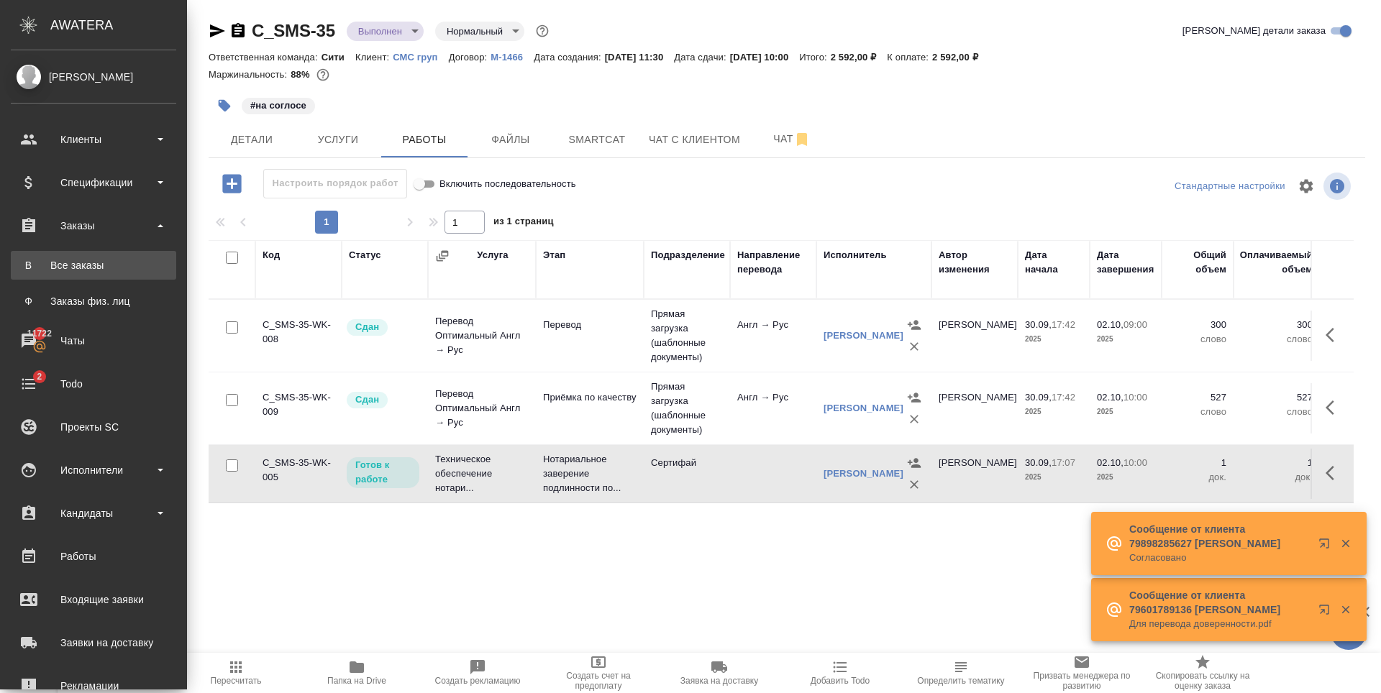
click at [71, 269] on div "Все заказы" at bounding box center [93, 265] width 151 height 14
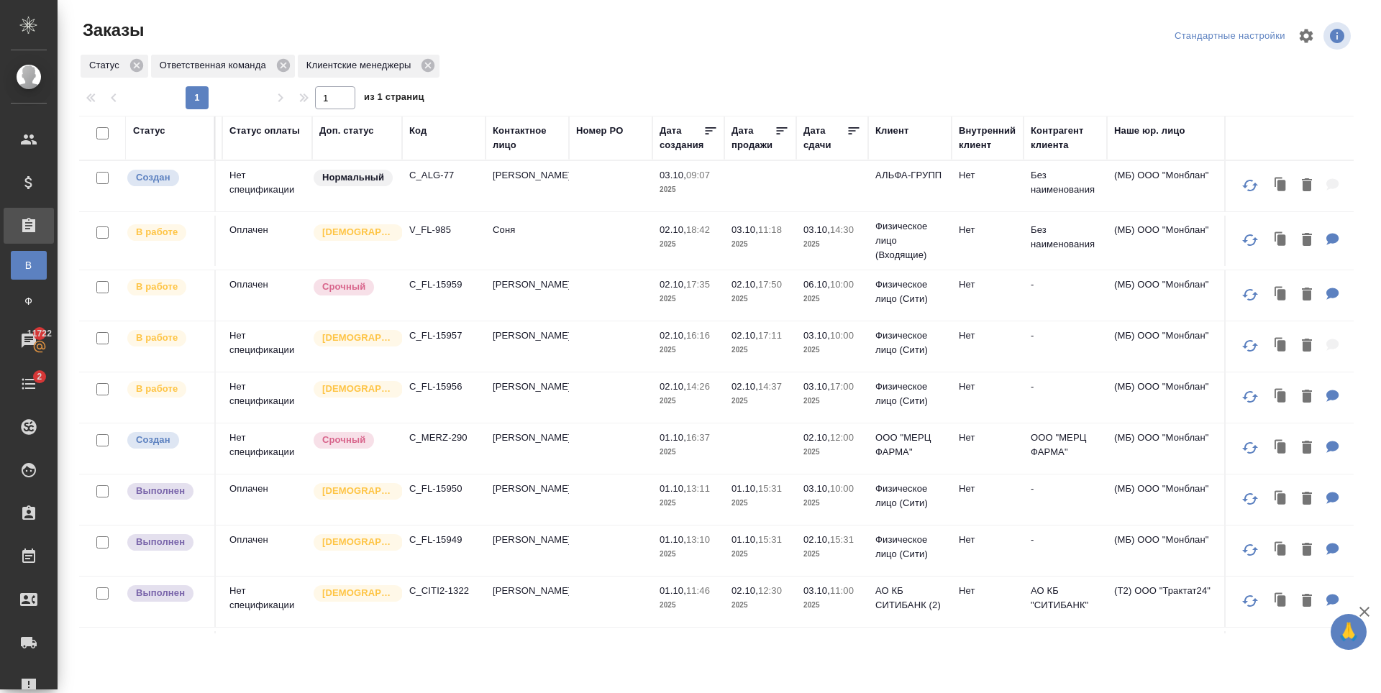
scroll to position [0, 145]
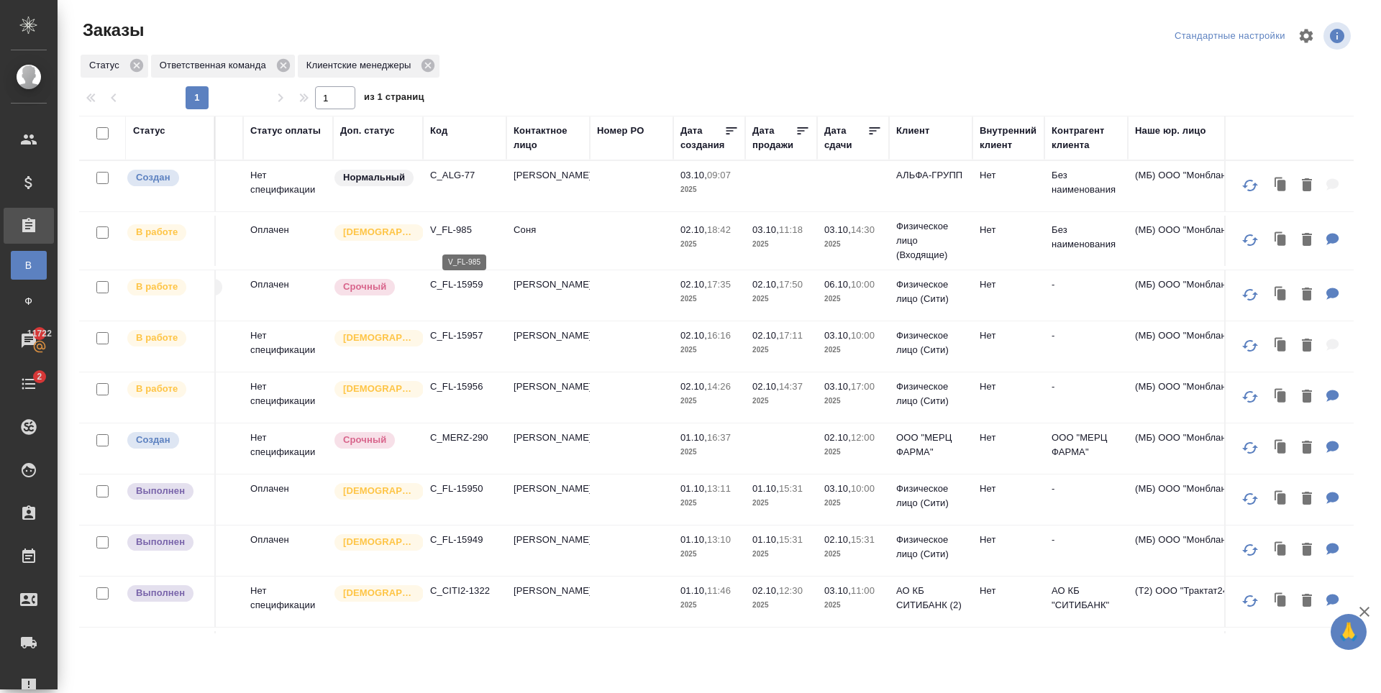
click at [454, 233] on p "V_FL-985" at bounding box center [464, 230] width 69 height 14
click at [470, 292] on p "C_FL-15959" at bounding box center [464, 285] width 69 height 14
click at [457, 343] on p "C_FL-15957" at bounding box center [464, 336] width 69 height 14
click at [465, 394] on p "C_FL-15956" at bounding box center [464, 387] width 69 height 14
click at [461, 445] on p "C_MERZ-290" at bounding box center [464, 438] width 69 height 14
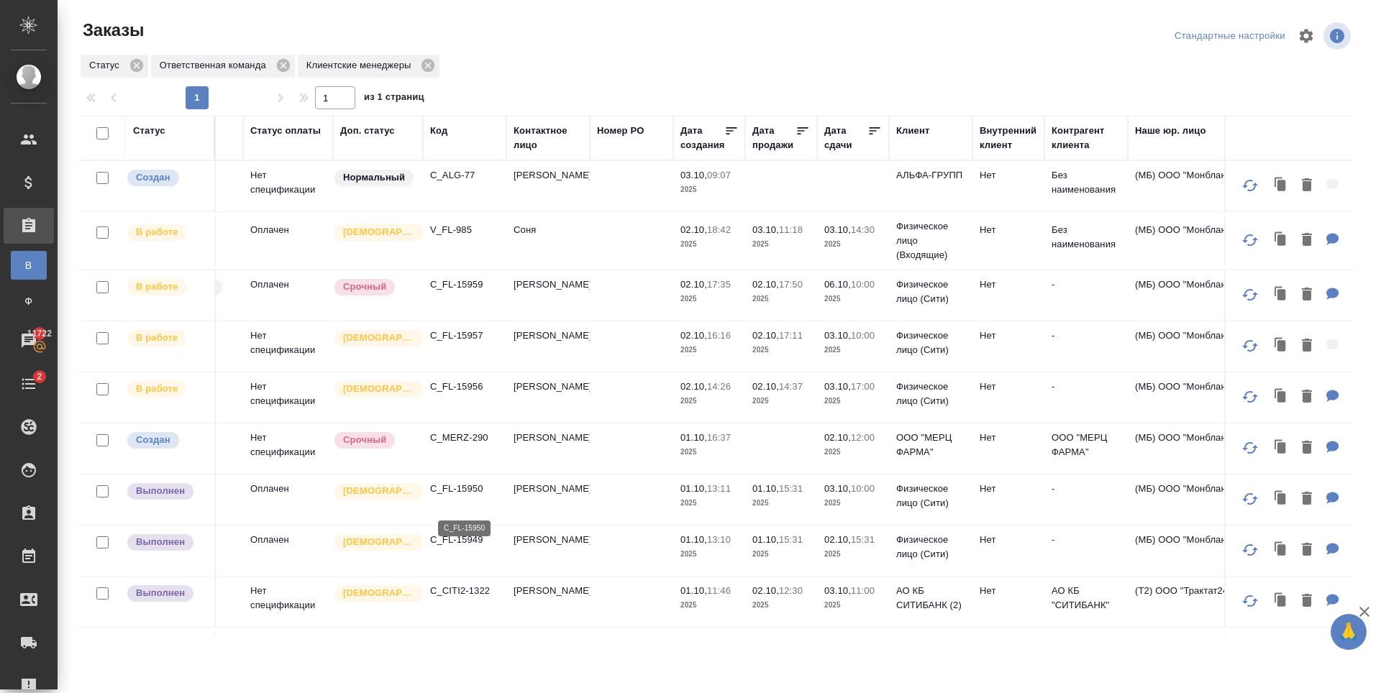
click at [463, 496] on p "C_FL-15950" at bounding box center [464, 489] width 69 height 14
click at [461, 496] on p "C_FL-15950" at bounding box center [464, 489] width 69 height 14
click at [463, 547] on p "C_FL-15949" at bounding box center [464, 540] width 69 height 14
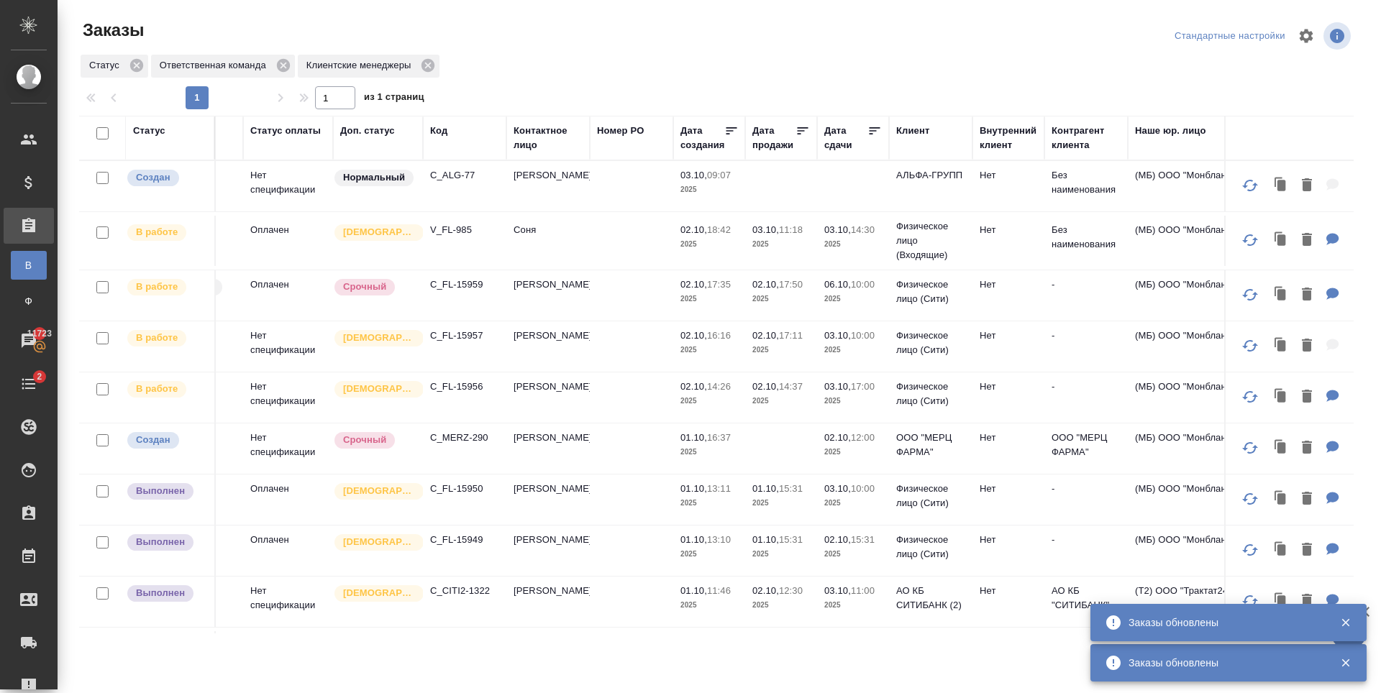
scroll to position [144, 145]
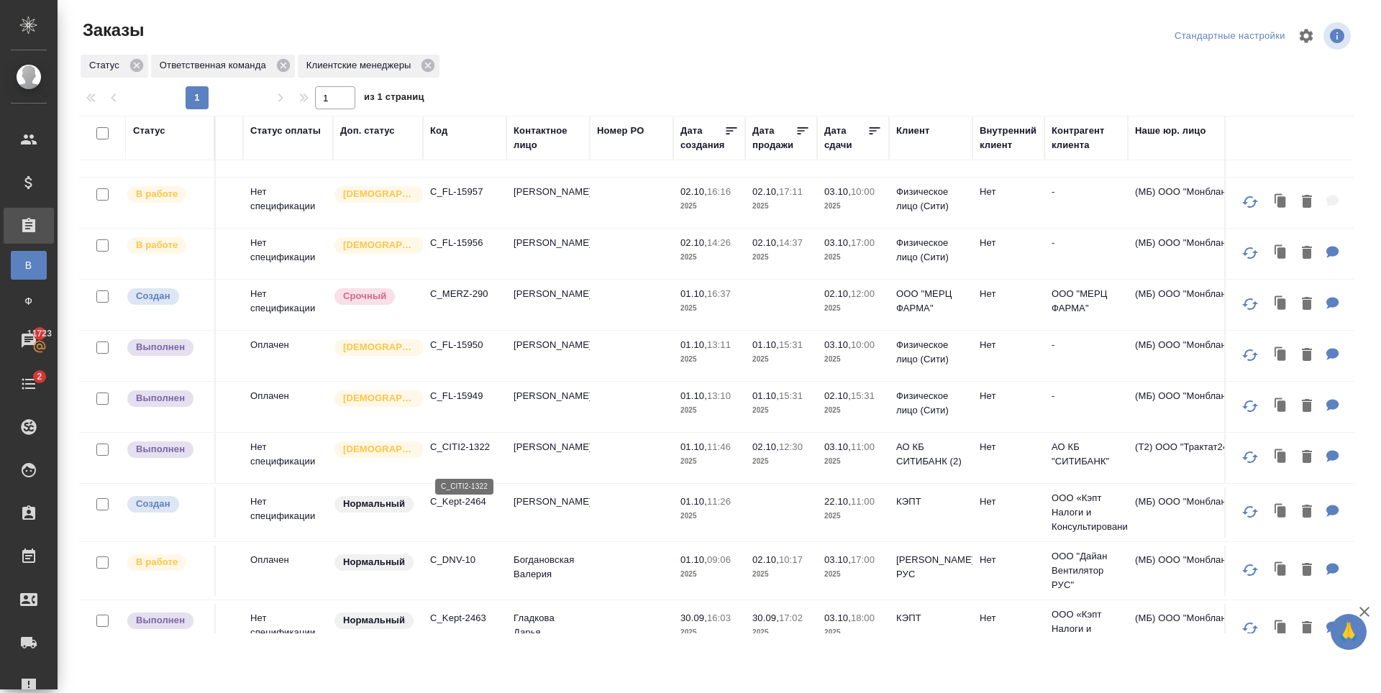
click at [468, 455] on p "C_CITI2-1322" at bounding box center [464, 447] width 69 height 14
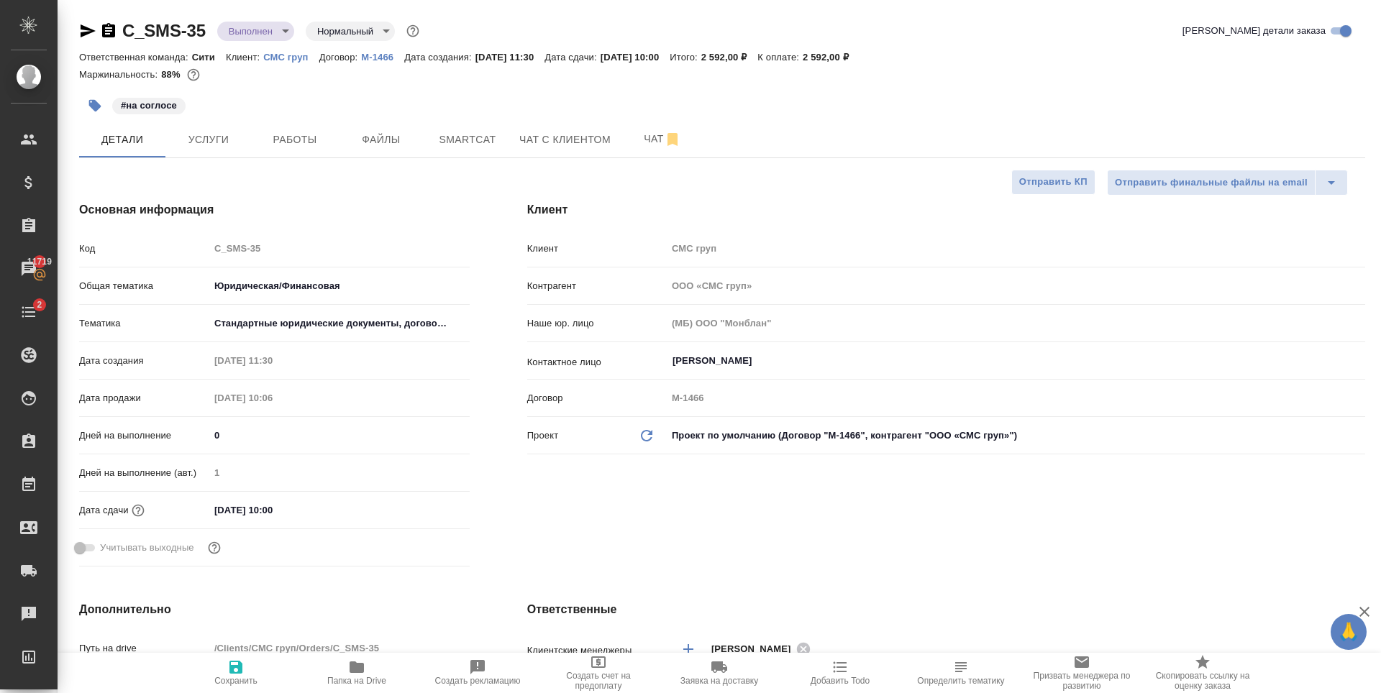
select select "RU"
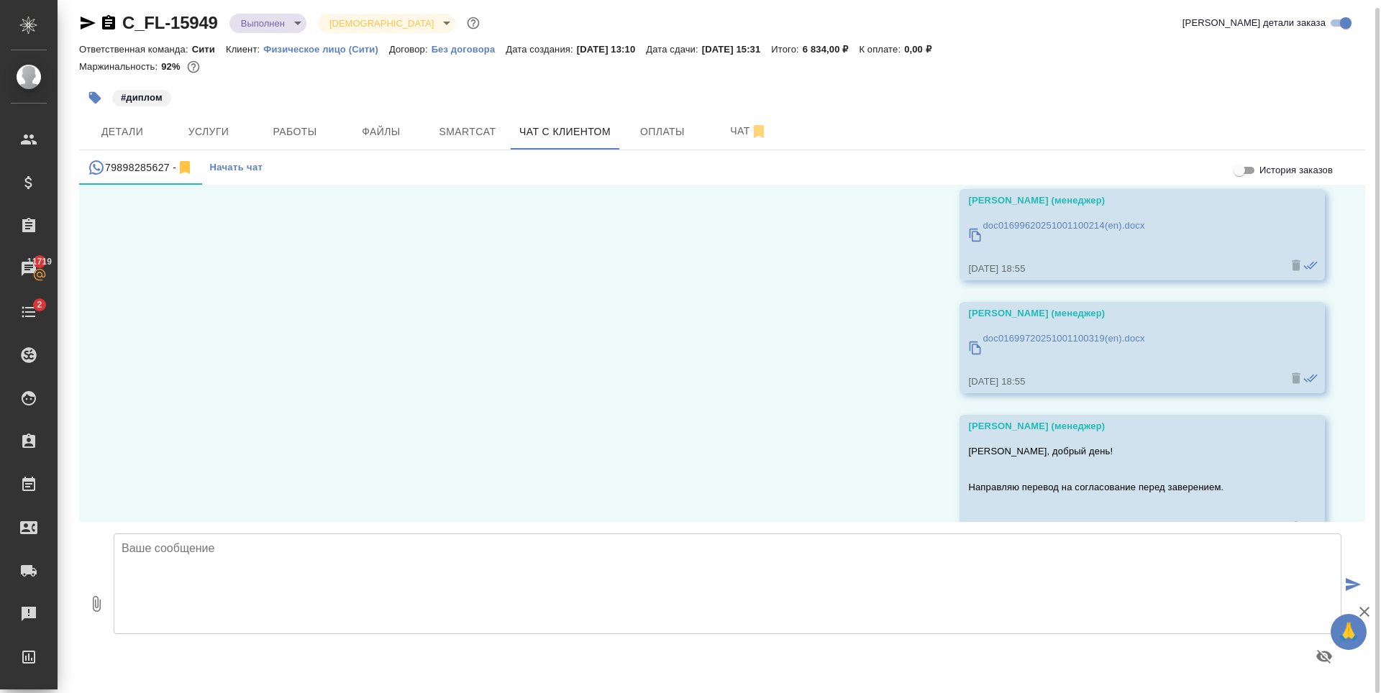
scroll to position [100, 0]
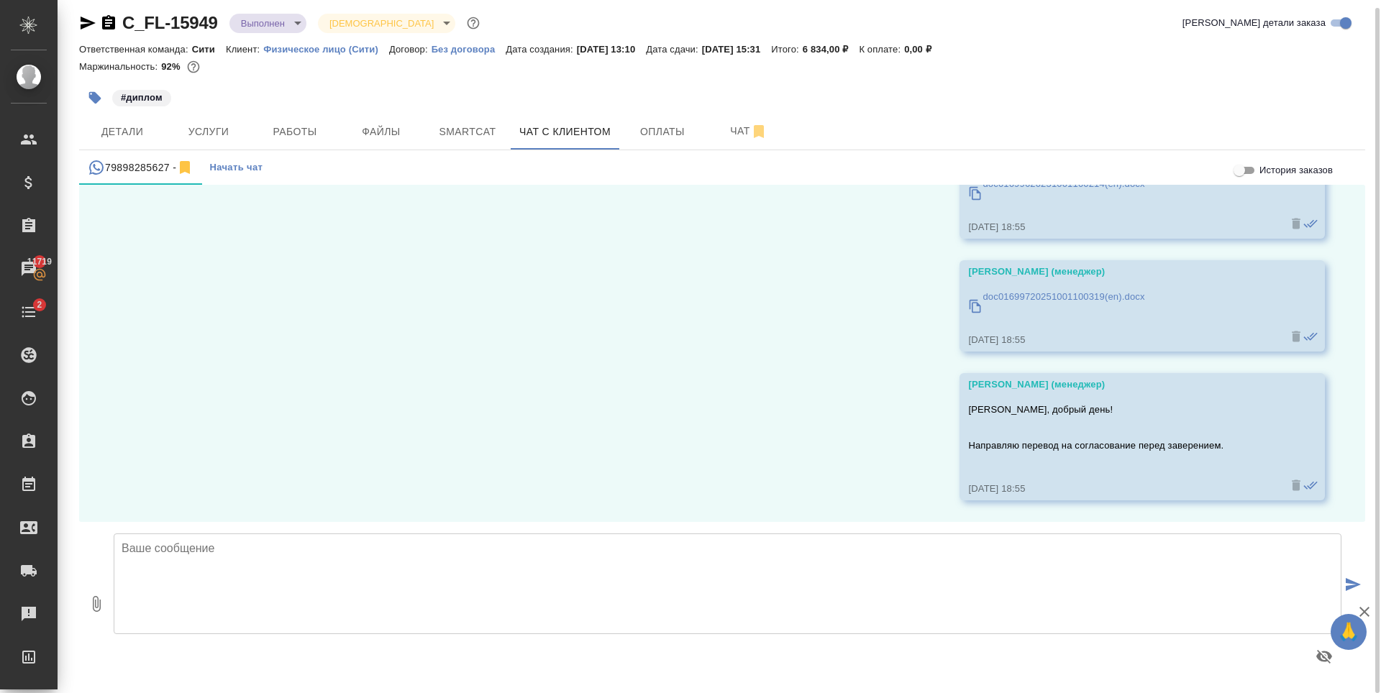
click at [679, 550] on textarea at bounding box center [728, 584] width 1228 height 101
click at [689, 612] on textarea at bounding box center [728, 584] width 1228 height 101
click at [556, 595] on textarea at bounding box center [728, 584] width 1228 height 101
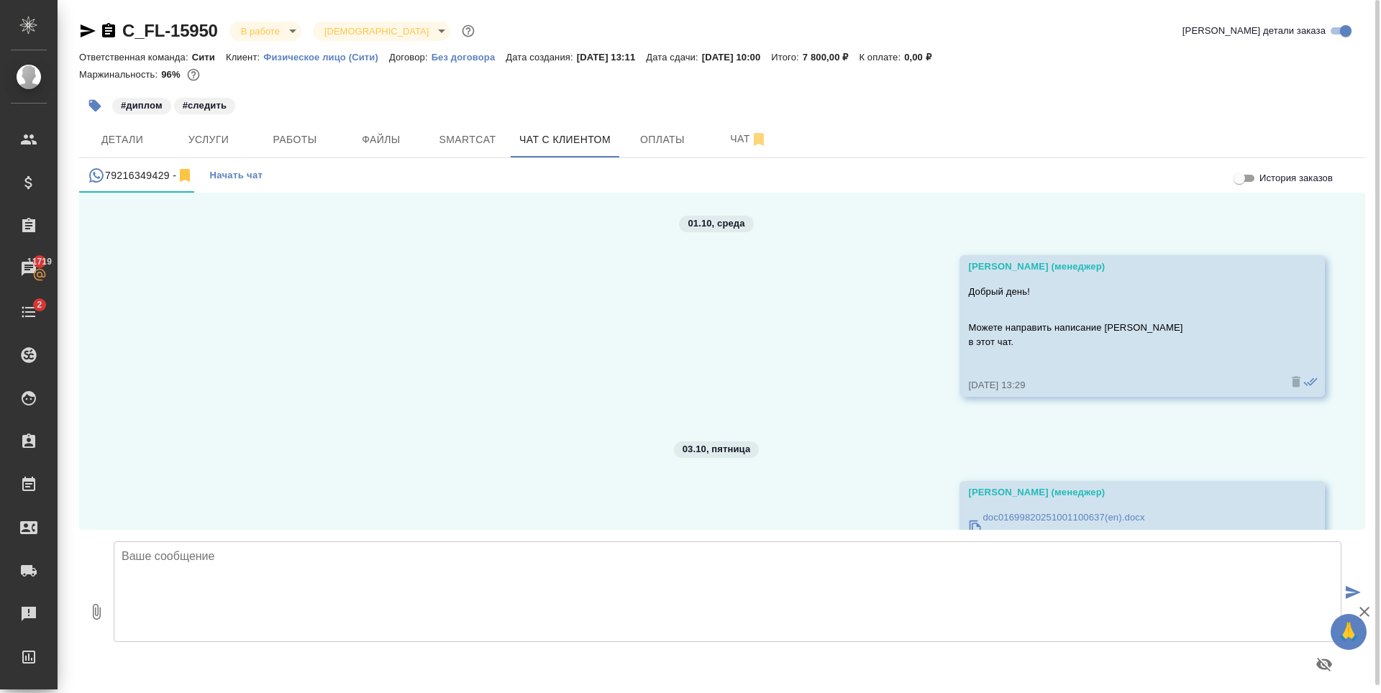
scroll to position [453, 0]
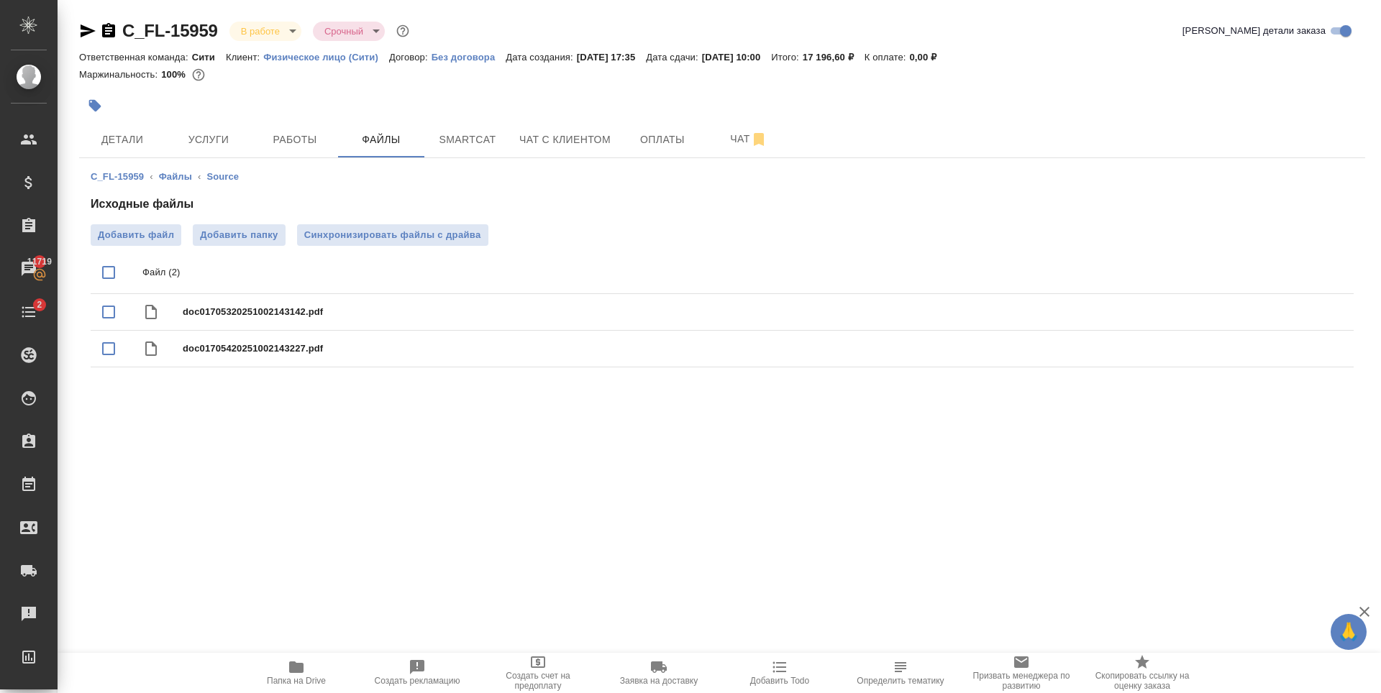
click at [543, 559] on div ".cls-1 fill:#fff; AWATERA [PERSON_NAME] Спецификации Заказы 11719 Чаты 2 Todo П…" at bounding box center [690, 346] width 1381 height 693
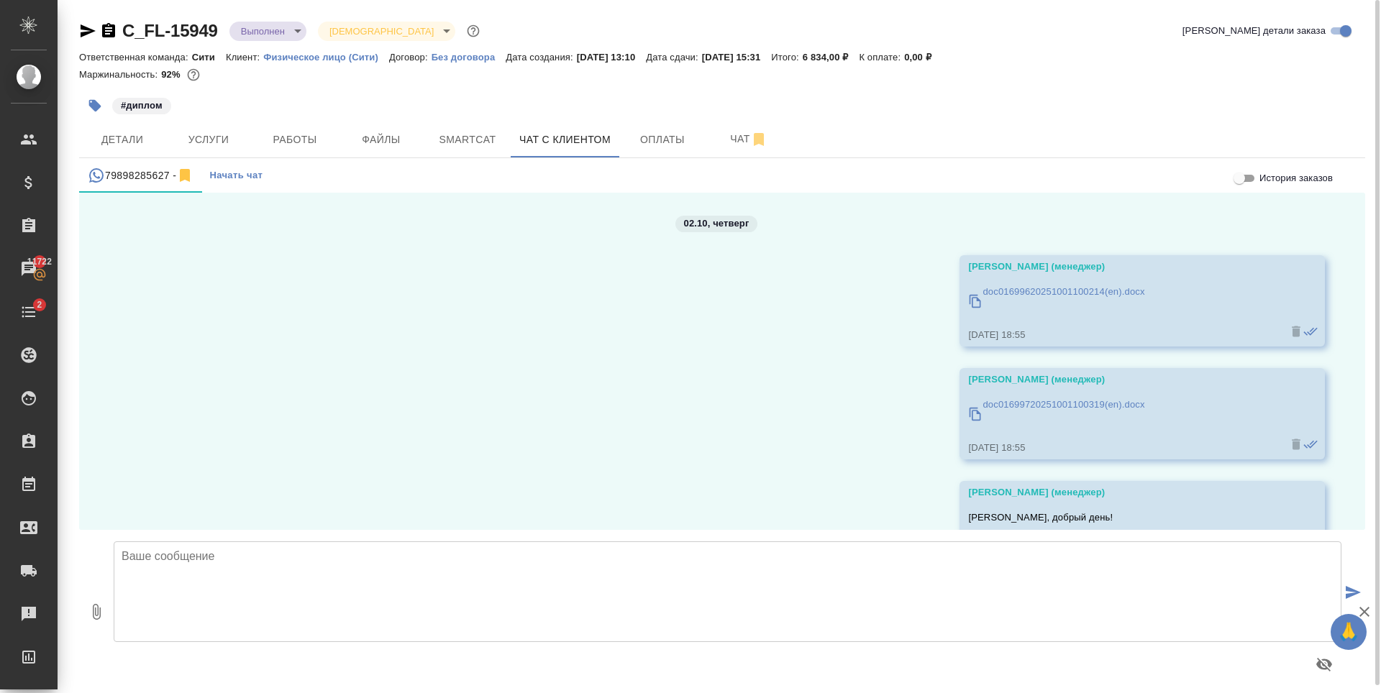
click at [1033, 408] on p "doc01699720251001100319(en).docx" at bounding box center [1063, 405] width 162 height 14
click at [1121, 288] on p "doc01699620251001100214(en).docx" at bounding box center [1063, 292] width 162 height 14
click at [365, 158] on div "79898285627 - Начать чат" at bounding box center [722, 175] width 1286 height 35
click at [375, 148] on span "Файлы" at bounding box center [381, 140] width 69 height 18
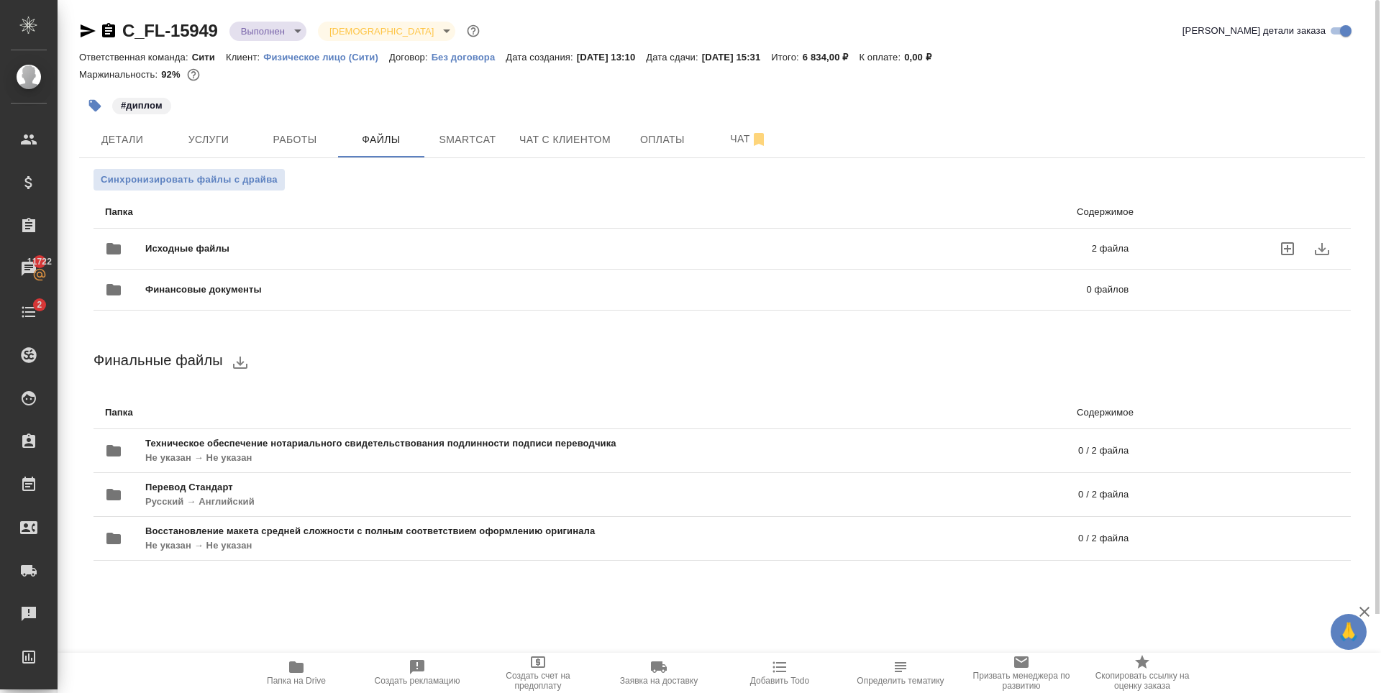
click at [651, 245] on span "Исходные файлы" at bounding box center [402, 249] width 515 height 14
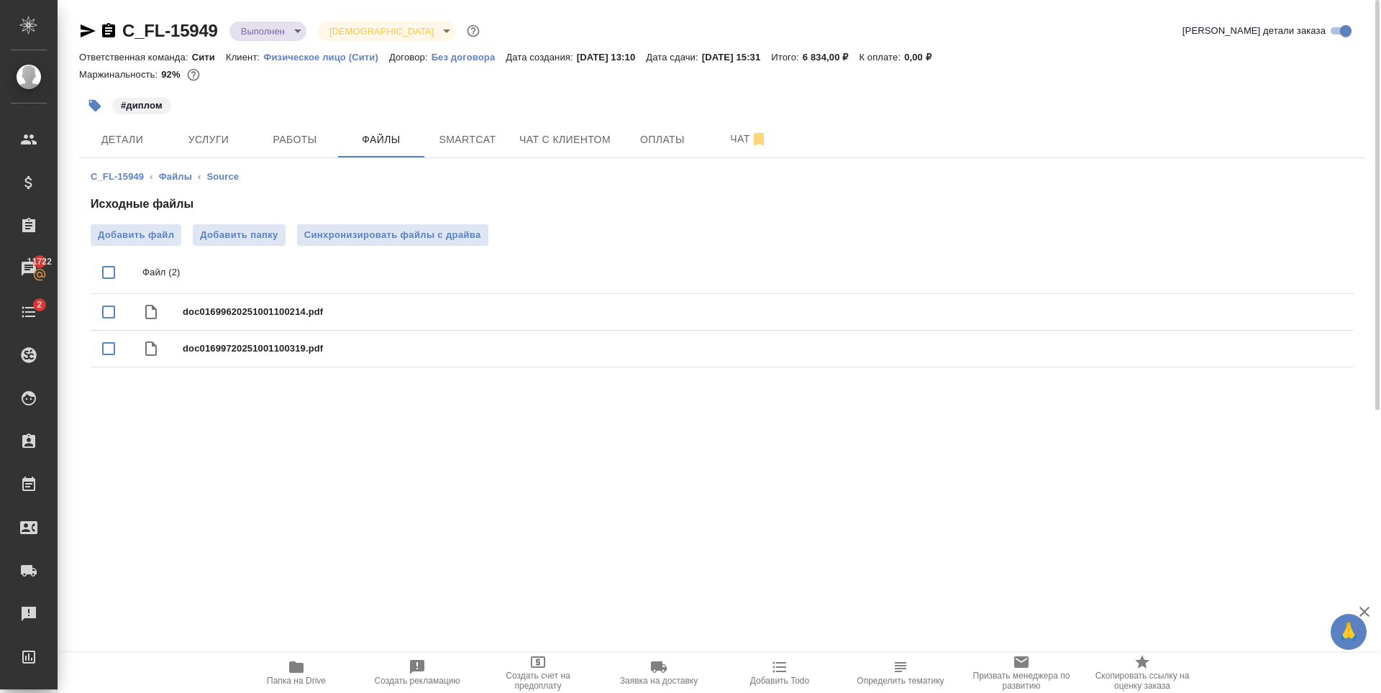
click at [112, 270] on input "checkbox" at bounding box center [109, 272] width 30 height 30
checkbox input "true"
click at [1295, 272] on icon "download" at bounding box center [1290, 273] width 17 height 17
click at [554, 137] on span "Чат с клиентом" at bounding box center [564, 140] width 91 height 18
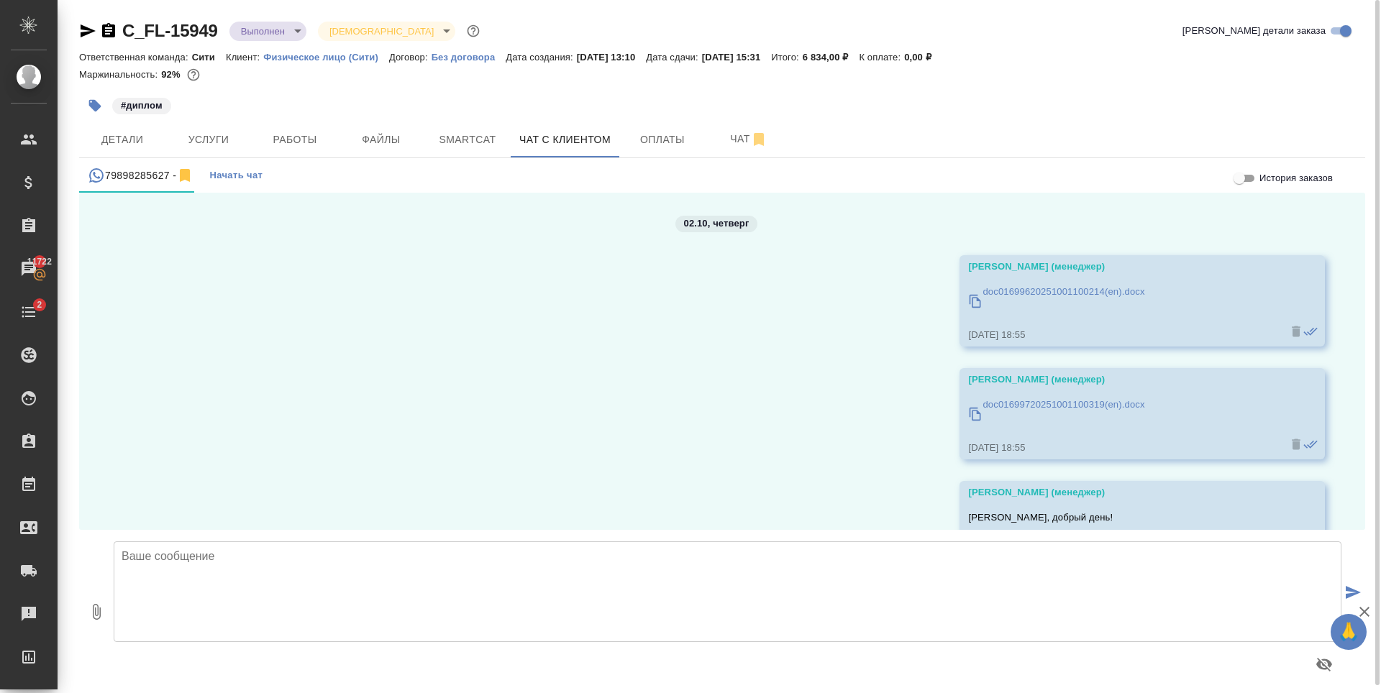
click at [1109, 293] on p "doc01699620251001100214(en).docx" at bounding box center [1063, 292] width 162 height 14
click at [1036, 288] on p "doc01699620251001100214(en).docx" at bounding box center [1063, 292] width 162 height 14
click at [1072, 402] on p "doc01699720251001100319(en).docx" at bounding box center [1063, 405] width 162 height 14
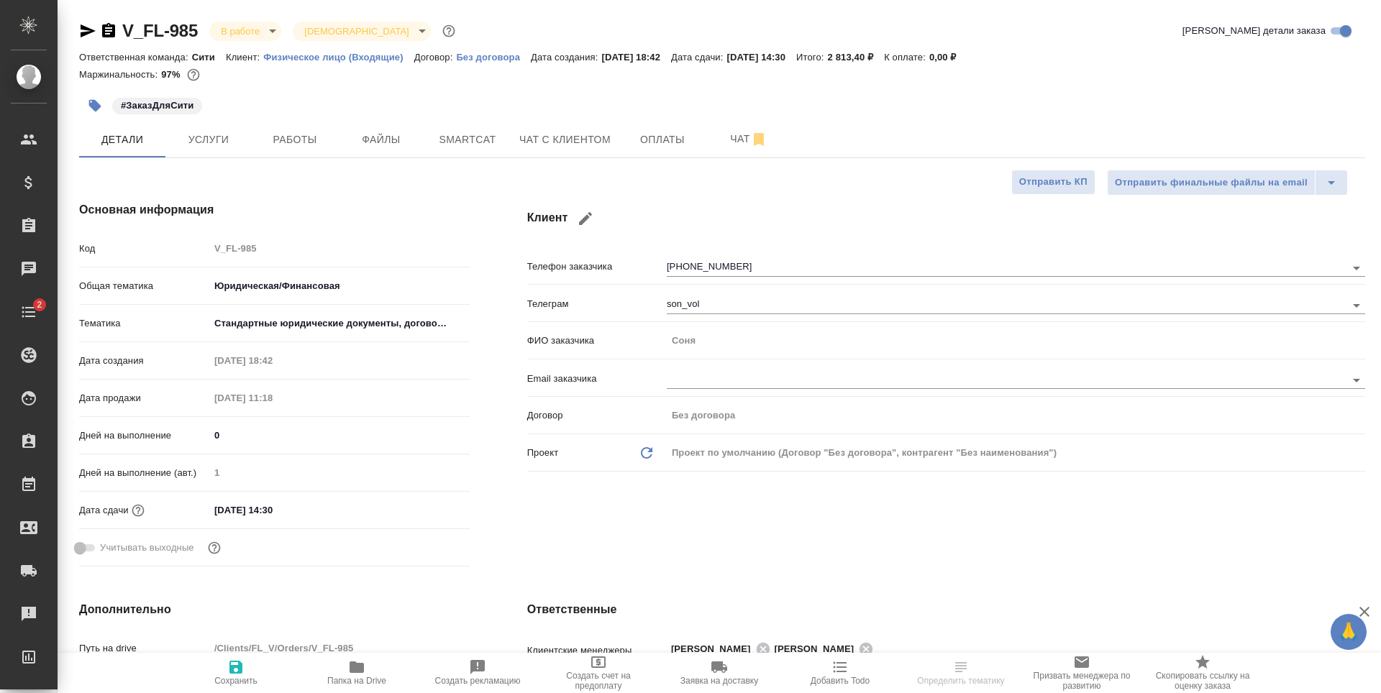
select select "RU"
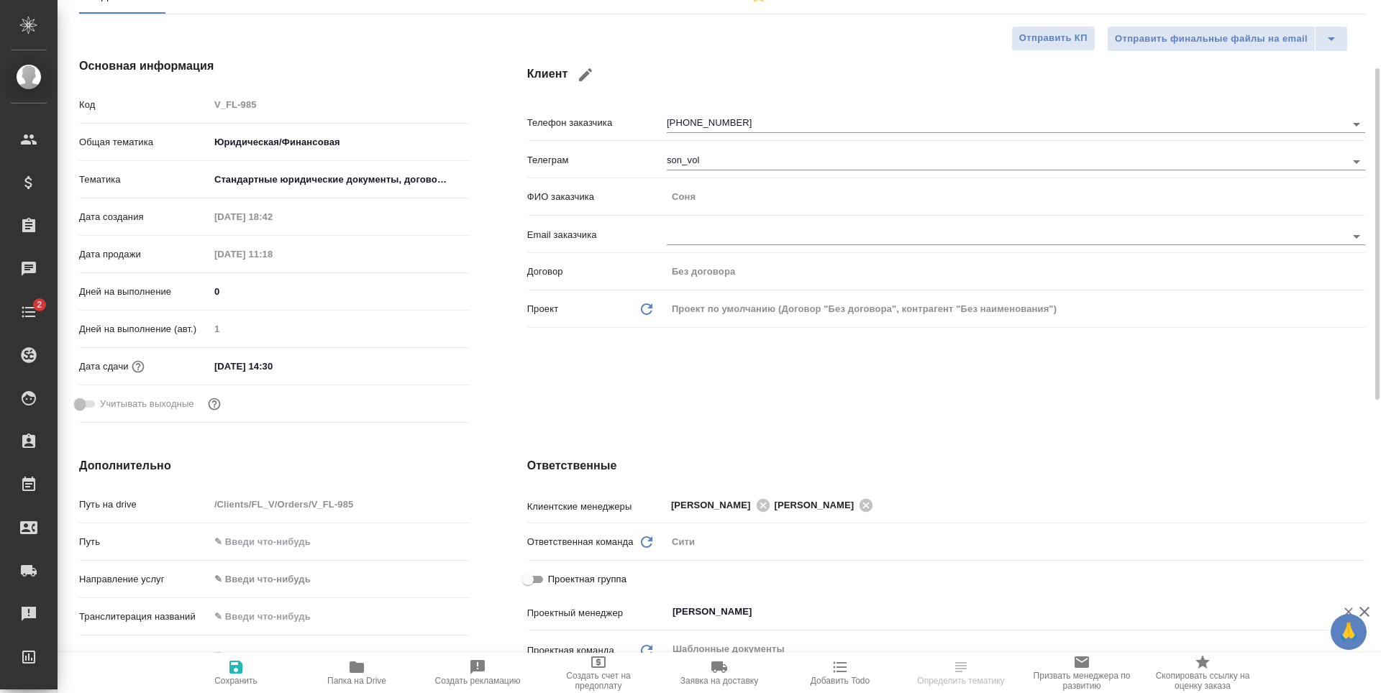
scroll to position [288, 0]
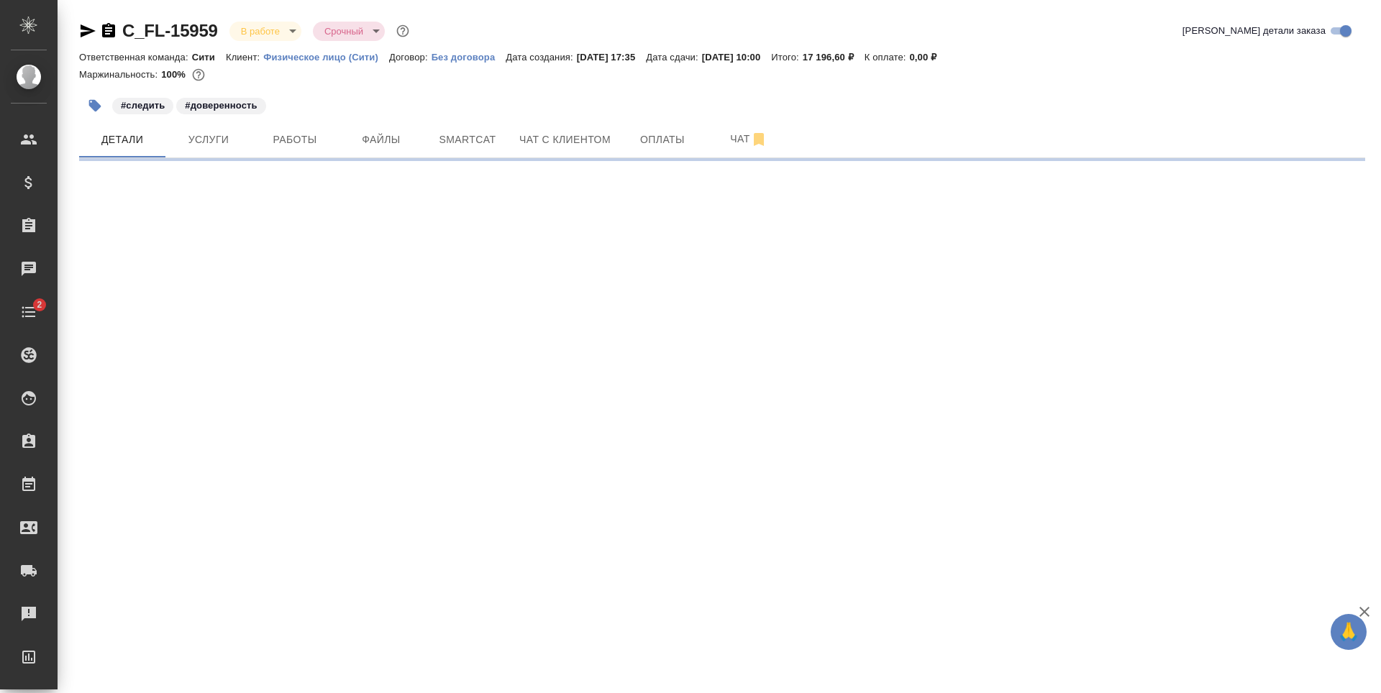
select select "RU"
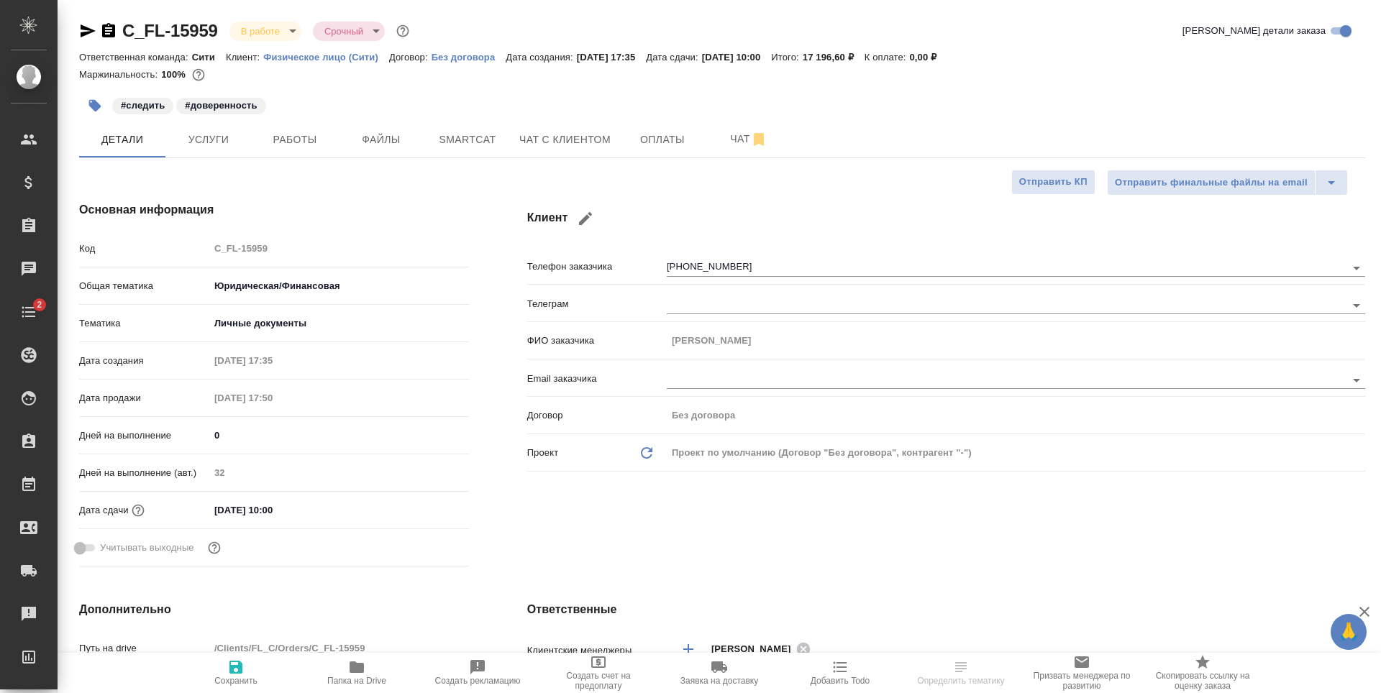
type textarea "x"
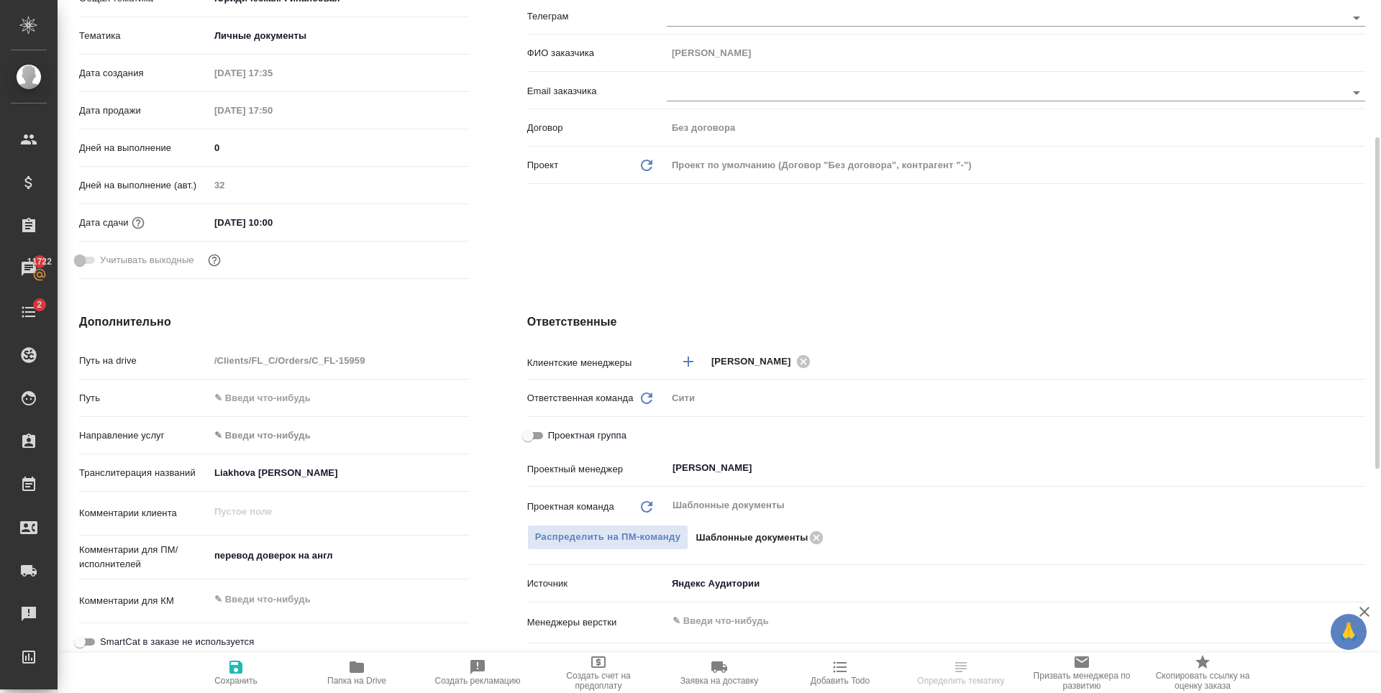
scroll to position [432, 0]
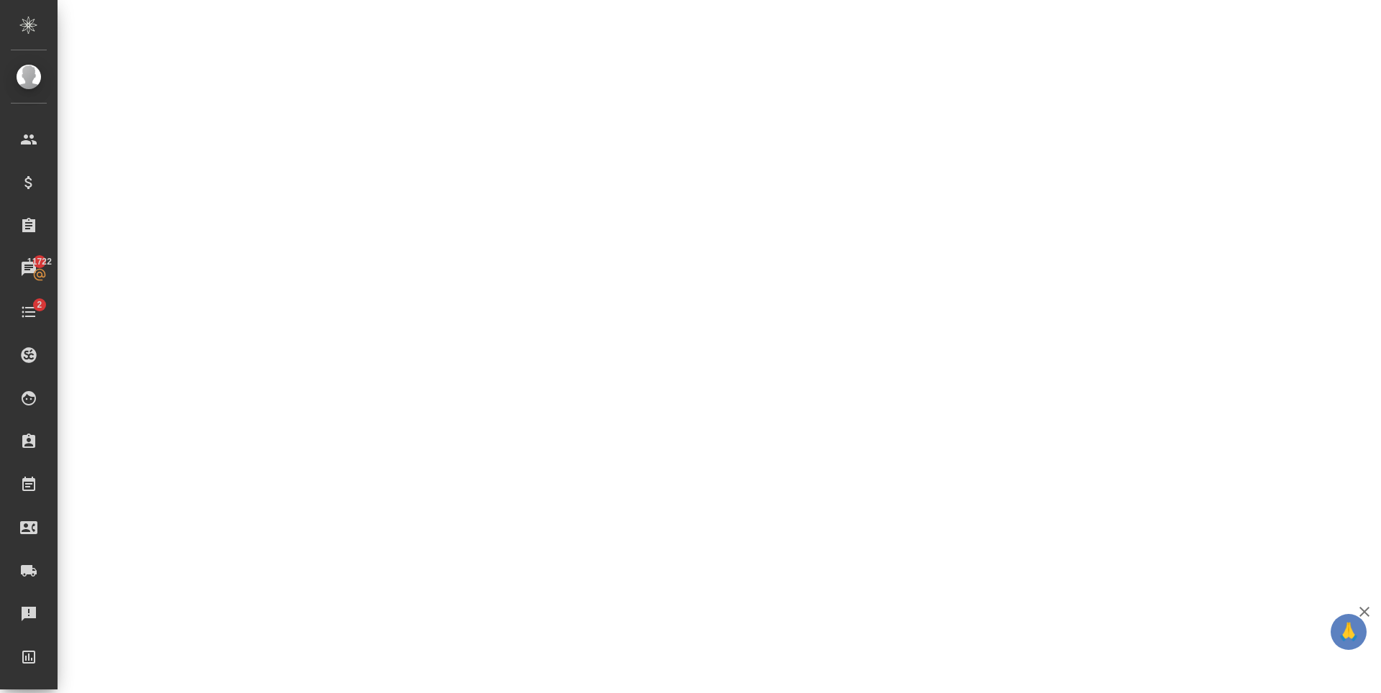
select select "RU"
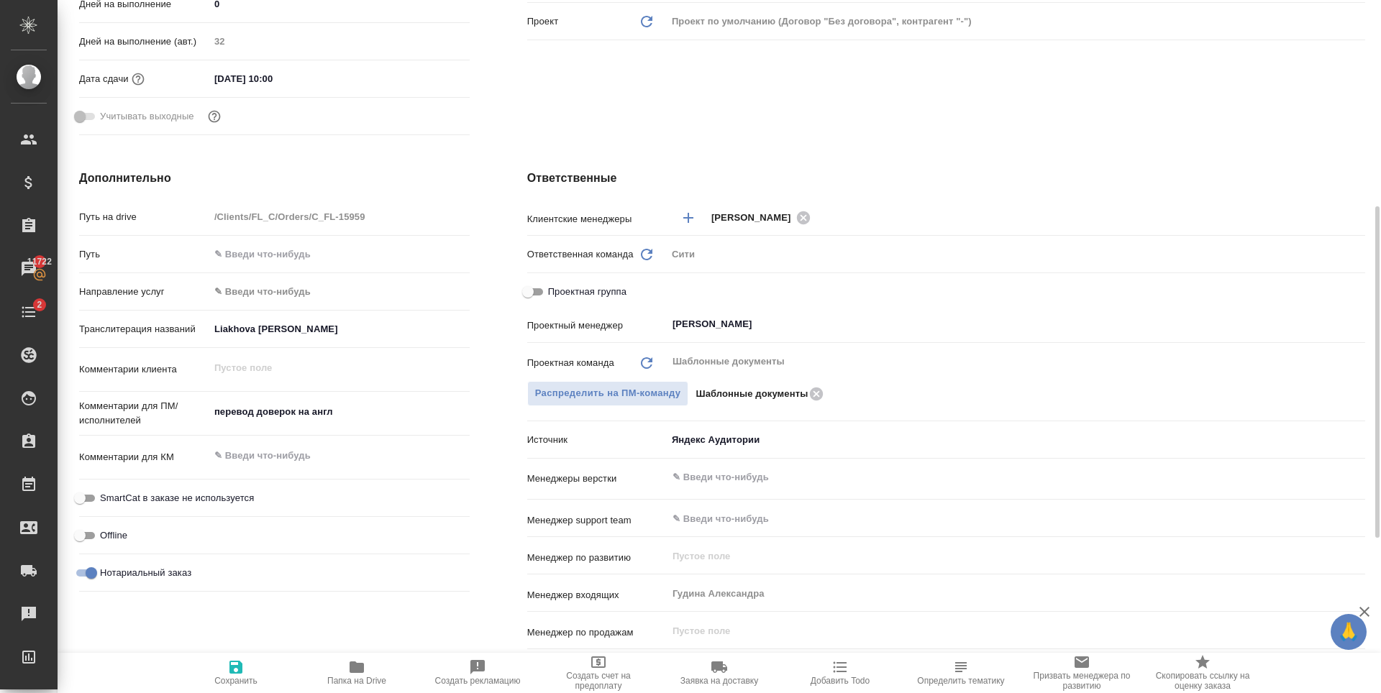
type textarea "x"
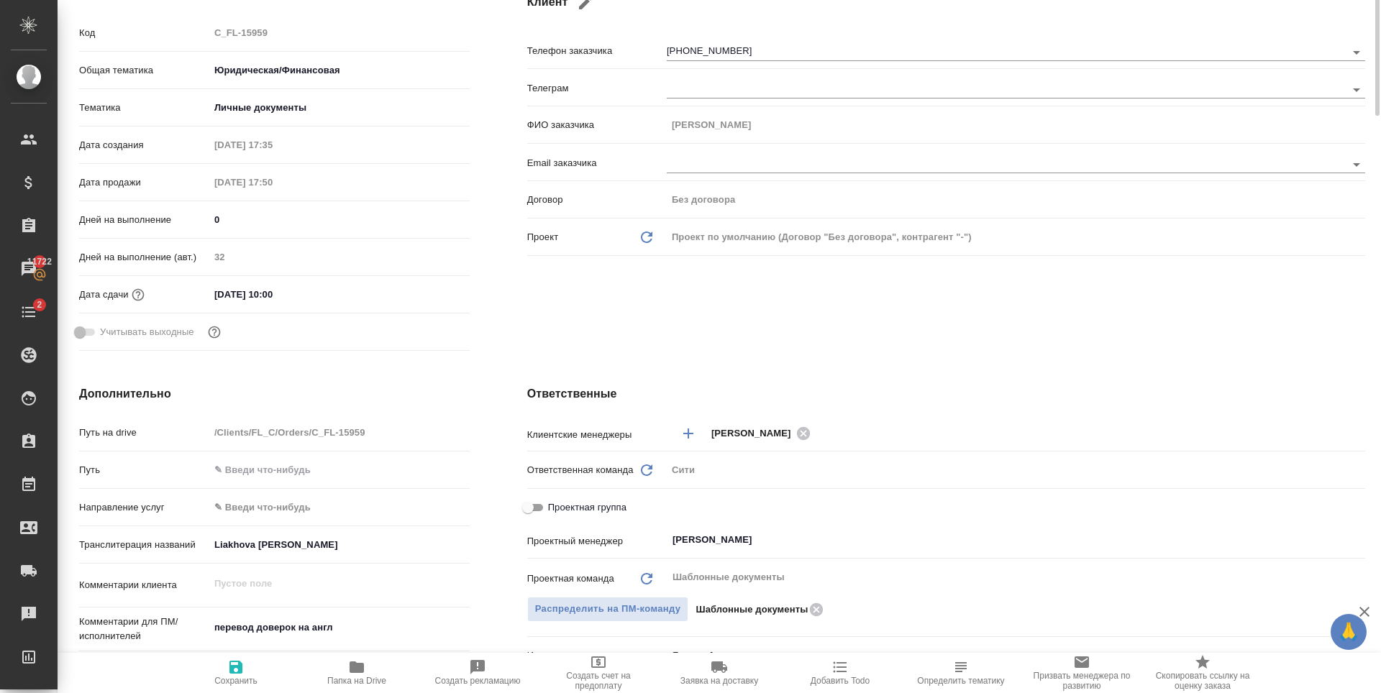
scroll to position [0, 0]
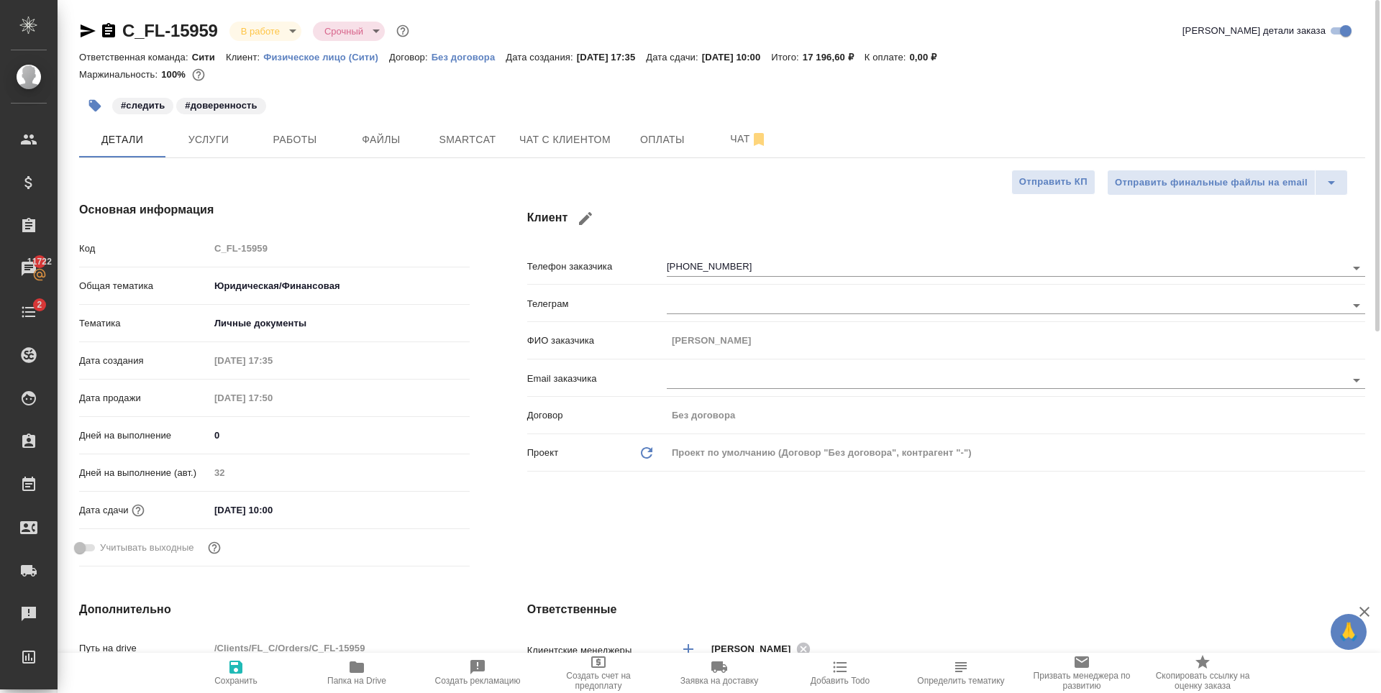
type textarea "x"
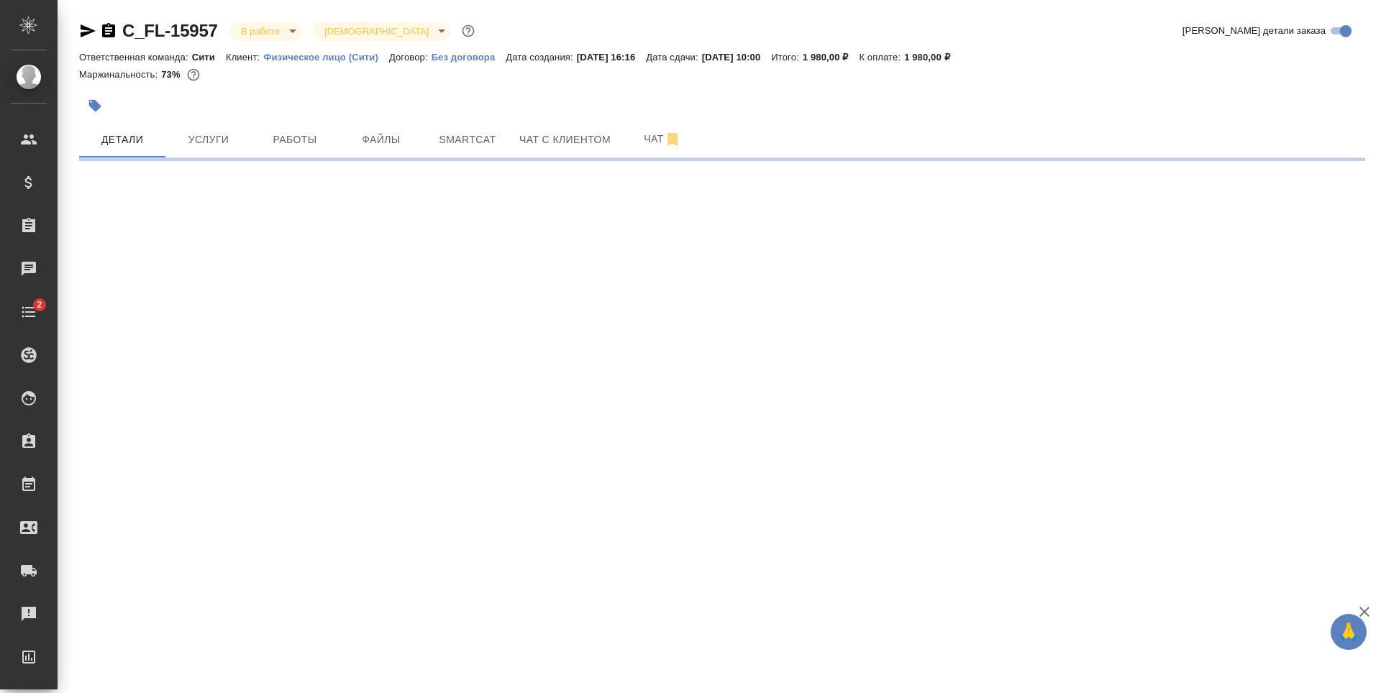
select select "RU"
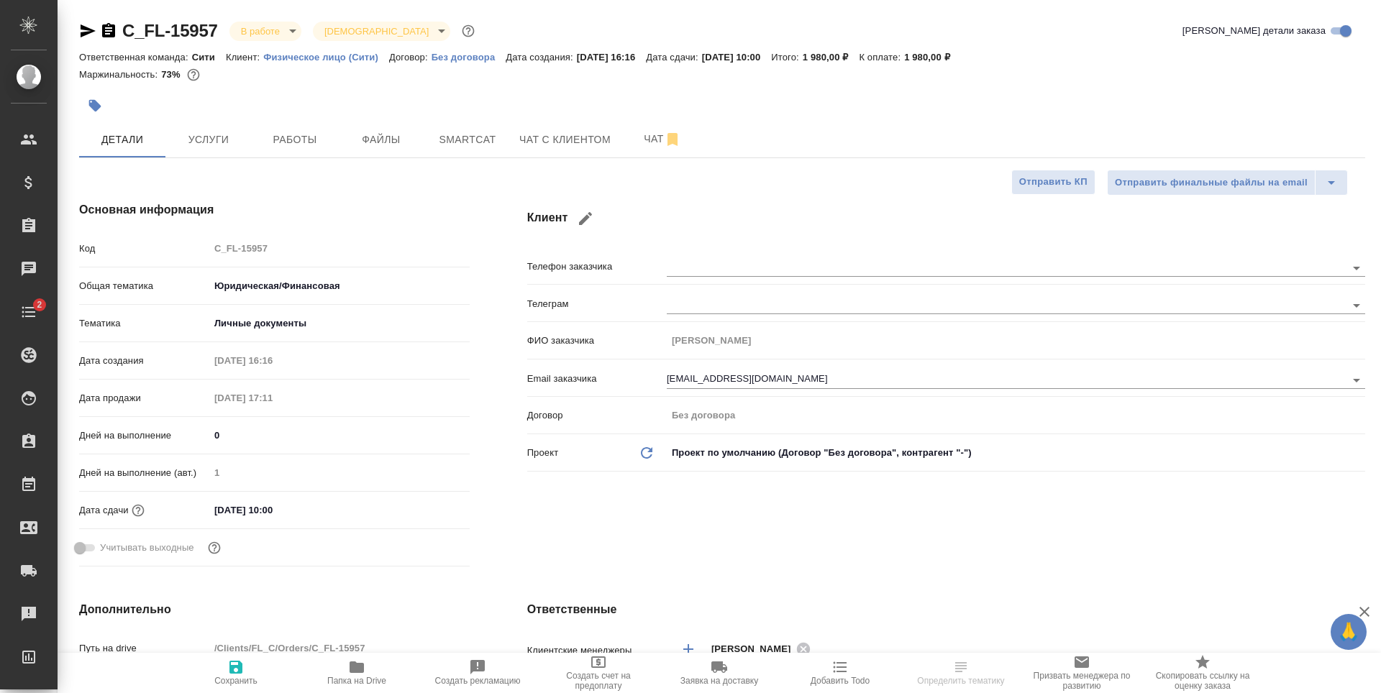
type textarea "x"
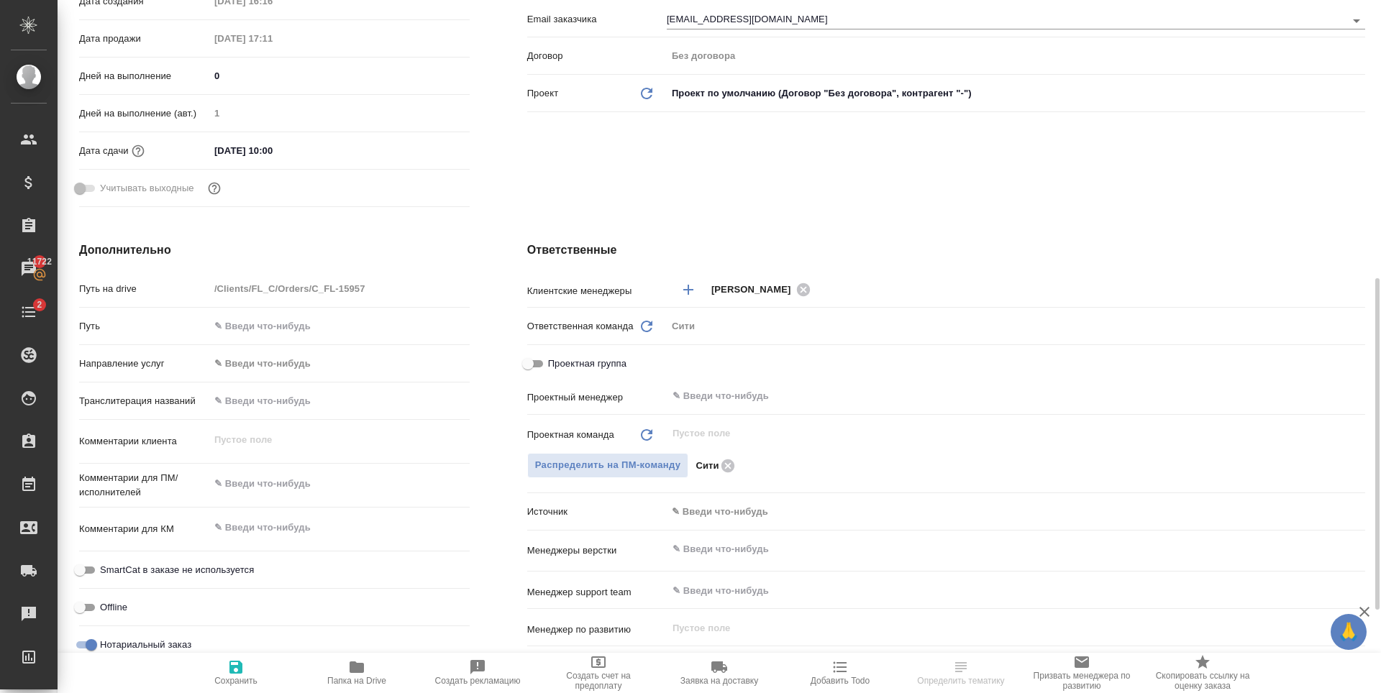
scroll to position [432, 0]
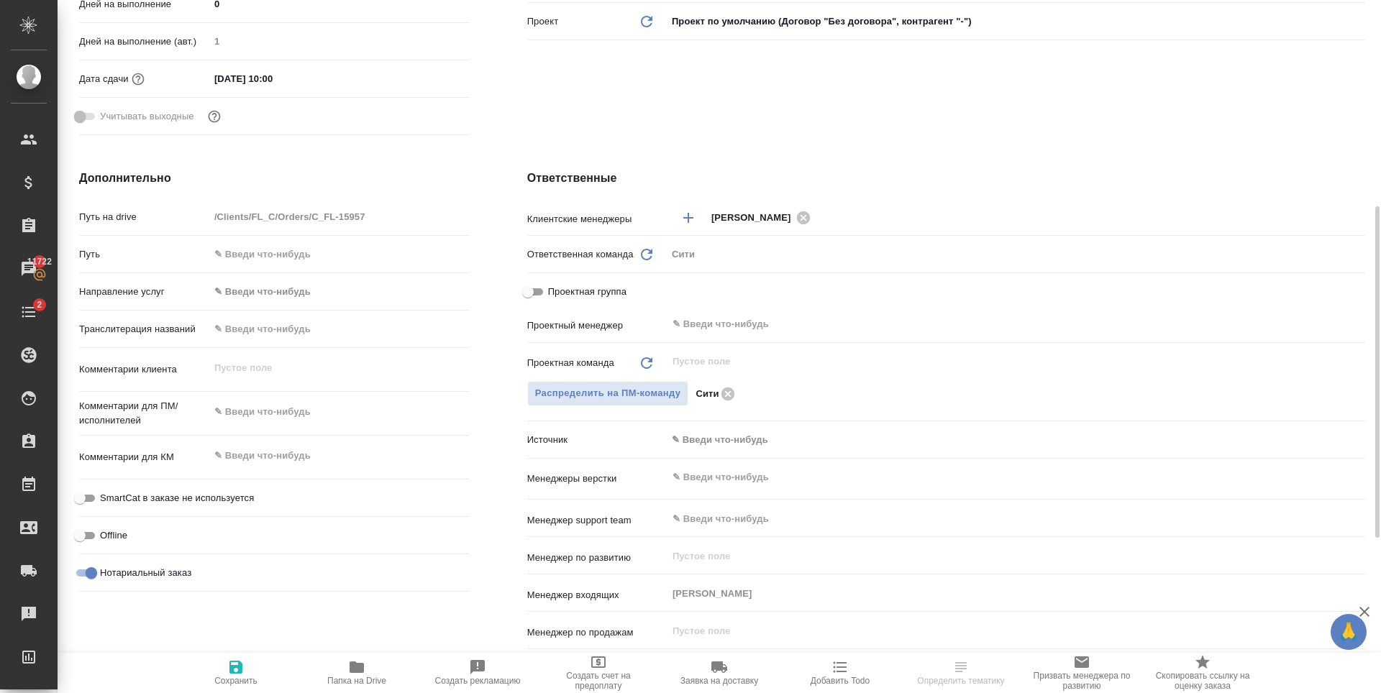
click at [711, 444] on body "🙏 .cls-1 fill:#fff; AWATERA Zaytseva Svetlana Клиенты Спецификации Заказы 11722…" at bounding box center [690, 346] width 1381 height 693
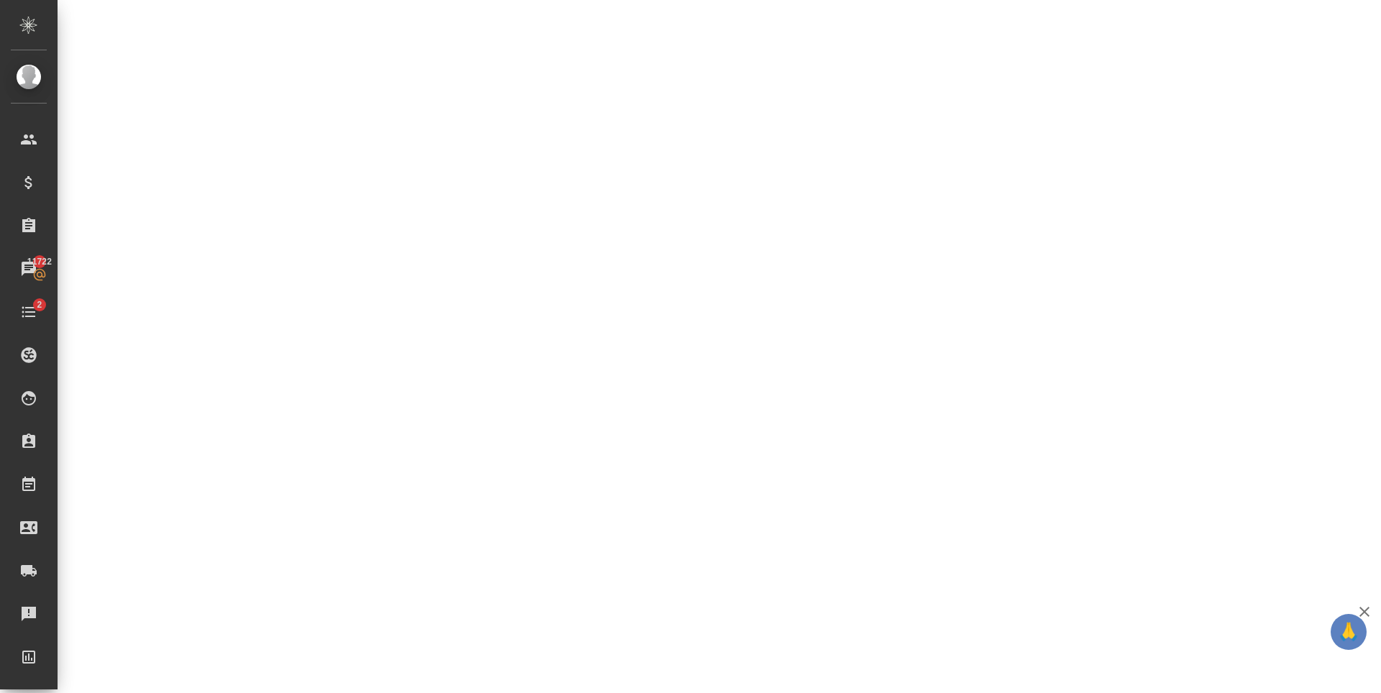
select select "RU"
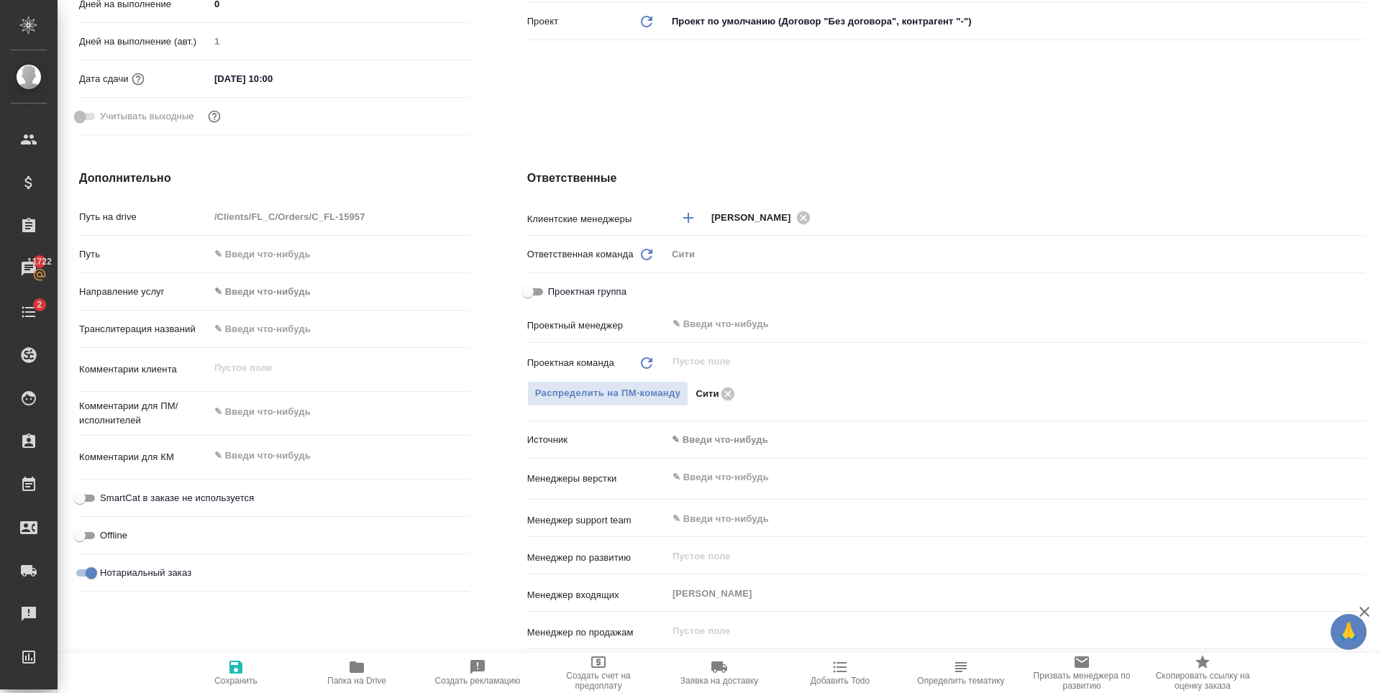
type textarea "x"
click at [735, 435] on body "🙏 .cls-1 fill:#fff; AWATERA Zaytseva Svetlana Клиенты Спецификации Заказы 11722…" at bounding box center [690, 346] width 1381 height 693
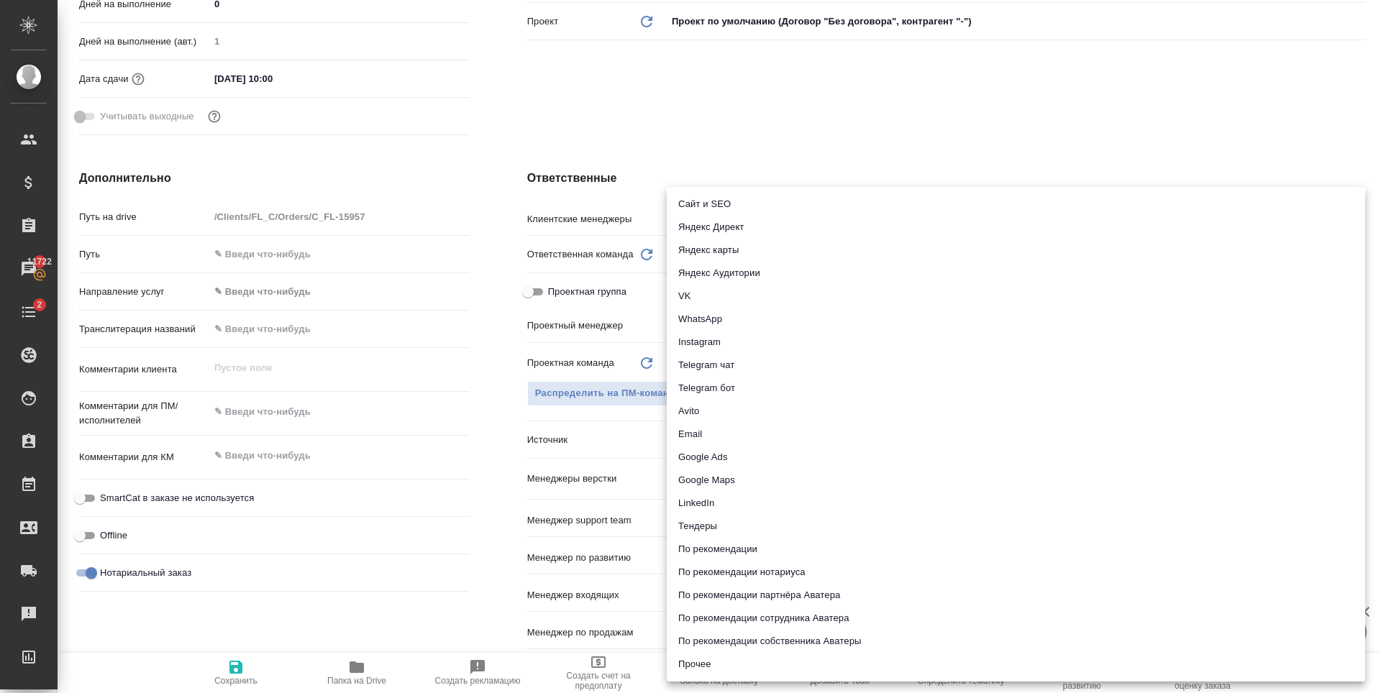
click at [716, 434] on li "Email" at bounding box center [1016, 434] width 698 height 23
type textarea "x"
type input "emailAds"
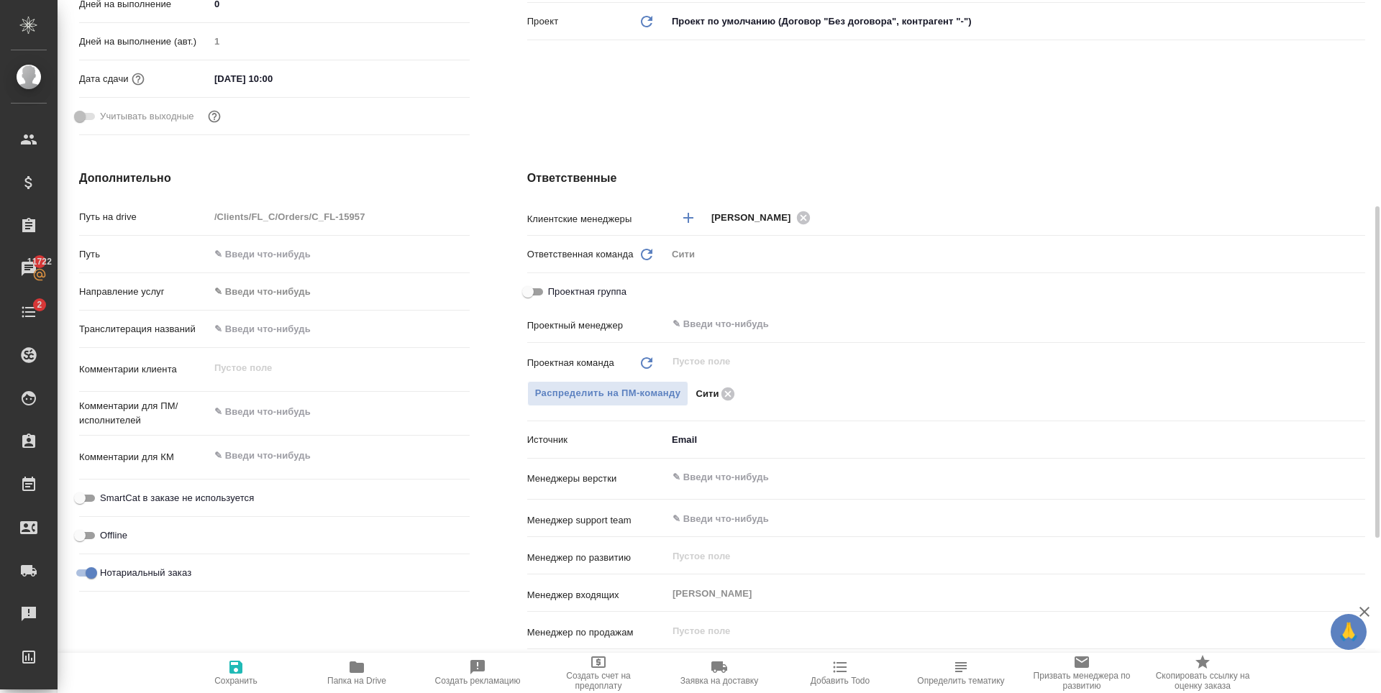
click at [234, 672] on icon "button" at bounding box center [235, 667] width 13 height 13
type textarea "x"
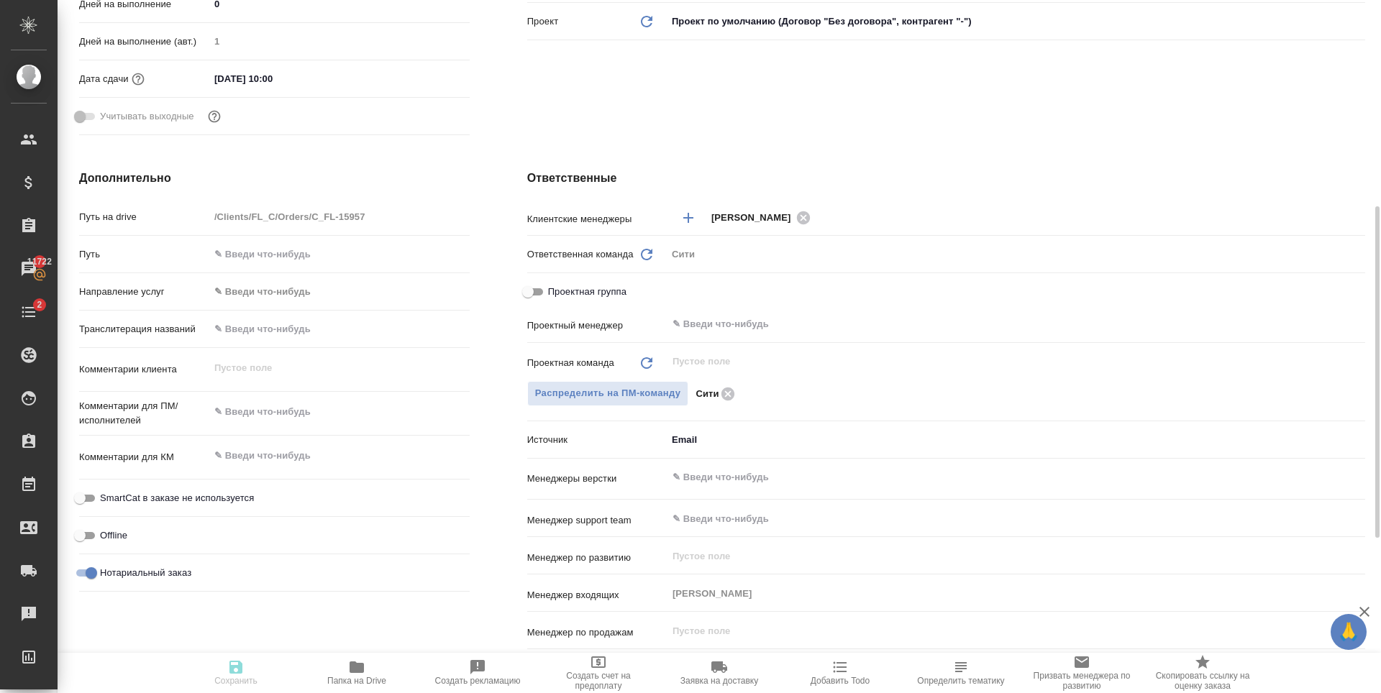
type textarea "x"
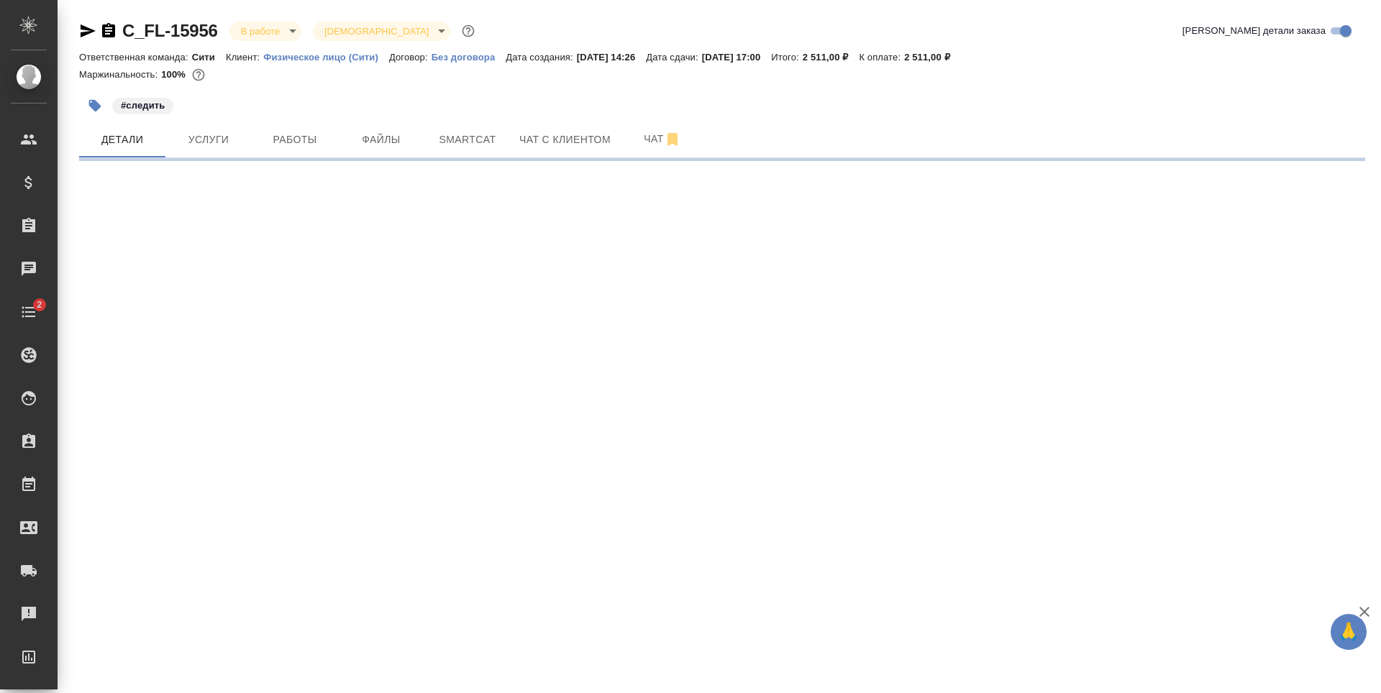
select select "RU"
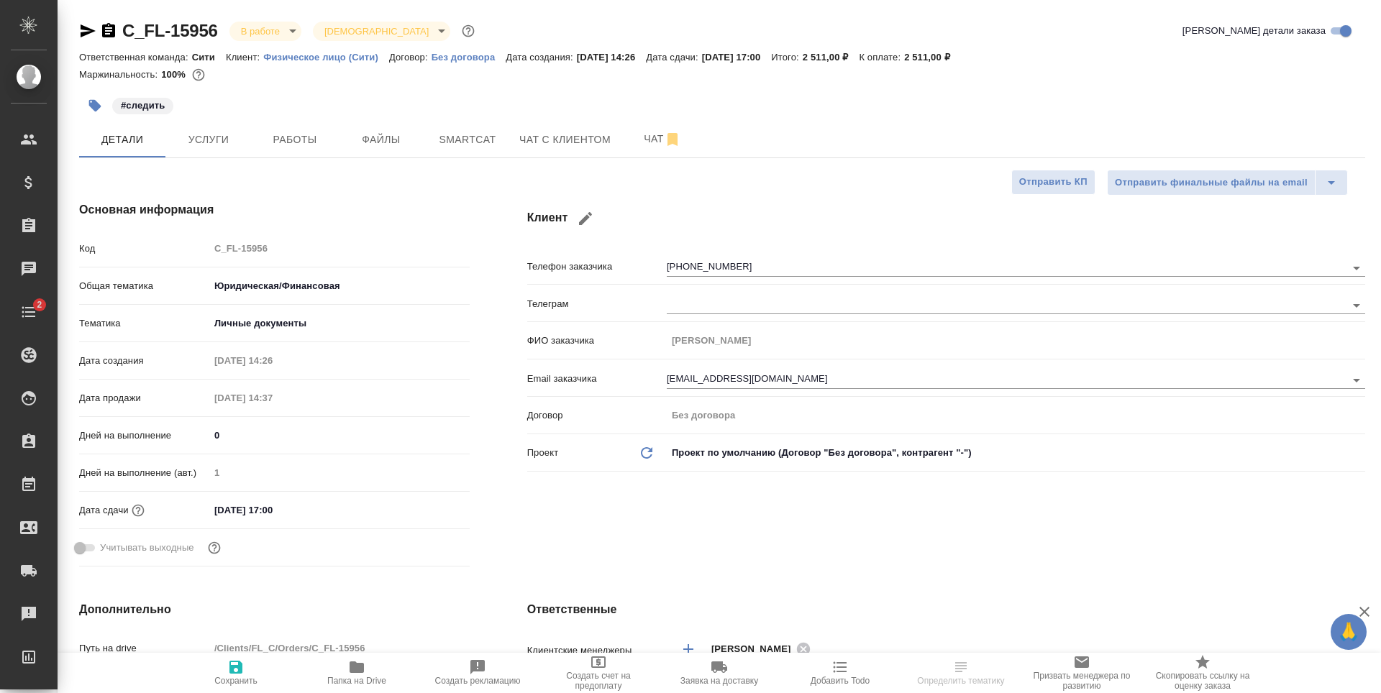
type textarea "x"
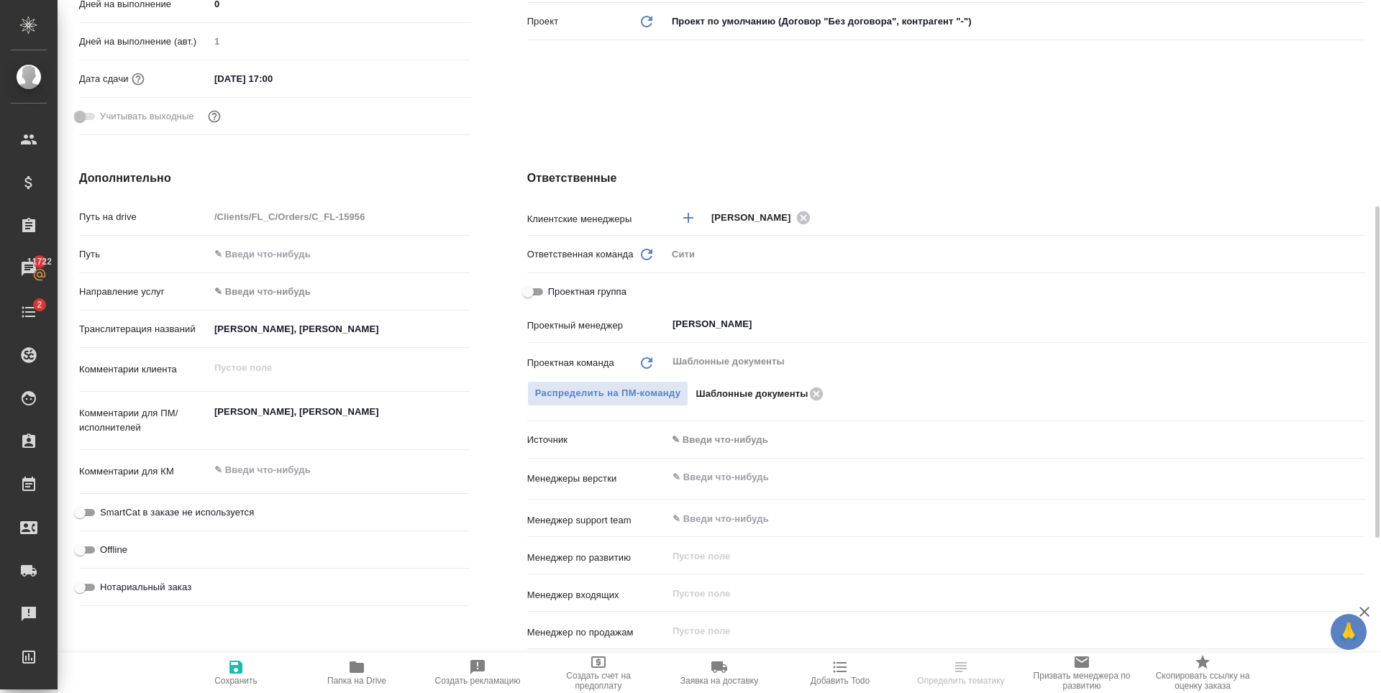
click at [735, 440] on body "🙏 .cls-1 fill:#fff; AWATERA Zaytseva Svetlana Клиенты Спецификации Заказы 11722…" at bounding box center [690, 346] width 1381 height 693
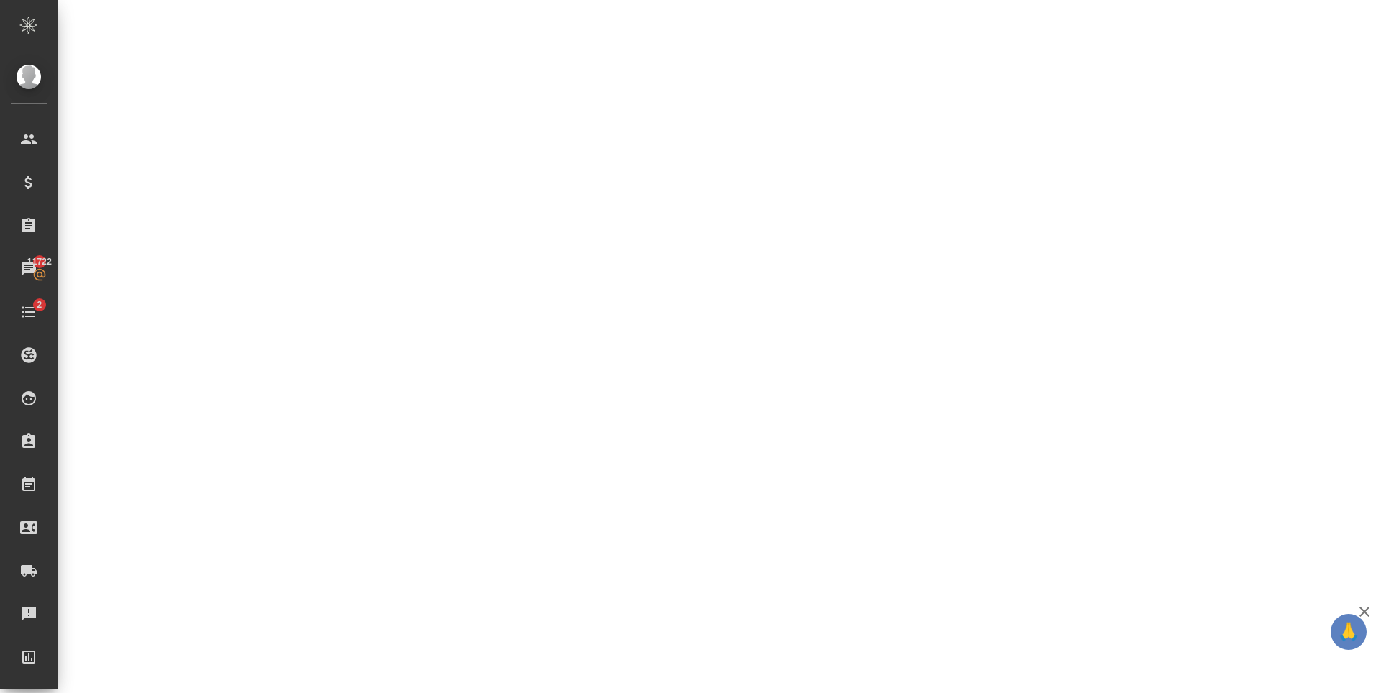
select select "RU"
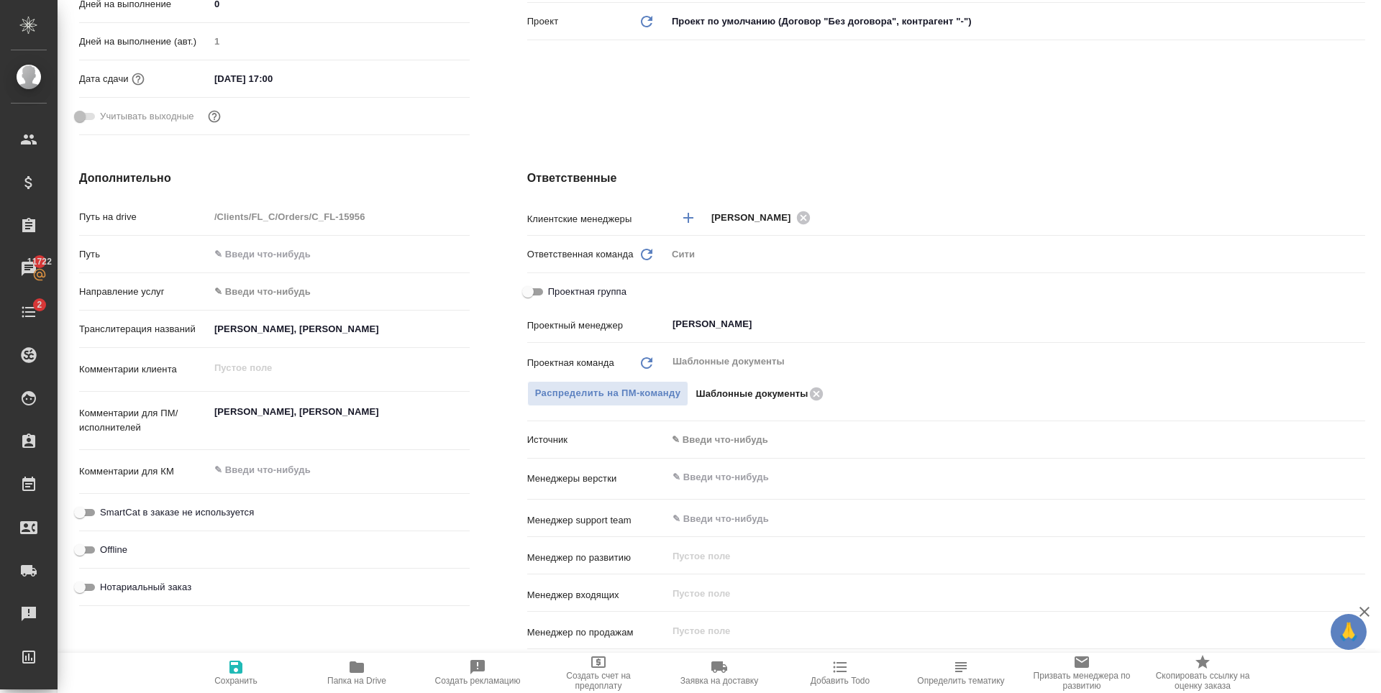
type textarea "x"
click at [735, 438] on body "🙏 .cls-1 fill:#fff; AWATERA Zaytseva Svetlana Клиенты Спецификации Заказы 11722…" at bounding box center [690, 346] width 1381 height 693
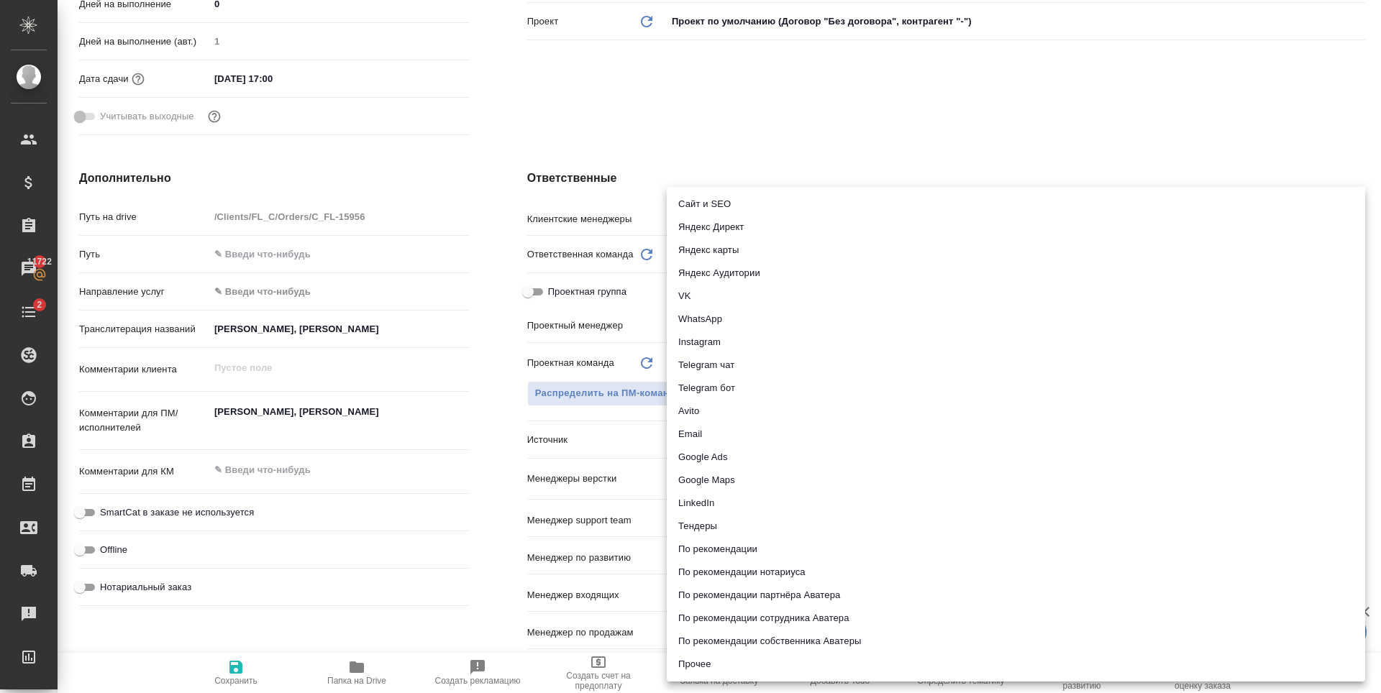
type textarea "x"
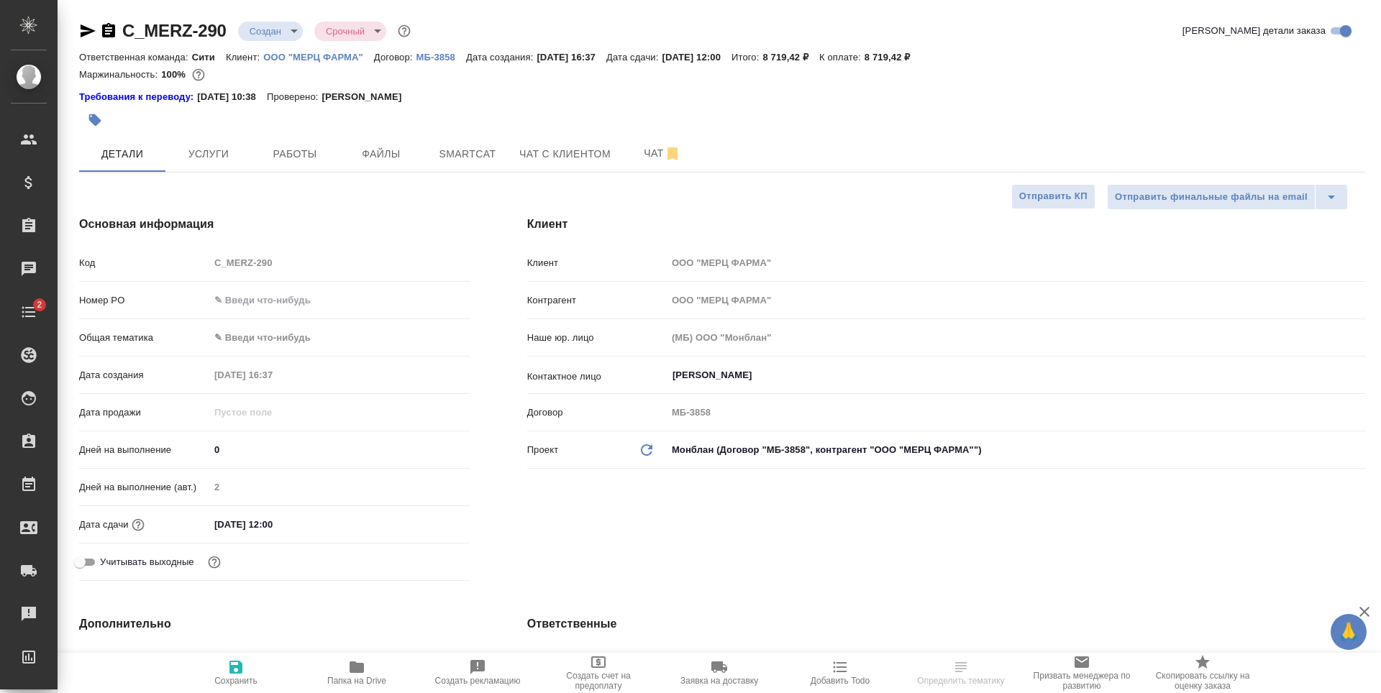
select select "RU"
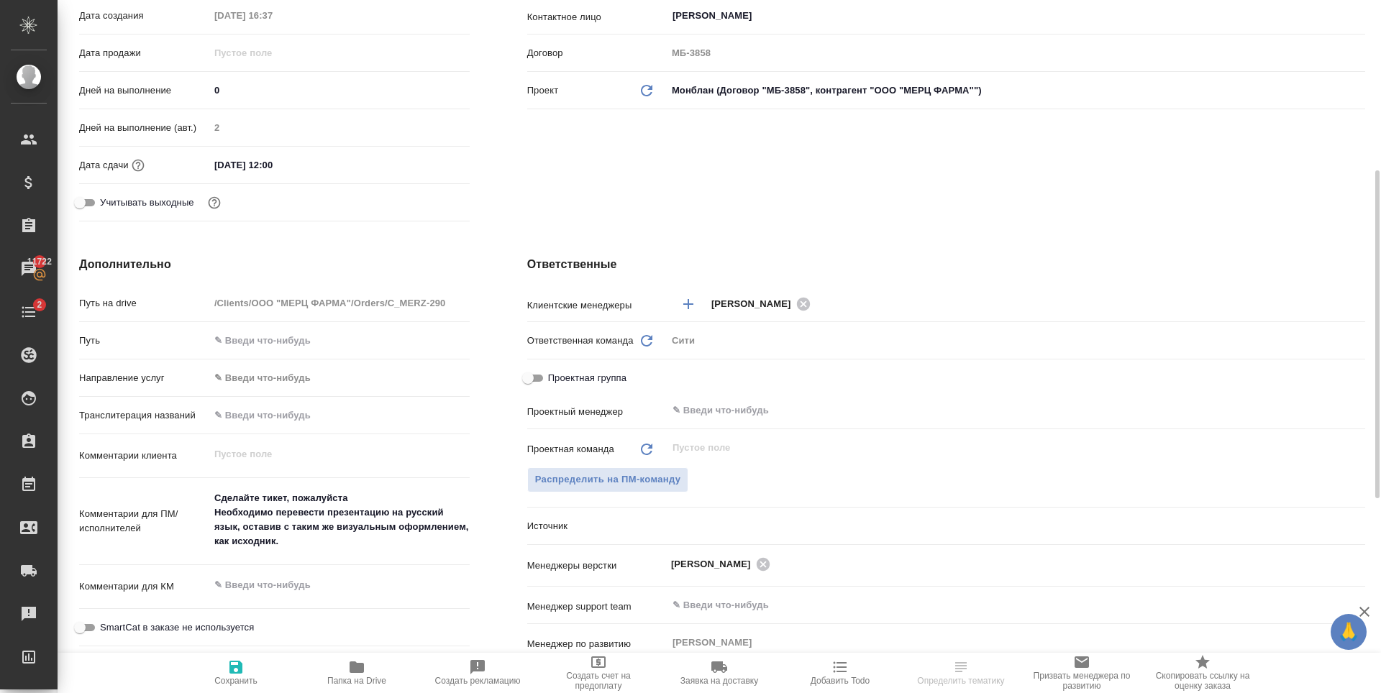
click at [719, 533] on body "🙏 .cls-1 fill:#fff; AWATERA Zaytseva Svetlana Клиенты Спецификации Заказы 11722…" at bounding box center [690, 346] width 1381 height 693
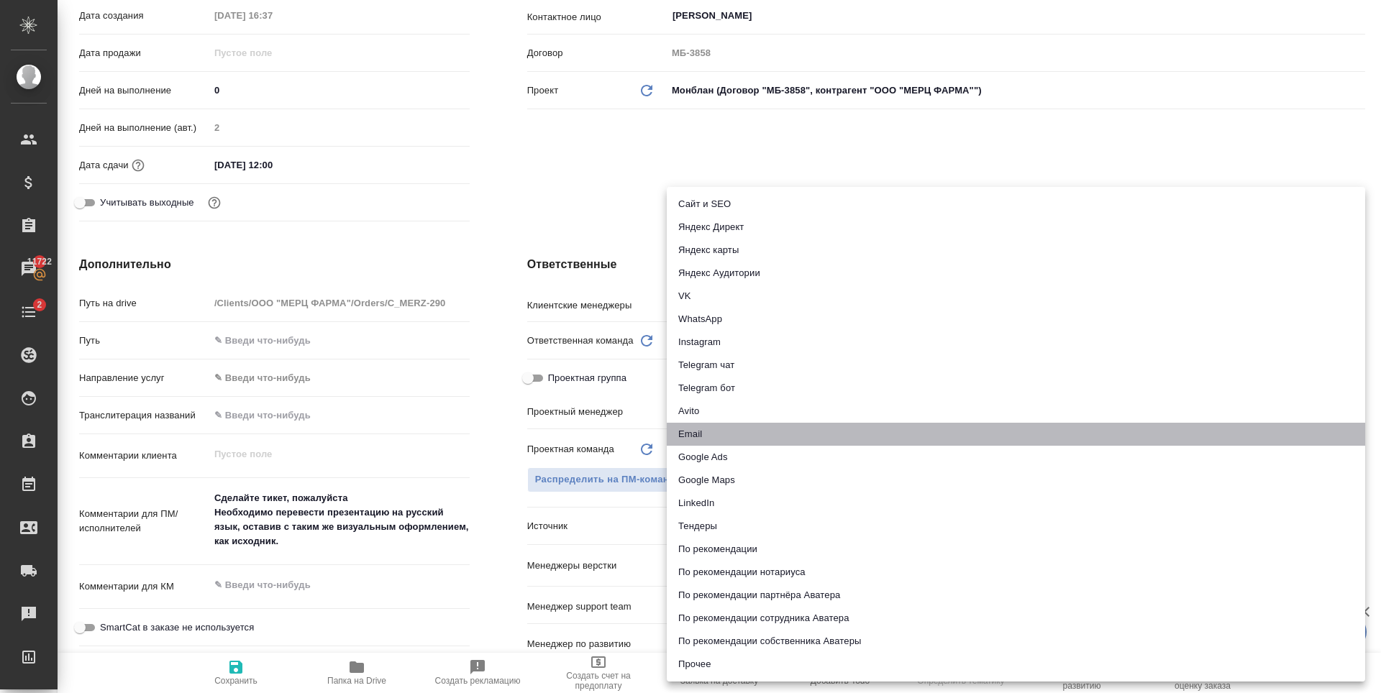
click at [726, 432] on li "Email" at bounding box center [1016, 434] width 698 height 23
type input "emailAds"
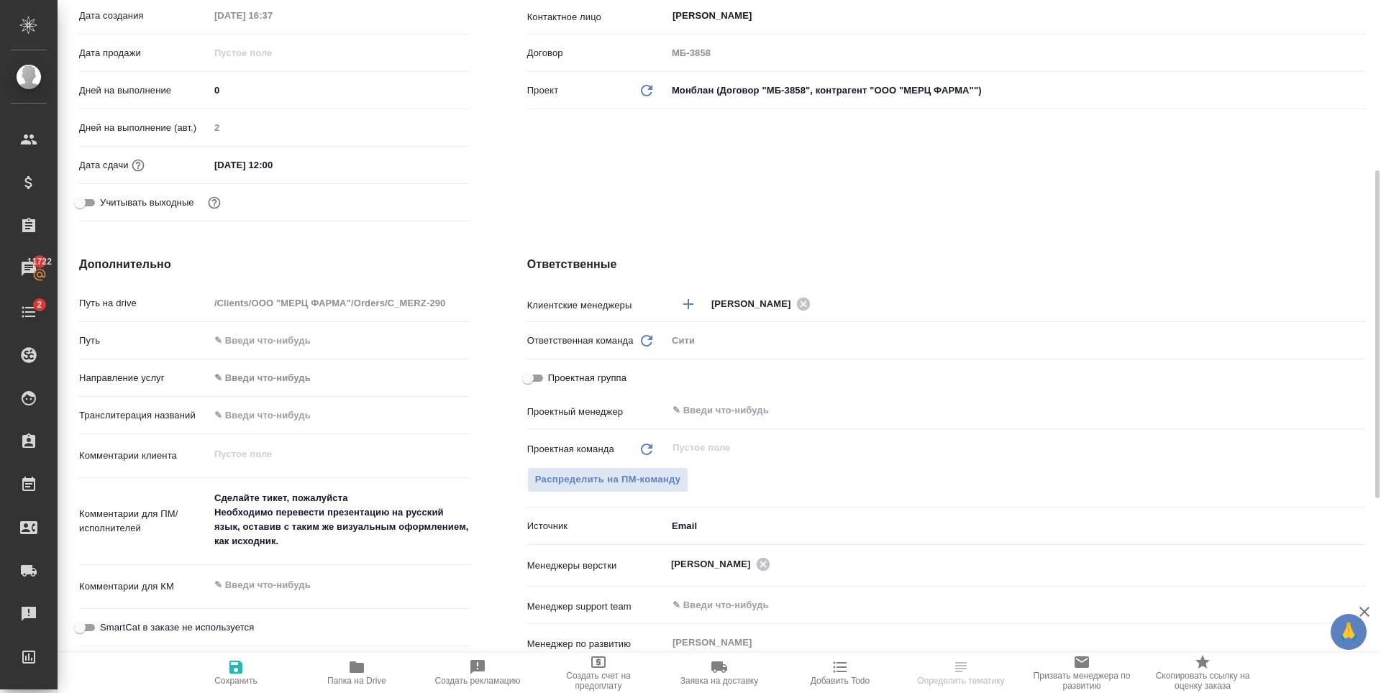
click at [237, 677] on span "Сохранить" at bounding box center [235, 681] width 43 height 10
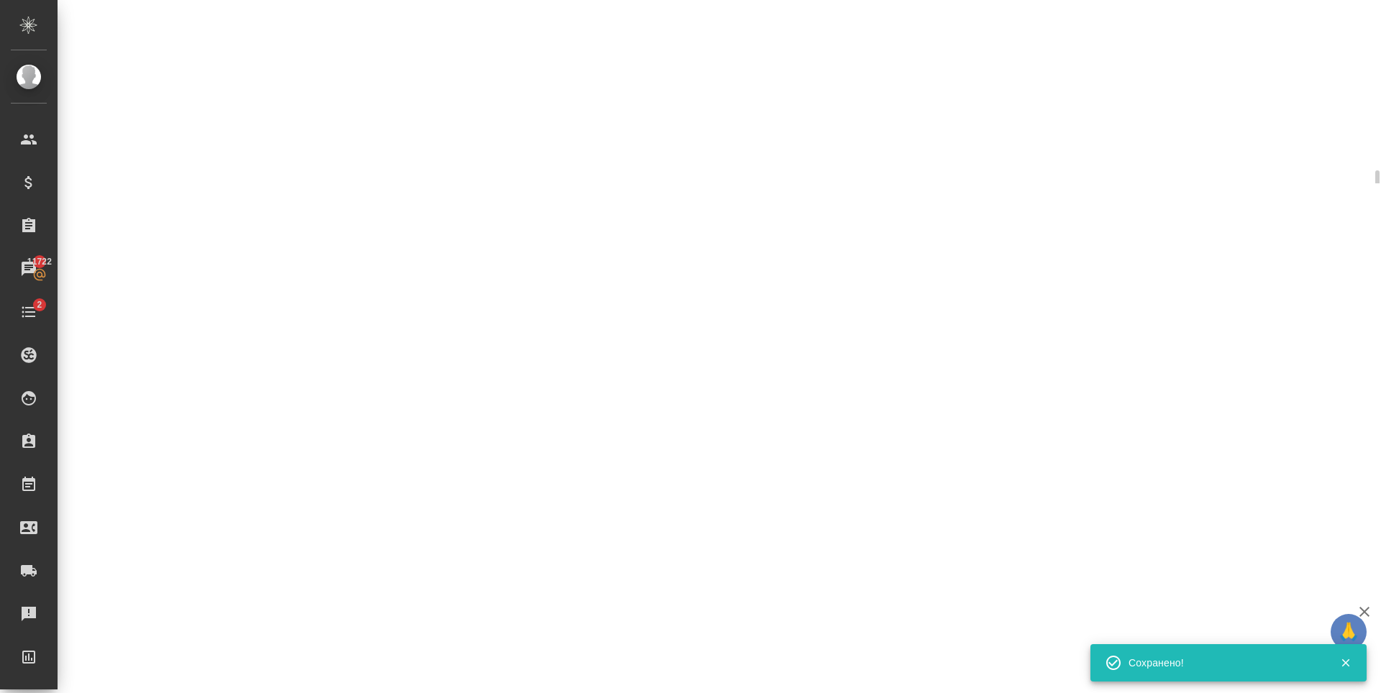
select select "RU"
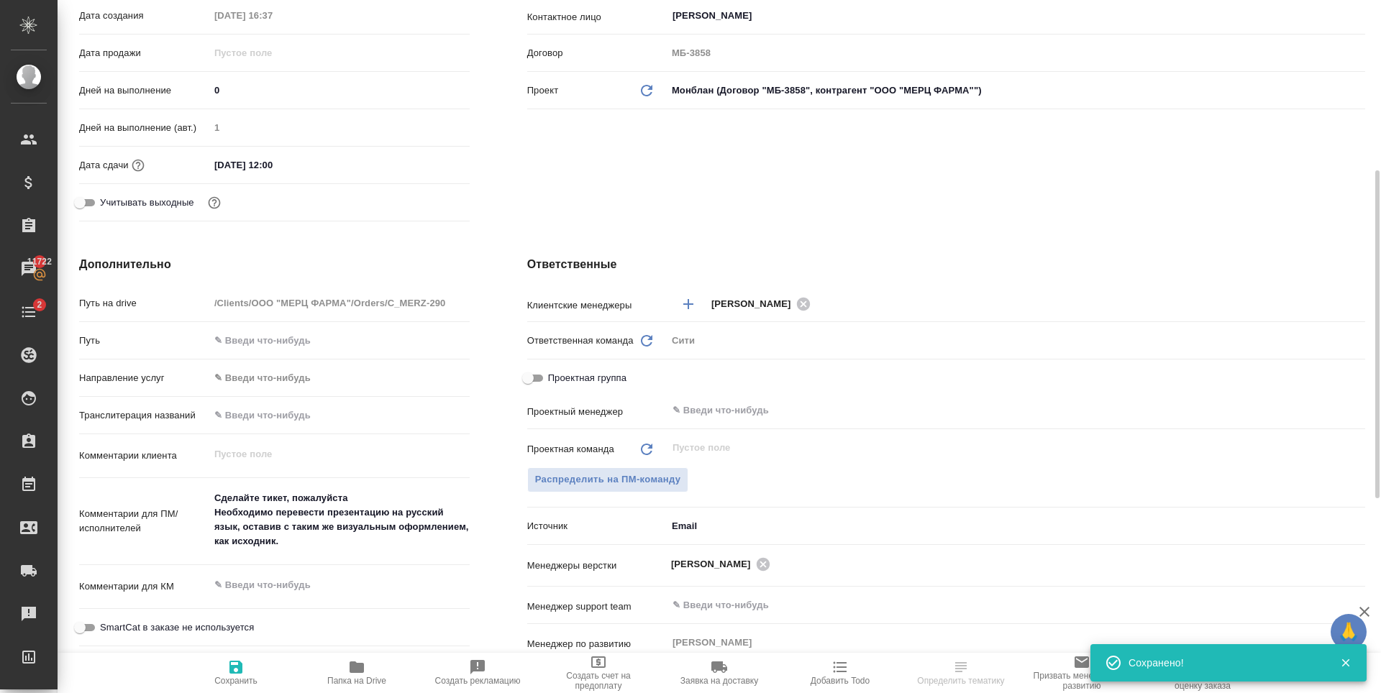
type textarea "x"
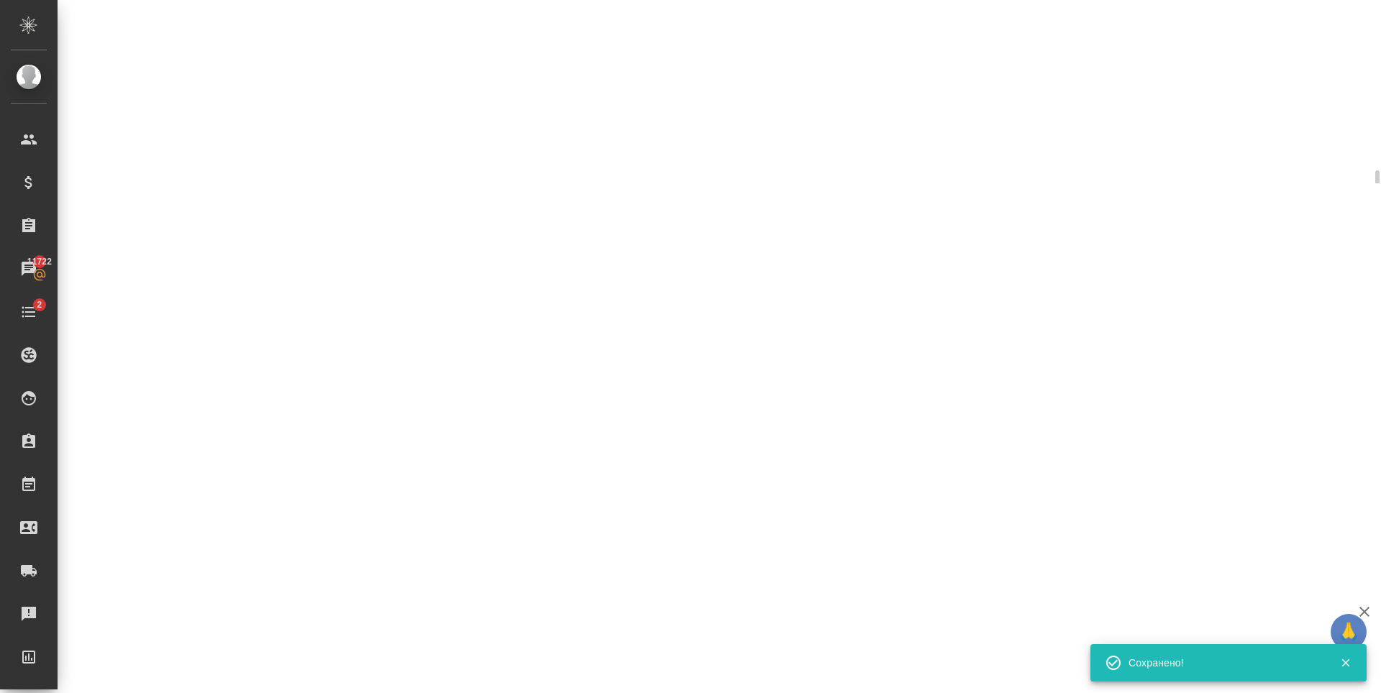
select select "RU"
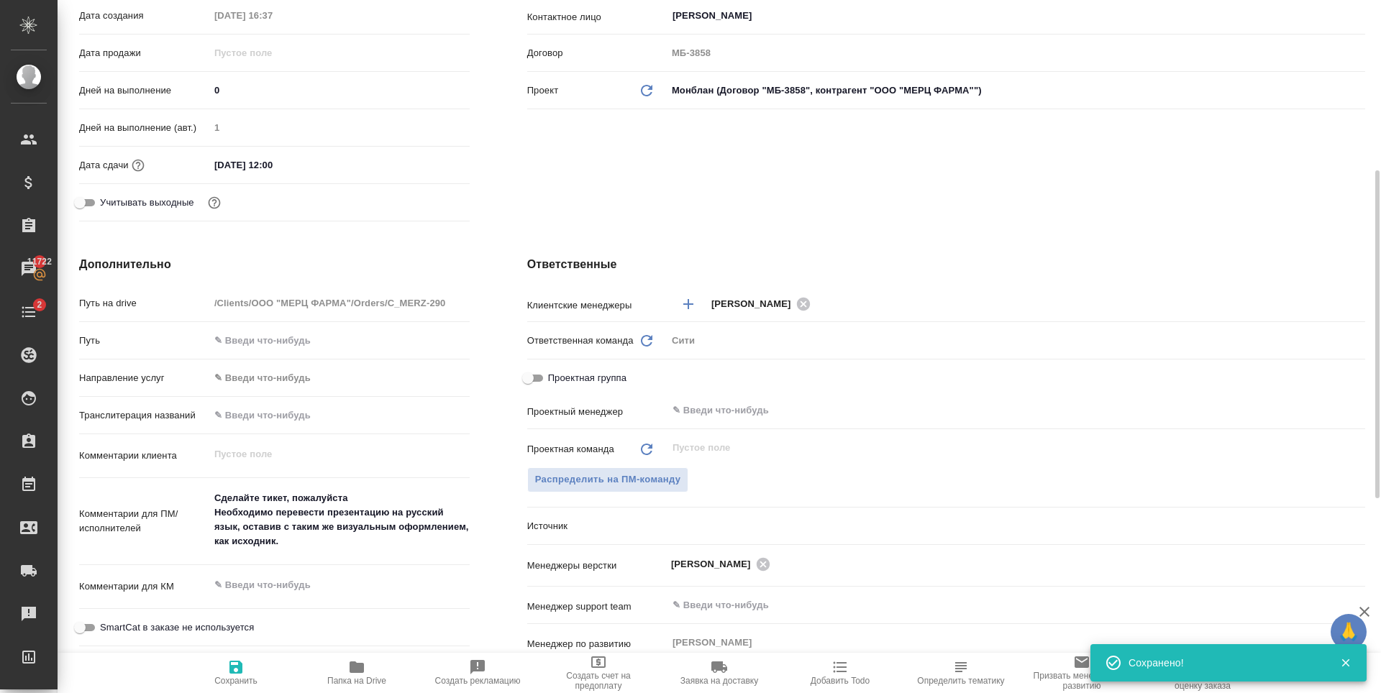
type textarea "x"
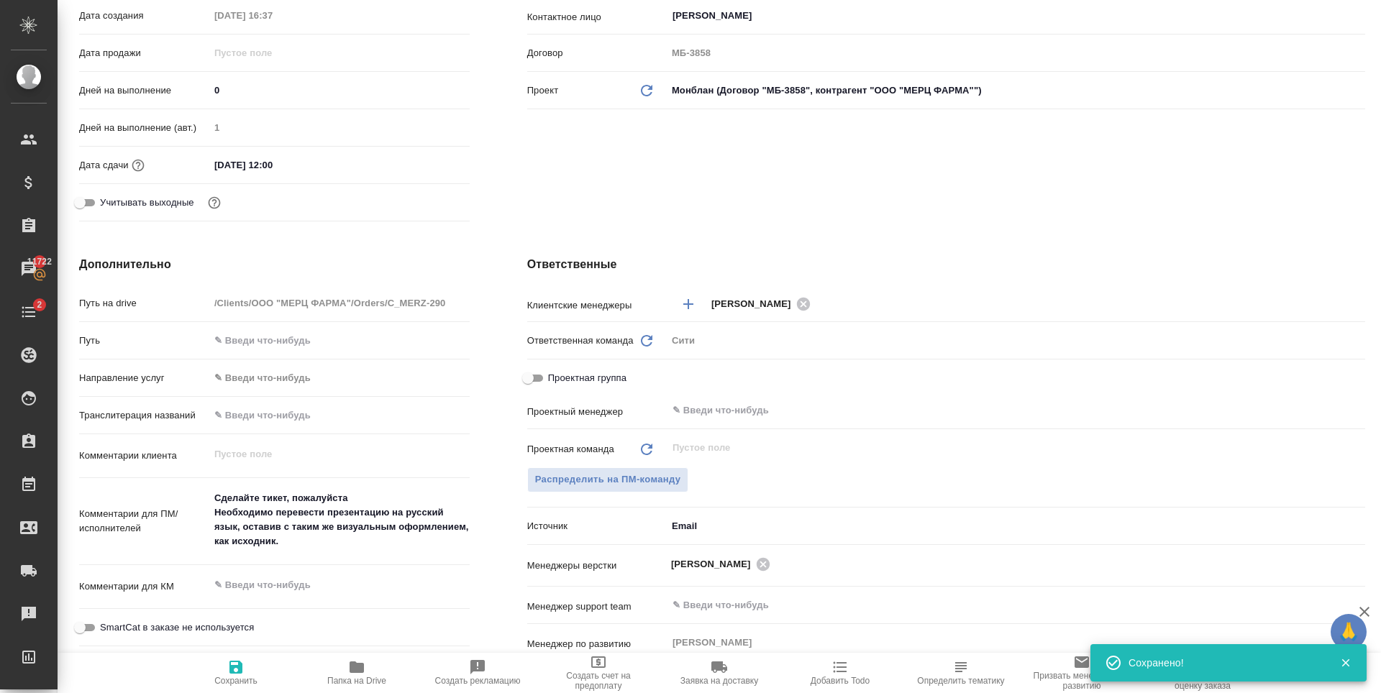
type textarea "x"
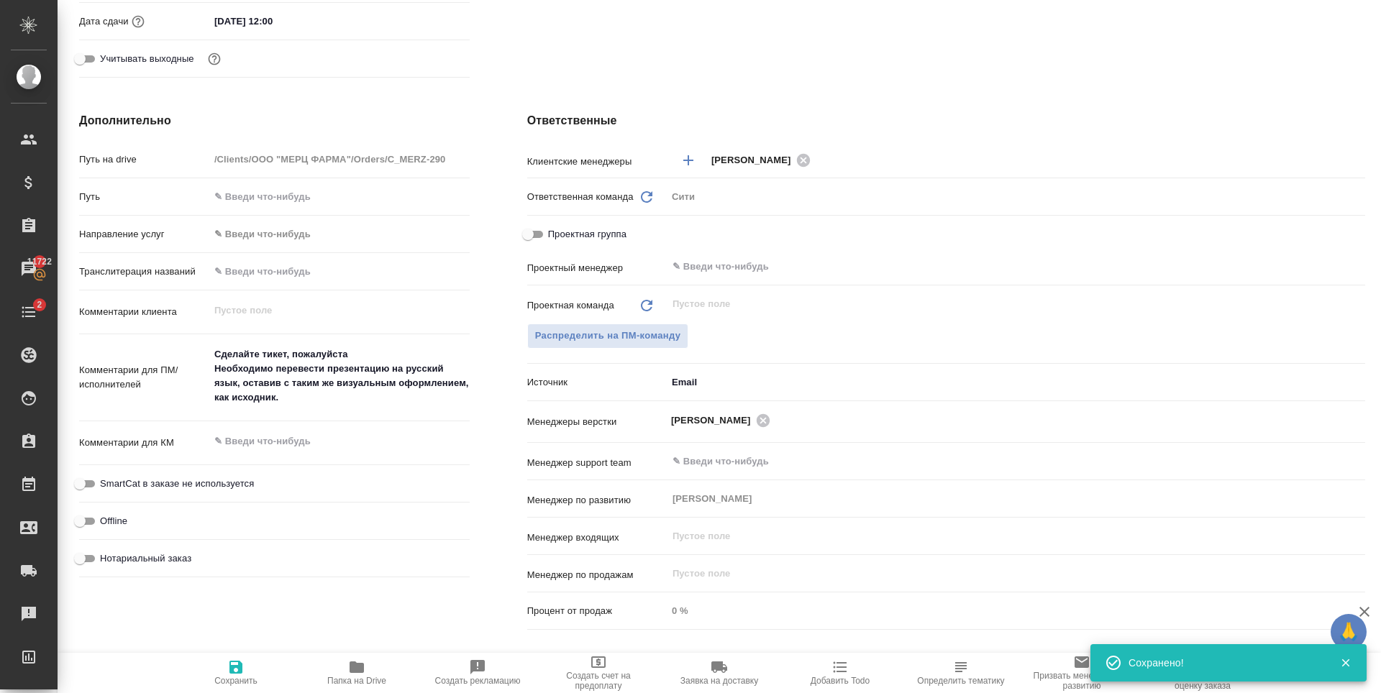
scroll to position [575, 0]
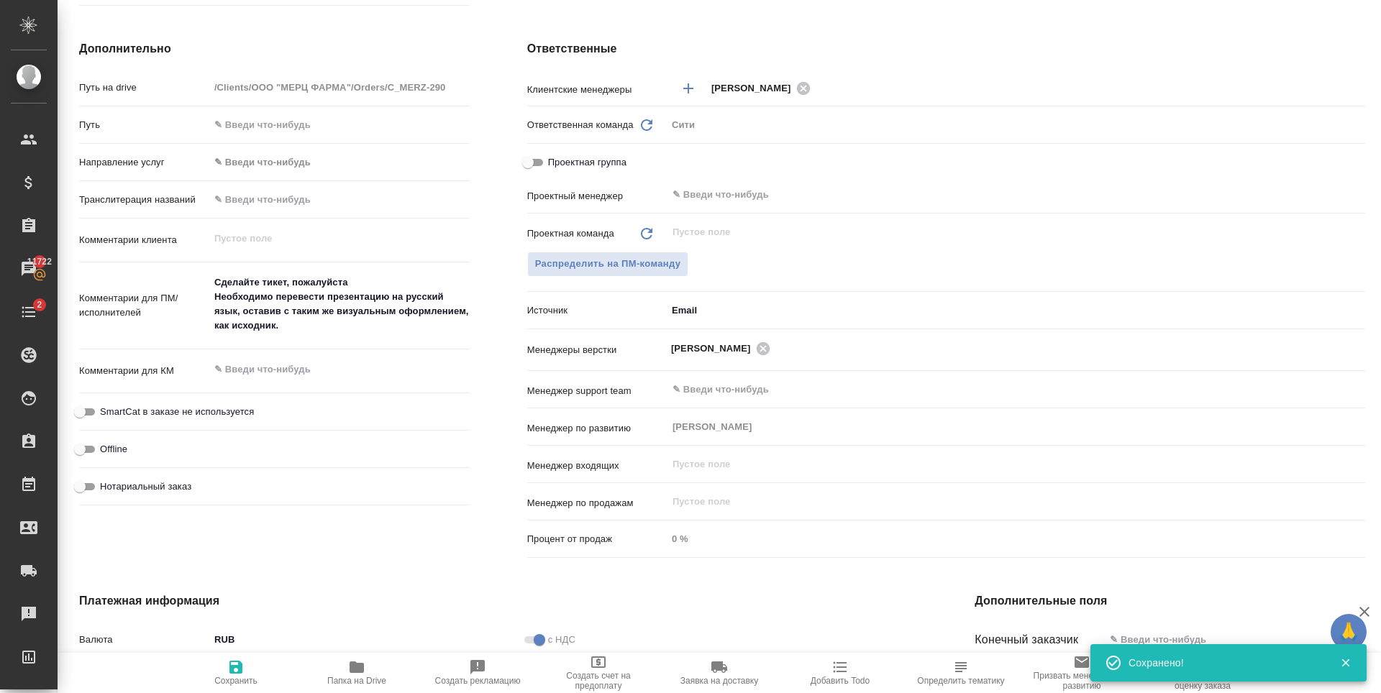
drag, startPoint x: 239, startPoint y: 679, endPoint x: 229, endPoint y: 685, distance: 11.4
click at [240, 679] on span "Сохранить" at bounding box center [235, 681] width 43 height 10
type textarea "x"
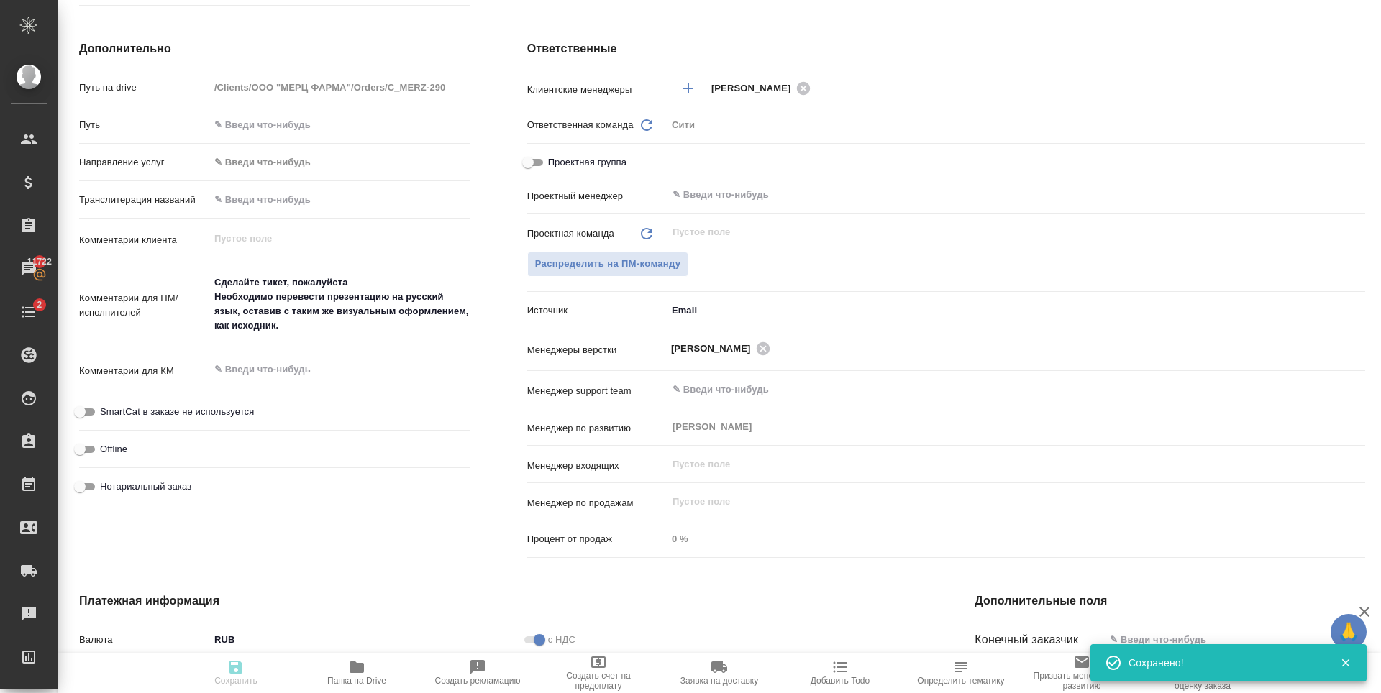
type textarea "x"
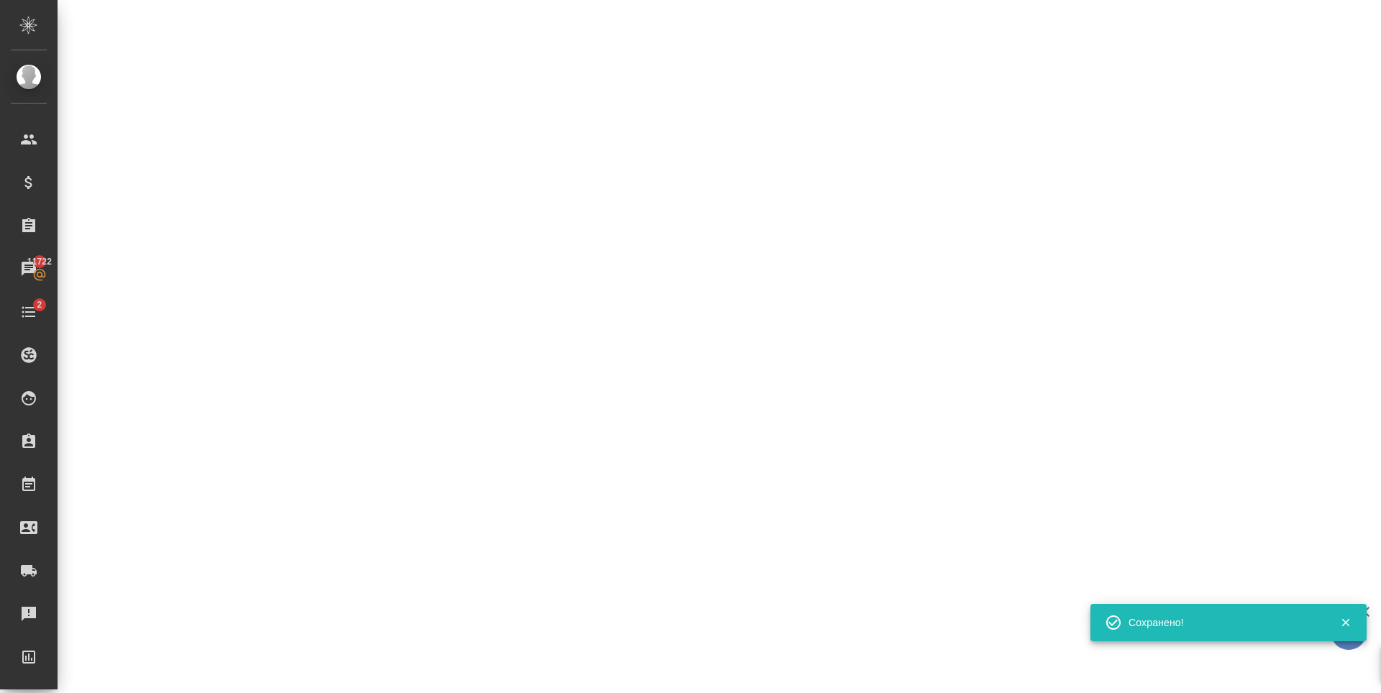
select select "RU"
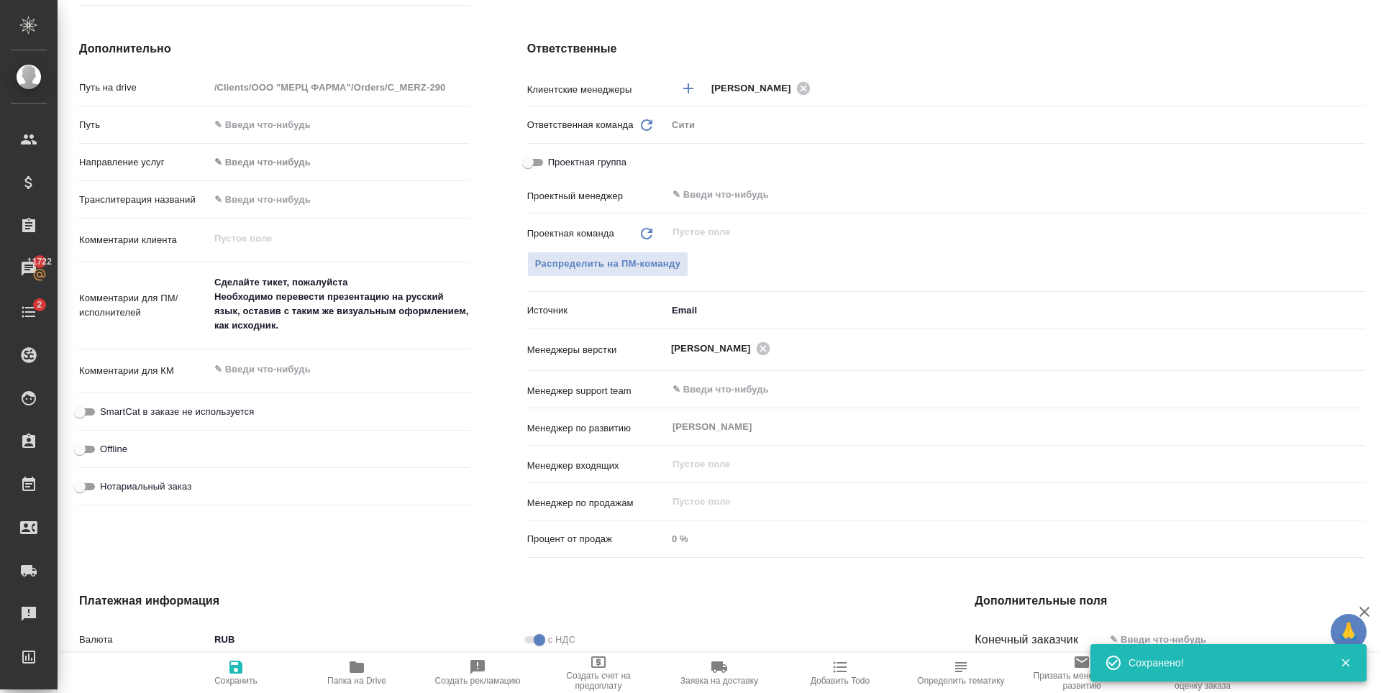
type textarea "x"
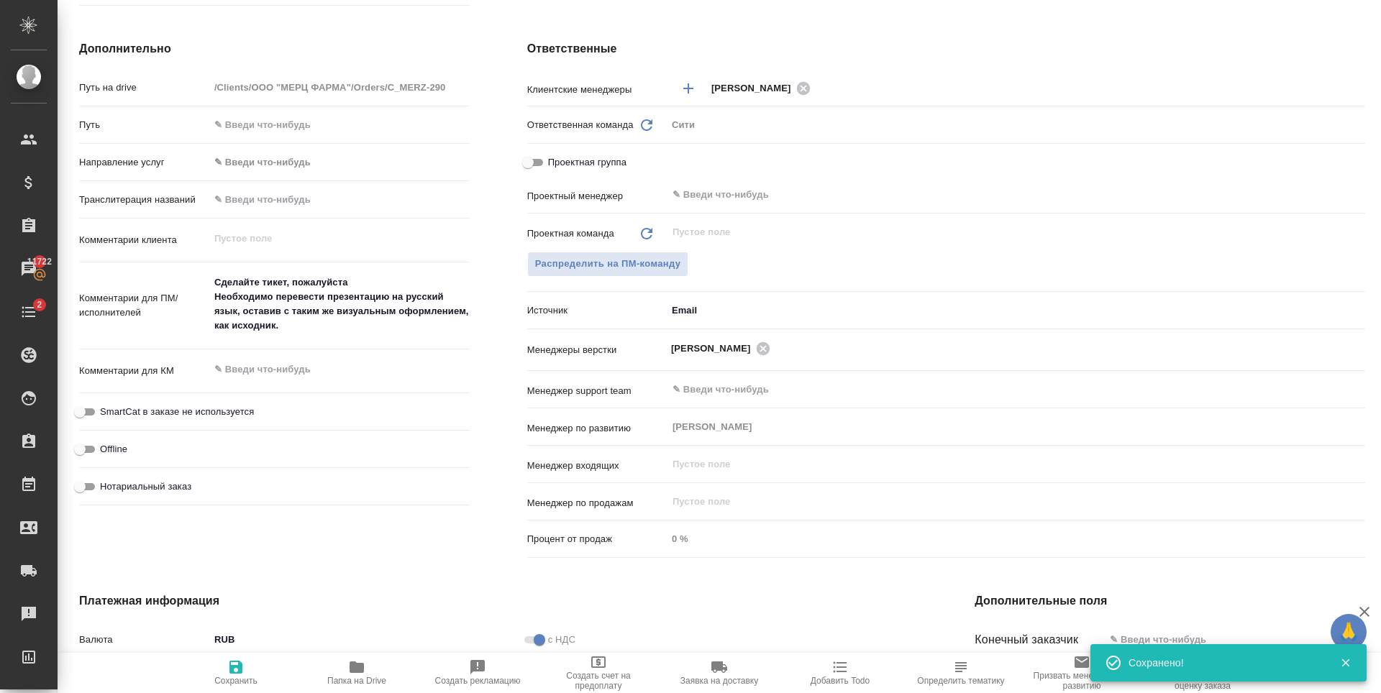
type textarea "x"
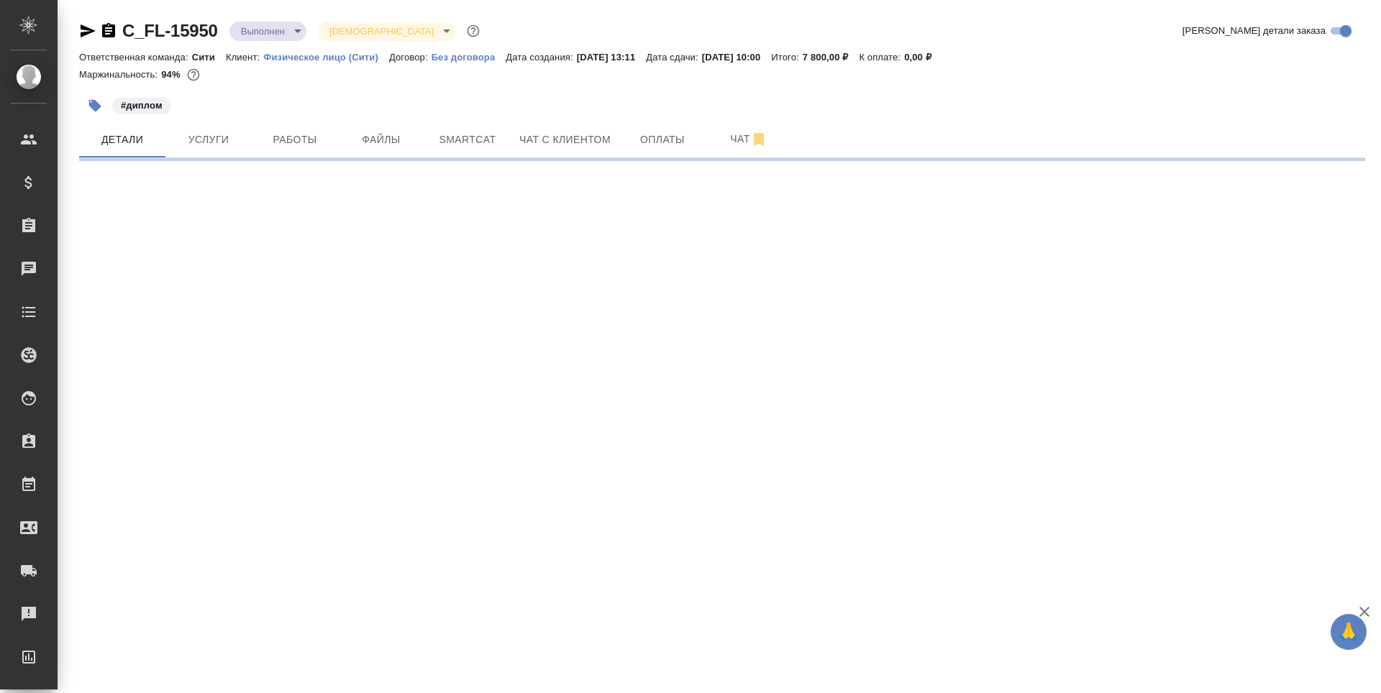
select select "RU"
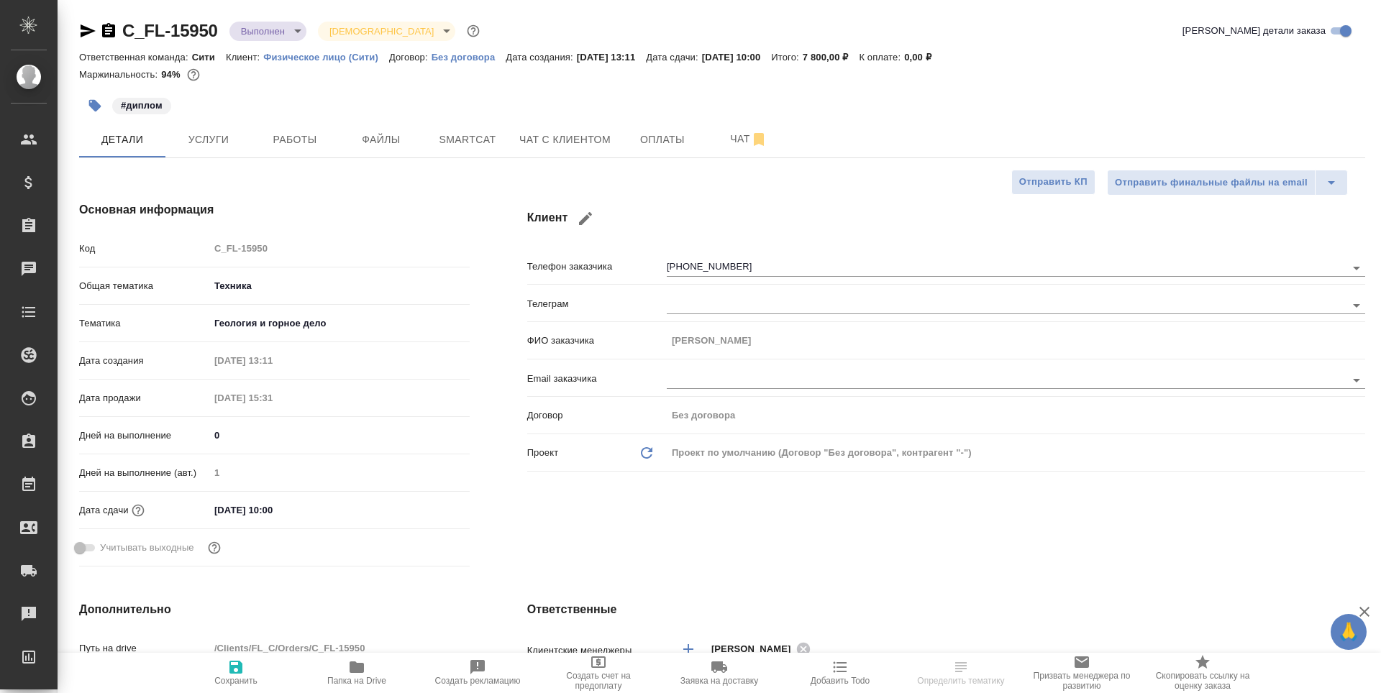
type textarea "x"
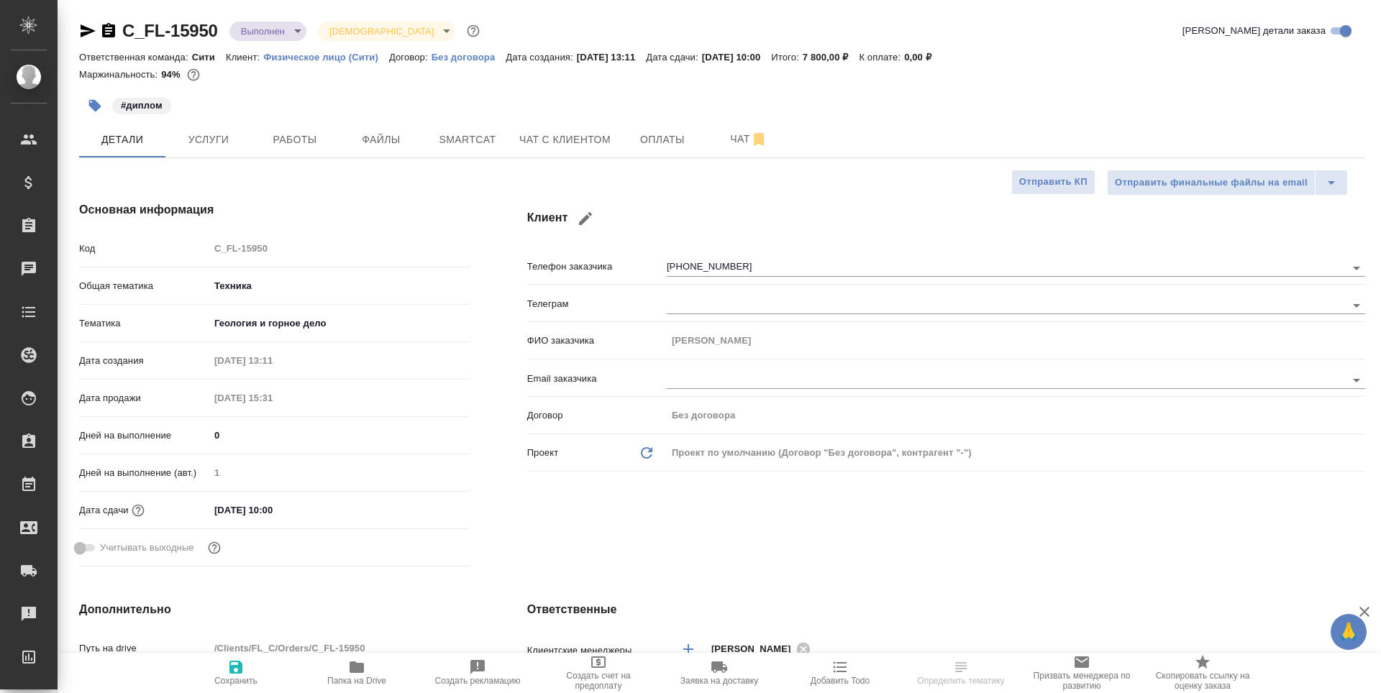
type textarea "x"
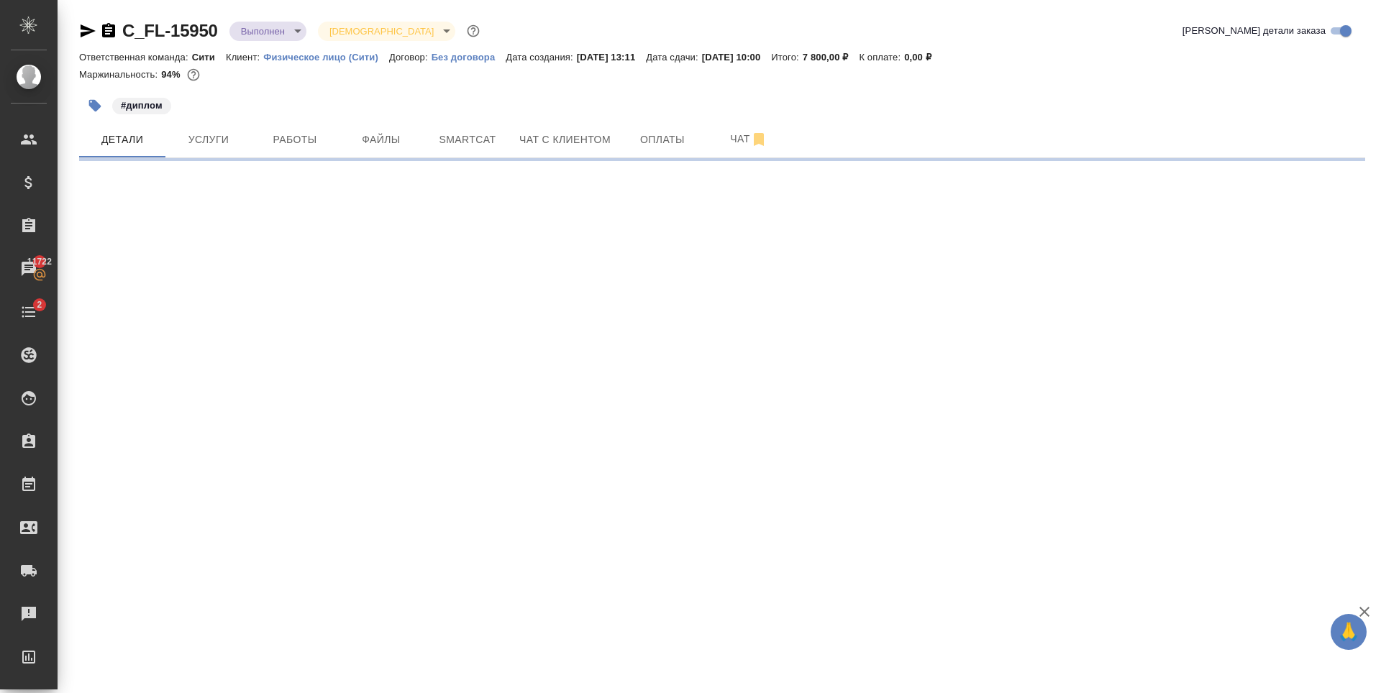
select select "RU"
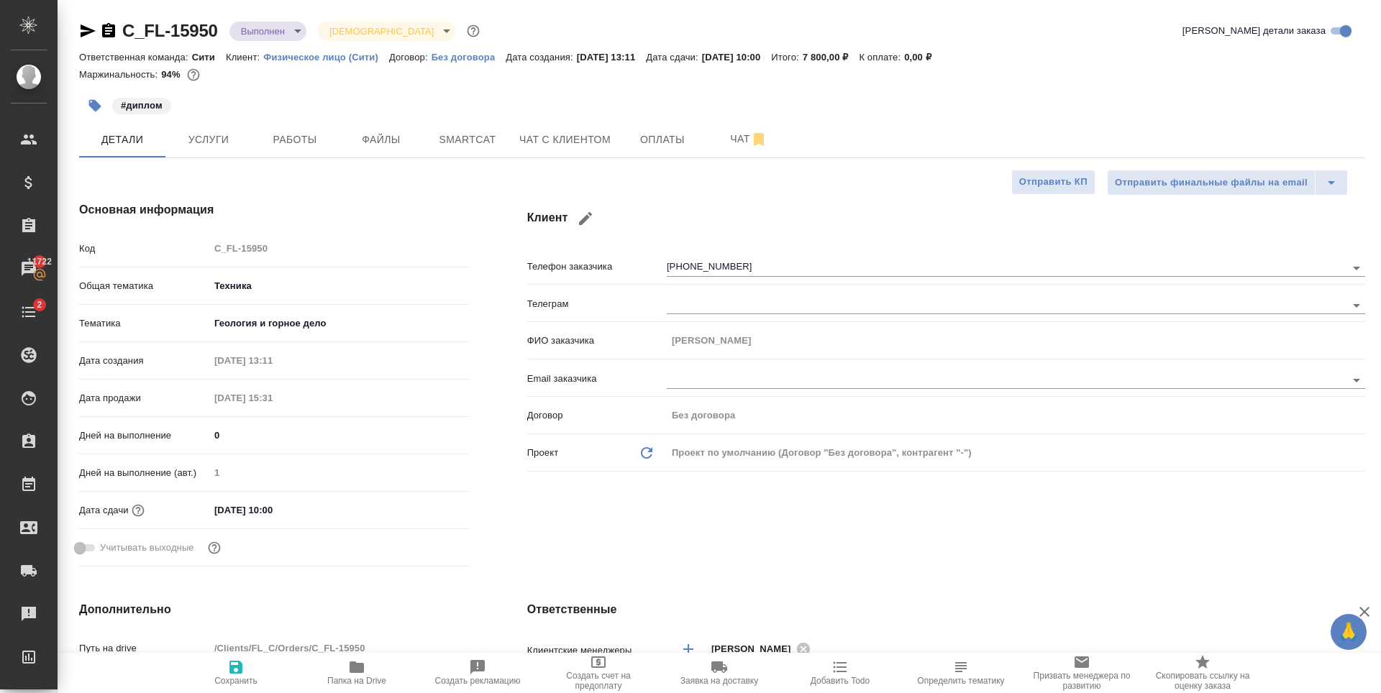
type textarea "x"
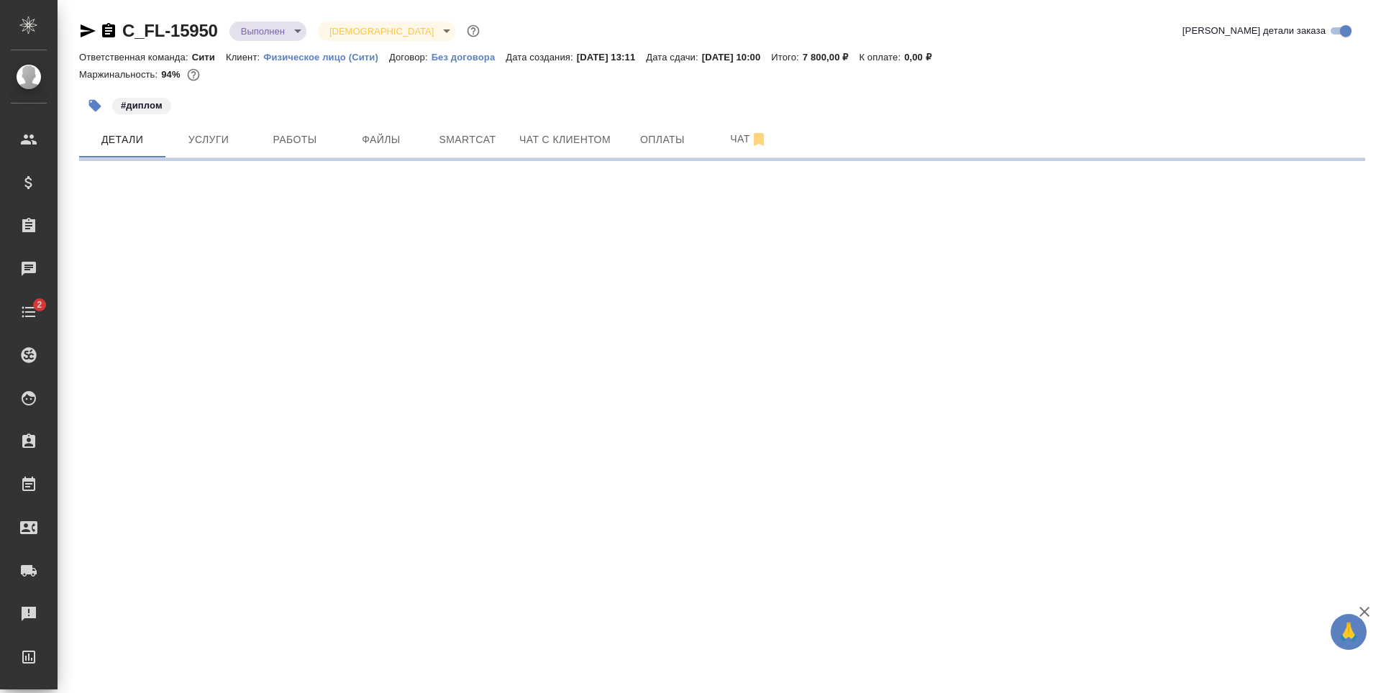
select select "RU"
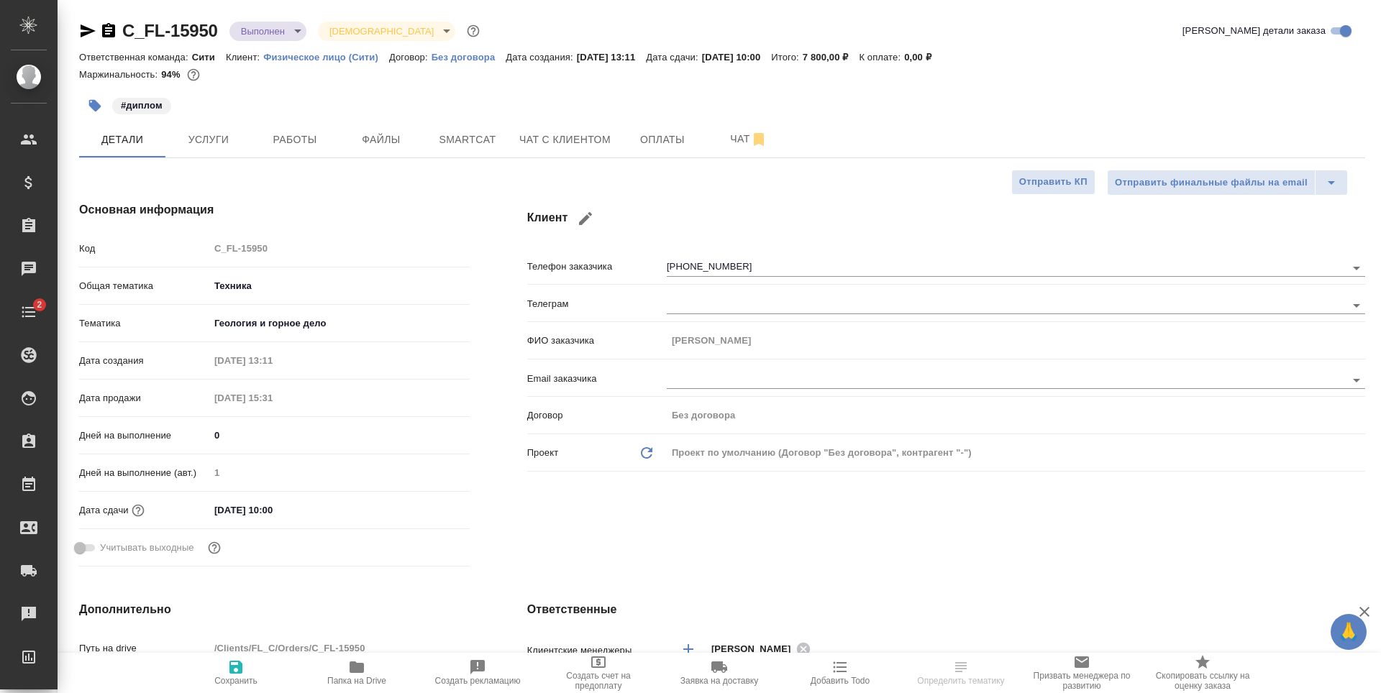
type textarea "x"
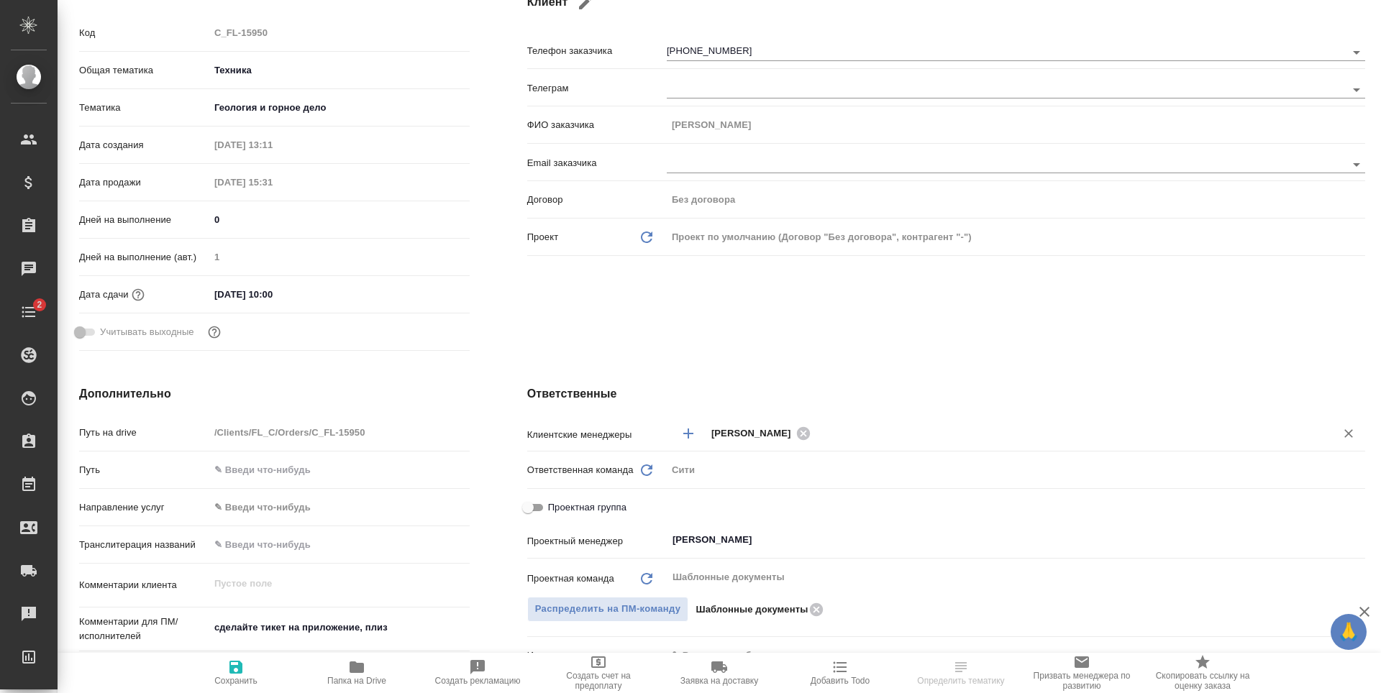
scroll to position [288, 0]
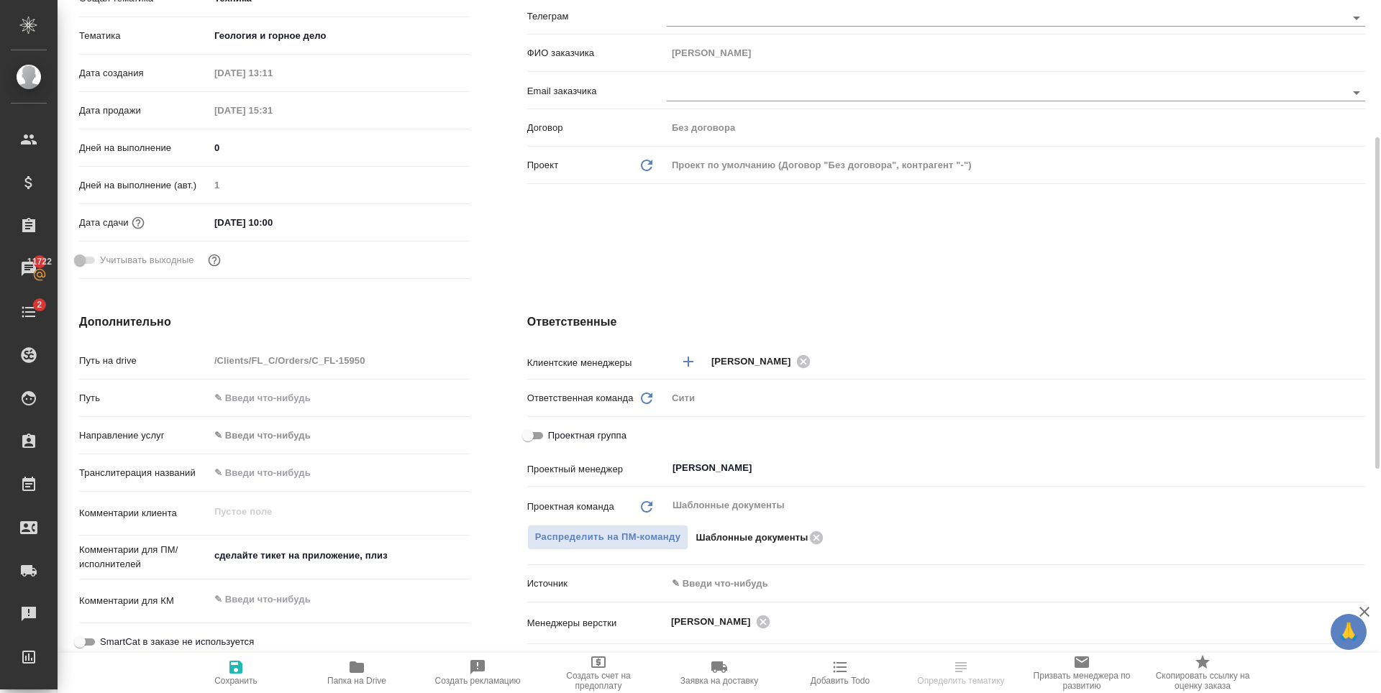
click at [716, 572] on body "🙏 .cls-1 fill:#fff; AWATERA [PERSON_NAME] Спецификации Заказы 11722 Чаты 2 Todo…" at bounding box center [690, 346] width 1381 height 693
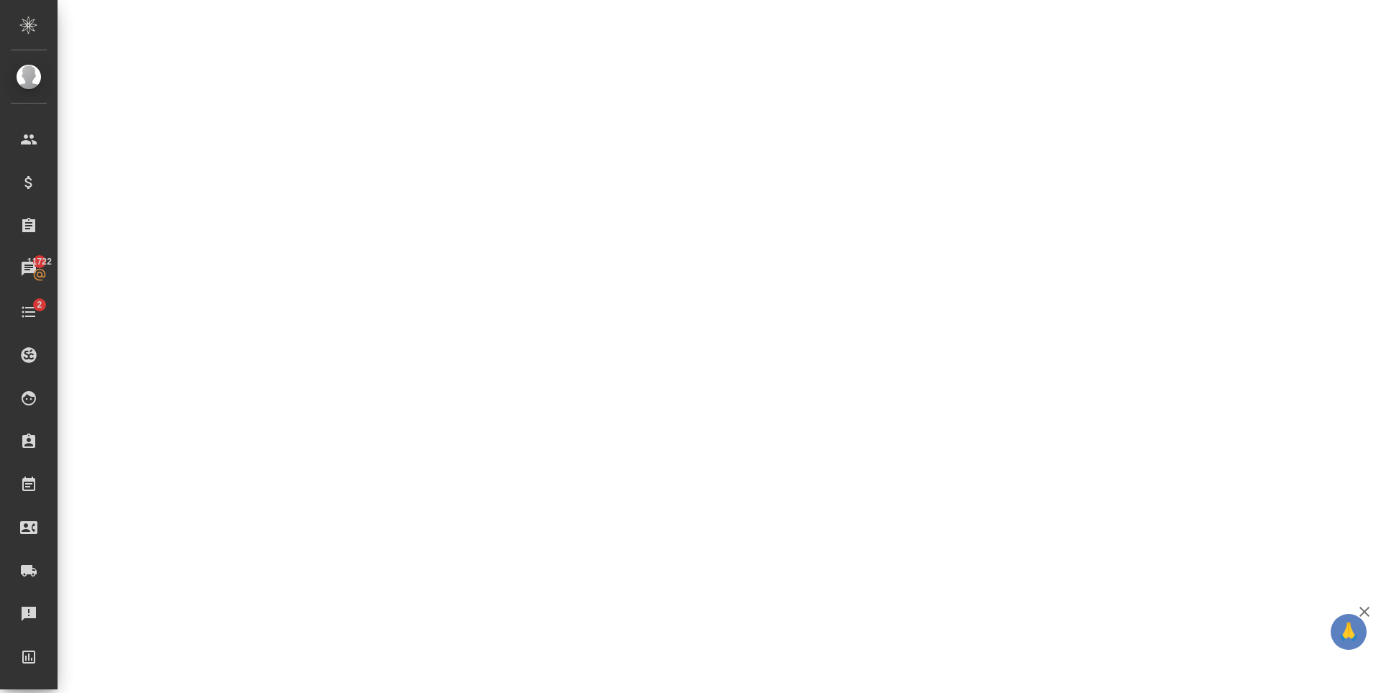
select select "RU"
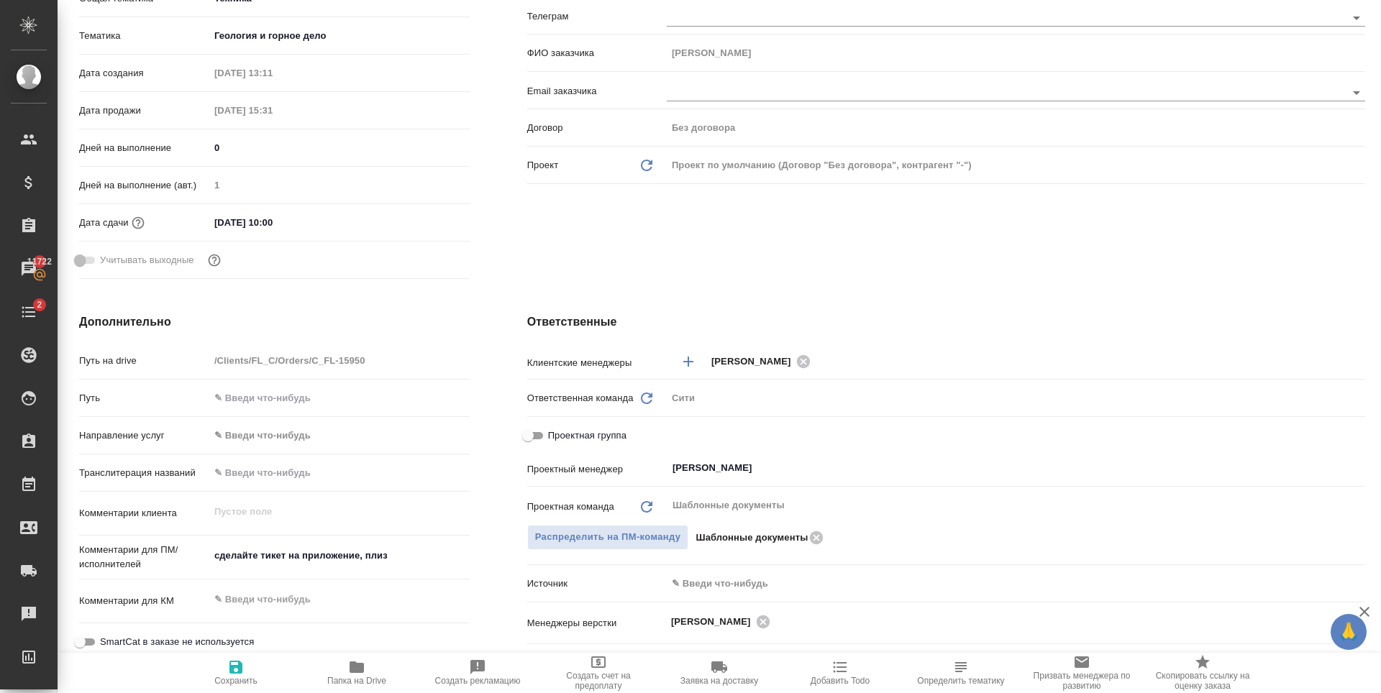
type textarea "x"
click at [692, 580] on body "🙏 .cls-1 fill:#fff; AWATERA [PERSON_NAME] Спецификации Заказы 11722 Чаты 2 Todo…" at bounding box center [690, 346] width 1381 height 693
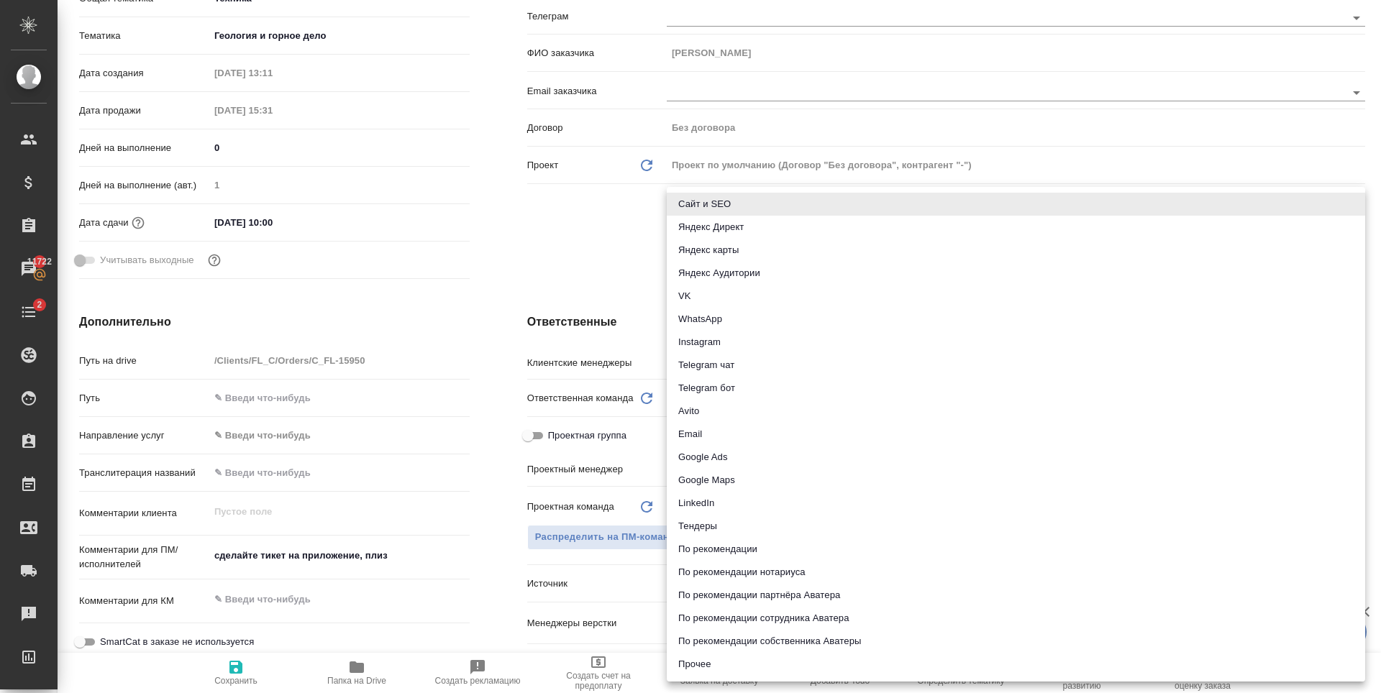
click at [716, 426] on li "Email" at bounding box center [1016, 434] width 698 height 23
type textarea "x"
type input "emailAds"
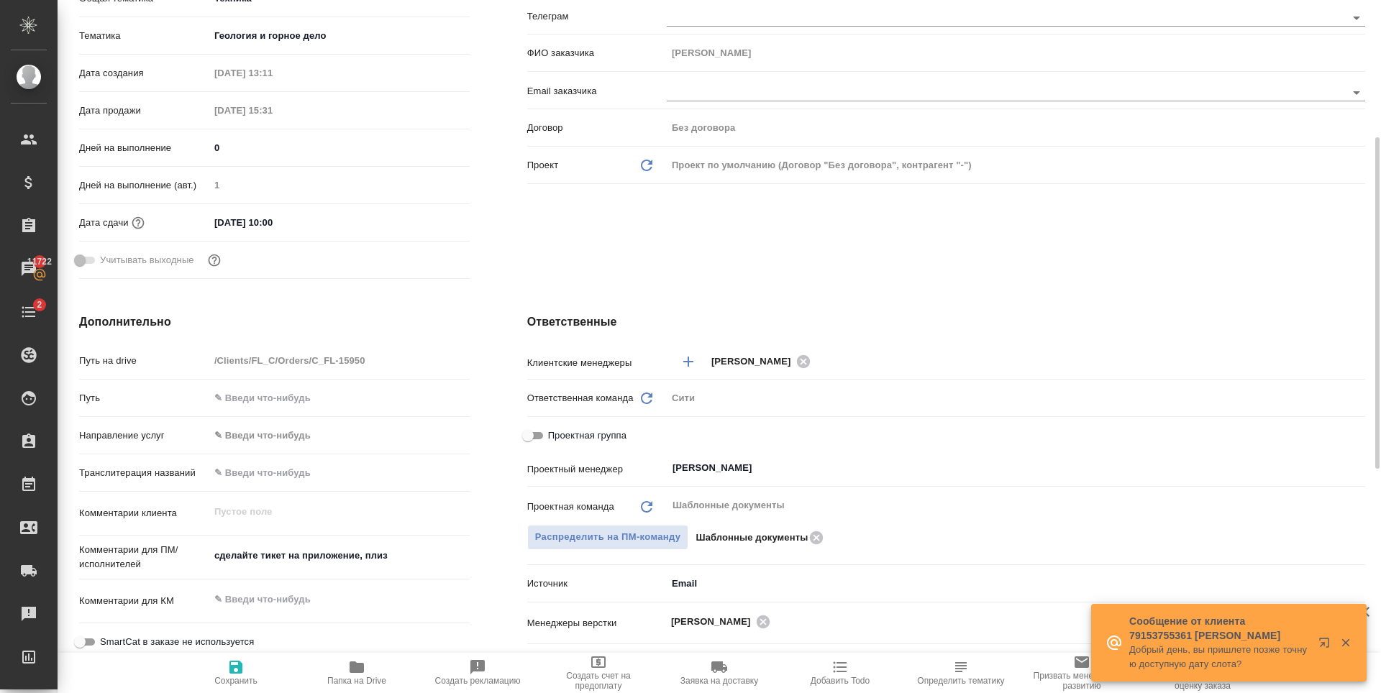
click at [229, 672] on icon "button" at bounding box center [235, 667] width 13 height 13
type textarea "x"
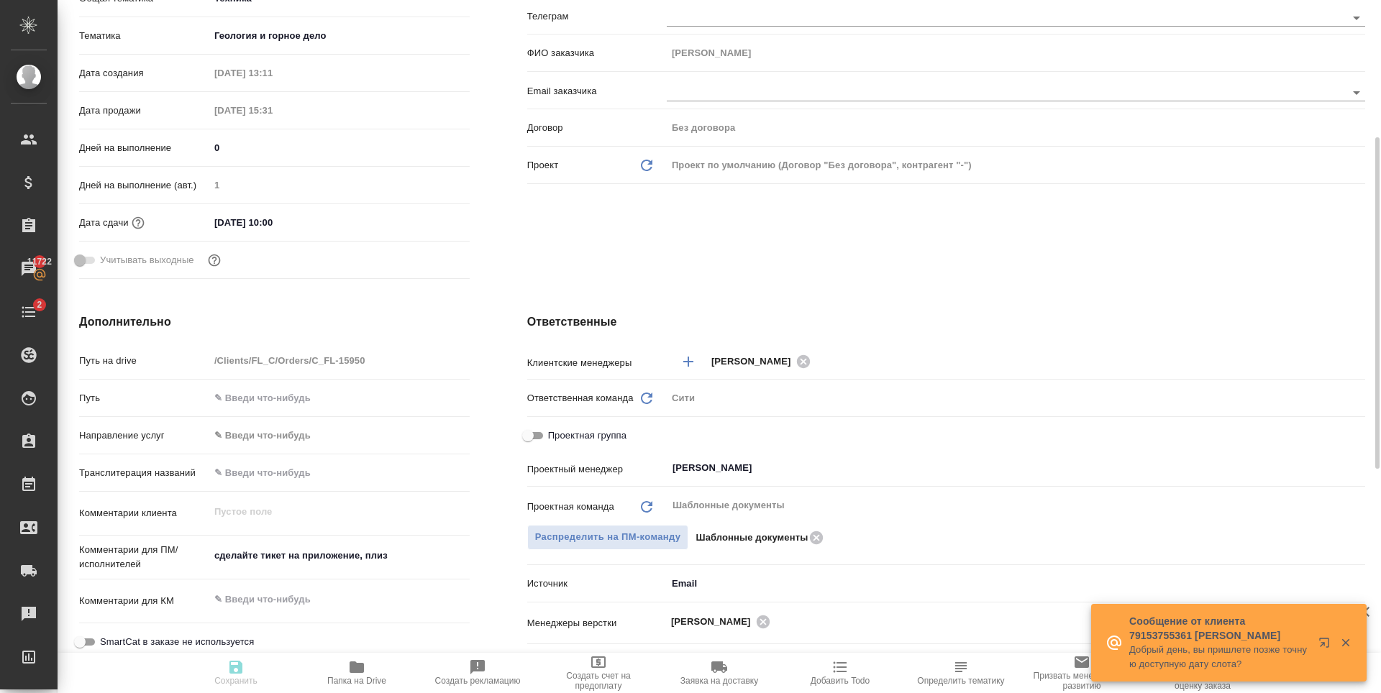
type textarea "x"
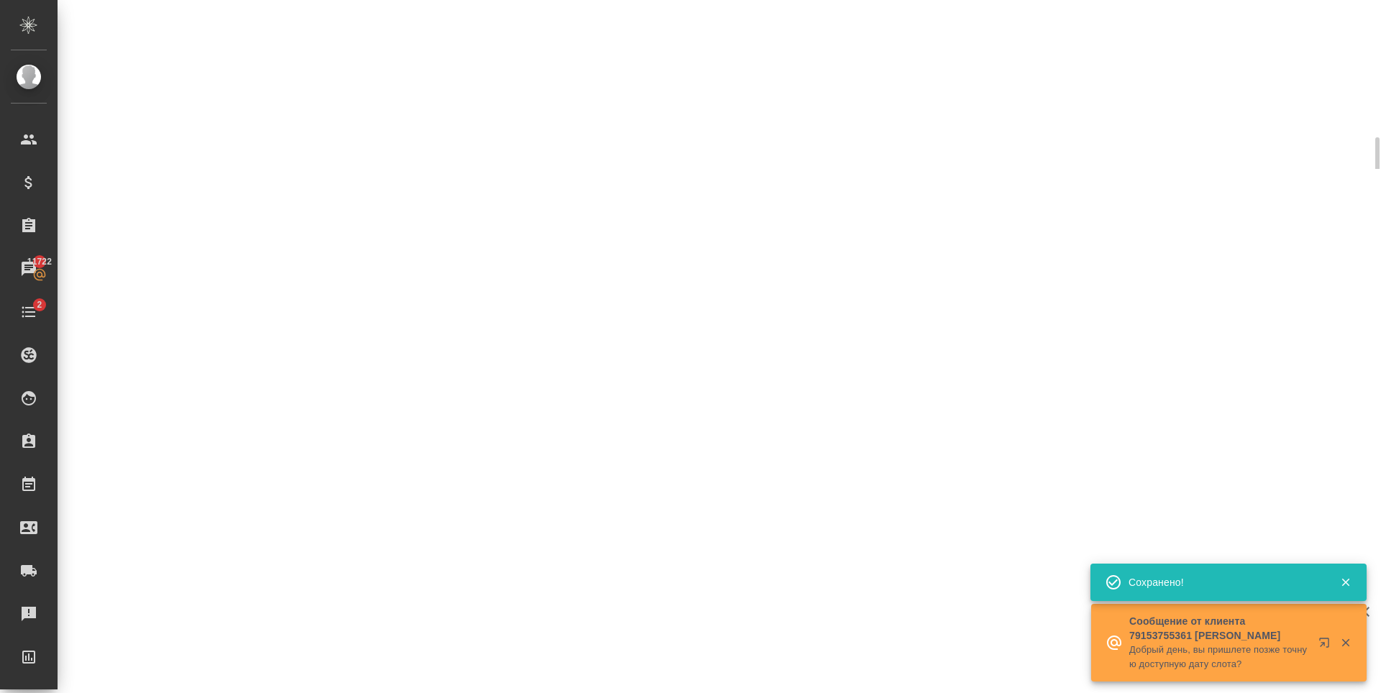
select select "RU"
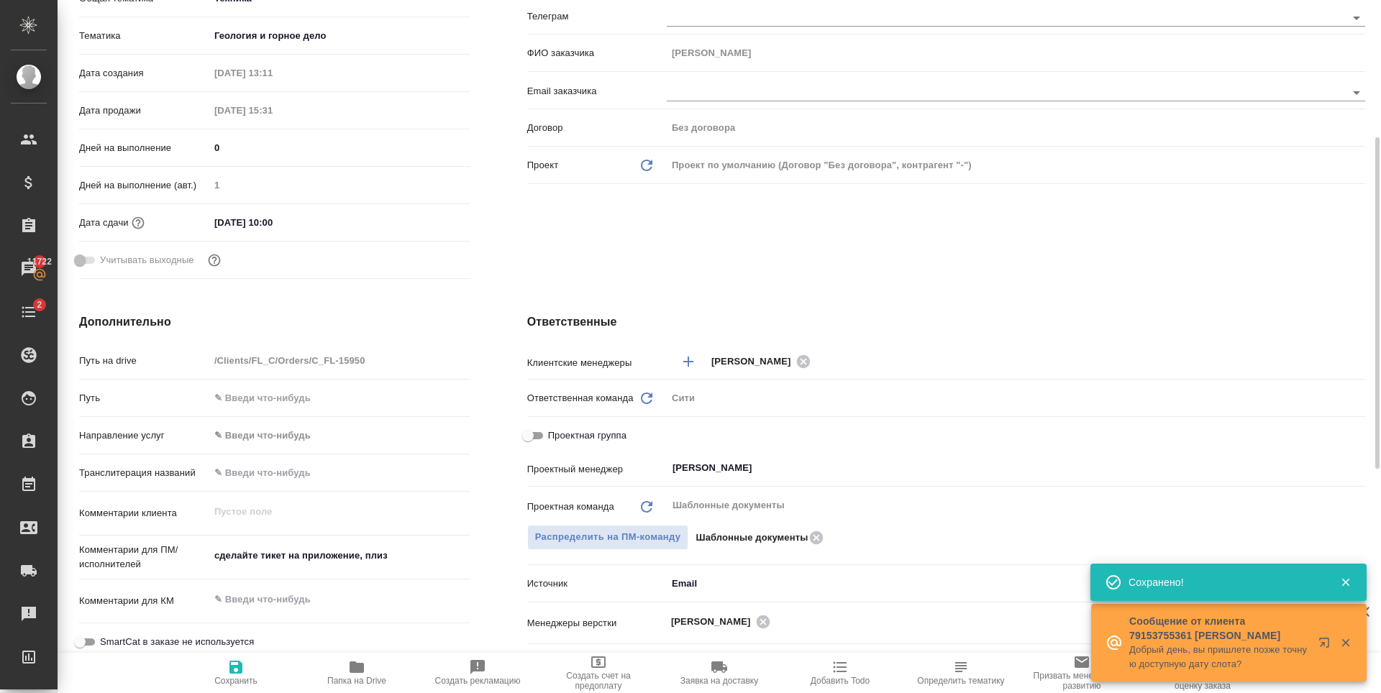
type textarea "x"
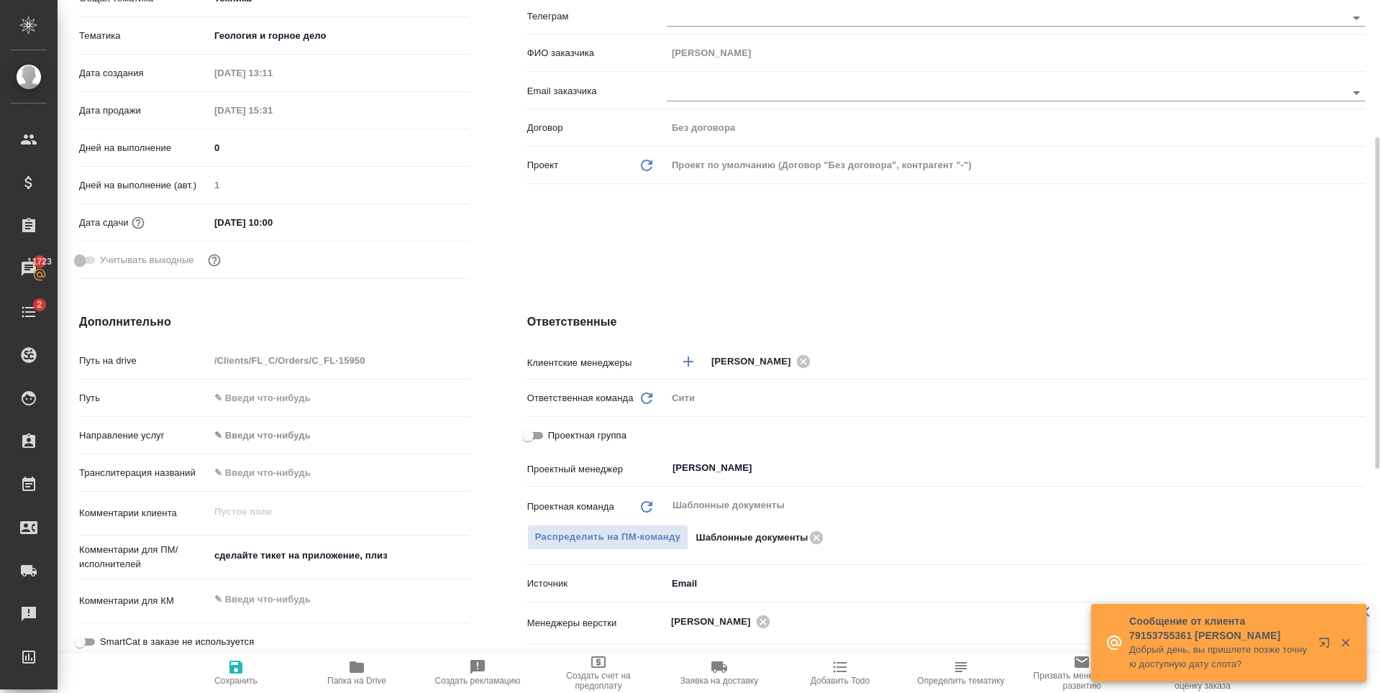
type textarea "x"
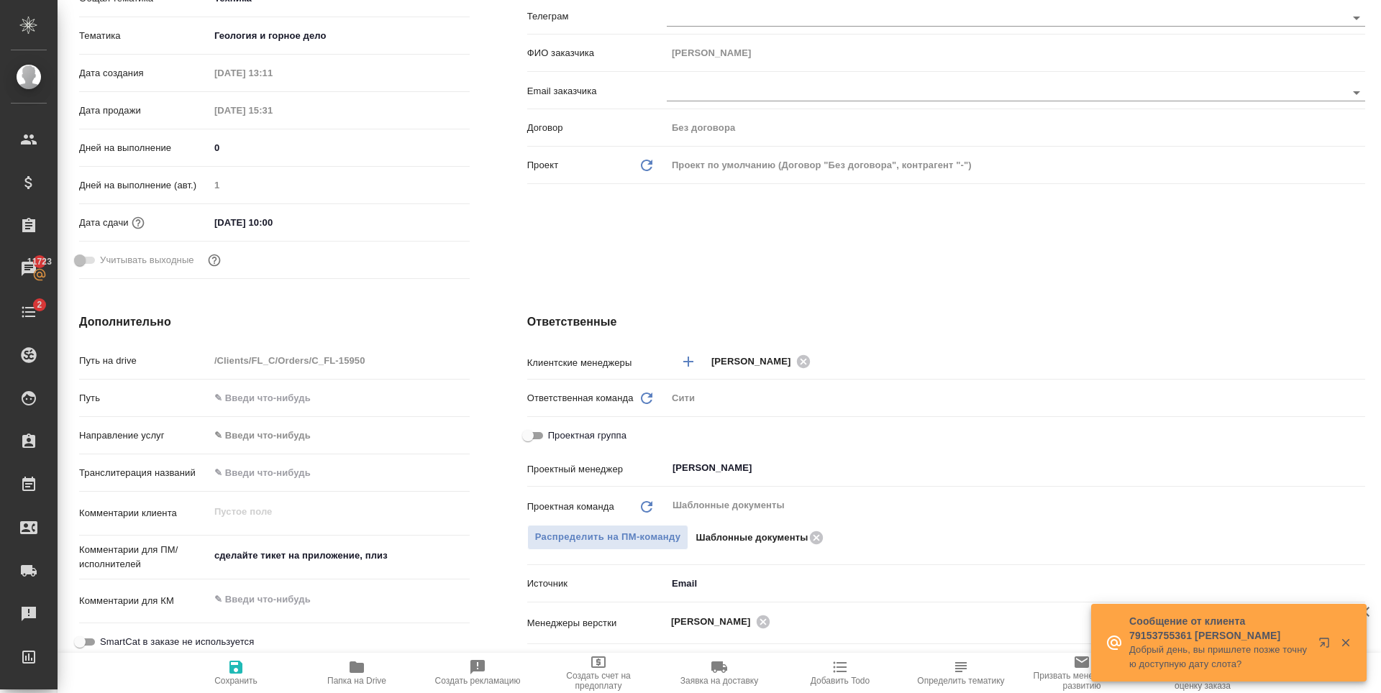
type textarea "x"
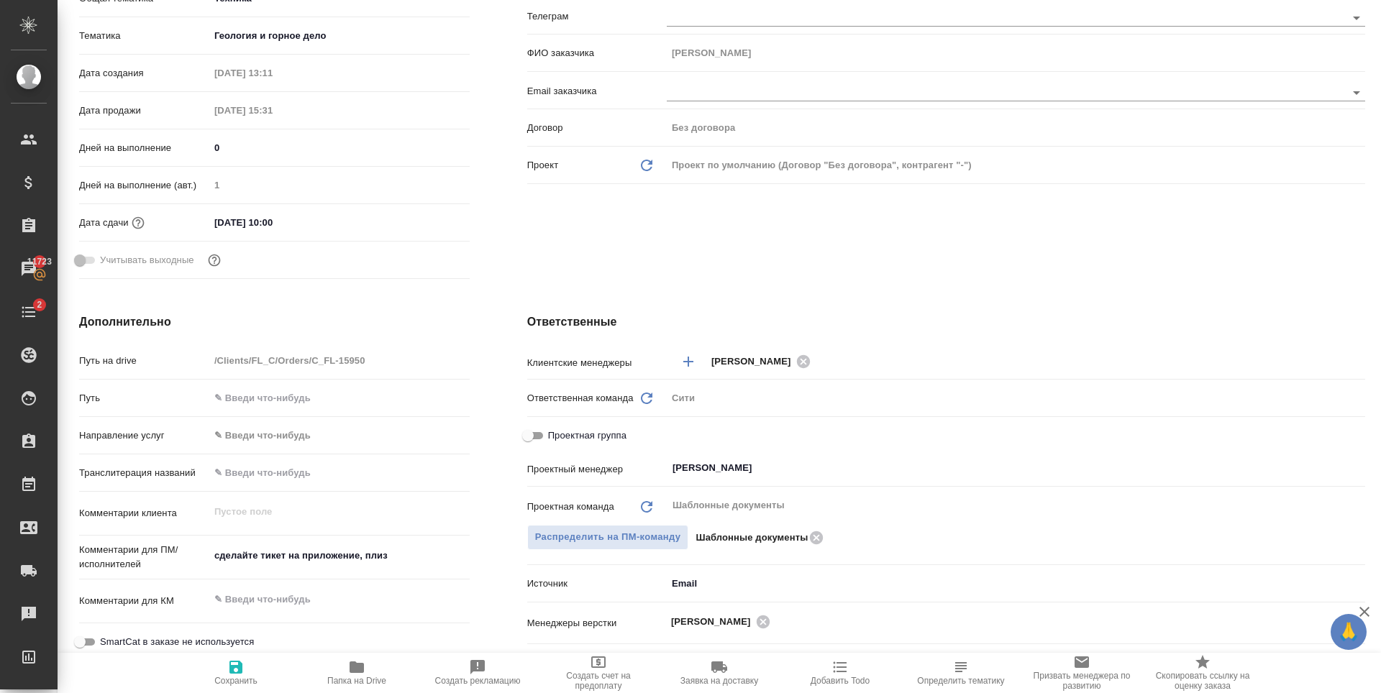
scroll to position [0, 0]
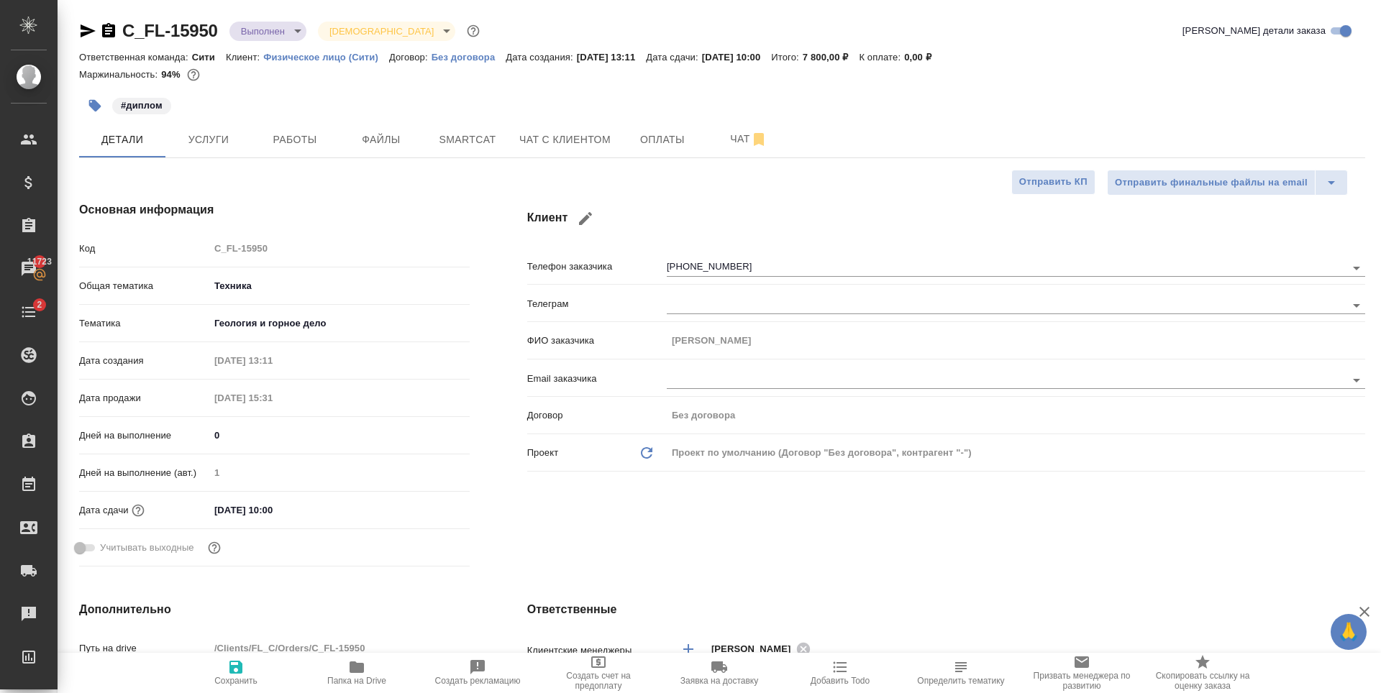
type textarea "x"
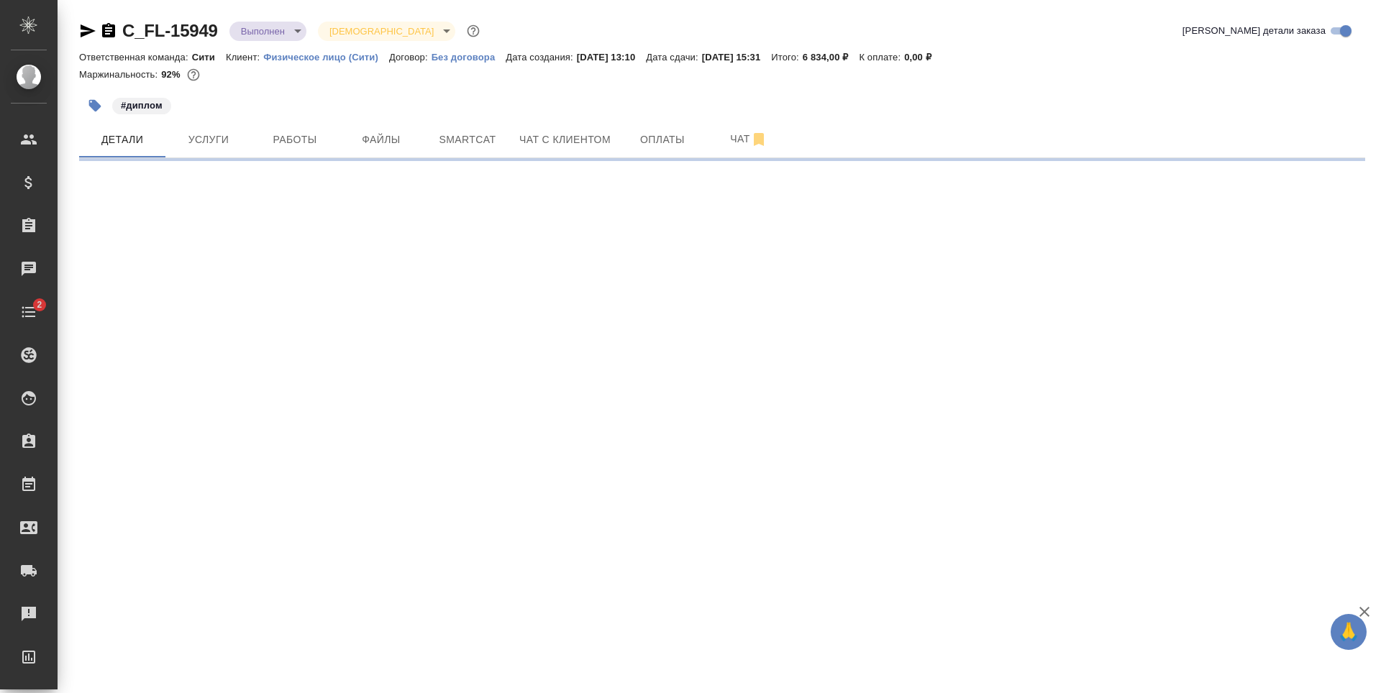
select select "RU"
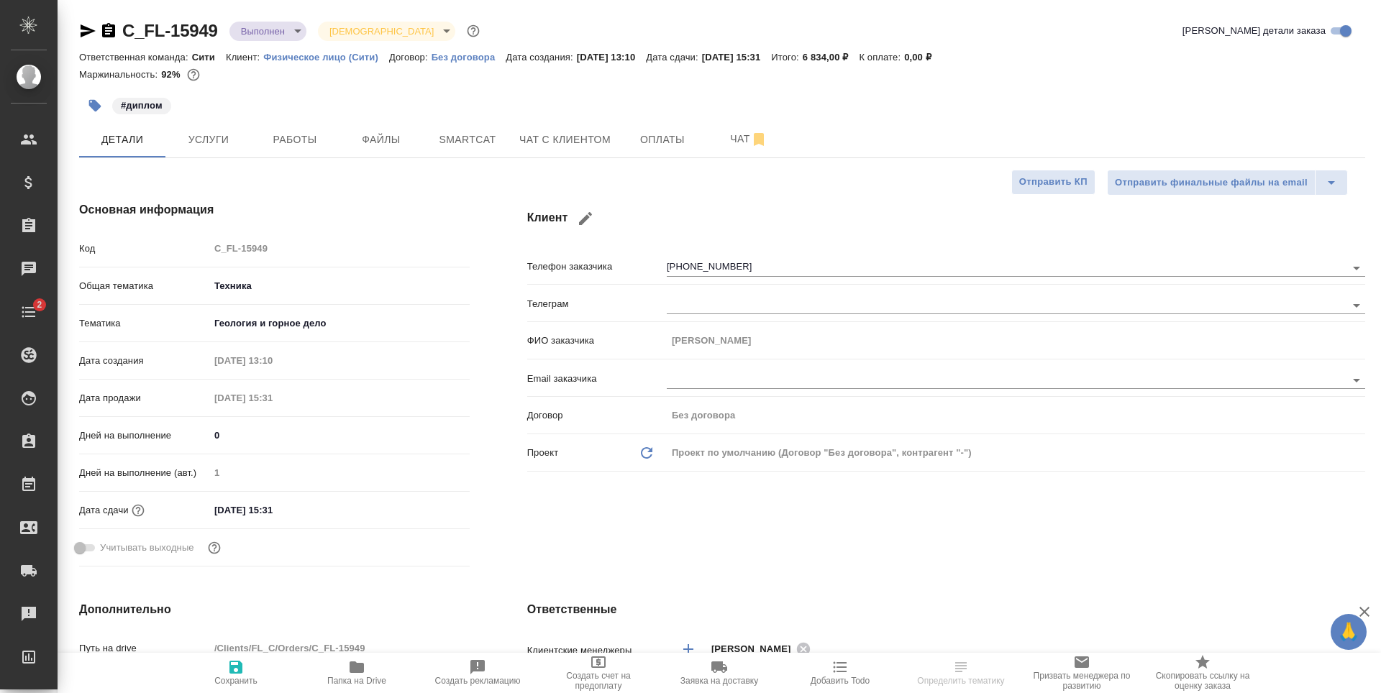
type textarea "x"
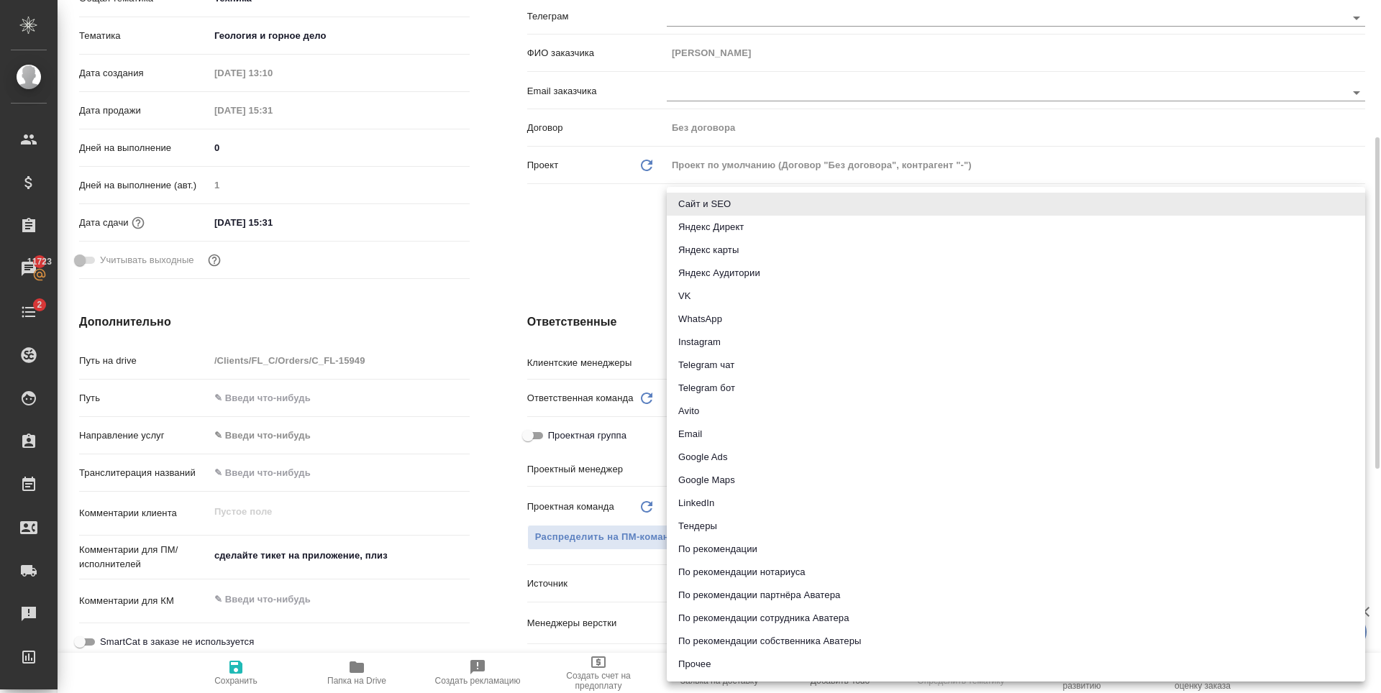
click at [696, 588] on body "🙏 .cls-1 fill:#fff; AWATERA Zaytseva Svetlana Клиенты Спецификации Заказы 11723…" at bounding box center [690, 346] width 1381 height 693
click at [710, 438] on li "Email" at bounding box center [1016, 434] width 698 height 23
type textarea "x"
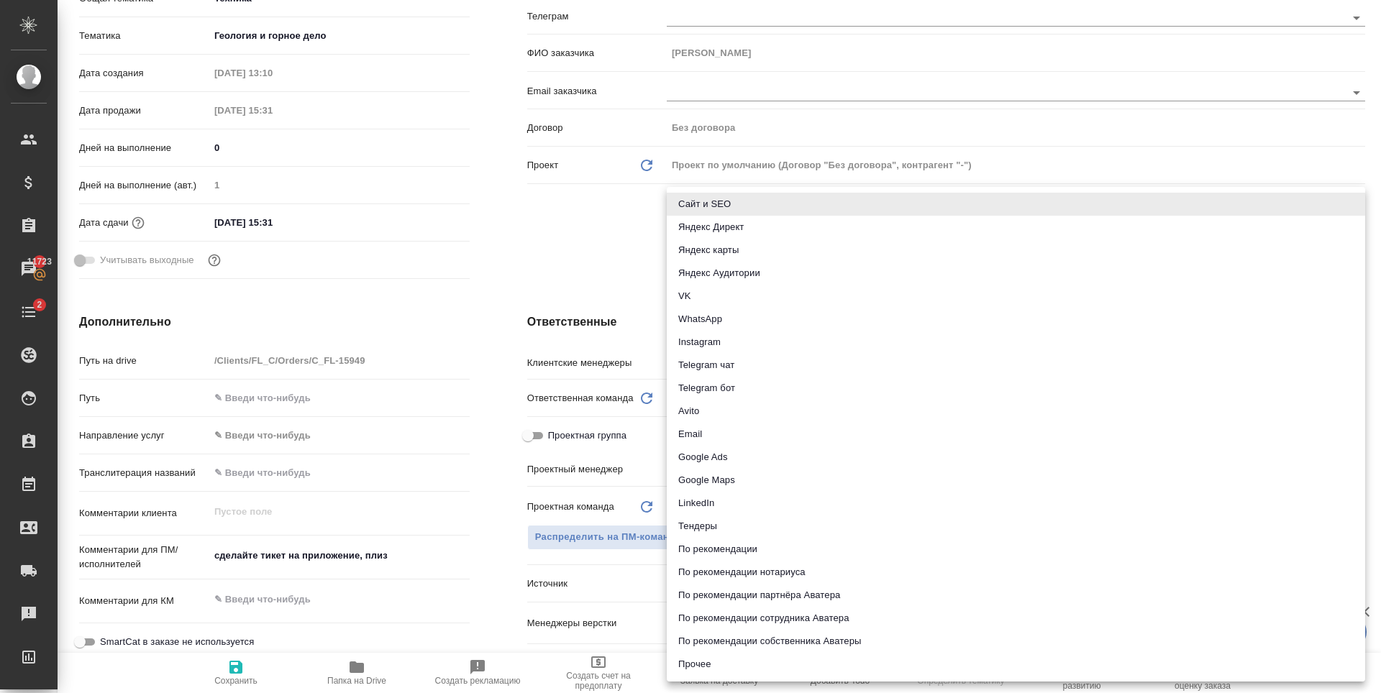
type input "emailAds"
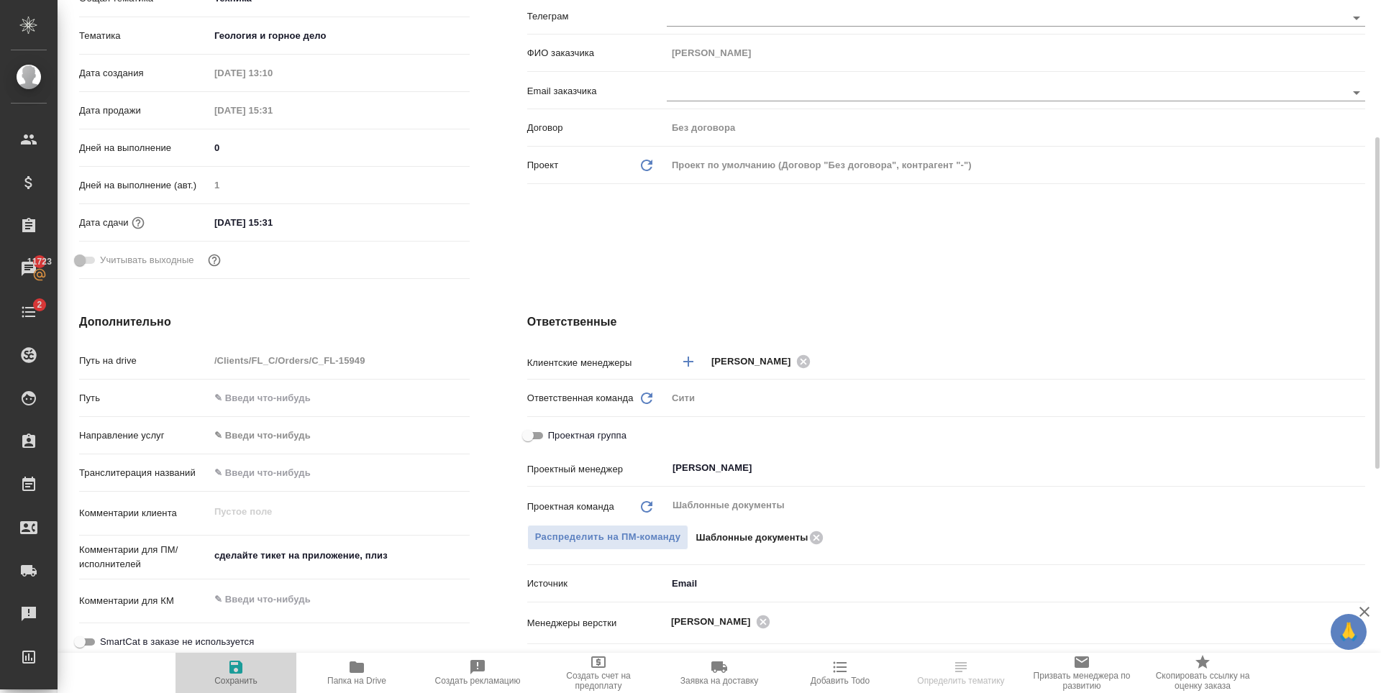
click at [225, 670] on span "Сохранить" at bounding box center [236, 672] width 104 height 27
type textarea "x"
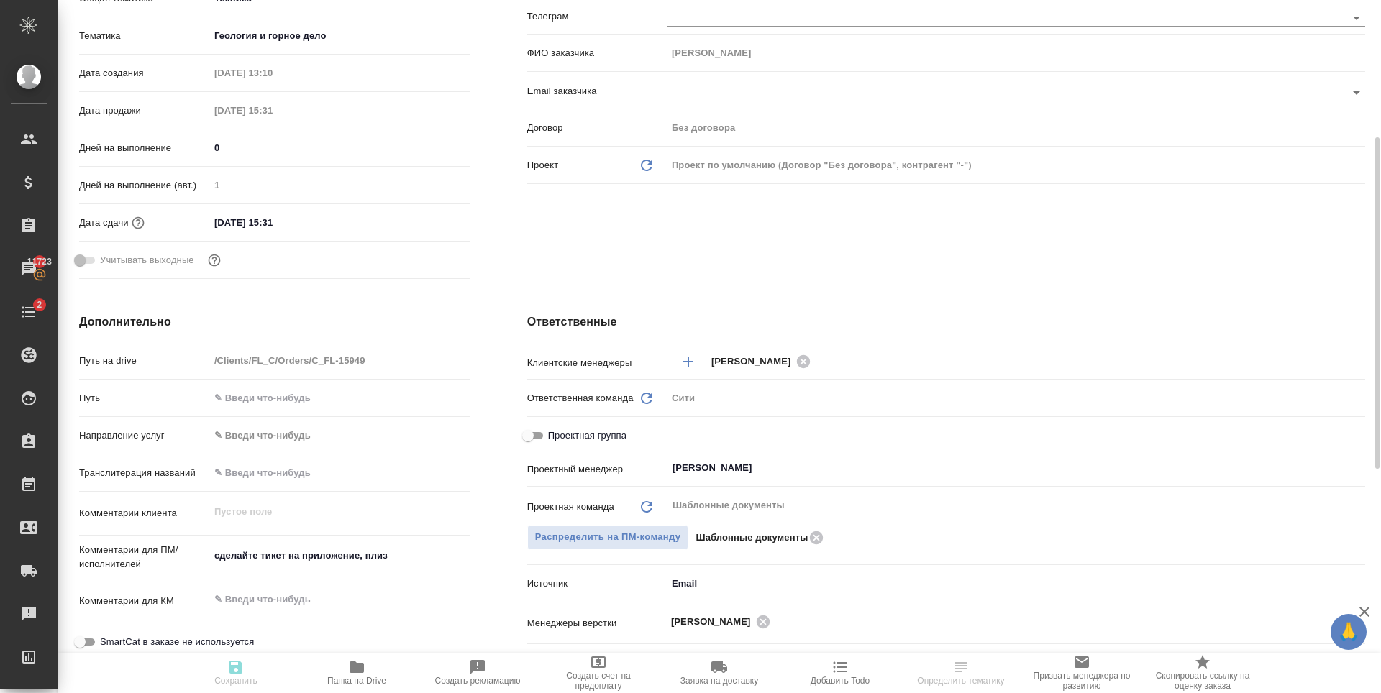
type textarea "x"
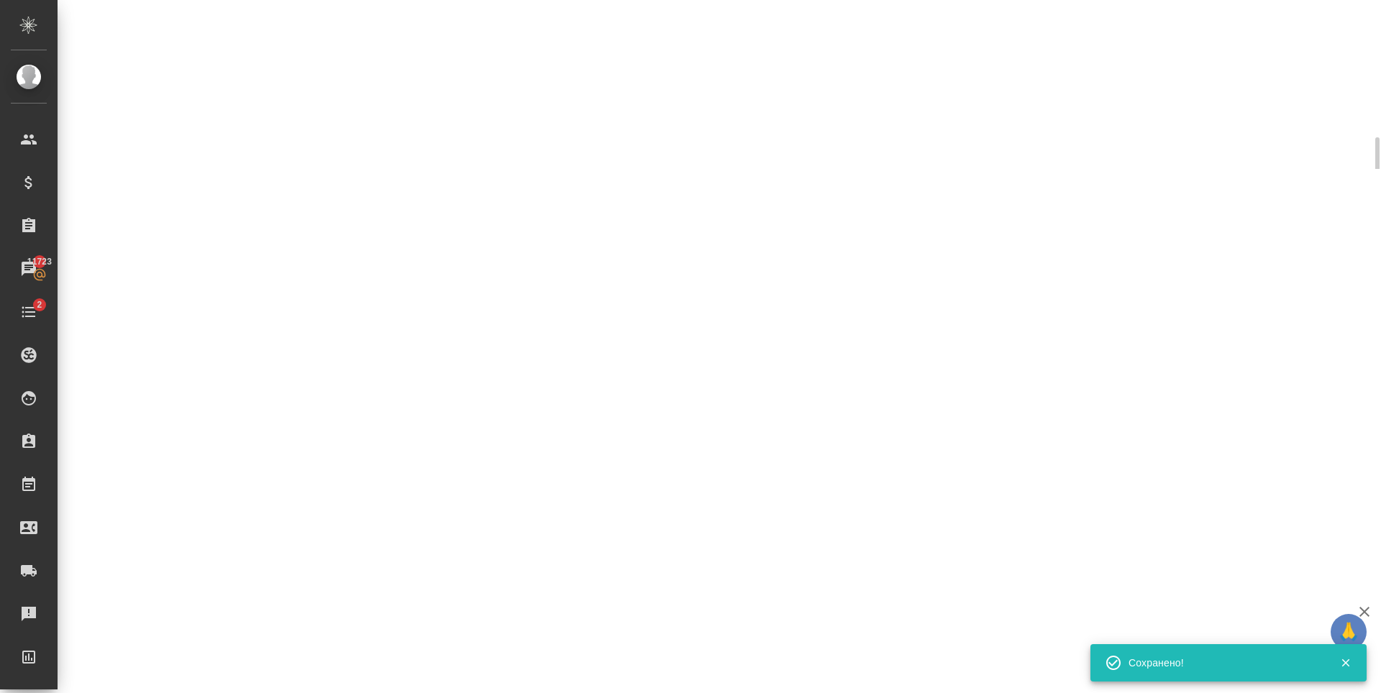
select select "RU"
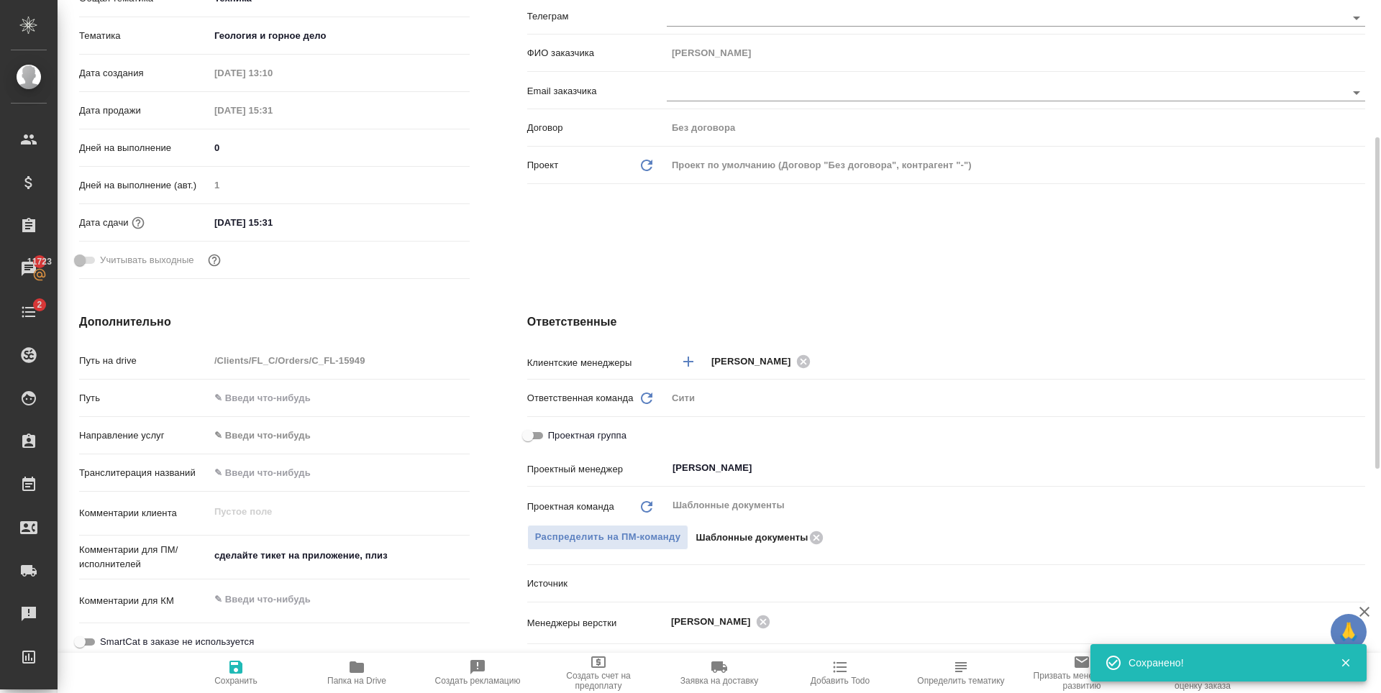
type textarea "x"
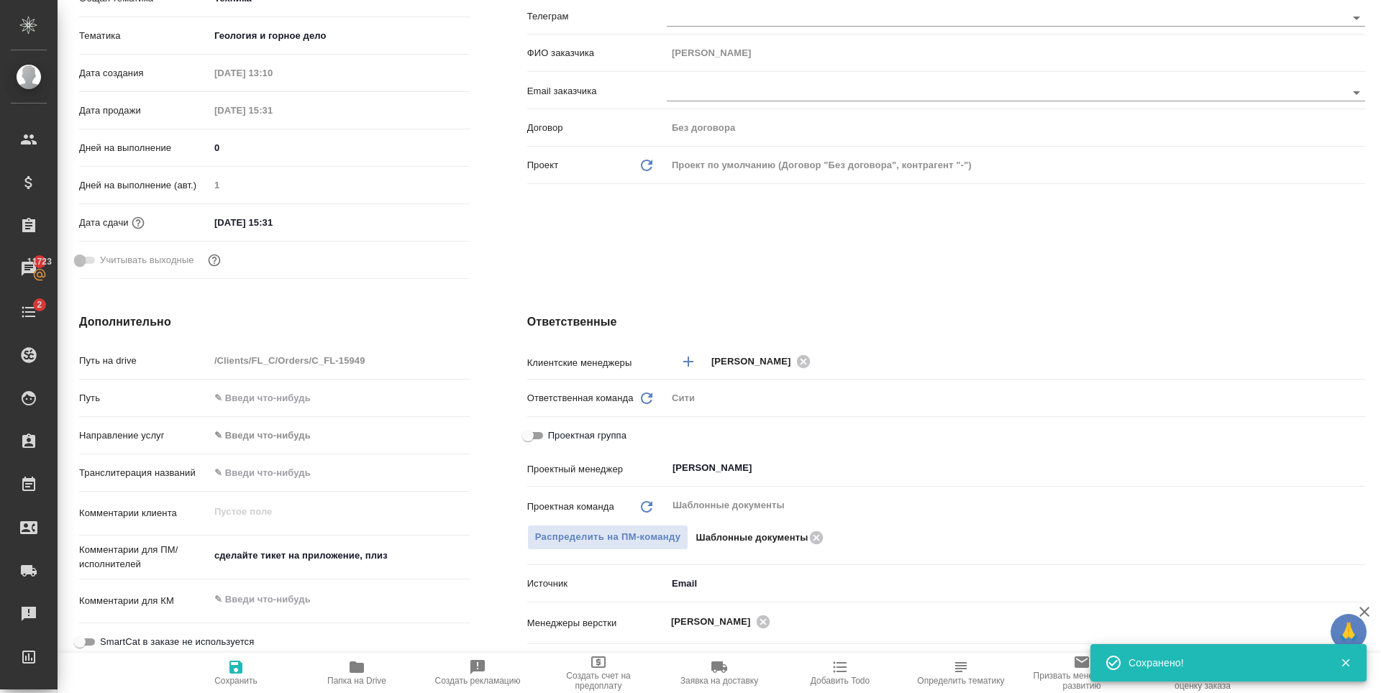
type textarea "x"
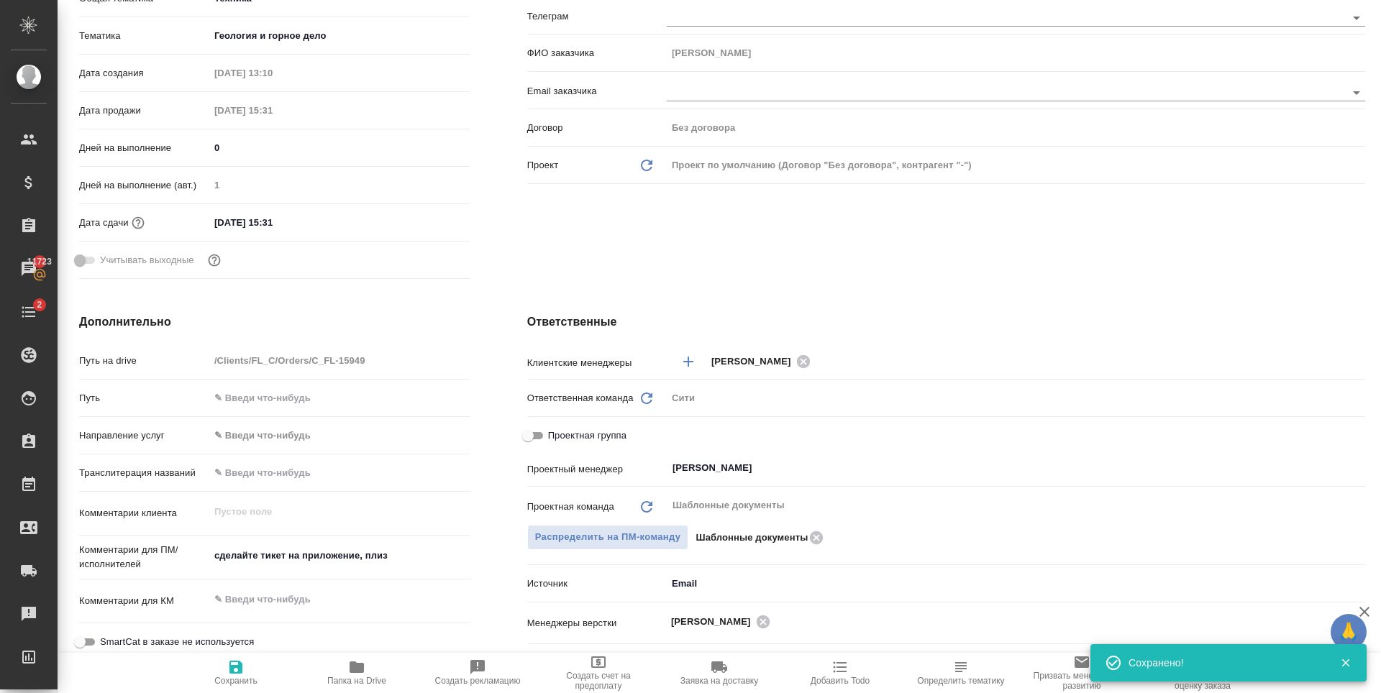
type textarea "x"
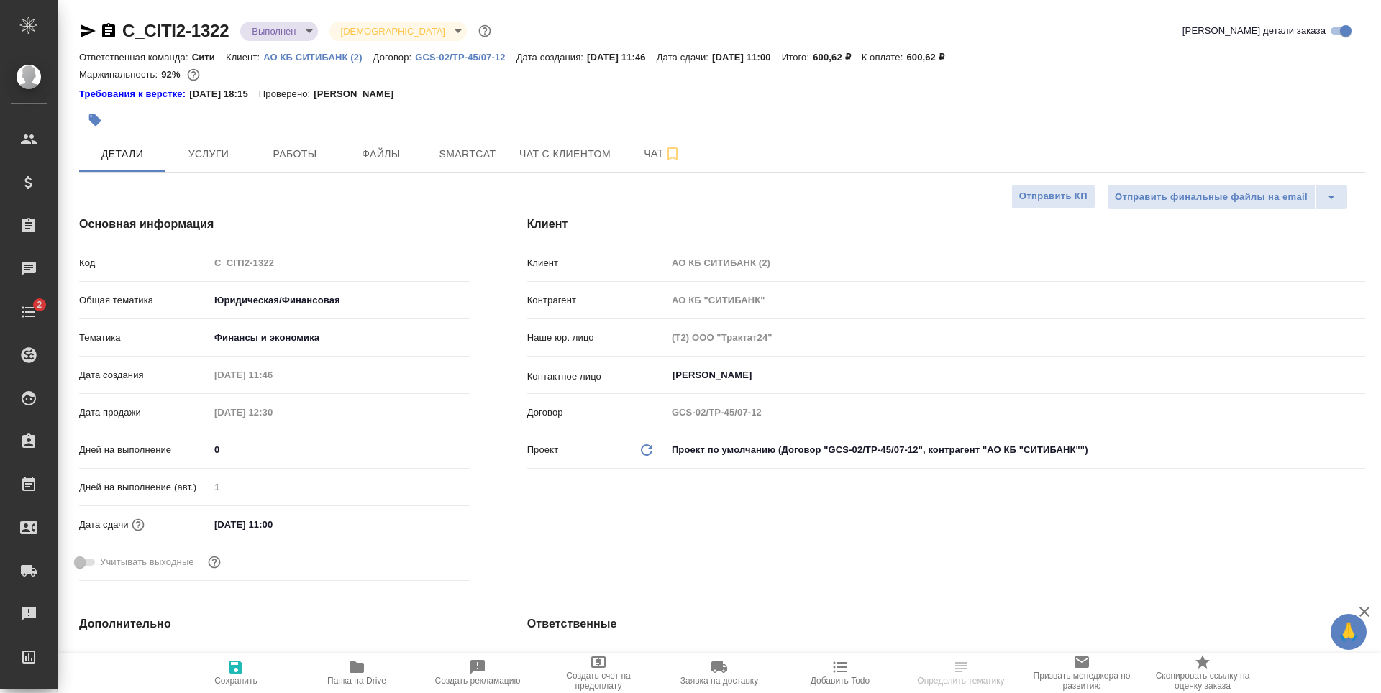
select select "RU"
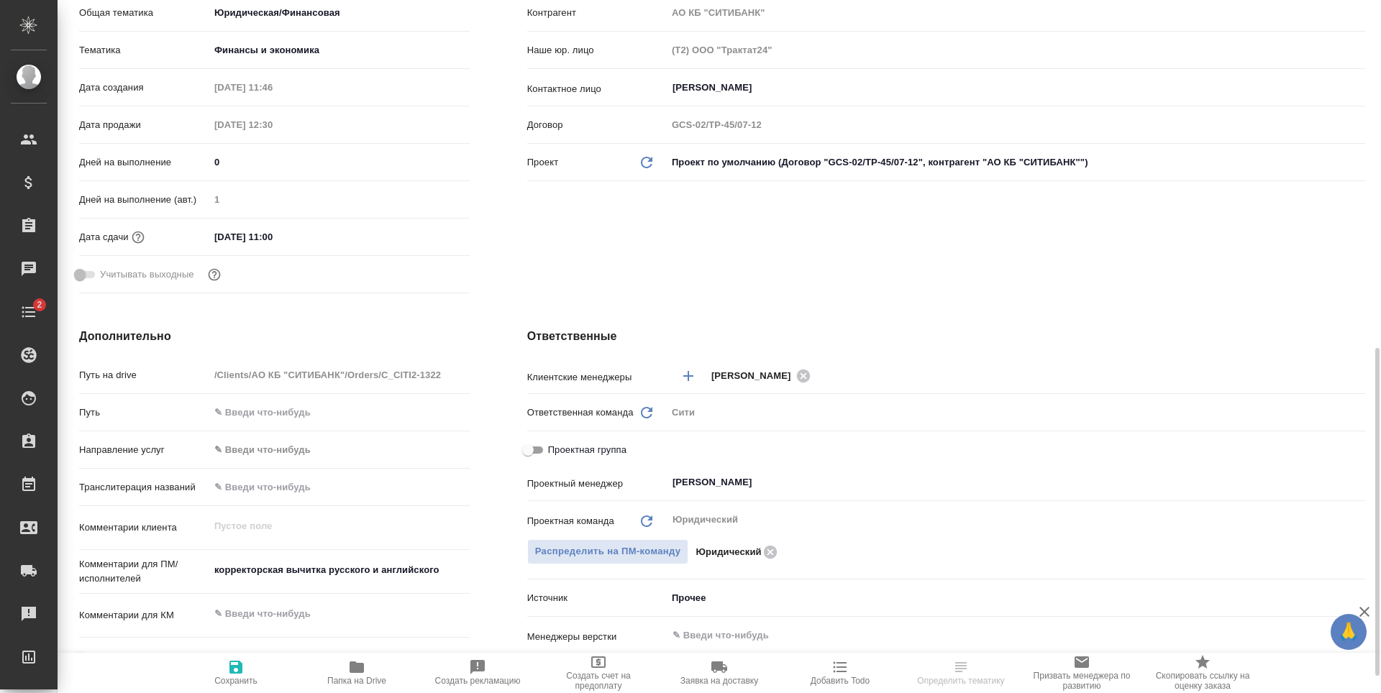
scroll to position [432, 0]
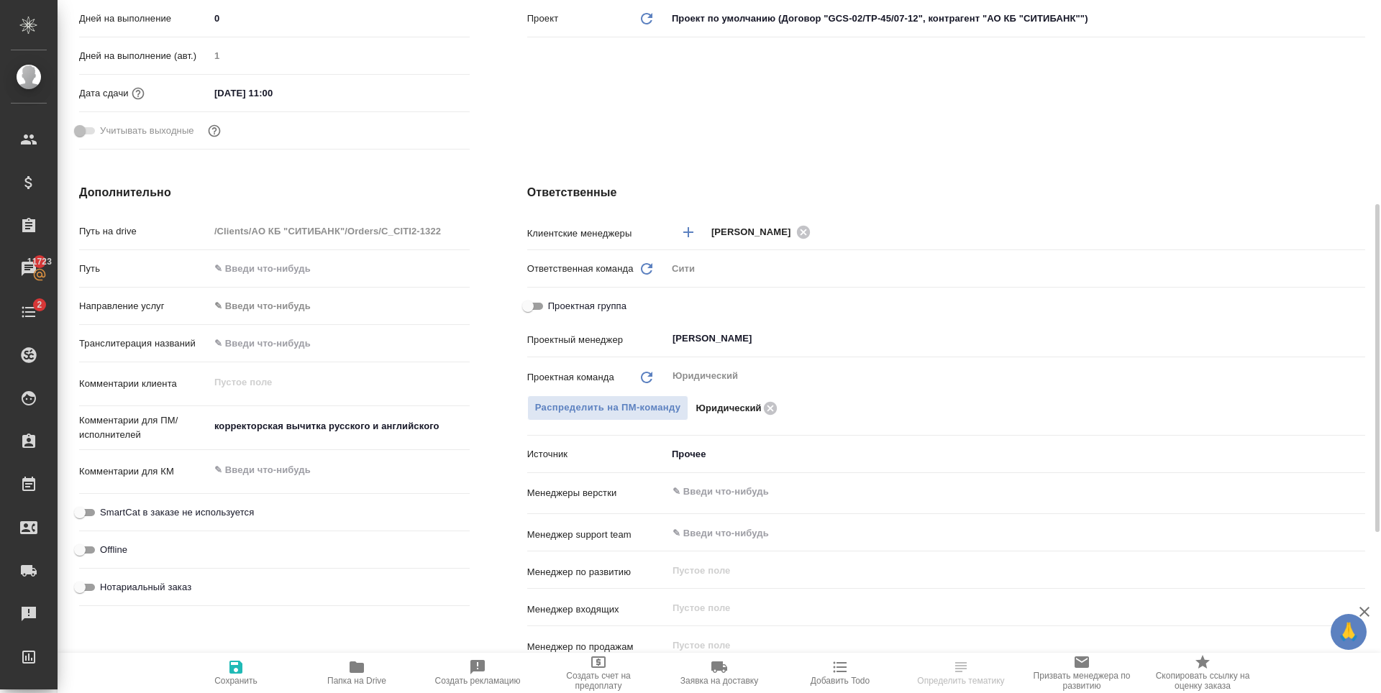
select select "RU"
type textarea "x"
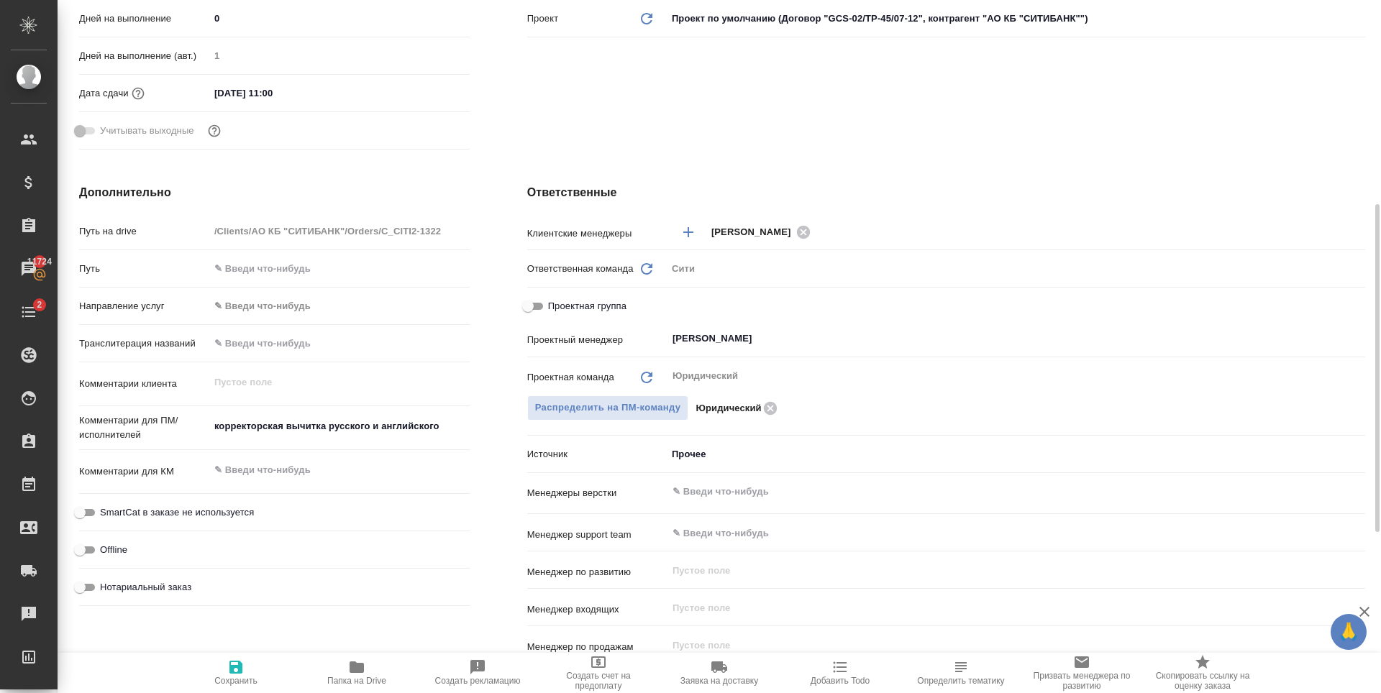
type textarea "x"
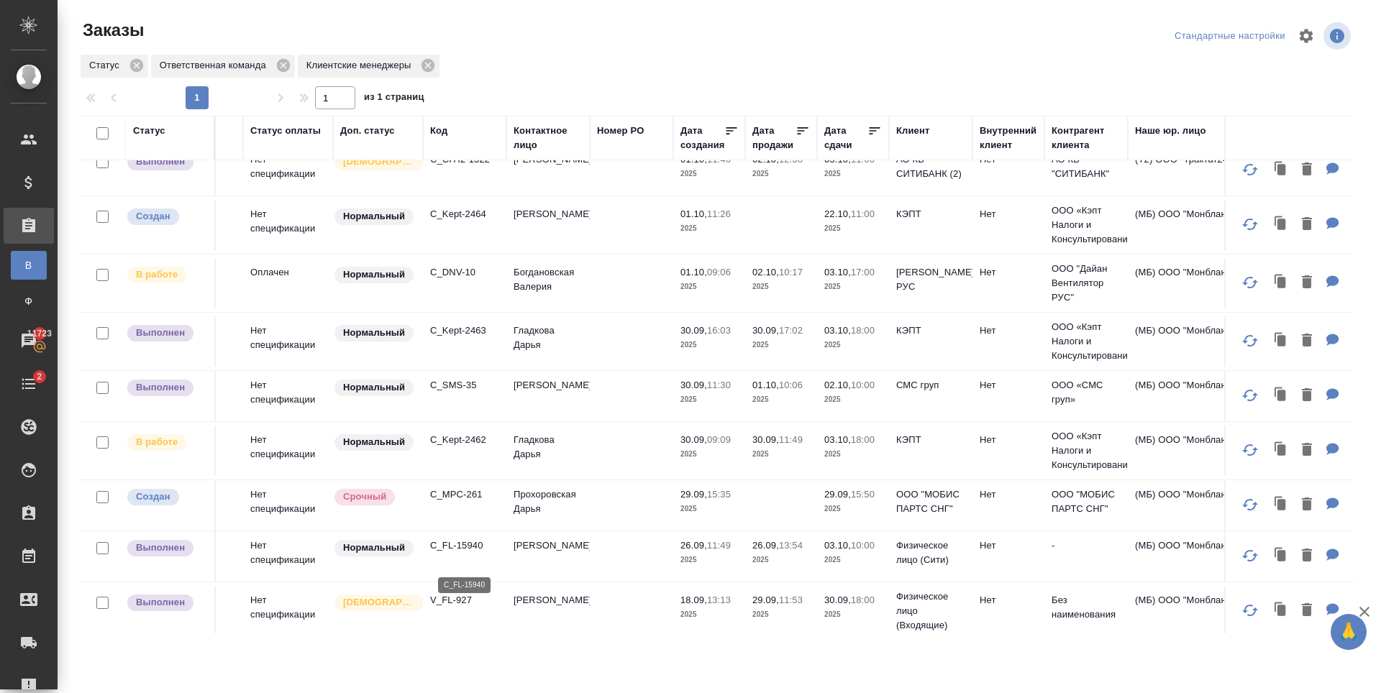
scroll to position [503, 145]
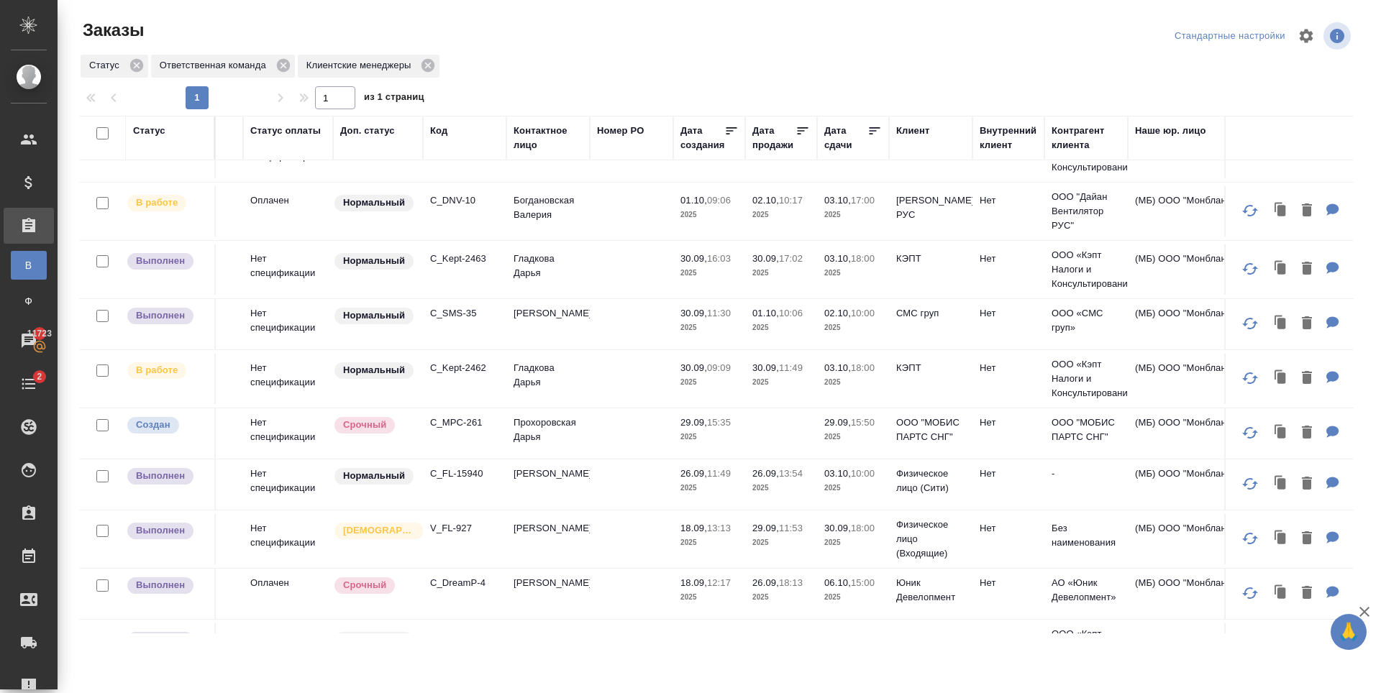
click at [580, 40] on div at bounding box center [722, 36] width 429 height 35
drag, startPoint x: 580, startPoint y: 40, endPoint x: 587, endPoint y: 65, distance: 26.2
click at [579, 40] on div at bounding box center [722, 36] width 429 height 35
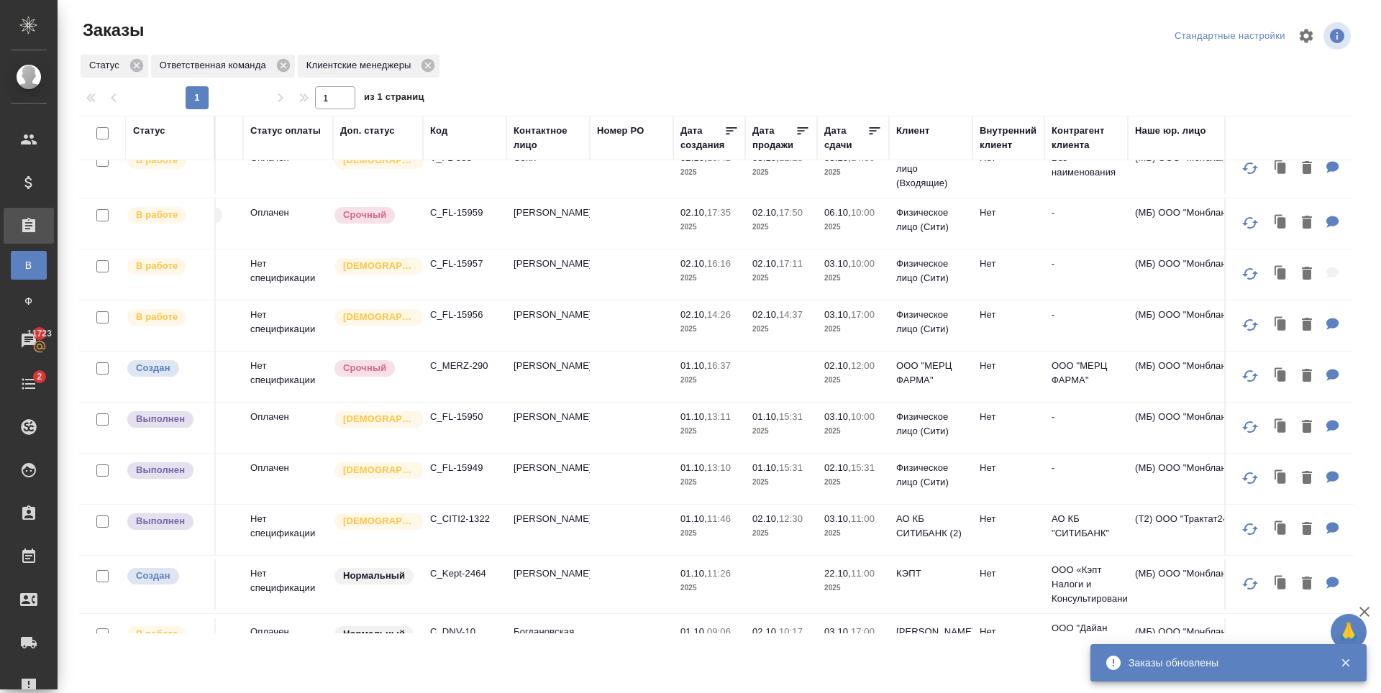
scroll to position [0, 145]
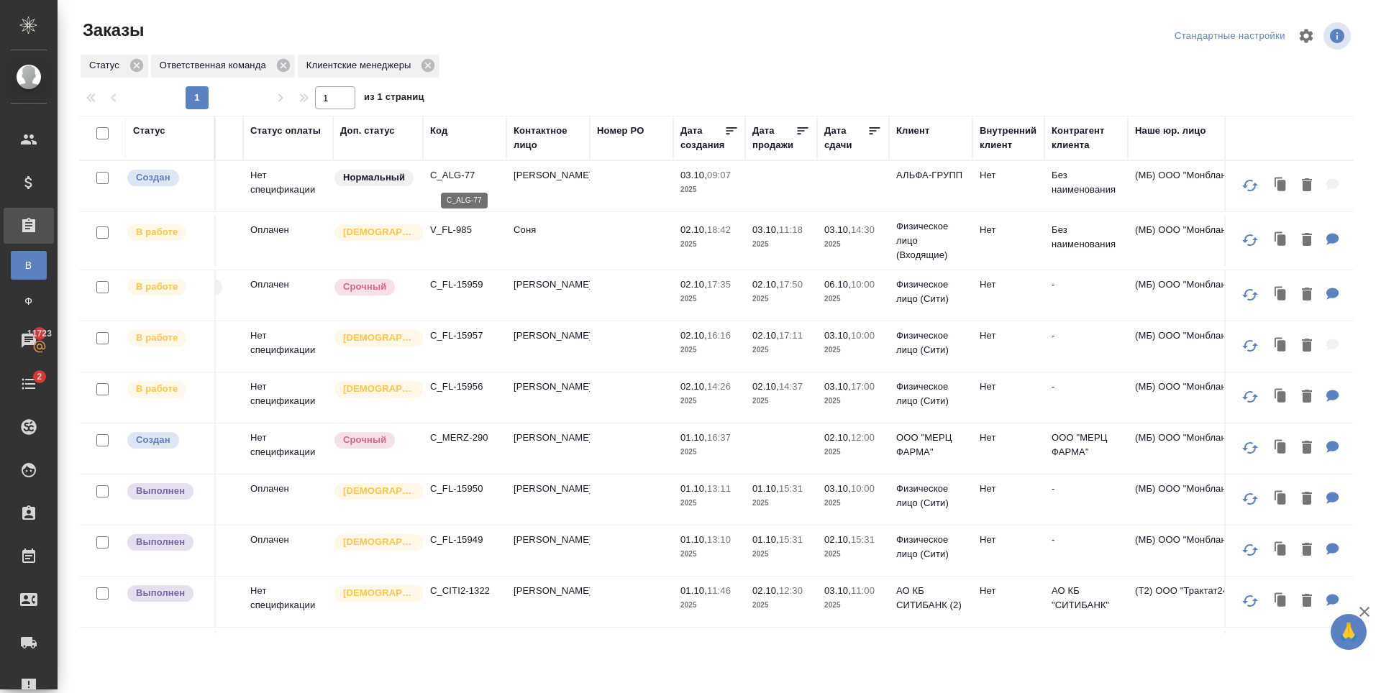
click at [454, 178] on p "C_ALG-77" at bounding box center [464, 175] width 69 height 14
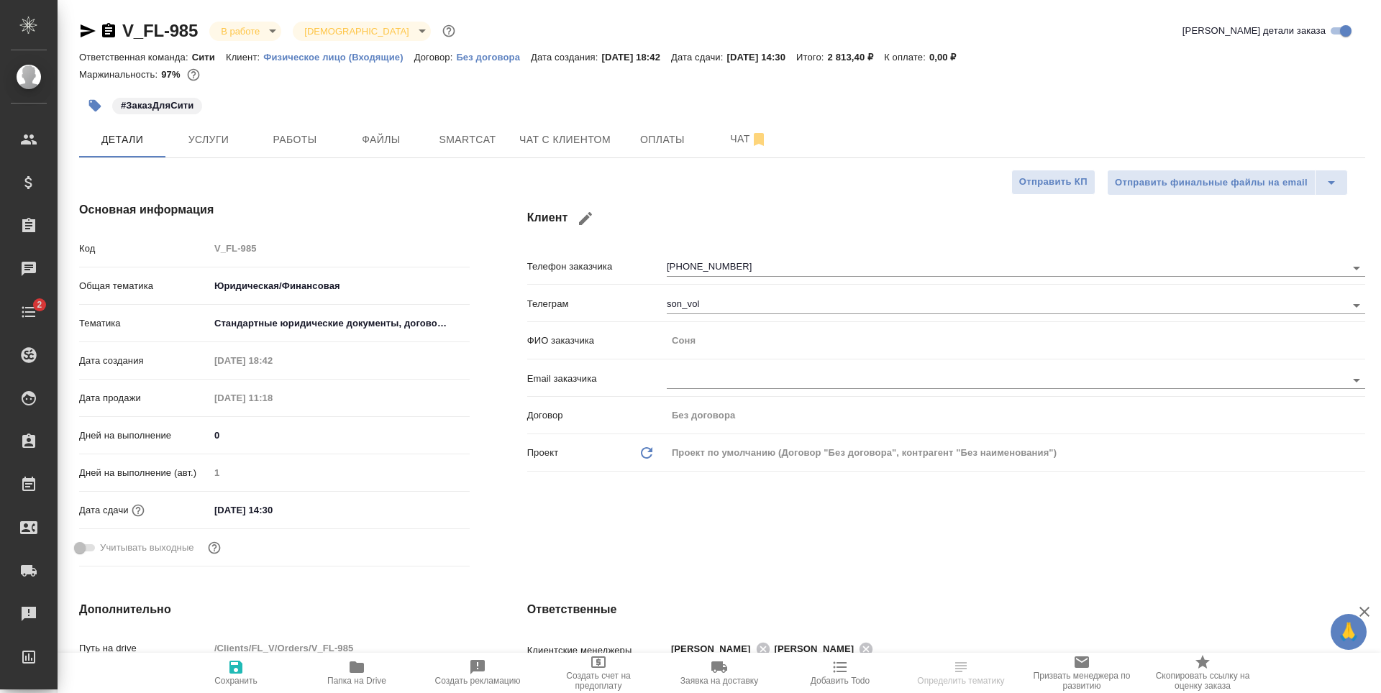
select select "RU"
type textarea "x"
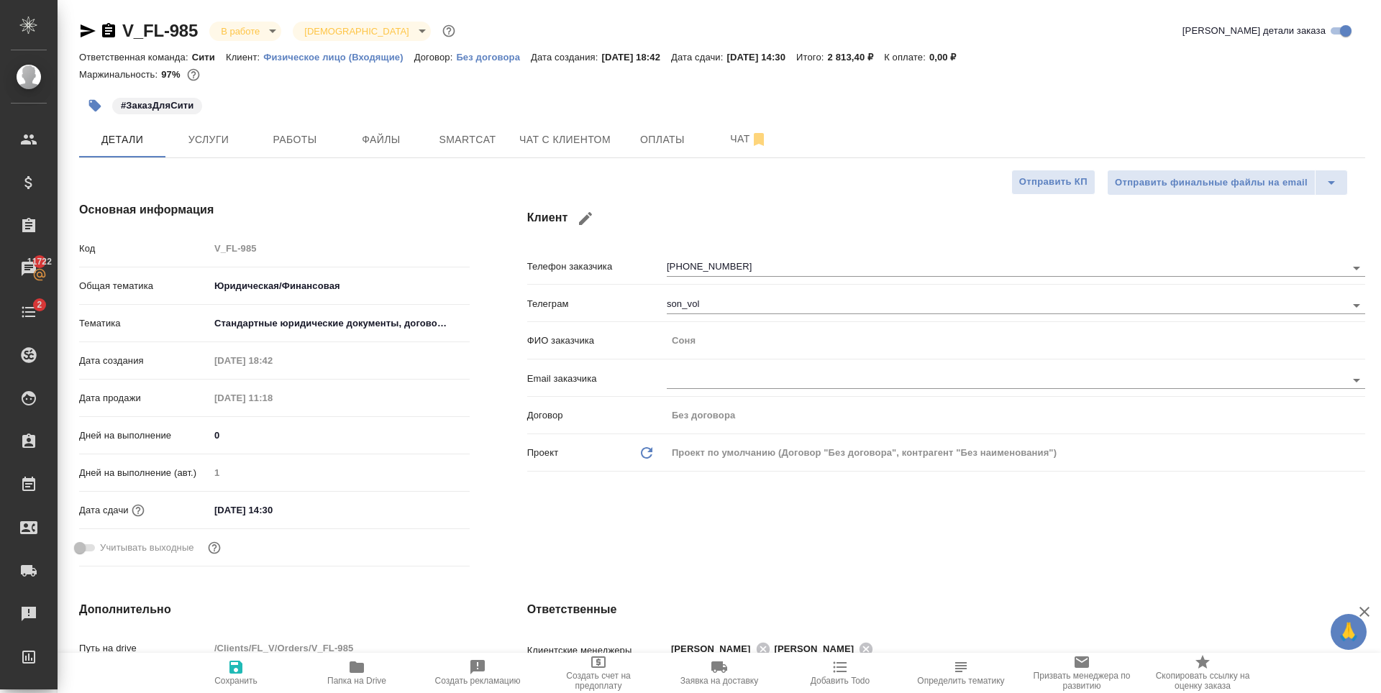
type textarea "x"
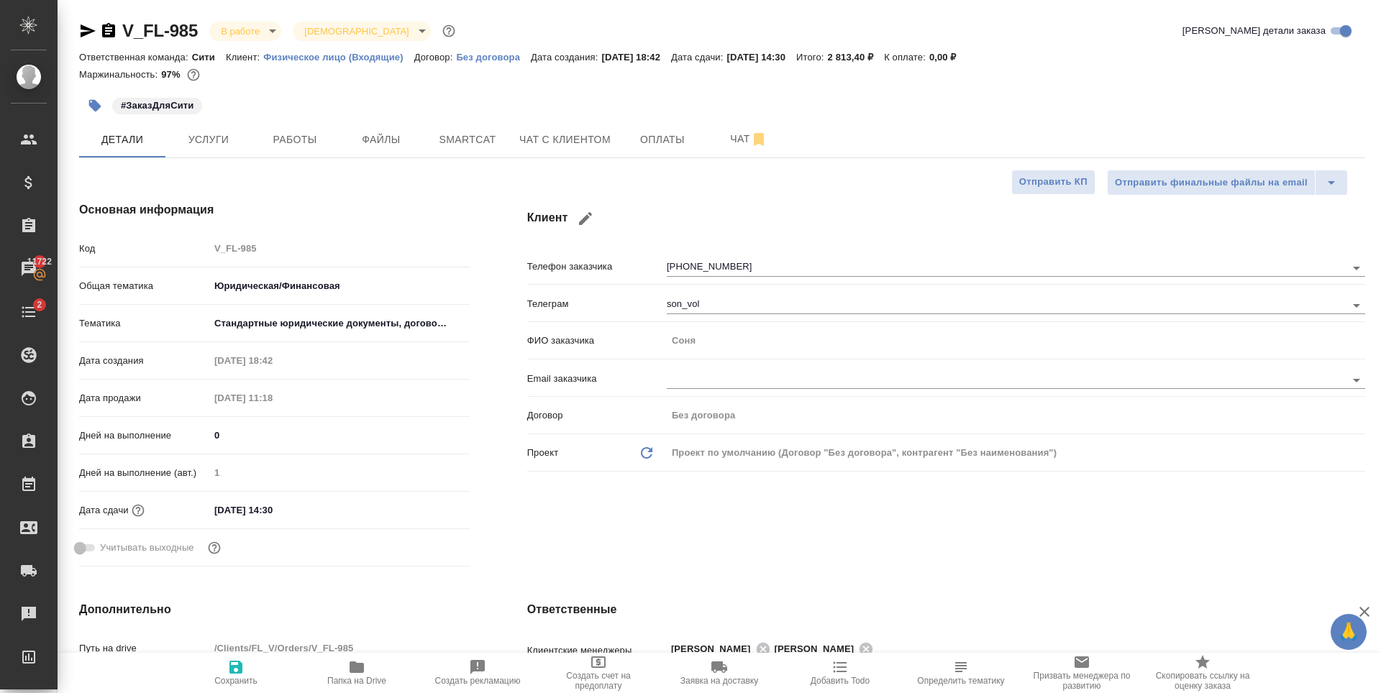
type textarea "x"
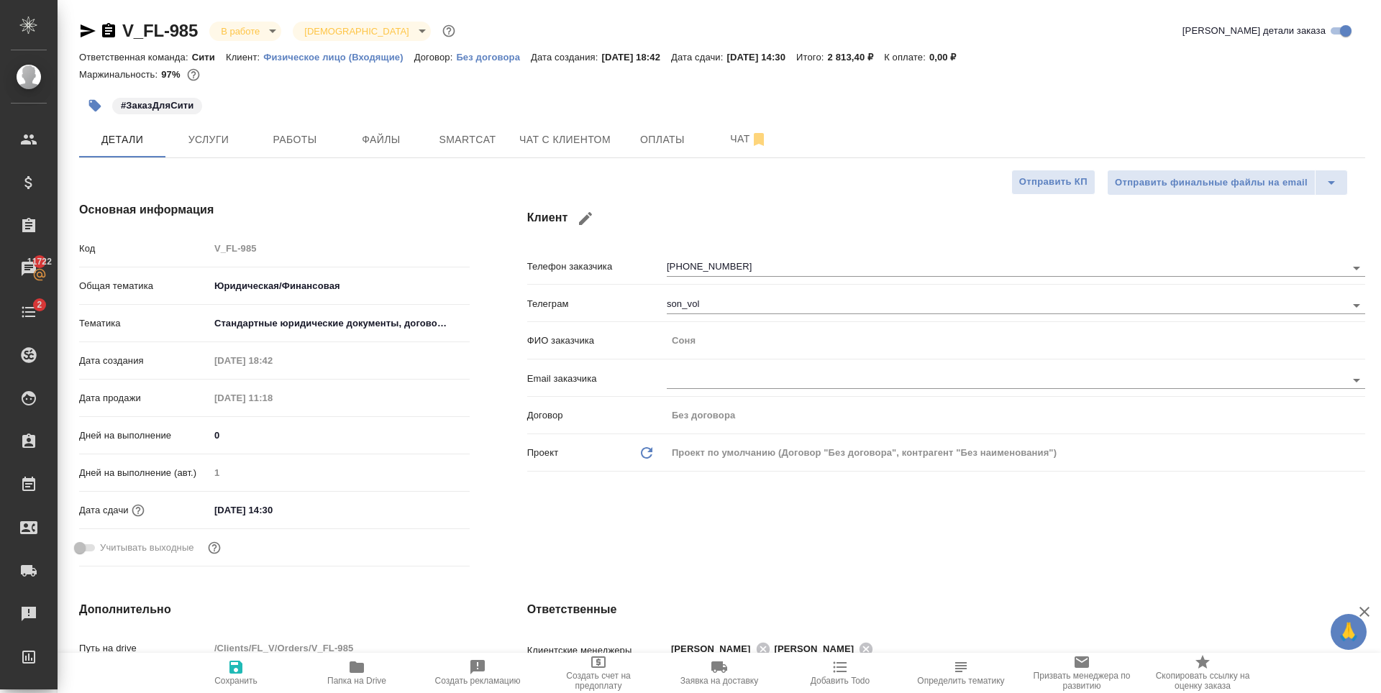
type textarea "x"
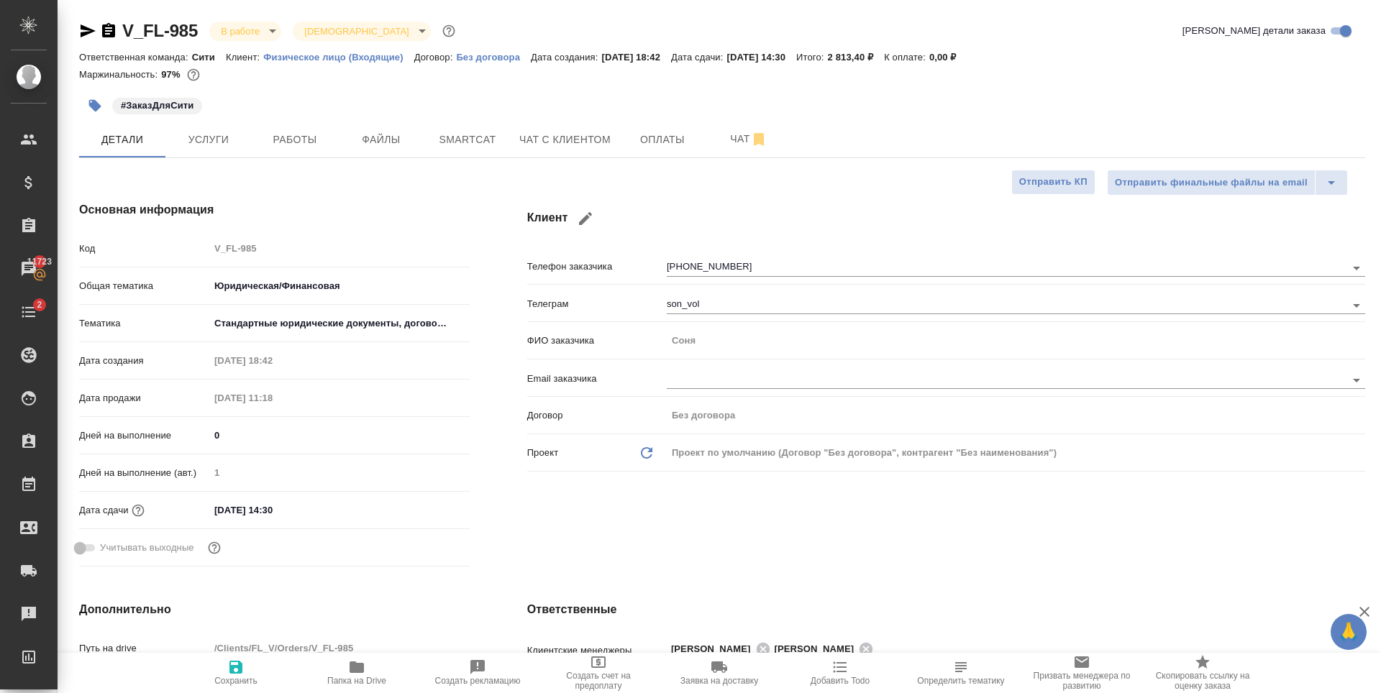
type textarea "x"
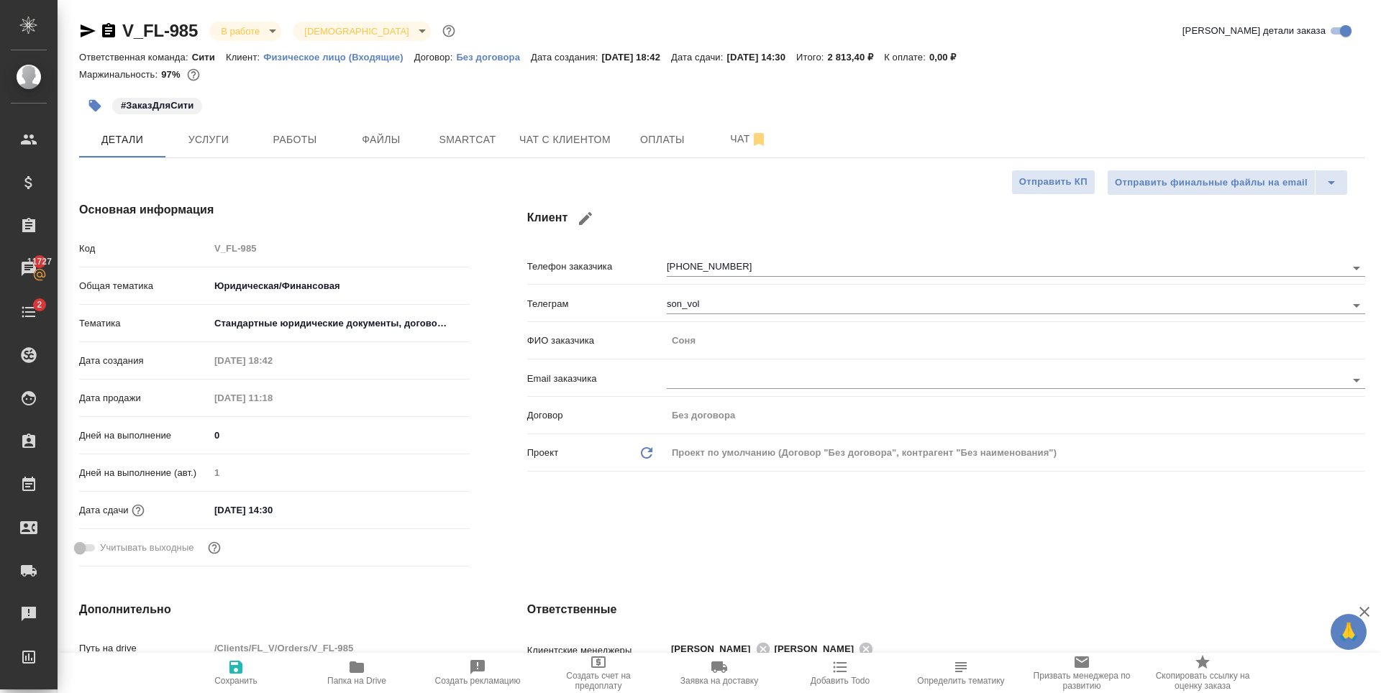
type textarea "x"
click at [589, 146] on span "Чат с клиентом" at bounding box center [564, 140] width 91 height 18
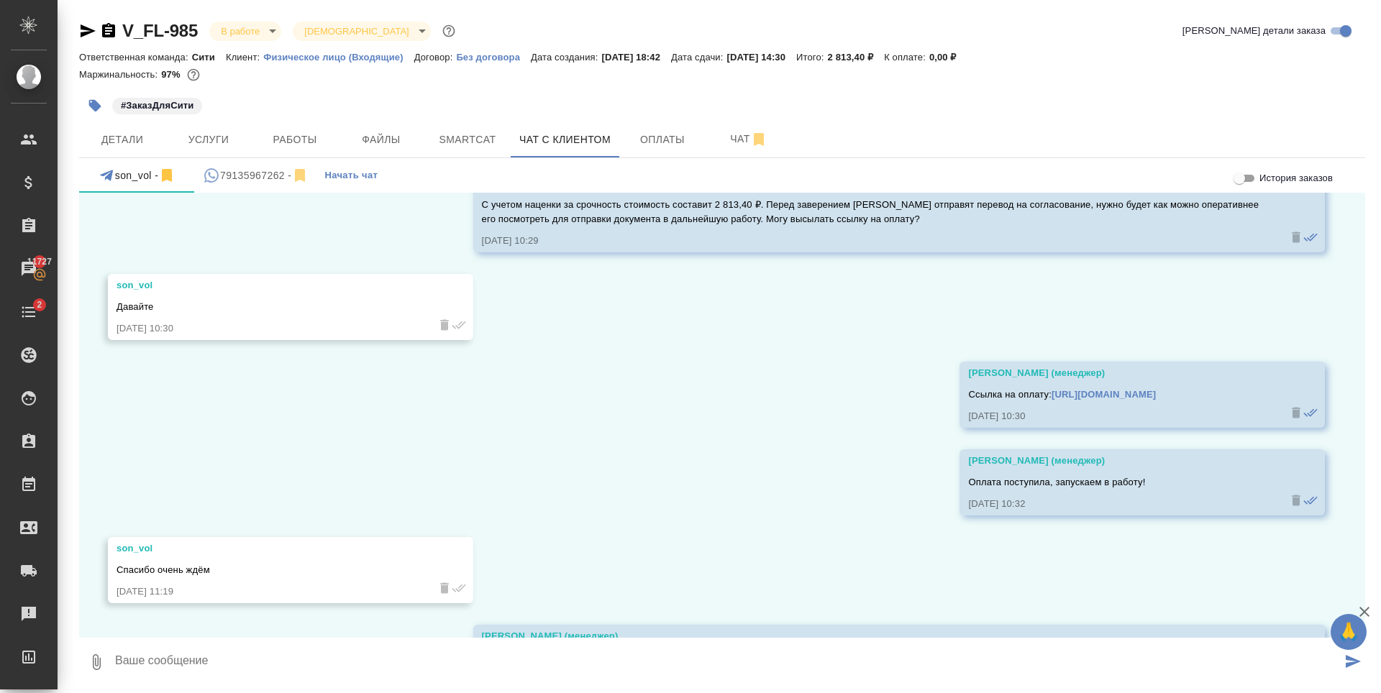
scroll to position [980, 0]
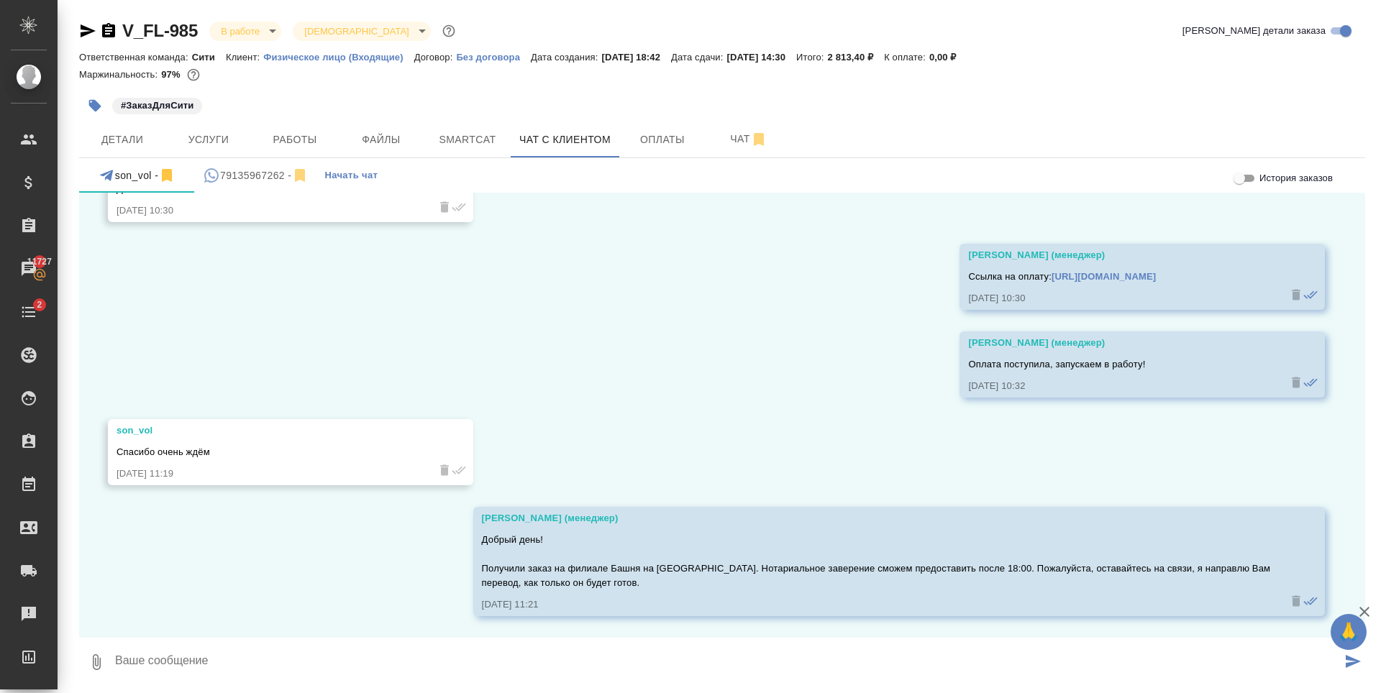
click at [375, 659] on textarea at bounding box center [728, 662] width 1228 height 49
type textarea "Направляю перевод на согласование перед заверением."
click at [92, 674] on button "0" at bounding box center [96, 662] width 35 height 49
type input "C:\fakepath\smi_note_2_en.docx"
click at [457, 661] on textarea "Направляю перевод на согласование перед заверением." at bounding box center [728, 662] width 1228 height 49
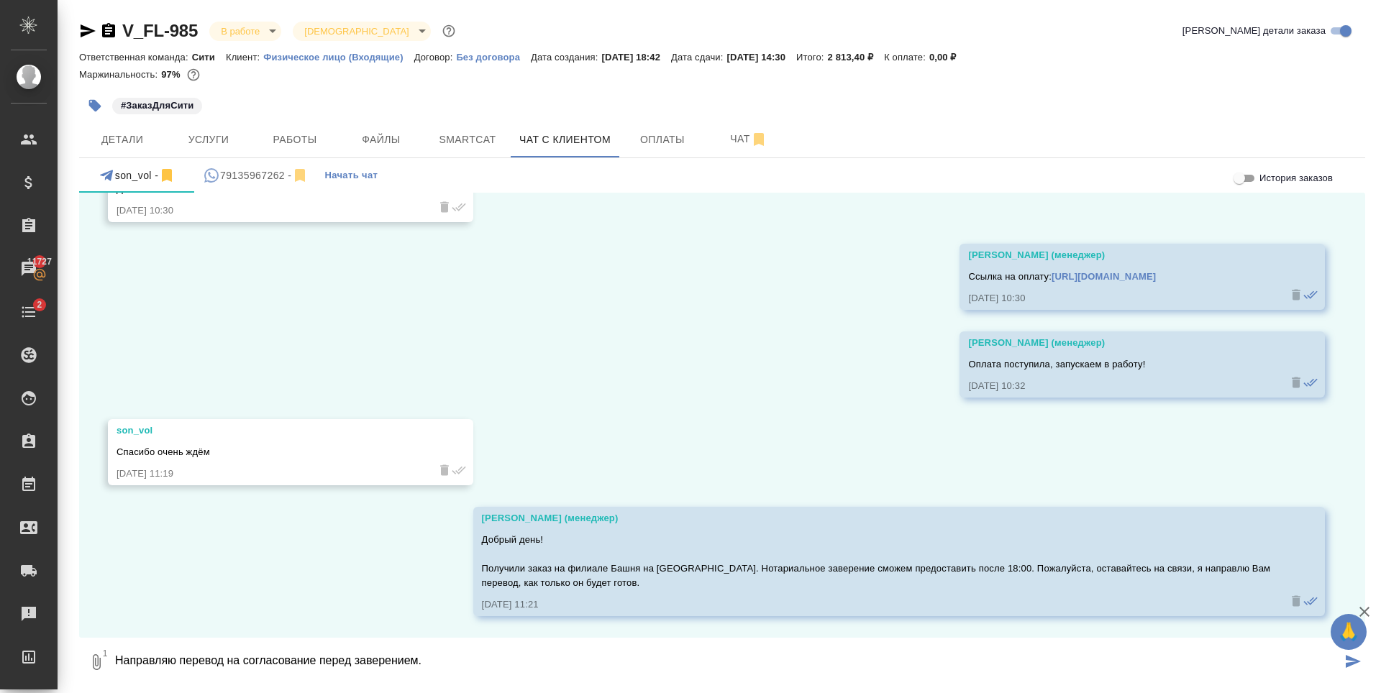
click at [451, 670] on textarea "Направляю перевод на согласование перед заверением." at bounding box center [728, 662] width 1228 height 49
type textarea "Направляю перевод на согласование перед заверением."
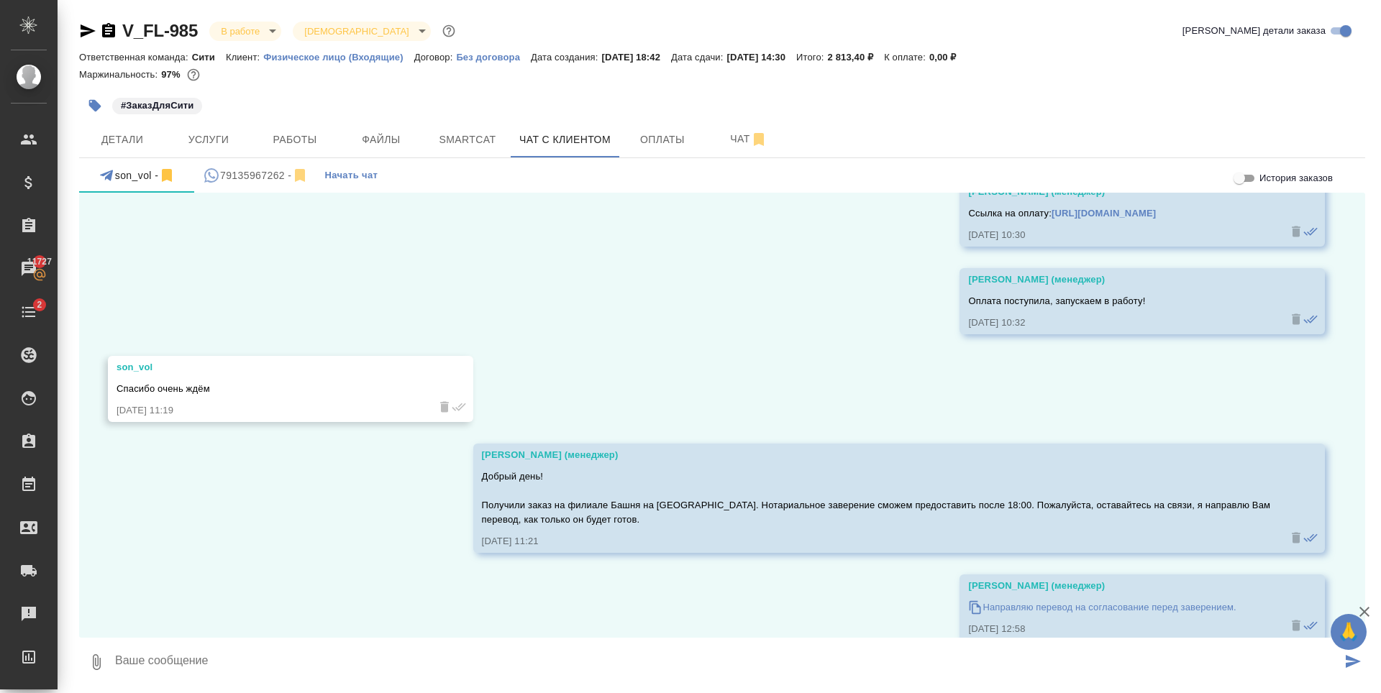
scroll to position [1068, 0]
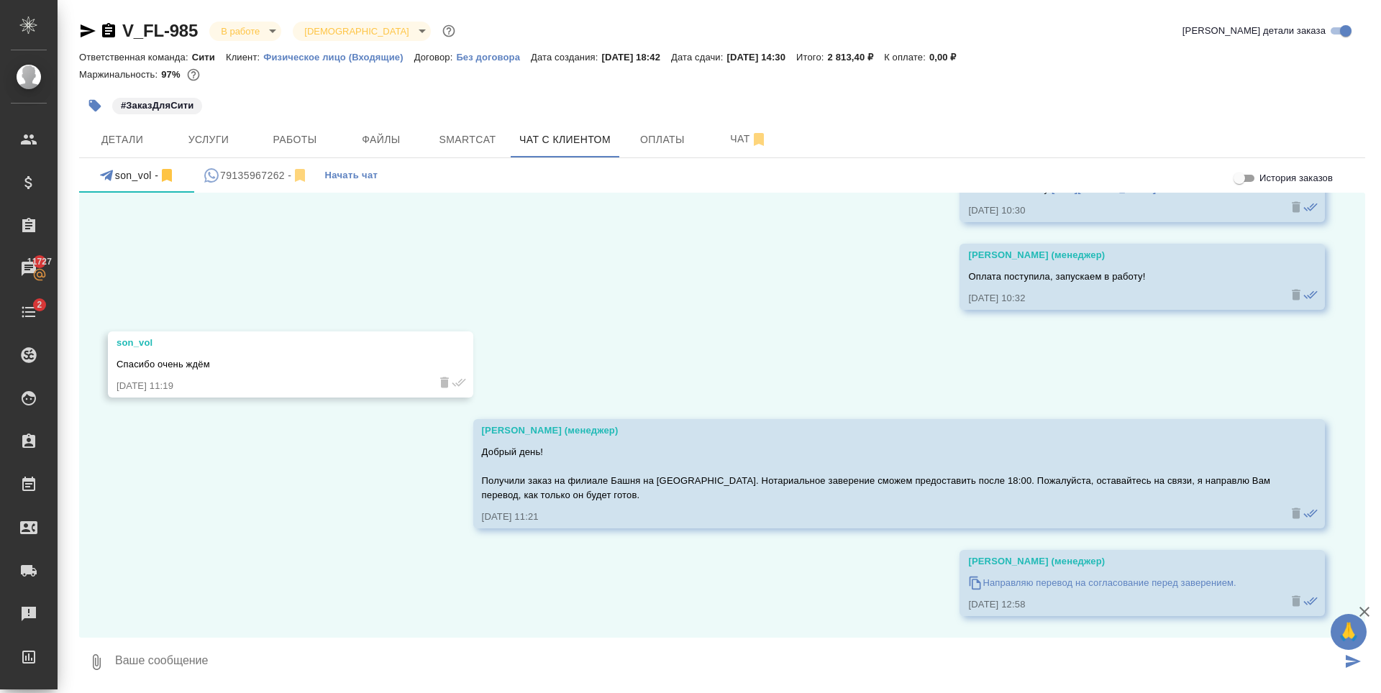
click at [990, 580] on p "Направляю перевод на согласование перед заверением." at bounding box center [1108, 583] width 253 height 14
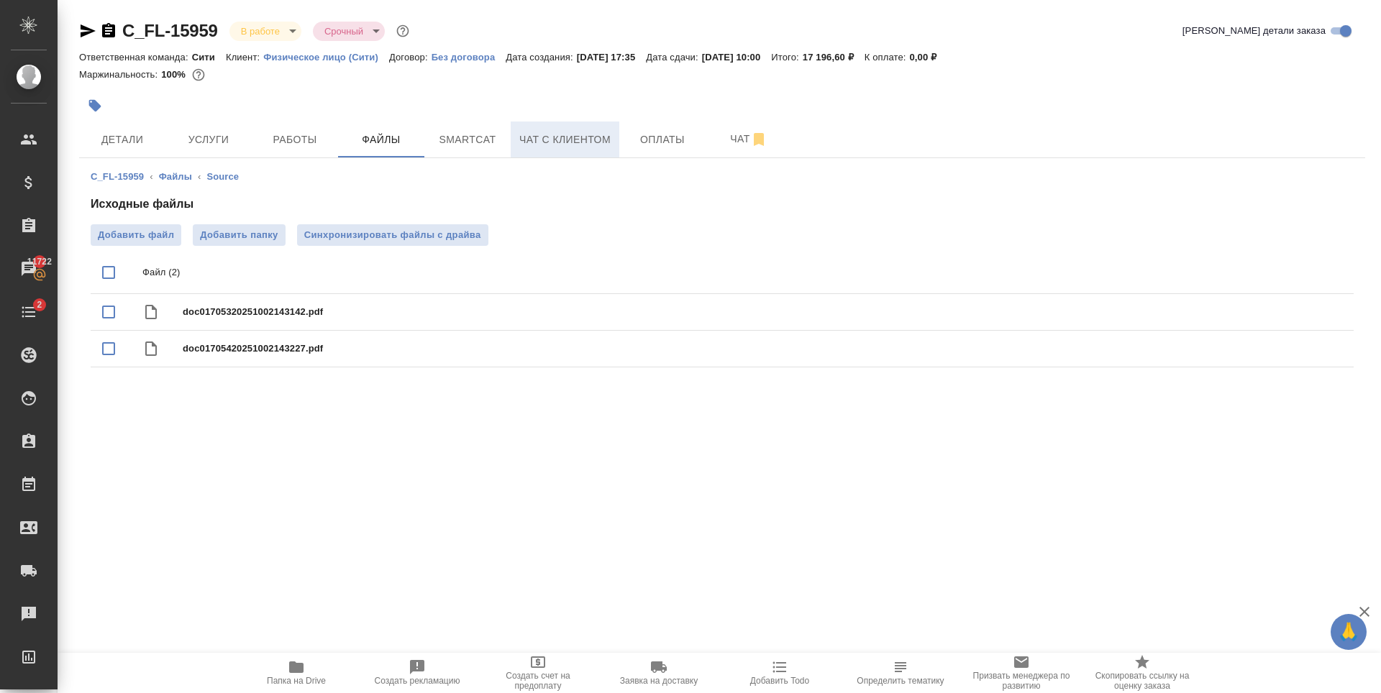
click at [548, 143] on span "Чат с клиентом" at bounding box center [564, 140] width 91 height 18
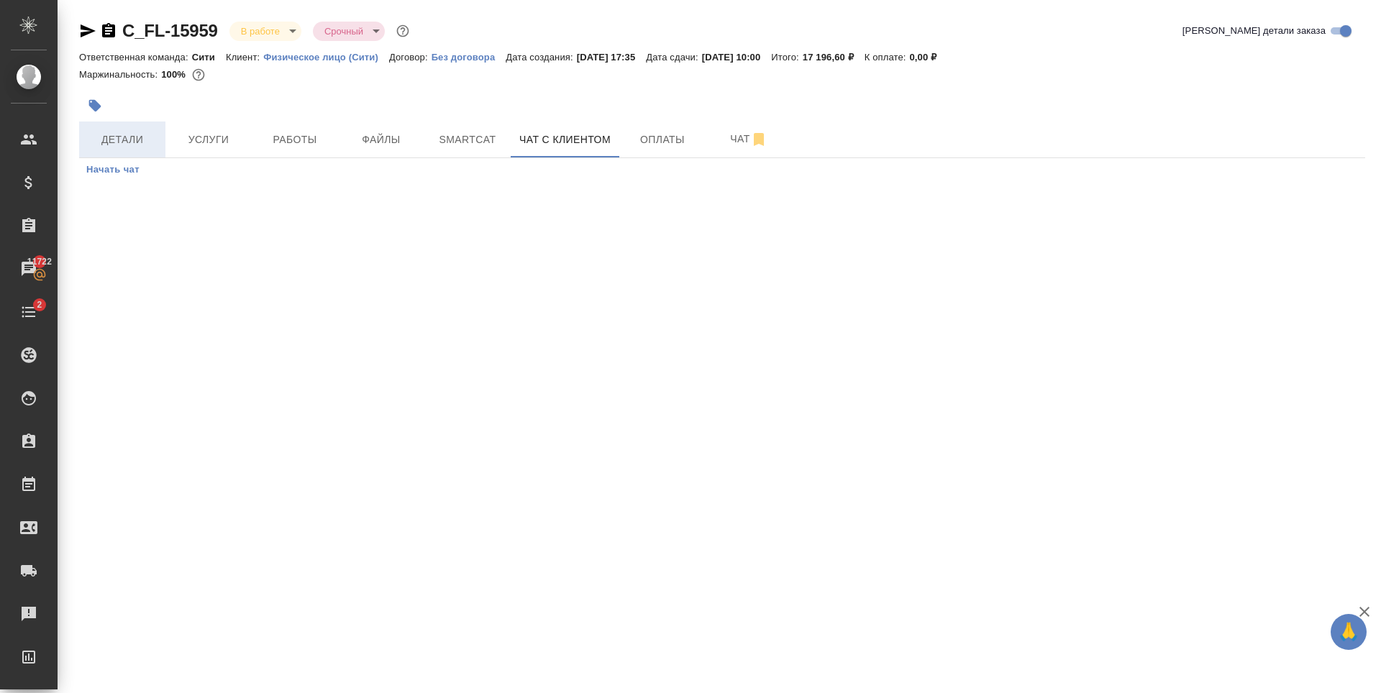
click at [115, 141] on span "Детали" at bounding box center [122, 140] width 69 height 18
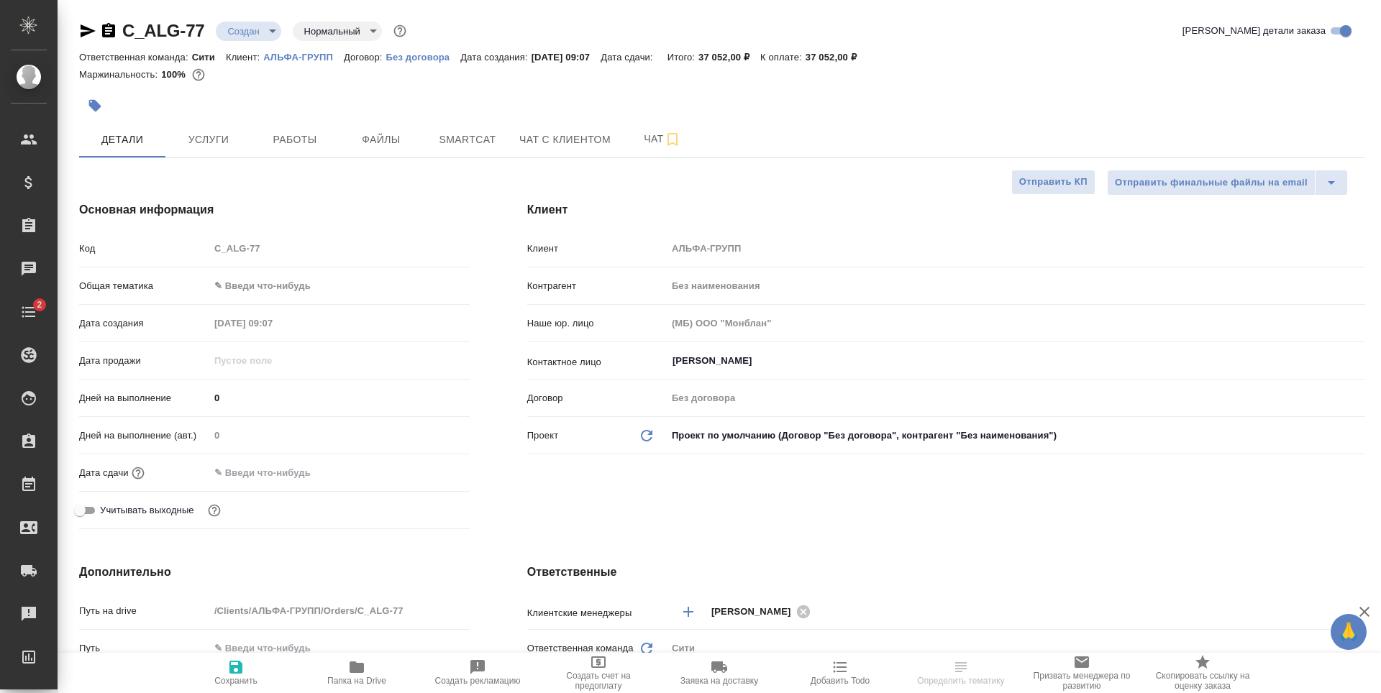
select select "RU"
type textarea "x"
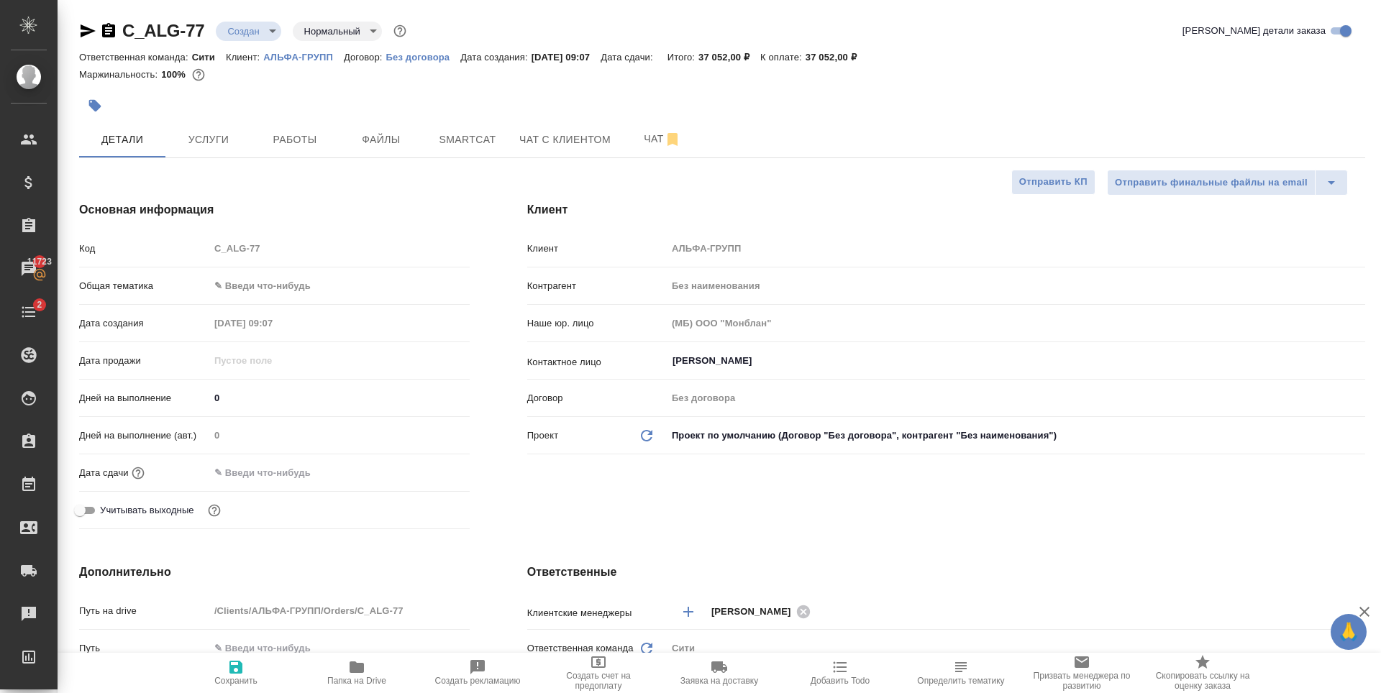
type textarea "x"
click at [295, 59] on p "АЛЬФА-ГРУПП" at bounding box center [303, 57] width 81 height 11
type textarea "x"
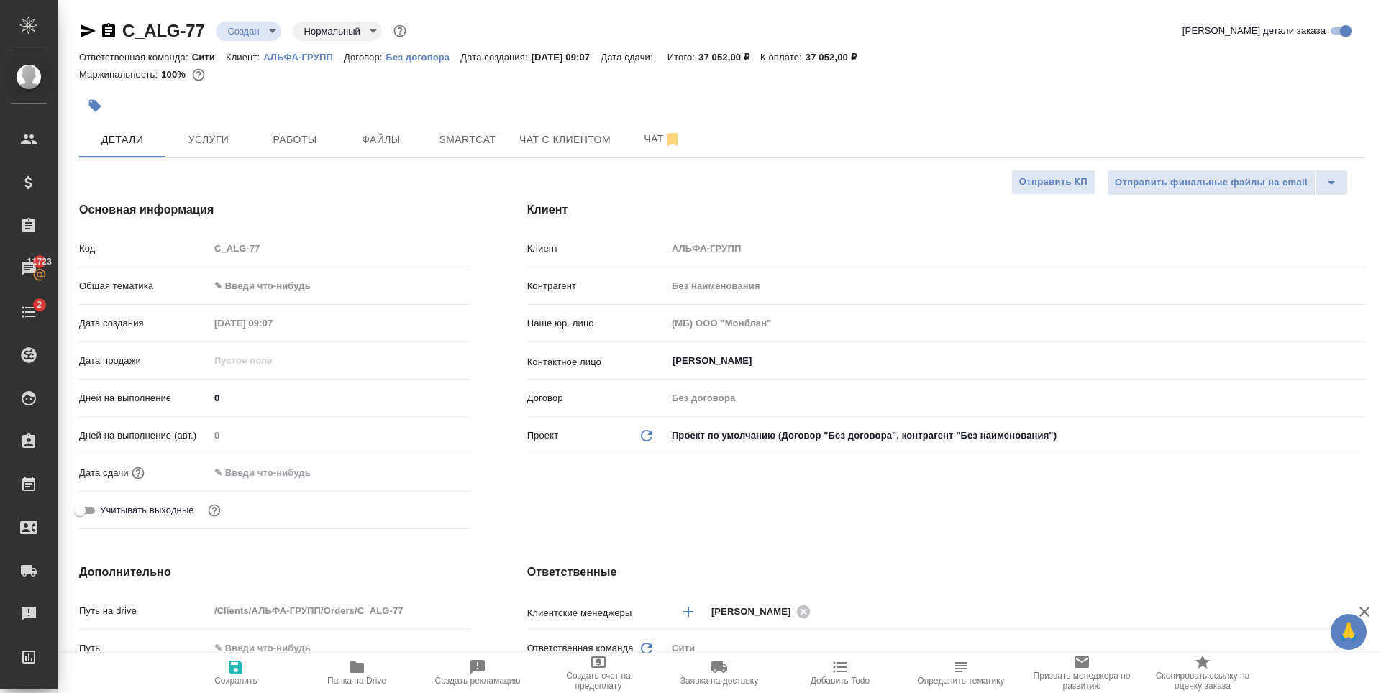
type textarea "x"
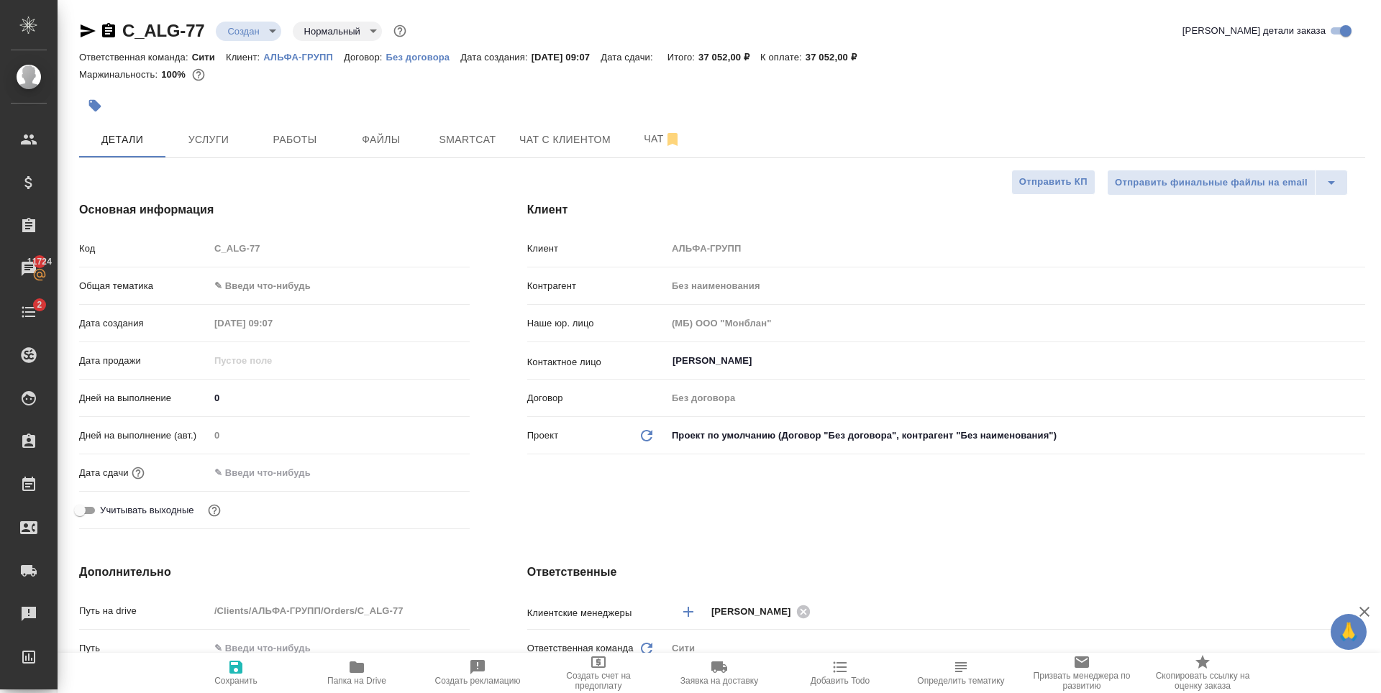
type textarea "x"
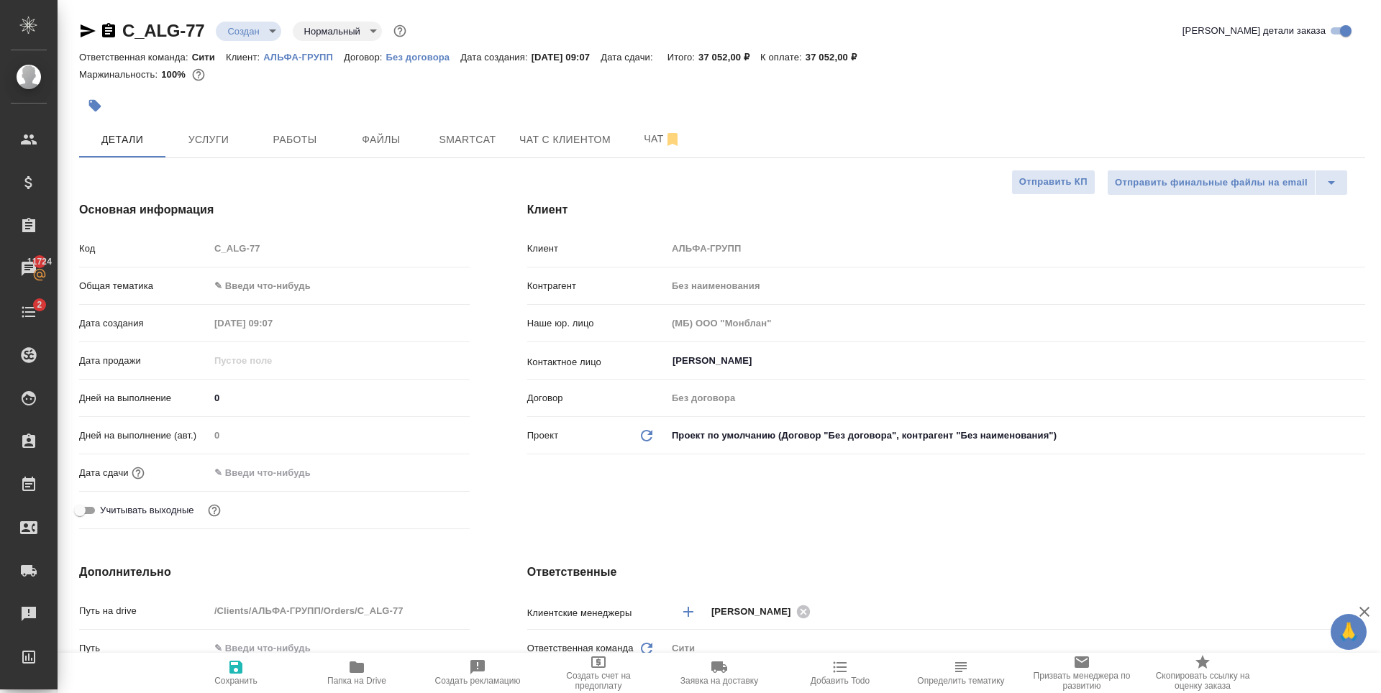
type textarea "x"
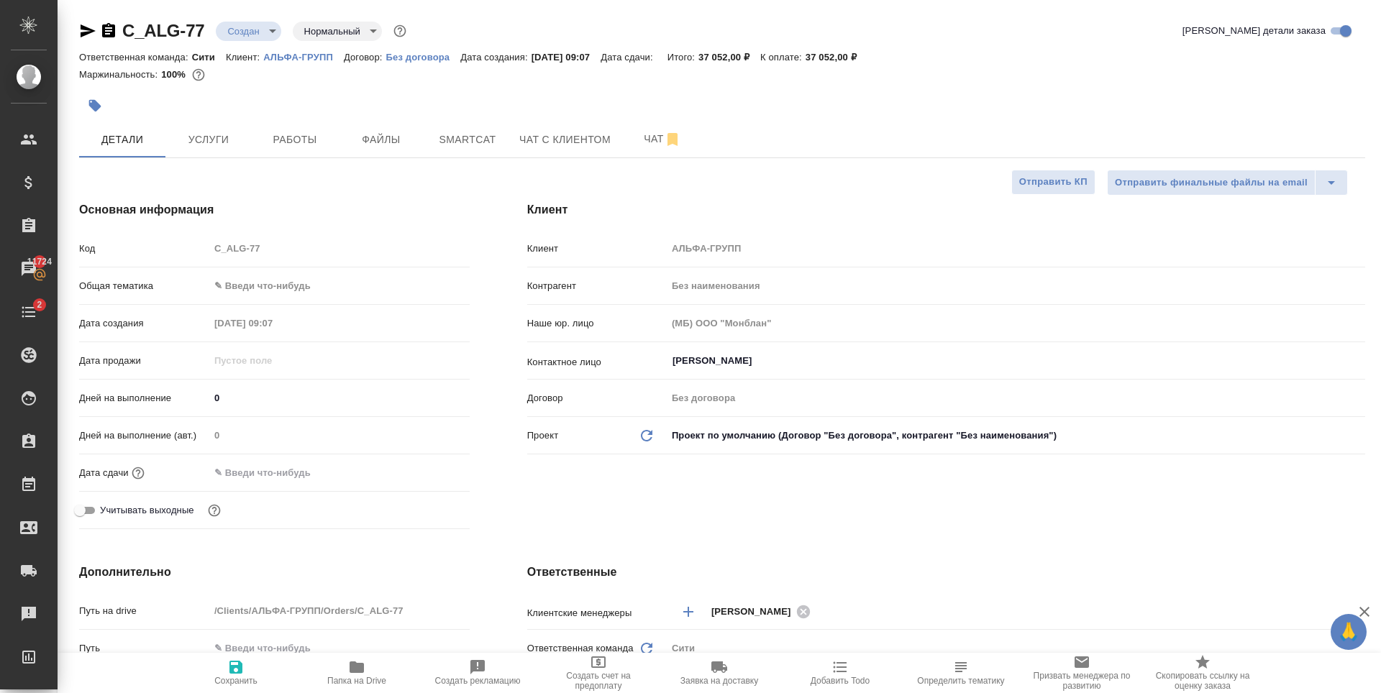
type textarea "x"
click at [237, 142] on span "Услуги" at bounding box center [208, 140] width 69 height 18
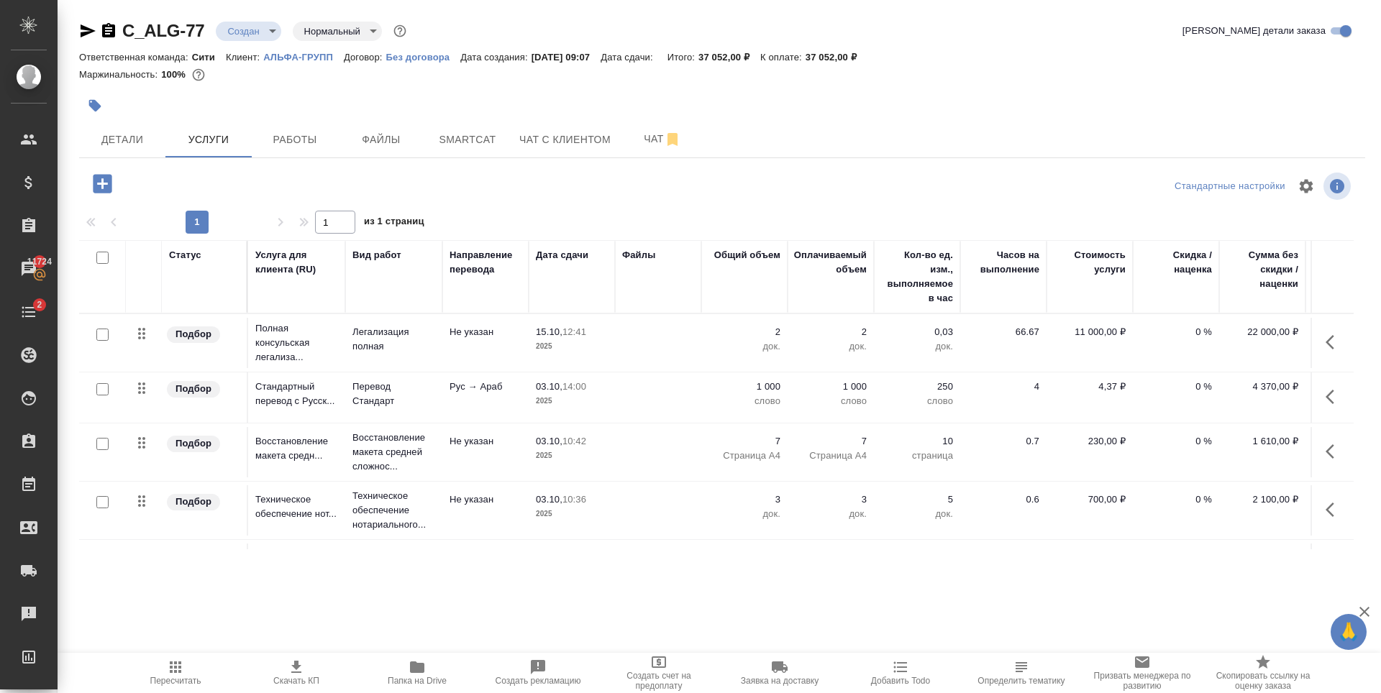
click at [101, 505] on input "checkbox" at bounding box center [102, 502] width 12 height 12
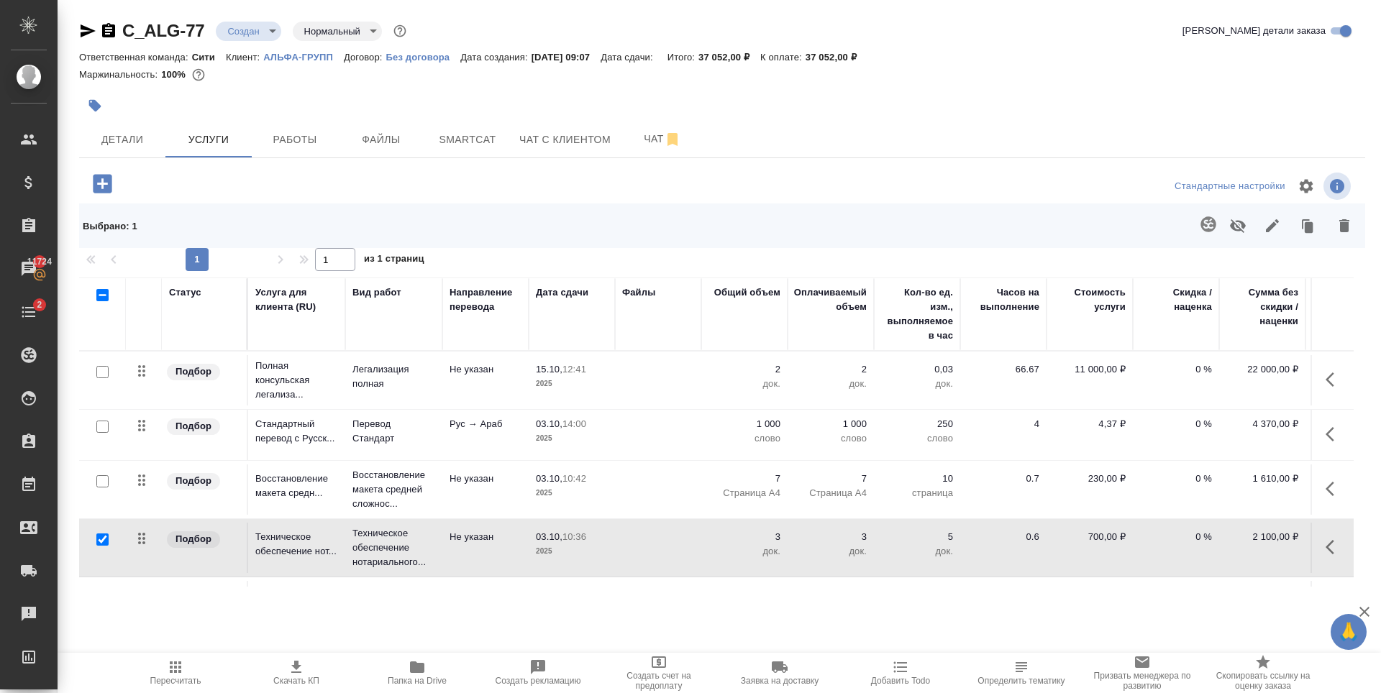
scroll to position [60, 0]
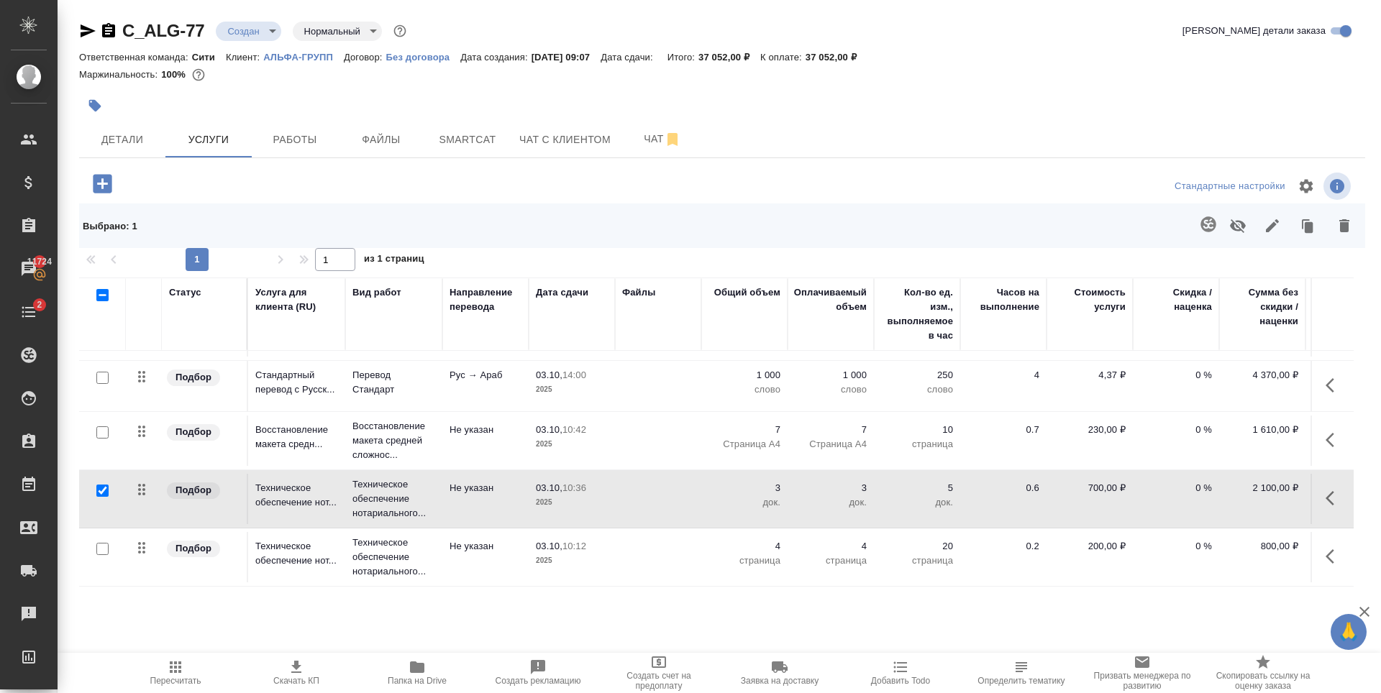
click at [96, 485] on input "checkbox" at bounding box center [102, 491] width 12 height 12
checkbox input "false"
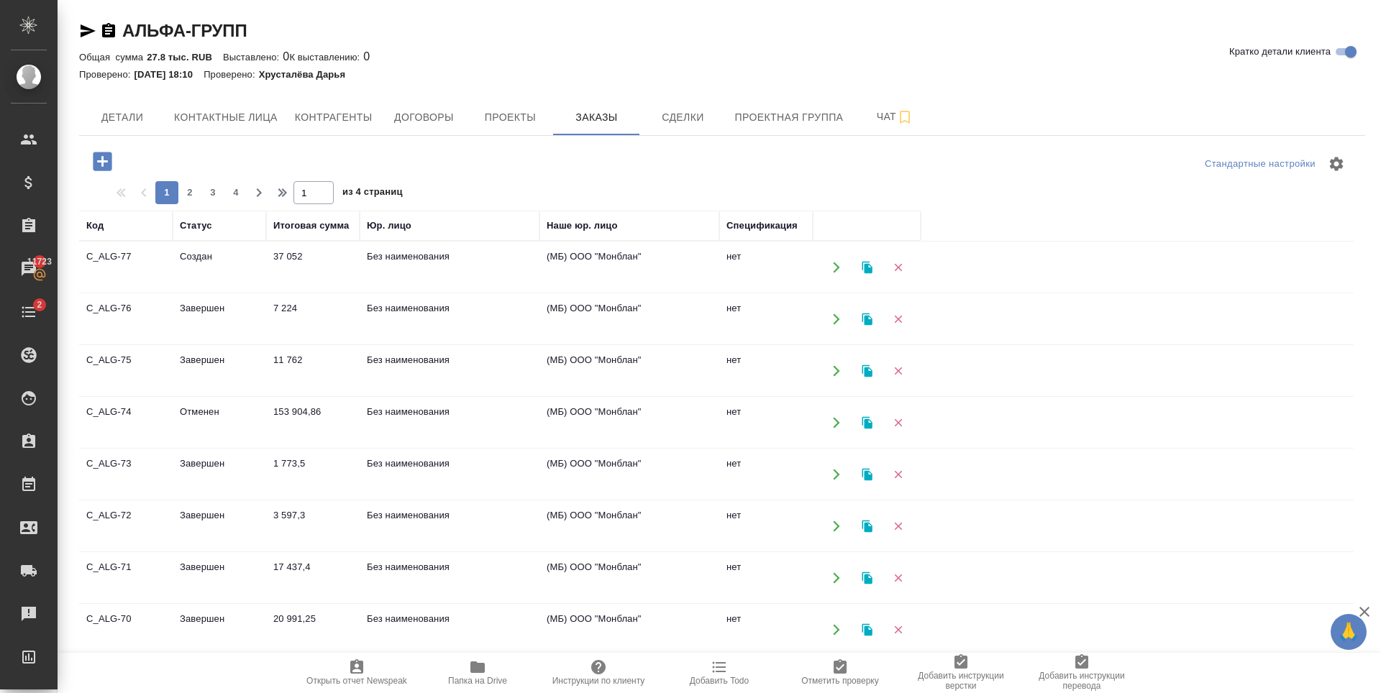
click at [106, 161] on icon "button" at bounding box center [102, 161] width 25 height 25
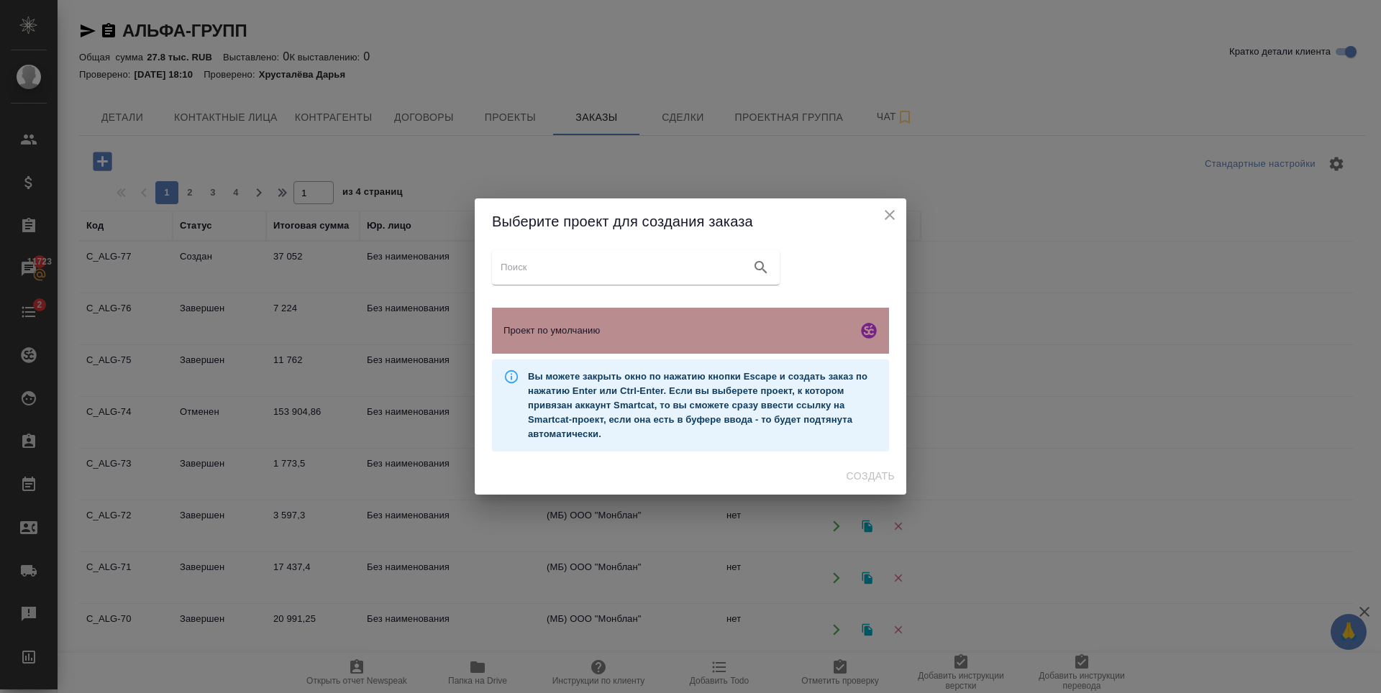
click at [588, 321] on div "Проект по умолчанию" at bounding box center [690, 331] width 397 height 46
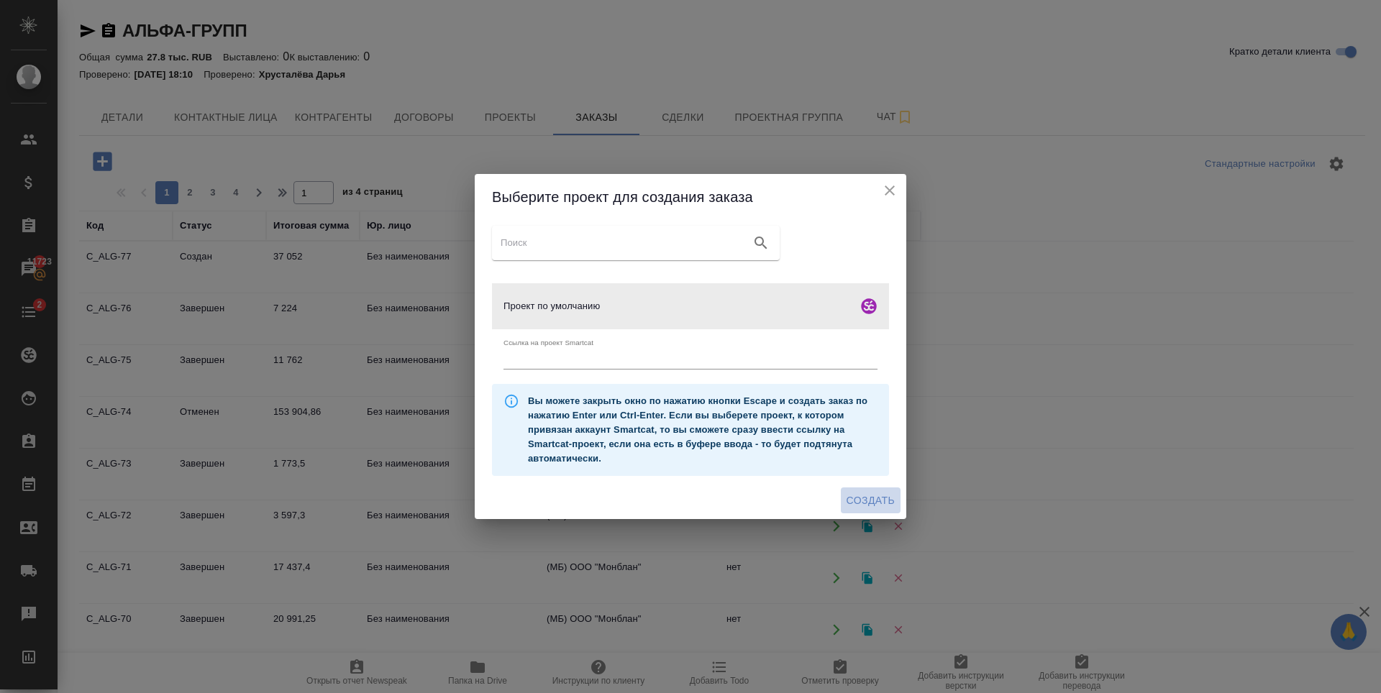
click at [852, 493] on span "Создать" at bounding box center [871, 501] width 48 height 18
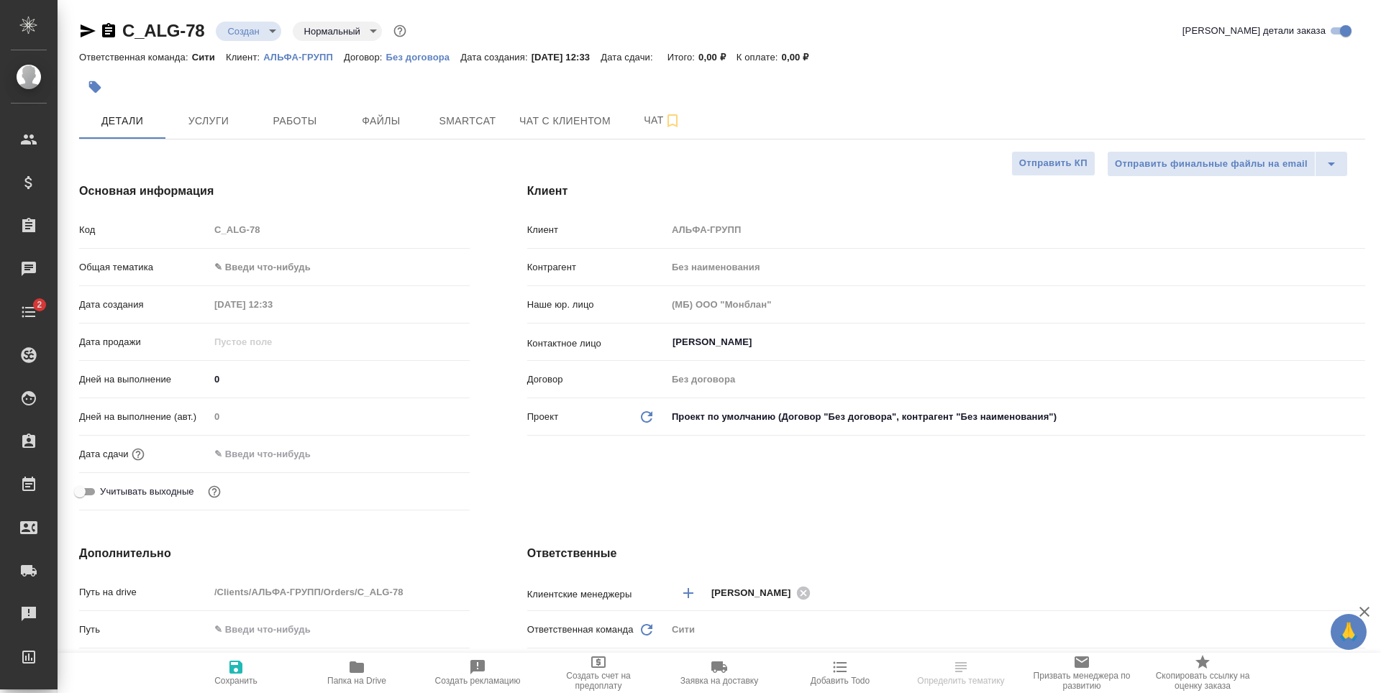
select select "RU"
type textarea "x"
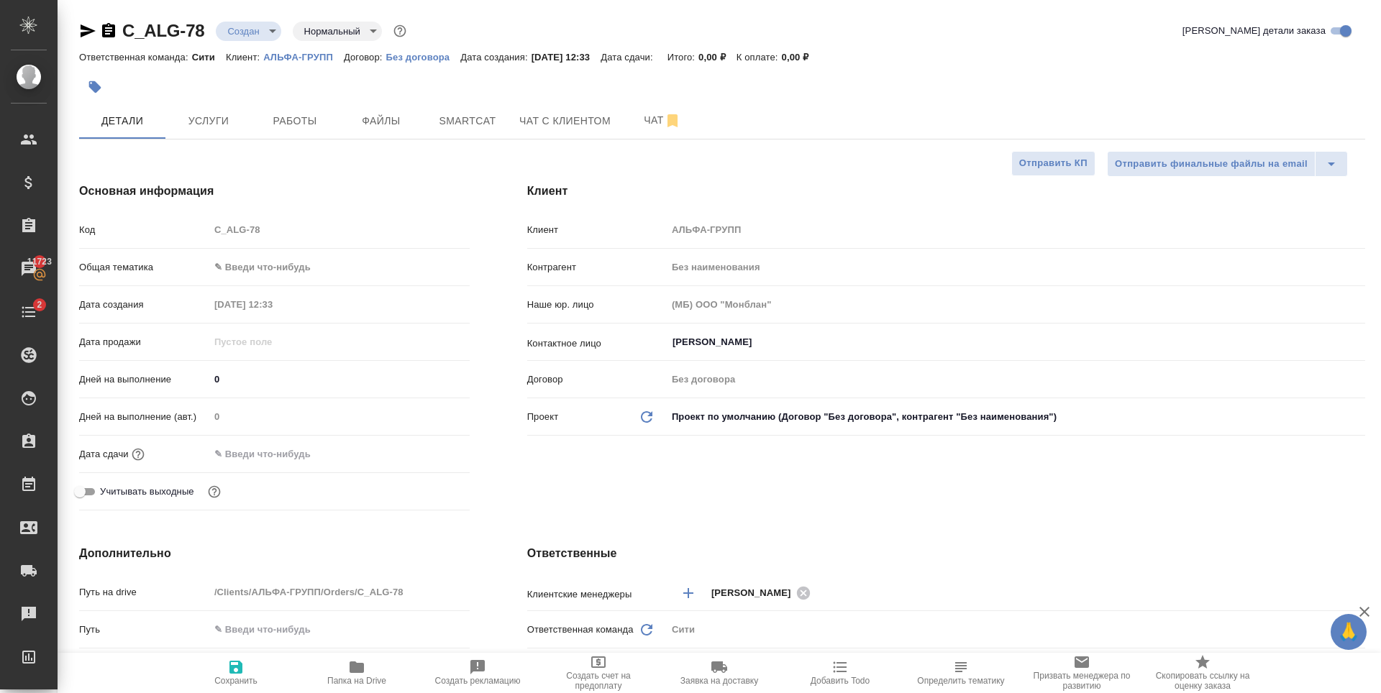
type textarea "x"
click at [411, 119] on span "Файлы" at bounding box center [381, 121] width 69 height 18
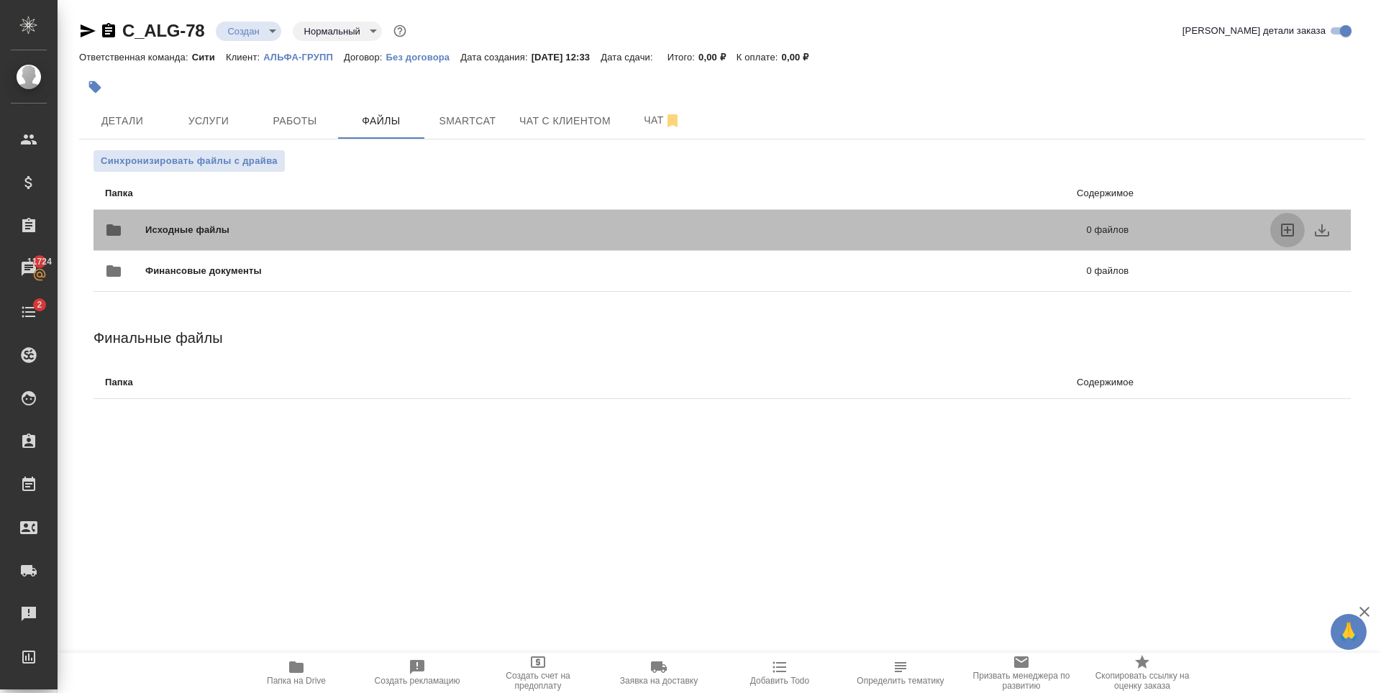
click at [1295, 227] on icon "uploadFiles" at bounding box center [1287, 230] width 17 height 17
click at [0, 0] on input "uploadFiles" at bounding box center [0, 0] width 0 height 0
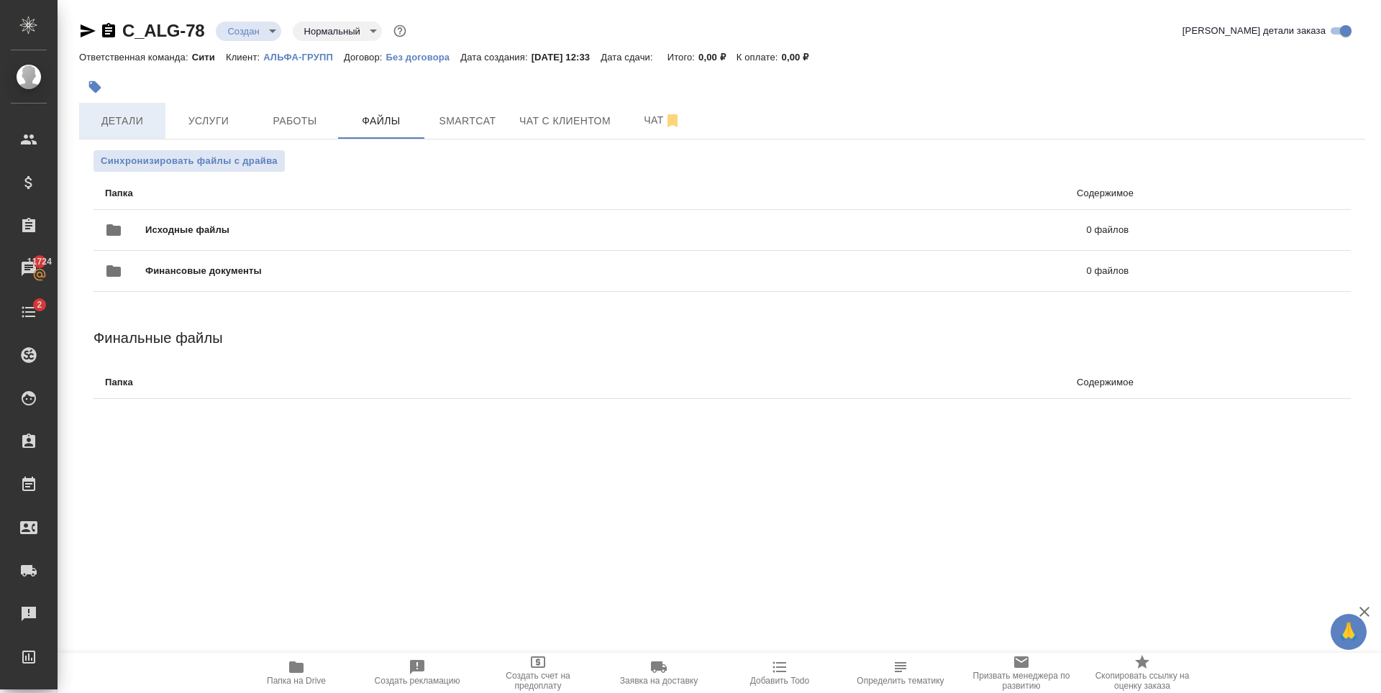
click at [127, 130] on button "Детали" at bounding box center [122, 121] width 86 height 36
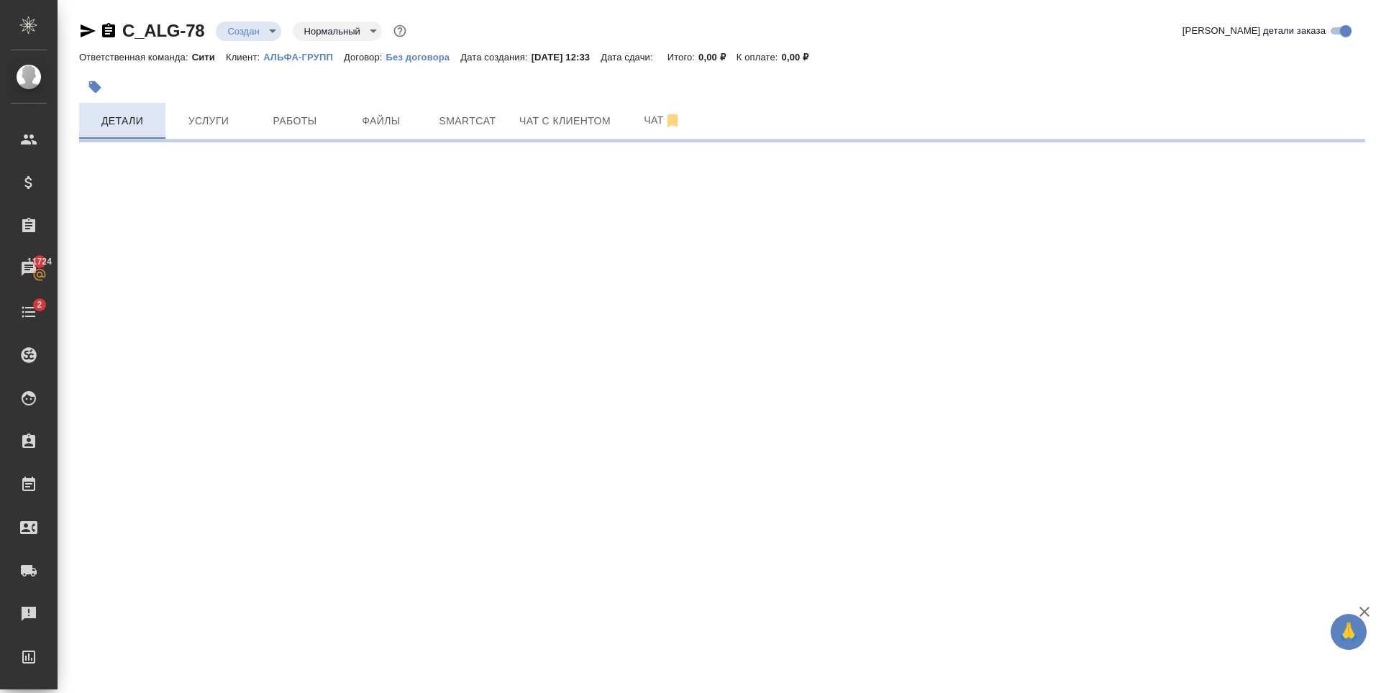
select select "RU"
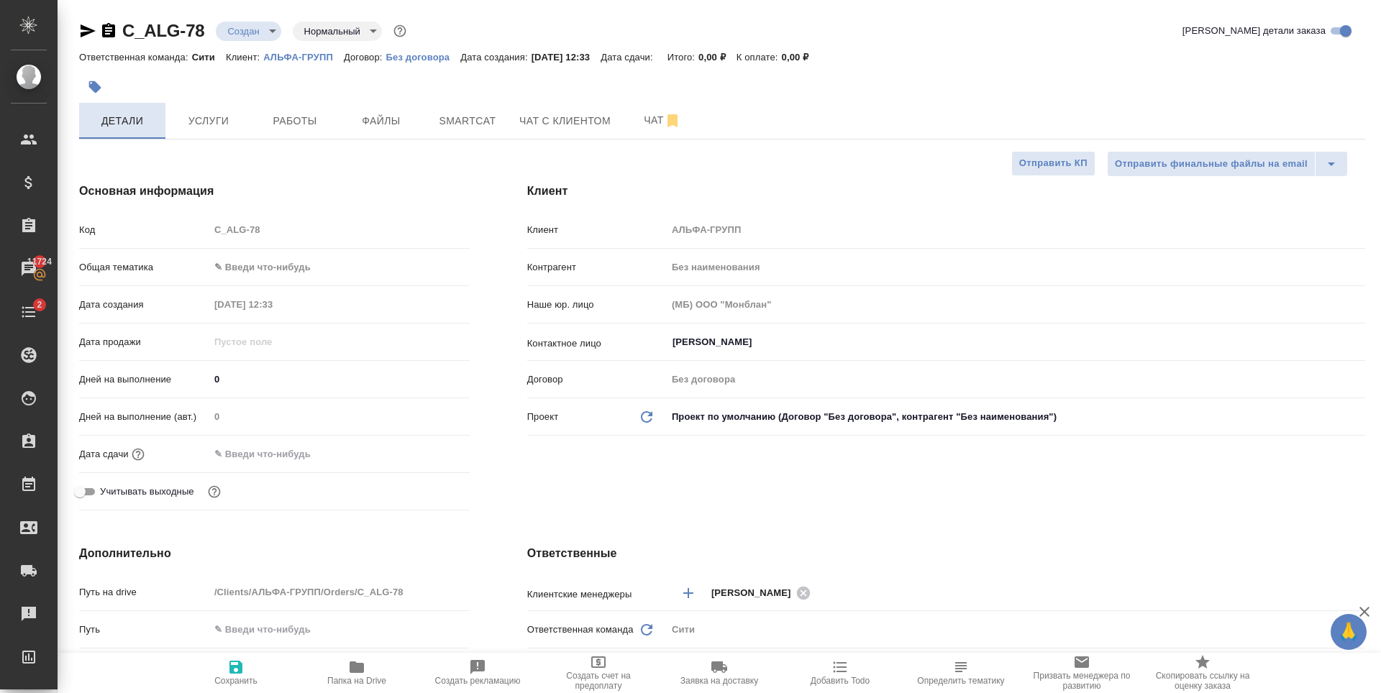
type textarea "x"
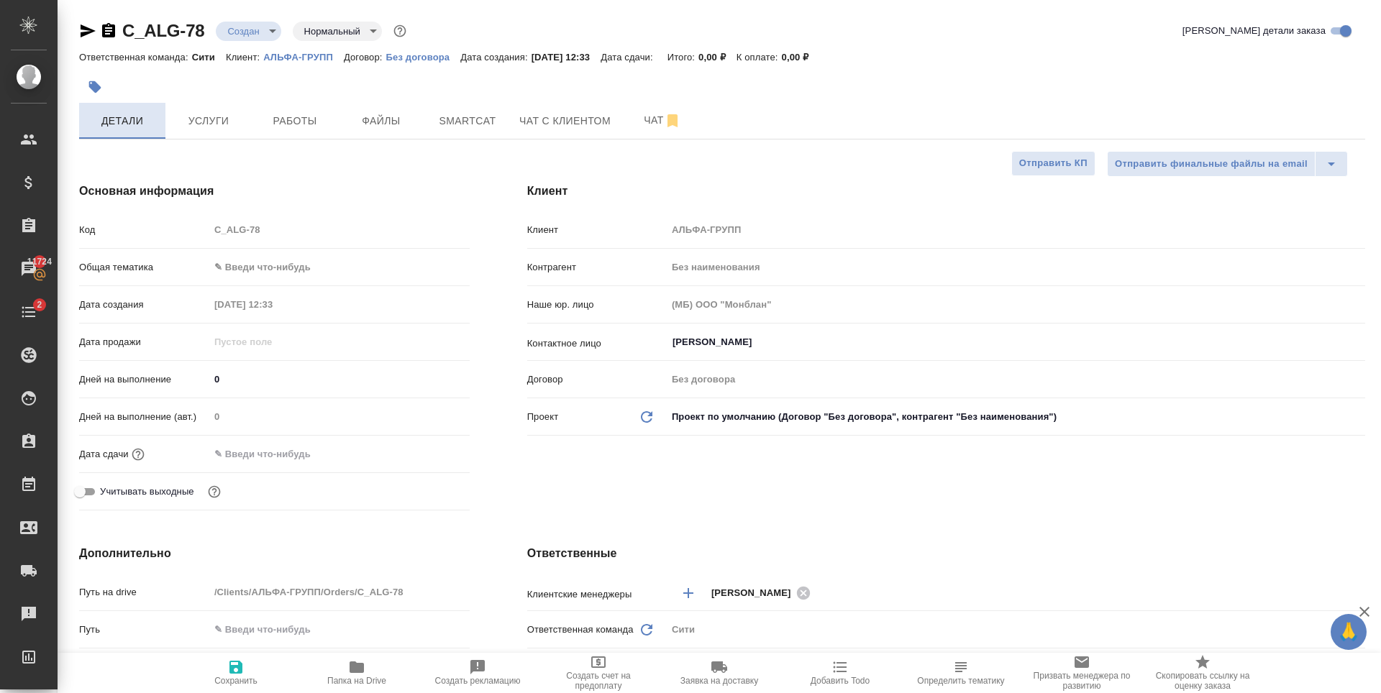
type textarea "x"
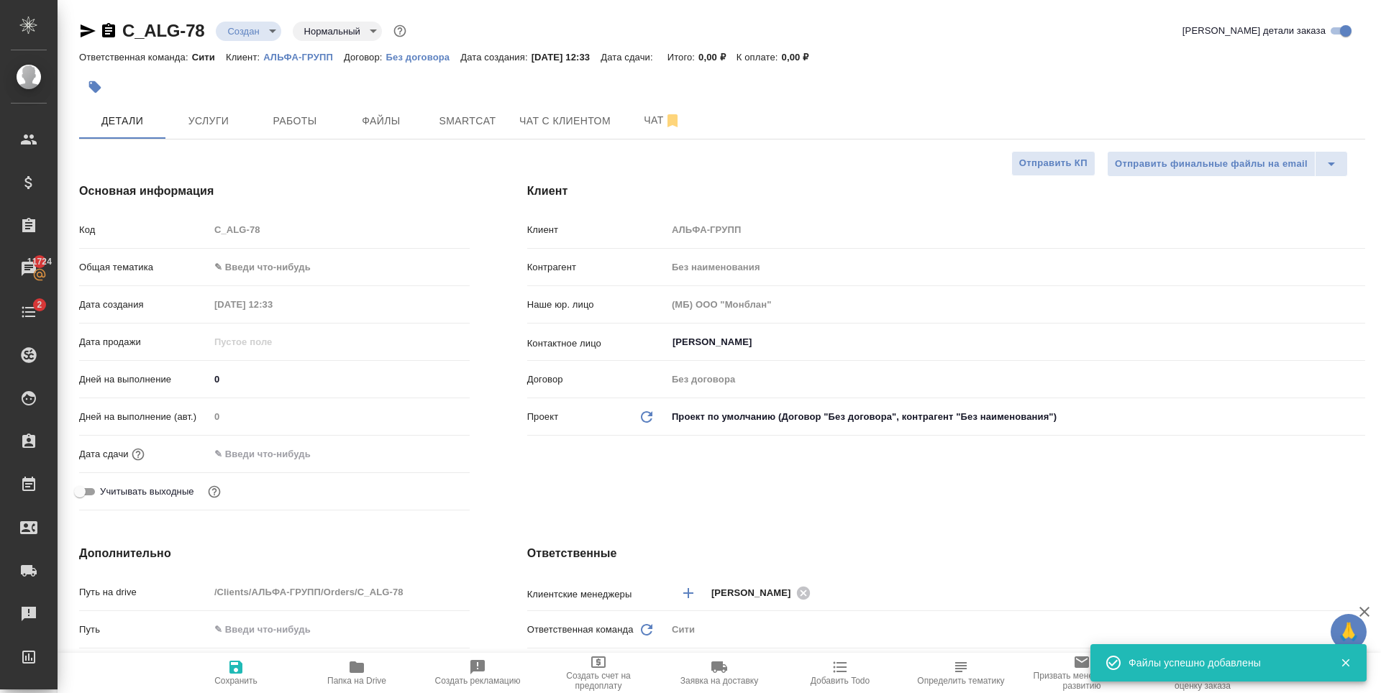
click at [309, 450] on input "text" at bounding box center [272, 454] width 126 height 21
click at [421, 447] on icon "button" at bounding box center [427, 453] width 17 height 17
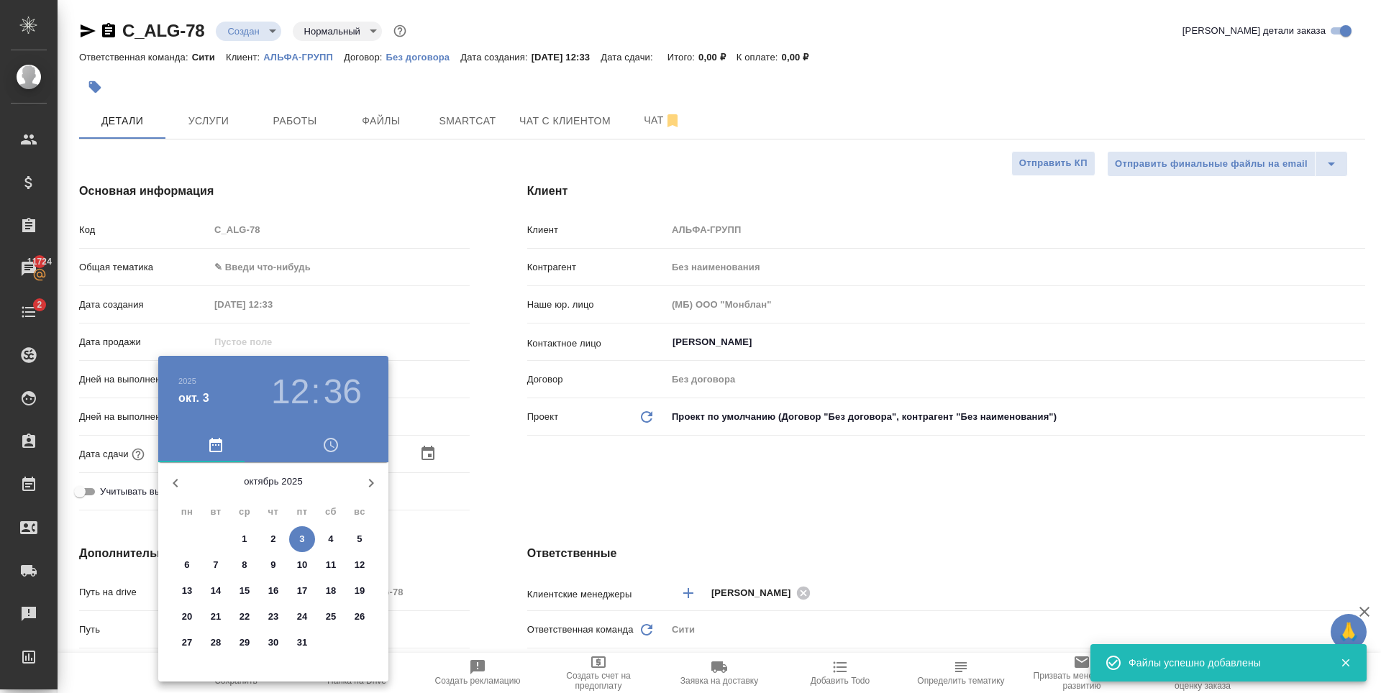
click at [328, 388] on h3 "36" at bounding box center [343, 392] width 38 height 40
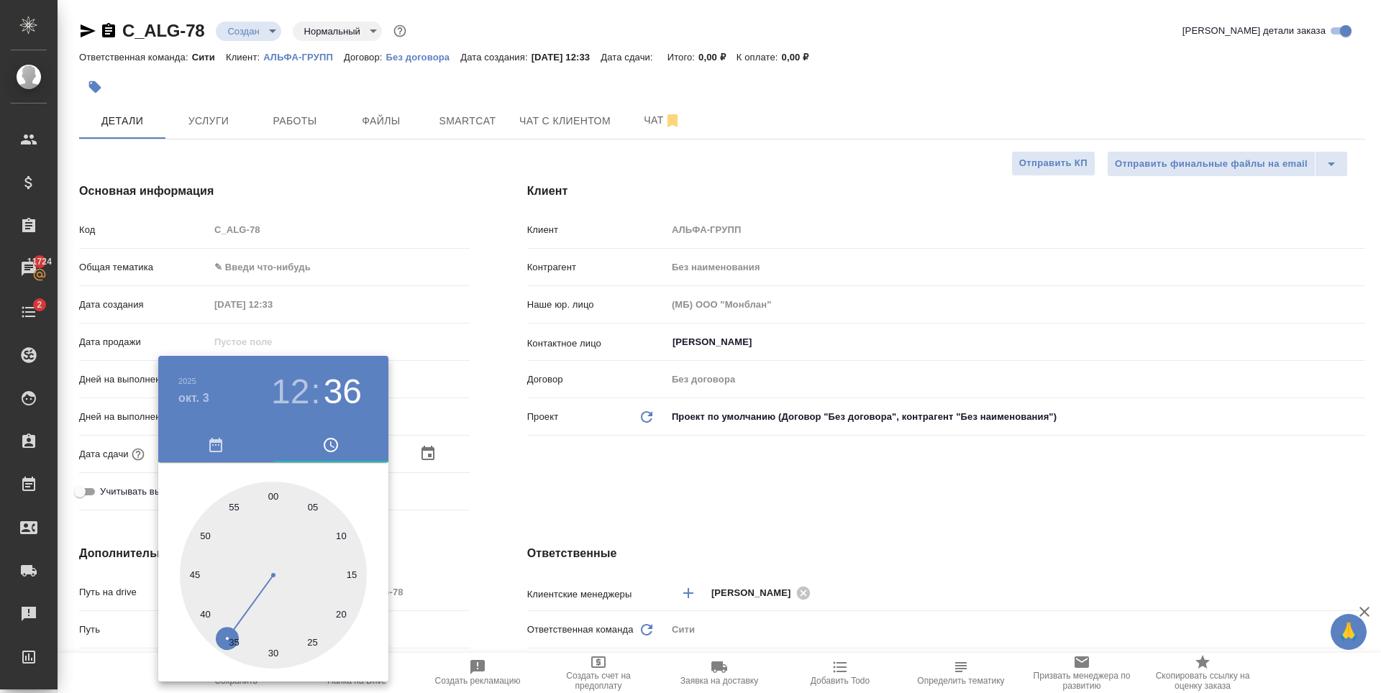
click at [204, 534] on div at bounding box center [273, 575] width 187 height 187
type input "03.10.2025 12:50"
type textarea "x"
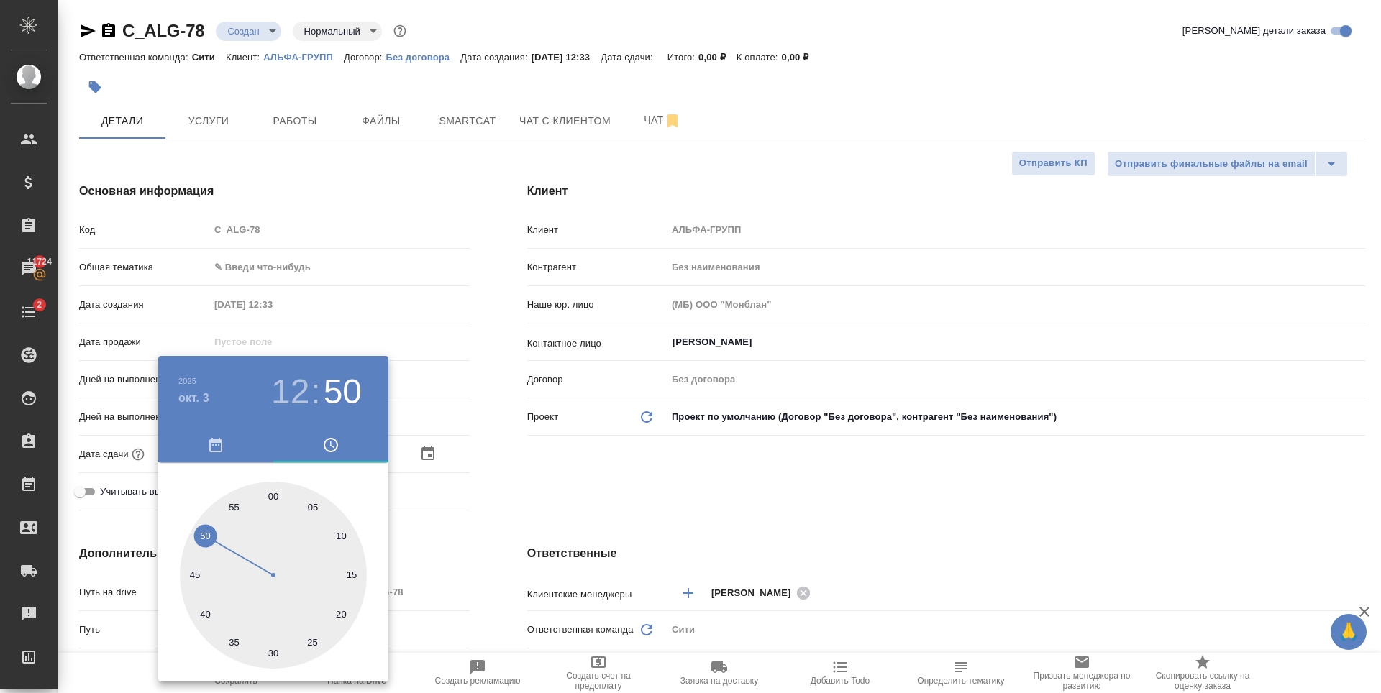
click at [574, 474] on div at bounding box center [690, 346] width 1381 height 693
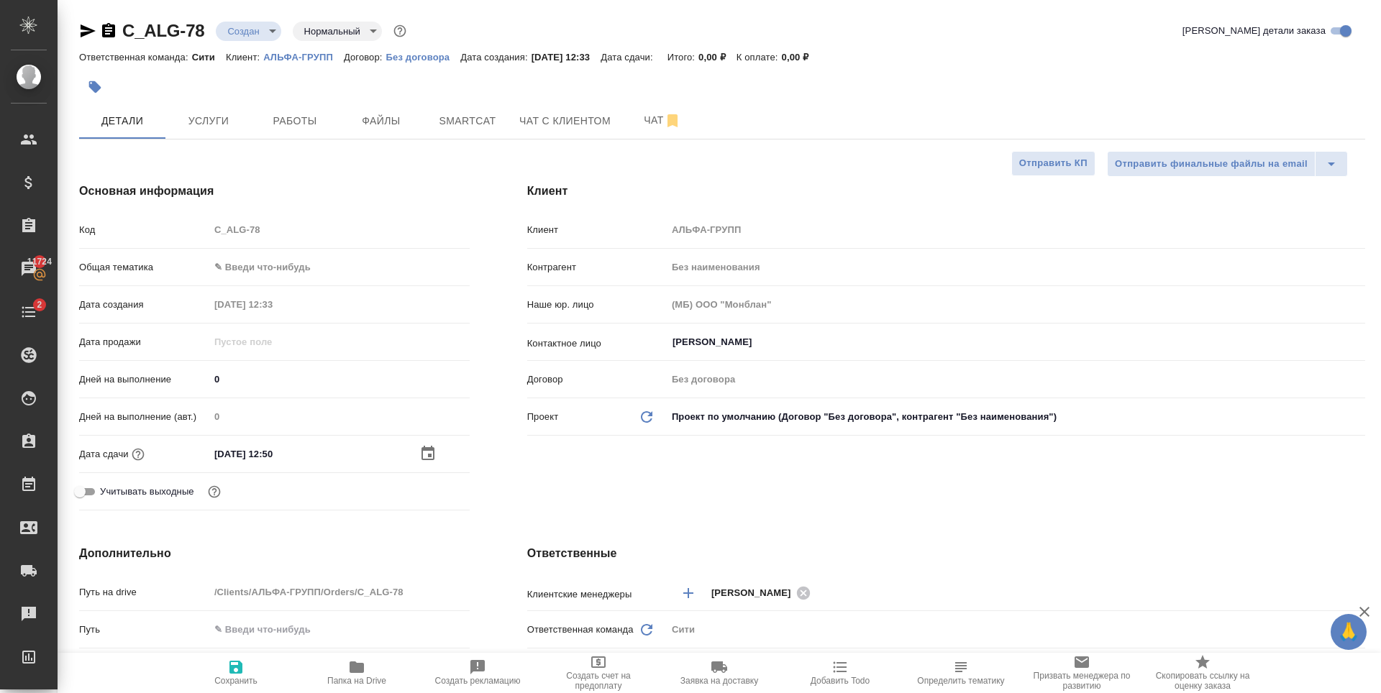
click at [245, 672] on span "Сохранить" at bounding box center [236, 672] width 104 height 27
type textarea "x"
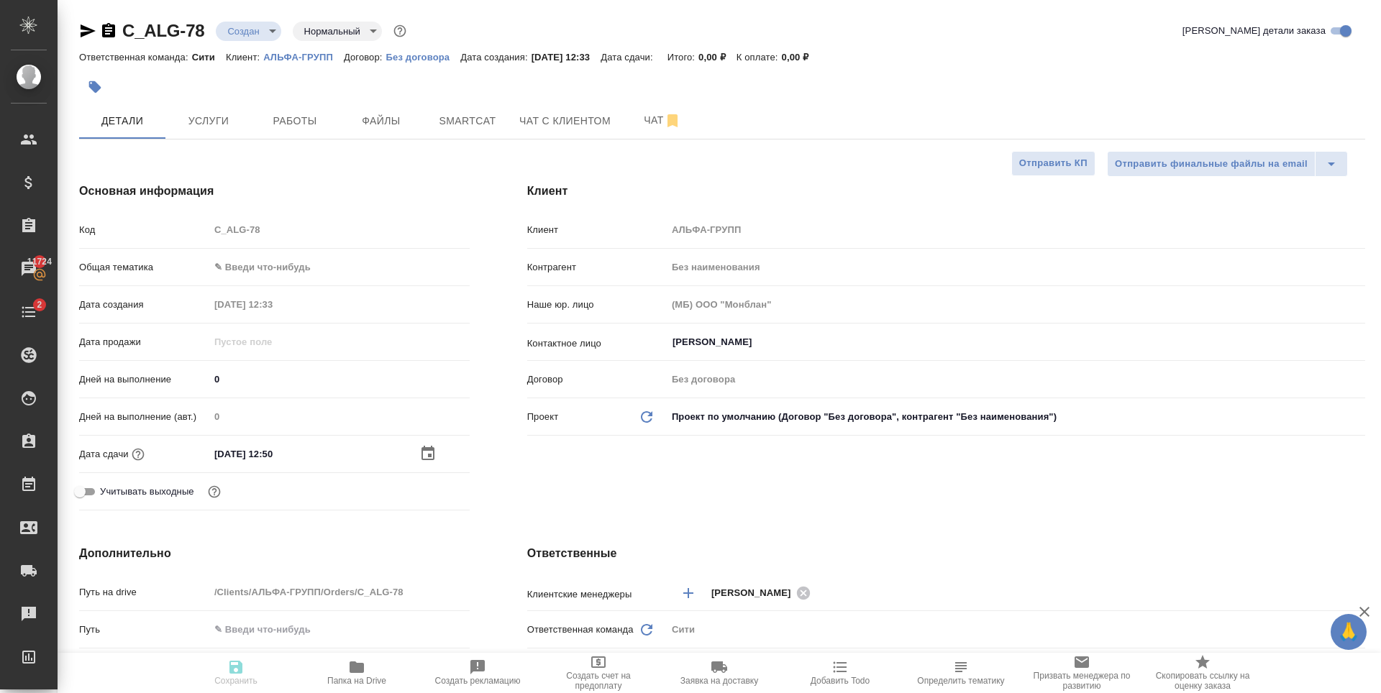
type textarea "x"
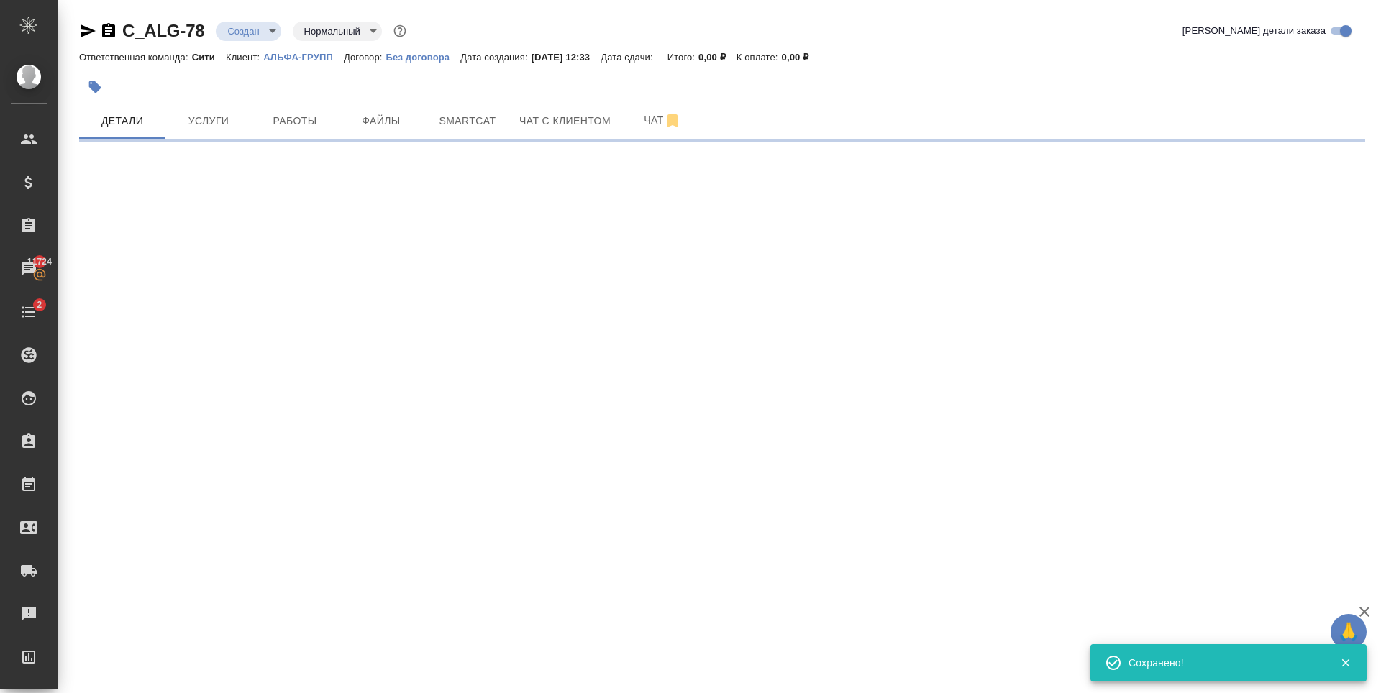
select select "RU"
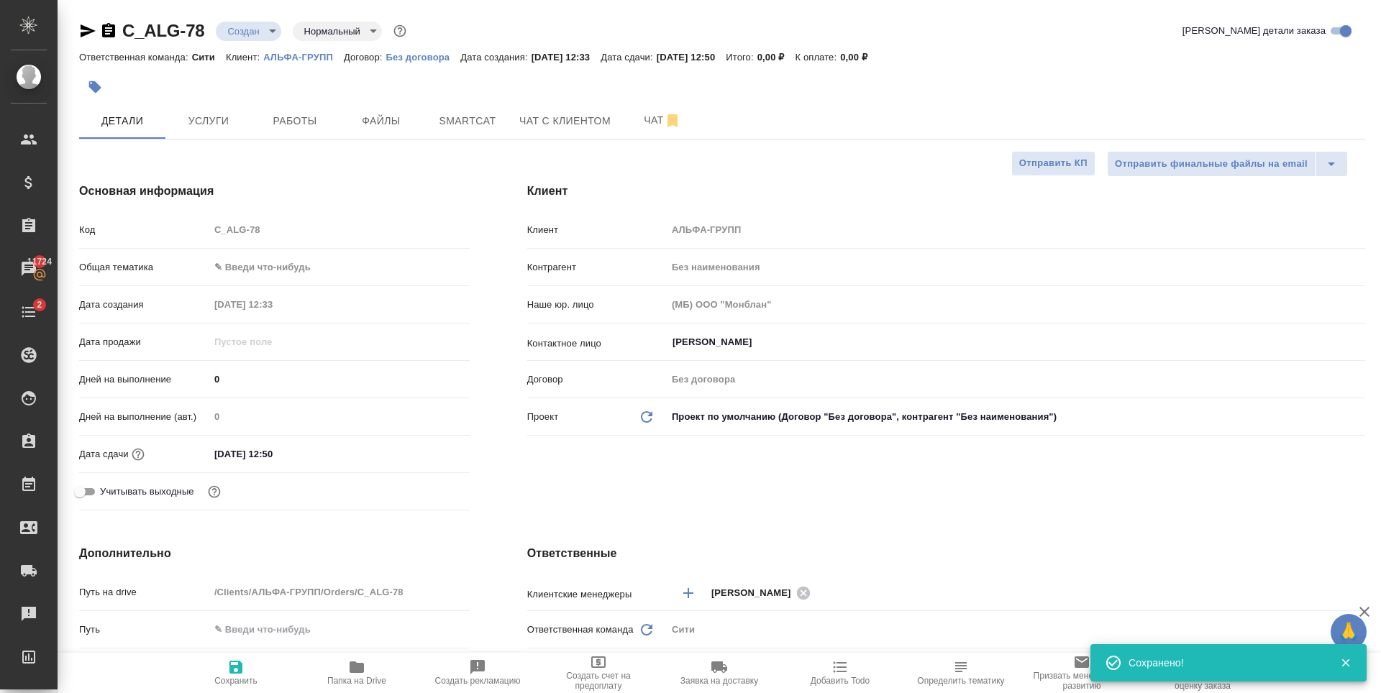
type textarea "x"
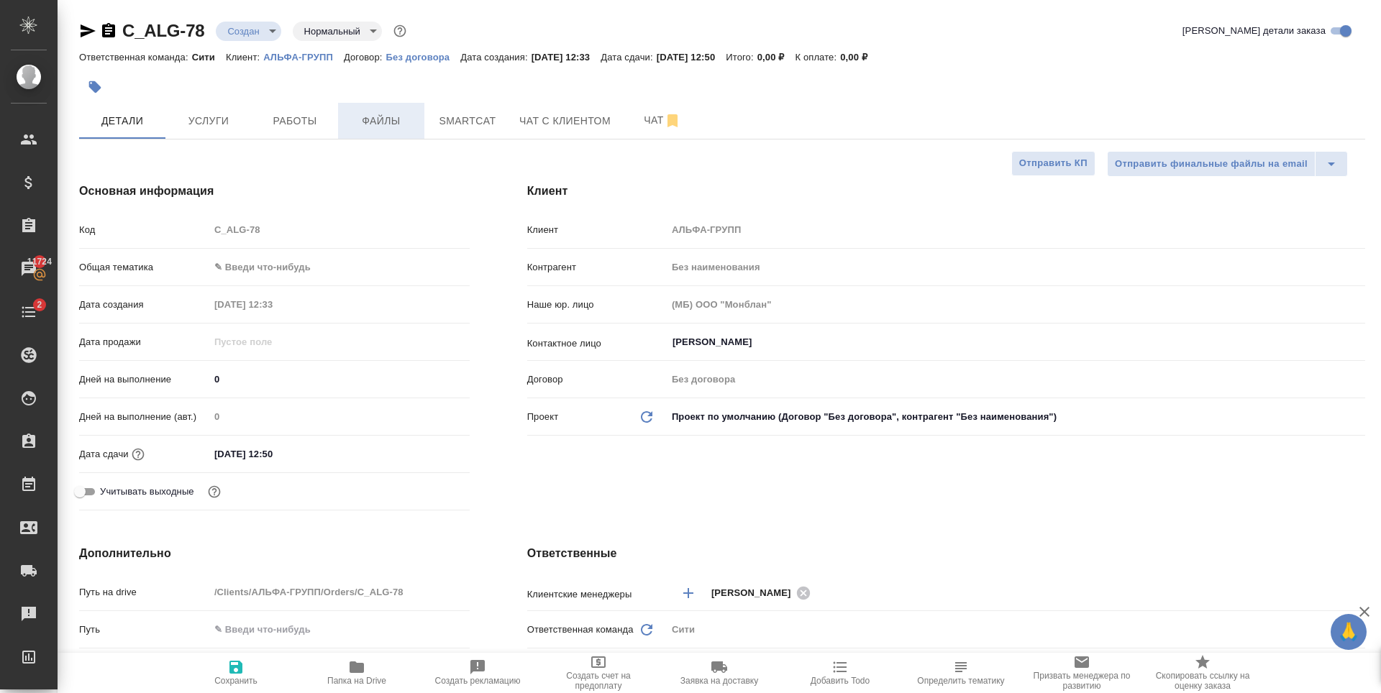
click at [380, 135] on button "Файлы" at bounding box center [381, 121] width 86 height 36
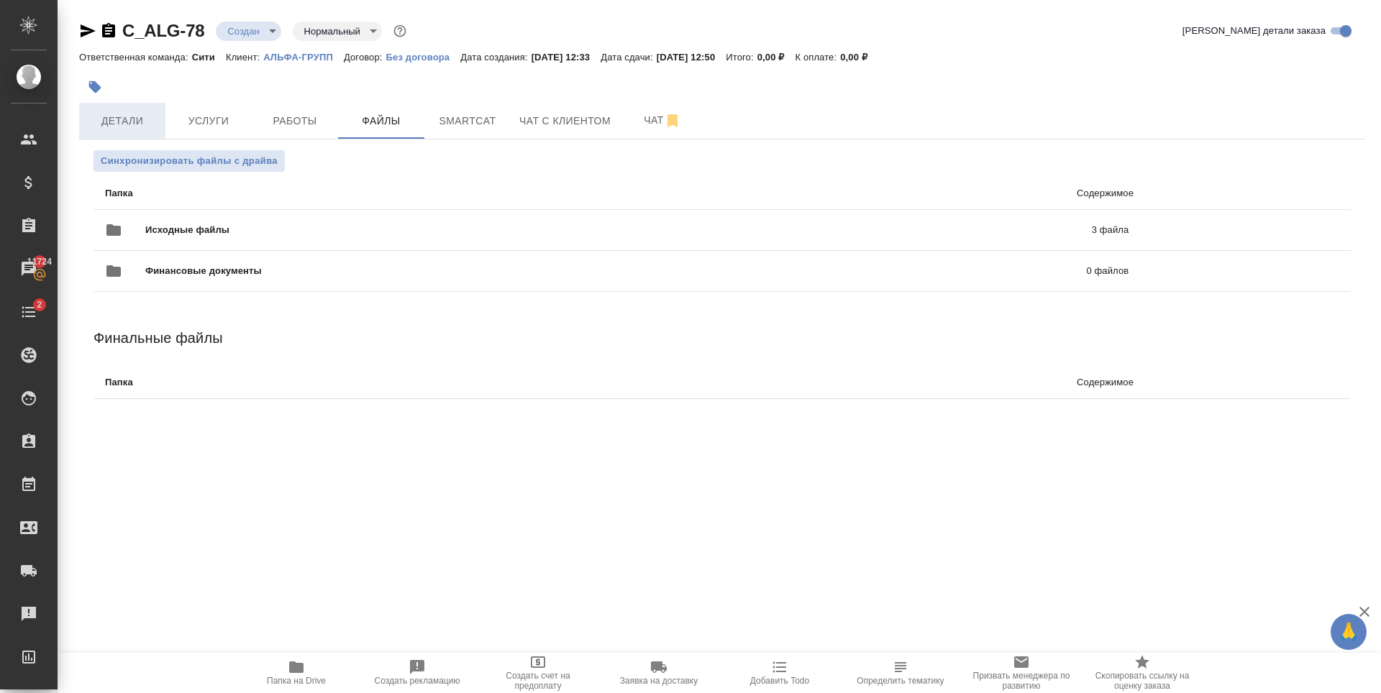
click at [162, 115] on button "Детали" at bounding box center [122, 121] width 86 height 36
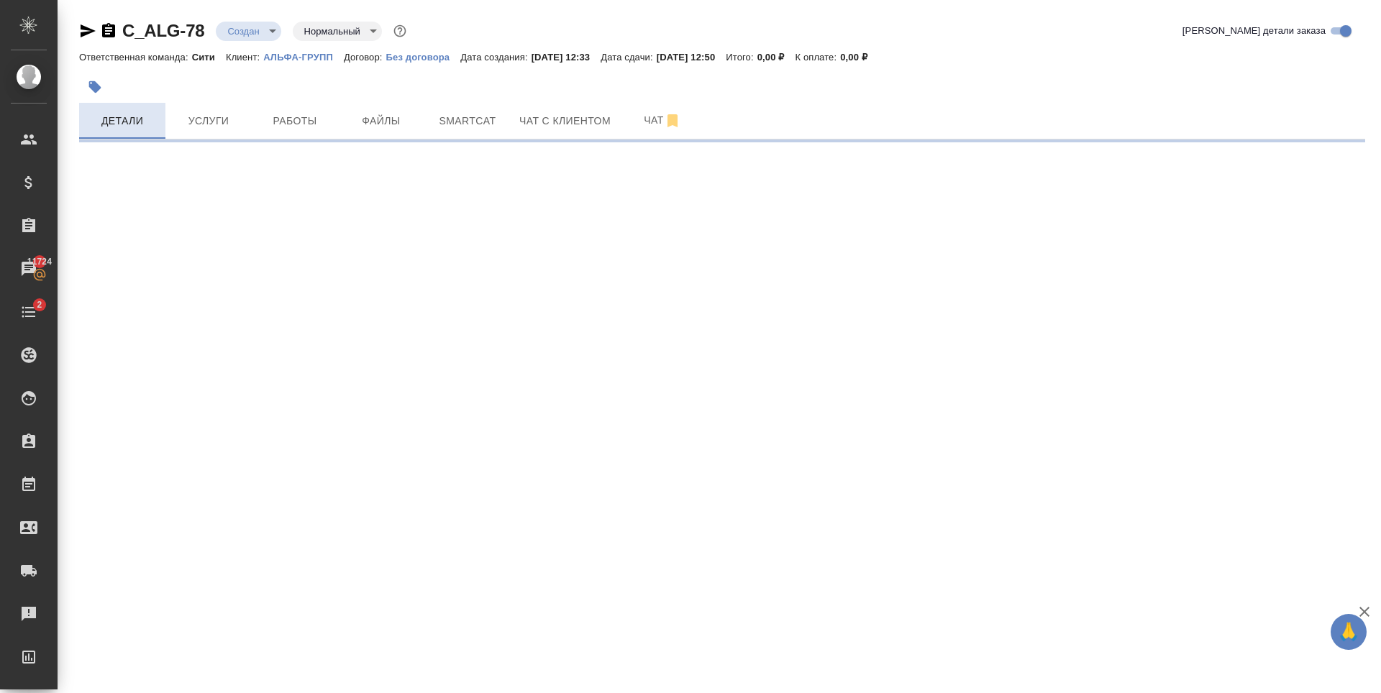
select select "RU"
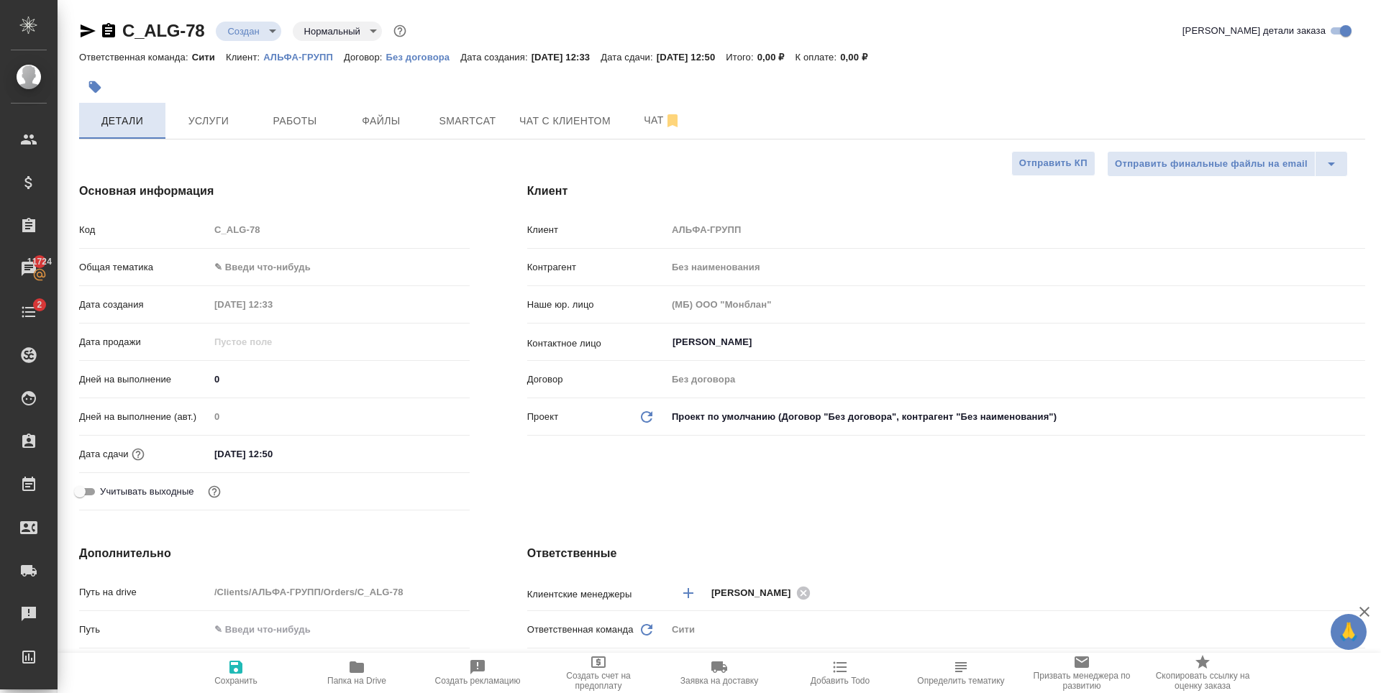
type textarea "x"
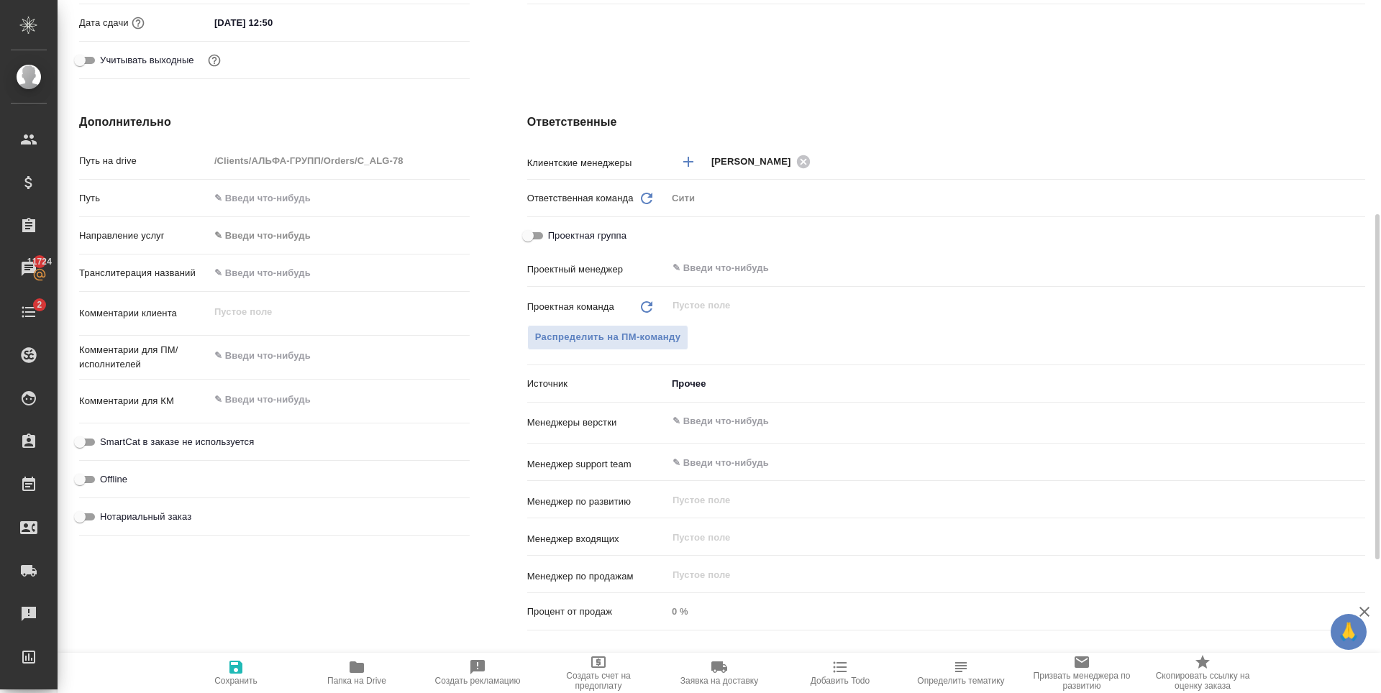
type textarea "x"
click at [277, 352] on textarea at bounding box center [339, 357] width 259 height 24
type textarea "x"
type textarea "с"
type textarea "x"
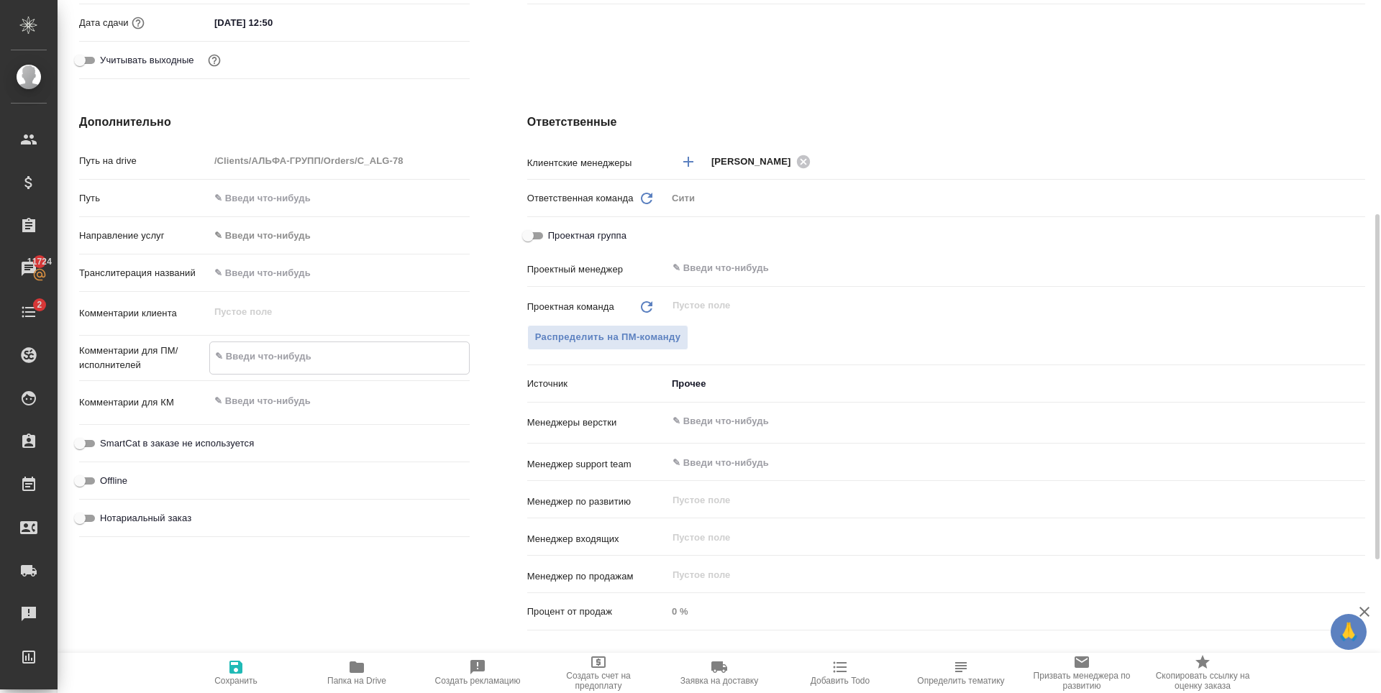
type textarea "x"
type textarea "сд"
type textarea "x"
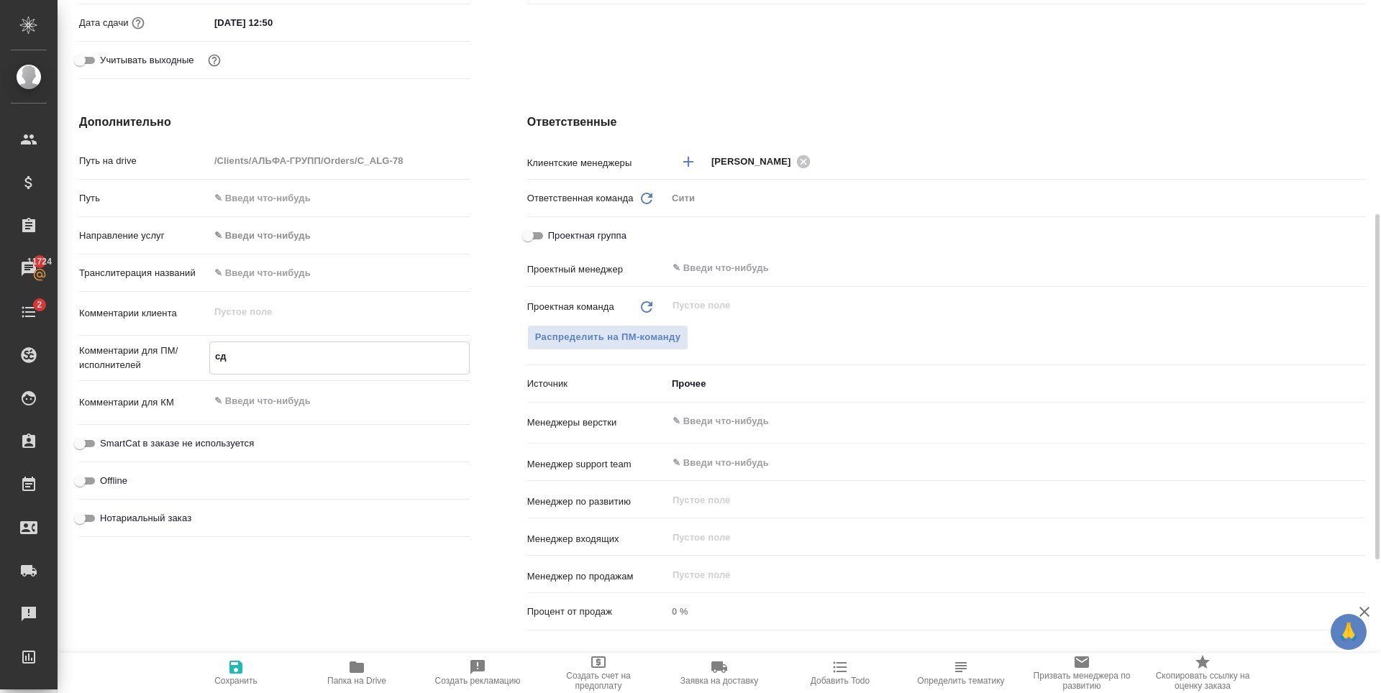
type textarea "x"
type textarea "сде"
type textarea "x"
type textarea "сдел"
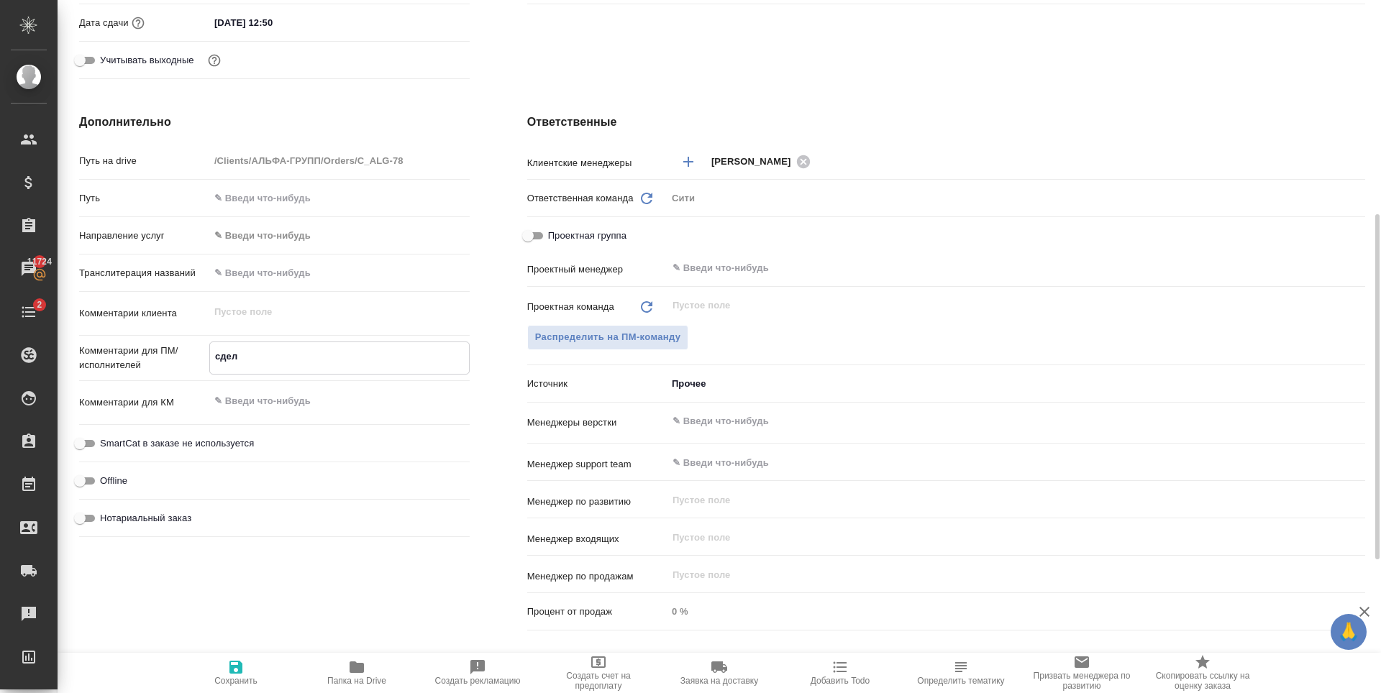
type textarea "x"
type textarea "сдела"
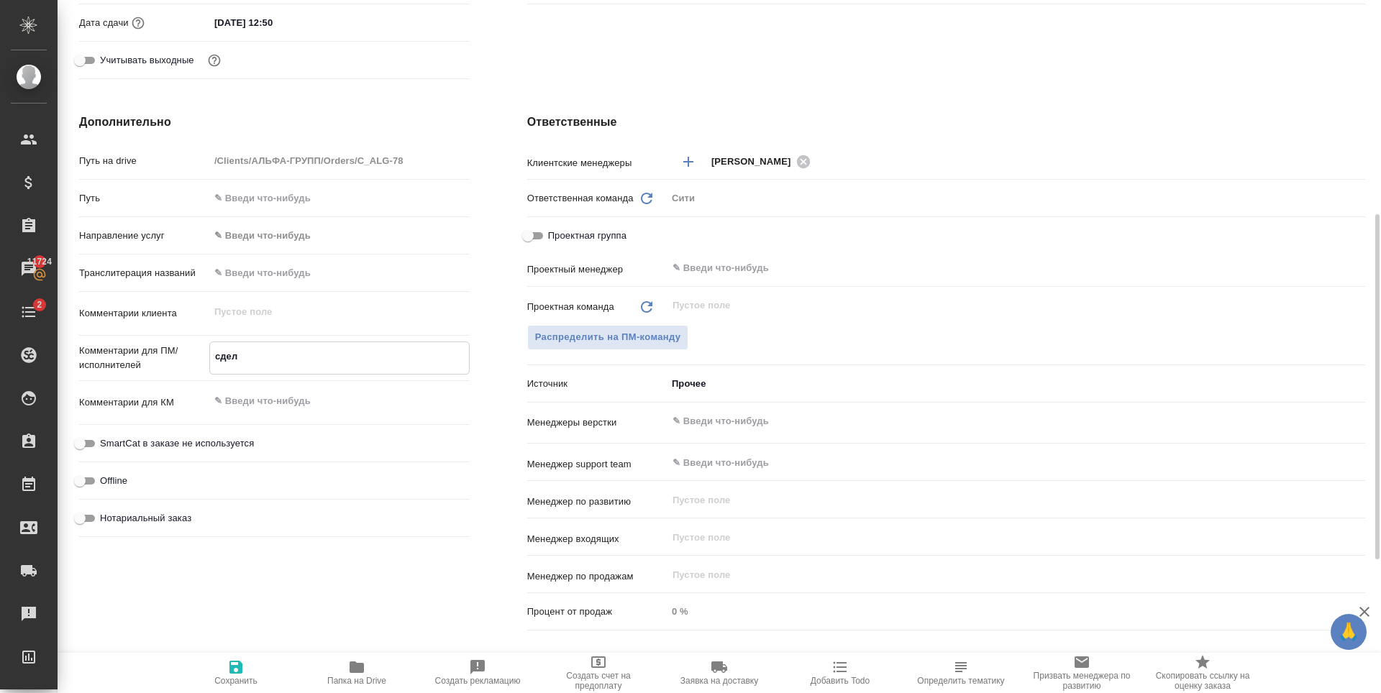
type textarea "x"
type textarea "сделай"
type textarea "x"
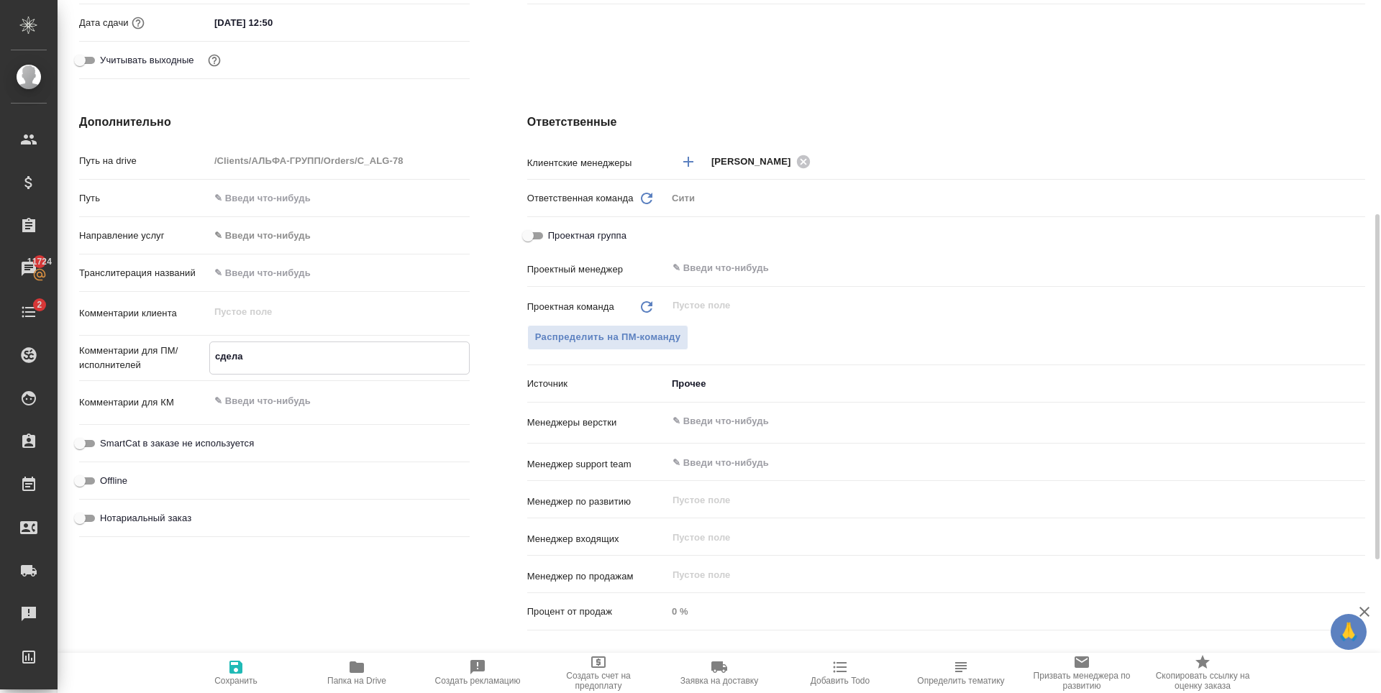
type textarea "x"
type textarea "сделайт"
type textarea "x"
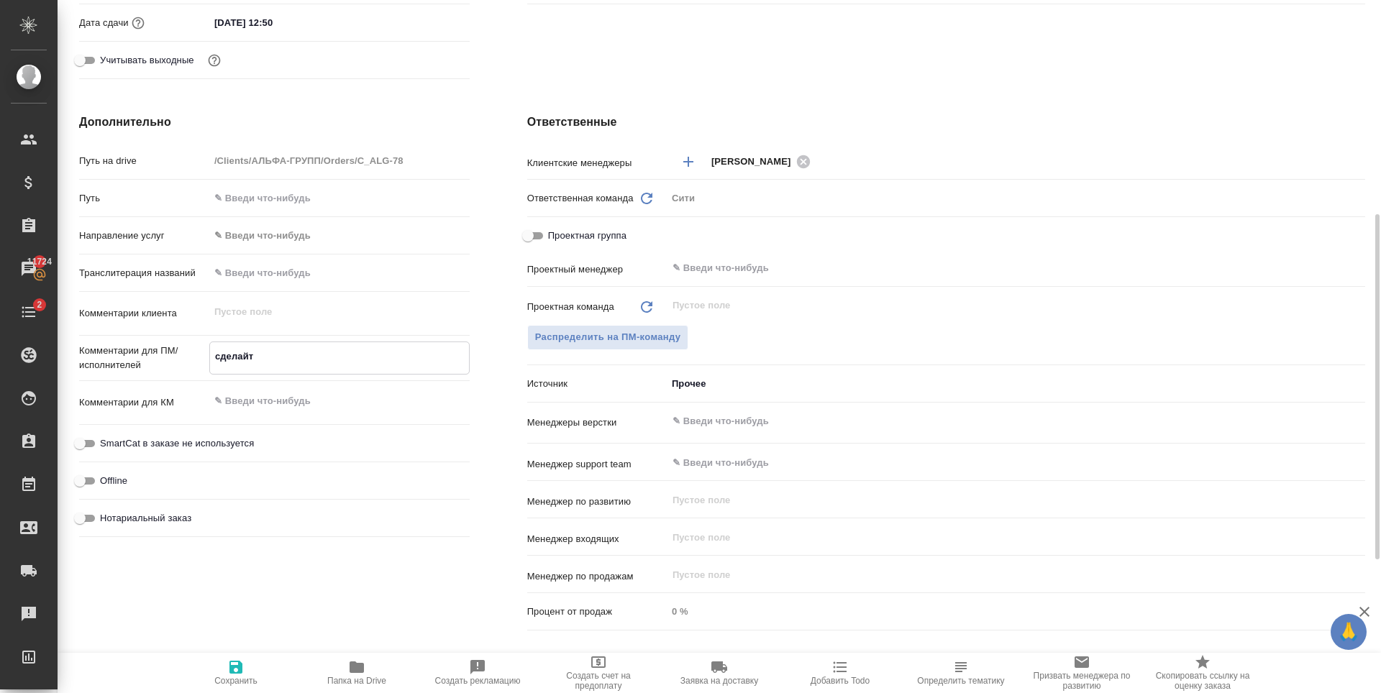
type textarea "x"
type textarea "сделайте"
type textarea "x"
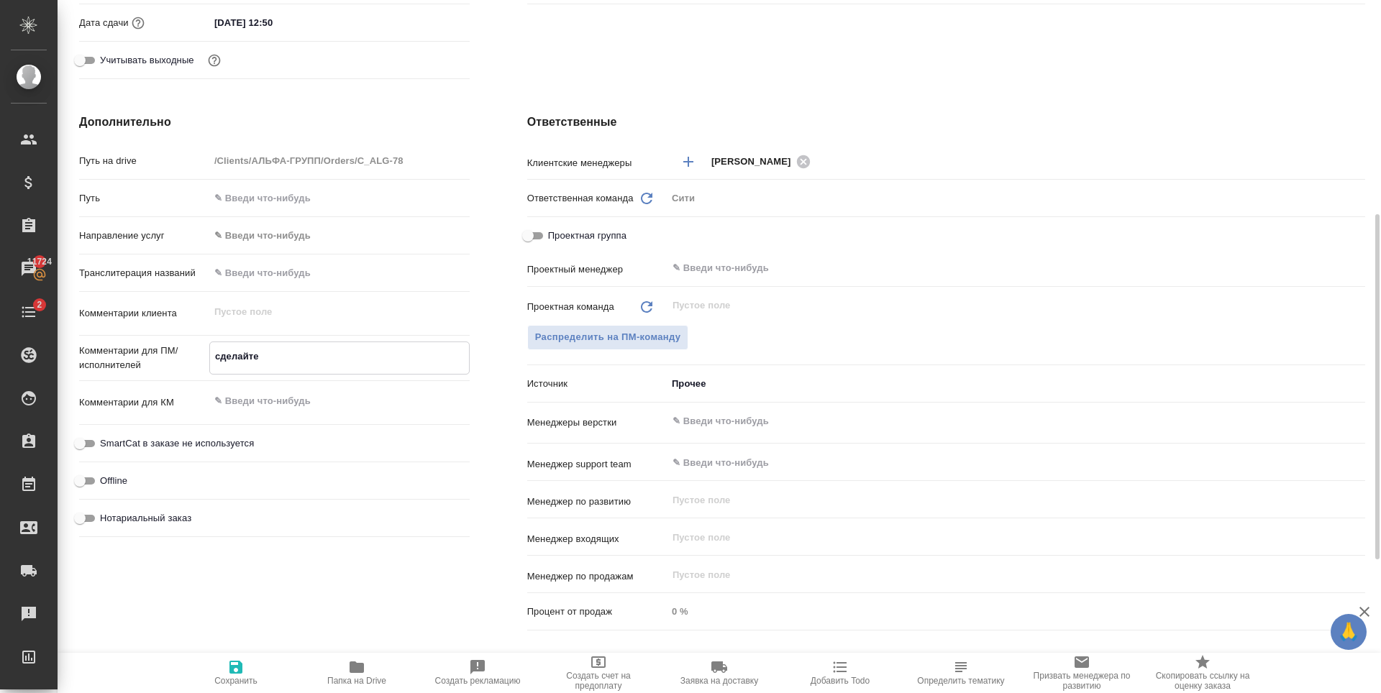
type textarea "сделайте"
type textarea "x"
type textarea "сделайте т"
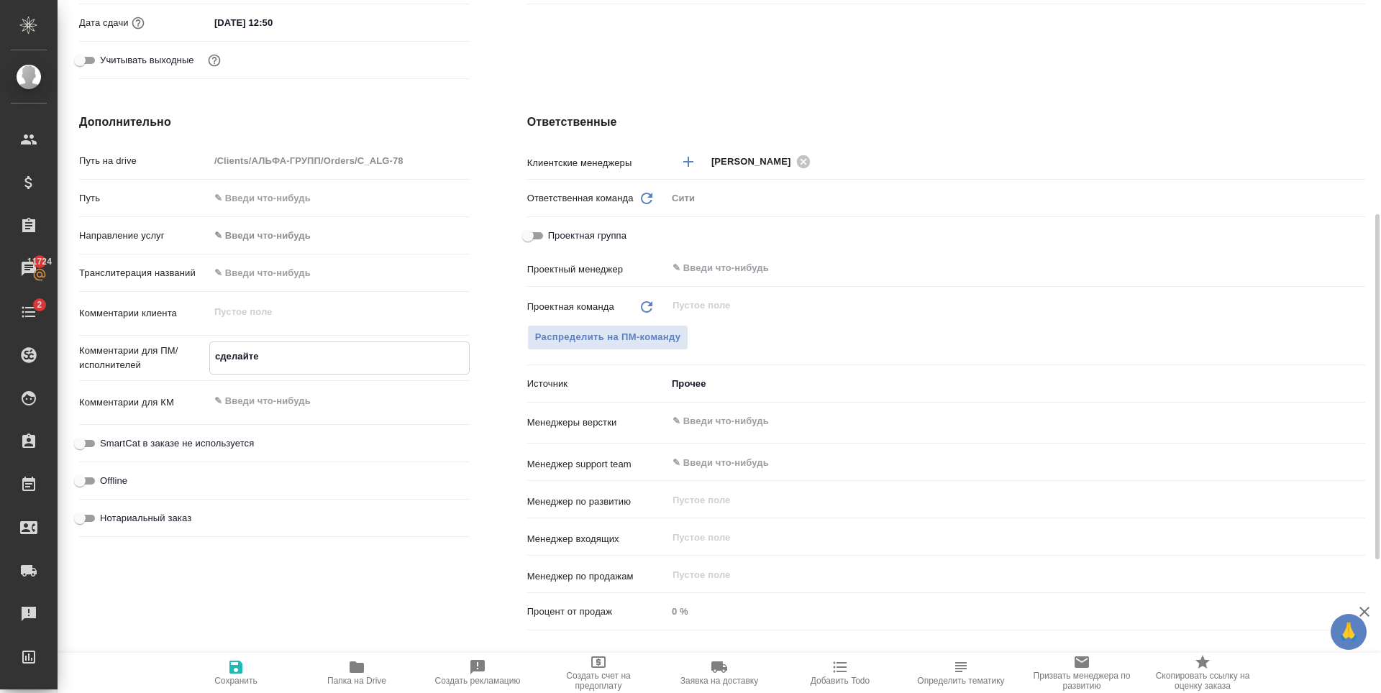
type textarea "x"
type textarea "сделайте ти"
type textarea "x"
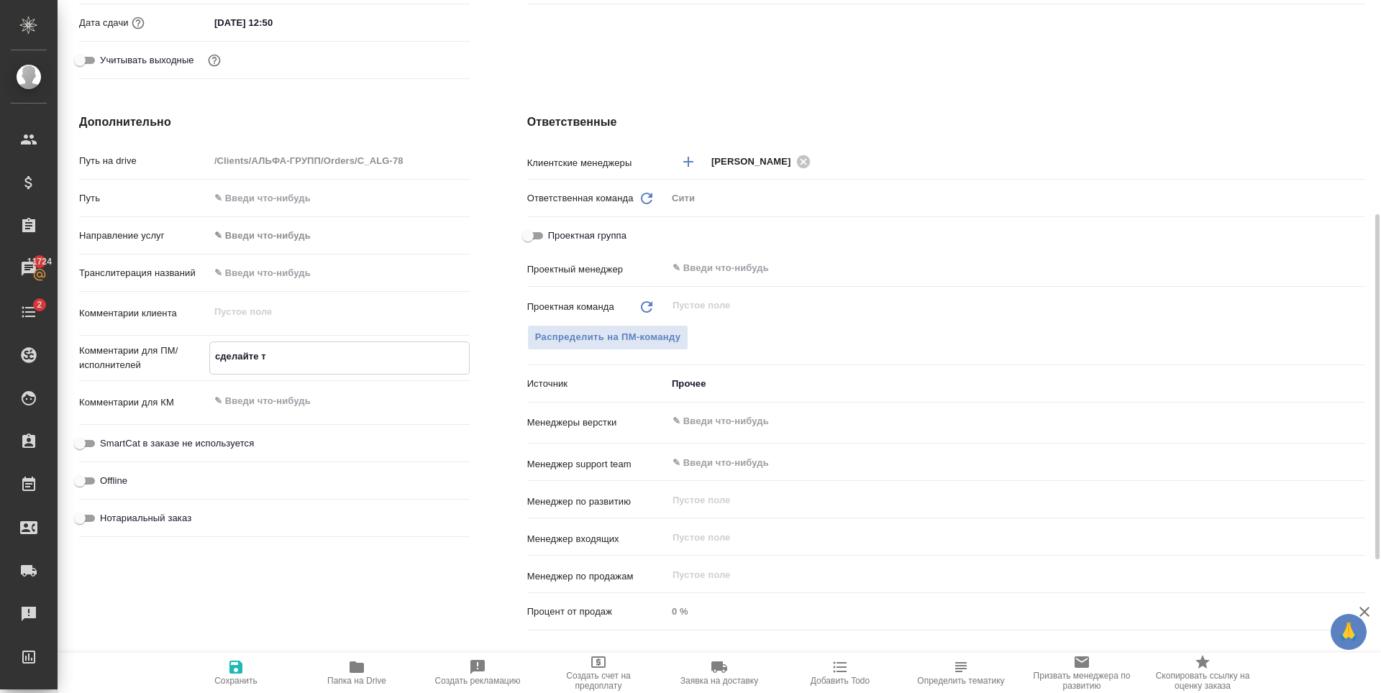
type textarea "x"
type textarea "сделайте тике"
type textarea "x"
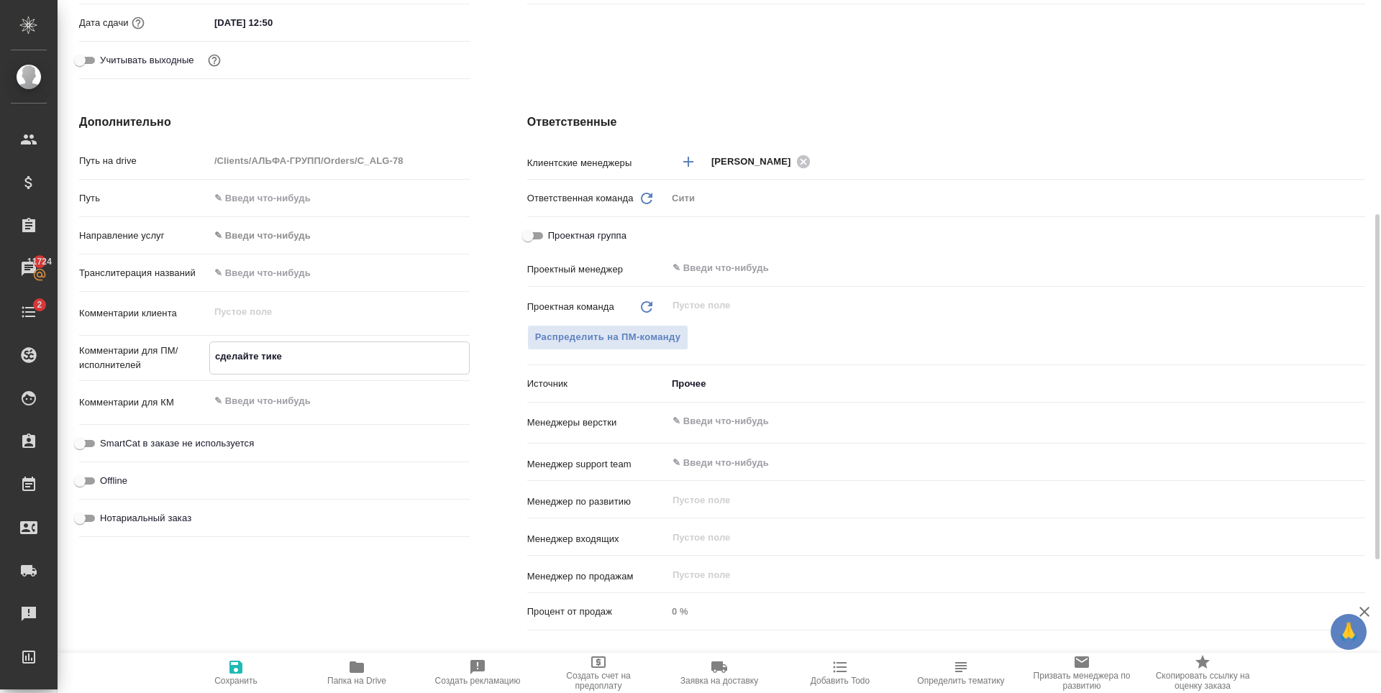
type textarea "сделайте тикет"
type textarea "x"
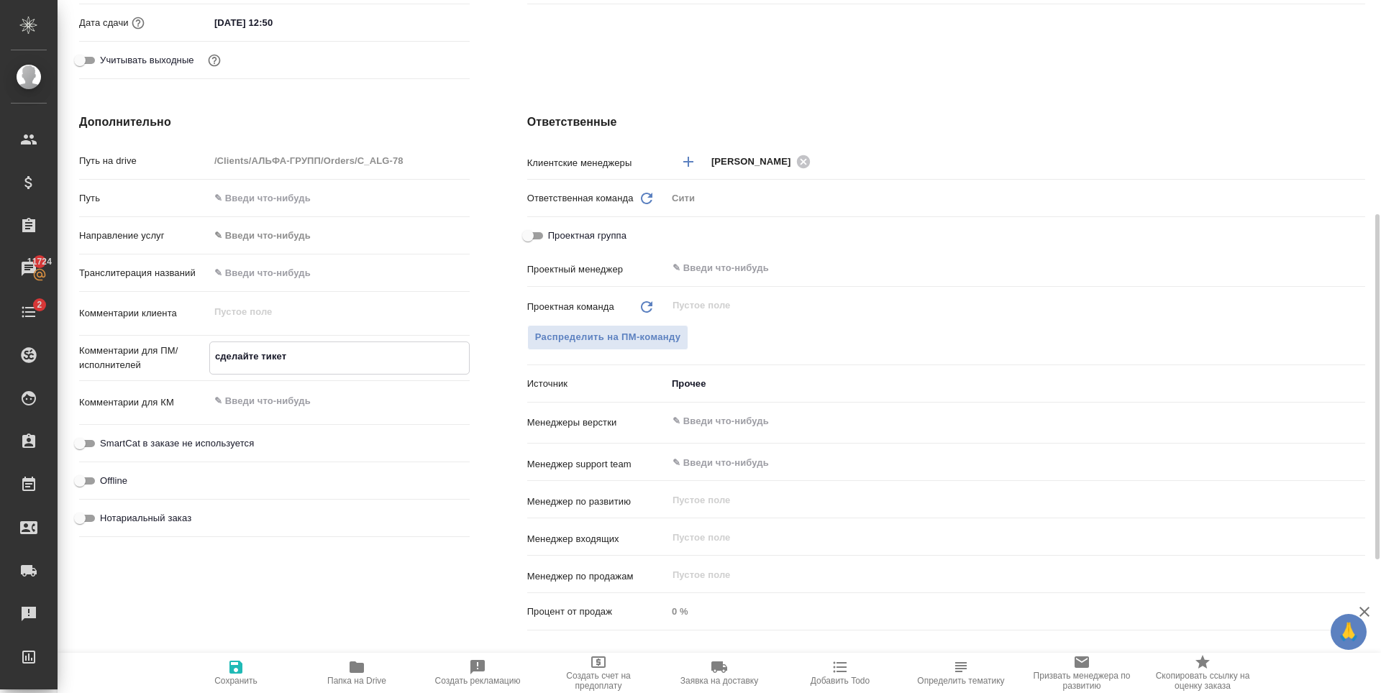
type textarea "сделайте тикет,"
type textarea "x"
type textarea "сделайте тикет,"
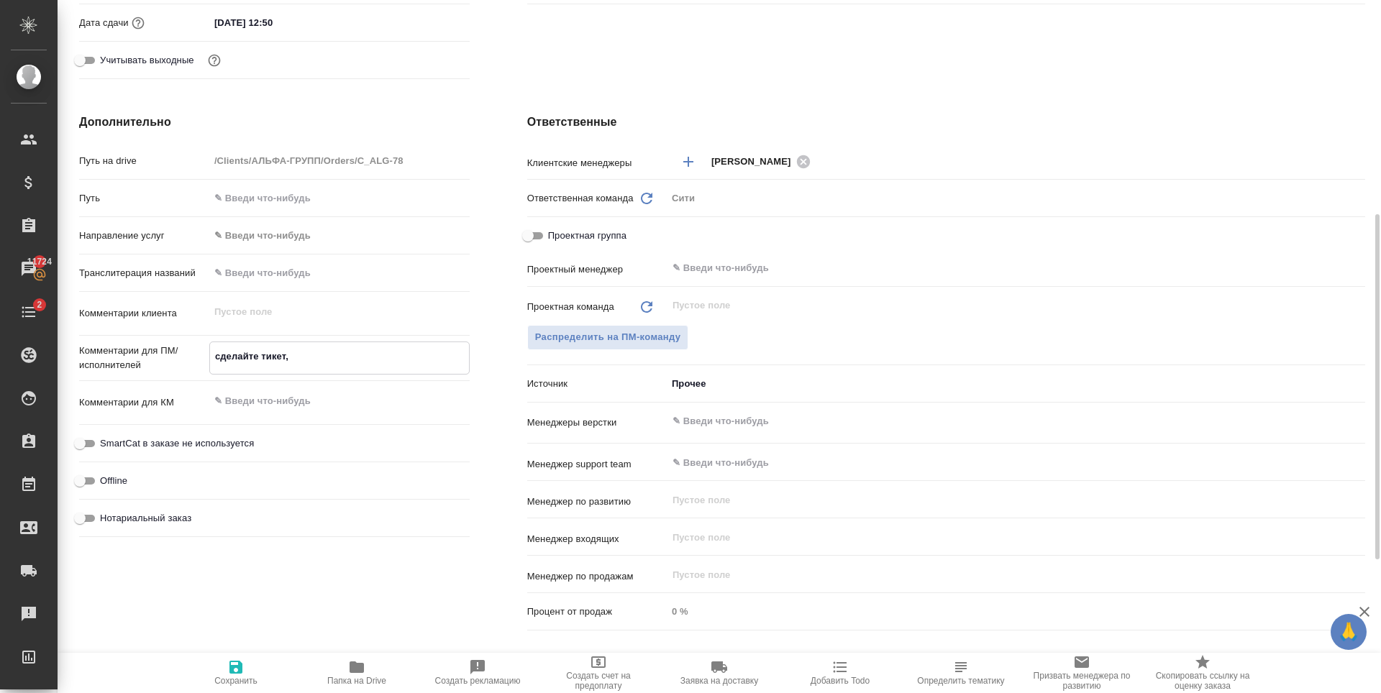
type textarea "x"
type textarea "сделайте тикет, п"
type textarea "x"
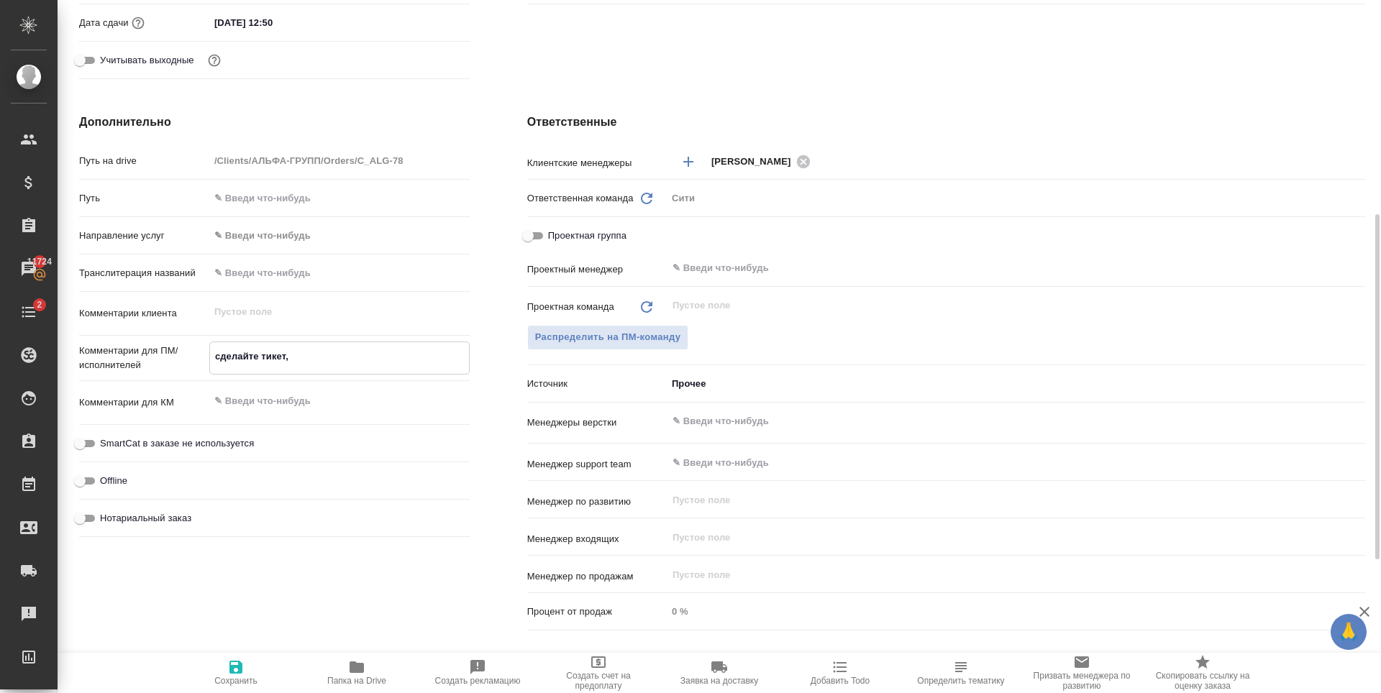
type textarea "x"
type textarea "сделайте тикет, пл"
type textarea "x"
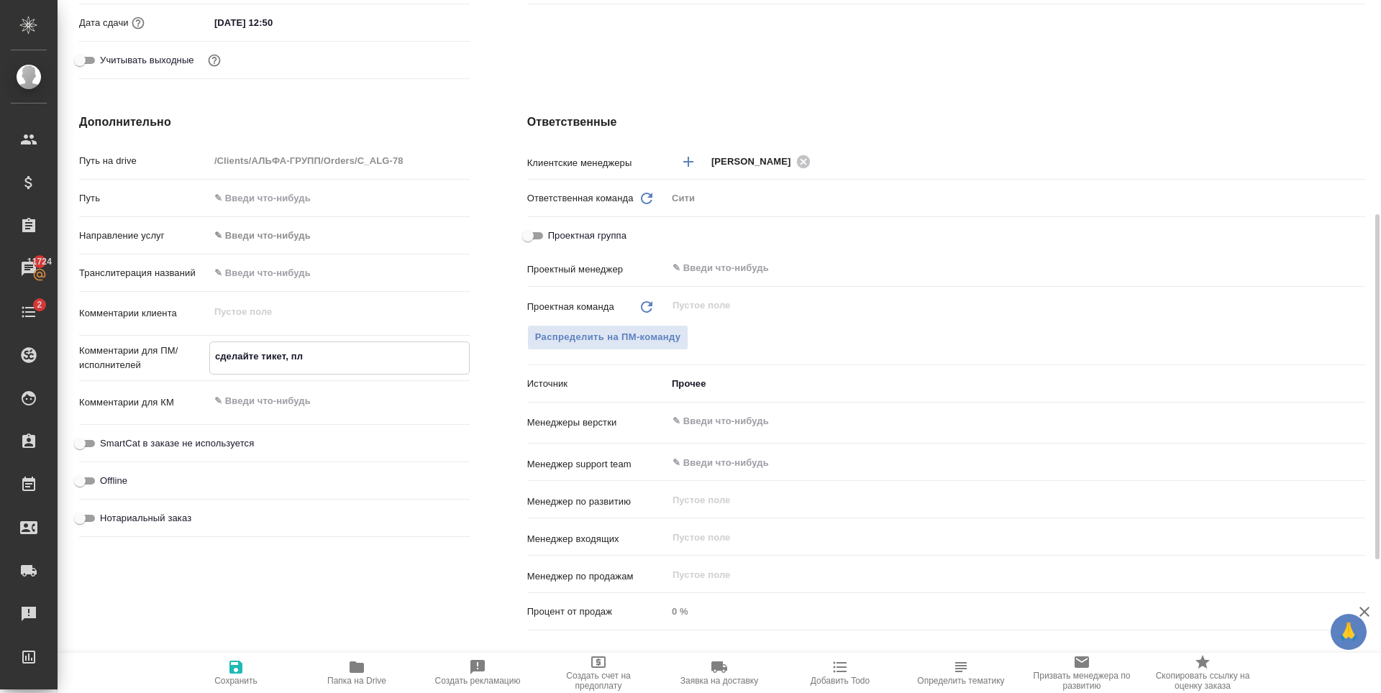
type textarea "x"
type textarea "сделайте тикет, пли"
type textarea "x"
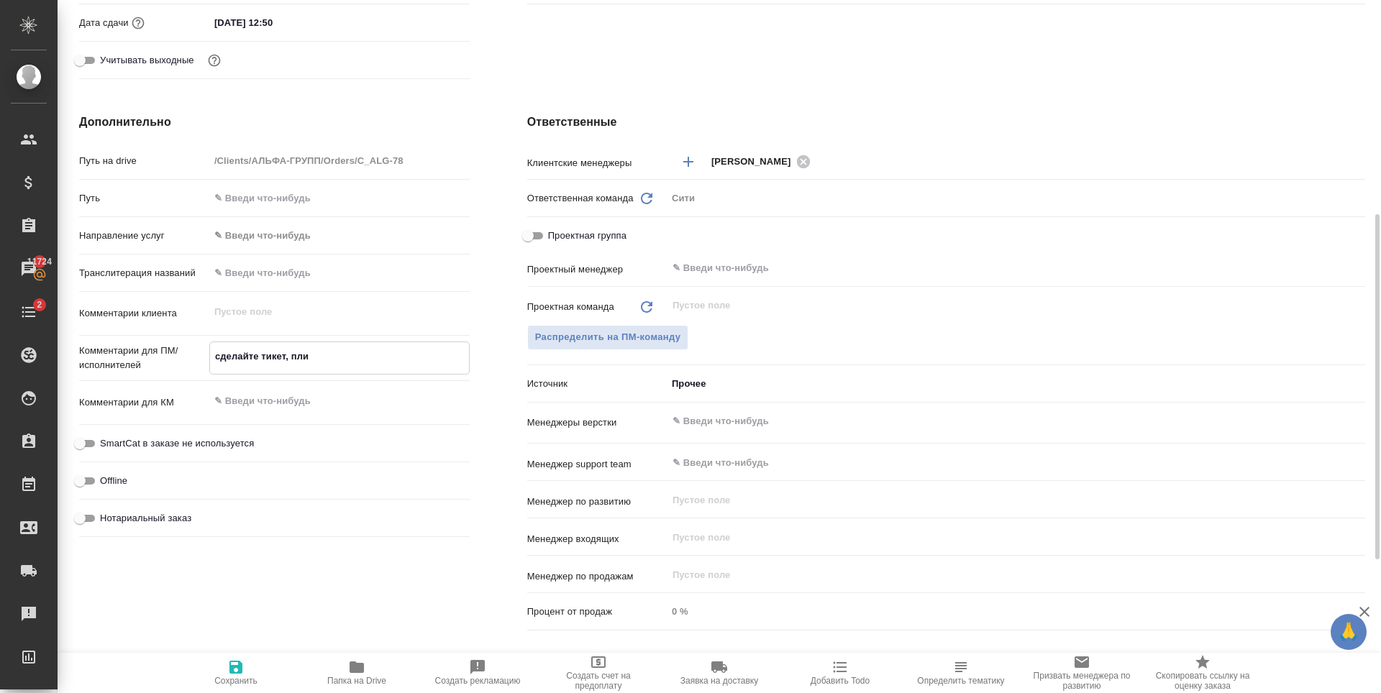
type textarea "сделайте тикет, плиз"
type textarea "x"
type textarea "сделайте тикет, плиз"
type textarea "x"
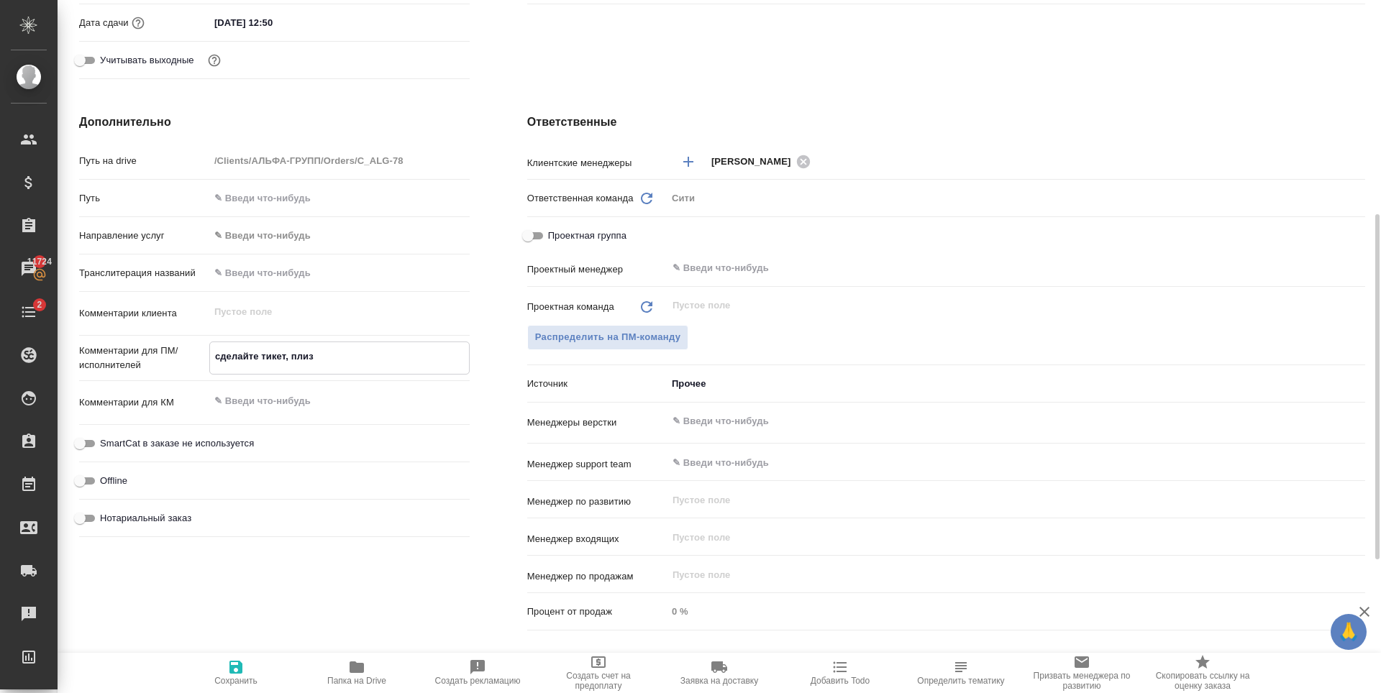
click at [232, 678] on span "Сохранить" at bounding box center [235, 681] width 43 height 10
type textarea "x"
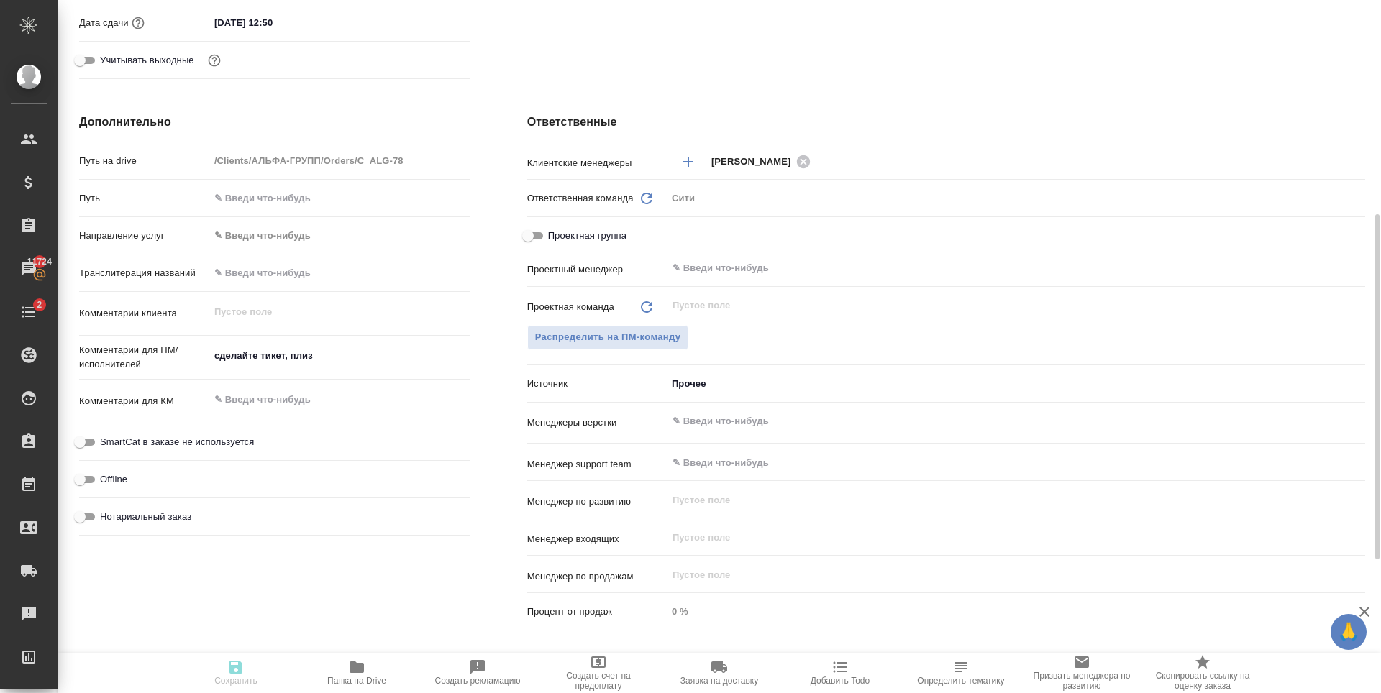
type textarea "x"
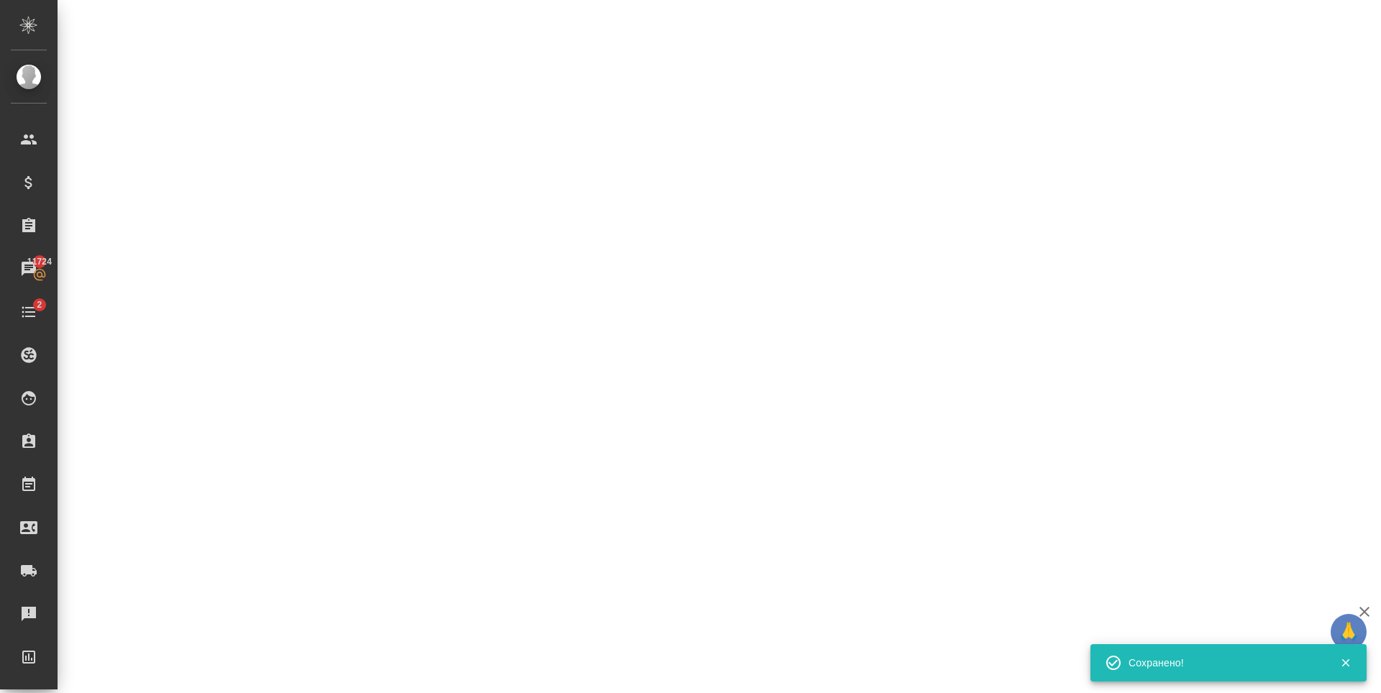
select select "RU"
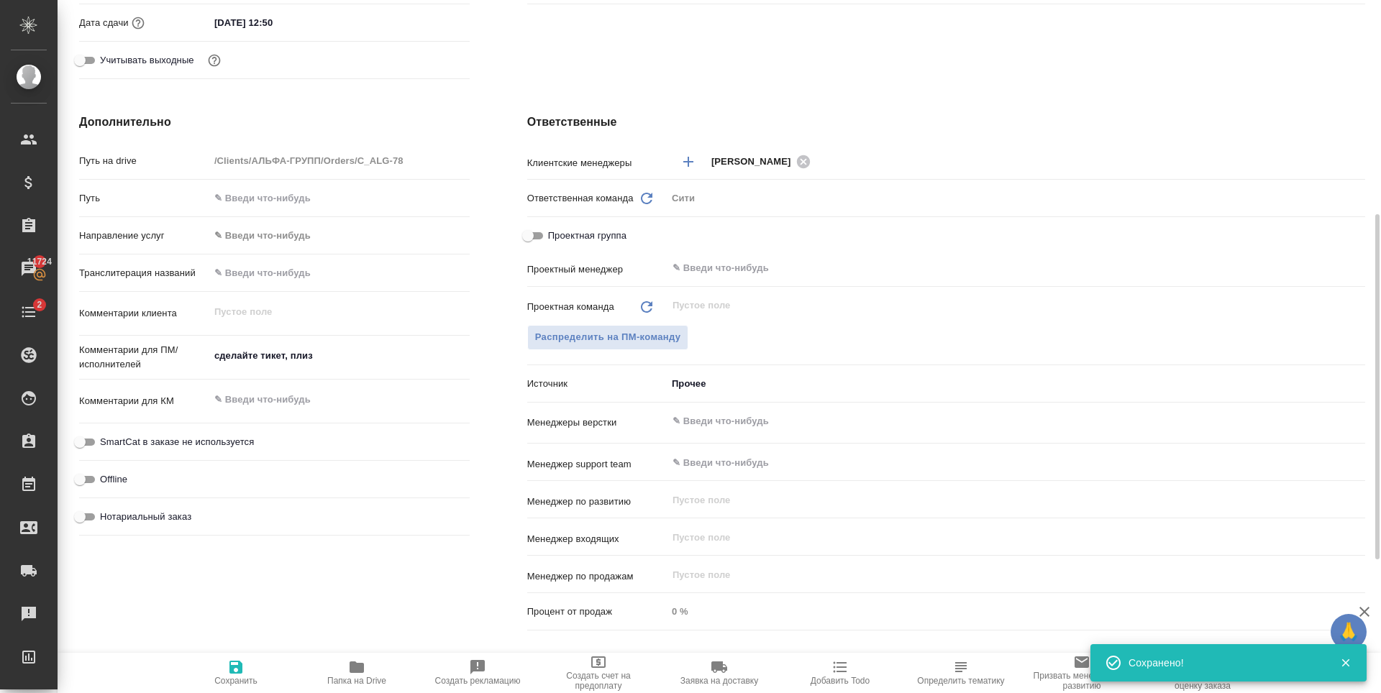
type textarea "x"
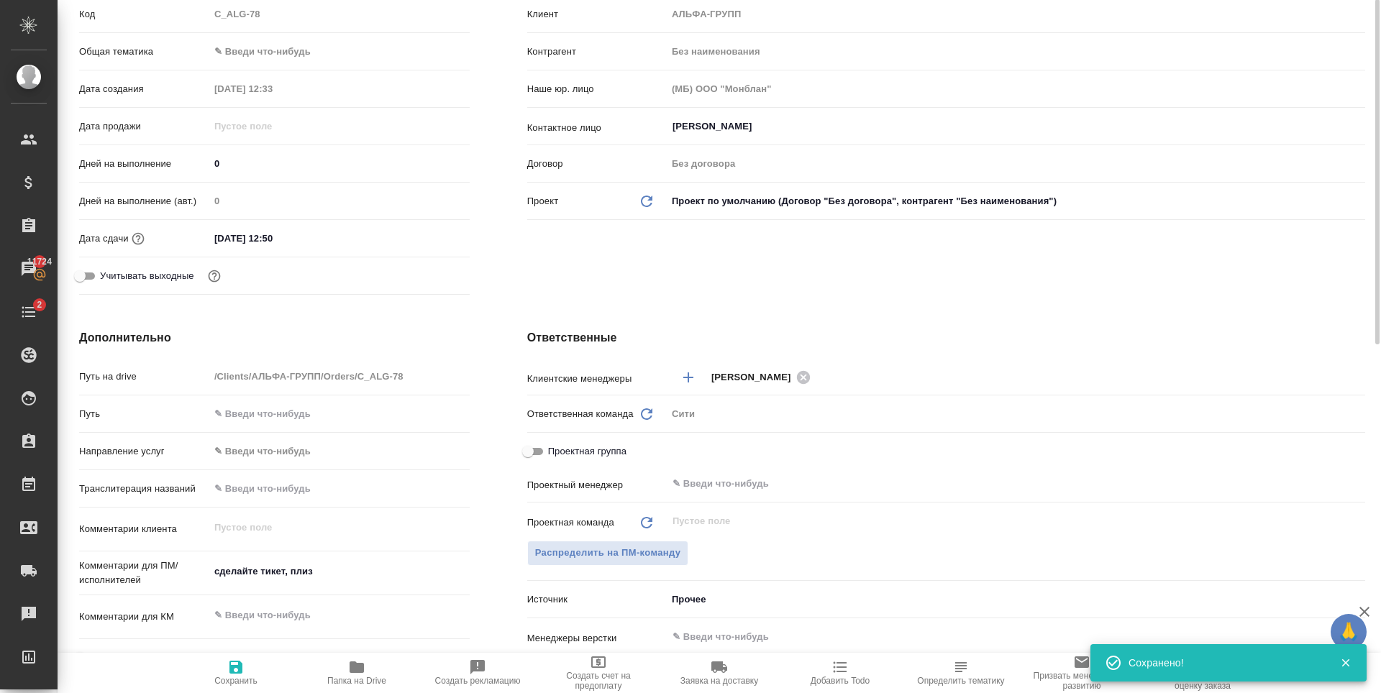
scroll to position [0, 0]
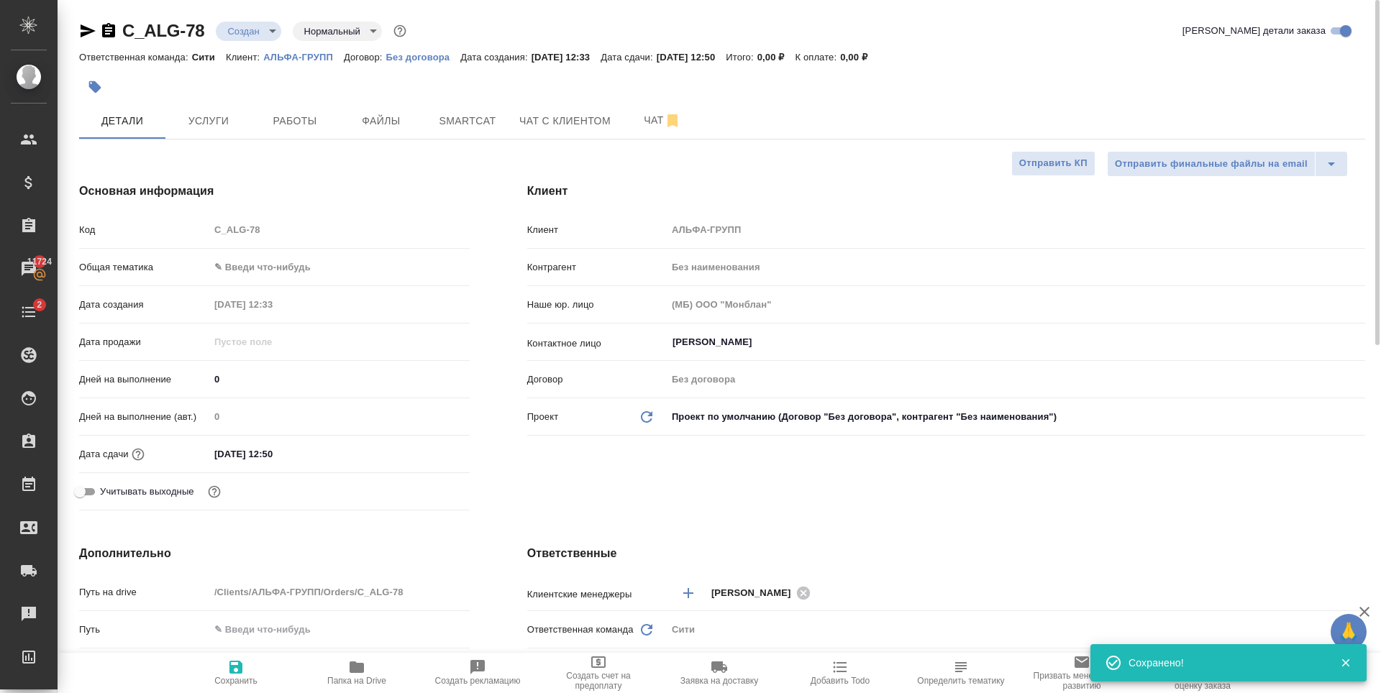
click at [231, 35] on body "🙏 .cls-1 fill:#fff; AWATERA Zaytseva Svetlana Клиенты Спецификации Заказы 11724…" at bounding box center [690, 346] width 1381 height 693
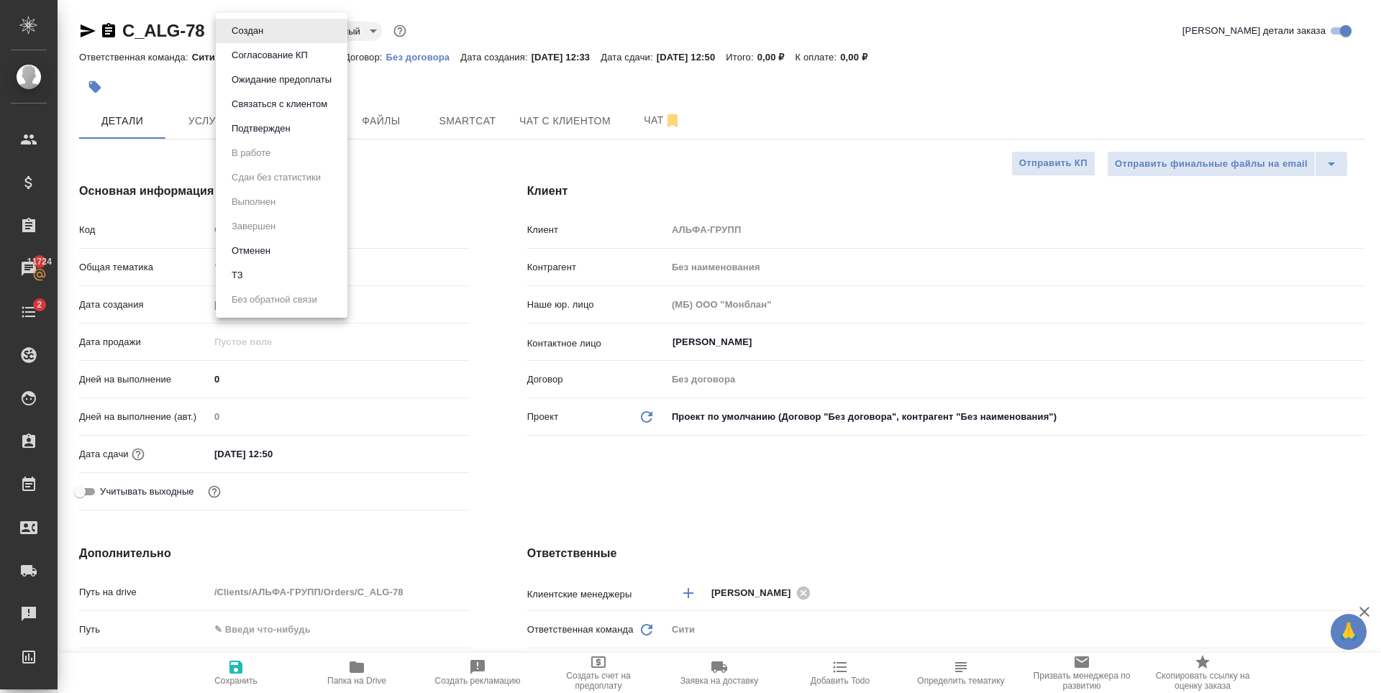
click at [278, 275] on li "ТЗ" at bounding box center [282, 275] width 132 height 24
type textarea "x"
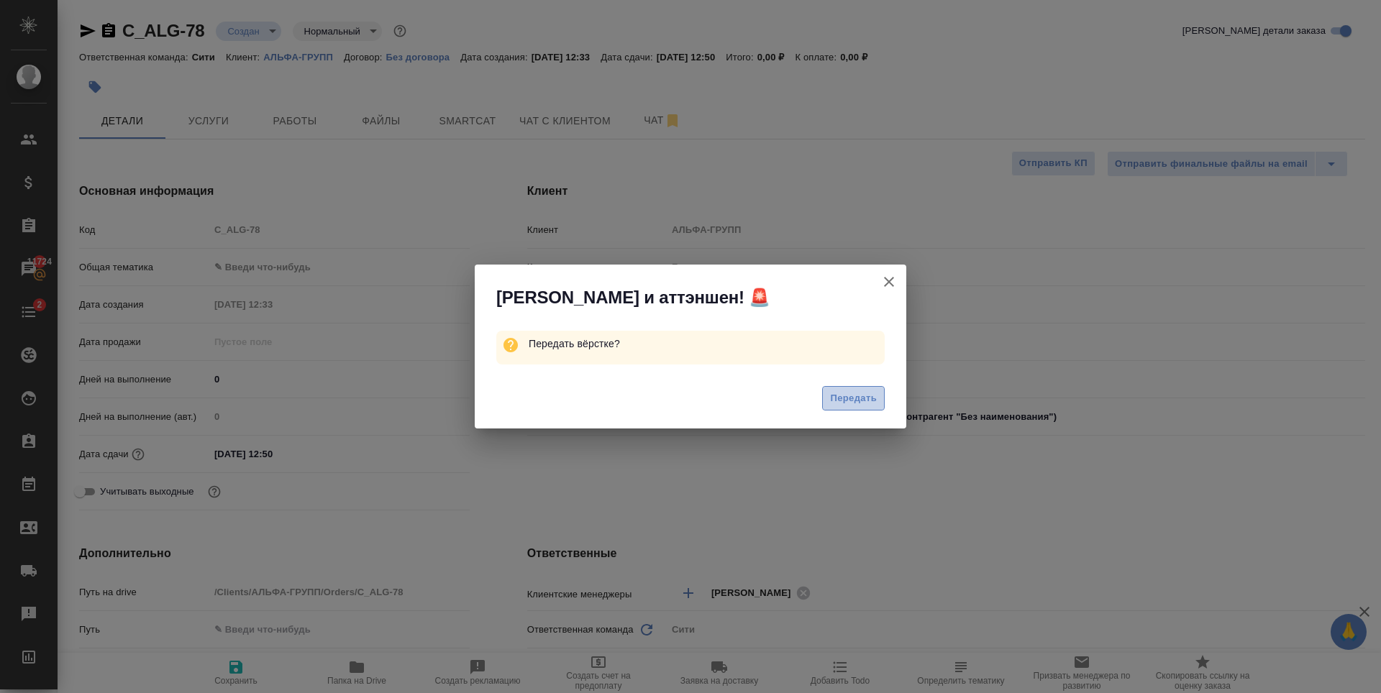
click at [862, 398] on span "Передать" at bounding box center [853, 399] width 47 height 17
type textarea "x"
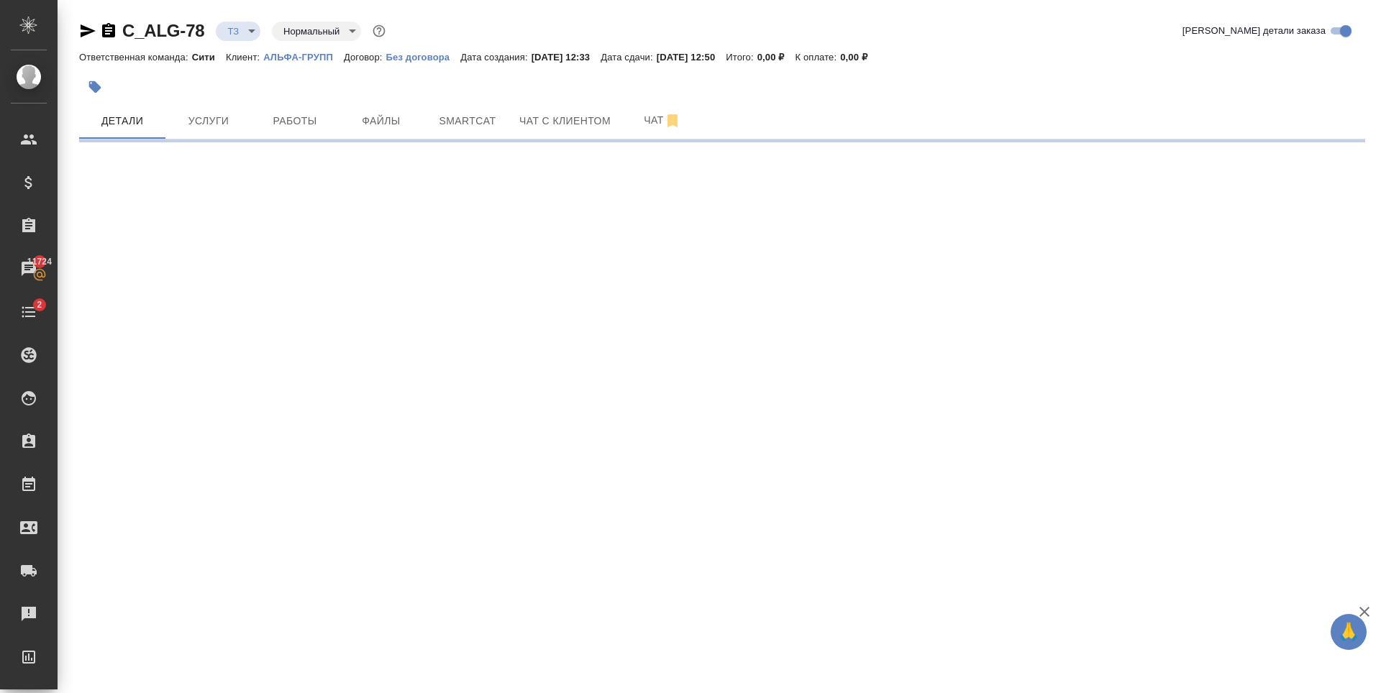
select select "RU"
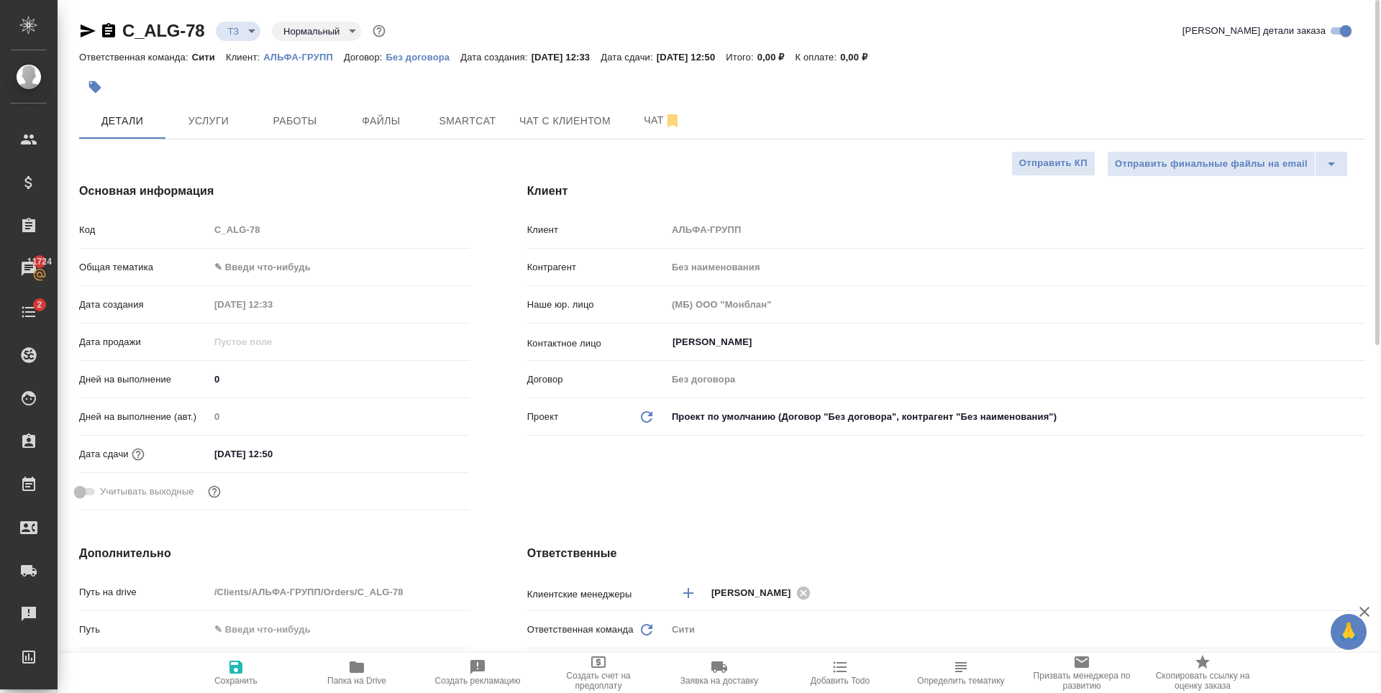
type textarea "x"
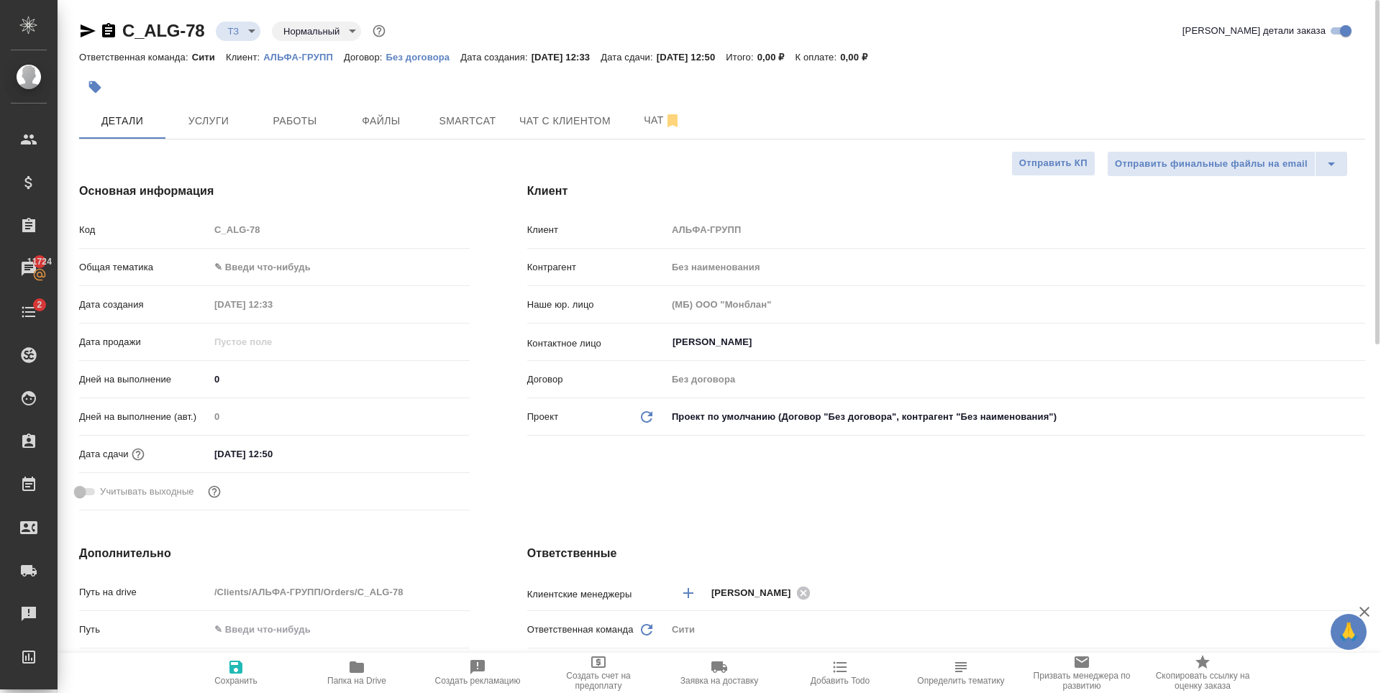
type textarea "x"
click at [227, 115] on span "Услуги" at bounding box center [208, 121] width 69 height 18
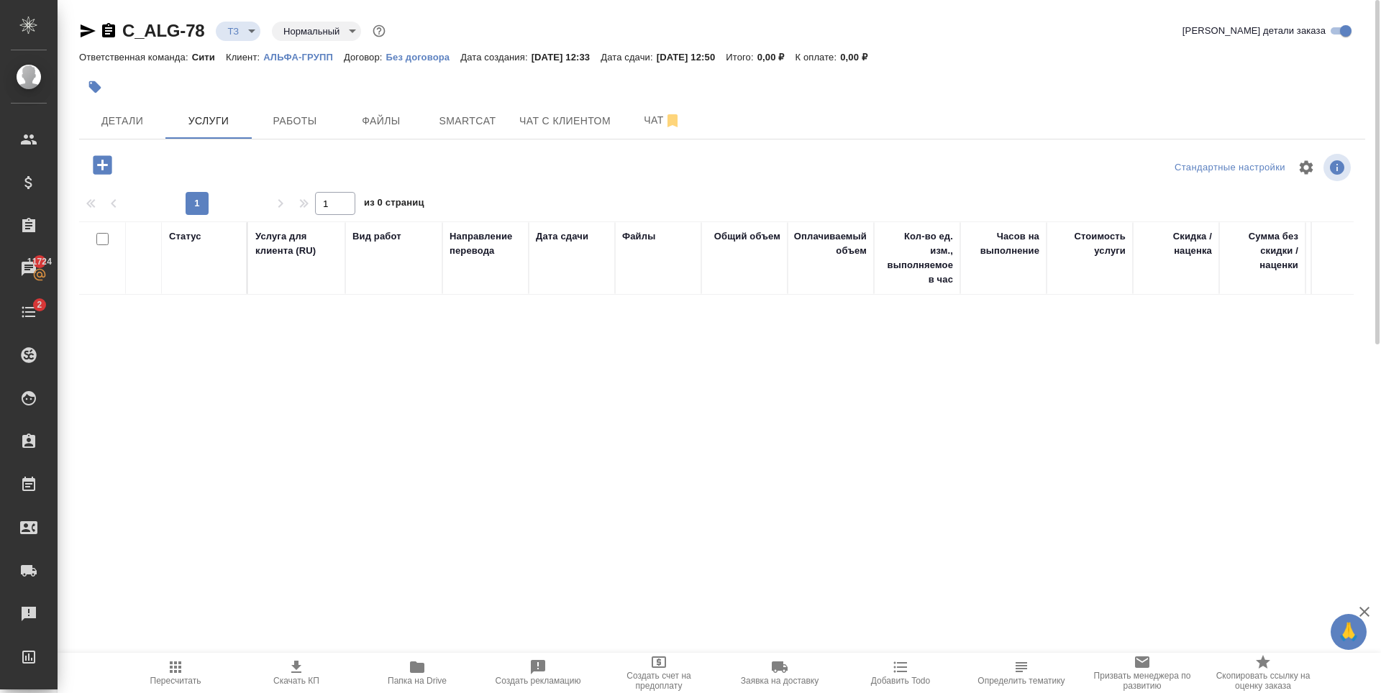
click at [104, 163] on icon "button" at bounding box center [102, 164] width 19 height 19
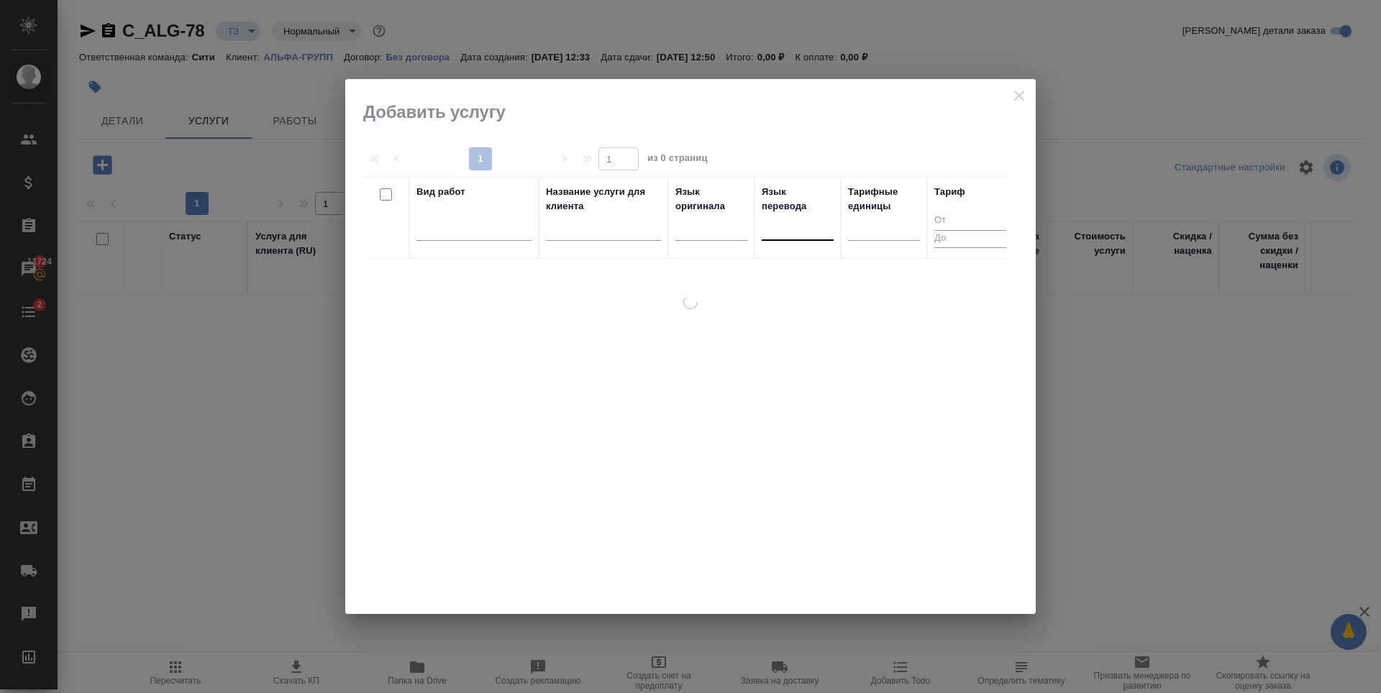
click at [770, 234] on div at bounding box center [769, 226] width 1 height 15
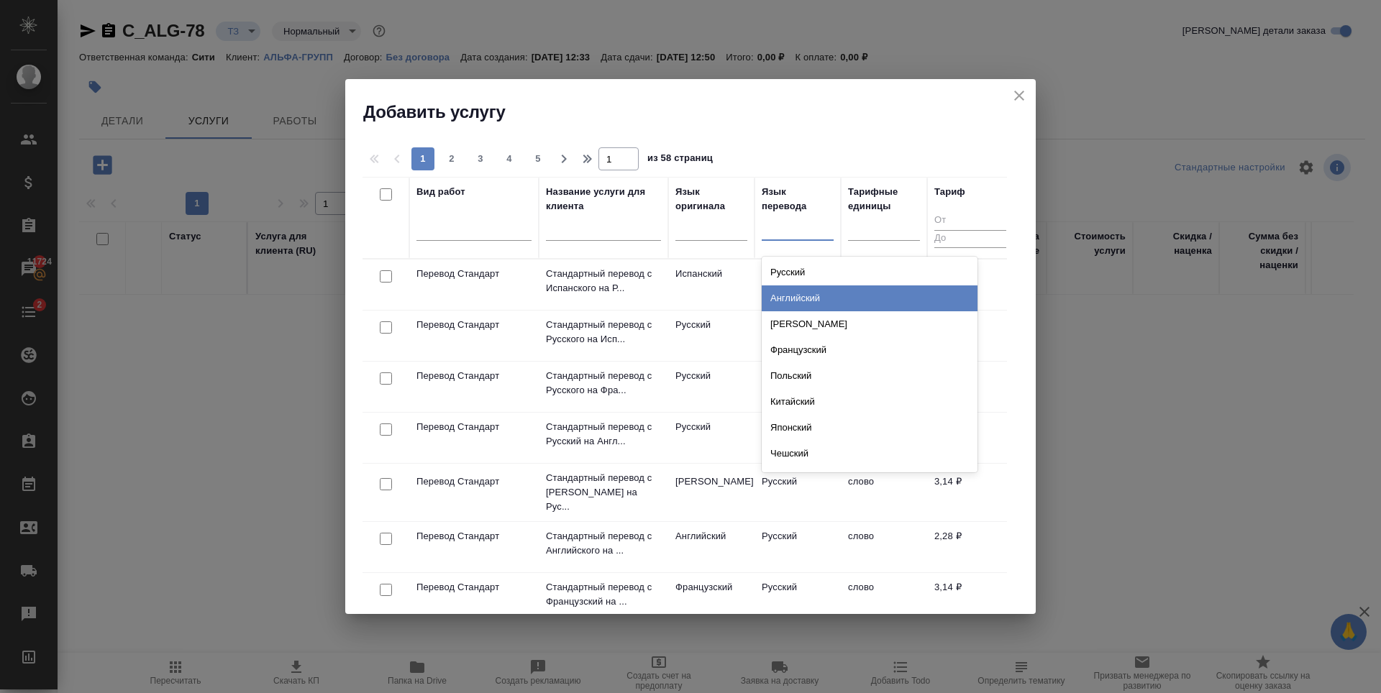
click at [798, 303] on div "Английский" at bounding box center [870, 299] width 216 height 26
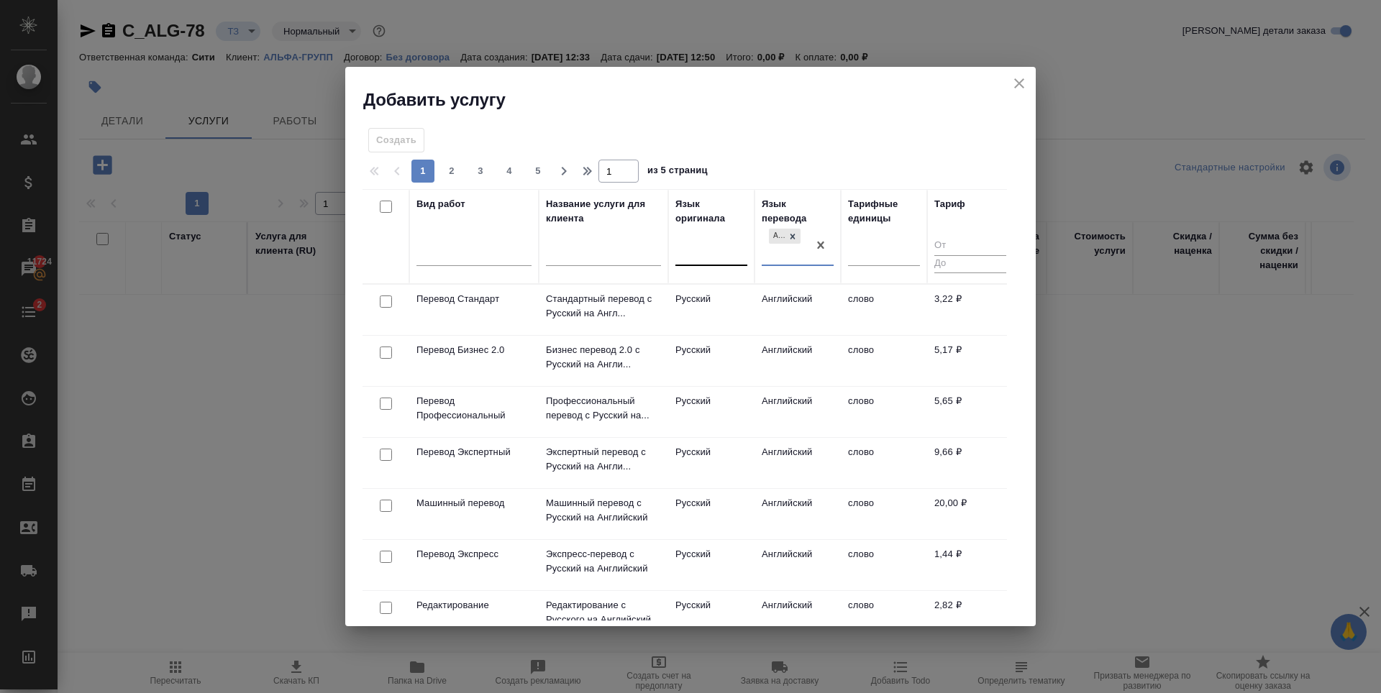
click at [711, 245] on div at bounding box center [711, 252] width 72 height 21
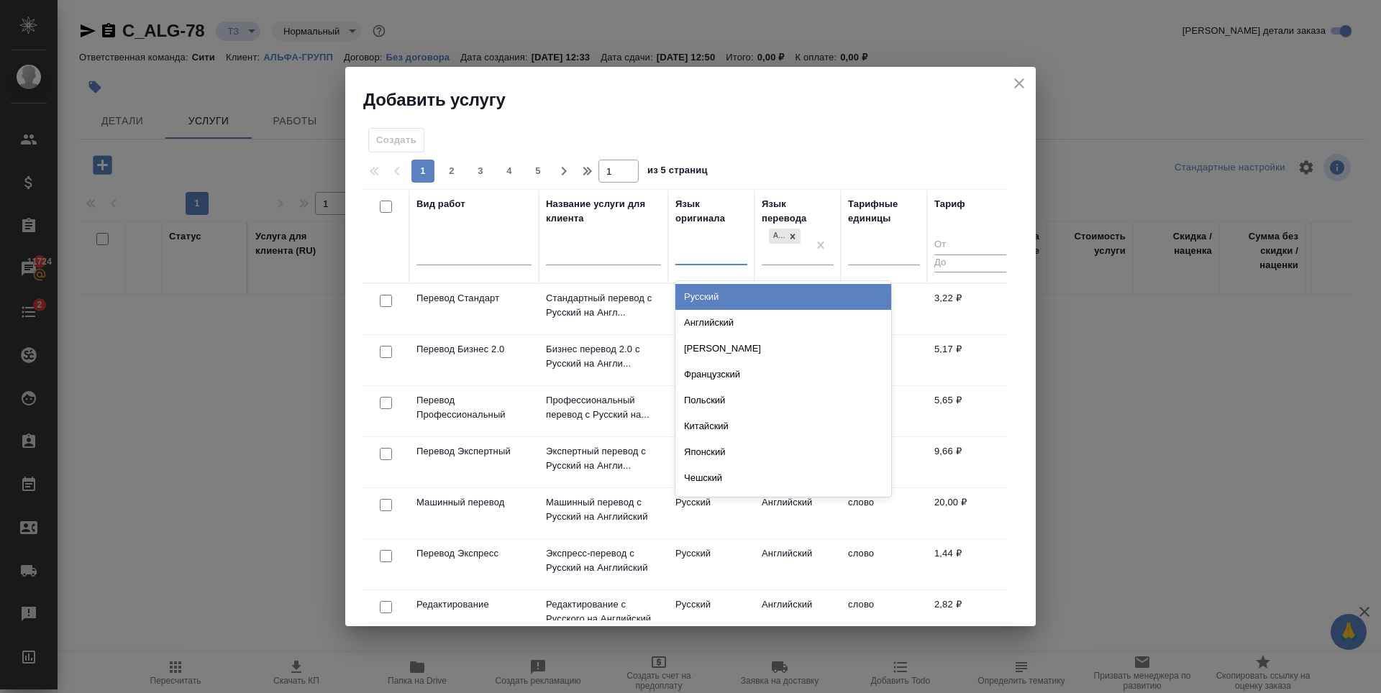
click at [711, 304] on div "Русский" at bounding box center [783, 297] width 216 height 26
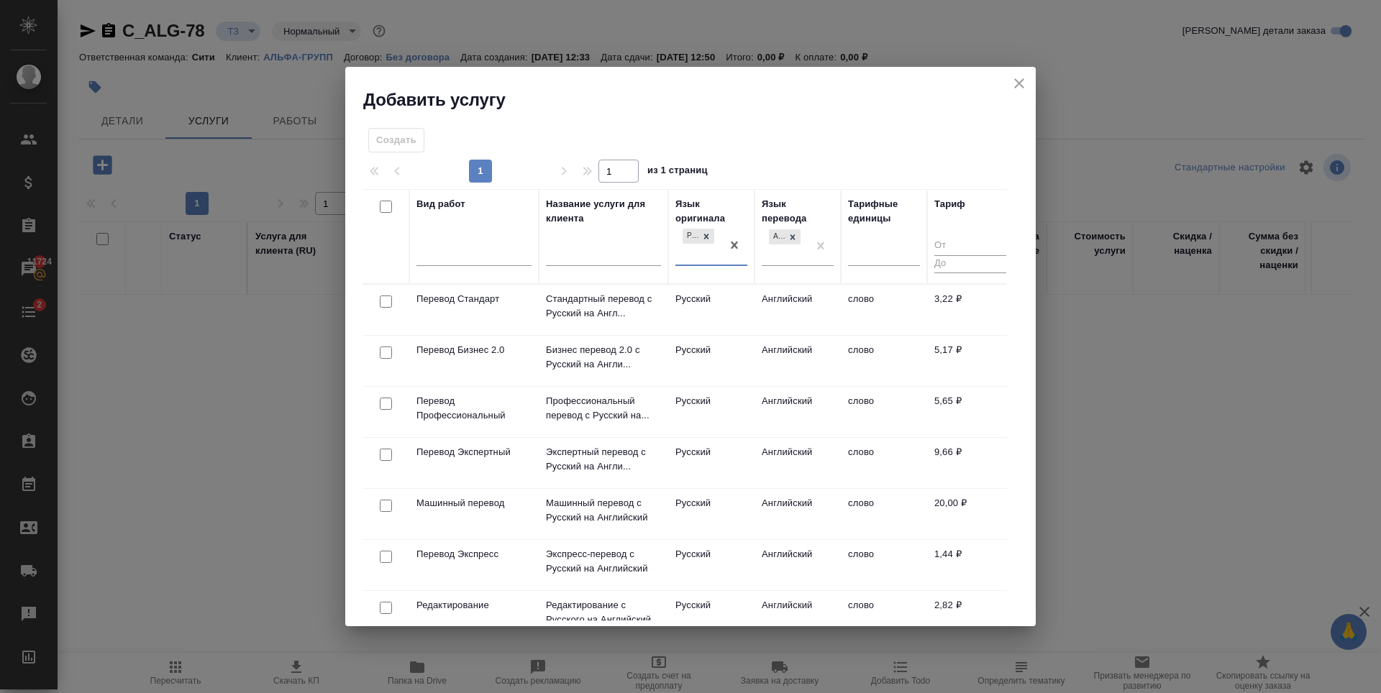
click at [380, 301] on div at bounding box center [386, 302] width 32 height 20
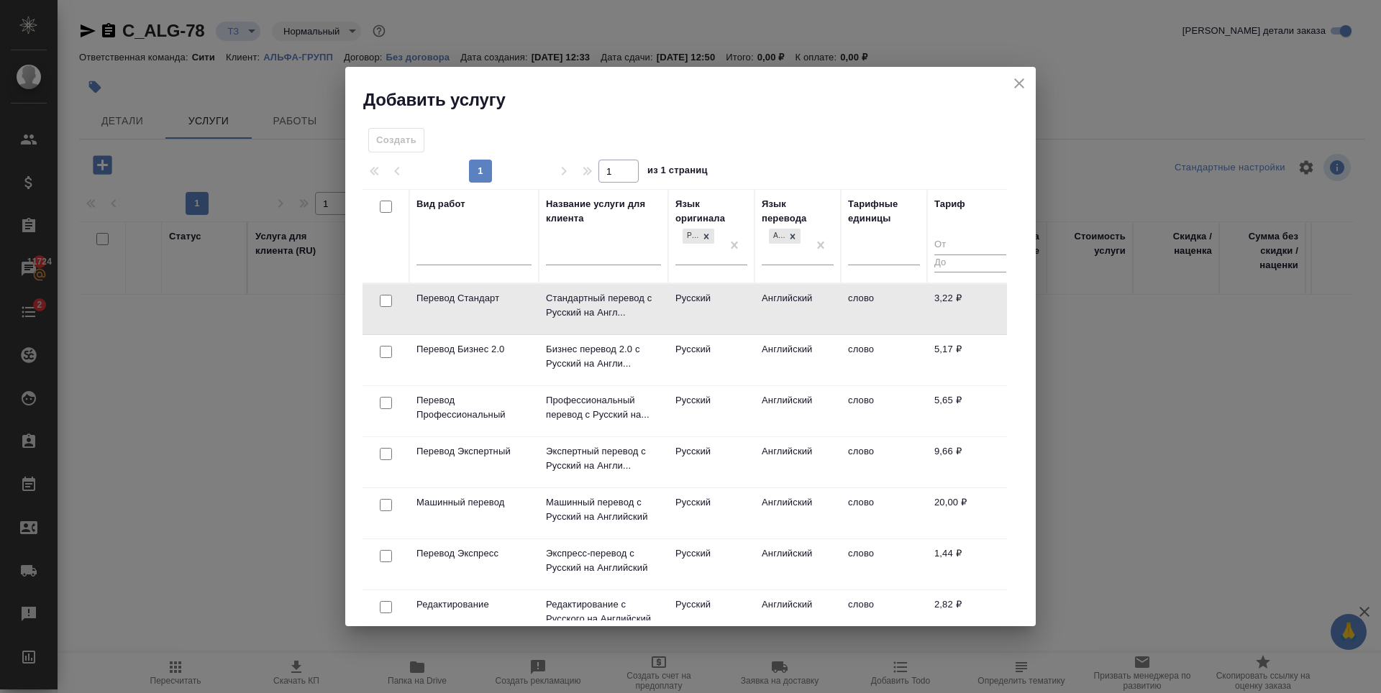
click at [386, 301] on input "checkbox" at bounding box center [386, 301] width 12 height 12
checkbox input "true"
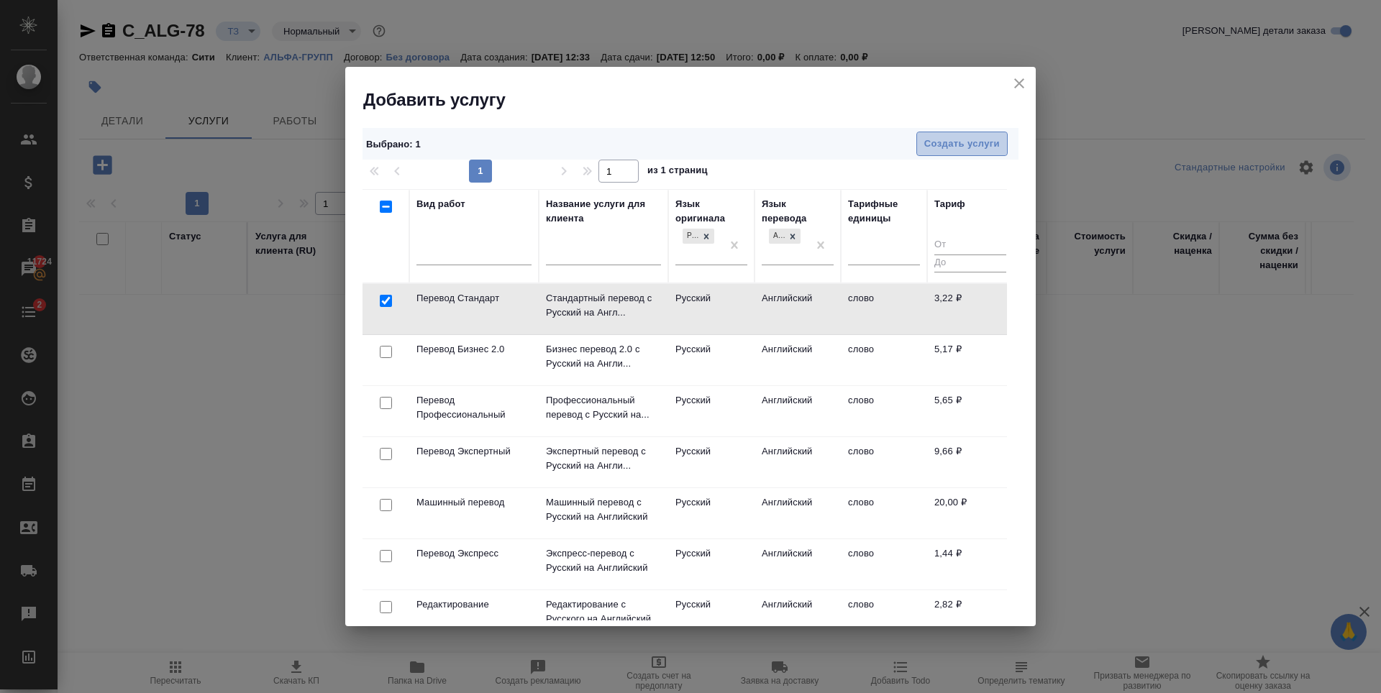
click at [990, 140] on span "Создать услуги" at bounding box center [962, 144] width 76 height 17
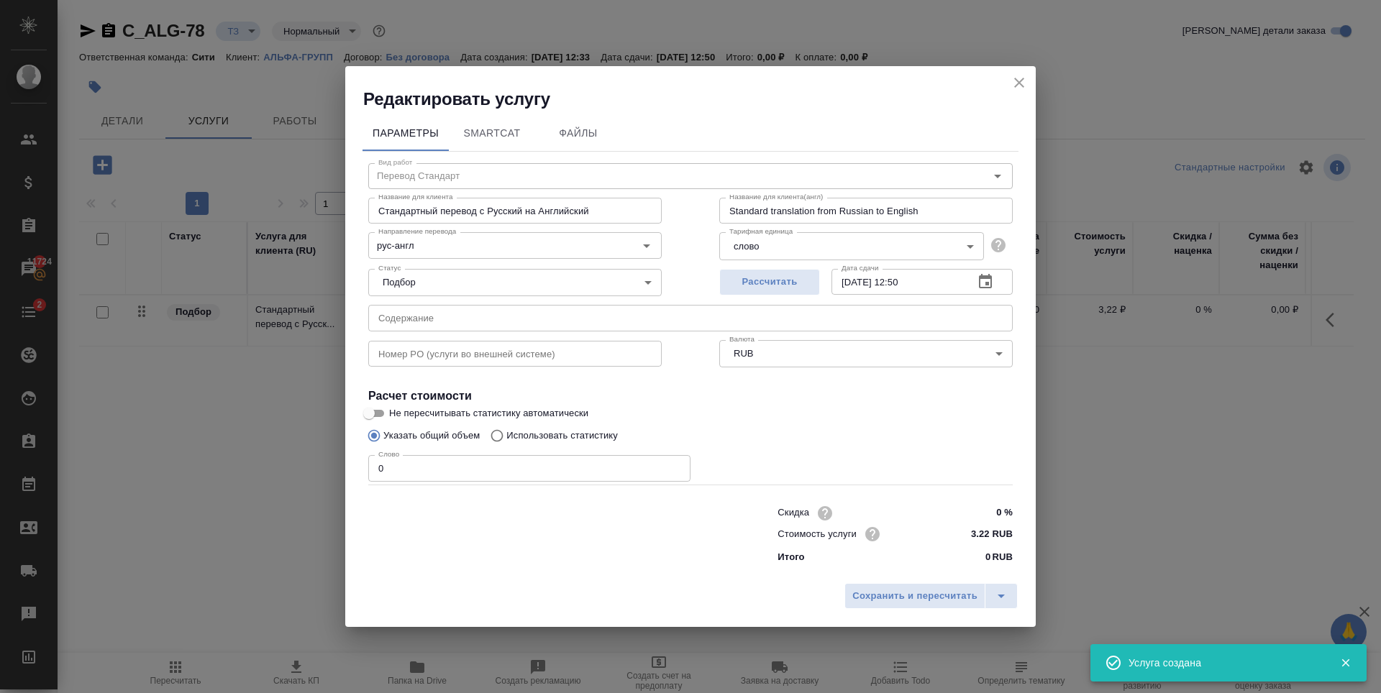
click at [589, 474] on input "0" at bounding box center [529, 468] width 322 height 26
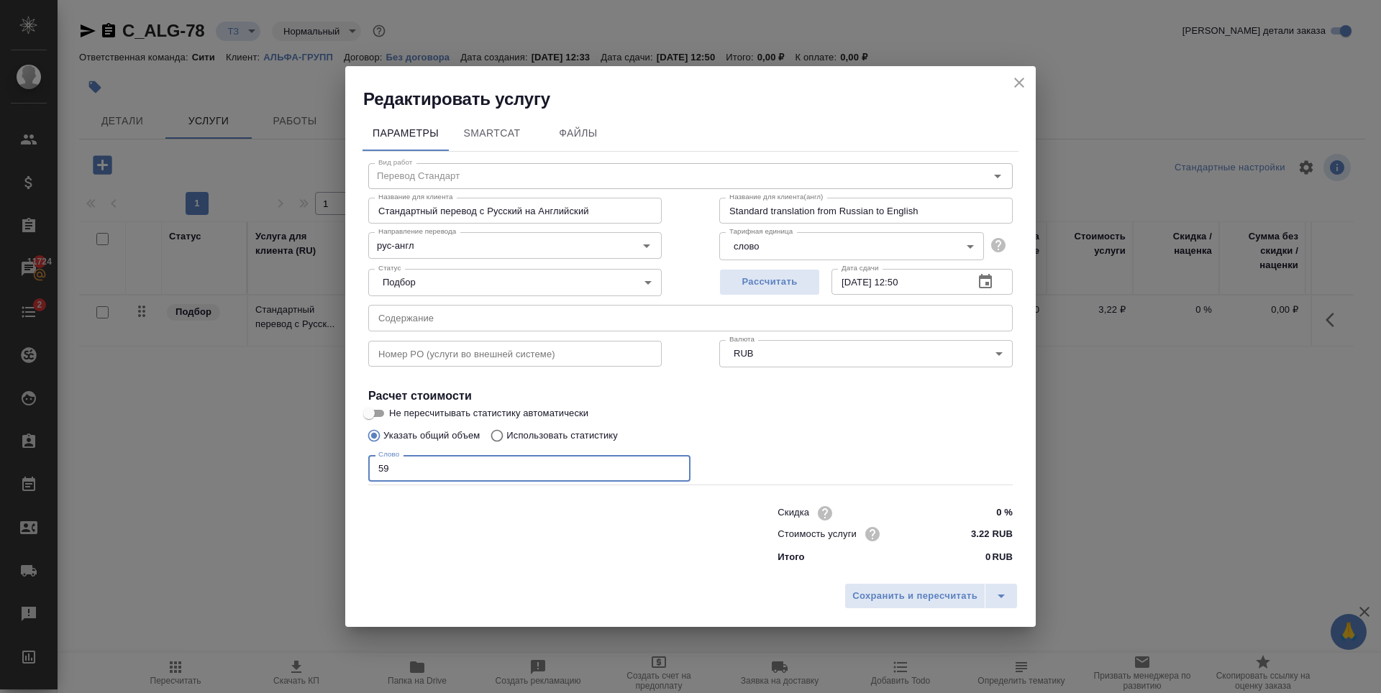
type input "5"
type input "6000"
click at [752, 279] on span "Рассчитать" at bounding box center [769, 282] width 85 height 17
click at [924, 599] on span "Сохранить и пересчитать" at bounding box center [914, 596] width 125 height 17
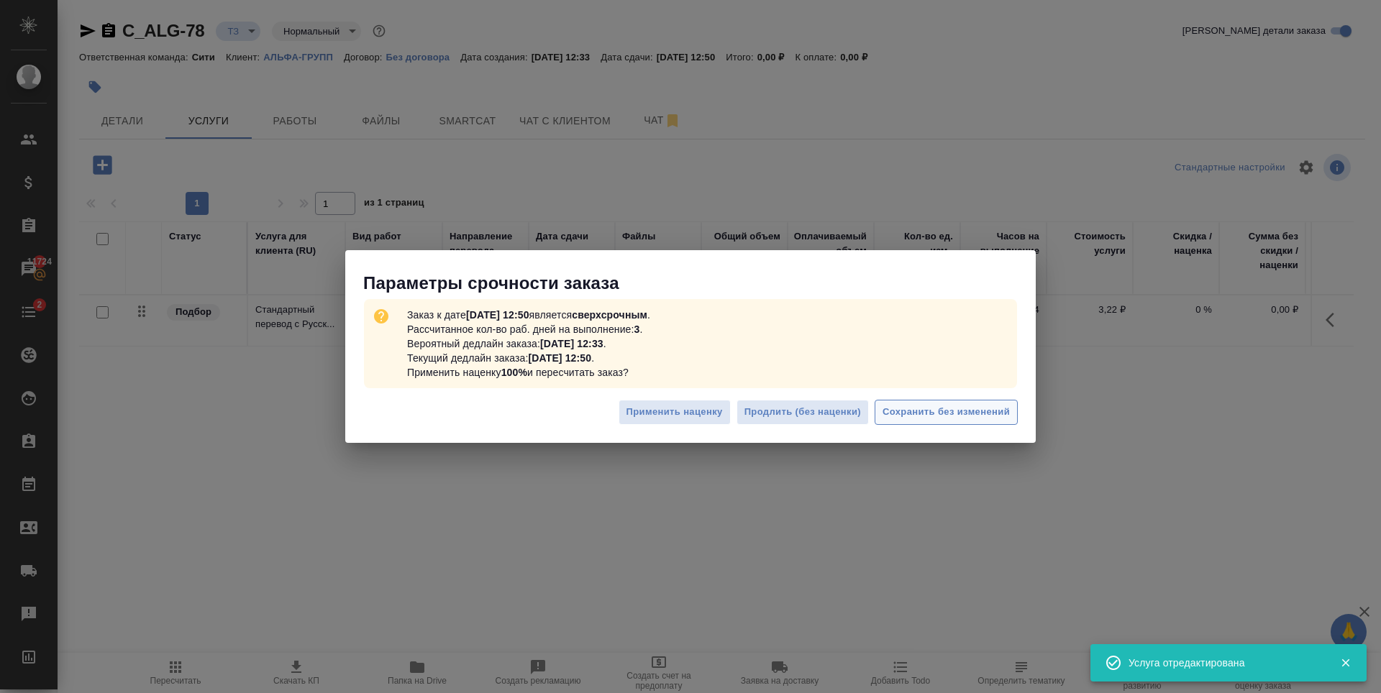
click at [977, 414] on span "Сохранить без изменений" at bounding box center [946, 412] width 127 height 17
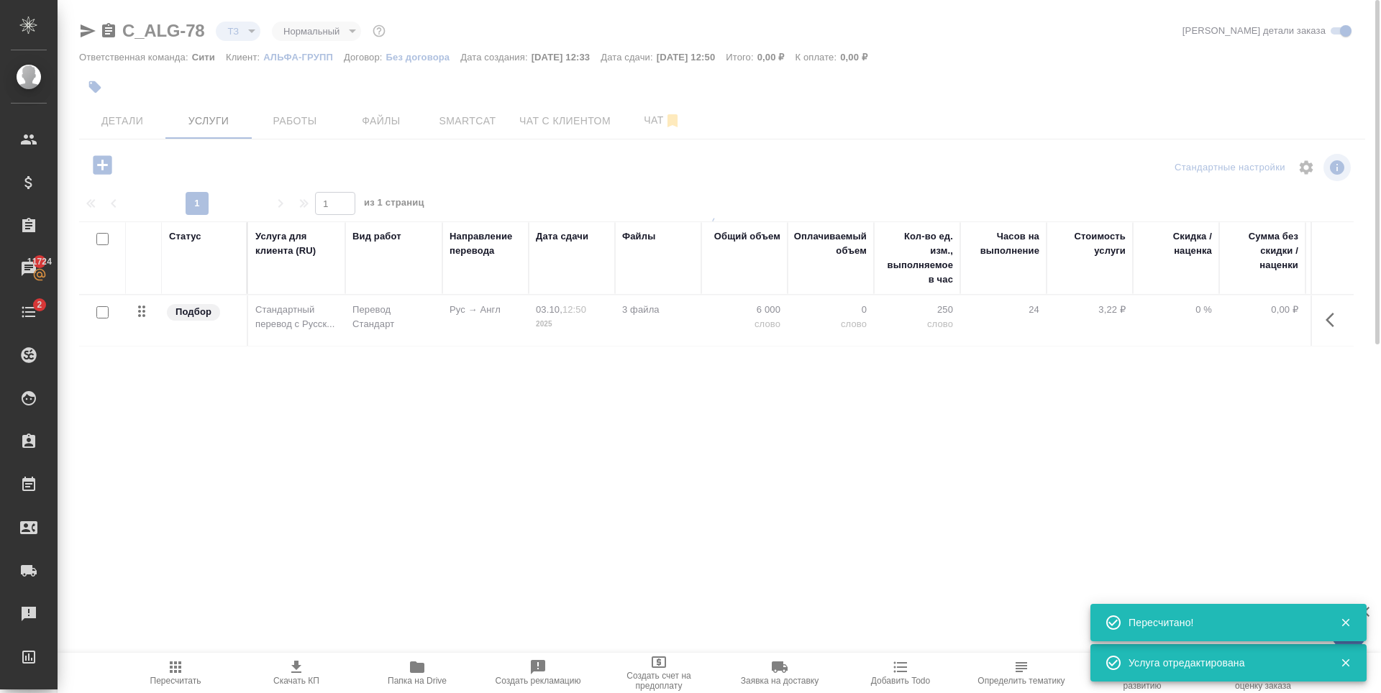
type input "urgent"
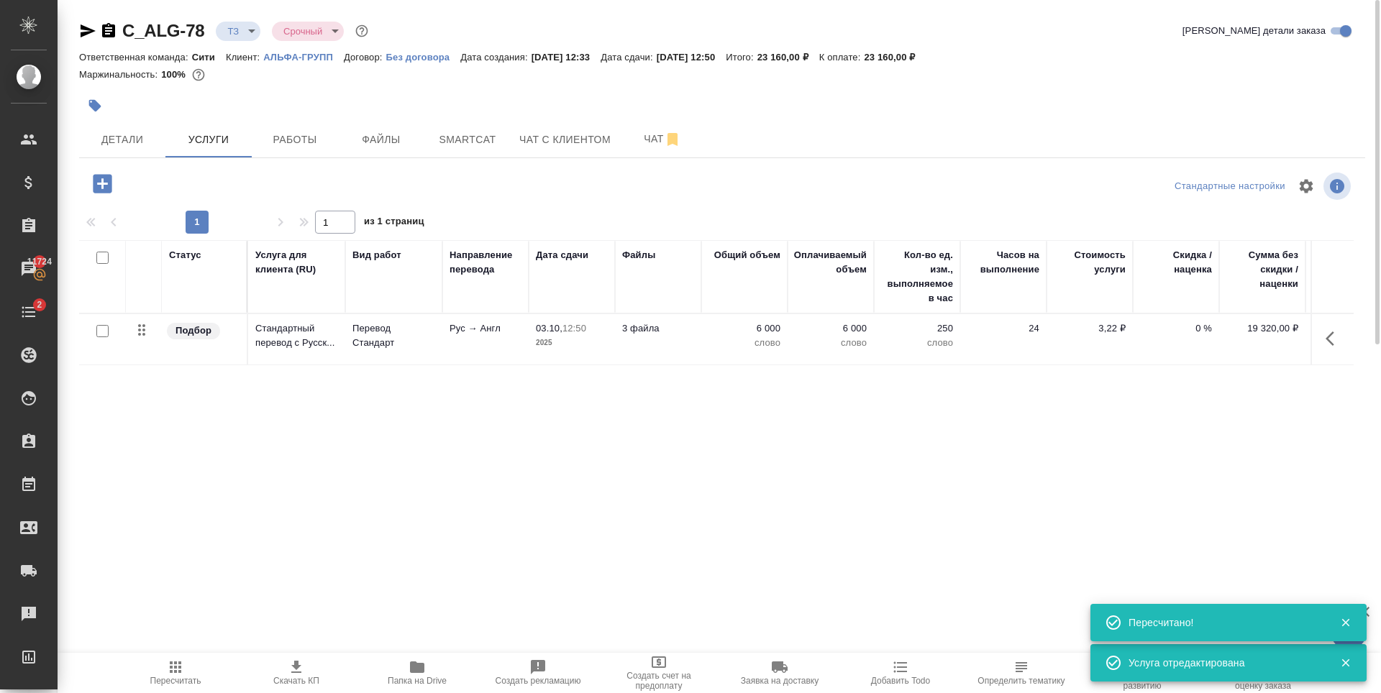
click at [393, 437] on div "Статус Услуга для клиента (RU) Вид работ Направление перевода Дата сдачи Файлы …" at bounding box center [716, 394] width 1274 height 309
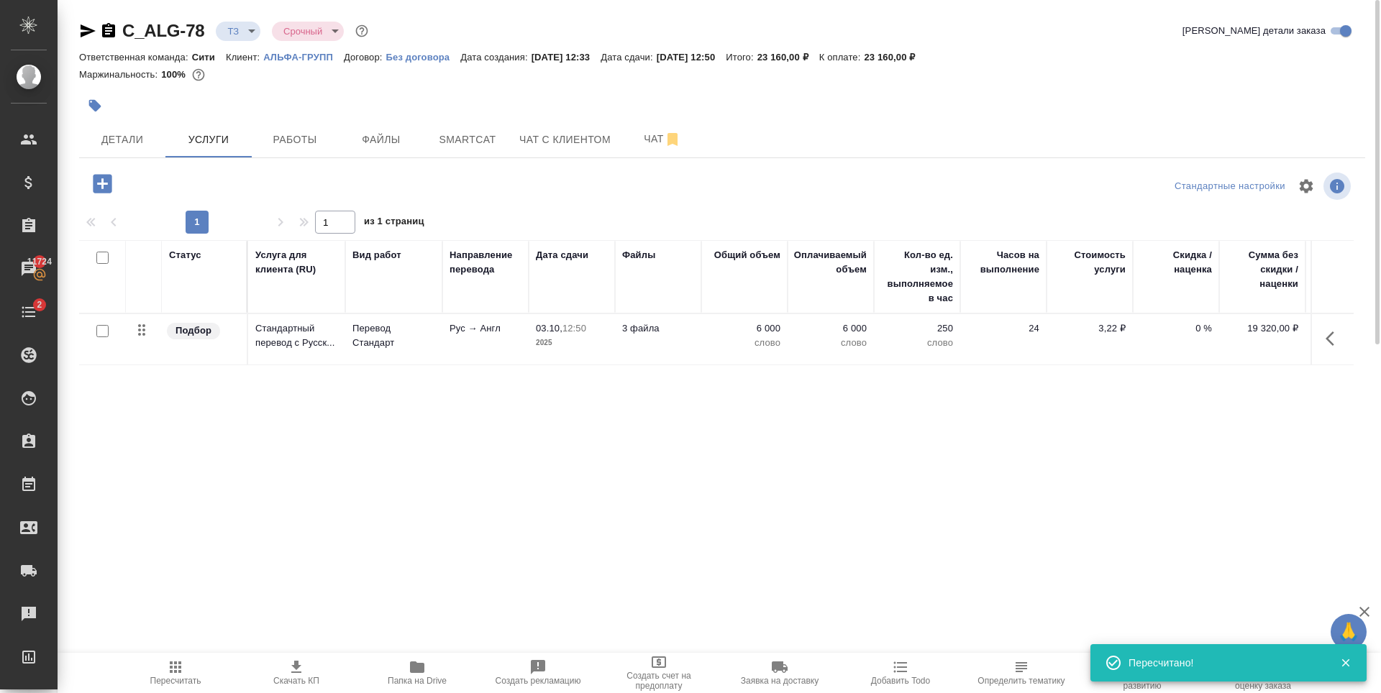
click at [379, 429] on div "Статус Услуга для клиента (RU) Вид работ Направление перевода Дата сдачи Файлы …" at bounding box center [716, 394] width 1274 height 309
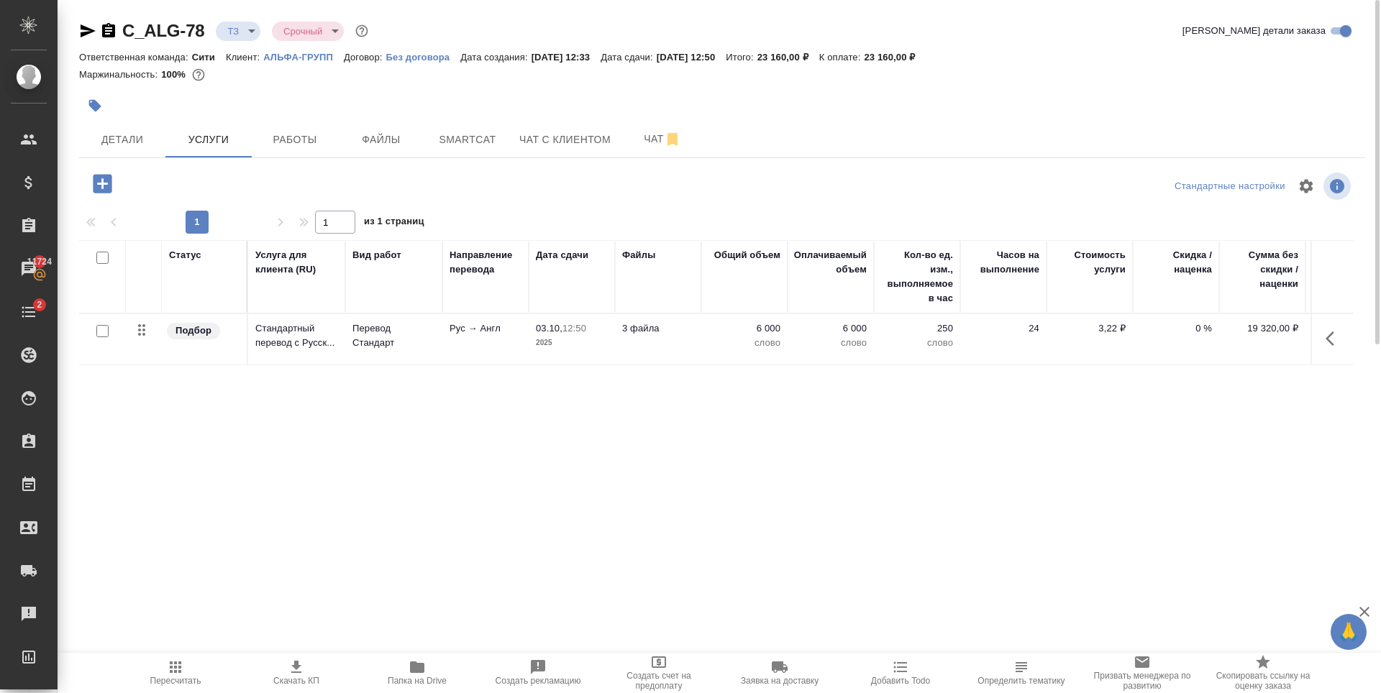
click at [102, 190] on icon "button" at bounding box center [102, 183] width 19 height 19
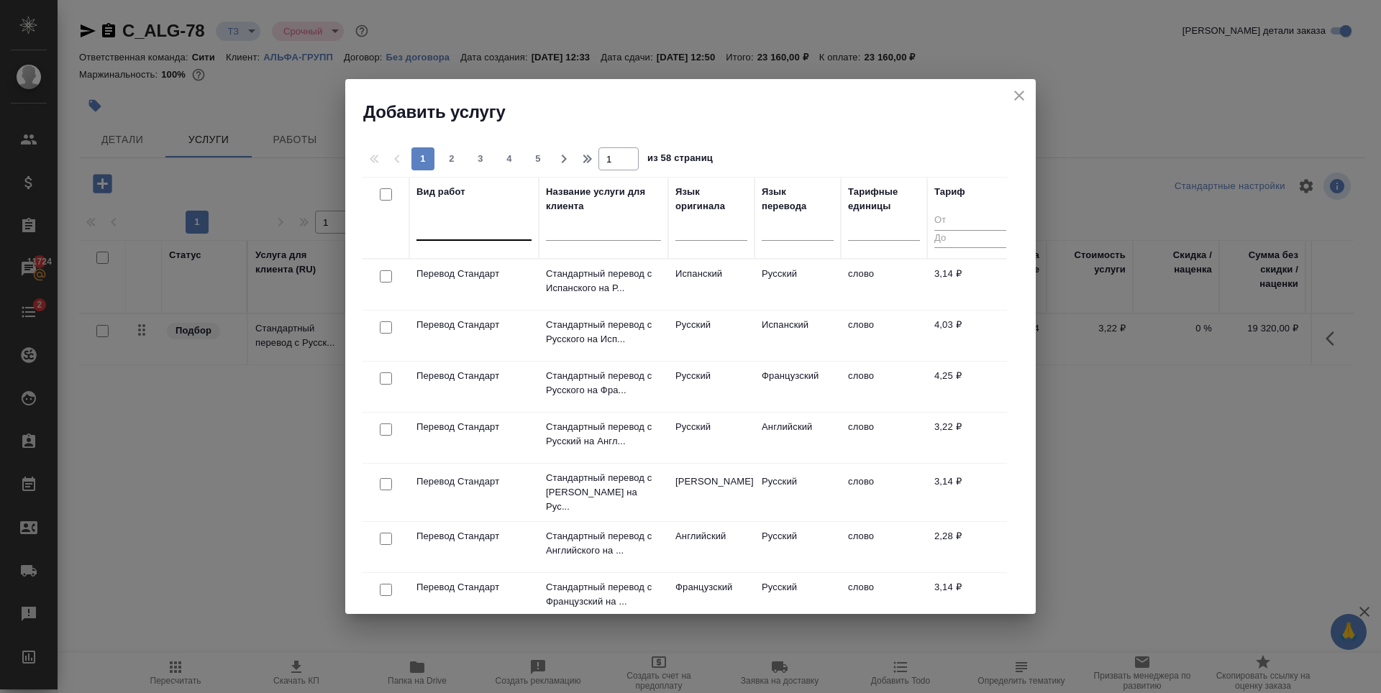
click at [473, 228] on div at bounding box center [473, 226] width 115 height 21
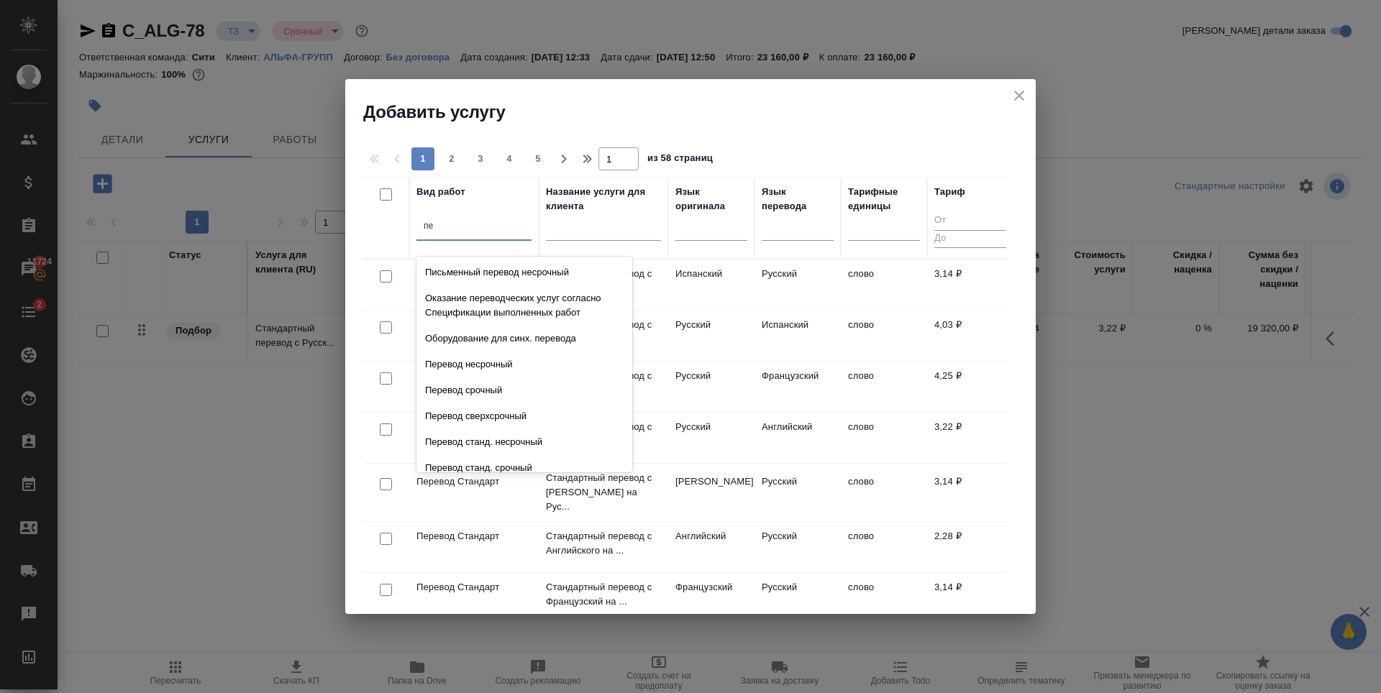
type input "п"
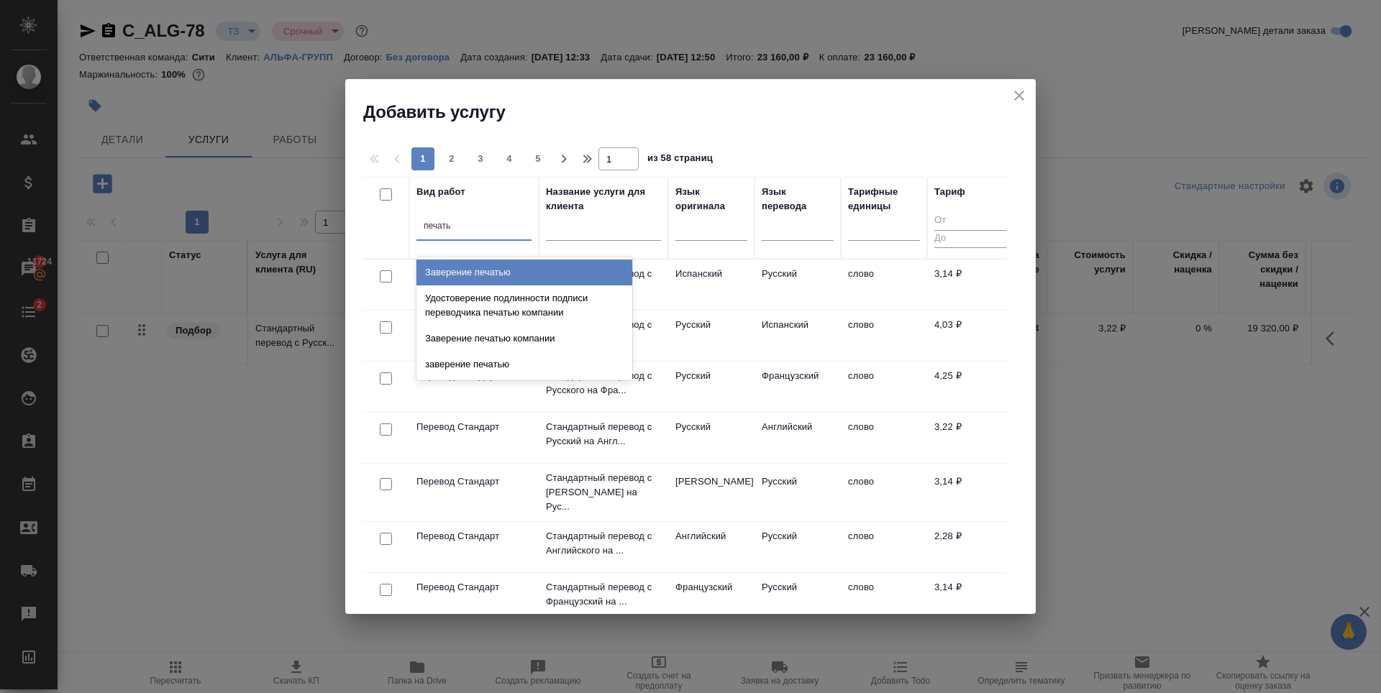
type input "печатью"
click at [500, 274] on div "Заверение печатью" at bounding box center [524, 273] width 216 height 26
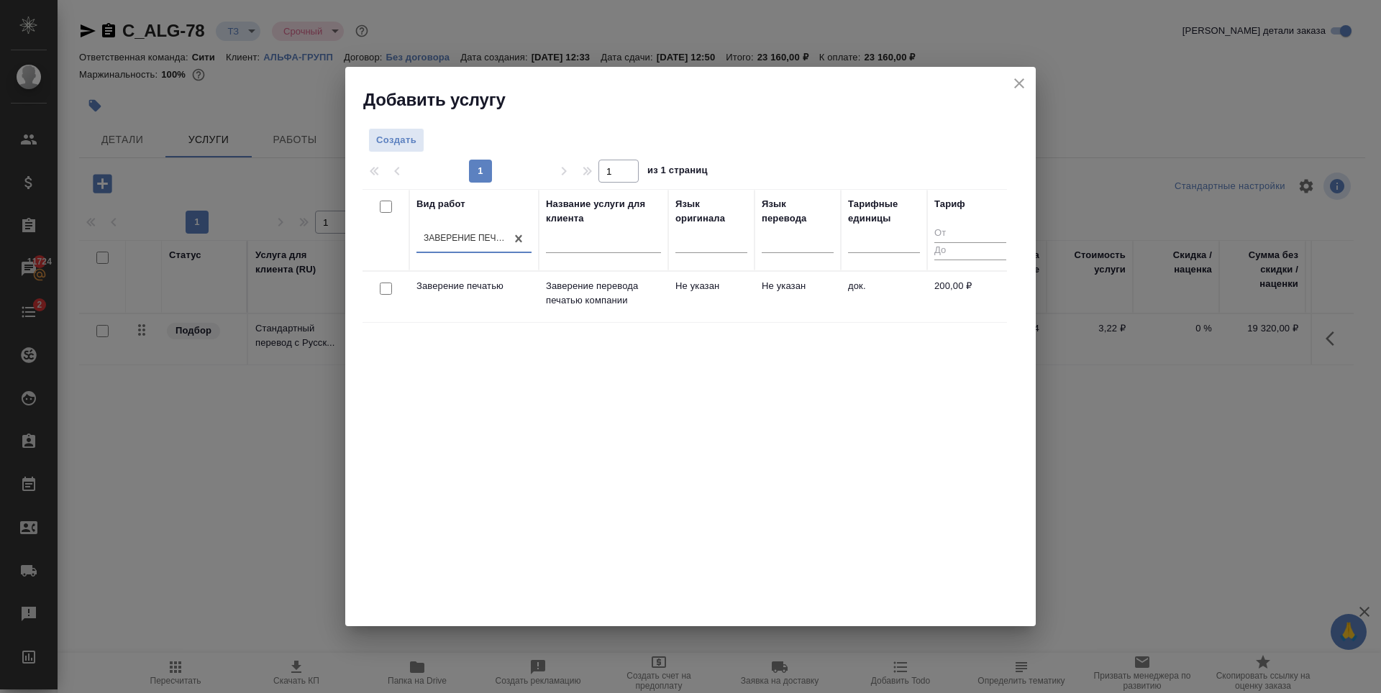
click at [386, 288] on input "checkbox" at bounding box center [386, 289] width 12 height 12
checkbox input "true"
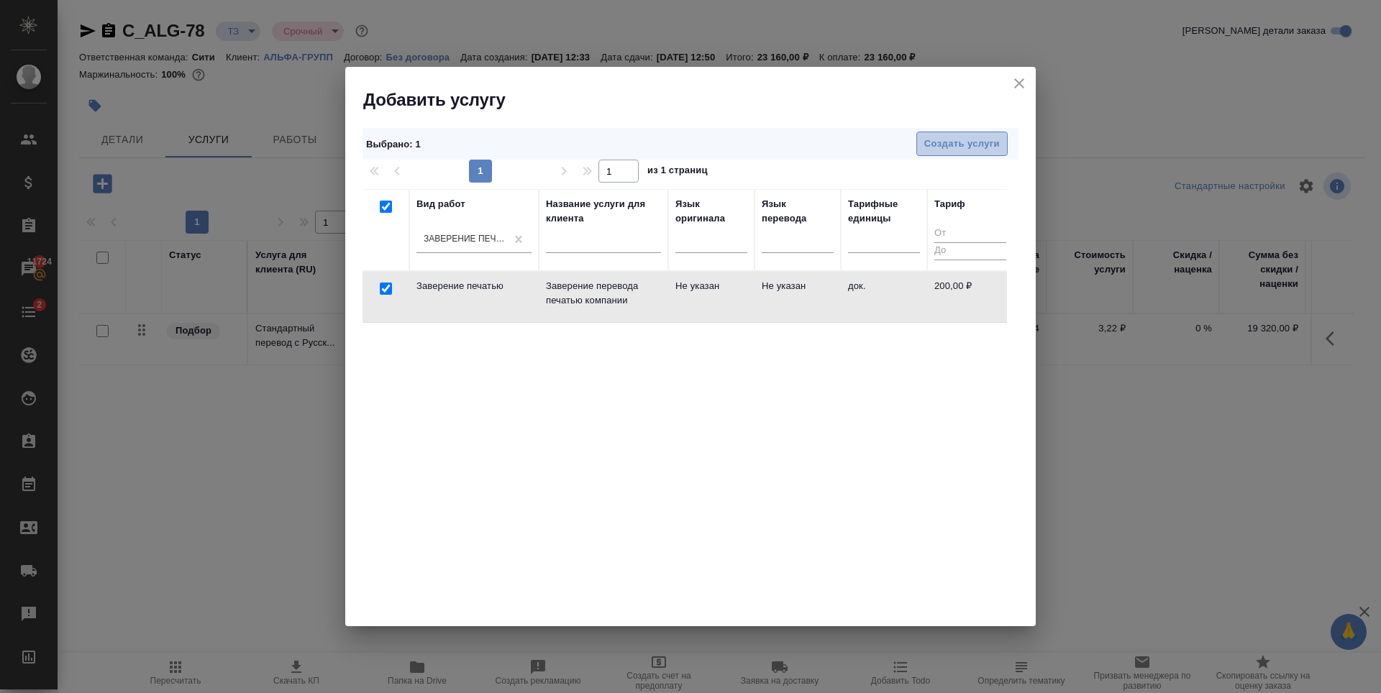
click at [978, 141] on span "Создать услуги" at bounding box center [962, 144] width 76 height 17
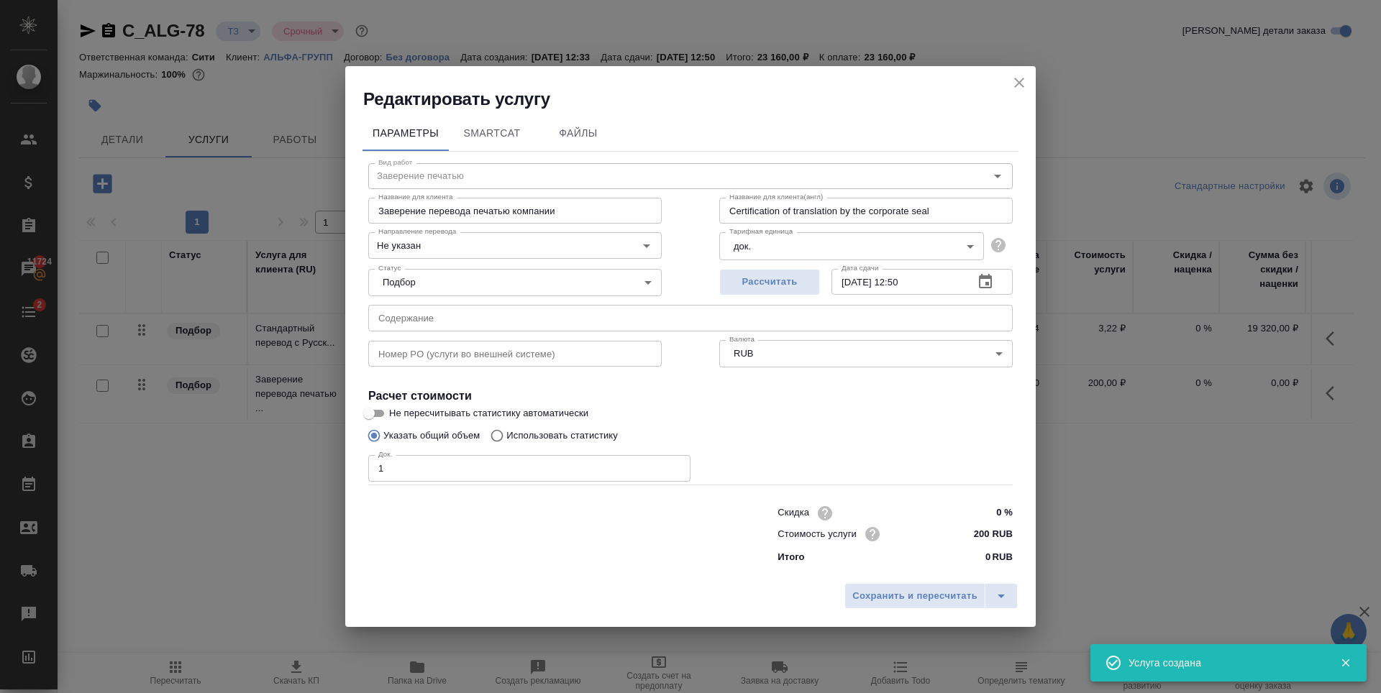
click at [676, 464] on input "1" at bounding box center [529, 468] width 322 height 26
click at [676, 464] on input "2" at bounding box center [529, 468] width 322 height 26
type input "3"
click at [676, 464] on input "3" at bounding box center [529, 468] width 322 height 26
click at [790, 444] on div "Указать общий объем Использовать статистику" at bounding box center [690, 435] width 644 height 27
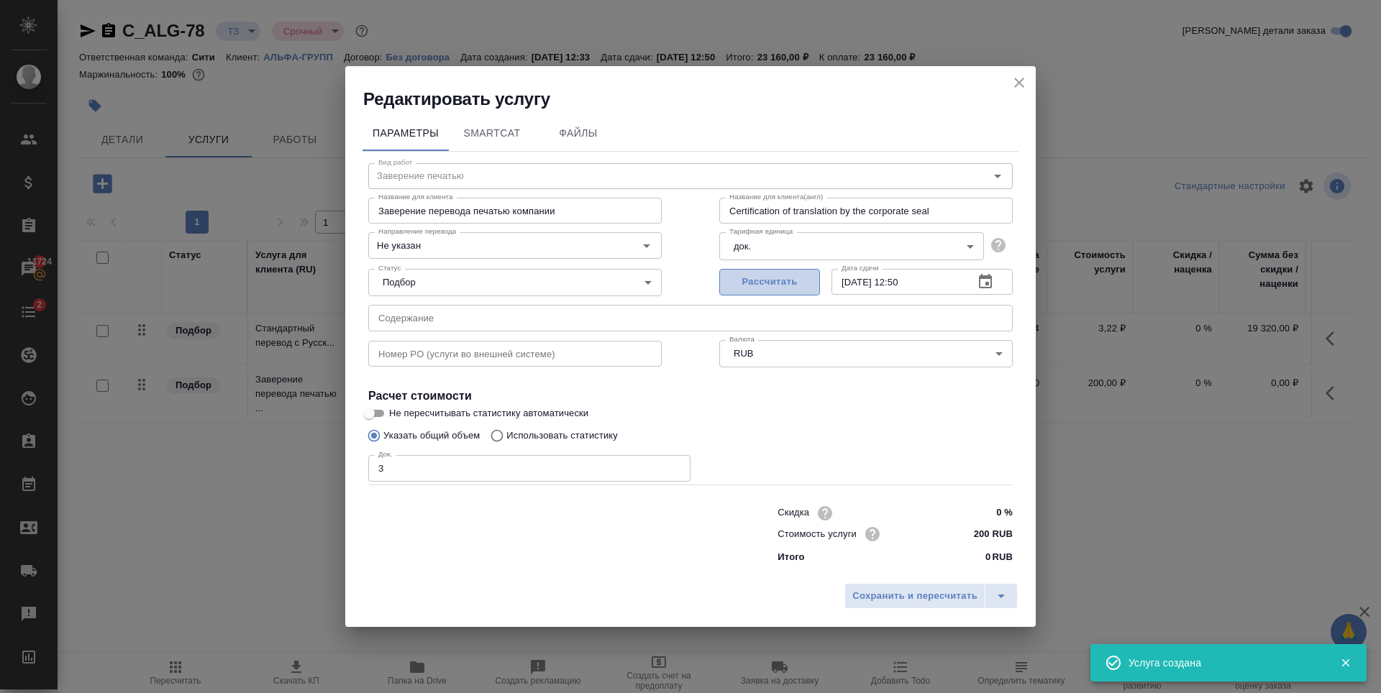
click at [791, 272] on button "Рассчитать" at bounding box center [769, 282] width 101 height 27
click at [921, 594] on span "Сохранить и пересчитать" at bounding box center [914, 596] width 125 height 17
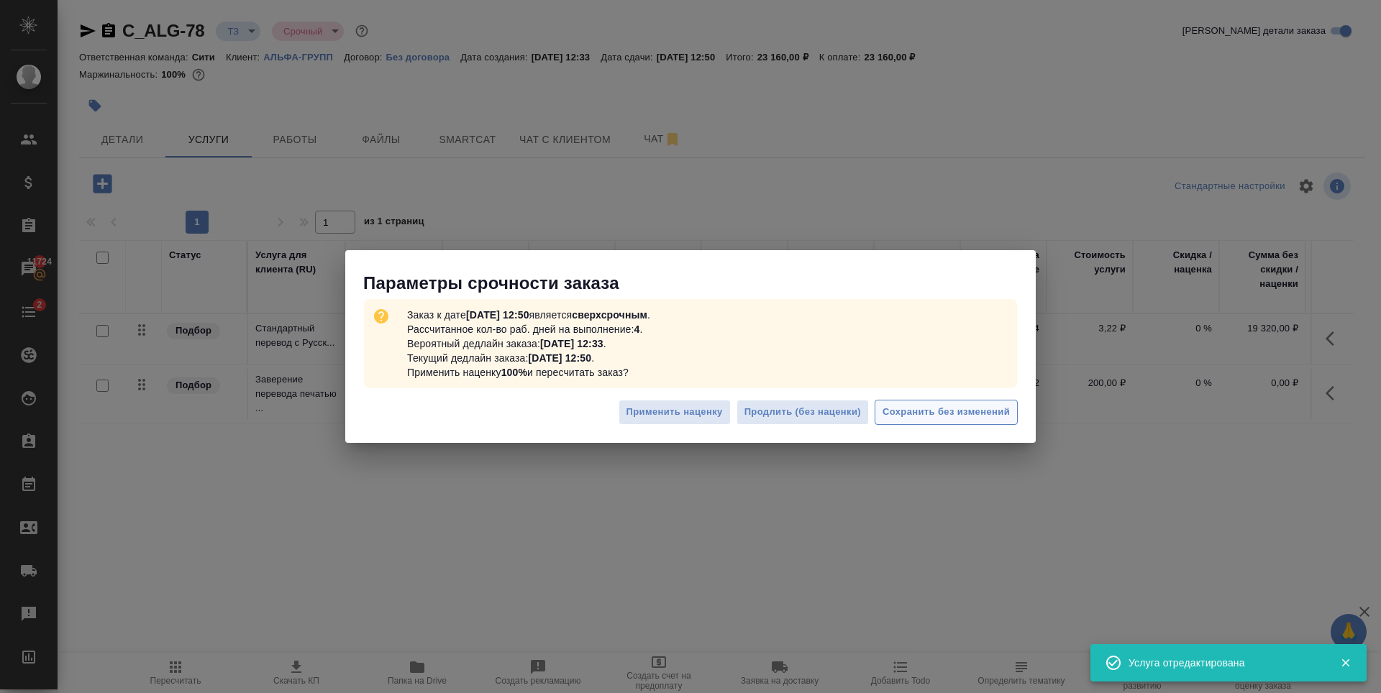
click at [1001, 412] on span "Сохранить без изменений" at bounding box center [946, 412] width 127 height 17
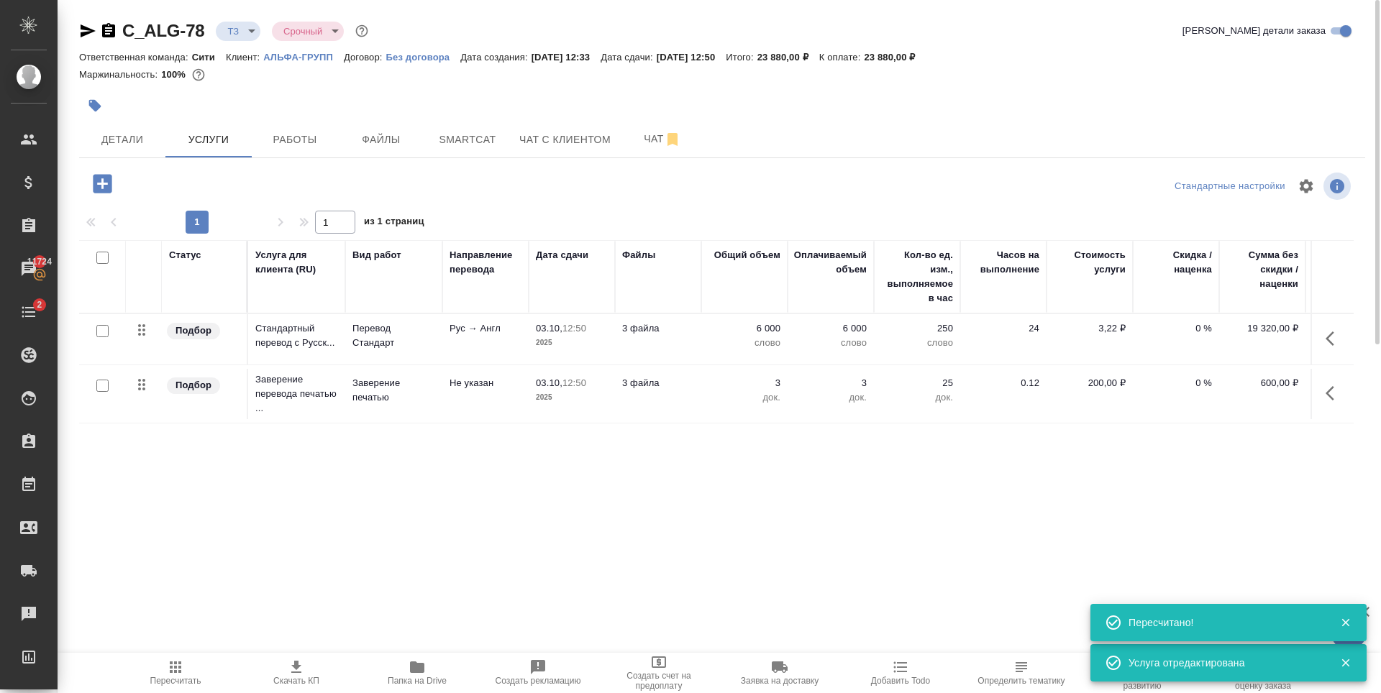
click at [101, 182] on icon "button" at bounding box center [102, 183] width 19 height 19
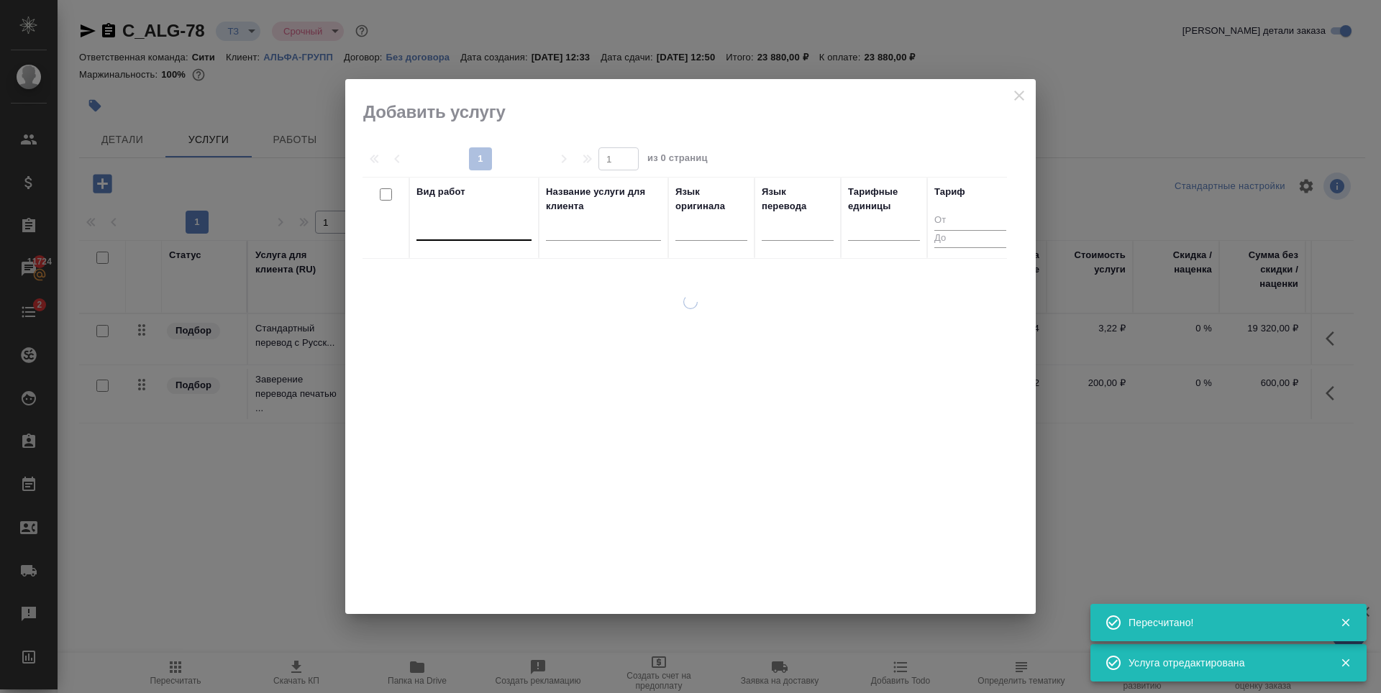
click at [516, 220] on div at bounding box center [473, 226] width 115 height 21
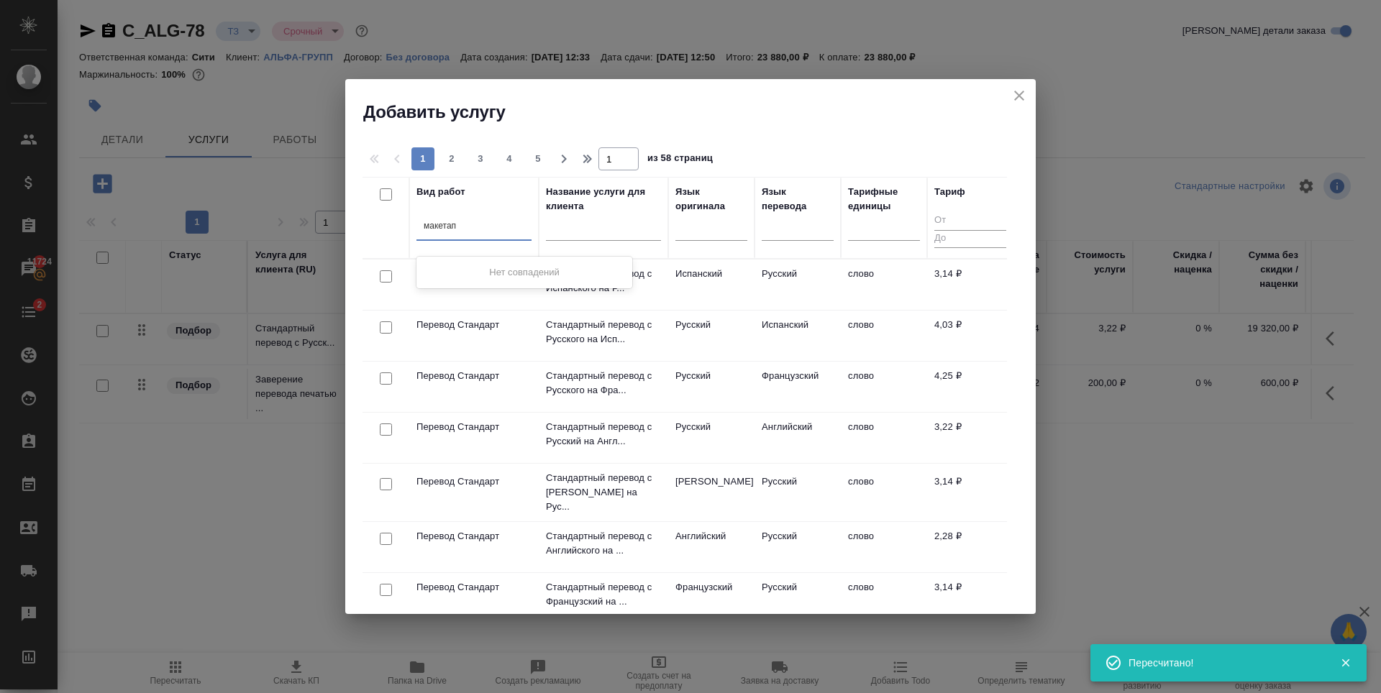
type input "макета"
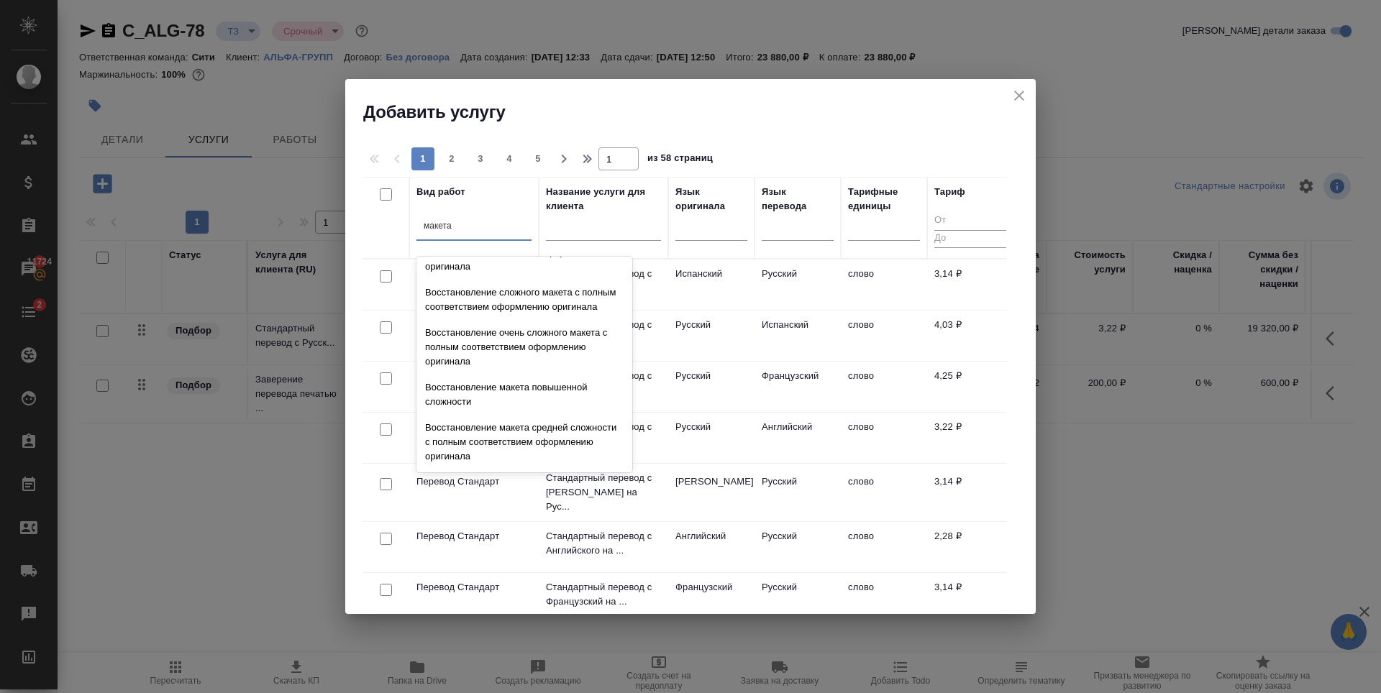
scroll to position [512, 0]
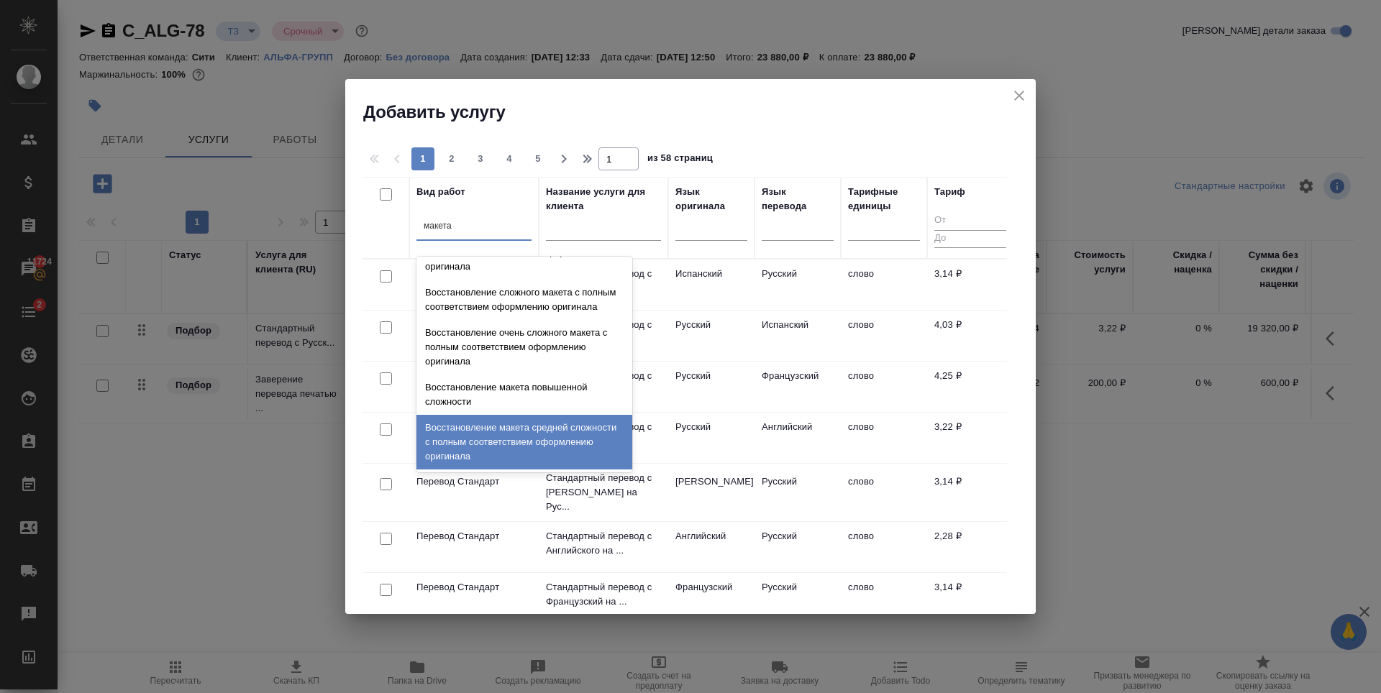
click at [527, 440] on div "Восстановление макета средней сложности с полным соответствием оформлению ориги…" at bounding box center [524, 442] width 216 height 55
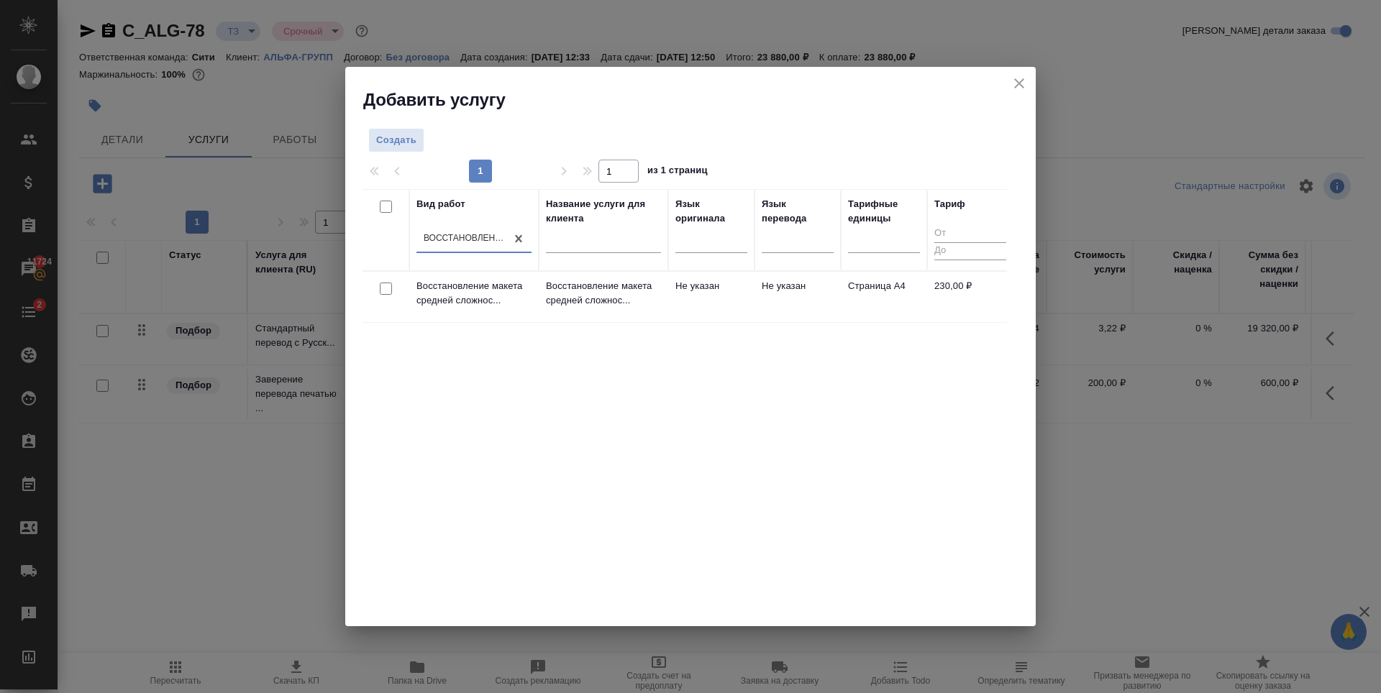
click at [384, 288] on input "checkbox" at bounding box center [386, 289] width 12 height 12
checkbox input "true"
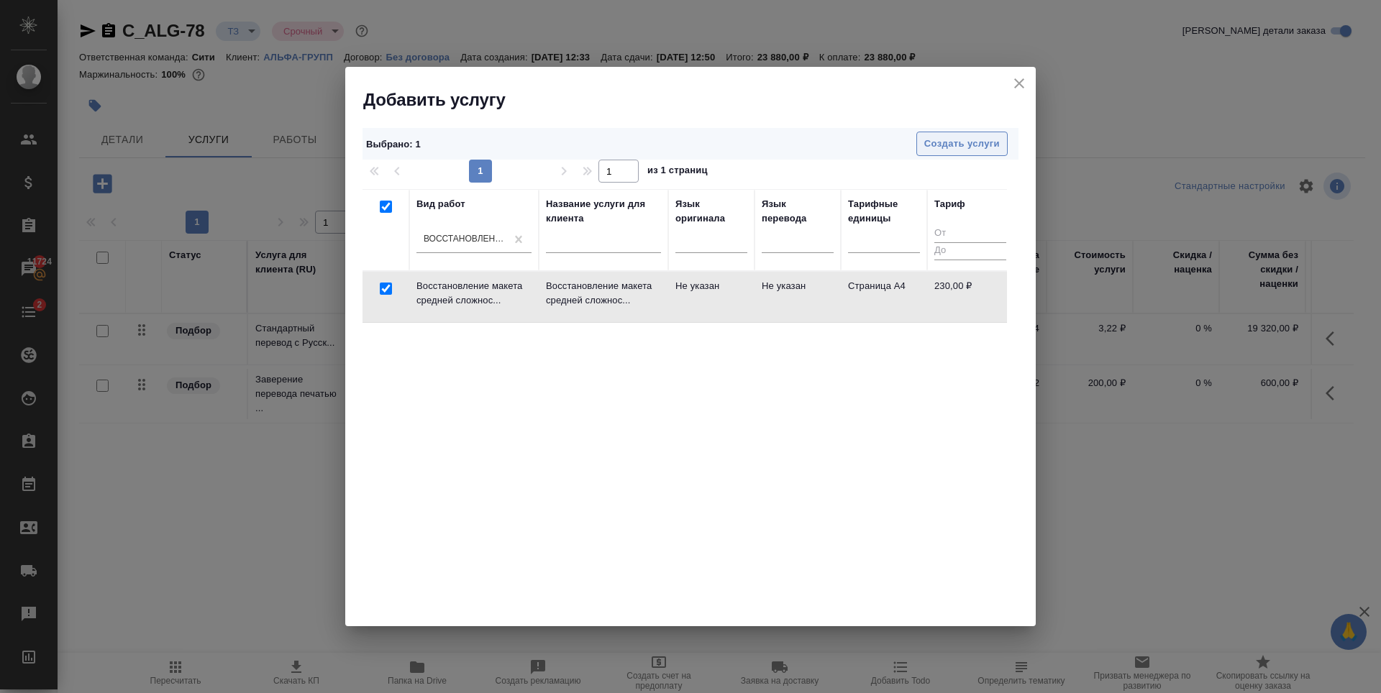
click at [990, 142] on span "Создать услуги" at bounding box center [962, 144] width 76 height 17
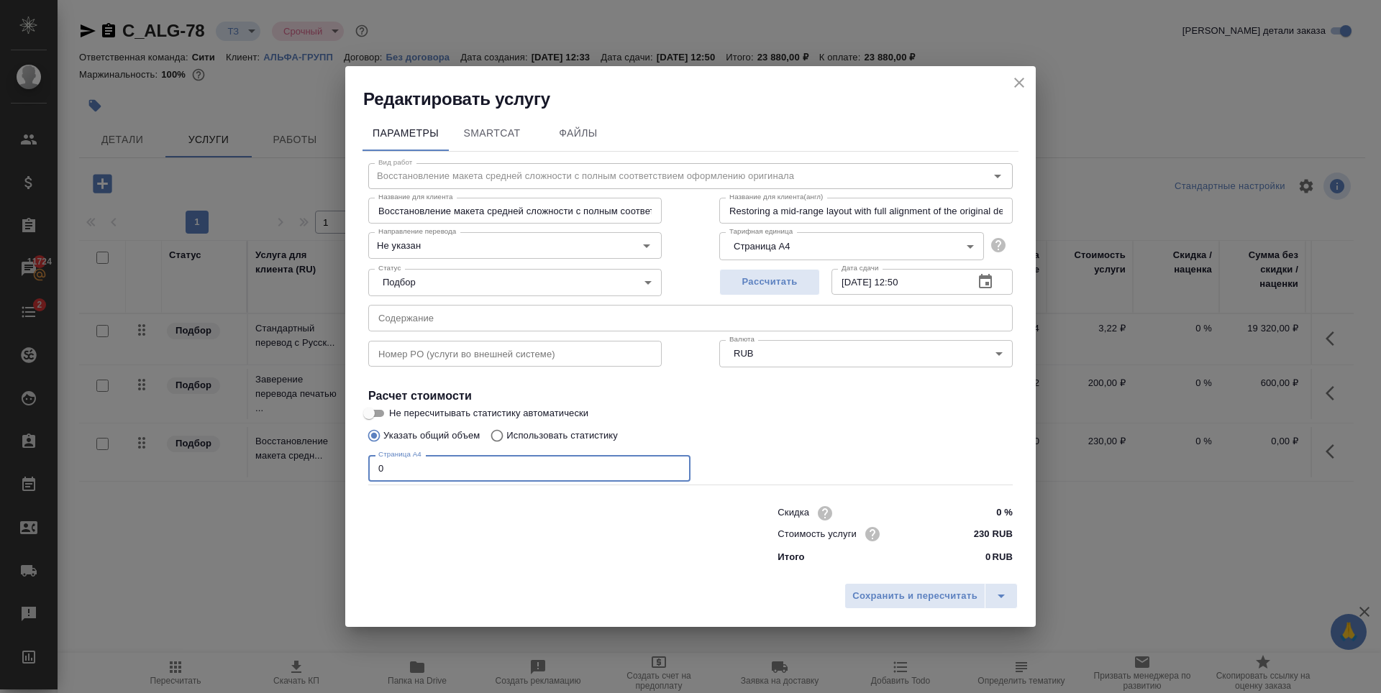
click at [595, 469] on input "0" at bounding box center [529, 468] width 322 height 26
type input "16"
click at [777, 283] on span "Рассчитать" at bounding box center [769, 282] width 85 height 17
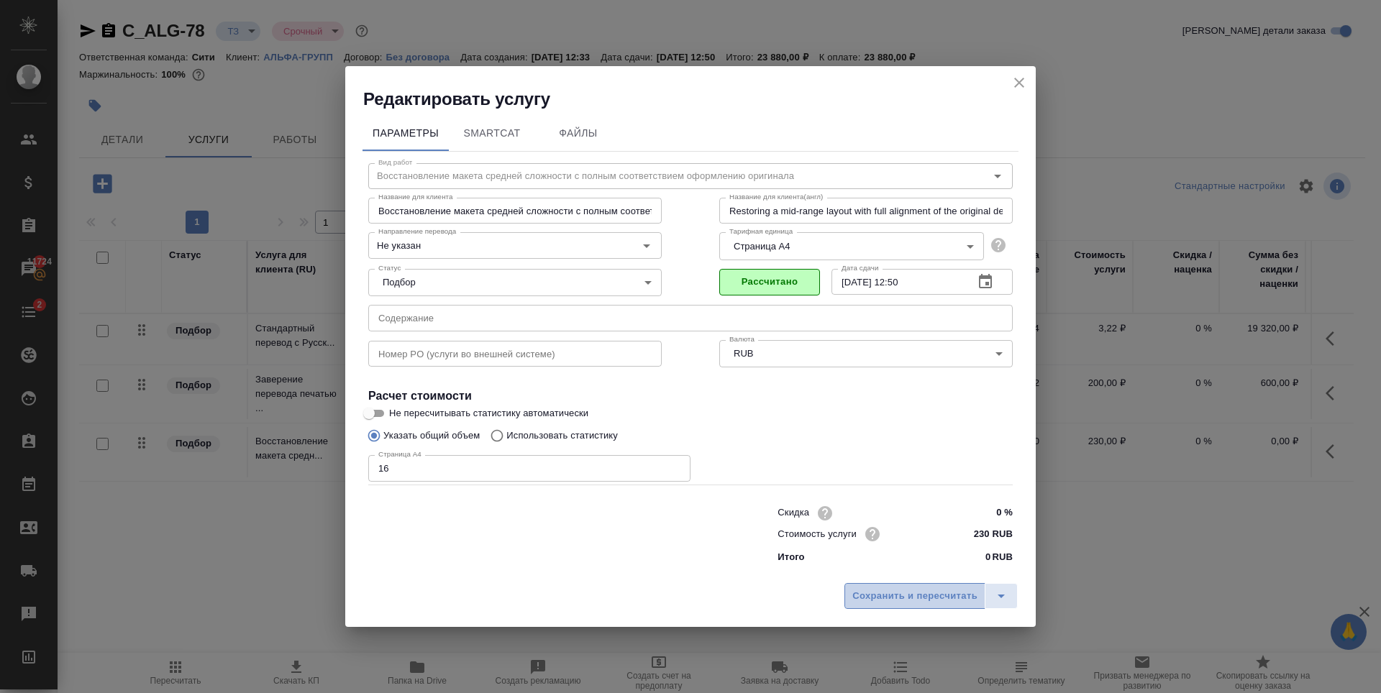
click at [903, 599] on span "Сохранить и пересчитать" at bounding box center [914, 596] width 125 height 17
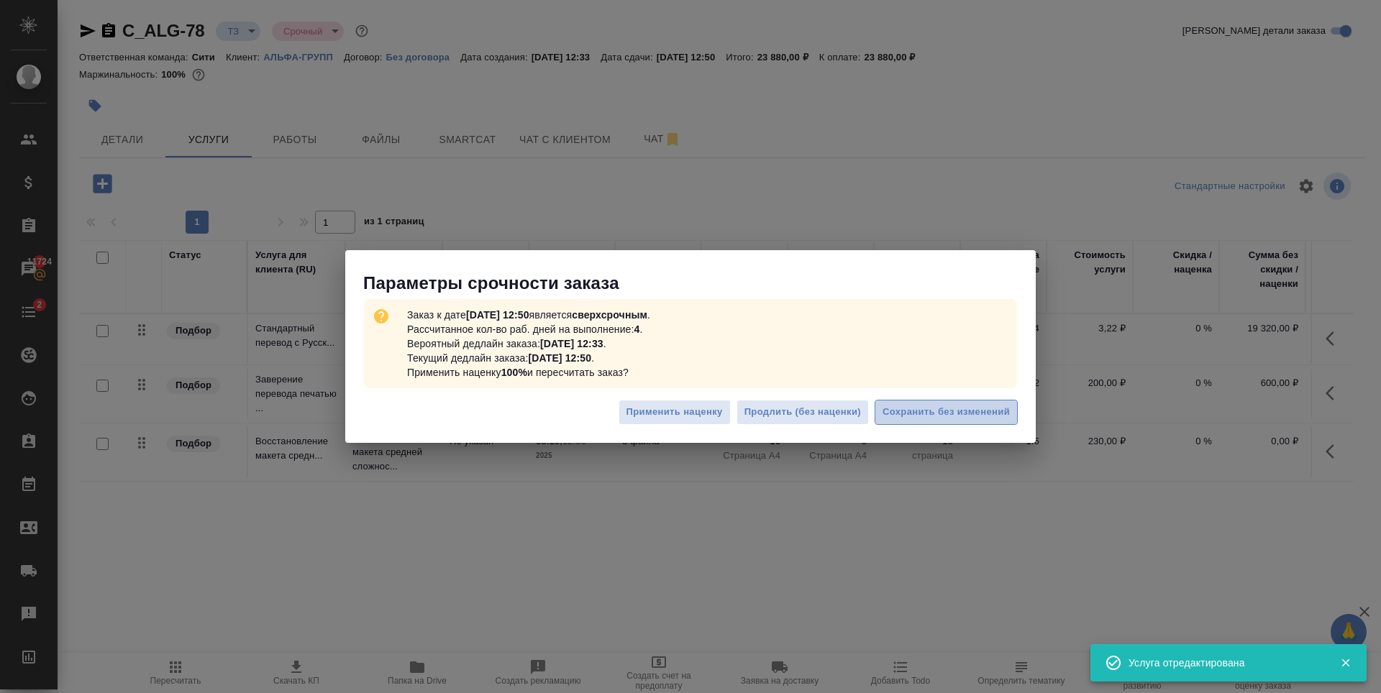
click at [977, 412] on span "Сохранить без изменений" at bounding box center [946, 412] width 127 height 17
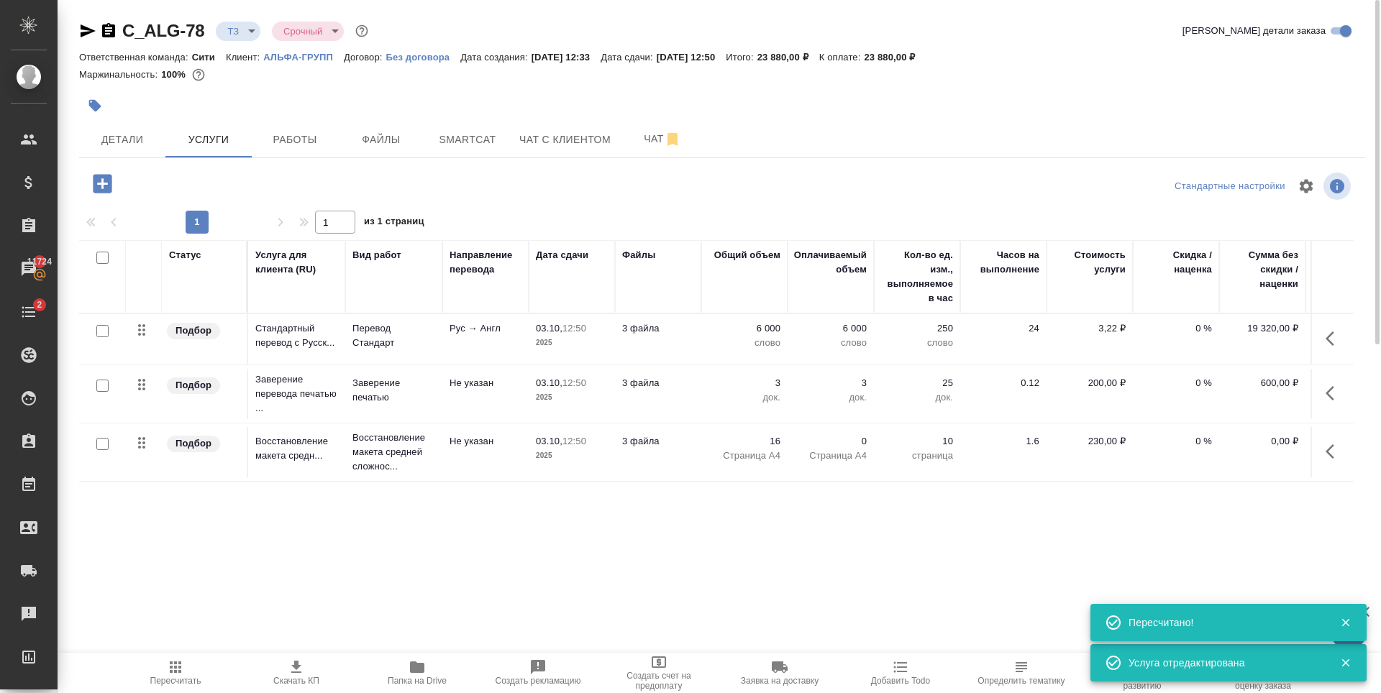
click at [462, 501] on div "Статус Услуга для клиента (RU) Вид работ Направление перевода Дата сдачи Файлы …" at bounding box center [716, 394] width 1274 height 309
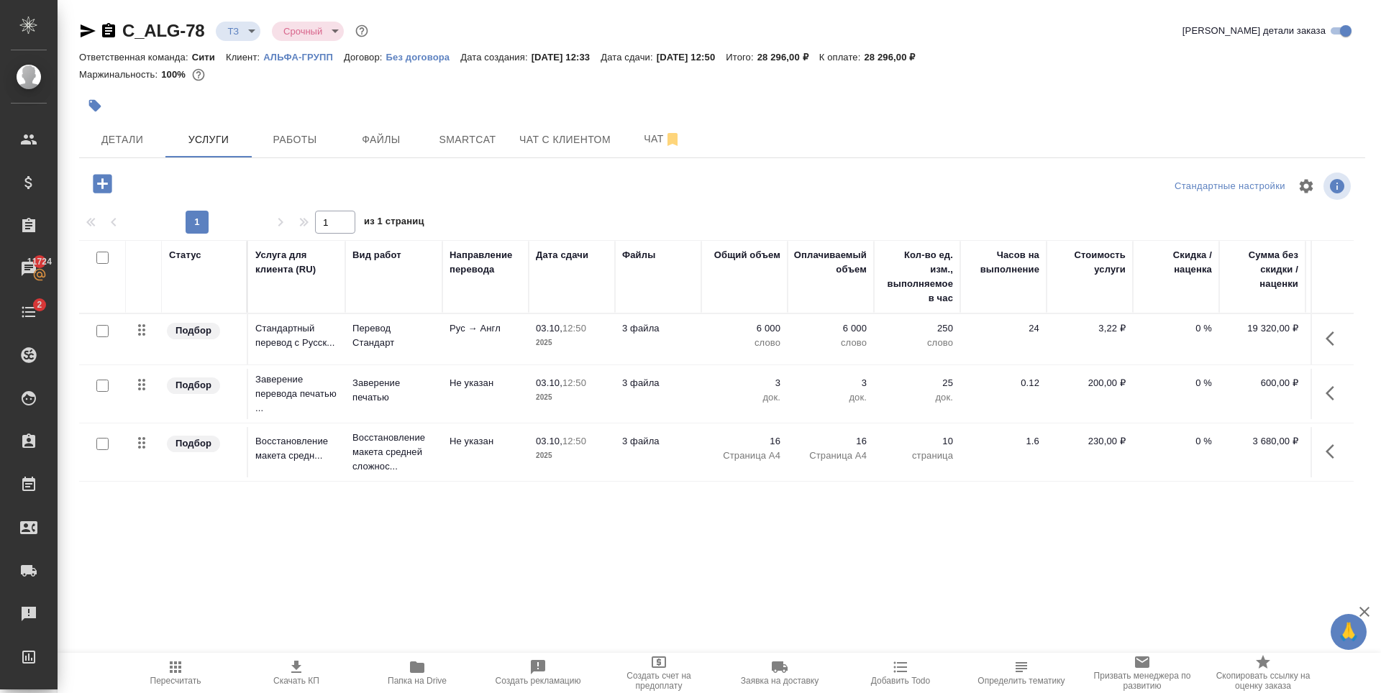
click at [104, 329] on input "checkbox" at bounding box center [102, 331] width 12 height 12
checkbox input "true"
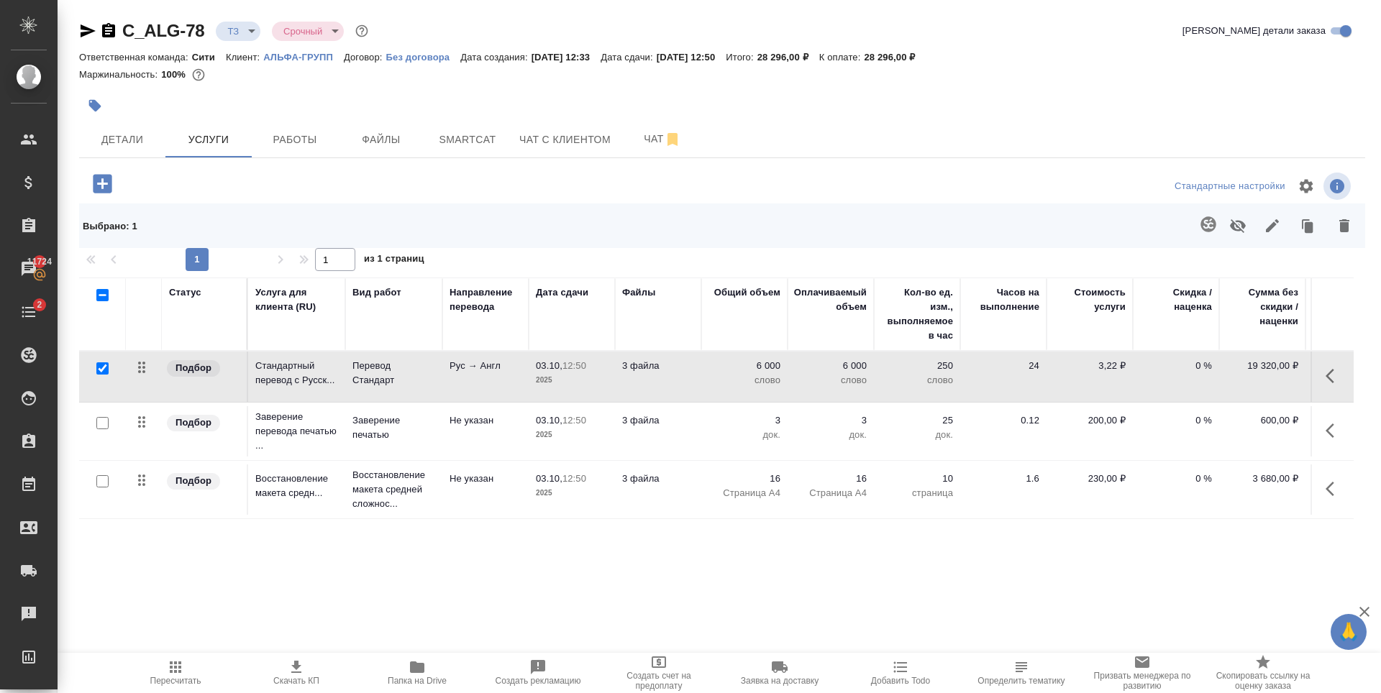
click at [1200, 229] on icon "button" at bounding box center [1208, 224] width 17 height 17
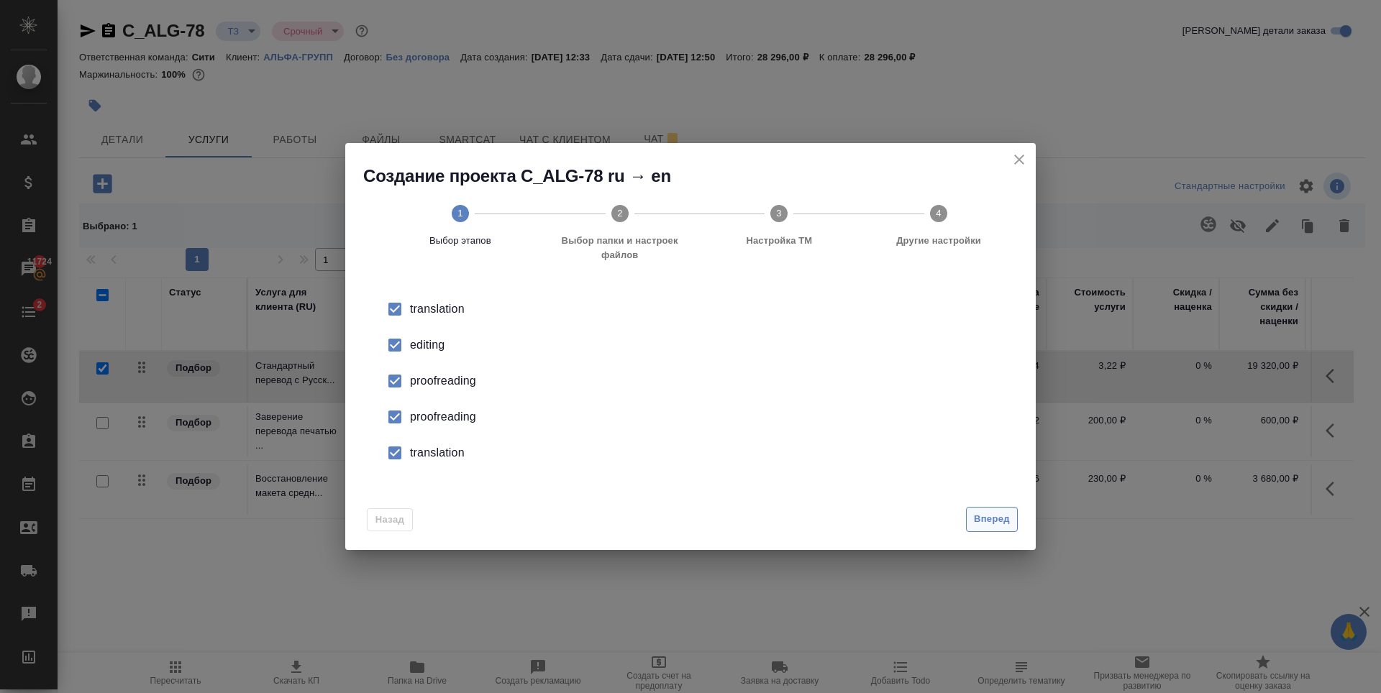
click at [972, 524] on button "Вперед" at bounding box center [992, 519] width 52 height 25
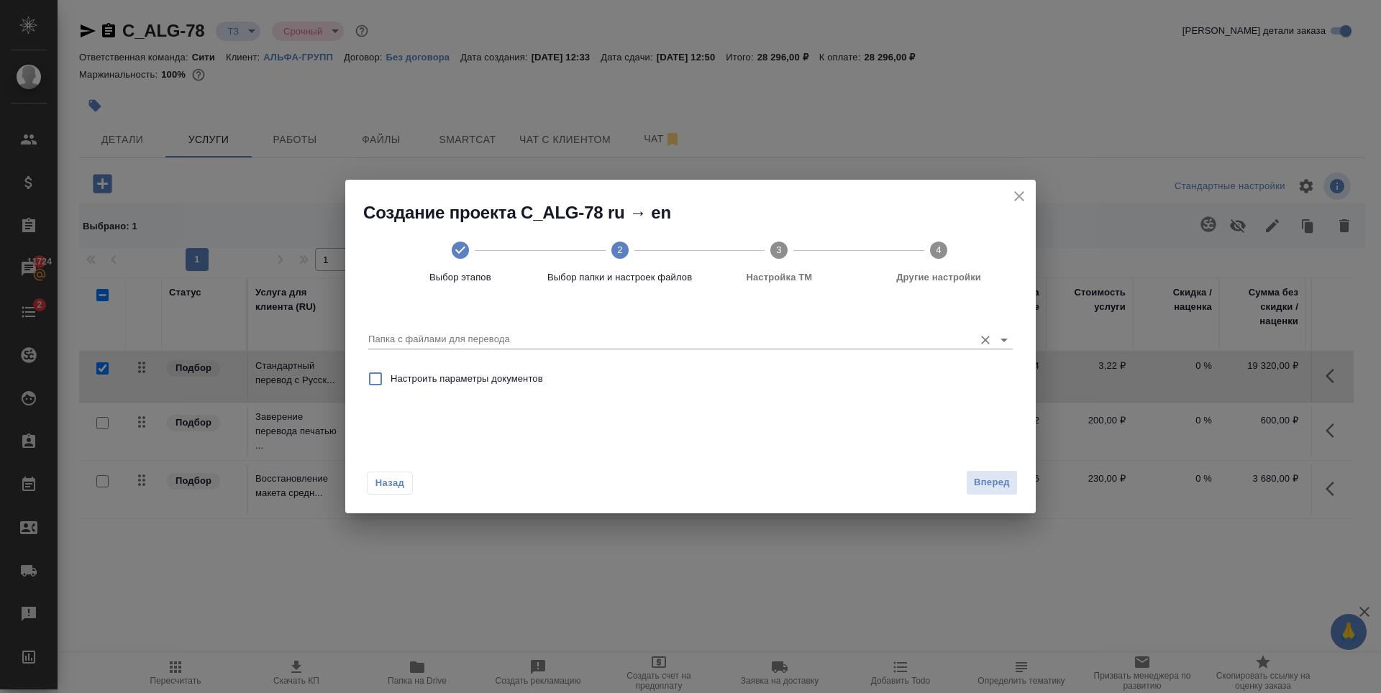
click at [425, 320] on div "Папка с файлами для перевода" at bounding box center [690, 333] width 644 height 29
click at [429, 329] on div "Папка с файлами для перевода" at bounding box center [690, 333] width 644 height 29
click at [439, 345] on input "Папка с файлами для перевода" at bounding box center [667, 339] width 598 height 17
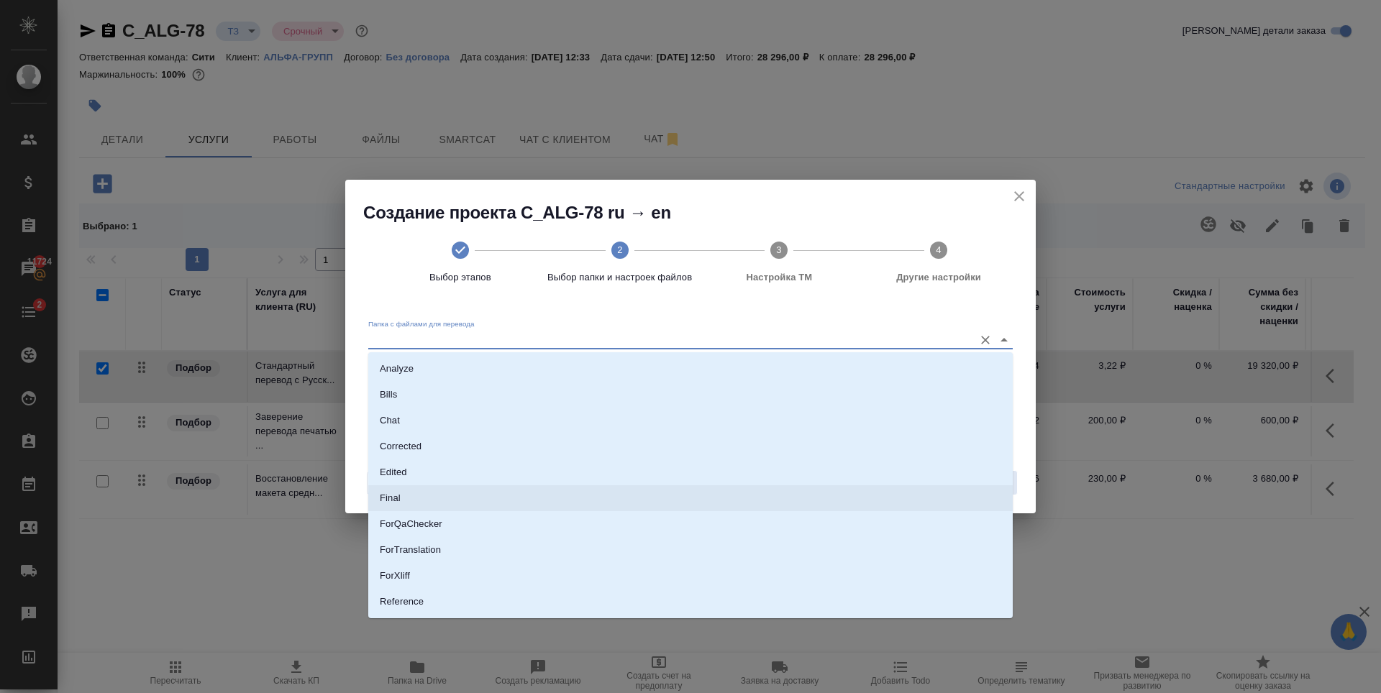
scroll to position [75, 0]
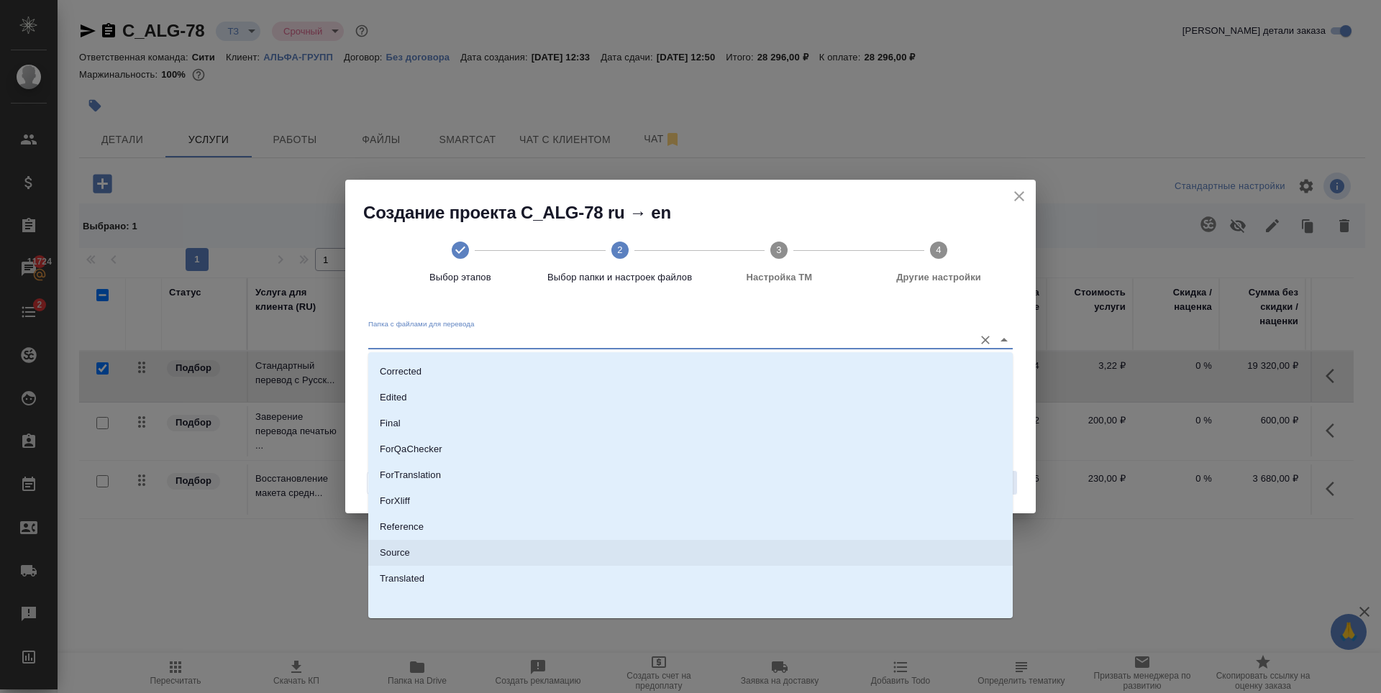
click at [428, 558] on li "Source" at bounding box center [690, 553] width 644 height 26
type input "Source"
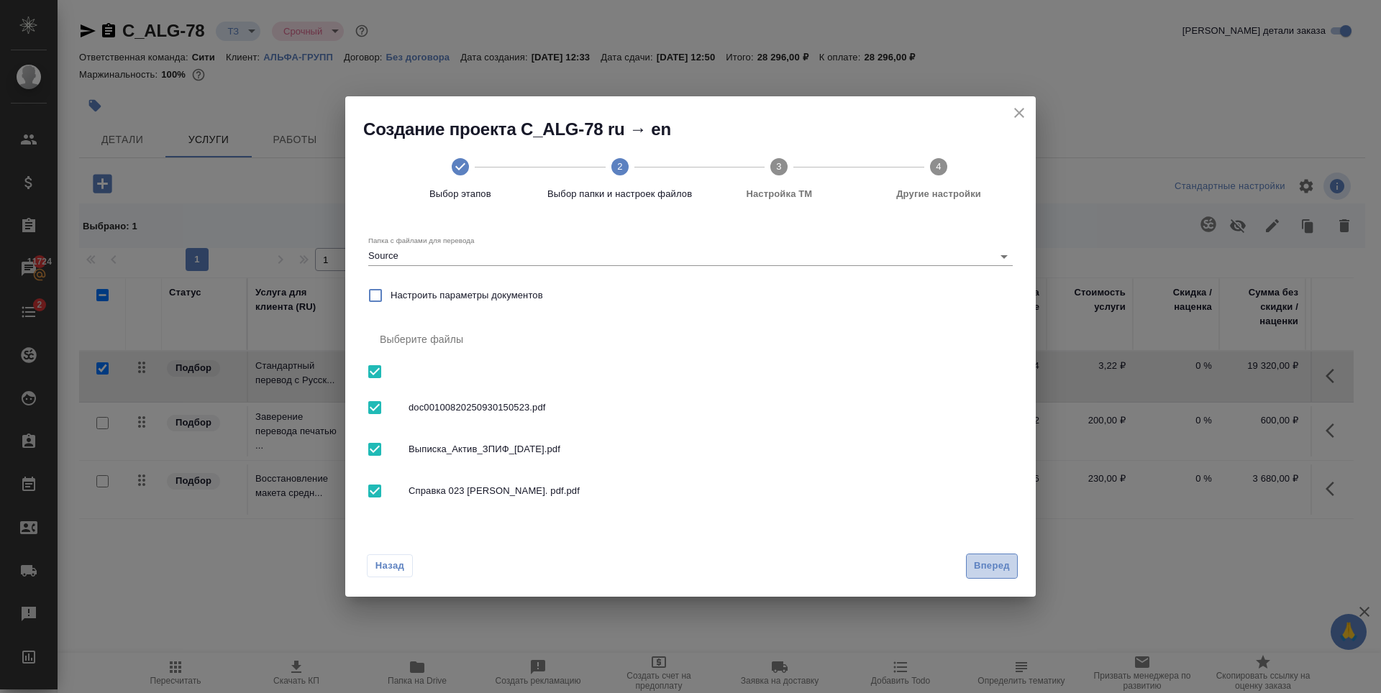
click at [1007, 566] on span "Вперед" at bounding box center [992, 566] width 36 height 17
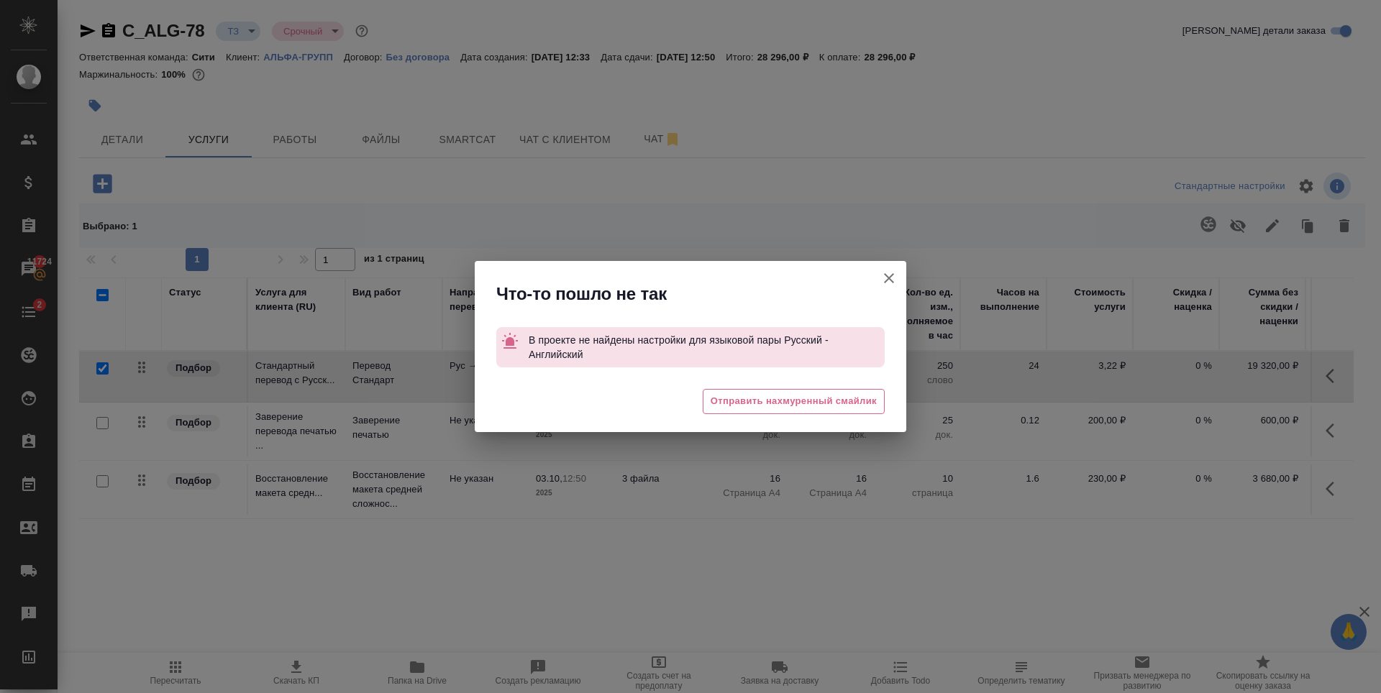
click at [885, 283] on icon "button" at bounding box center [889, 278] width 10 height 10
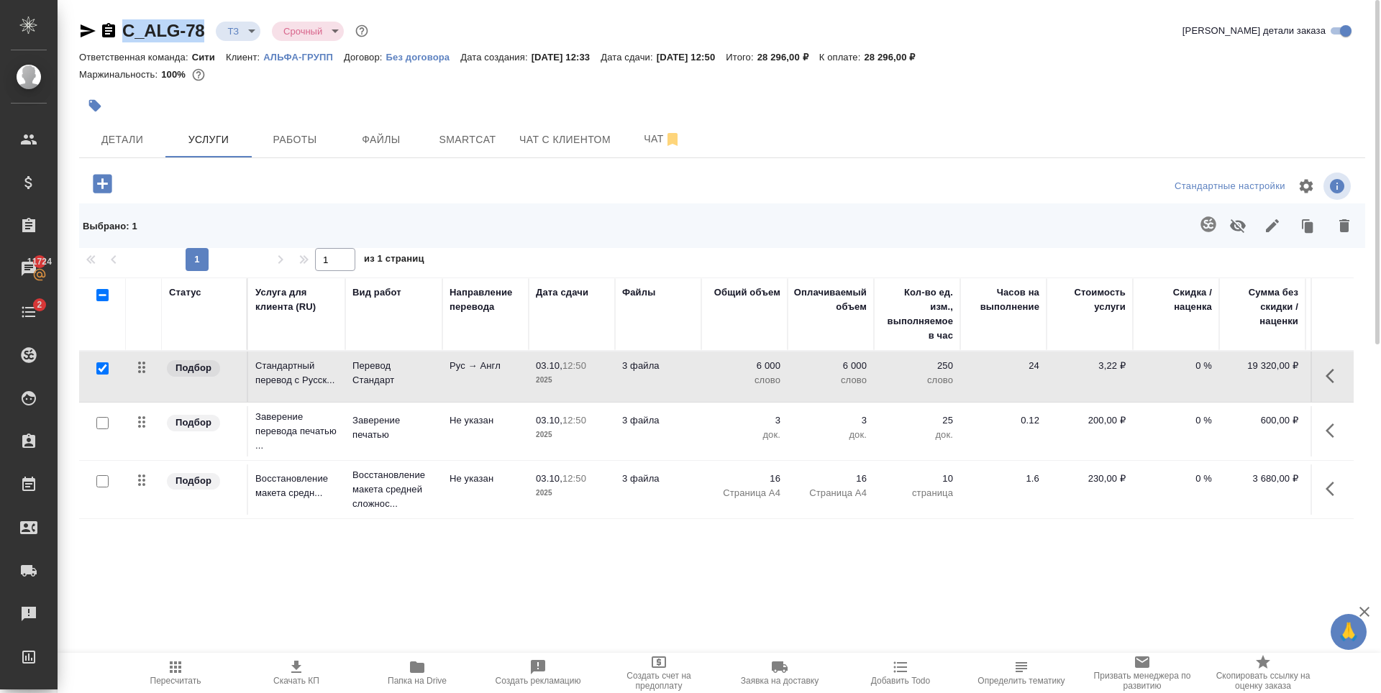
drag, startPoint x: 211, startPoint y: 35, endPoint x: 122, endPoint y: 32, distance: 90.0
click at [122, 32] on div "C_ALG-78 ТЗ tz Срочный urgent" at bounding box center [225, 30] width 292 height 23
copy link "C_ALG-78"
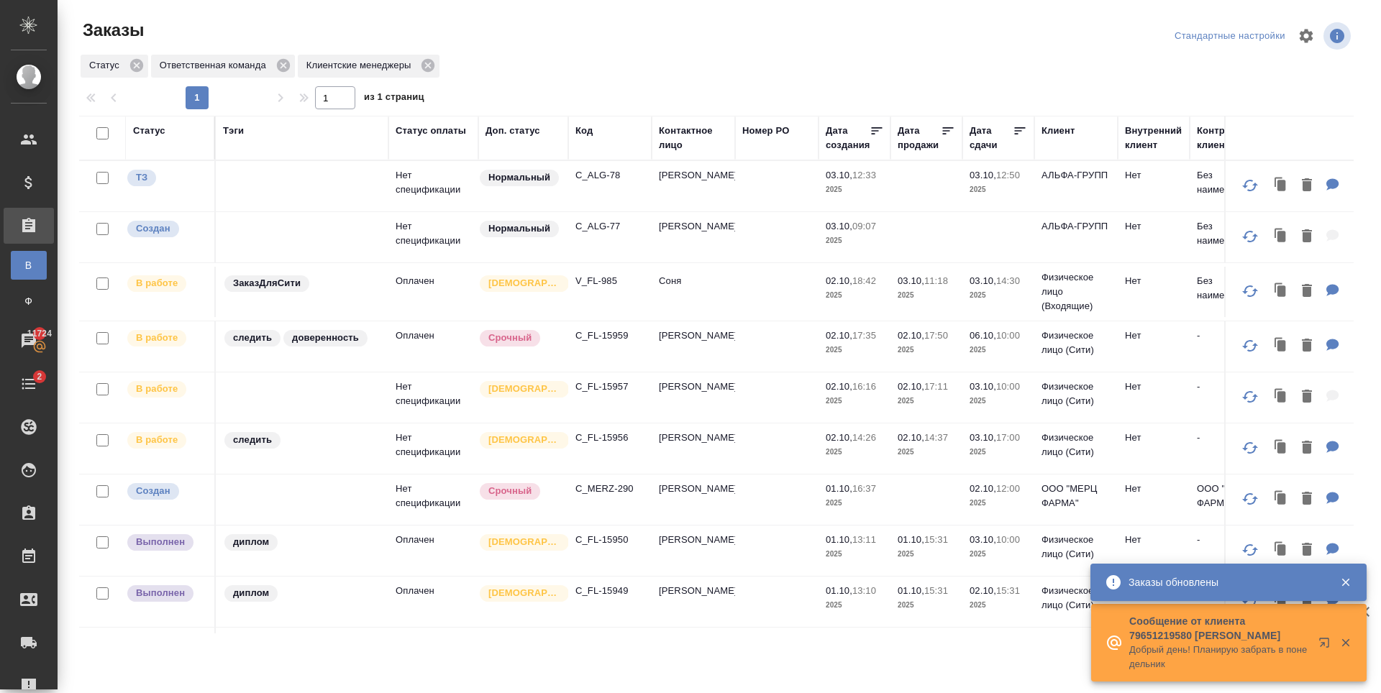
scroll to position [0, 145]
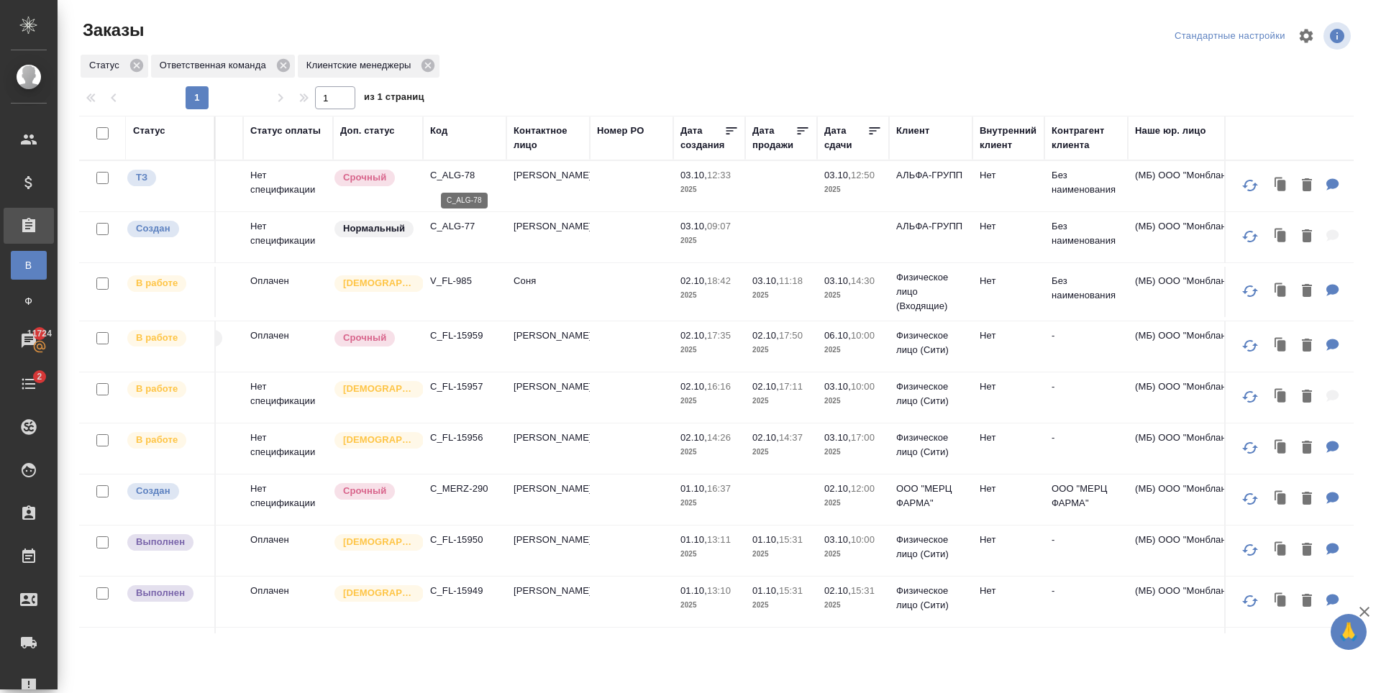
click at [451, 180] on p "C_ALG-78" at bounding box center [464, 175] width 69 height 14
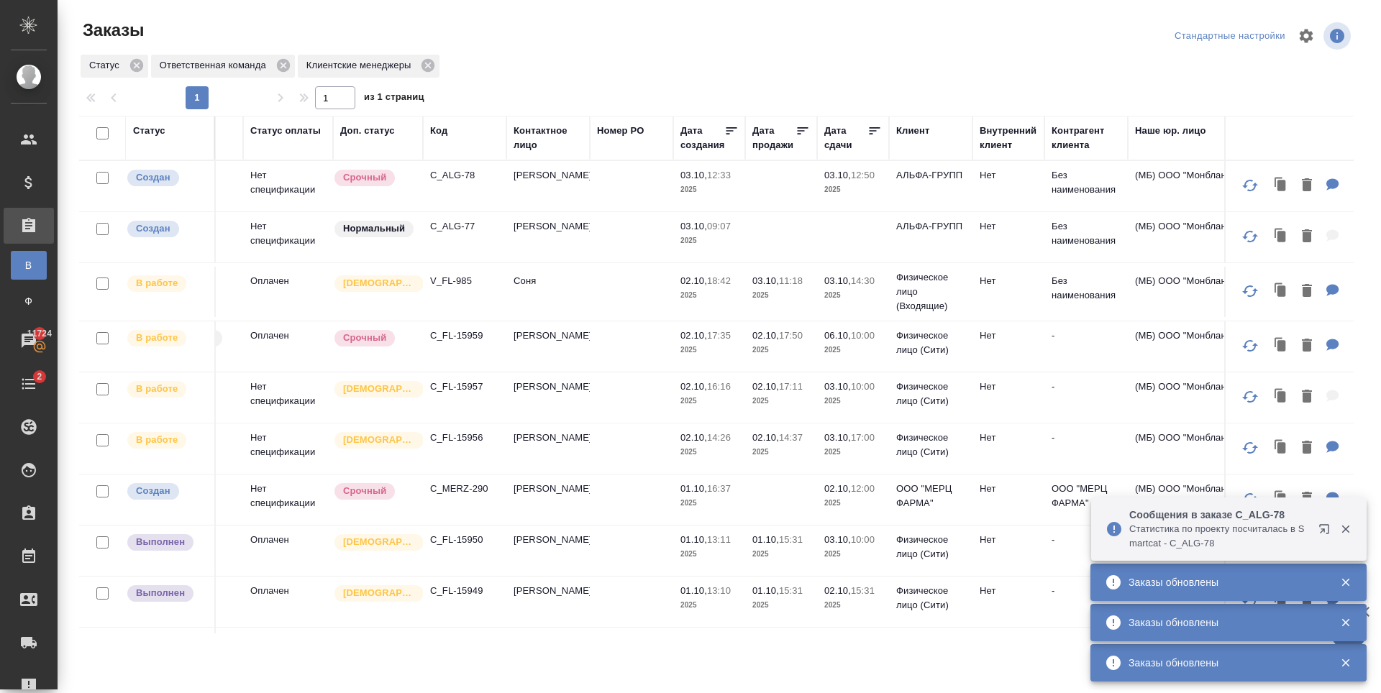
click at [1318, 526] on button "button" at bounding box center [1327, 532] width 35 height 35
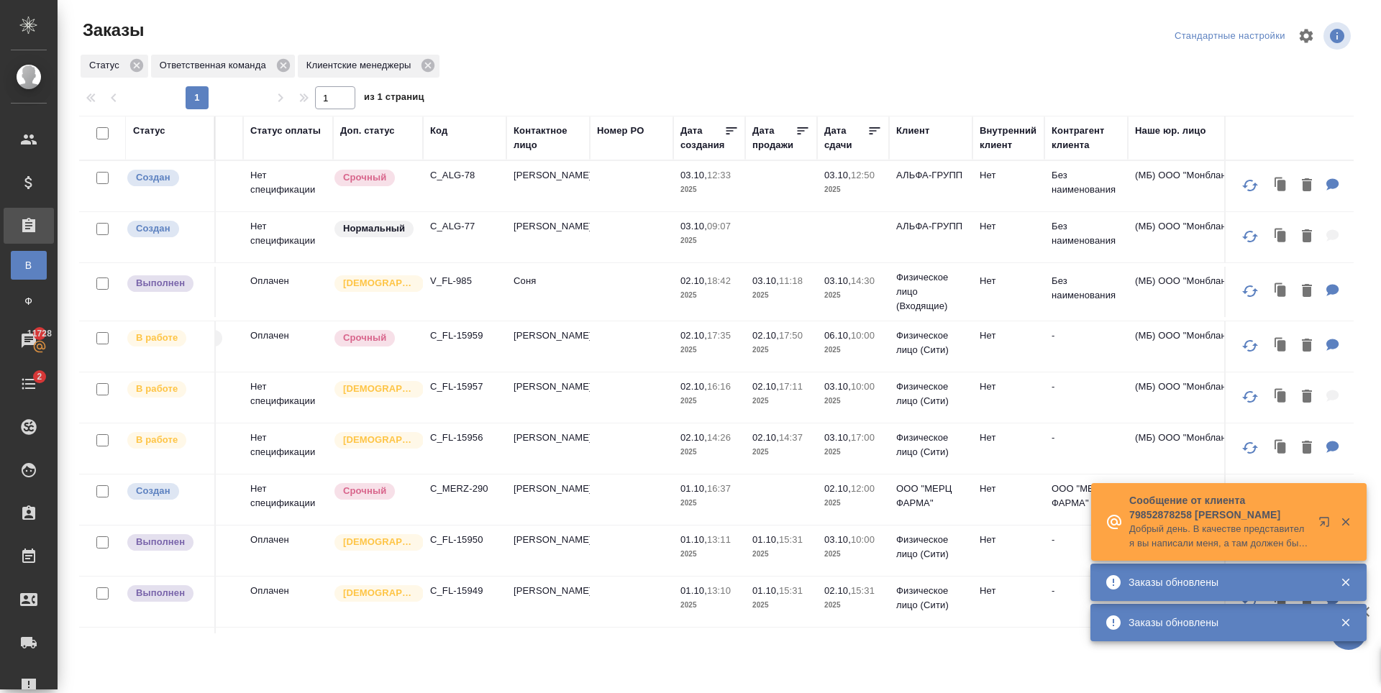
scroll to position [216, 145]
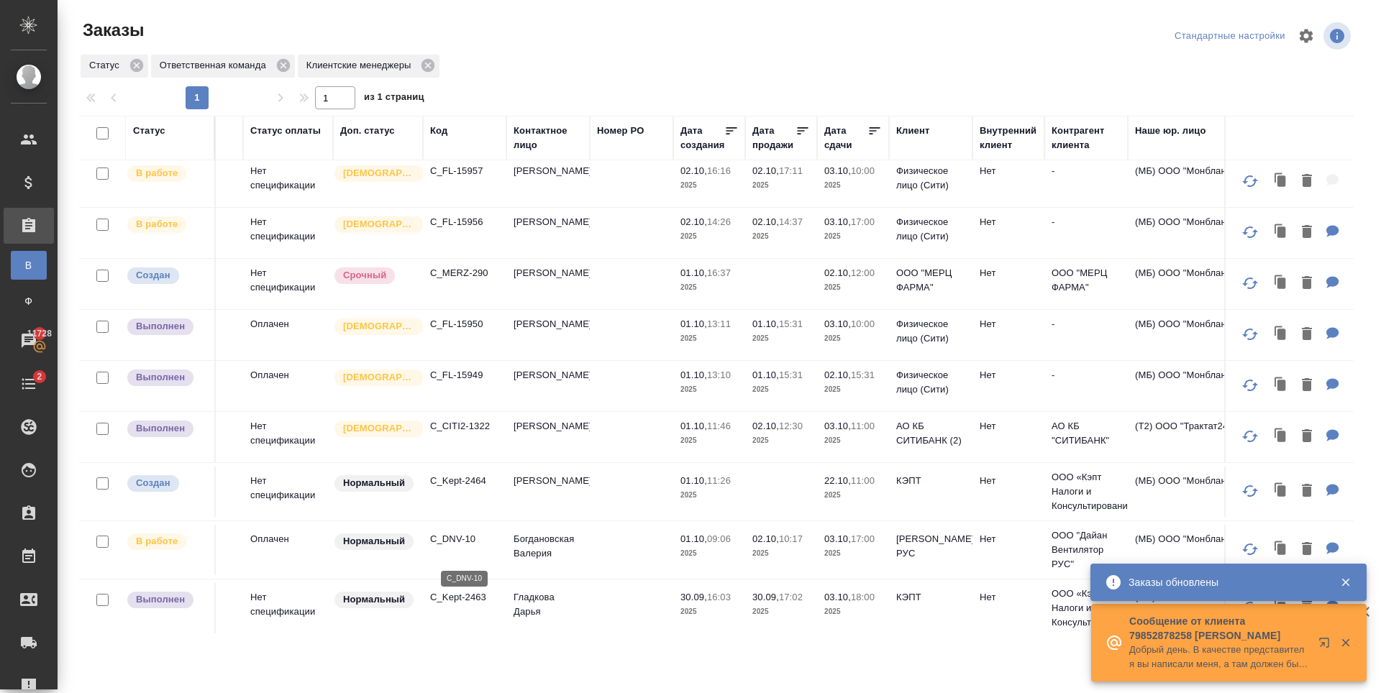
click at [460, 547] on p "C_DNV-10" at bounding box center [464, 539] width 69 height 14
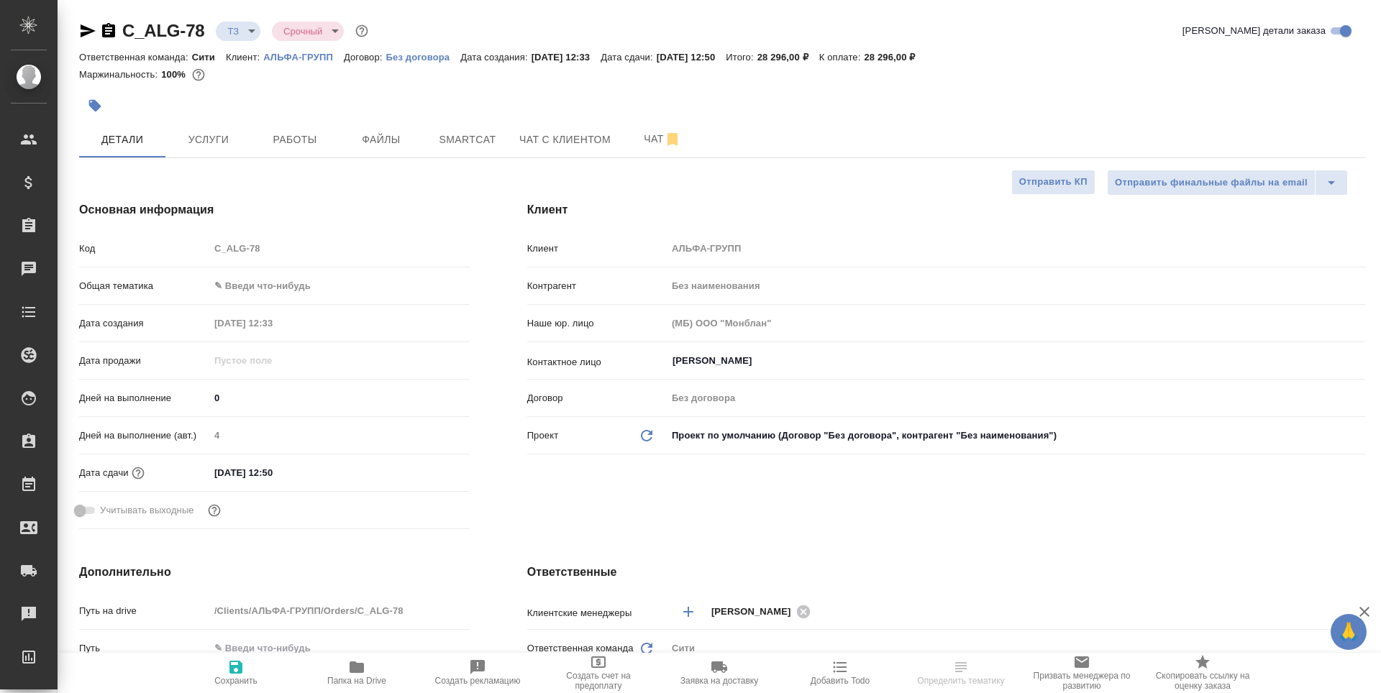
select select "RU"
click at [760, 361] on input "[PERSON_NAME]" at bounding box center [992, 360] width 642 height 17
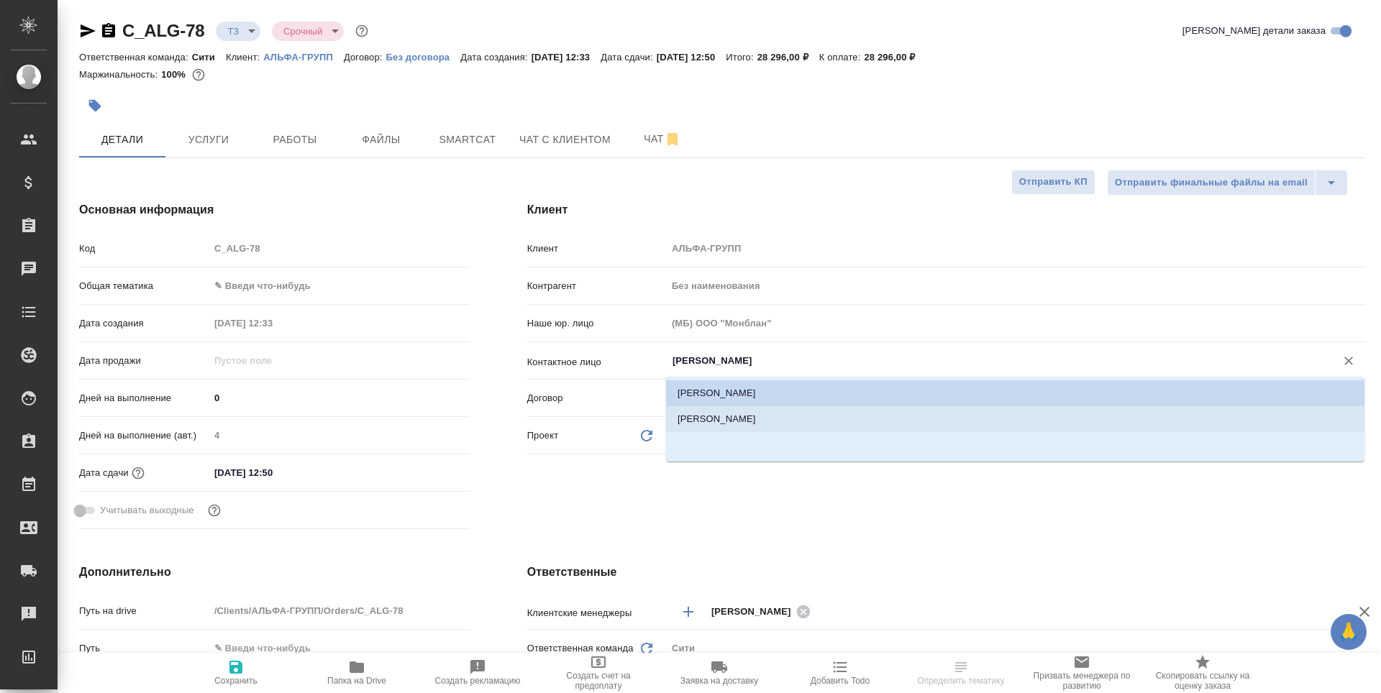
click at [752, 409] on li "[PERSON_NAME]" at bounding box center [1015, 419] width 698 height 26
type input "[PERSON_NAME]"
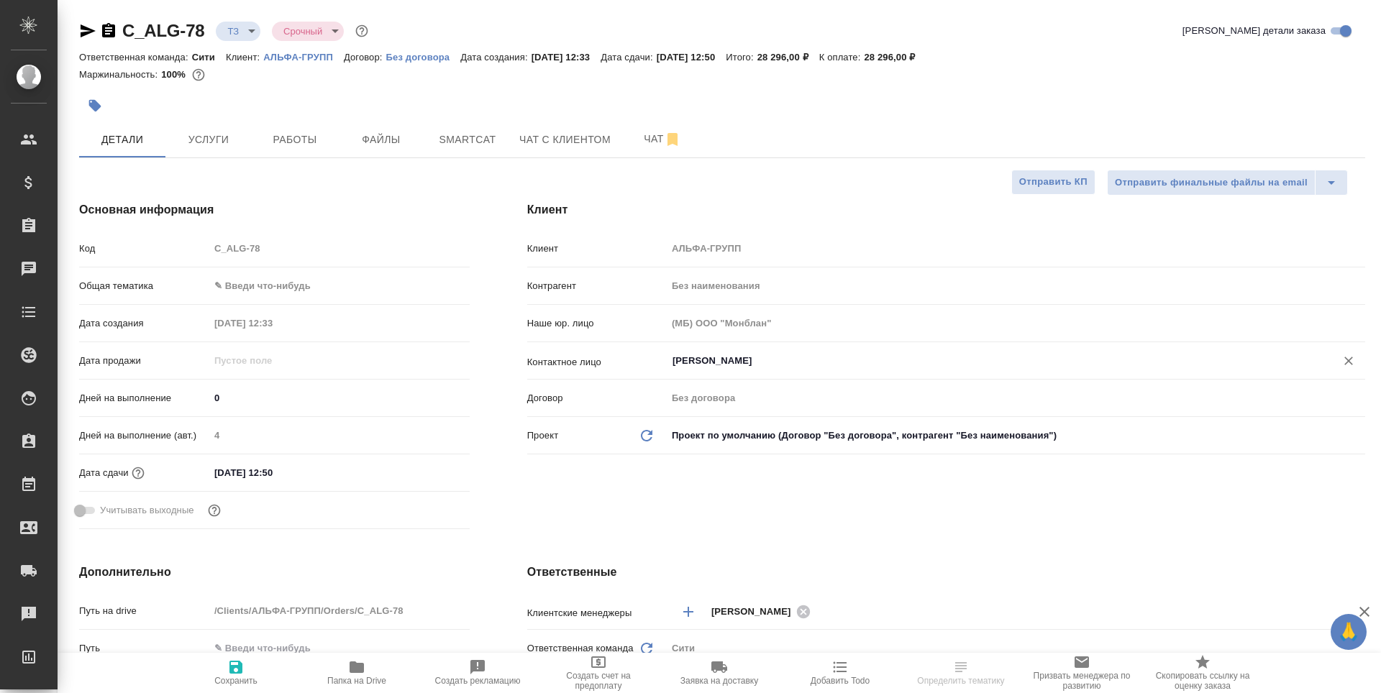
click at [231, 665] on icon "button" at bounding box center [235, 667] width 13 height 13
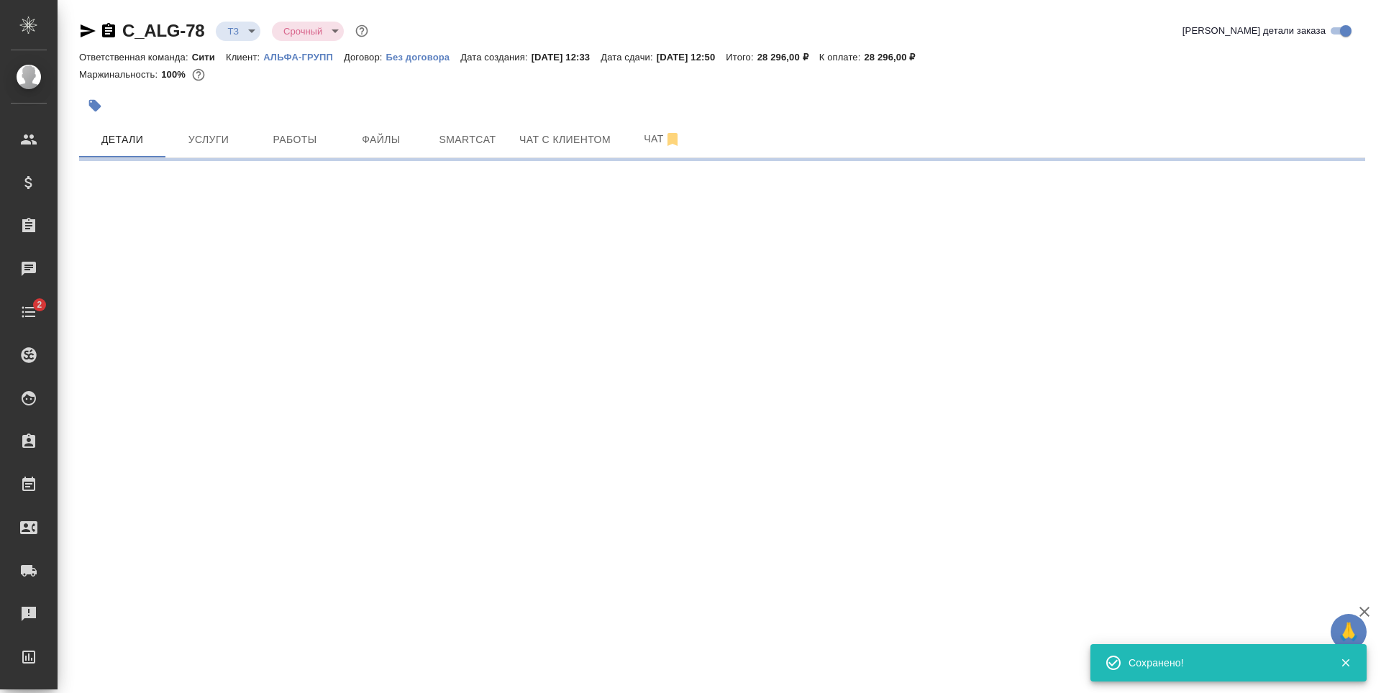
select select "RU"
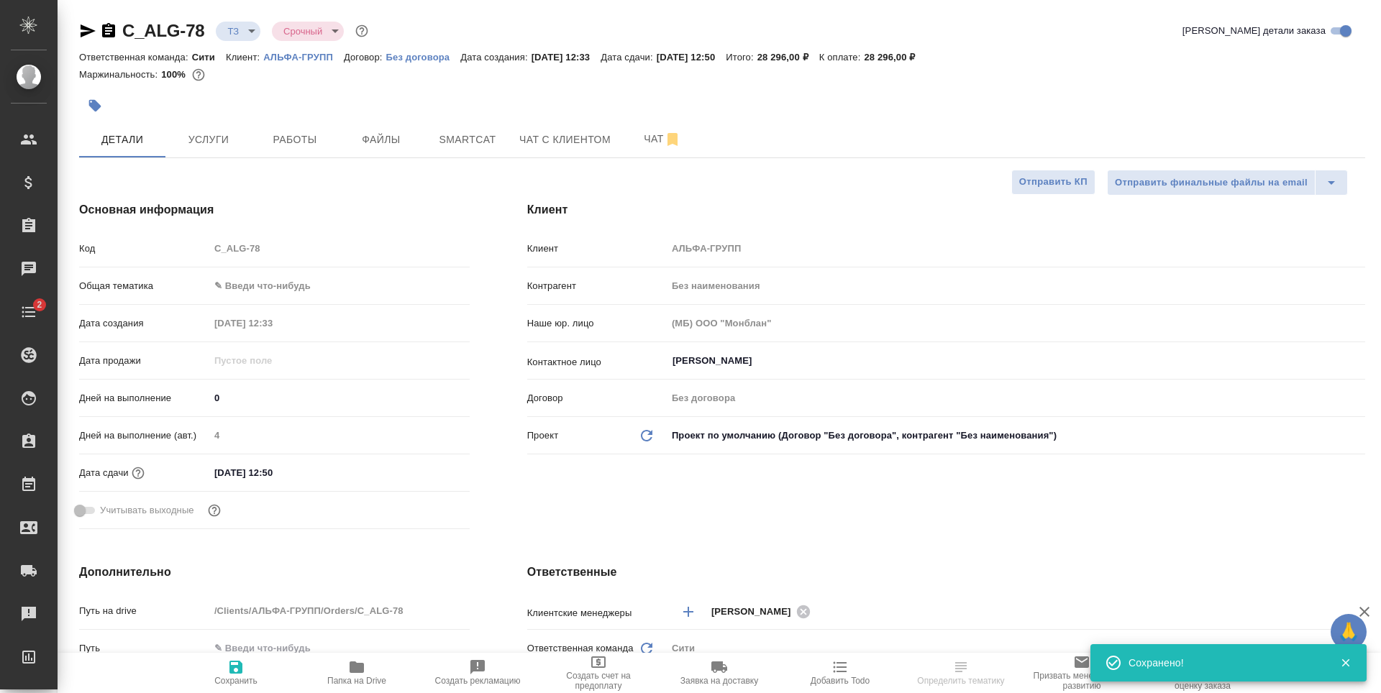
type textarea "x"
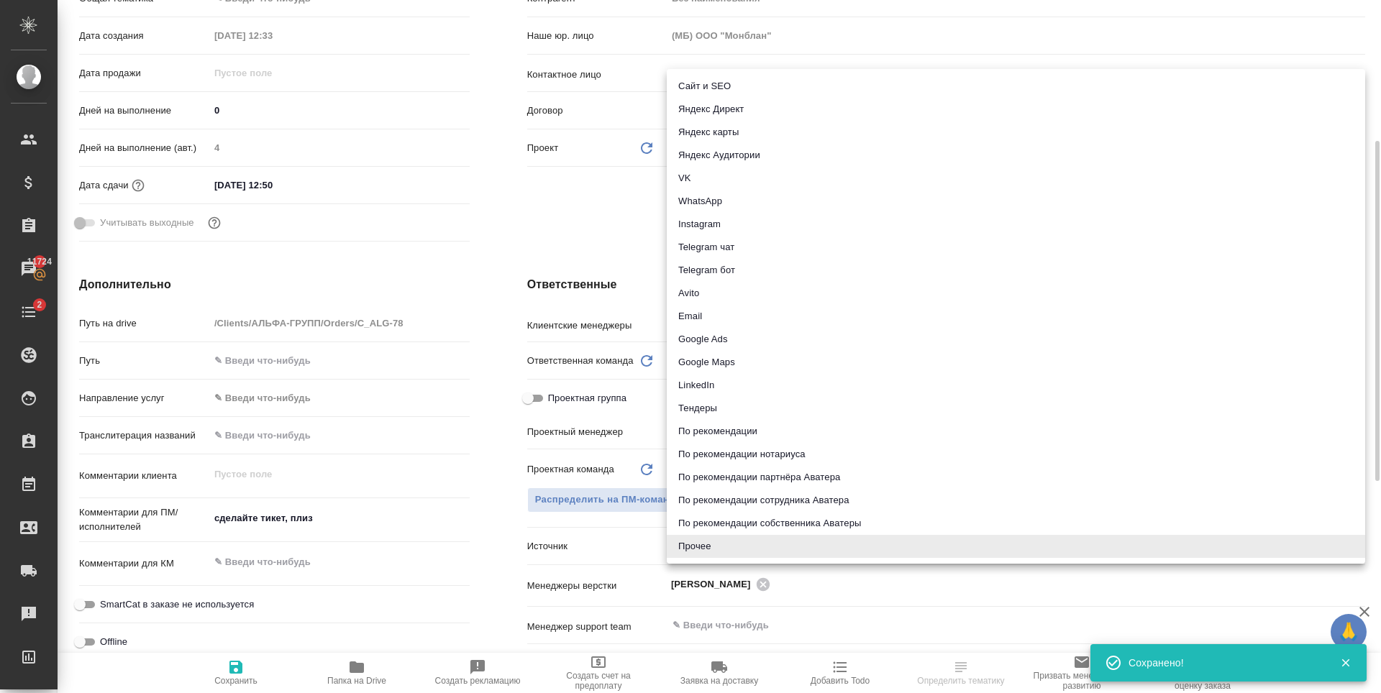
click at [711, 539] on body "🙏 .cls-1 fill:#fff; AWATERA Zaytseva Svetlana Клиенты Спецификации Заказы 11724…" at bounding box center [690, 346] width 1381 height 693
click at [526, 209] on div at bounding box center [690, 346] width 1381 height 693
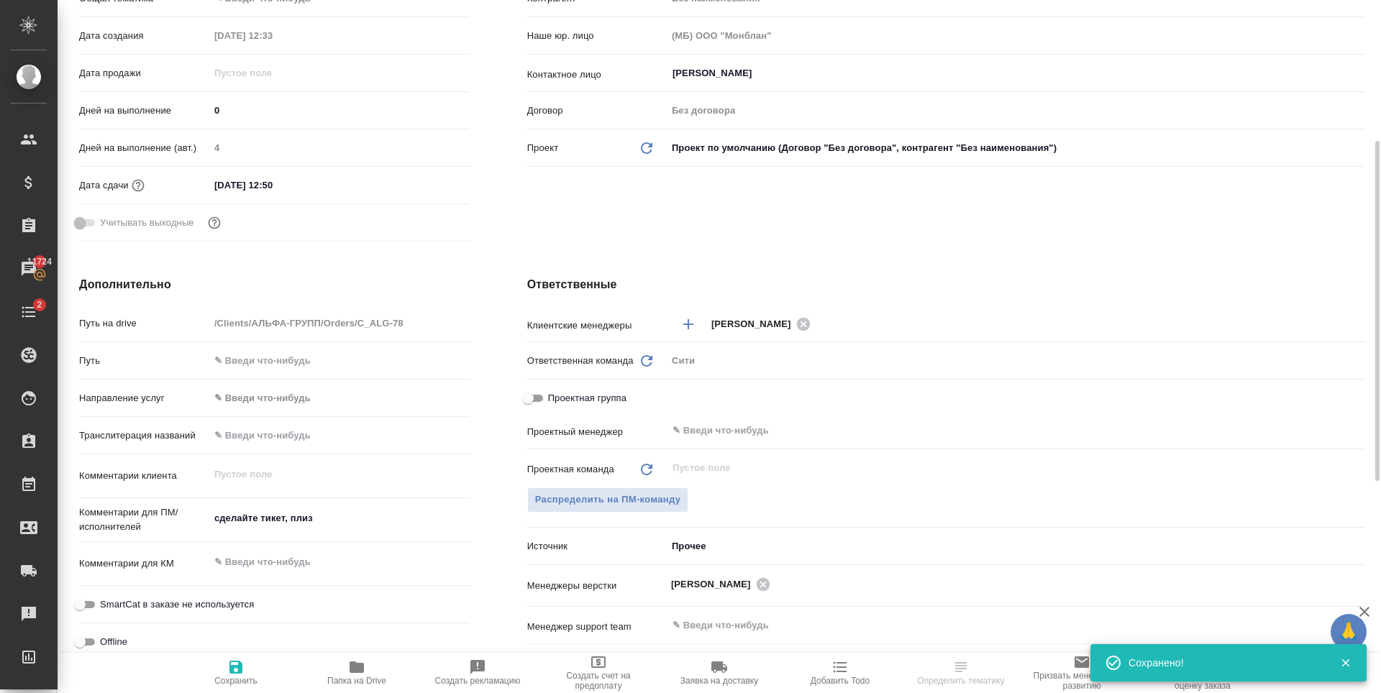
click at [235, 668] on icon "button" at bounding box center [235, 667] width 13 height 13
type textarea "x"
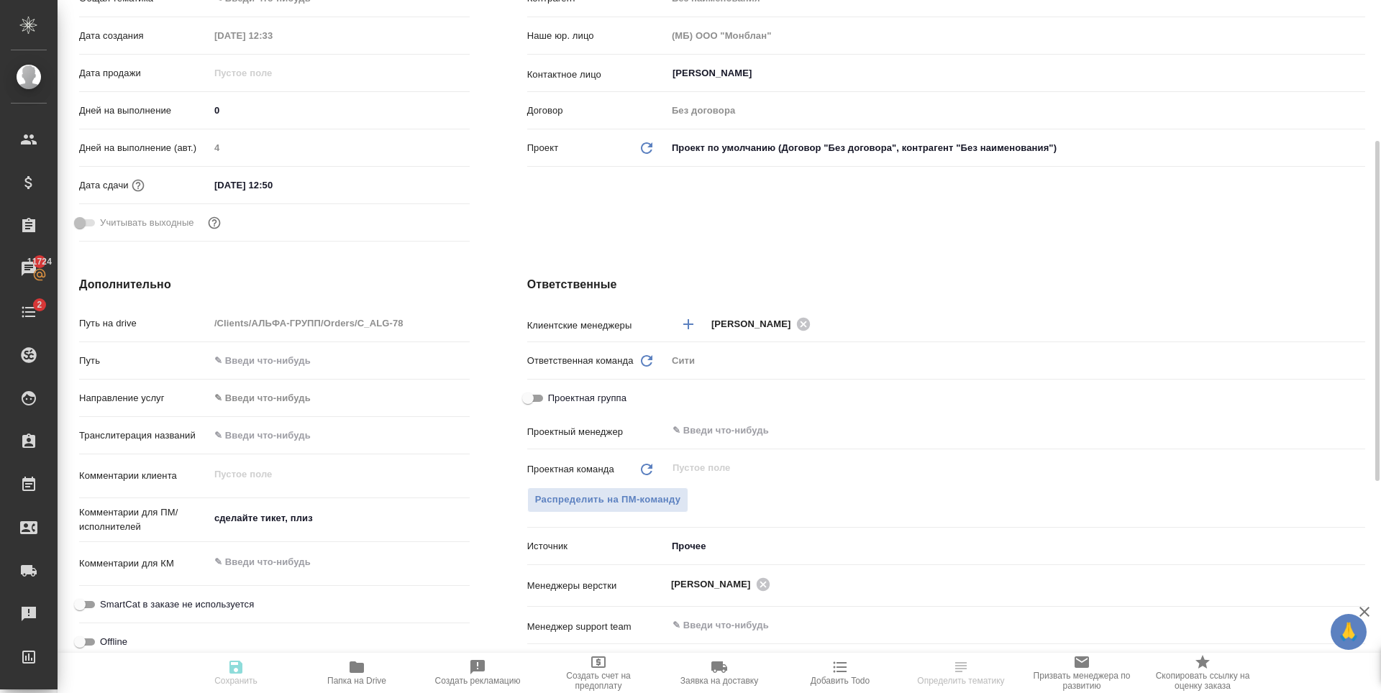
type textarea "x"
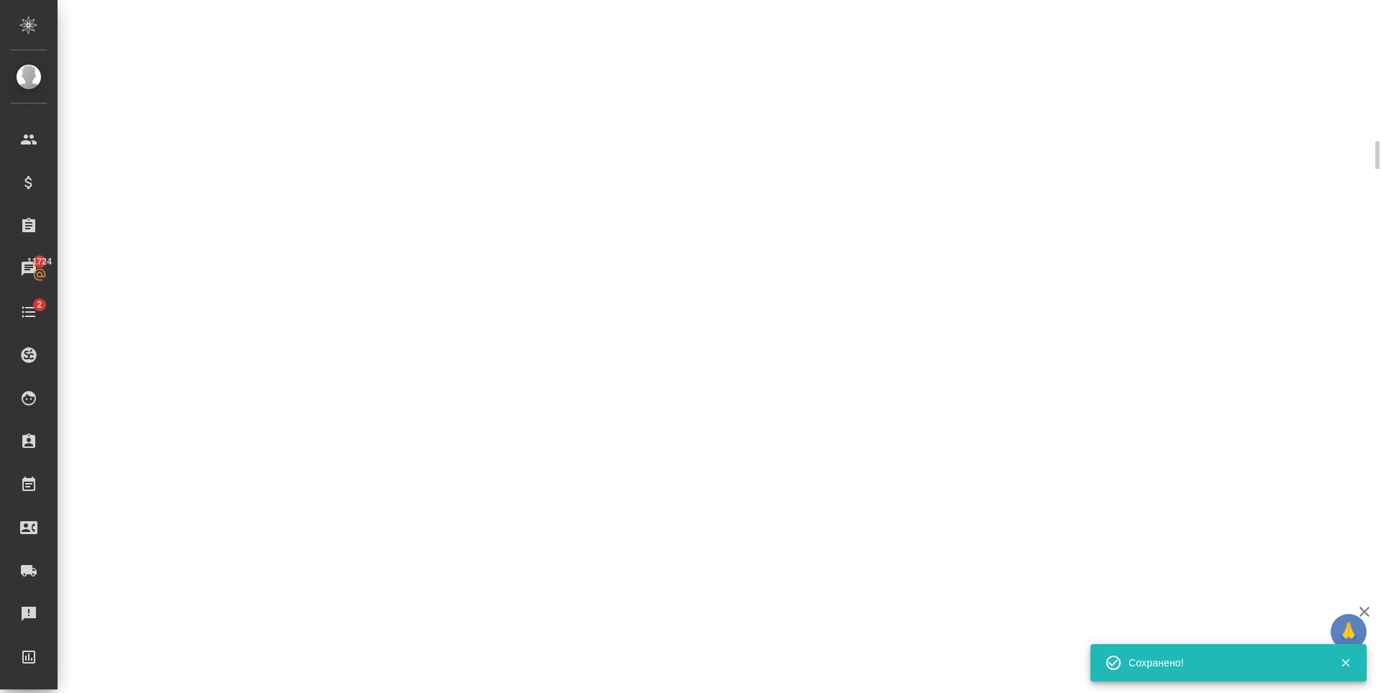
select select "RU"
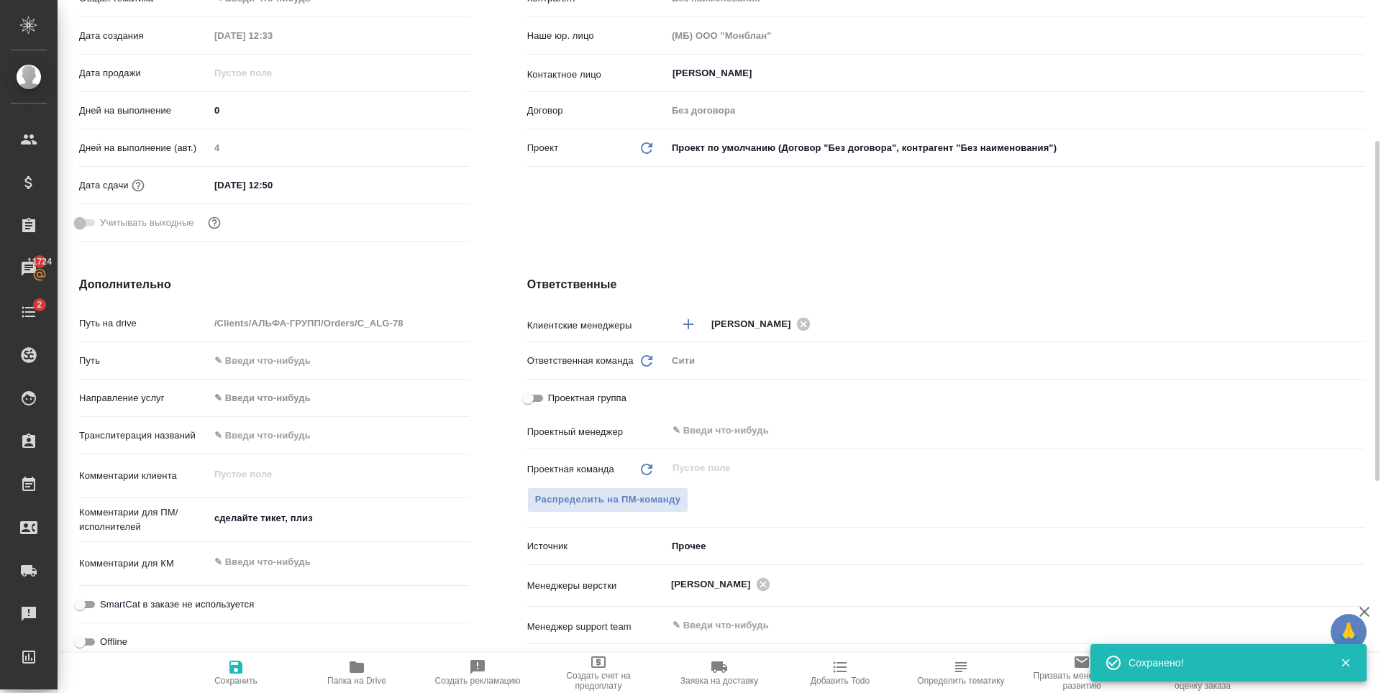
type textarea "x"
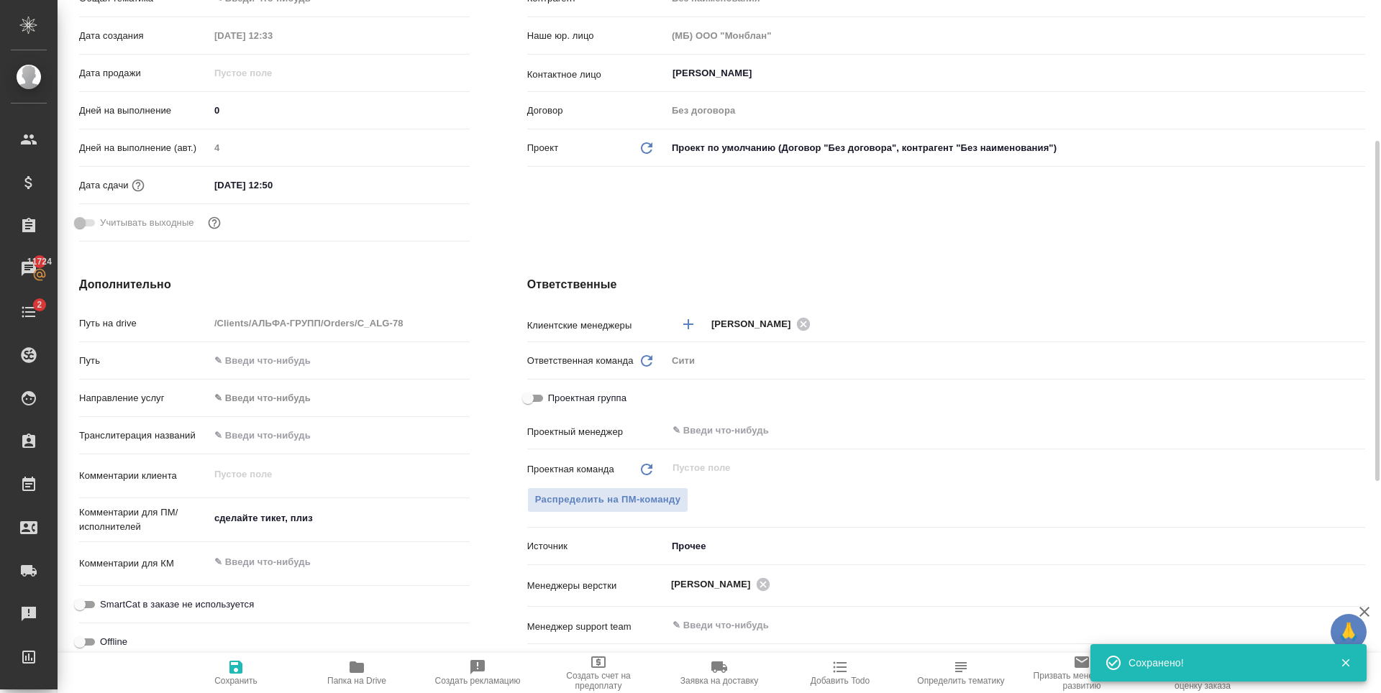
type textarea "x"
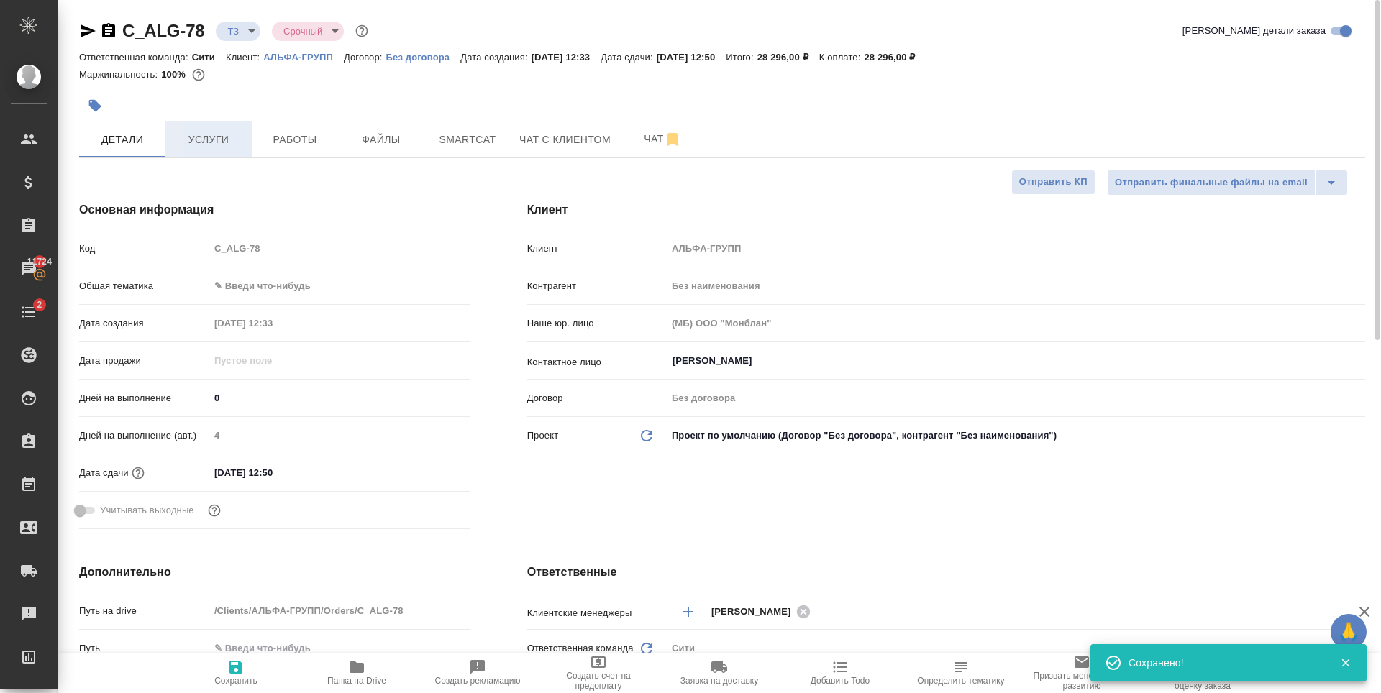
click at [205, 140] on span "Услуги" at bounding box center [208, 140] width 69 height 18
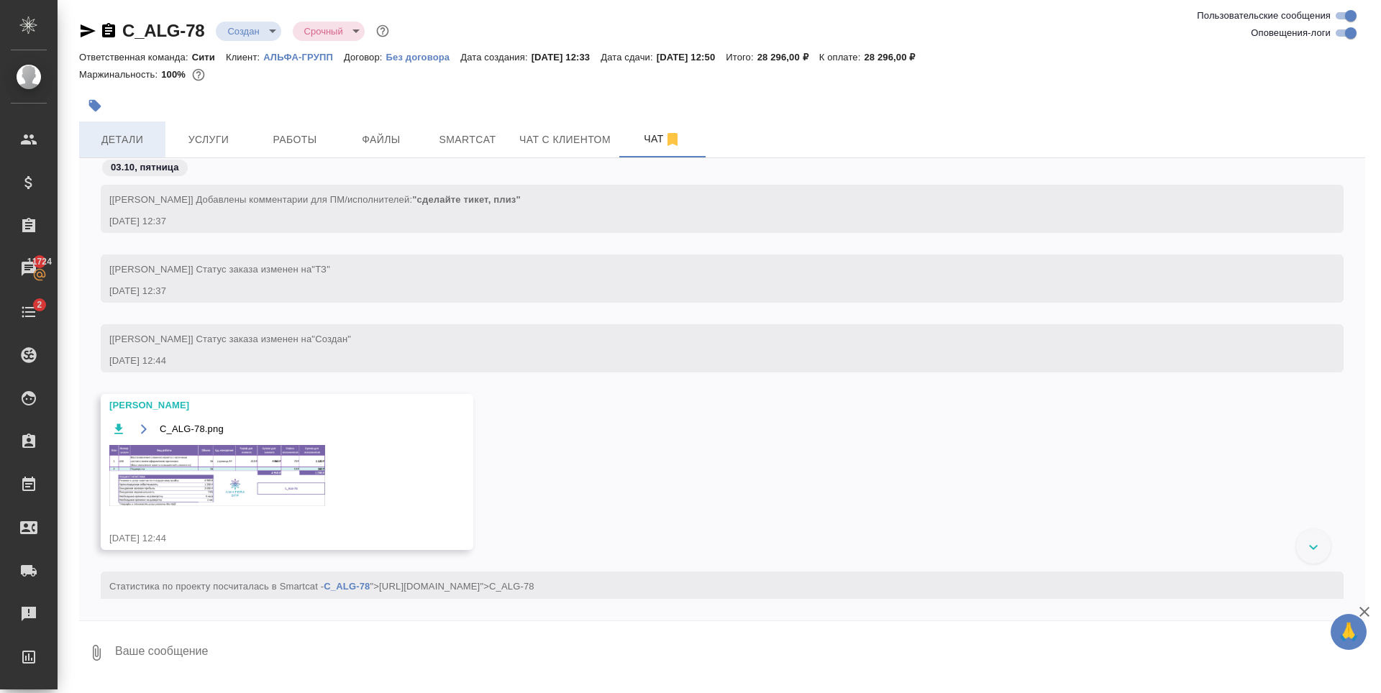
click at [139, 141] on span "Детали" at bounding box center [122, 140] width 69 height 18
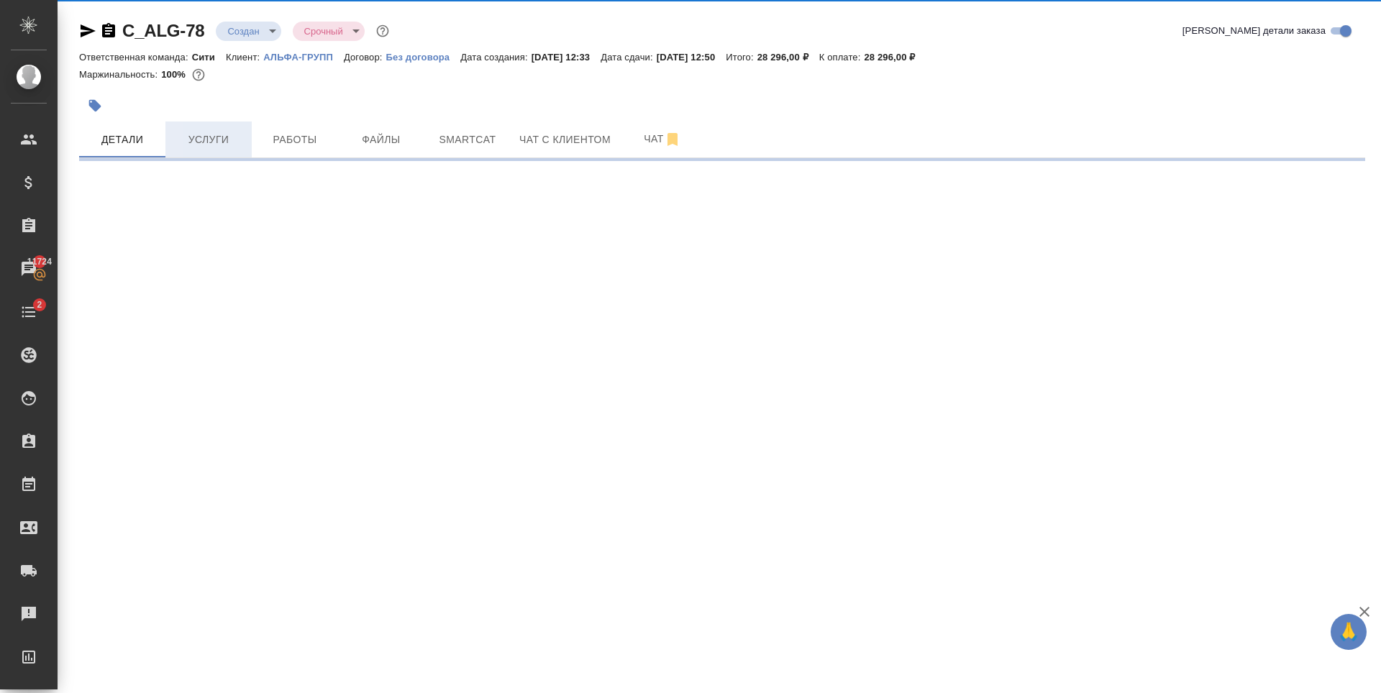
select select "RU"
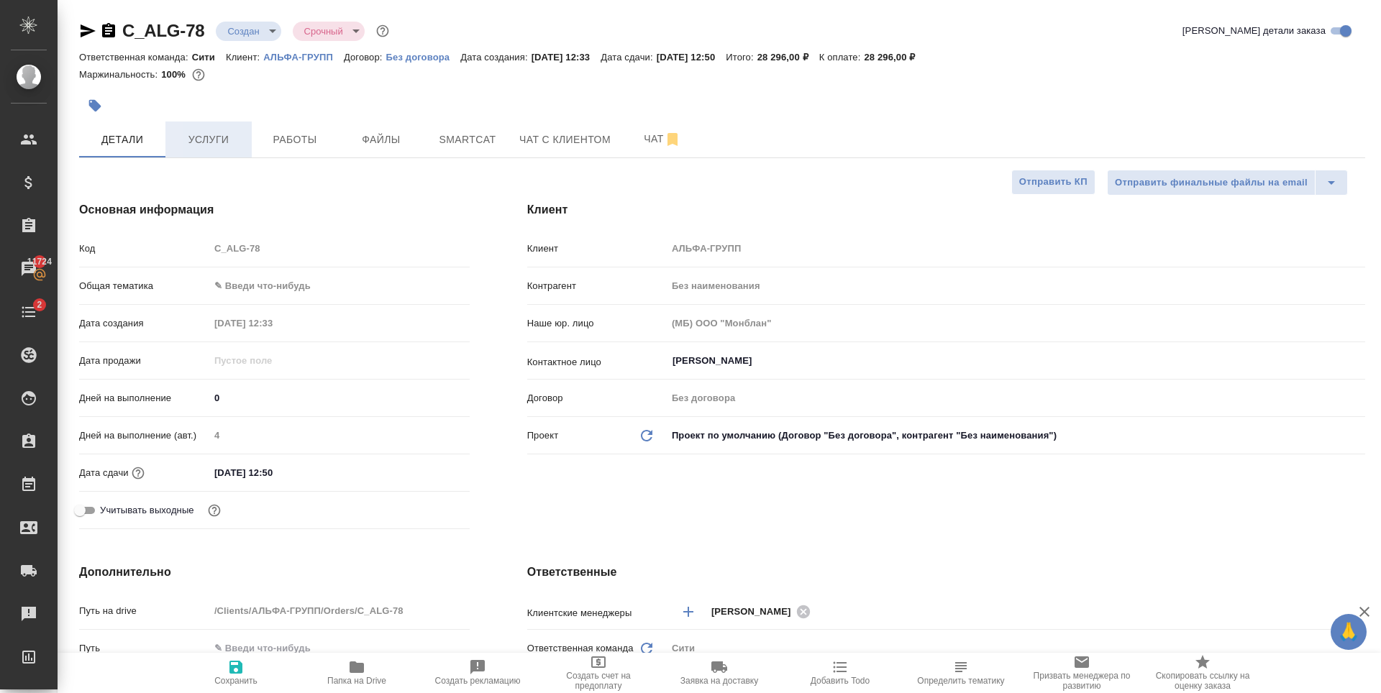
type textarea "x"
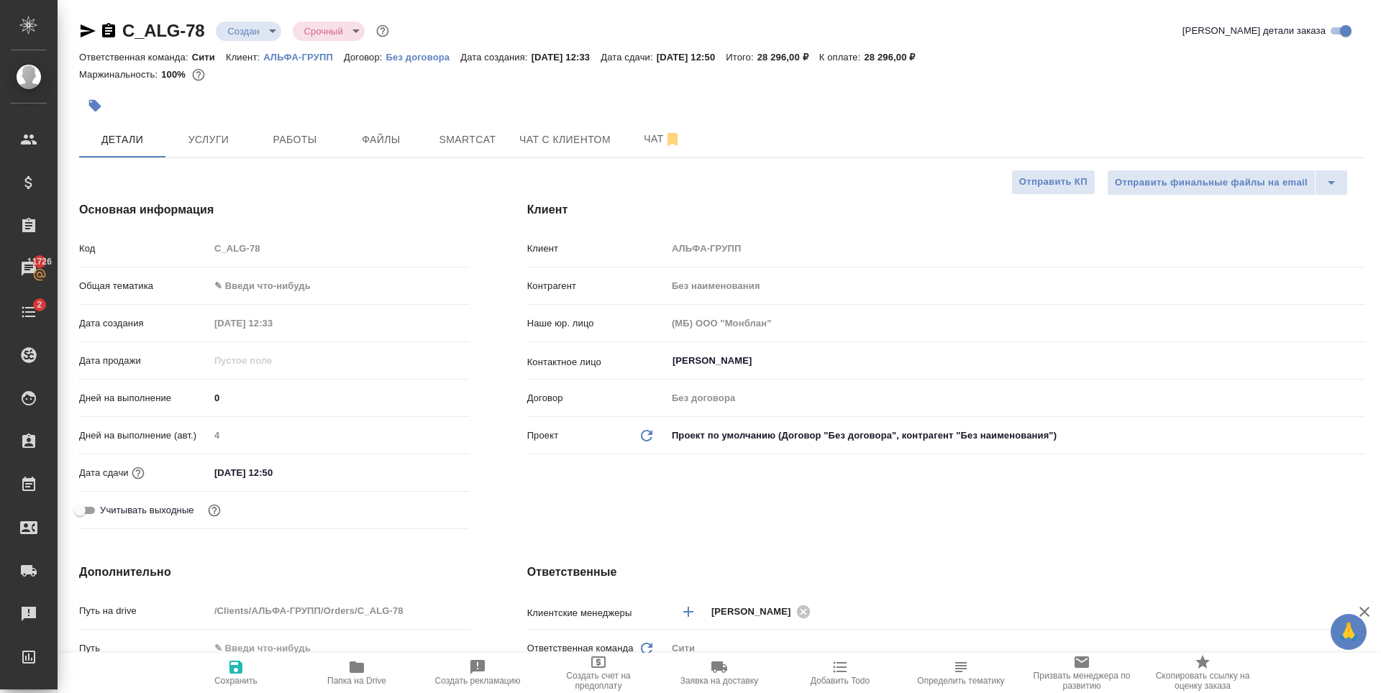
type textarea "x"
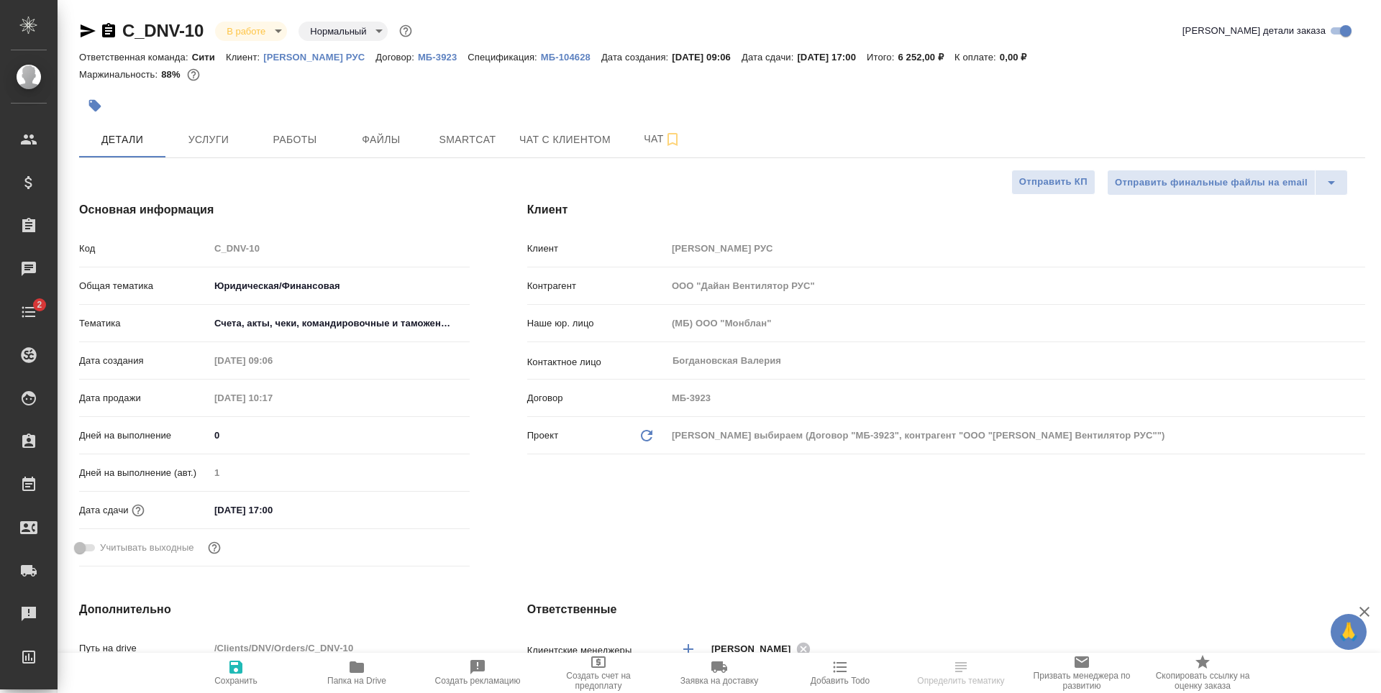
select select "RU"
click at [377, 146] on span "Файлы" at bounding box center [381, 140] width 69 height 18
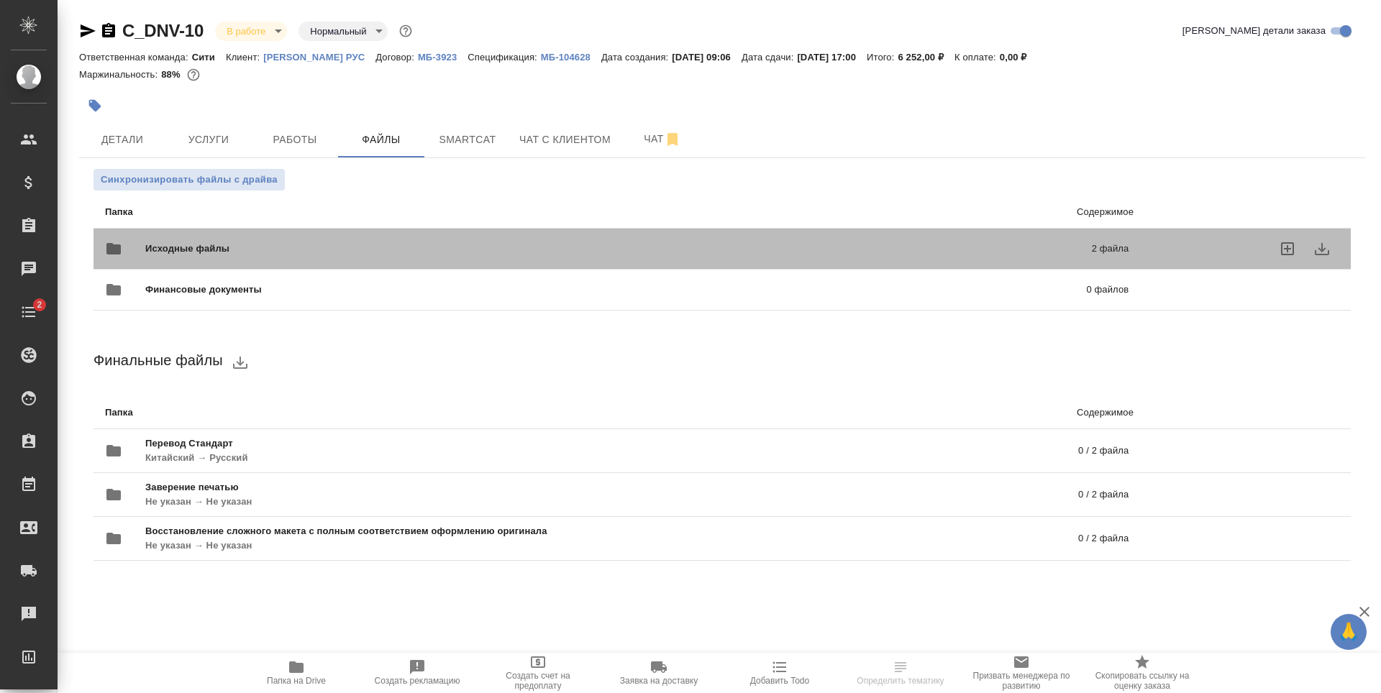
click at [489, 240] on div "Исходные файлы 2 файла" at bounding box center [616, 249] width 1023 height 35
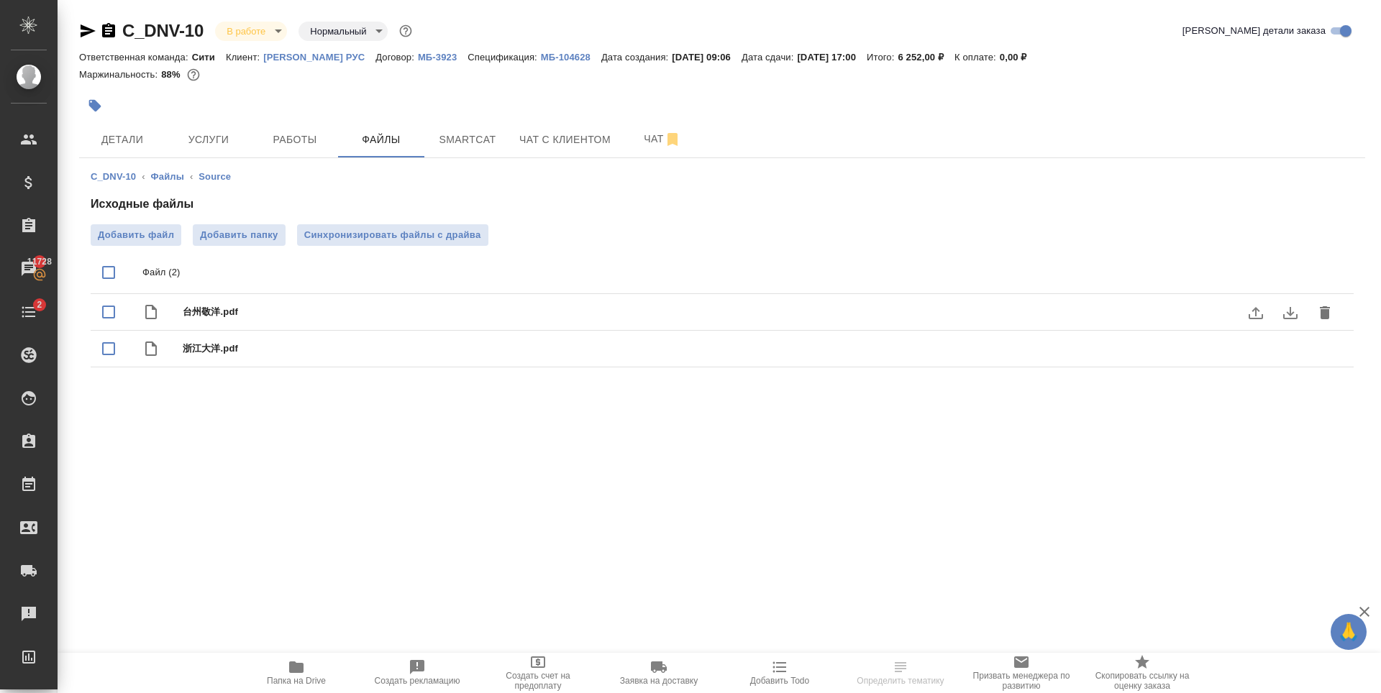
click at [1295, 317] on icon "download" at bounding box center [1290, 312] width 17 height 17
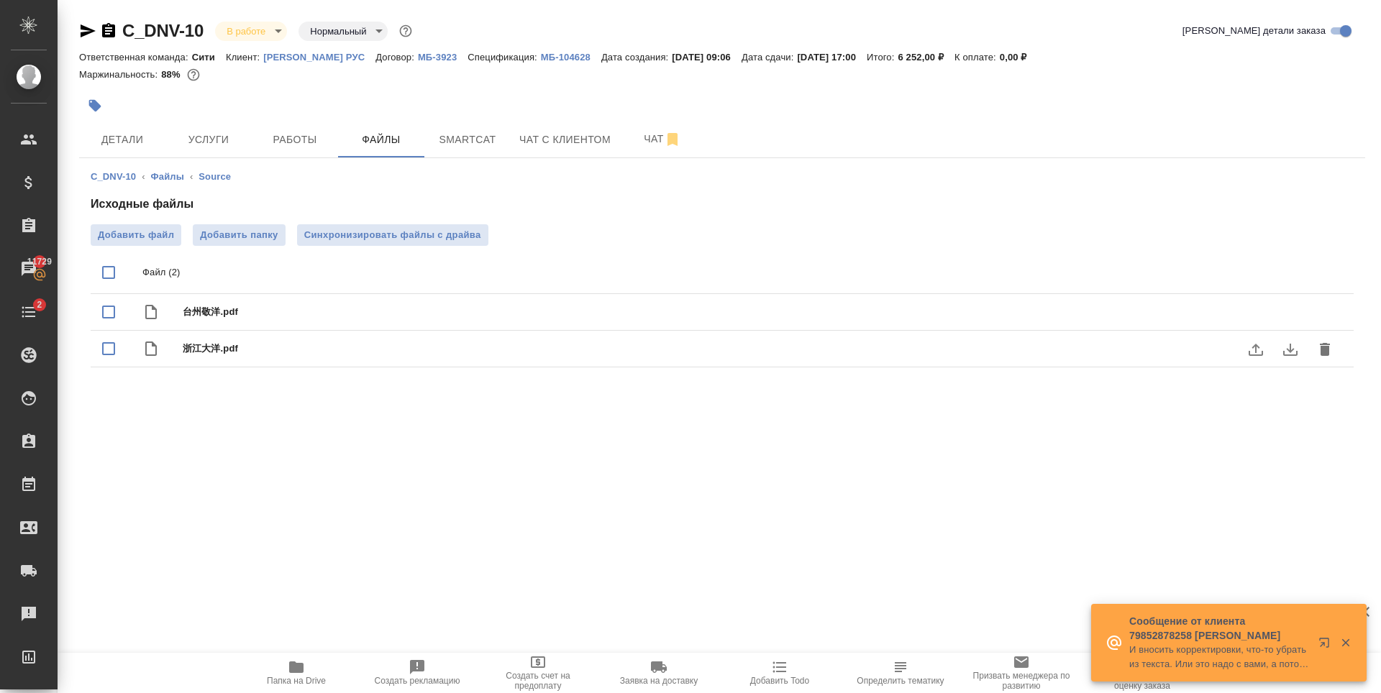
click at [1294, 351] on icon "download" at bounding box center [1290, 349] width 17 height 17
